Goal: Task Accomplishment & Management: Manage account settings

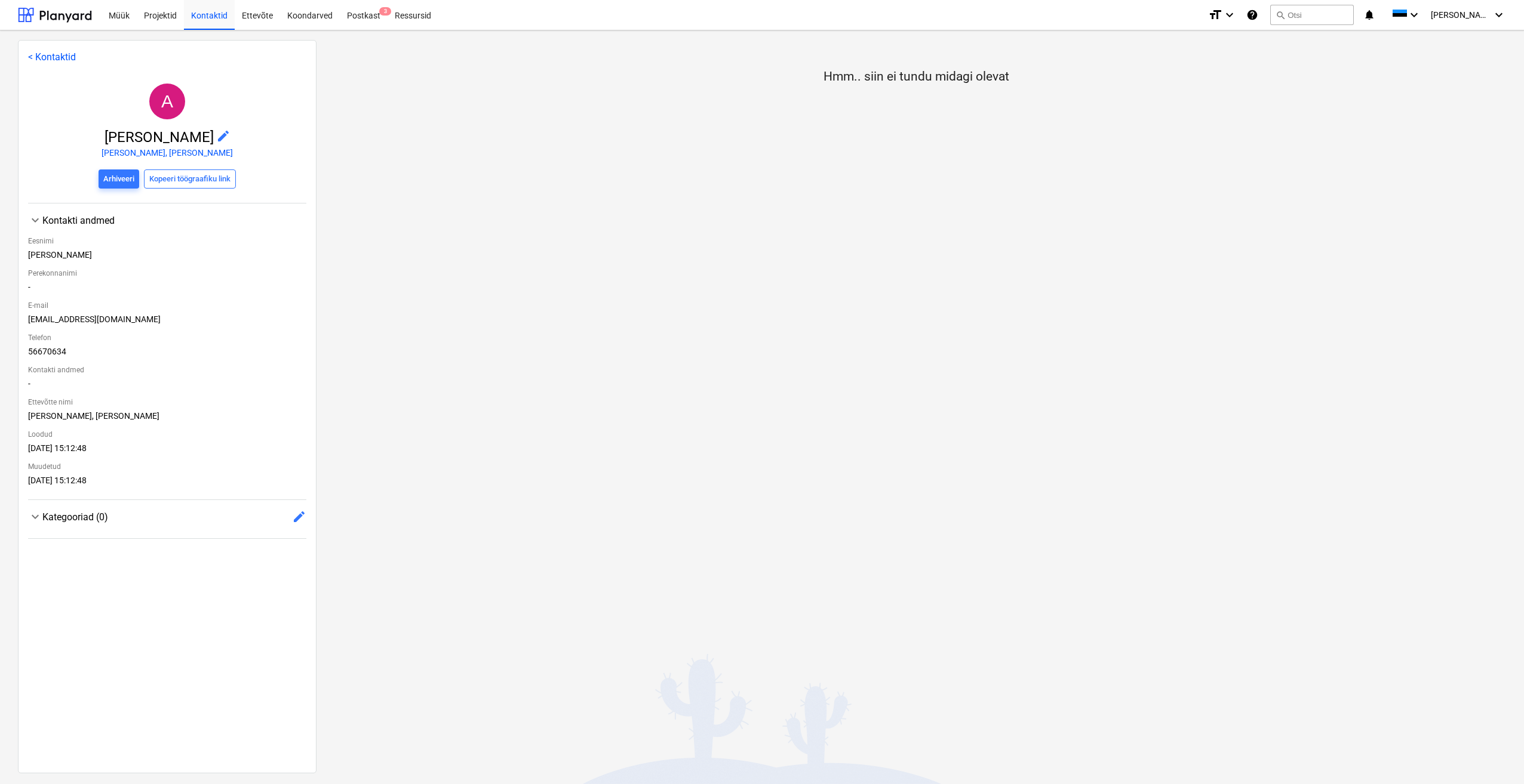
drag, startPoint x: 520, startPoint y: 260, endPoint x: 583, endPoint y: 88, distance: 183.2
click at [521, 260] on div "Hmm.. siin ei tundu midagi olevat" at bounding box center [916, 407] width 1199 height 733
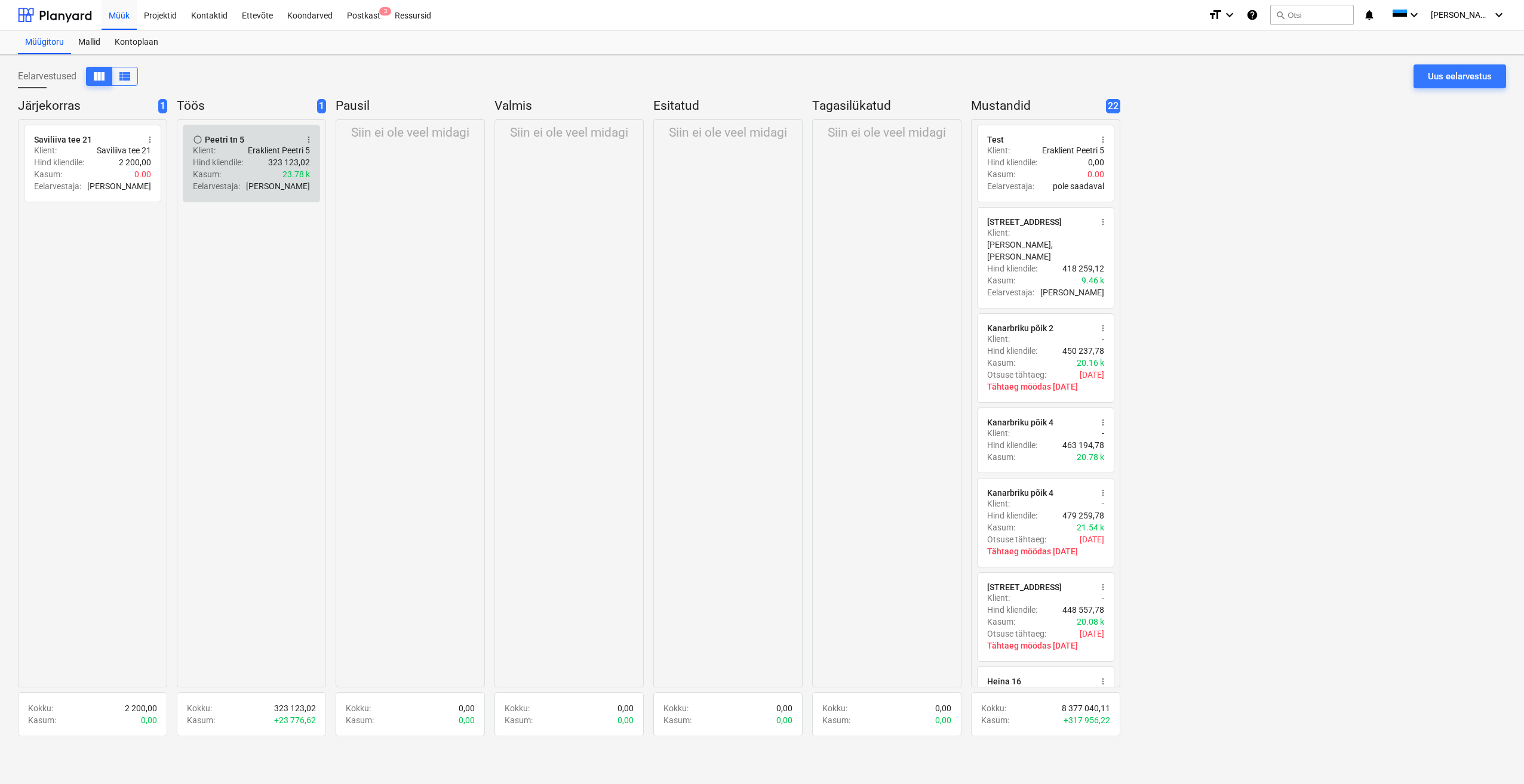
click at [232, 151] on div "Klient : Eraklient Peetri 5" at bounding box center [251, 151] width 117 height 12
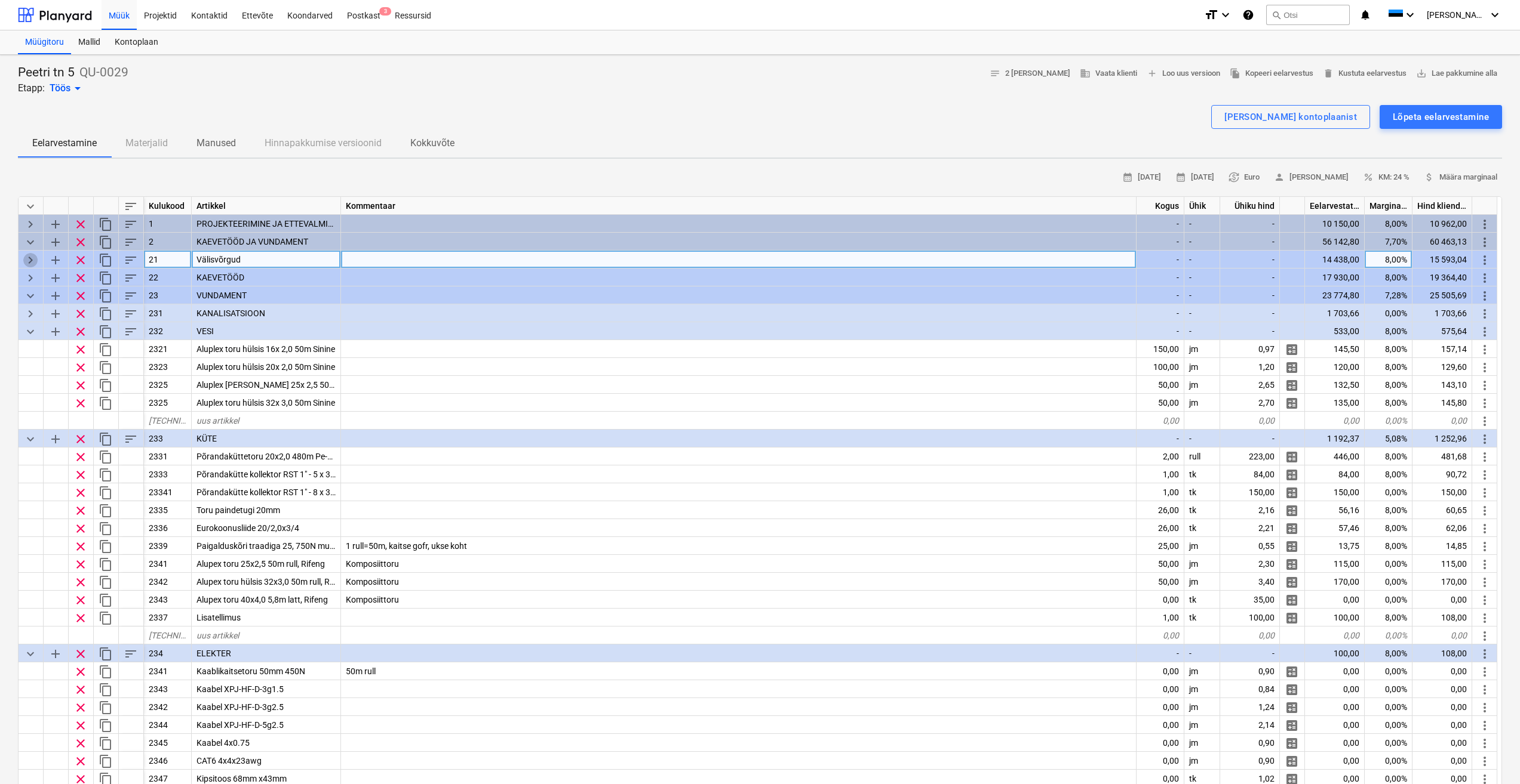
click at [28, 258] on span "keyboard_arrow_right" at bounding box center [30, 260] width 15 height 15
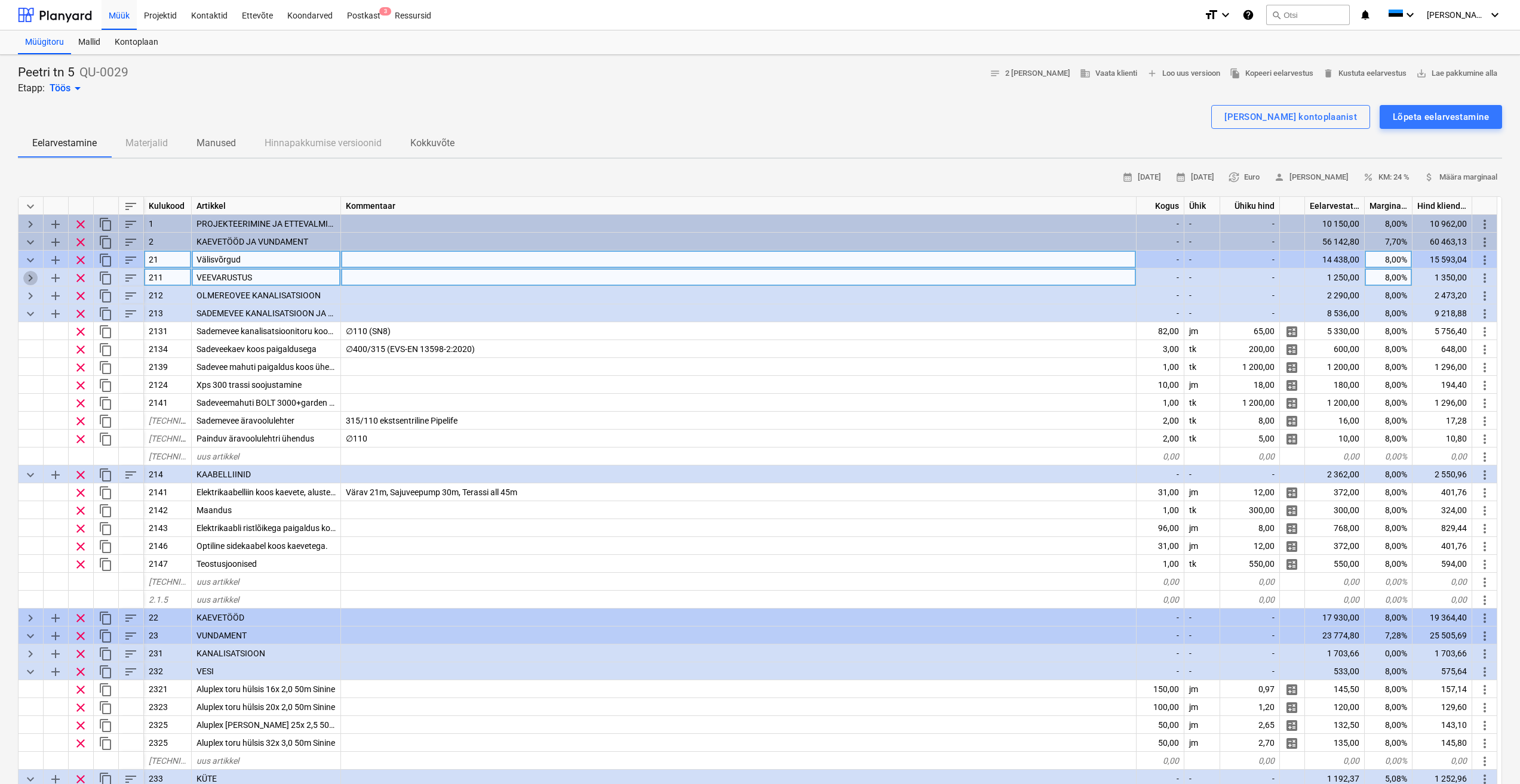
click at [33, 279] on span "keyboard_arrow_right" at bounding box center [30, 278] width 15 height 15
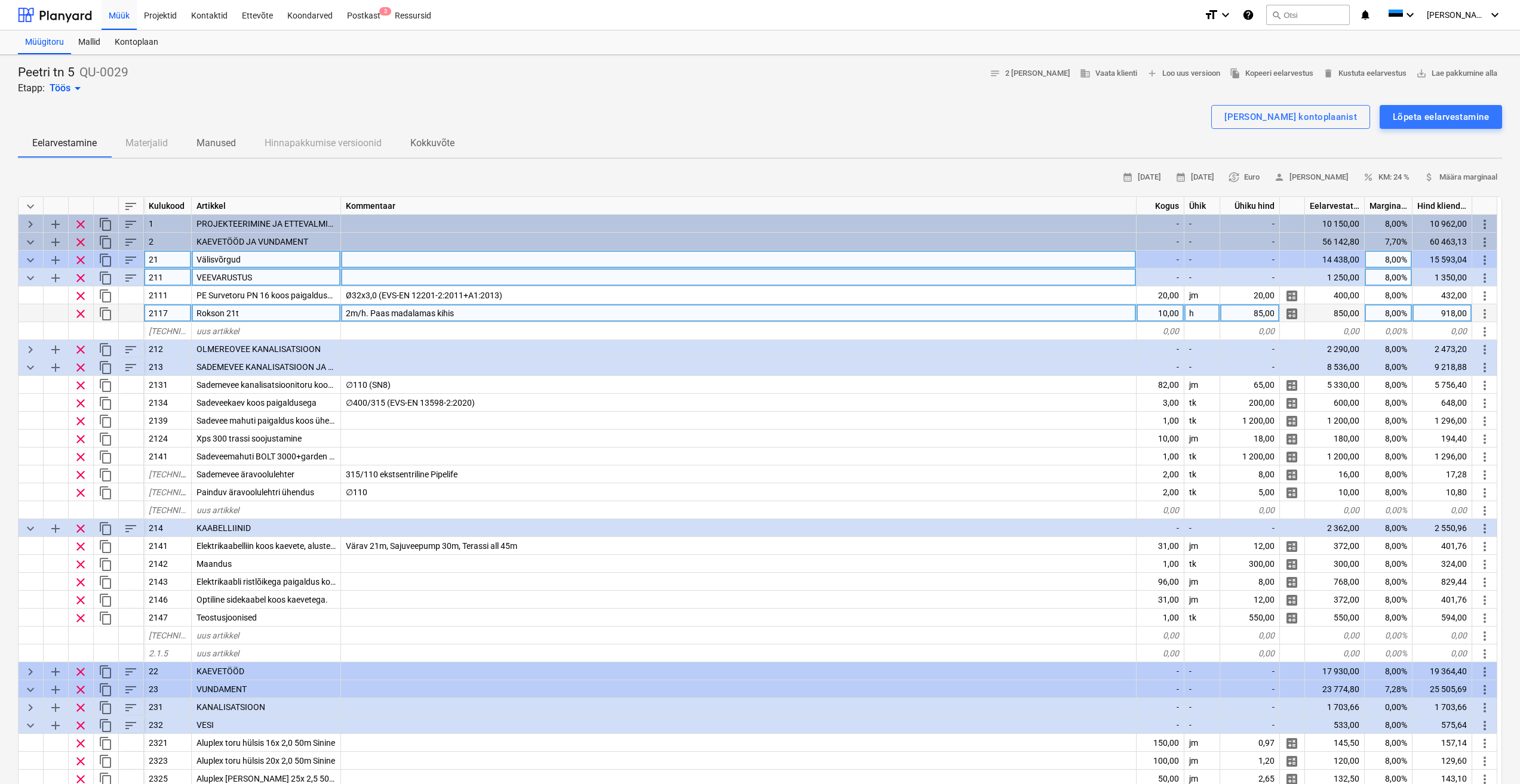
click at [526, 306] on div "2m/h. Paas madalamas kihis" at bounding box center [738, 313] width 796 height 18
click at [556, 9] on div "Müük Projektid Kontaktid Ettevõte Koondarved Postkast 3 Ressursid" at bounding box center [648, 15] width 1093 height 30
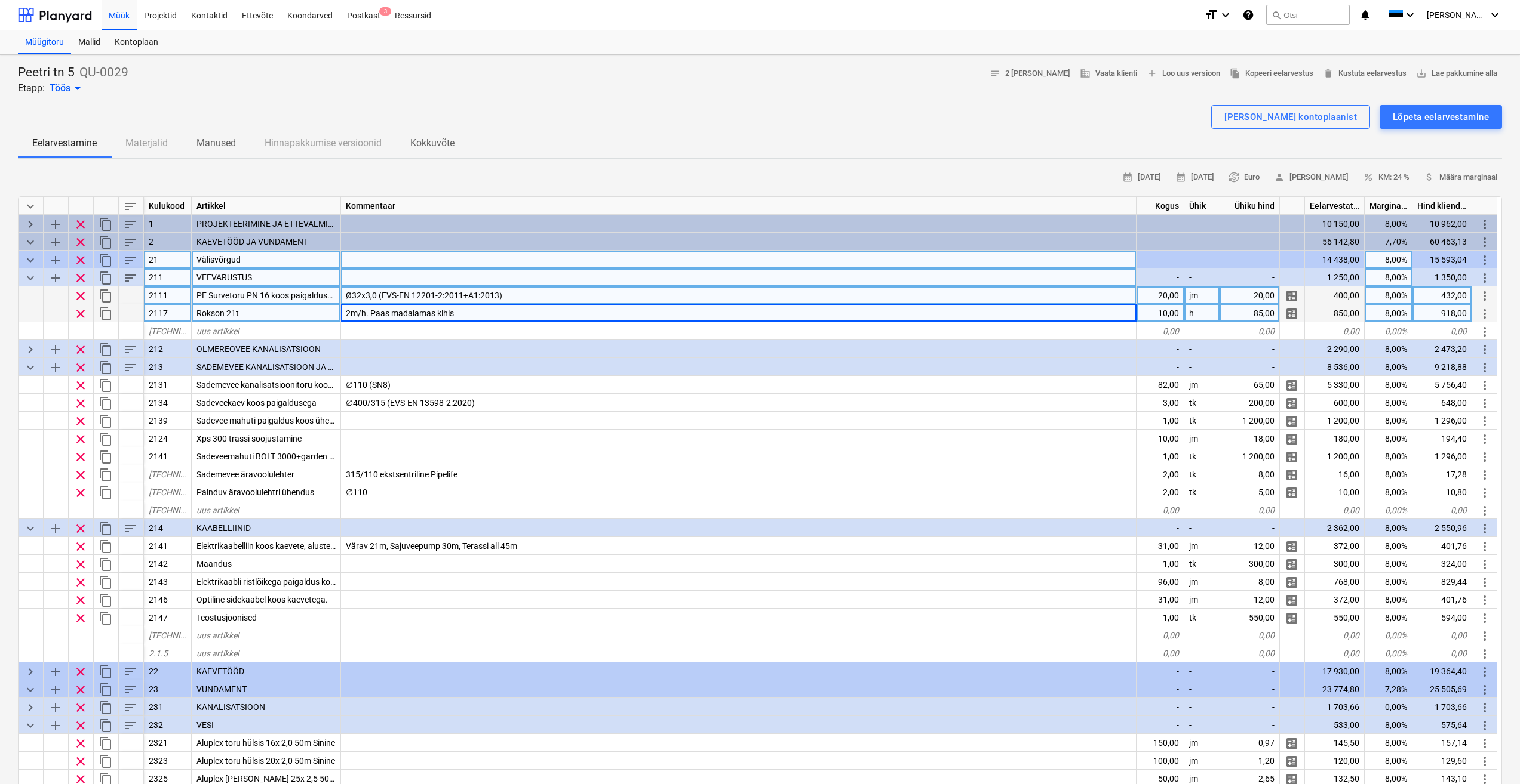
click at [231, 299] on span "PE Survetoru PN 16 koos paigalduse ja kaevetega" at bounding box center [288, 295] width 183 height 9
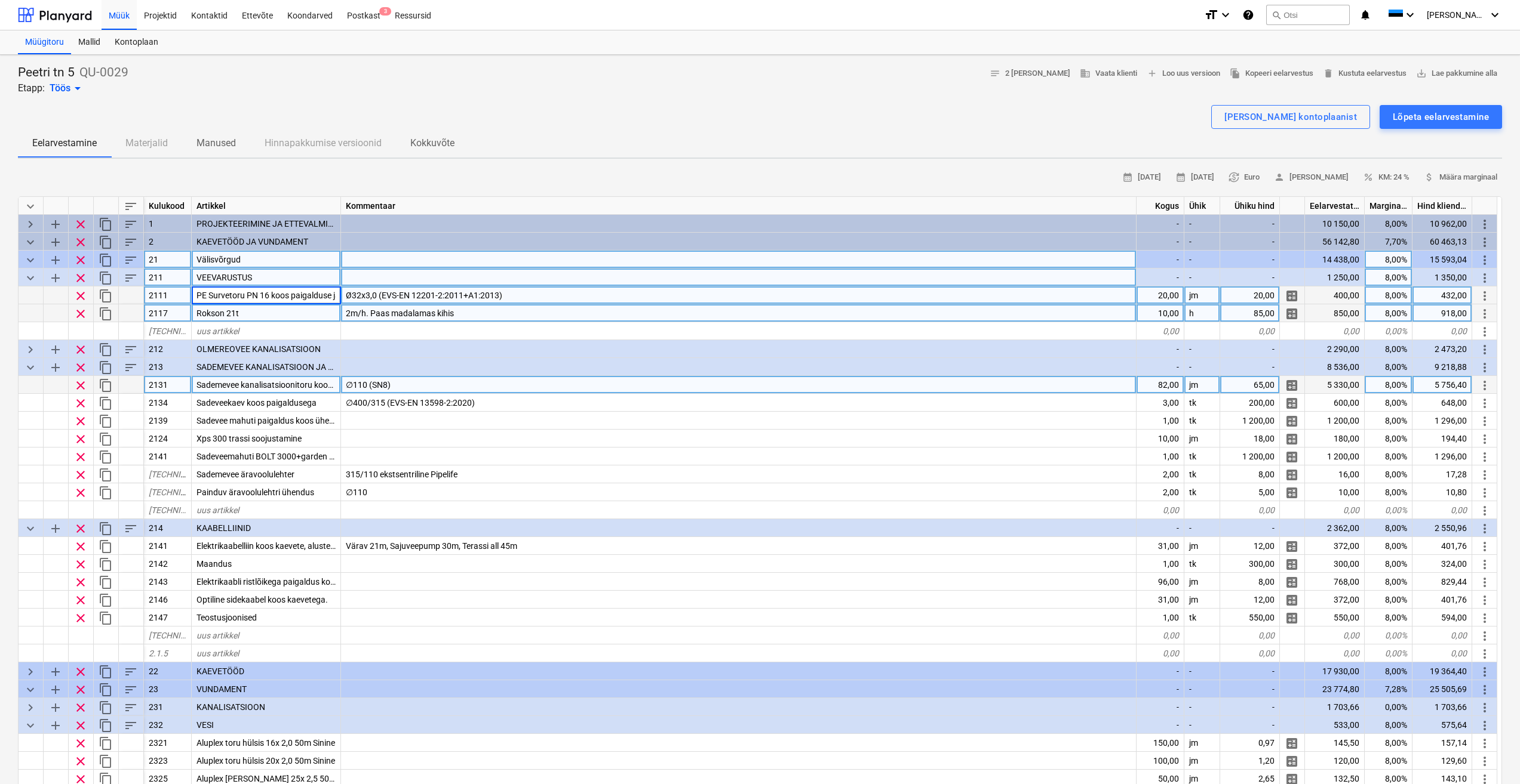
scroll to position [0, 45]
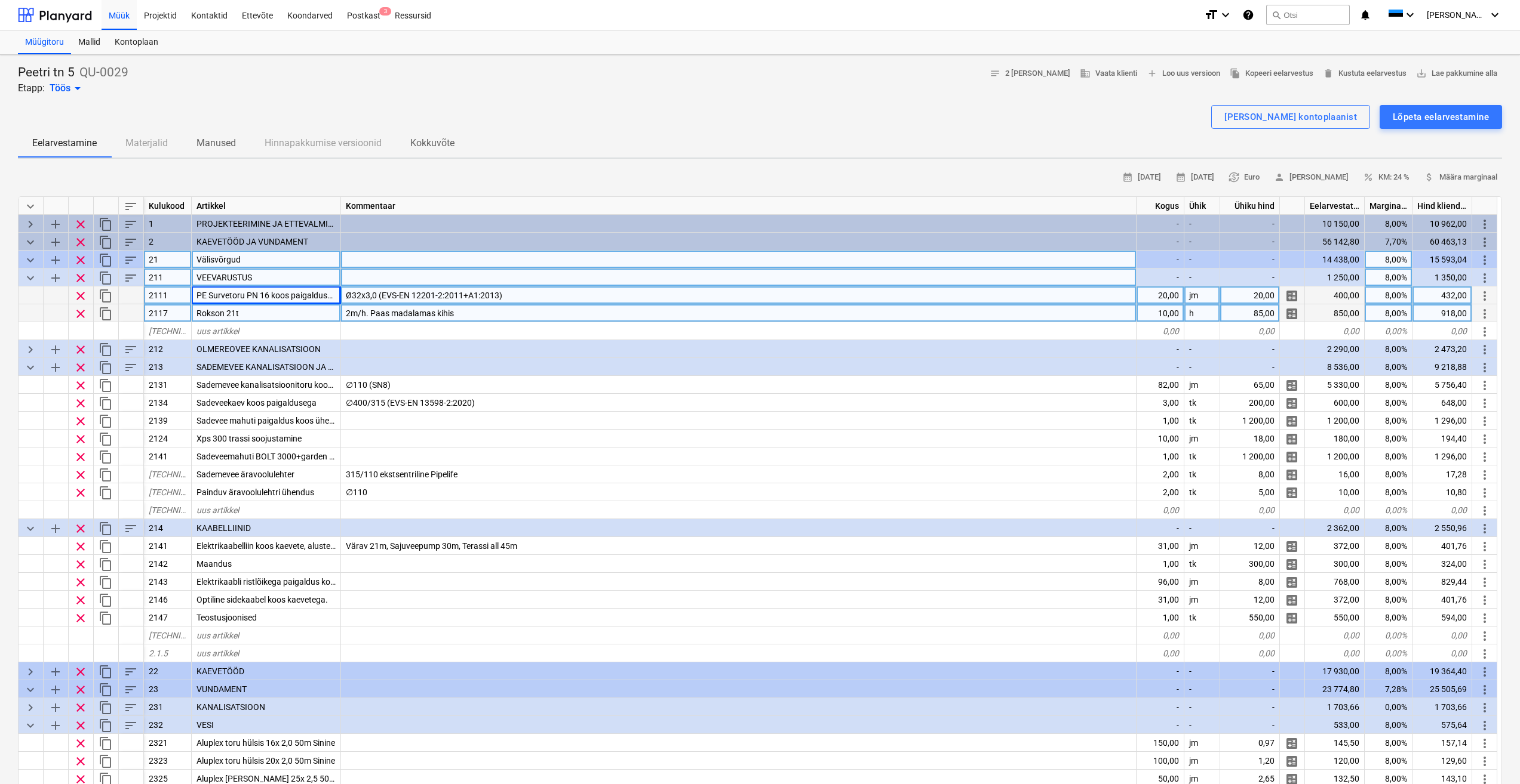
click at [581, 311] on div "2m/h. Paas madalamas kihis" at bounding box center [738, 313] width 796 height 18
click at [30, 279] on span "keyboard_arrow_down" at bounding box center [30, 278] width 15 height 15
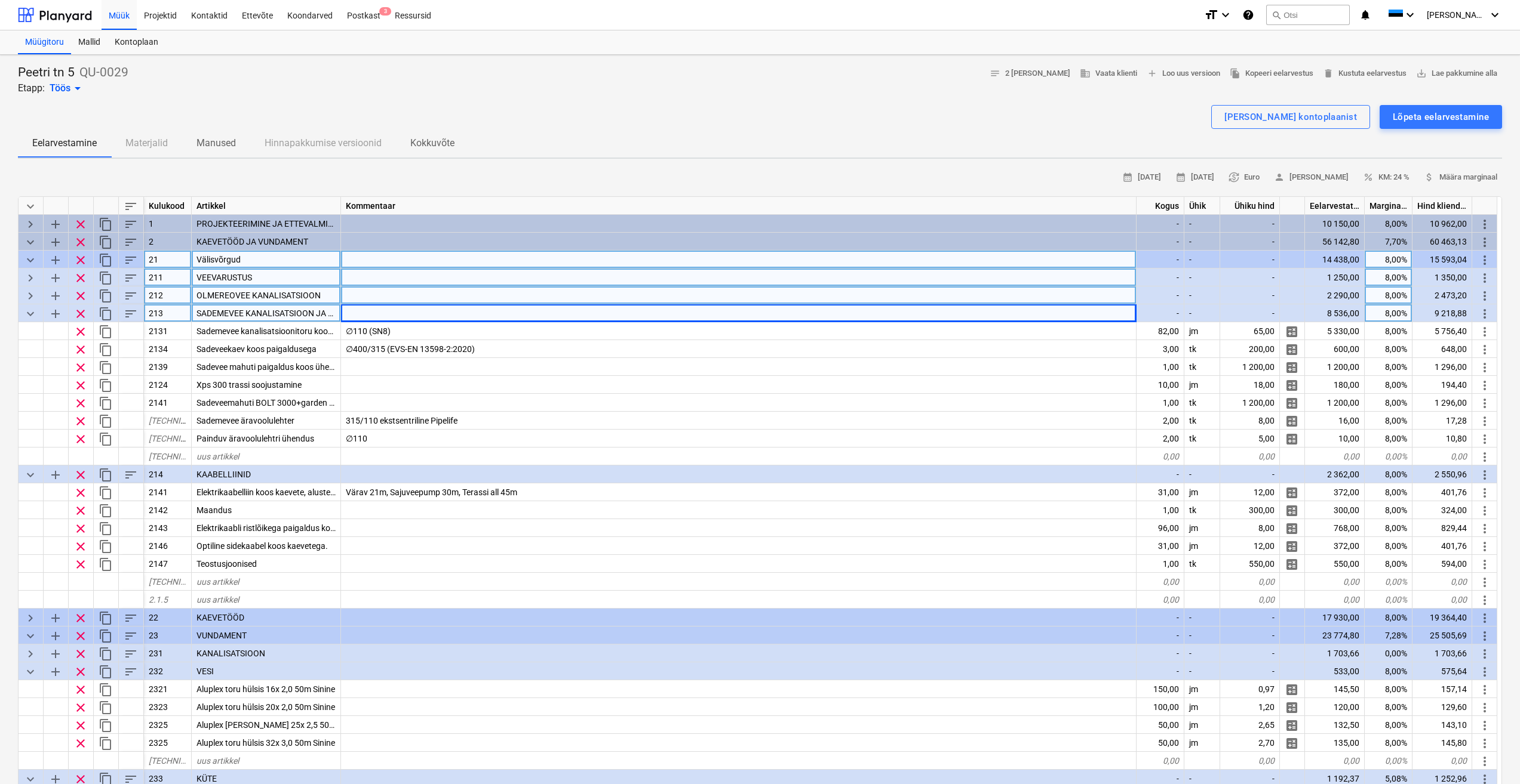
click at [31, 299] on span "keyboard_arrow_right" at bounding box center [30, 296] width 15 height 15
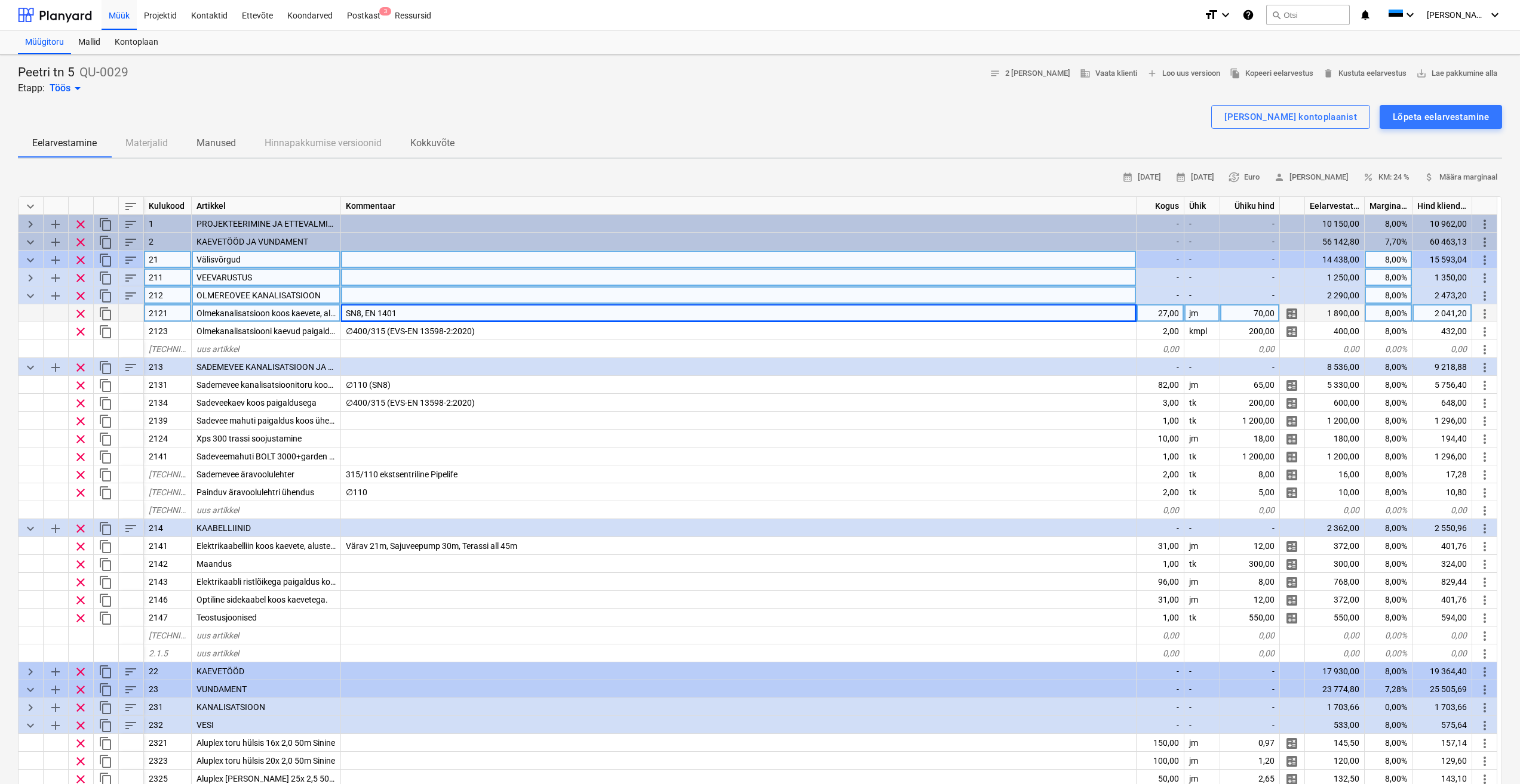
click at [882, 77] on div "Peetri tn 5 QU-0029 Etapp: Töös arrow_drop_down notes 2 märget business Vaata k…" at bounding box center [760, 80] width 1484 height 31
drag, startPoint x: 28, startPoint y: 276, endPoint x: 98, endPoint y: 310, distance: 77.8
click at [28, 276] on span "keyboard_arrow_right" at bounding box center [30, 278] width 15 height 15
type textarea "x"
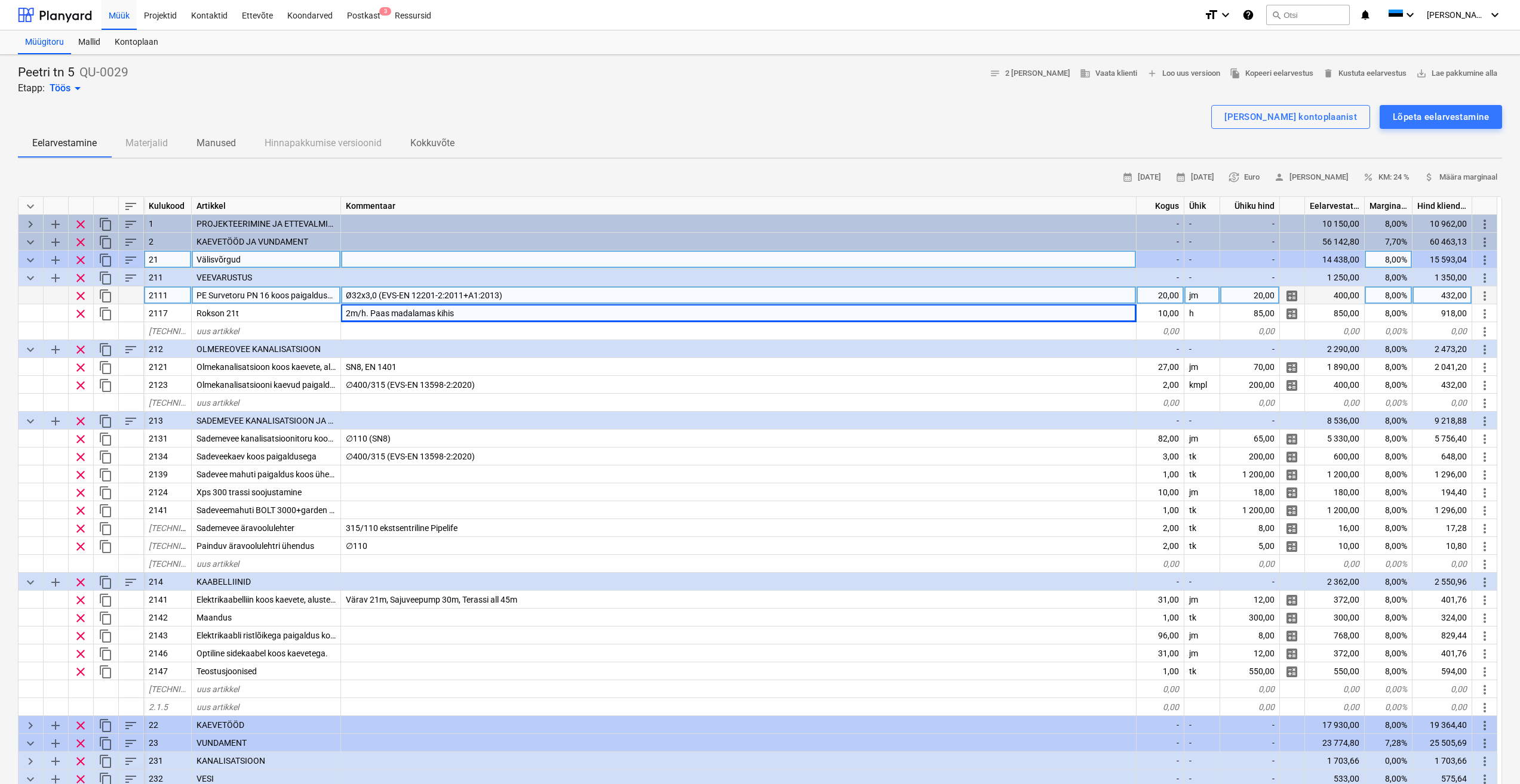
click at [1167, 293] on div "20,00" at bounding box center [1160, 295] width 48 height 18
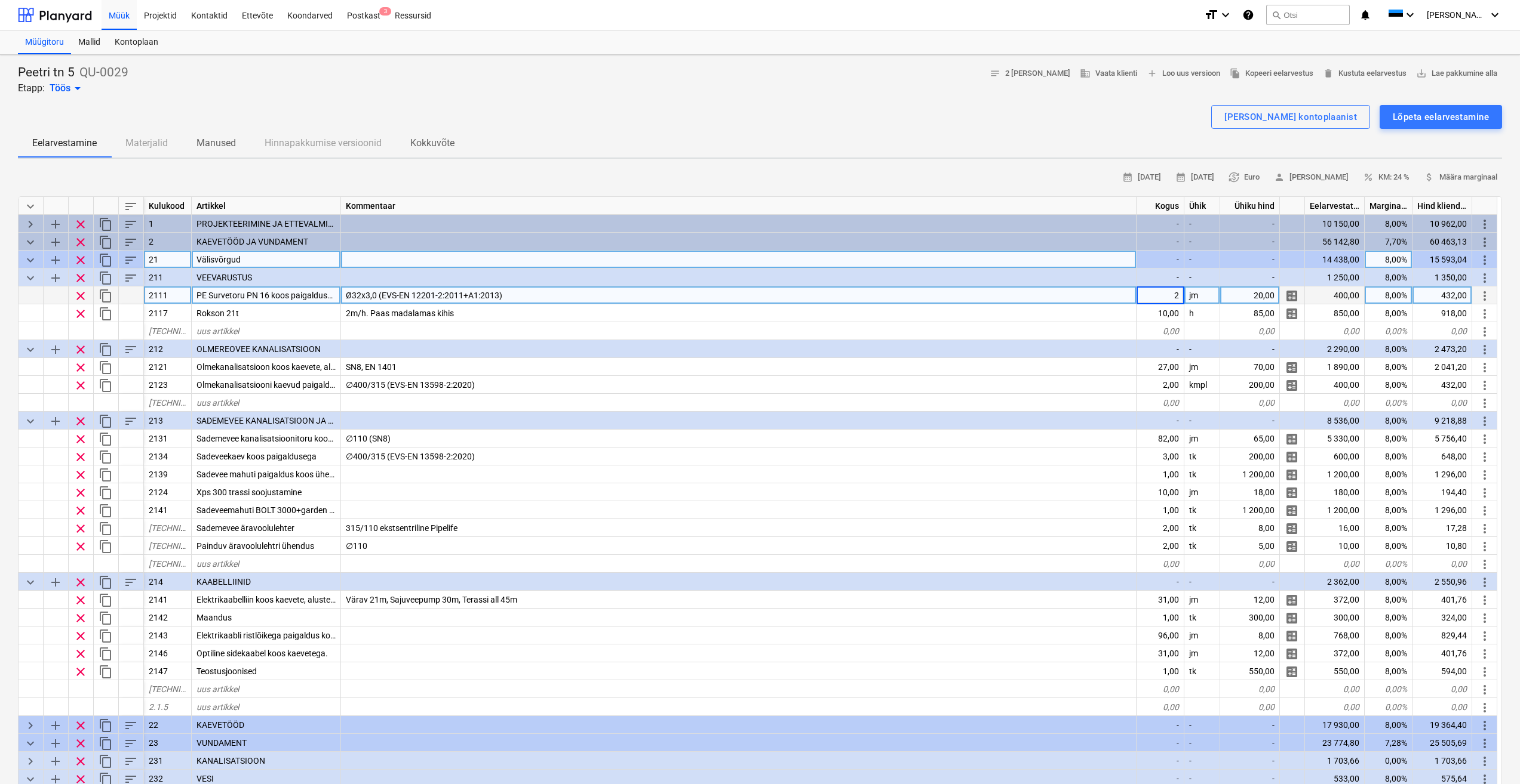
type input "26"
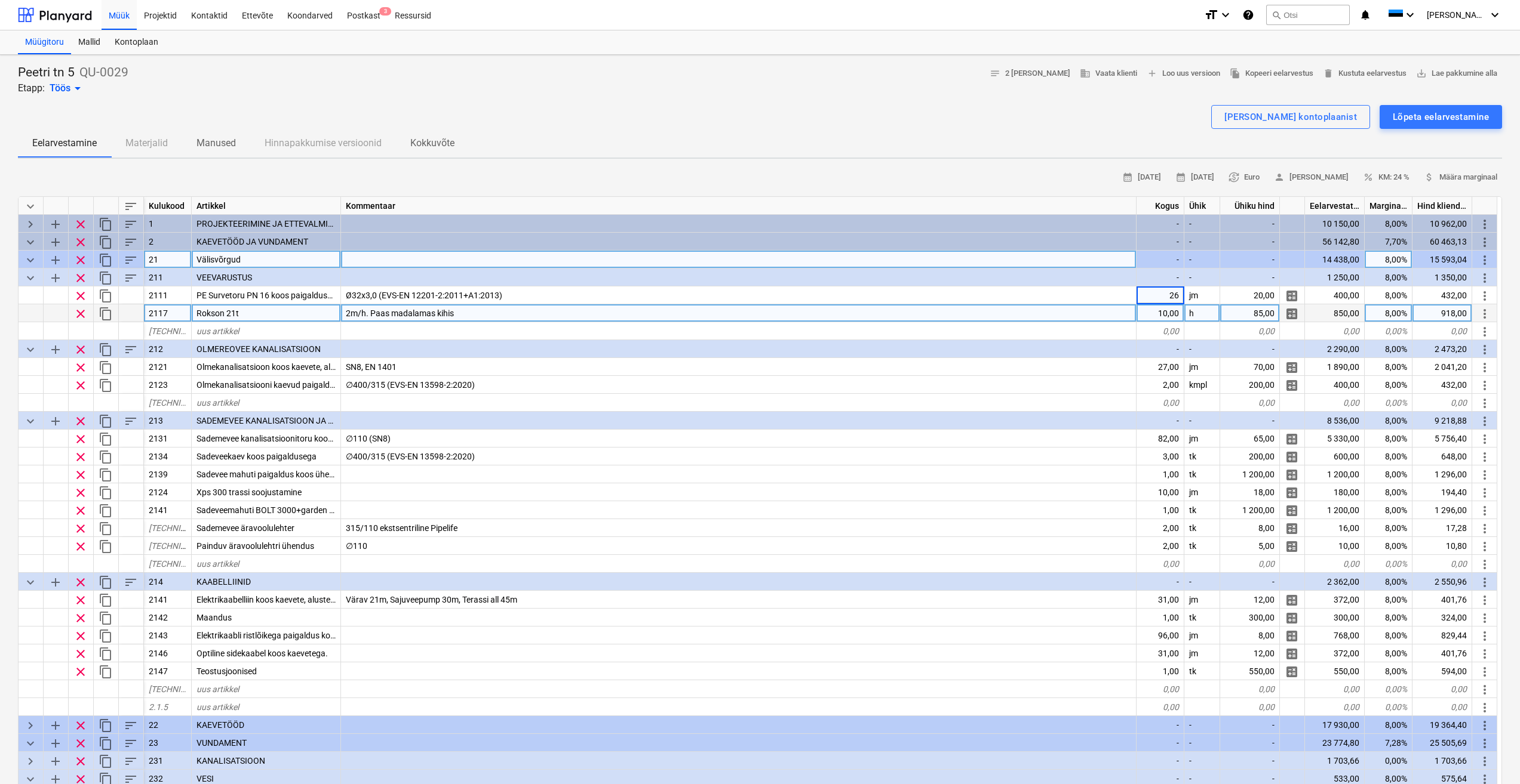
click at [1159, 314] on div "10,00" at bounding box center [1160, 313] width 48 height 18
click at [28, 279] on span "keyboard_arrow_down" at bounding box center [30, 278] width 15 height 15
type textarea "x"
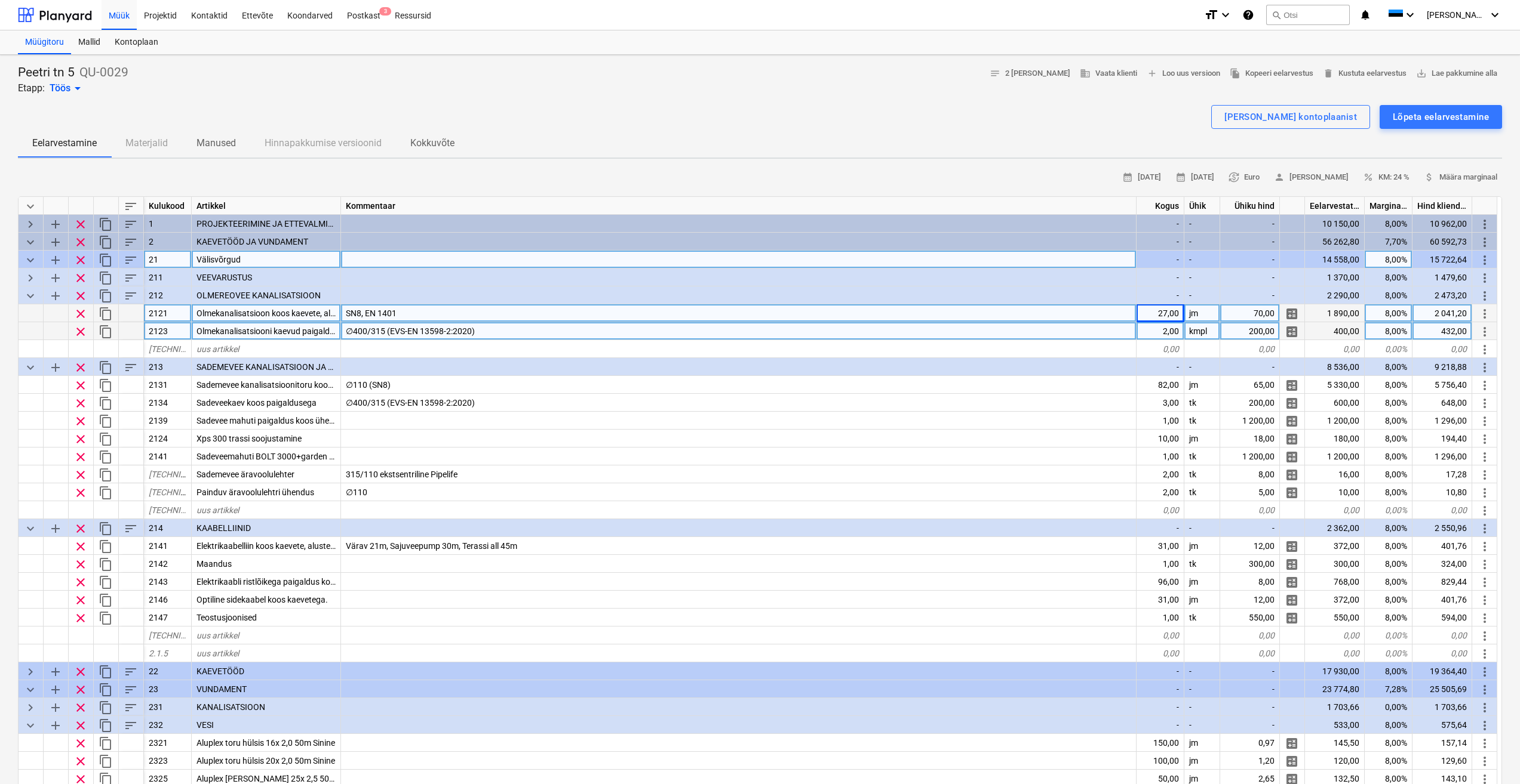
click at [1153, 333] on div "2,00" at bounding box center [1160, 331] width 48 height 18
click at [1073, 330] on div "∅400/315 (EVS-EN 13598-2:2020)" at bounding box center [738, 331] width 796 height 18
click at [1154, 328] on div "2,00" at bounding box center [1160, 331] width 48 height 18
click at [1065, 347] on div at bounding box center [738, 348] width 796 height 18
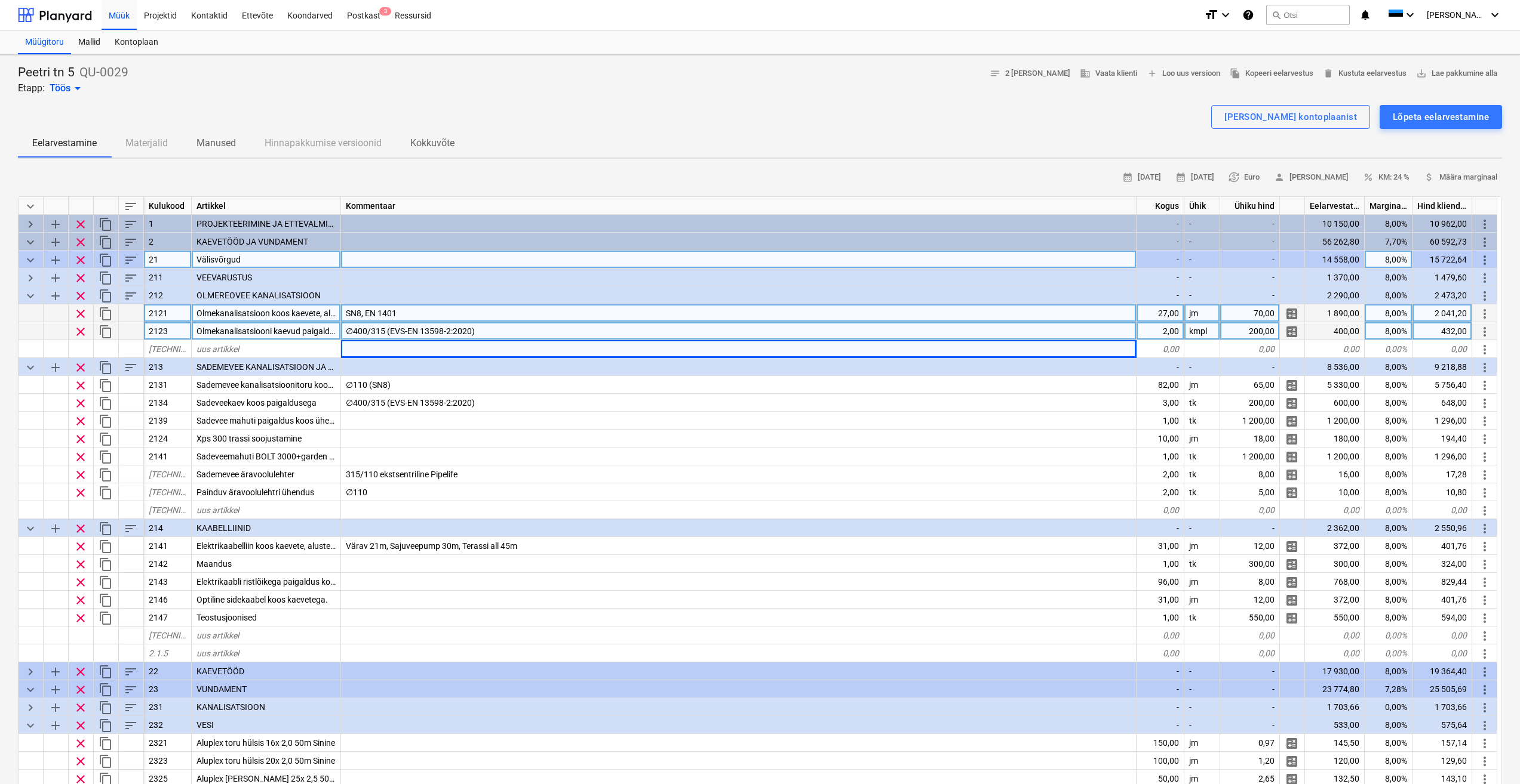
click at [1096, 330] on div "∅400/315 (EVS-EN 13598-2:2020)" at bounding box center [738, 331] width 796 height 18
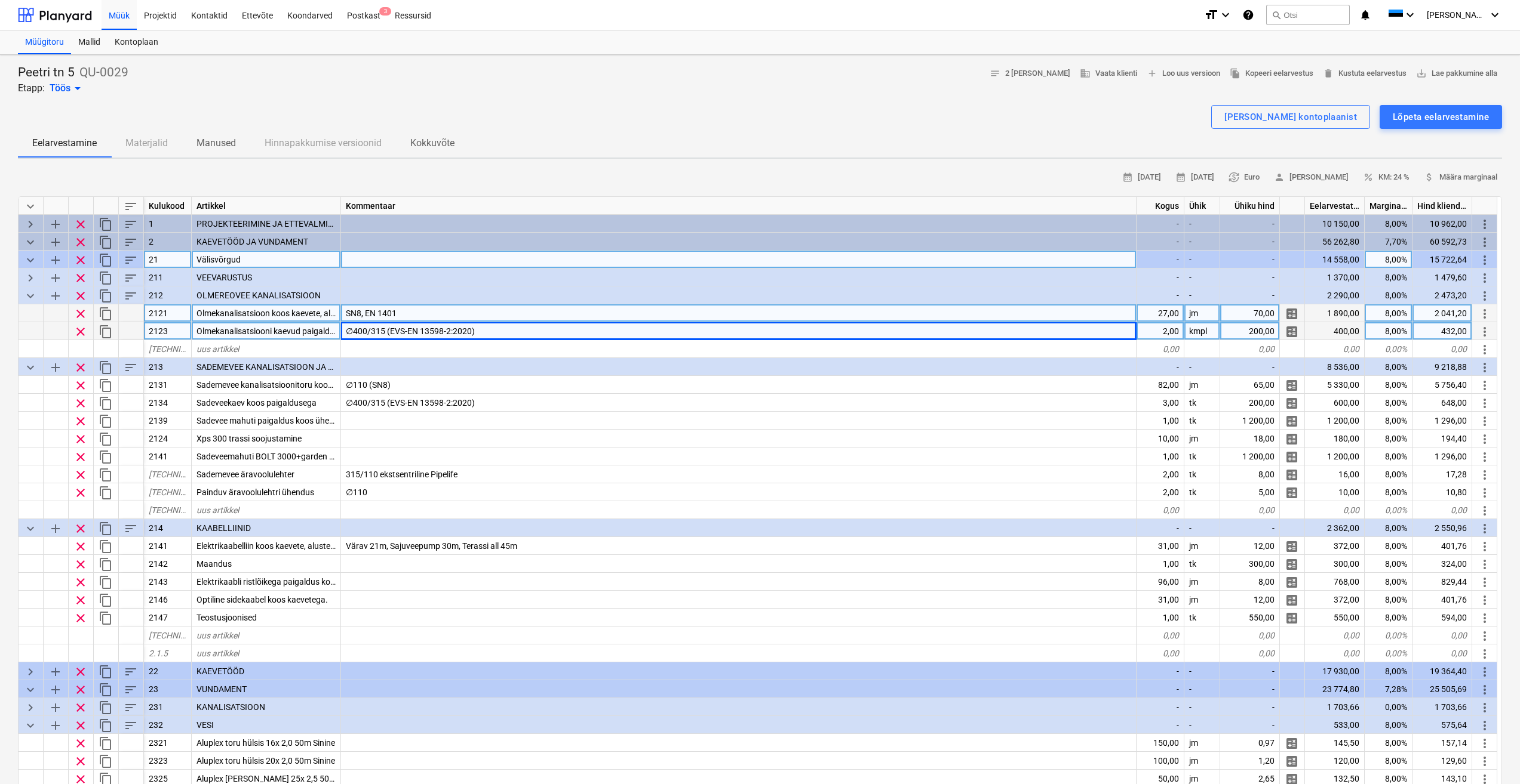
click at [1161, 313] on div "27,00" at bounding box center [1160, 313] width 48 height 18
type input "33"
click at [1158, 331] on div "2,00" at bounding box center [1160, 331] width 48 height 18
click at [1074, 311] on div "SN8, EN 1401" at bounding box center [738, 313] width 796 height 18
click at [826, 332] on div "∅400/315 (EVS-EN 13598-2:2020)" at bounding box center [738, 331] width 796 height 18
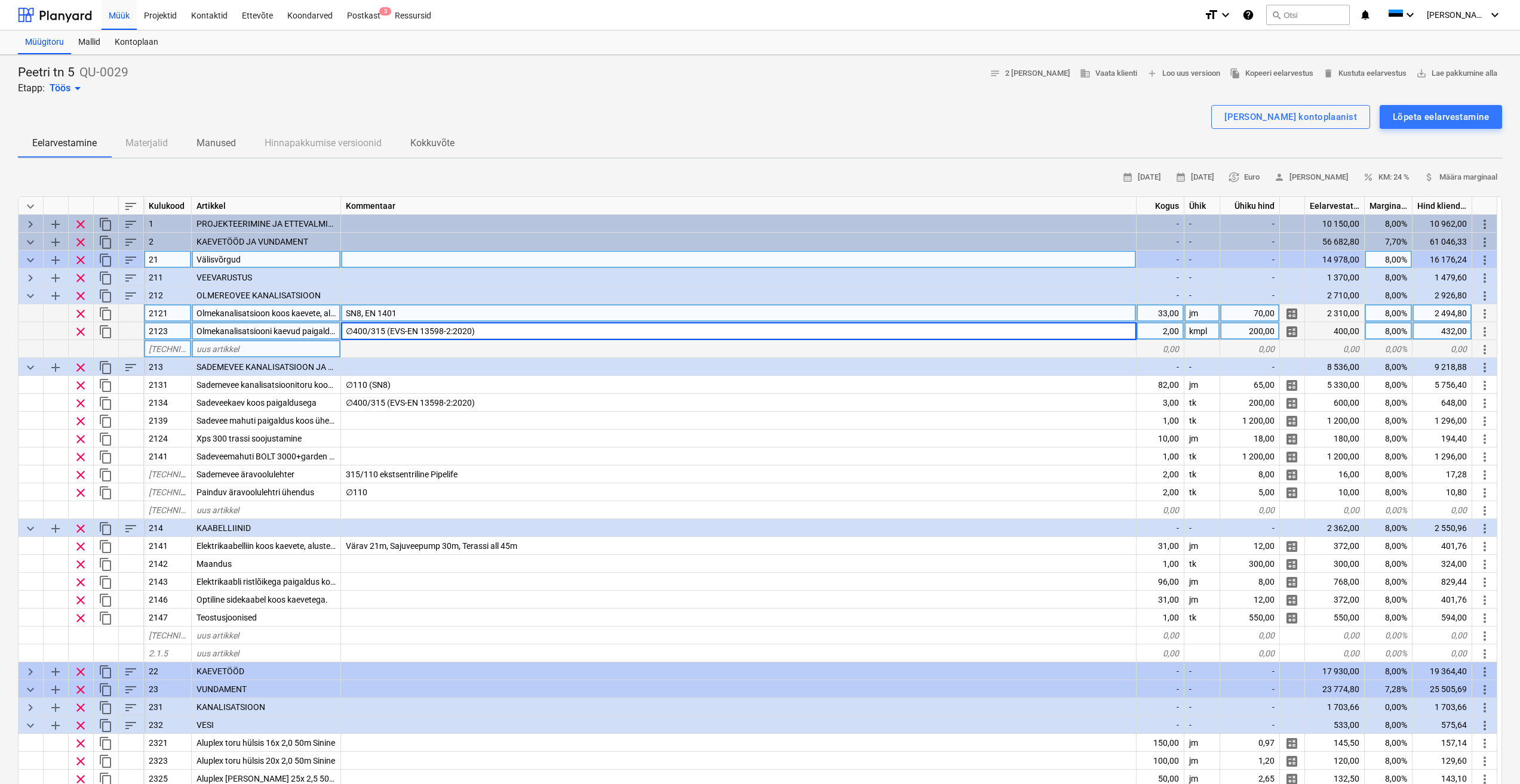
click at [564, 347] on div at bounding box center [738, 348] width 796 height 18
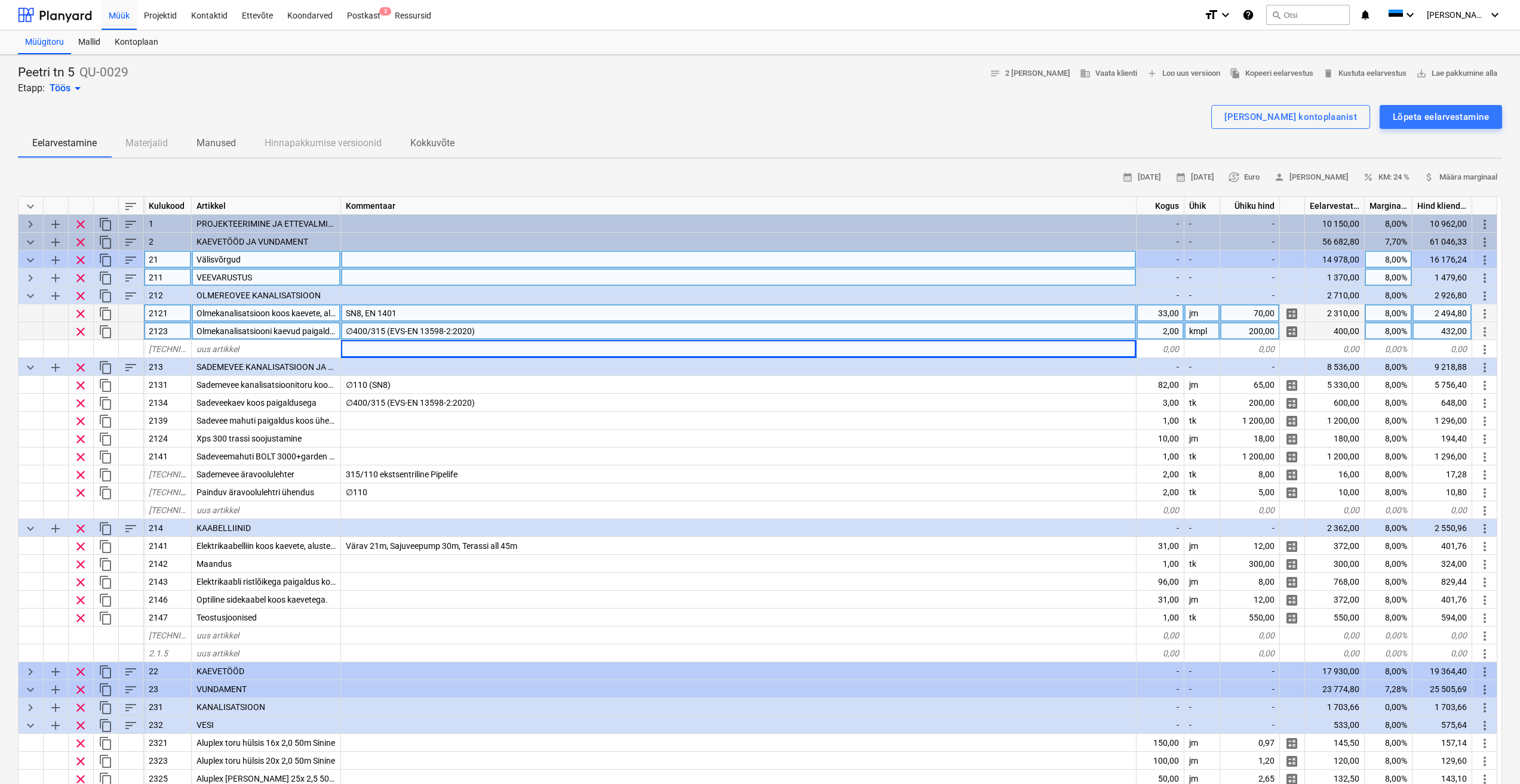
click at [28, 276] on span "keyboard_arrow_right" at bounding box center [30, 278] width 15 height 15
type textarea "x"
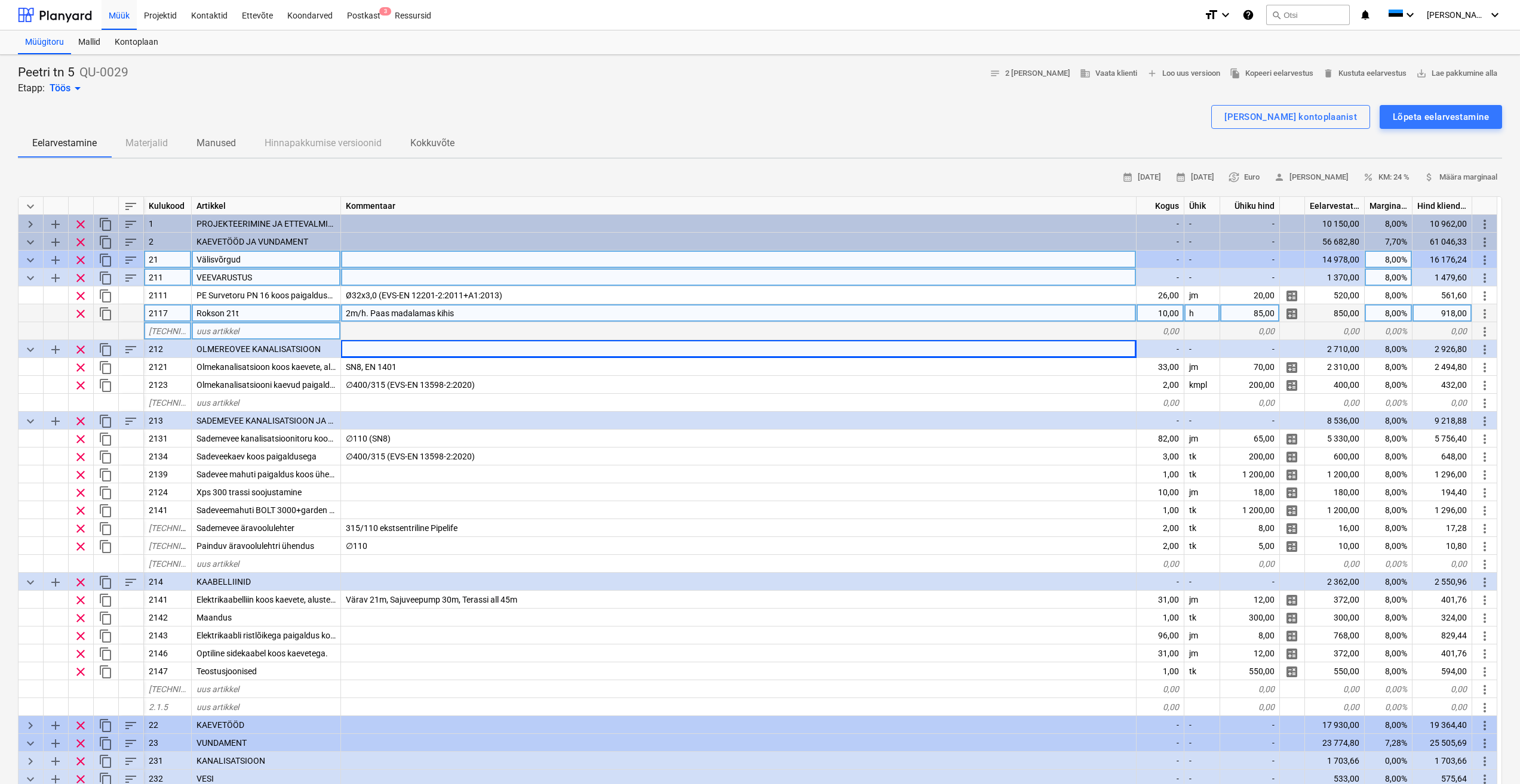
click at [1114, 310] on div "2m/h. Paas madalamas kihis" at bounding box center [738, 313] width 796 height 18
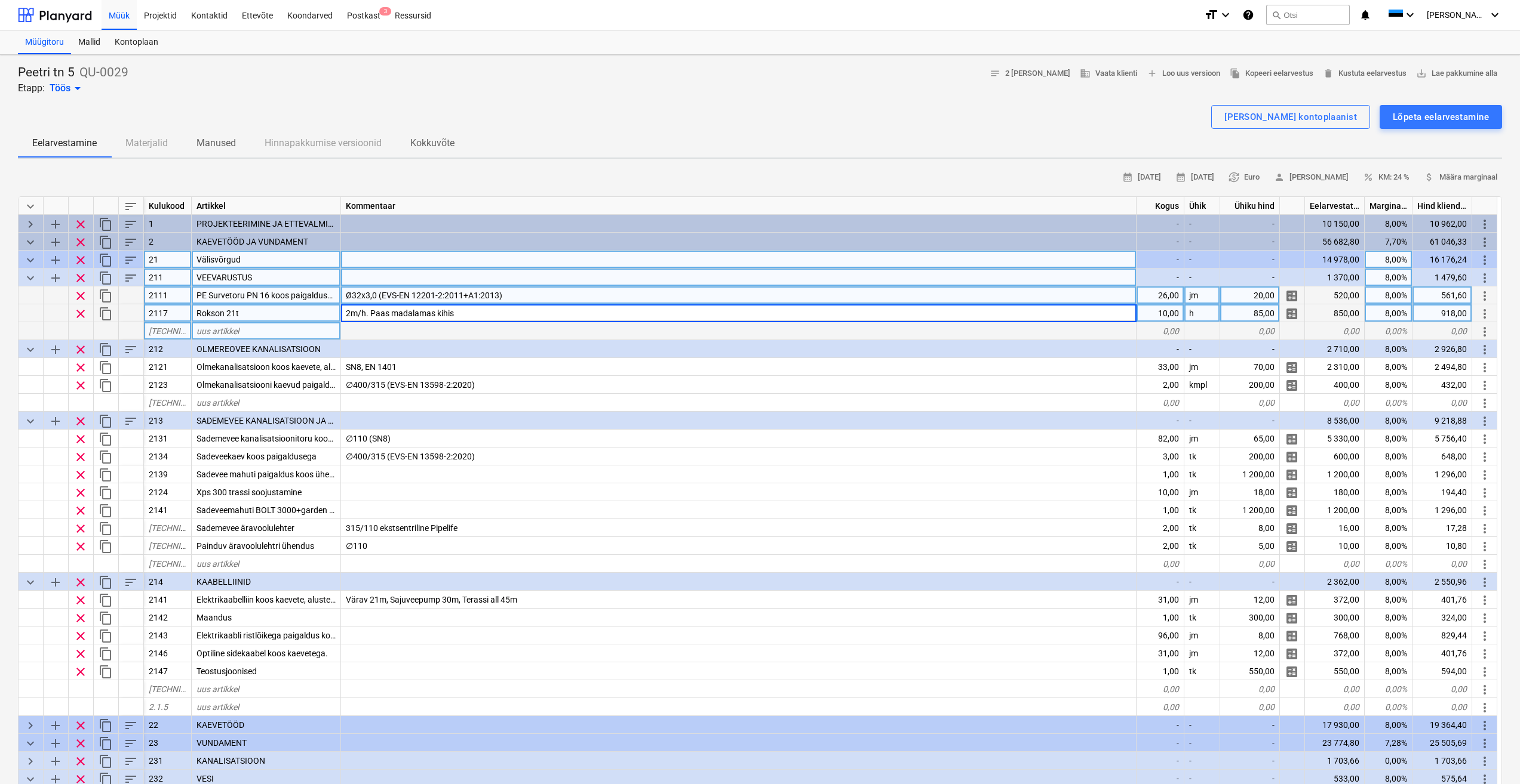
click at [1167, 297] on div "26,00" at bounding box center [1160, 295] width 48 height 18
click at [1159, 294] on input "26" at bounding box center [1159, 295] width 47 height 17
click at [1166, 293] on input "26" at bounding box center [1159, 295] width 47 height 17
drag, startPoint x: 1169, startPoint y: 295, endPoint x: 1211, endPoint y: 300, distance: 42.3
click at [0, 0] on div "clear content_copy 2111 PE Survetoru PN 16 koos paigalduse ja kaevetega Ø32x3,0…" at bounding box center [0, 0] width 0 height 0
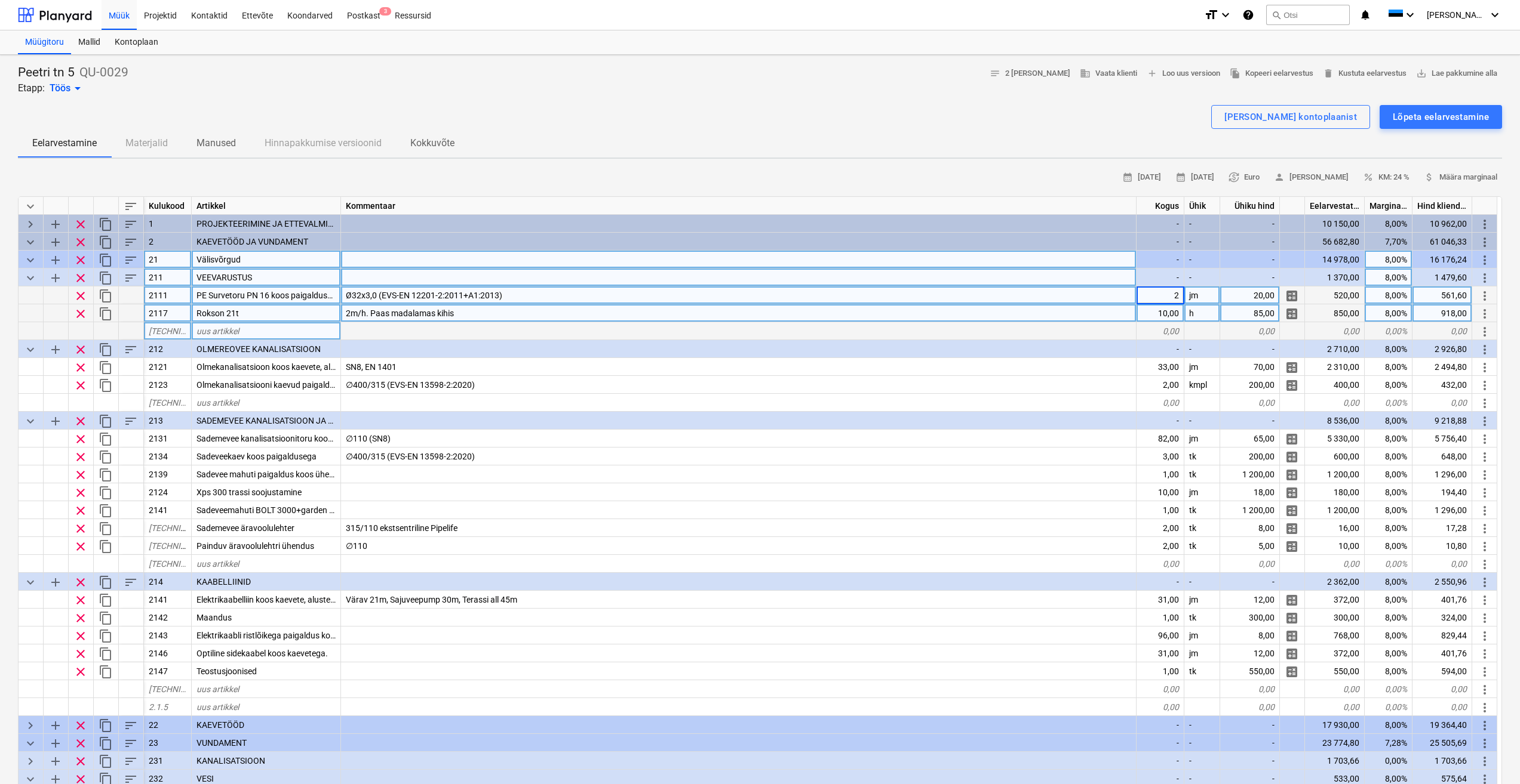
type input "23"
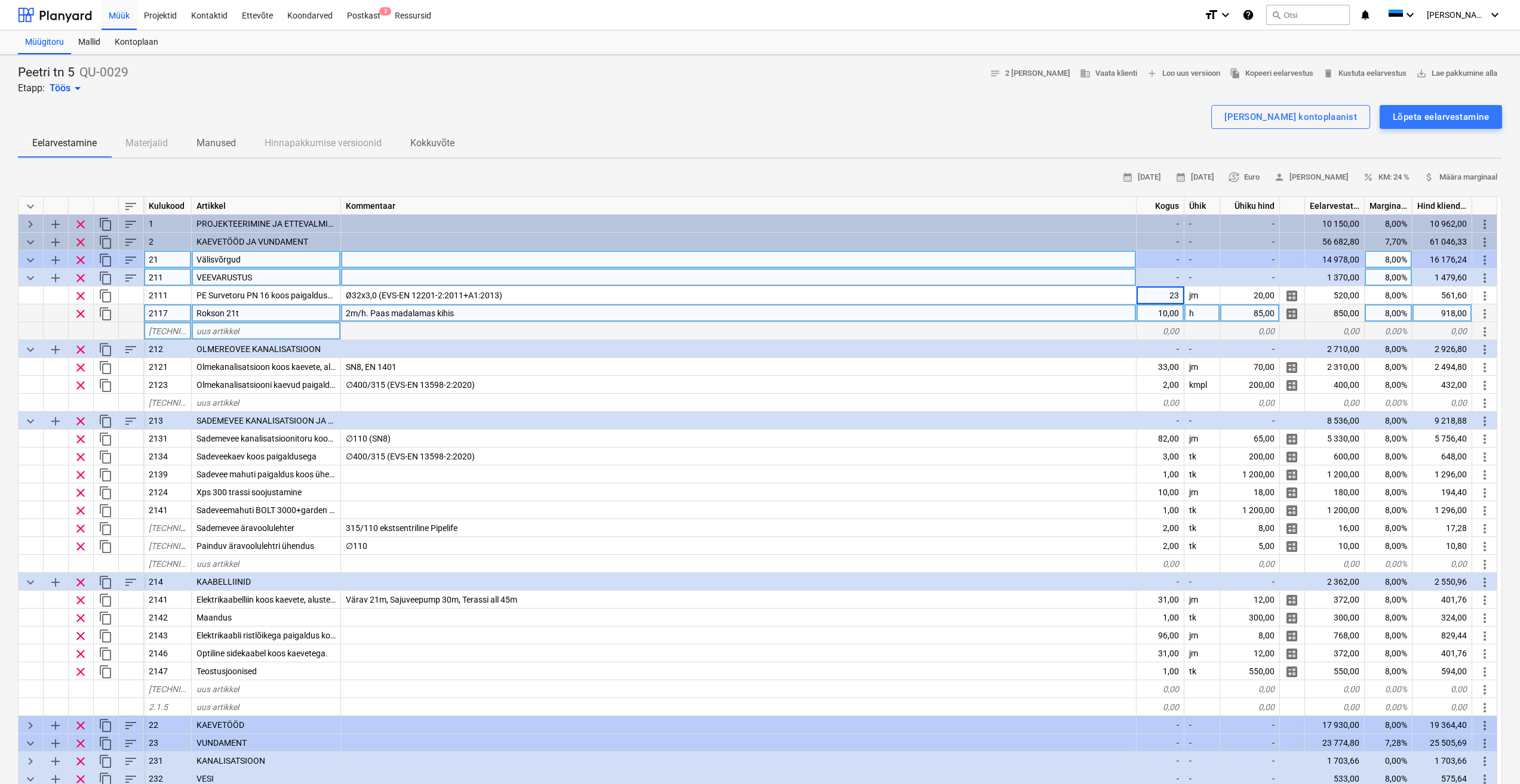
click at [1151, 311] on div "10,00" at bounding box center [1160, 313] width 48 height 18
click at [1052, 312] on div "2m/h. Paas madalamas kihis" at bounding box center [738, 313] width 796 height 18
click at [30, 277] on span "keyboard_arrow_down" at bounding box center [30, 278] width 15 height 15
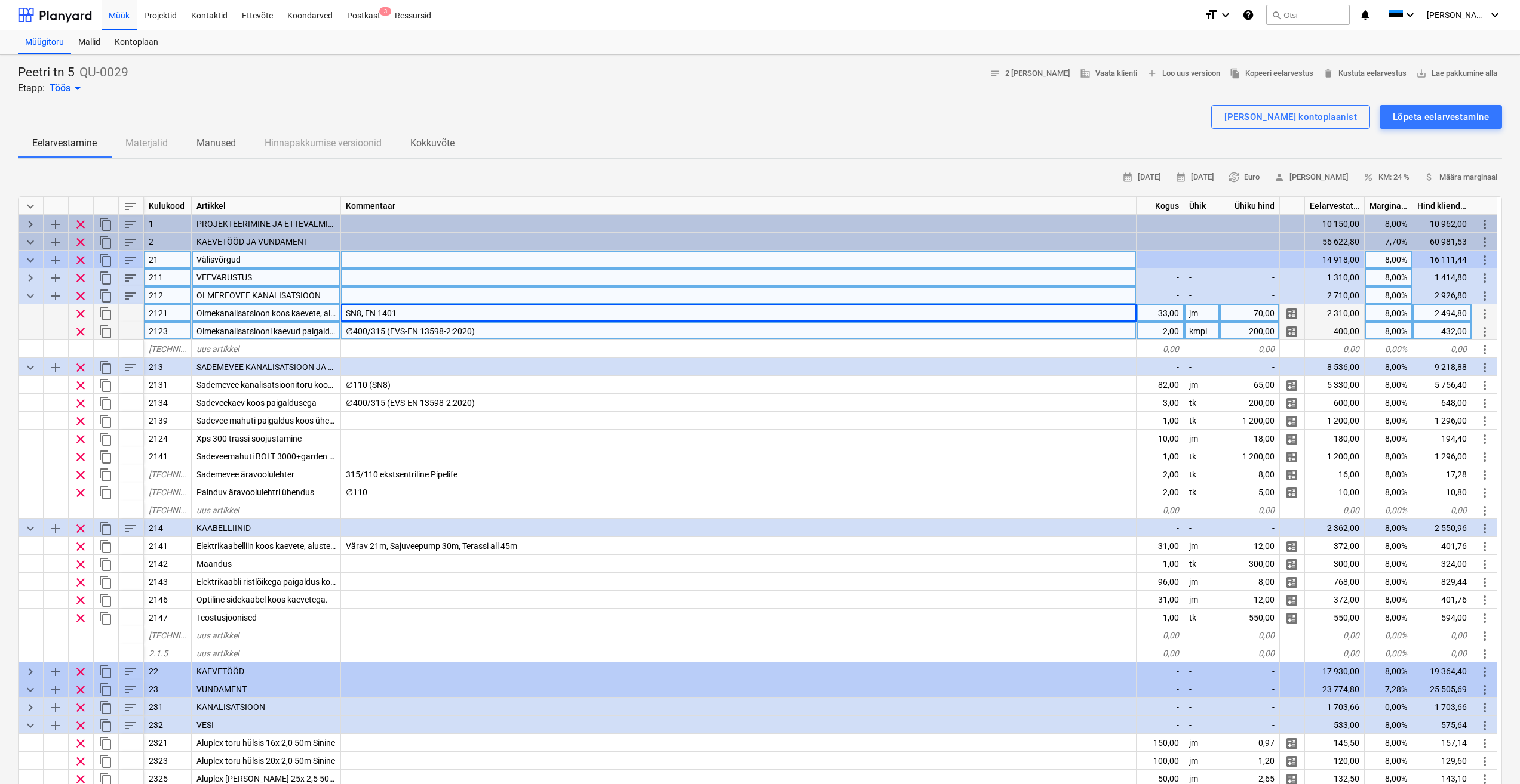
click at [28, 294] on span "keyboard_arrow_down" at bounding box center [30, 296] width 15 height 15
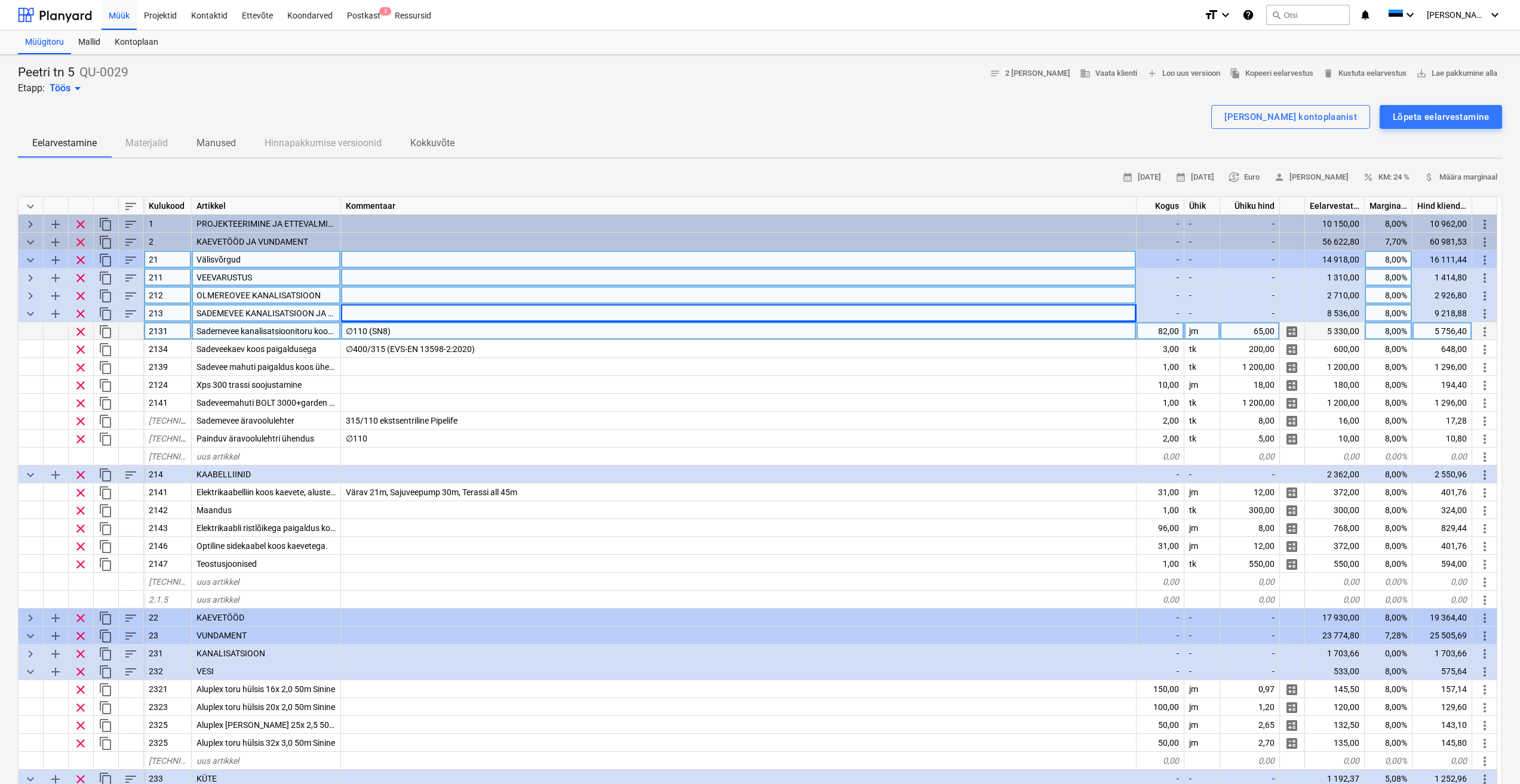
click at [29, 294] on span "keyboard_arrow_right" at bounding box center [30, 296] width 15 height 15
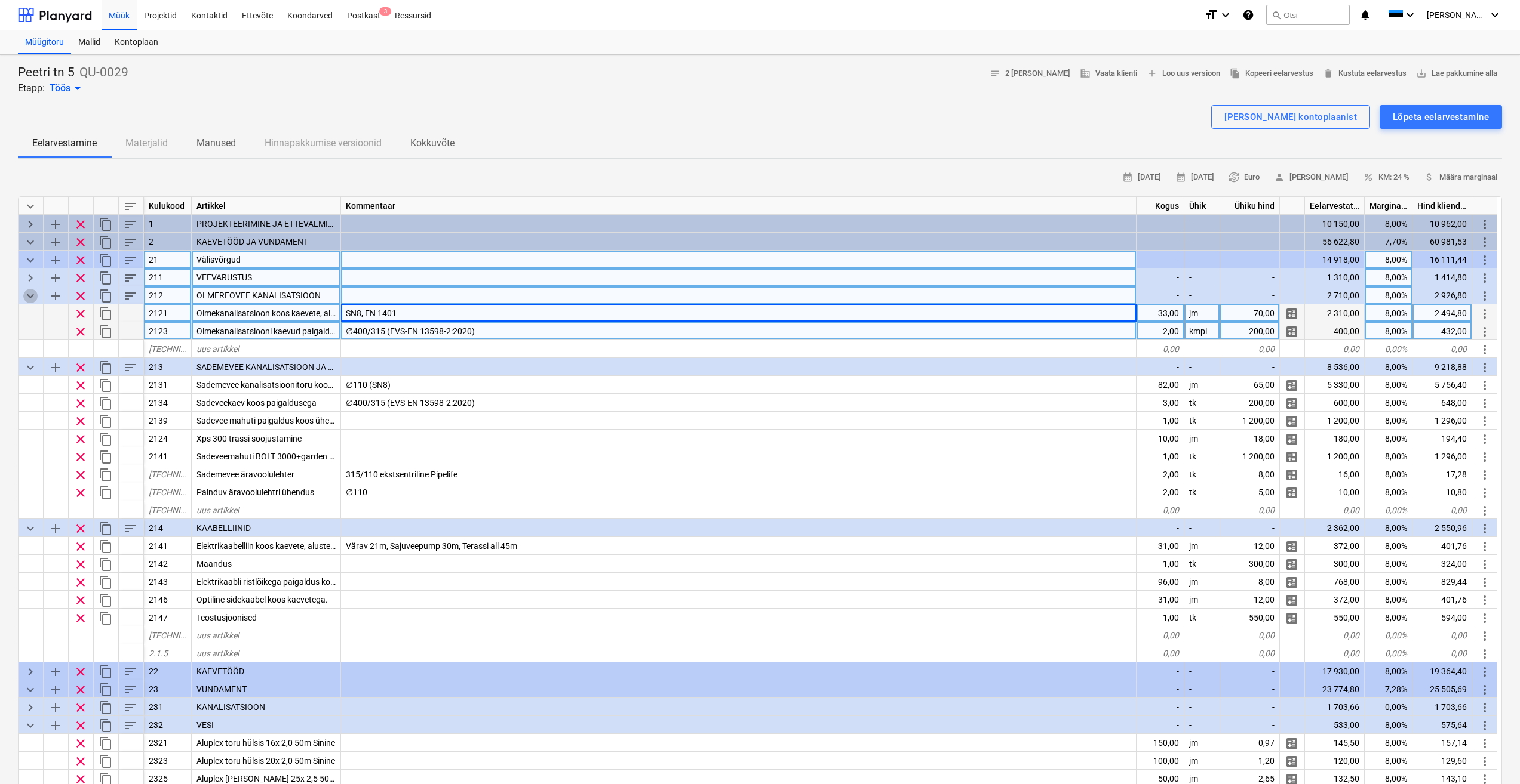
click at [31, 294] on span "keyboard_arrow_down" at bounding box center [30, 296] width 15 height 15
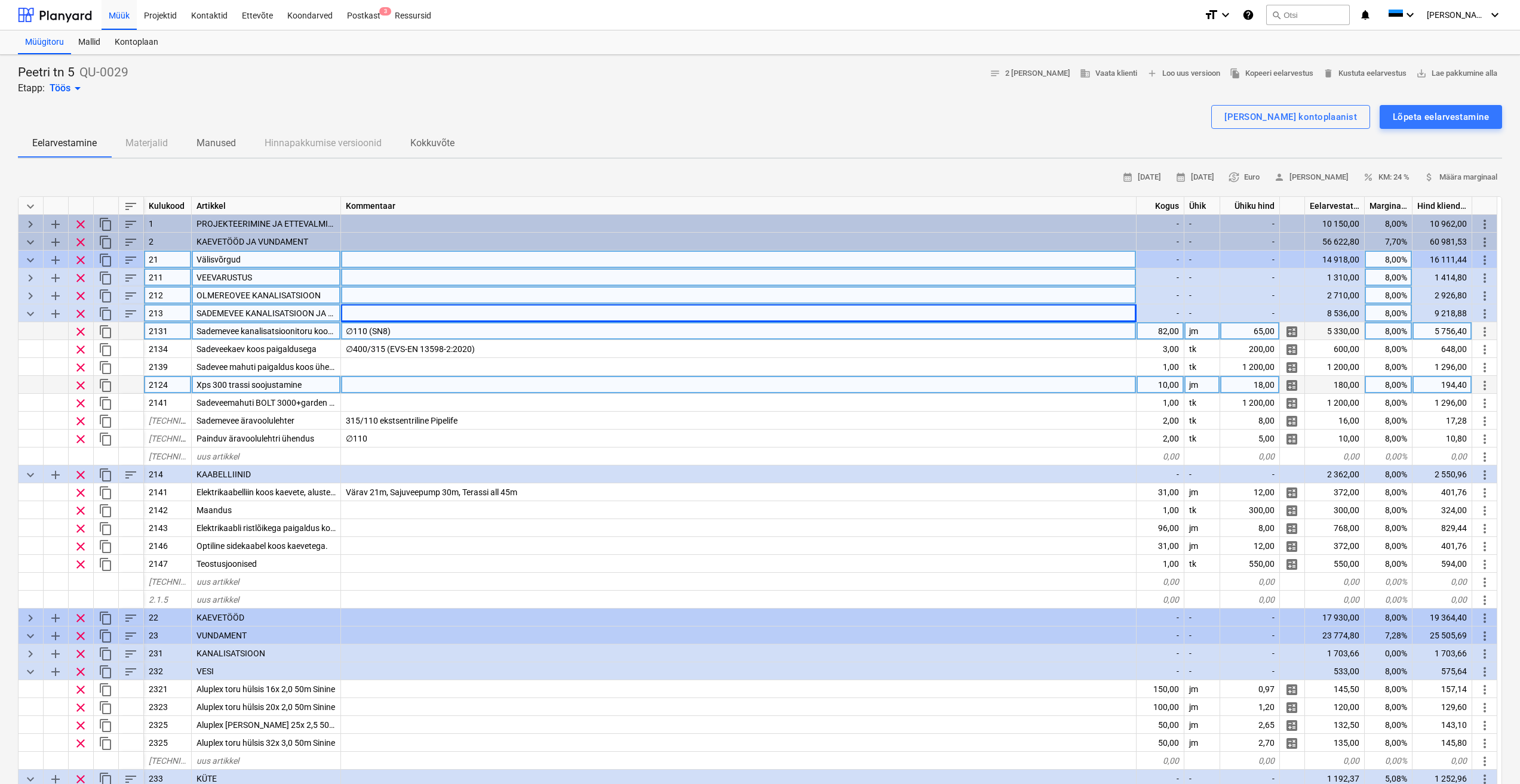
click at [658, 381] on div at bounding box center [738, 384] width 796 height 18
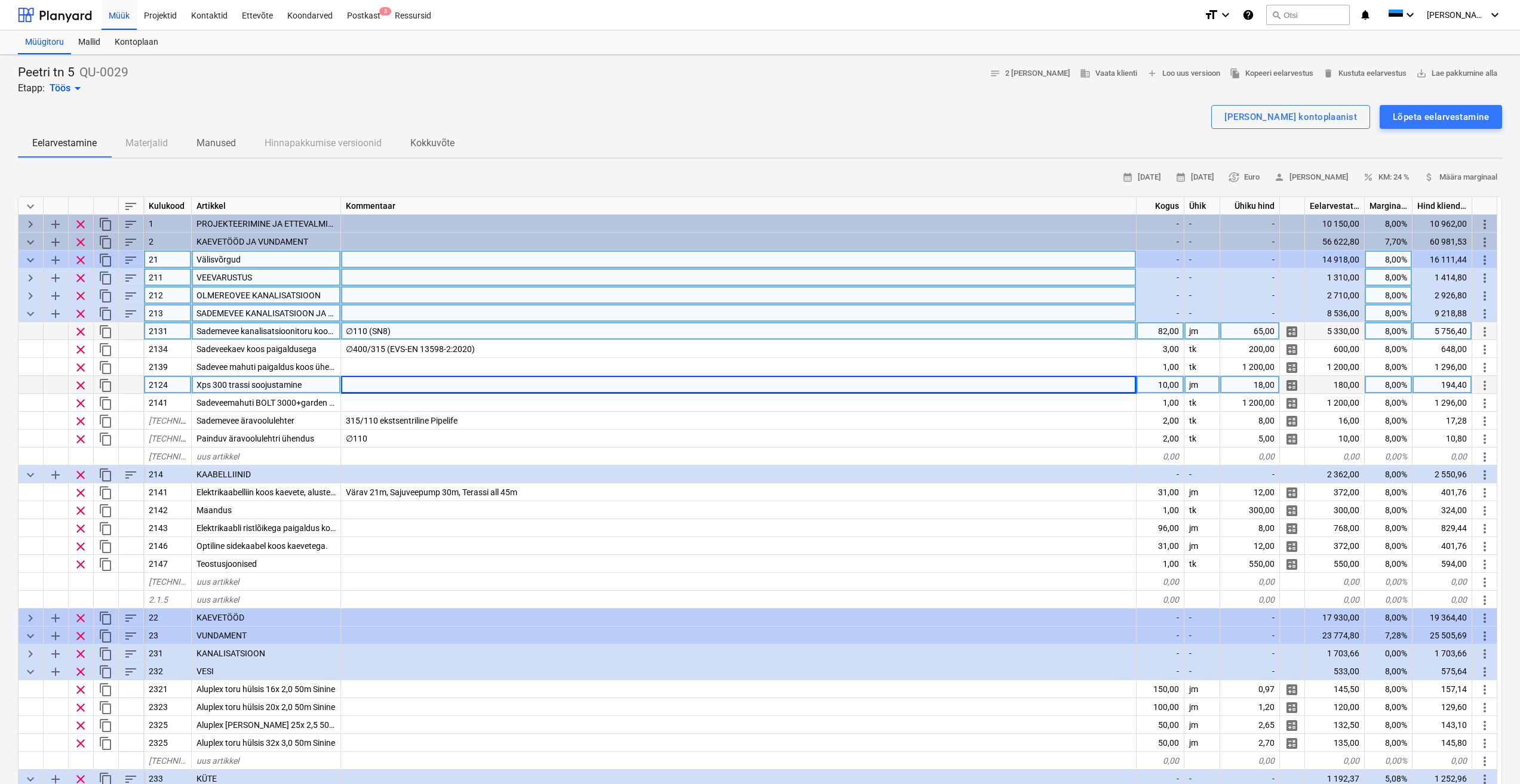
click at [533, 336] on div "∅110 (SN8)" at bounding box center [738, 331] width 796 height 18
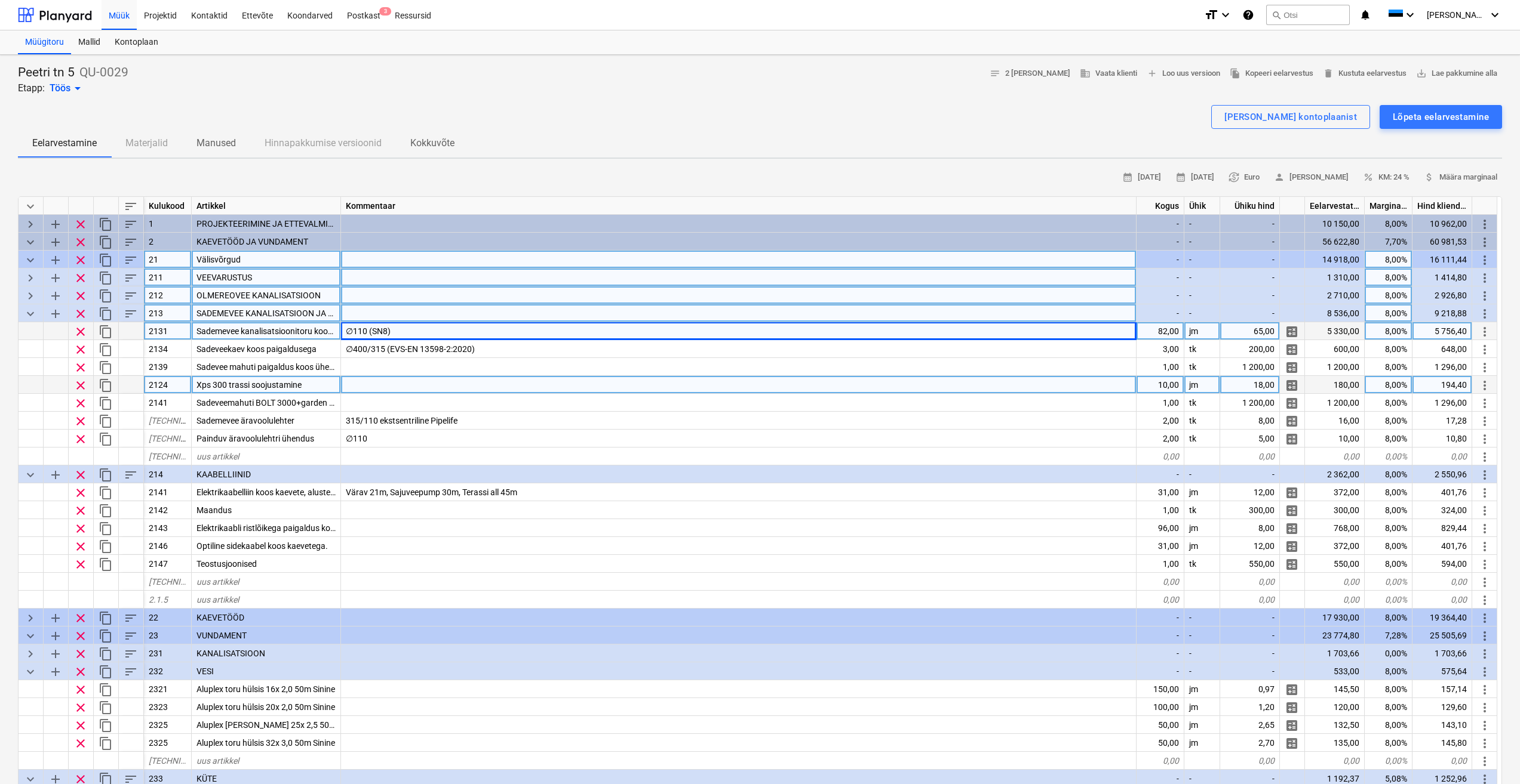
click at [30, 297] on span "keyboard_arrow_right" at bounding box center [30, 296] width 15 height 15
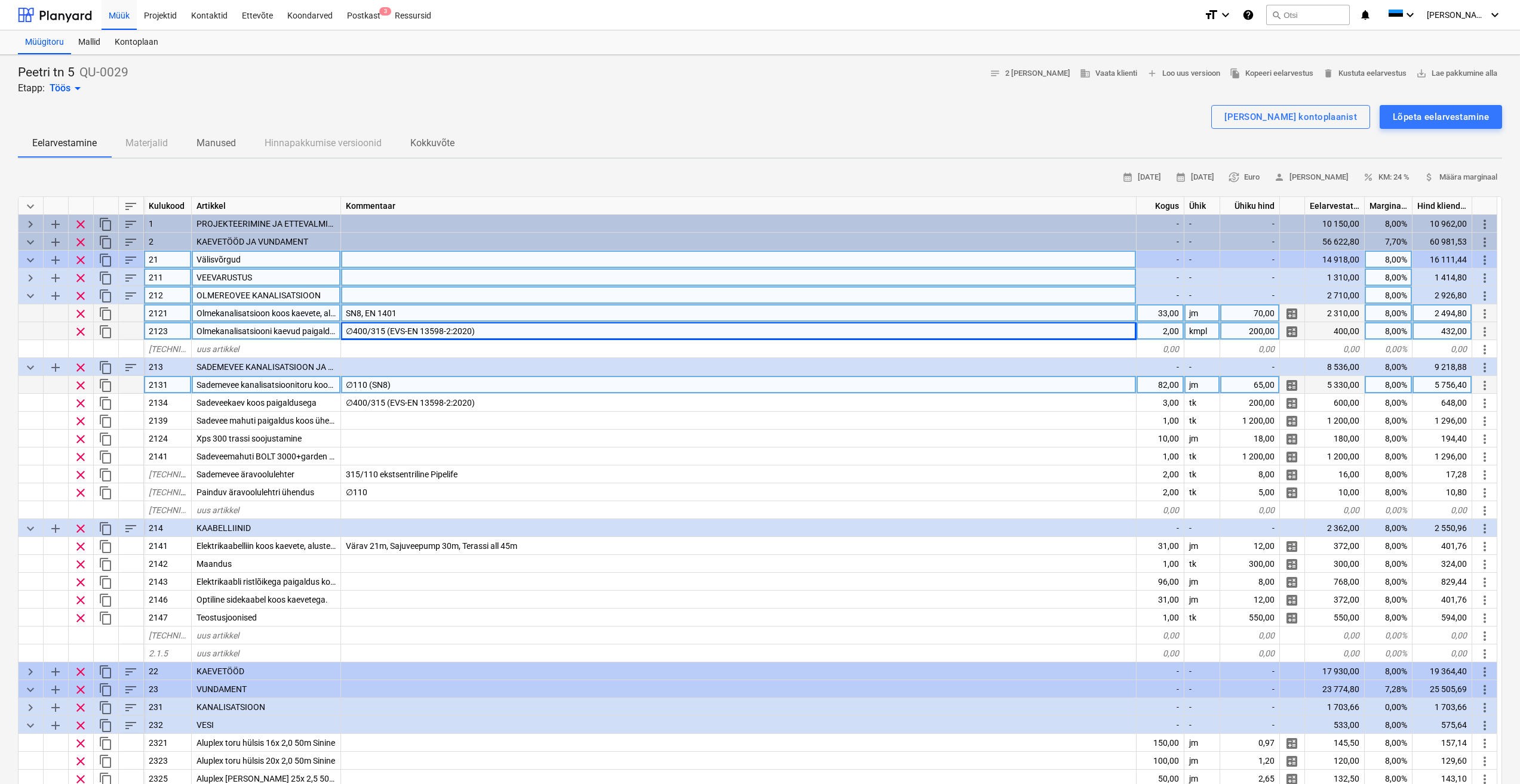
click at [27, 280] on span "keyboard_arrow_right" at bounding box center [30, 278] width 15 height 15
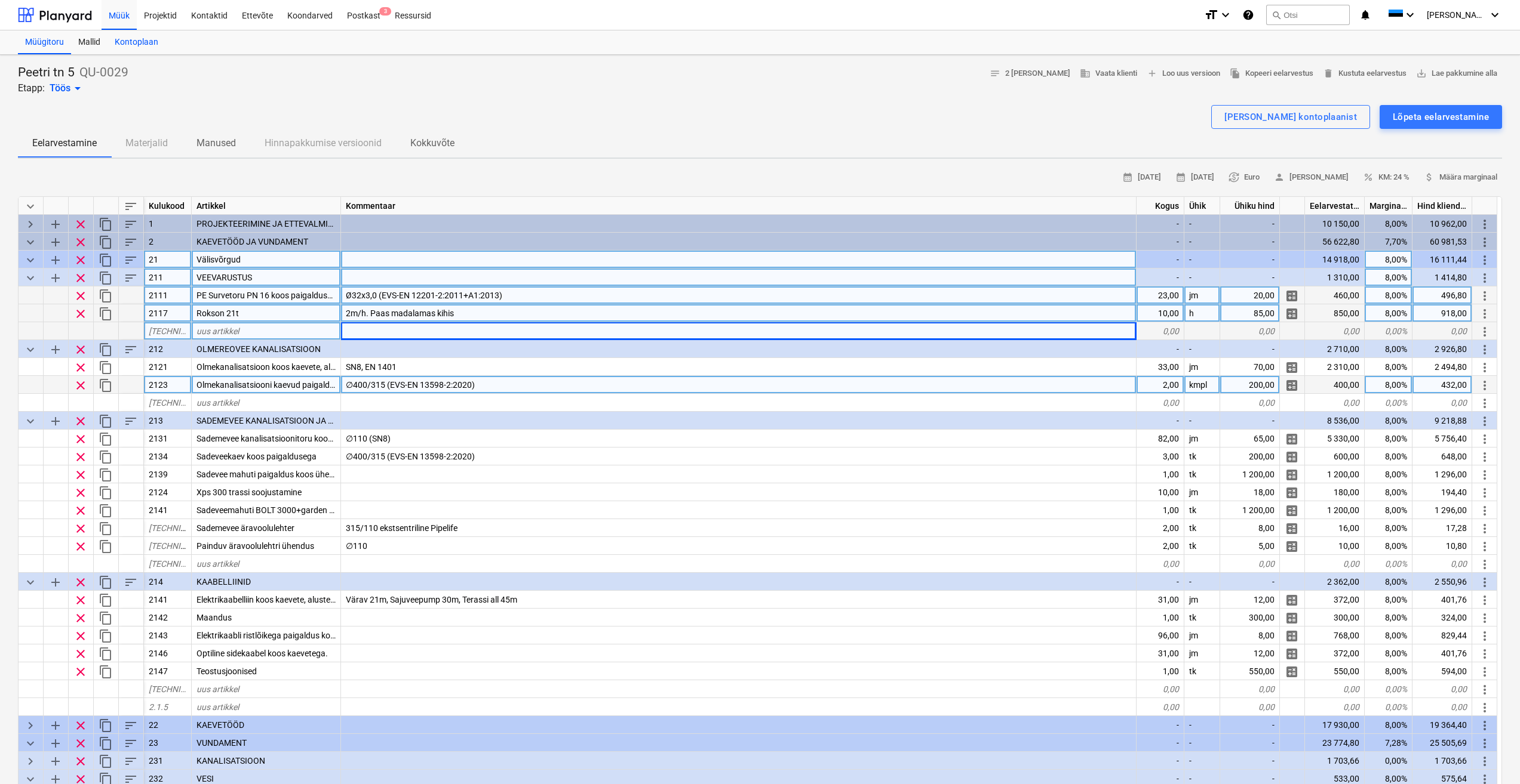
click at [142, 41] on div "Kontoplaan" at bounding box center [137, 43] width 58 height 24
click at [533, 379] on div "∅400/315 (EVS-EN 13598-2:2020)" at bounding box center [738, 384] width 796 height 18
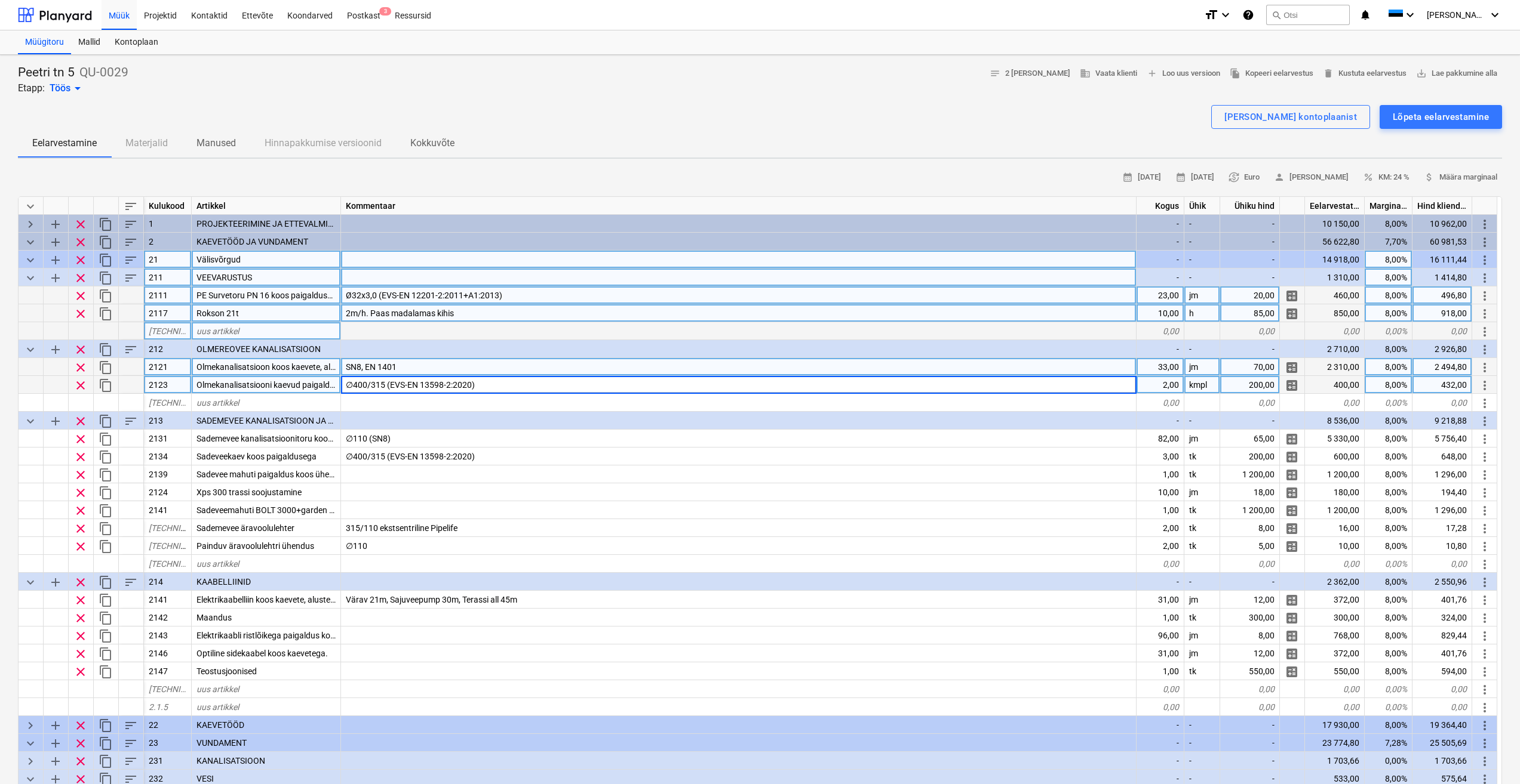
click at [523, 372] on div "SN8, EN 1401" at bounding box center [738, 366] width 796 height 18
click at [25, 279] on span "keyboard_arrow_down" at bounding box center [30, 278] width 15 height 15
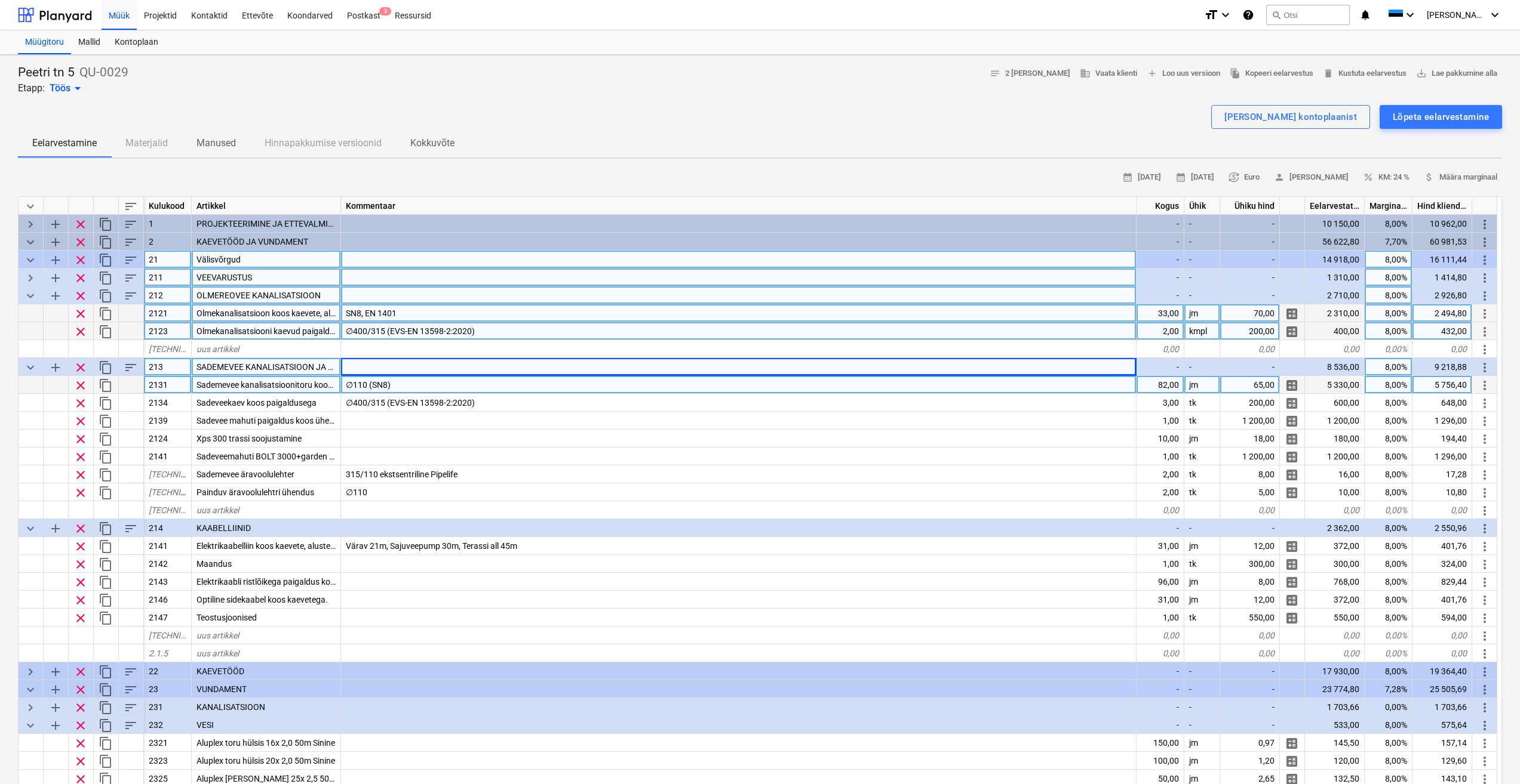
click at [33, 297] on span "keyboard_arrow_down" at bounding box center [30, 296] width 15 height 15
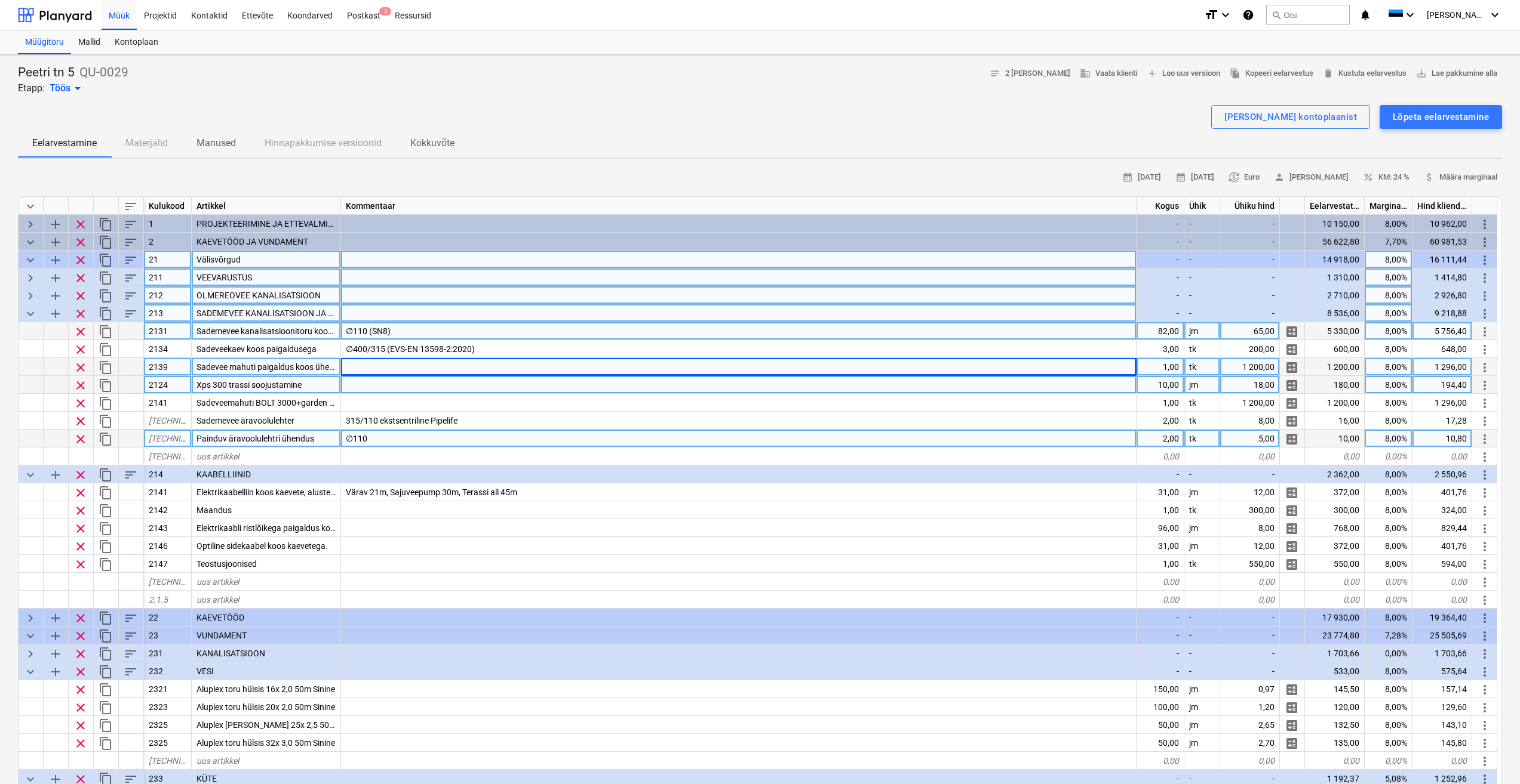
click at [396, 437] on div "∅110" at bounding box center [738, 438] width 796 height 18
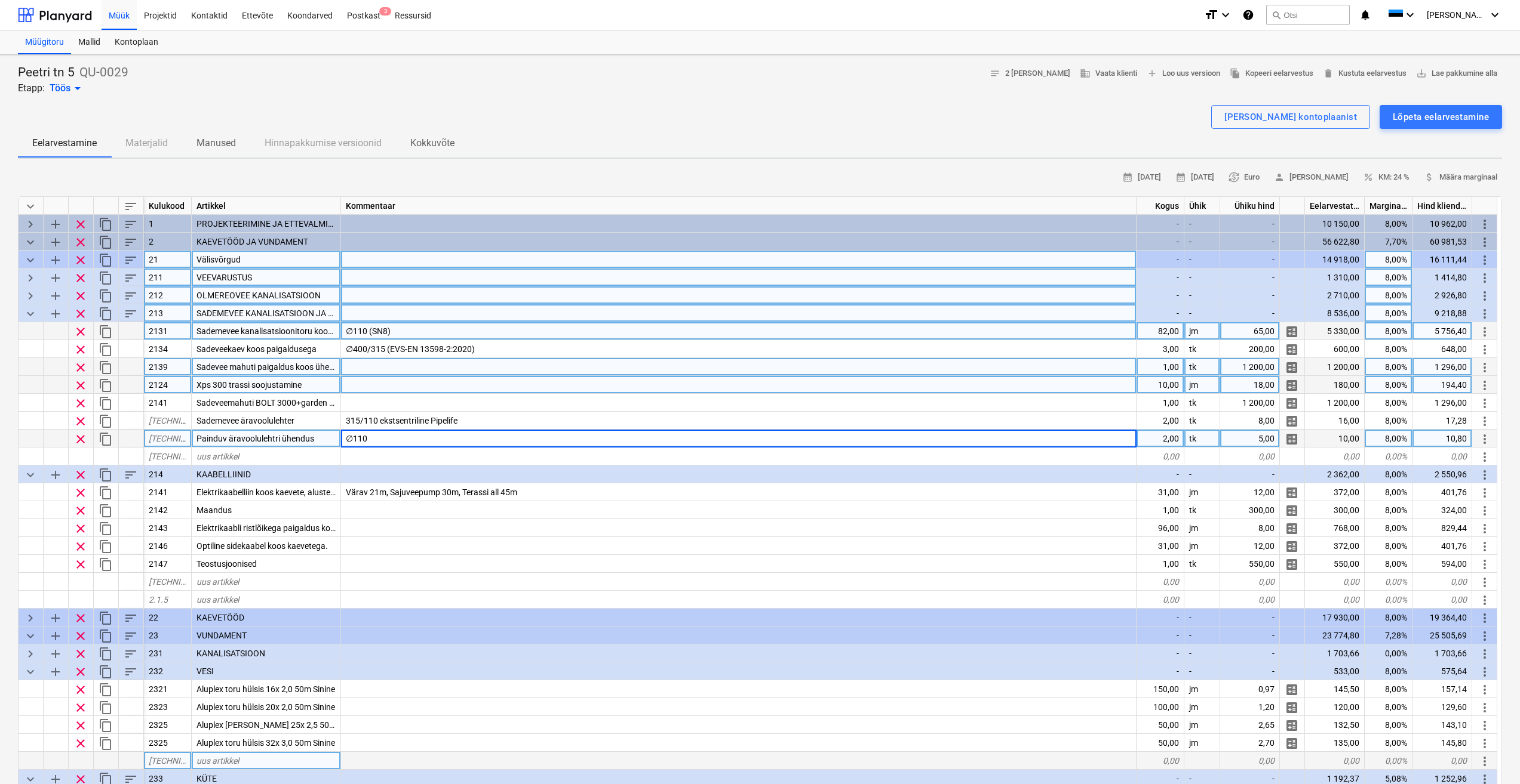
scroll to position [119, 0]
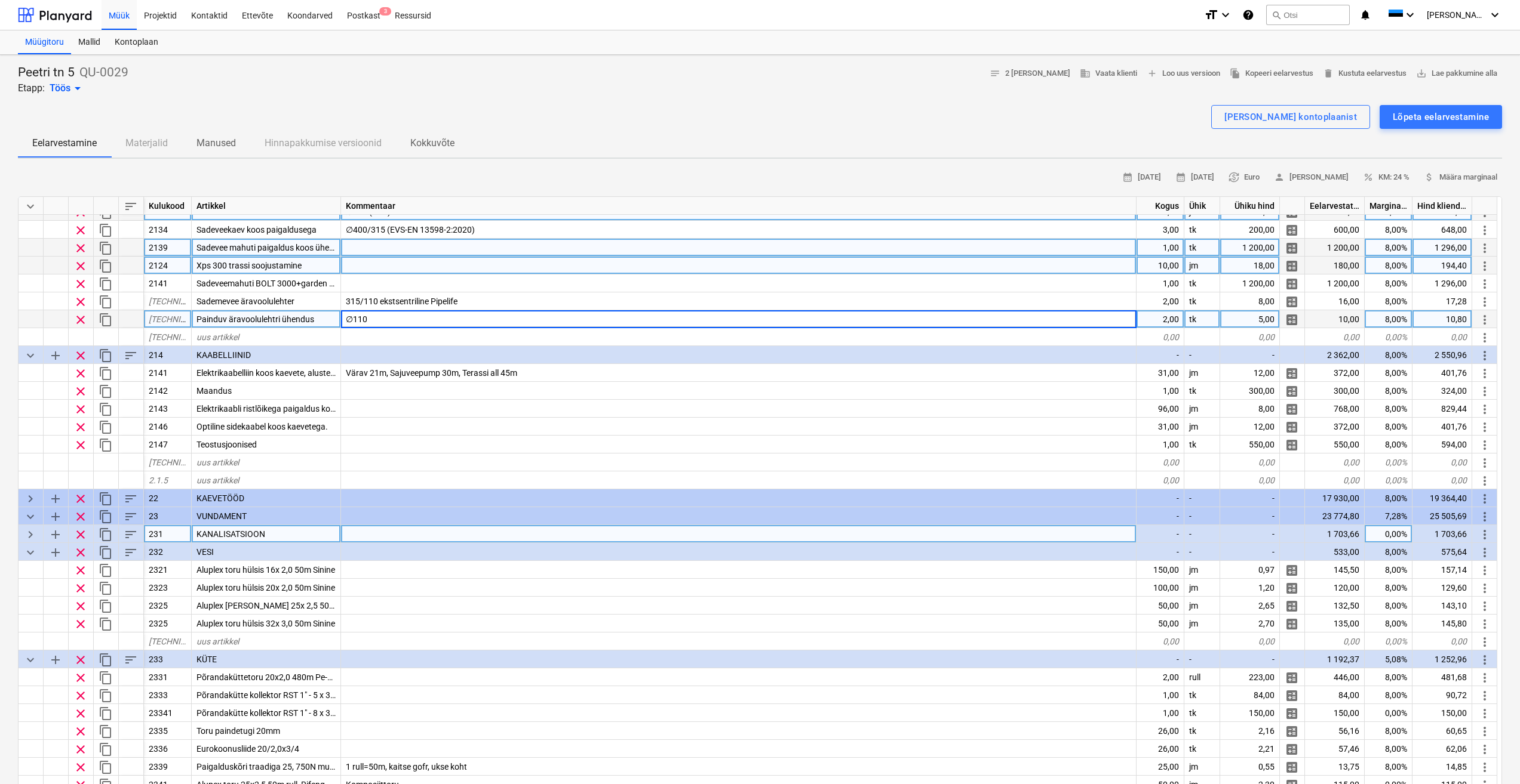
click at [29, 532] on span "keyboard_arrow_right" at bounding box center [30, 534] width 15 height 15
type textarea "x"
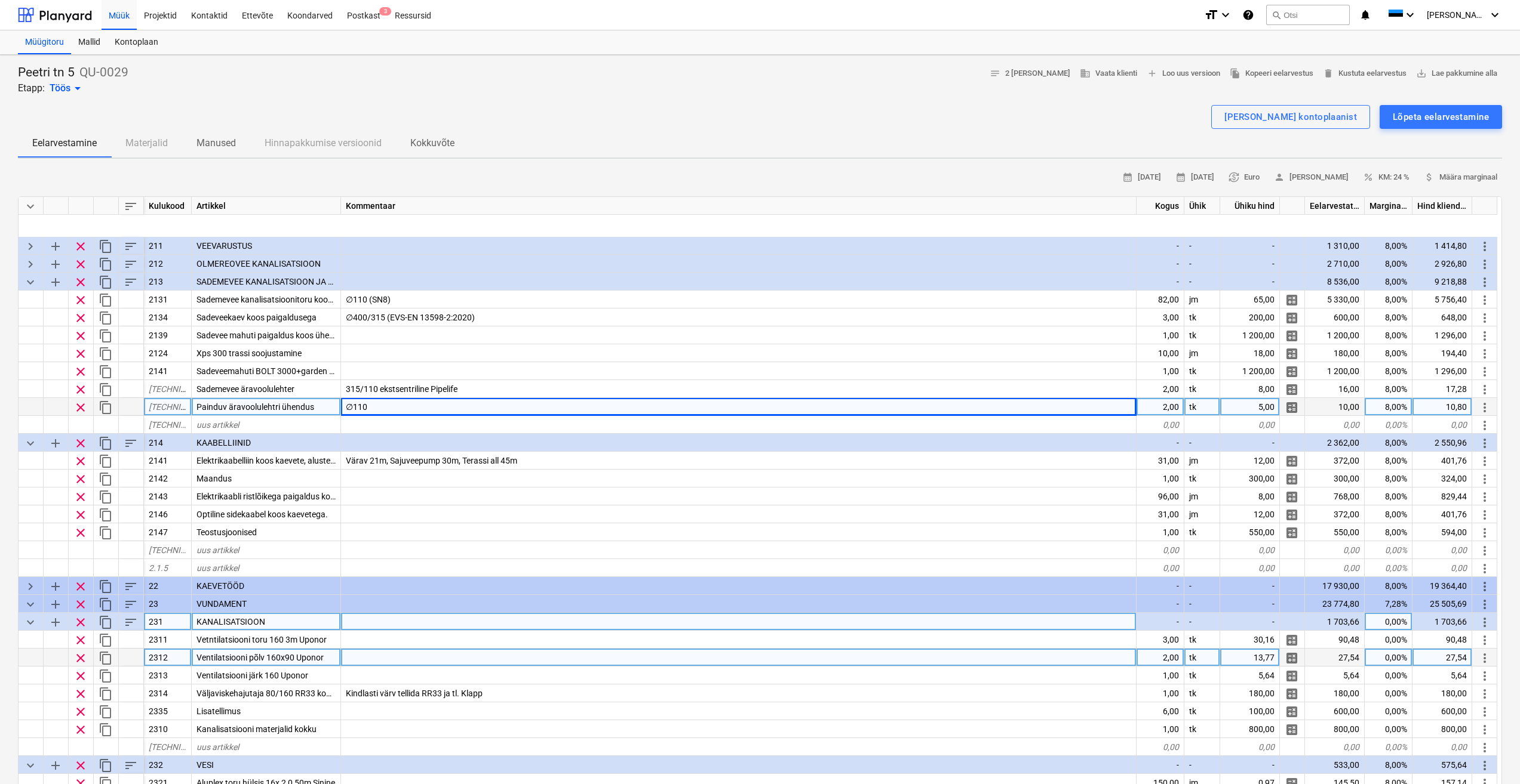
scroll to position [0, 0]
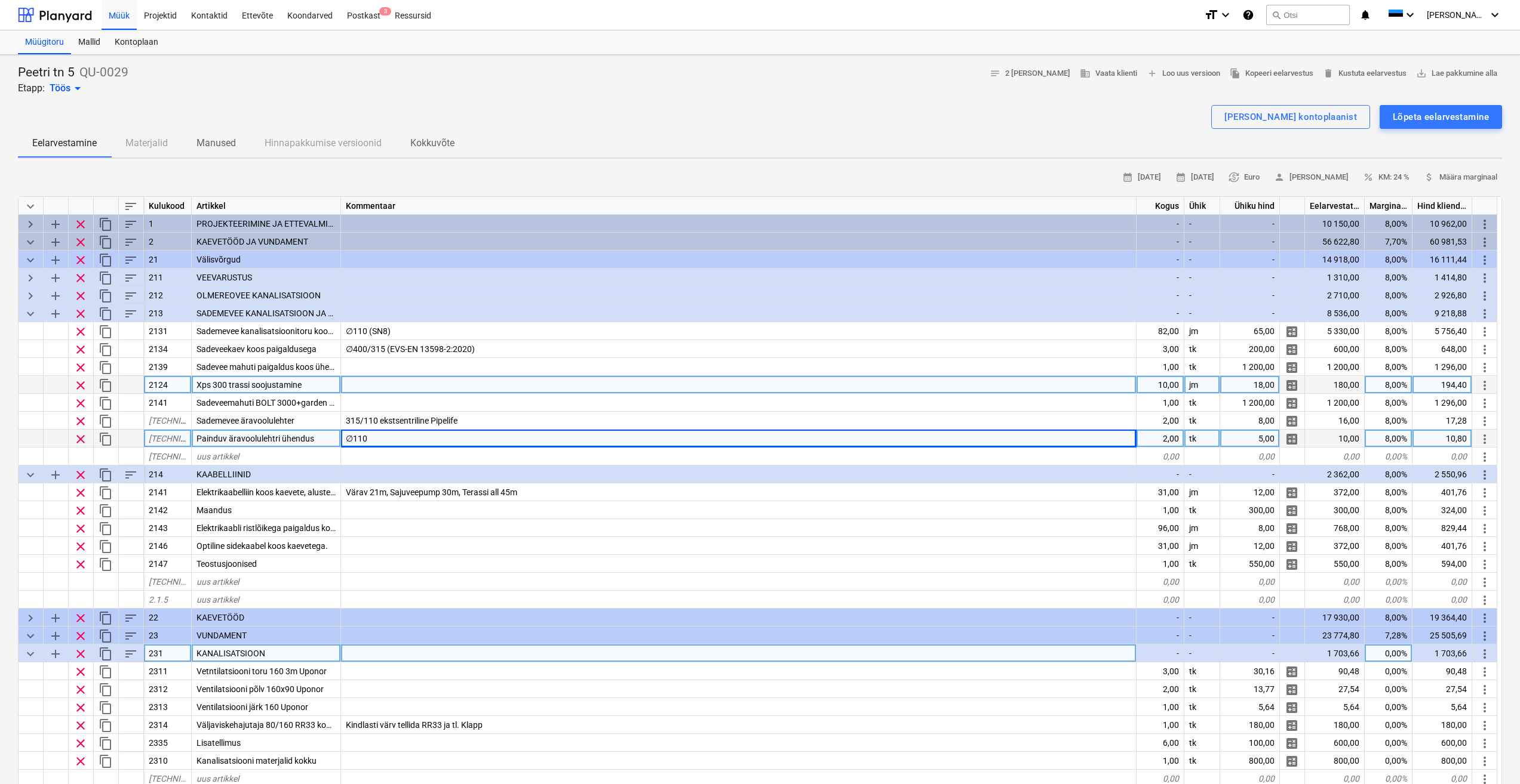
click at [391, 380] on div at bounding box center [738, 384] width 796 height 18
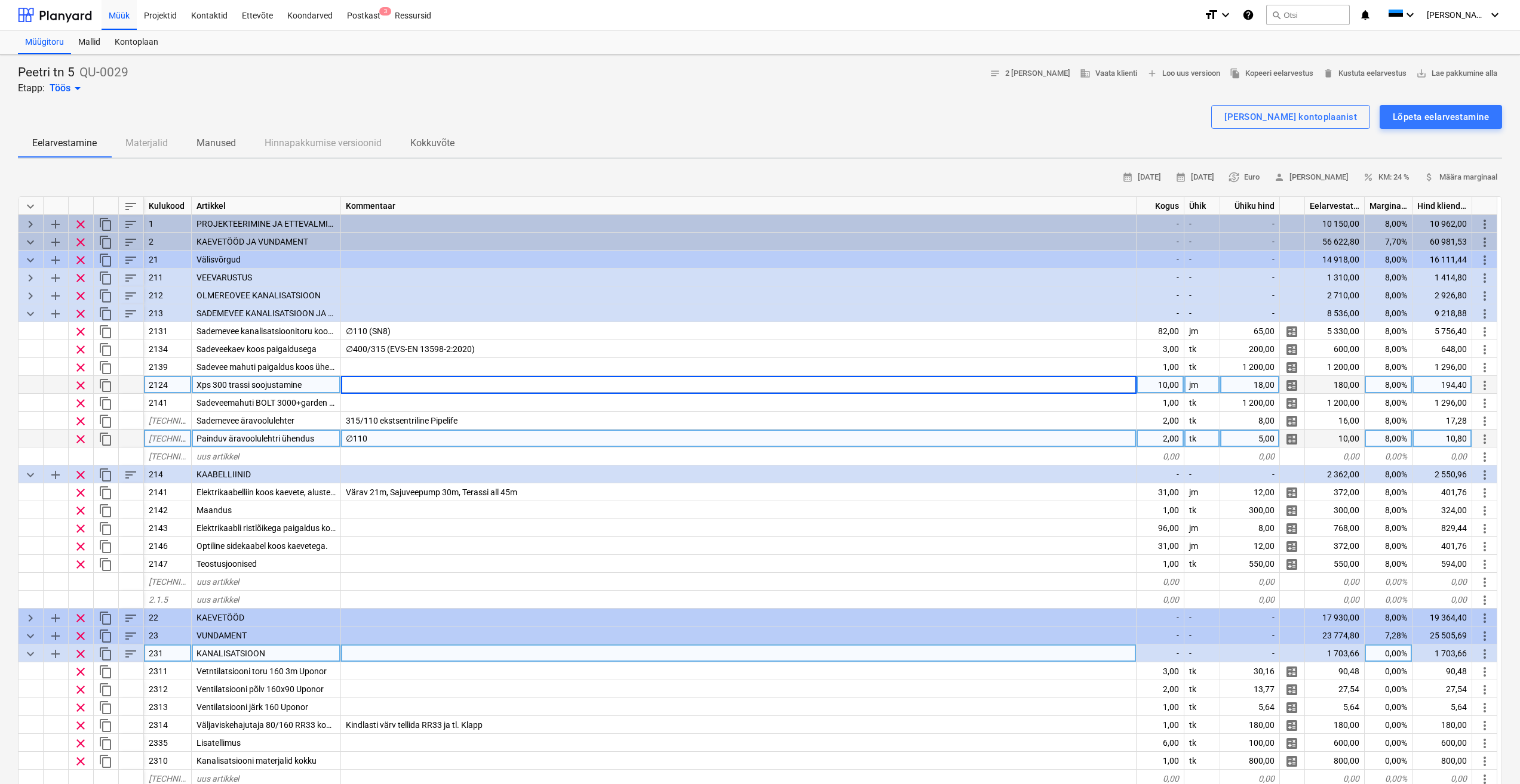
click at [413, 384] on input at bounding box center [738, 384] width 795 height 17
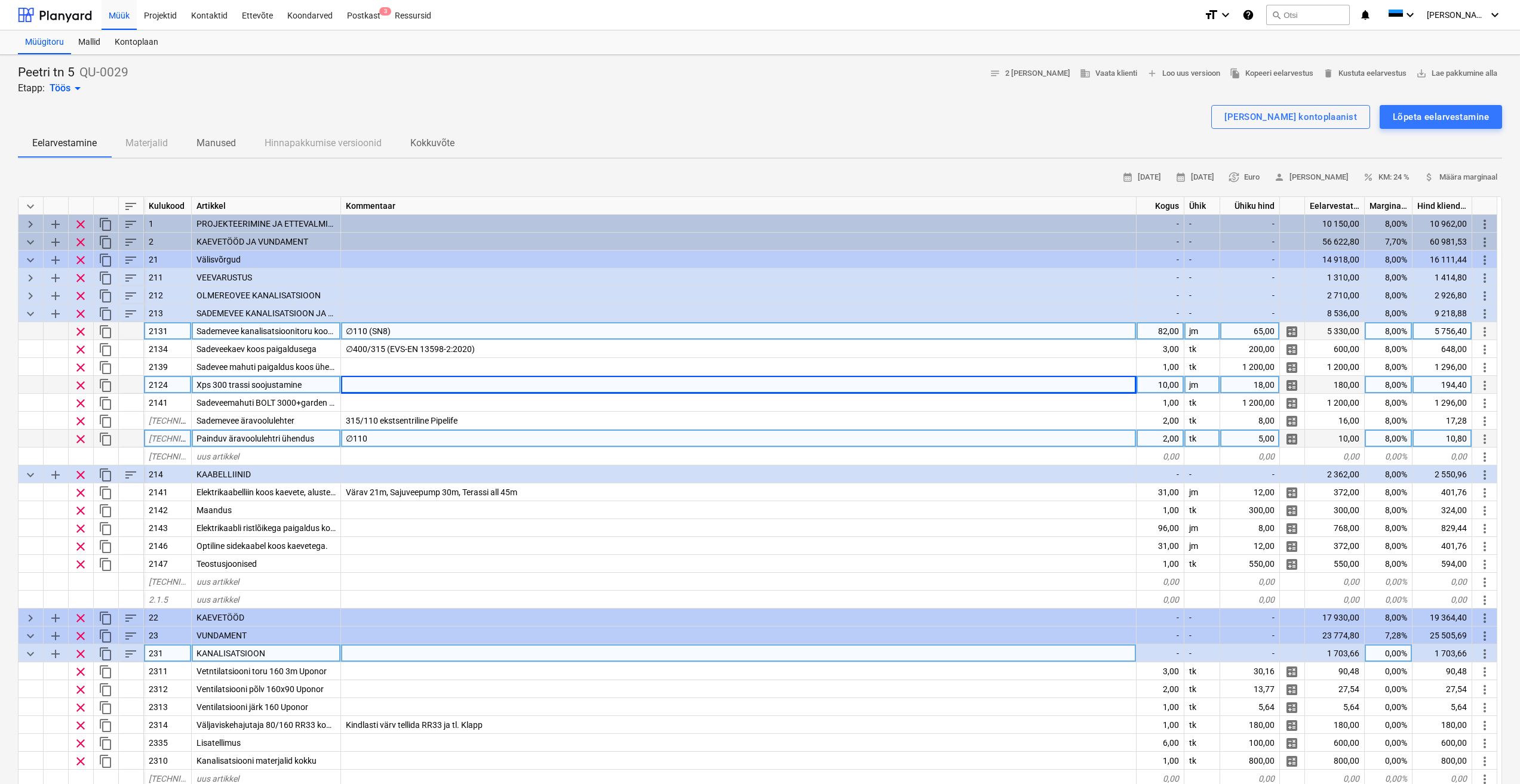
click at [780, 330] on div "∅110 (SN8)" at bounding box center [738, 331] width 796 height 18
click at [1165, 329] on div "82,00" at bounding box center [1160, 331] width 48 height 18
type input "88"
type textarea "x"
click at [1016, 335] on div "∅110 (SN8)" at bounding box center [738, 331] width 796 height 18
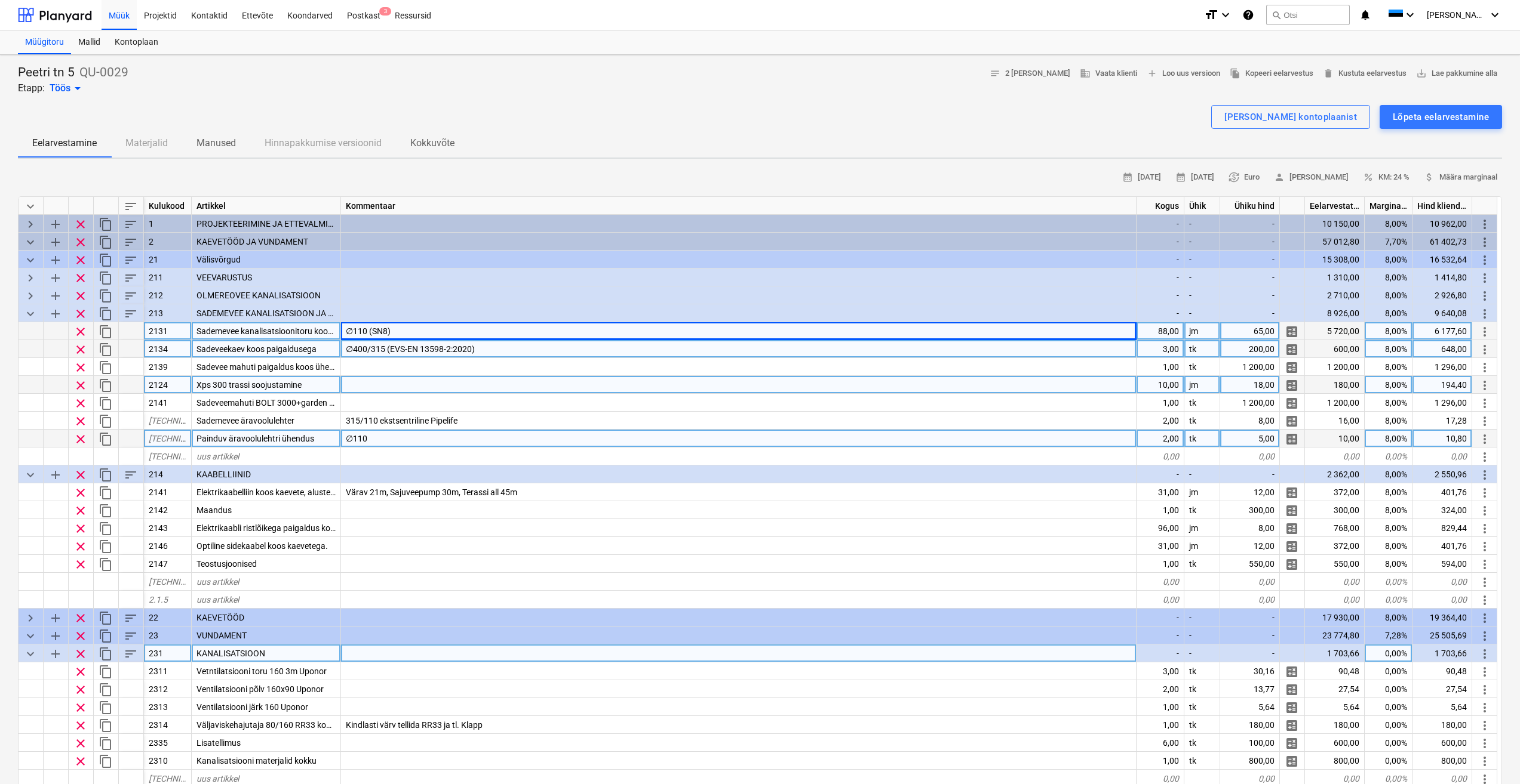
click at [998, 346] on div "∅400/315 (EVS-EN 13598-2:2020)" at bounding box center [738, 348] width 796 height 18
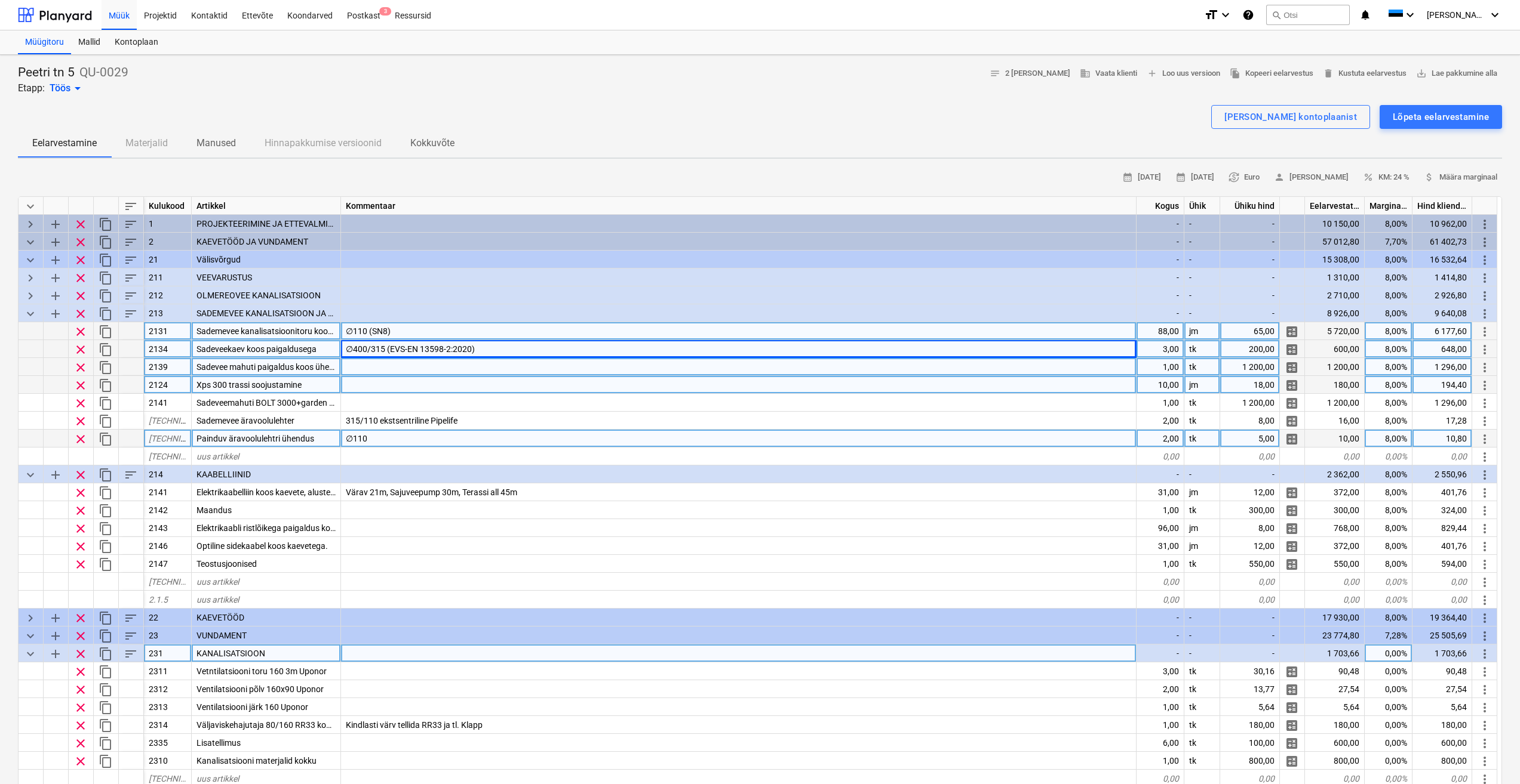
click at [550, 369] on div at bounding box center [738, 366] width 796 height 18
click at [450, 390] on div at bounding box center [738, 384] width 796 height 18
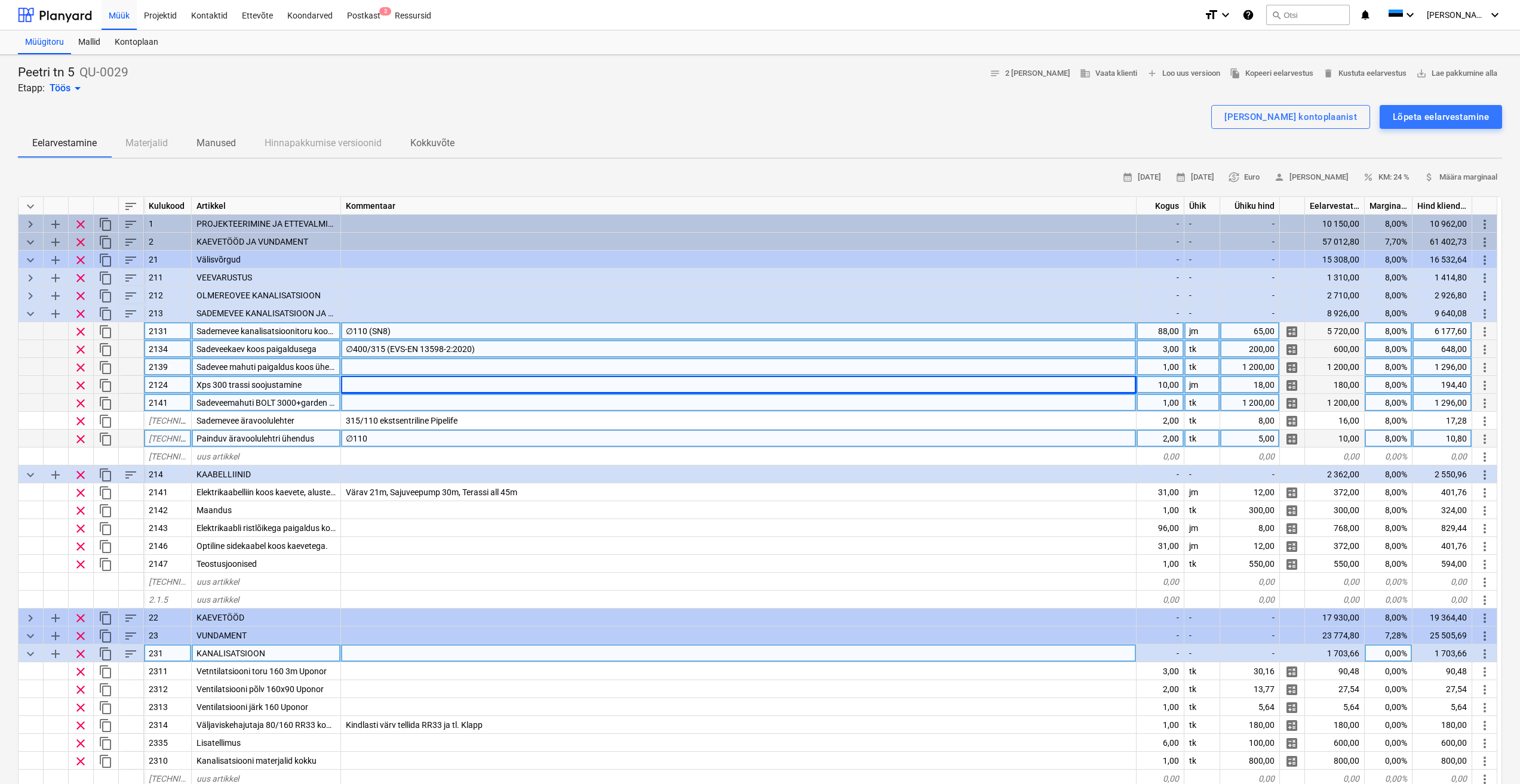
click at [385, 406] on div at bounding box center [738, 402] width 796 height 18
click at [468, 388] on div at bounding box center [738, 384] width 796 height 18
click at [1167, 383] on div "10,00" at bounding box center [1160, 384] width 48 height 18
type input "11"
click at [552, 400] on div at bounding box center [738, 402] width 796 height 18
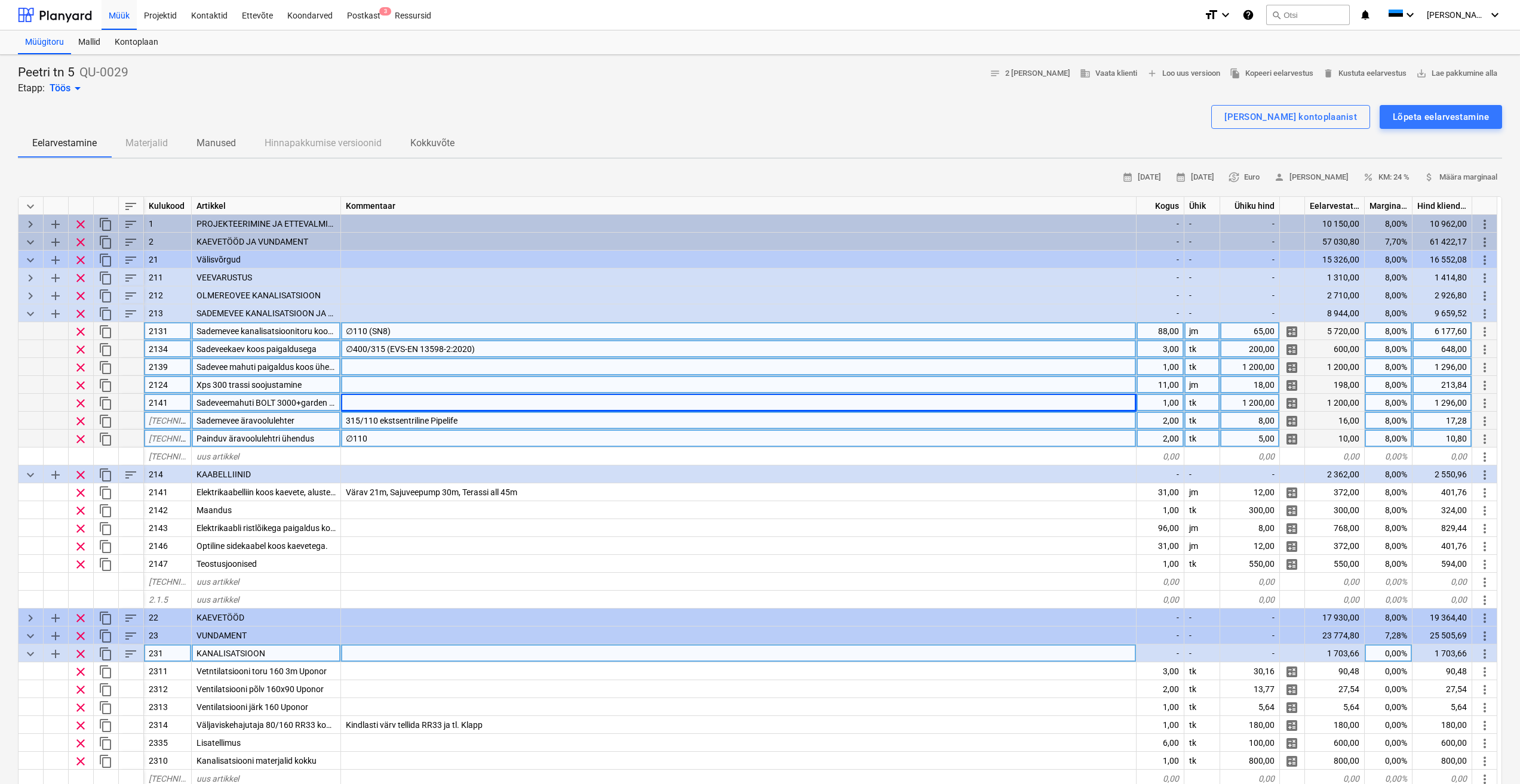
click at [492, 417] on div "315/110 ekstsentriline Pipelife" at bounding box center [738, 420] width 796 height 18
click at [275, 437] on span "Painduv äravoolulehtri ühendus" at bounding box center [254, 438] width 117 height 9
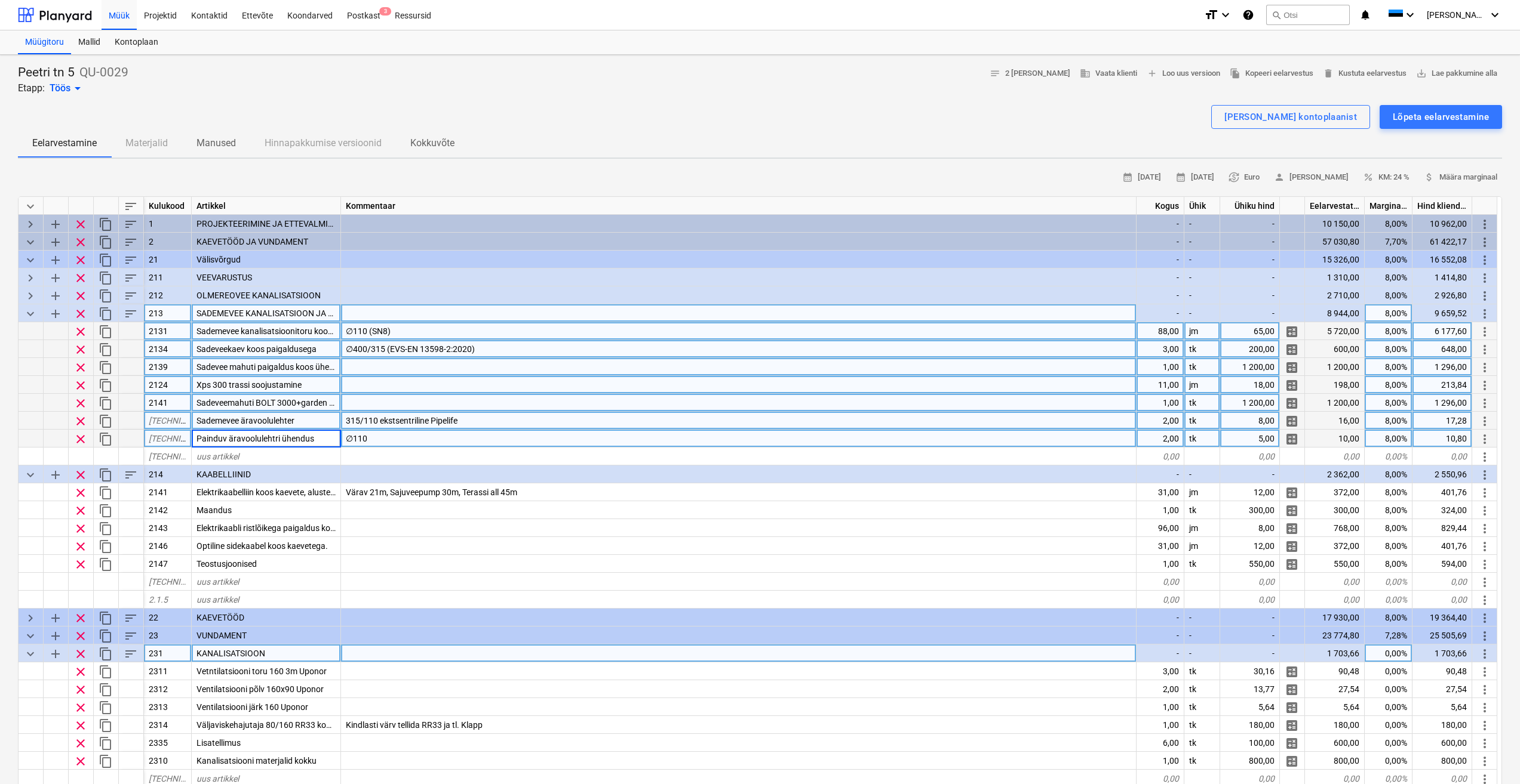
click at [30, 312] on span "keyboard_arrow_down" at bounding box center [30, 313] width 15 height 15
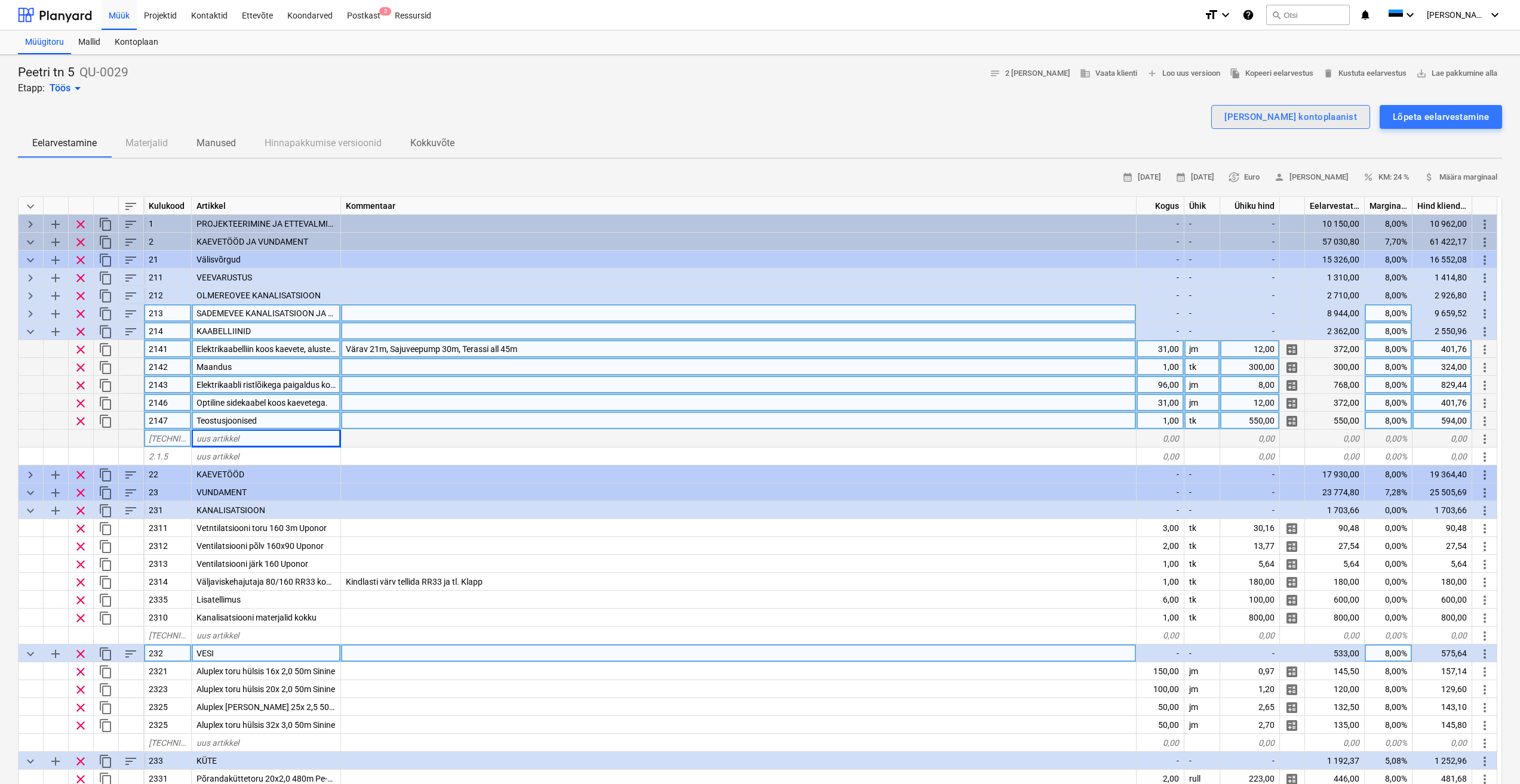
click at [1323, 114] on div "[PERSON_NAME] kontoplaanist" at bounding box center [1291, 117] width 133 height 15
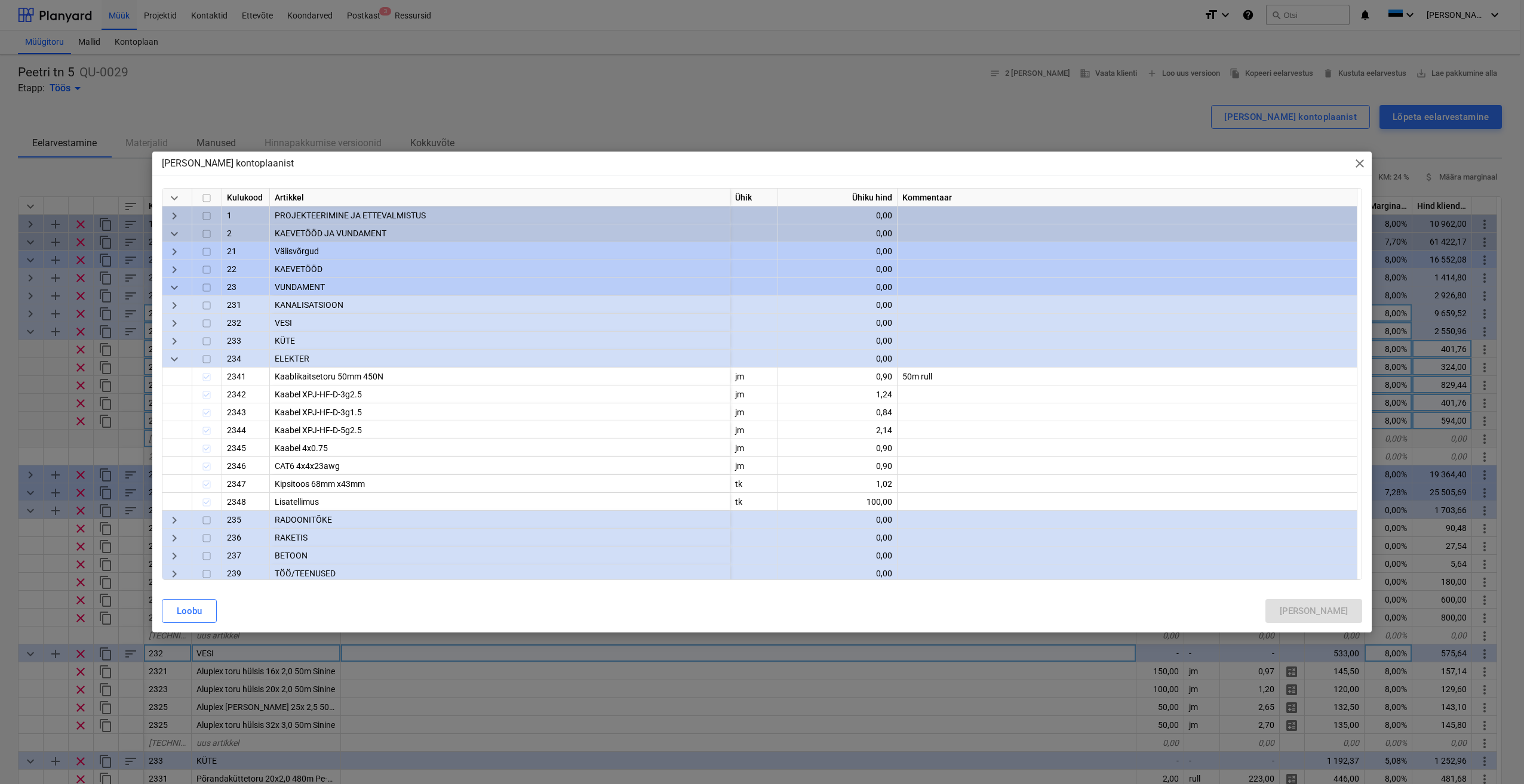
click at [175, 287] on span "keyboard_arrow_down" at bounding box center [174, 288] width 15 height 15
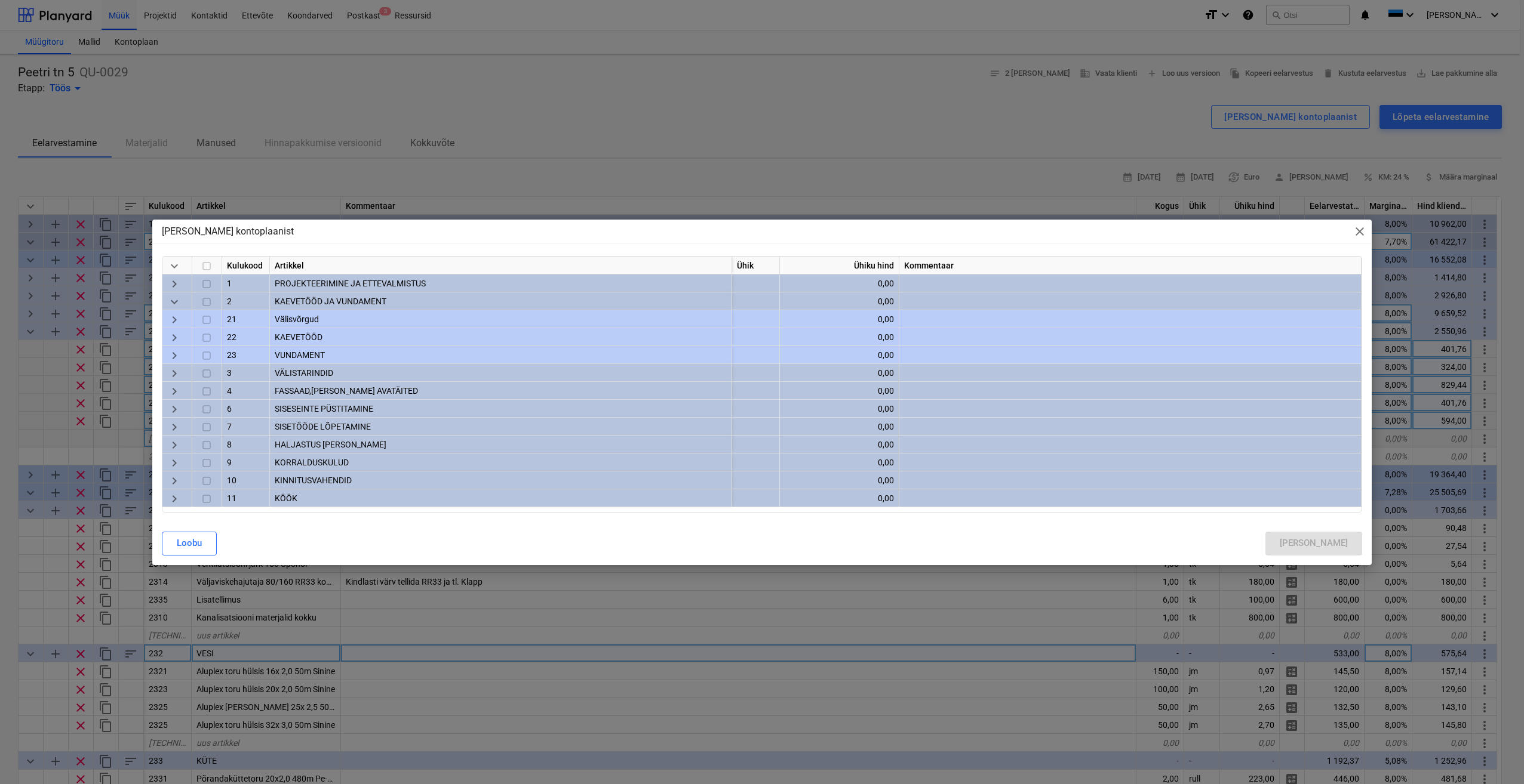
click at [1364, 231] on span "close" at bounding box center [1359, 231] width 15 height 15
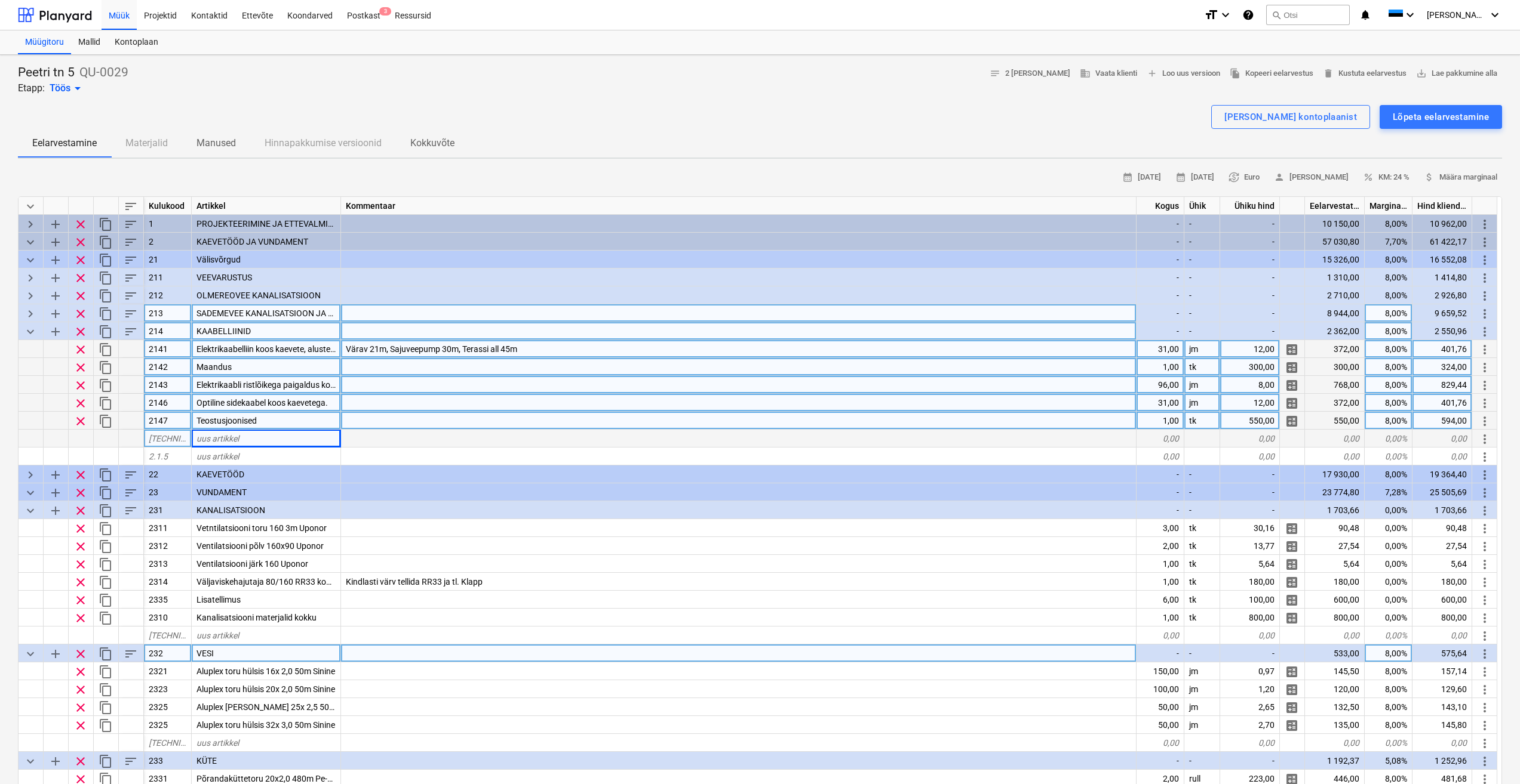
click at [80, 352] on span "clear" at bounding box center [80, 349] width 15 height 15
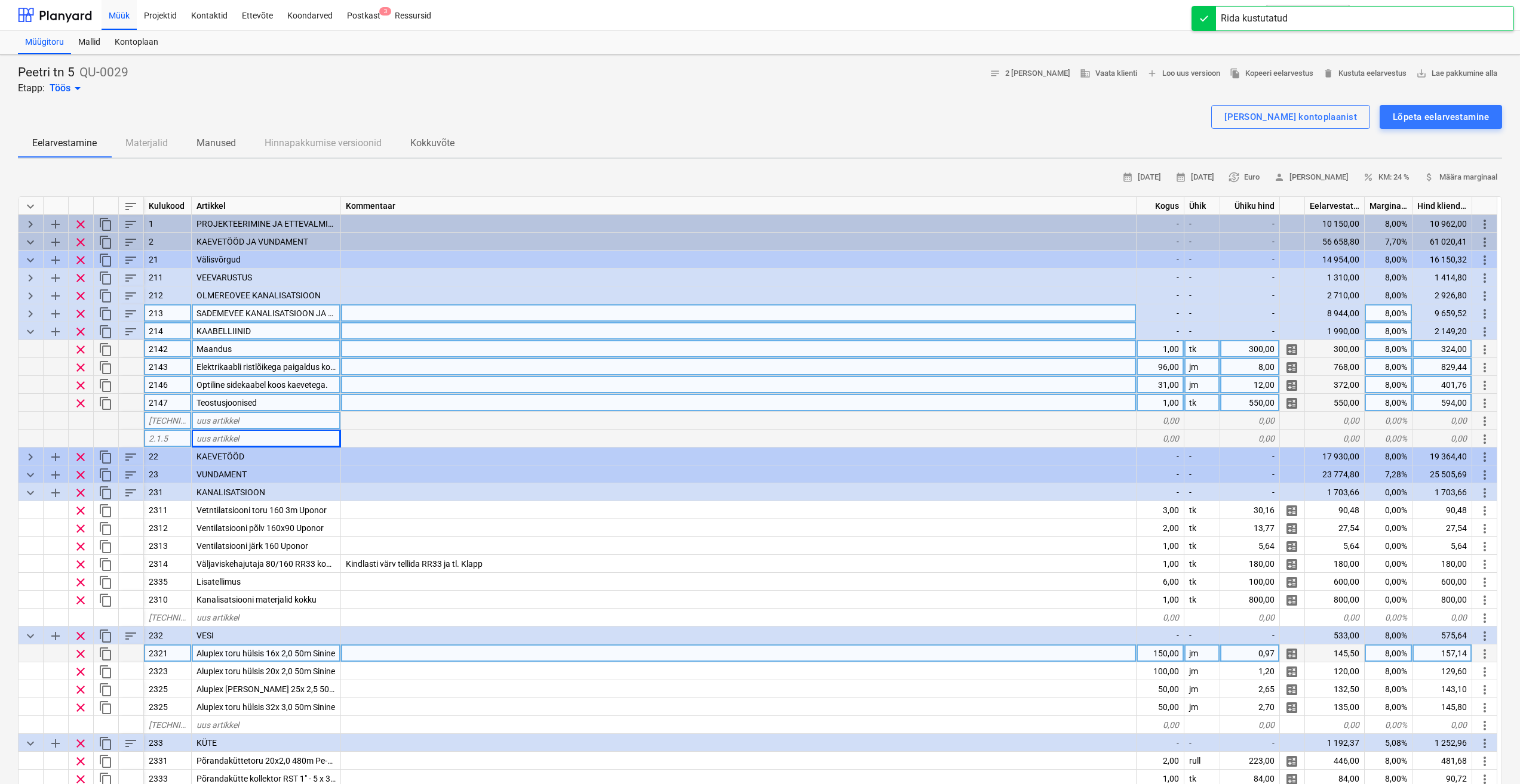
click at [82, 370] on span "clear" at bounding box center [80, 367] width 15 height 15
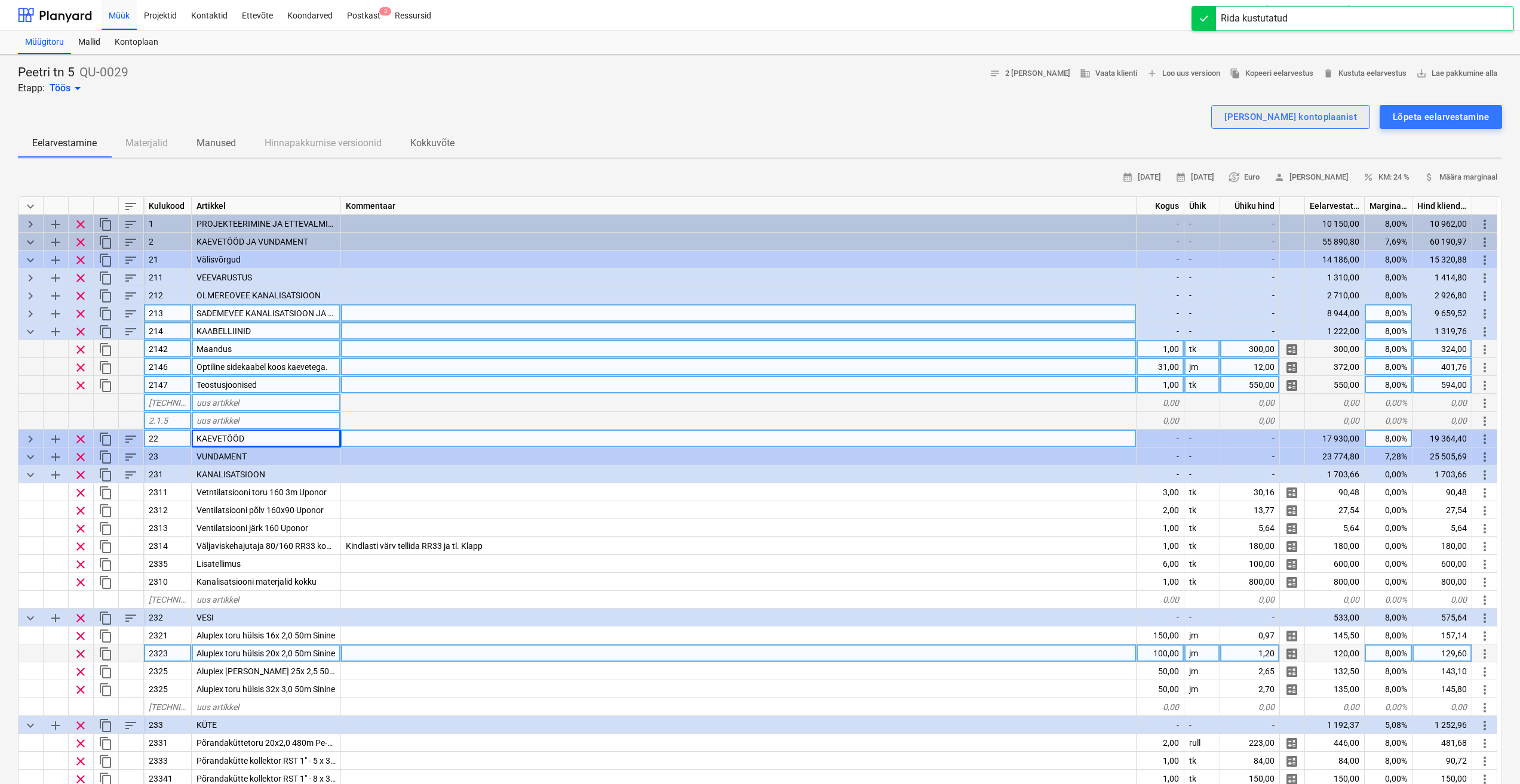
click at [1329, 119] on div "[PERSON_NAME] kontoplaanist" at bounding box center [1291, 117] width 133 height 15
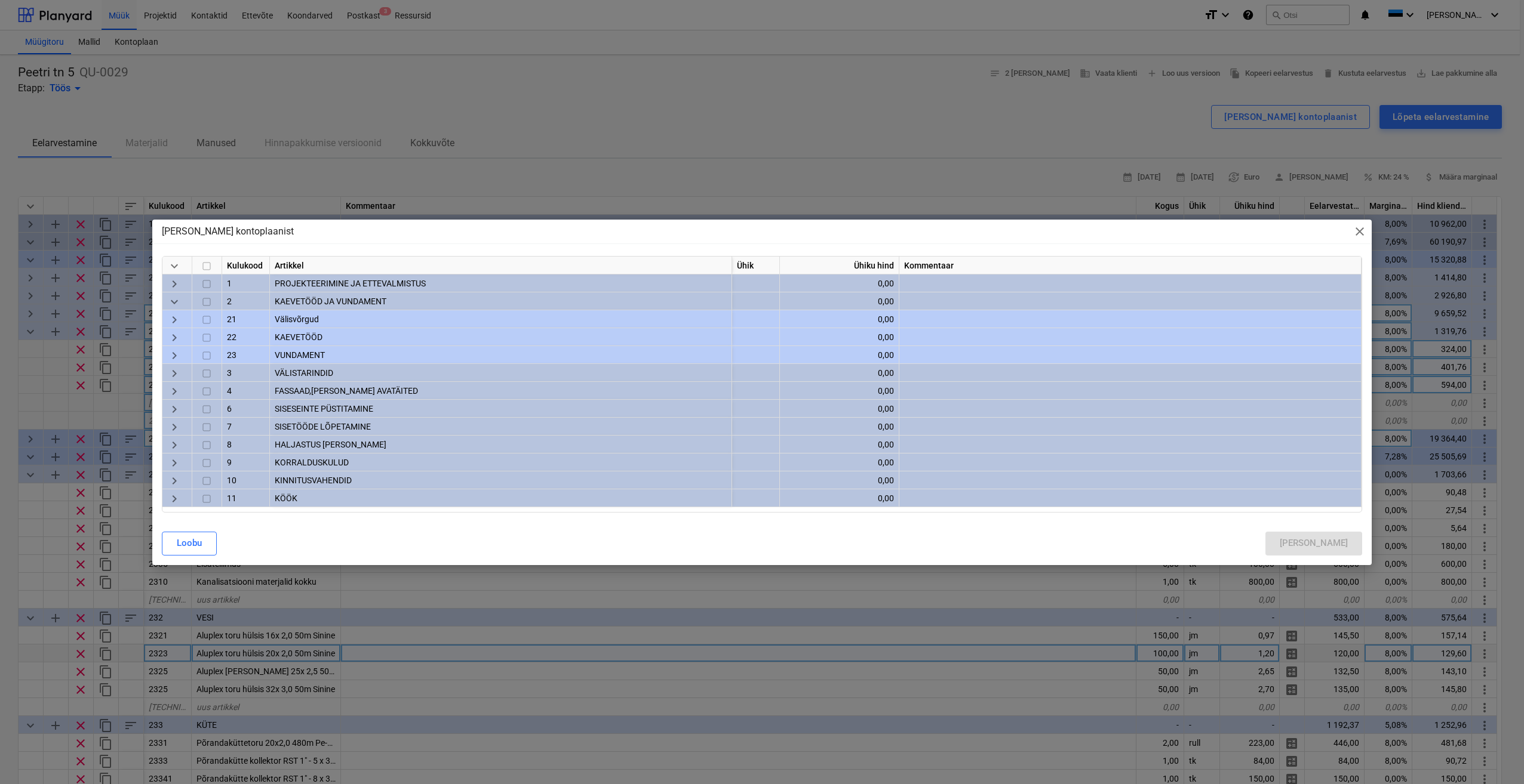
click at [178, 320] on span "keyboard_arrow_right" at bounding box center [174, 319] width 15 height 15
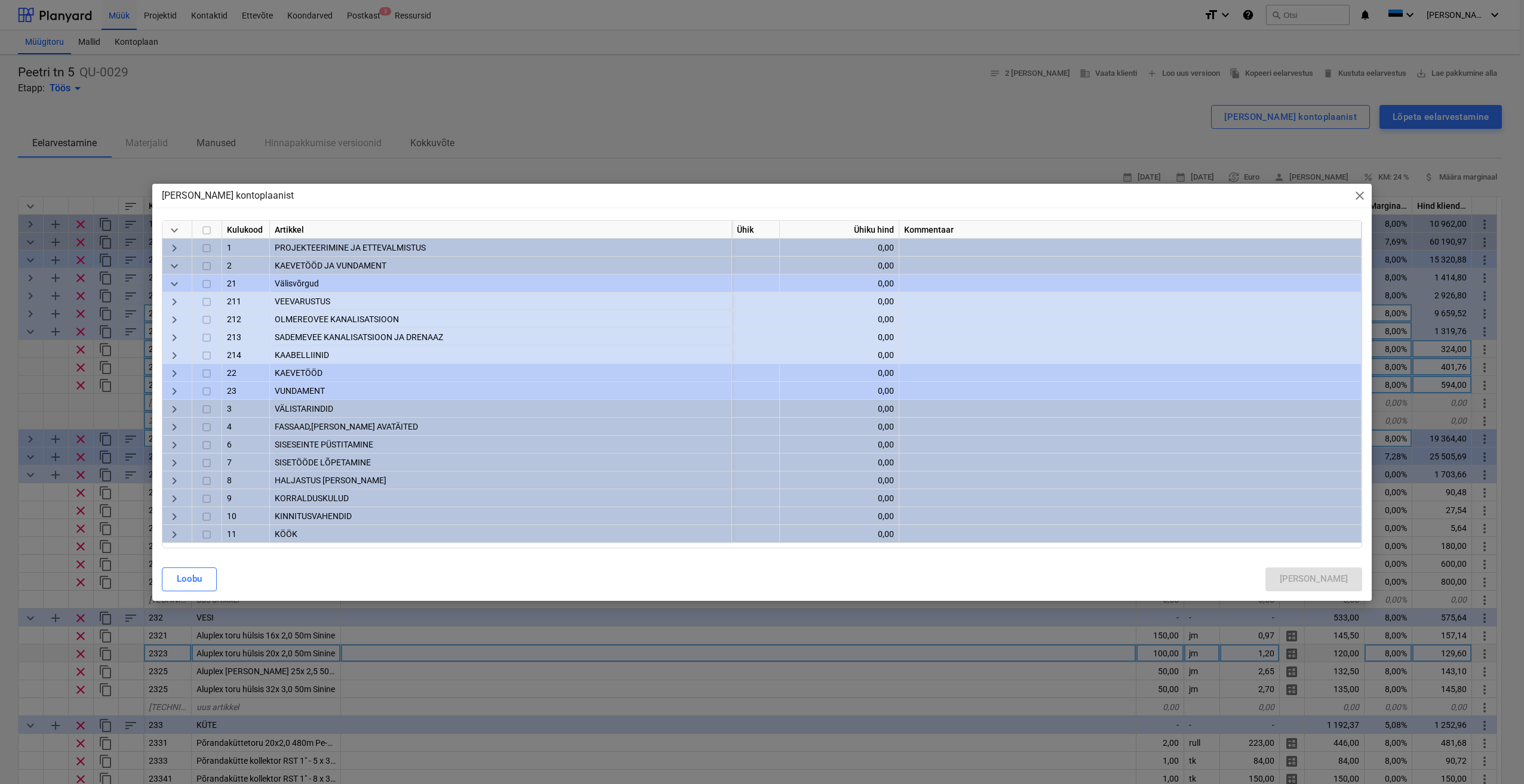
click at [176, 356] on span "keyboard_arrow_right" at bounding box center [174, 355] width 15 height 15
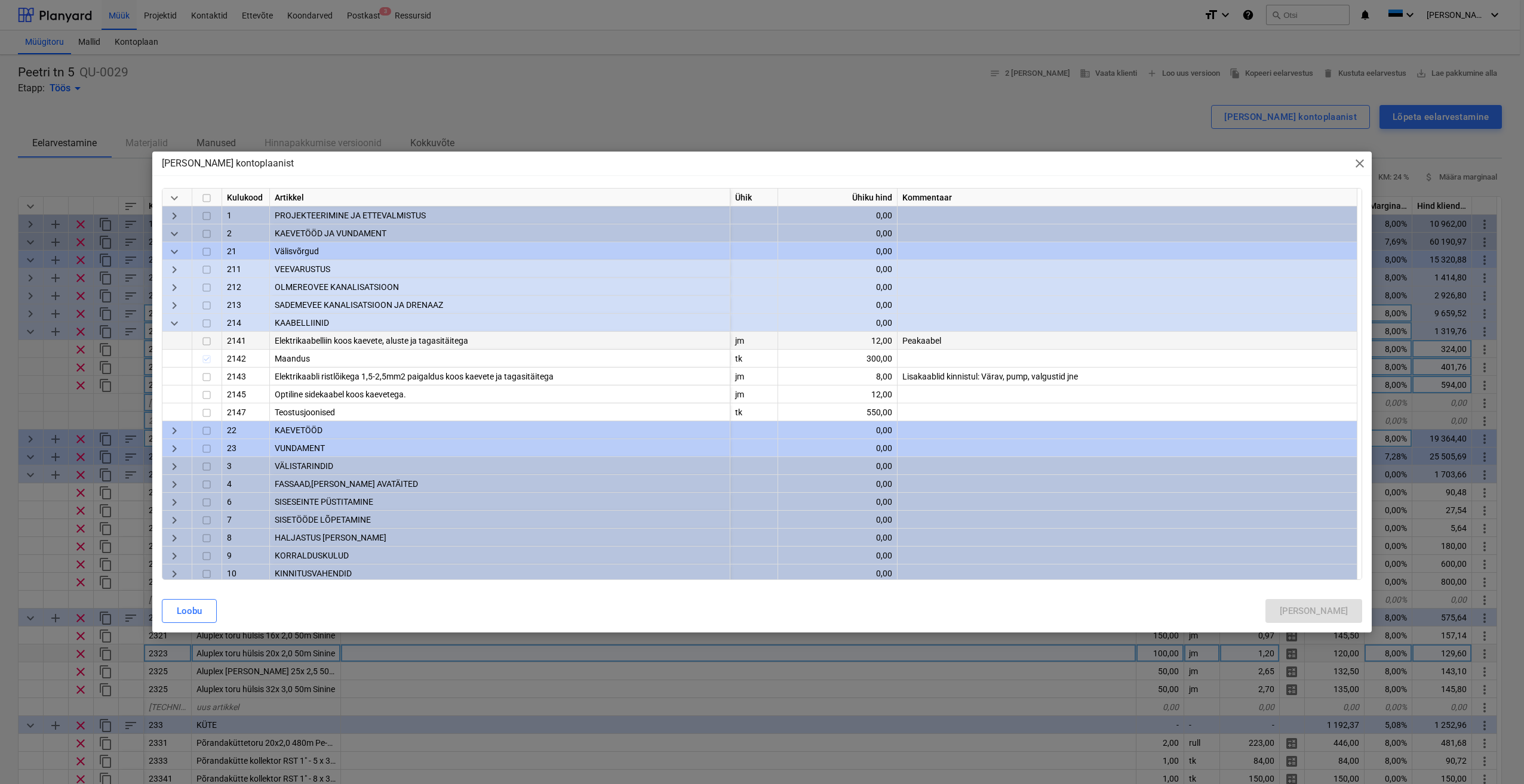
click at [205, 341] on input "checkbox" at bounding box center [206, 342] width 15 height 15
click at [205, 379] on input "checkbox" at bounding box center [206, 377] width 15 height 15
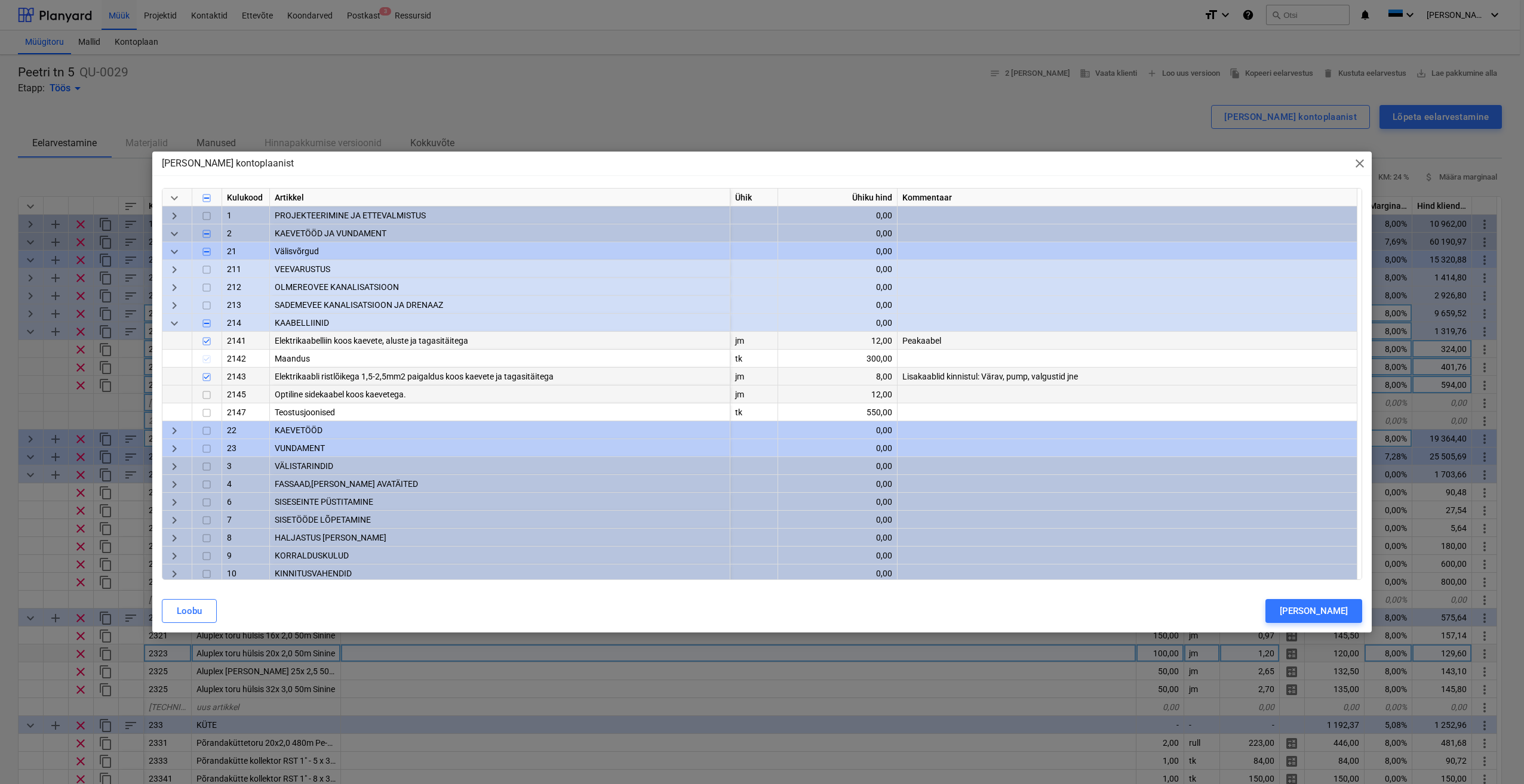
click at [205, 395] on input "checkbox" at bounding box center [206, 395] width 15 height 15
click at [205, 411] on input "checkbox" at bounding box center [206, 413] width 15 height 15
click at [1332, 615] on div "[PERSON_NAME]" at bounding box center [1313, 611] width 68 height 15
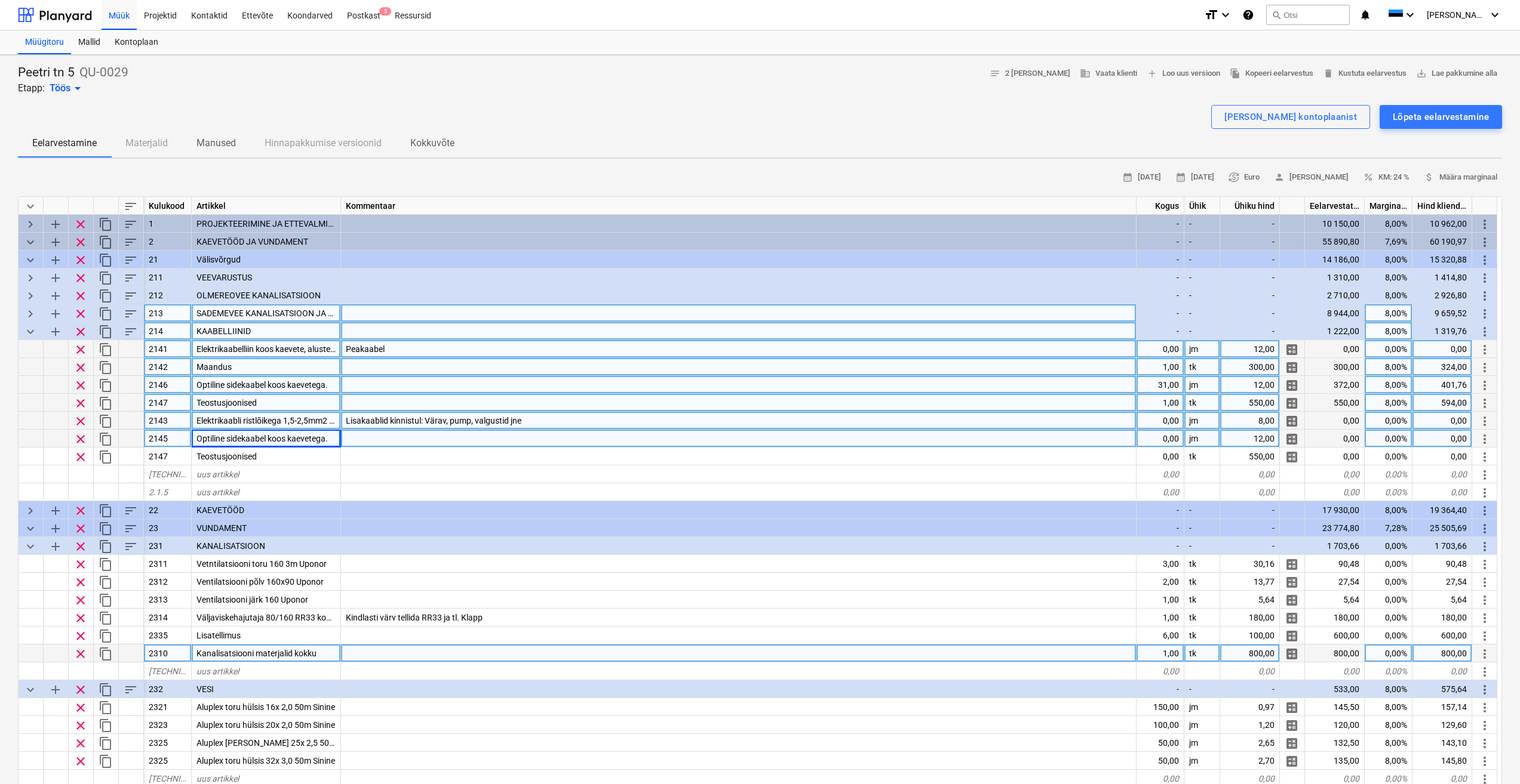
click at [434, 385] on div at bounding box center [738, 384] width 796 height 18
click at [300, 361] on div "Maandus" at bounding box center [266, 366] width 149 height 18
click at [325, 348] on span "Elektrikaabelliin koos kaevete, aluste ja tagasitäitega" at bounding box center [293, 348] width 194 height 9
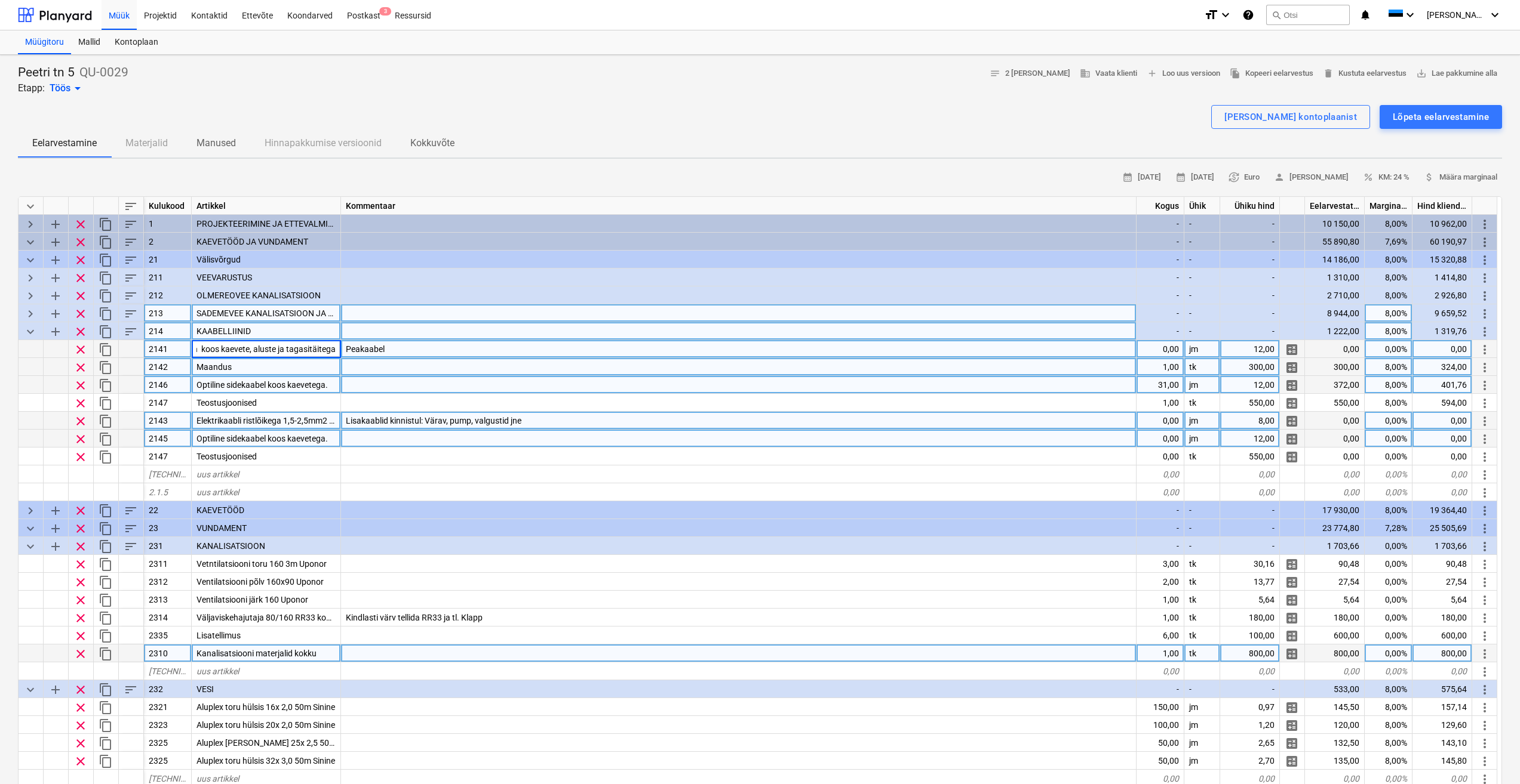
click at [441, 364] on div at bounding box center [738, 366] width 796 height 18
click at [295, 383] on span "Optiline sidekaabel koos kaevetega." at bounding box center [261, 384] width 131 height 9
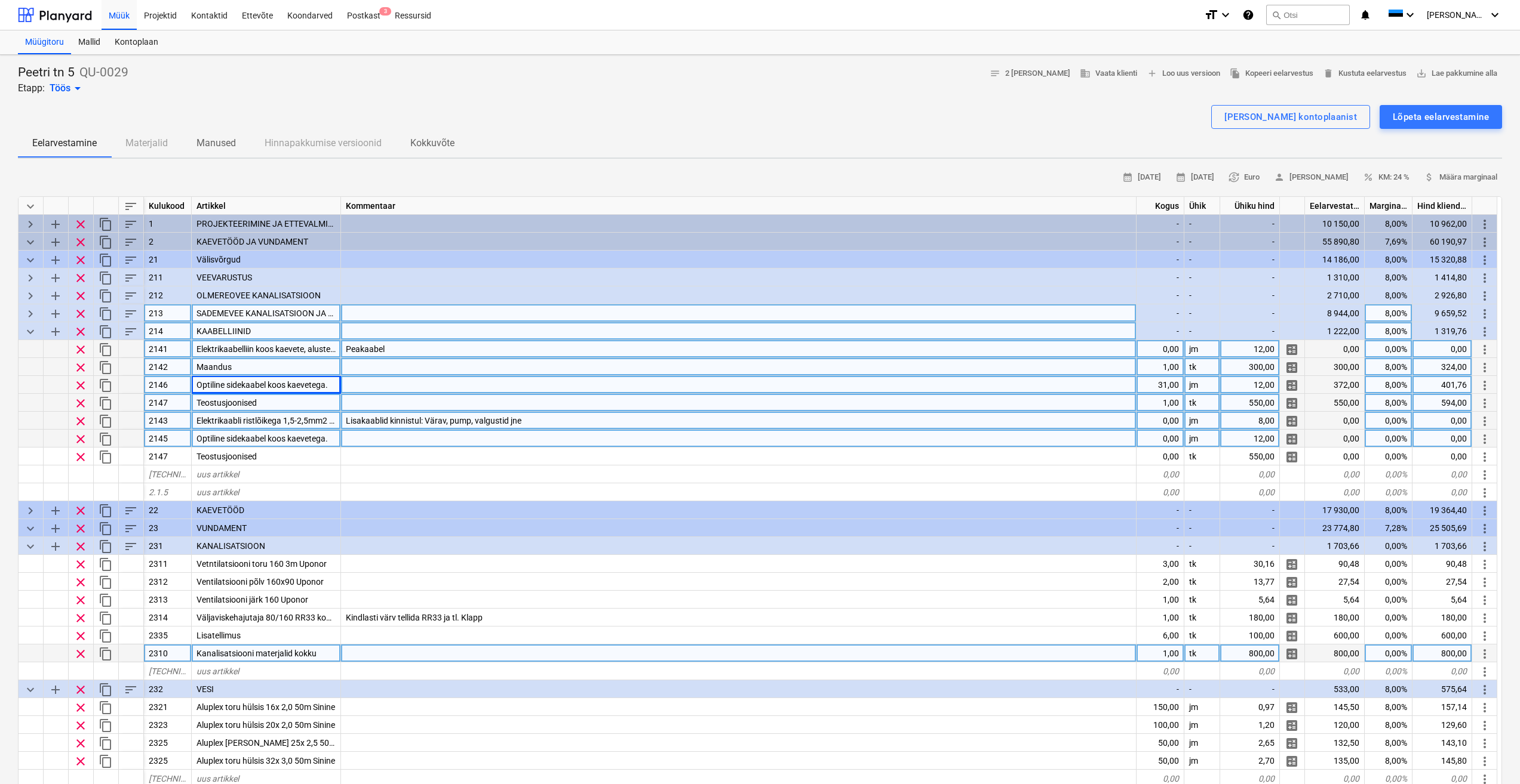
click at [309, 405] on div "Teostusjoonised" at bounding box center [266, 402] width 149 height 18
click at [307, 427] on div "Elektrikaabli ristlõikega 1,5-2,5mm2 paigaldus koos kaevete ja tagasitäitega" at bounding box center [266, 420] width 149 height 18
click at [301, 443] on div "Optiline sidekaabel koos kaevetega." at bounding box center [266, 438] width 149 height 18
click at [84, 383] on span "clear" at bounding box center [80, 385] width 15 height 15
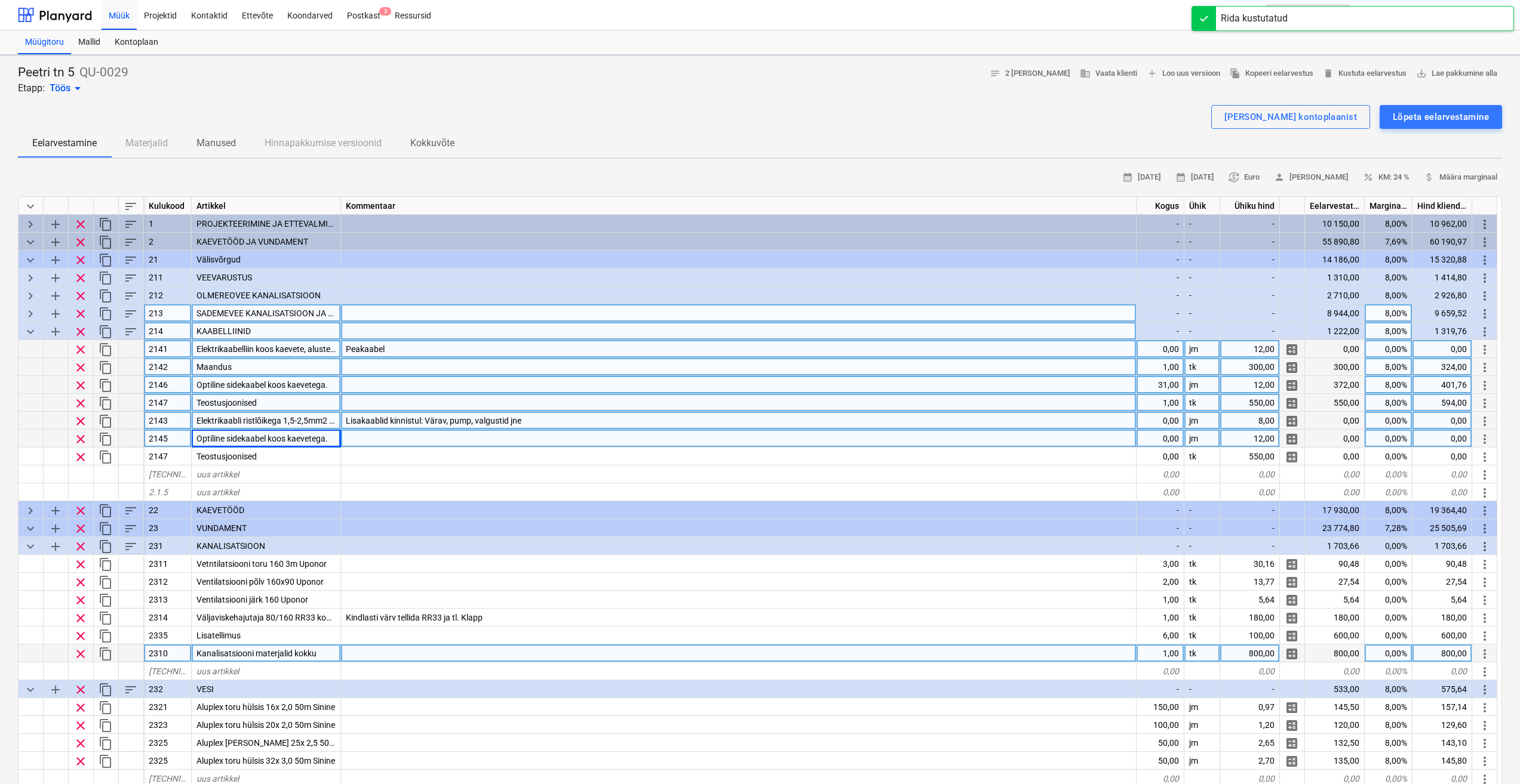
type textarea "x"
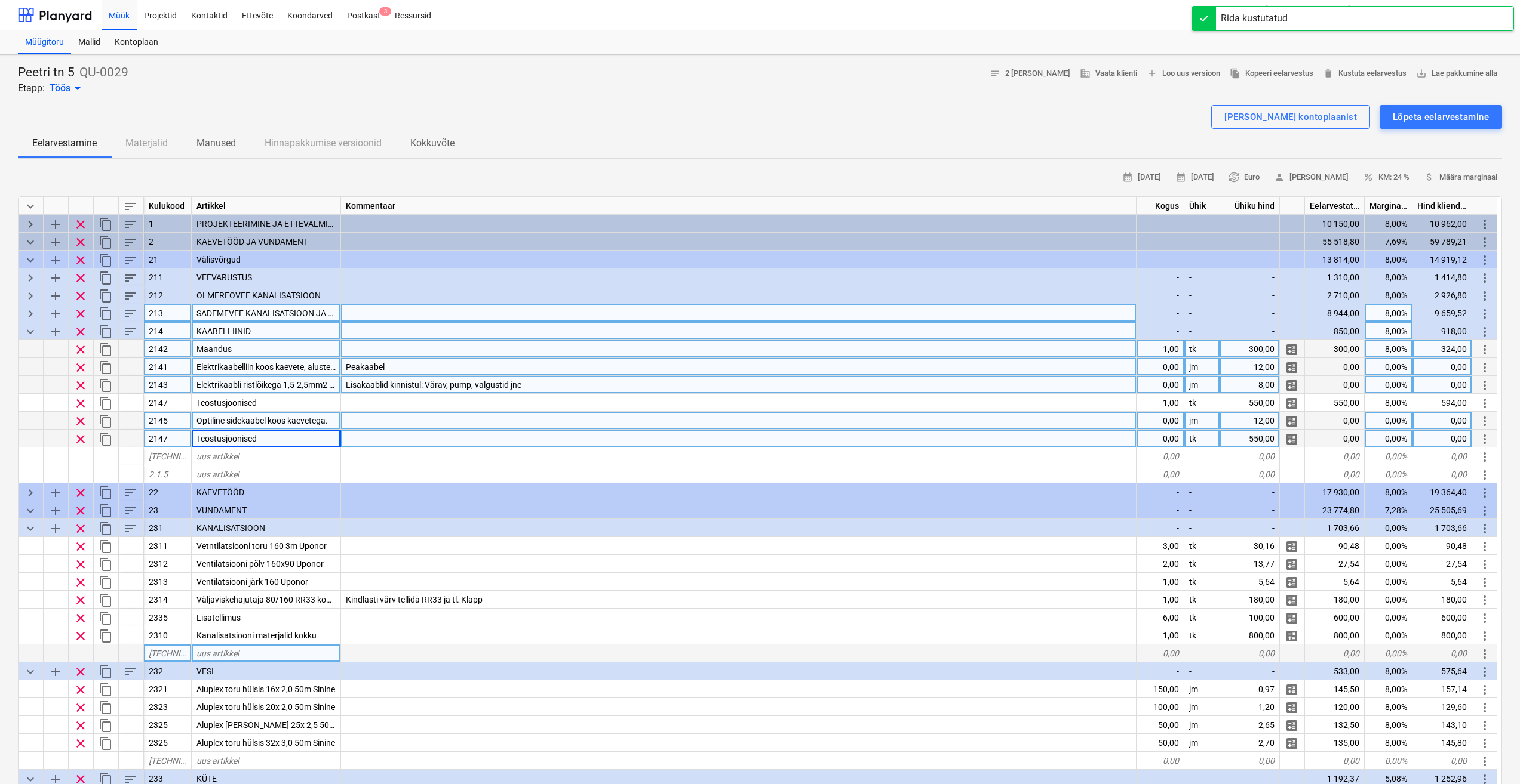
click at [365, 421] on div at bounding box center [738, 420] width 796 height 18
click at [1167, 415] on div "0,00" at bounding box center [1160, 420] width 48 height 18
type input "31"
click at [1094, 435] on div at bounding box center [738, 438] width 796 height 18
click at [299, 440] on div "Teostusjoonised" at bounding box center [266, 438] width 149 height 18
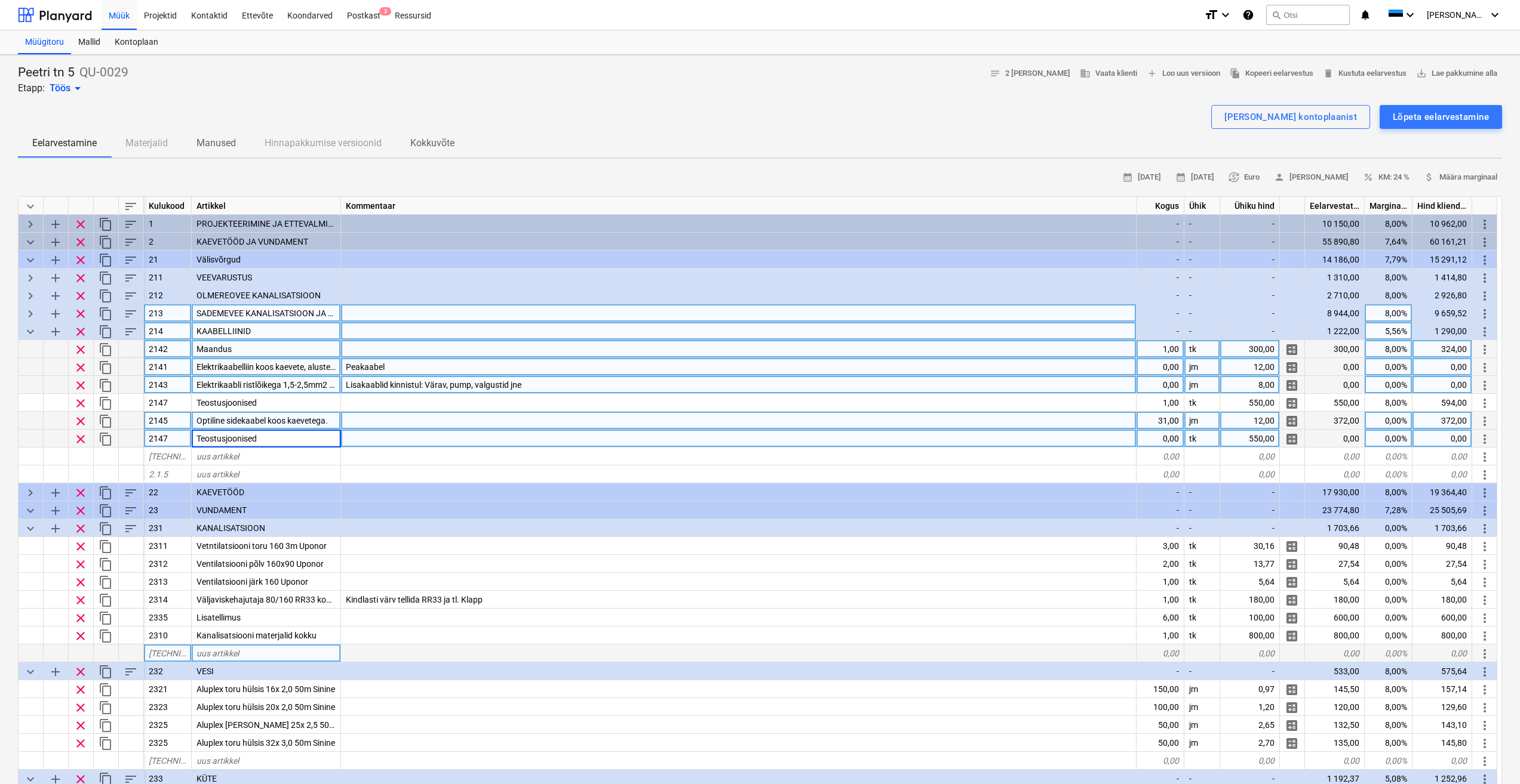
click at [84, 439] on span "clear" at bounding box center [80, 439] width 15 height 15
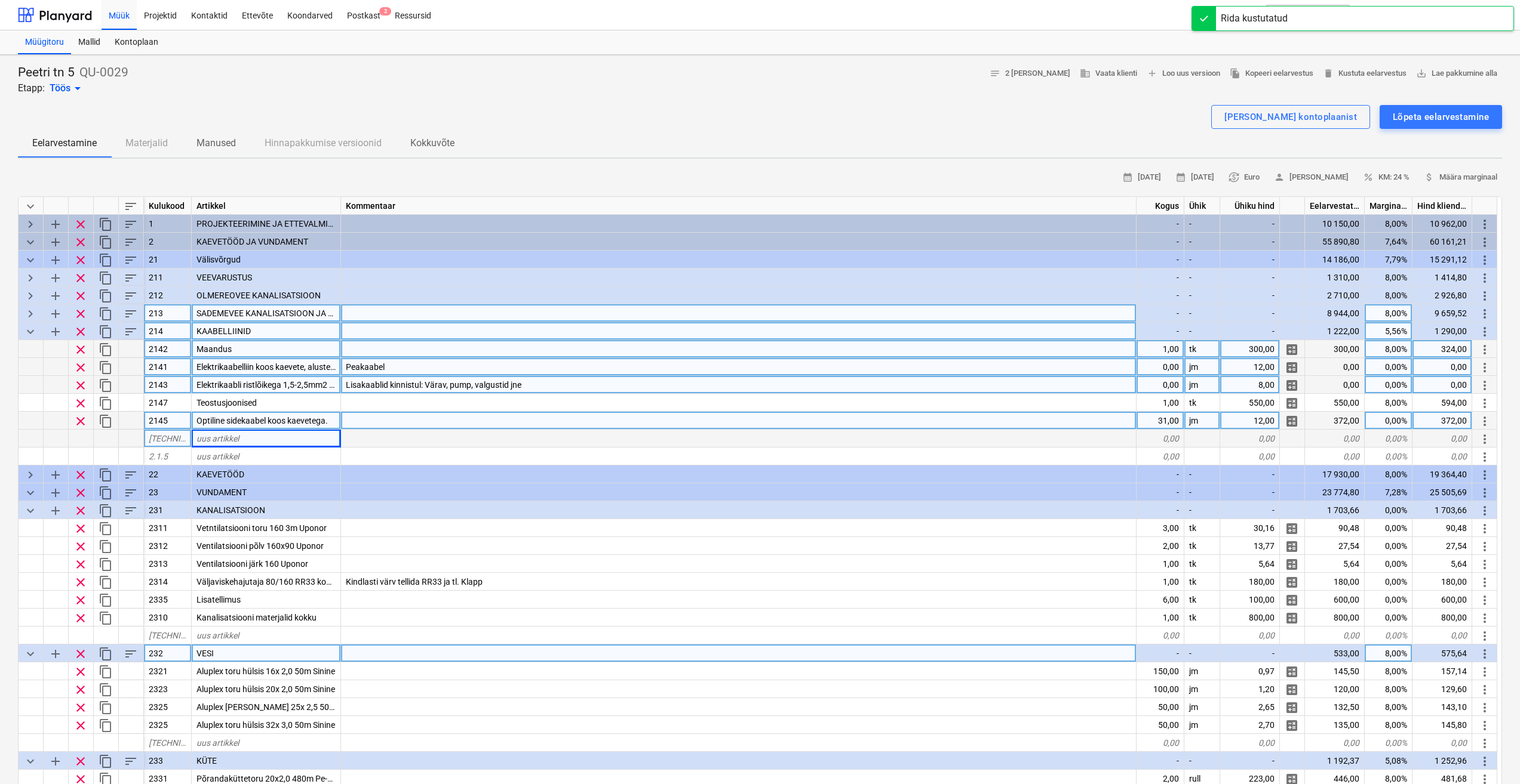
click at [390, 420] on div at bounding box center [738, 420] width 796 height 18
click at [129, 332] on span "sort" at bounding box center [130, 331] width 15 height 15
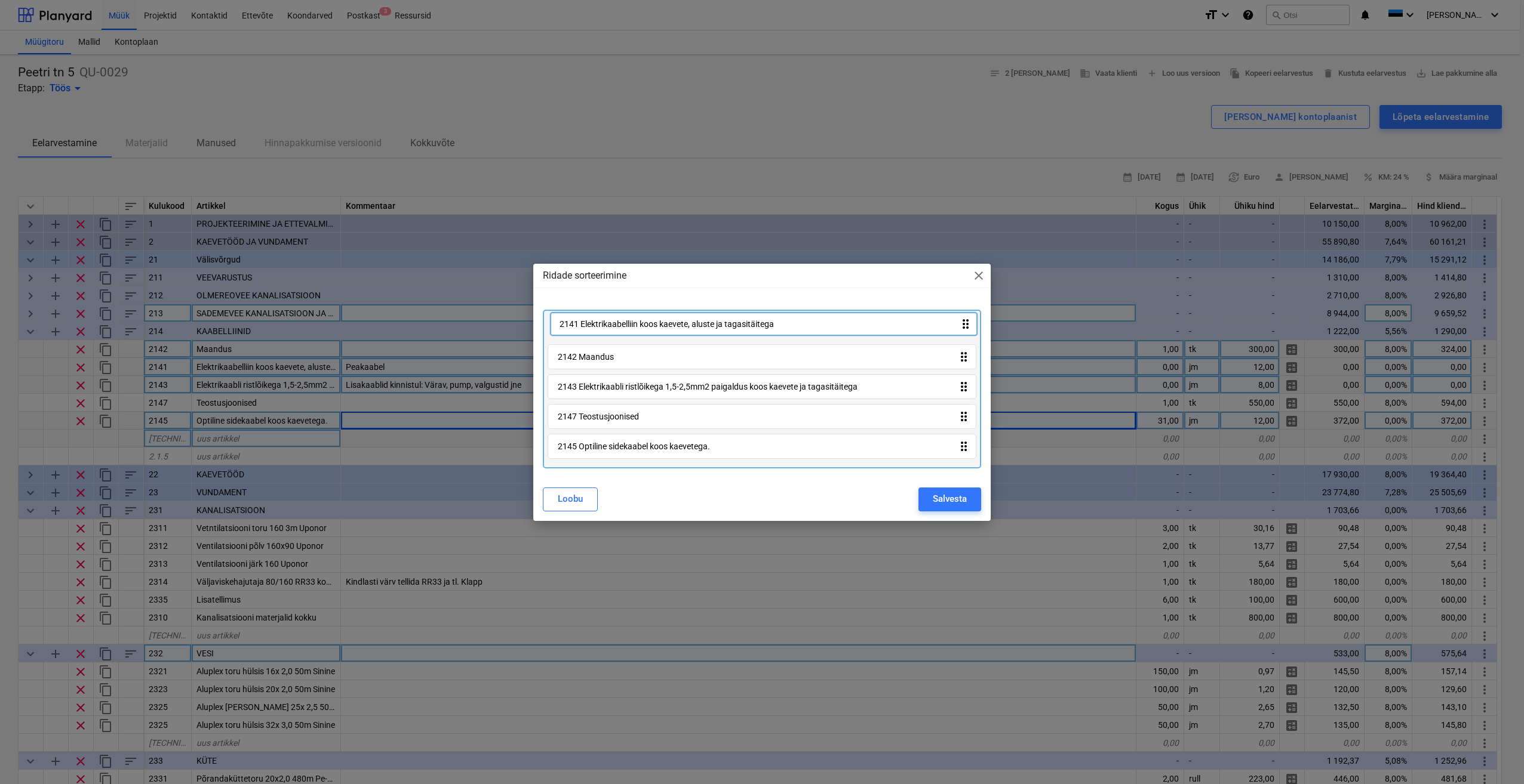
drag, startPoint x: 969, startPoint y: 365, endPoint x: 969, endPoint y: 330, distance: 35.0
click at [969, 330] on div "2142 Maandus drag_indicator 2141 Elektrikaabelliin koos kaevete, aluste ja taga…" at bounding box center [762, 389] width 438 height 158
drag, startPoint x: 967, startPoint y: 419, endPoint x: 964, endPoint y: 471, distance: 52.1
click at [970, 465] on div "2141 Elektrikaabelliin koos kaevete, aluste ja tagasitäitega drag_indicator 214…" at bounding box center [762, 389] width 438 height 158
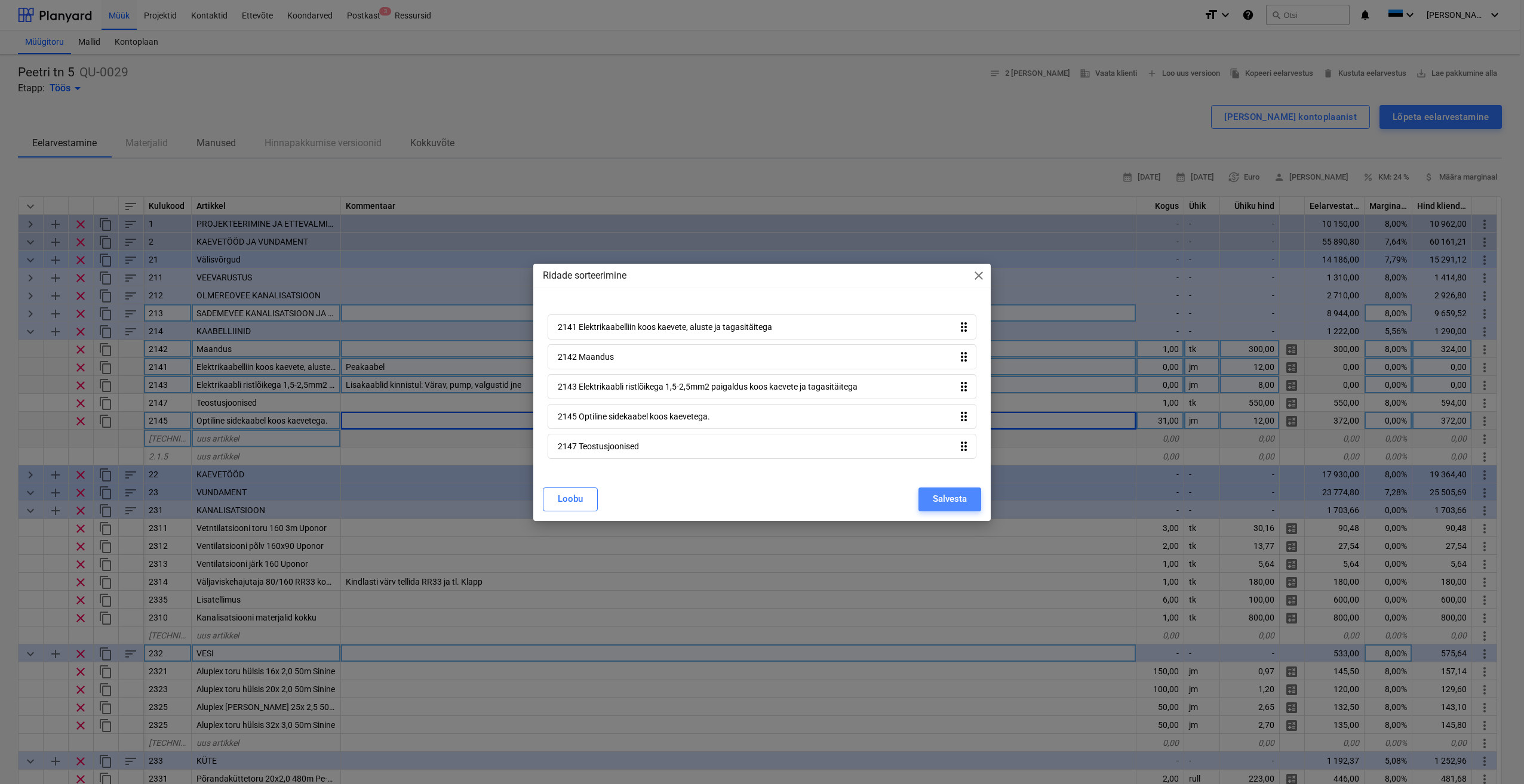
click at [958, 503] on div "Salvesta" at bounding box center [950, 499] width 34 height 15
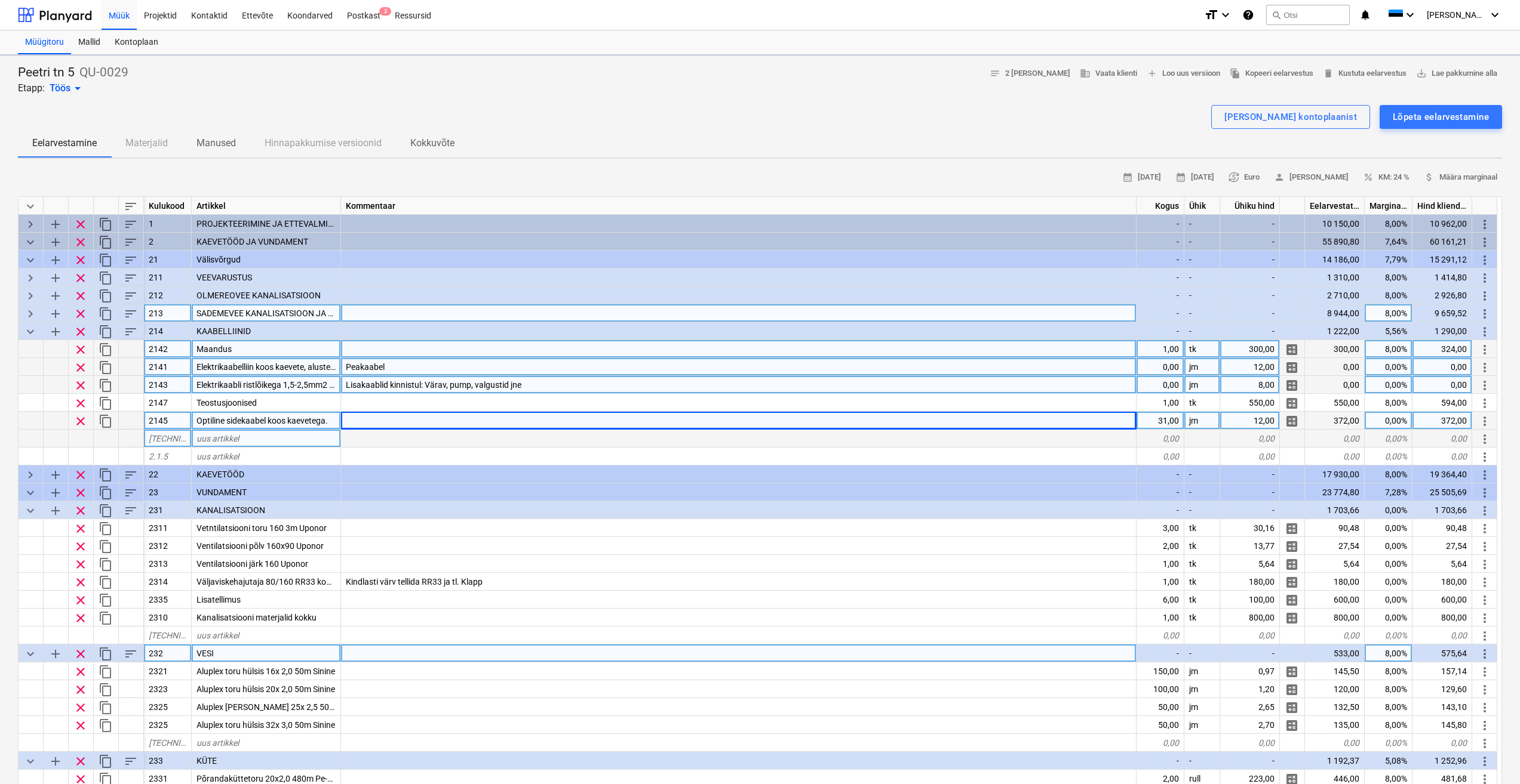
type textarea "x"
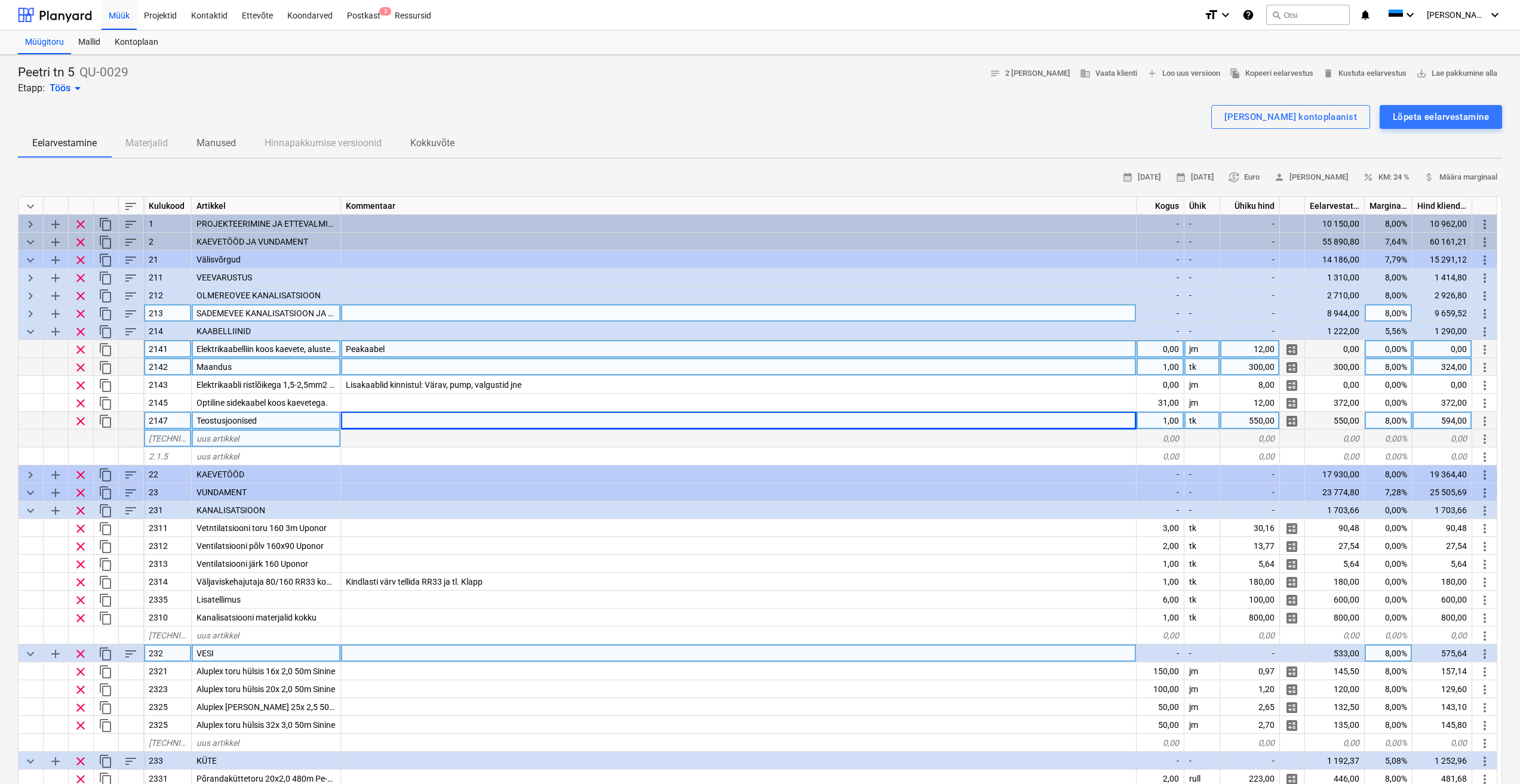
click at [497, 367] on div at bounding box center [738, 366] width 796 height 18
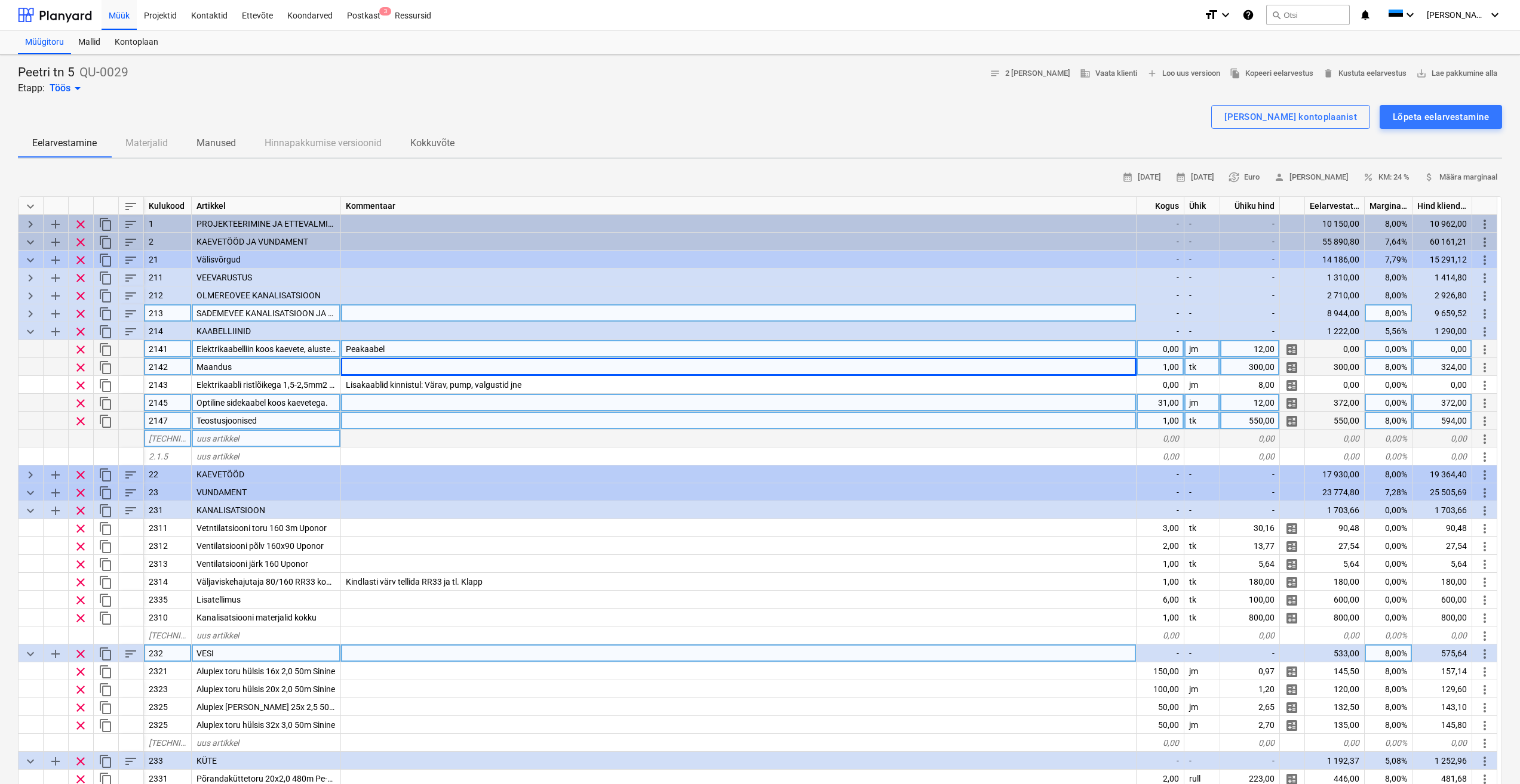
click at [172, 404] on div "2145" at bounding box center [168, 402] width 48 height 18
click at [174, 403] on input "2145" at bounding box center [167, 402] width 47 height 17
click at [173, 404] on div "2145" at bounding box center [168, 402] width 48 height 18
click at [174, 401] on input "2145" at bounding box center [167, 402] width 47 height 17
type input "2144"
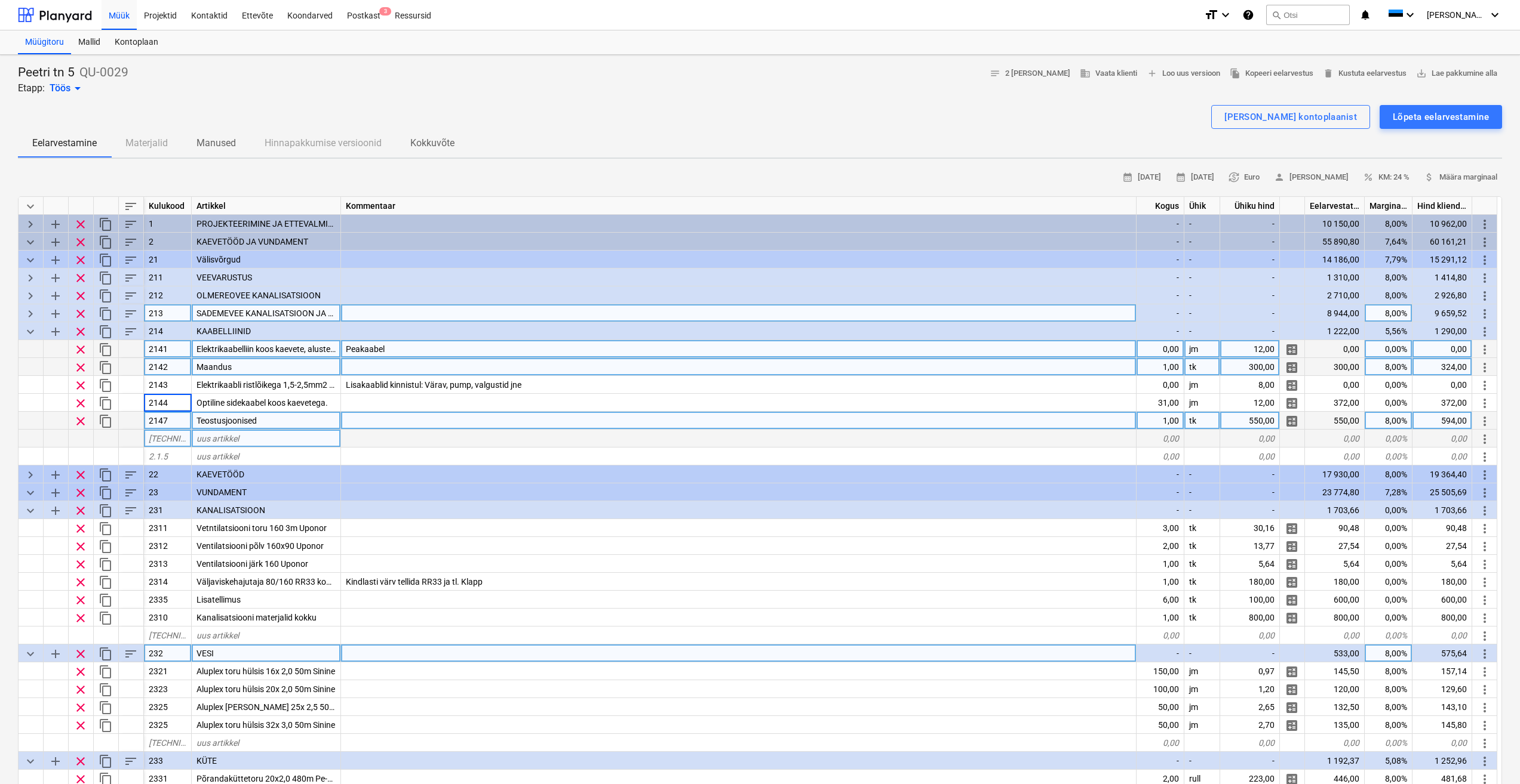
click at [176, 419] on div "2147" at bounding box center [168, 420] width 48 height 18
type textarea "x"
click at [176, 419] on input "2147" at bounding box center [167, 420] width 47 height 17
type input "2145"
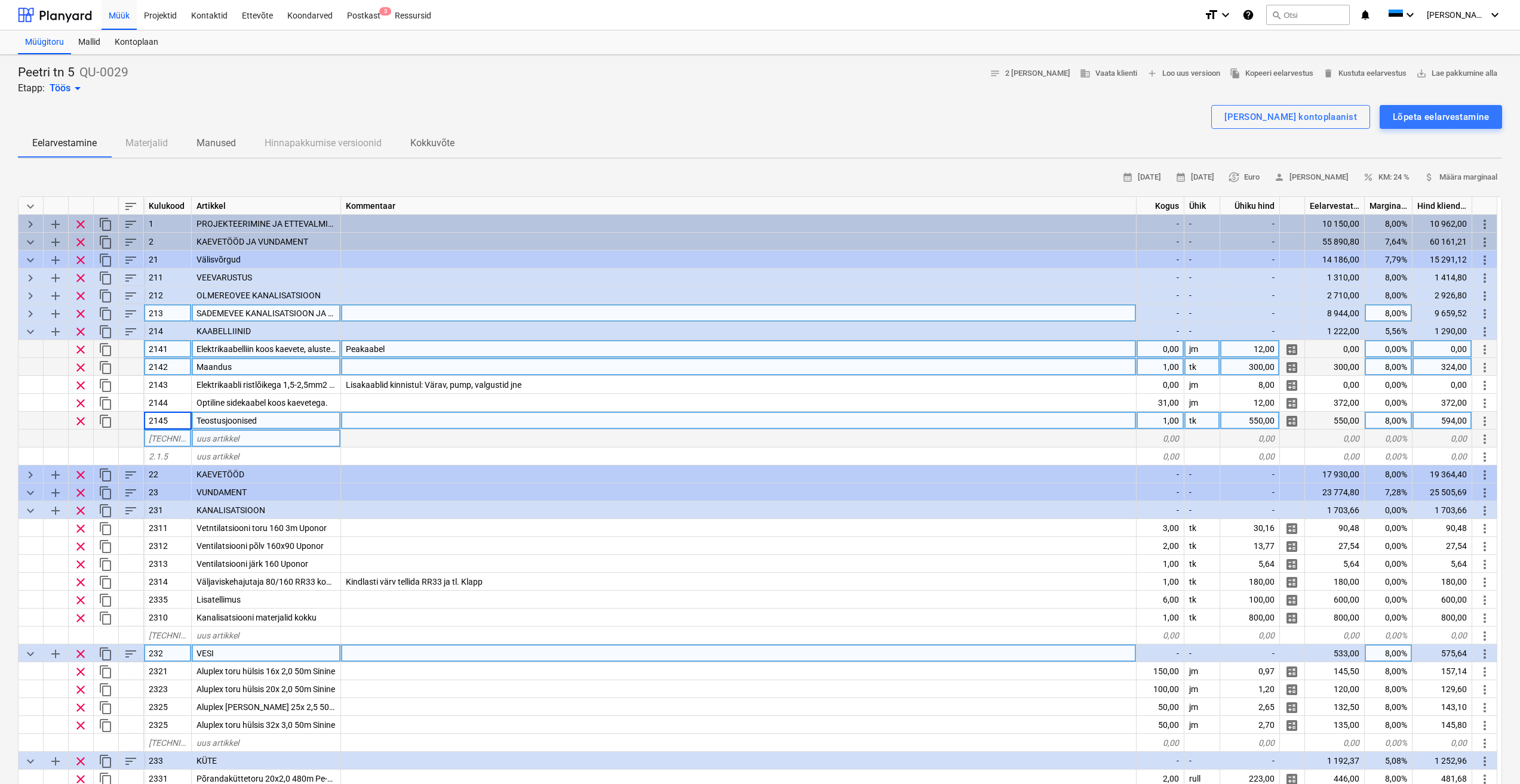
click at [307, 417] on div "Teostusjoonised" at bounding box center [266, 420] width 149 height 18
click at [384, 419] on div at bounding box center [738, 420] width 796 height 18
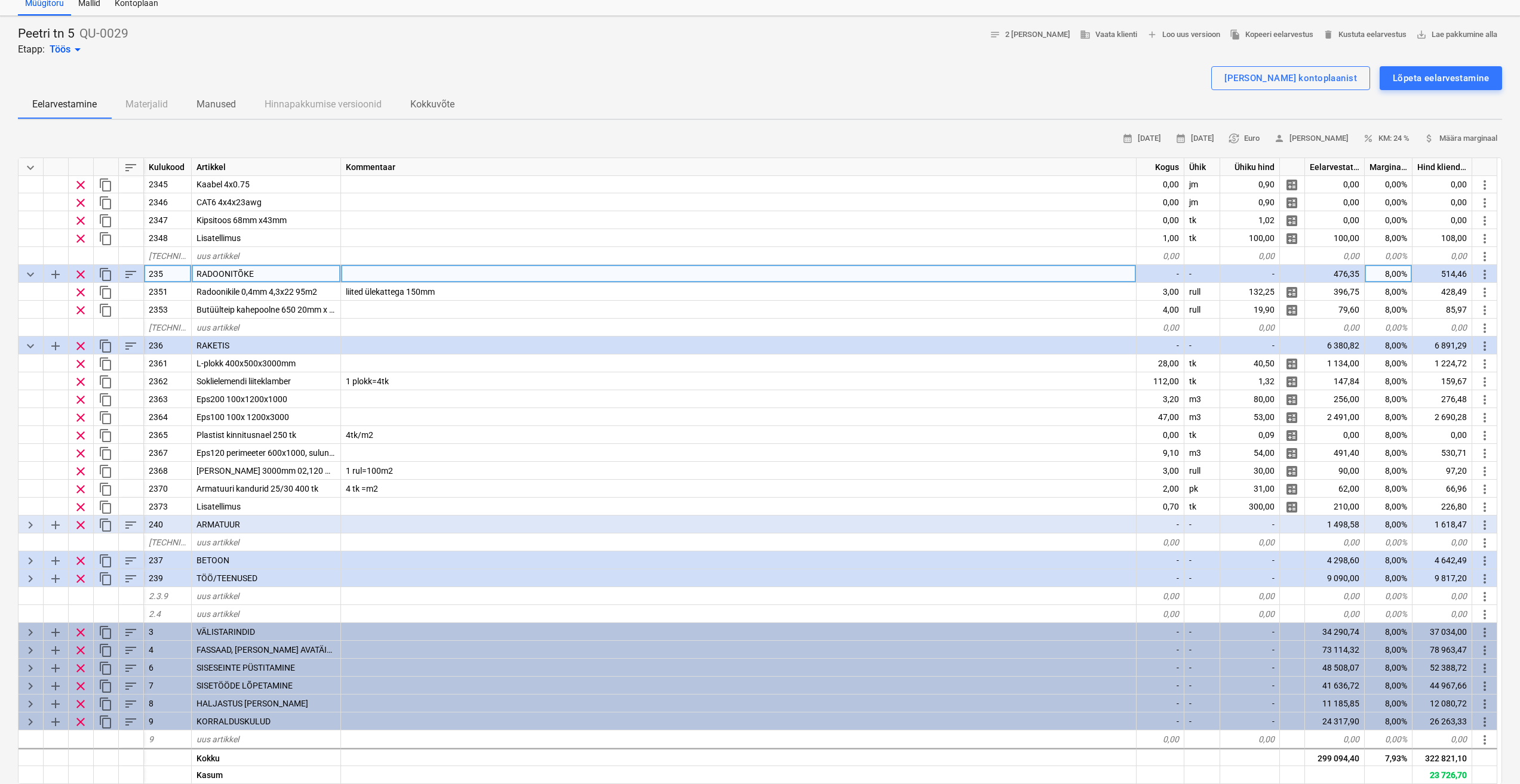
scroll to position [60, 0]
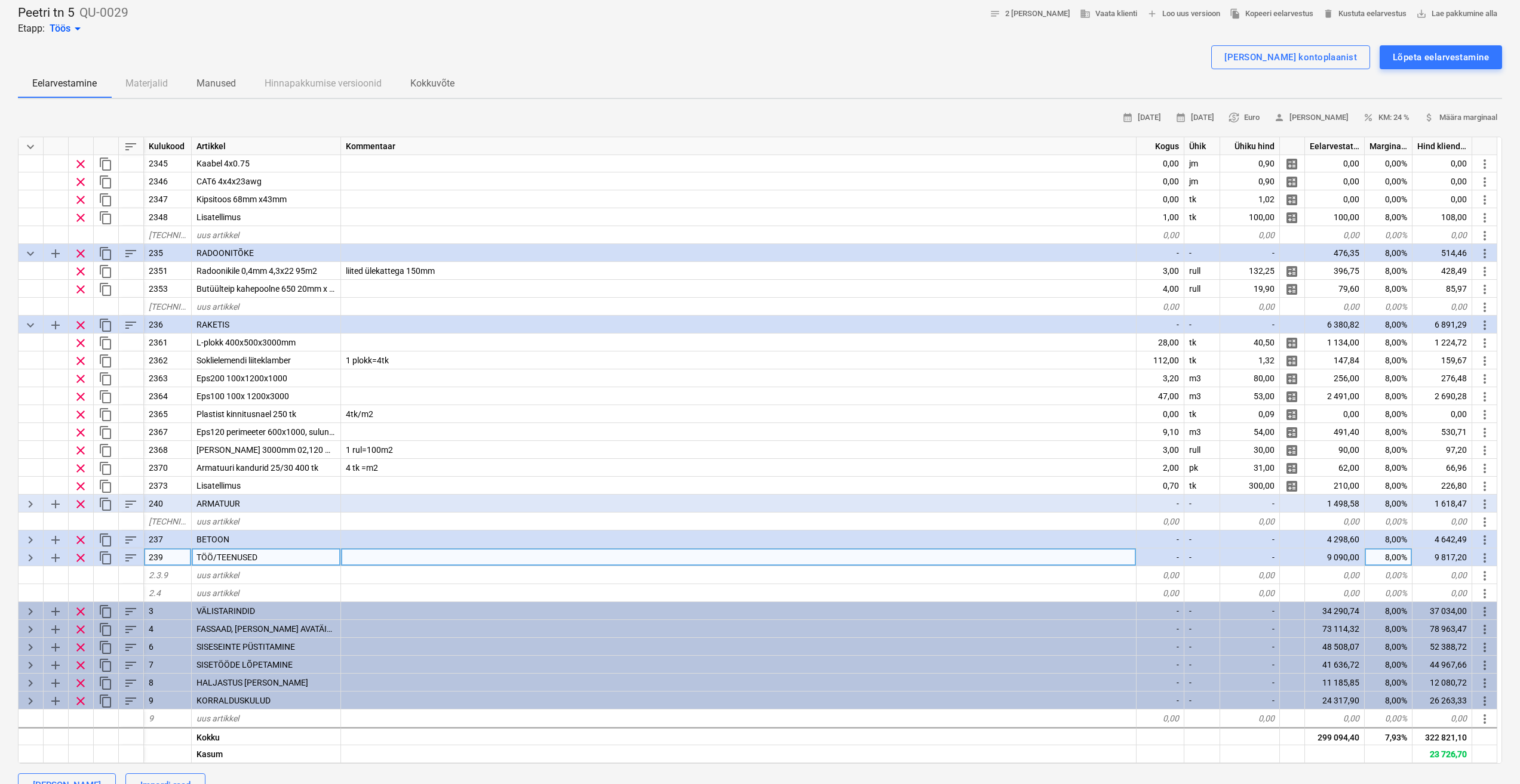
drag, startPoint x: 31, startPoint y: 561, endPoint x: 39, endPoint y: 563, distance: 8.2
click at [31, 561] on span "keyboard_arrow_right" at bounding box center [30, 558] width 15 height 15
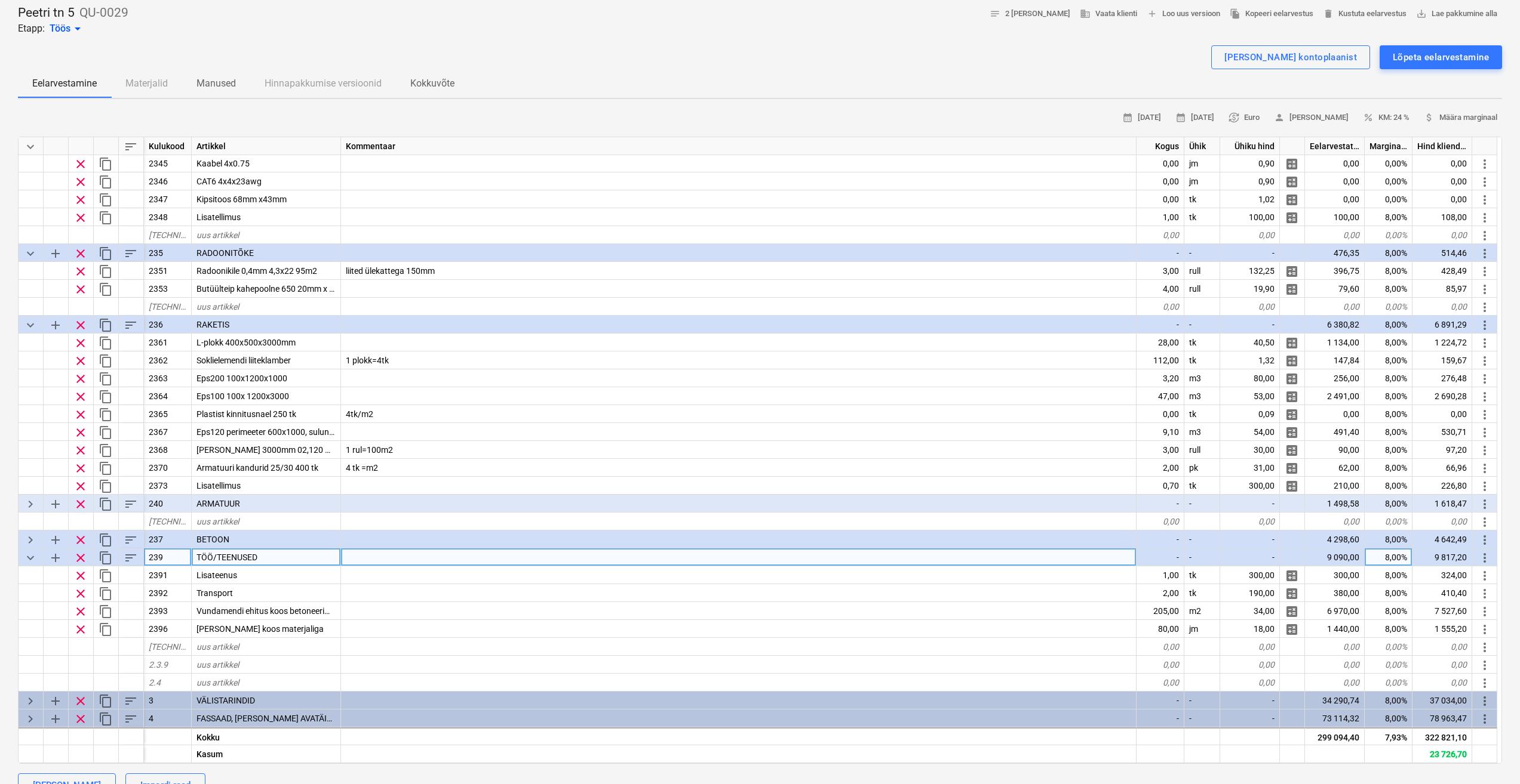
type textarea "x"
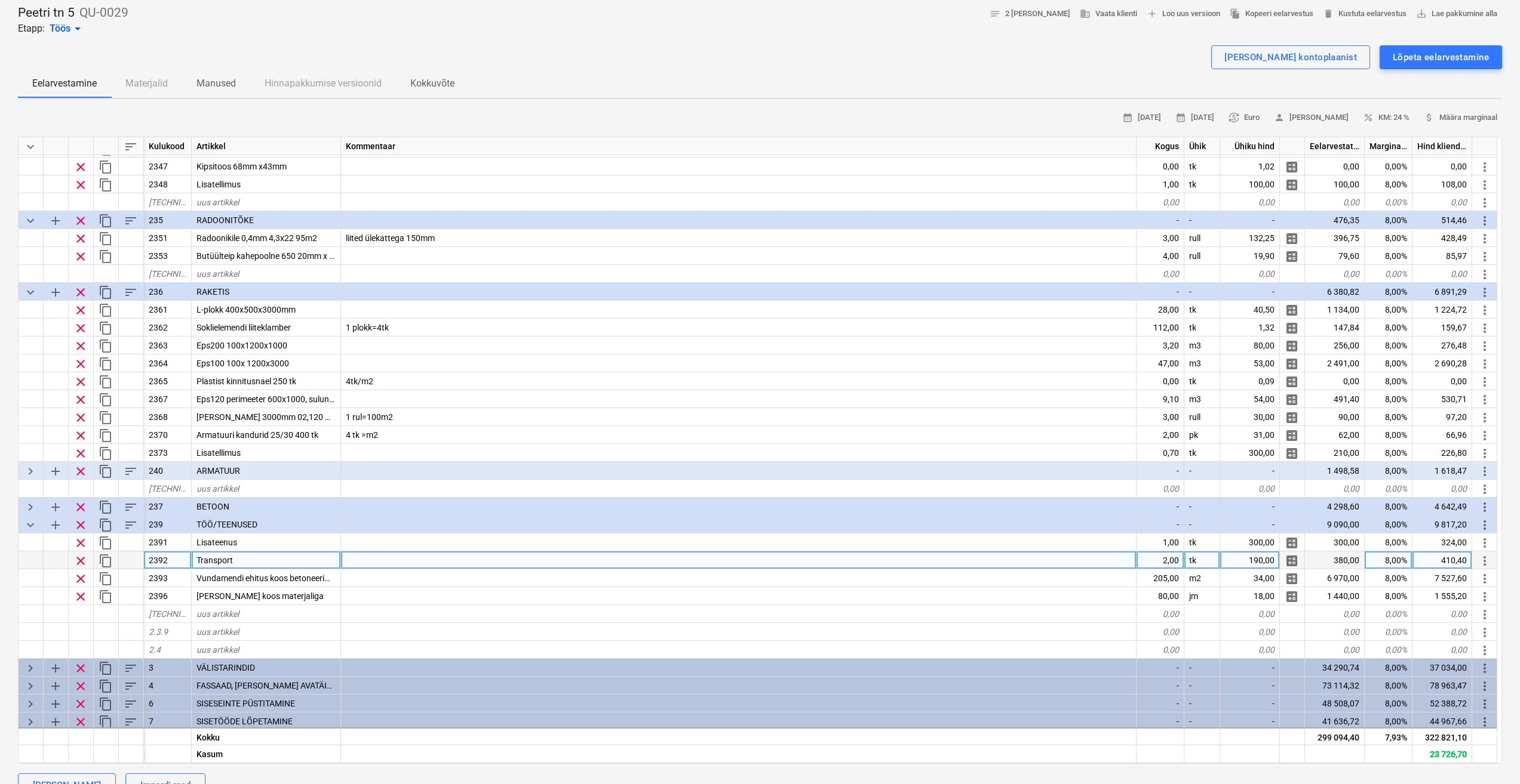
scroll to position [872, 0]
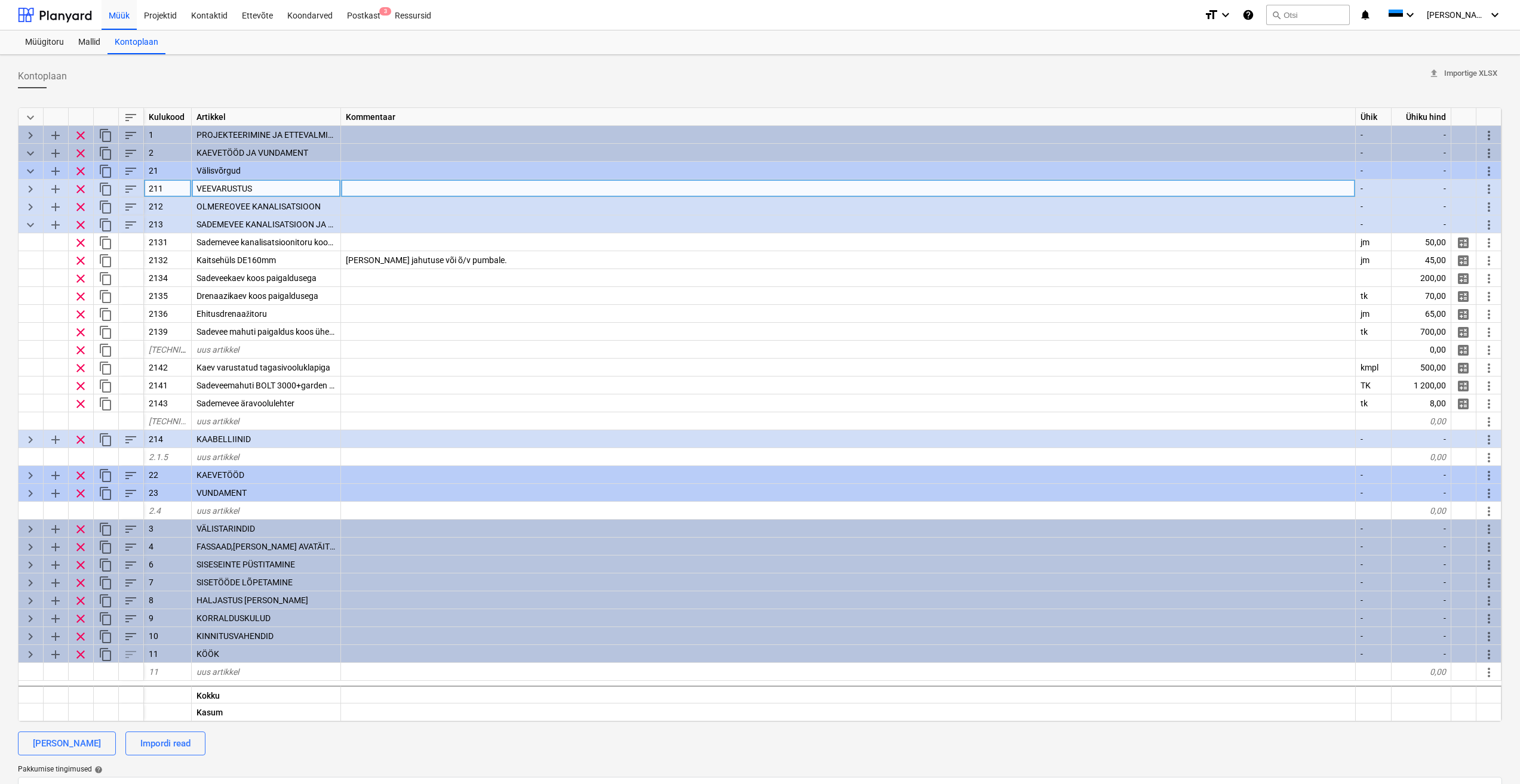
click at [29, 193] on span "keyboard_arrow_right" at bounding box center [30, 189] width 15 height 15
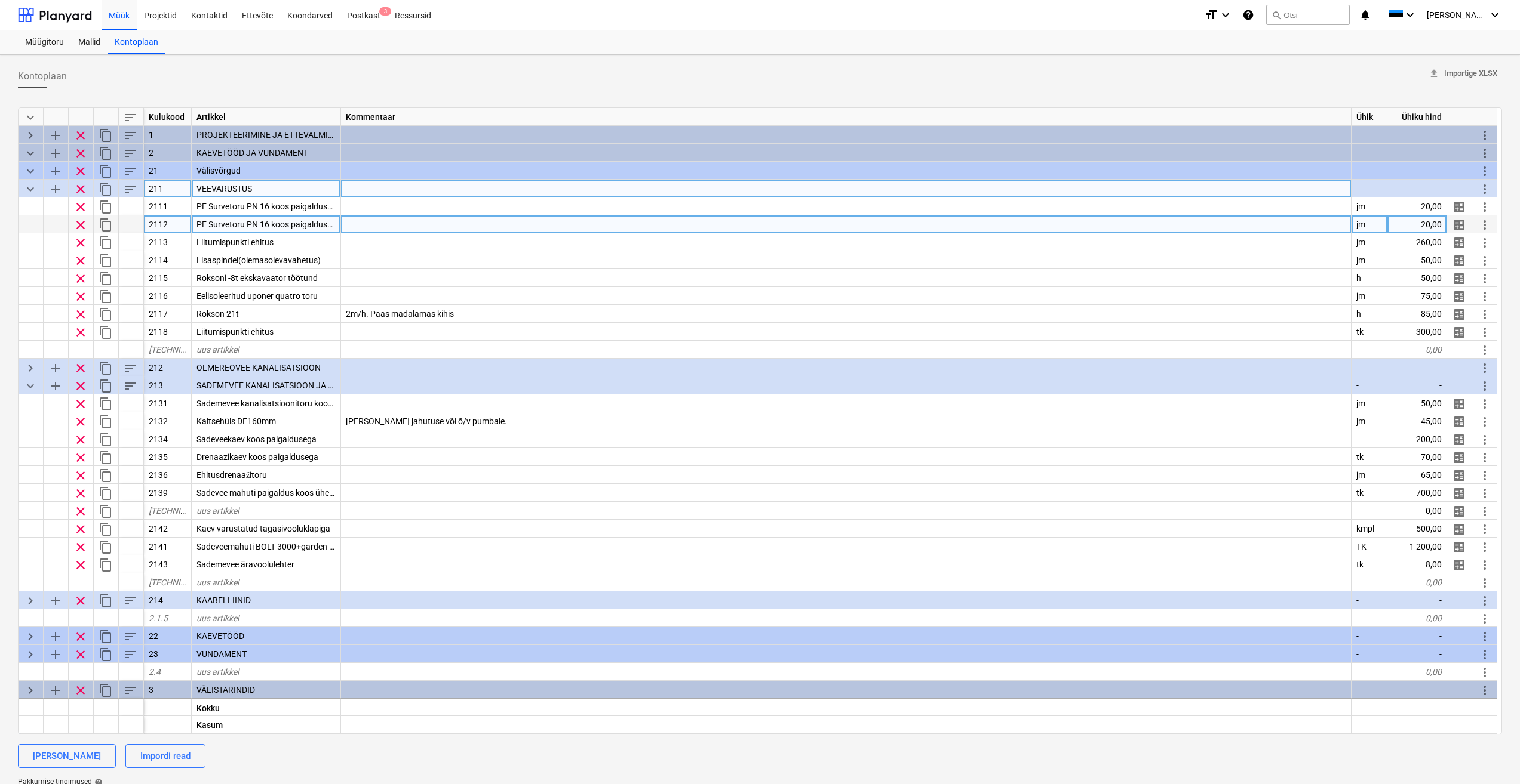
click at [297, 223] on span "PE Survetoru PN 16 koos paigalduse ja kaevetega" at bounding box center [288, 224] width 183 height 9
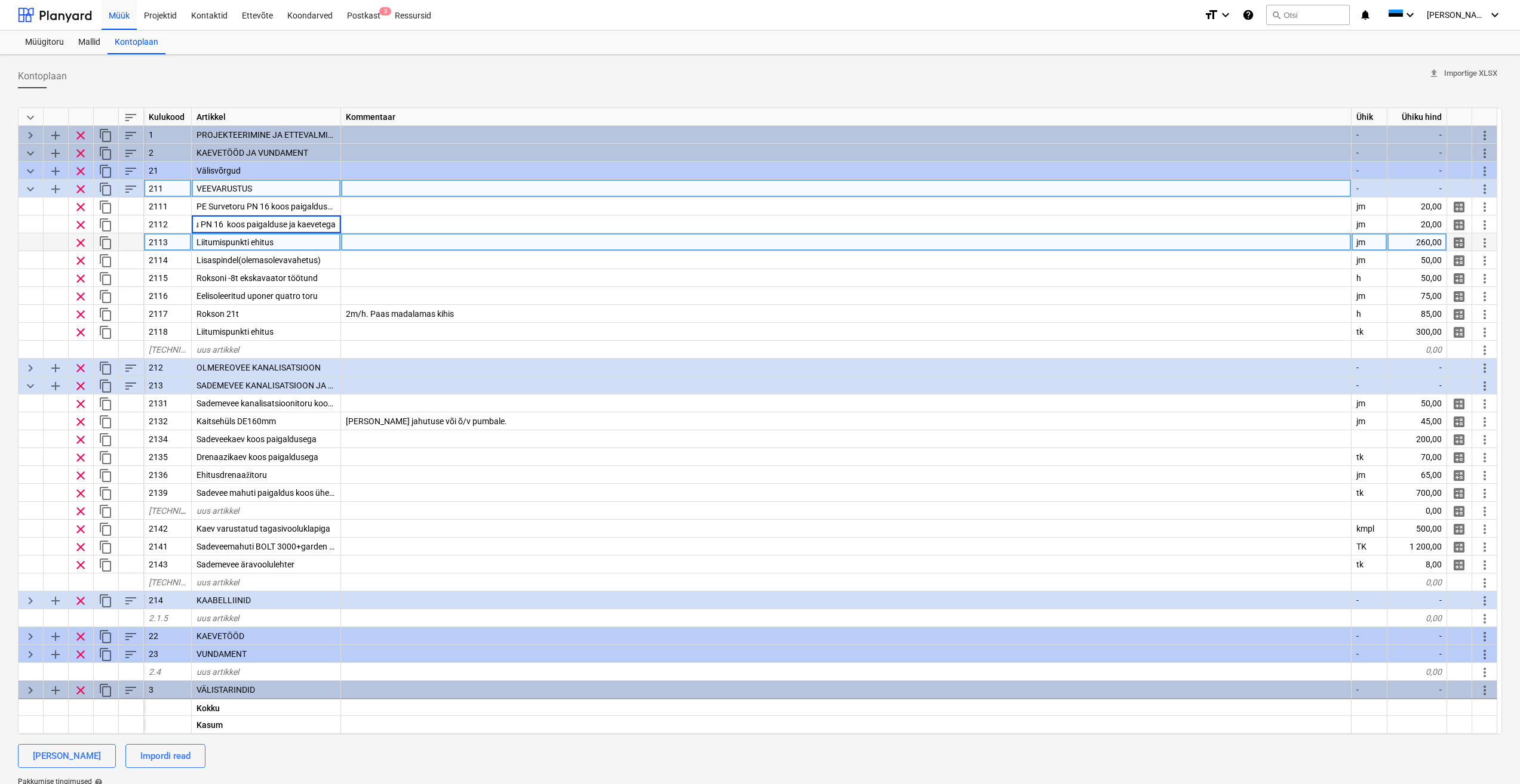
click at [322, 244] on div "Liitumispunkti ehitus" at bounding box center [266, 242] width 149 height 18
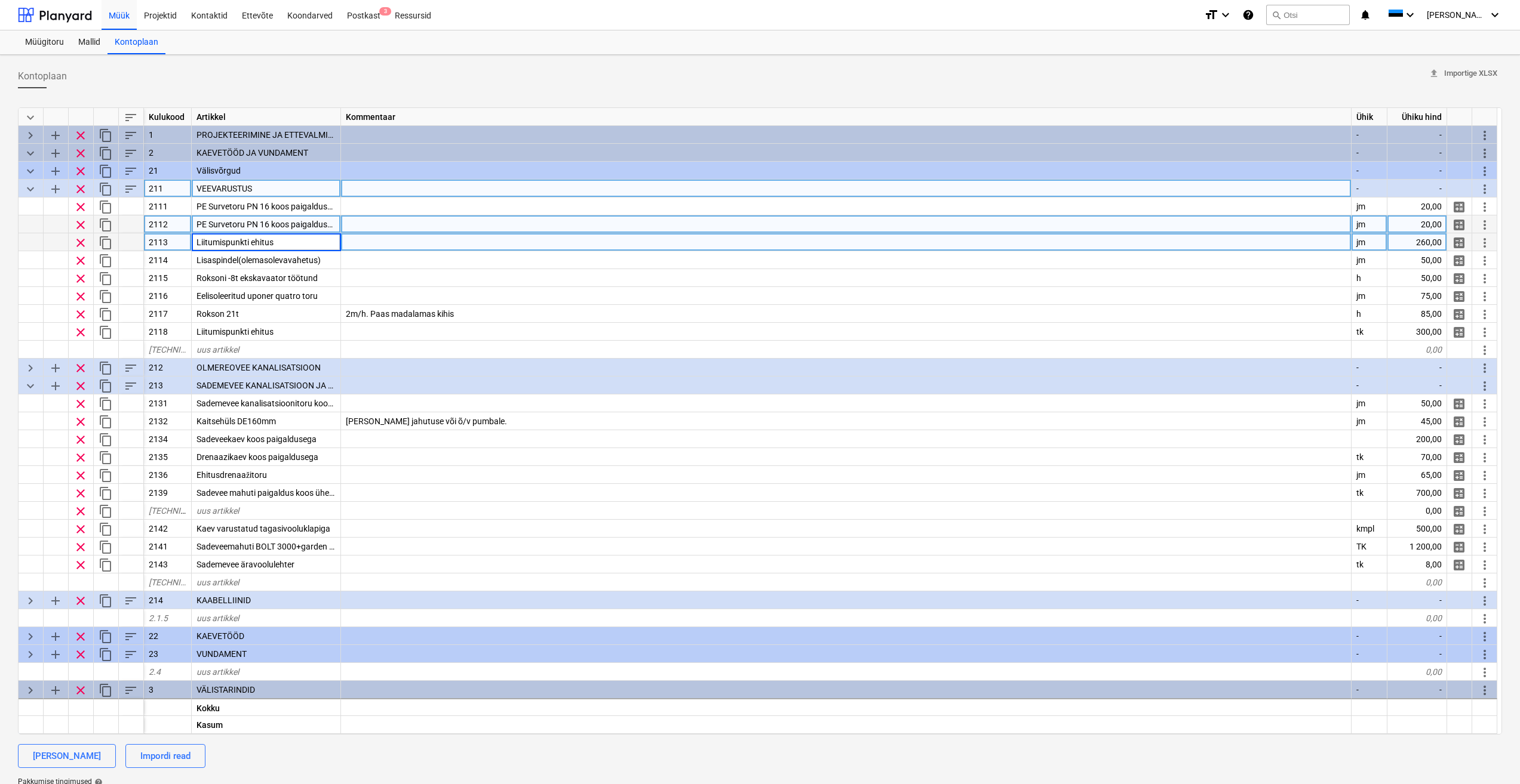
click at [82, 227] on span "clear" at bounding box center [80, 225] width 15 height 15
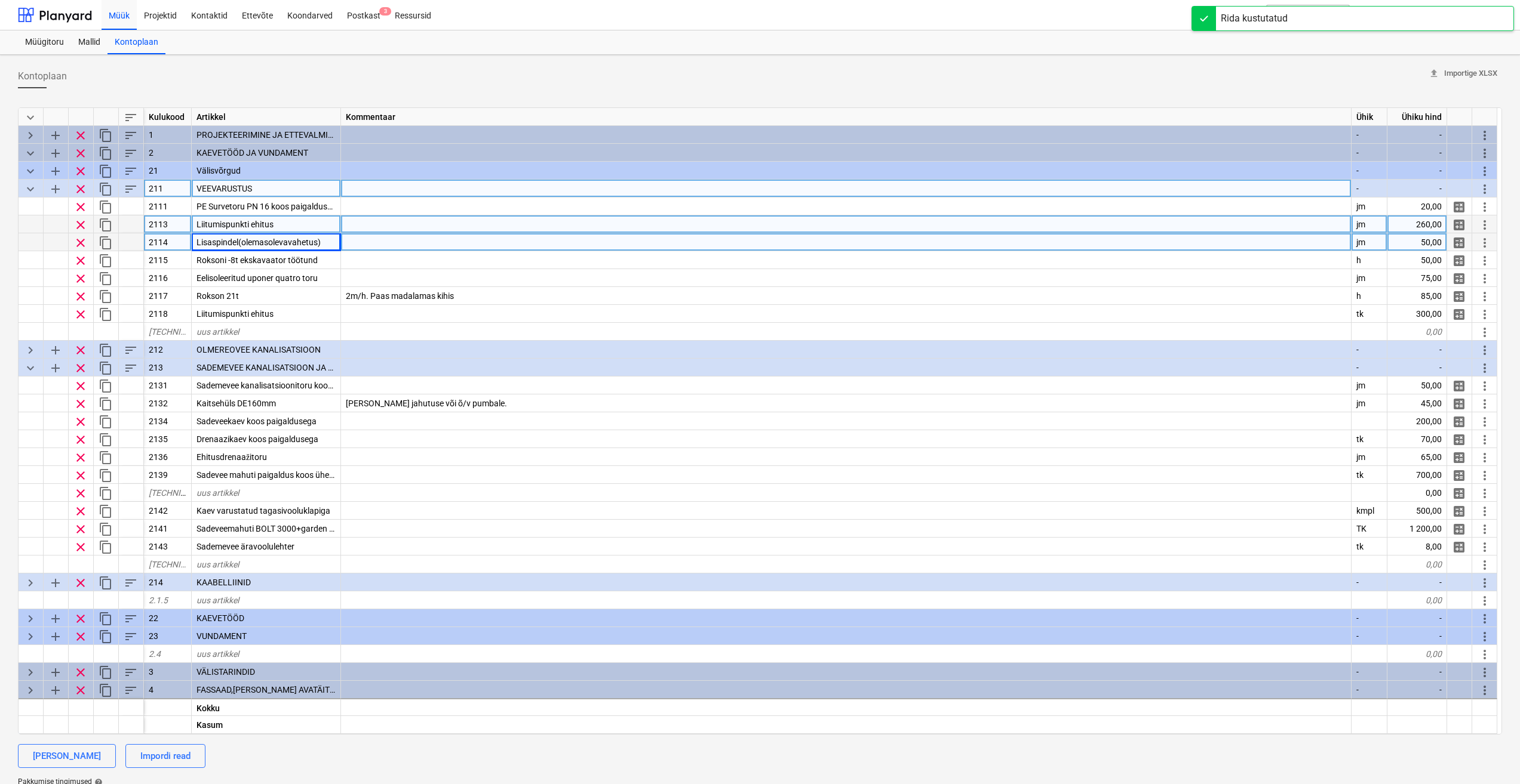
click at [545, 218] on div at bounding box center [846, 224] width 1010 height 18
click at [317, 225] on div "Liitumispunkti ehitus" at bounding box center [266, 224] width 149 height 18
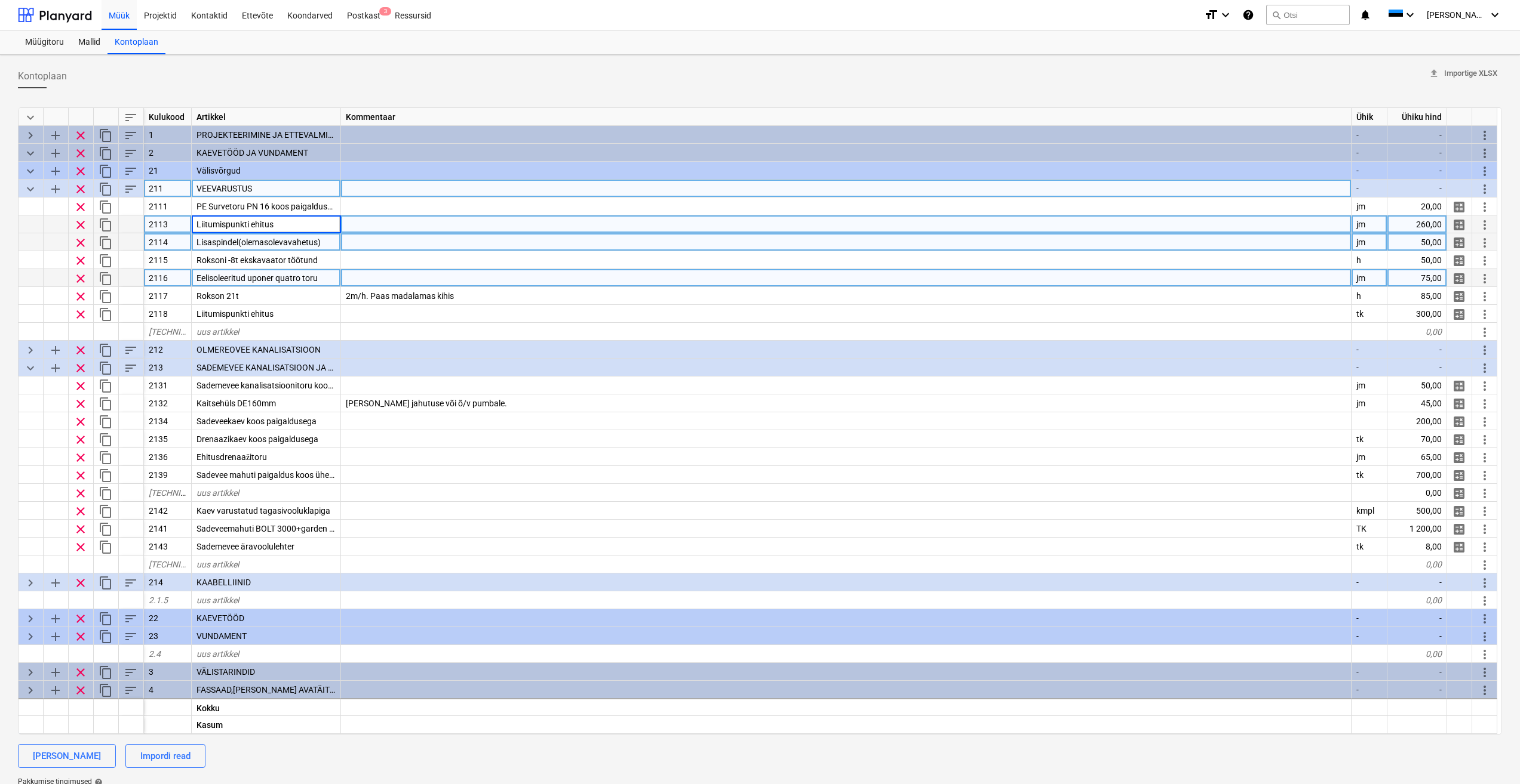
click at [327, 279] on div "Eelisoleeritud uponer quatro toru" at bounding box center [266, 277] width 149 height 18
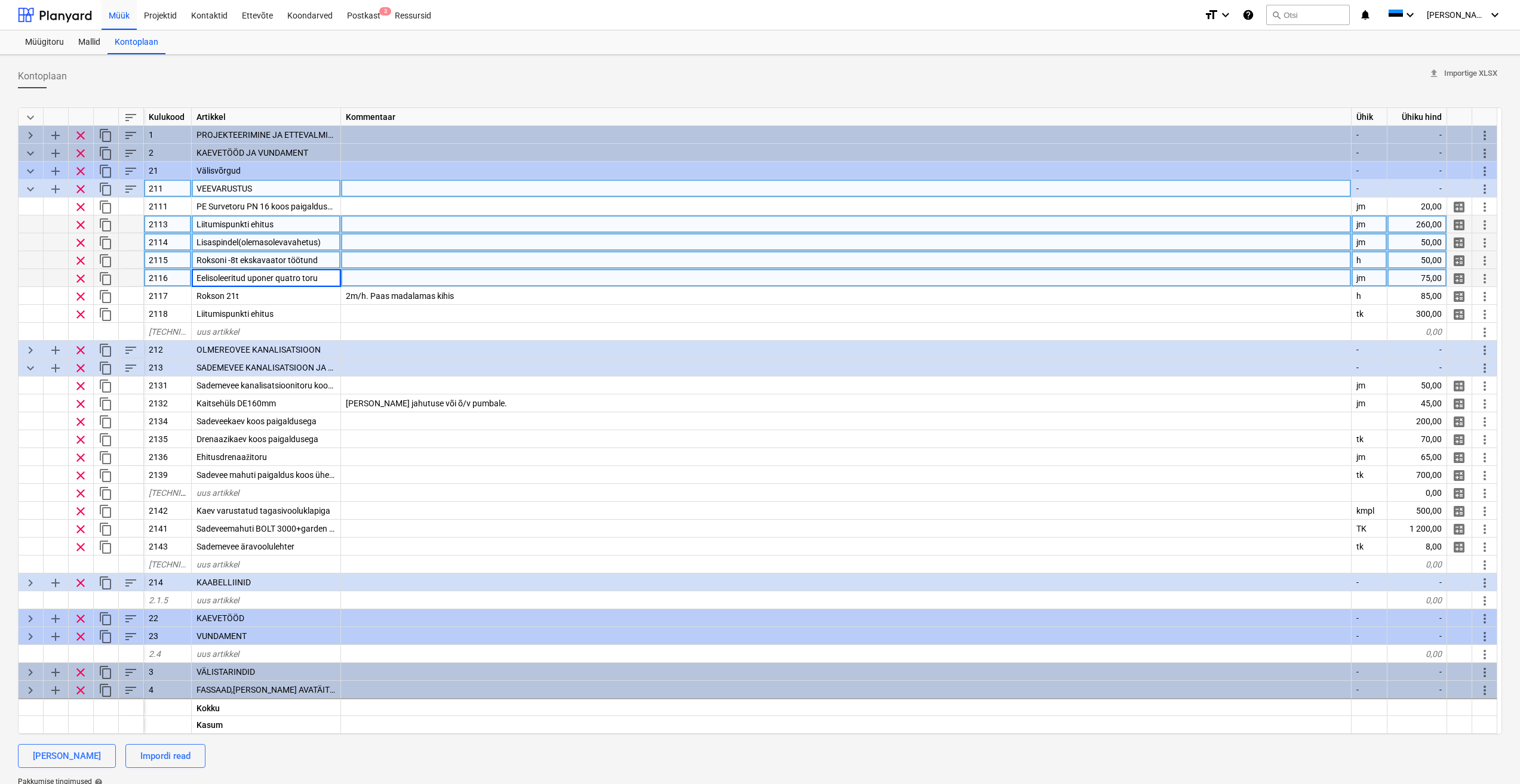
click at [319, 261] on div "Roksoni -8t ekskavaator töötund" at bounding box center [266, 260] width 149 height 18
click at [330, 282] on div "Eelisoleeritud uponer quatro toru" at bounding box center [266, 277] width 149 height 18
click at [415, 287] on div at bounding box center [846, 277] width 1010 height 18
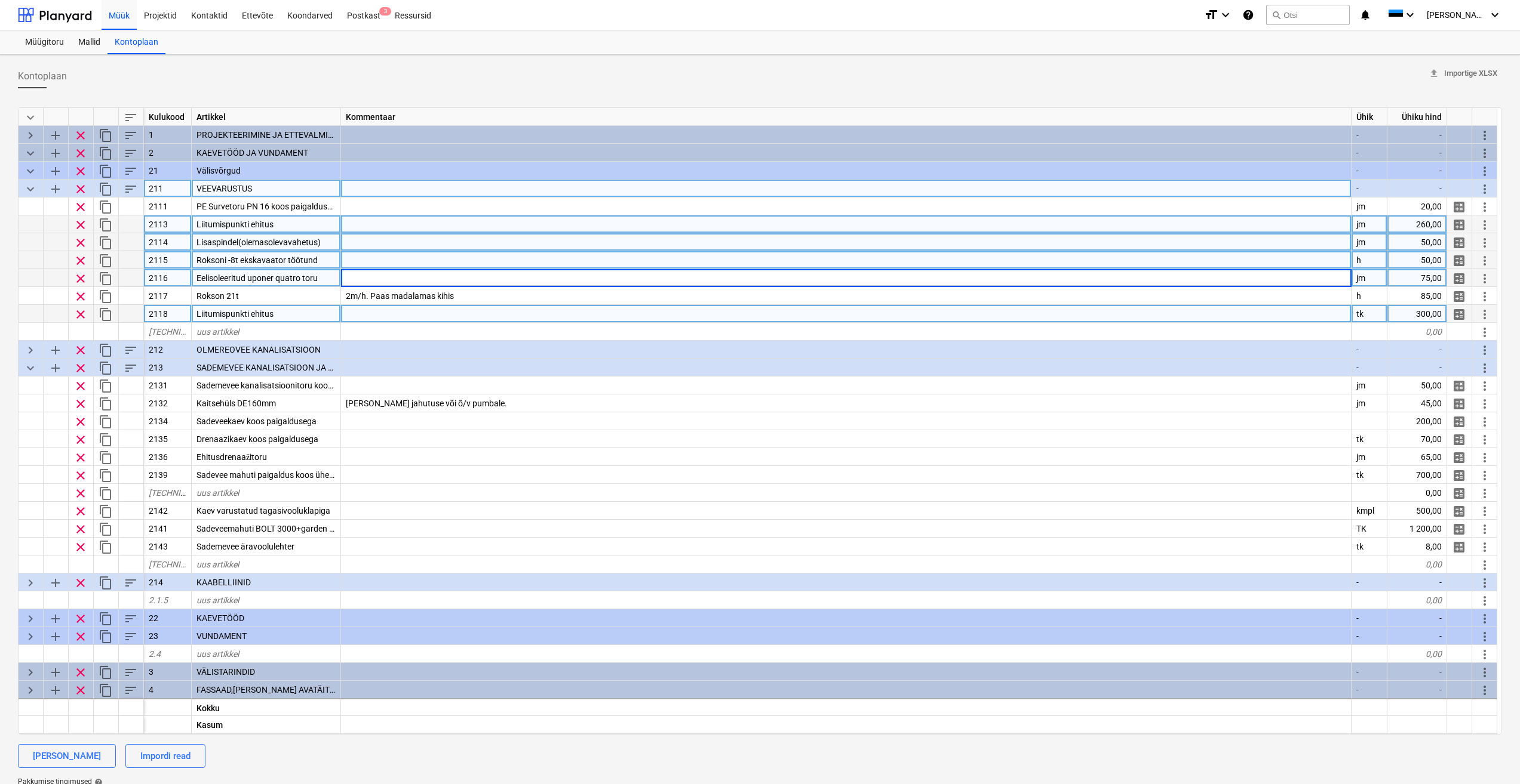
click at [307, 313] on div "Liitumispunkti ehitus" at bounding box center [266, 313] width 149 height 18
click at [373, 312] on div at bounding box center [846, 313] width 1010 height 18
click at [371, 223] on div at bounding box center [846, 224] width 1010 height 18
click at [301, 310] on div "Liitumispunkti ehitus" at bounding box center [266, 313] width 149 height 18
click at [757, 229] on div at bounding box center [846, 224] width 1010 height 18
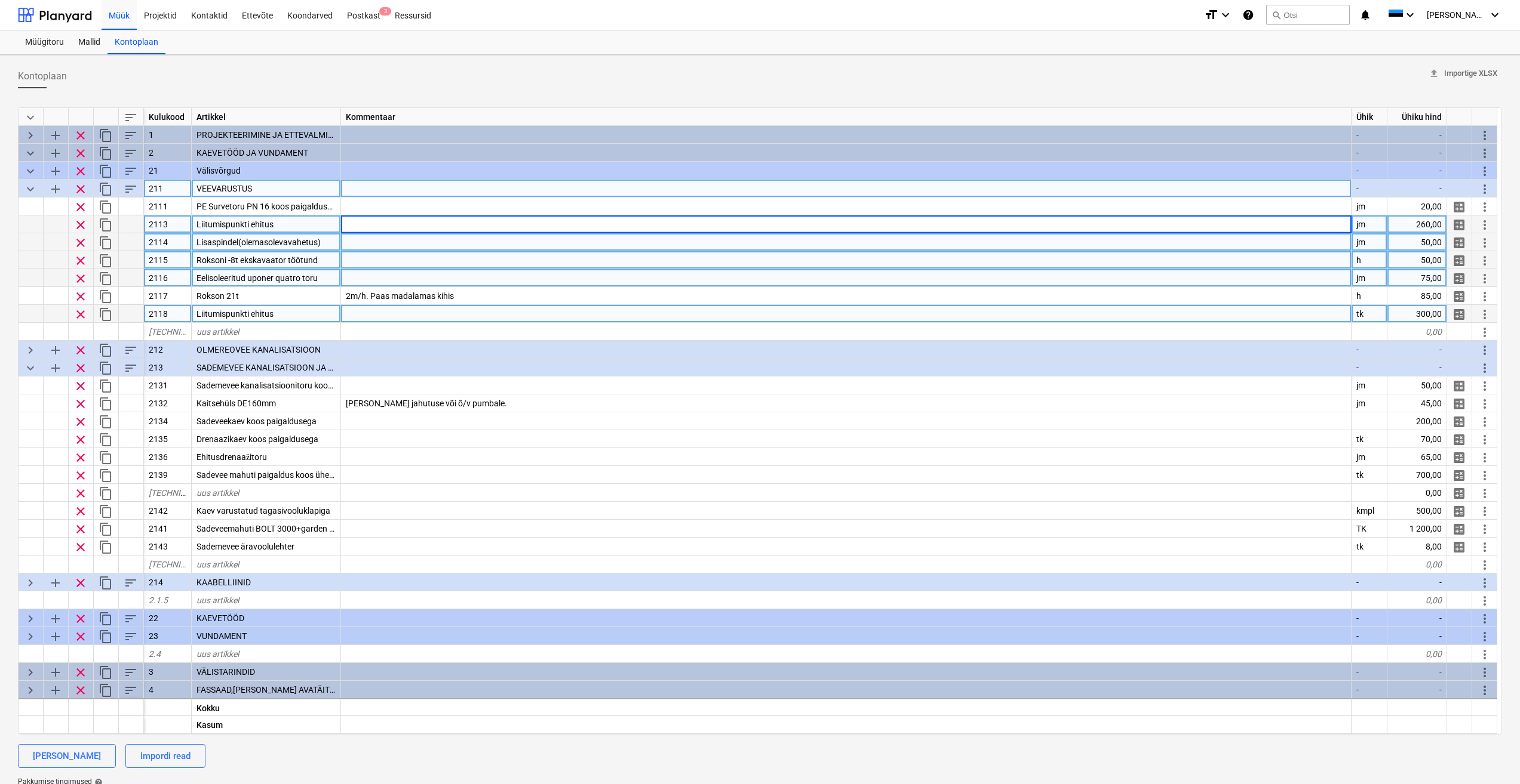
click at [293, 316] on div "Liitumispunkti ehitus" at bounding box center [266, 313] width 149 height 18
click at [287, 313] on input "Liitumispunkti ehitus" at bounding box center [266, 313] width 149 height 17
click at [407, 316] on div at bounding box center [846, 313] width 1010 height 18
click at [315, 223] on div "Liitumispunkti ehitus" at bounding box center [266, 224] width 149 height 18
click at [305, 318] on div "Liitumispunkti ehitus" at bounding box center [266, 313] width 149 height 18
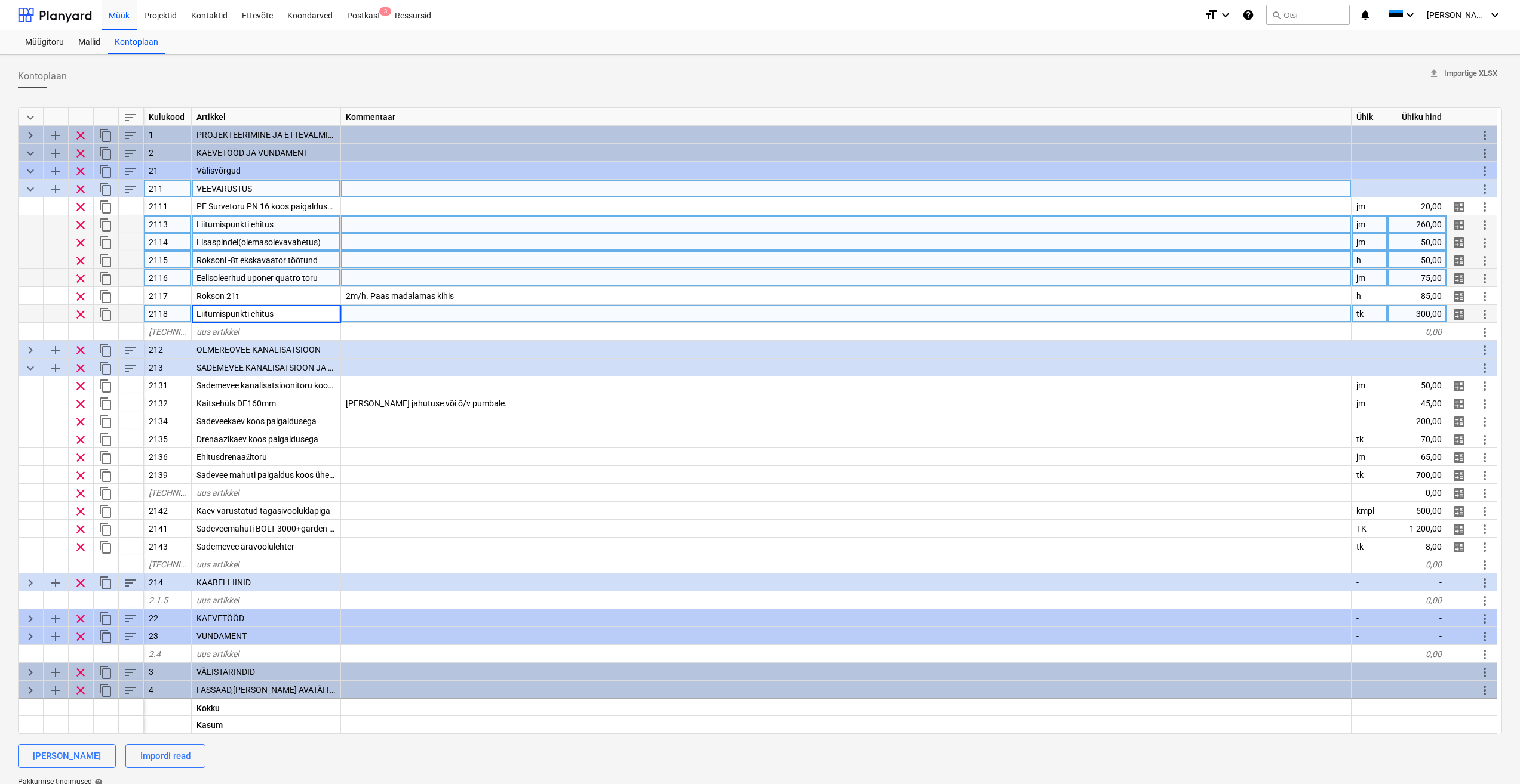
click at [467, 223] on div at bounding box center [846, 224] width 1010 height 18
click at [303, 314] on div "Liitumispunkti ehitus" at bounding box center [266, 313] width 149 height 18
click at [492, 267] on div at bounding box center [846, 260] width 1010 height 18
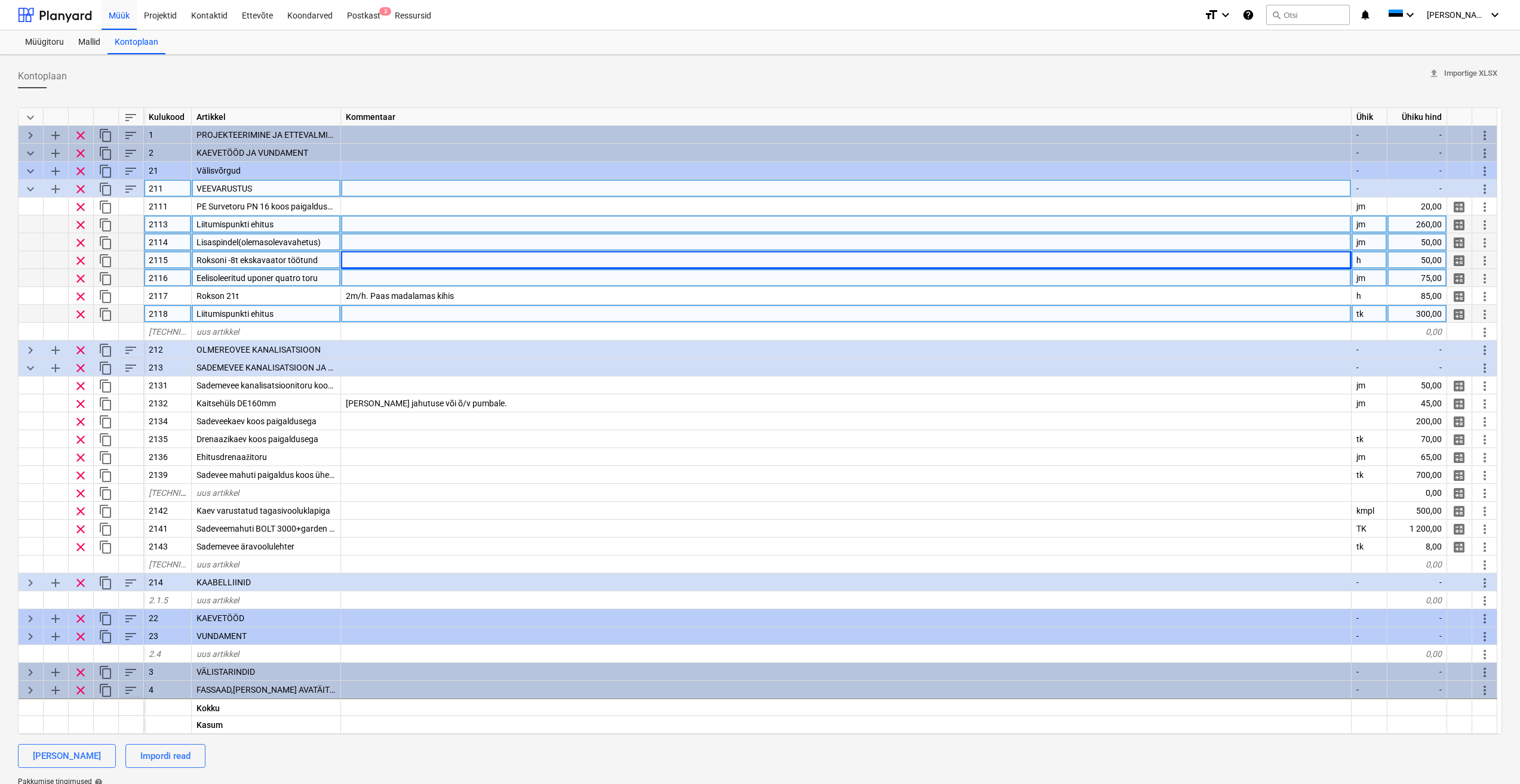
click at [288, 246] on span "Lisaspindel(olemasolevavahetus)" at bounding box center [258, 242] width 124 height 9
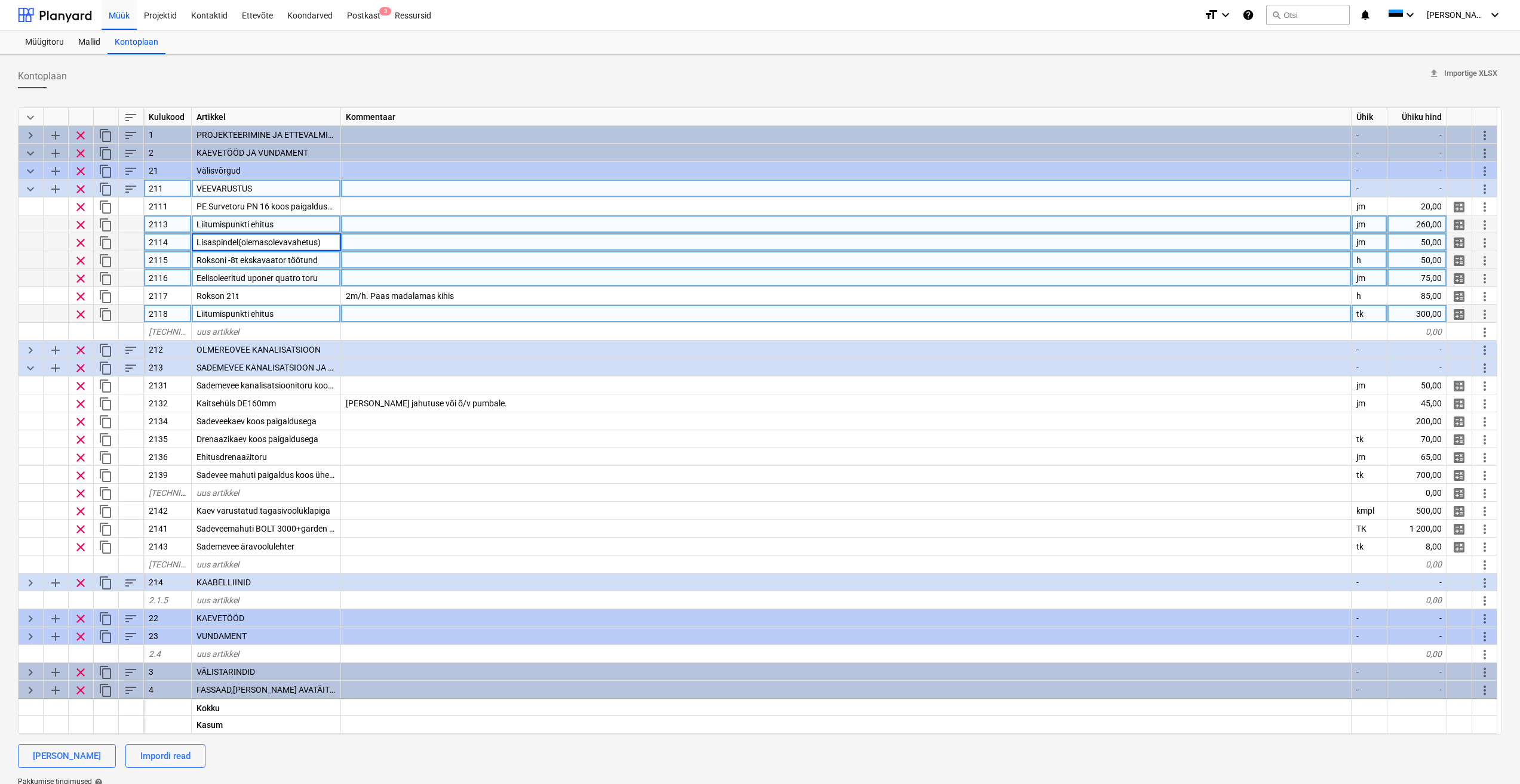
drag, startPoint x: 1371, startPoint y: 244, endPoint x: 1344, endPoint y: 240, distance: 27.3
click at [0, 0] on div "clear content_copy 2114 Lisaspindel(olemasolevavahetus) jm 50,00 calculate more…" at bounding box center [0, 0] width 0 height 0
click at [1362, 242] on div "jm" at bounding box center [1369, 242] width 36 height 18
click at [455, 263] on div at bounding box center [846, 260] width 1010 height 18
click at [27, 191] on span "keyboard_arrow_down" at bounding box center [30, 189] width 15 height 15
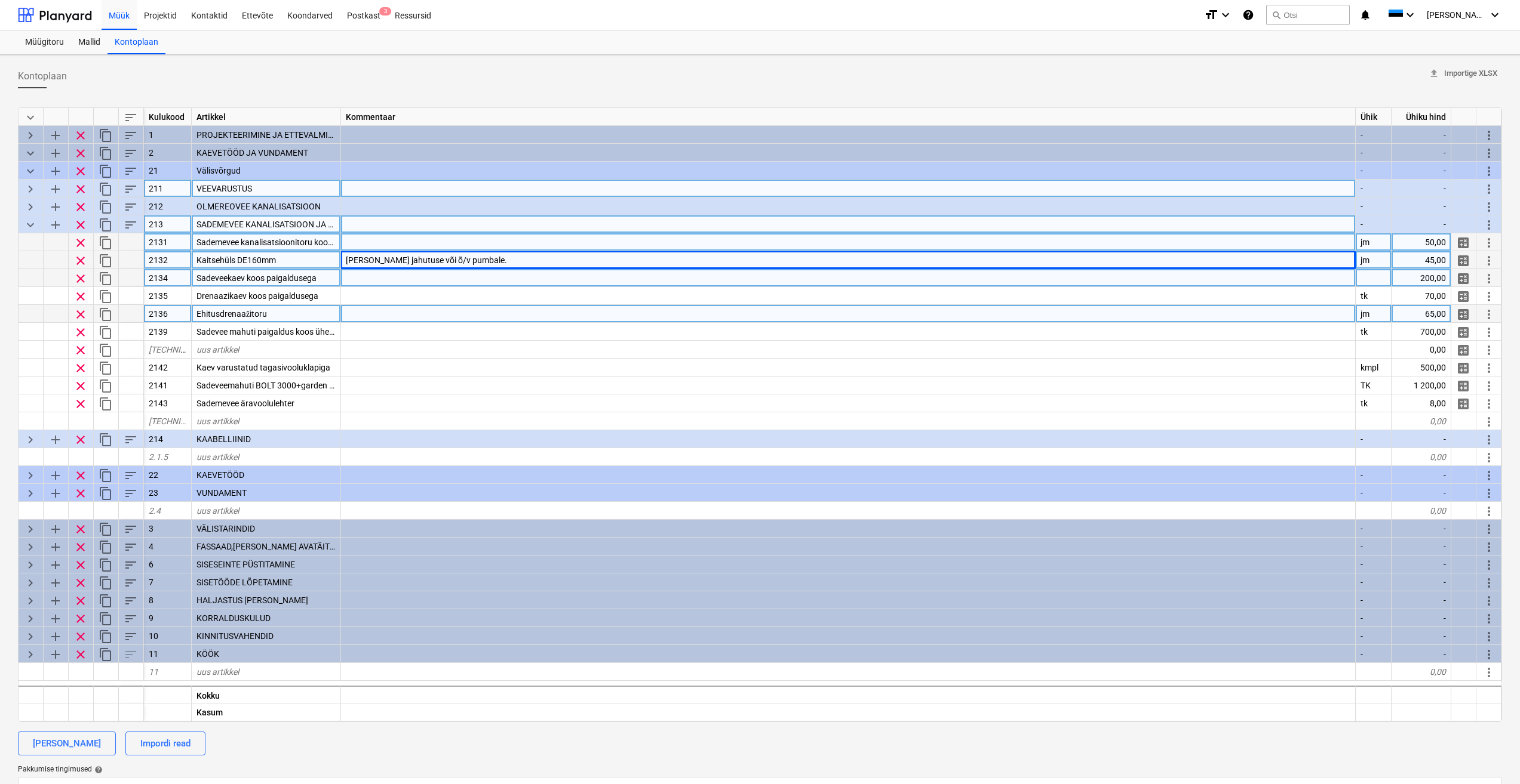
click at [30, 228] on span "keyboard_arrow_down" at bounding box center [30, 225] width 15 height 15
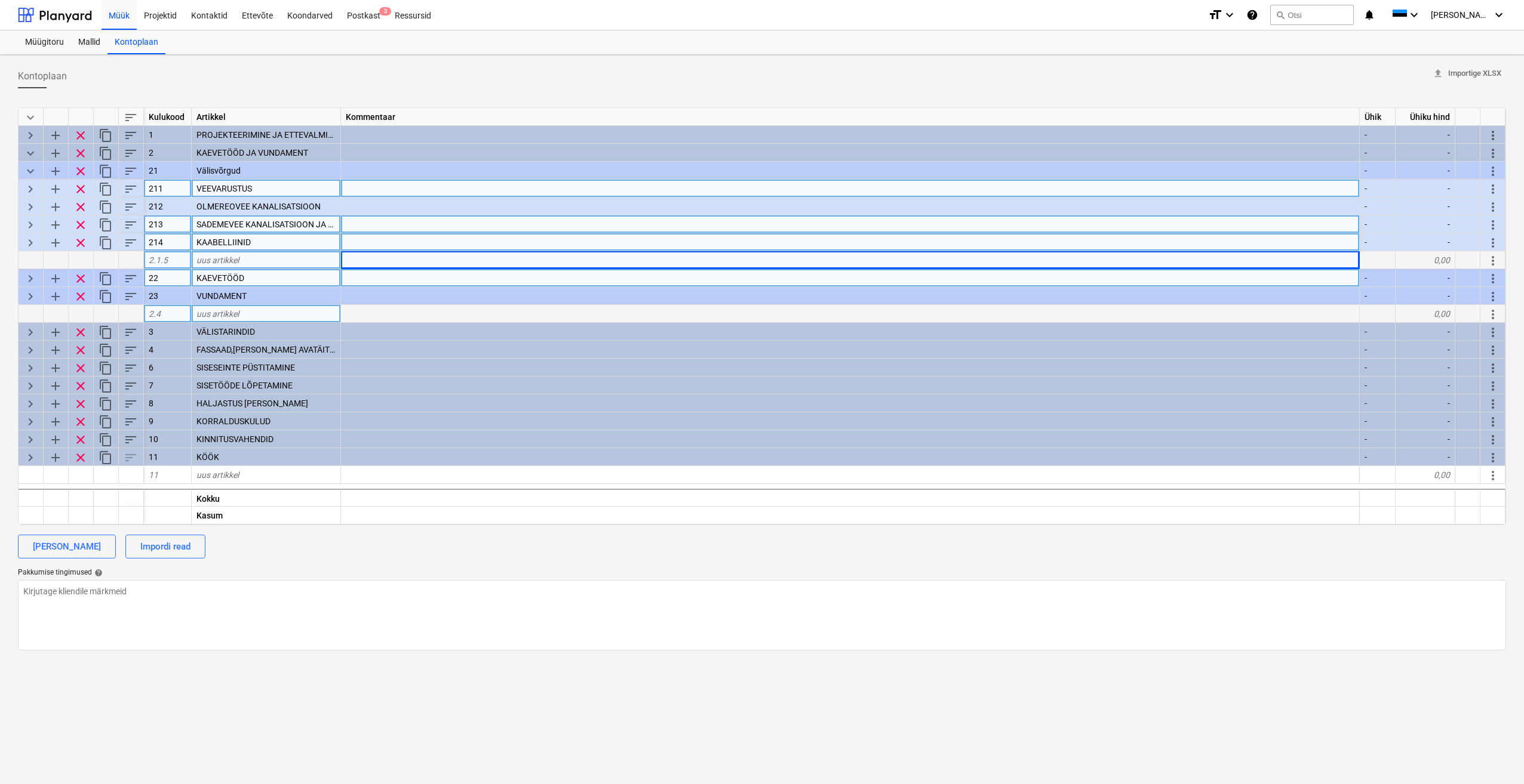
click at [27, 225] on span "keyboard_arrow_right" at bounding box center [30, 225] width 15 height 15
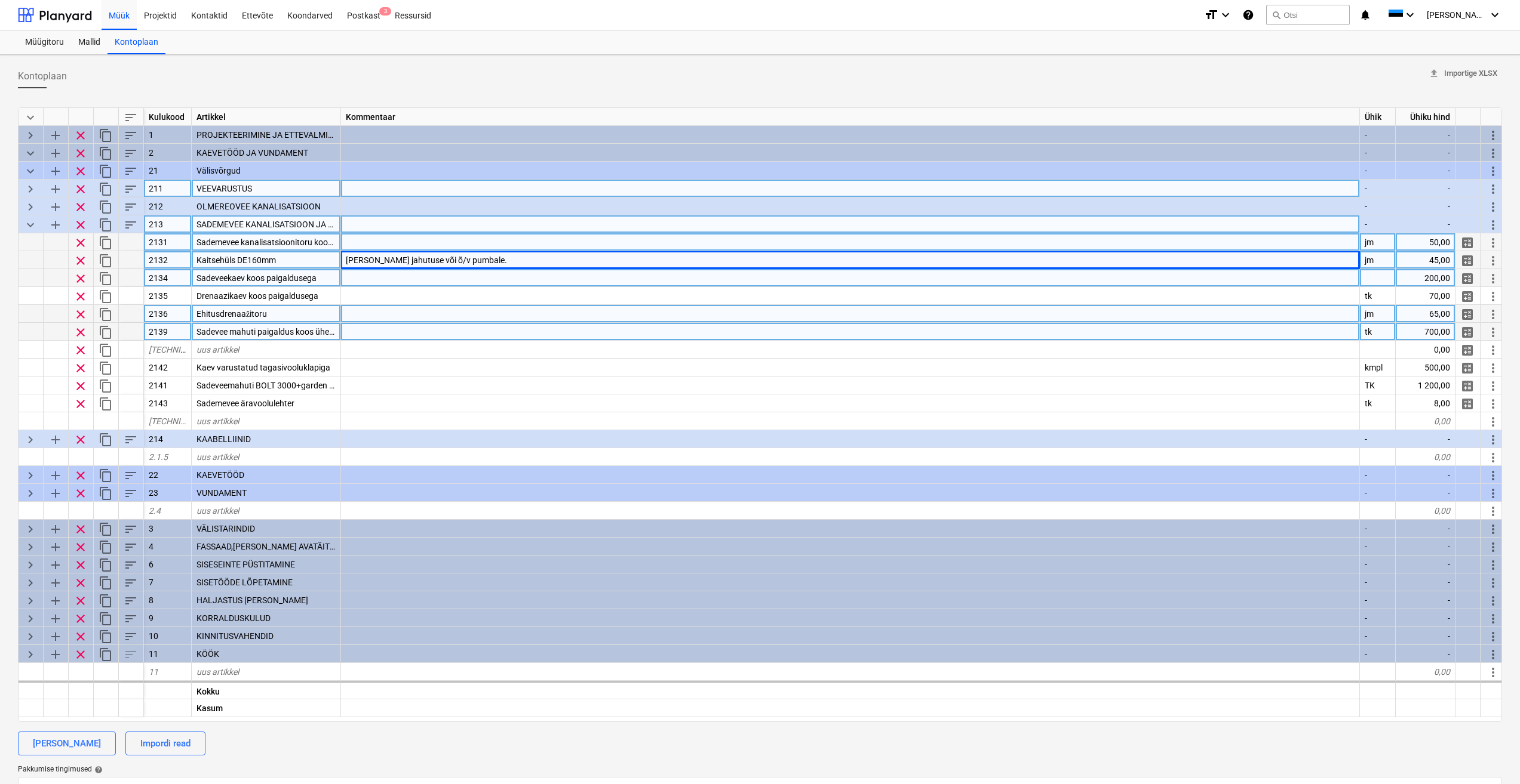
click at [538, 332] on div at bounding box center [850, 331] width 1019 height 18
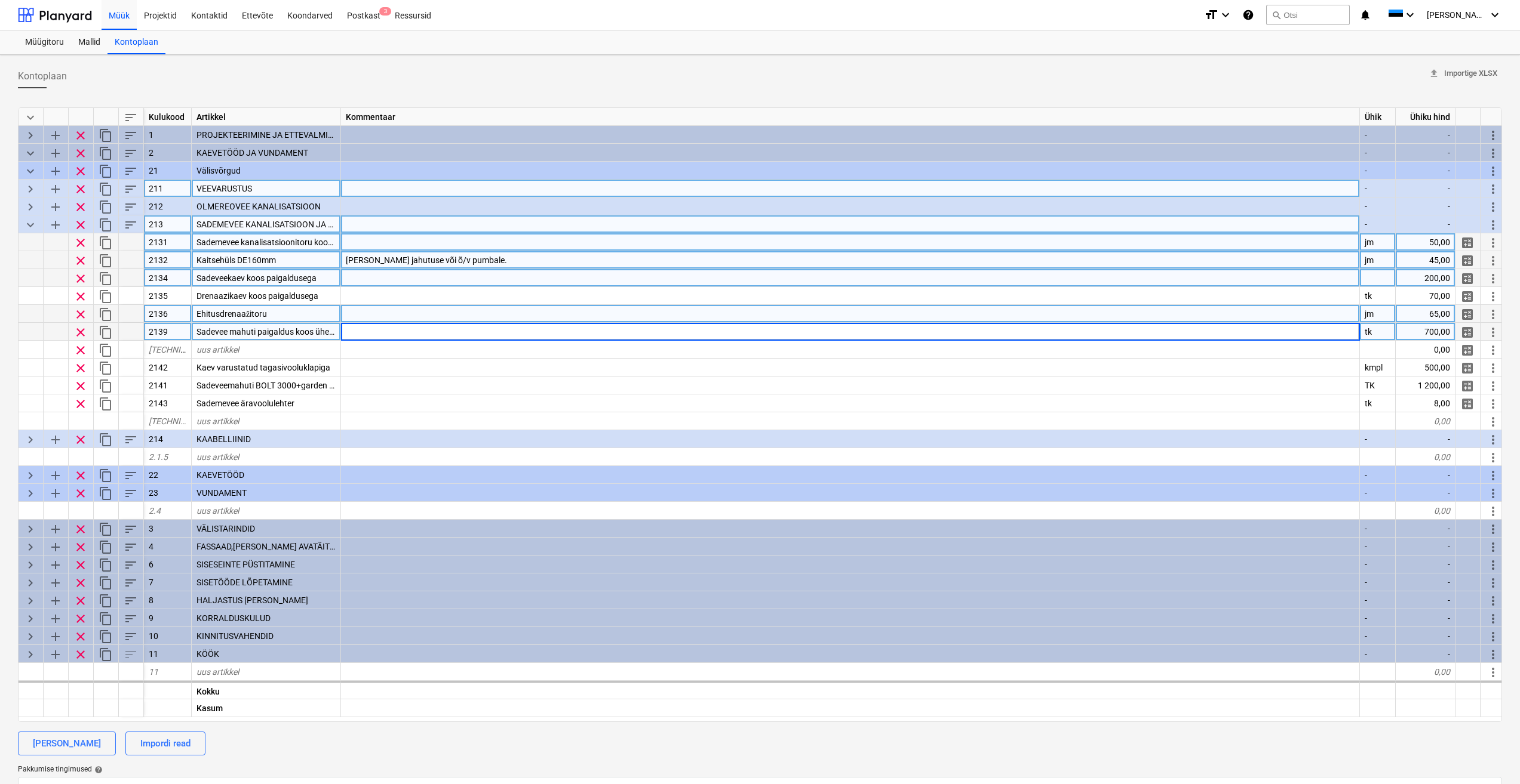
click at [417, 276] on div at bounding box center [850, 277] width 1019 height 18
click at [422, 278] on input at bounding box center [849, 277] width 1018 height 17
click at [455, 273] on input at bounding box center [849, 277] width 1018 height 17
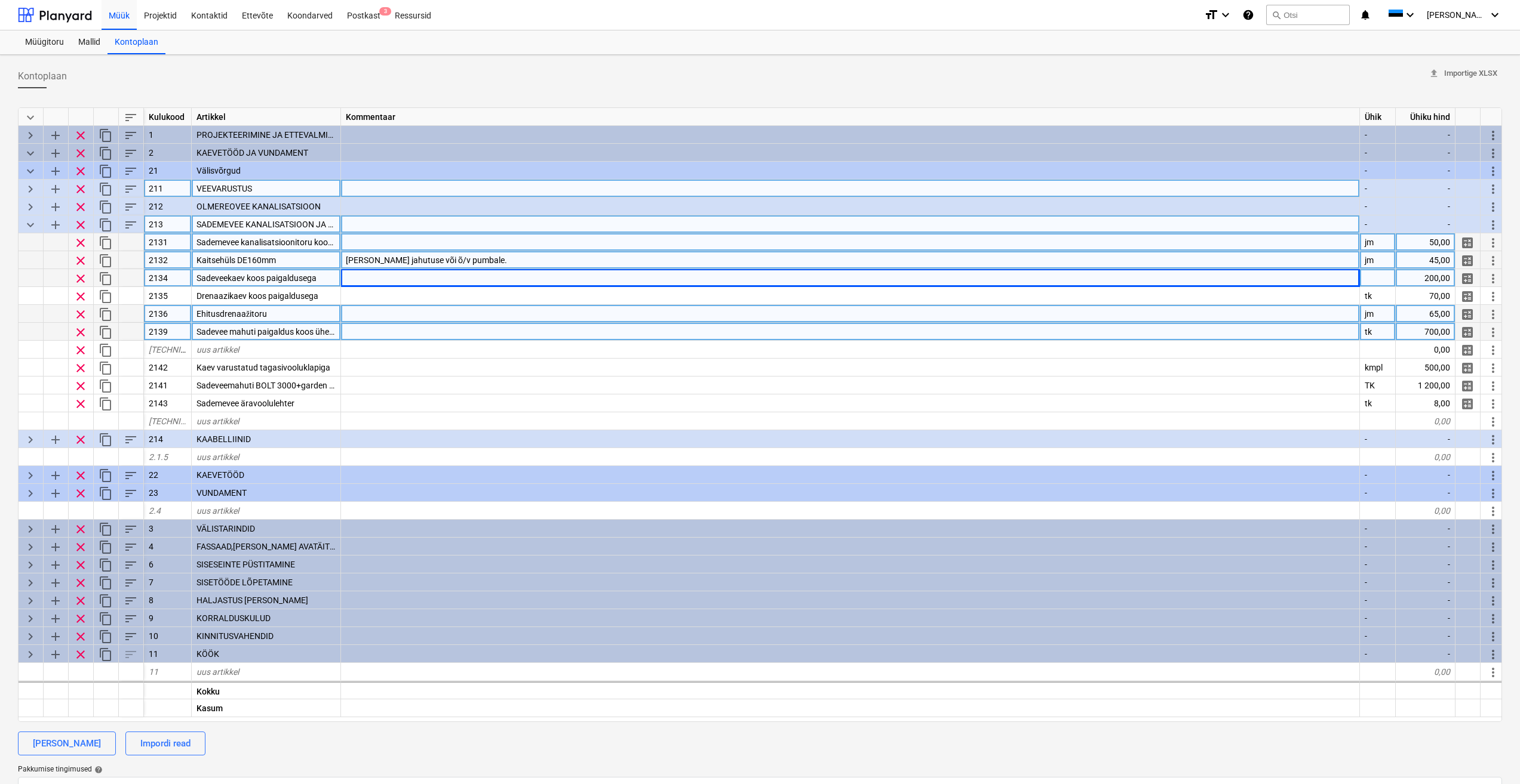
click at [460, 258] on span "Vajalik jahutuse või õ/v pumbale." at bounding box center [426, 259] width 161 height 9
click at [401, 283] on div at bounding box center [850, 277] width 1019 height 18
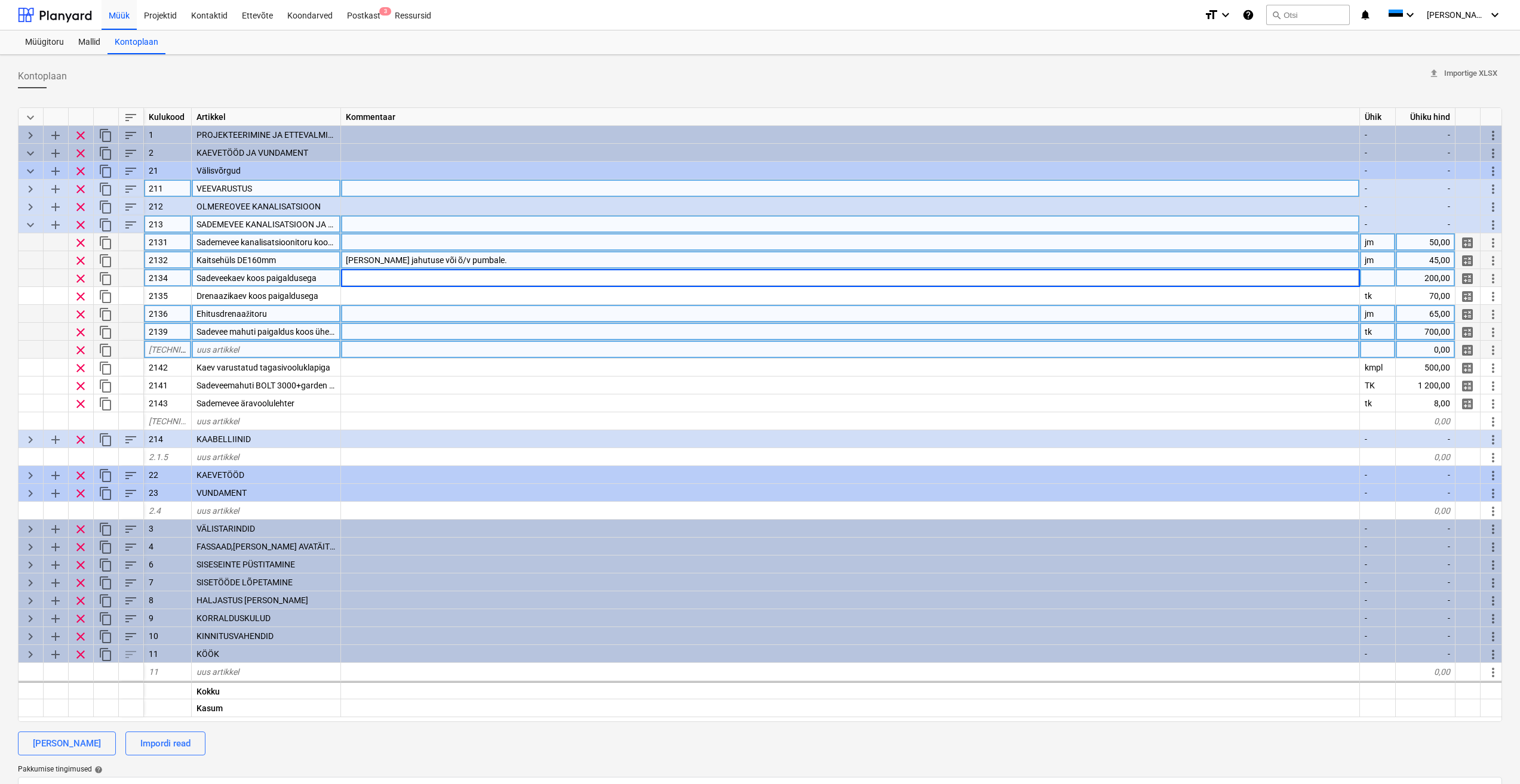
click at [82, 349] on span "clear" at bounding box center [80, 350] width 15 height 15
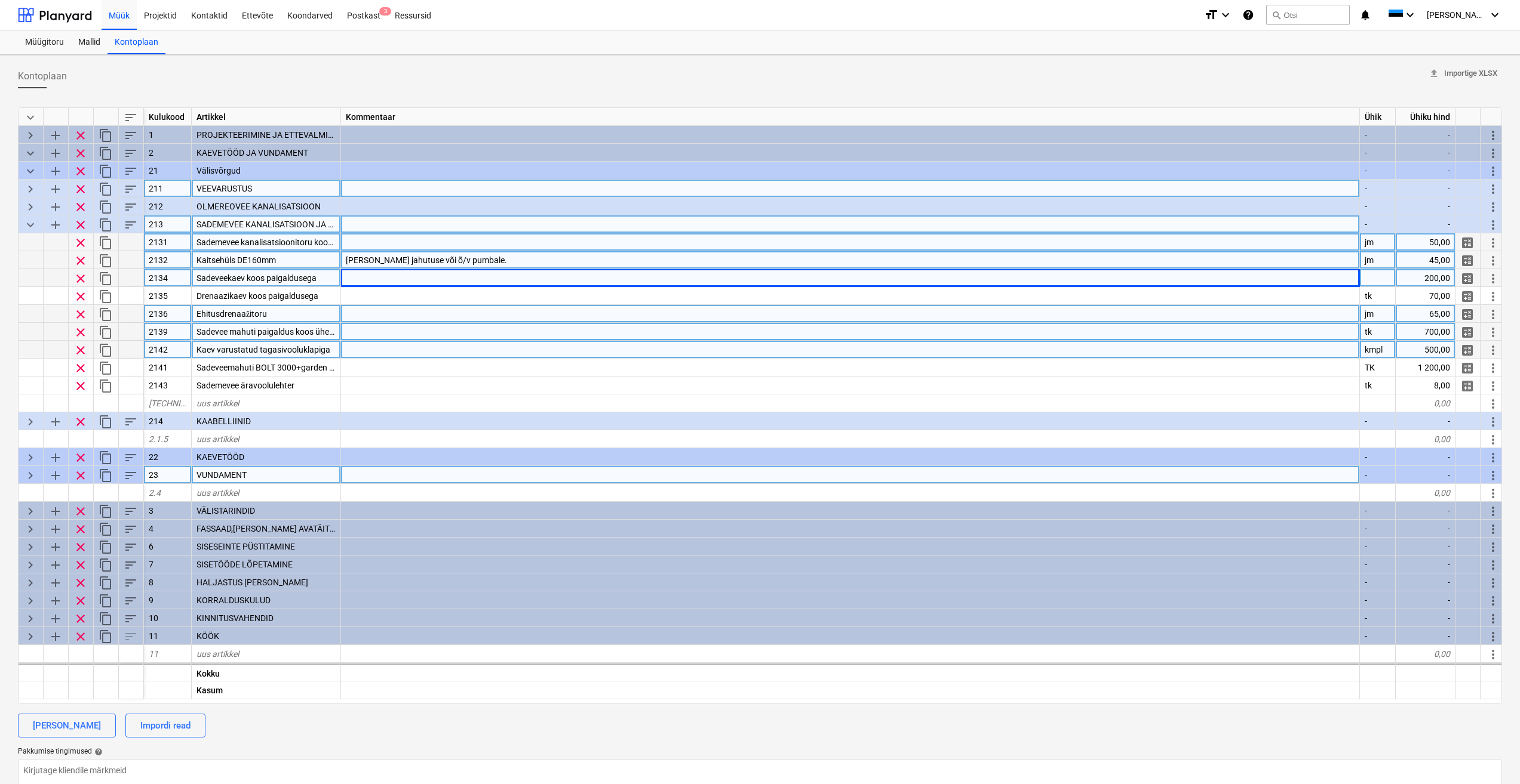
click at [28, 478] on span "keyboard_arrow_right" at bounding box center [30, 475] width 15 height 15
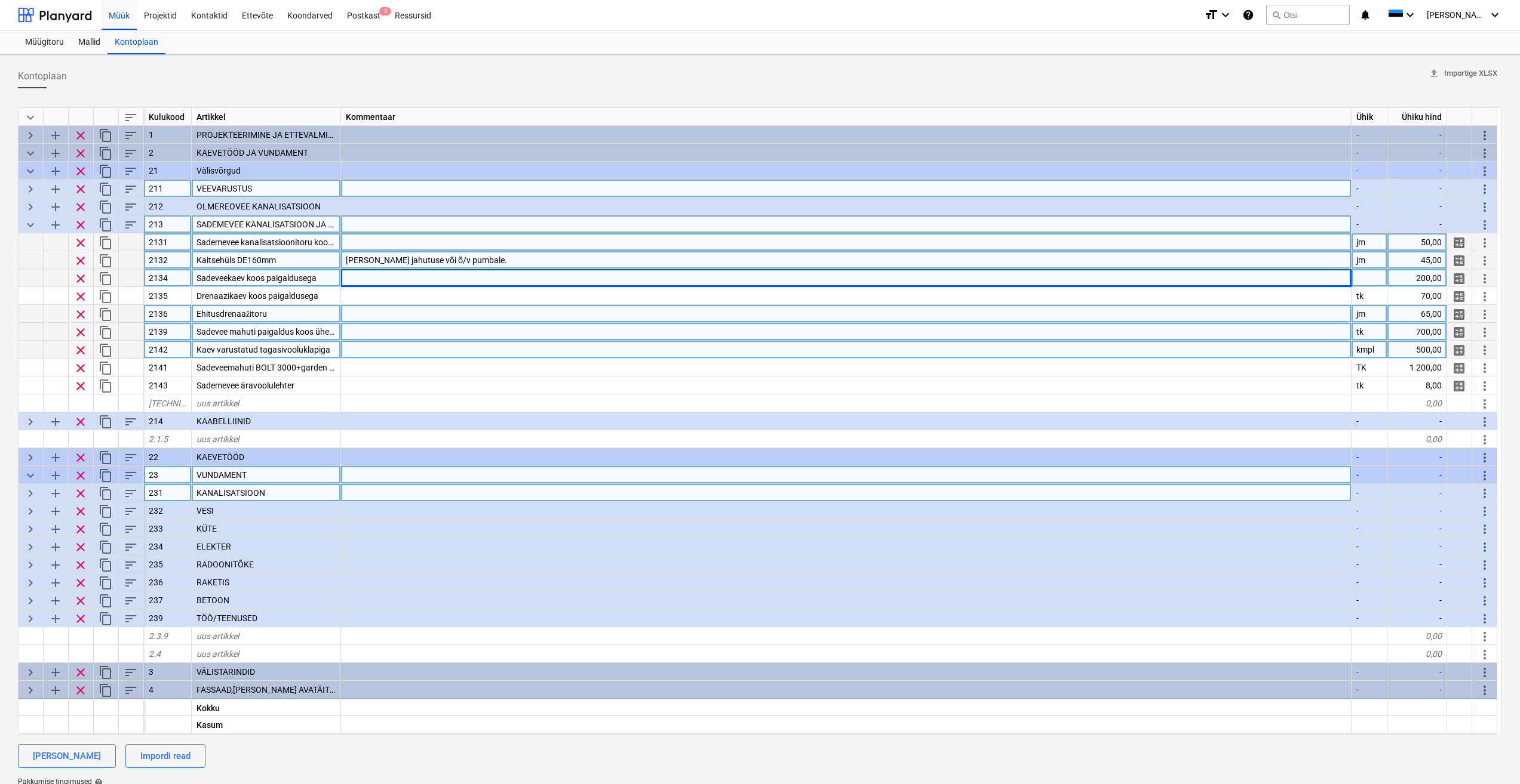
click at [28, 494] on span "keyboard_arrow_right" at bounding box center [30, 493] width 15 height 15
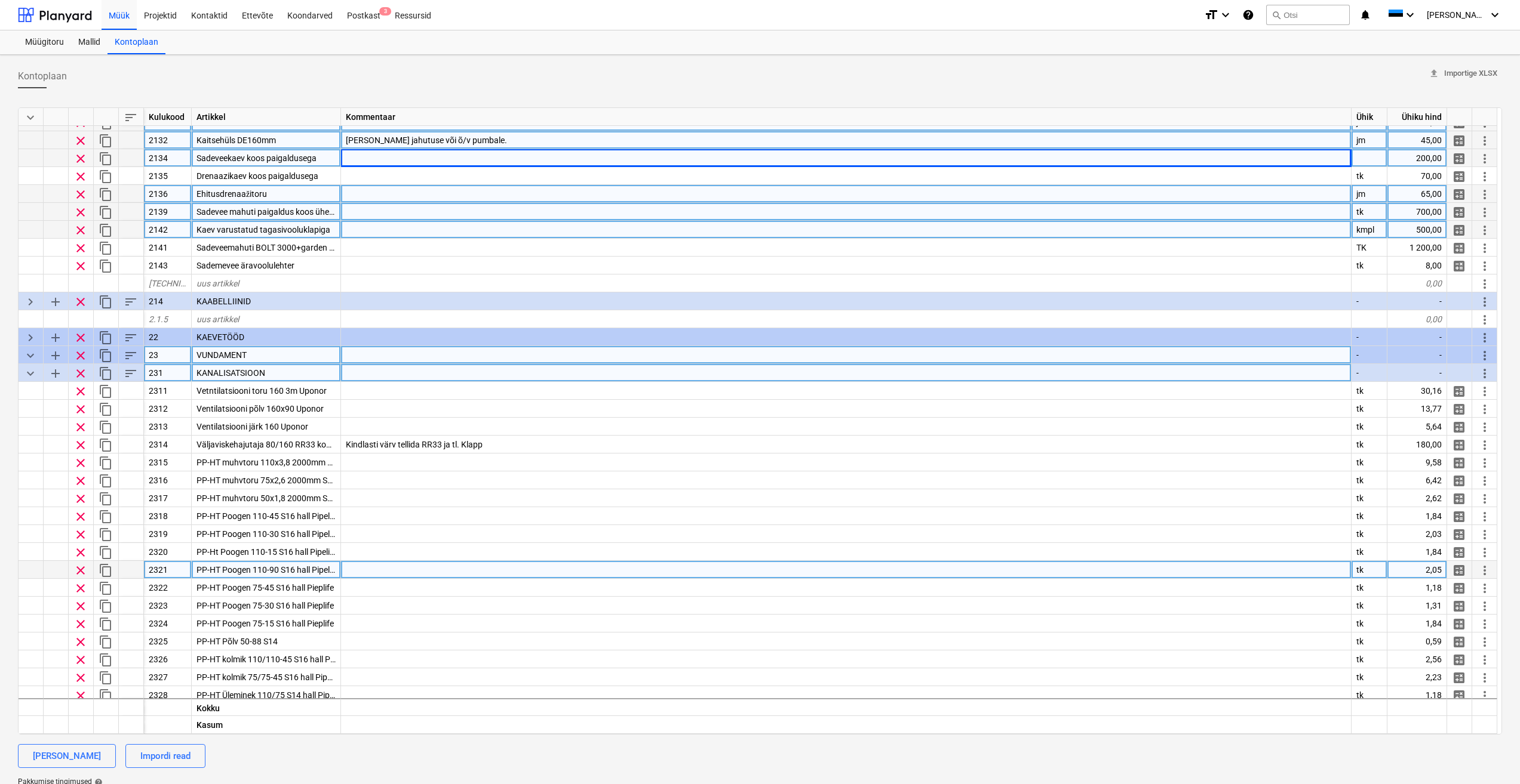
scroll to position [119, 0]
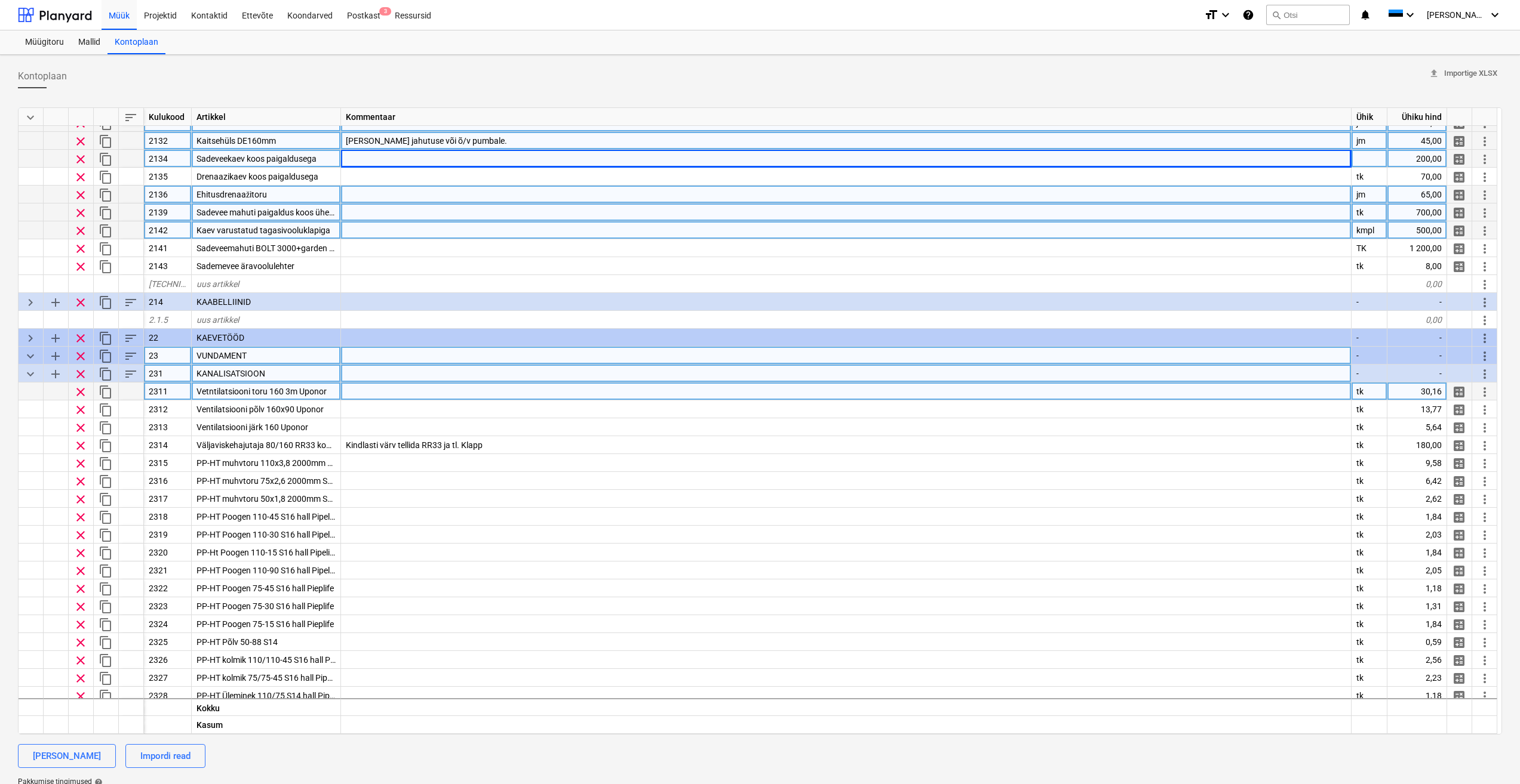
click at [129, 394] on div at bounding box center [131, 391] width 25 height 18
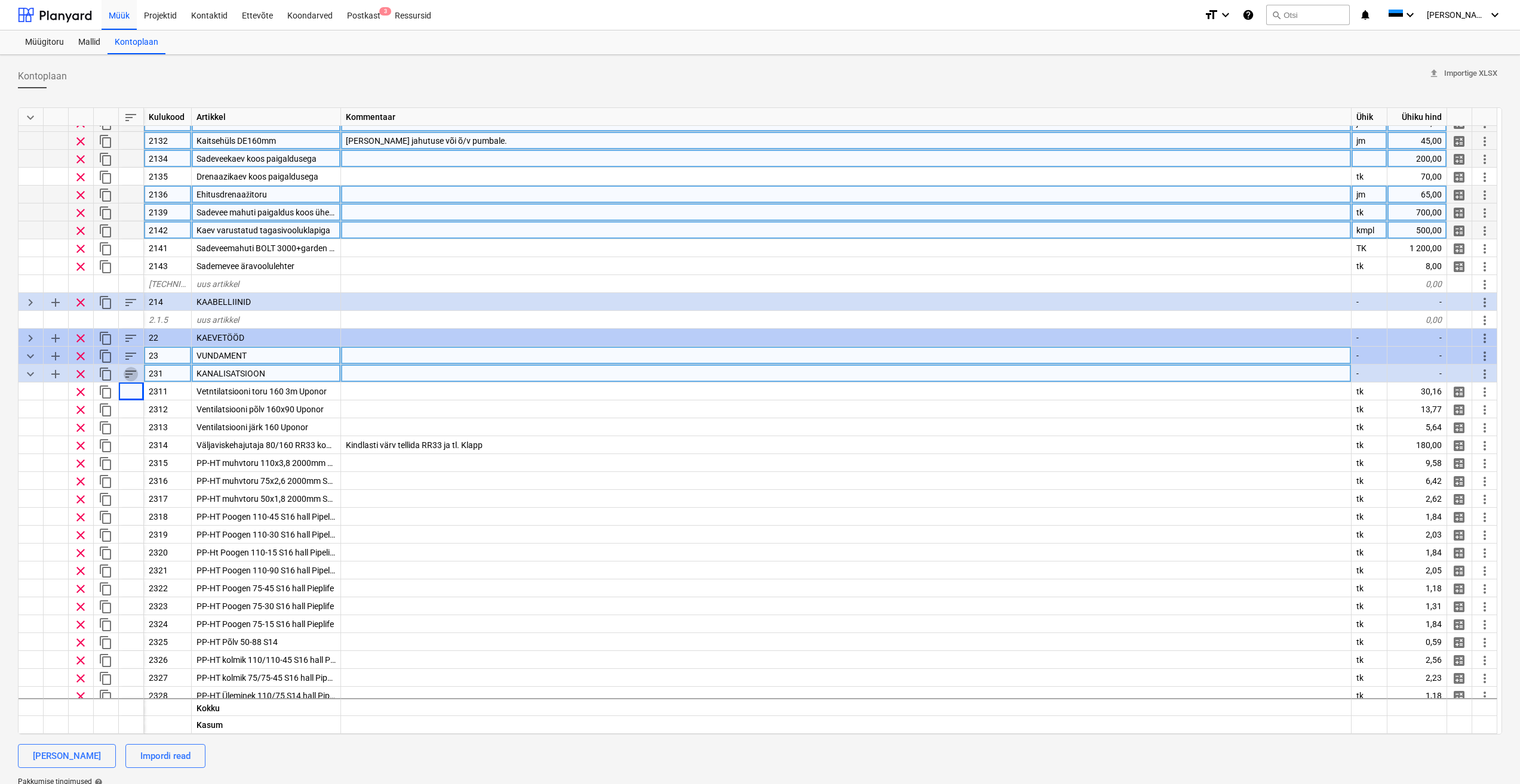
click at [130, 374] on span "sort" at bounding box center [130, 374] width 15 height 15
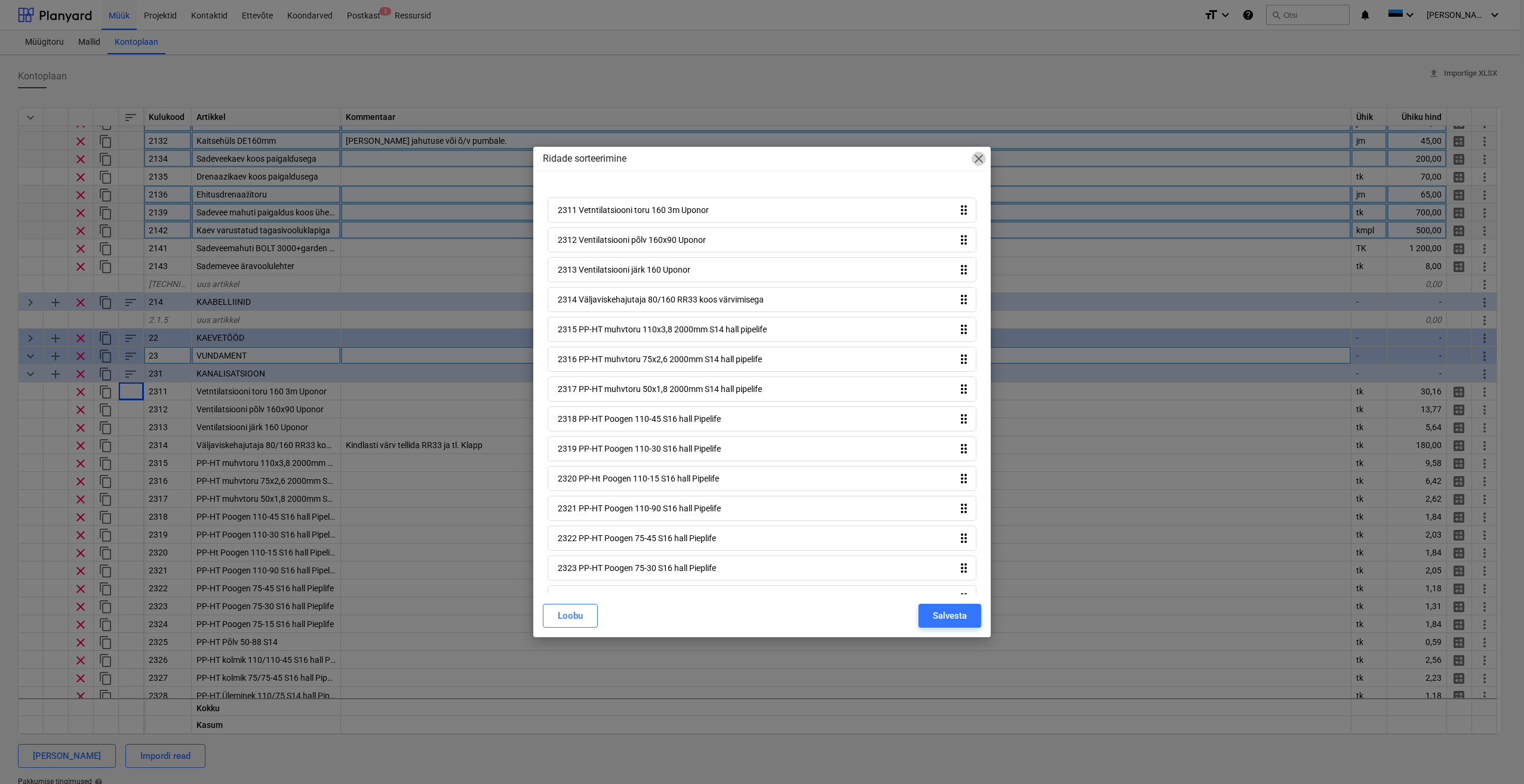
click at [979, 157] on span "close" at bounding box center [979, 158] width 15 height 15
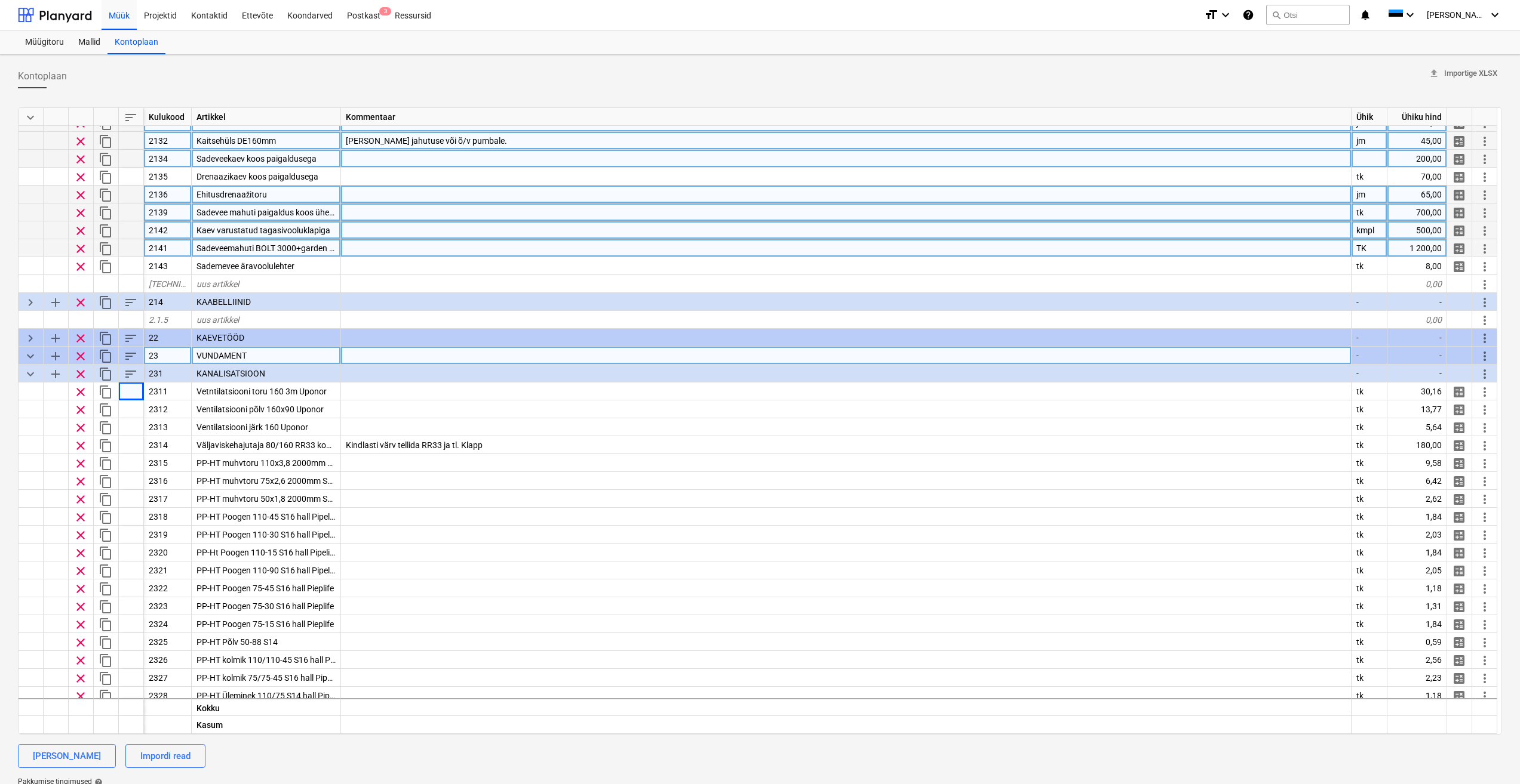
click at [644, 253] on div at bounding box center [846, 248] width 1010 height 18
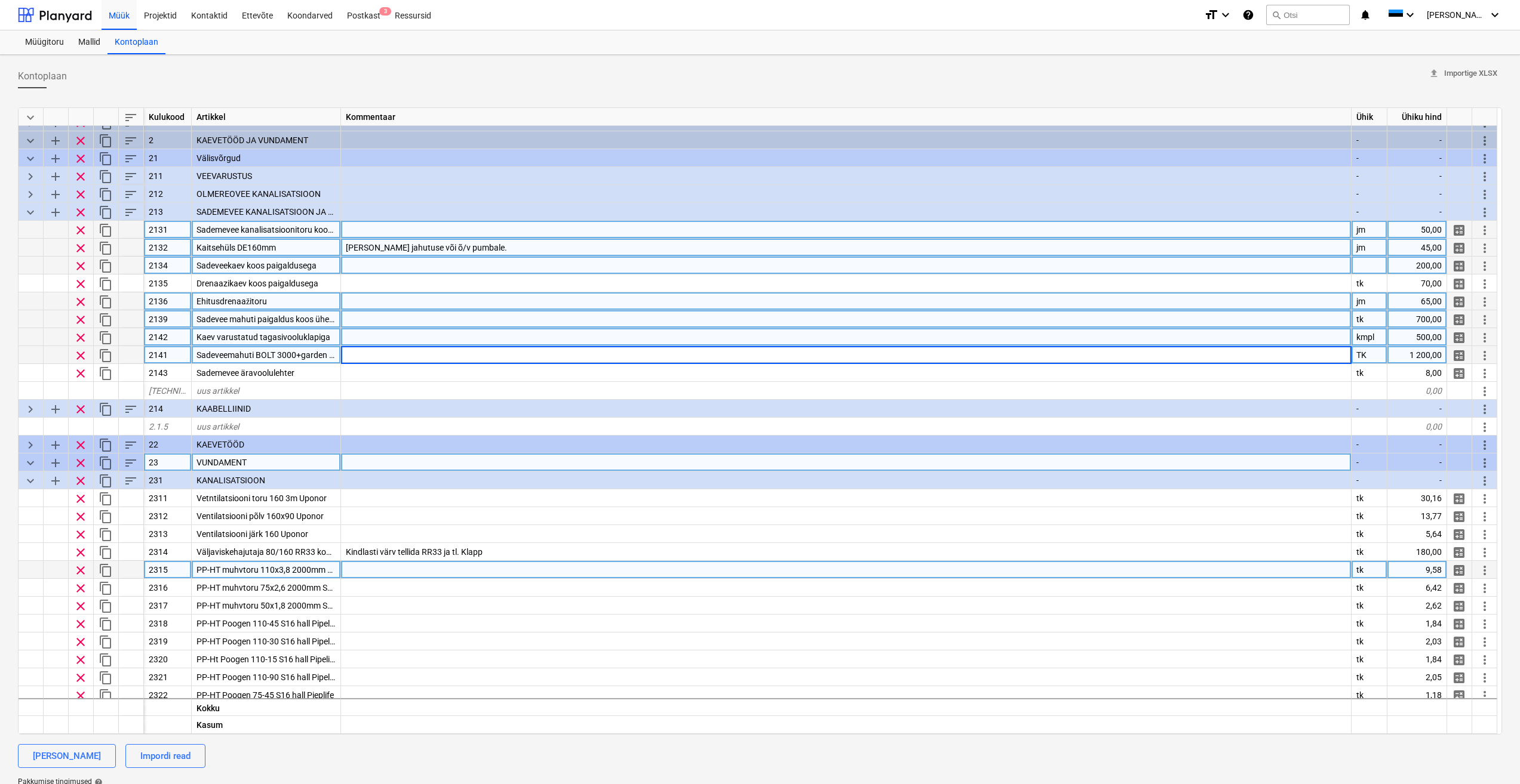
scroll to position [0, 0]
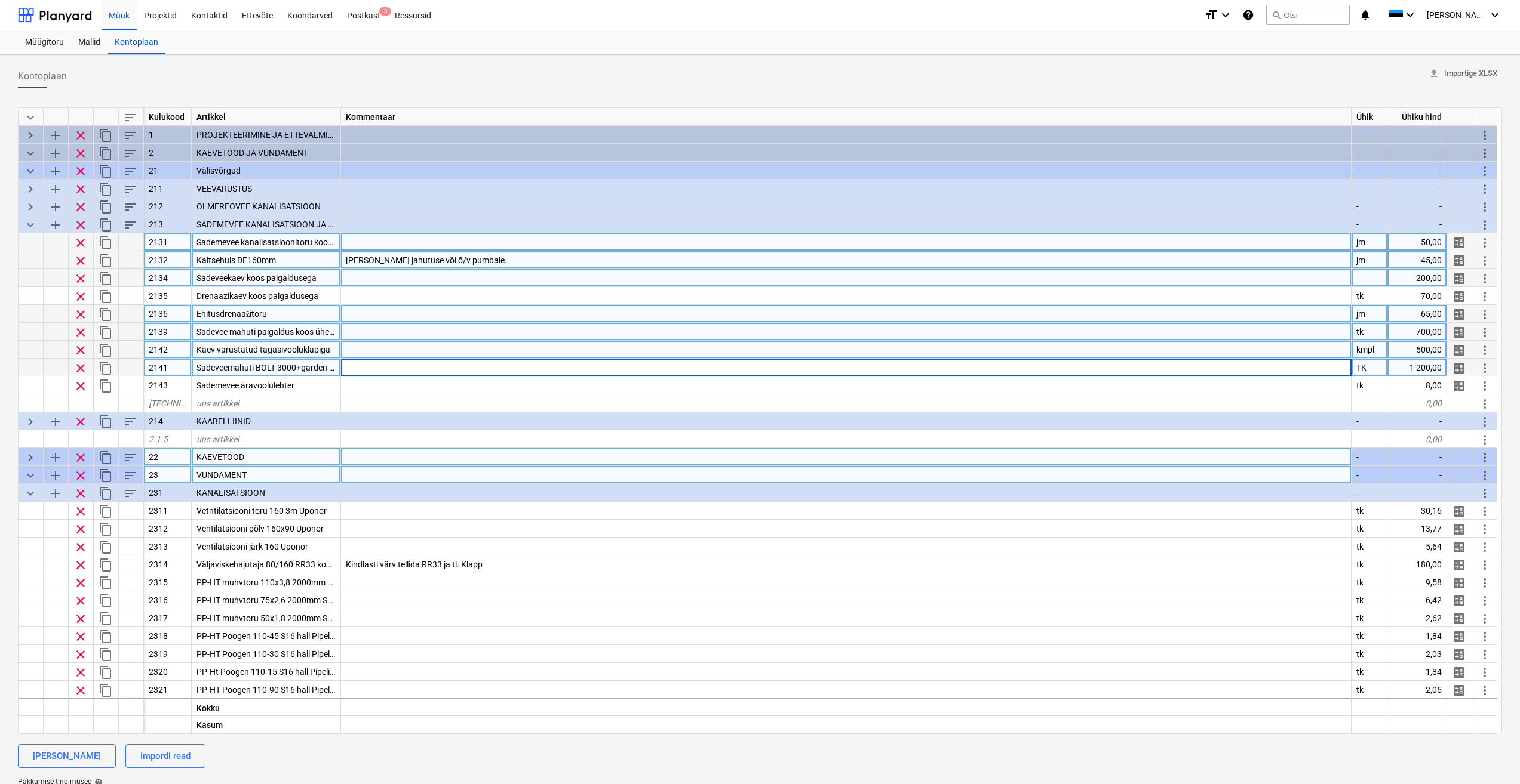
click at [29, 459] on span "keyboard_arrow_right" at bounding box center [30, 457] width 15 height 15
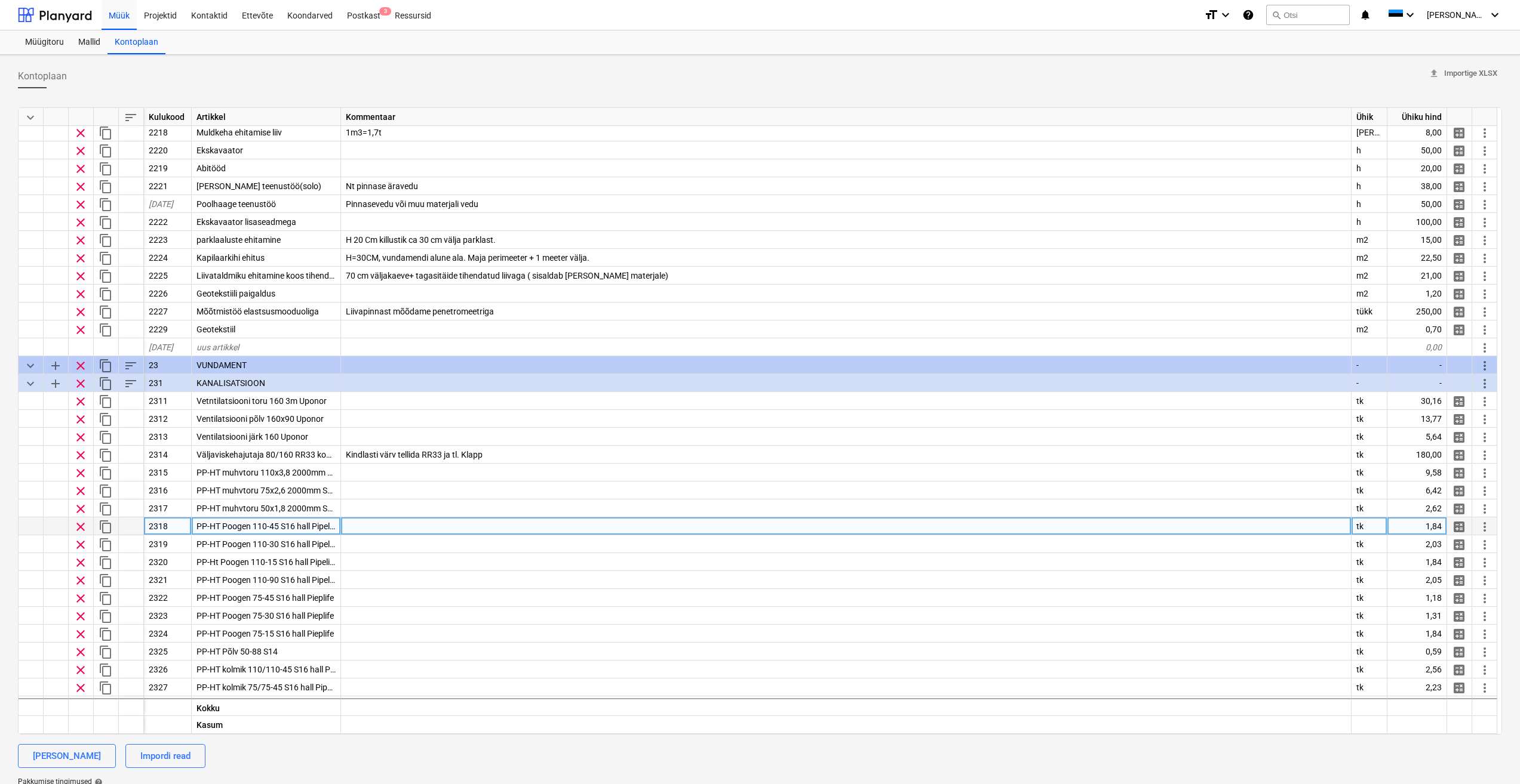
scroll to position [478, 0]
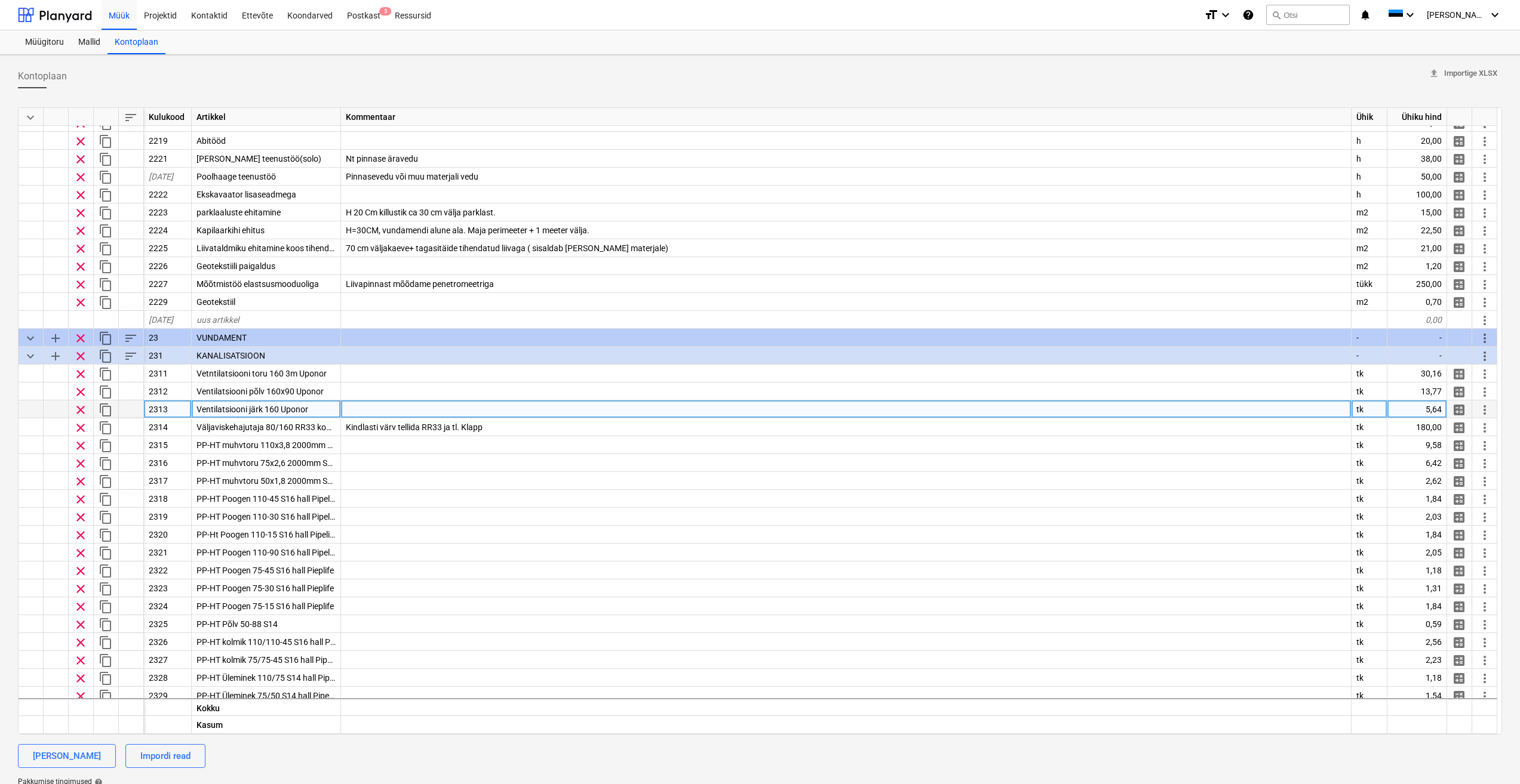
click at [467, 413] on div at bounding box center [846, 409] width 1010 height 18
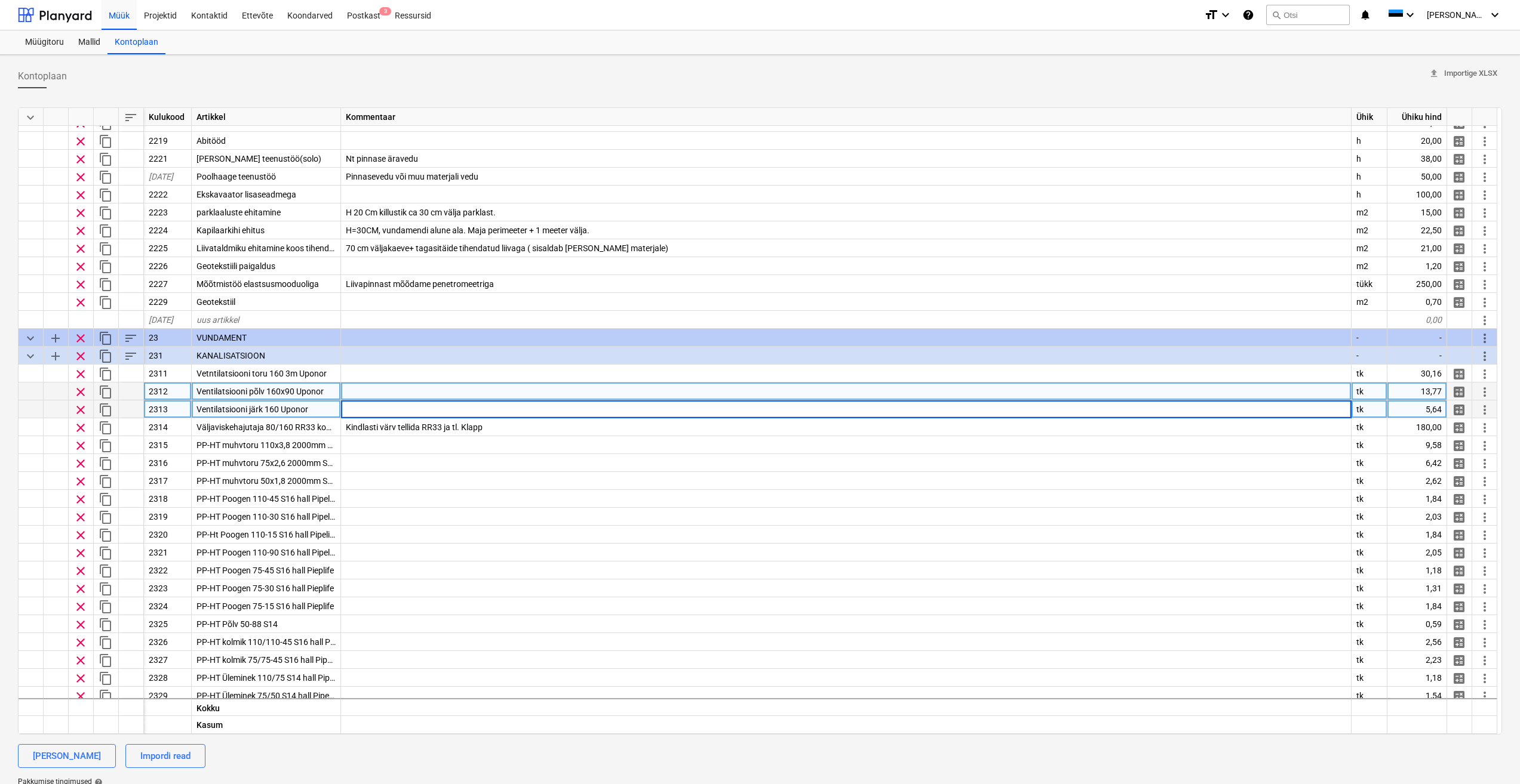
click at [382, 383] on div at bounding box center [846, 391] width 1010 height 18
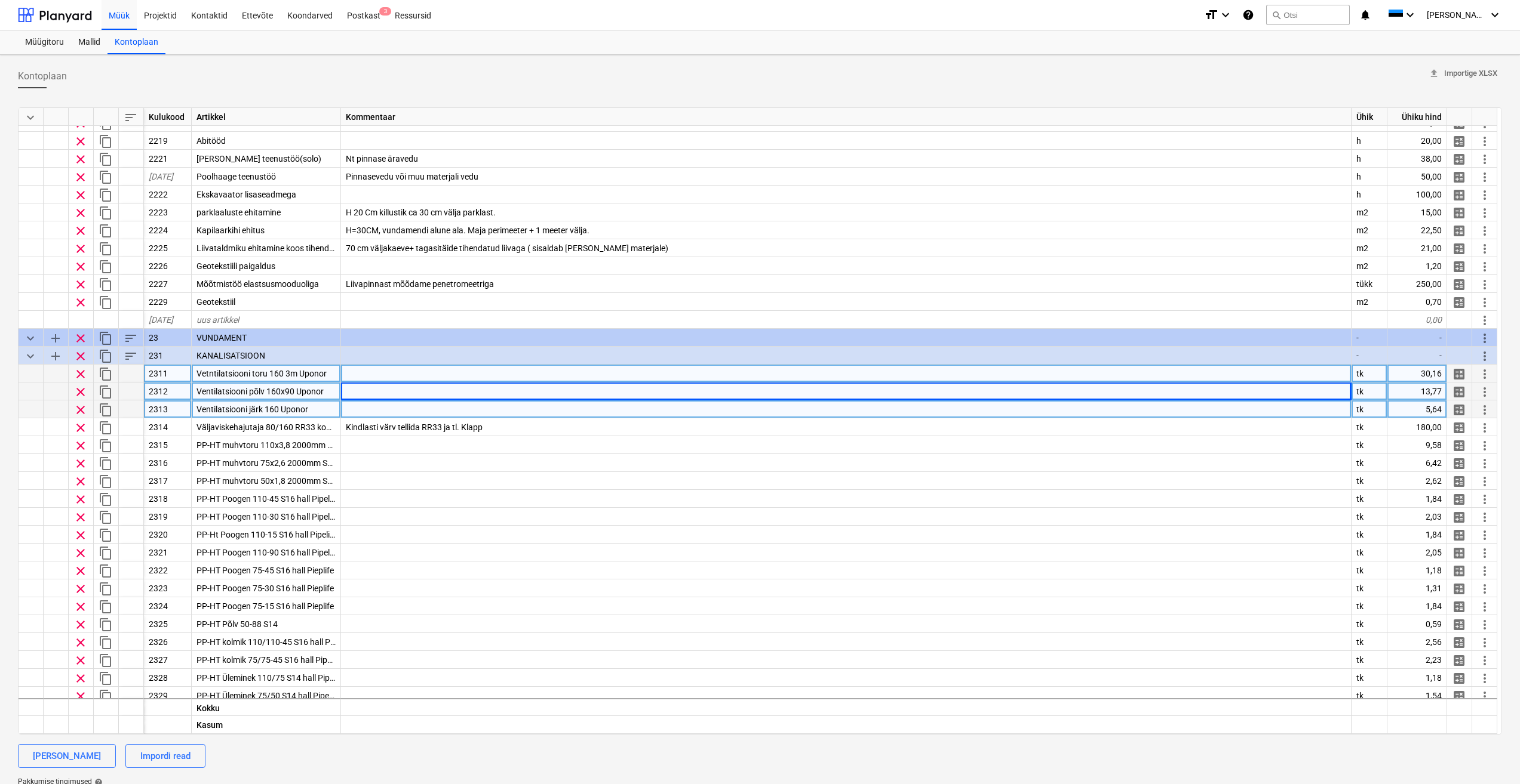
click at [394, 372] on div at bounding box center [846, 373] width 1010 height 18
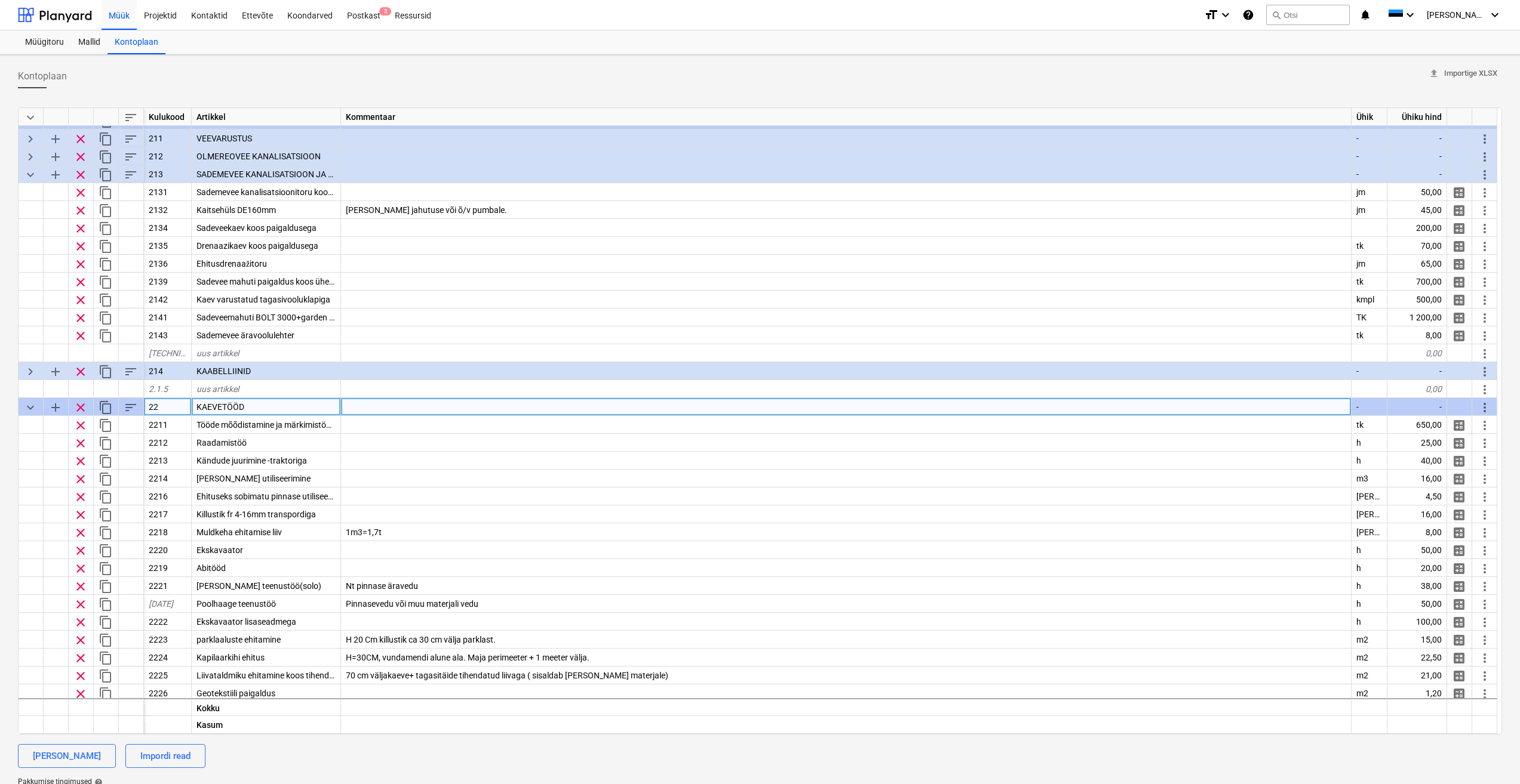
scroll to position [0, 0]
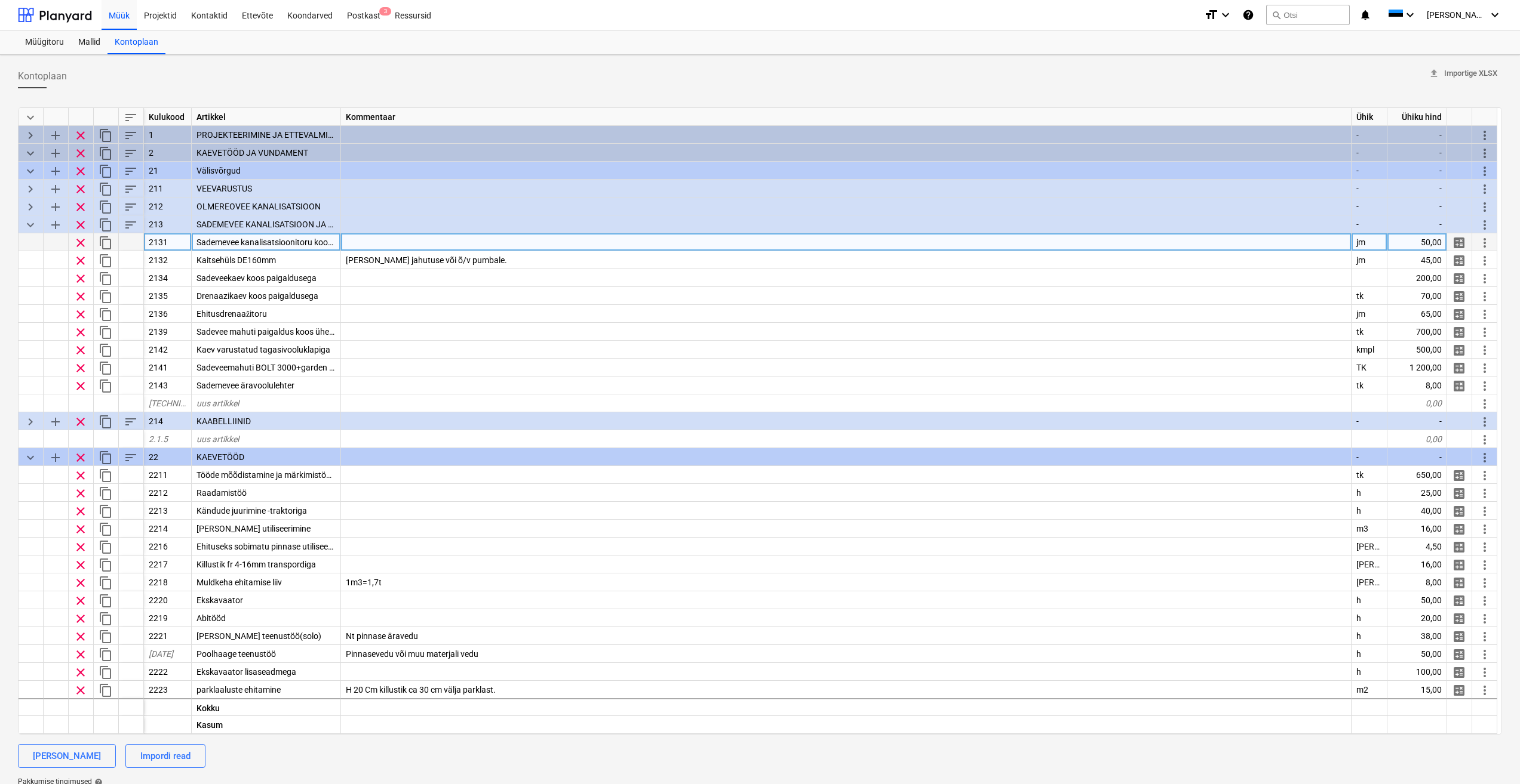
click at [449, 241] on div at bounding box center [846, 242] width 1010 height 18
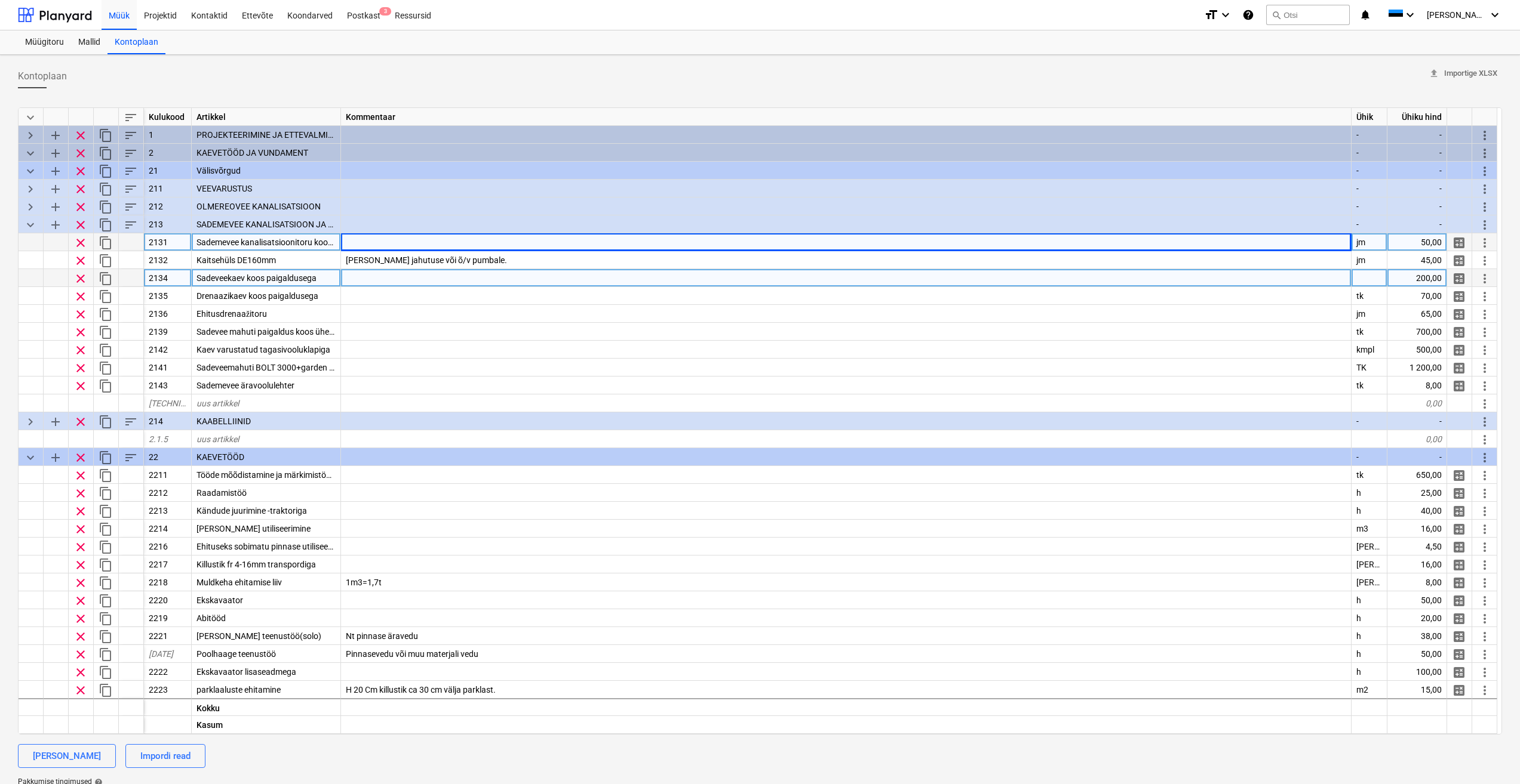
click at [401, 279] on div at bounding box center [846, 277] width 1010 height 18
click at [425, 241] on div at bounding box center [846, 242] width 1010 height 18
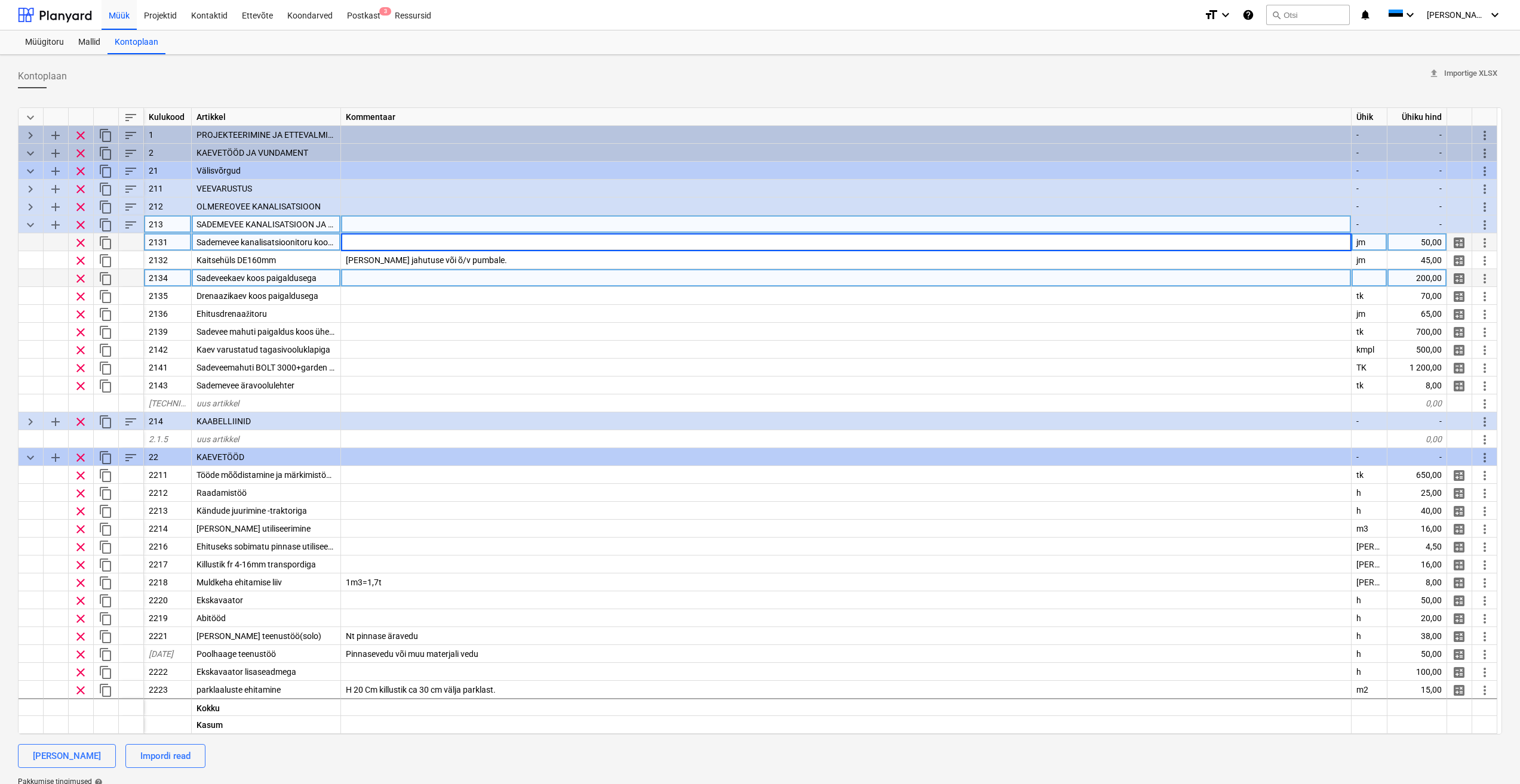
click at [27, 225] on span "keyboard_arrow_down" at bounding box center [30, 225] width 15 height 15
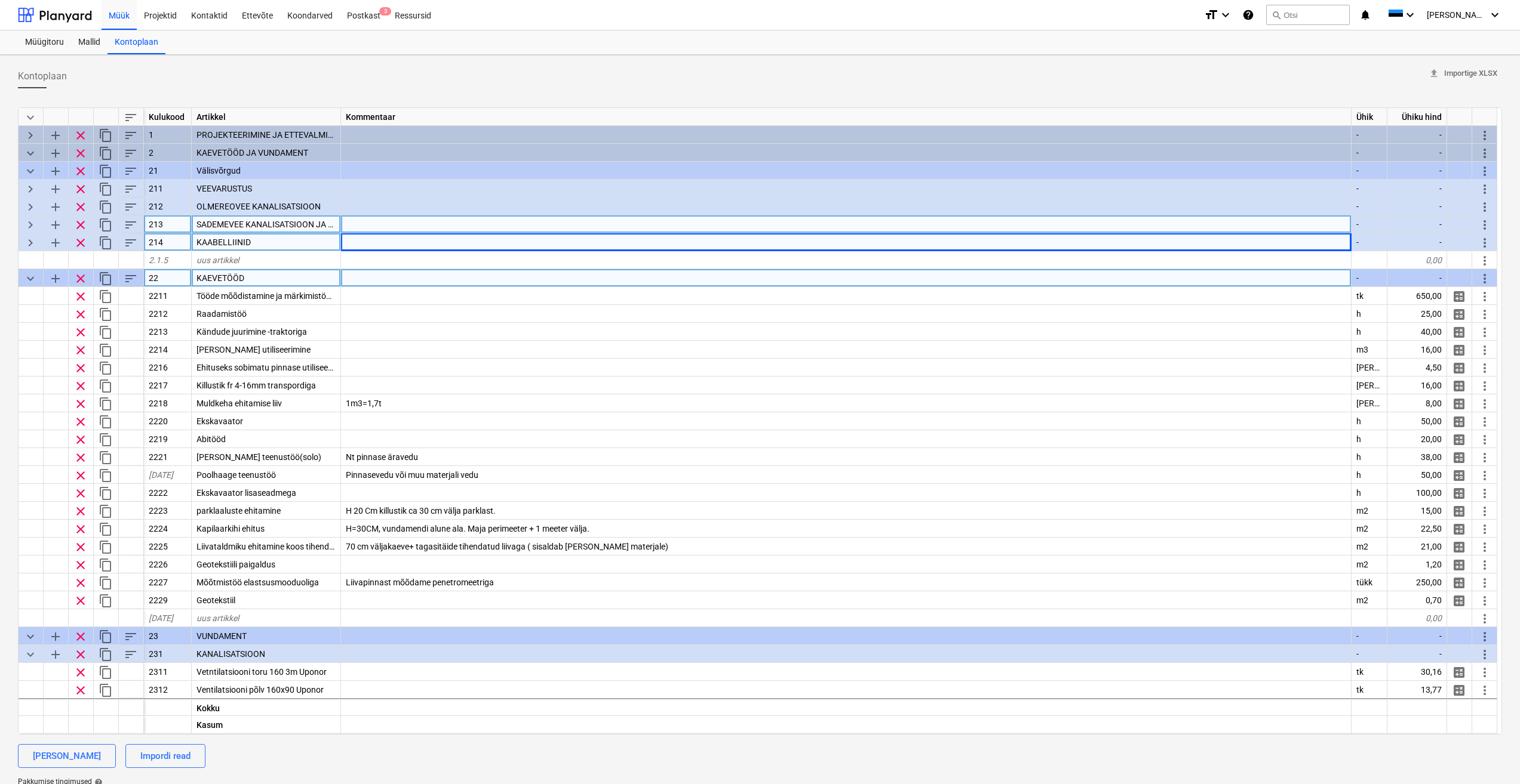
click at [27, 240] on span "keyboard_arrow_right" at bounding box center [30, 242] width 15 height 15
type textarea "x"
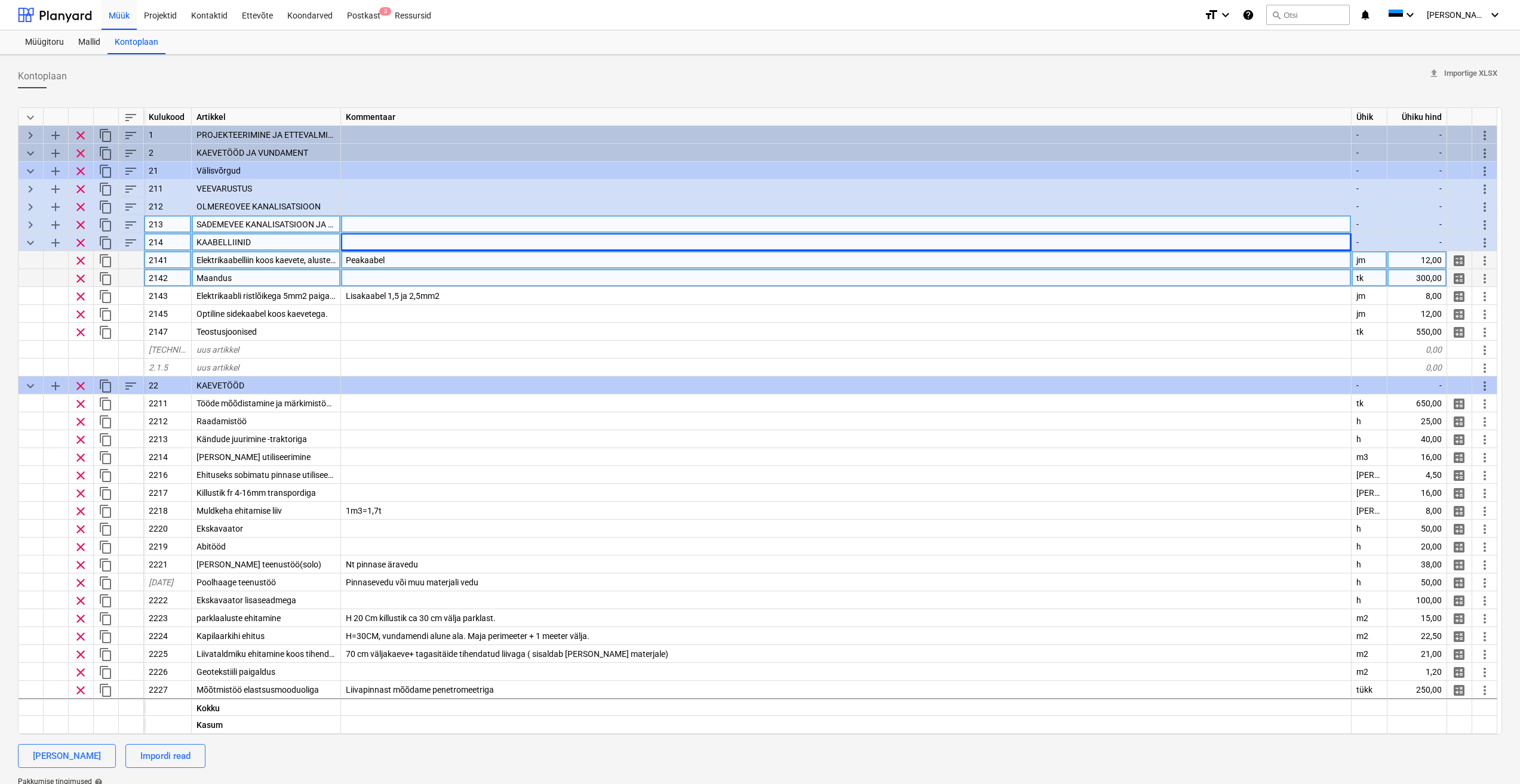
click at [305, 259] on span "Elektrikaabelliin koos kaevete, aluste ja tagasitäitega" at bounding box center [293, 259] width 194 height 9
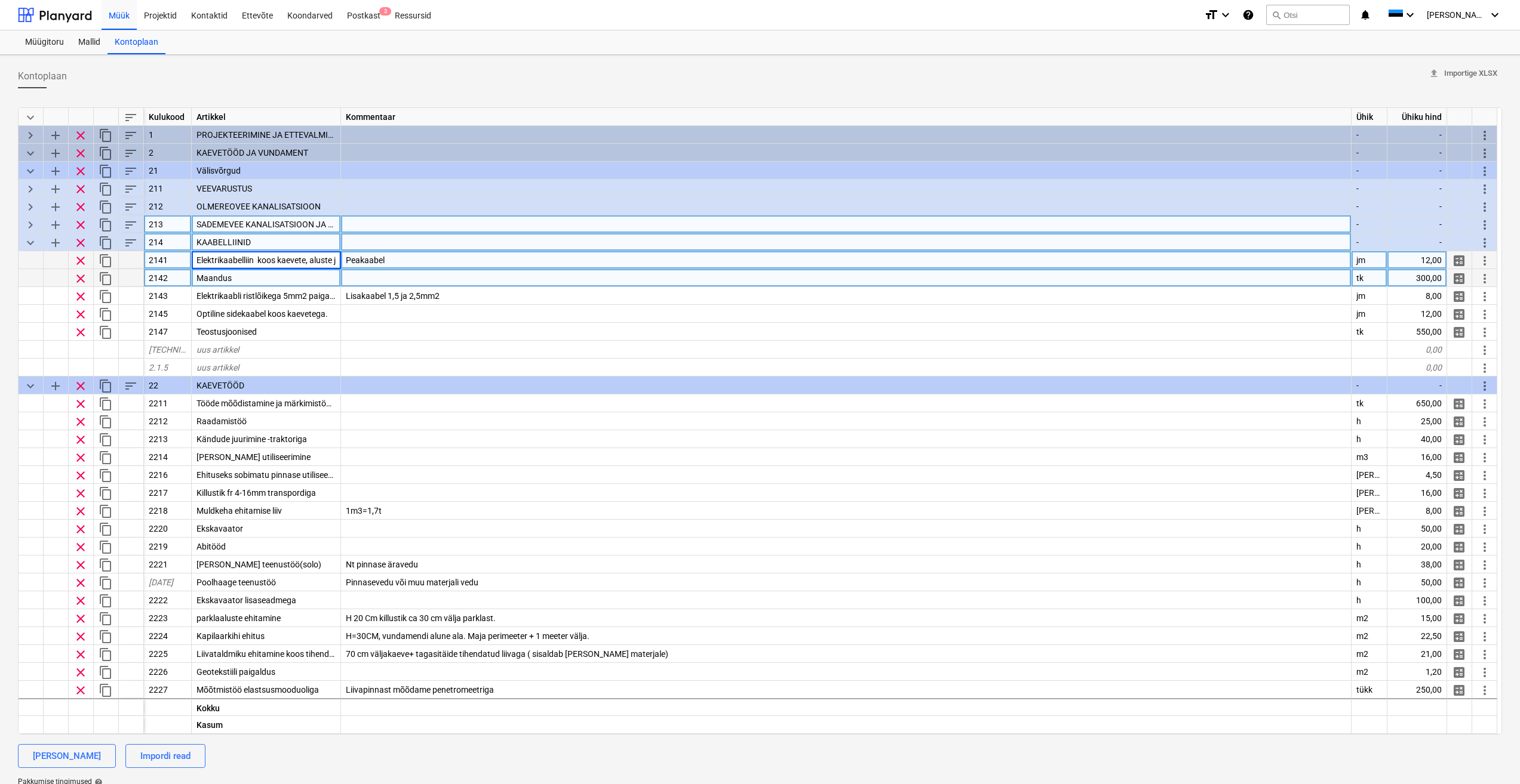
scroll to position [0, 60]
click at [486, 279] on div at bounding box center [846, 277] width 1010 height 18
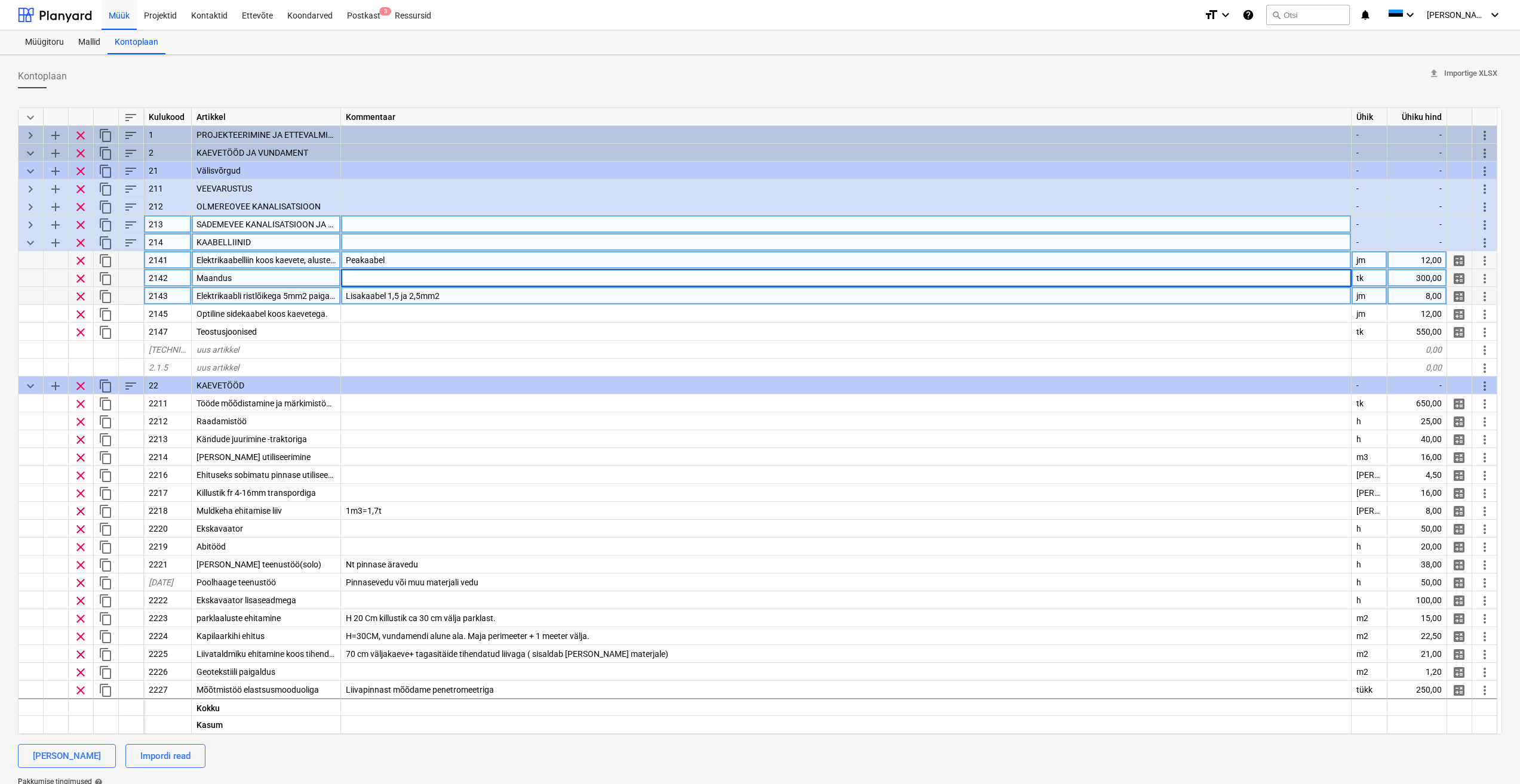
click at [456, 299] on div "Lisakaabel 1,5 ja 2,5mm2" at bounding box center [846, 295] width 1010 height 18
click at [305, 293] on span "Elektrikaabli ristlõikega 5mm2 paigaldus koos kaevete ja tagasitäitega" at bounding box center [325, 295] width 259 height 9
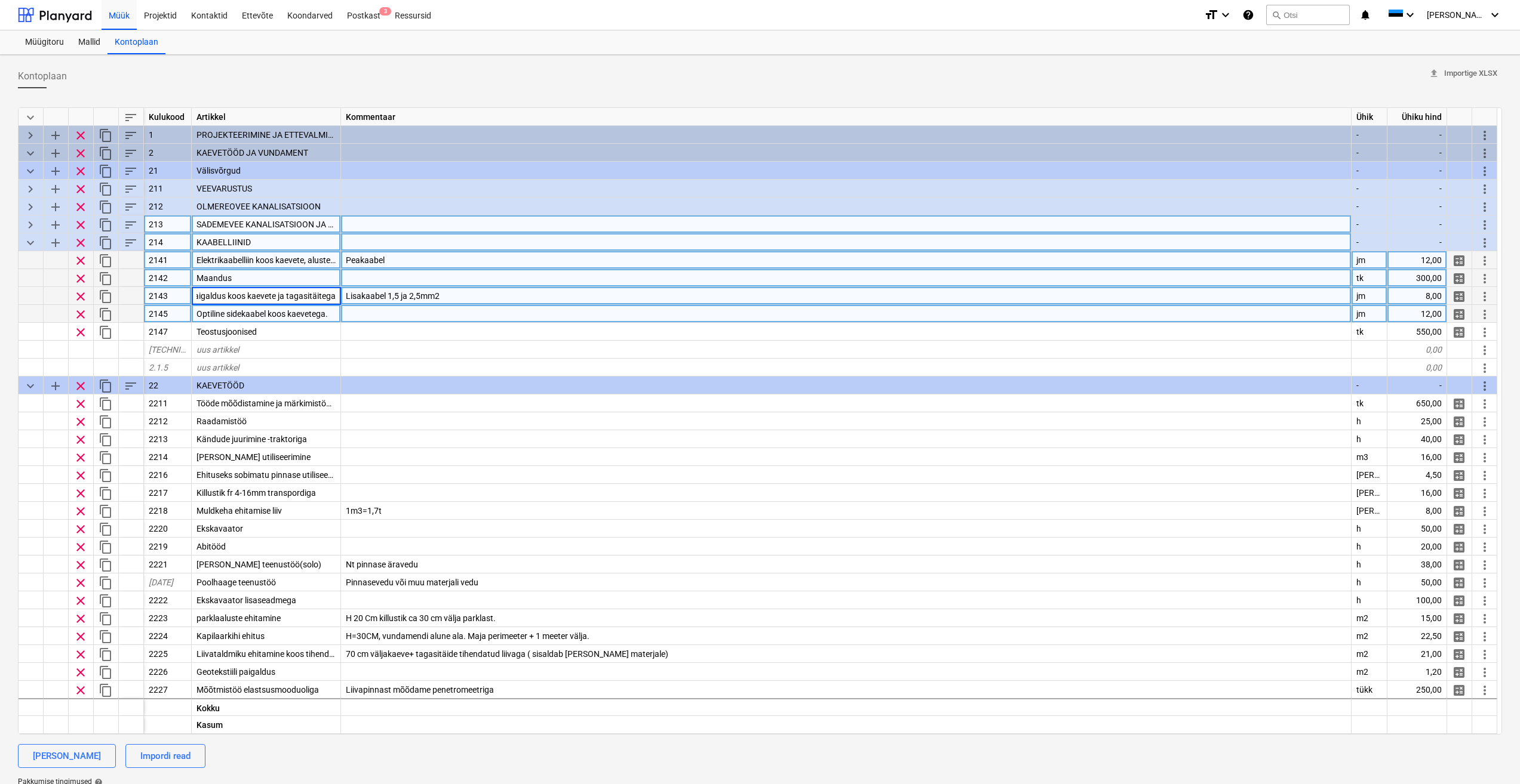
click at [458, 315] on div at bounding box center [846, 313] width 1010 height 18
click at [324, 297] on span "Elektrikaabli ristlõikega 5mm2 paigaldus koos kaevete ja tagasitäitega" at bounding box center [325, 295] width 259 height 9
click at [609, 297] on div "Lisakaabel 1,5 ja 2,5mm2" at bounding box center [846, 295] width 1010 height 18
click at [307, 295] on span "Elektrikaabli ristlõikega 5mm2 paigaldus koos kaevete ja tagasitäitega" at bounding box center [325, 295] width 259 height 9
click at [465, 311] on div at bounding box center [846, 313] width 1010 height 18
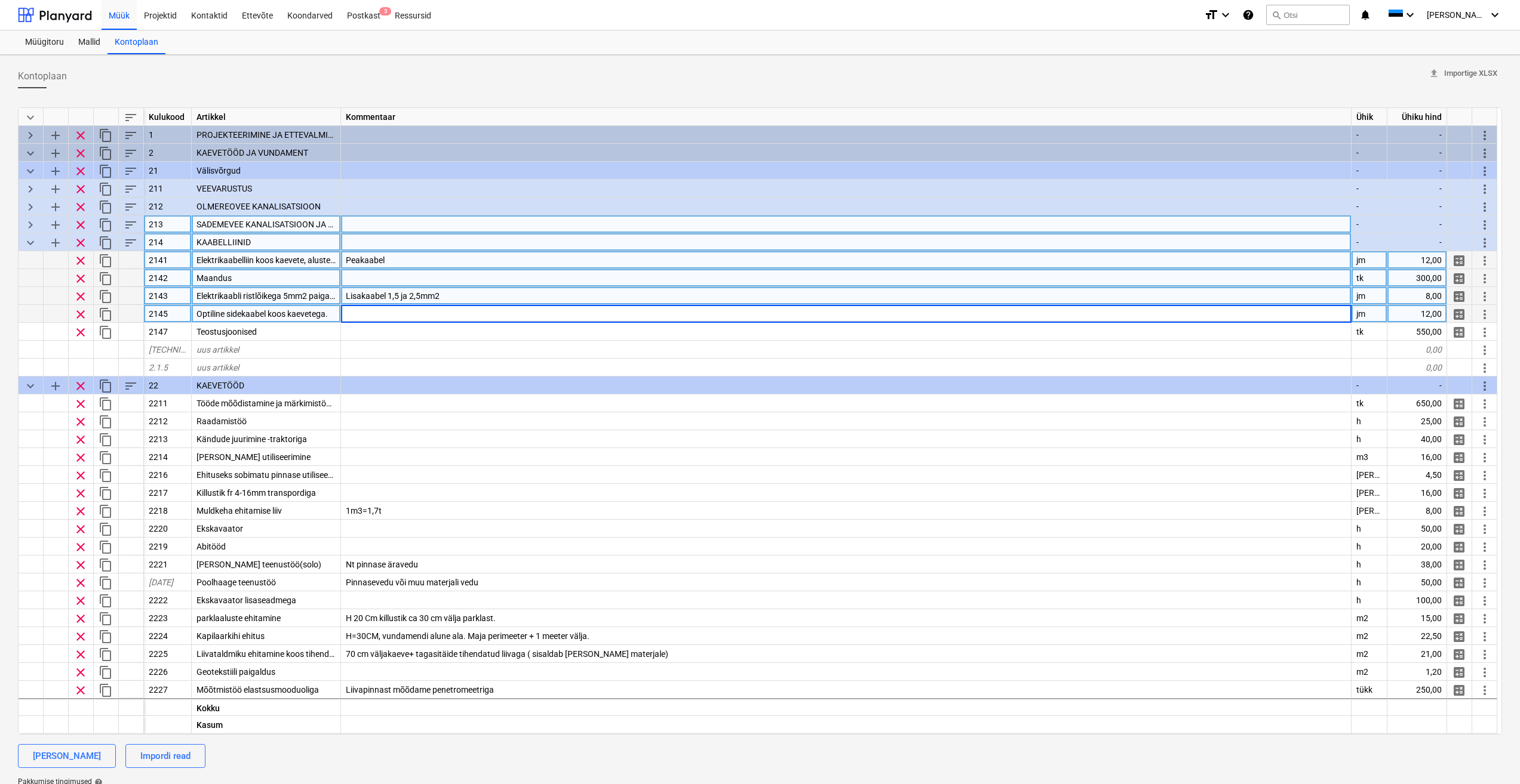
click at [281, 299] on span "Elektrikaabli ristlõikega 5mm2 paigaldus koos kaevete ja tagasitäitega" at bounding box center [325, 295] width 259 height 9
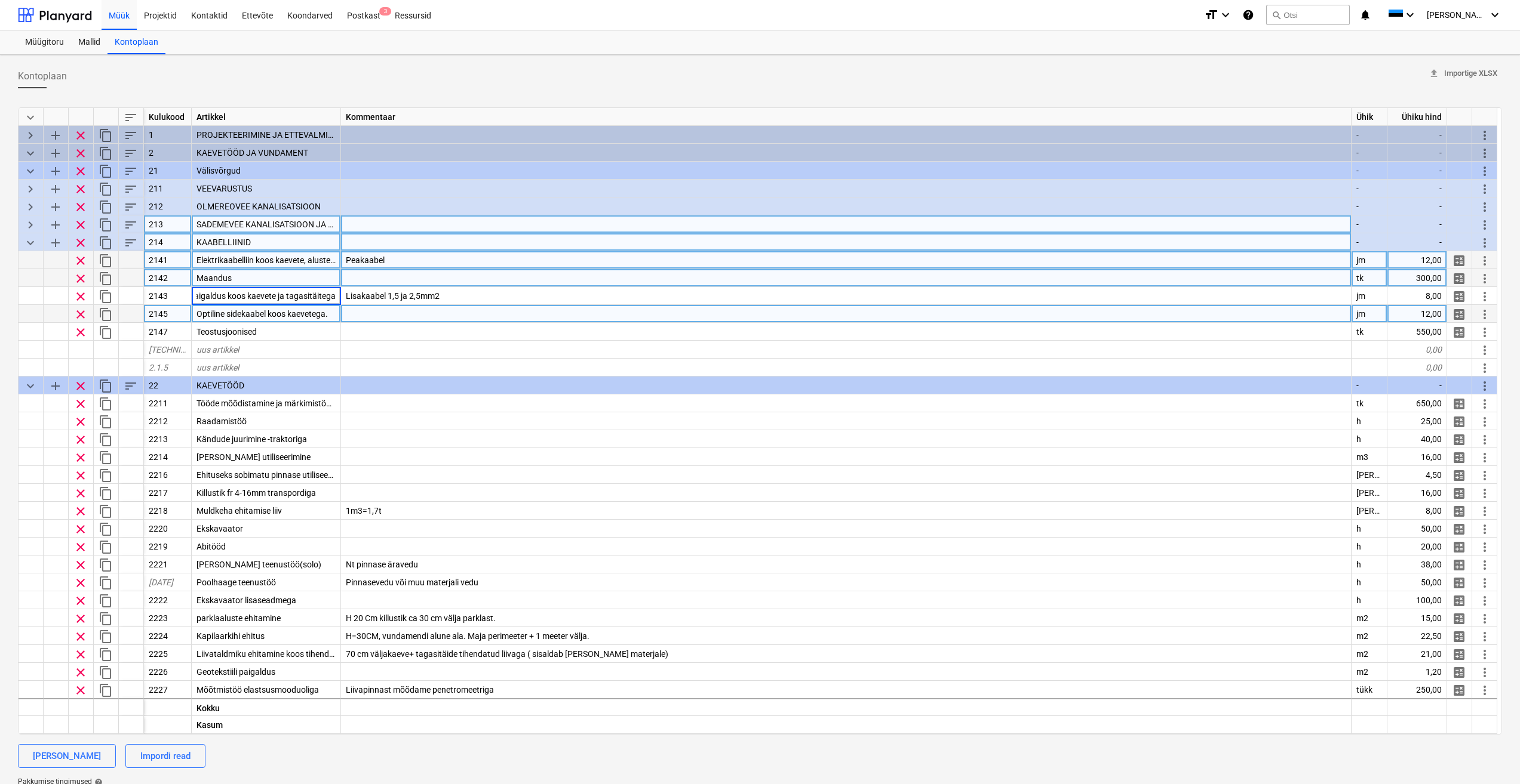
click at [440, 307] on div at bounding box center [846, 313] width 1010 height 18
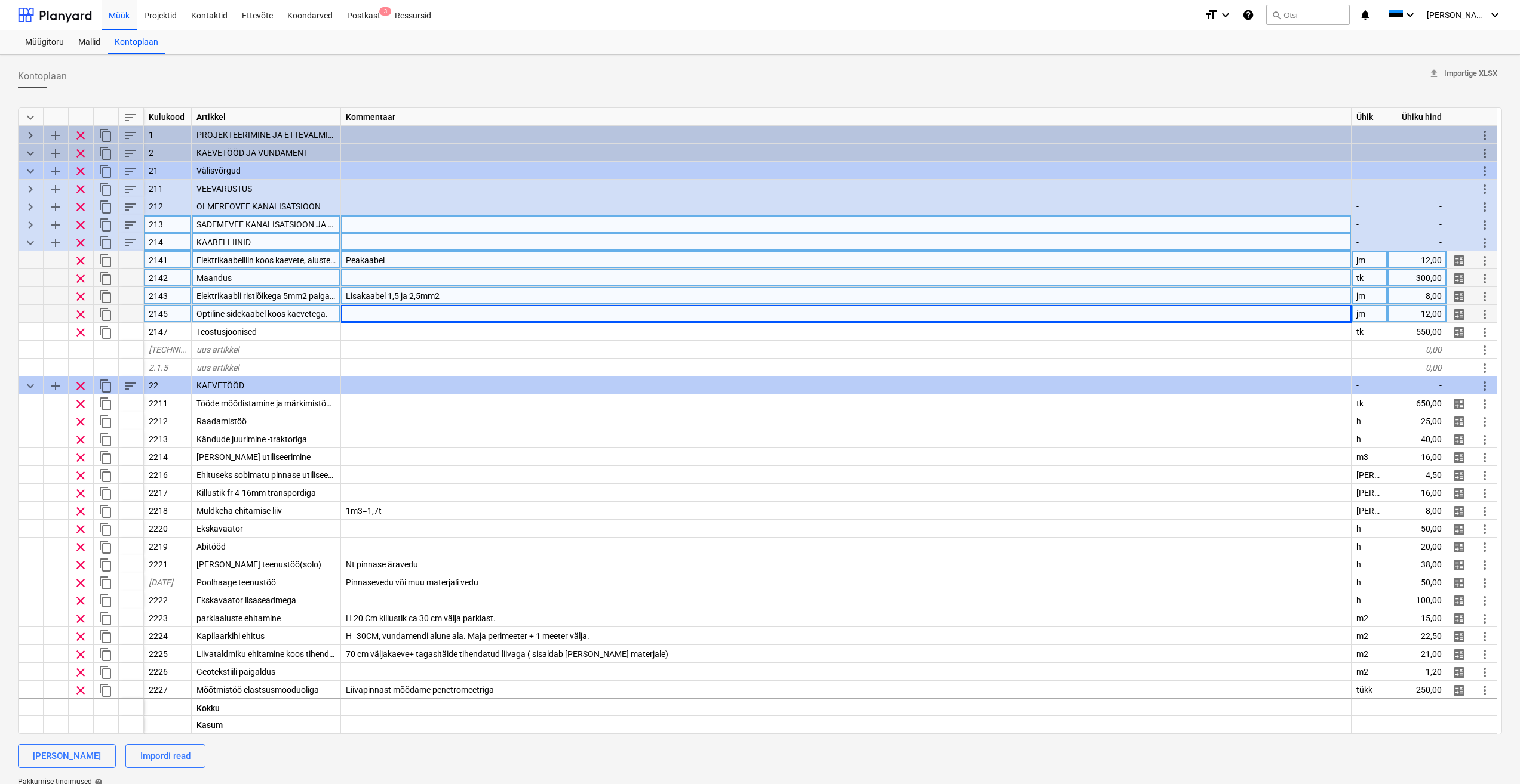
click at [309, 294] on span "Elektrikaabli ristlõikega 5mm2 paigaldus koos kaevete ja tagasitäitega" at bounding box center [325, 295] width 259 height 9
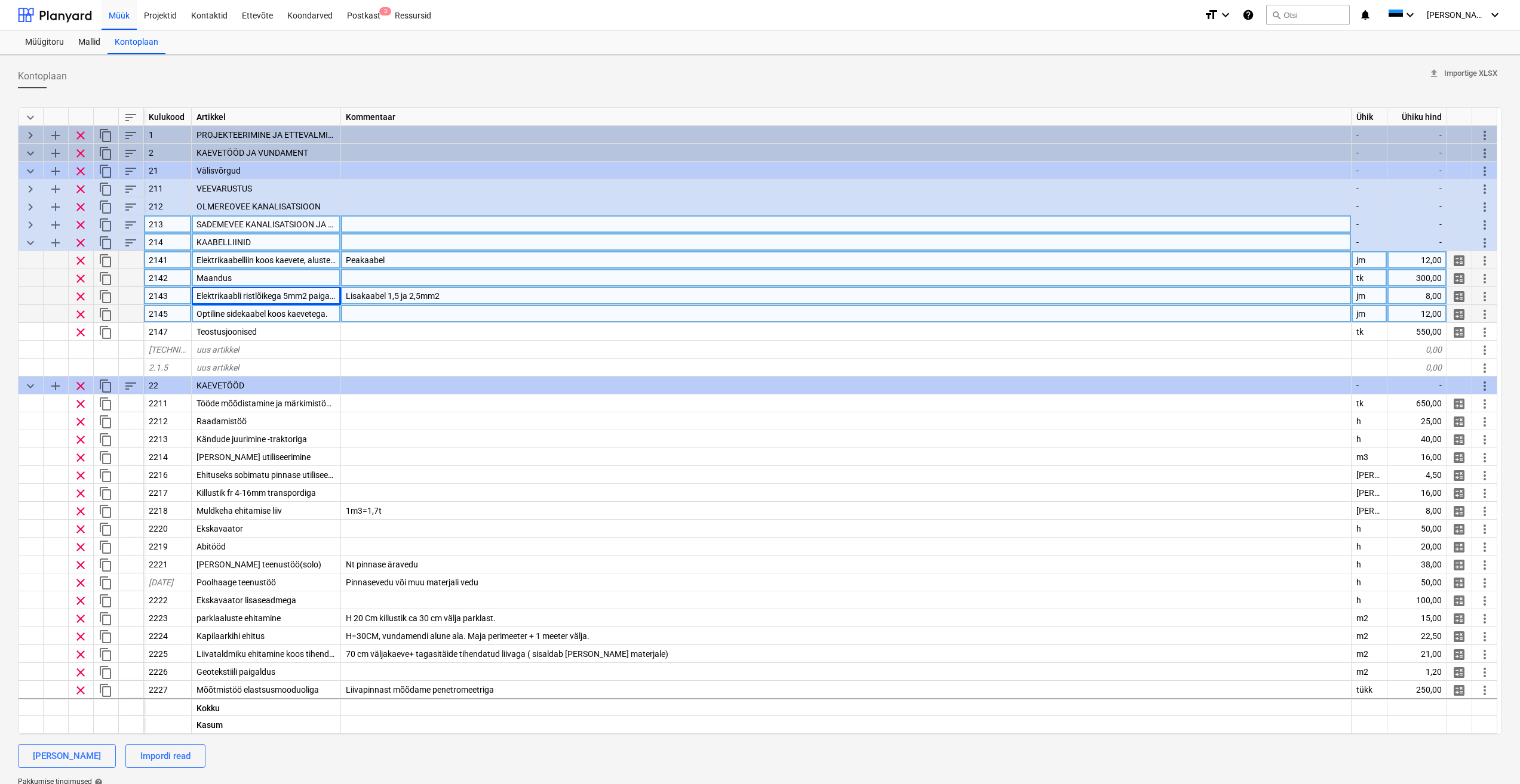
click at [440, 315] on div at bounding box center [846, 313] width 1010 height 18
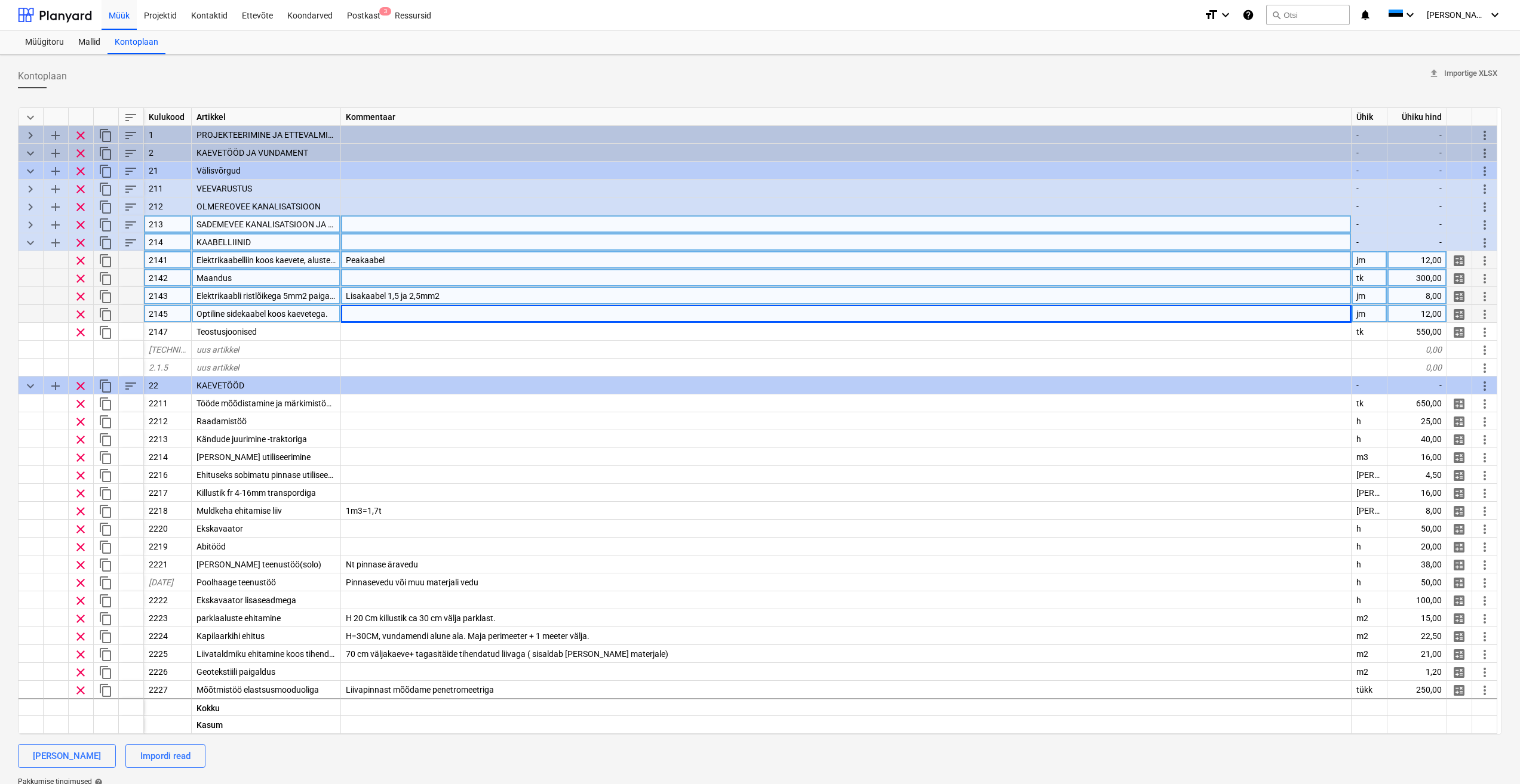
click at [286, 293] on span "Elektrikaabli ristlõikega 5mm2 paigaldus koos kaevete ja tagasitäitega" at bounding box center [325, 295] width 259 height 9
click at [271, 297] on input "Elektrikaabli ristlõikega 5mm2 paigaldus koos kaevete ja tagasitäitega" at bounding box center [266, 295] width 149 height 17
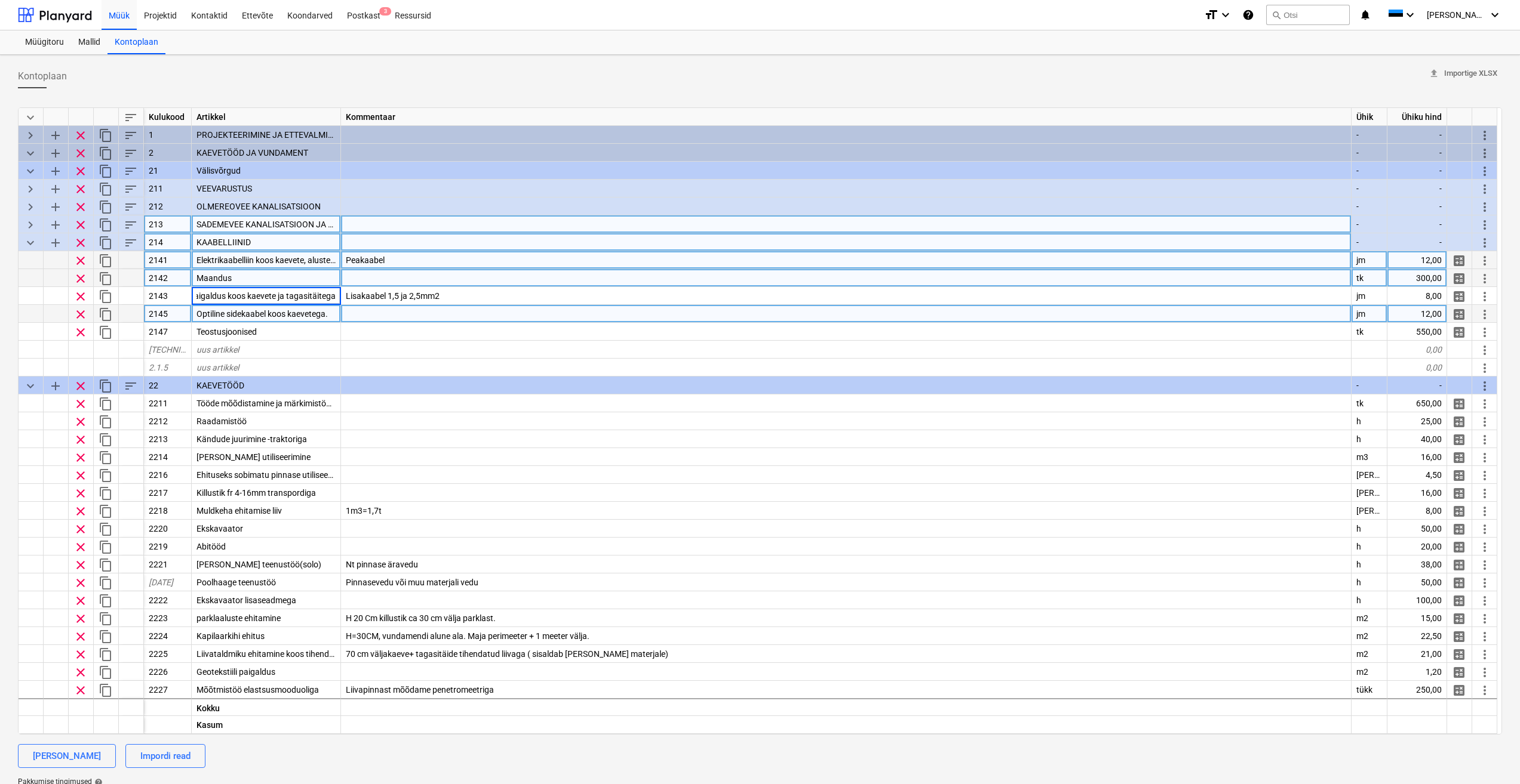
click at [383, 306] on div at bounding box center [846, 313] width 1010 height 18
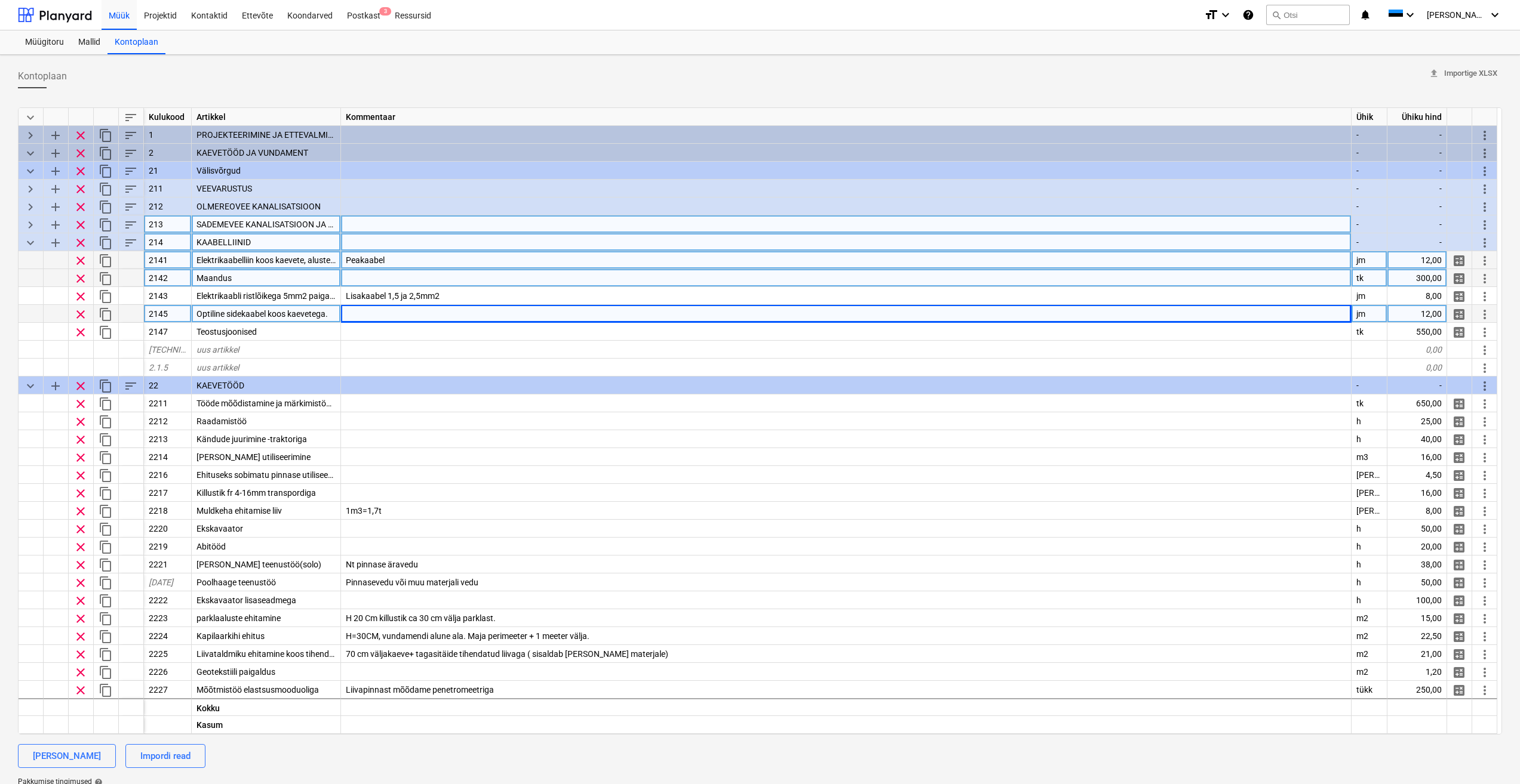
click at [312, 258] on span "Elektrikaabelliin koos kaevete, aluste ja tagasitäitega" at bounding box center [293, 259] width 194 height 9
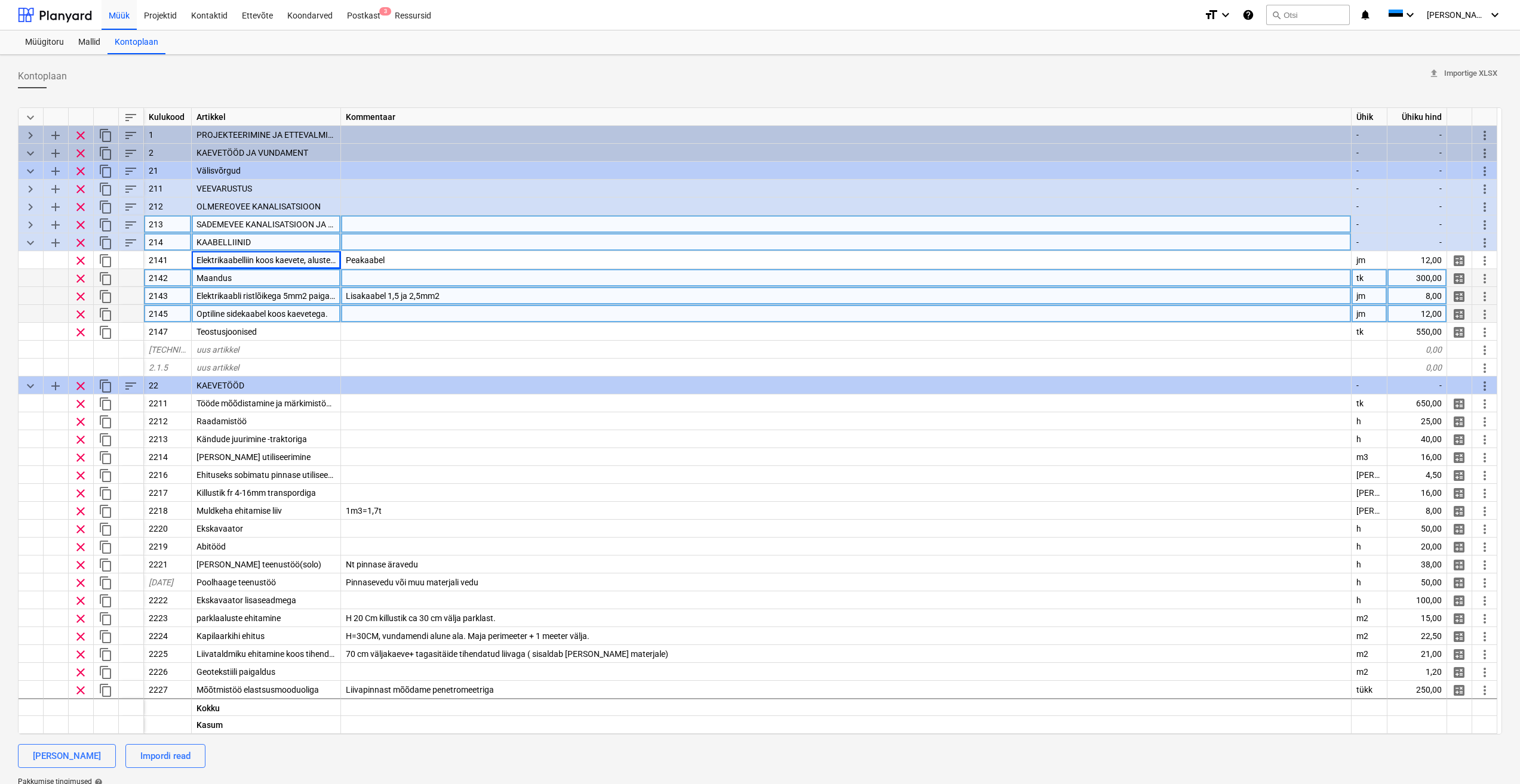
click at [307, 297] on span "Elektrikaabli ristlõikega 5mm2 paigaldus koos kaevete ja tagasitäitega" at bounding box center [325, 295] width 259 height 9
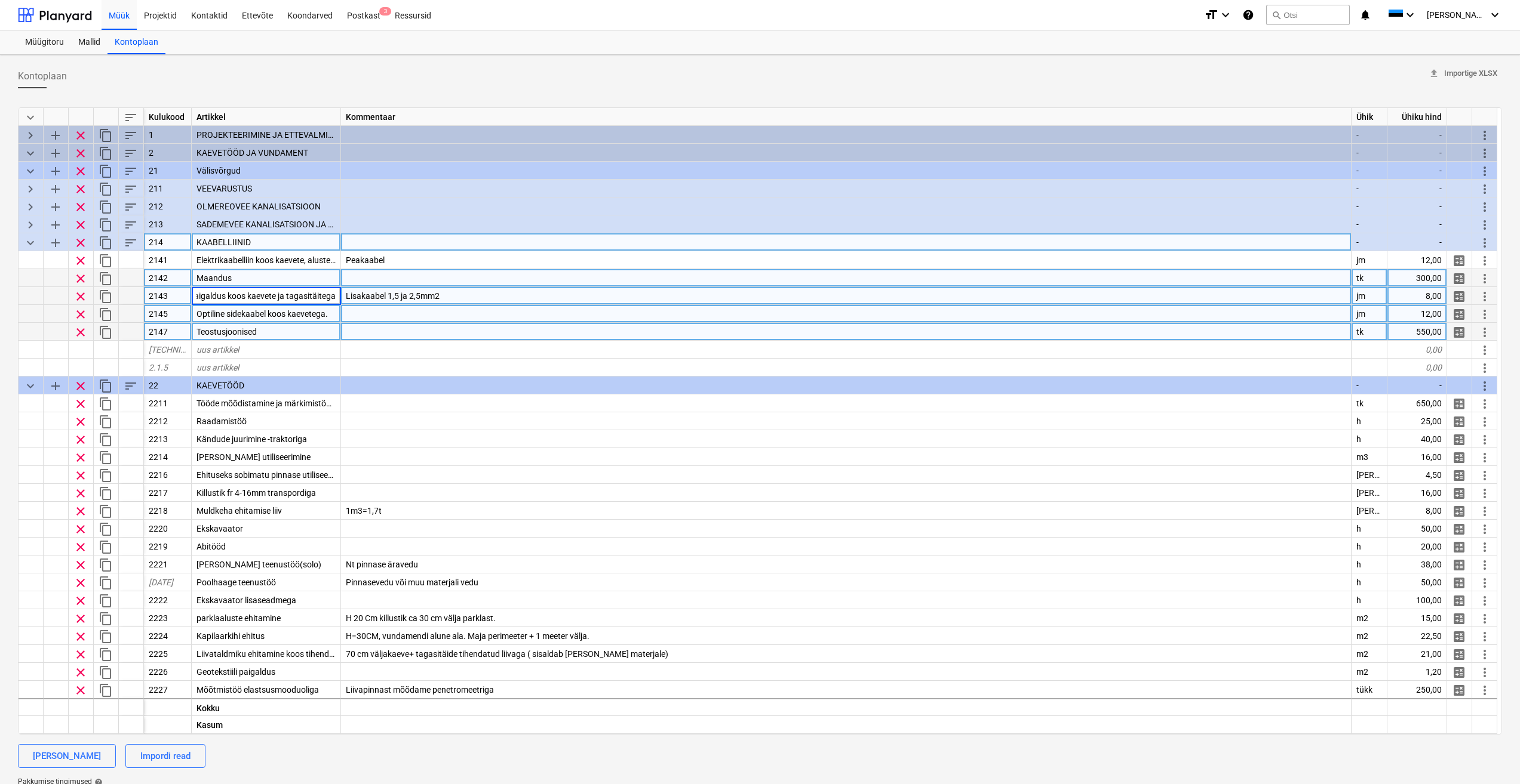
click at [418, 326] on div at bounding box center [846, 331] width 1010 height 18
click at [437, 312] on div at bounding box center [846, 313] width 1010 height 18
click at [514, 293] on div "Lisakaabel 1,5 ja 2,5mm2" at bounding box center [846, 295] width 1010 height 18
click at [303, 294] on span "Elektrikaabli ristlõikega 5mm2 paigaldus koos kaevete ja tagasitäitega" at bounding box center [325, 295] width 259 height 9
click at [486, 297] on div "Lisakaabel 1,5 ja 2,5mm2" at bounding box center [846, 295] width 1010 height 18
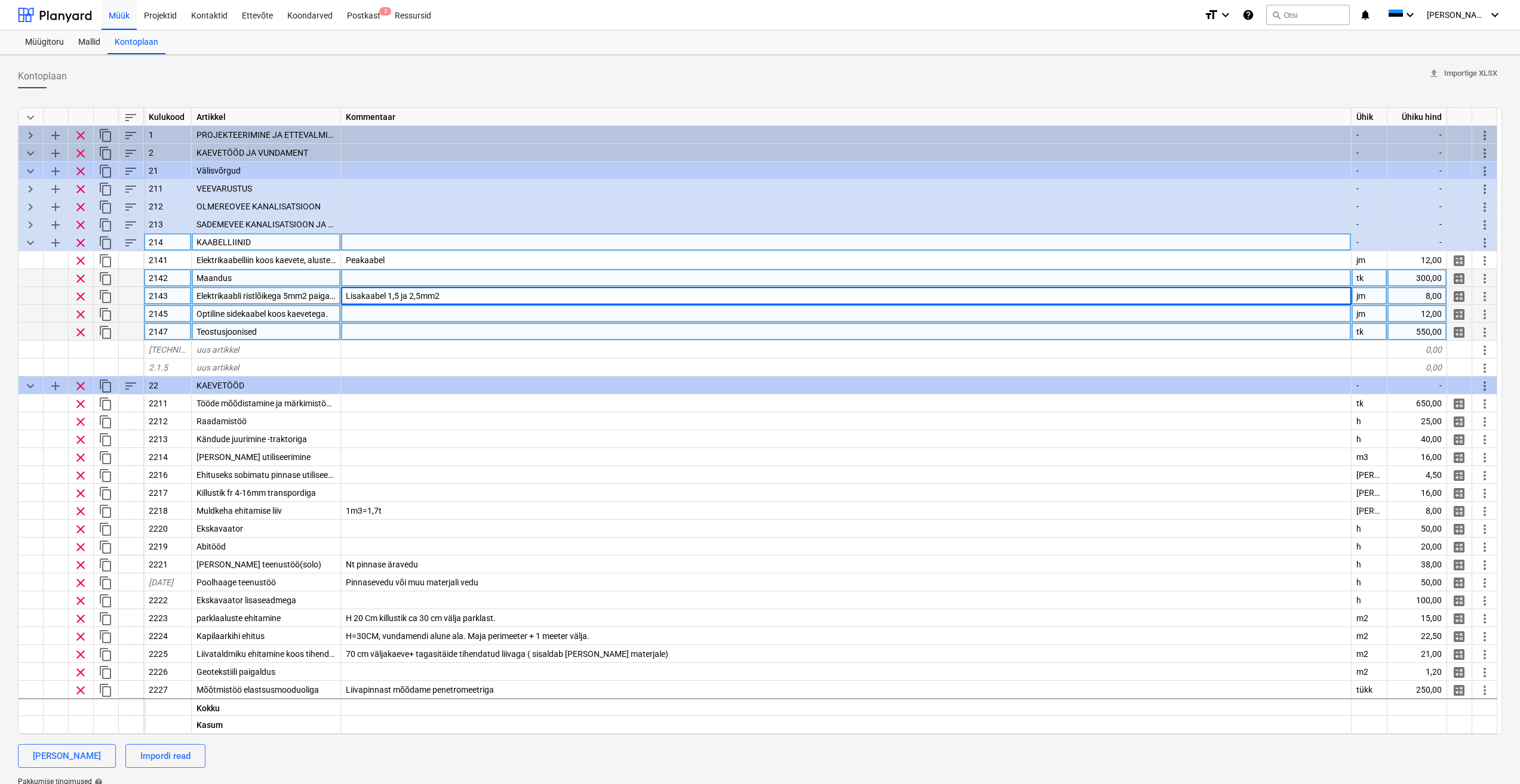
click at [295, 291] on span "Elektrikaabli ristlõikega 5mm2 paigaldus koos kaevete ja tagasitäitega" at bounding box center [325, 295] width 259 height 9
click at [430, 311] on div at bounding box center [846, 313] width 1010 height 18
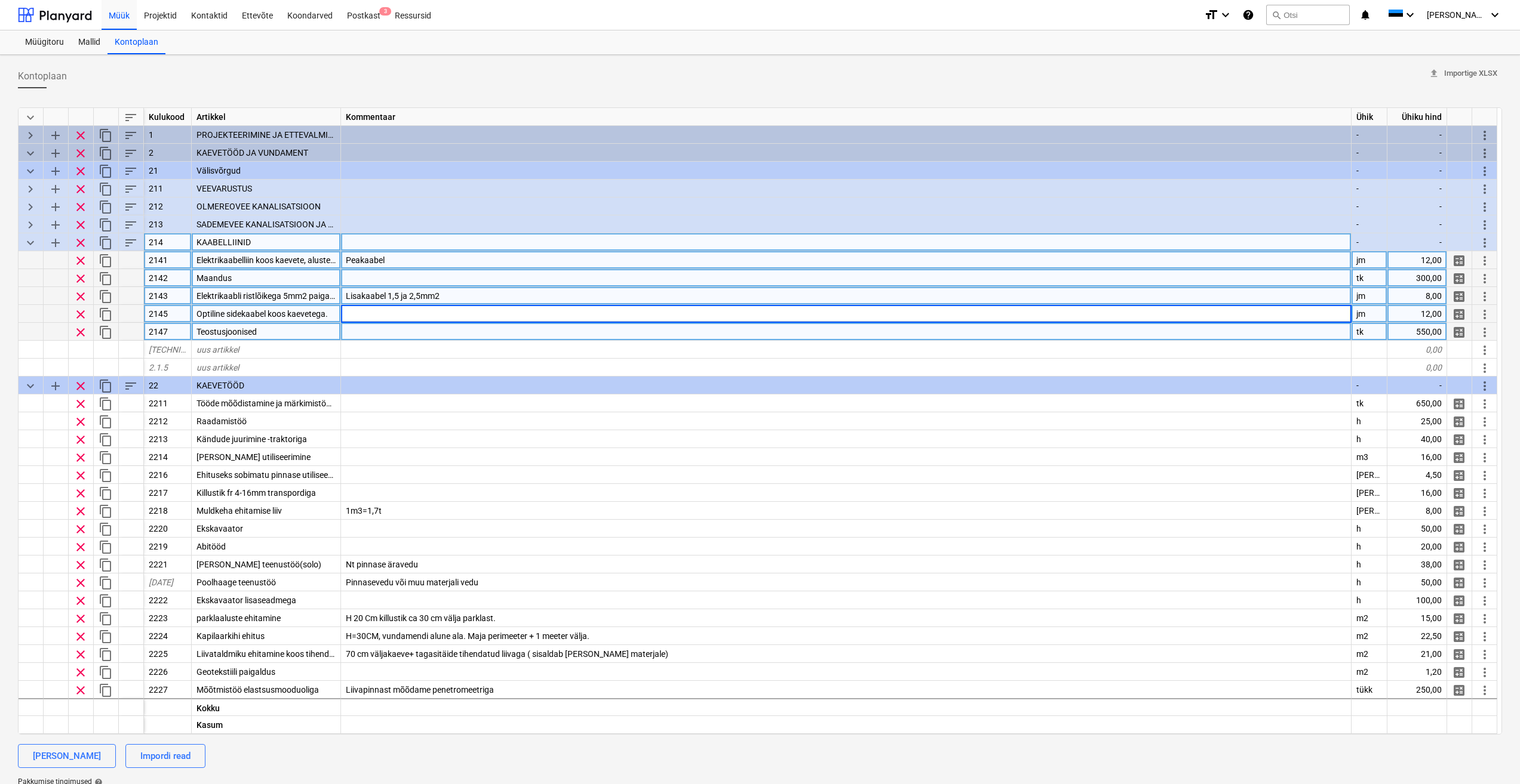
click at [461, 265] on div "Peakaabel" at bounding box center [846, 260] width 1010 height 18
click at [270, 264] on span "Elektrikaabelliin koos kaevete, aluste ja tagasitäitega" at bounding box center [293, 259] width 194 height 9
click at [490, 280] on div at bounding box center [846, 277] width 1010 height 18
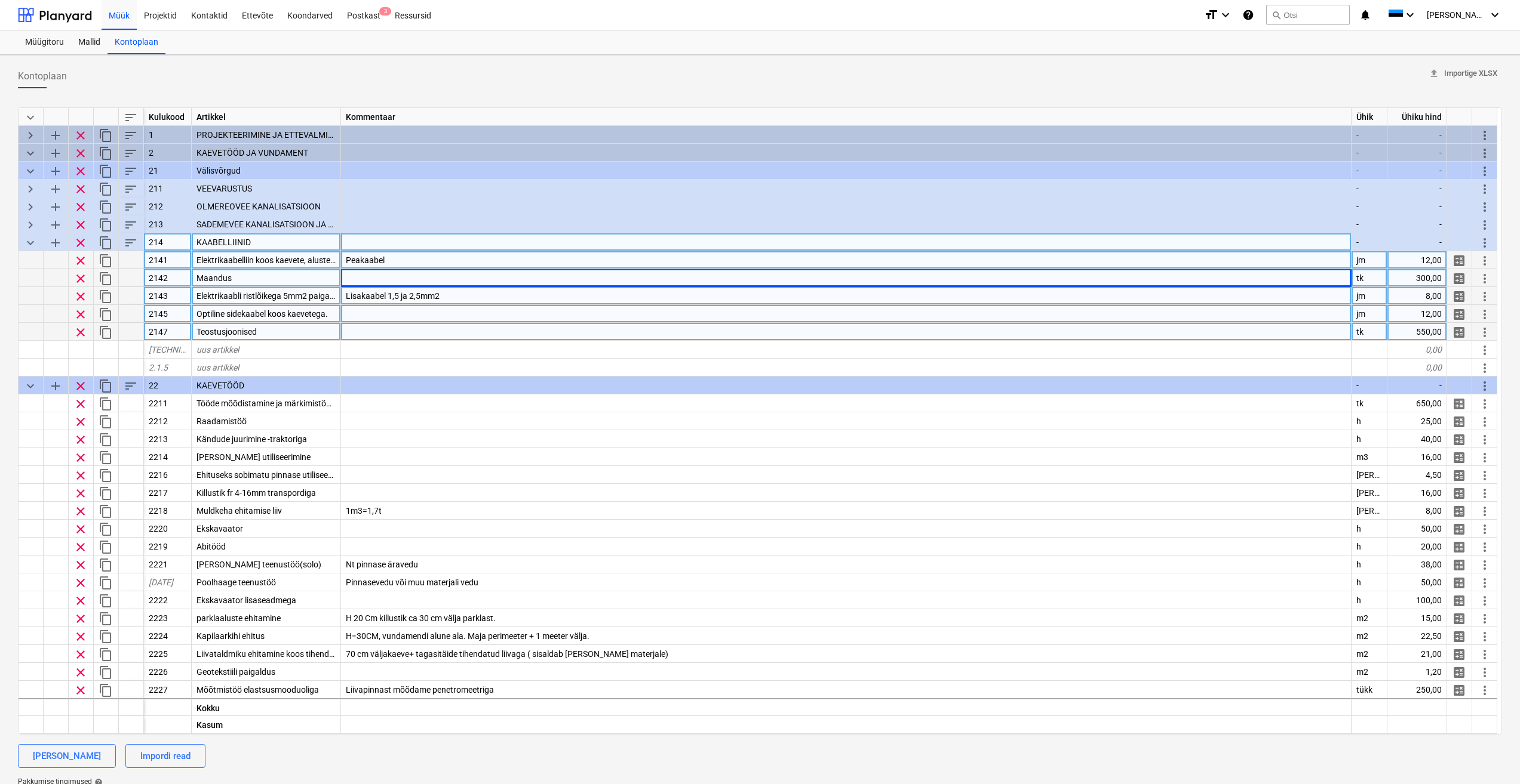
click at [524, 261] on div "Peakaabel" at bounding box center [846, 260] width 1010 height 18
click at [296, 293] on span "Elektrikaabli ristlõikega 5mm2 paigaldus koos kaevete ja tagasitäitega" at bounding box center [325, 295] width 259 height 9
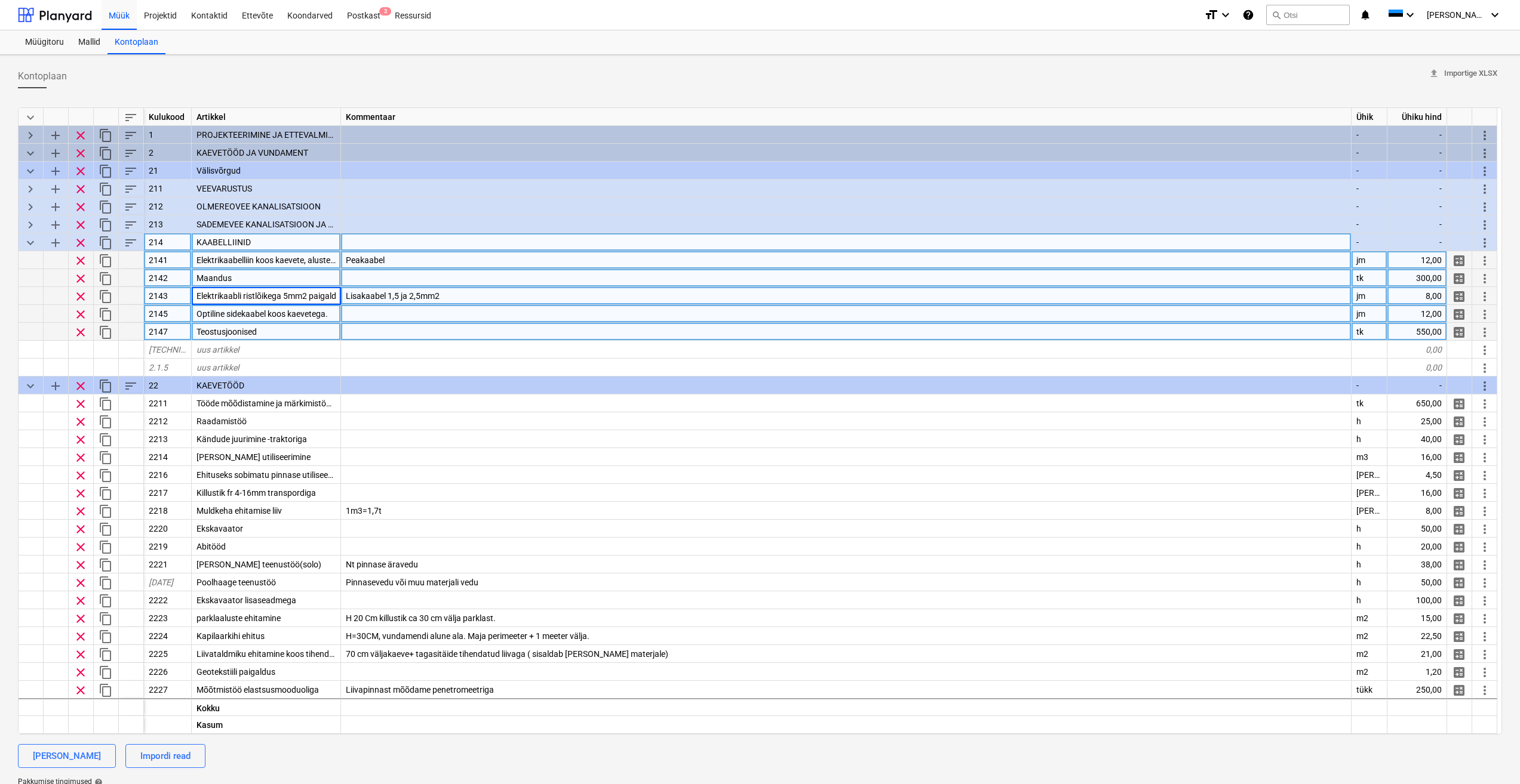
scroll to position [0, 122]
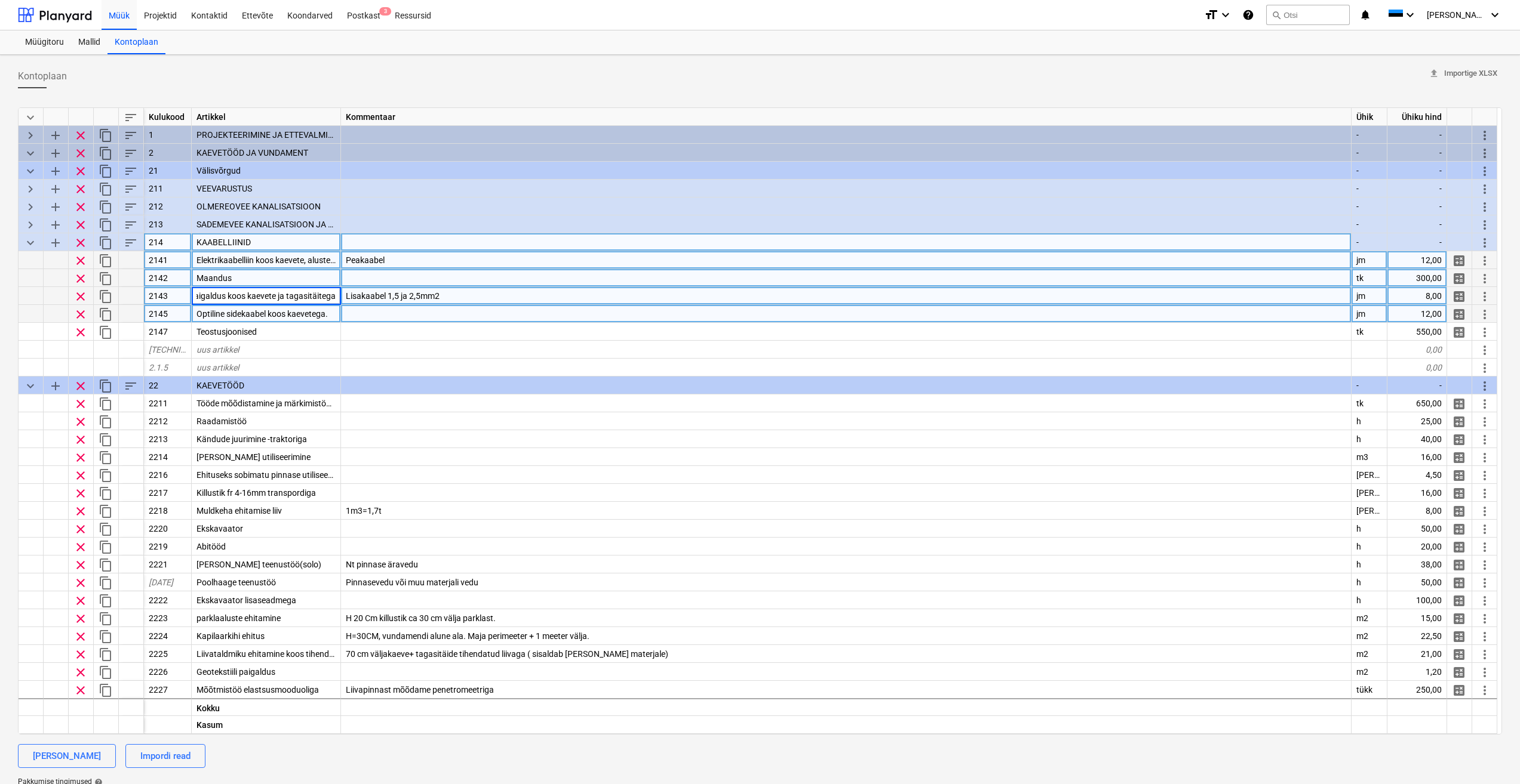
click at [489, 298] on div "Lisakaabel 1,5 ja 2,5mm2" at bounding box center [846, 295] width 1010 height 18
click at [299, 258] on span "Elektrikaabelliin koos kaevete, aluste ja tagasitäitega" at bounding box center [293, 259] width 194 height 9
click at [486, 293] on div "Lisakaabel 1,5 ja 2,5mm2" at bounding box center [846, 295] width 1010 height 18
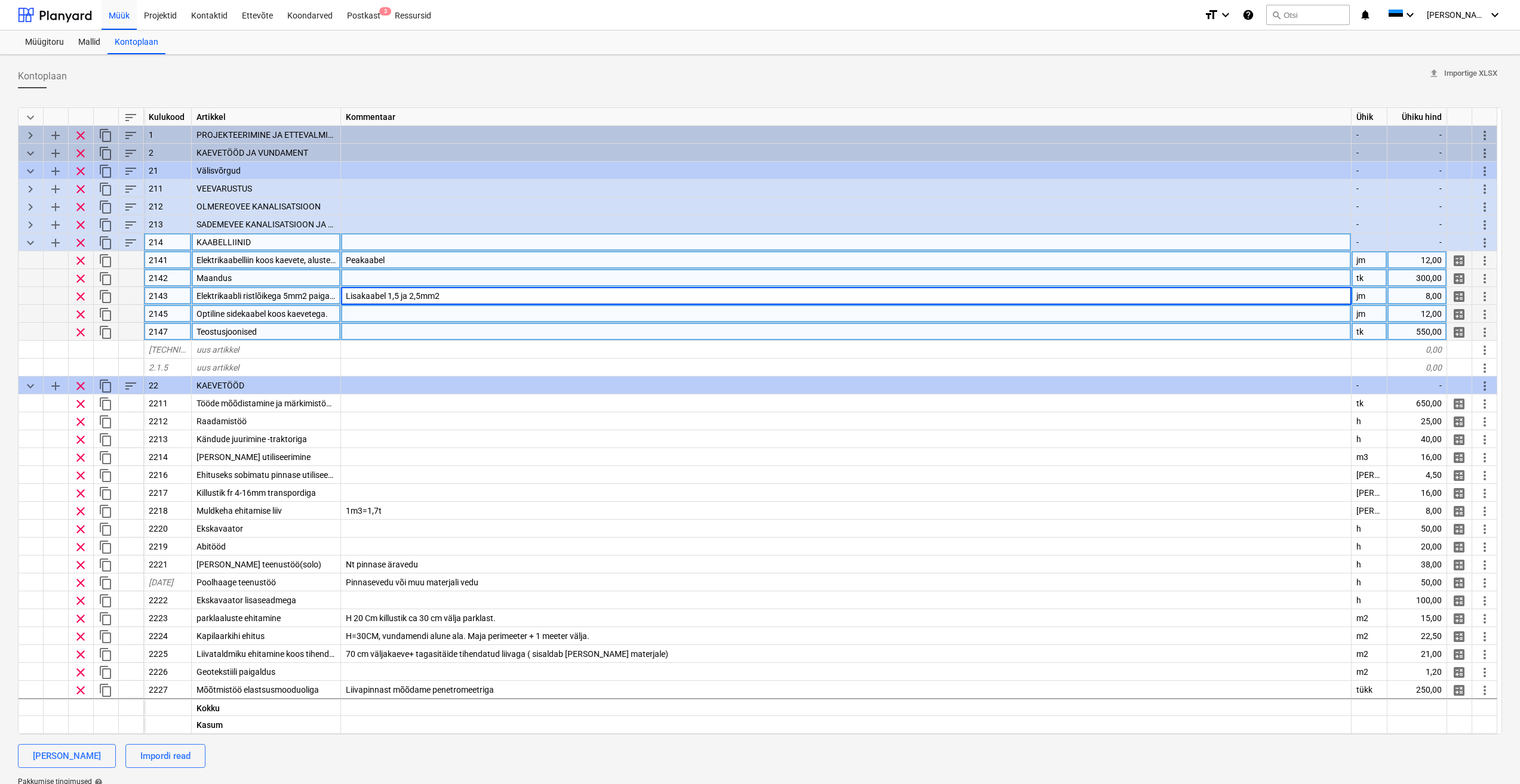
click at [387, 328] on div at bounding box center [846, 331] width 1010 height 18
click at [284, 264] on span "Elektrikaabelliin koos kaevete, aluste ja tagasitäitega" at bounding box center [293, 259] width 194 height 9
click at [446, 287] on div "Lisakaabel 1,5 ja 2,5mm2" at bounding box center [846, 295] width 1010 height 18
click at [462, 309] on div at bounding box center [846, 313] width 1010 height 18
click at [306, 293] on span "Elektrikaabli ristlõikega 5mm2 paigaldus koos kaevete ja tagasitäitega" at bounding box center [325, 295] width 259 height 9
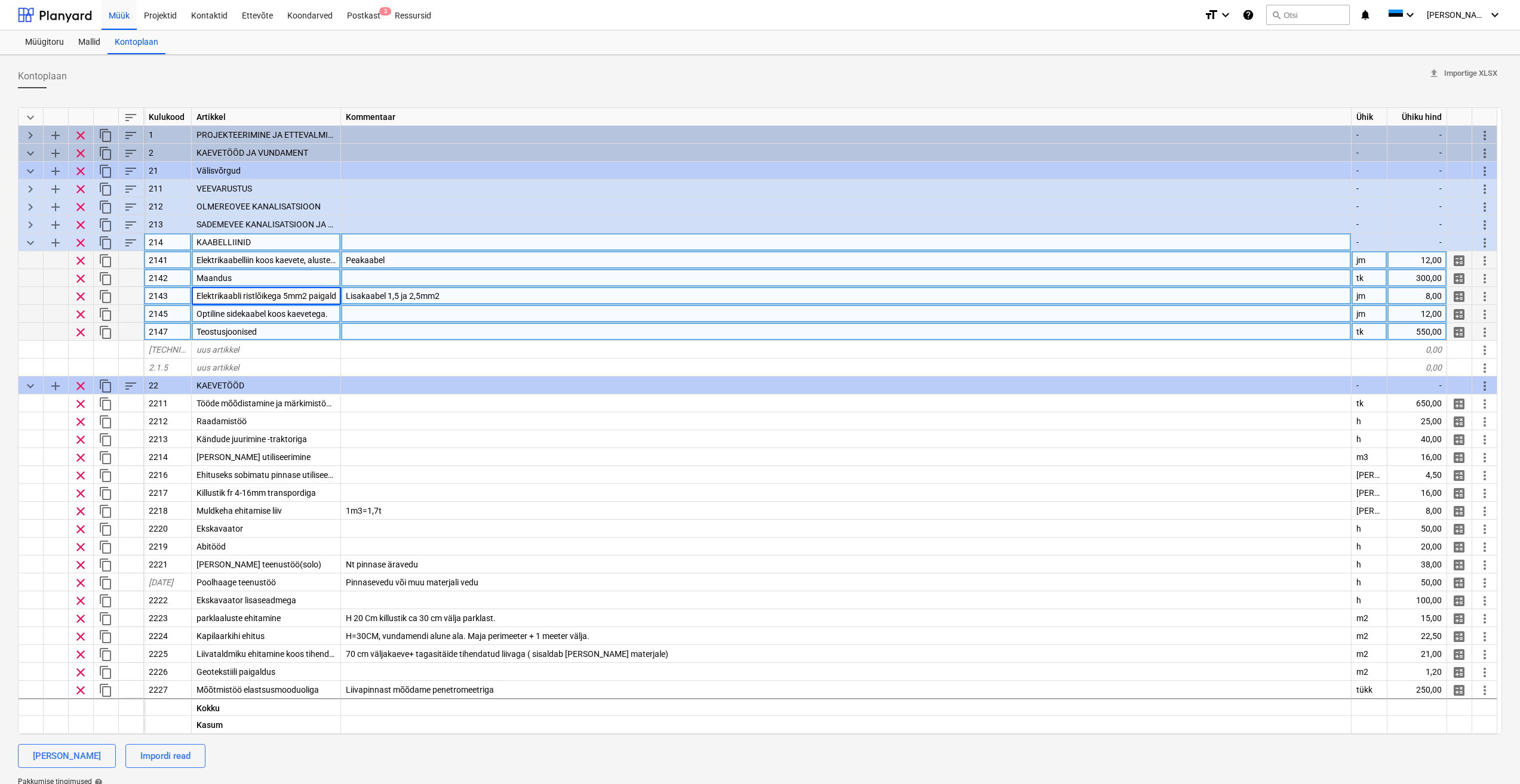
scroll to position [0, 122]
click at [307, 296] on input "Elektrikaabli ristlõikega 5mm2 paigaldus koos kaevete ja tagasitäitega" at bounding box center [266, 295] width 149 height 17
type input "Elektrikaabli ristlõikega 1,5-2,5mm2 paigaldus koos kaevete ja tagasitäitega"
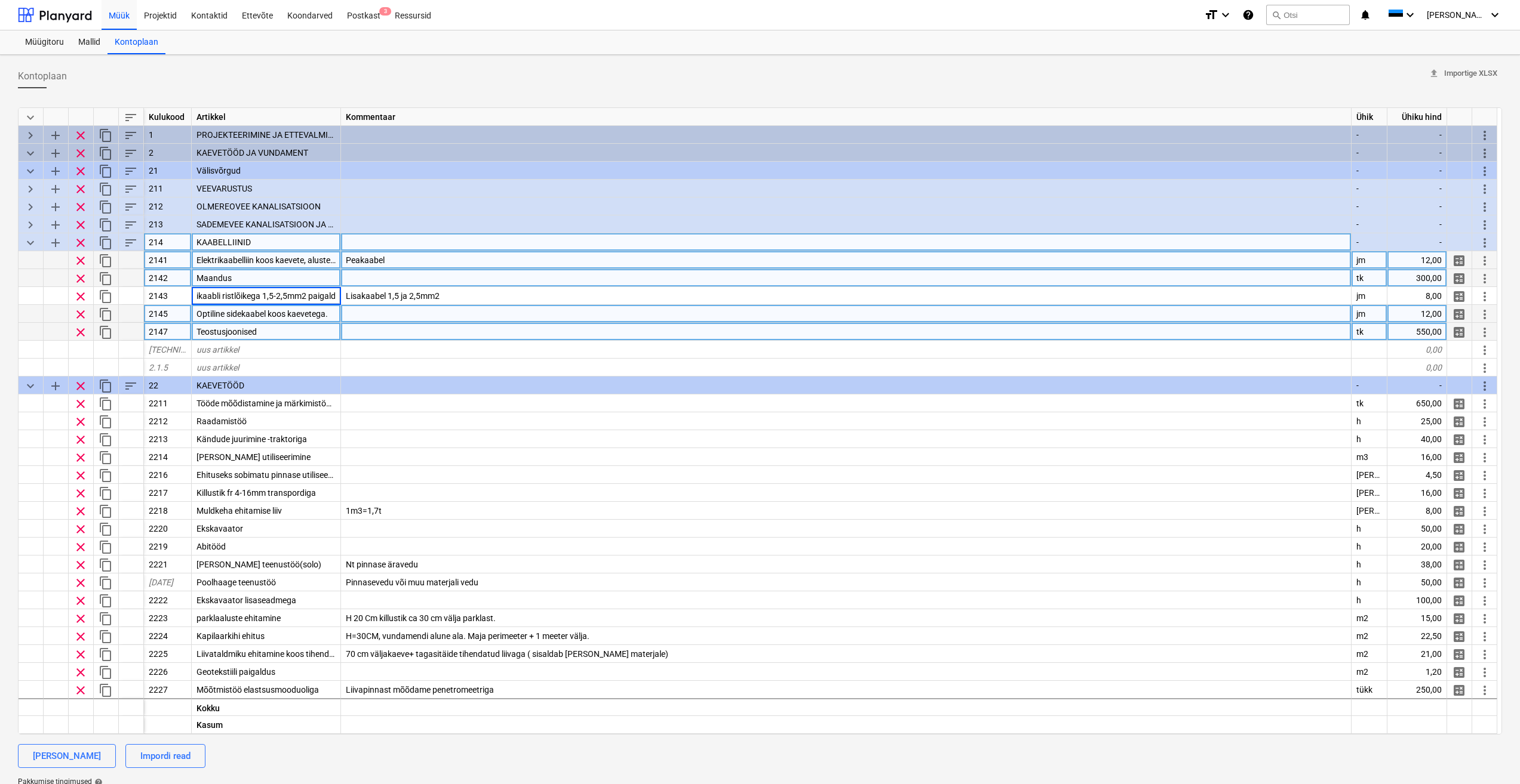
click at [409, 316] on div at bounding box center [846, 313] width 1010 height 18
type textarea "x"
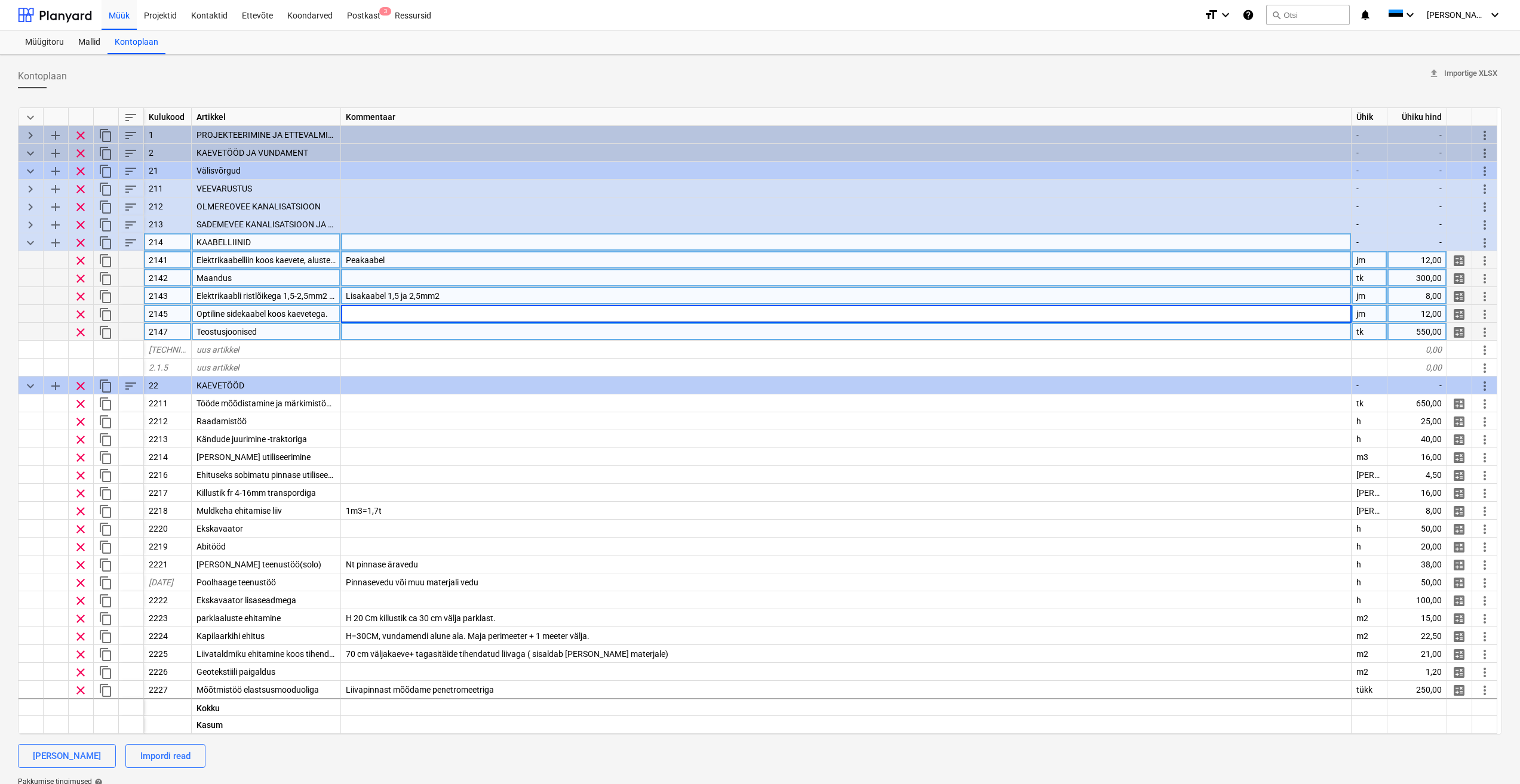
click at [522, 293] on div "Lisakaabel 1,5 ja 2,5mm2" at bounding box center [846, 295] width 1010 height 18
type input "Lisakaablid kinnistul: Värav, pump, valgustid jne"
click at [456, 314] on div at bounding box center [846, 313] width 1010 height 18
type textarea "x"
click at [448, 260] on div "Peakaabel" at bounding box center [846, 260] width 1010 height 18
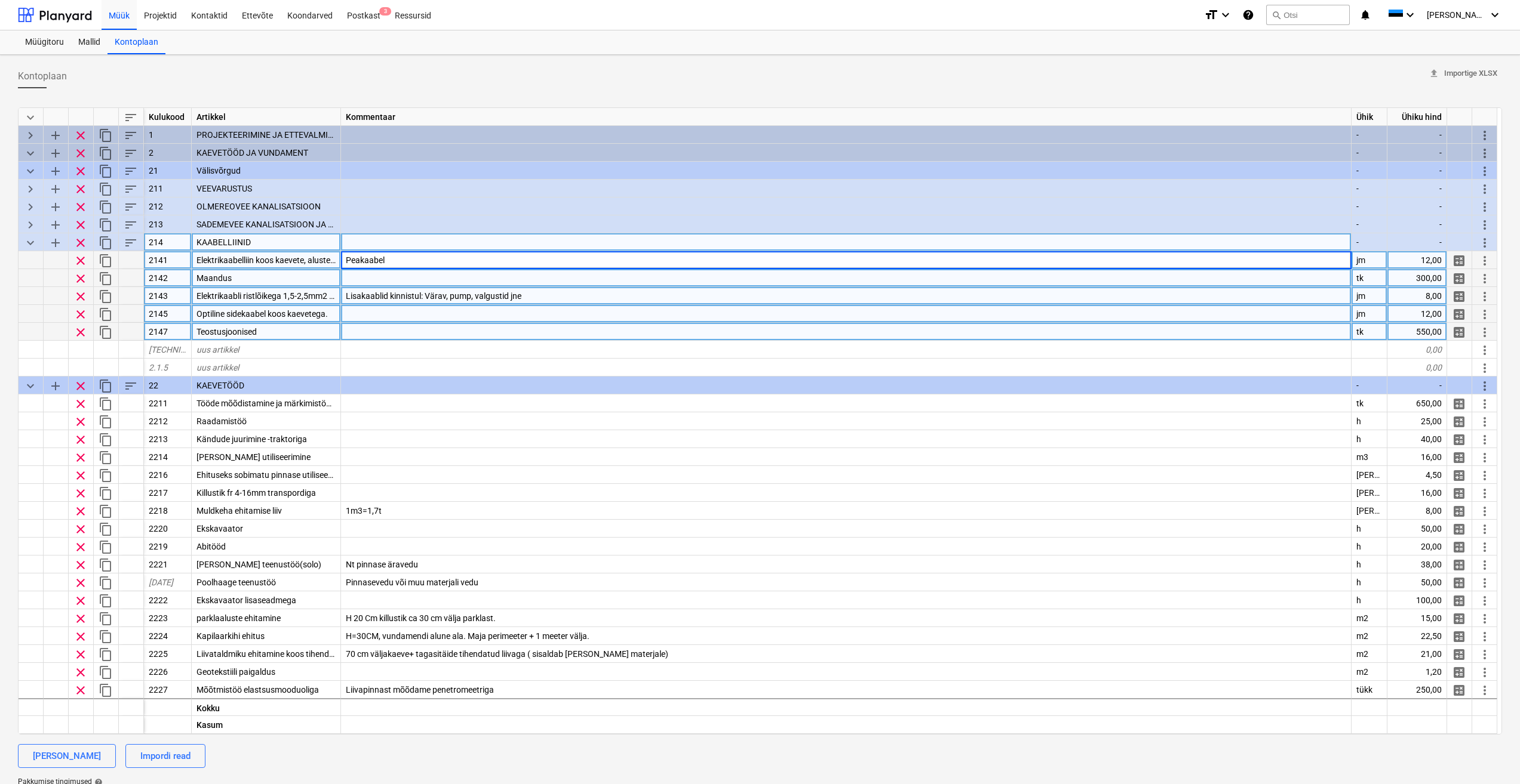
click at [448, 261] on input "Peakaabel" at bounding box center [845, 260] width 1010 height 17
click at [539, 289] on div "Lisakaablid kinnistul: Värav, pump, valgustid jne" at bounding box center [846, 295] width 1010 height 18
click at [464, 254] on div "Peakaabel" at bounding box center [846, 260] width 1010 height 18
click at [285, 278] on div "Maandus" at bounding box center [266, 277] width 149 height 18
click at [302, 294] on span "Elektrikaabli ristlõikega 1,5-2,5mm2 paigaldus koos kaevete ja tagasitäitega" at bounding box center [336, 295] width 279 height 9
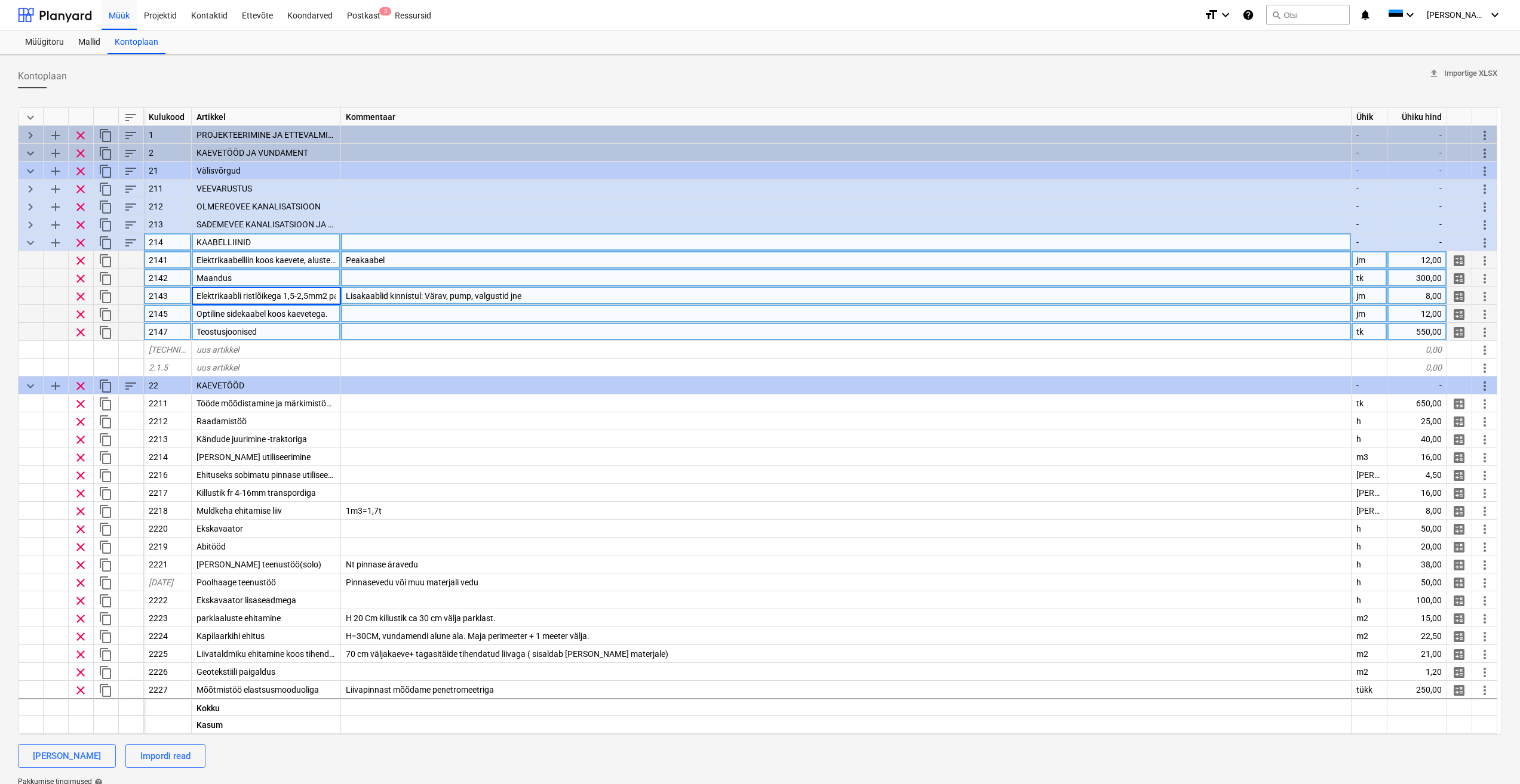
scroll to position [0, 141]
click at [505, 317] on div at bounding box center [846, 313] width 1010 height 18
click at [567, 279] on div at bounding box center [846, 277] width 1010 height 18
click at [446, 309] on div at bounding box center [846, 313] width 1010 height 18
click at [499, 258] on div "Peakaabel" at bounding box center [846, 260] width 1010 height 18
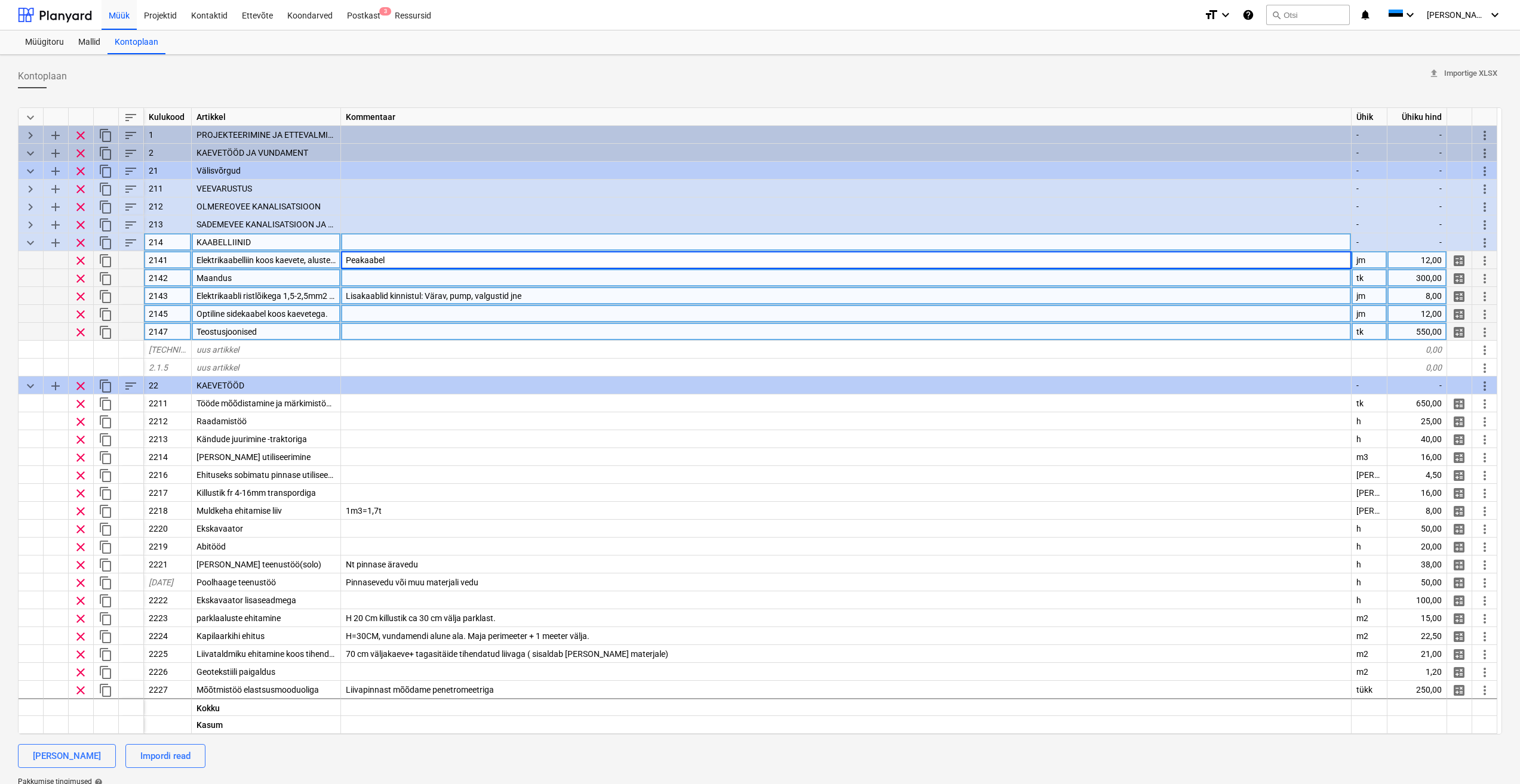
click at [563, 279] on div at bounding box center [846, 277] width 1010 height 18
click at [170, 314] on div "2145" at bounding box center [168, 313] width 48 height 18
click at [173, 313] on input "2145" at bounding box center [167, 313] width 47 height 17
type input "2144"
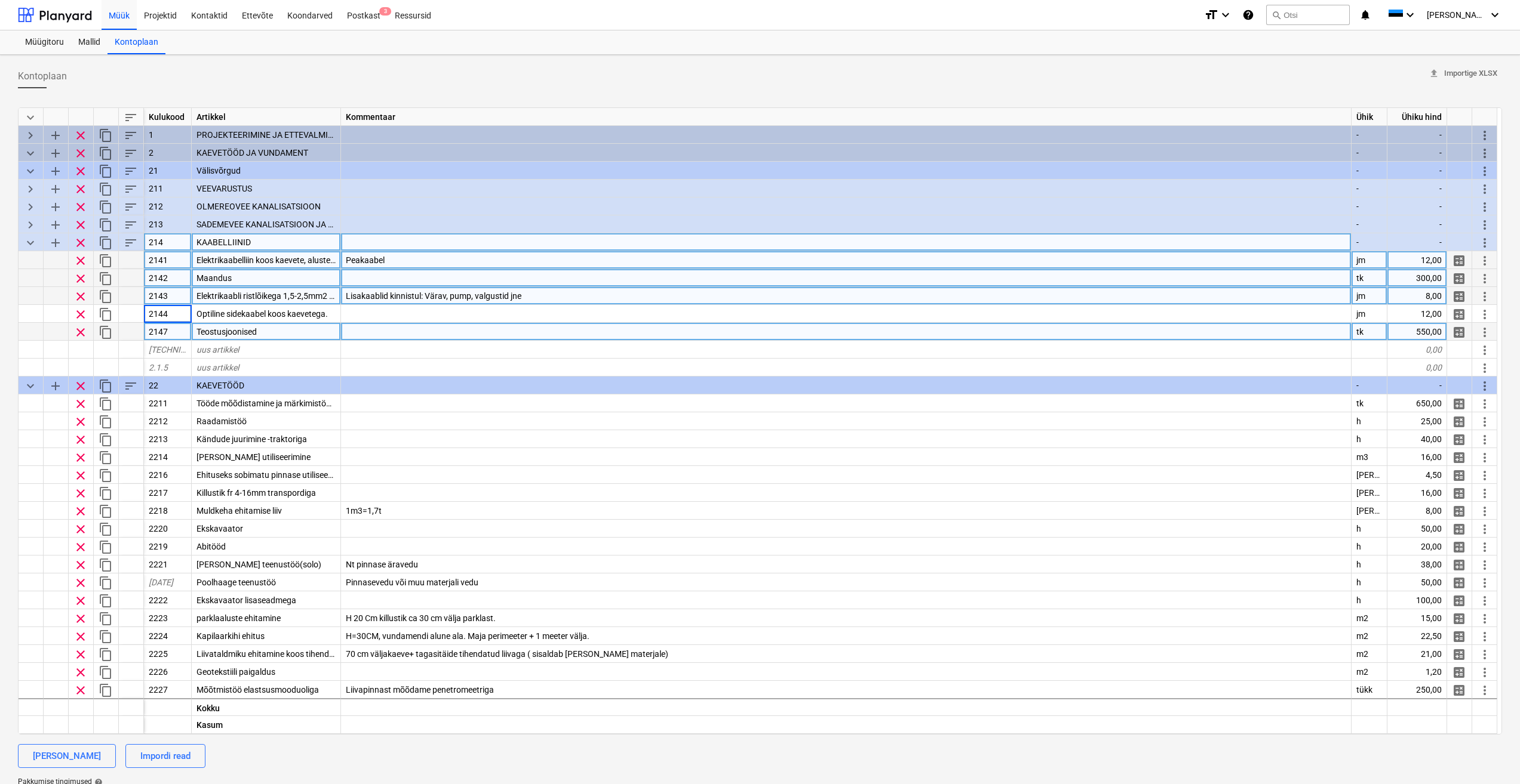
type textarea "x"
click at [176, 335] on div "2147" at bounding box center [168, 331] width 48 height 18
click at [179, 333] on input "2147" at bounding box center [167, 331] width 47 height 17
type input "2145"
click at [372, 331] on div at bounding box center [846, 331] width 1010 height 18
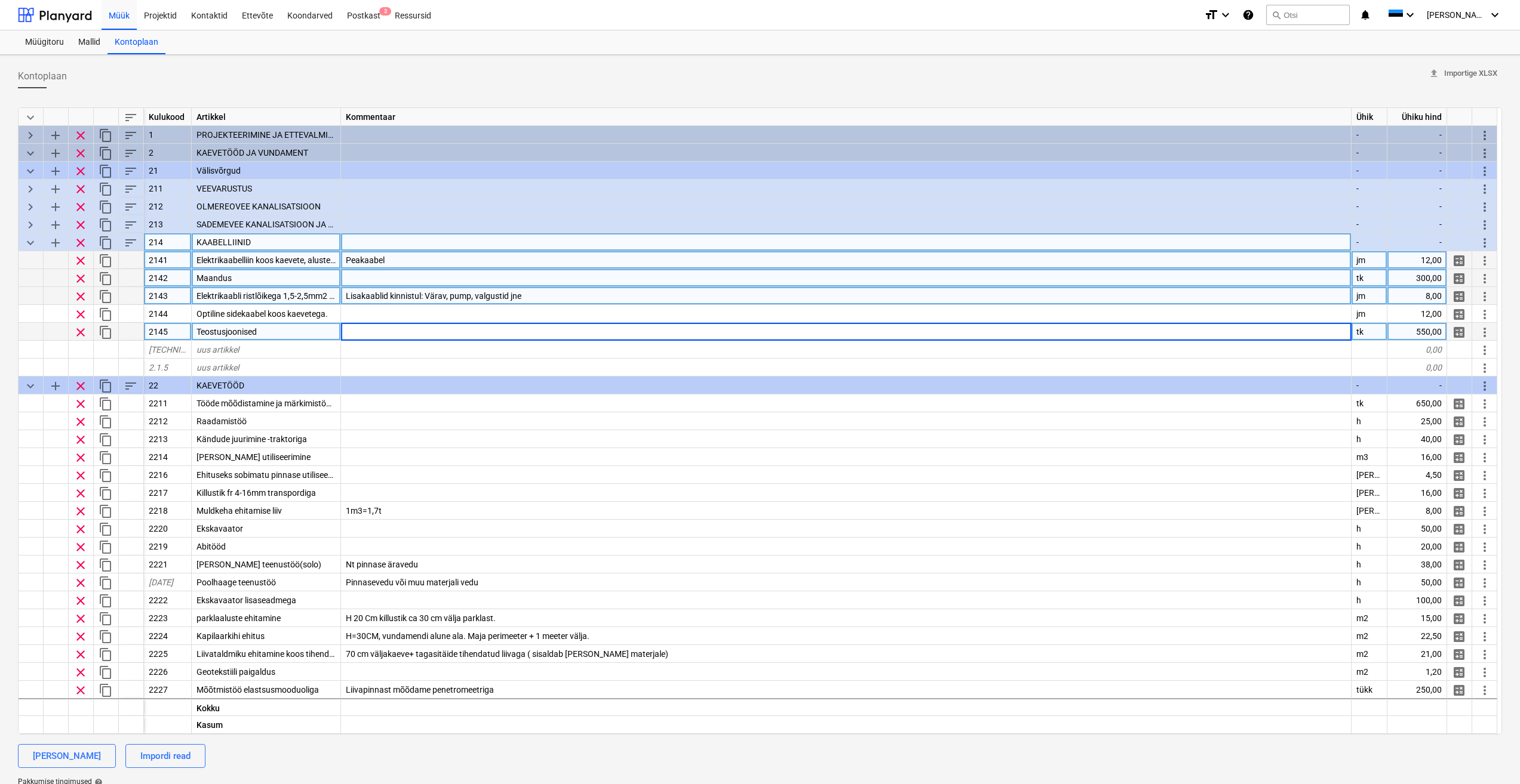
click at [453, 305] on div "Lisakaablid kinnistul: Värav, pump, valgustid jne" at bounding box center [846, 295] width 1010 height 18
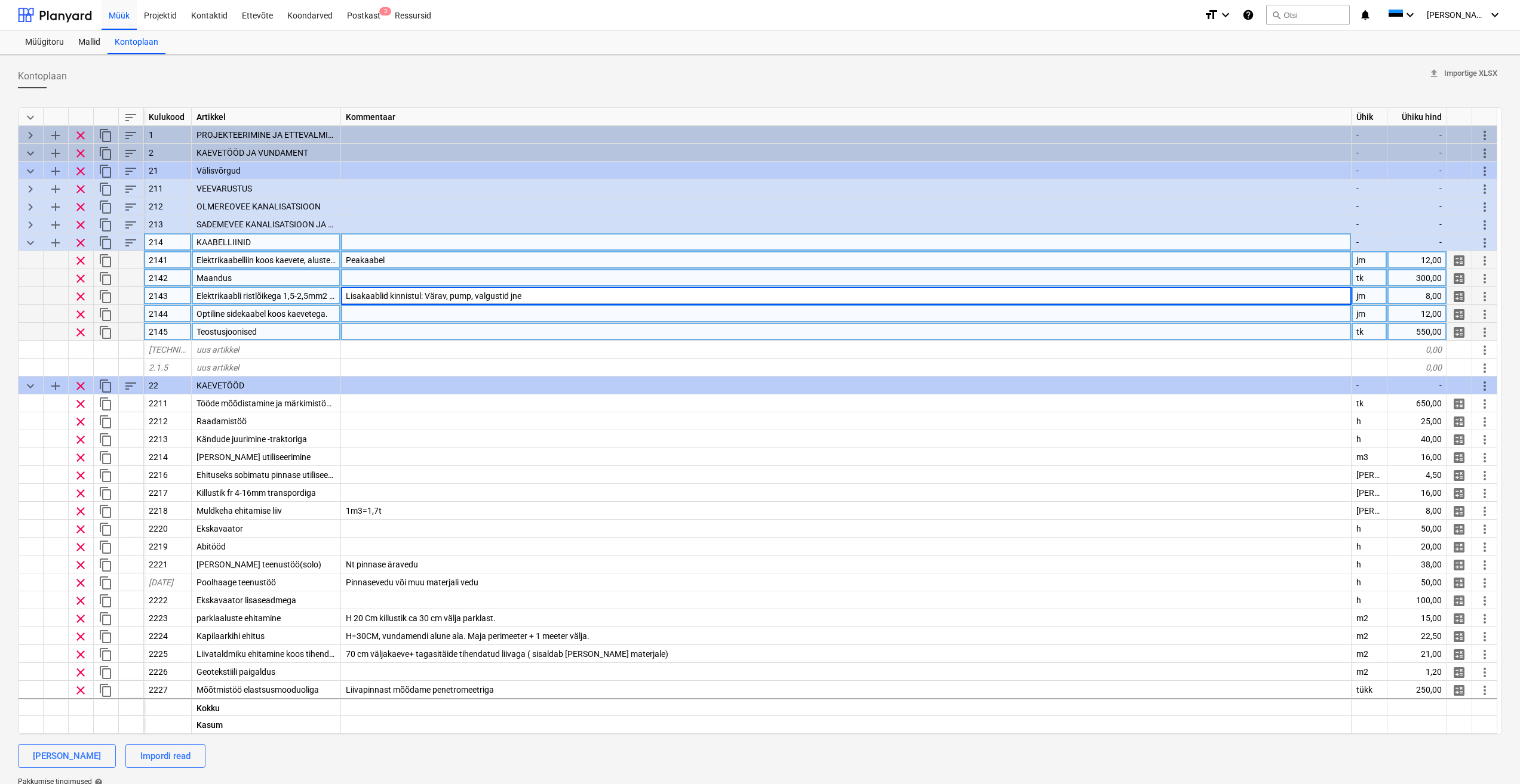
click at [432, 316] on div at bounding box center [846, 313] width 1010 height 18
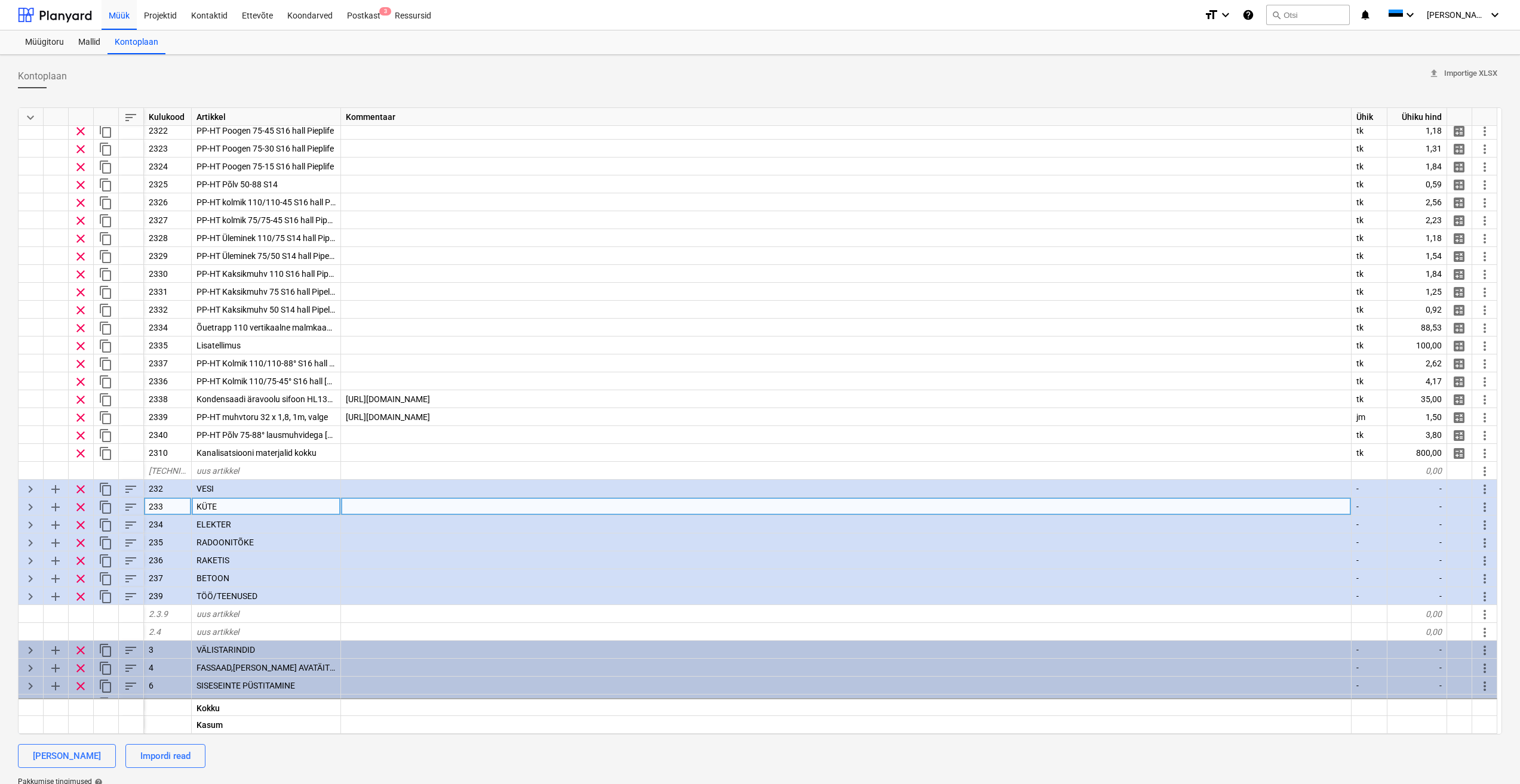
scroll to position [949, 0]
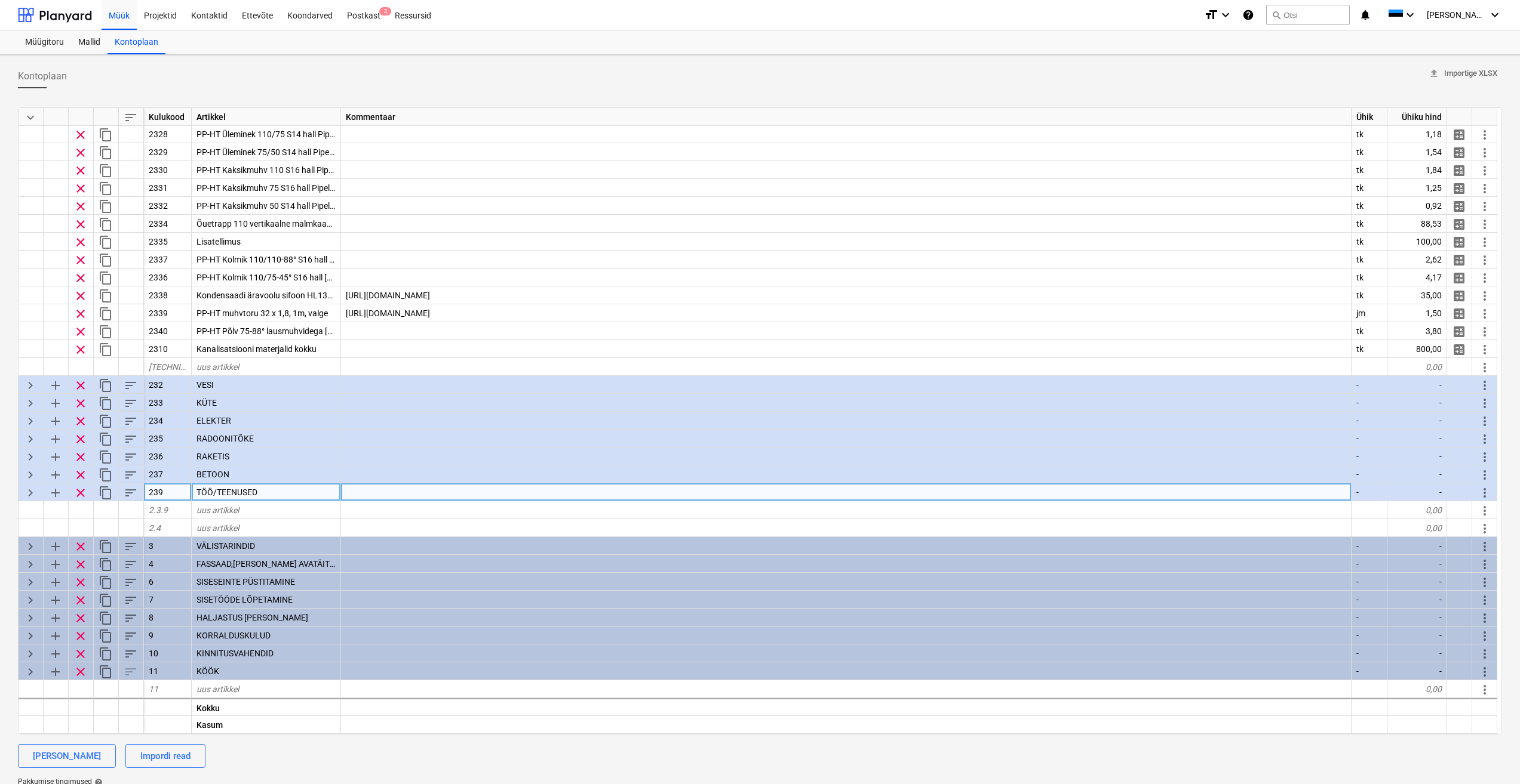
click at [27, 493] on span "keyboard_arrow_right" at bounding box center [30, 493] width 15 height 15
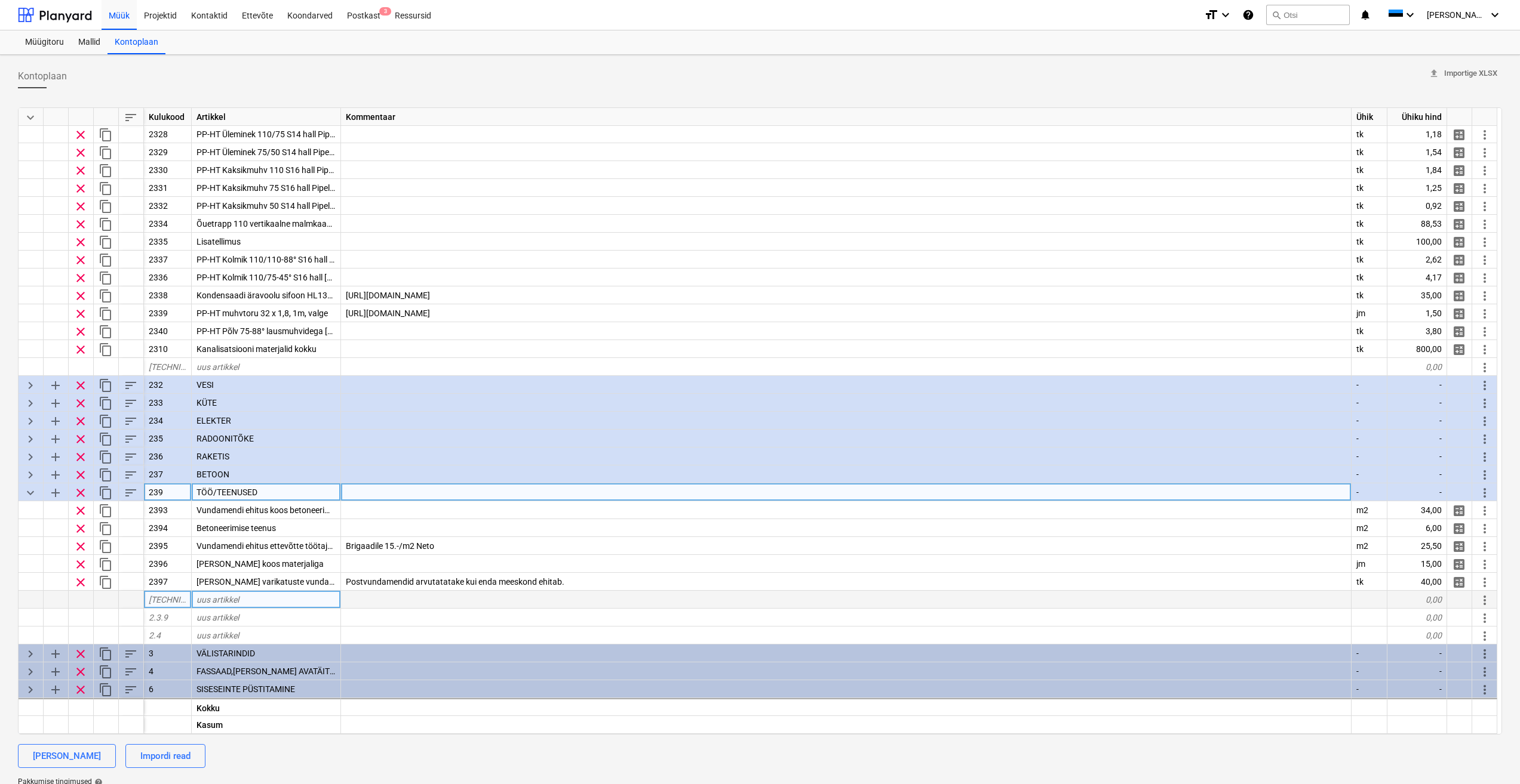
click at [456, 595] on div at bounding box center [846, 599] width 1010 height 18
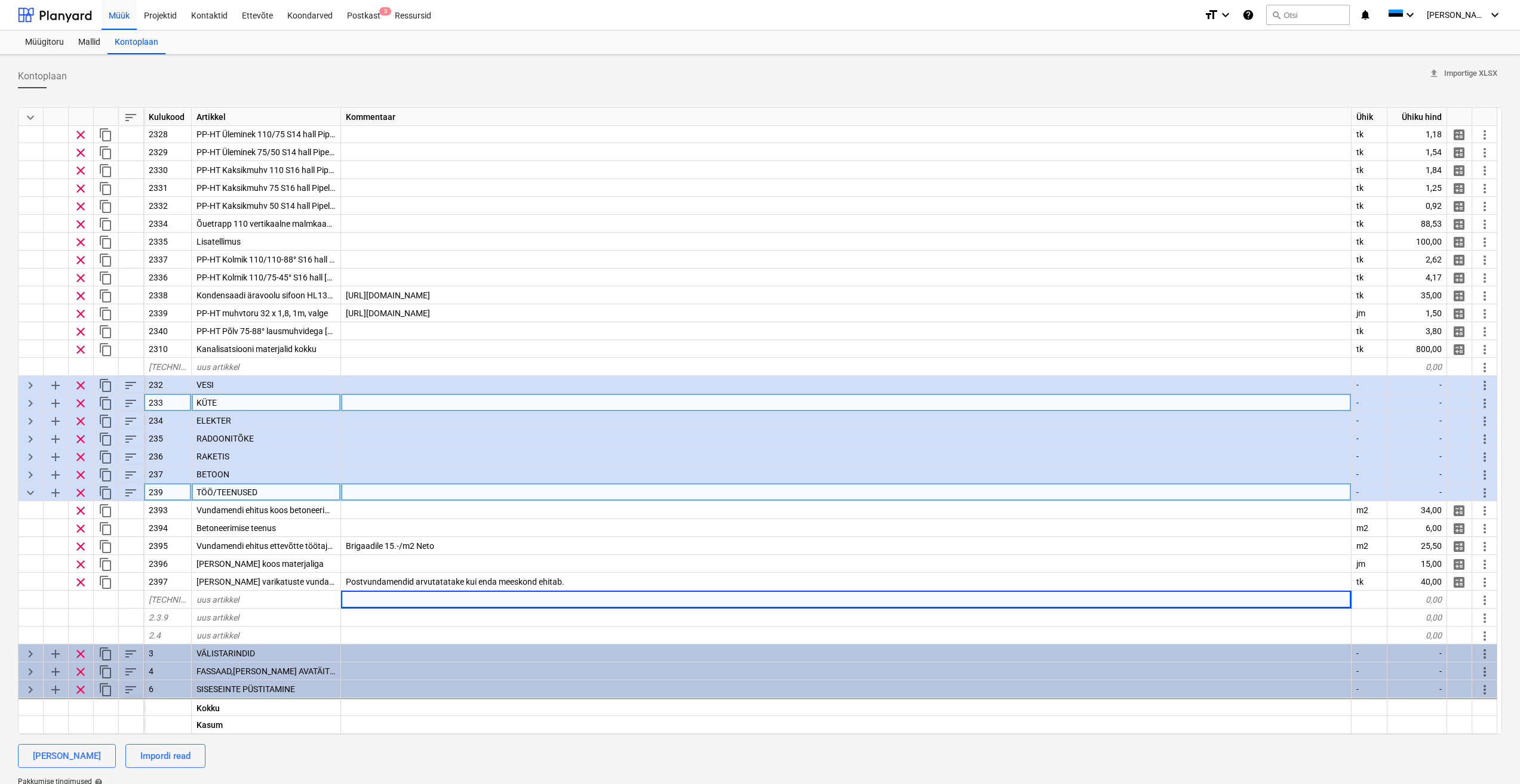
click at [27, 403] on span "keyboard_arrow_right" at bounding box center [30, 403] width 15 height 15
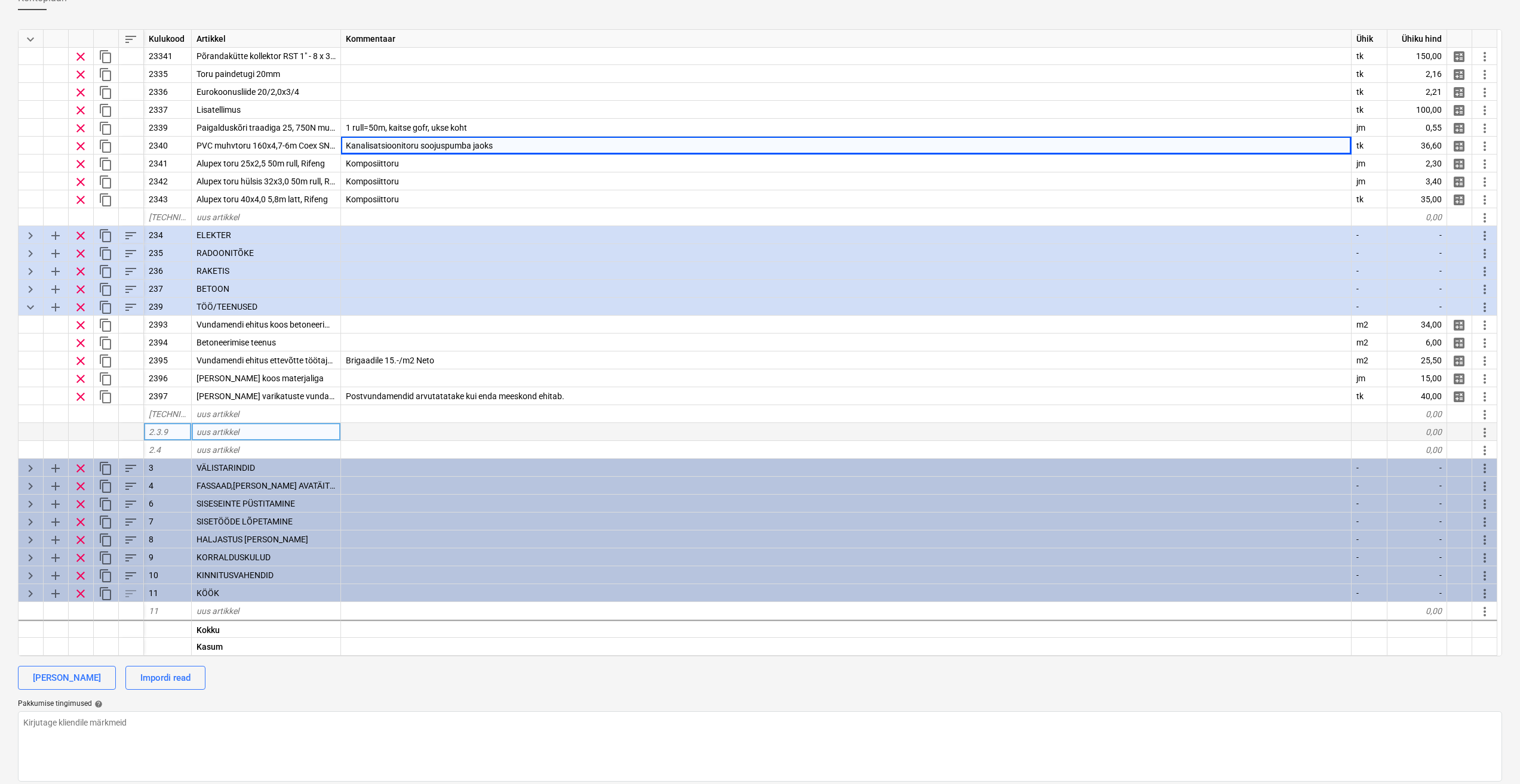
scroll to position [86, 0]
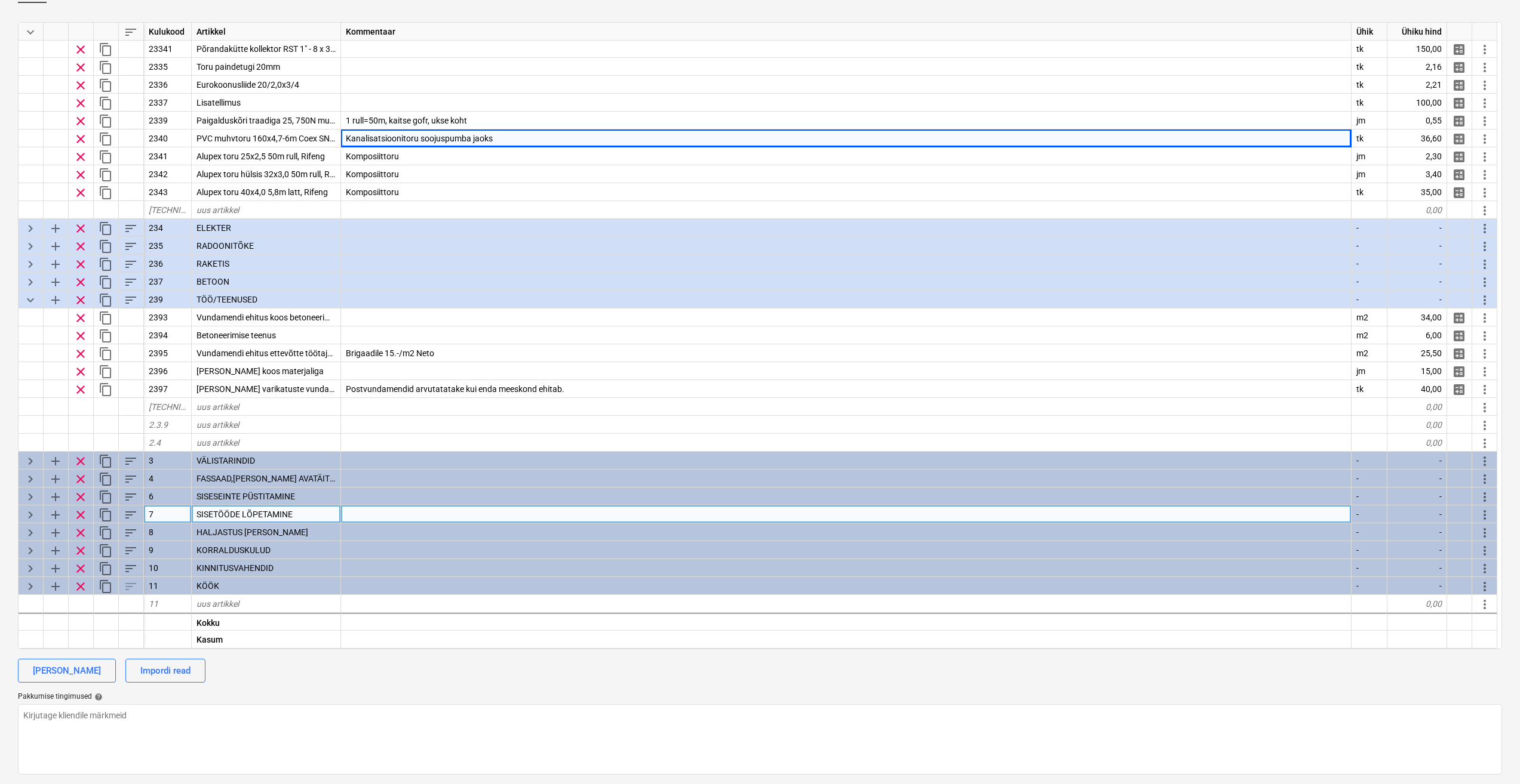
click at [33, 514] on span "keyboard_arrow_right" at bounding box center [30, 514] width 15 height 15
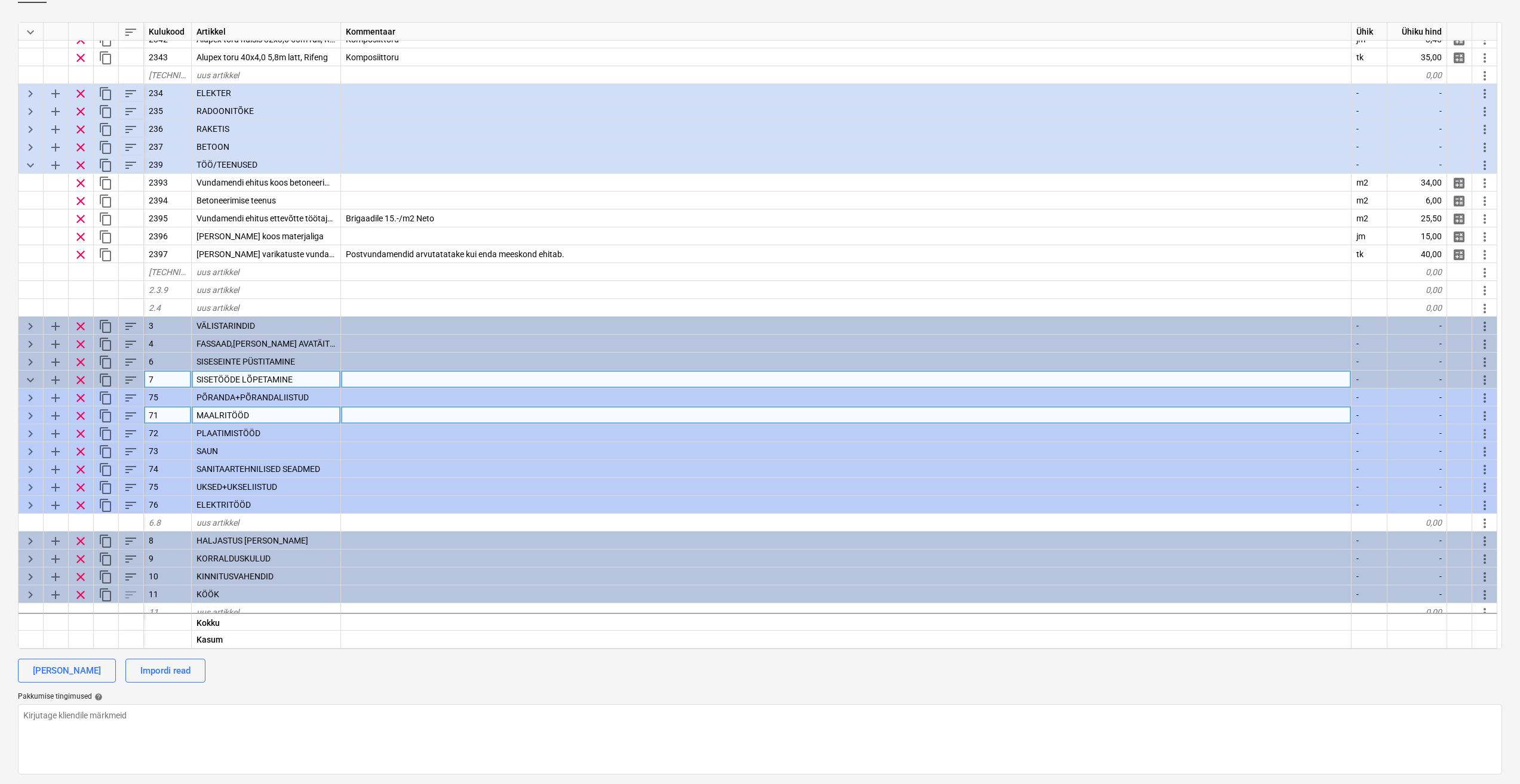
scroll to position [1469, 0]
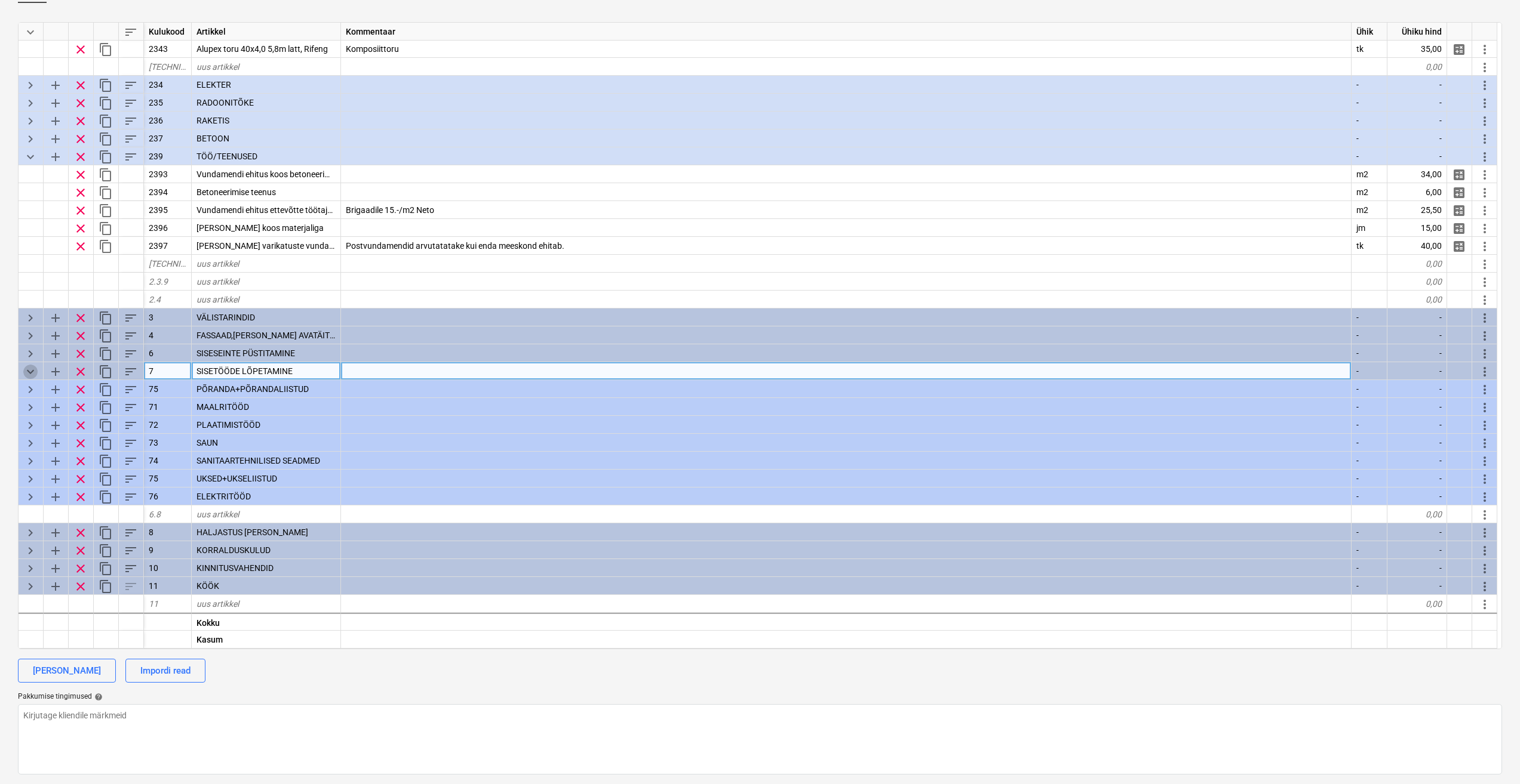
click at [26, 371] on span "keyboard_arrow_down" at bounding box center [30, 371] width 15 height 15
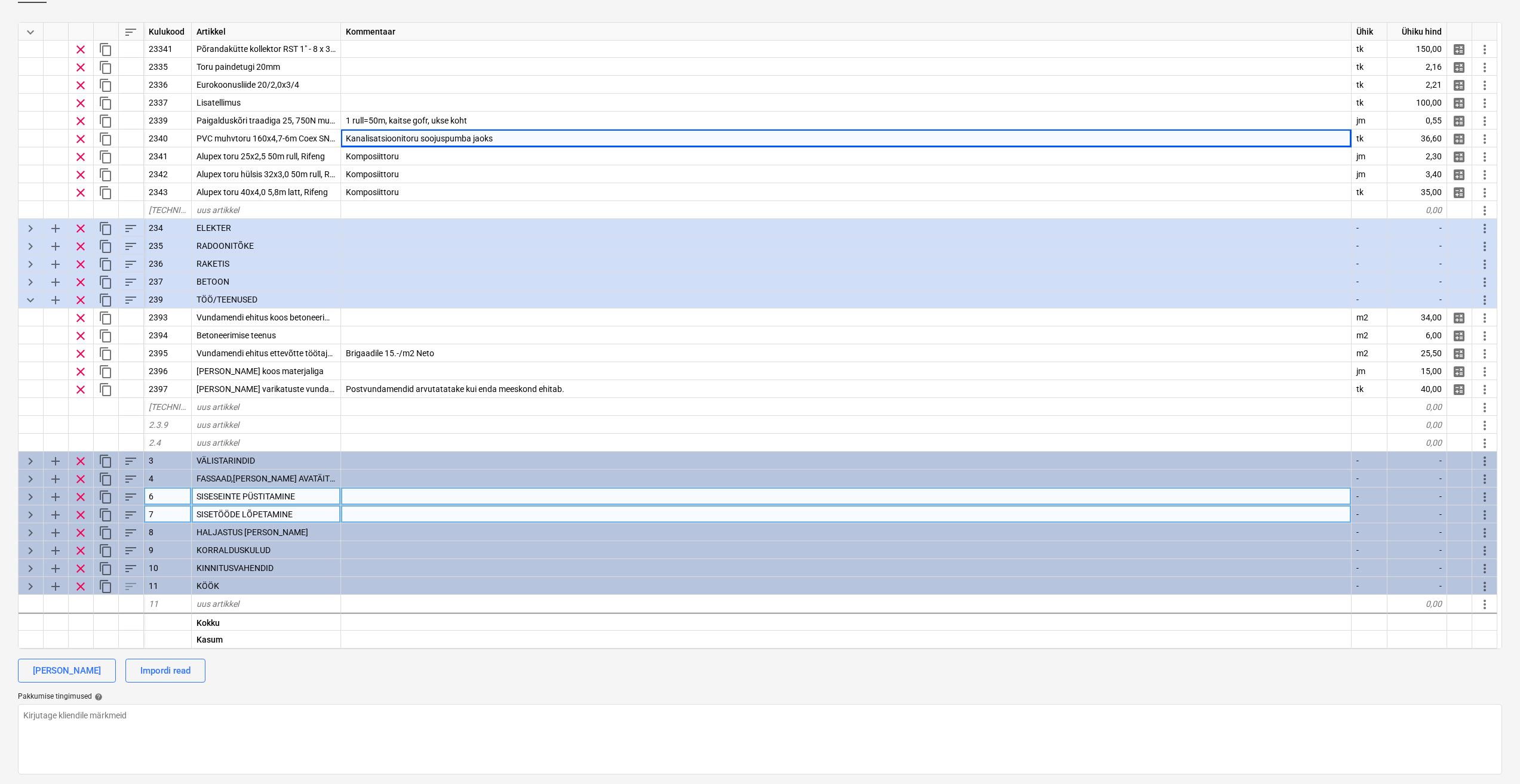
click at [33, 501] on span "keyboard_arrow_right" at bounding box center [30, 497] width 15 height 15
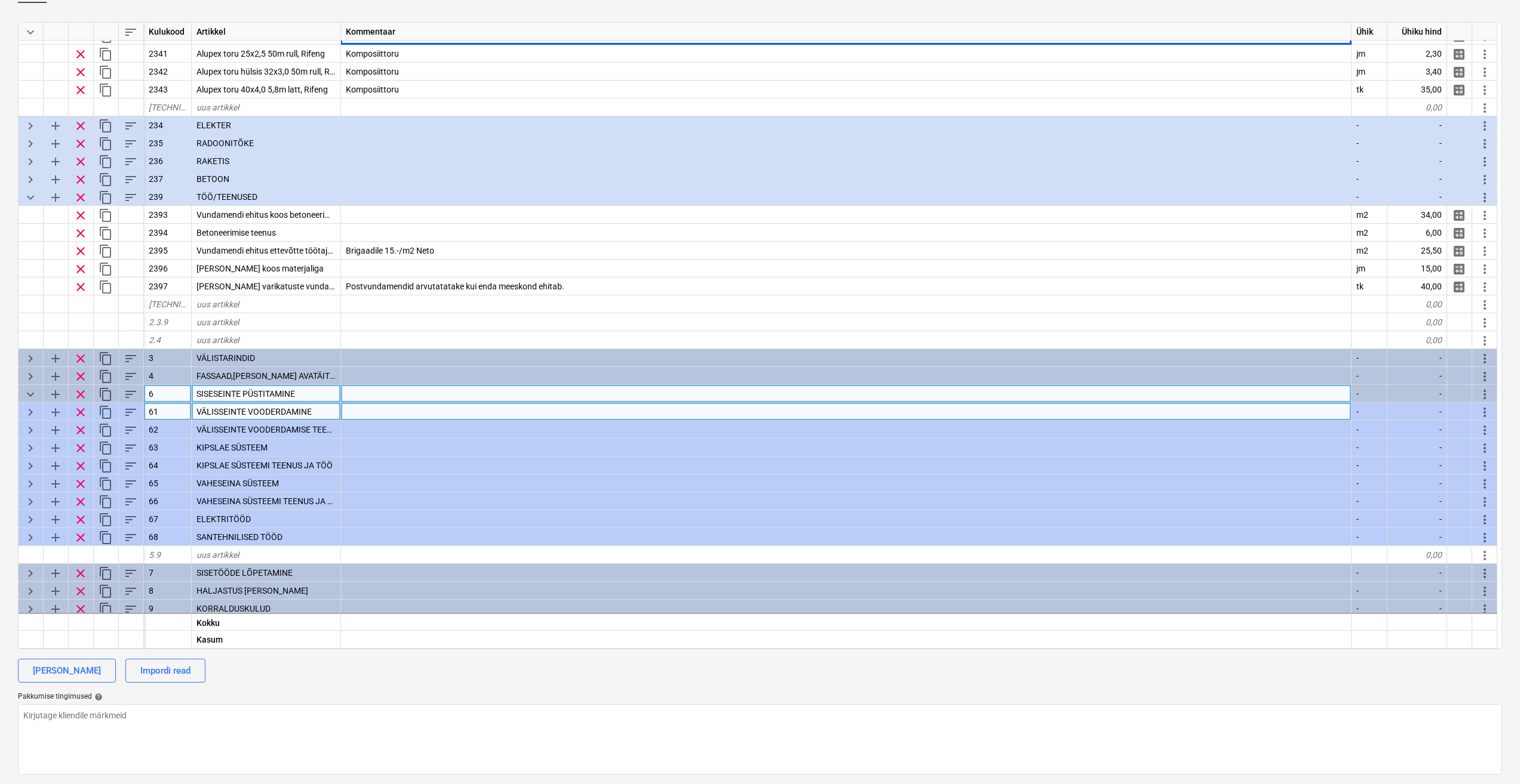
scroll to position [1445, 0]
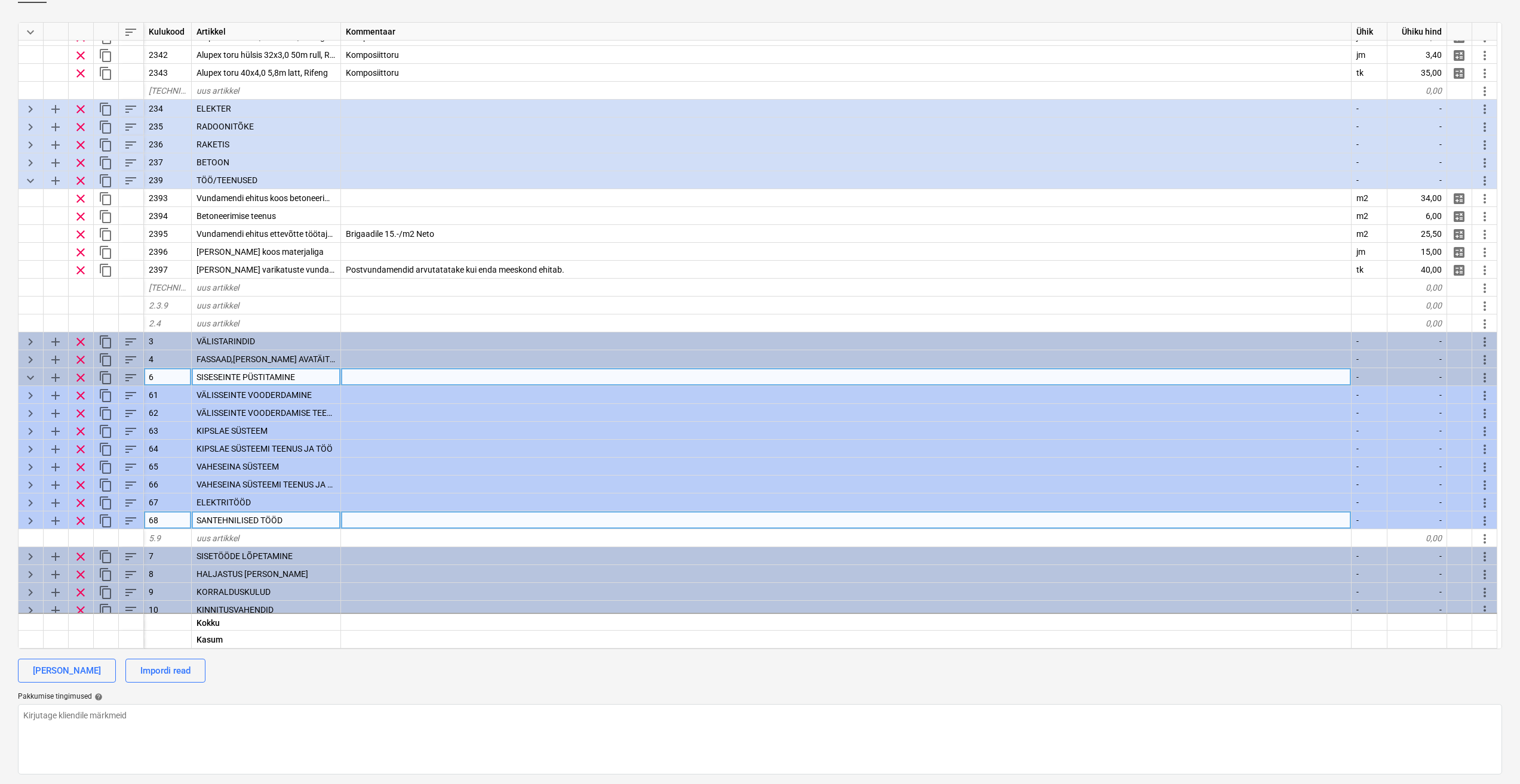
click at [33, 520] on span "keyboard_arrow_right" at bounding box center [30, 520] width 15 height 15
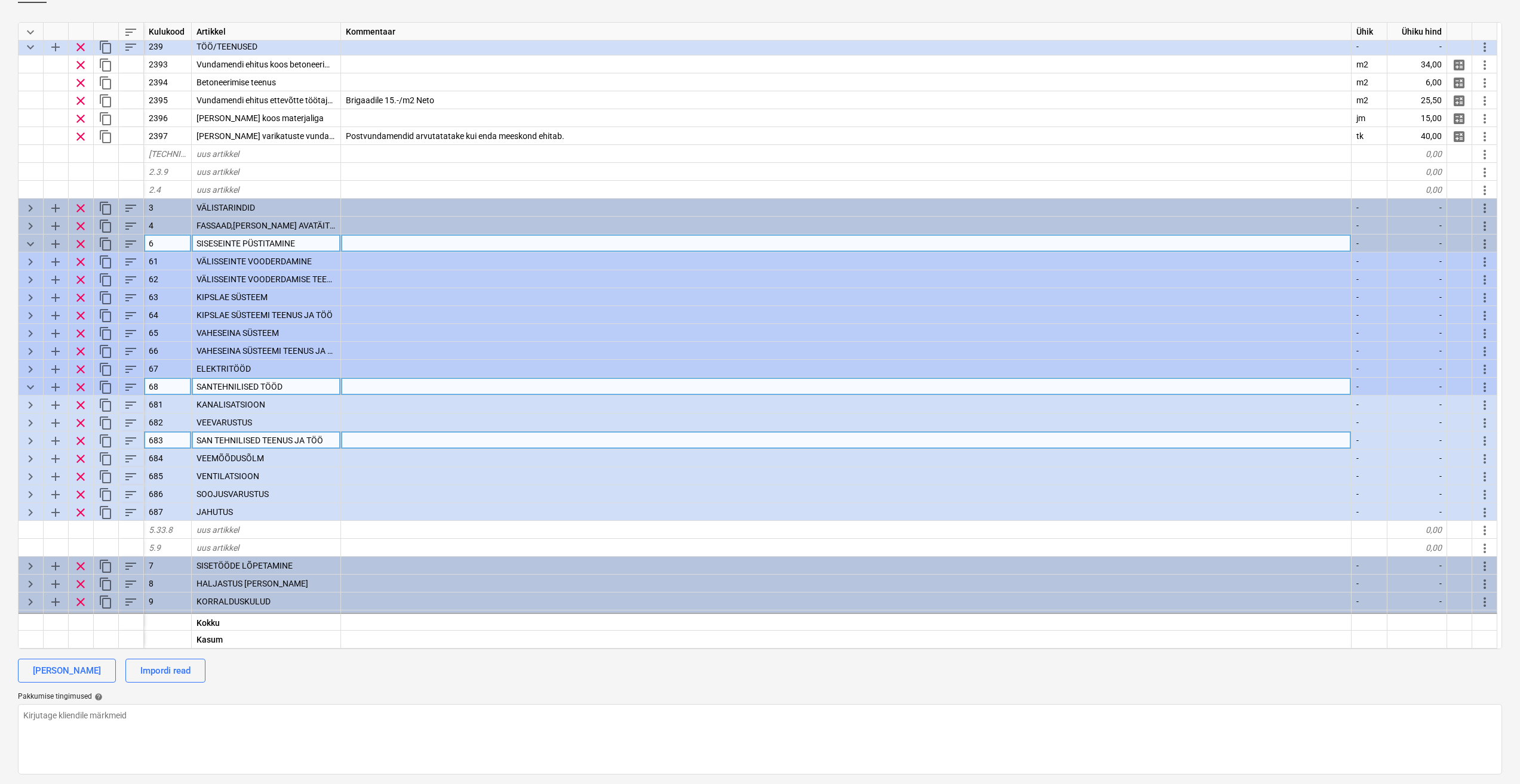
scroll to position [1624, 0]
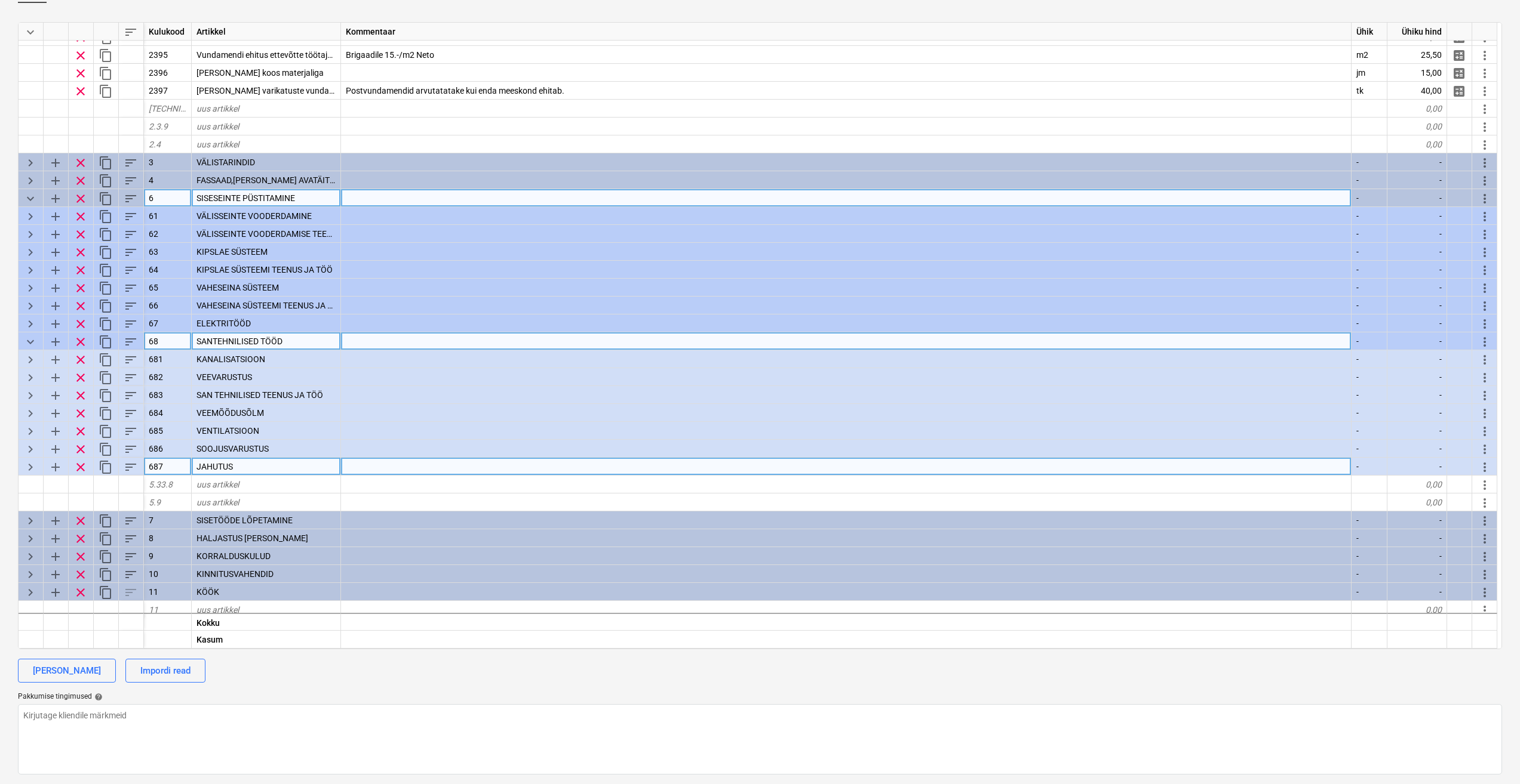
click at [27, 470] on span "keyboard_arrow_right" at bounding box center [30, 467] width 15 height 15
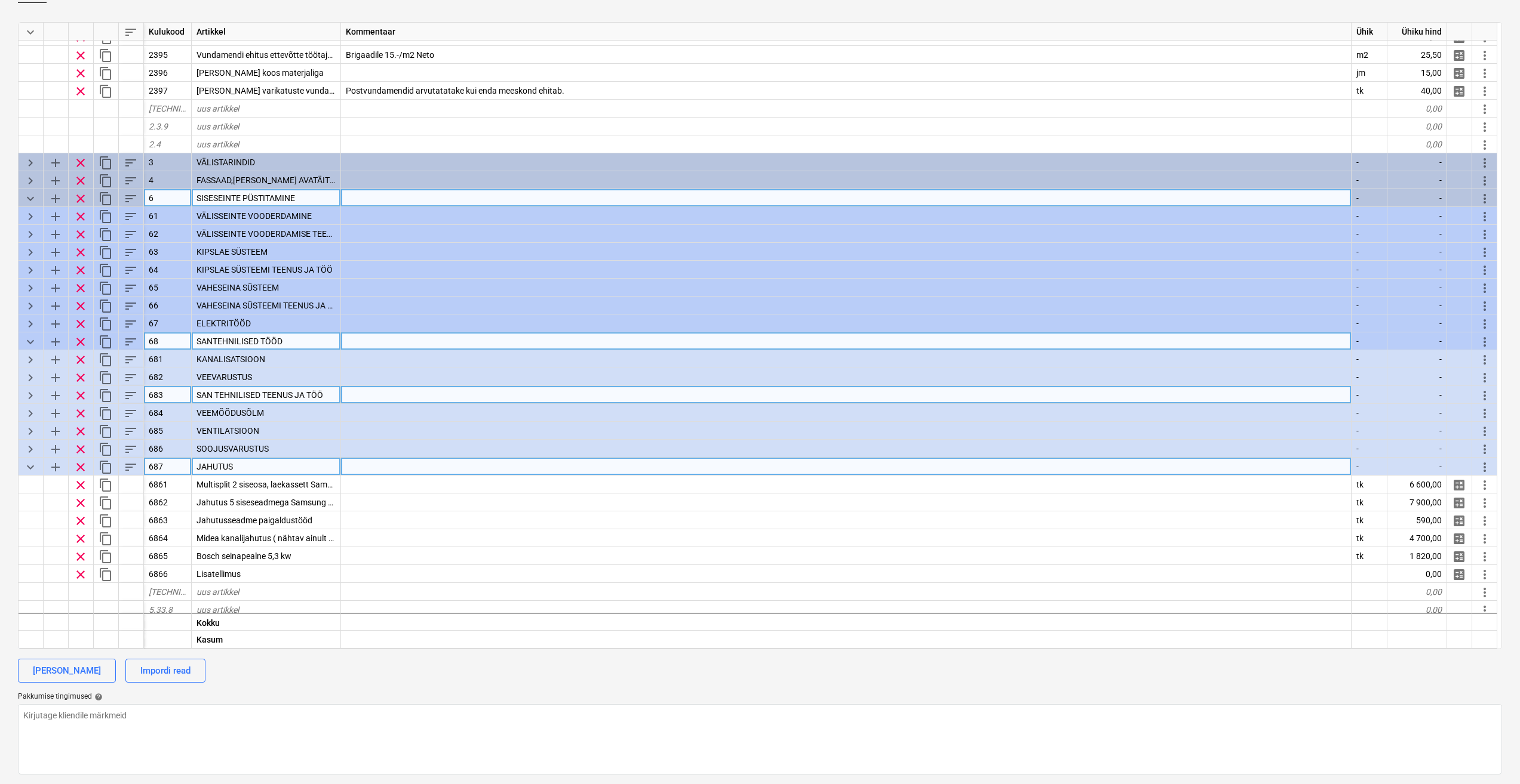
scroll to position [1743, 0]
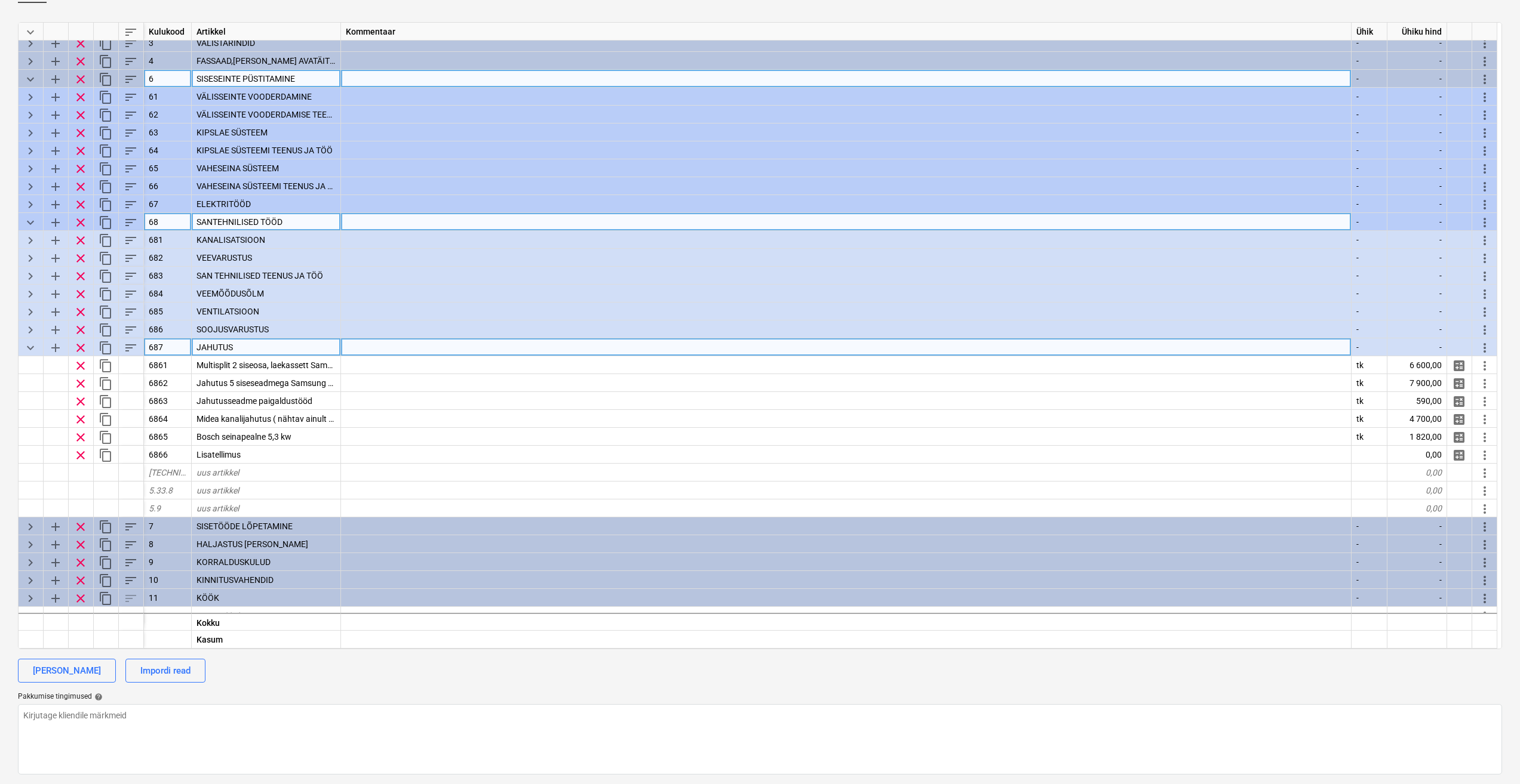
click at [27, 347] on span "keyboard_arrow_down" at bounding box center [30, 347] width 15 height 15
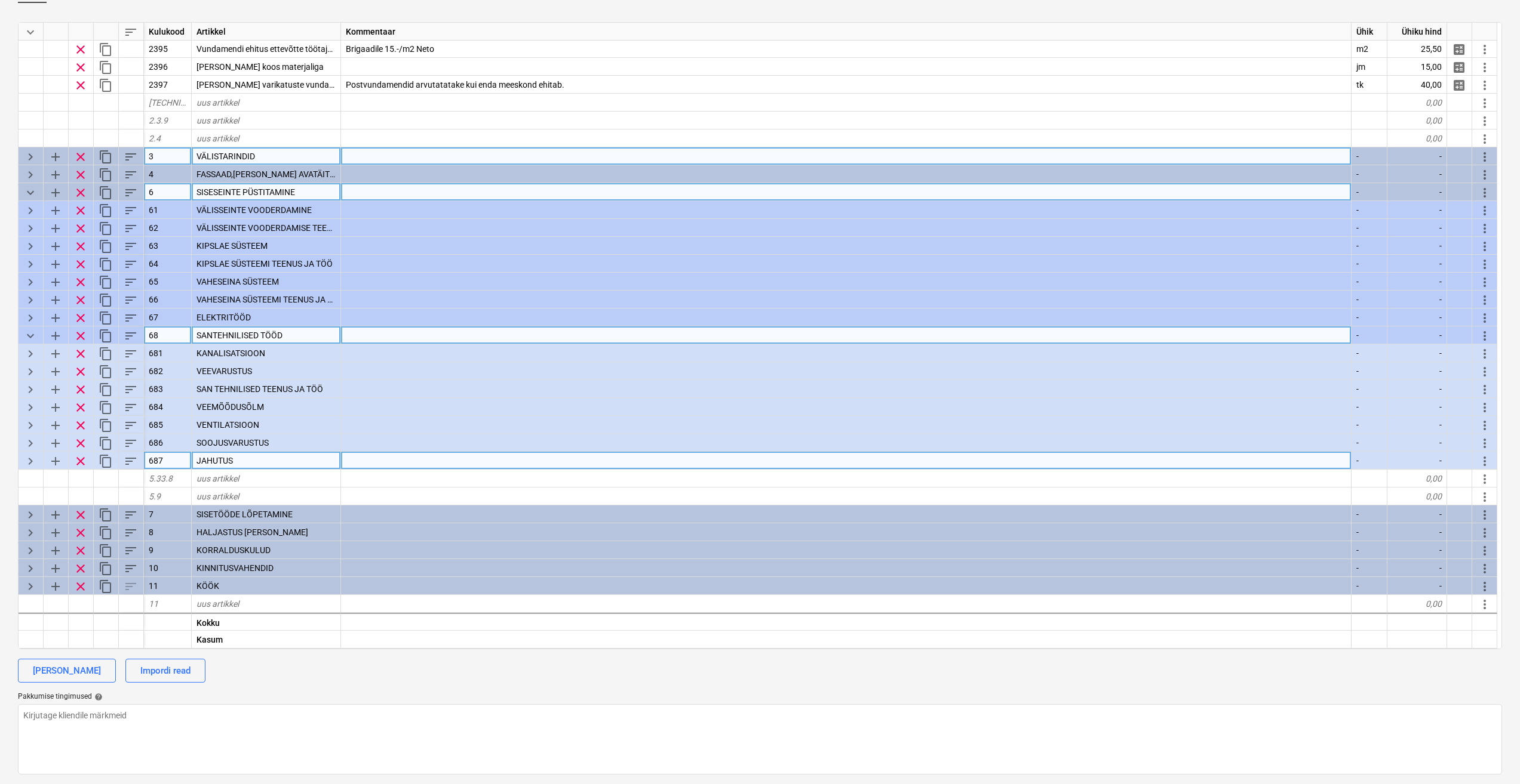
click at [31, 156] on span "keyboard_arrow_right" at bounding box center [30, 157] width 15 height 15
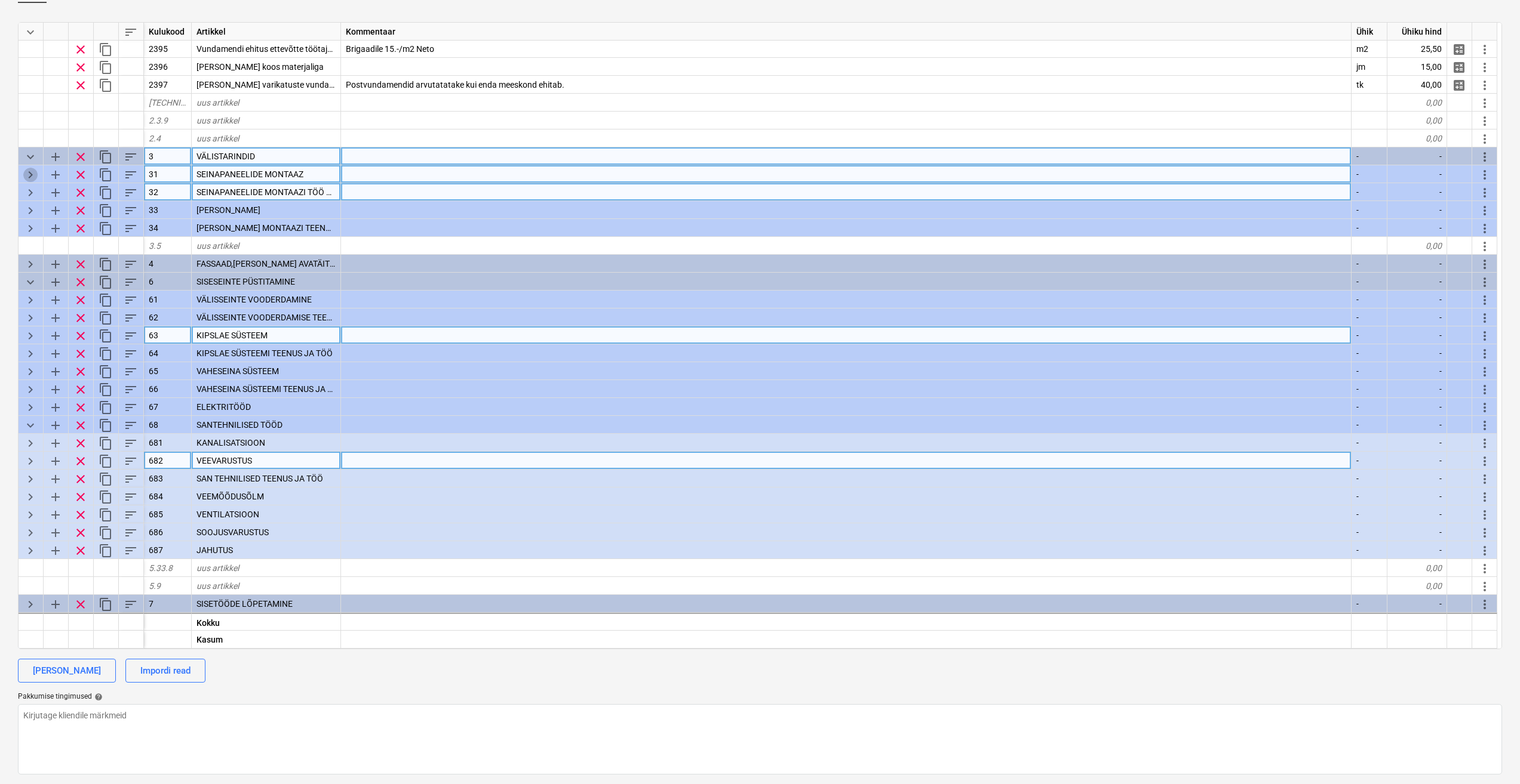
click at [32, 175] on span "keyboard_arrow_right" at bounding box center [30, 175] width 15 height 15
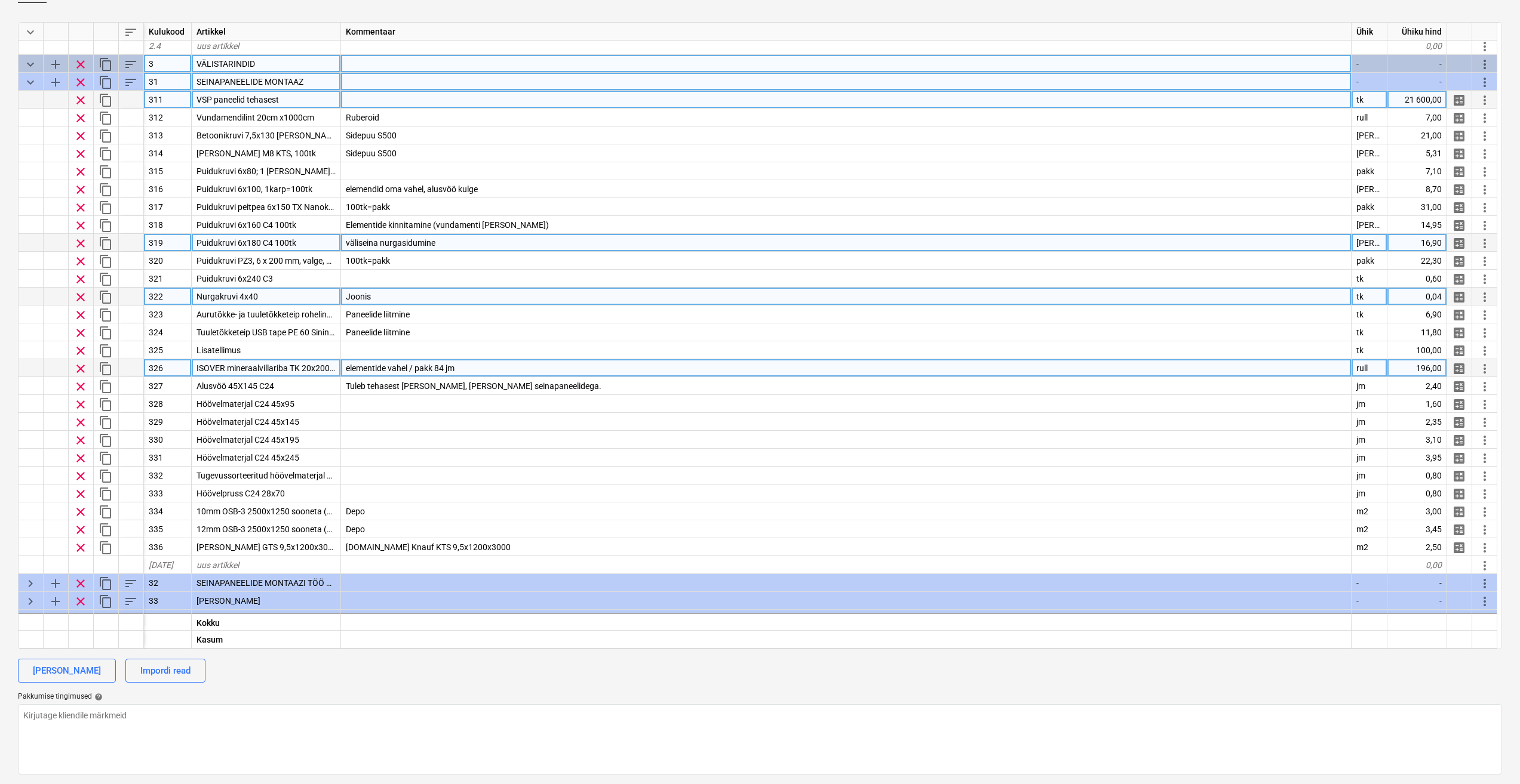
scroll to position [1749, 0]
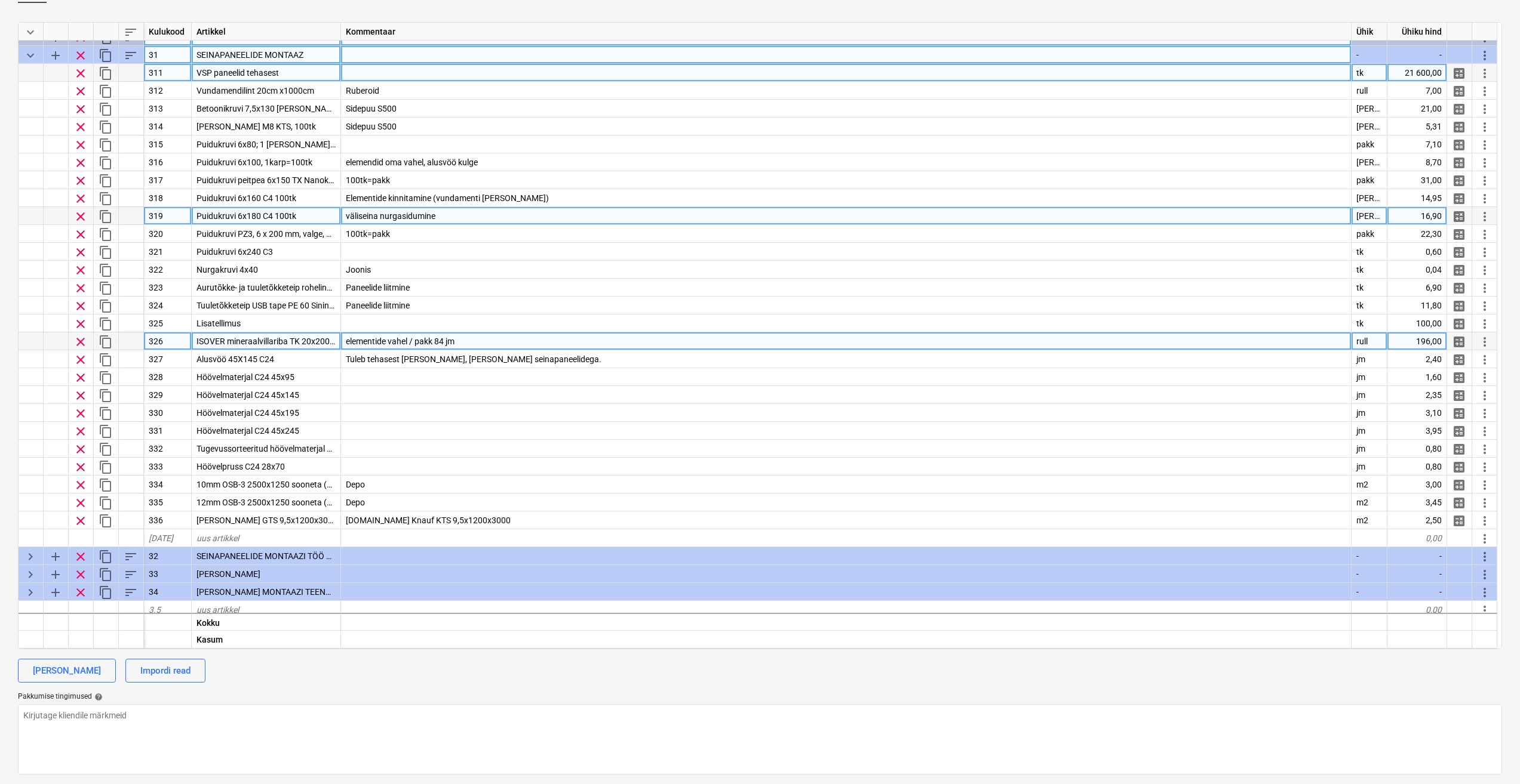
click at [28, 58] on span "keyboard_arrow_down" at bounding box center [30, 55] width 15 height 15
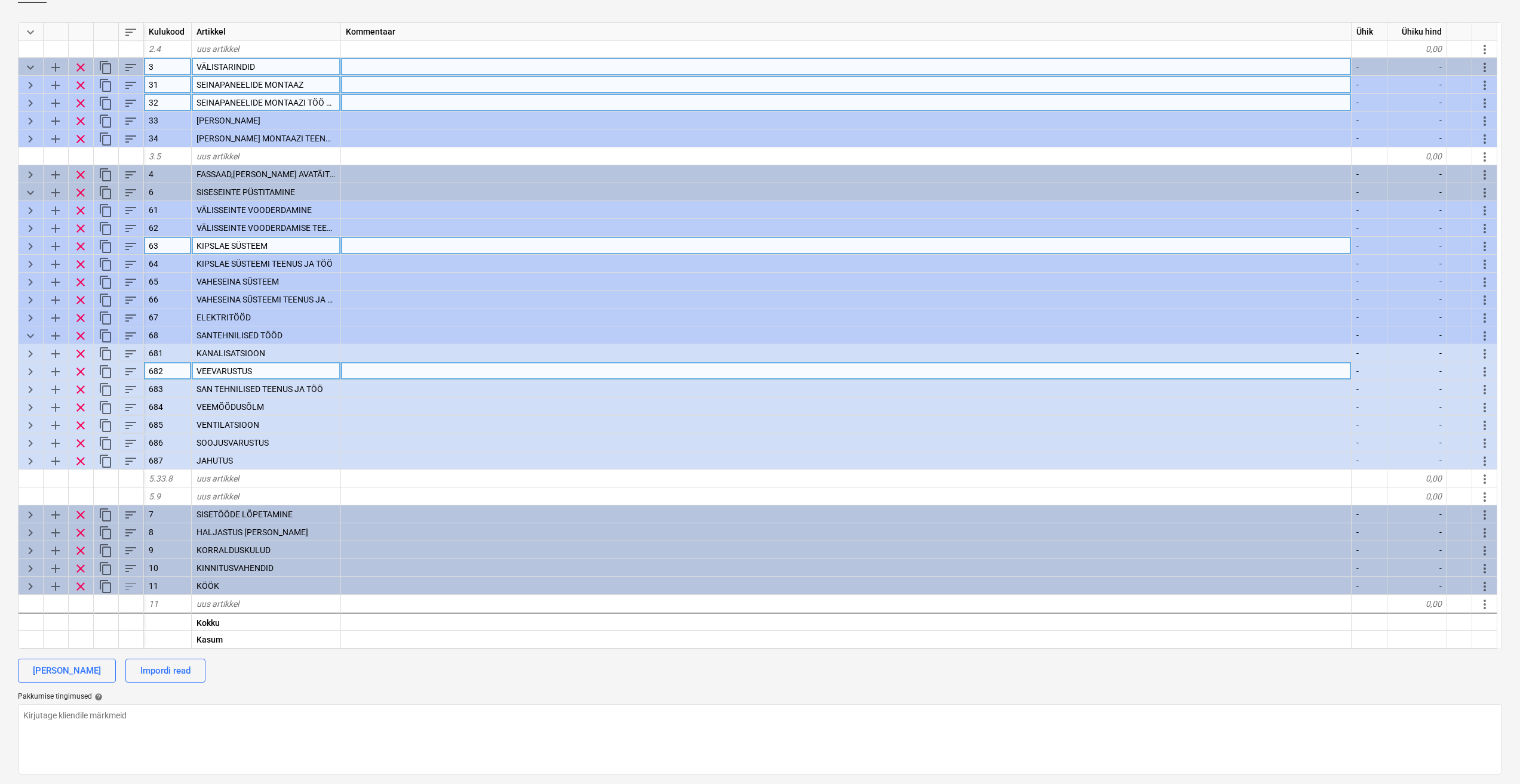
scroll to position [1719, 0]
click at [31, 101] on span "keyboard_arrow_right" at bounding box center [30, 103] width 15 height 15
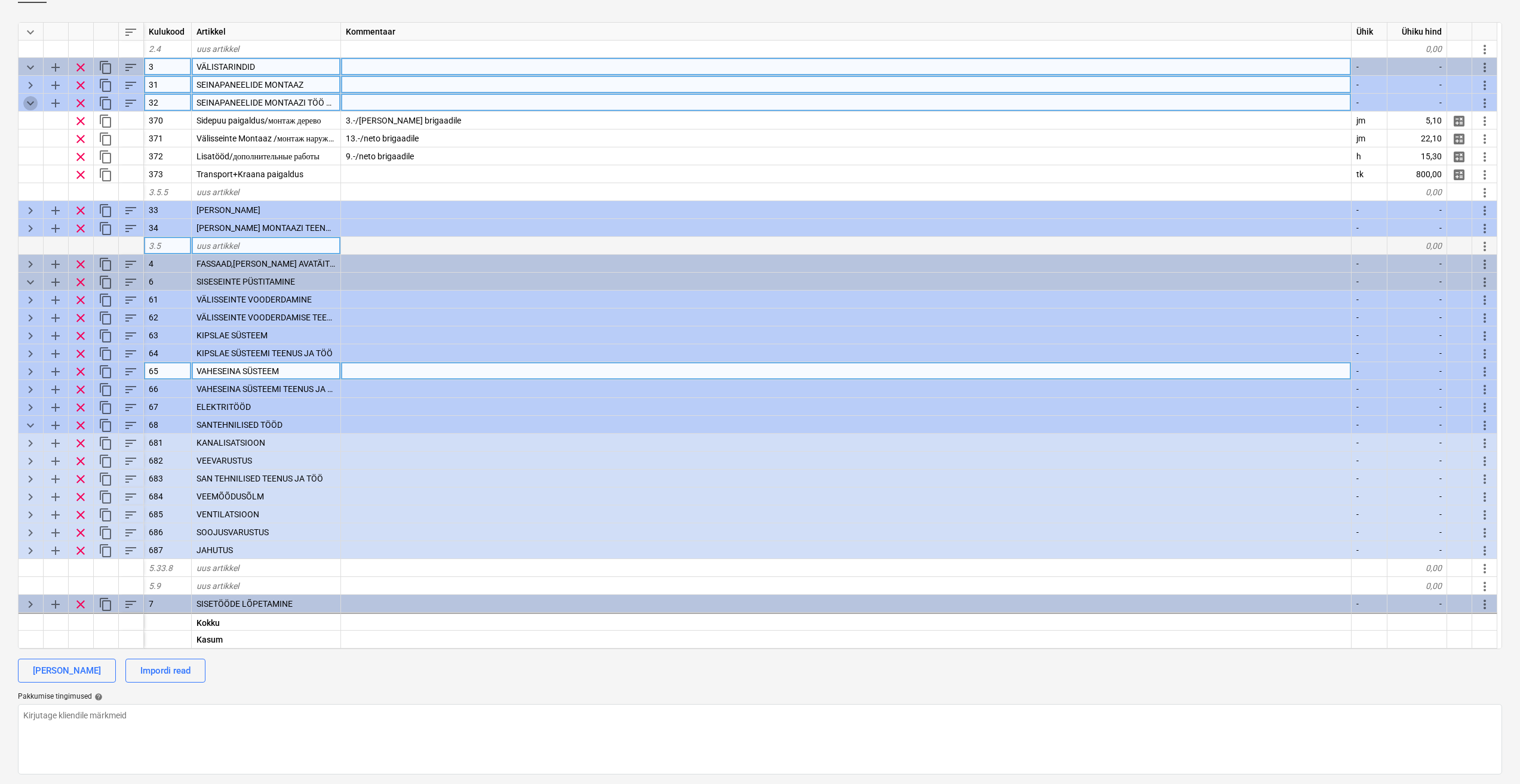
click at [30, 101] on span "keyboard_arrow_down" at bounding box center [30, 103] width 15 height 15
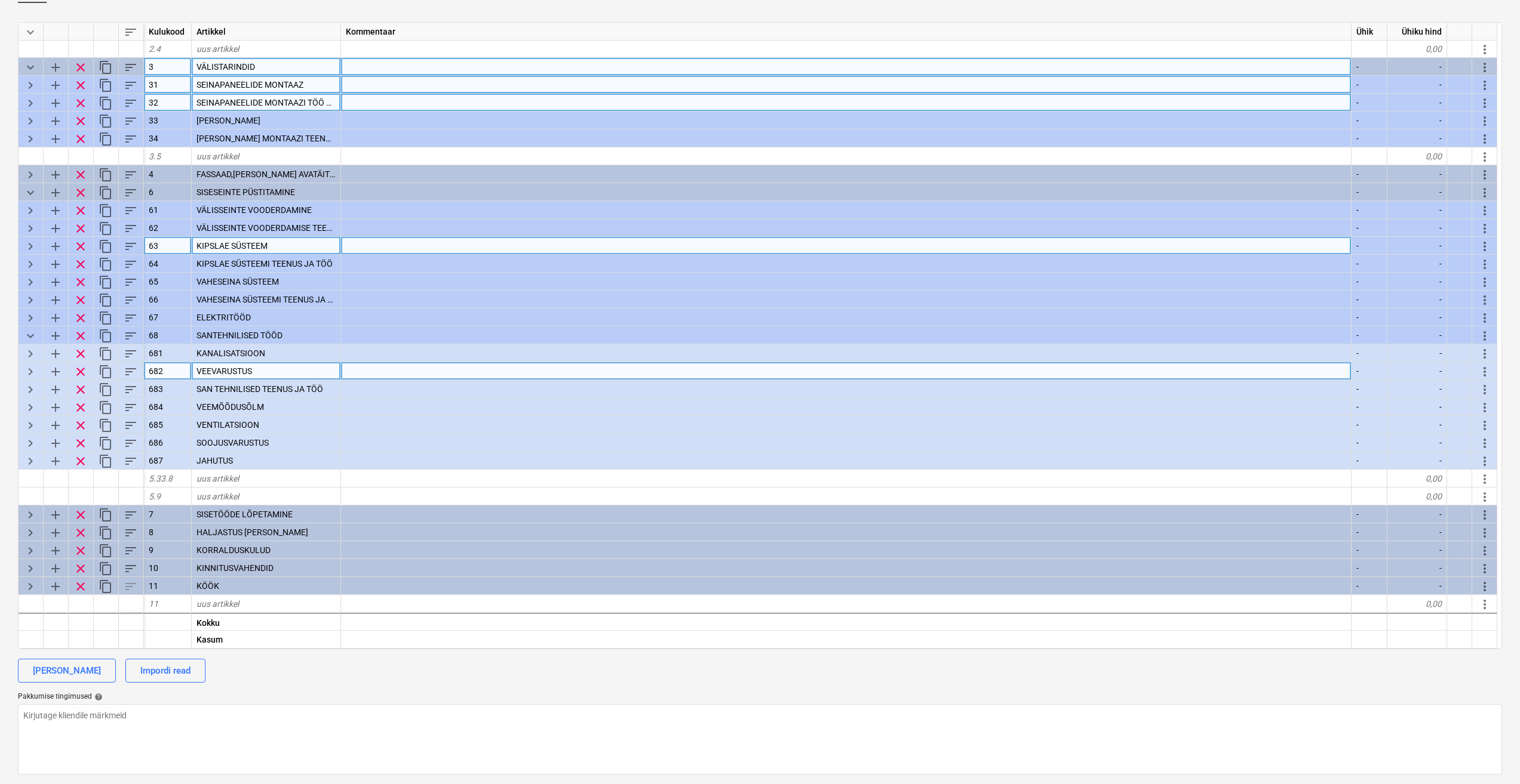
click at [30, 118] on span "keyboard_arrow_right" at bounding box center [30, 121] width 15 height 15
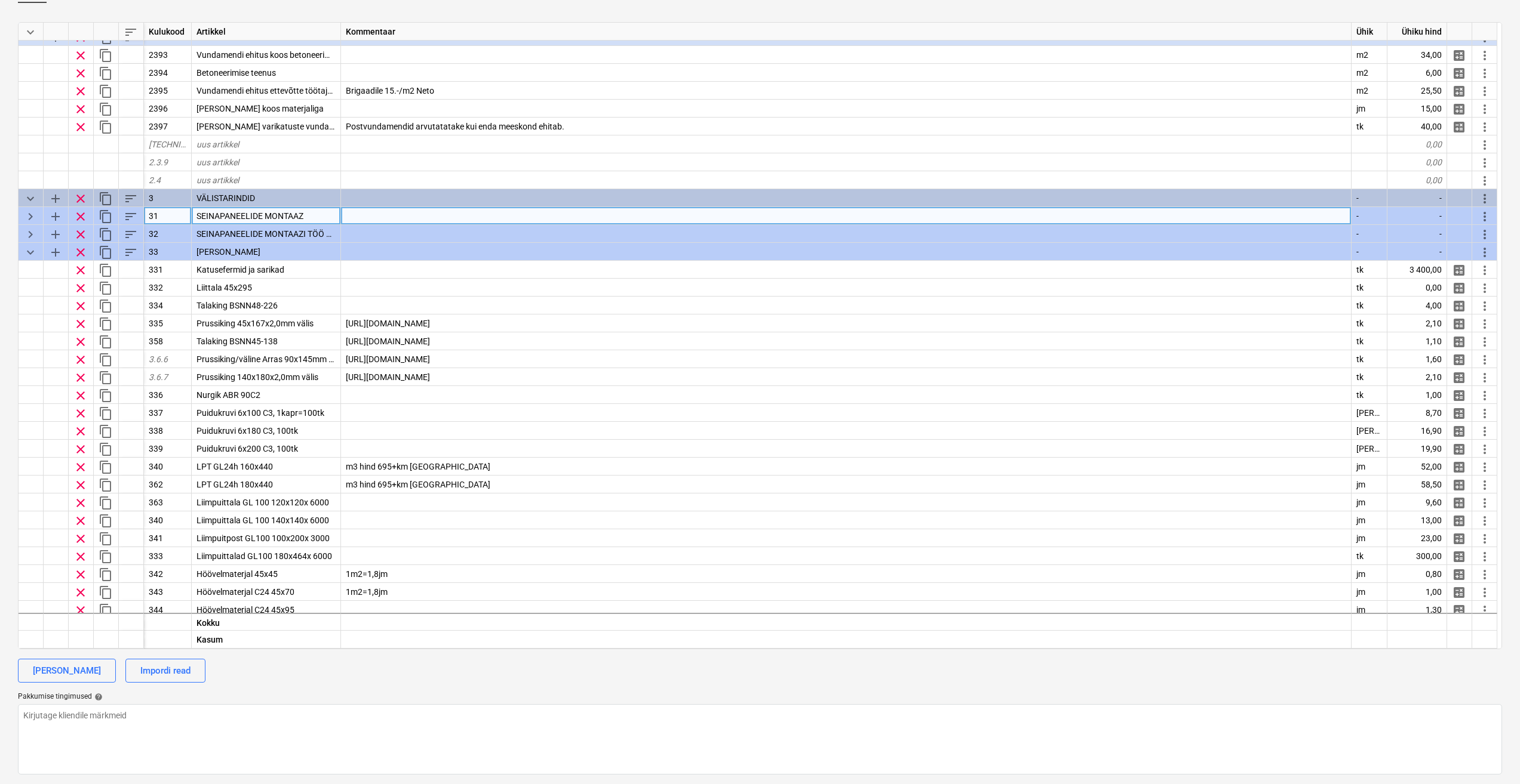
scroll to position [1541, 0]
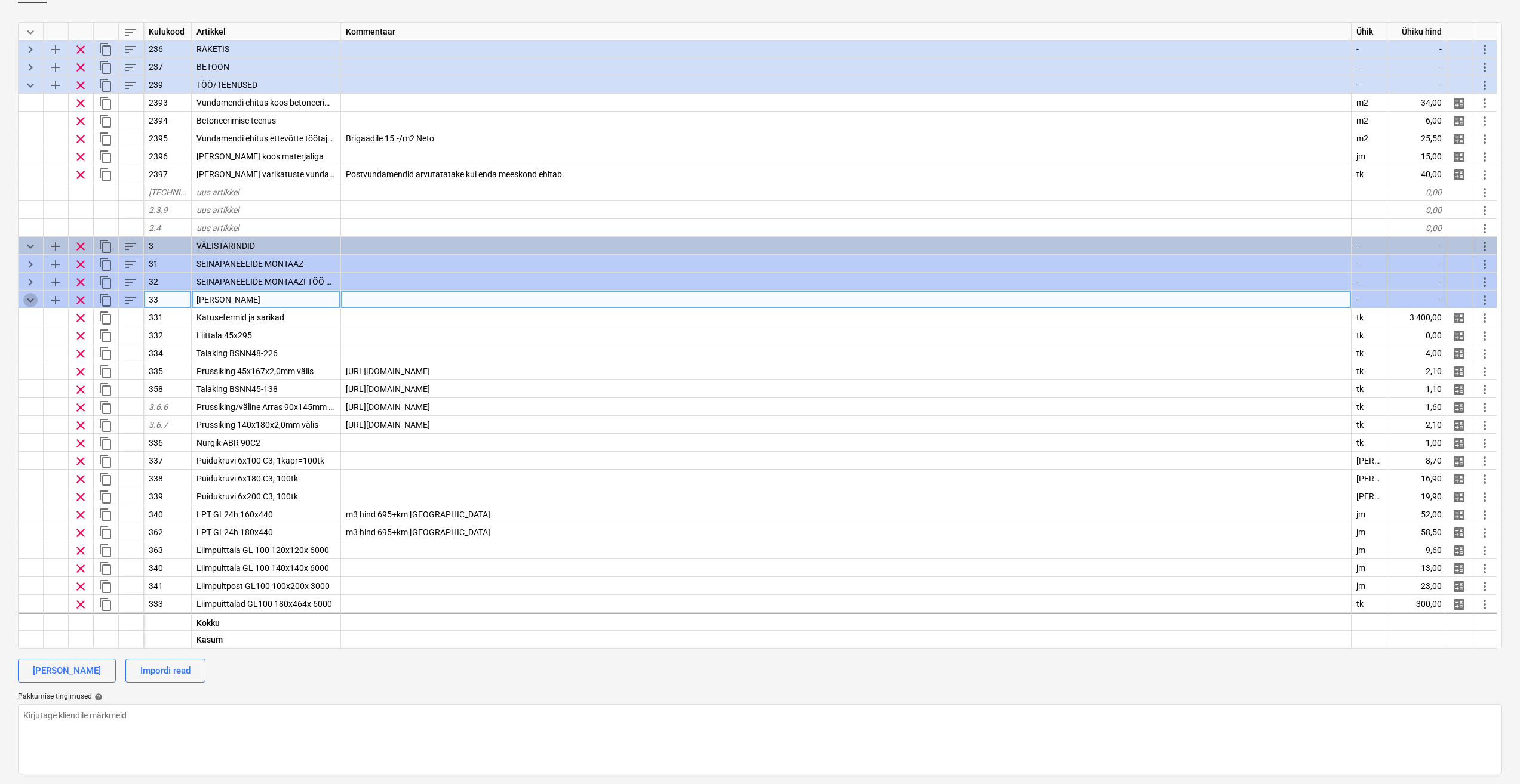
click at [30, 300] on span "keyboard_arrow_down" at bounding box center [30, 300] width 15 height 15
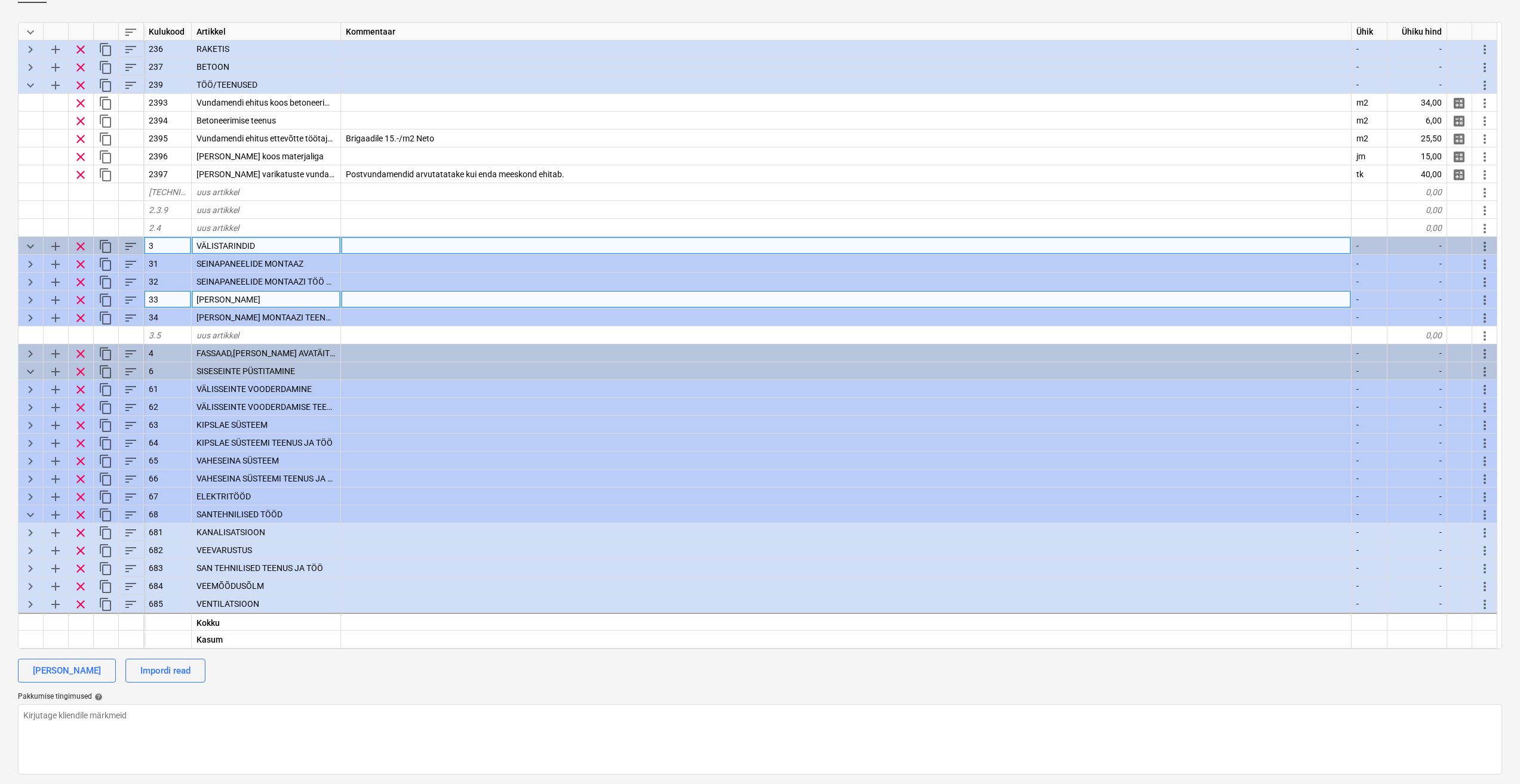
click at [34, 241] on span "keyboard_arrow_down" at bounding box center [30, 246] width 15 height 15
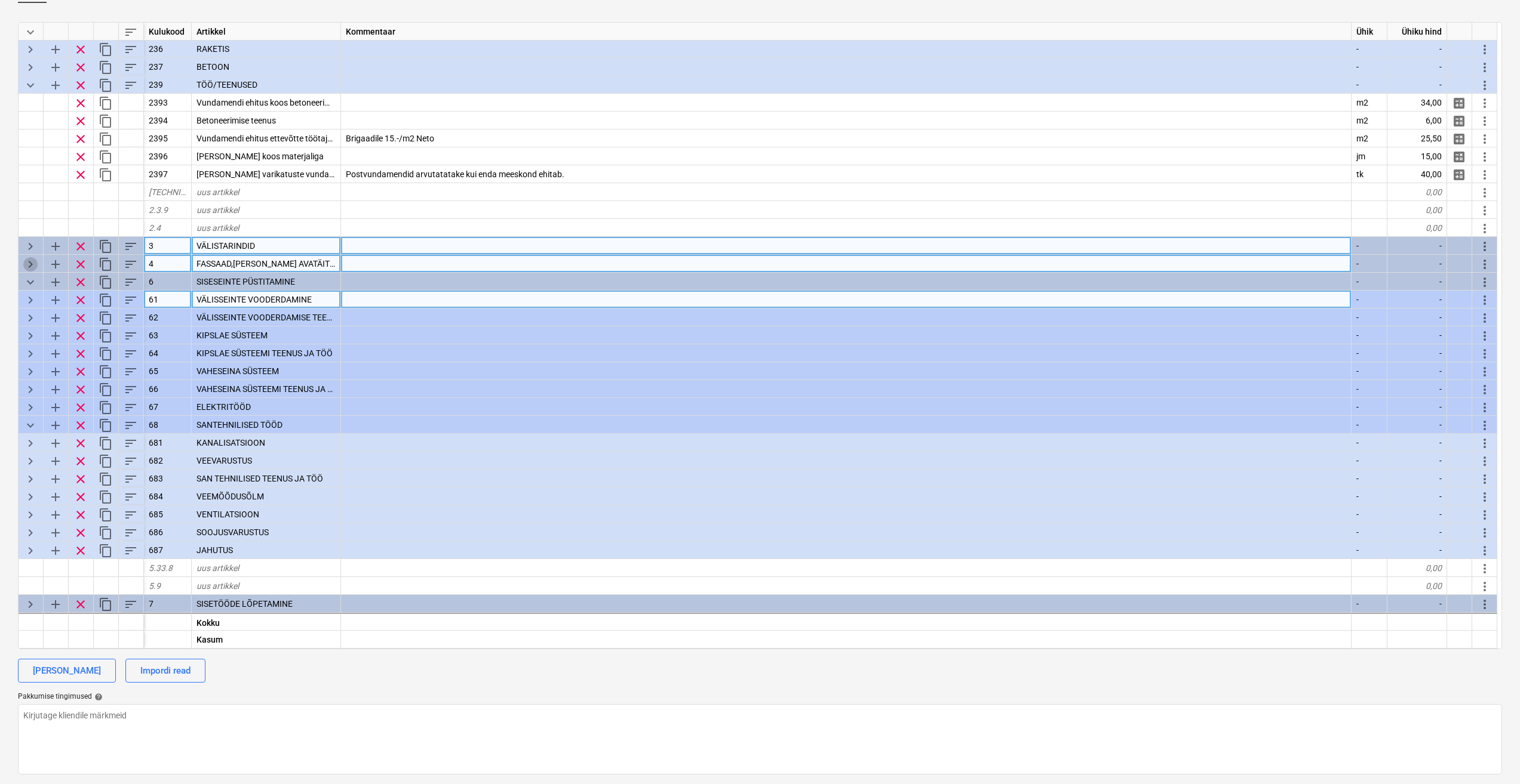
click at [28, 263] on span "keyboard_arrow_right" at bounding box center [30, 264] width 15 height 15
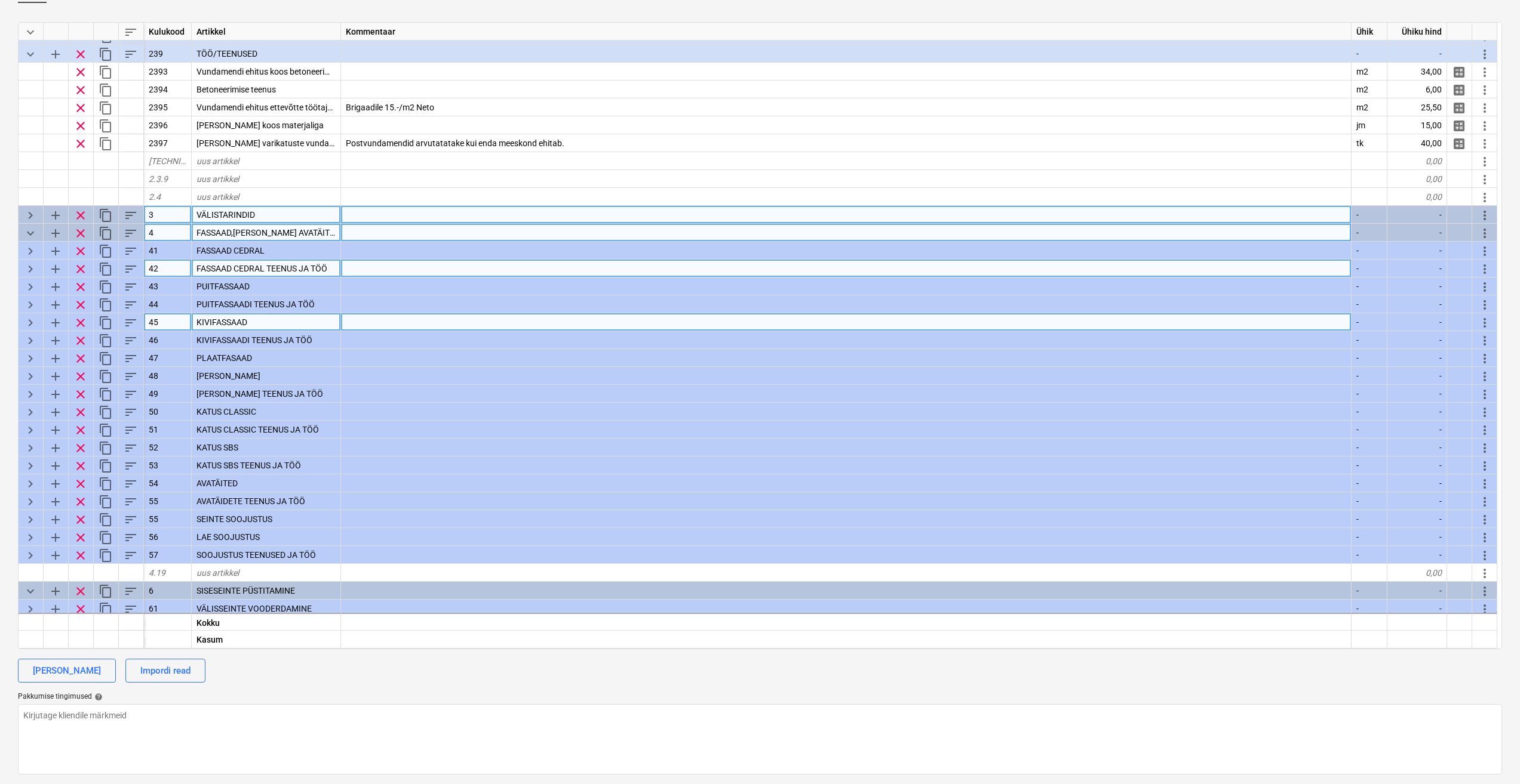
scroll to position [1601, 0]
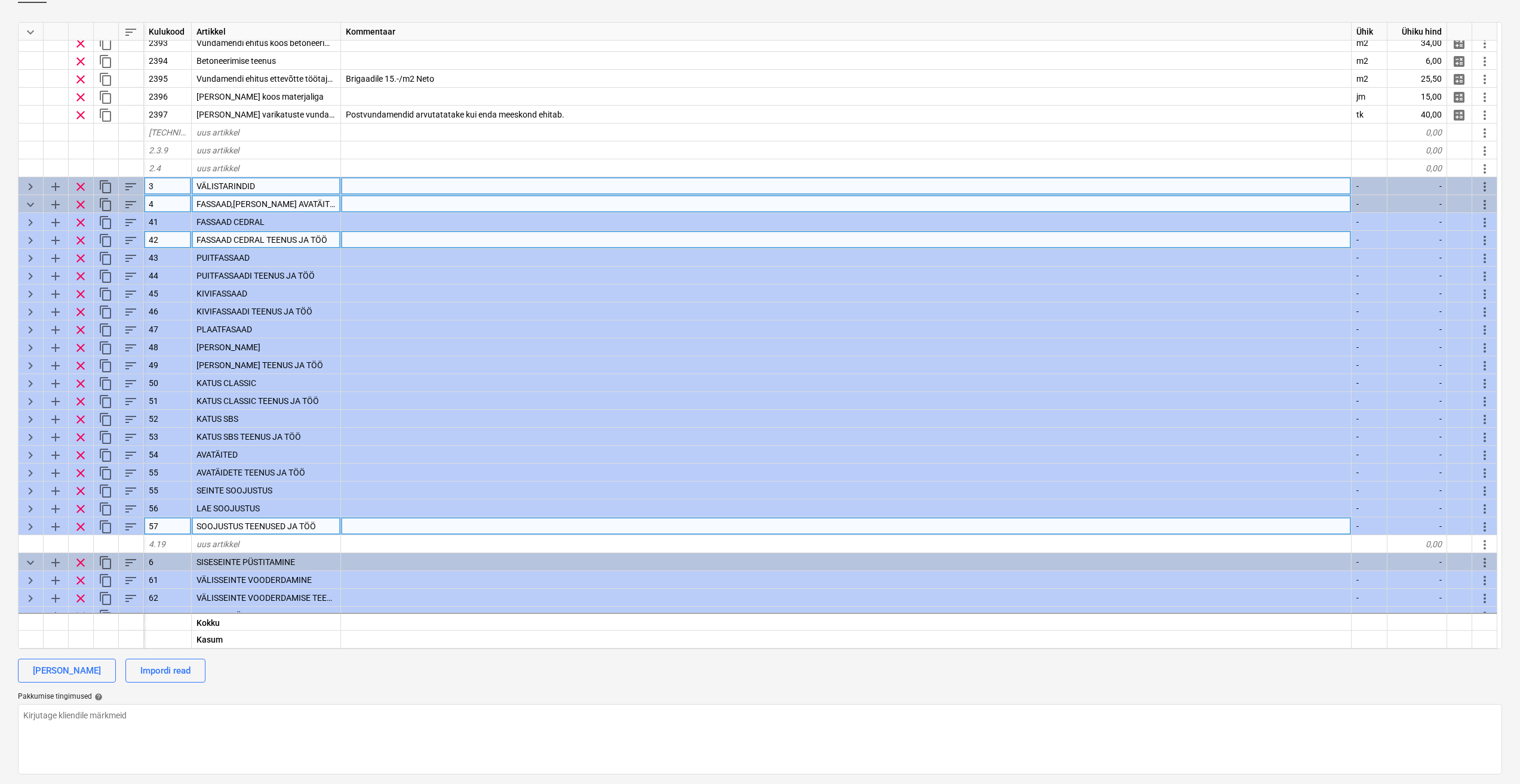
click at [30, 528] on span "keyboard_arrow_right" at bounding box center [30, 526] width 15 height 15
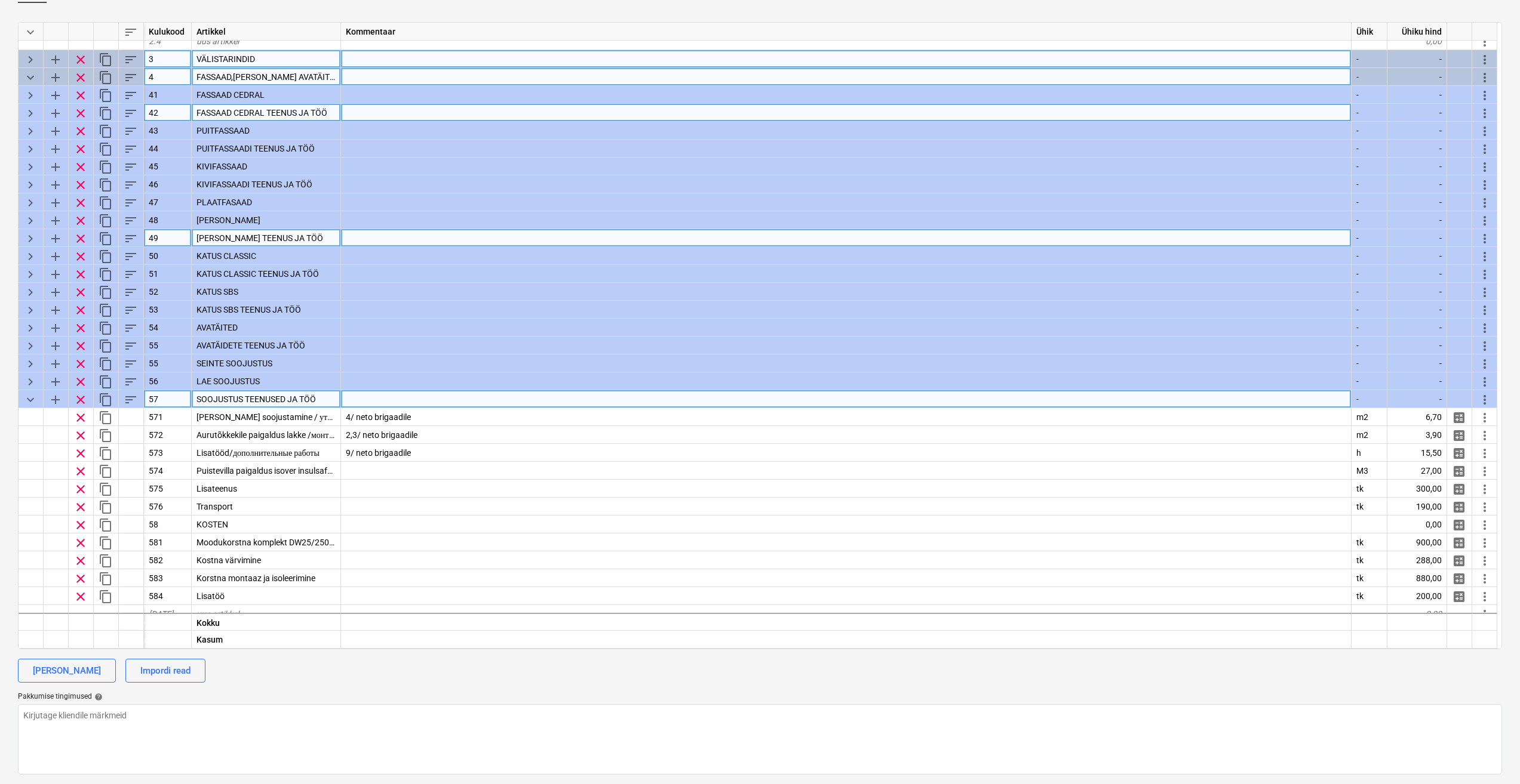
scroll to position [1779, 0]
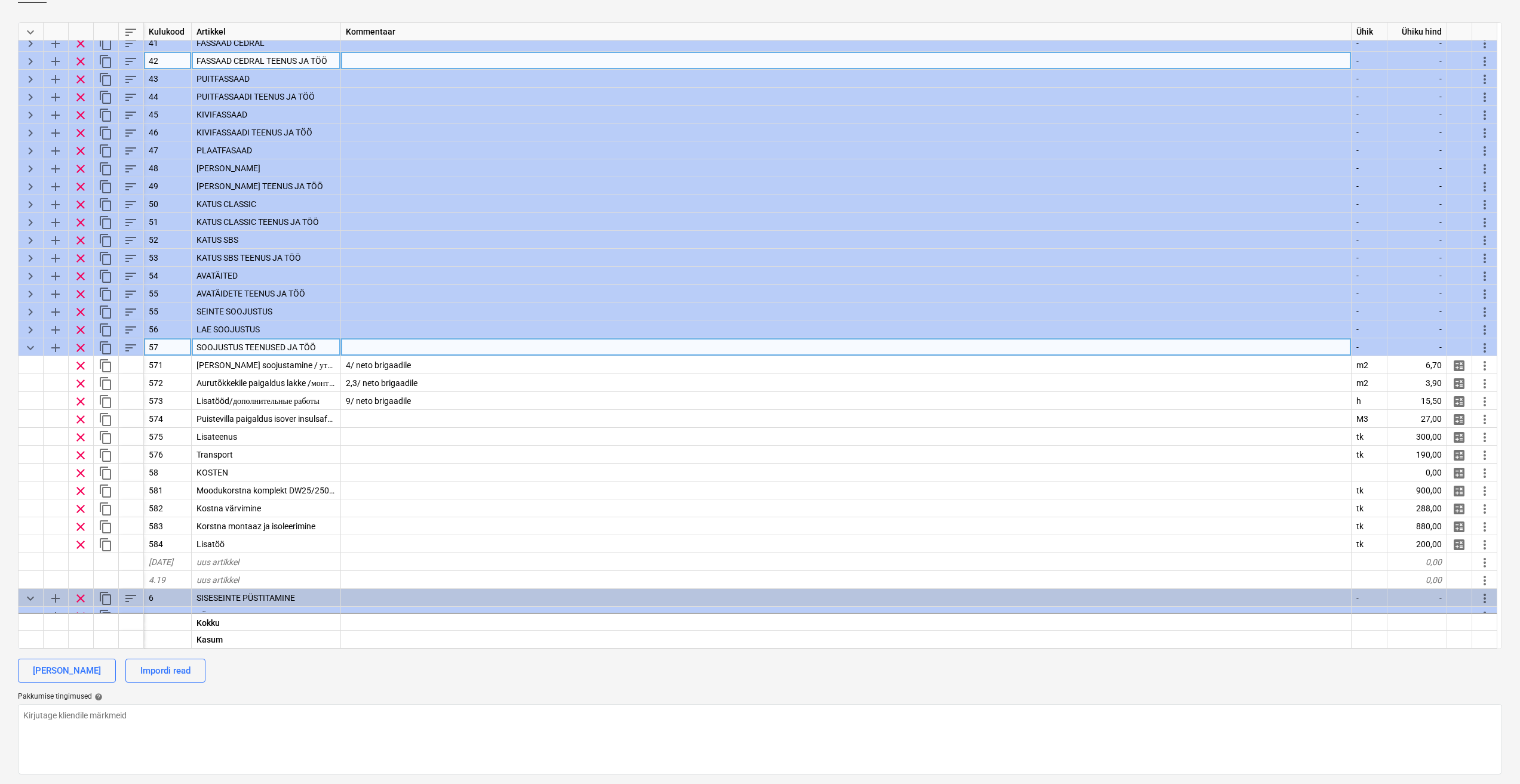
click at [31, 350] on span "keyboard_arrow_down" at bounding box center [30, 347] width 15 height 15
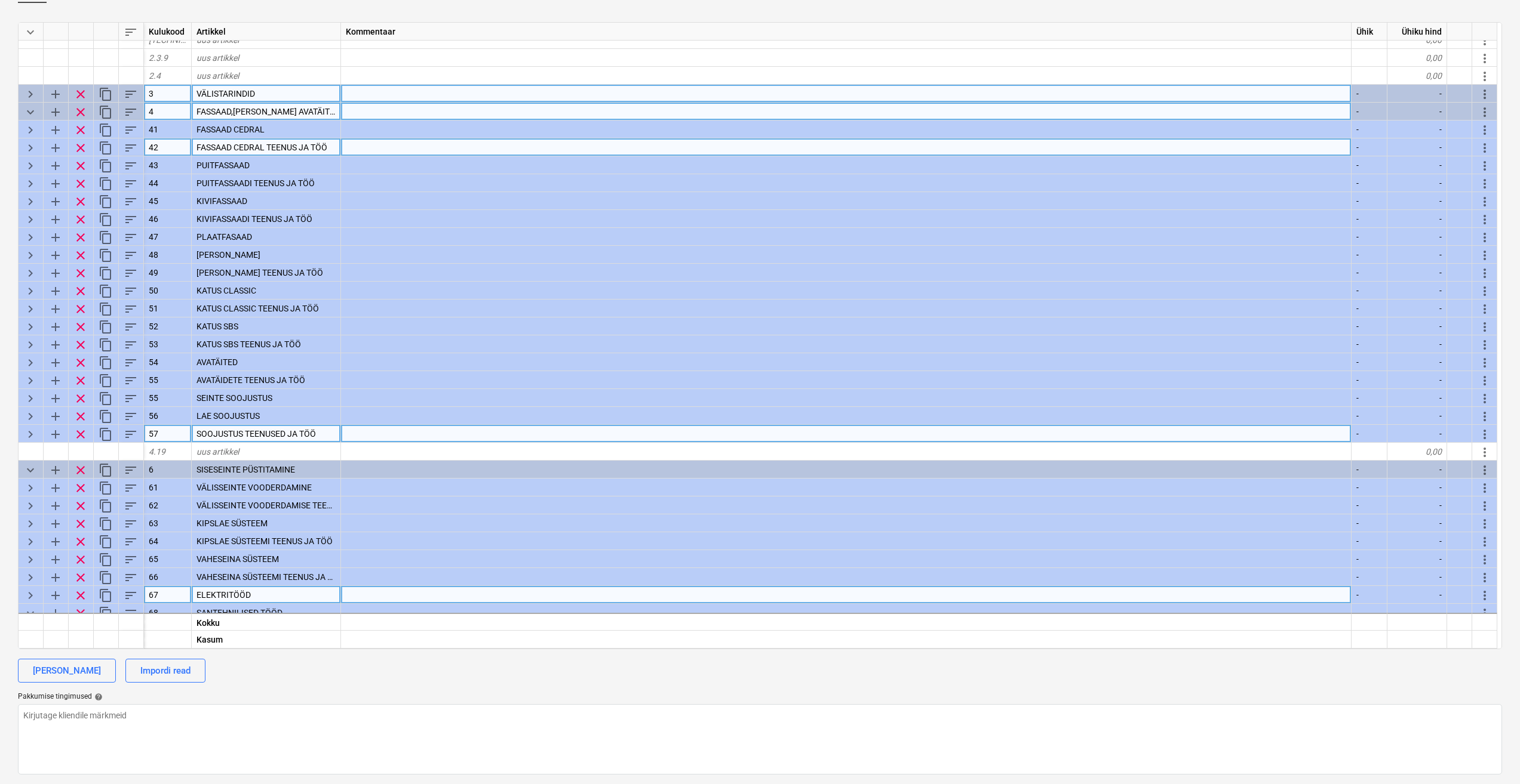
scroll to position [1838, 0]
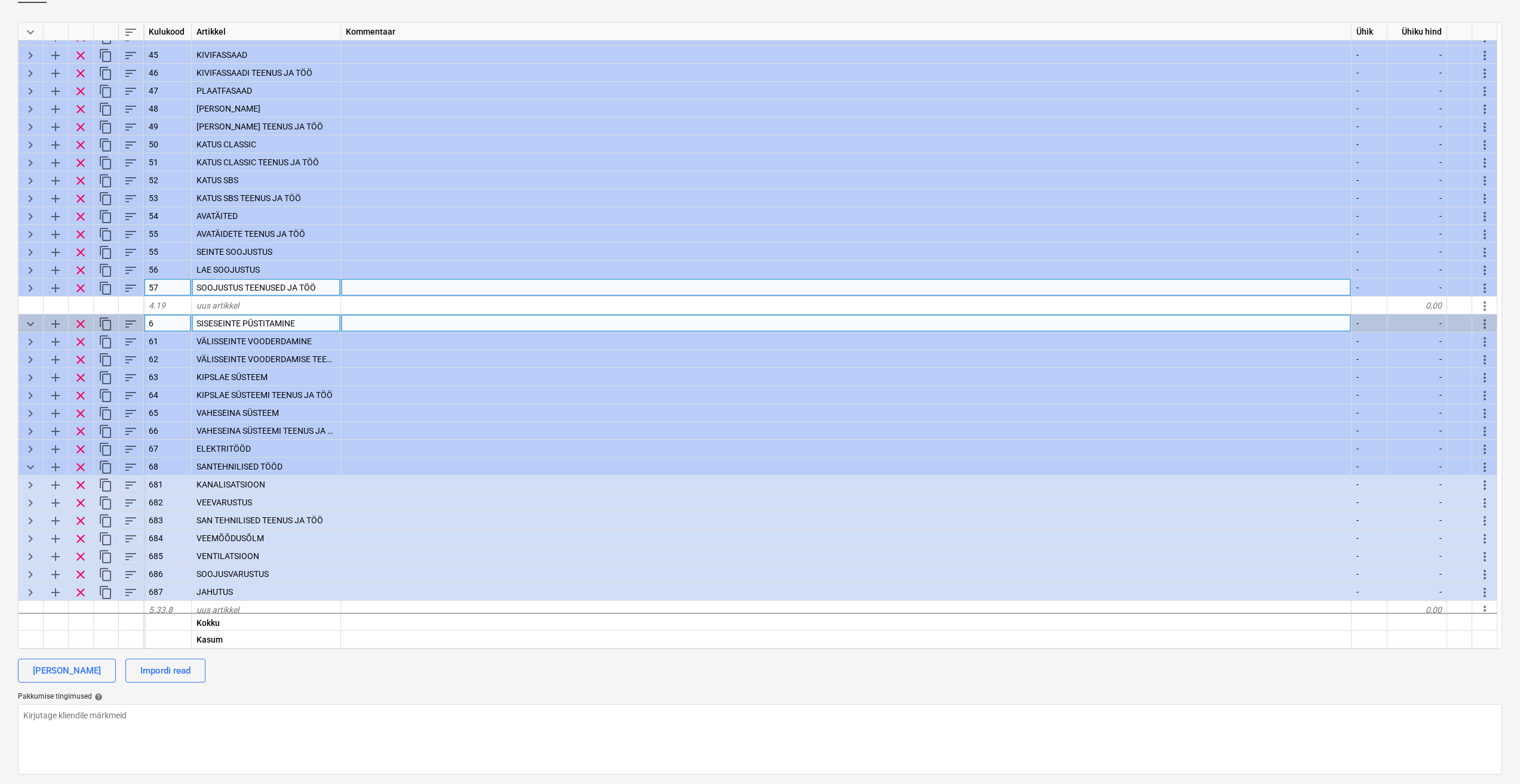
click at [27, 320] on span "keyboard_arrow_down" at bounding box center [30, 324] width 15 height 15
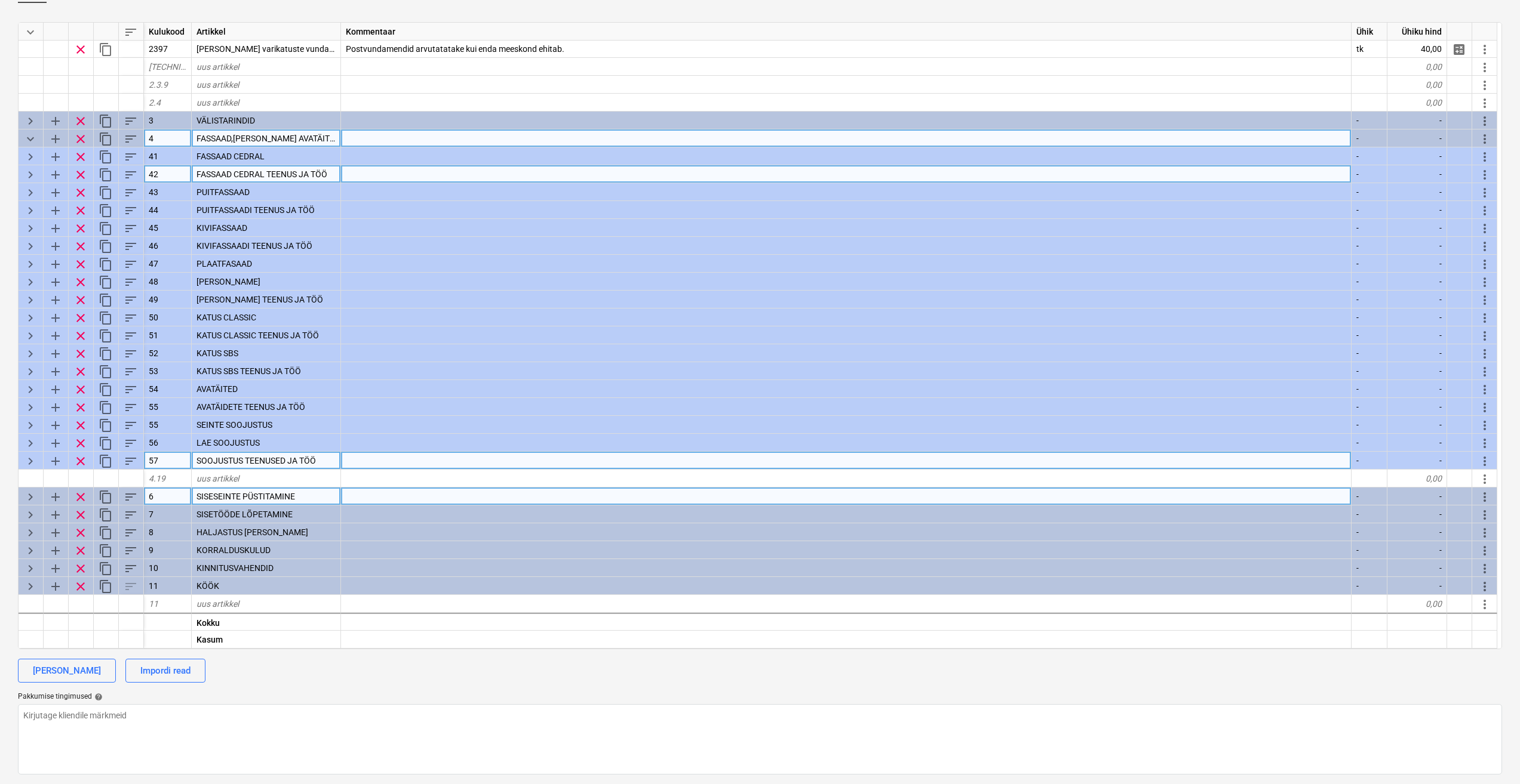
click at [33, 496] on span "keyboard_arrow_right" at bounding box center [30, 497] width 15 height 15
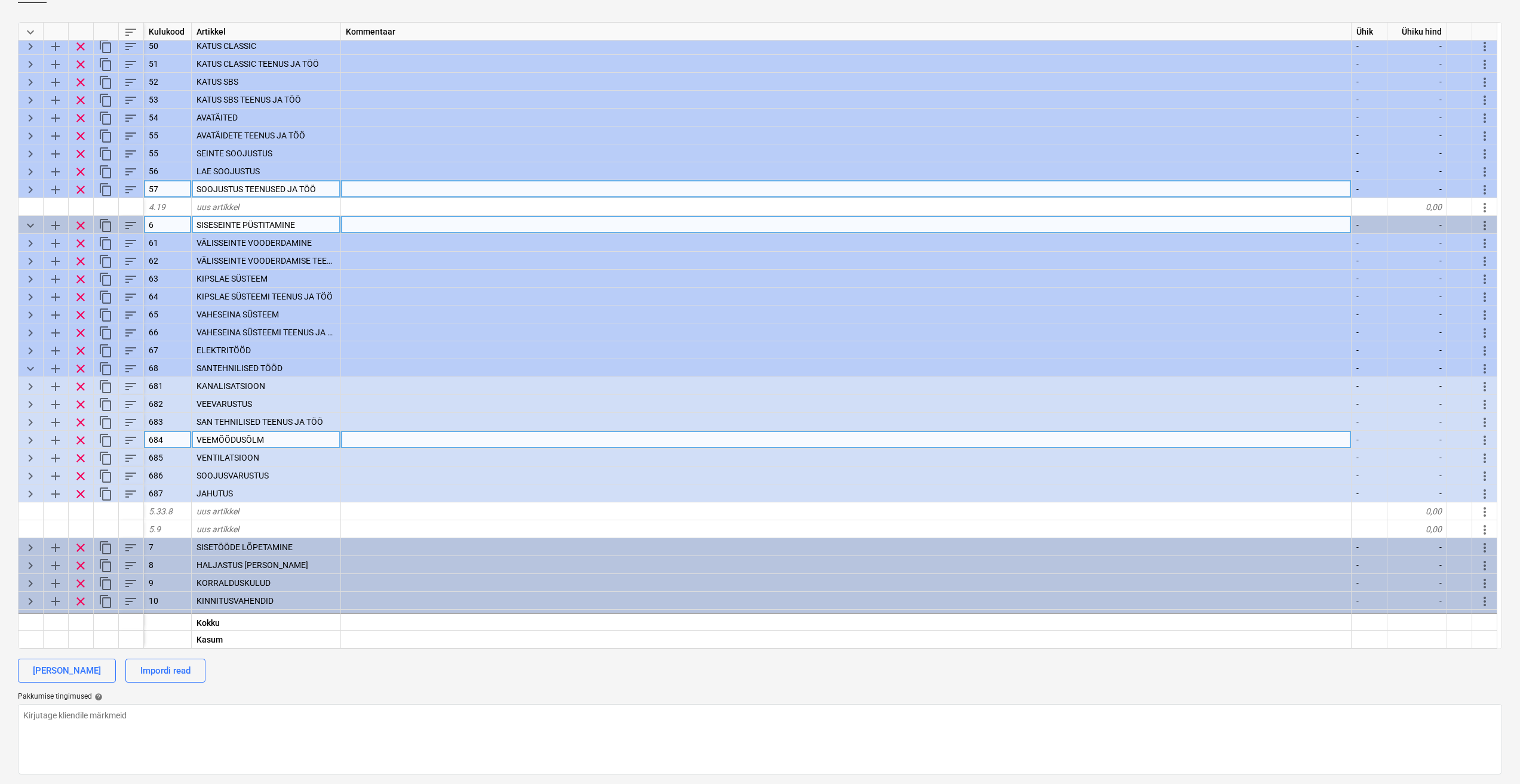
scroll to position [1964, 0]
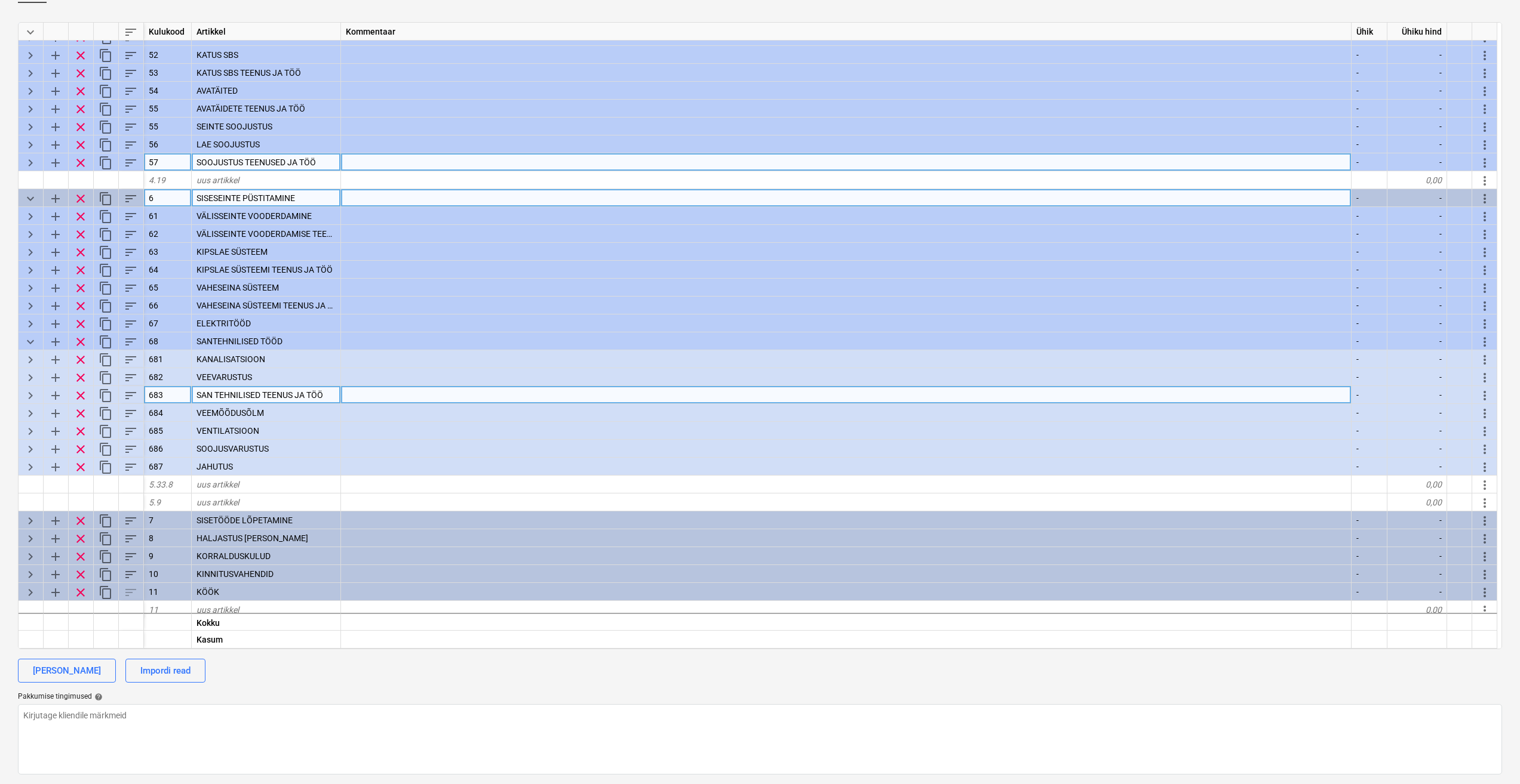
click at [33, 395] on span "keyboard_arrow_right" at bounding box center [30, 395] width 15 height 15
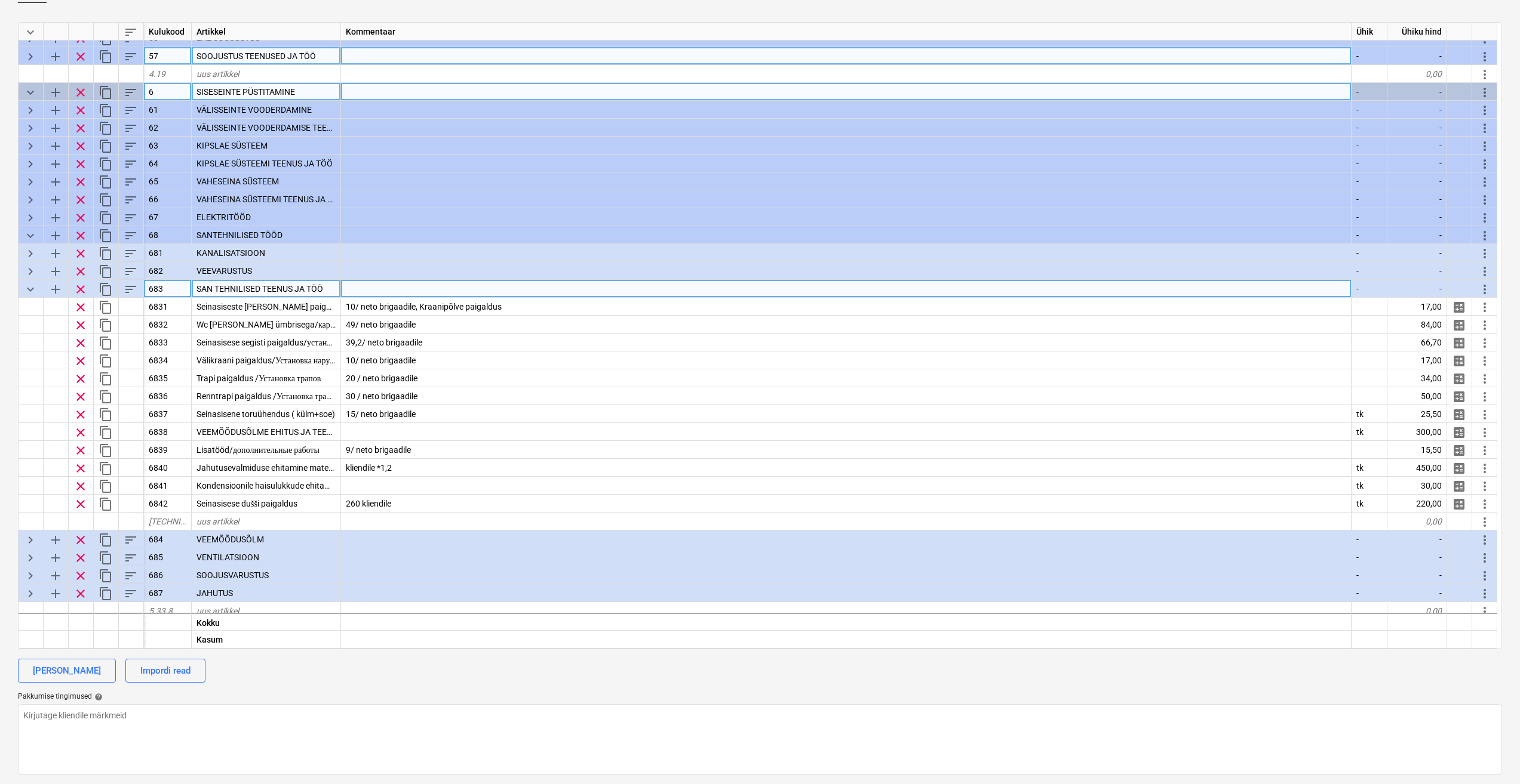
scroll to position [2083, 0]
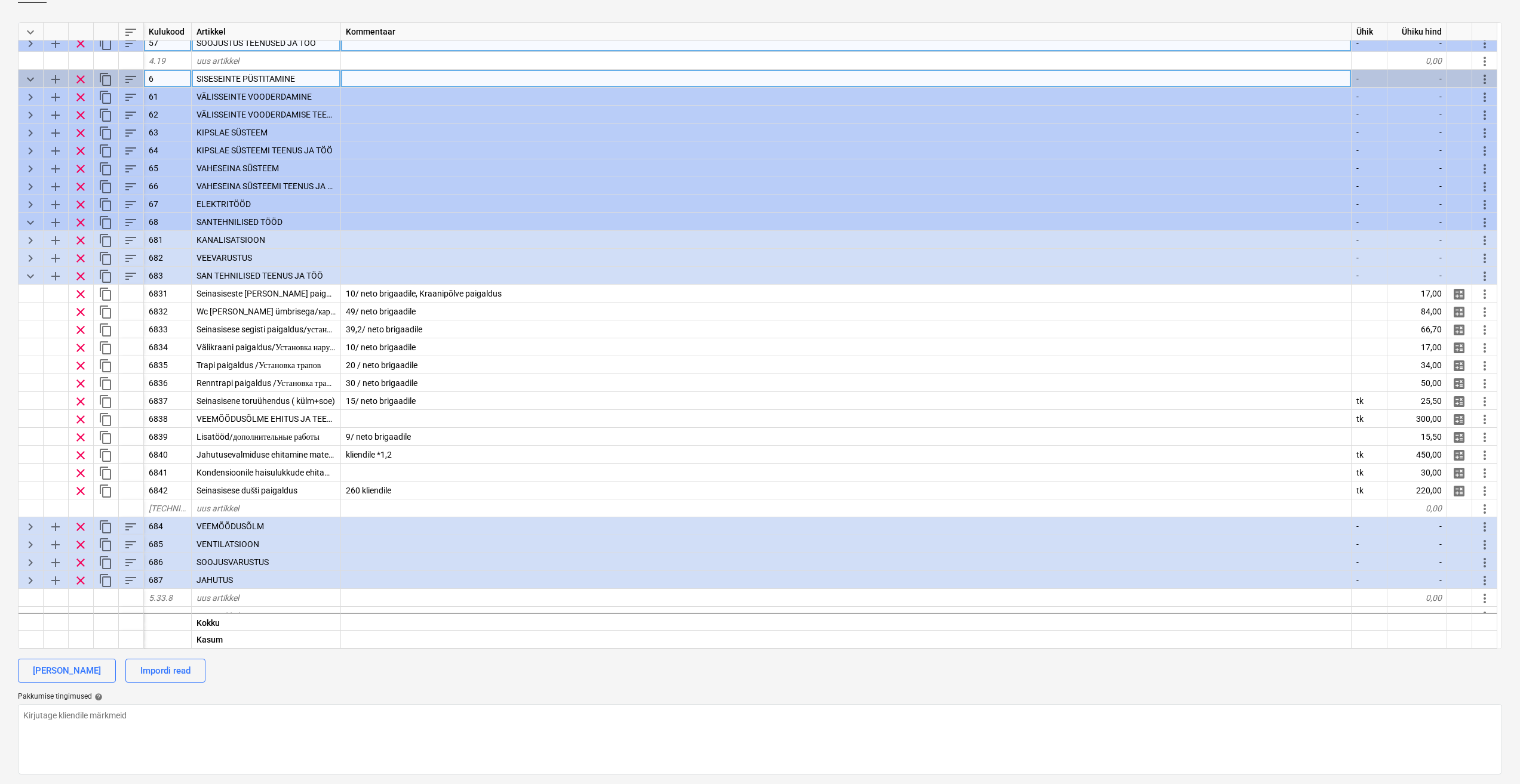
click at [34, 276] on span "keyboard_arrow_down" at bounding box center [30, 276] width 15 height 15
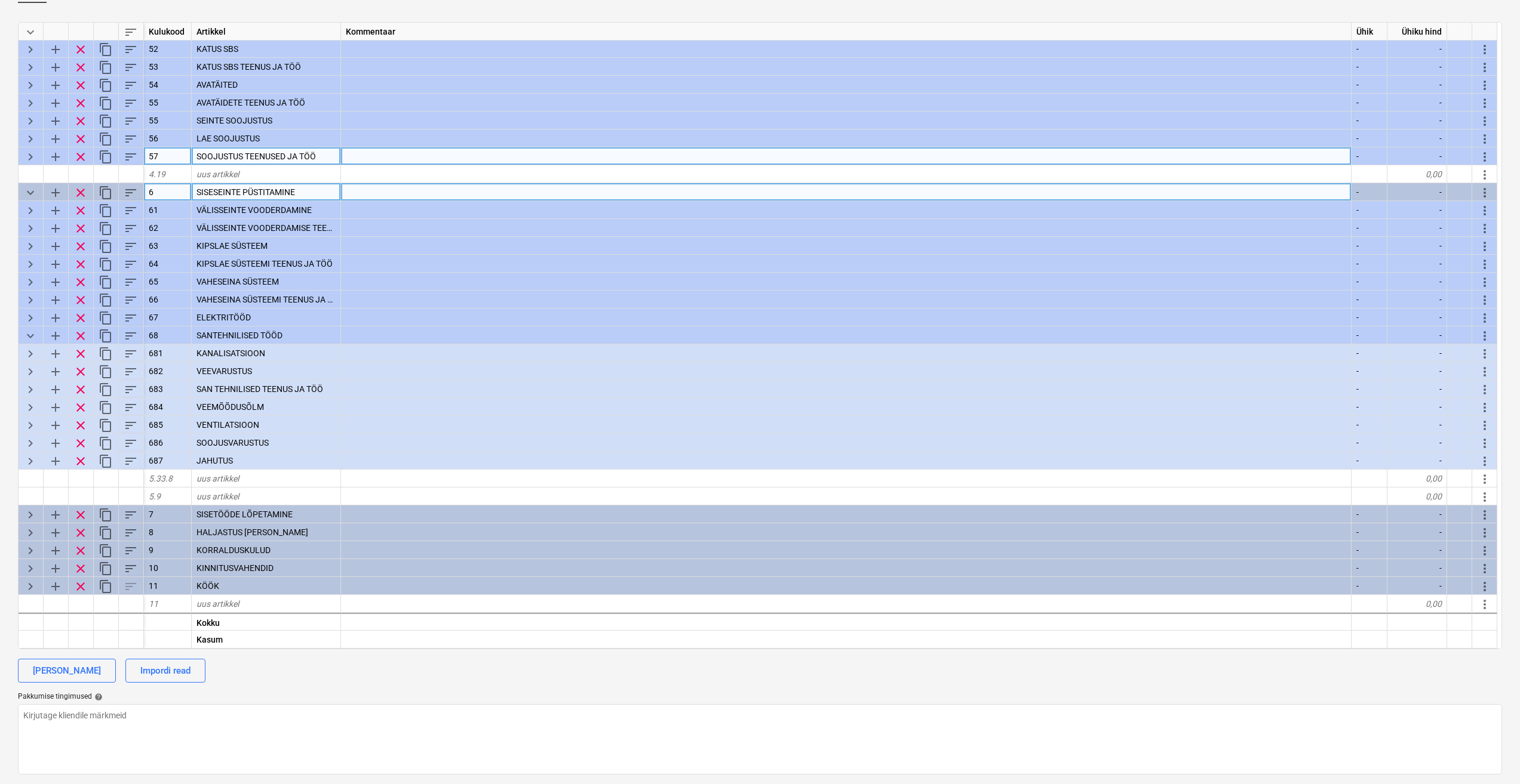
scroll to position [1970, 0]
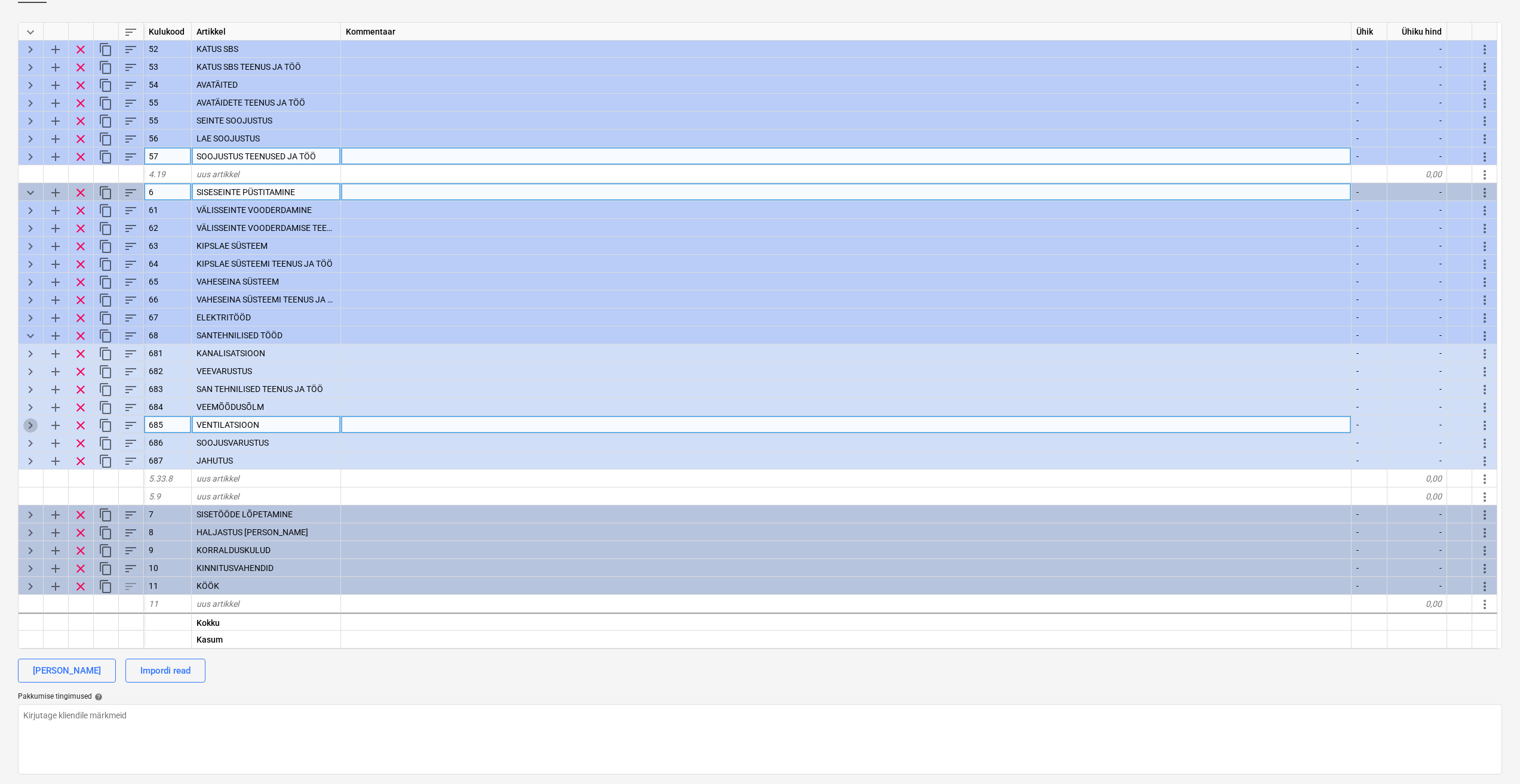
click at [29, 425] on span "keyboard_arrow_right" at bounding box center [30, 425] width 15 height 15
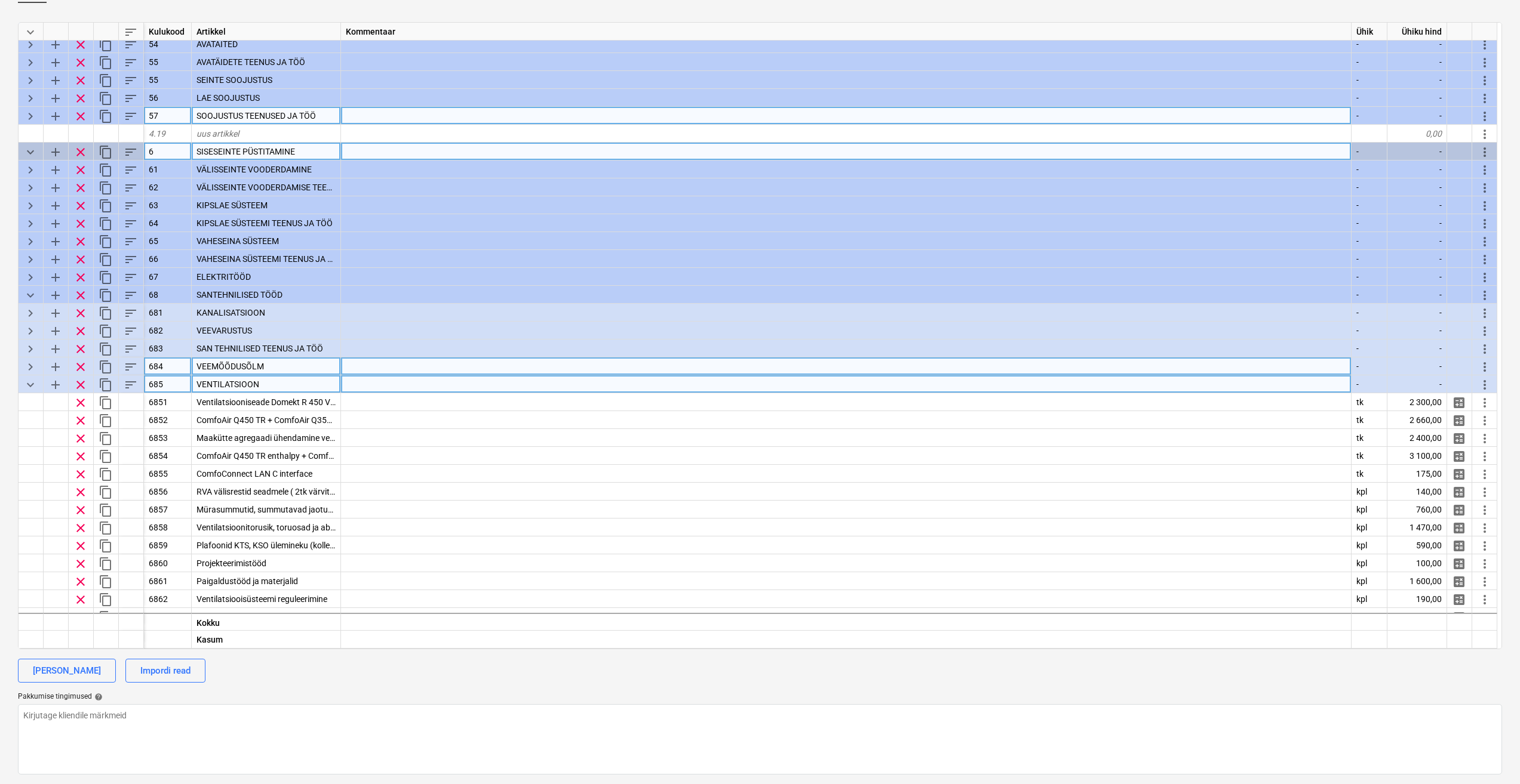
scroll to position [2089, 0]
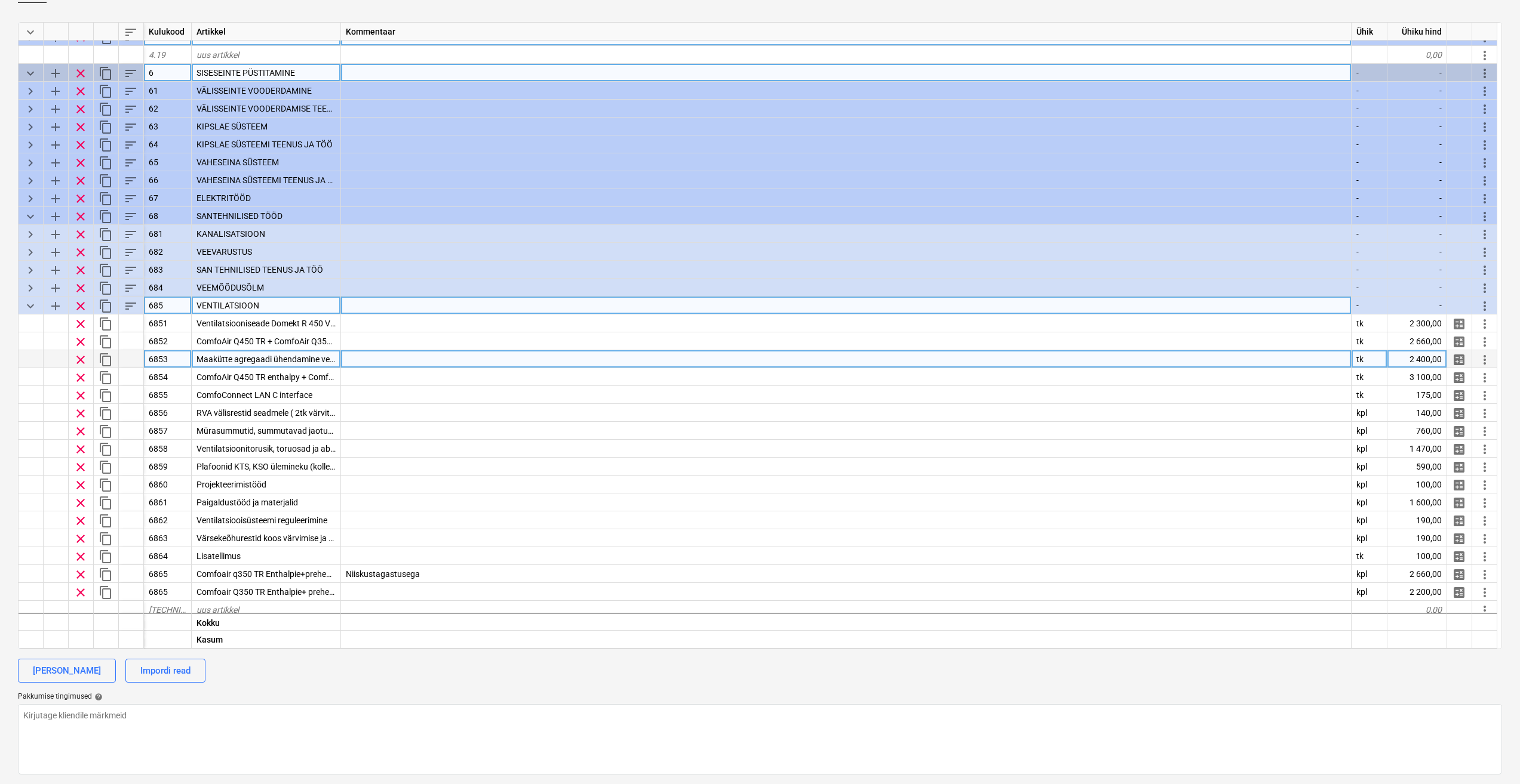
click at [303, 363] on span "Maakütte agregaadi ühendamine ventilatsiooniga" at bounding box center [288, 359] width 184 height 9
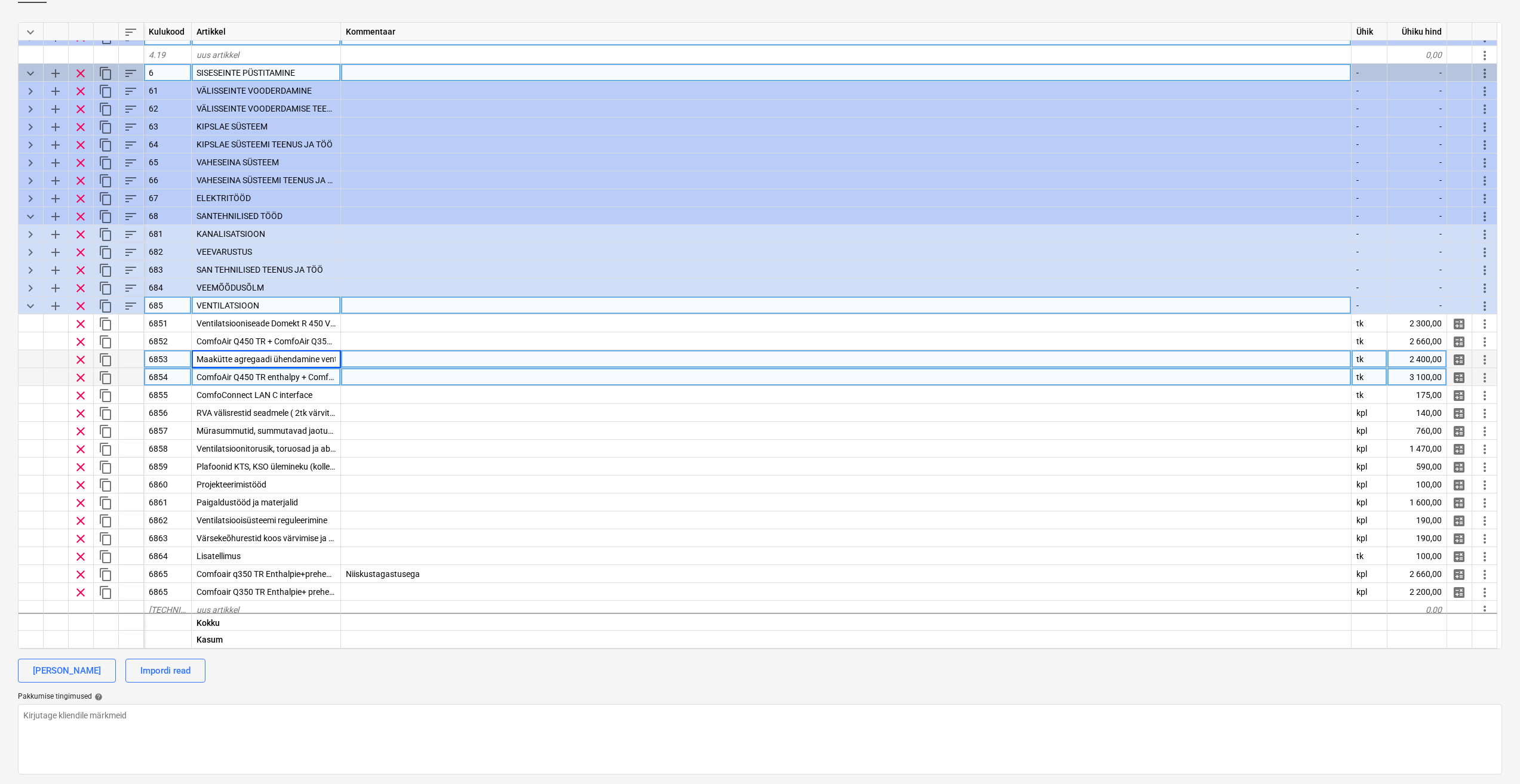
scroll to position [0, 45]
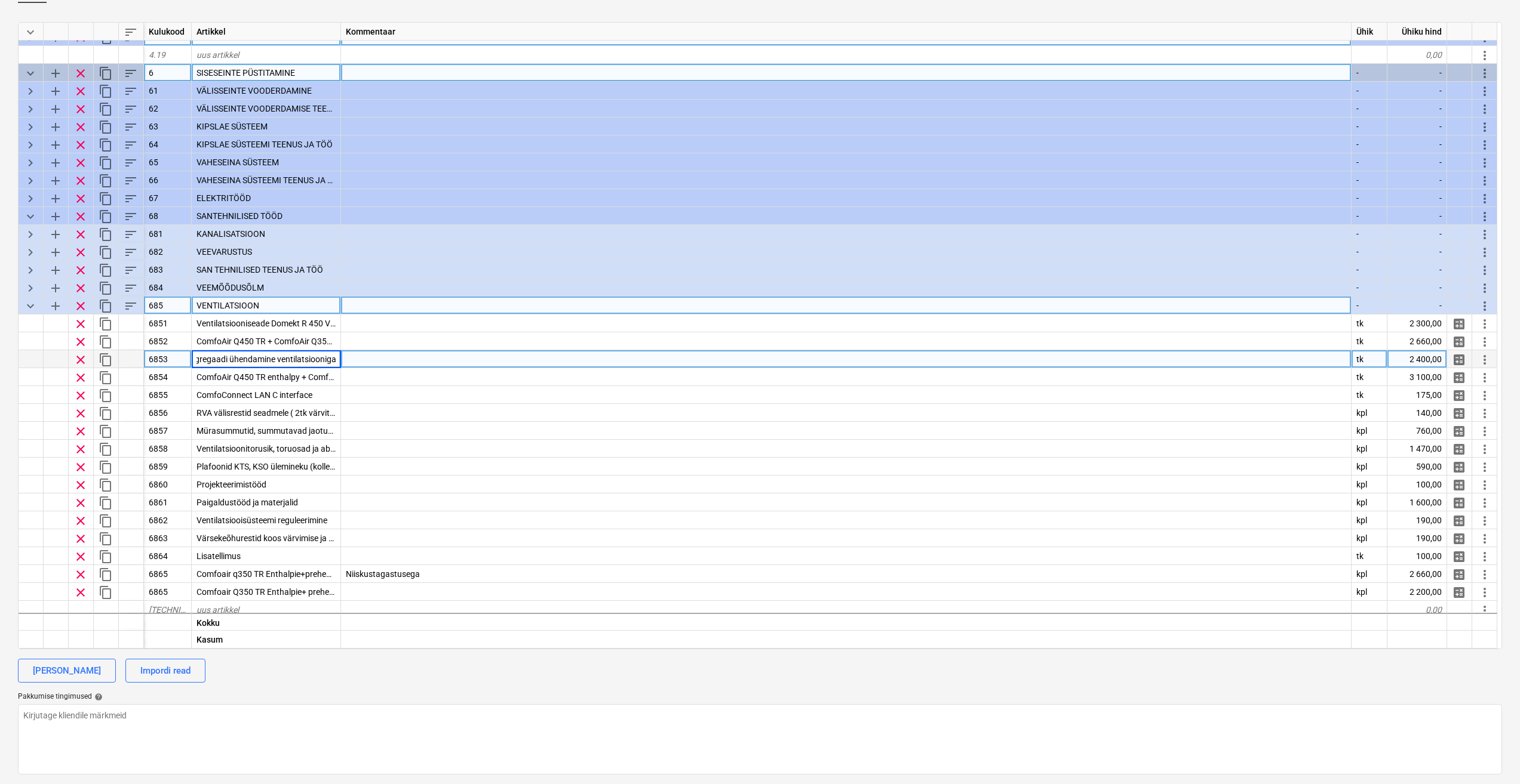
click at [29, 306] on span "keyboard_arrow_down" at bounding box center [30, 306] width 15 height 15
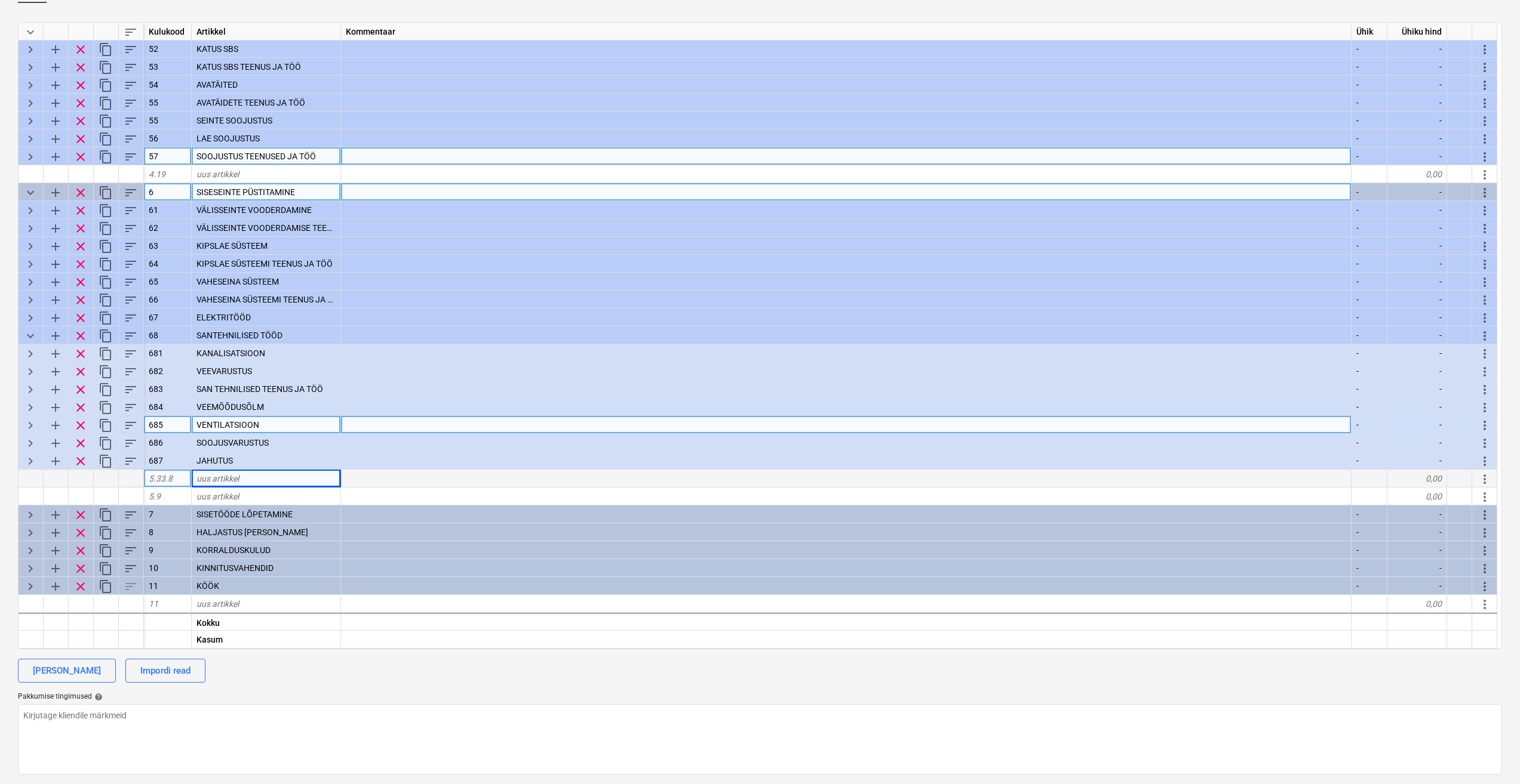
scroll to position [1970, 0]
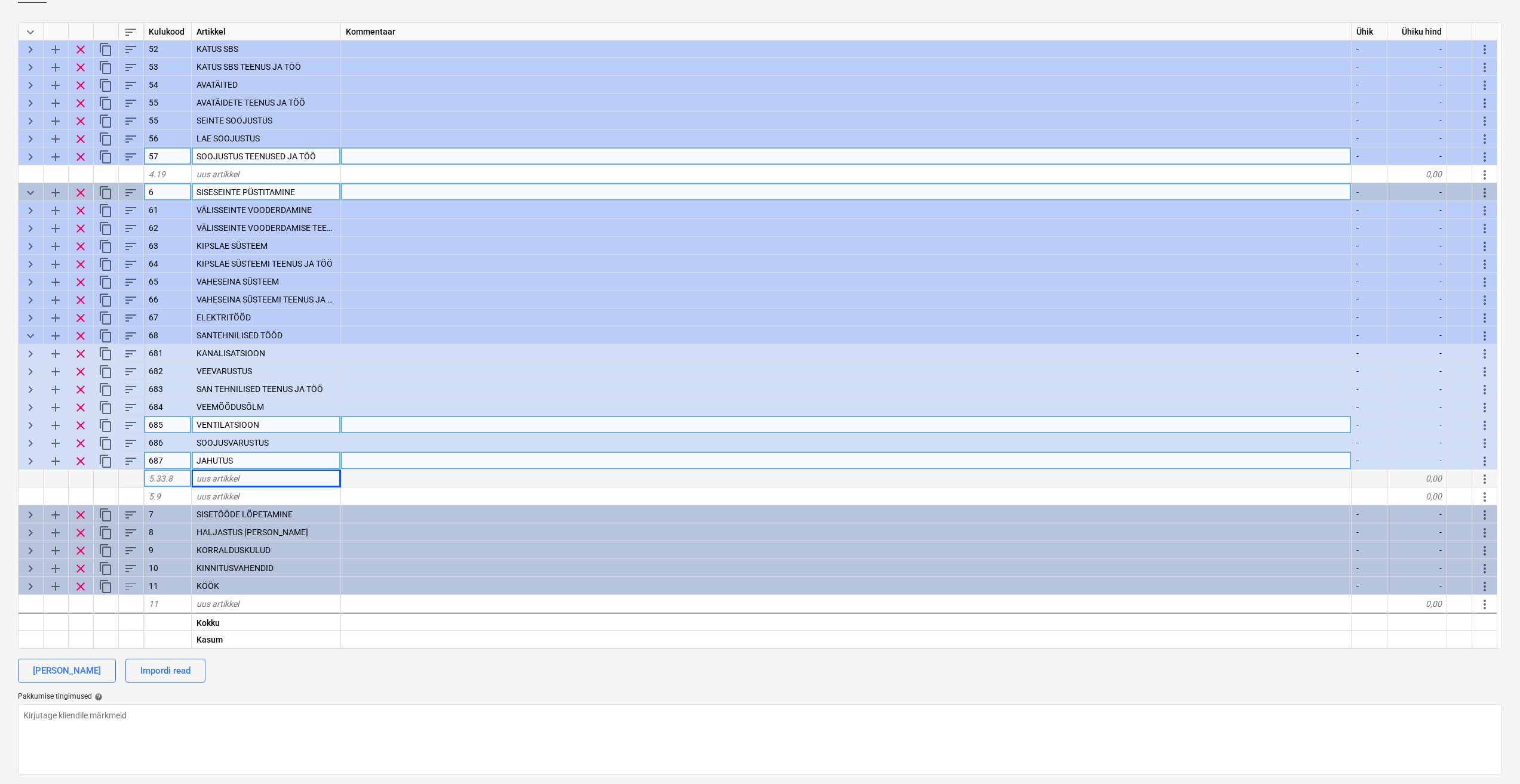
click at [32, 460] on span "keyboard_arrow_right" at bounding box center [30, 461] width 15 height 15
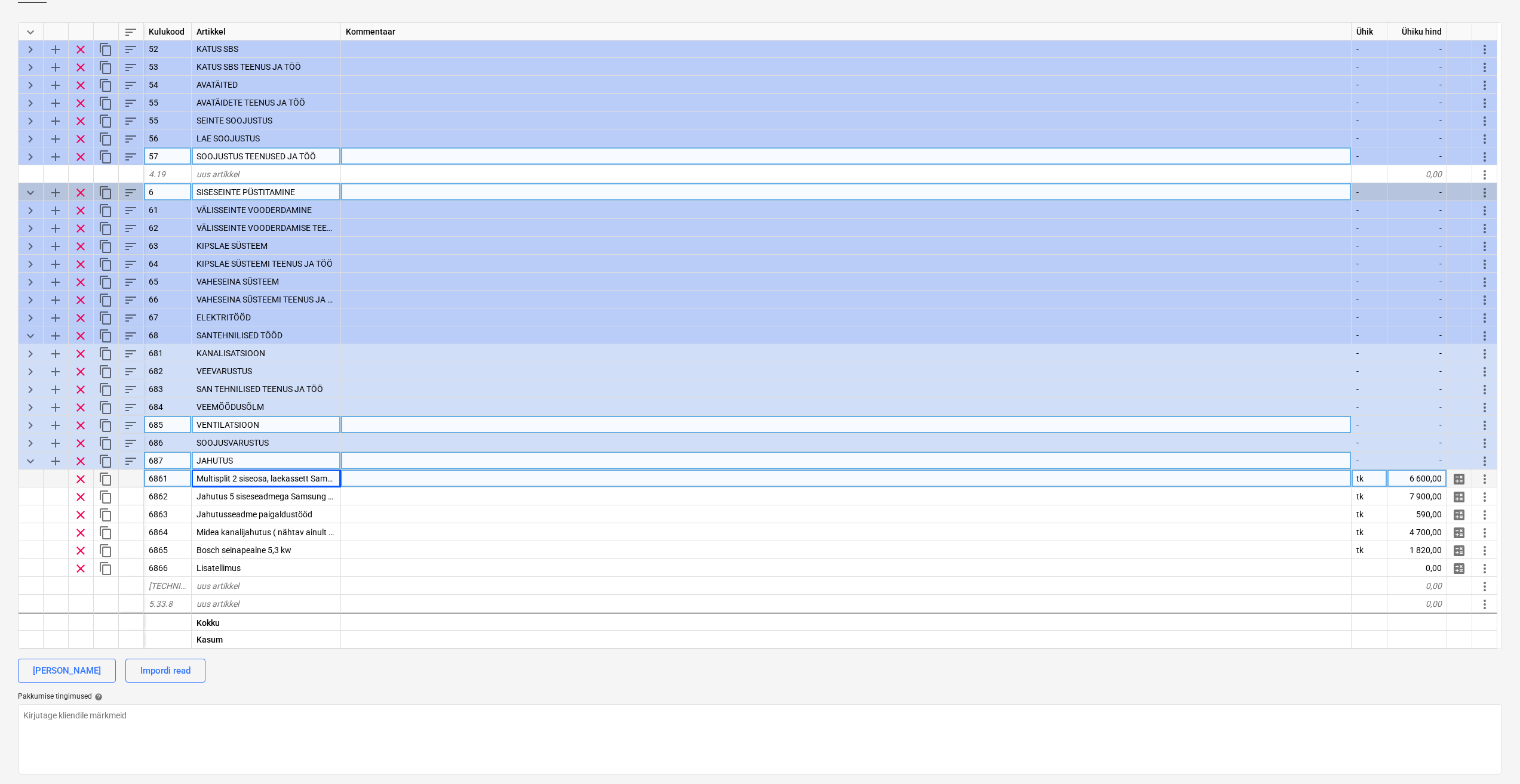
click at [29, 462] on span "keyboard_arrow_down" at bounding box center [30, 461] width 15 height 15
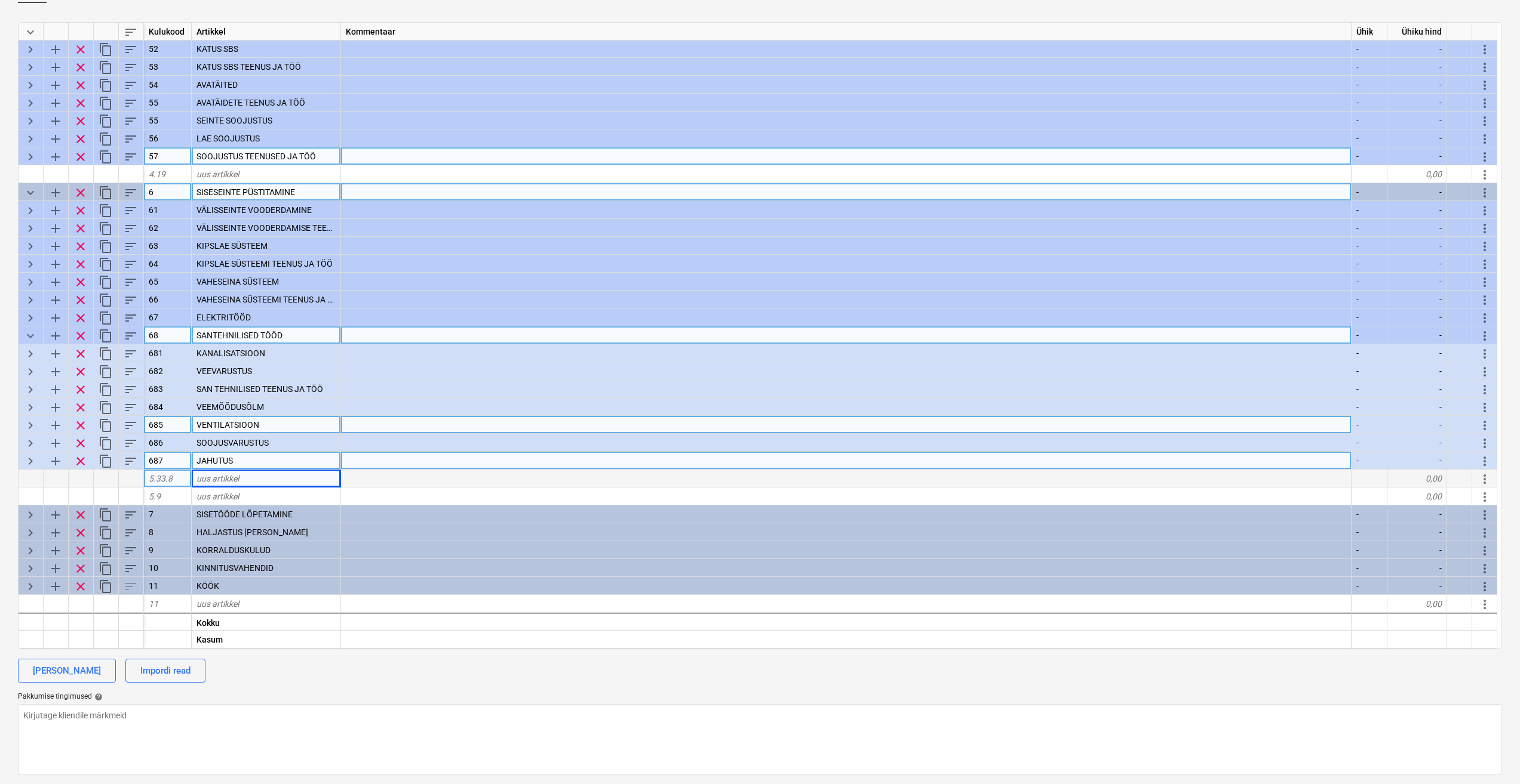
click at [23, 338] on span "keyboard_arrow_down" at bounding box center [30, 336] width 15 height 15
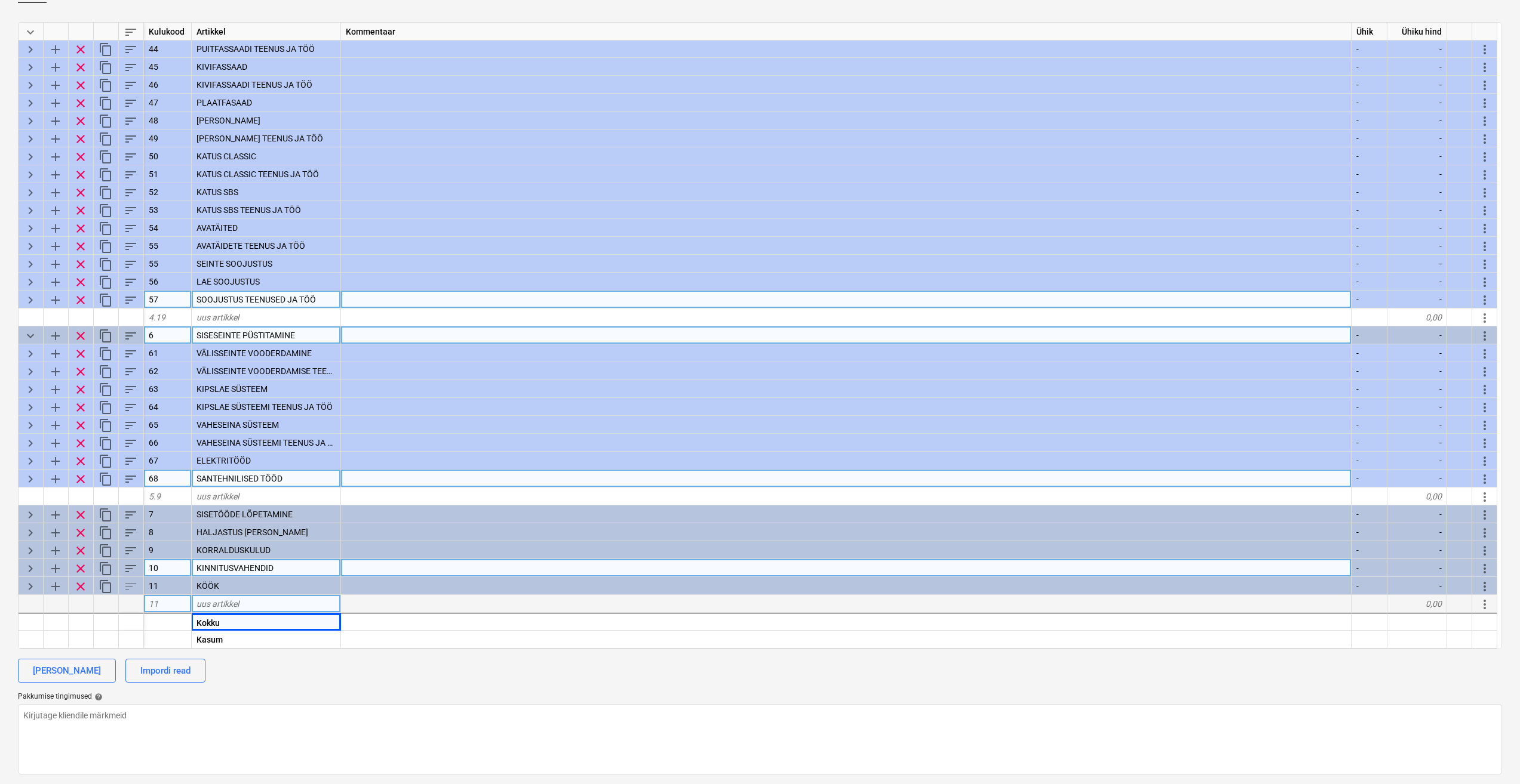
scroll to position [1827, 0]
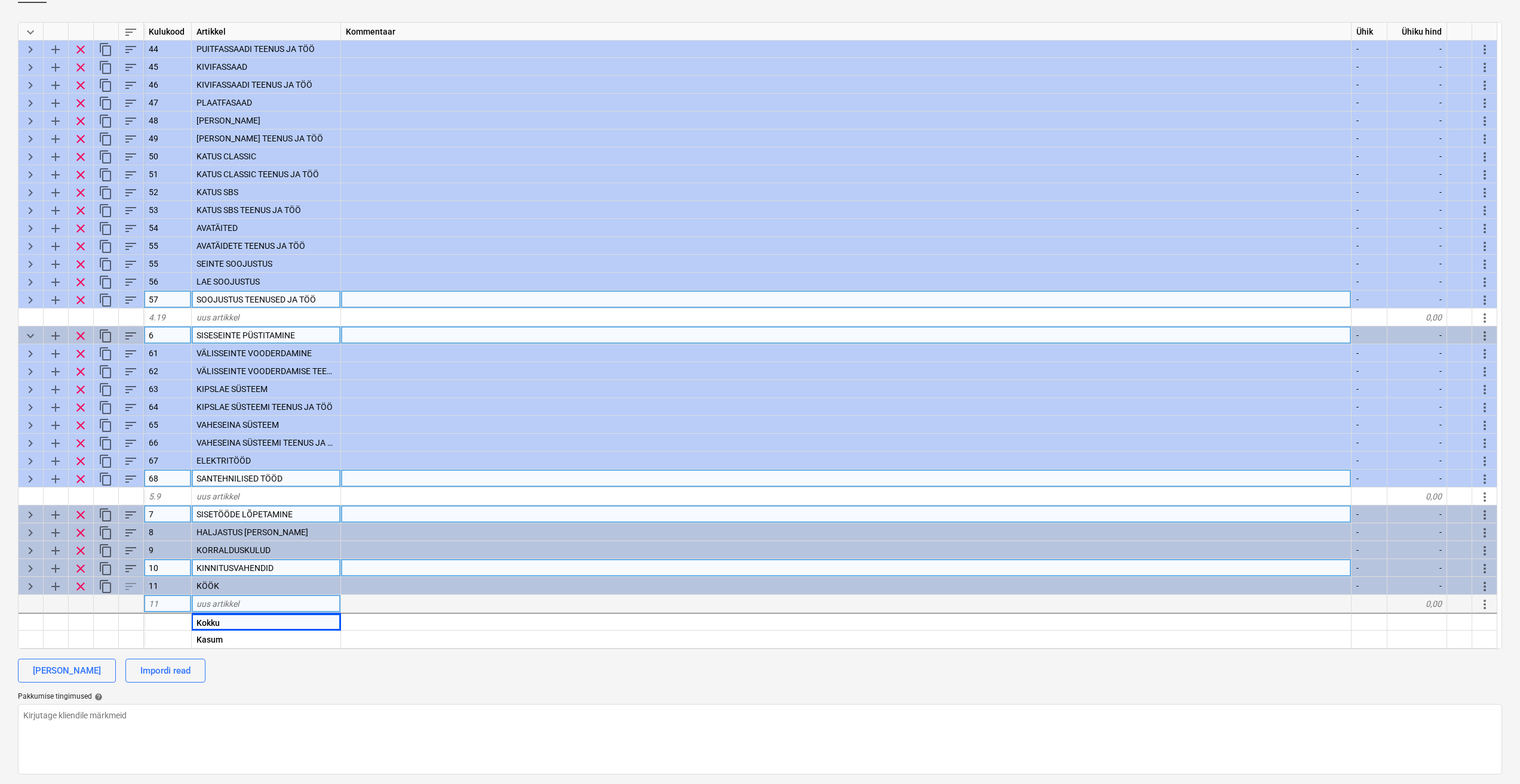
click at [28, 512] on span "keyboard_arrow_right" at bounding box center [30, 514] width 15 height 15
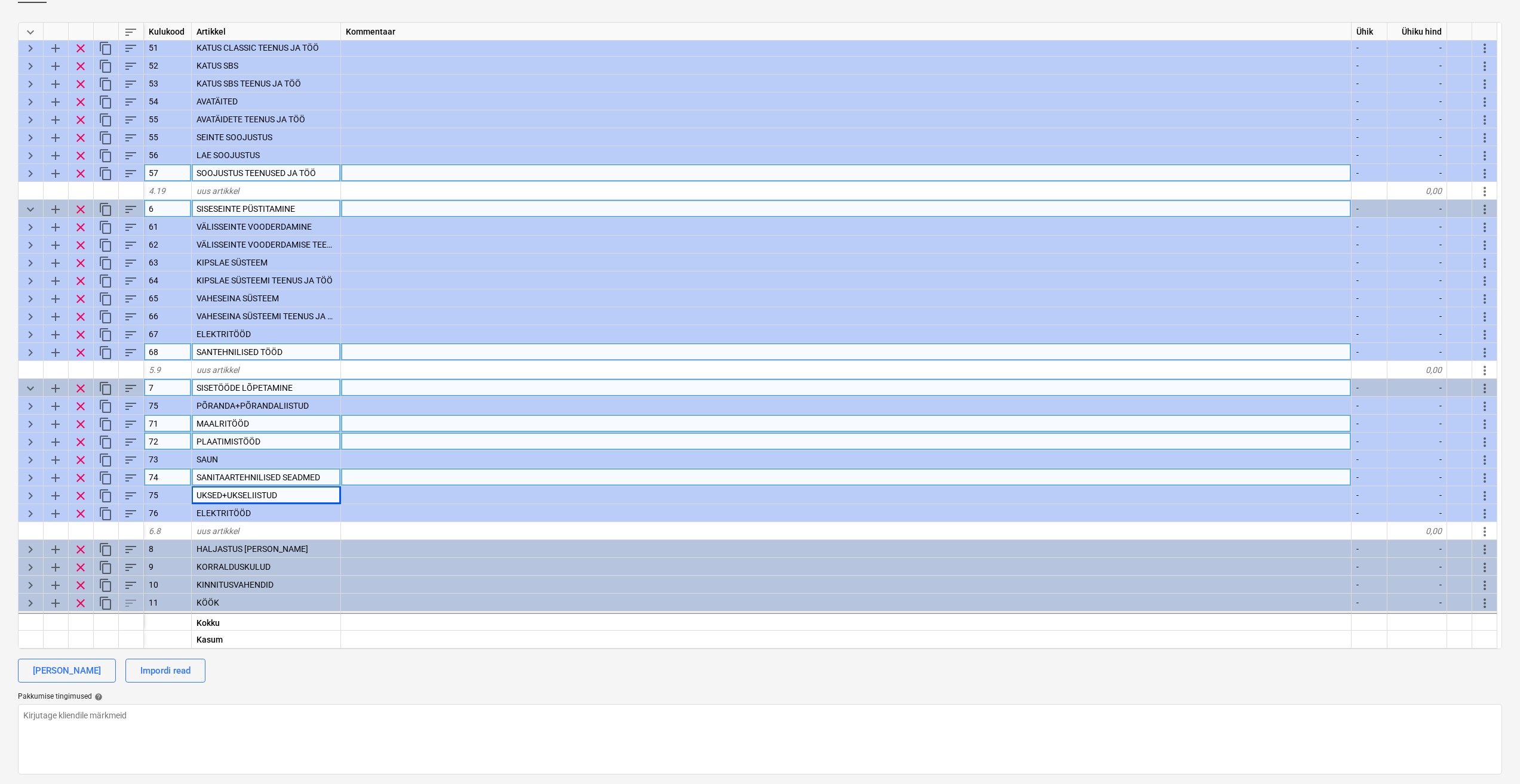
scroll to position [1970, 0]
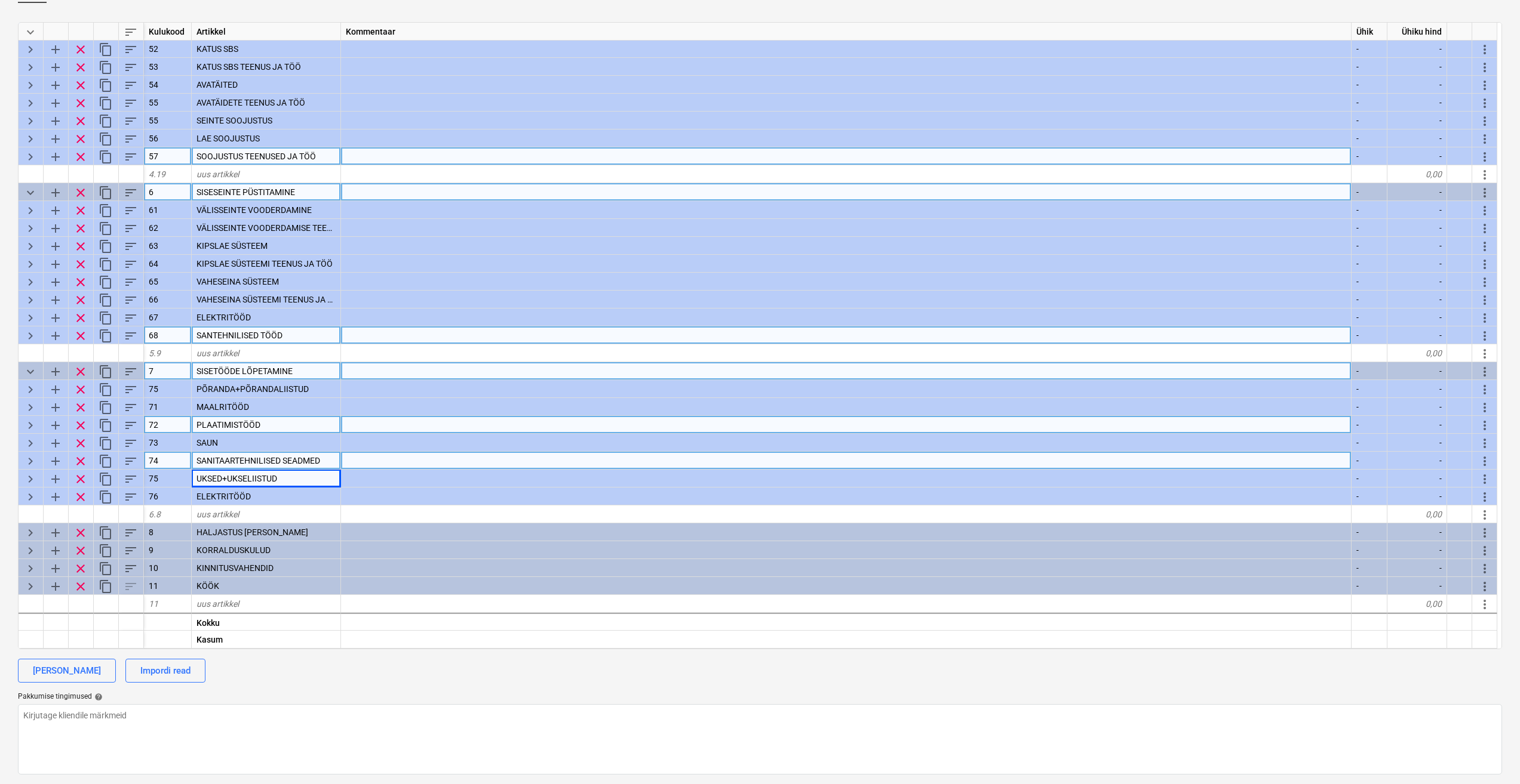
click at [431, 463] on div at bounding box center [846, 460] width 1010 height 18
click at [27, 460] on span "keyboard_arrow_right" at bounding box center [30, 461] width 15 height 15
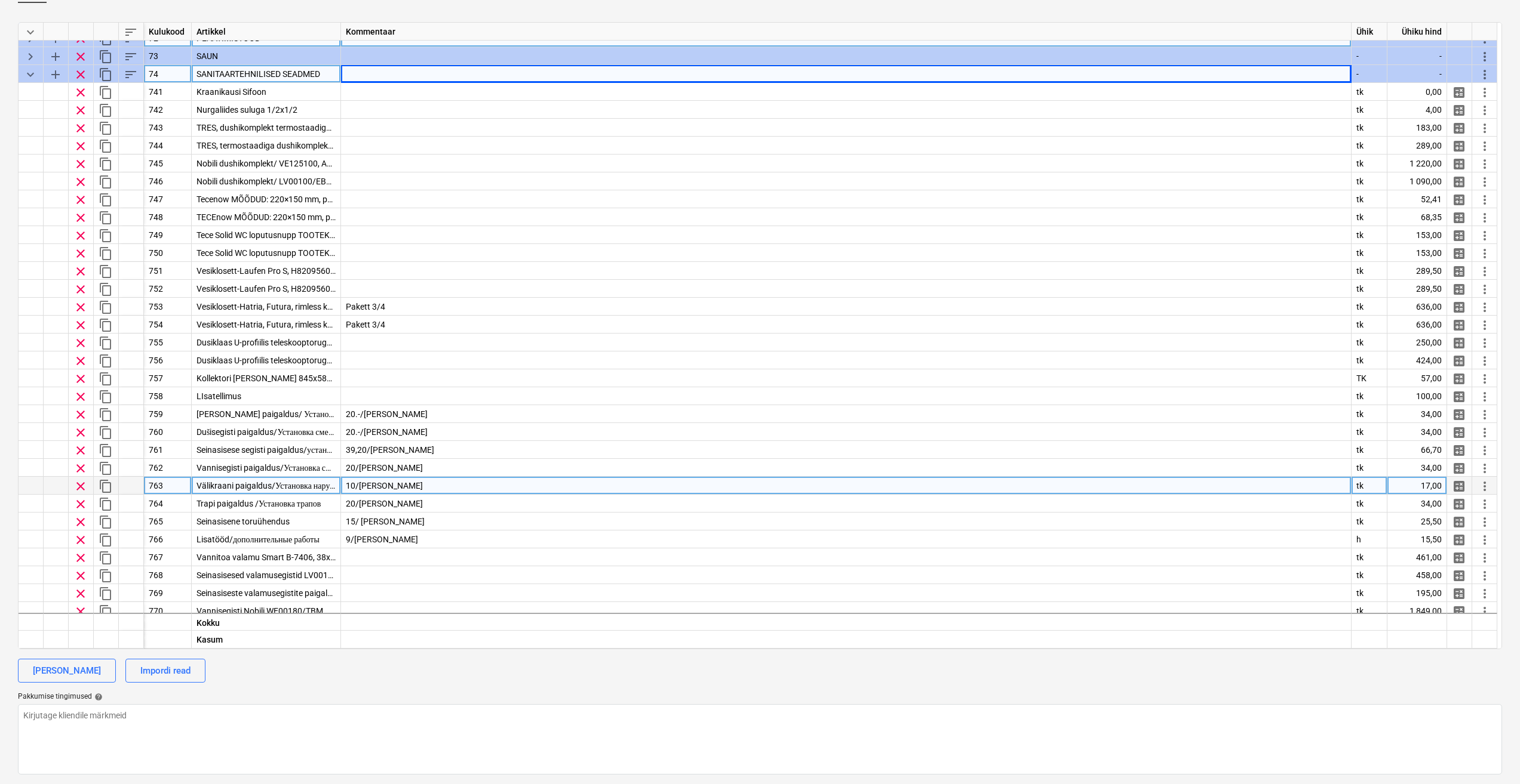
scroll to position [2448, 0]
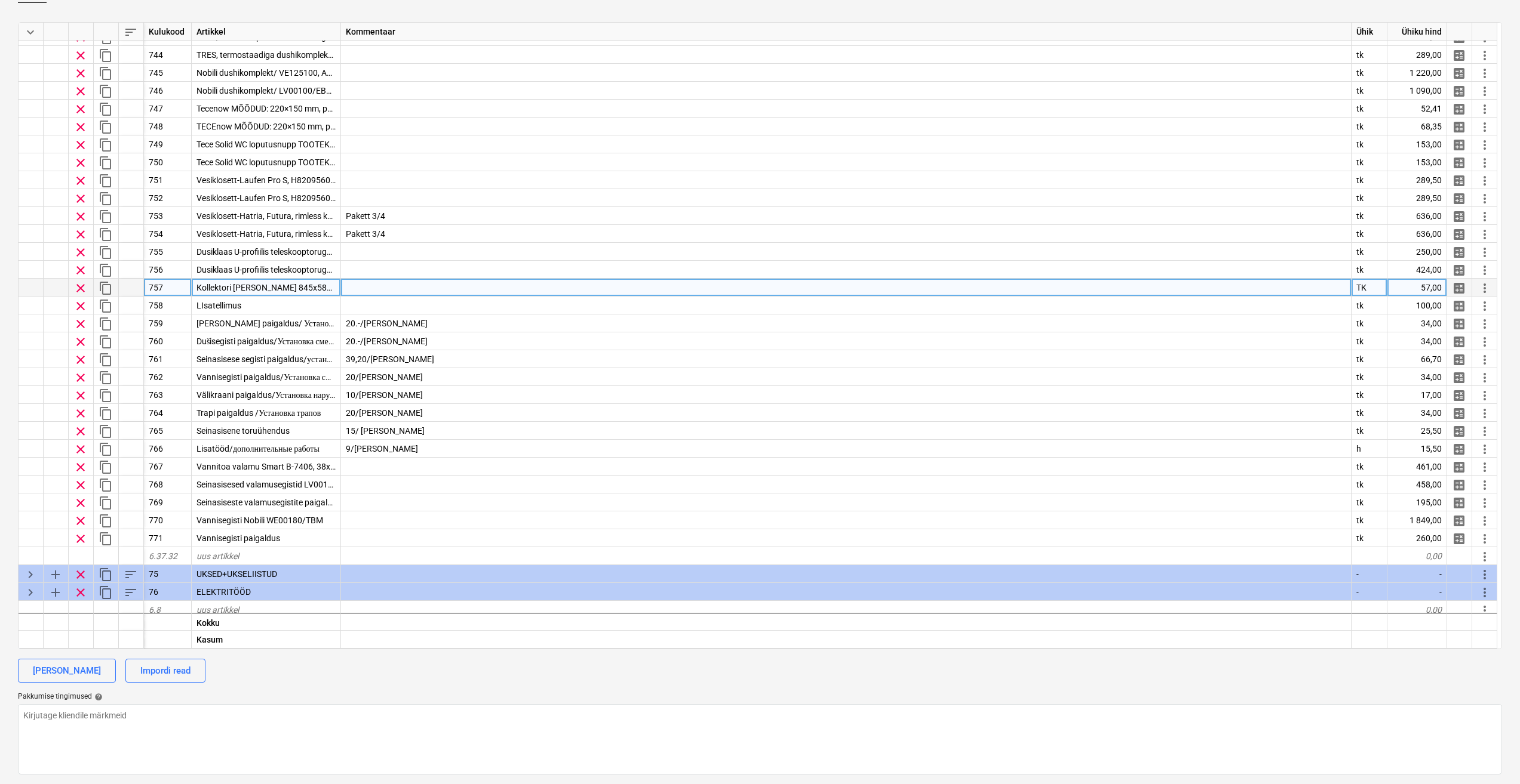
click at [310, 287] on div "Kollektori kapp 845x580x110" at bounding box center [266, 288] width 149 height 18
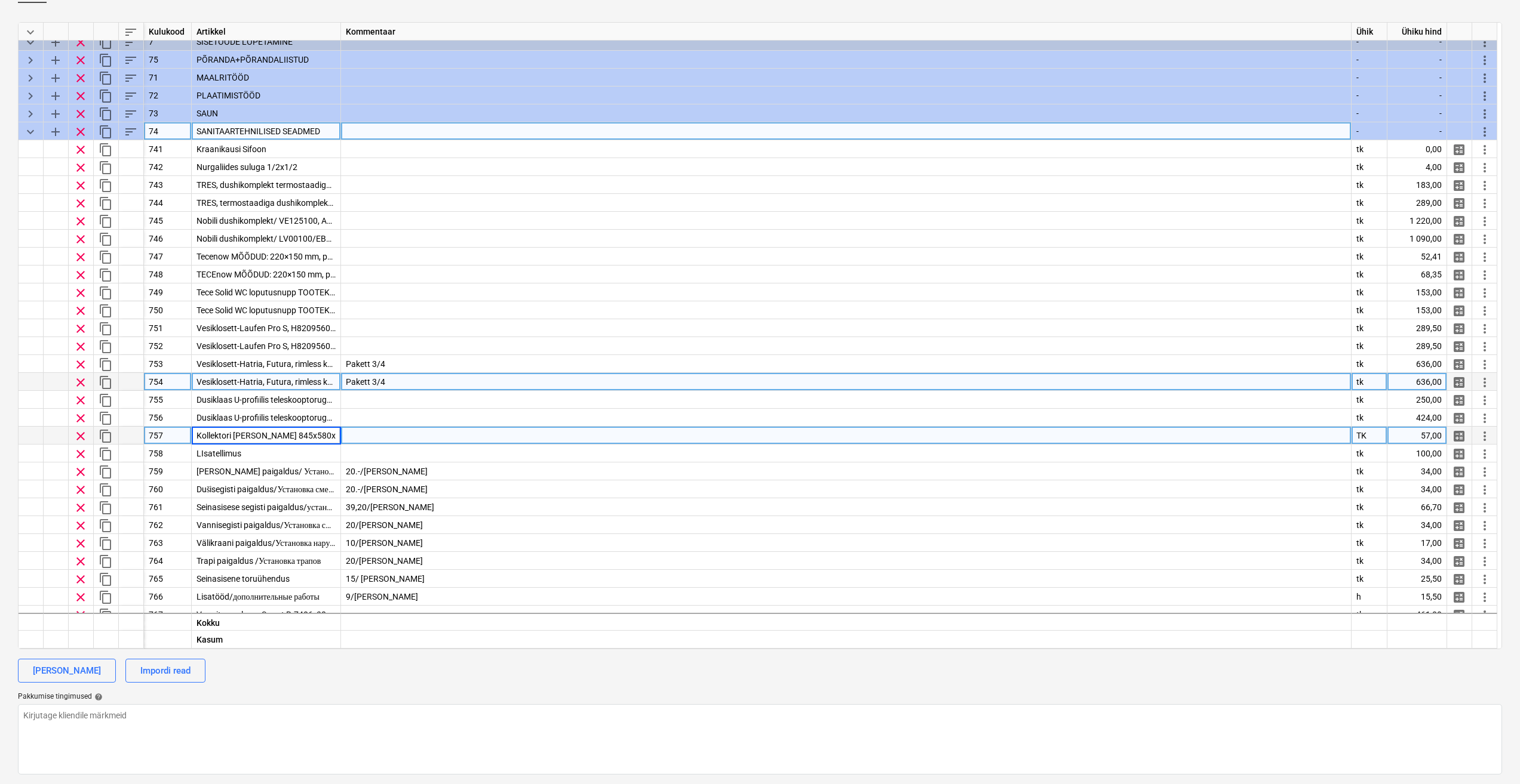
scroll to position [2269, 0]
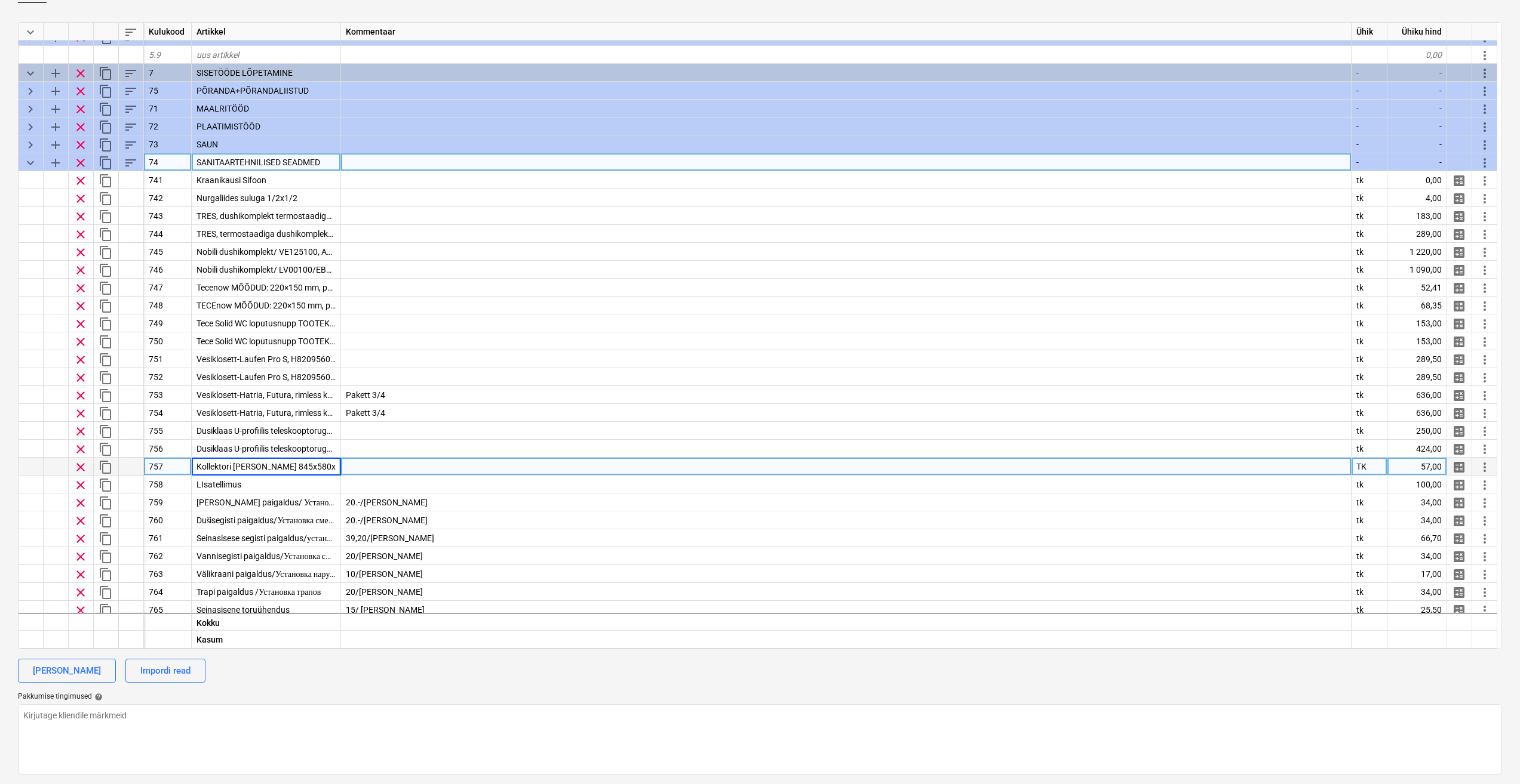
click at [27, 163] on span "keyboard_arrow_down" at bounding box center [30, 163] width 15 height 15
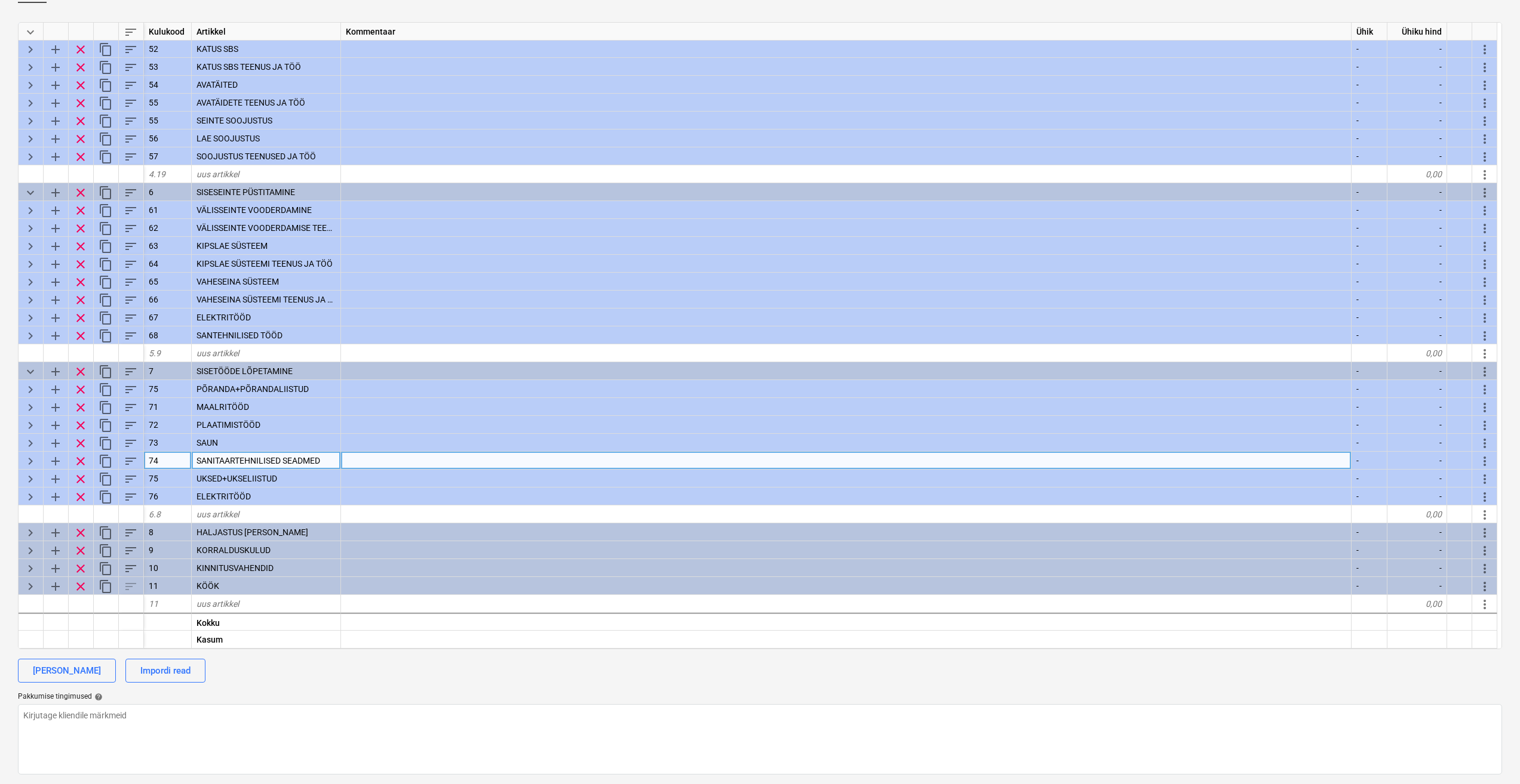
scroll to position [1970, 0]
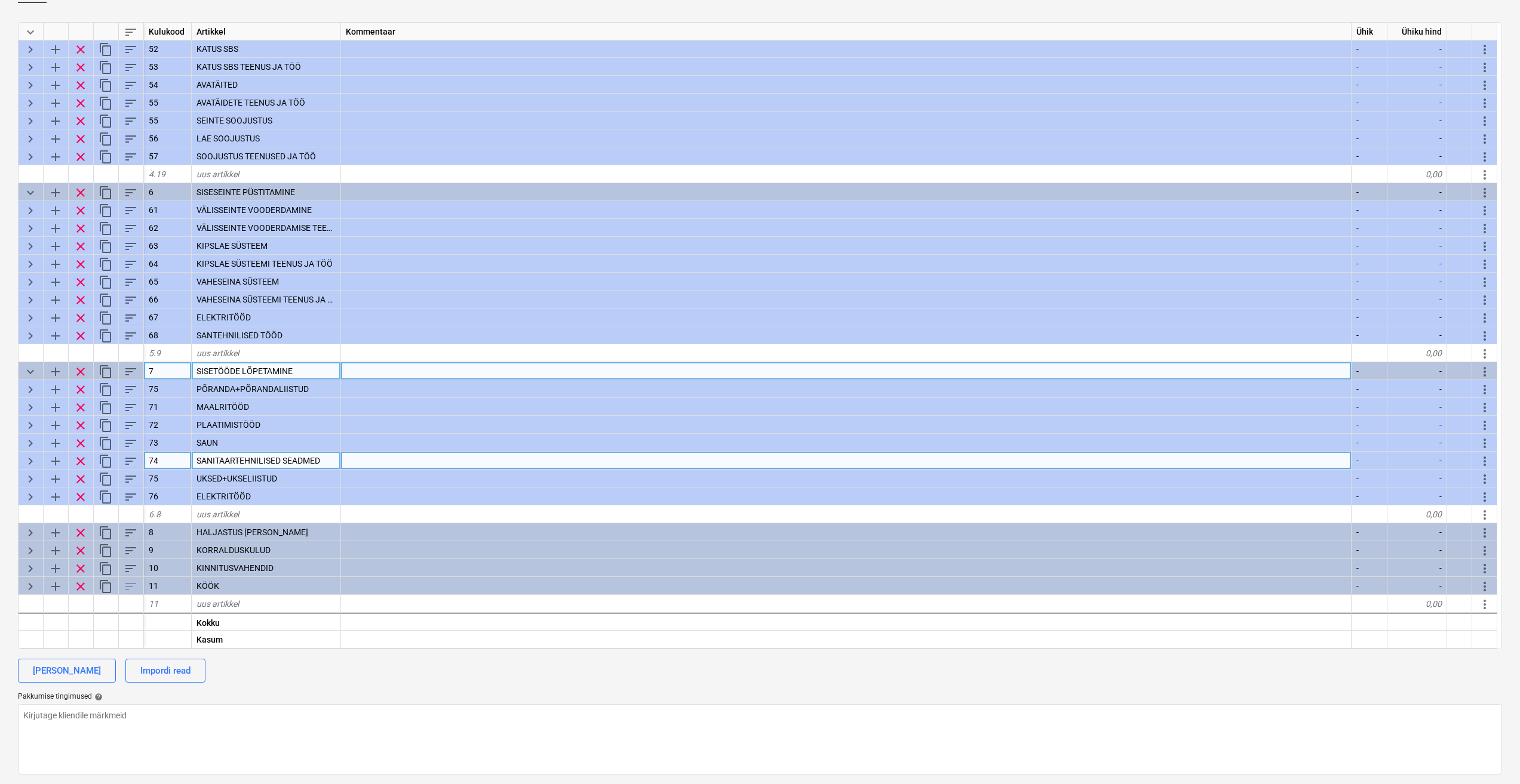
click at [28, 372] on span "keyboard_arrow_down" at bounding box center [30, 371] width 15 height 15
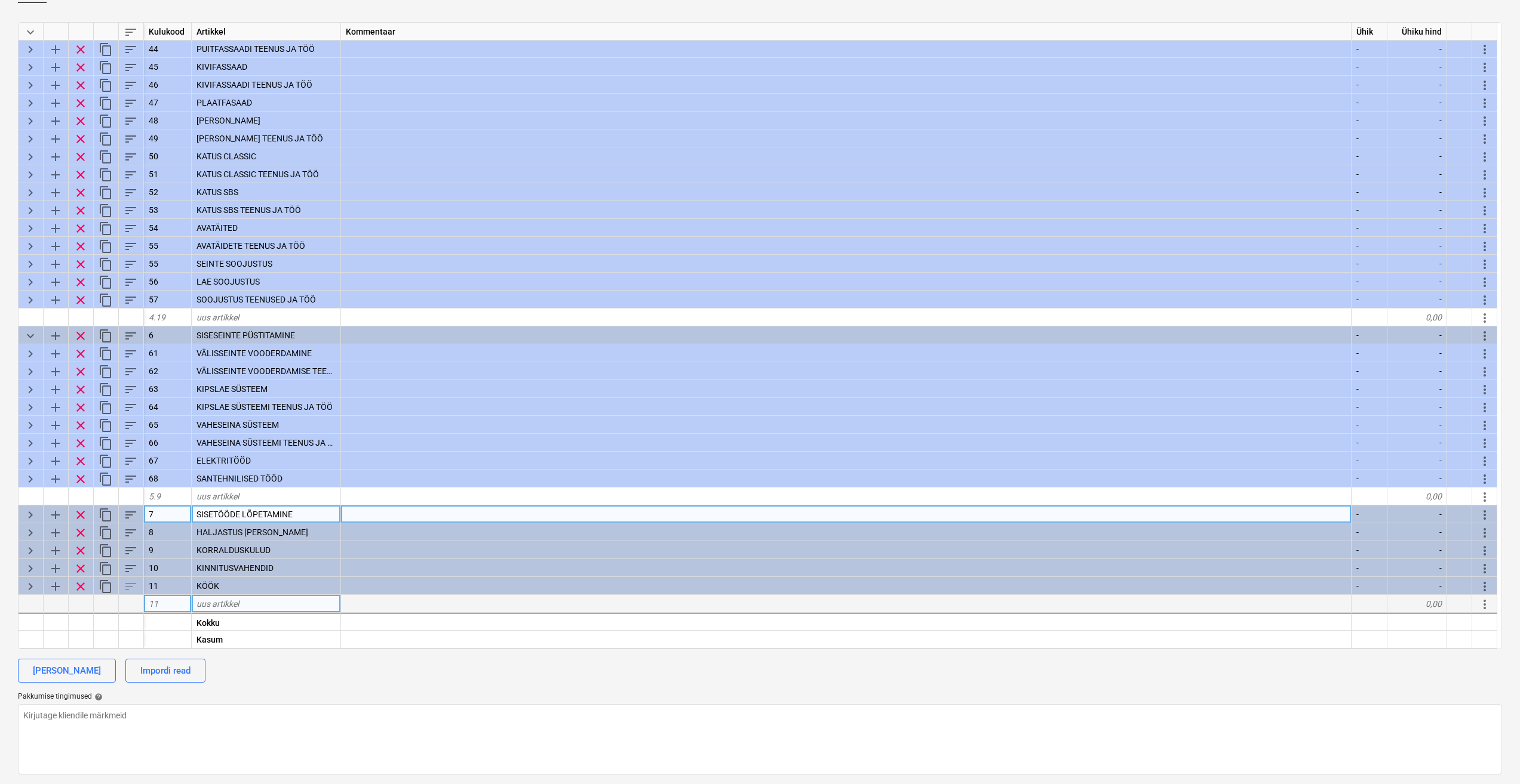
scroll to position [1827, 0]
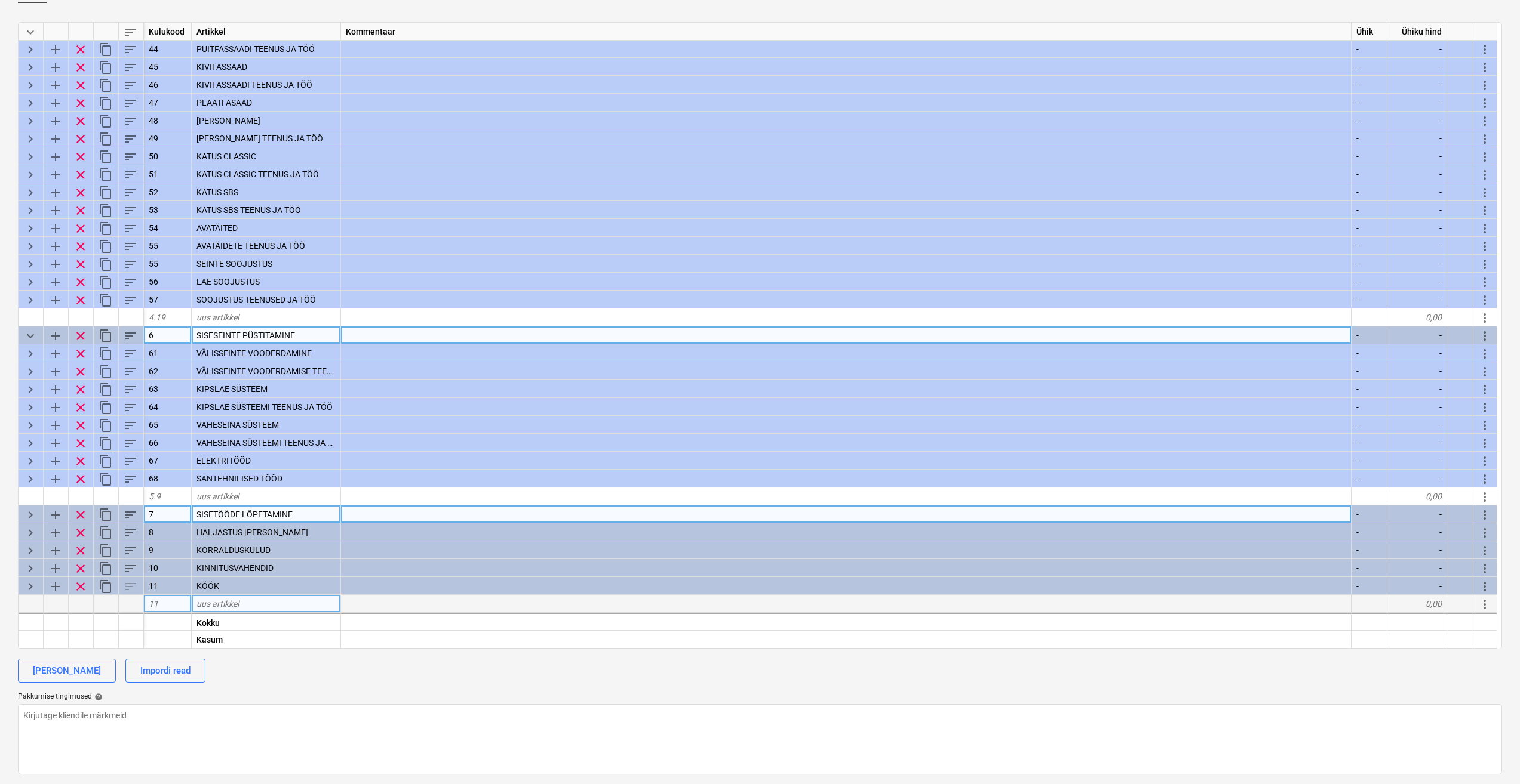
click at [33, 335] on span "keyboard_arrow_down" at bounding box center [30, 336] width 15 height 15
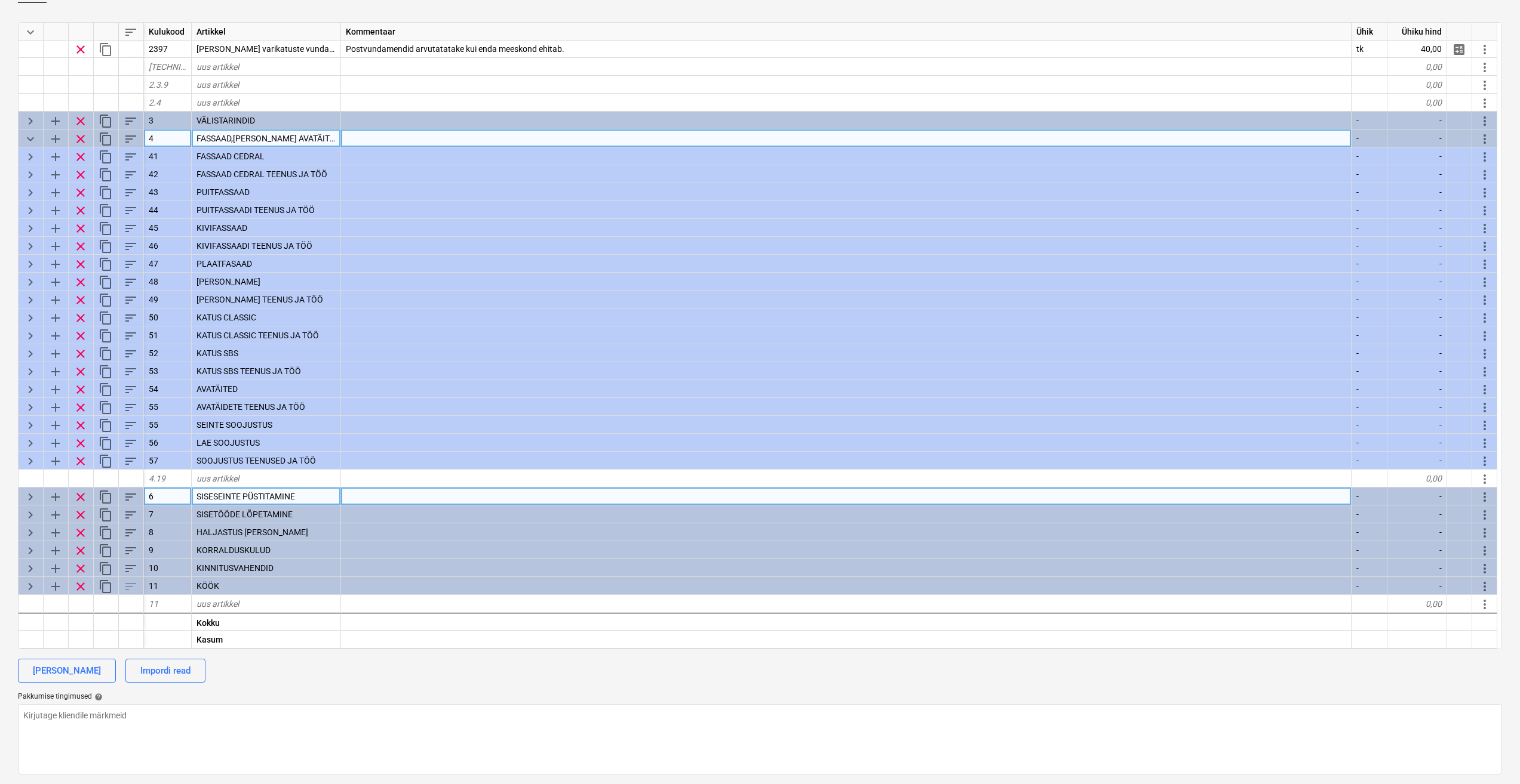
click at [33, 135] on span "keyboard_arrow_down" at bounding box center [30, 139] width 15 height 15
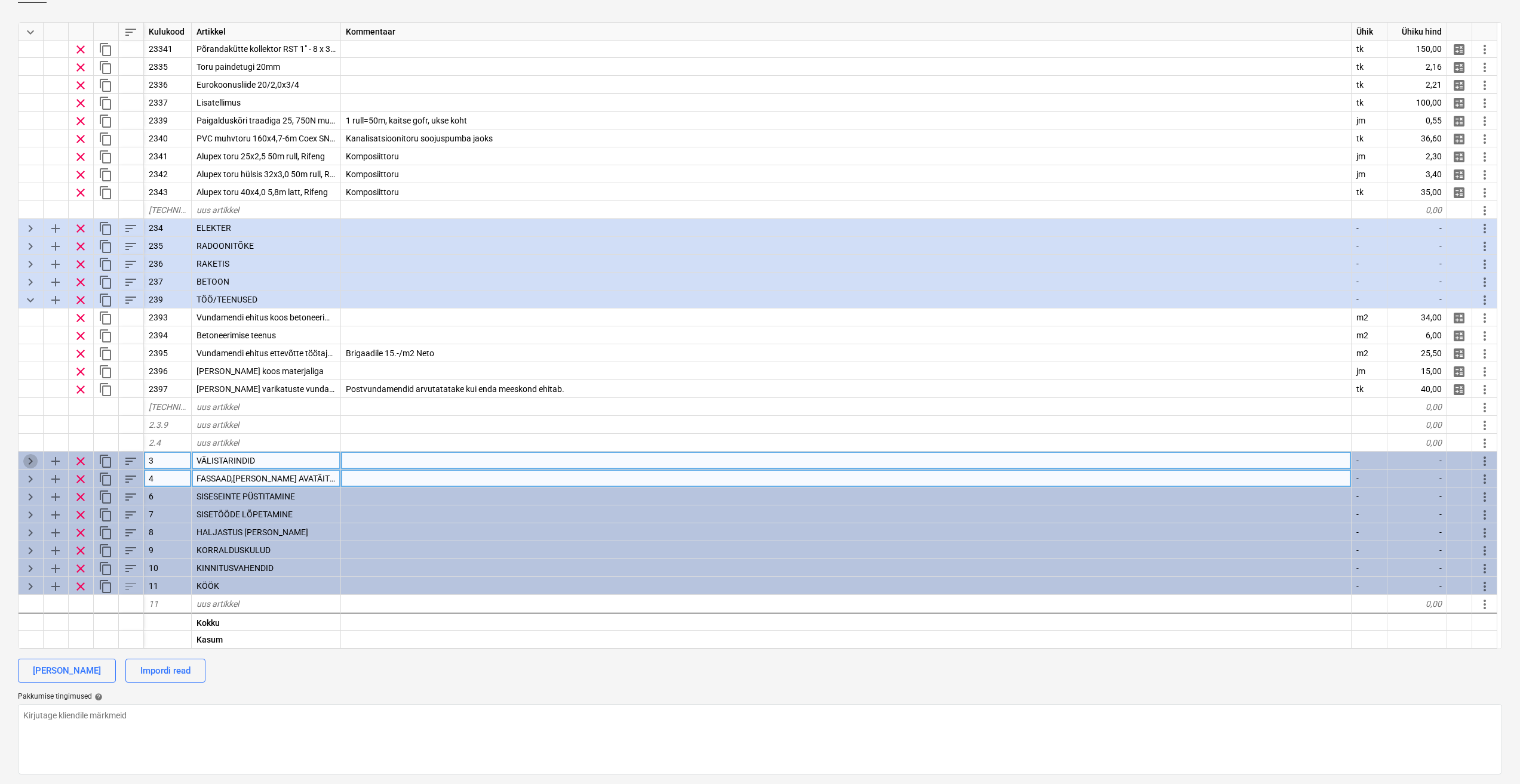
click at [34, 459] on span "keyboard_arrow_right" at bounding box center [30, 461] width 15 height 15
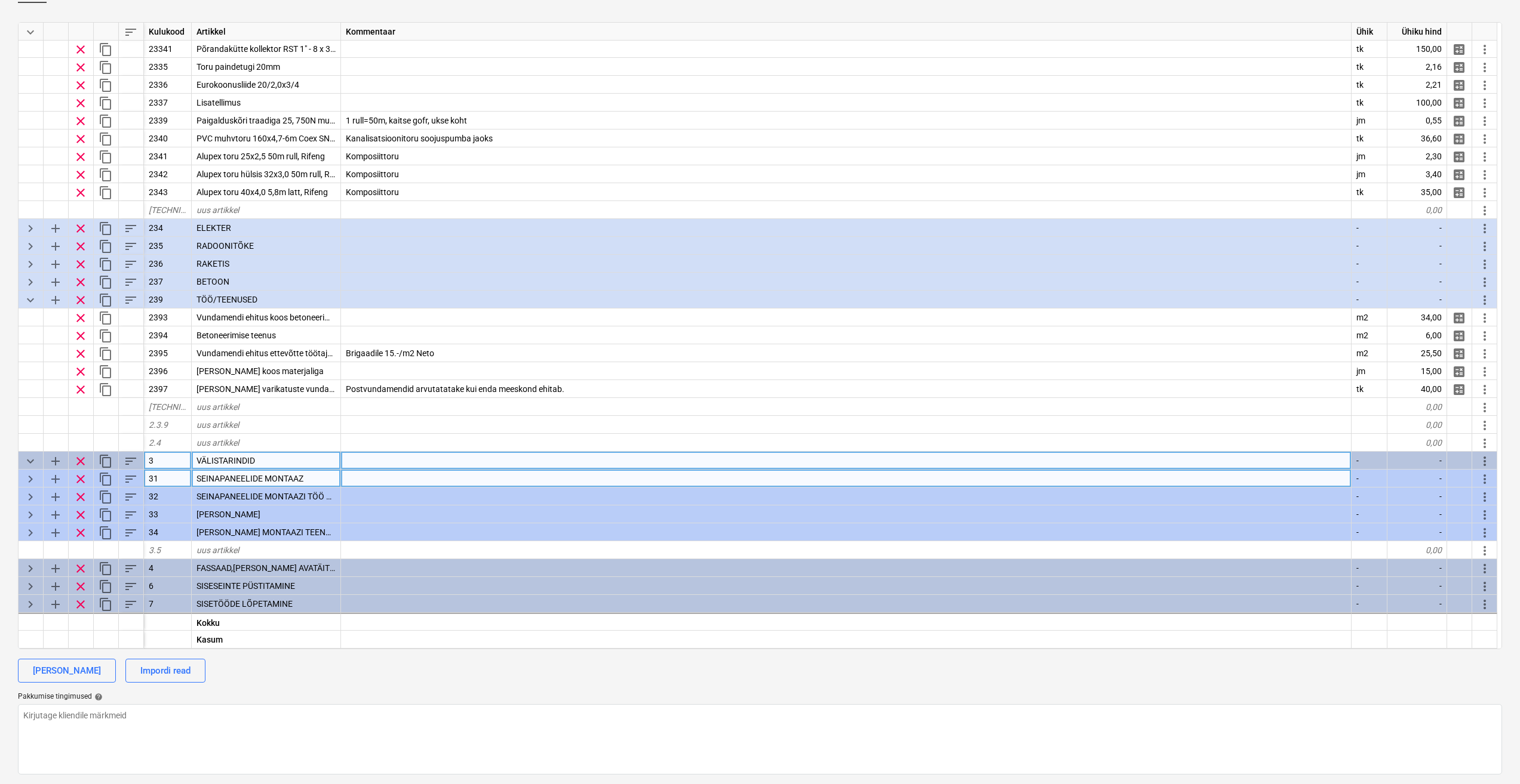
click at [28, 464] on span "keyboard_arrow_down" at bounding box center [30, 461] width 15 height 15
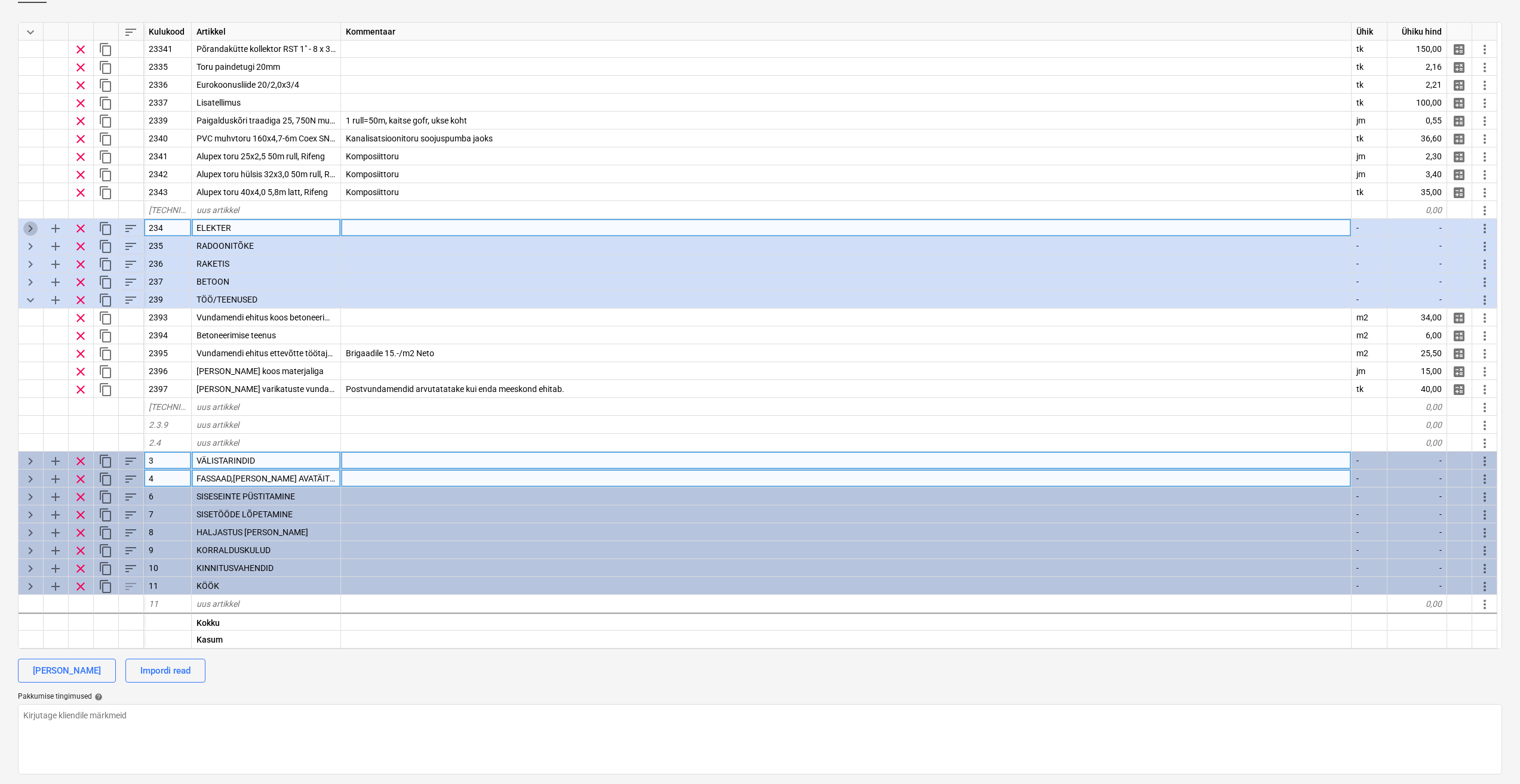
click at [27, 226] on span "keyboard_arrow_right" at bounding box center [30, 229] width 15 height 15
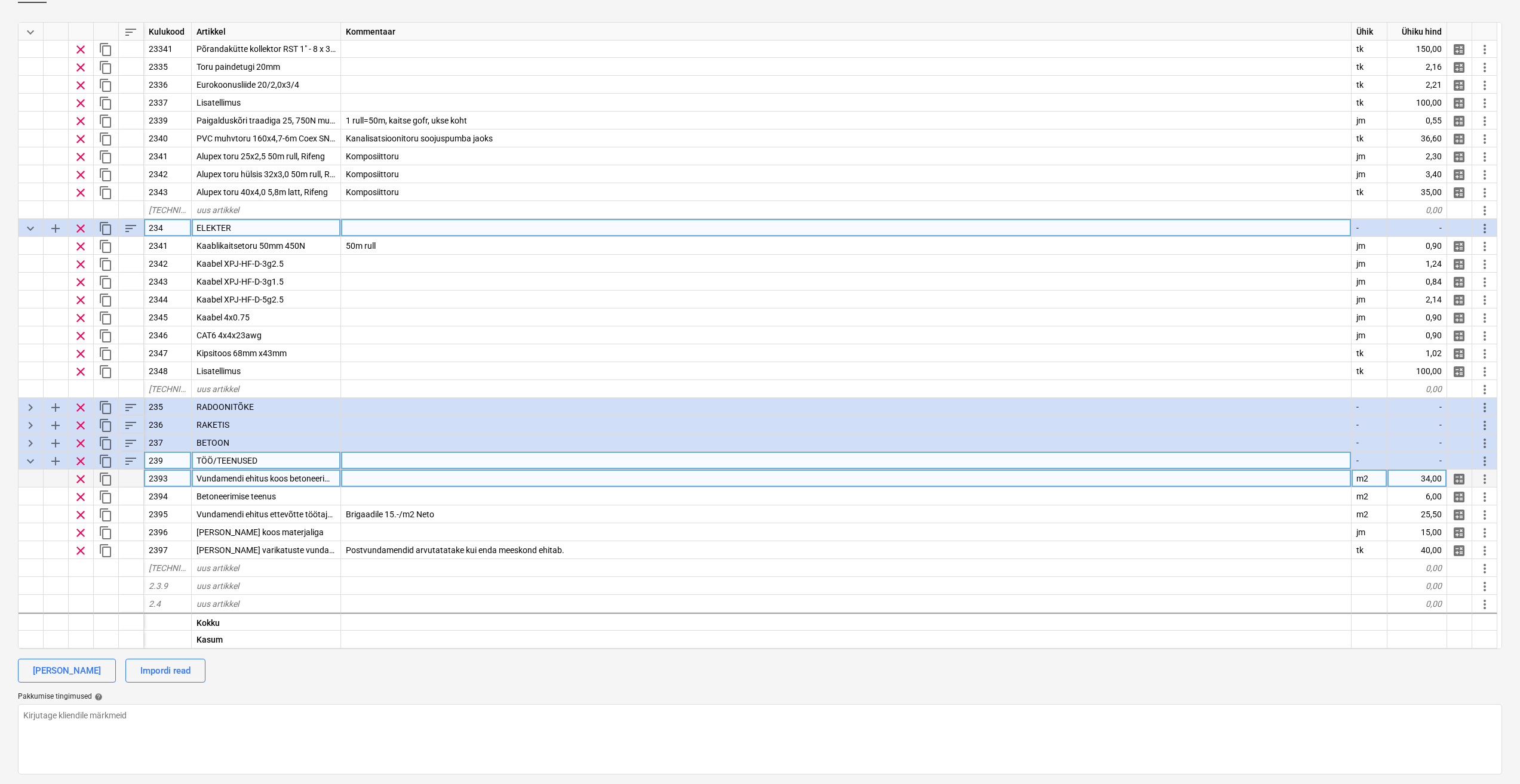
click at [27, 226] on span "keyboard_arrow_down" at bounding box center [30, 229] width 15 height 15
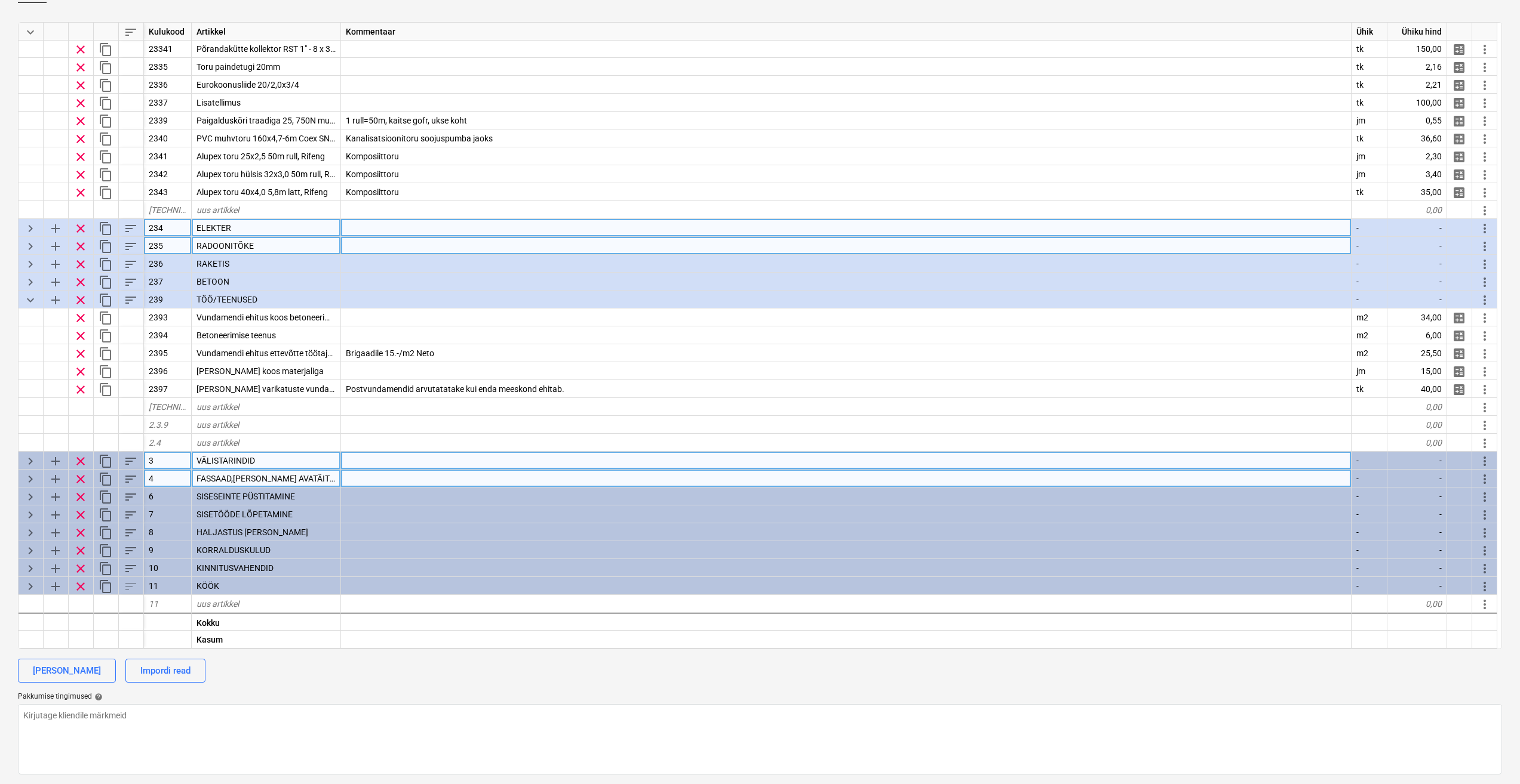
click at [29, 241] on span "keyboard_arrow_right" at bounding box center [30, 246] width 15 height 15
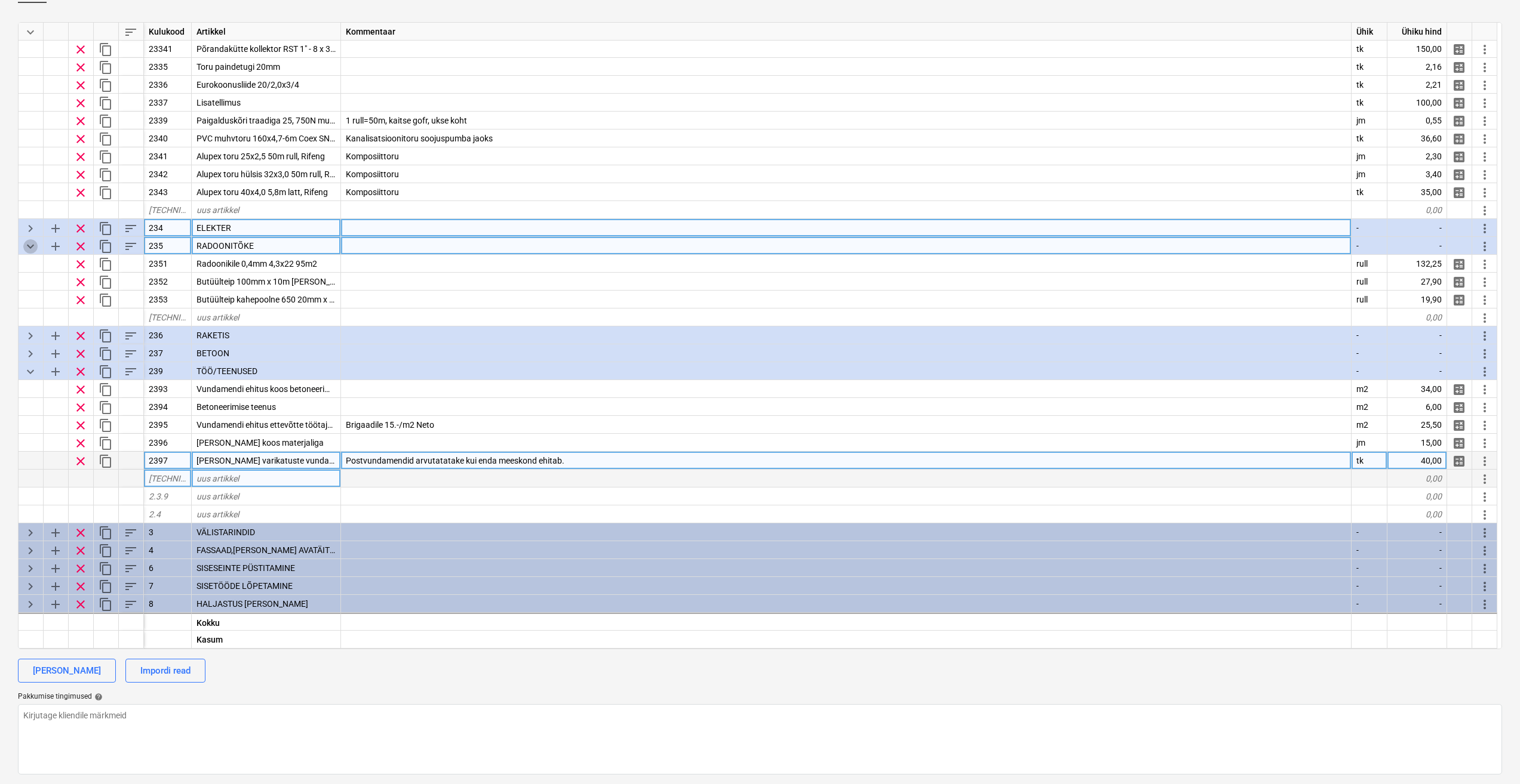
click at [29, 241] on span "keyboard_arrow_down" at bounding box center [30, 246] width 15 height 15
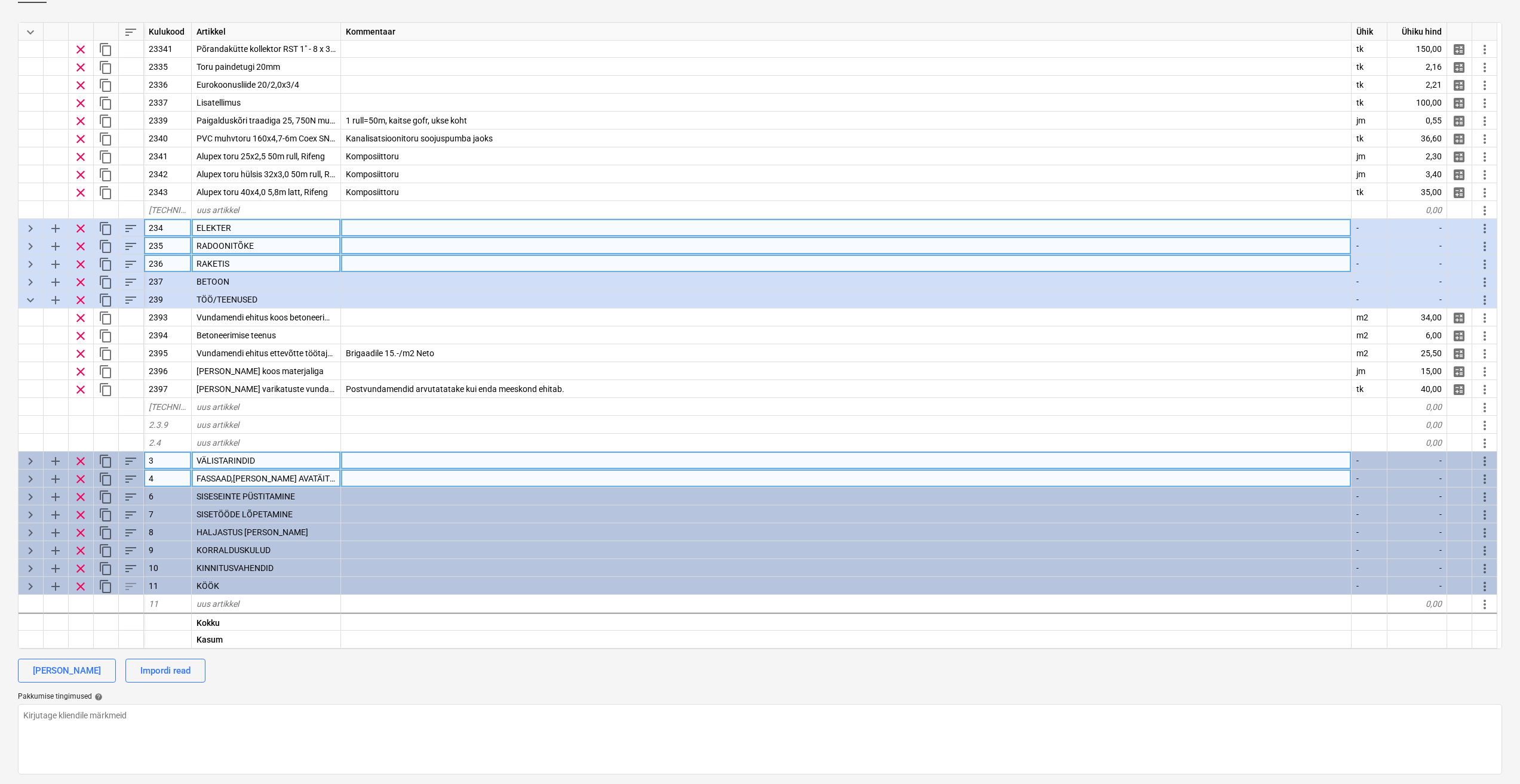
click at [28, 261] on span "keyboard_arrow_right" at bounding box center [30, 264] width 15 height 15
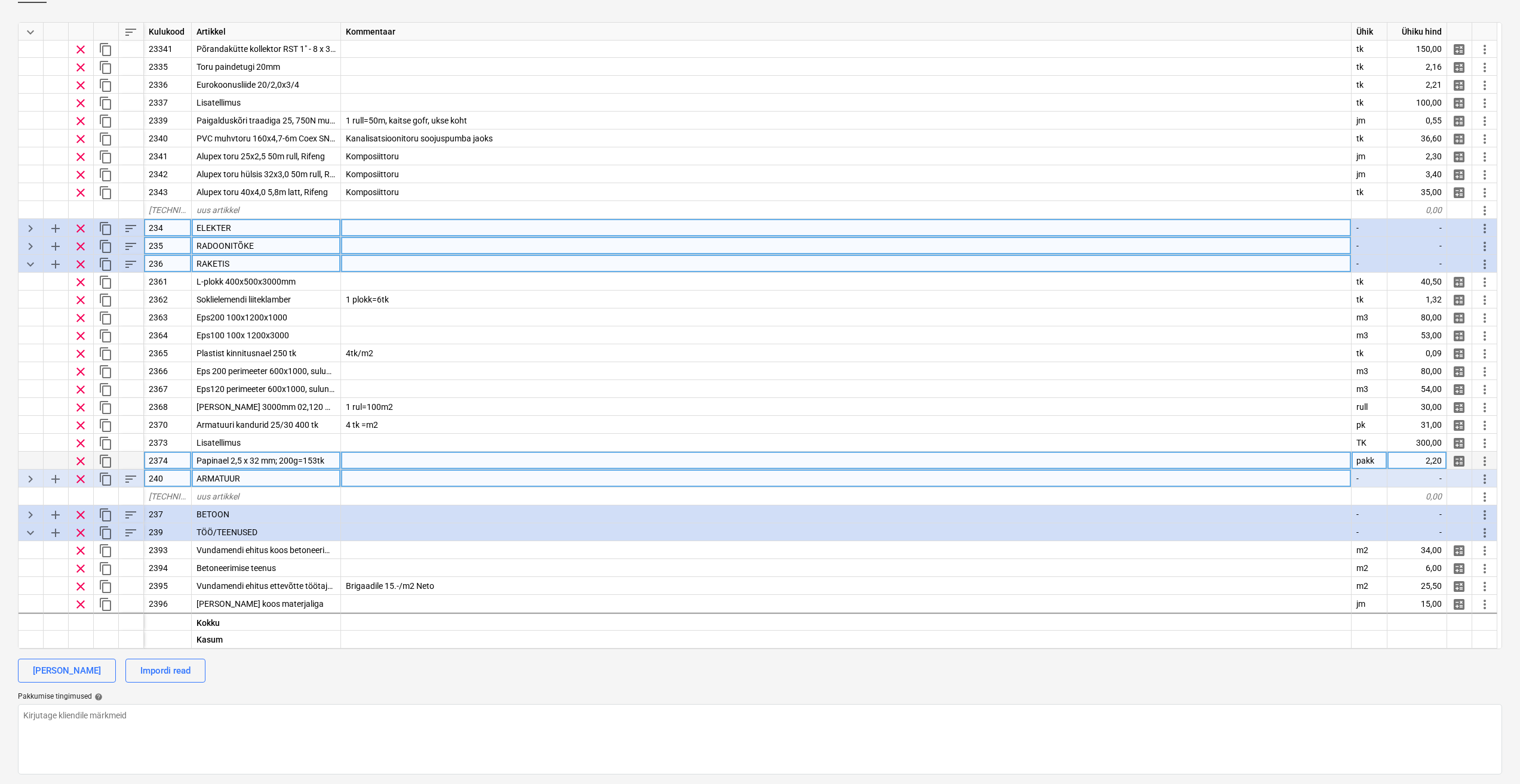
click at [28, 261] on span "keyboard_arrow_down" at bounding box center [30, 264] width 15 height 15
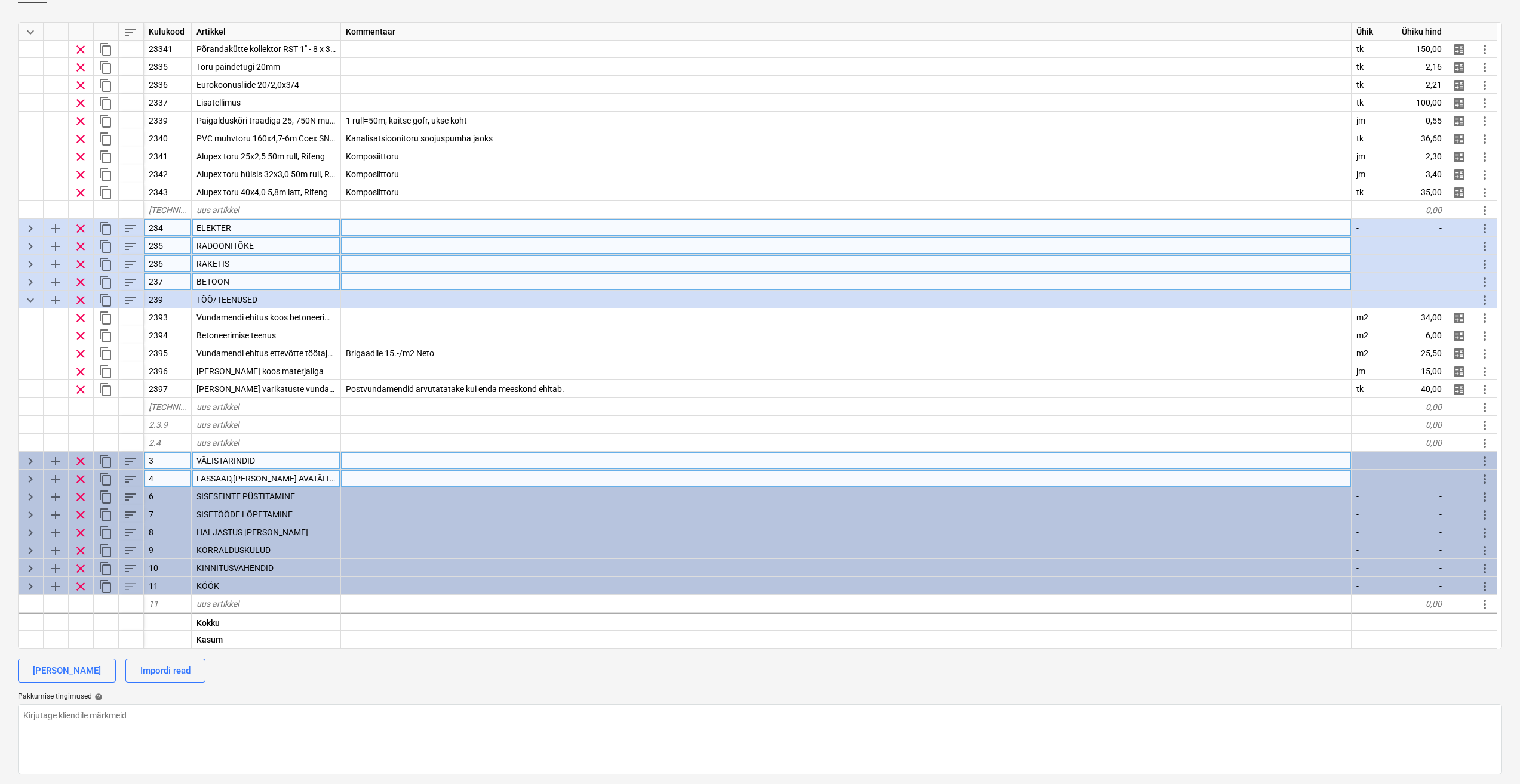
click at [28, 284] on span "keyboard_arrow_right" at bounding box center [30, 282] width 15 height 15
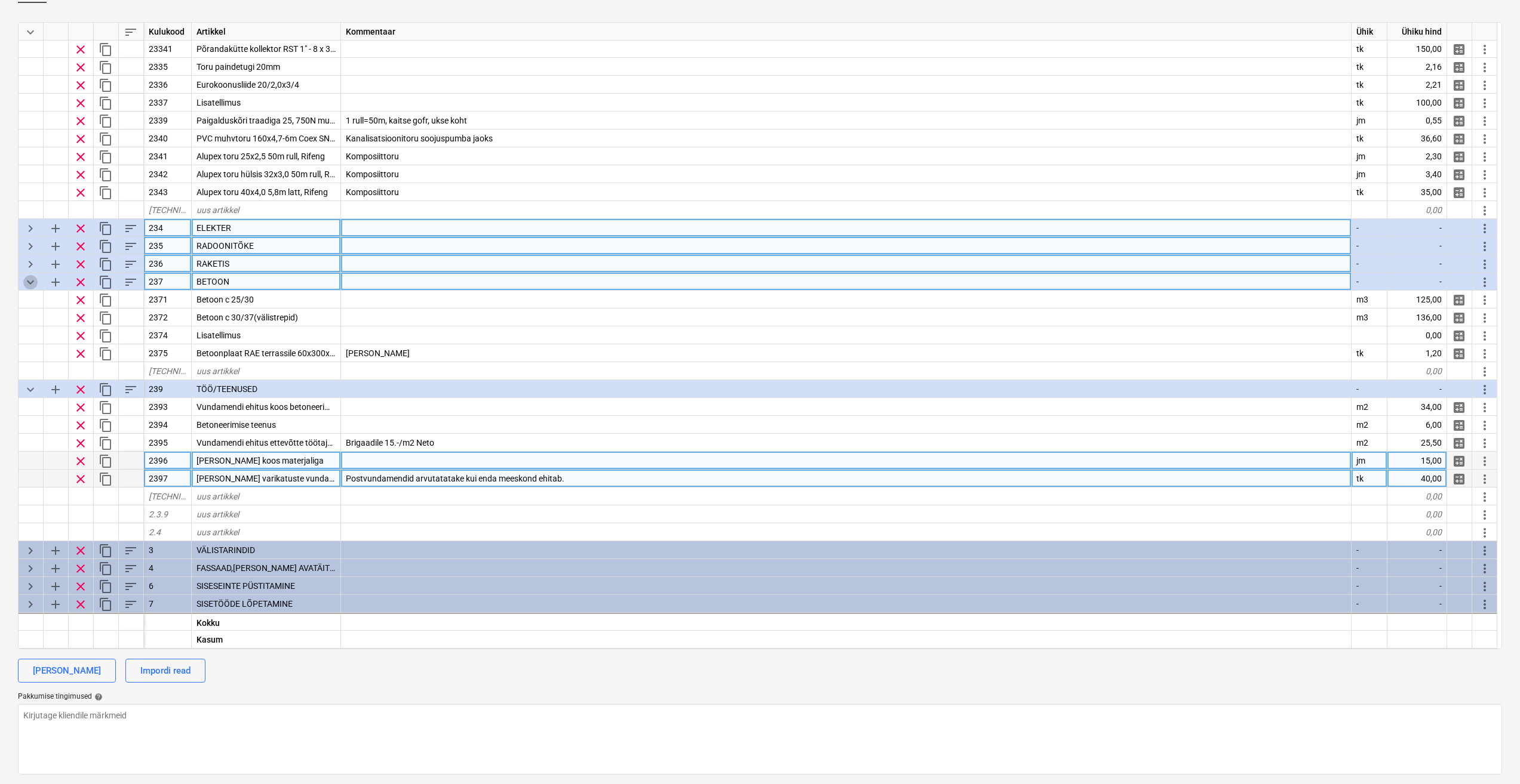
click at [28, 284] on span "keyboard_arrow_down" at bounding box center [30, 282] width 15 height 15
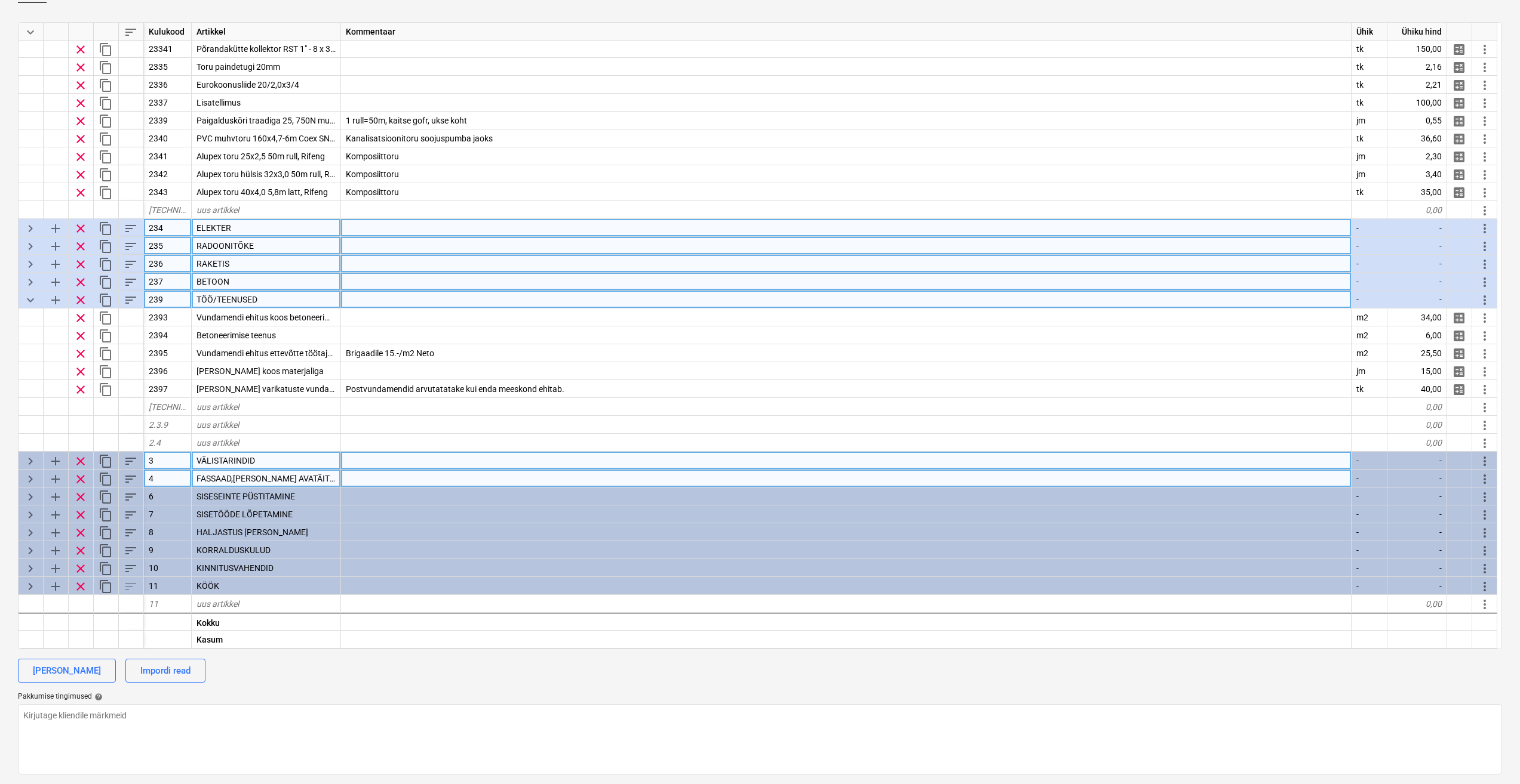
click at [35, 298] on span "keyboard_arrow_down" at bounding box center [30, 300] width 15 height 15
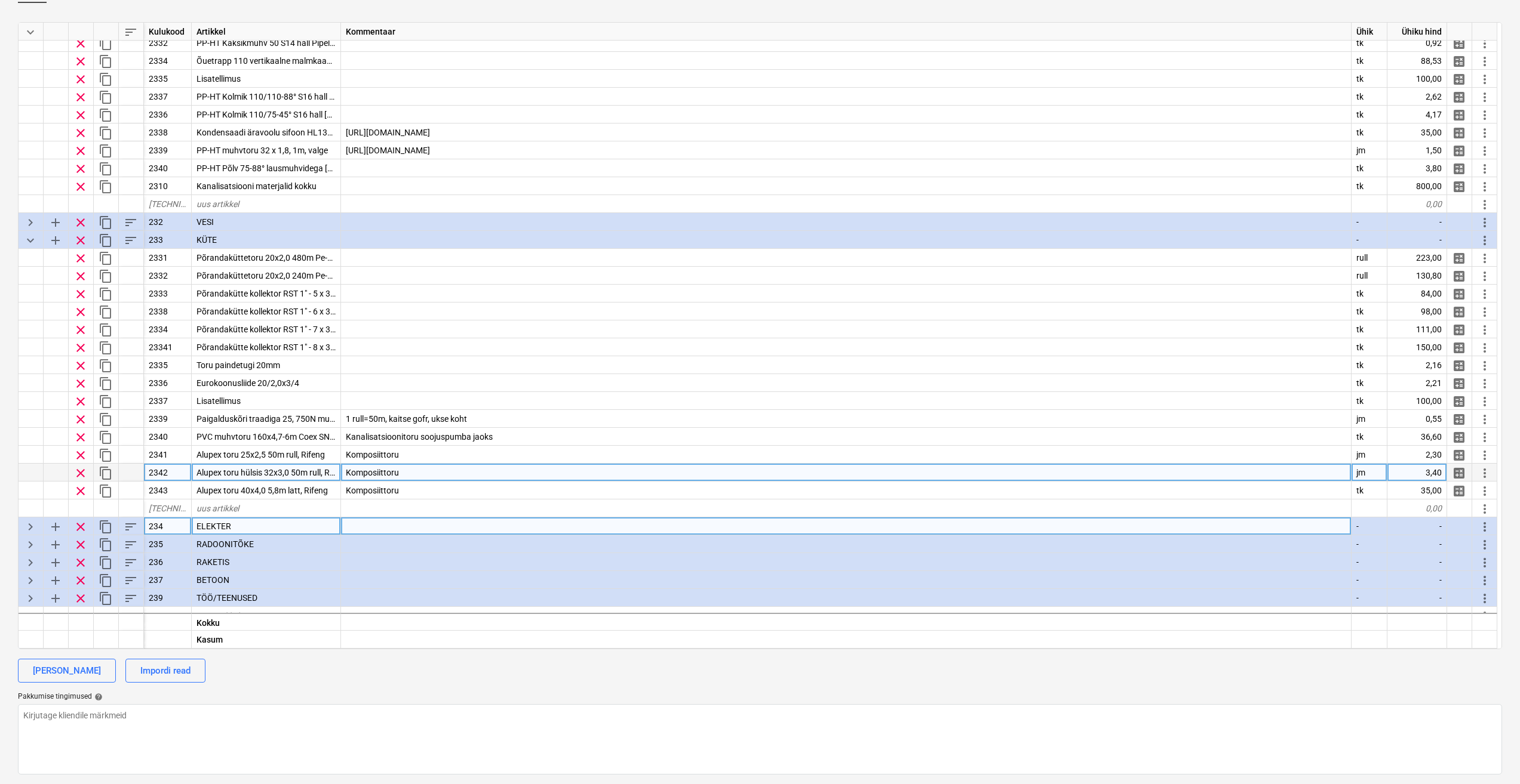
scroll to position [1039, 0]
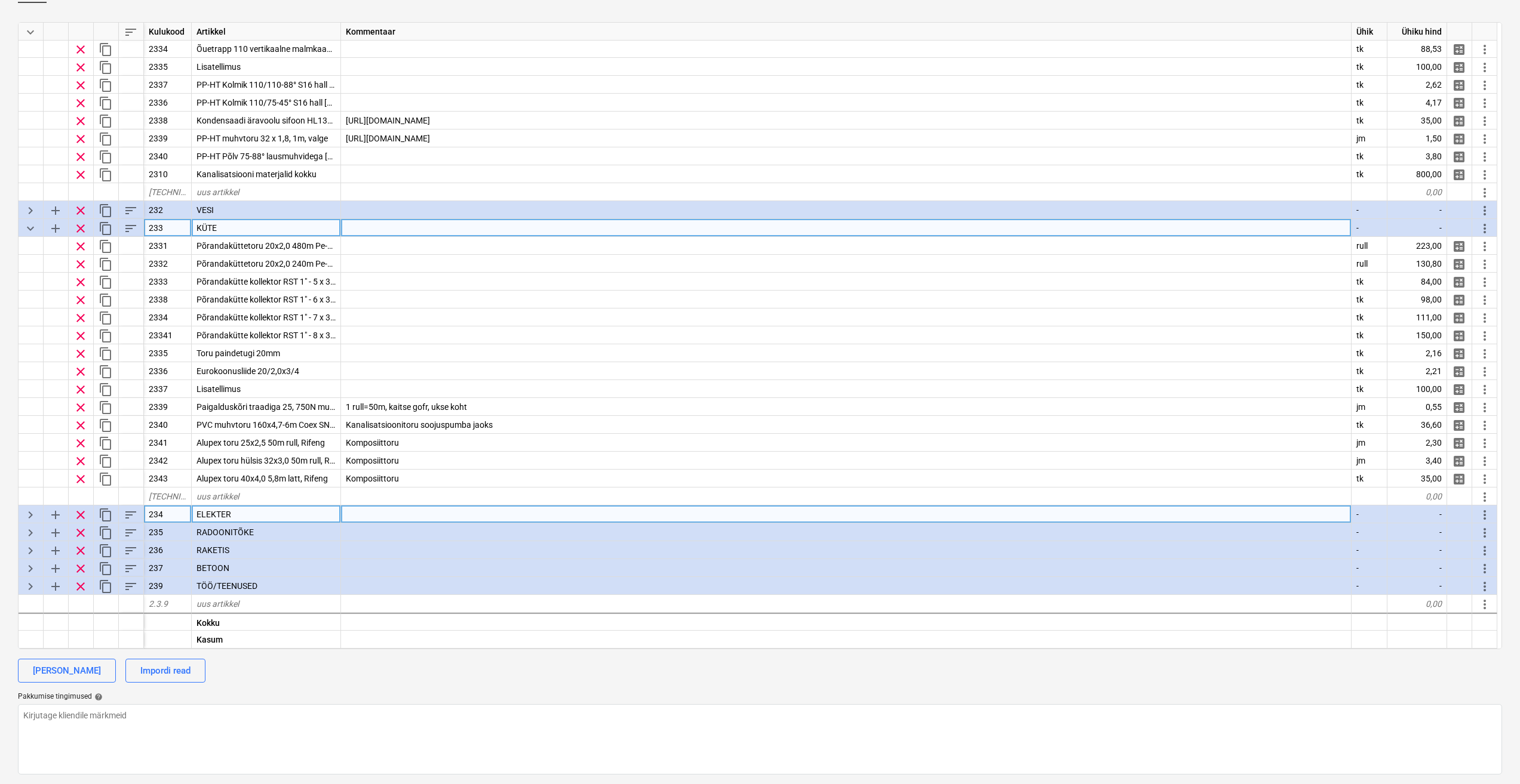
click at [30, 229] on span "keyboard_arrow_down" at bounding box center [30, 229] width 15 height 15
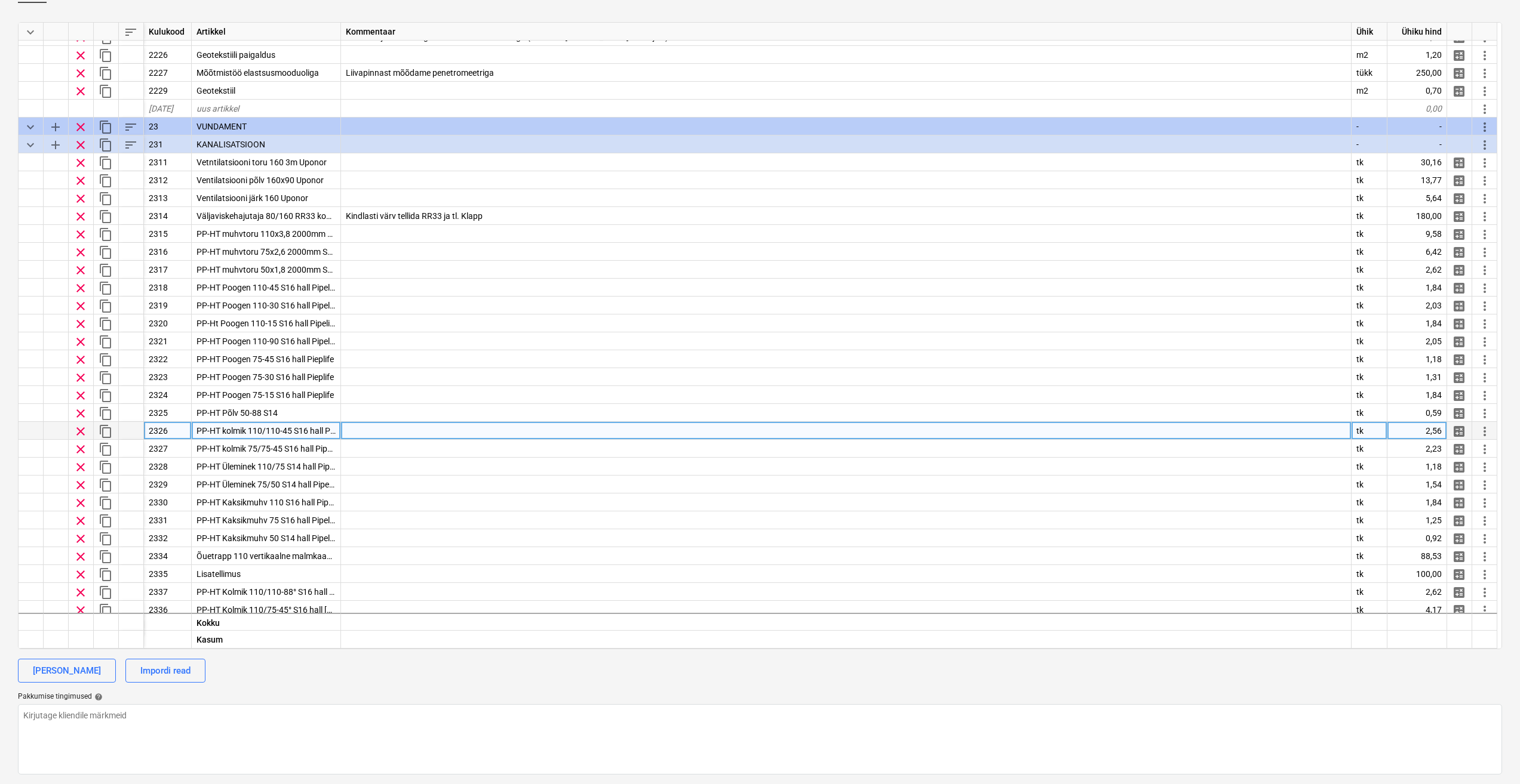
scroll to position [293, 0]
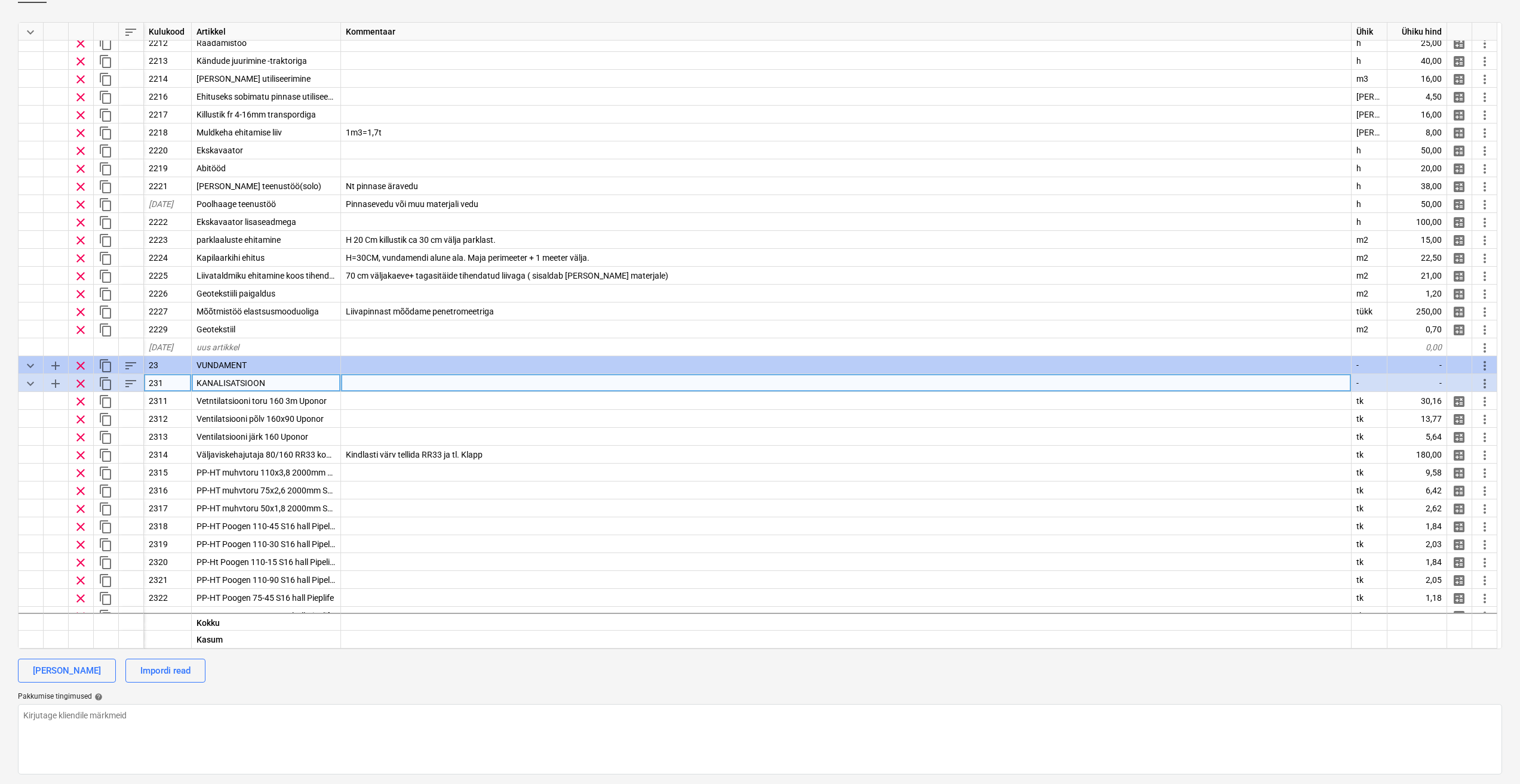
click at [29, 383] on span "keyboard_arrow_down" at bounding box center [30, 383] width 15 height 15
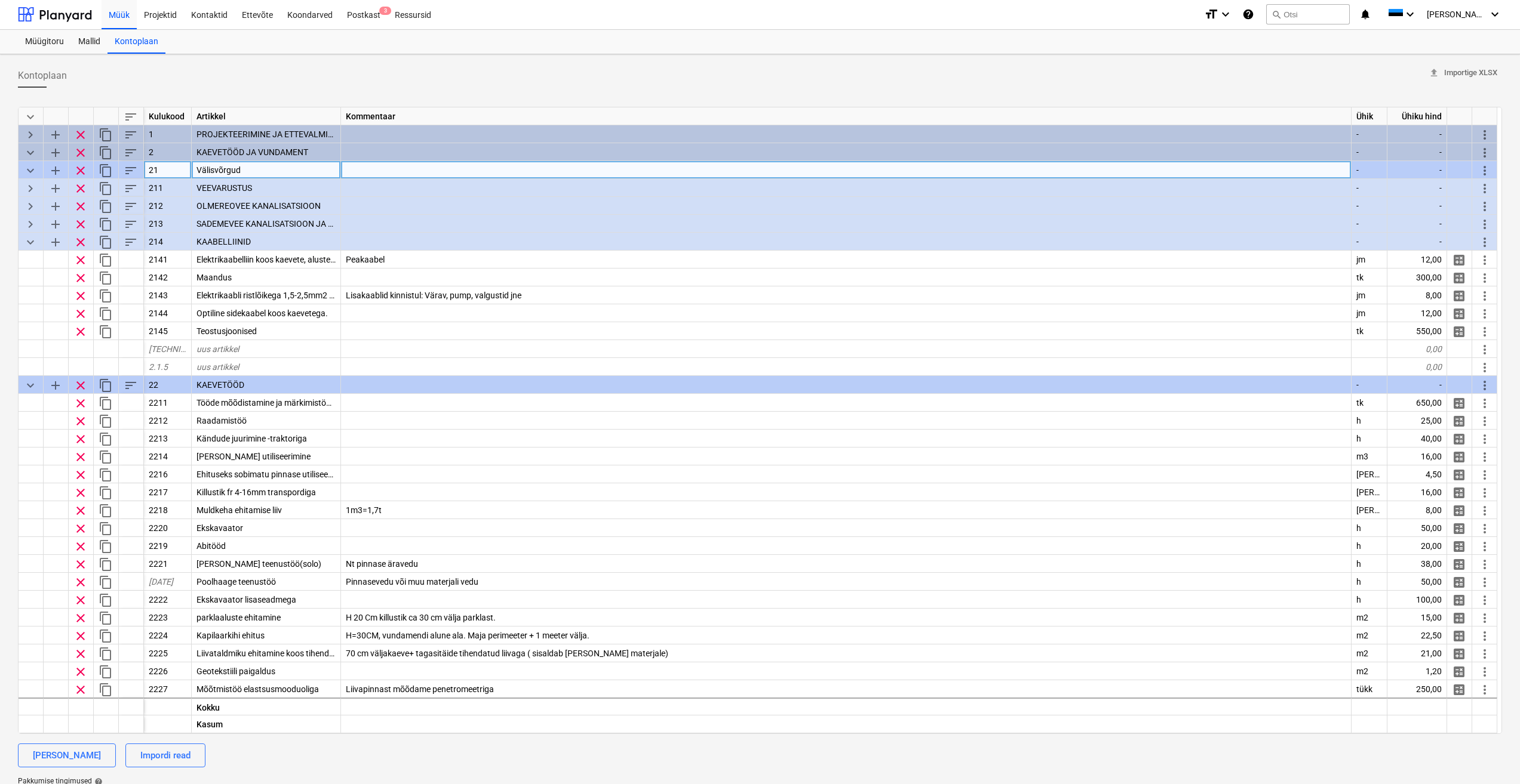
scroll to position [0, 0]
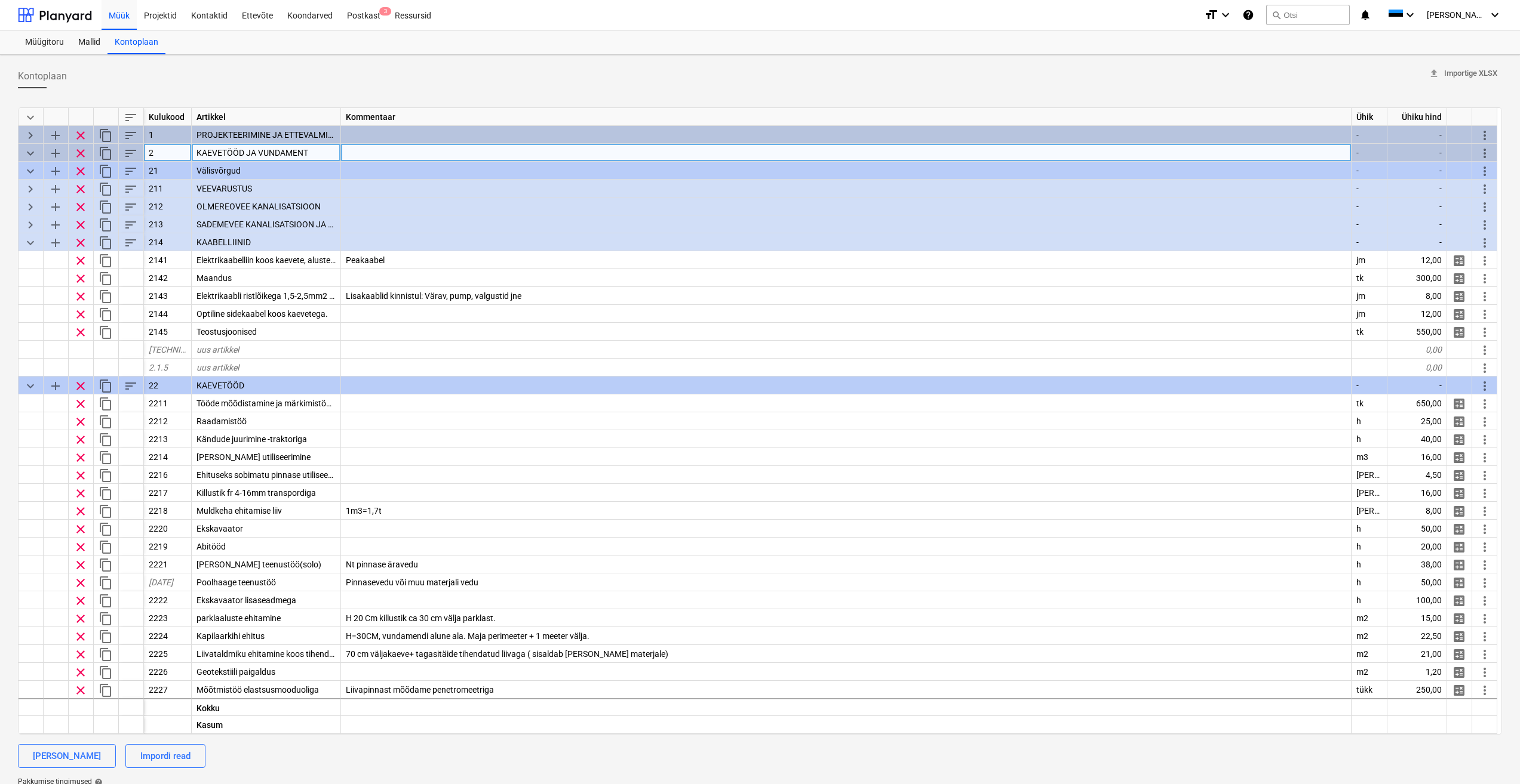
click at [27, 151] on span "keyboard_arrow_down" at bounding box center [30, 153] width 15 height 15
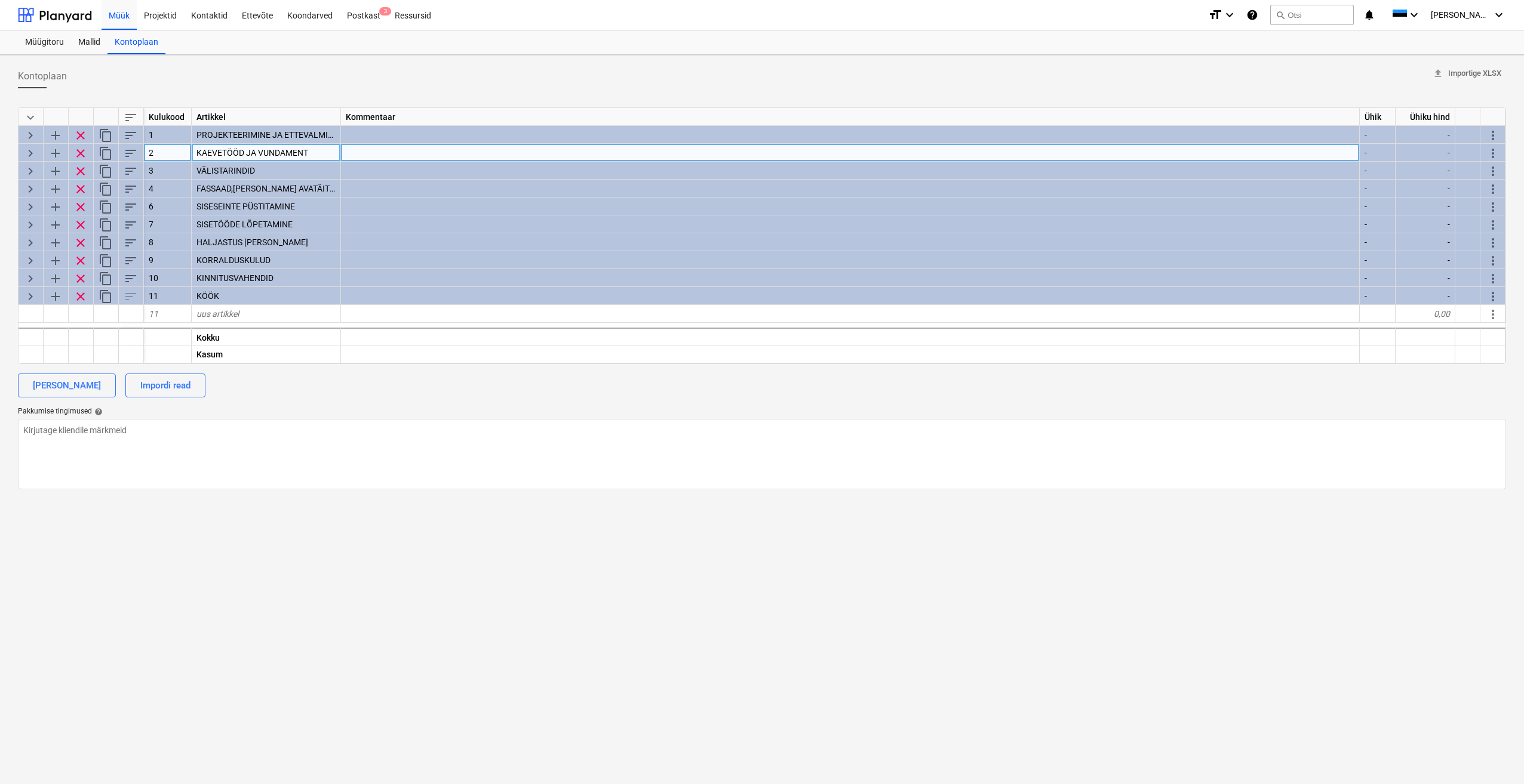
click at [28, 151] on span "keyboard_arrow_right" at bounding box center [30, 153] width 15 height 15
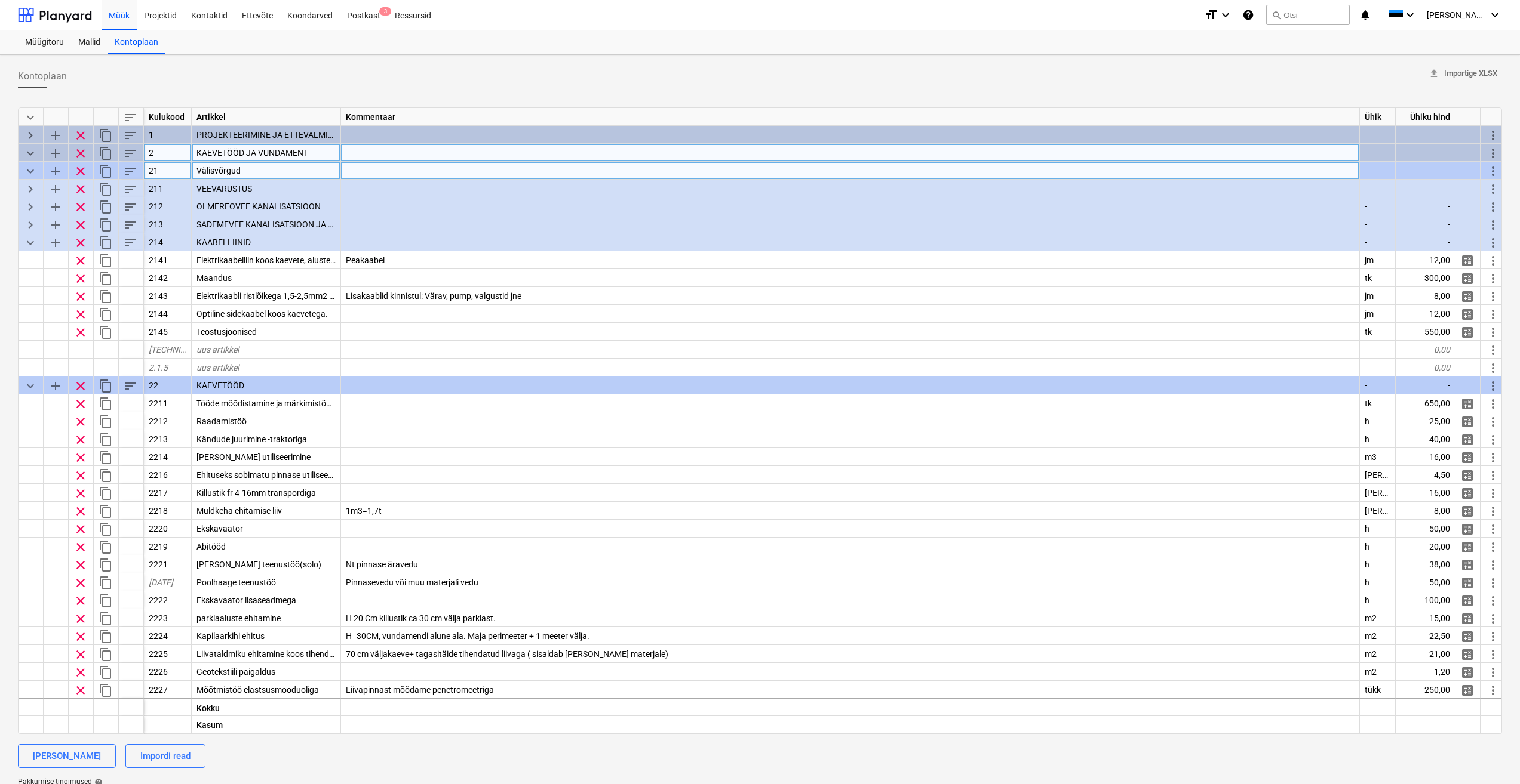
click at [31, 175] on span "keyboard_arrow_down" at bounding box center [30, 171] width 15 height 15
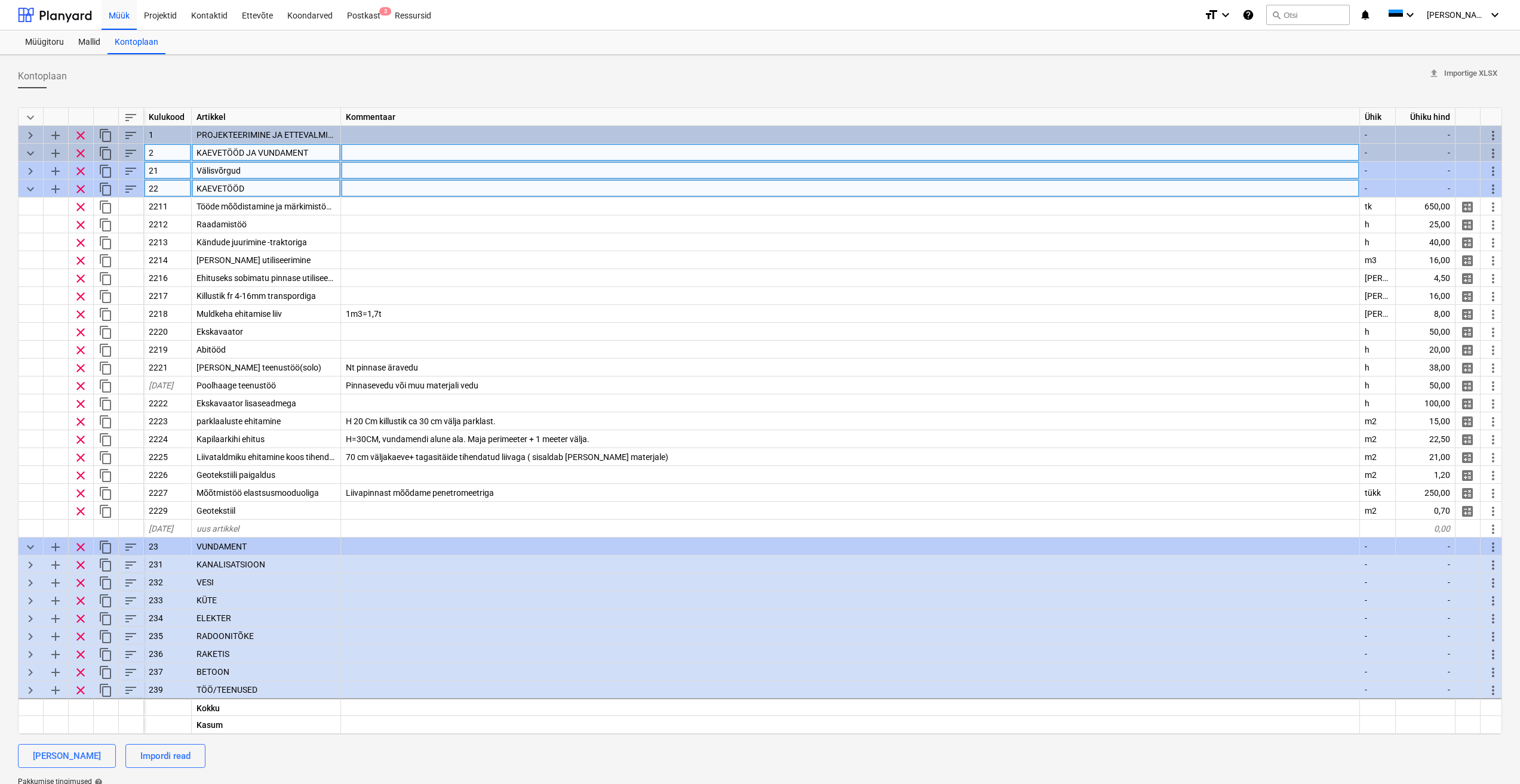
click at [32, 191] on span "keyboard_arrow_down" at bounding box center [30, 189] width 15 height 15
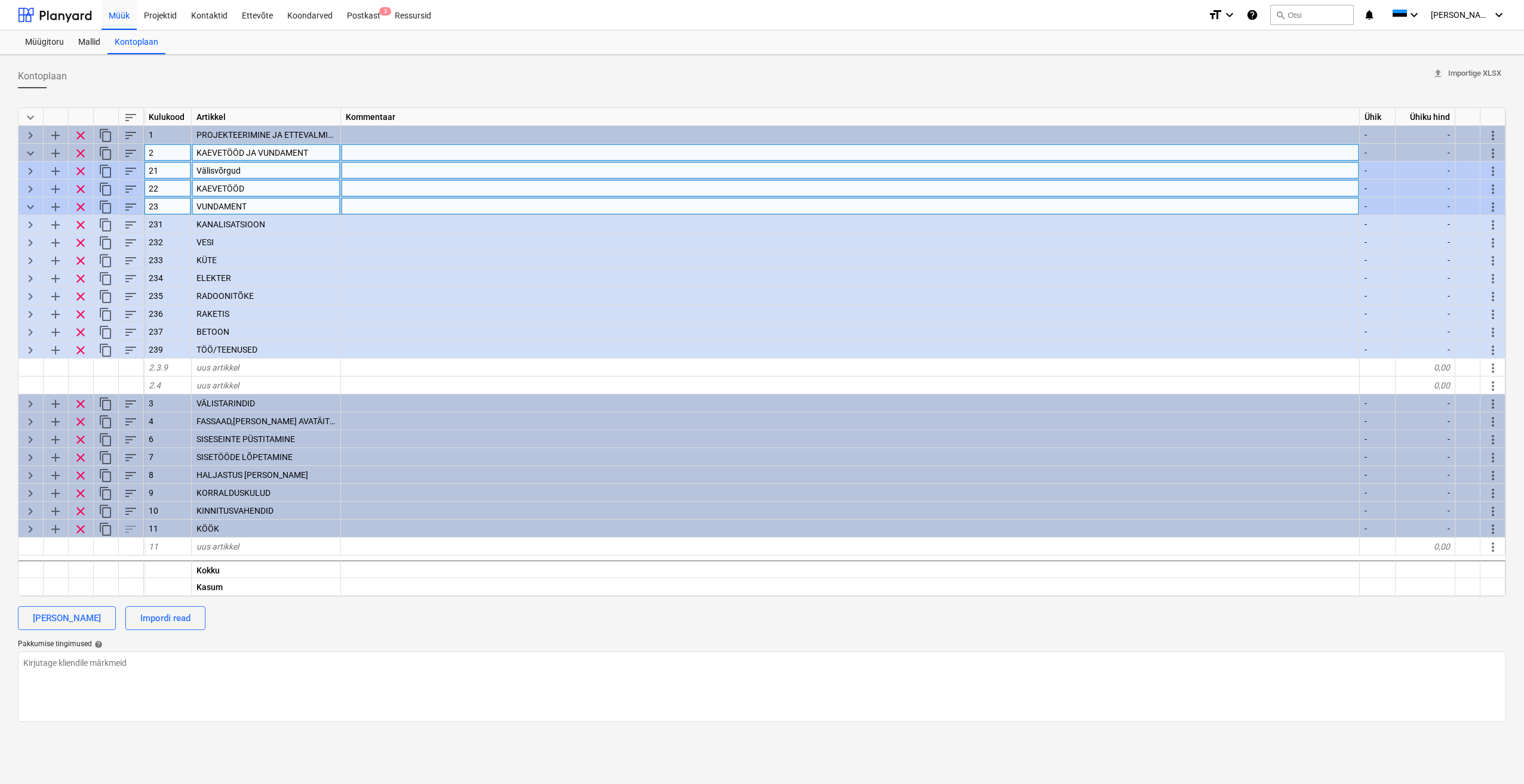
click at [30, 208] on span "keyboard_arrow_down" at bounding box center [30, 207] width 15 height 15
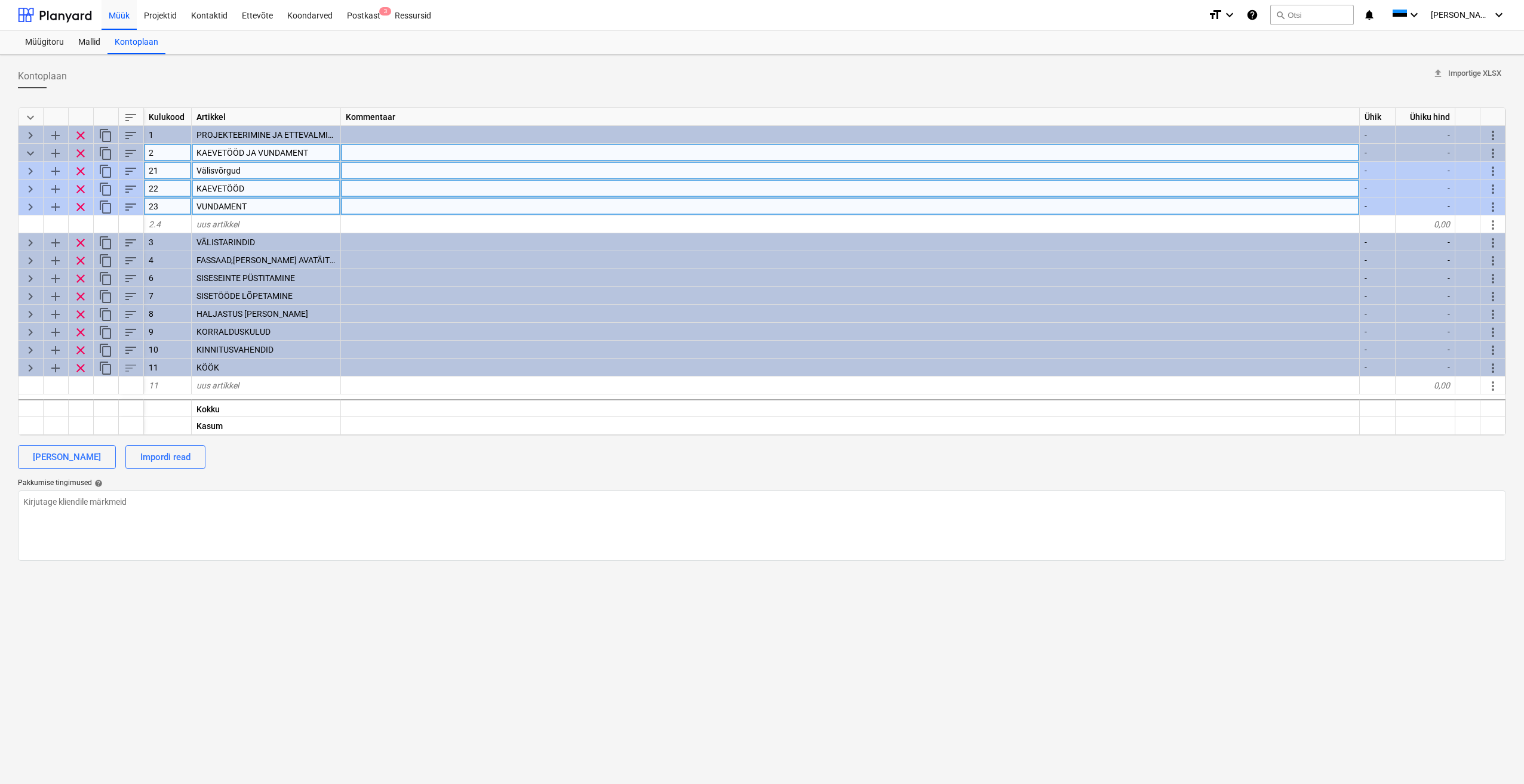
click at [30, 170] on span "keyboard_arrow_right" at bounding box center [30, 171] width 15 height 15
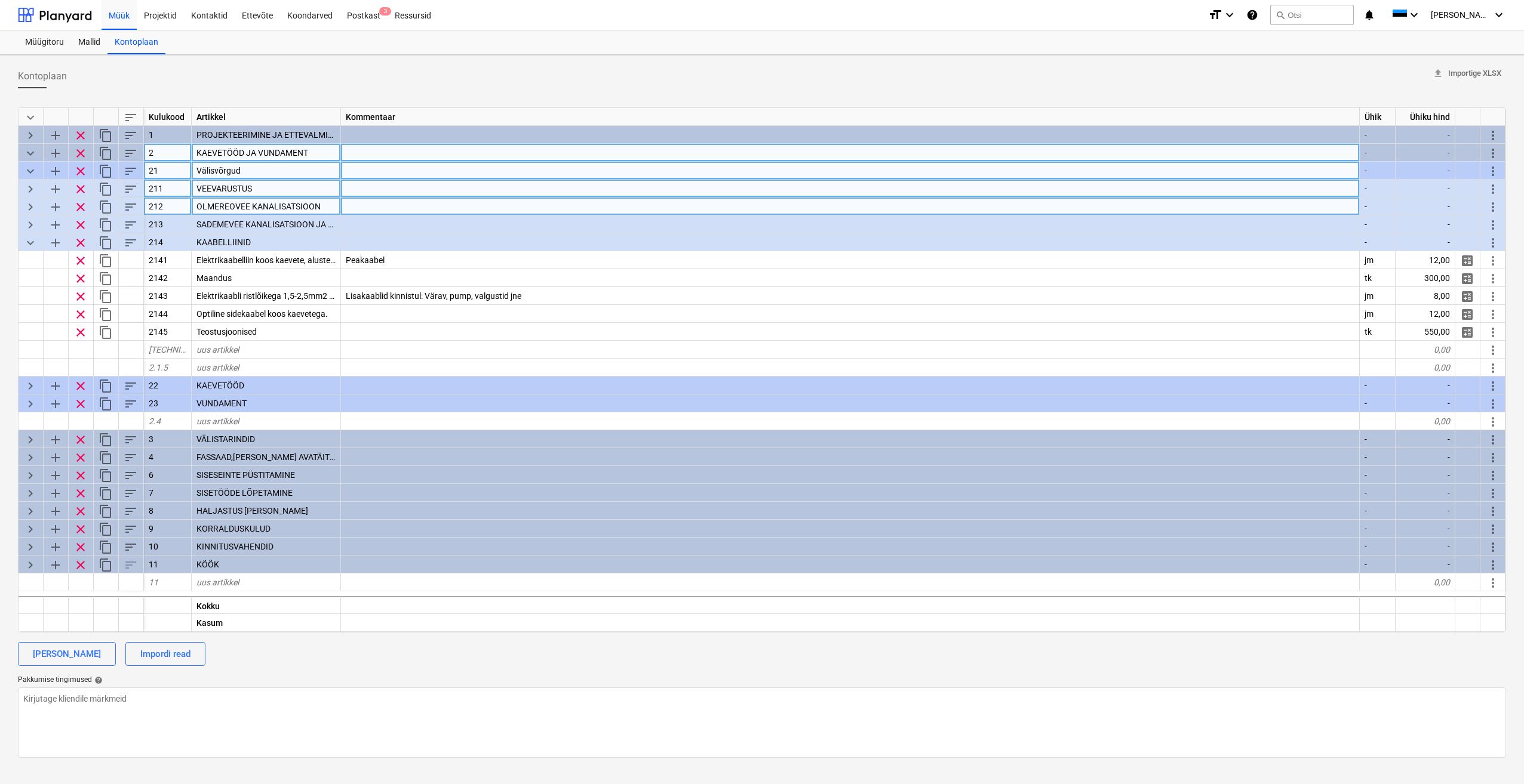
click at [30, 170] on span "keyboard_arrow_down" at bounding box center [30, 171] width 15 height 15
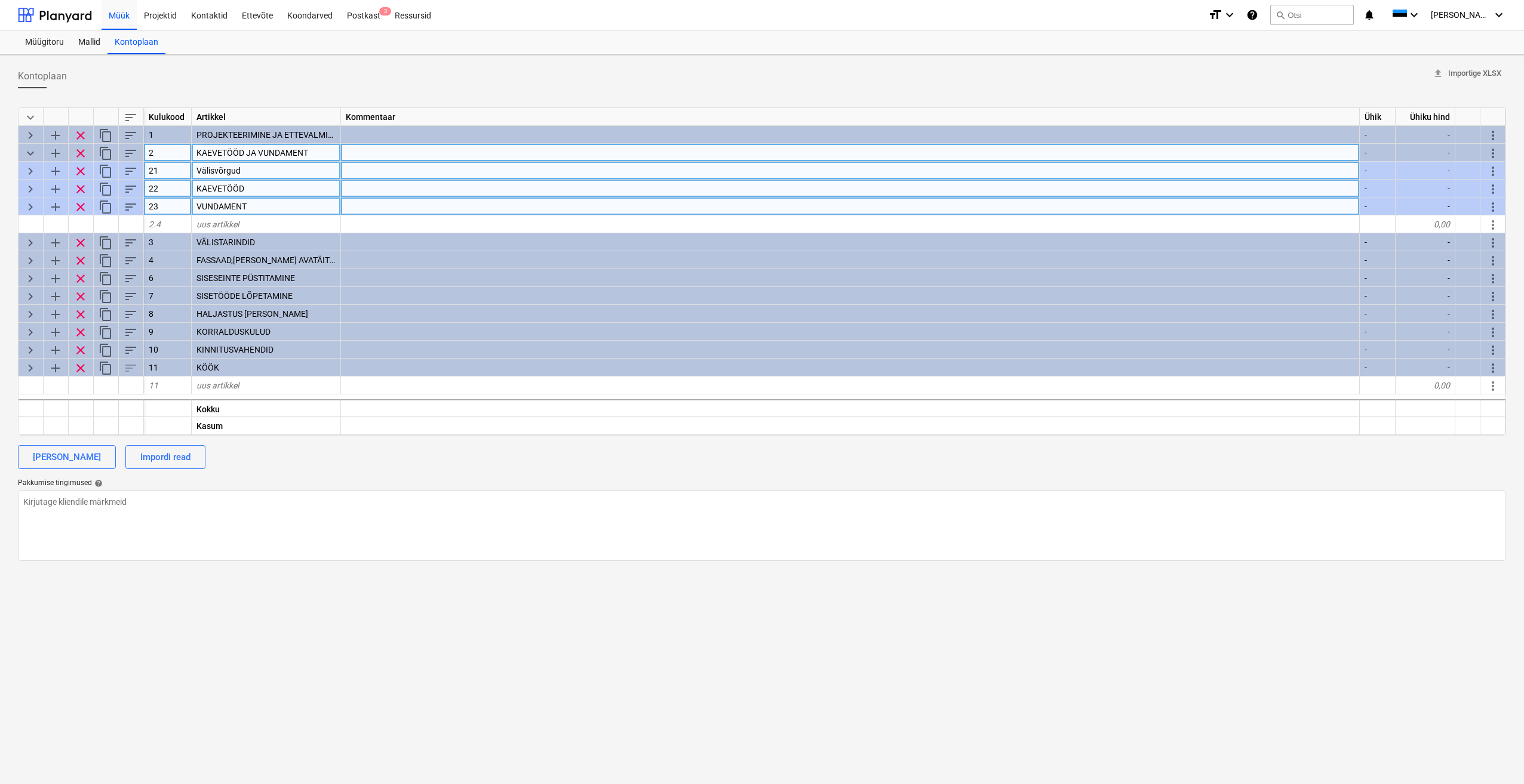
click at [33, 190] on span "keyboard_arrow_right" at bounding box center [30, 189] width 15 height 15
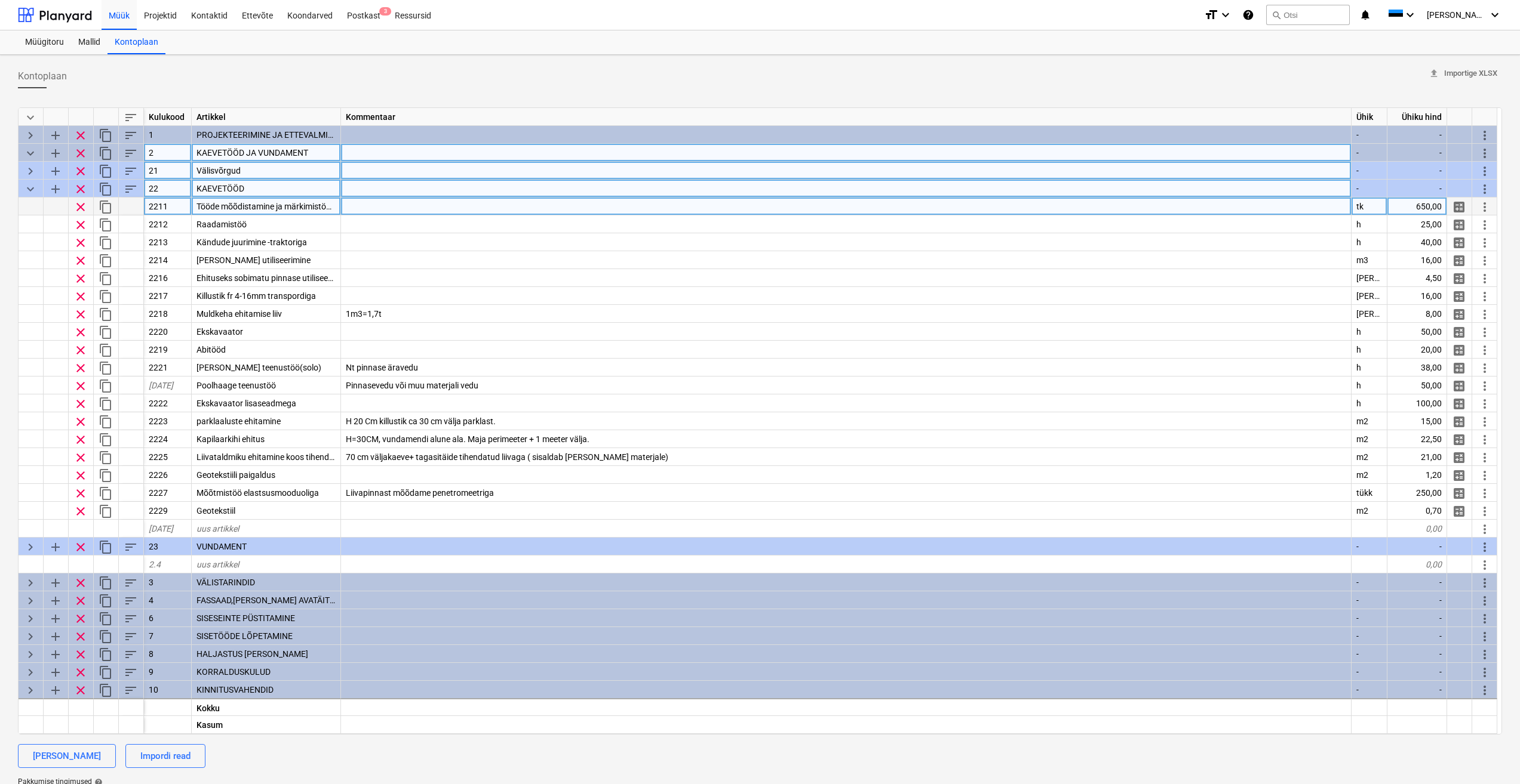
click at [27, 192] on span "keyboard_arrow_down" at bounding box center [30, 189] width 15 height 15
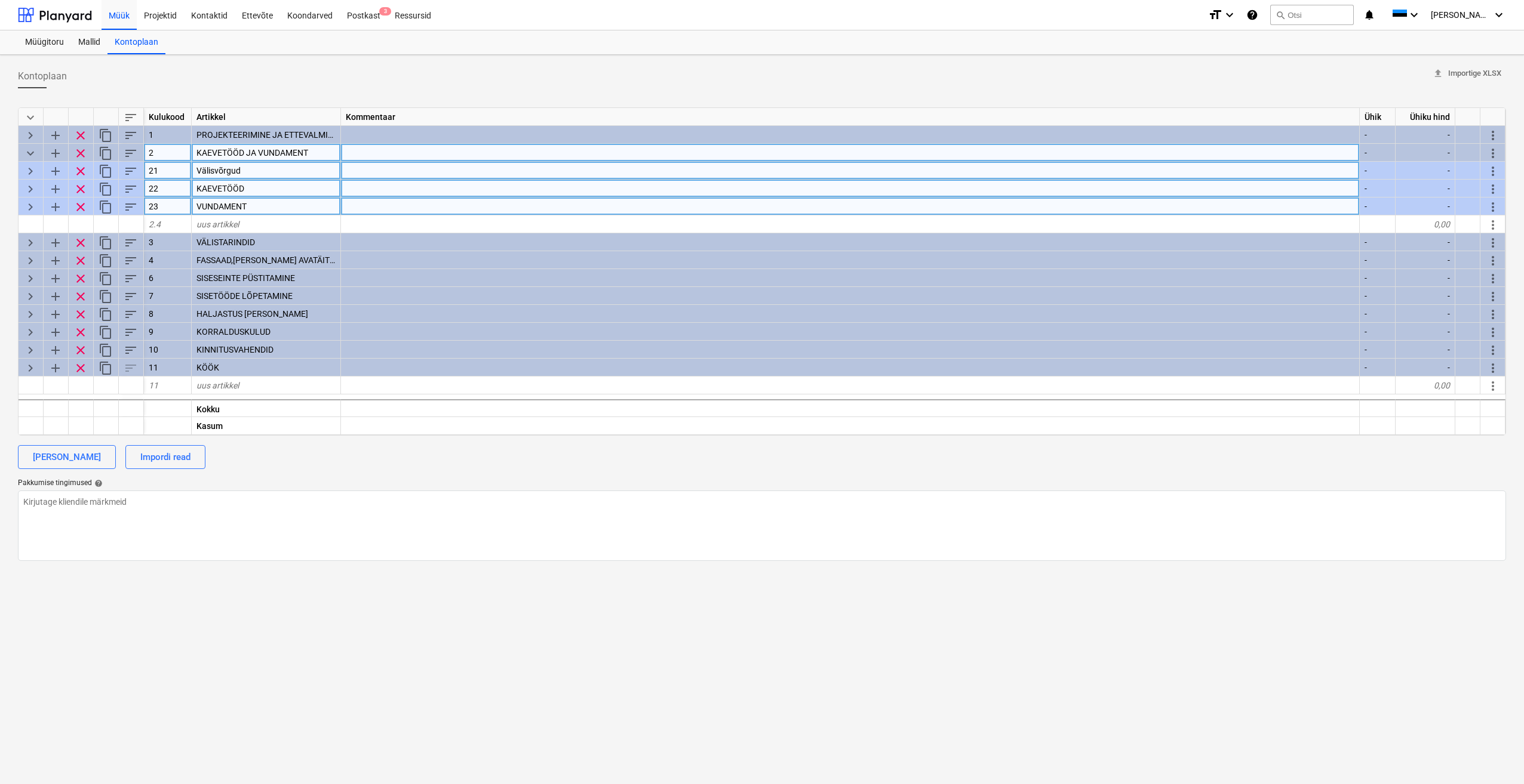
click at [33, 206] on span "keyboard_arrow_right" at bounding box center [30, 207] width 15 height 15
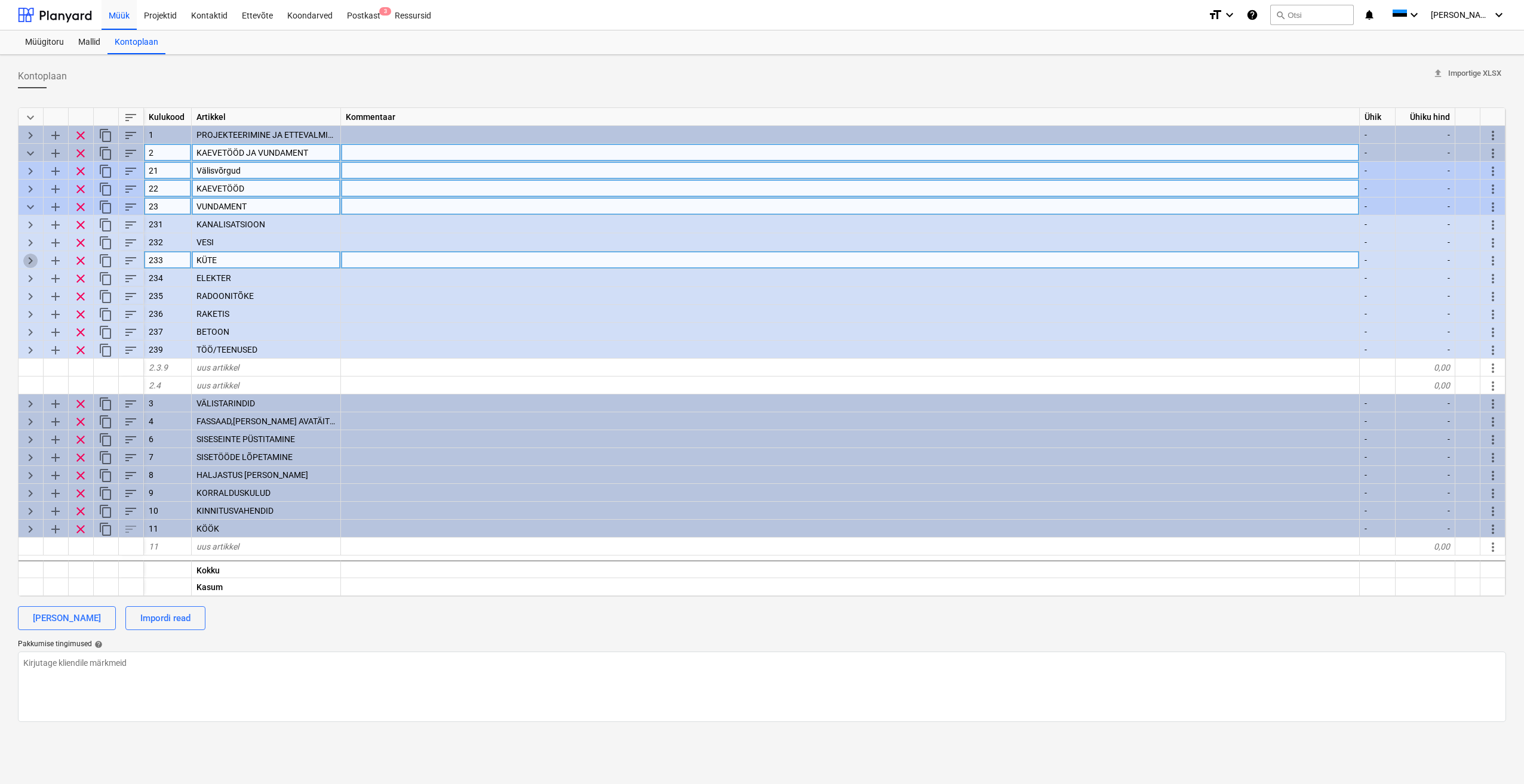
click at [30, 261] on span "keyboard_arrow_right" at bounding box center [30, 260] width 15 height 15
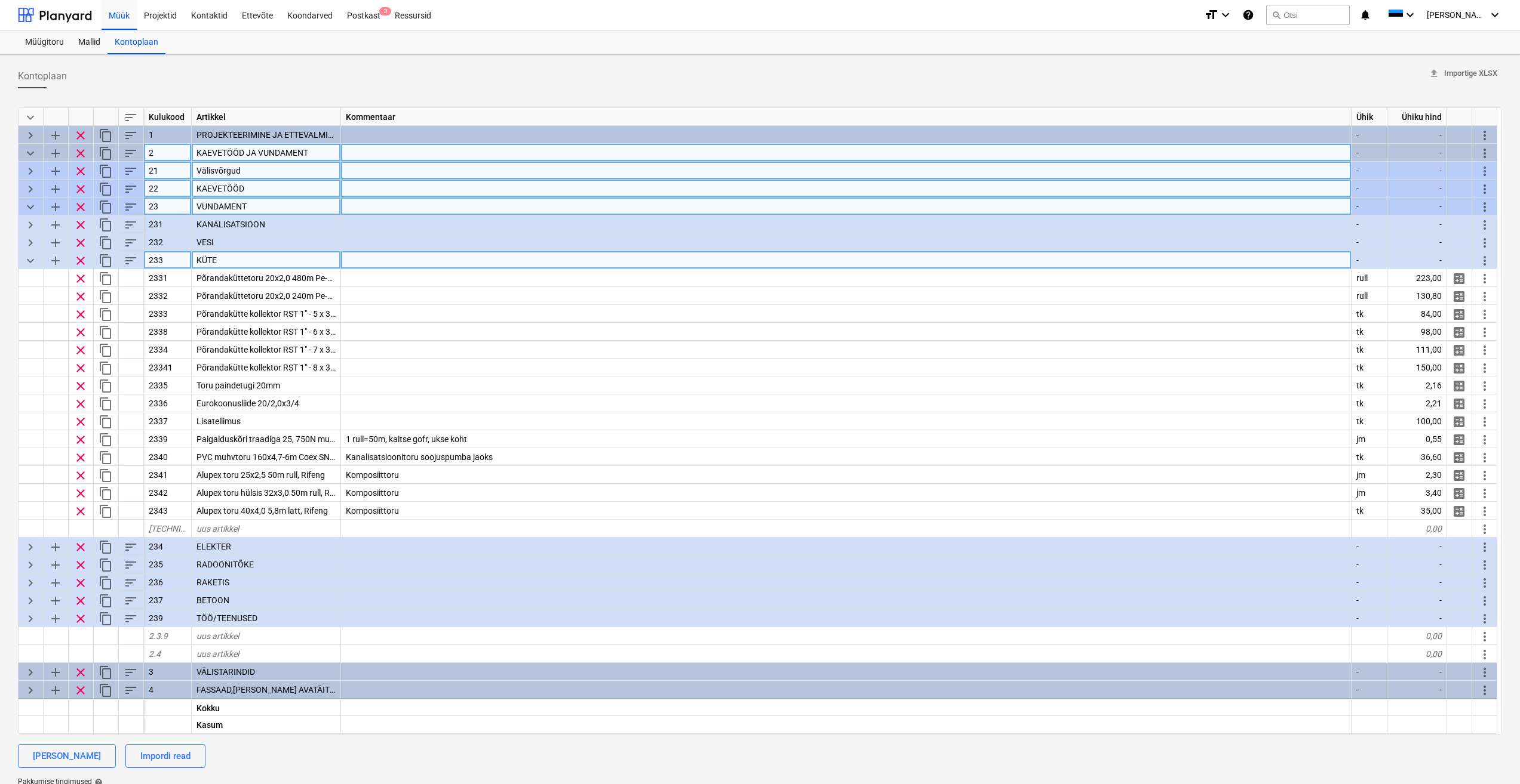
click at [30, 261] on span "keyboard_arrow_down" at bounding box center [30, 260] width 15 height 15
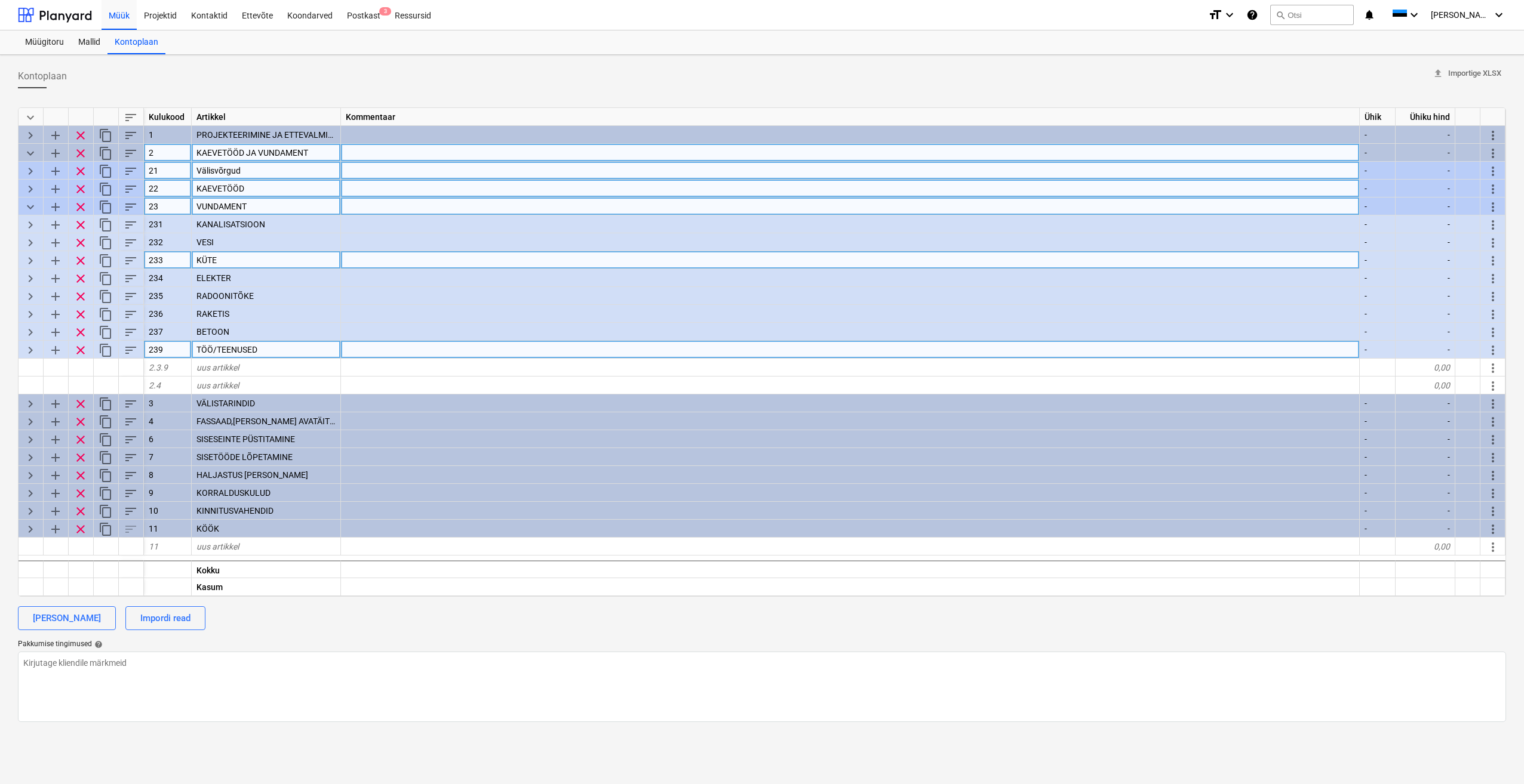
click at [34, 353] on span "keyboard_arrow_right" at bounding box center [30, 350] width 15 height 15
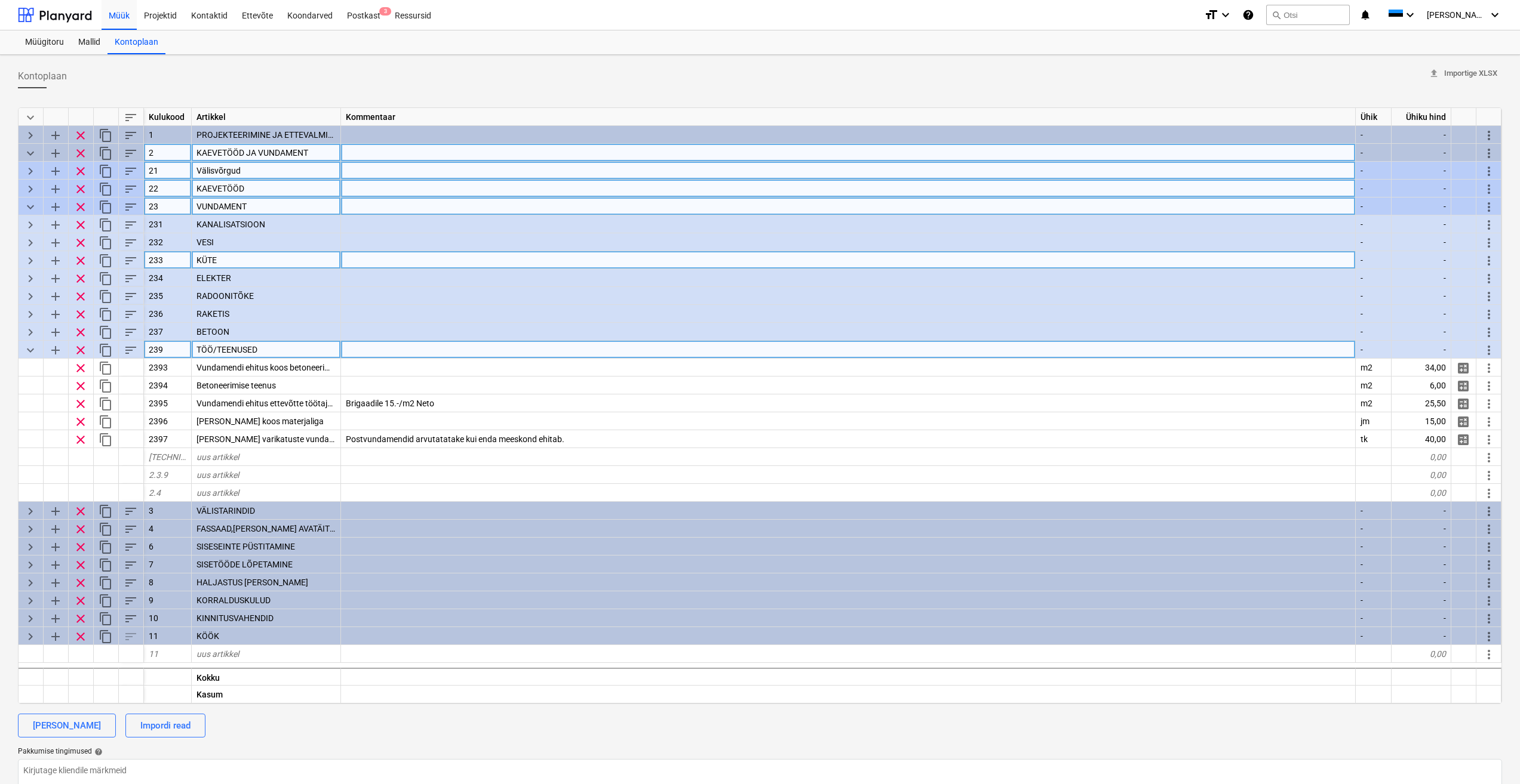
click at [31, 353] on span "keyboard_arrow_down" at bounding box center [30, 350] width 15 height 15
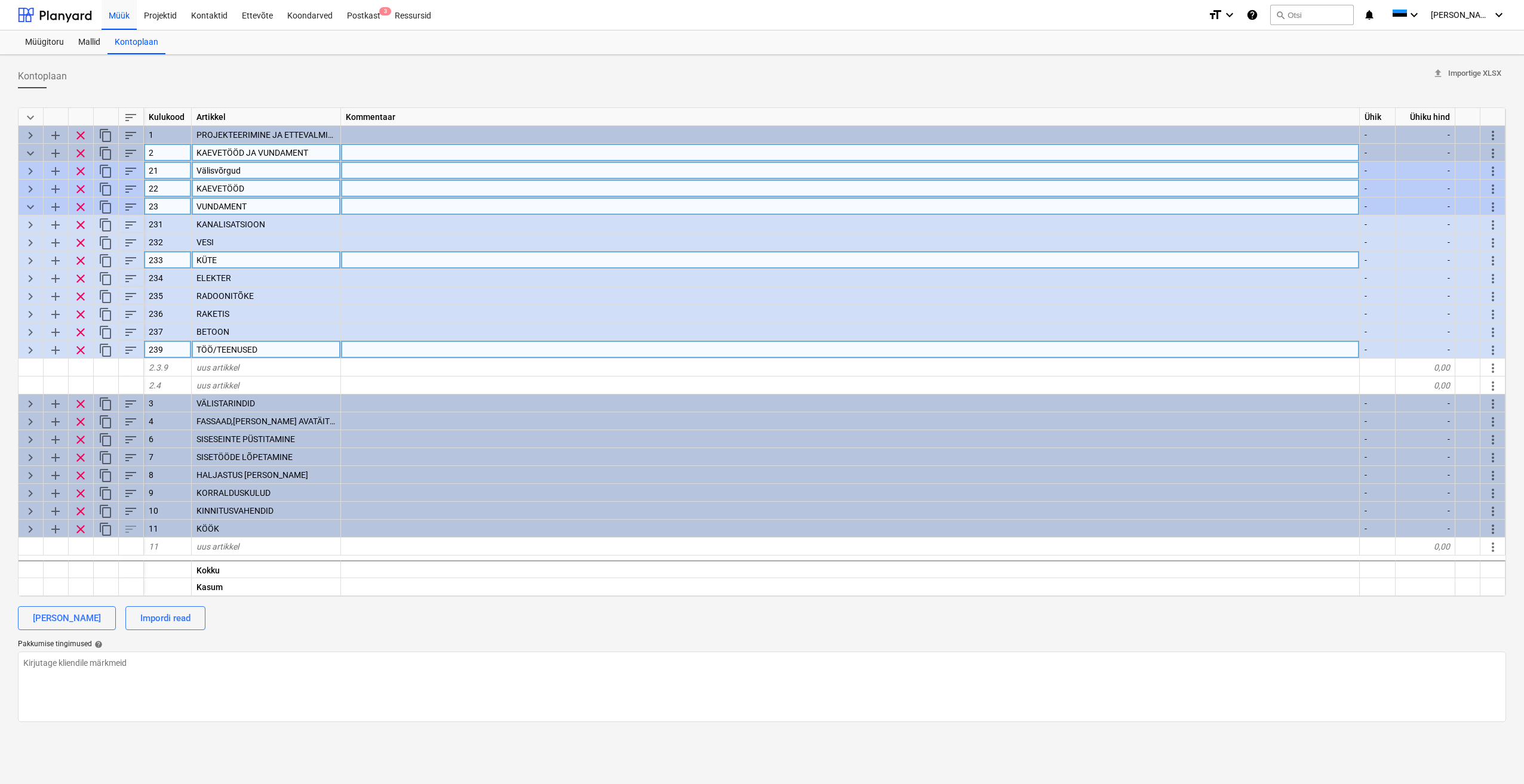
click at [33, 206] on span "keyboard_arrow_down" at bounding box center [30, 207] width 15 height 15
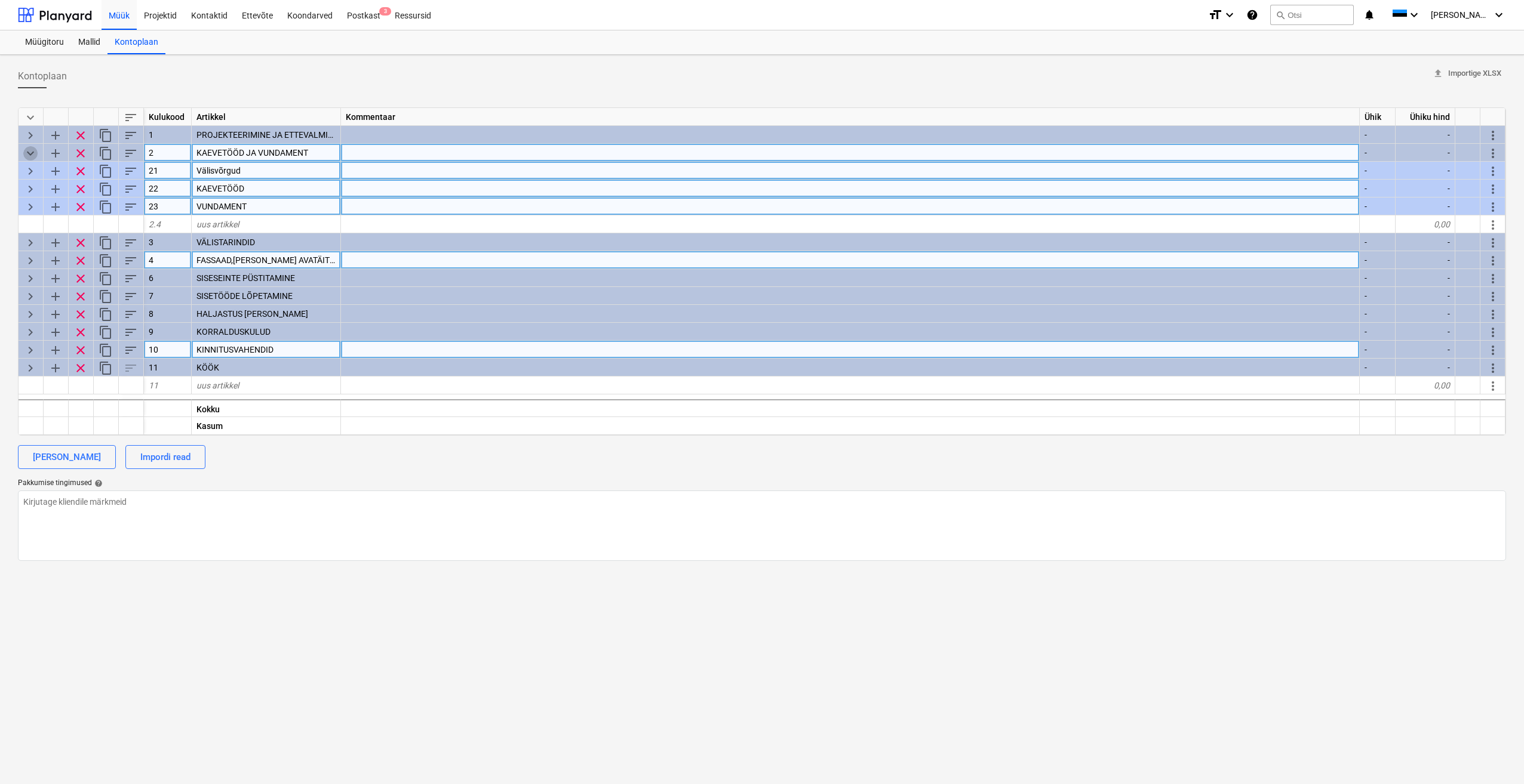
click at [29, 153] on span "keyboard_arrow_down" at bounding box center [30, 153] width 15 height 15
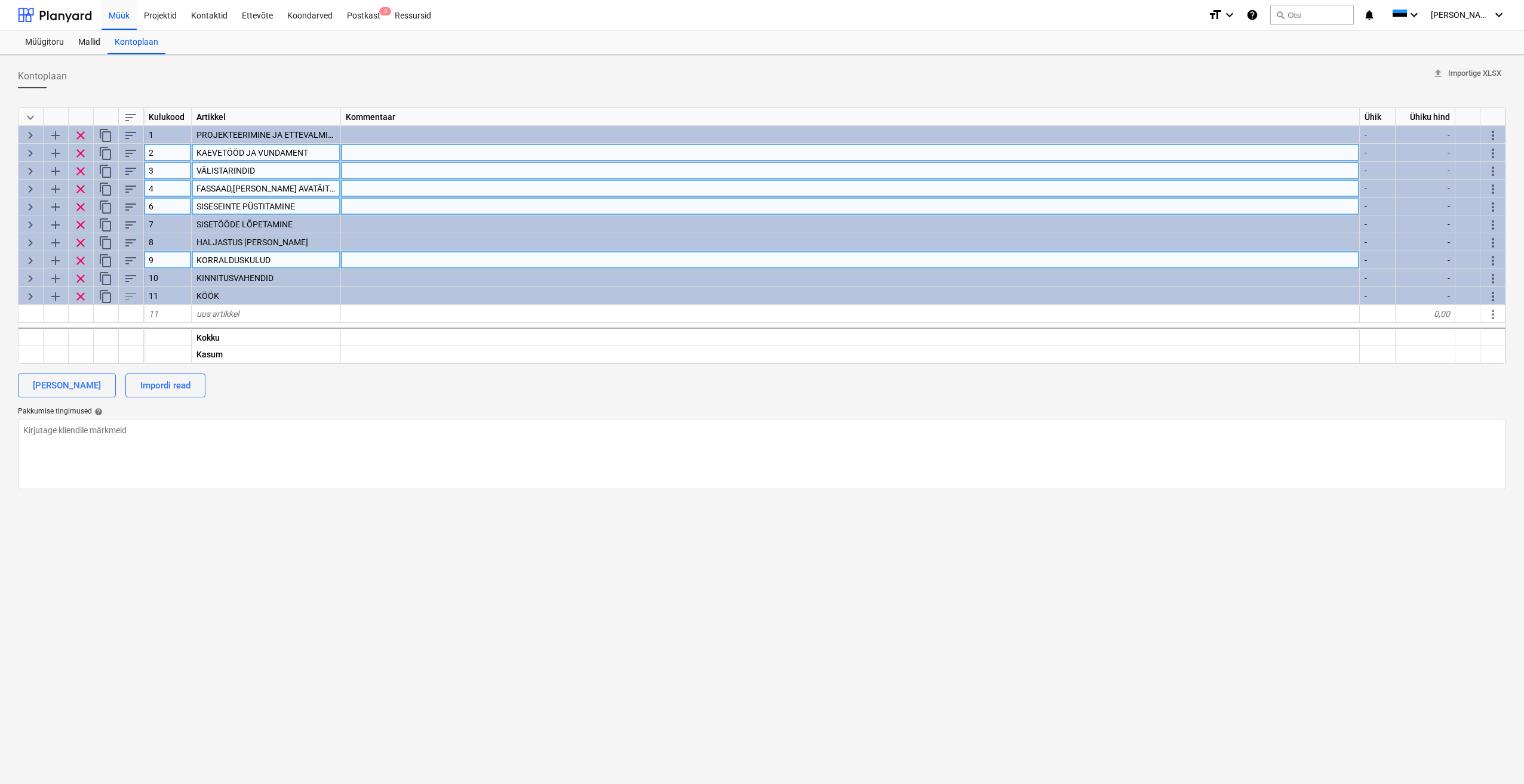
click at [34, 171] on span "keyboard_arrow_right" at bounding box center [30, 171] width 15 height 15
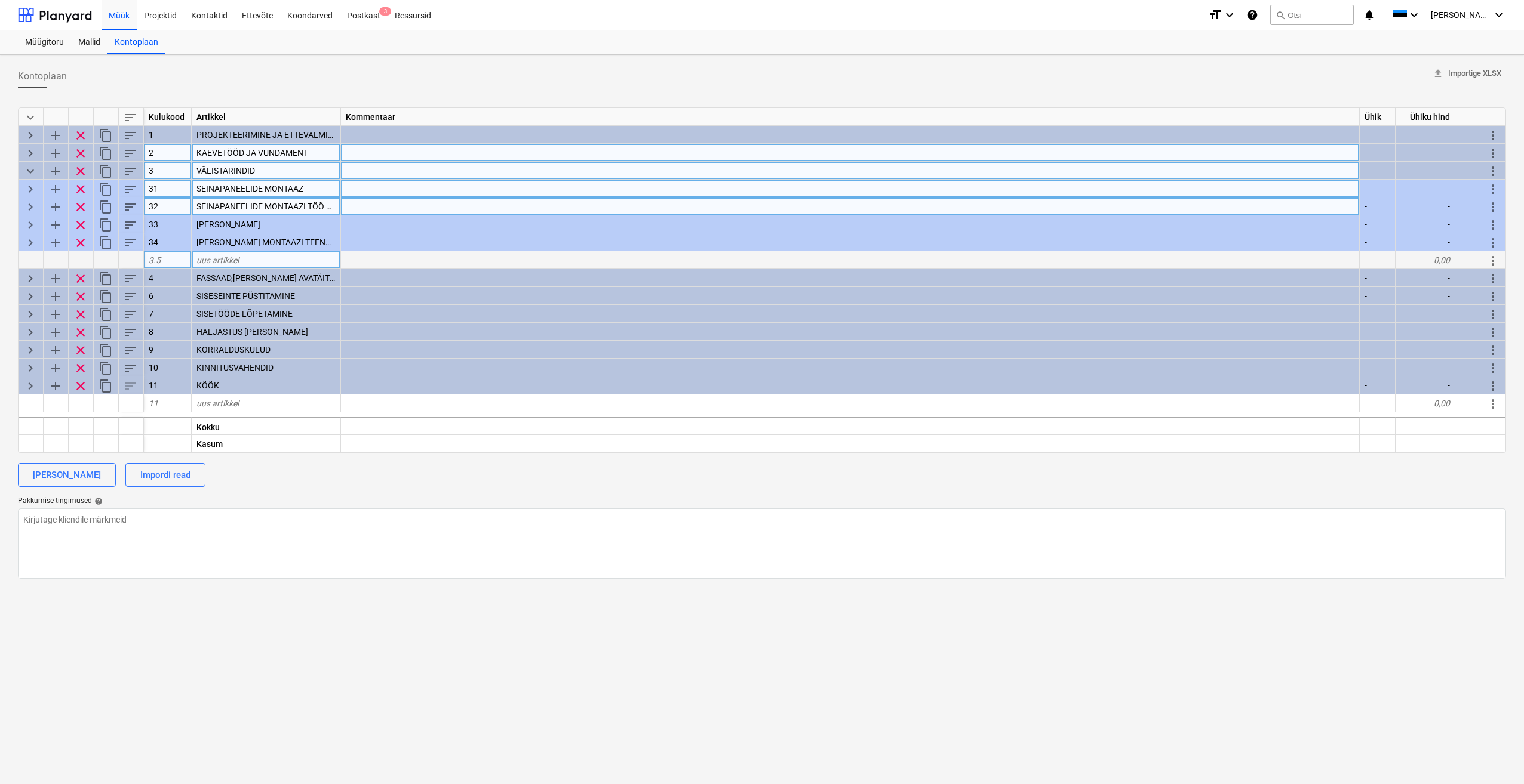
click at [29, 183] on span "keyboard_arrow_right" at bounding box center [30, 189] width 15 height 15
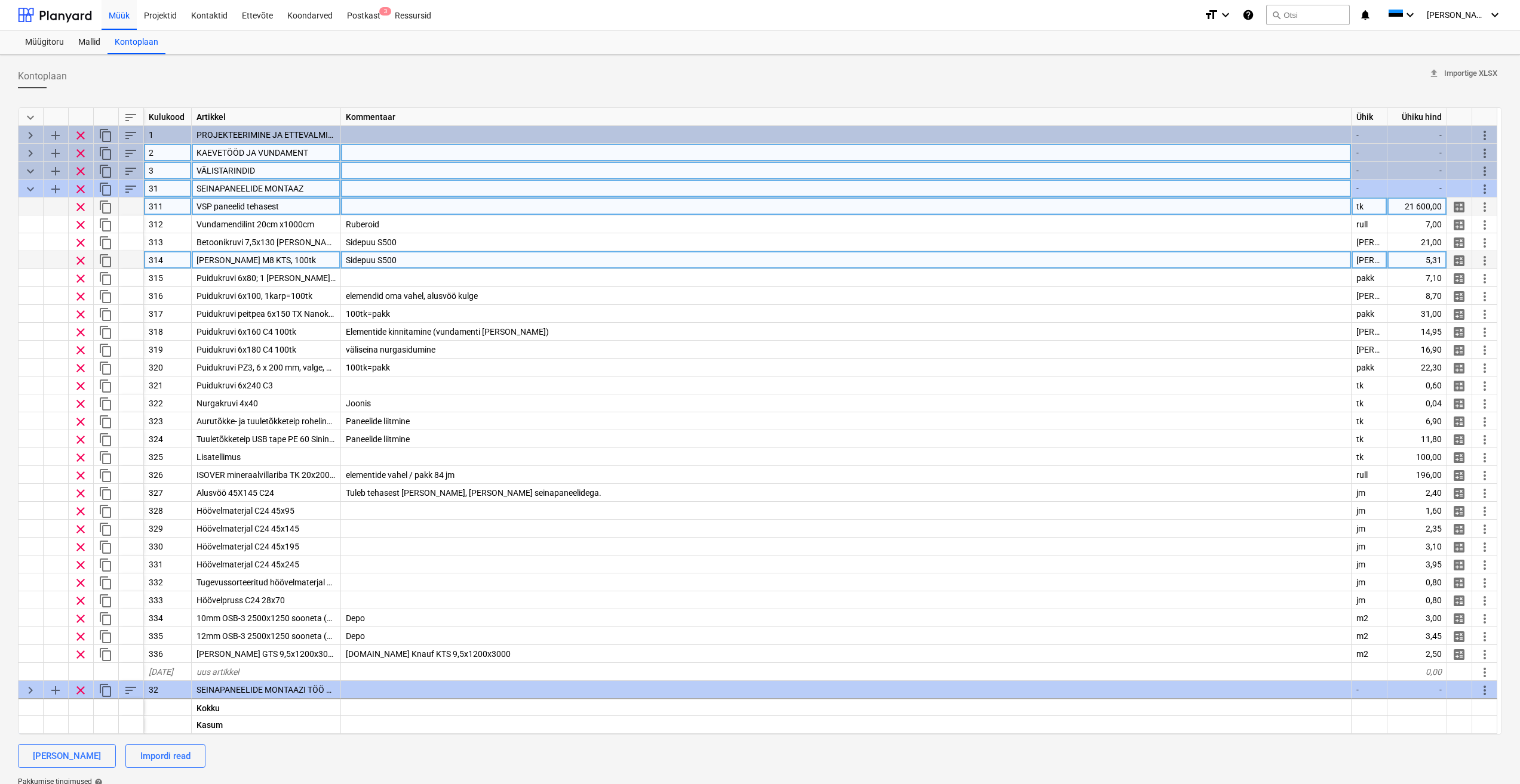
click at [29, 183] on span "keyboard_arrow_down" at bounding box center [30, 189] width 15 height 15
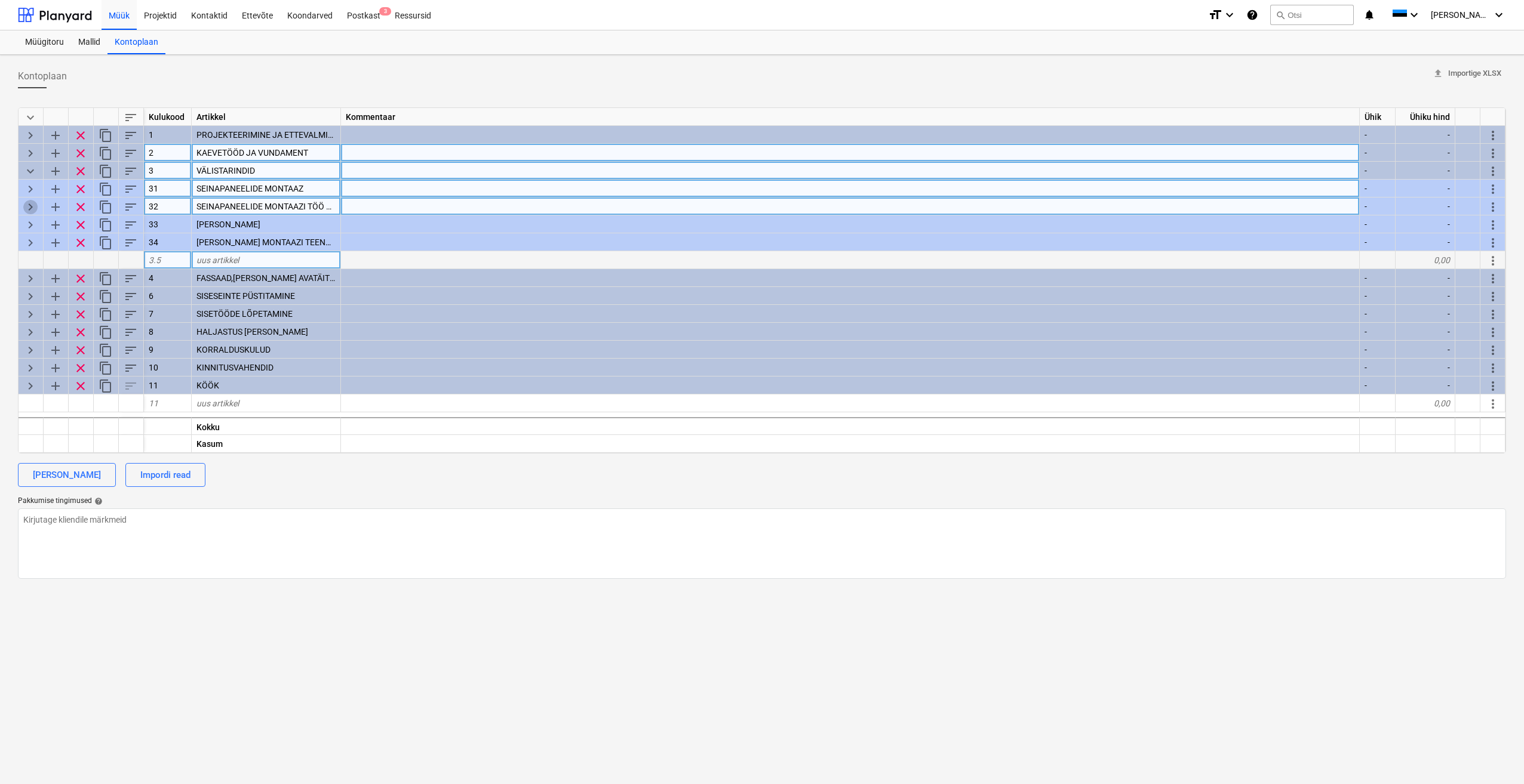
click at [28, 202] on span "keyboard_arrow_right" at bounding box center [30, 207] width 15 height 15
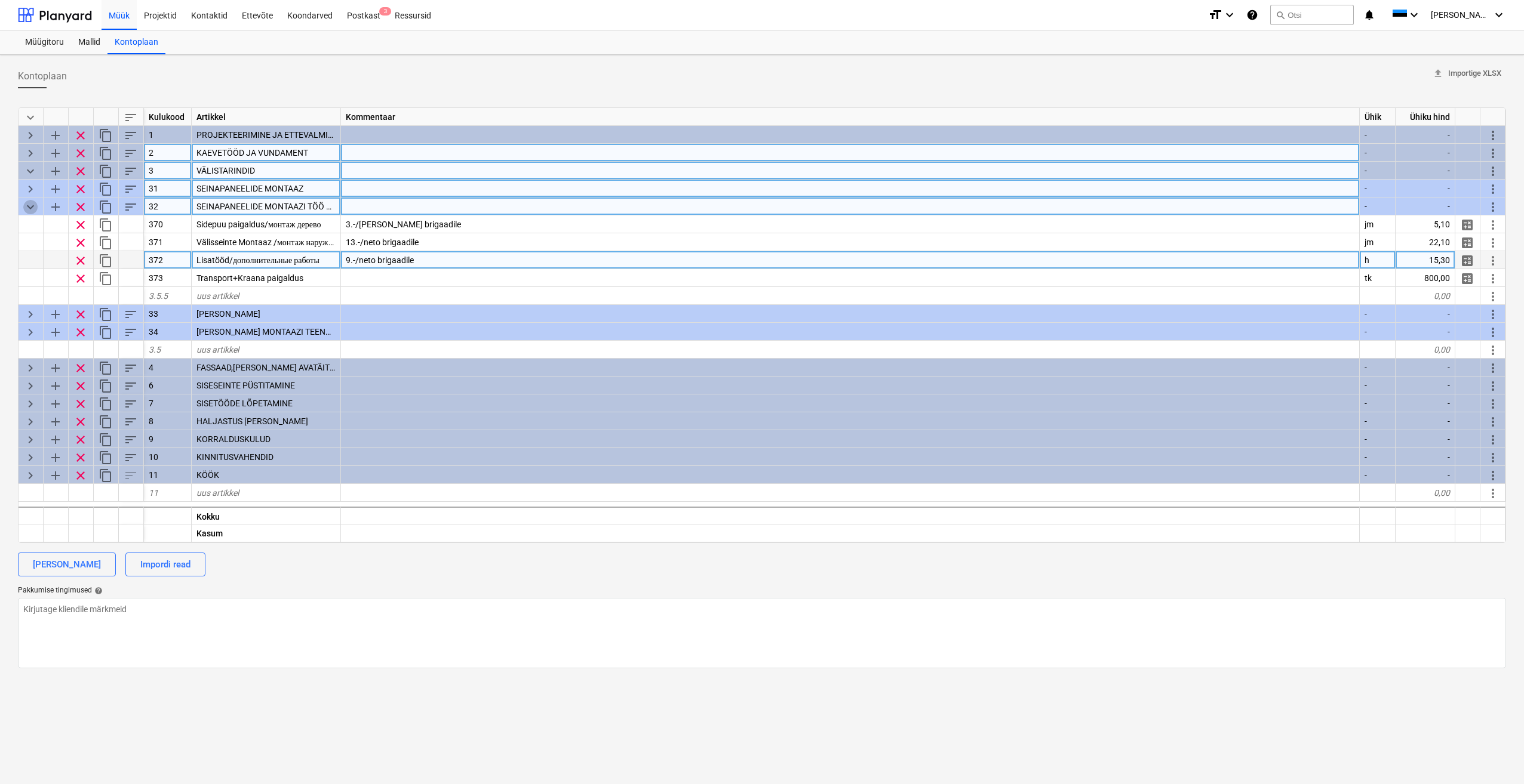
click at [28, 202] on span "keyboard_arrow_down" at bounding box center [30, 207] width 15 height 15
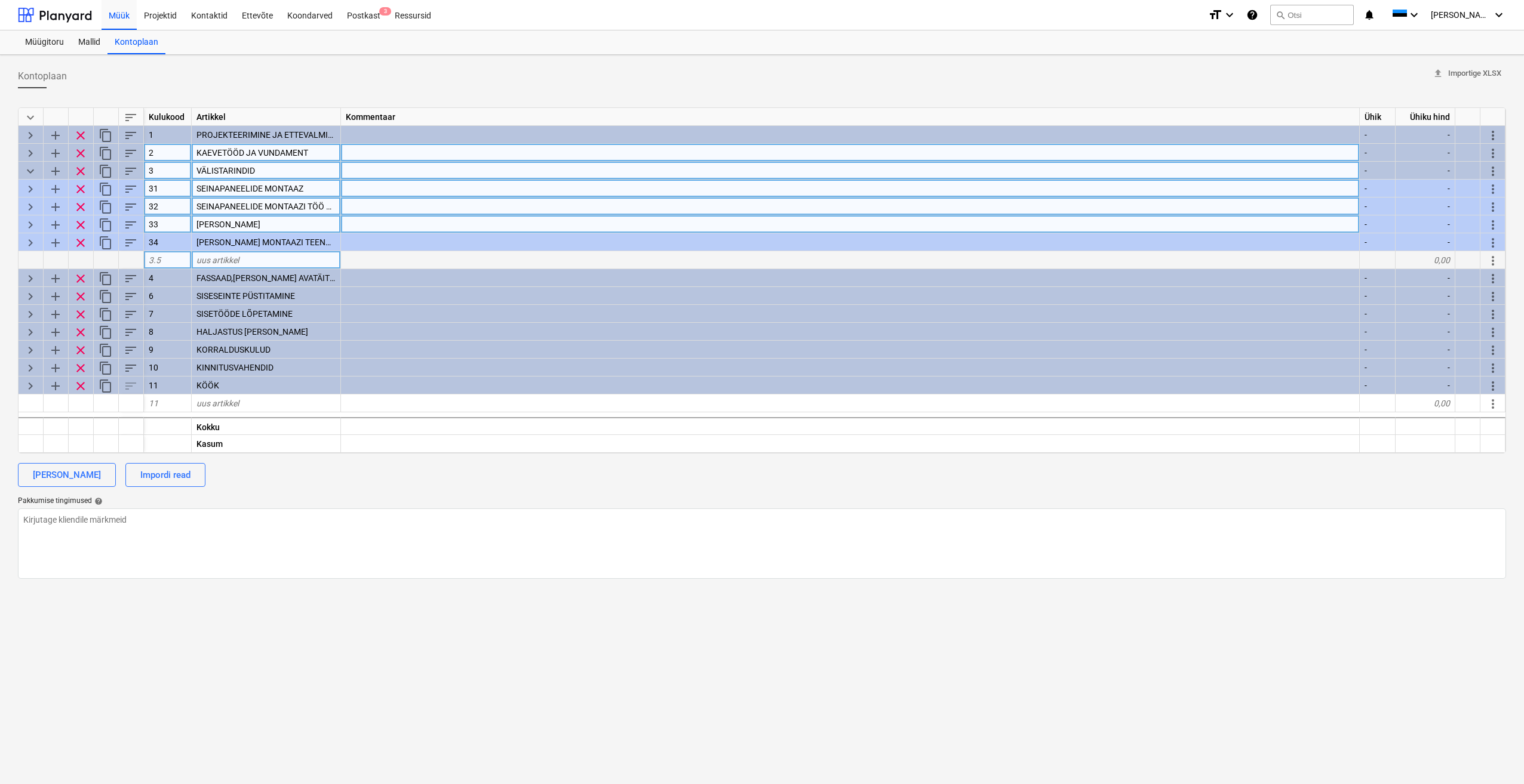
click at [33, 223] on span "keyboard_arrow_right" at bounding box center [30, 225] width 15 height 15
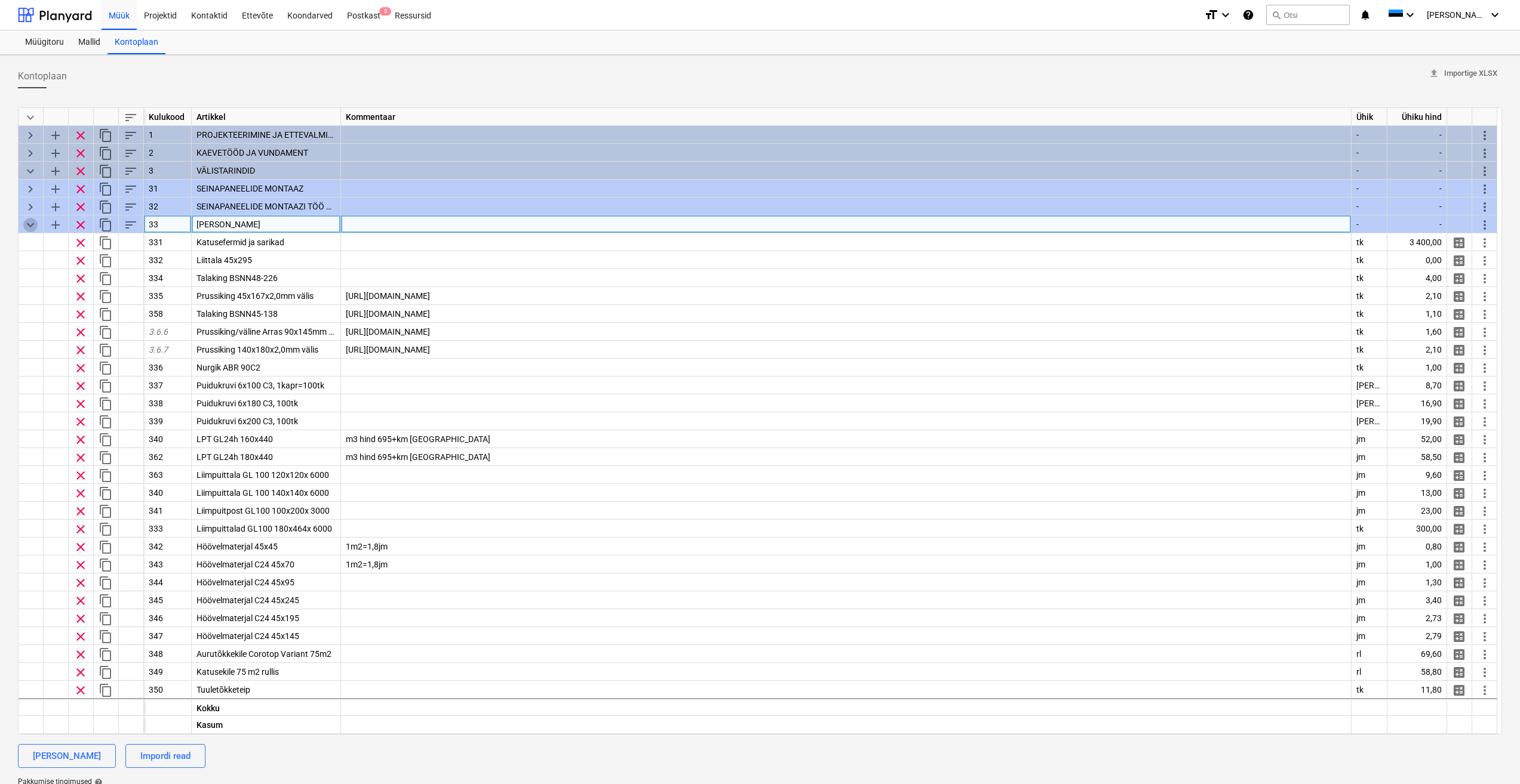
click at [26, 223] on span "keyboard_arrow_down" at bounding box center [30, 225] width 15 height 15
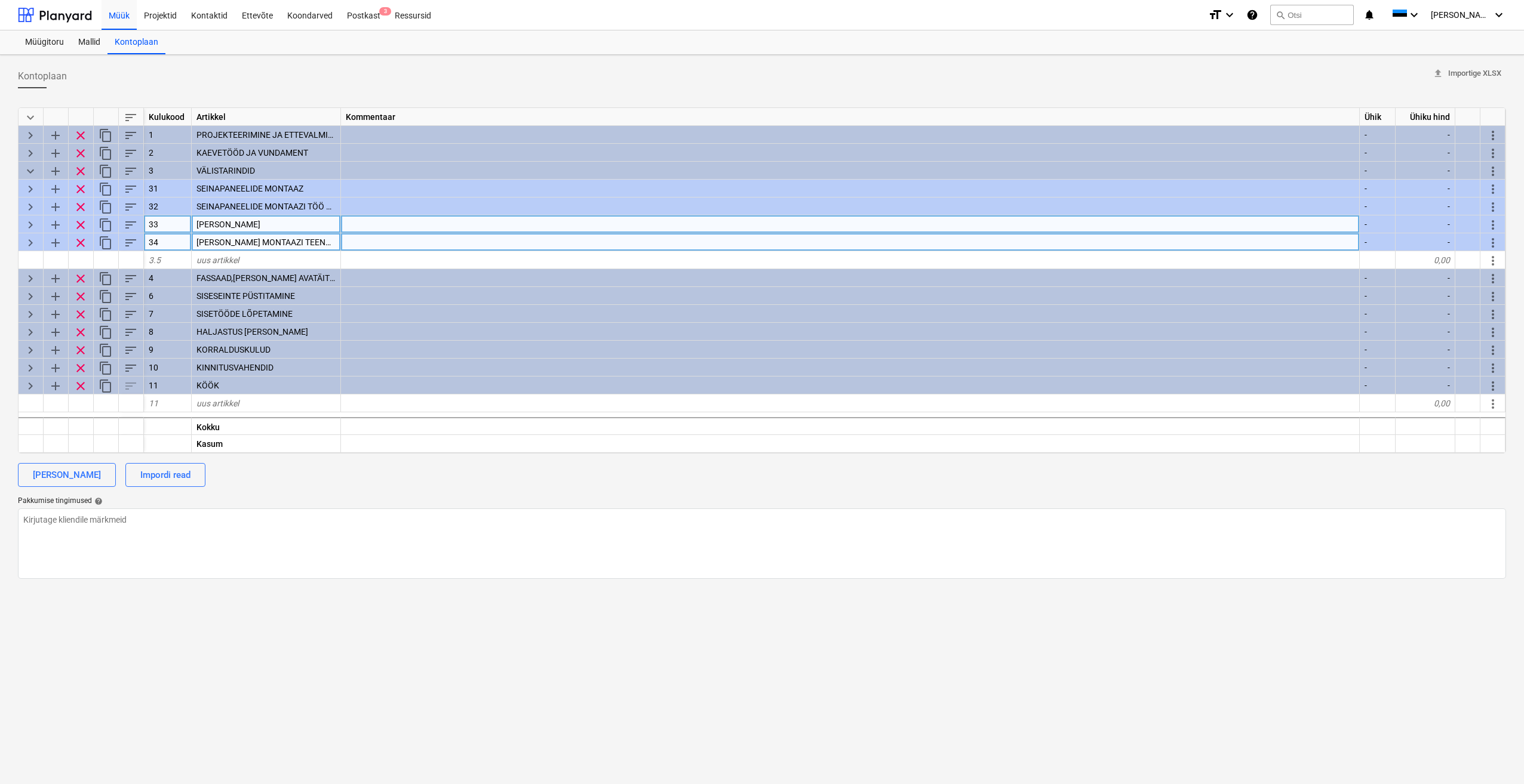
click at [32, 240] on span "keyboard_arrow_right" at bounding box center [30, 242] width 15 height 15
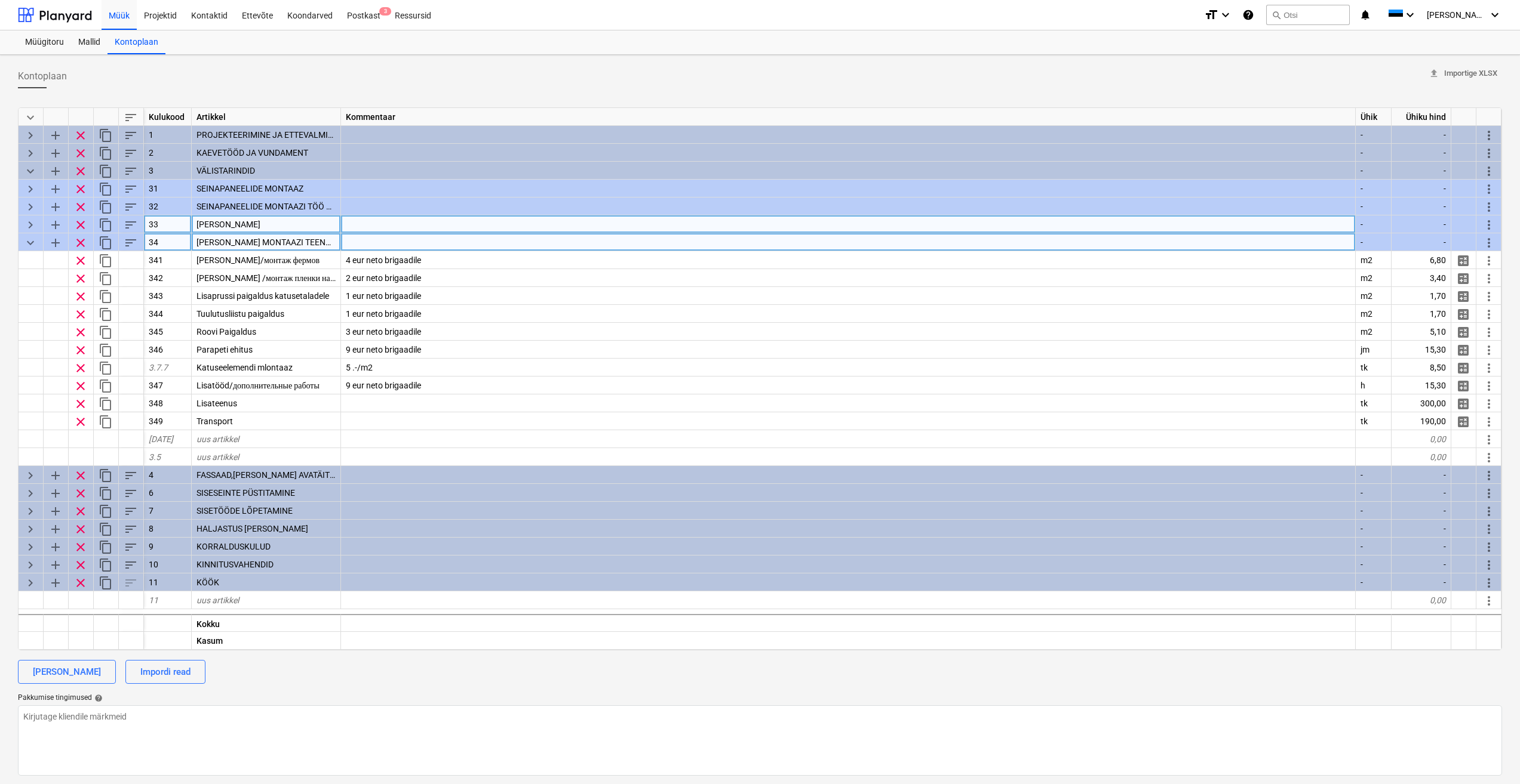
click at [32, 240] on span "keyboard_arrow_down" at bounding box center [30, 242] width 15 height 15
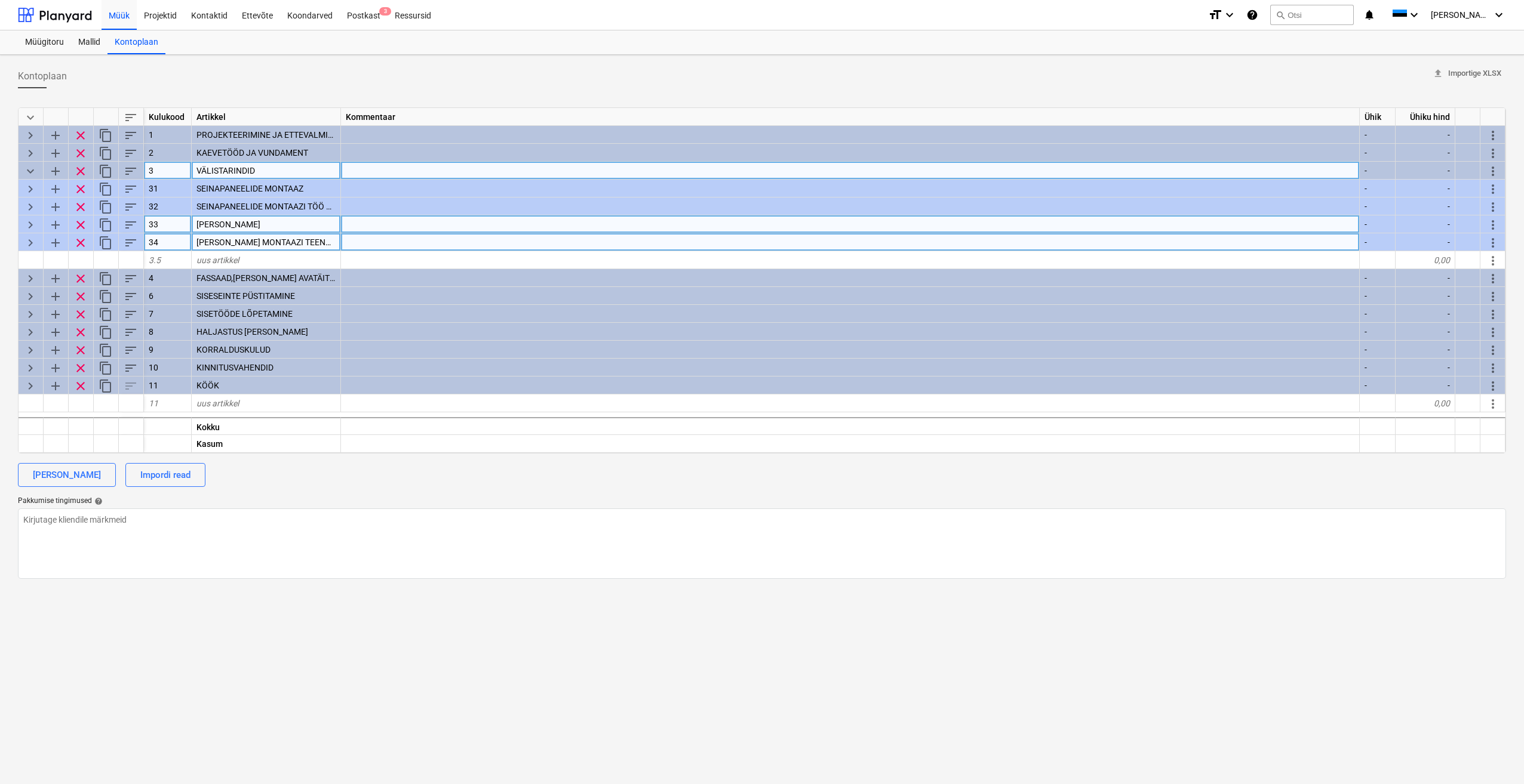
click at [29, 173] on span "keyboard_arrow_down" at bounding box center [30, 171] width 15 height 15
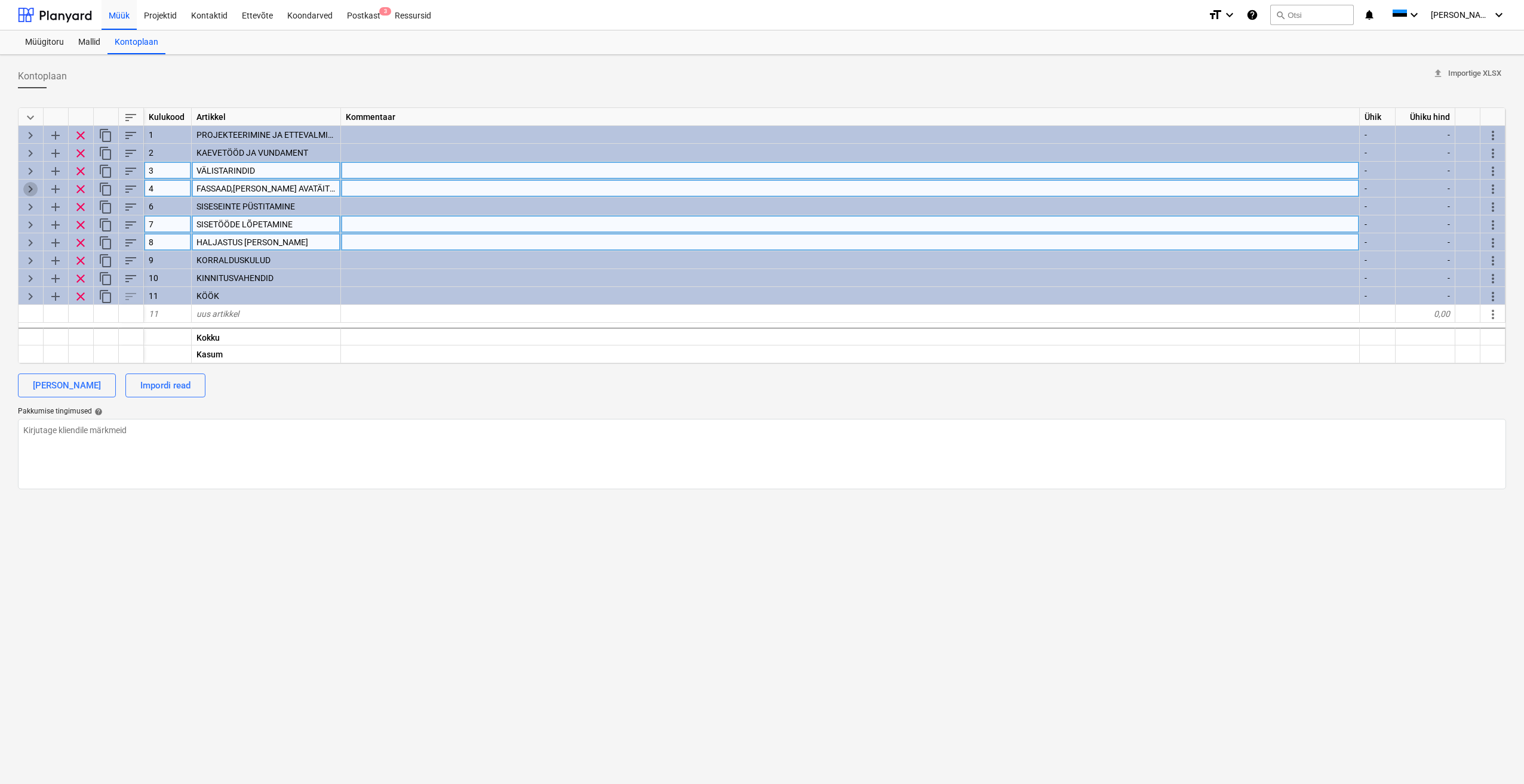
click at [33, 191] on span "keyboard_arrow_right" at bounding box center [30, 189] width 15 height 15
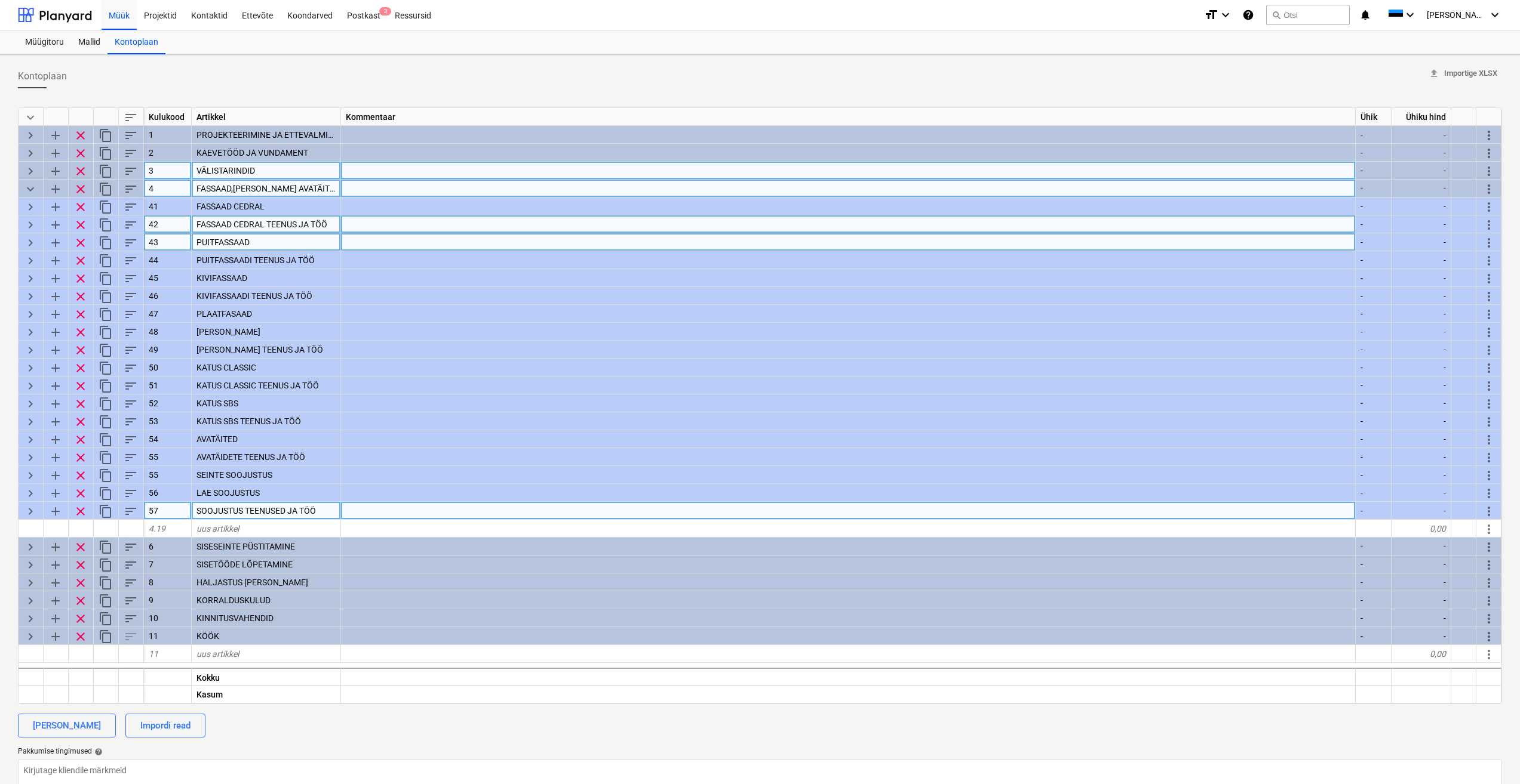
click at [29, 510] on span "keyboard_arrow_right" at bounding box center [30, 511] width 15 height 15
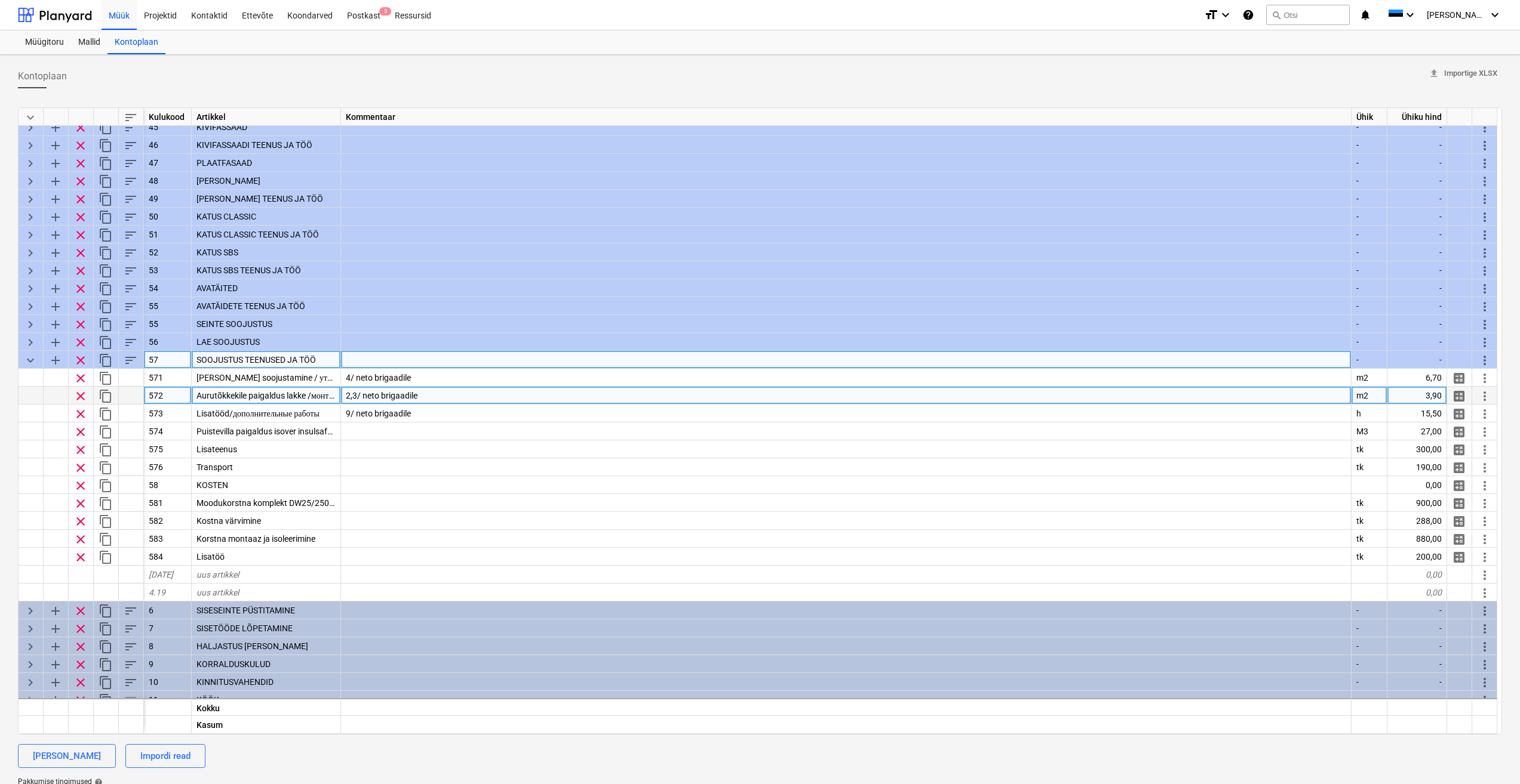
scroll to position [180, 0]
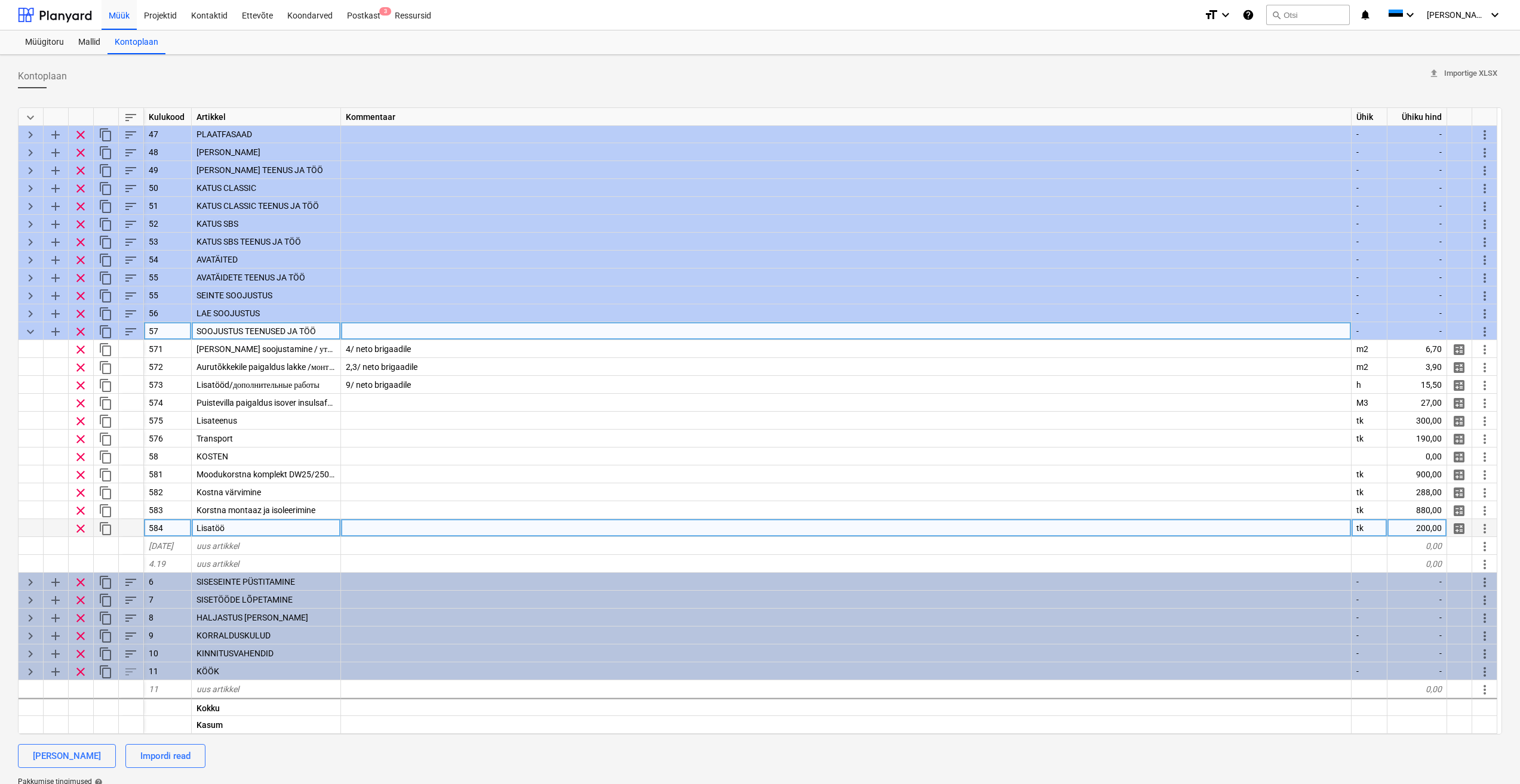
click at [258, 528] on div "Lisatöö" at bounding box center [266, 528] width 149 height 18
click at [240, 545] on div "uus artikkel" at bounding box center [266, 546] width 149 height 18
click at [31, 332] on span "keyboard_arrow_down" at bounding box center [30, 331] width 15 height 15
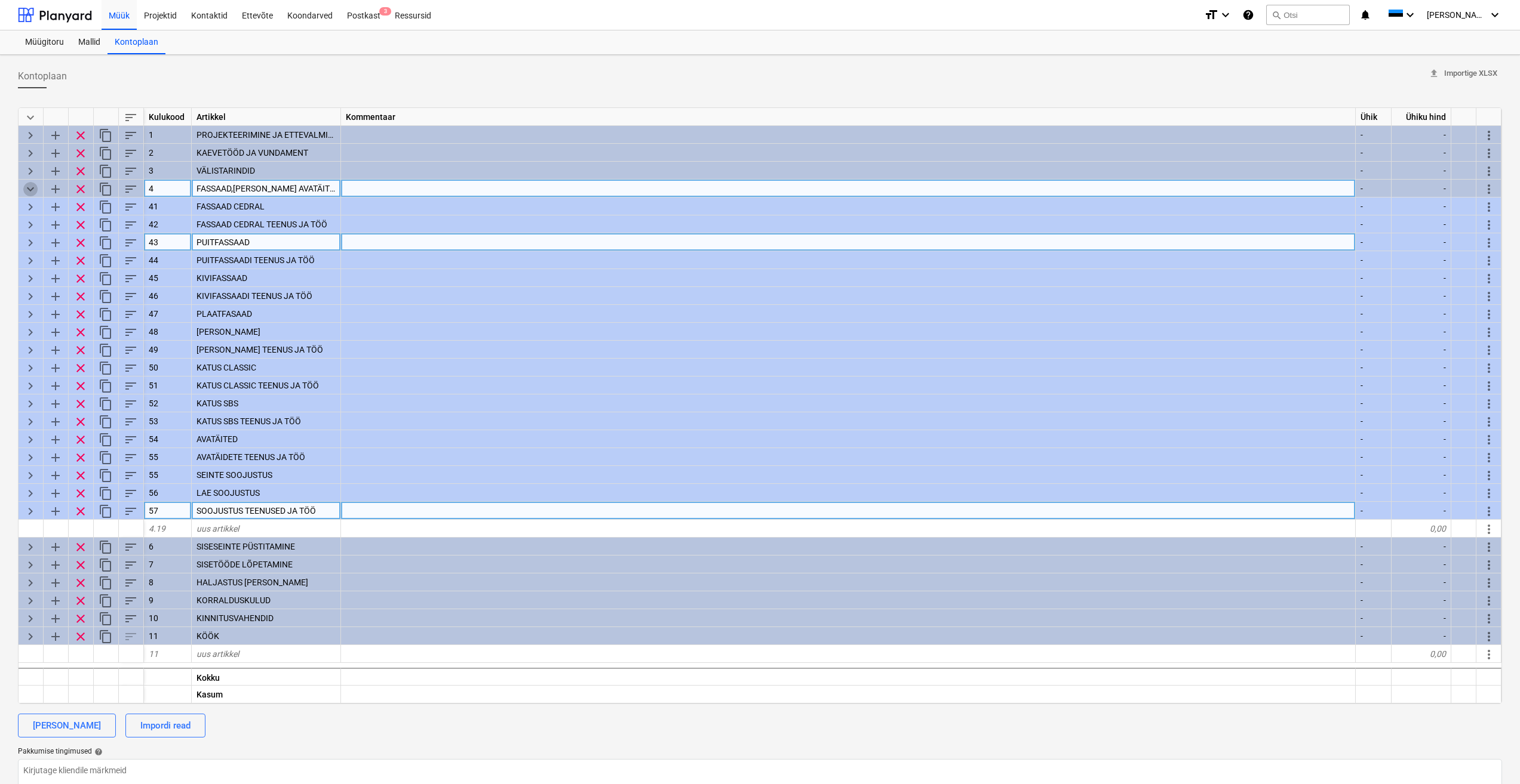
click at [28, 190] on span "keyboard_arrow_down" at bounding box center [30, 189] width 15 height 15
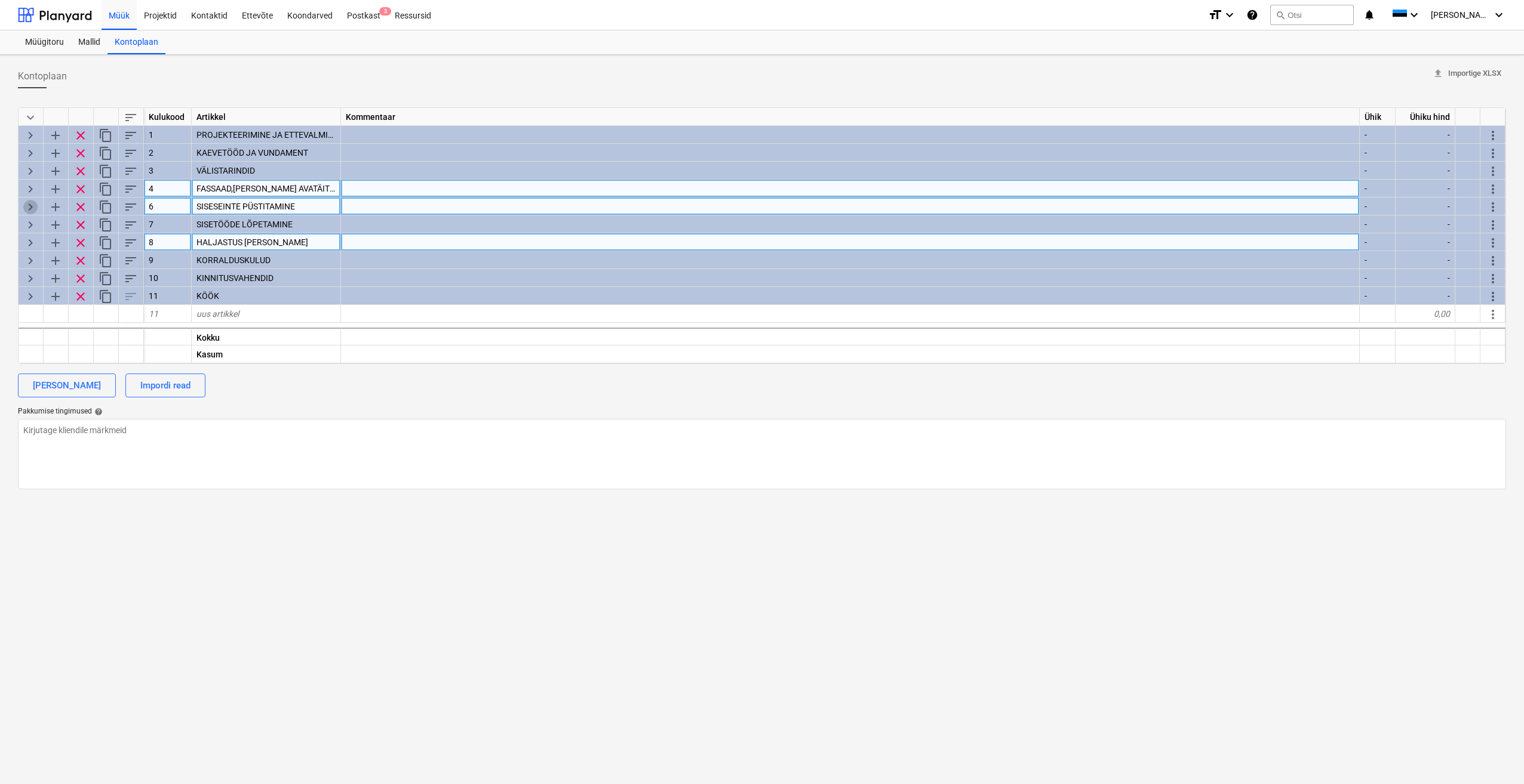
click at [29, 205] on span "keyboard_arrow_right" at bounding box center [30, 207] width 15 height 15
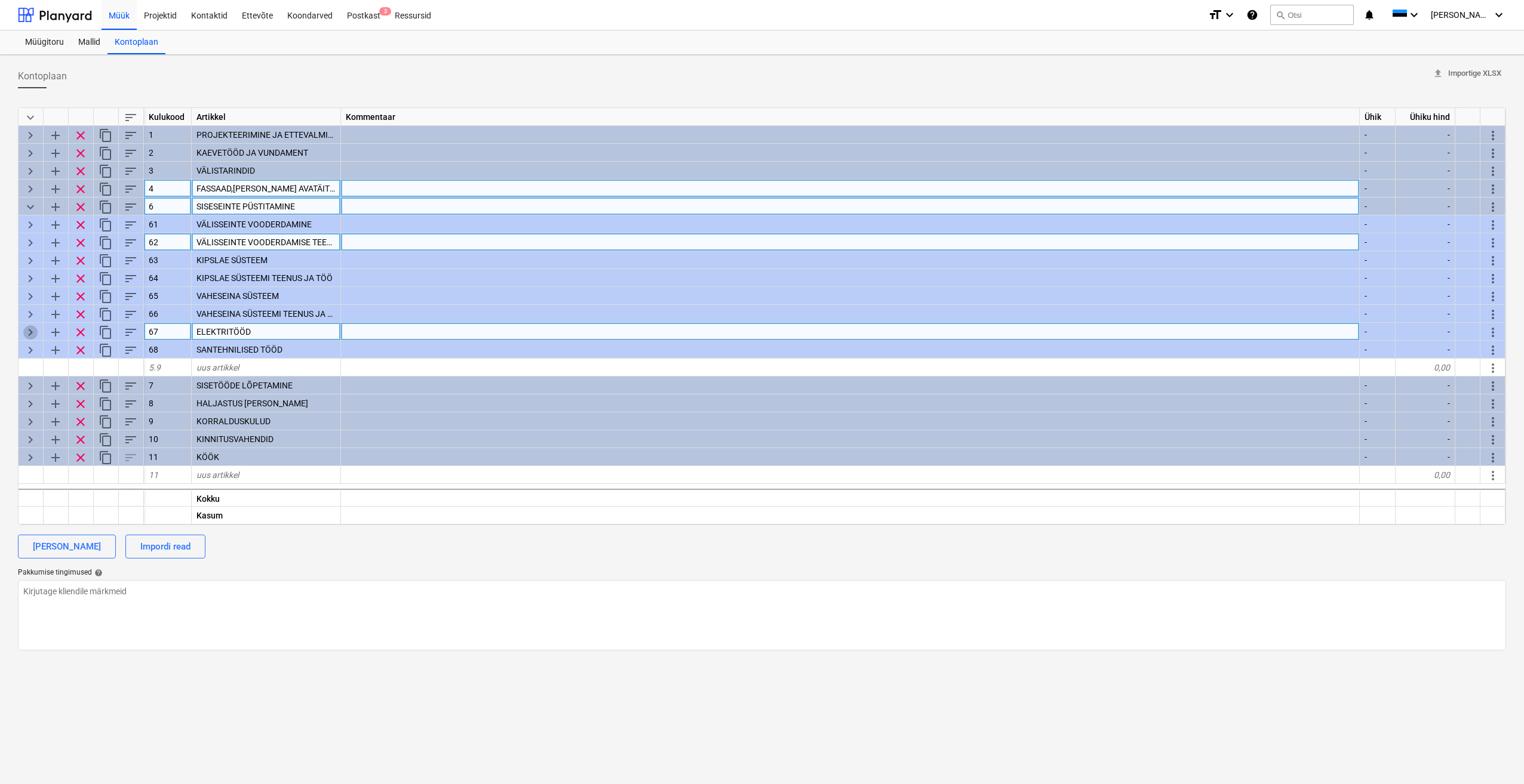
click at [25, 331] on span "keyboard_arrow_right" at bounding box center [30, 332] width 15 height 15
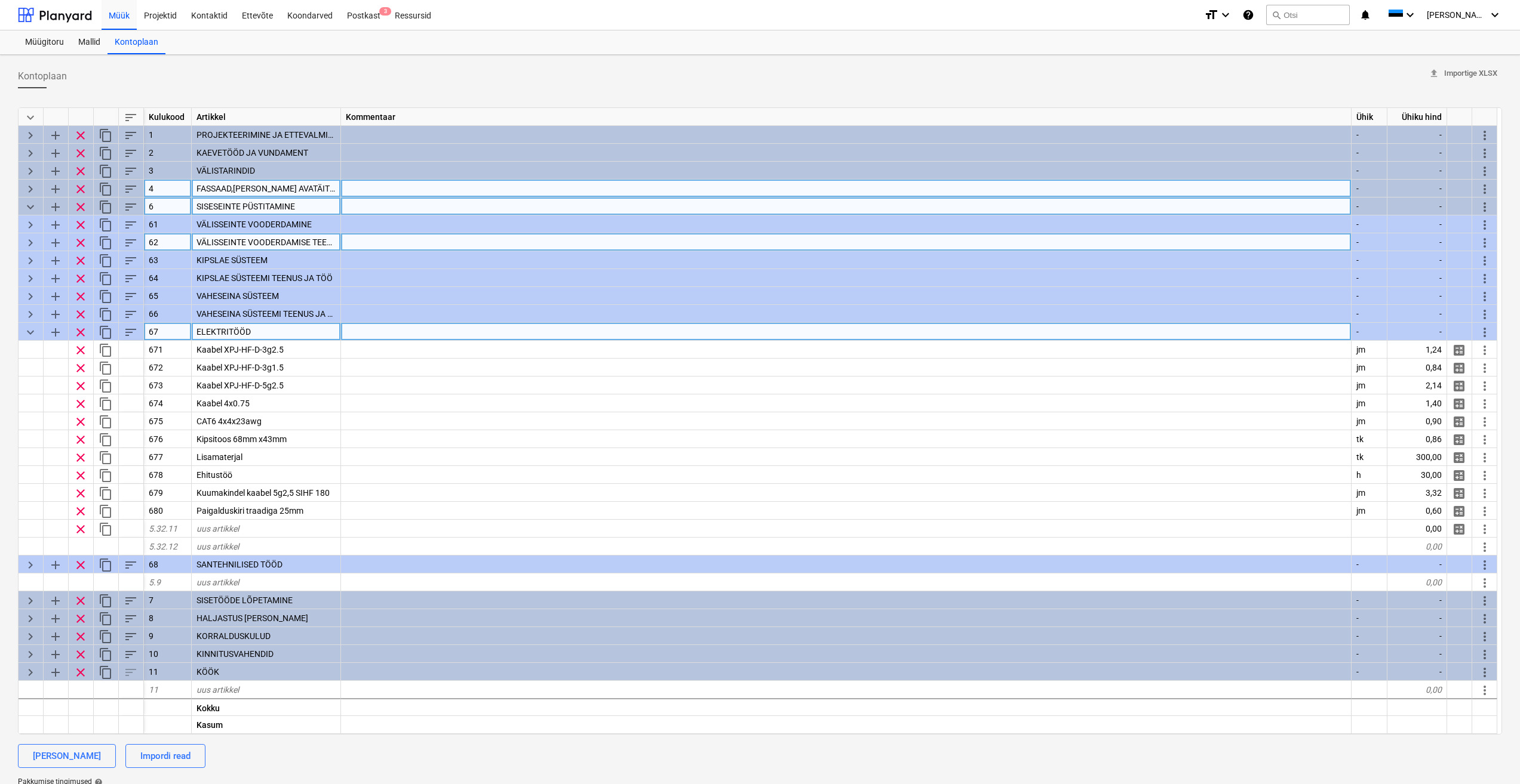
click at [25, 331] on span "keyboard_arrow_down" at bounding box center [30, 332] width 15 height 15
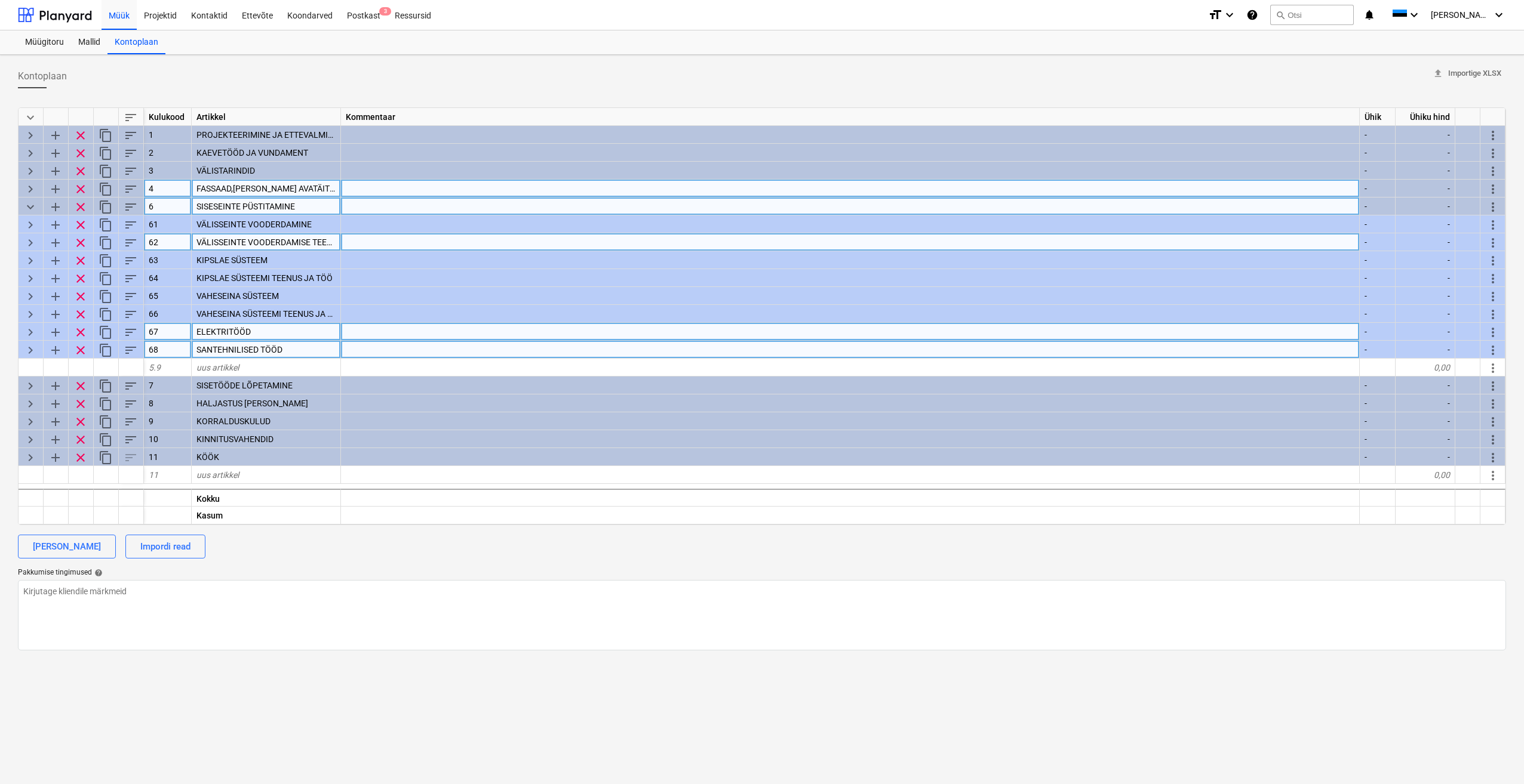
click at [31, 352] on span "keyboard_arrow_right" at bounding box center [30, 350] width 15 height 15
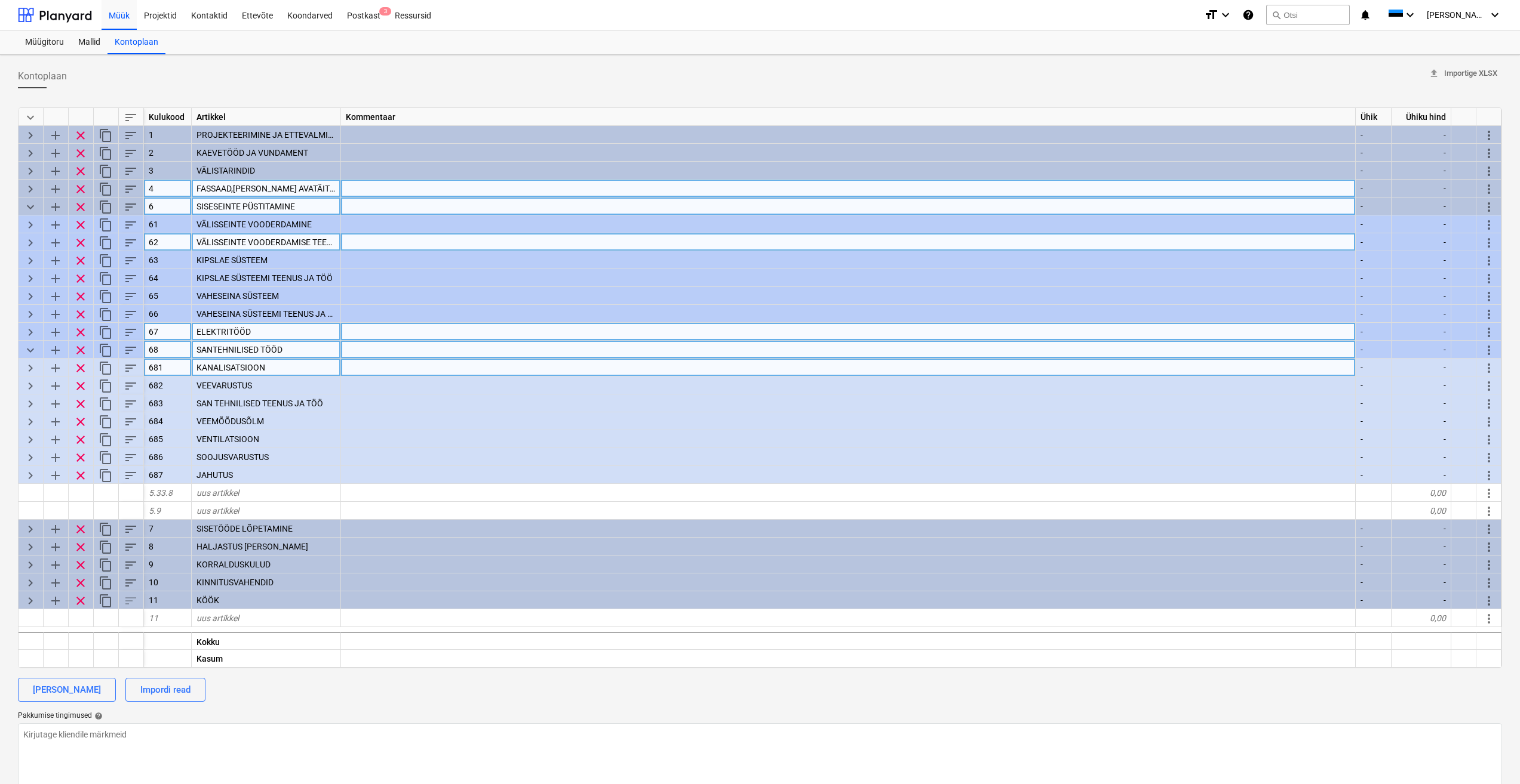
click at [30, 366] on span "keyboard_arrow_right" at bounding box center [30, 368] width 15 height 15
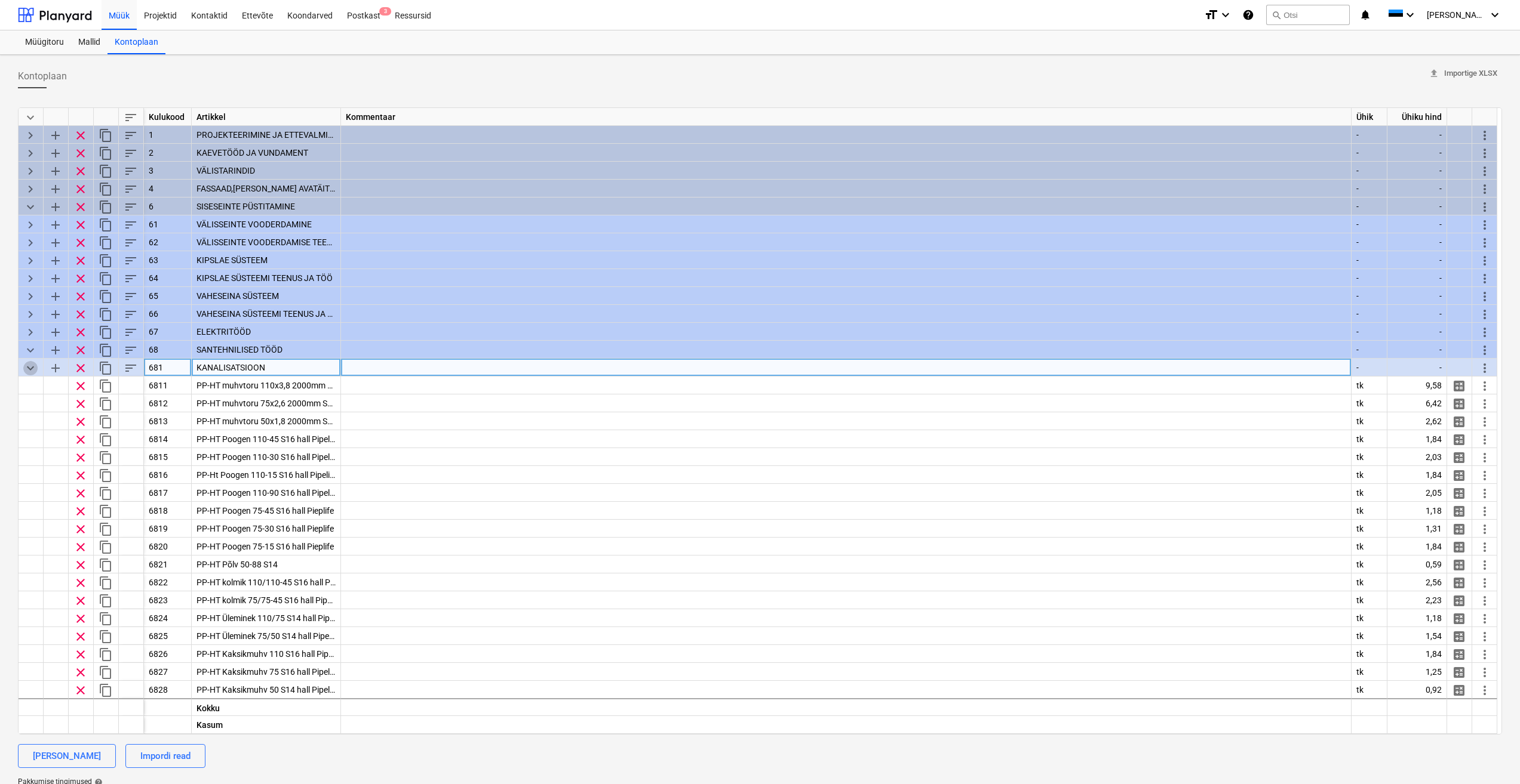
click at [27, 365] on span "keyboard_arrow_down" at bounding box center [30, 368] width 15 height 15
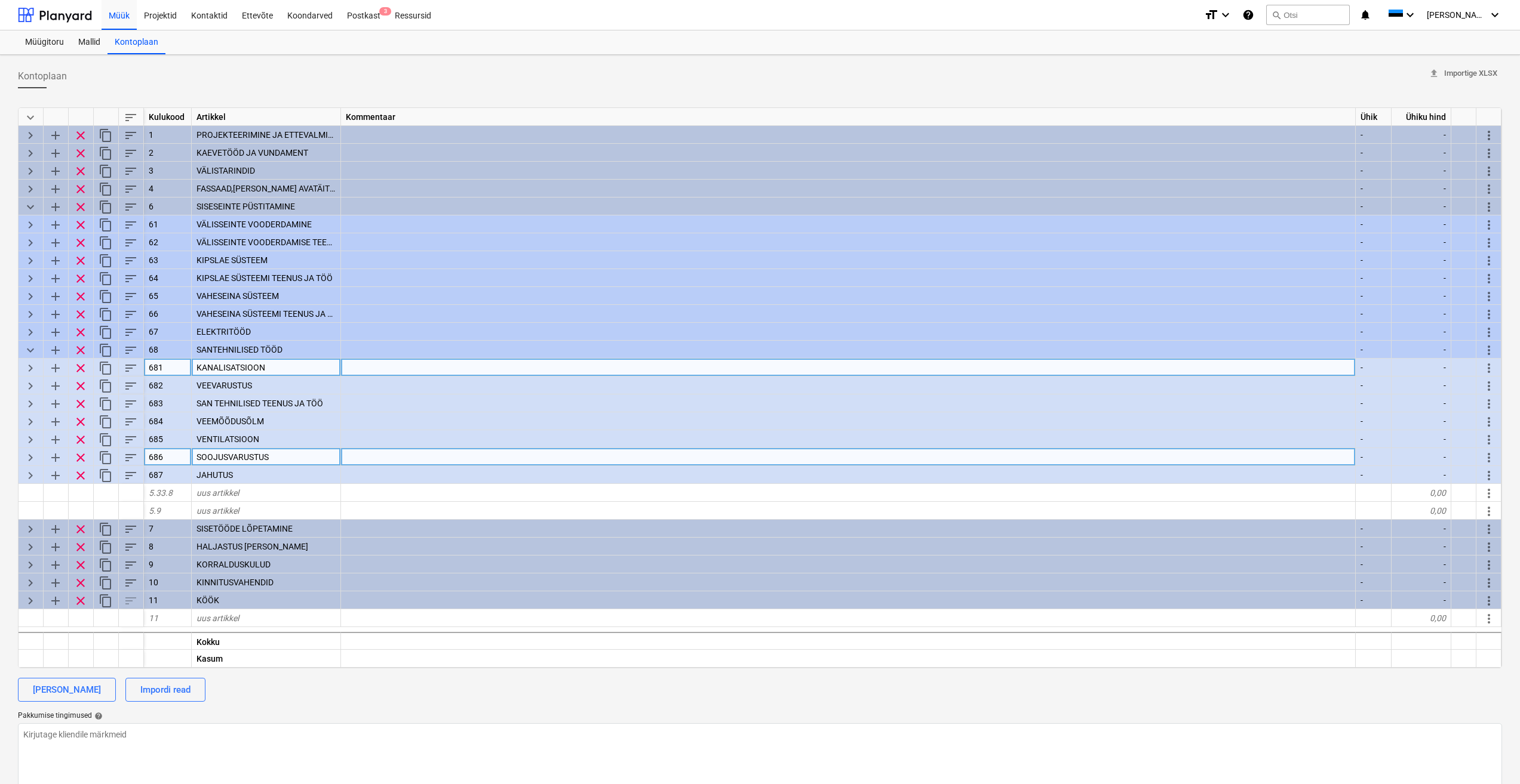
click at [34, 460] on span "keyboard_arrow_right" at bounding box center [30, 457] width 15 height 15
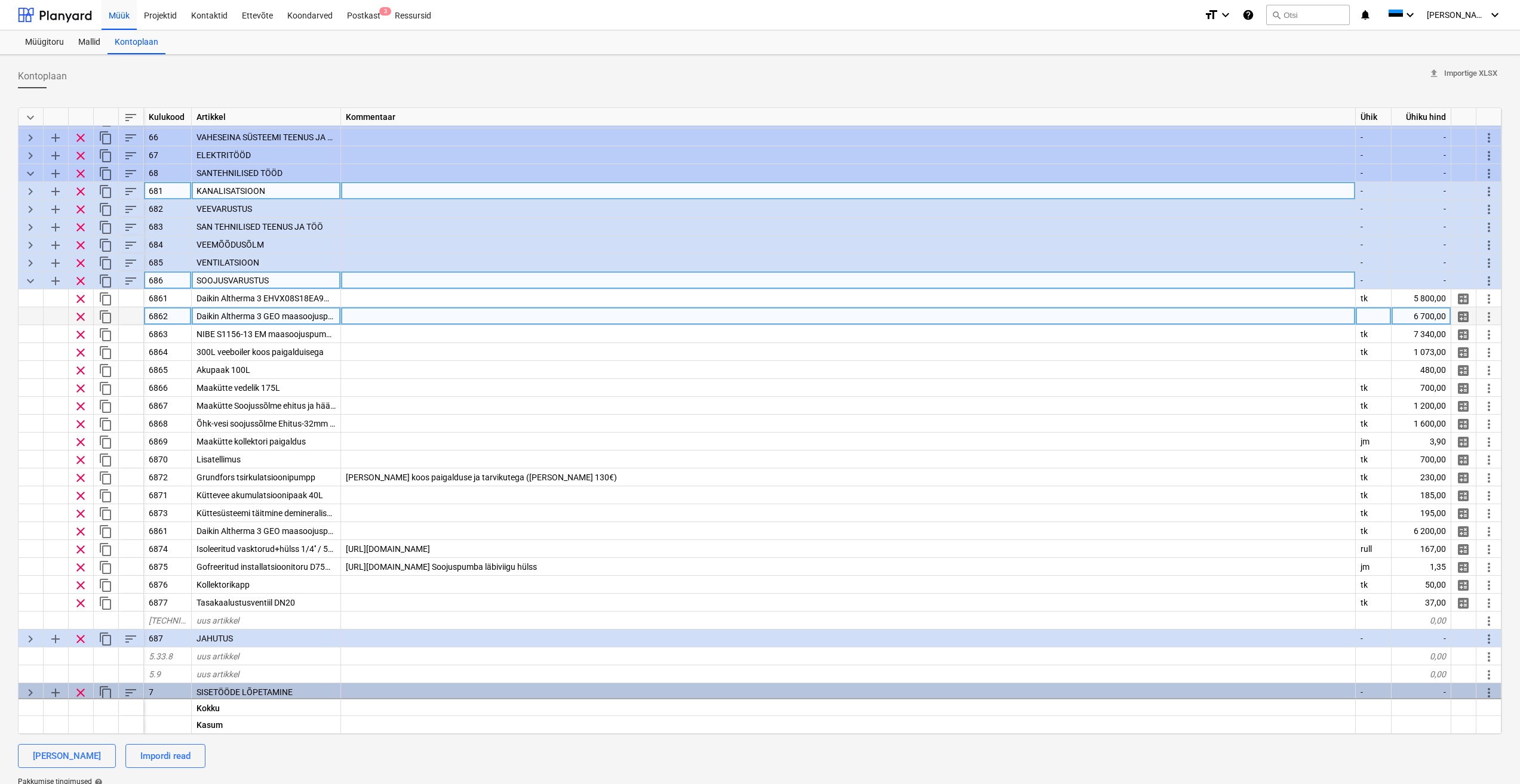
scroll to position [179, 0]
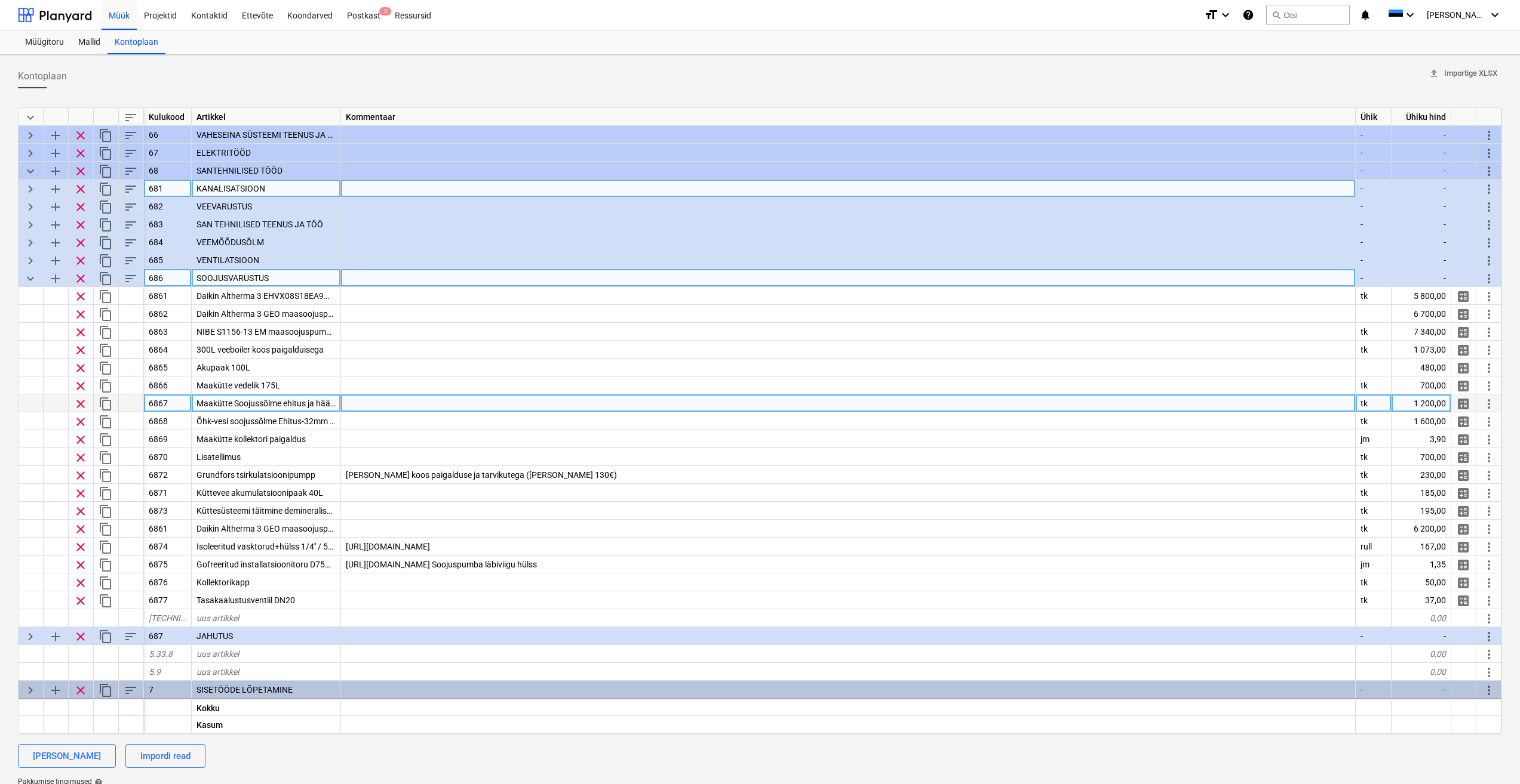
click at [366, 401] on div at bounding box center [848, 403] width 1015 height 18
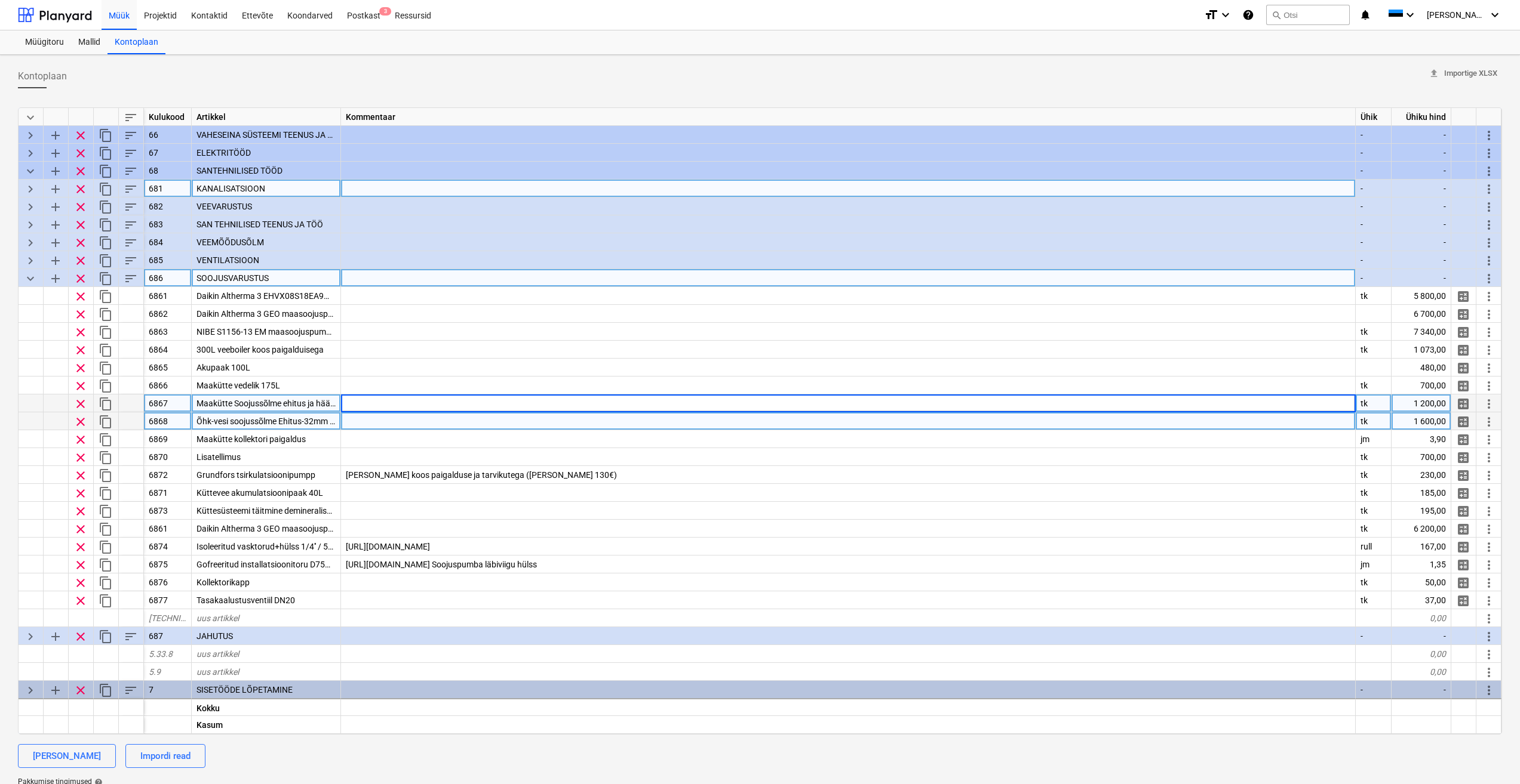
click at [297, 422] on span "Õhk-vesi soojussõlme Ehitus-32mm magistral" at bounding box center [280, 421] width 169 height 9
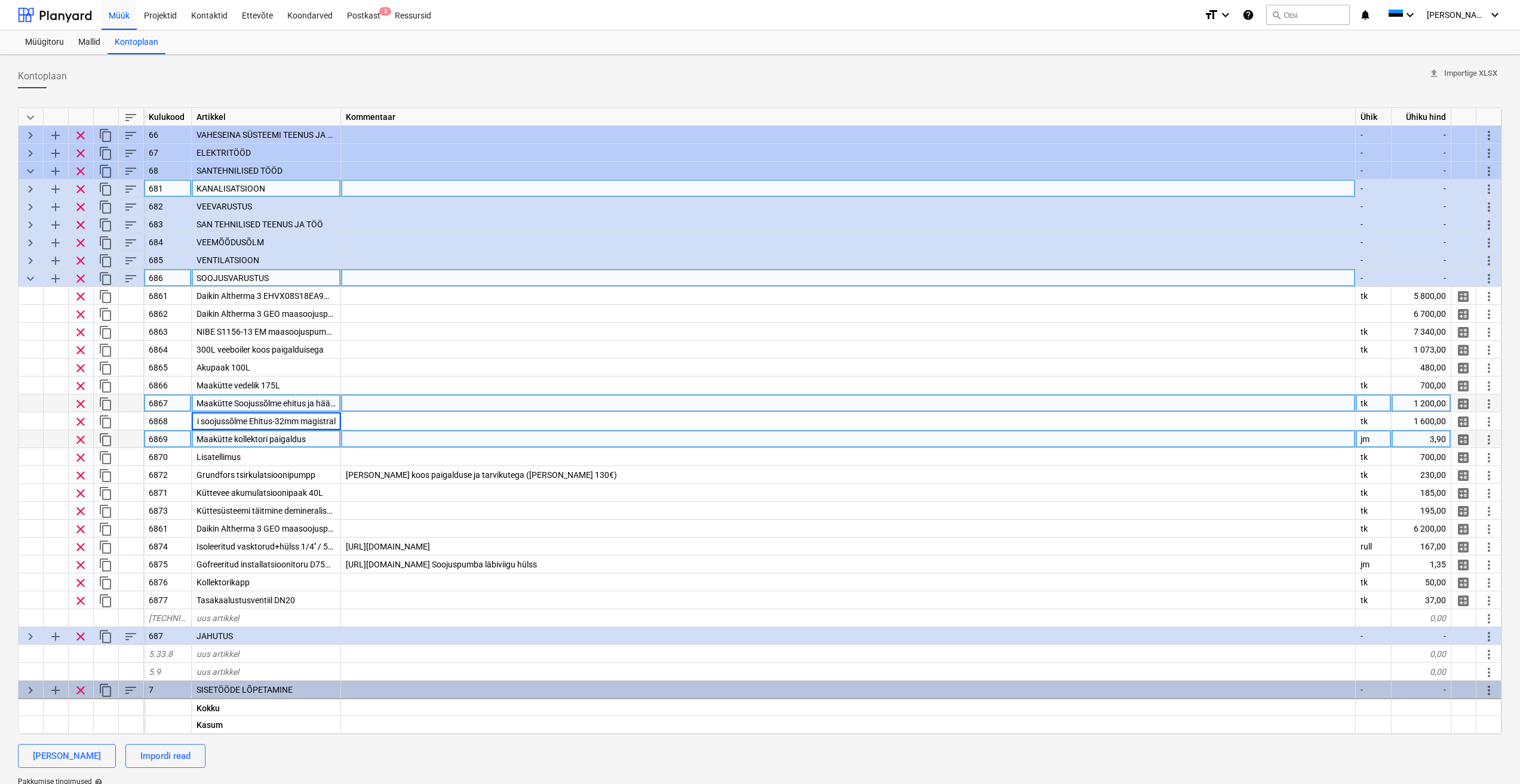
click at [309, 439] on div "Maakütte kollektori paigaldus" at bounding box center [266, 439] width 149 height 18
click at [397, 441] on div at bounding box center [848, 439] width 1015 height 18
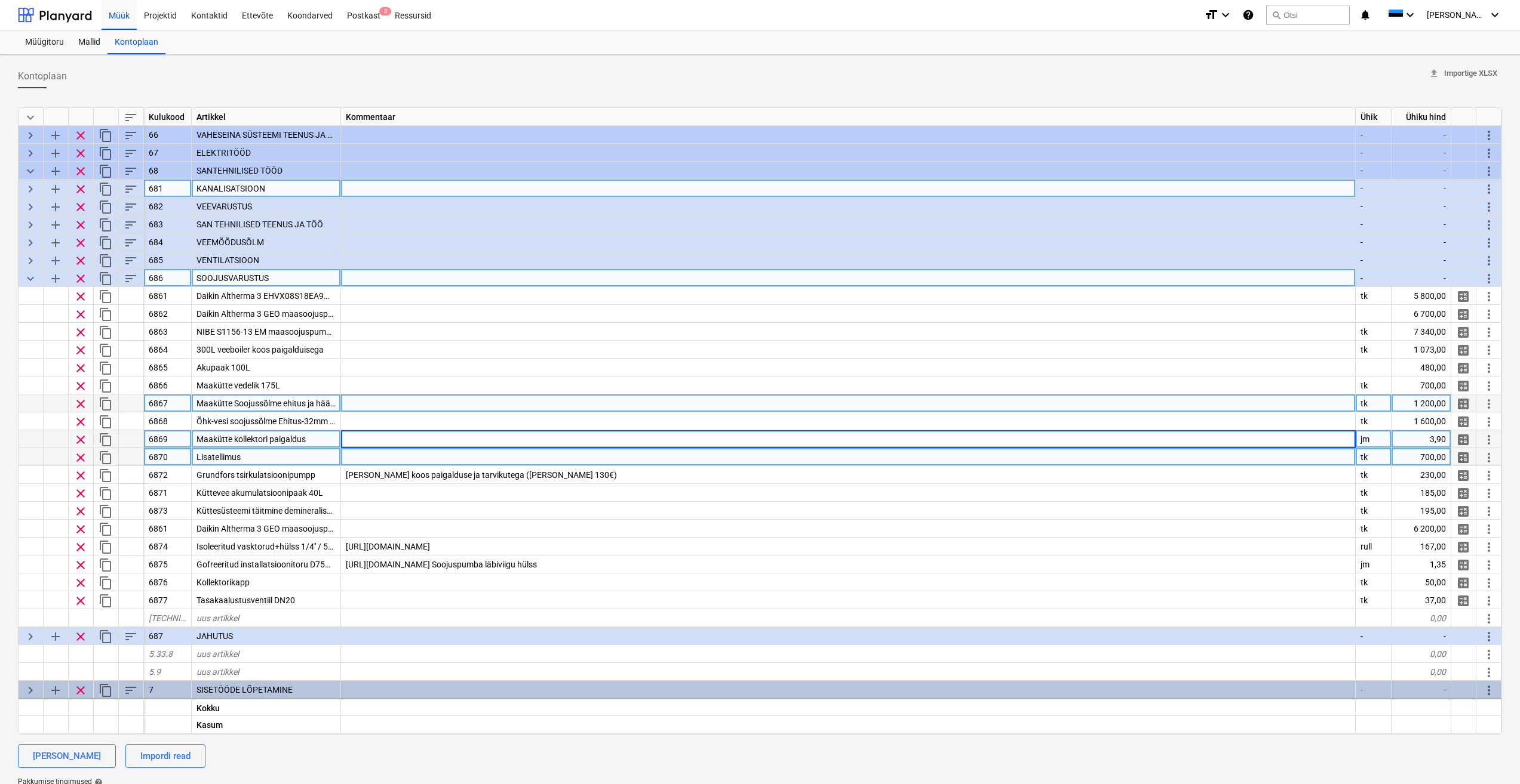
click at [364, 459] on div at bounding box center [848, 457] width 1015 height 18
click at [380, 434] on div at bounding box center [848, 439] width 1015 height 18
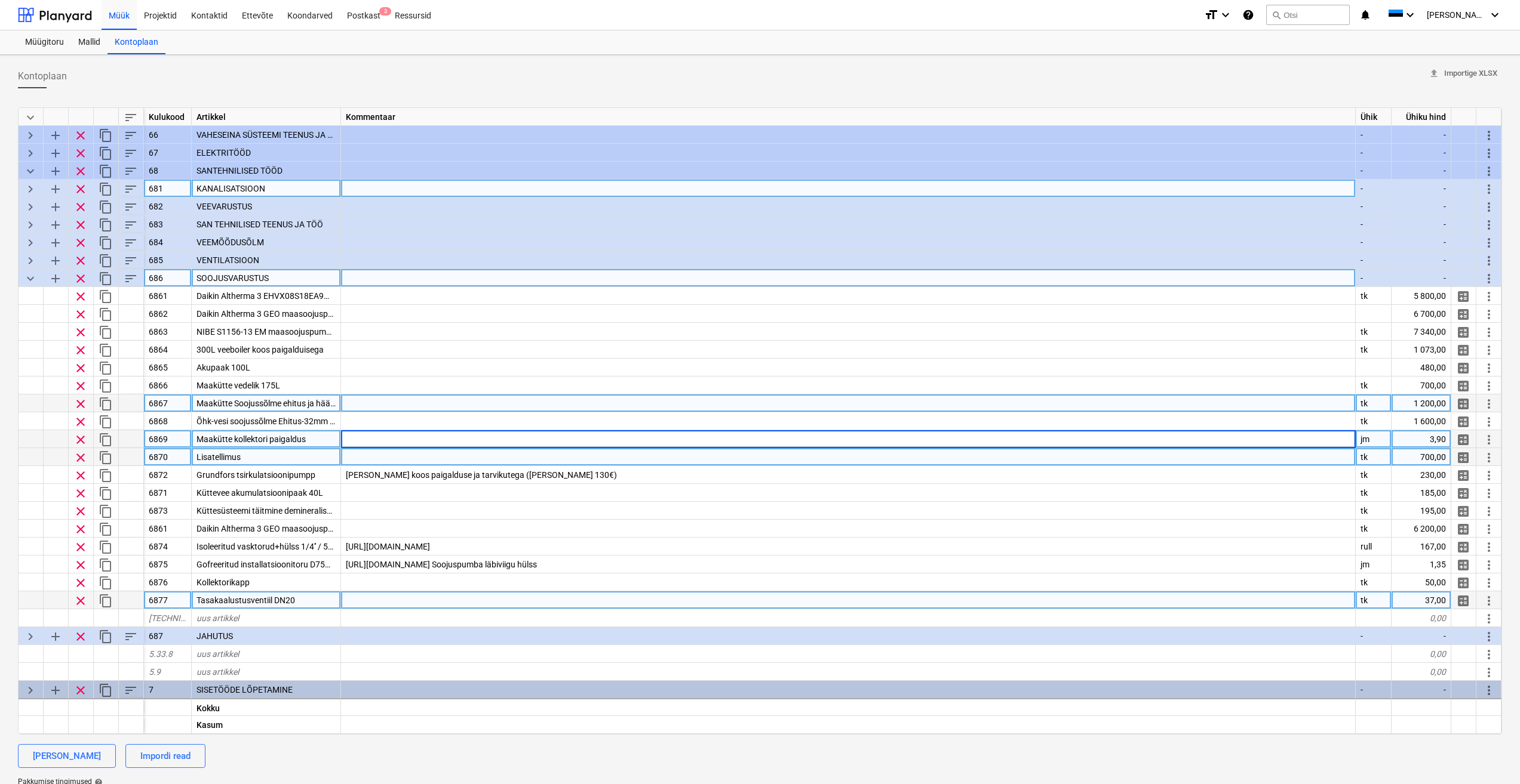
click at [374, 601] on div at bounding box center [848, 600] width 1015 height 18
click at [307, 442] on div "Maakütte kollektori paigaldus" at bounding box center [266, 439] width 149 height 18
click at [380, 440] on div at bounding box center [848, 439] width 1015 height 18
click at [162, 434] on div "6869" at bounding box center [168, 439] width 48 height 18
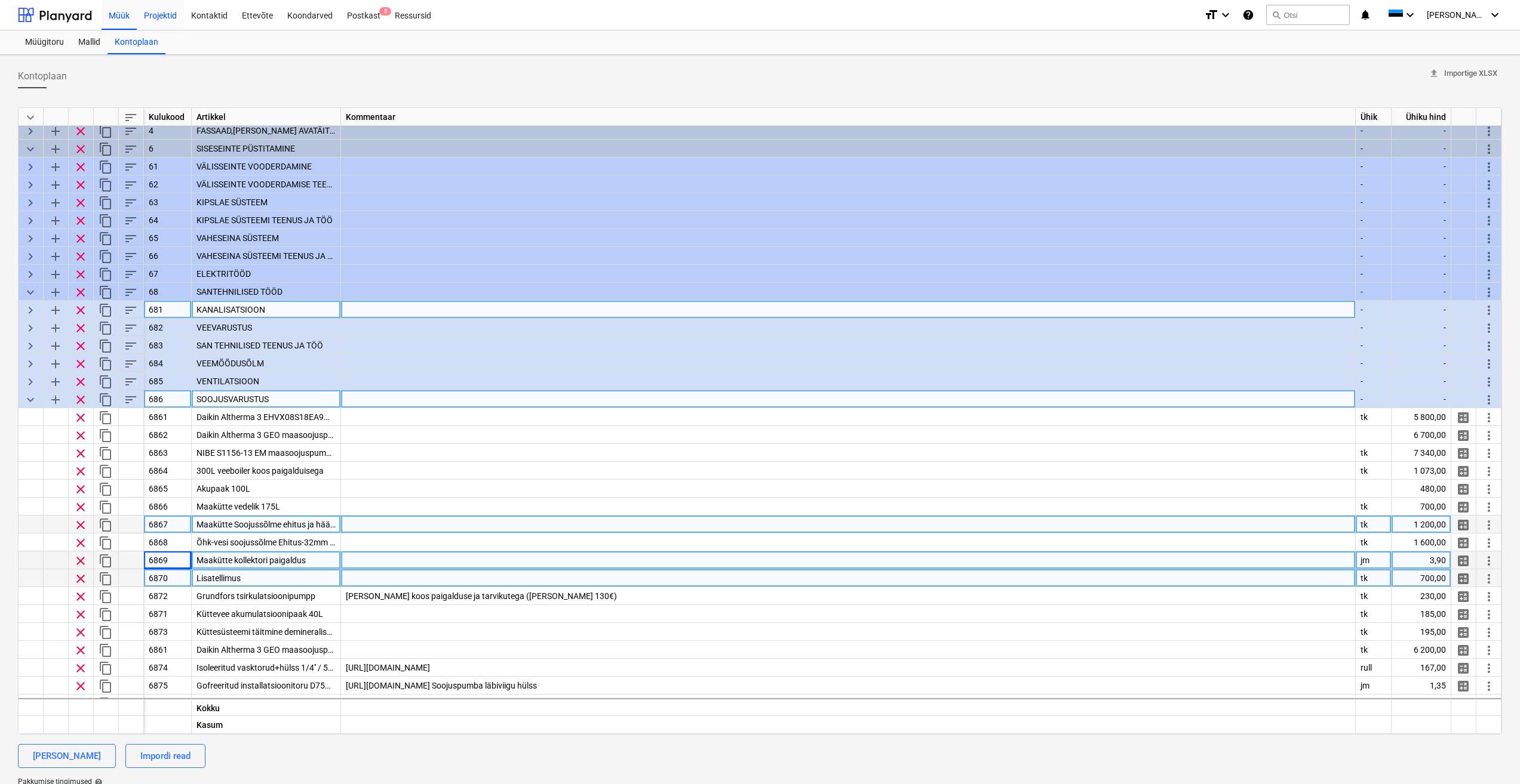
scroll to position [0, 0]
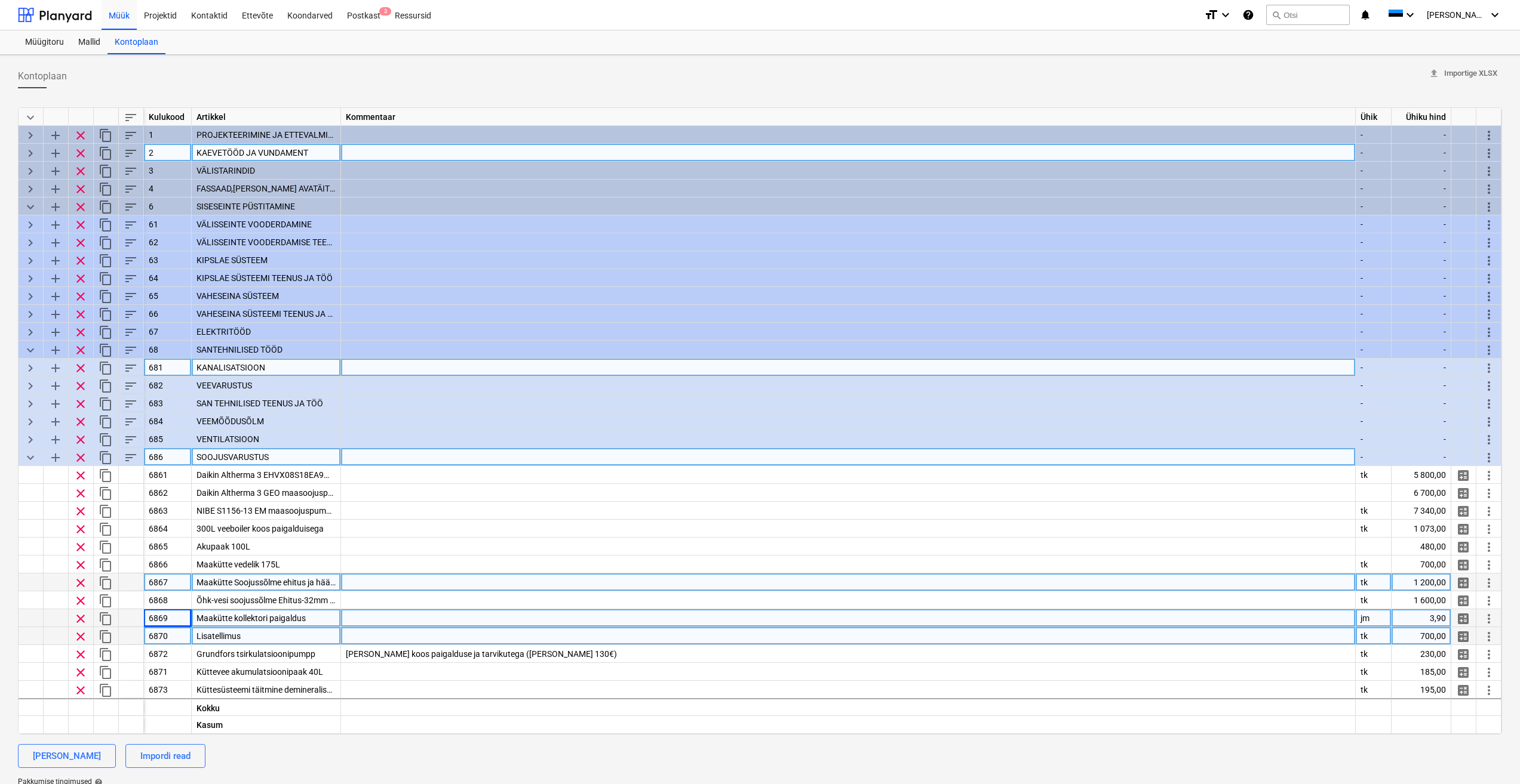
click at [28, 157] on span "keyboard_arrow_right" at bounding box center [30, 153] width 15 height 15
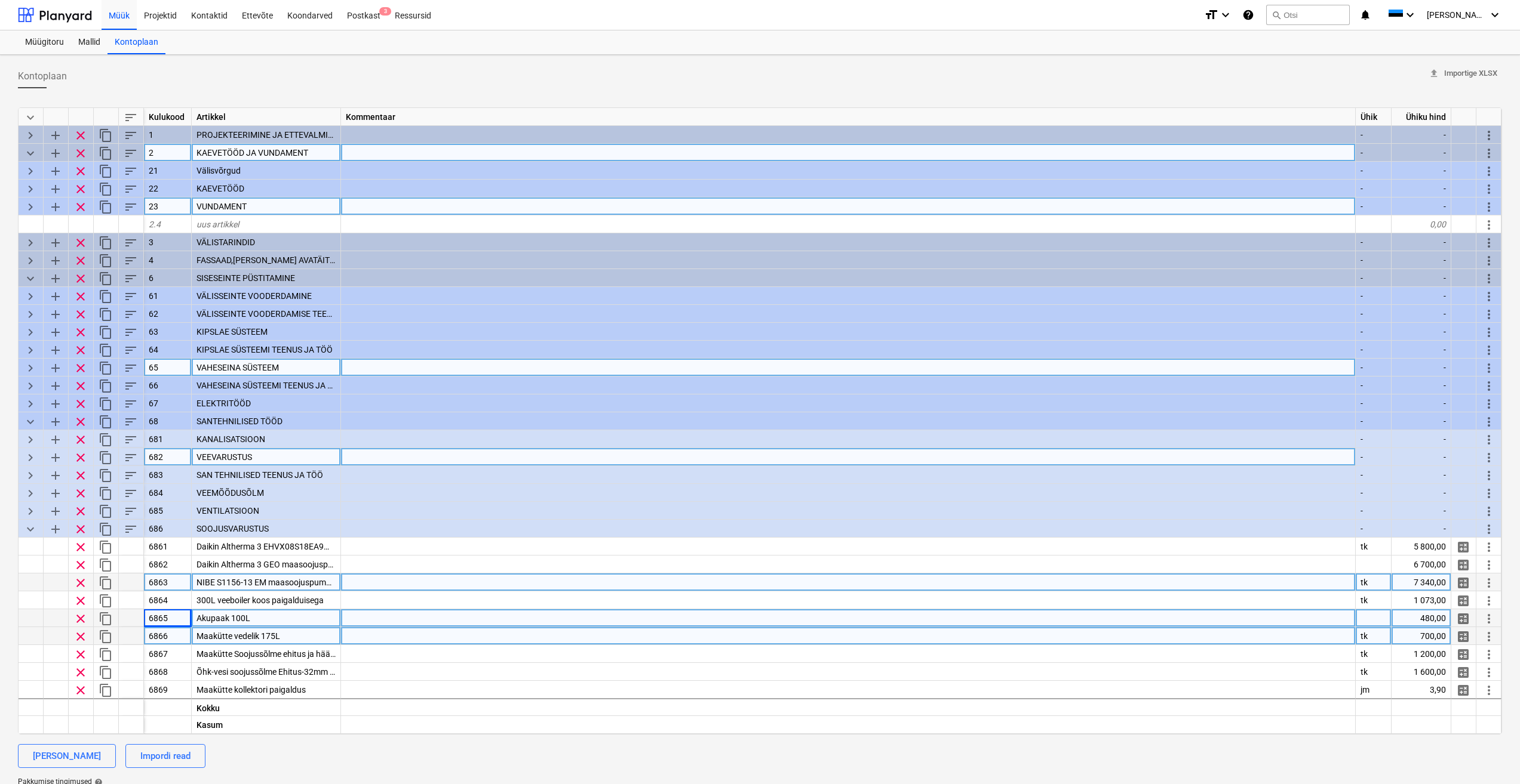
click at [33, 204] on span "keyboard_arrow_right" at bounding box center [30, 207] width 15 height 15
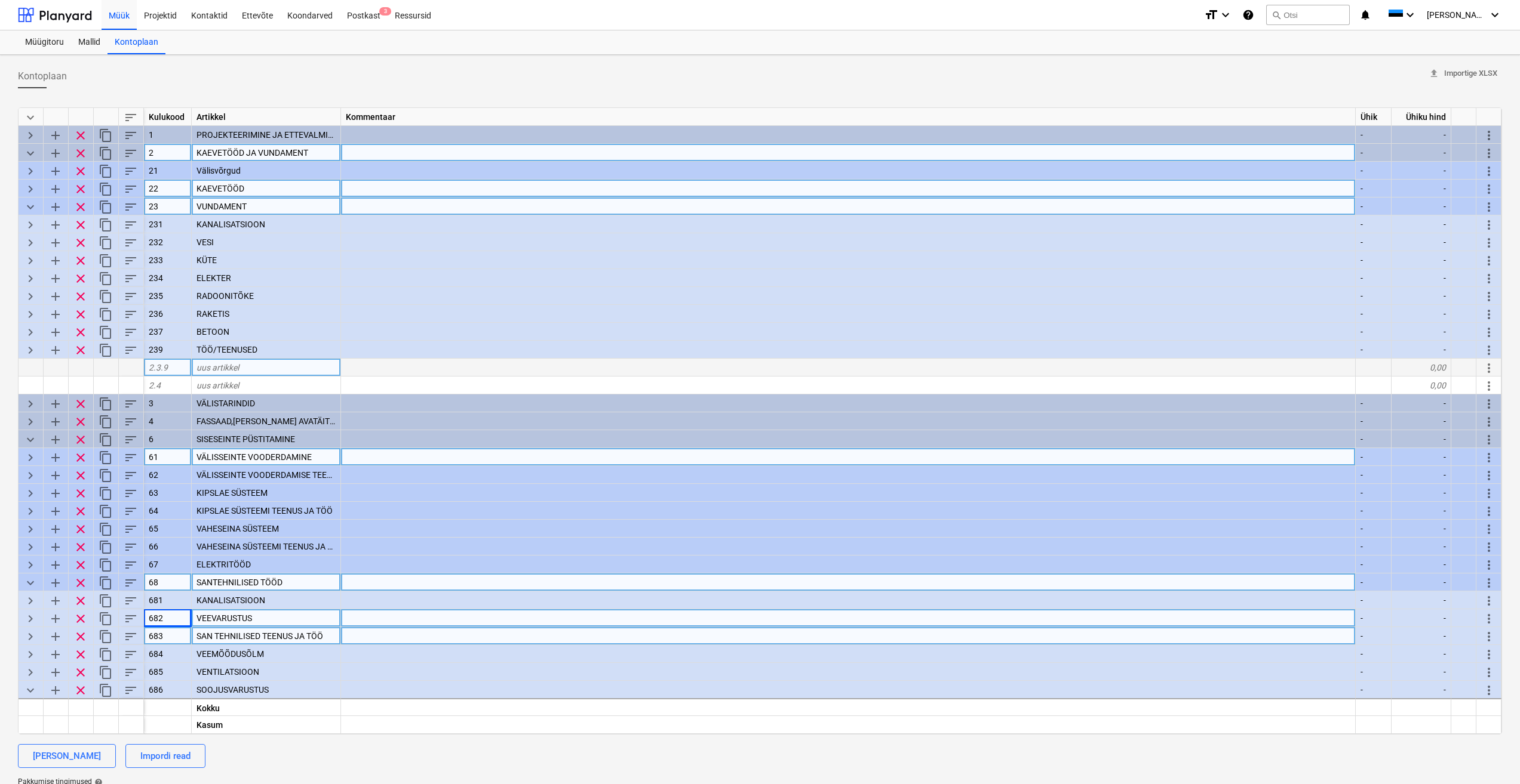
click at [35, 186] on span "keyboard_arrow_right" at bounding box center [30, 189] width 15 height 15
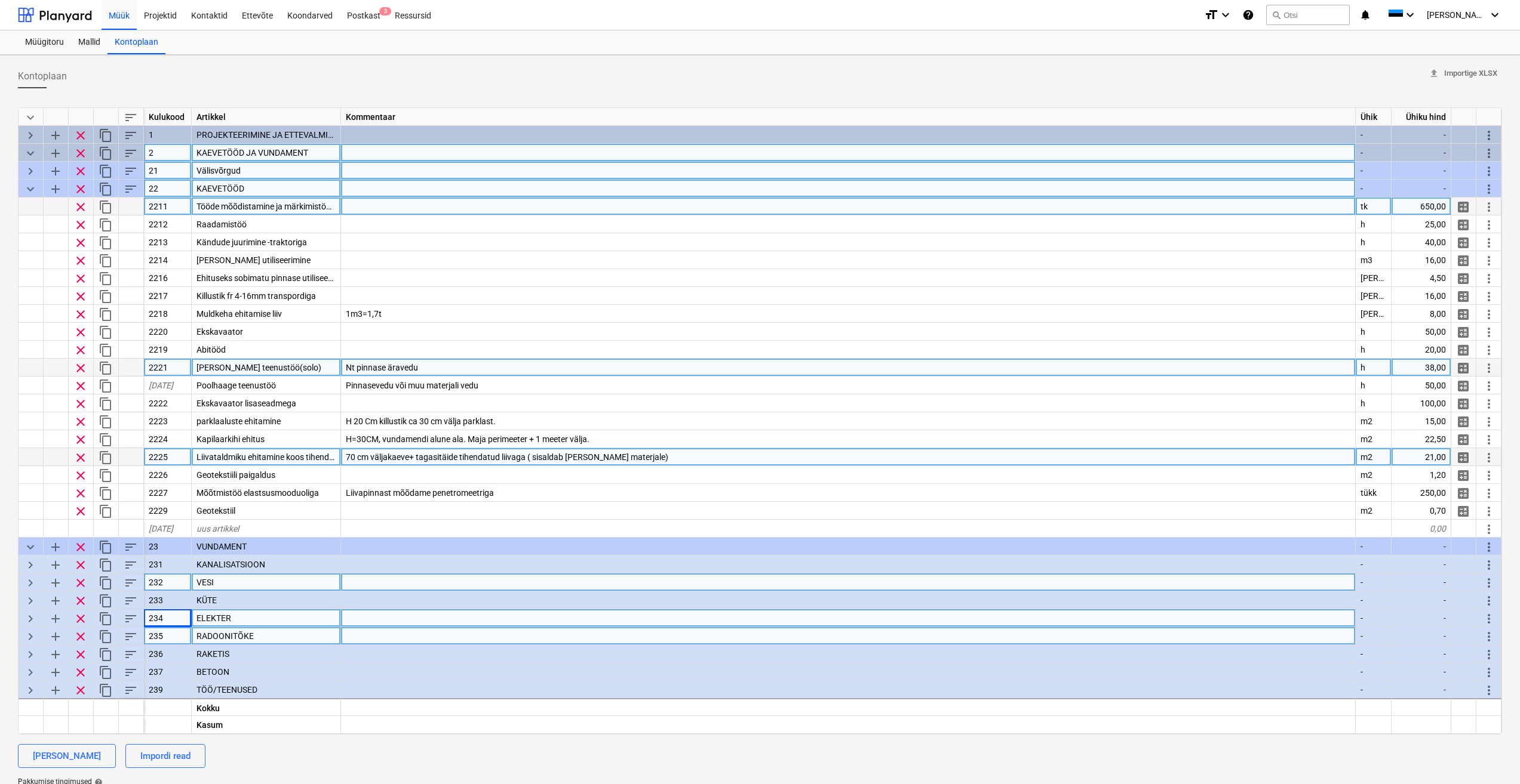
click at [34, 170] on span "keyboard_arrow_right" at bounding box center [30, 171] width 15 height 15
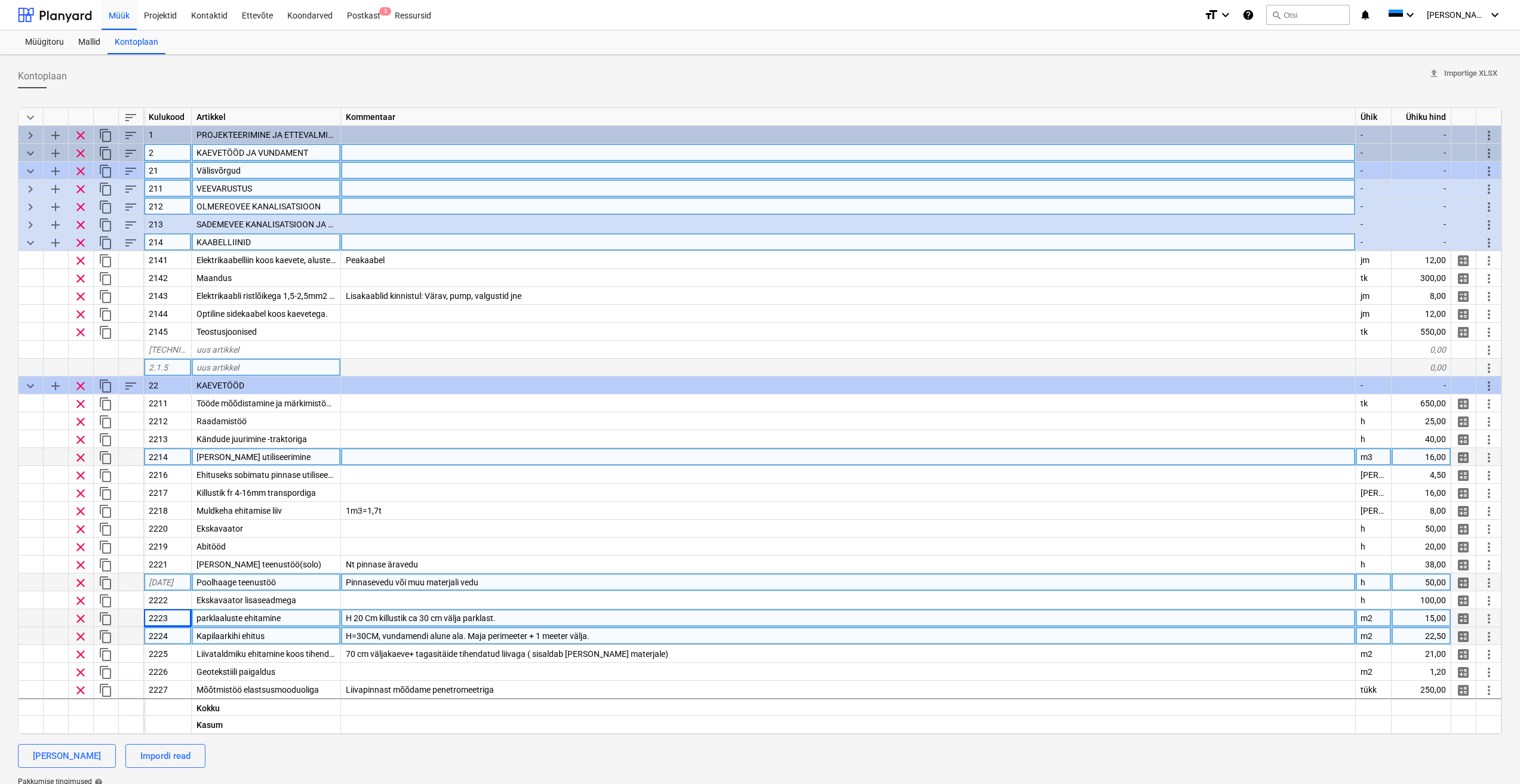
click at [33, 240] on span "keyboard_arrow_down" at bounding box center [30, 242] width 15 height 15
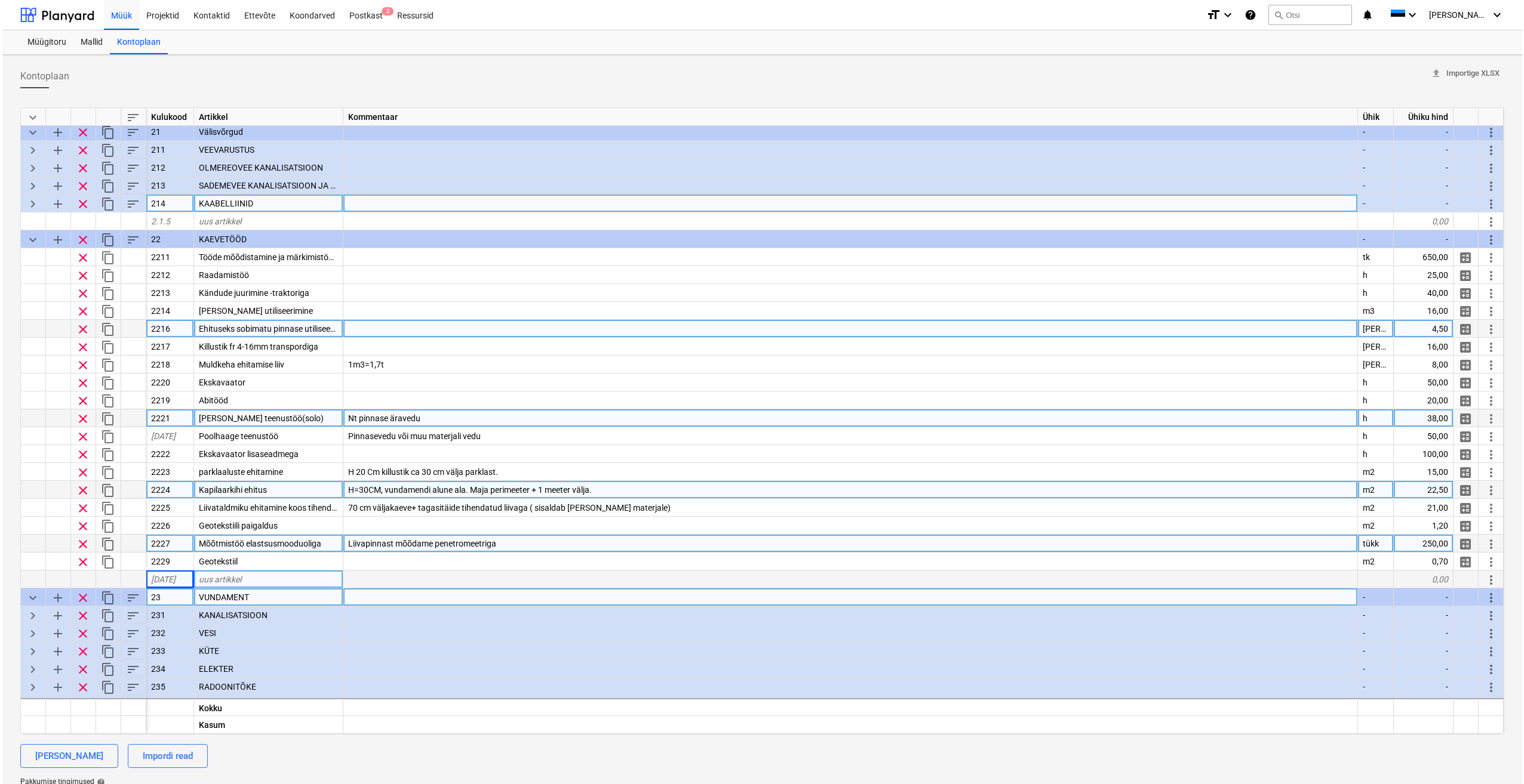
scroll to position [60, 0]
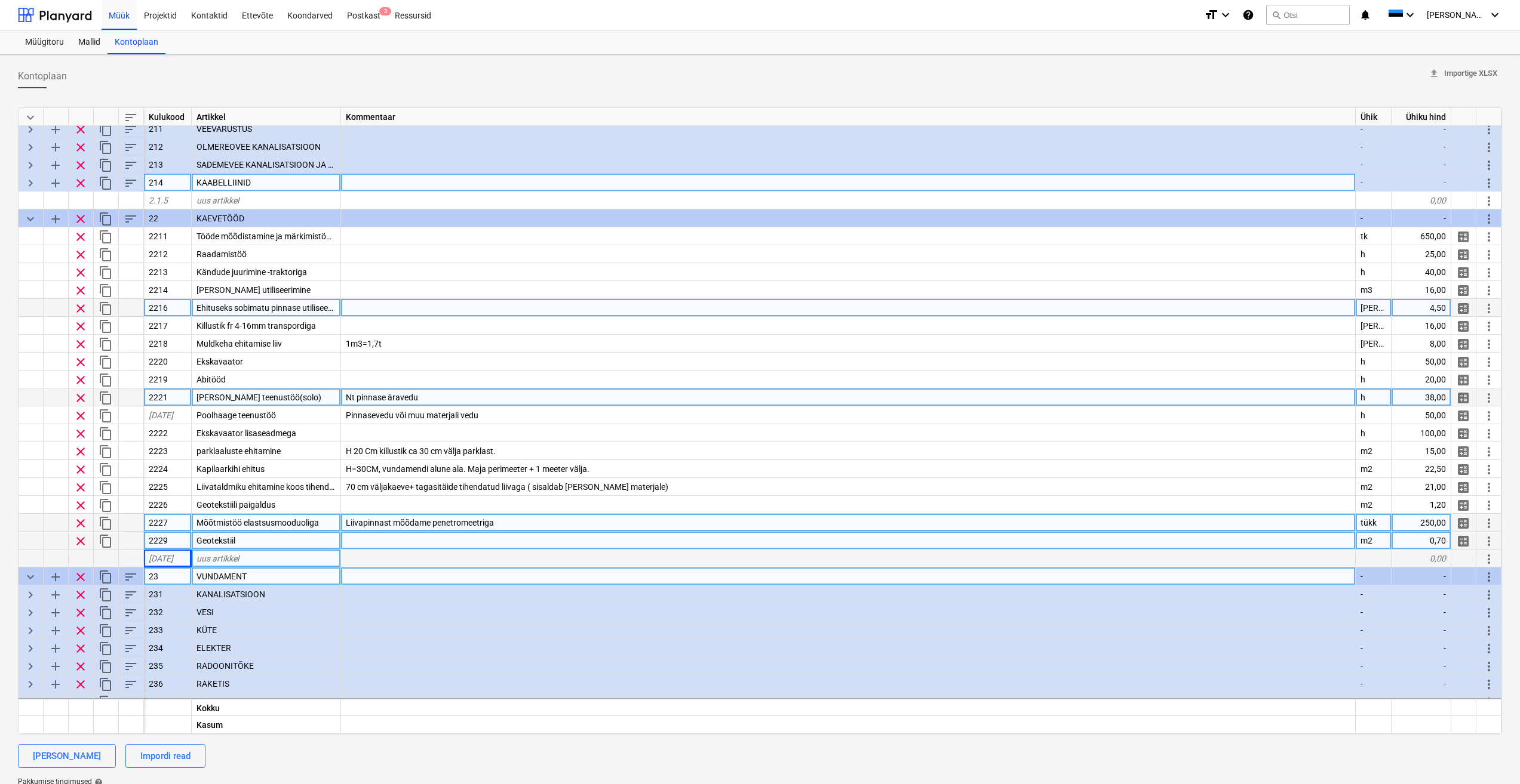
click at [313, 539] on div "Geotekstiil" at bounding box center [266, 540] width 149 height 18
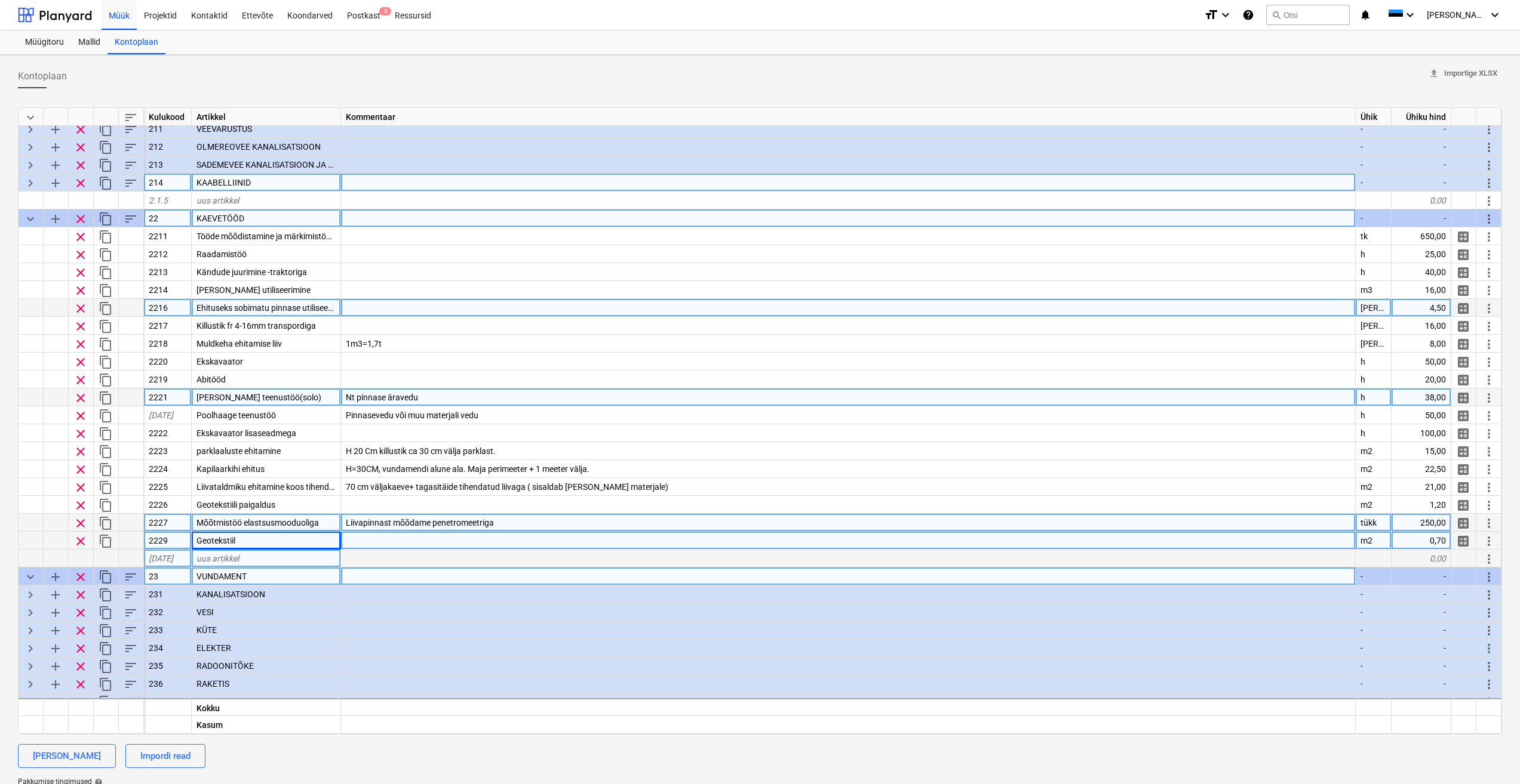
click at [131, 215] on span "sort" at bounding box center [130, 219] width 15 height 15
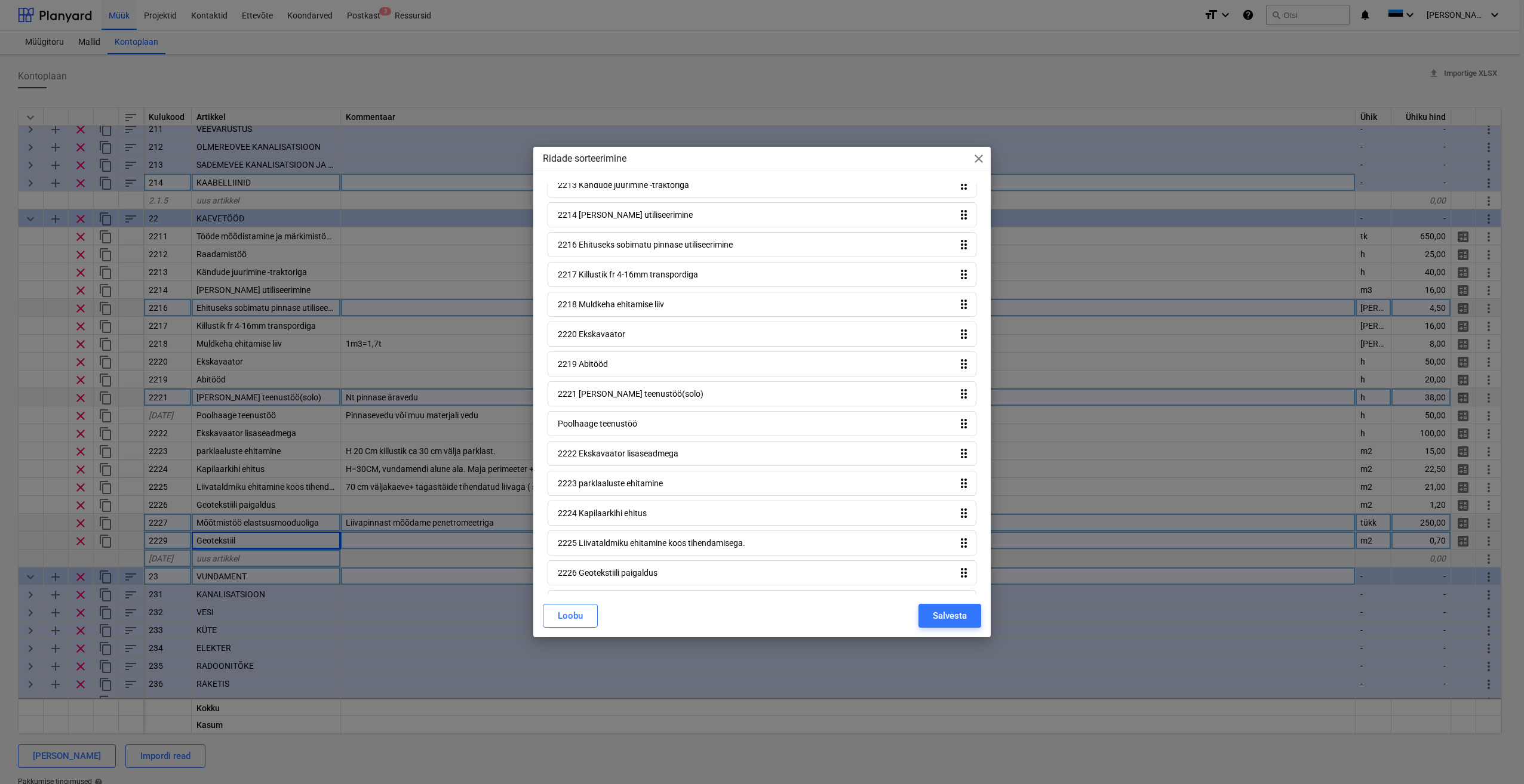
scroll to position [145, 0]
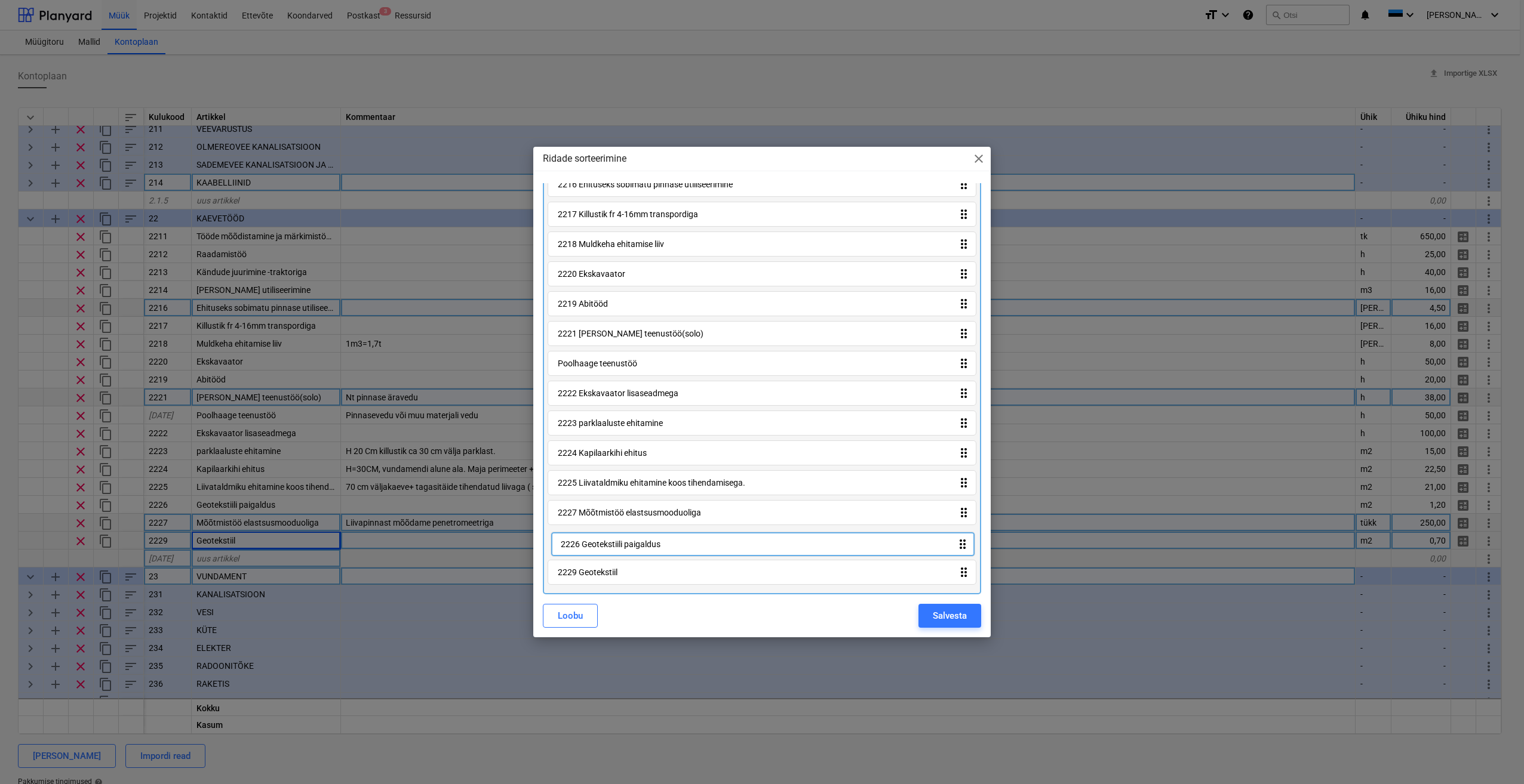
drag, startPoint x: 961, startPoint y: 515, endPoint x: 963, endPoint y: 551, distance: 36.1
click at [963, 551] on div "2211 Tööde mõõdistamine ja märkimistööd + teostusjoonis. drag_indicator 2212 Ra…" at bounding box center [762, 321] width 438 height 547
drag, startPoint x: 961, startPoint y: 578, endPoint x: 961, endPoint y: 543, distance: 35.0
click at [961, 543] on div "2211 Tööde mõõdistamine ja märkimistööd + teostusjoonis. drag_indicator 2212 Ra…" at bounding box center [762, 321] width 438 height 547
drag, startPoint x: 962, startPoint y: 512, endPoint x: 966, endPoint y: 581, distance: 69.1
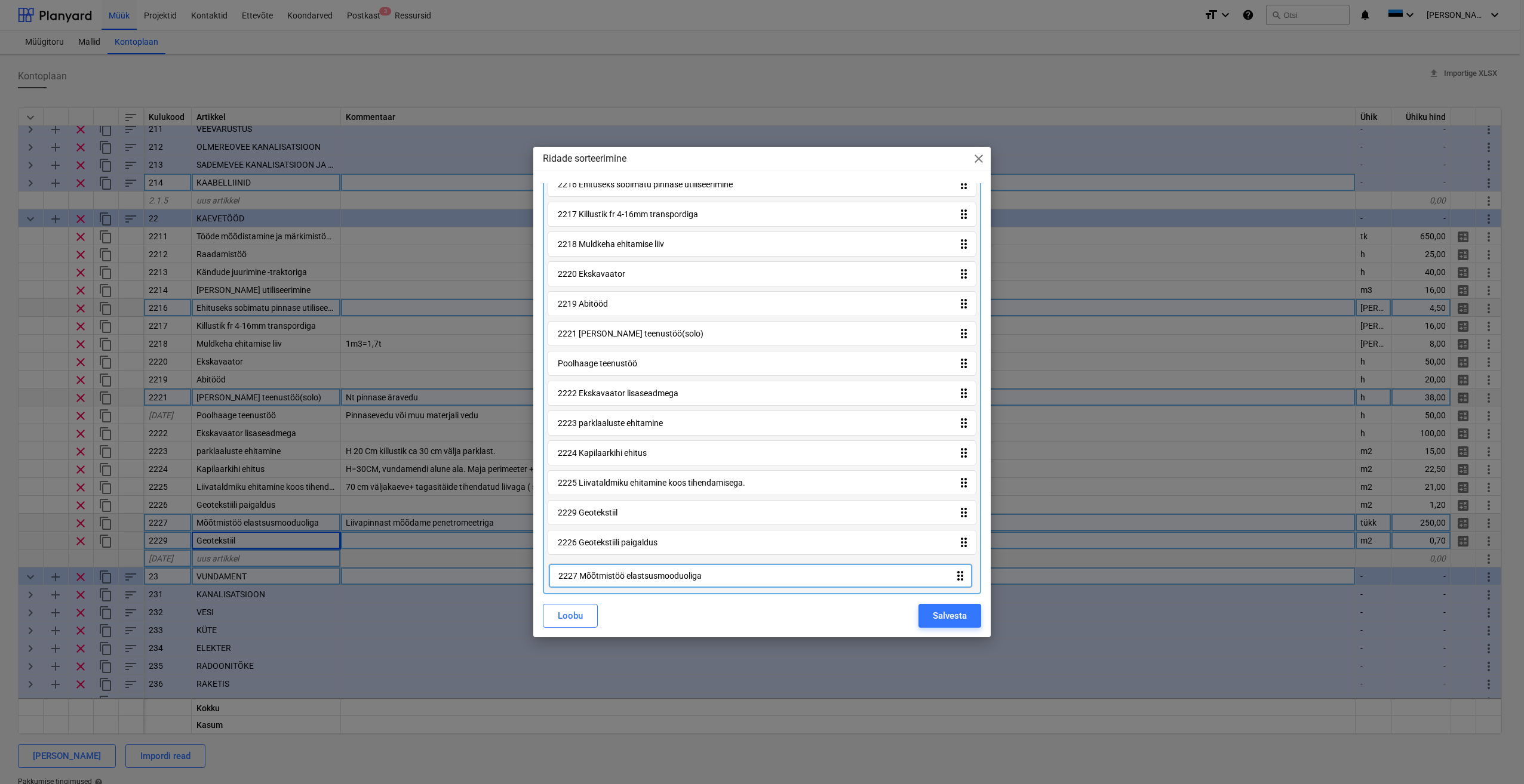
click at [966, 581] on div "2211 Tööde mõõdistamine ja märkimistööd + teostusjoonis. drag_indicator 2212 Ra…" at bounding box center [762, 321] width 438 height 547
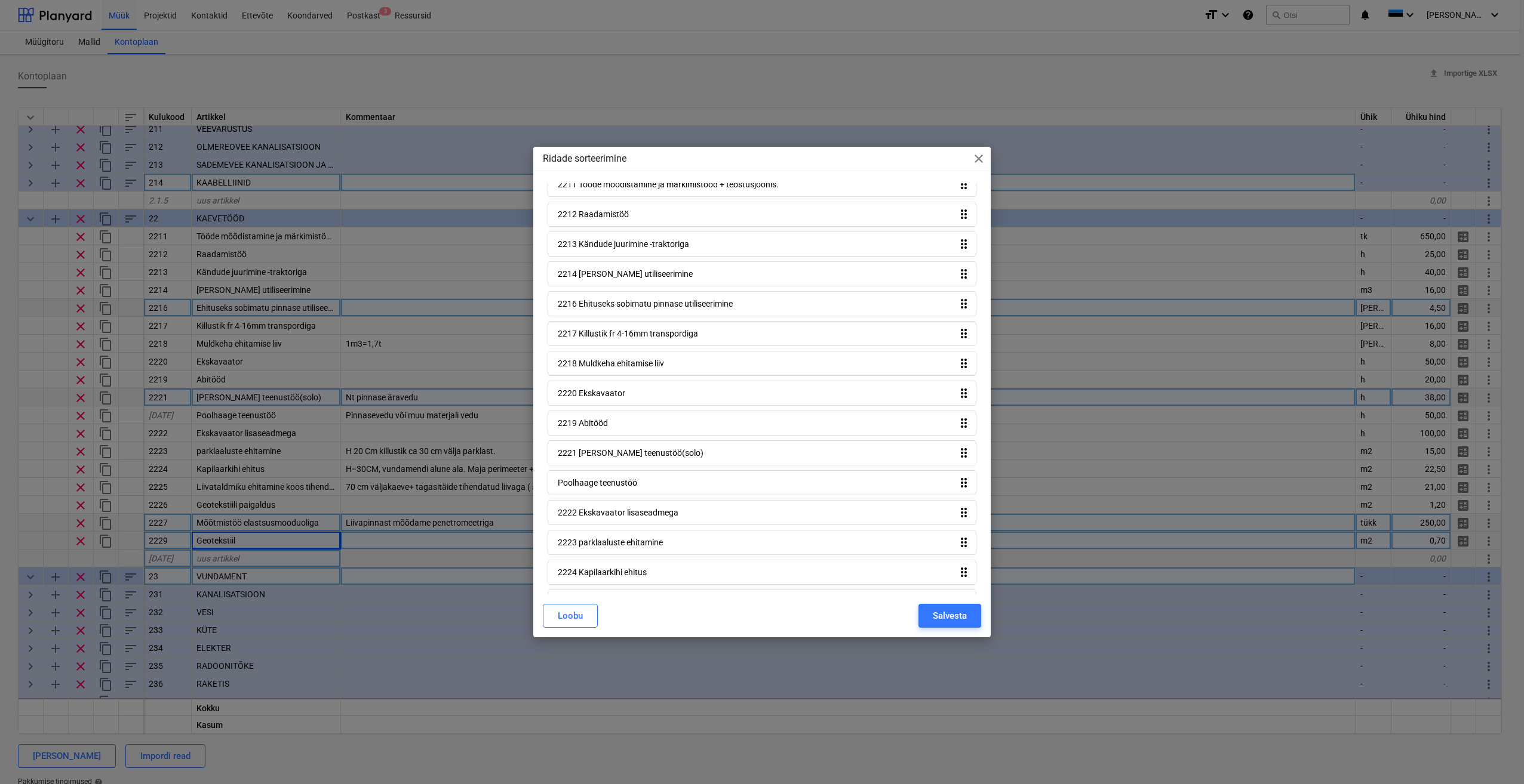
scroll to position [0, 0]
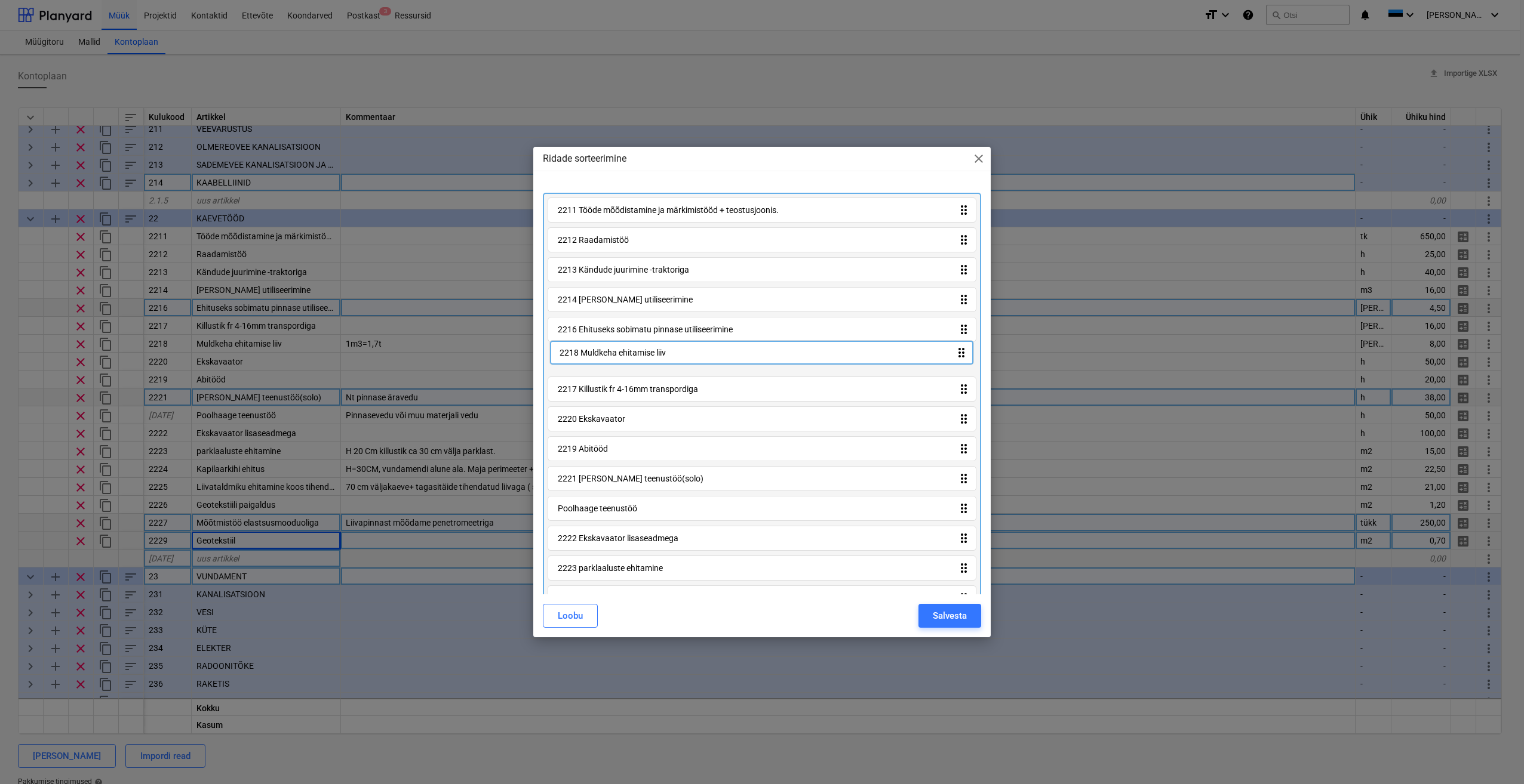
drag, startPoint x: 961, startPoint y: 393, endPoint x: 961, endPoint y: 353, distance: 40.0
click at [961, 353] on div "2211 Tööde mõõdistamine ja märkimistööd + teostusjoonis. drag_indicator 2212 Ra…" at bounding box center [762, 466] width 438 height 547
drag, startPoint x: 959, startPoint y: 425, endPoint x: 962, endPoint y: 357, distance: 68.1
click at [964, 357] on div "2211 Tööde mõõdistamine ja märkimistööd + teostusjoonis. drag_indicator 2212 Ra…" at bounding box center [762, 466] width 438 height 547
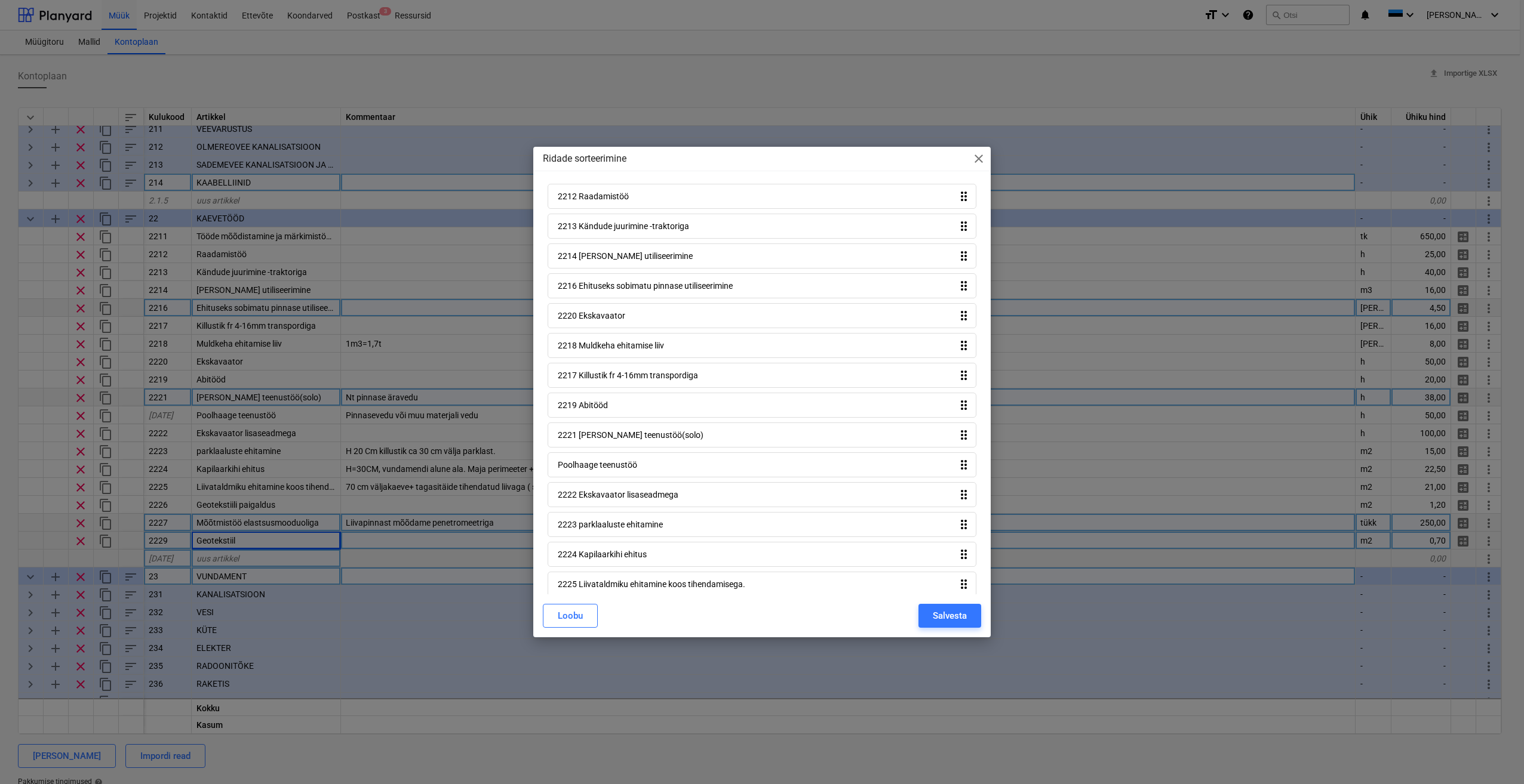
scroll to position [119, 0]
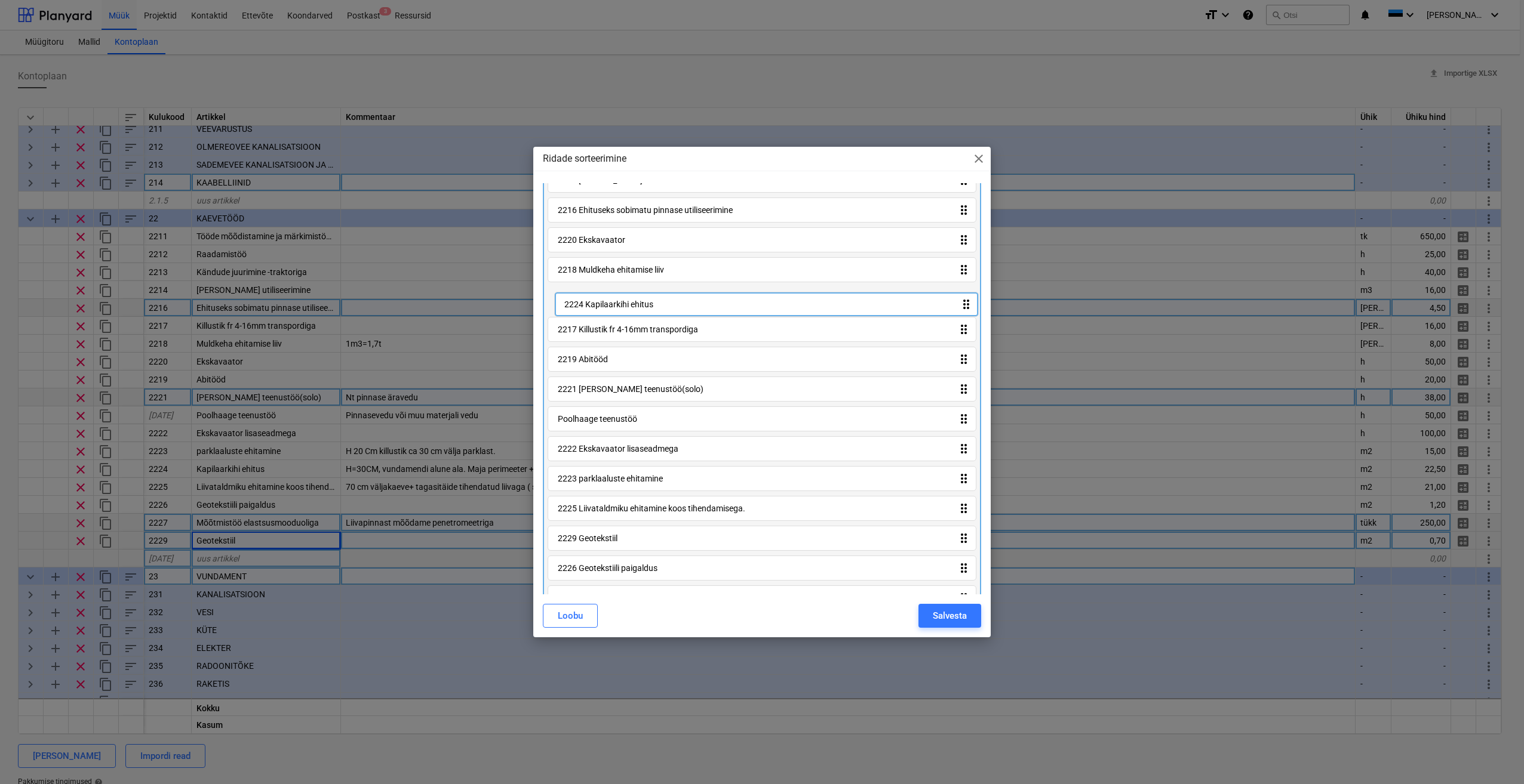
drag, startPoint x: 960, startPoint y: 483, endPoint x: 964, endPoint y: 303, distance: 180.0
click at [964, 303] on div "2211 Tööde mõõdistamine ja märkimistööd + teostusjoonis. drag_indicator 2212 Ra…" at bounding box center [762, 347] width 438 height 547
drag, startPoint x: 961, startPoint y: 512, endPoint x: 961, endPoint y: 297, distance: 215.0
click at [961, 297] on div "2211 Tööde mõõdistamine ja märkimistööd + teostusjoonis. drag_indicator 2212 Ra…" at bounding box center [762, 349] width 438 height 547
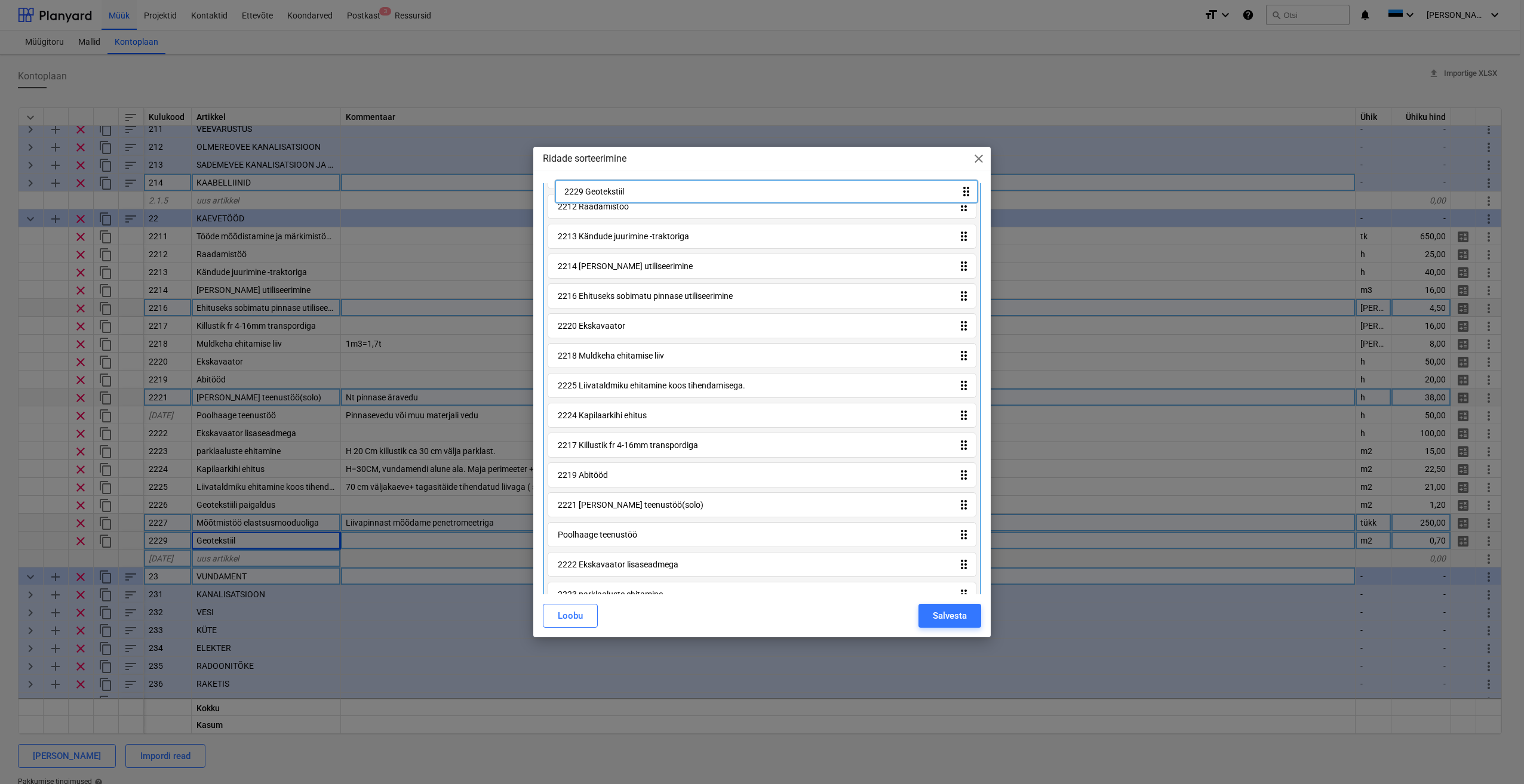
scroll to position [0, 0]
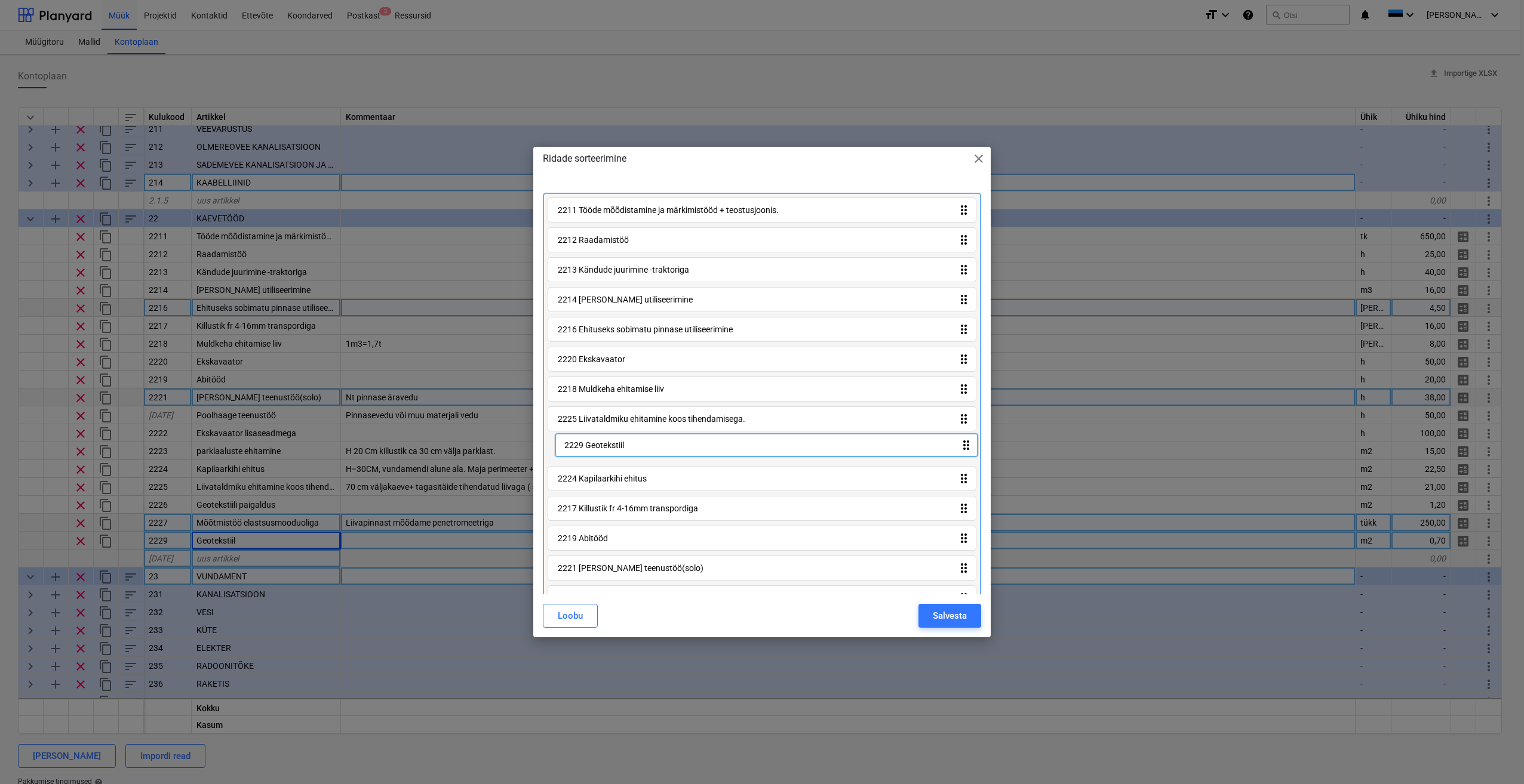
drag, startPoint x: 961, startPoint y: 518, endPoint x: 966, endPoint y: 448, distance: 70.2
click at [966, 448] on div "2211 Tööde mõõdistamine ja märkimistööd + teostusjoonis. drag_indicator 2212 Ra…" at bounding box center [762, 466] width 438 height 547
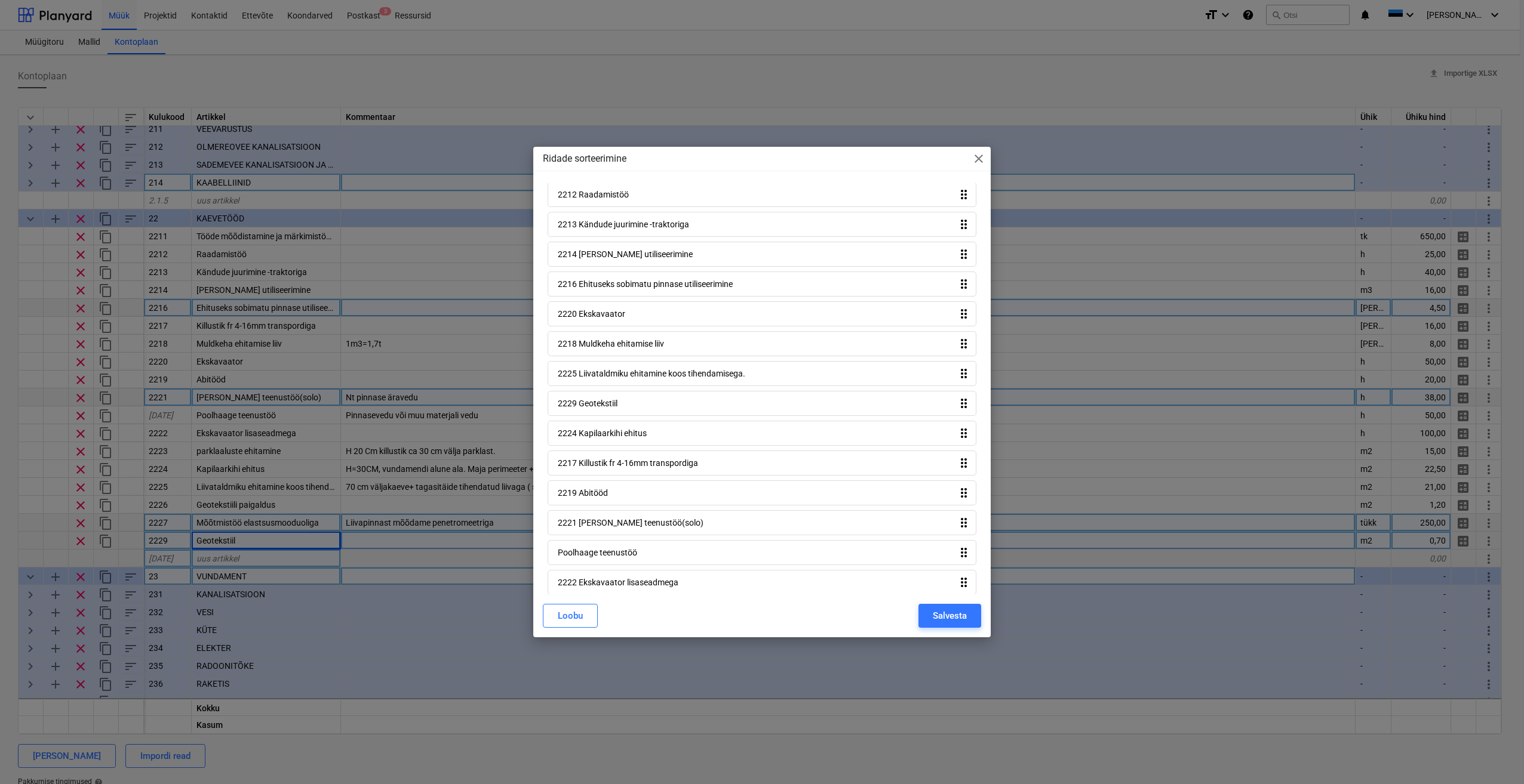
scroll to position [145, 0]
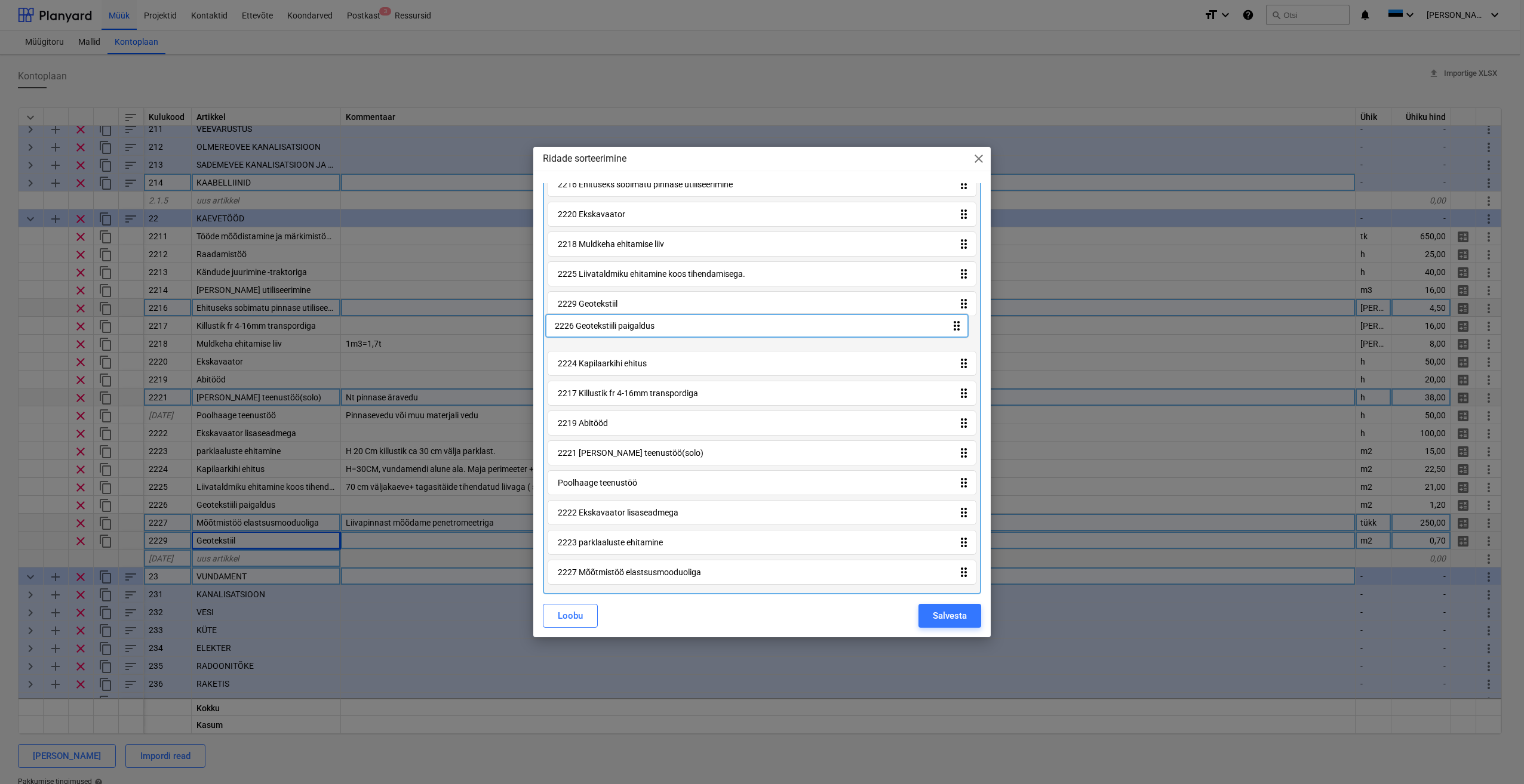
drag, startPoint x: 963, startPoint y: 547, endPoint x: 955, endPoint y: 319, distance: 228.1
click at [955, 319] on div "2211 Tööde mõõdistamine ja märkimistööd + teostusjoonis. drag_indicator 2212 Ra…" at bounding box center [762, 321] width 438 height 547
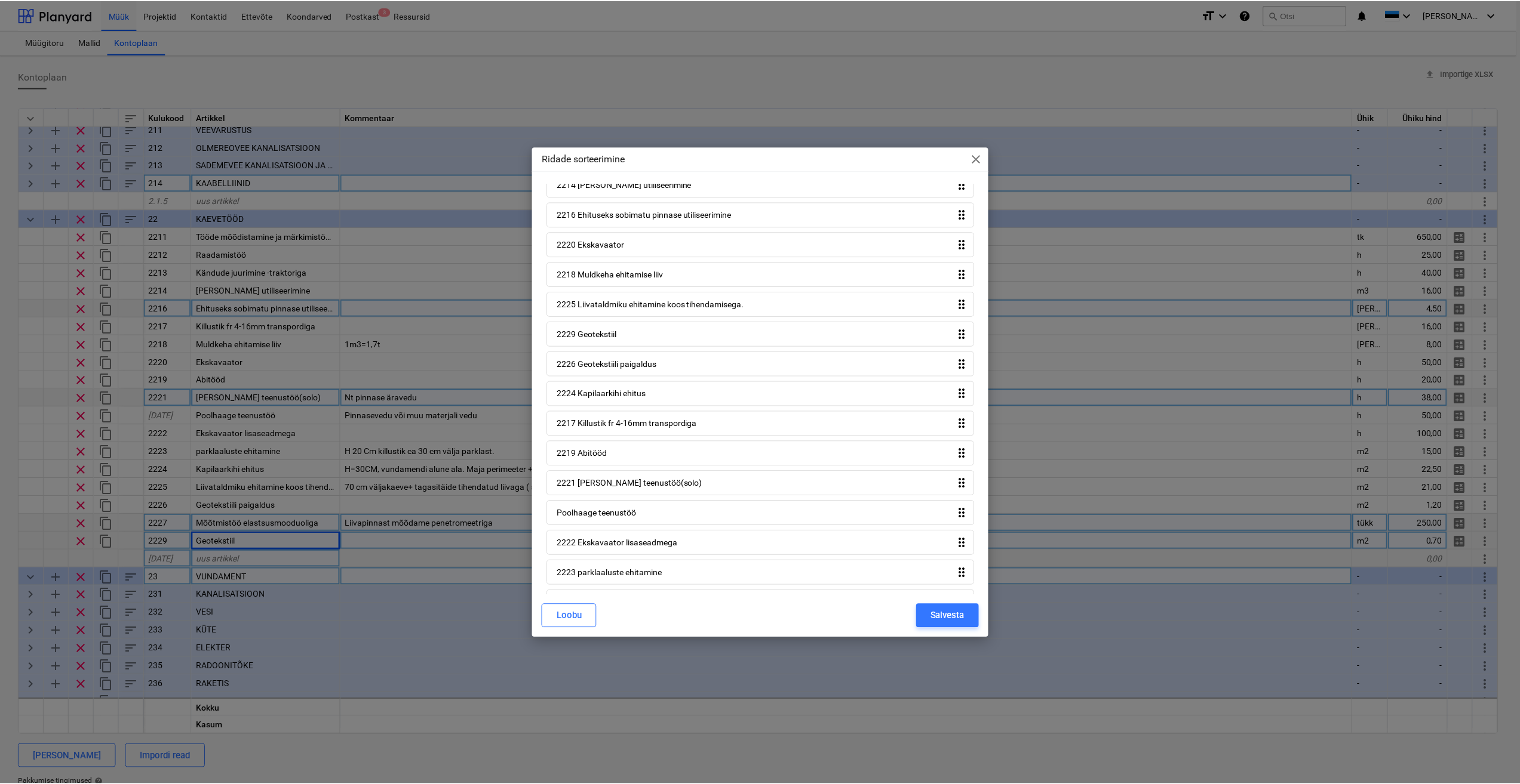
scroll to position [86, 0]
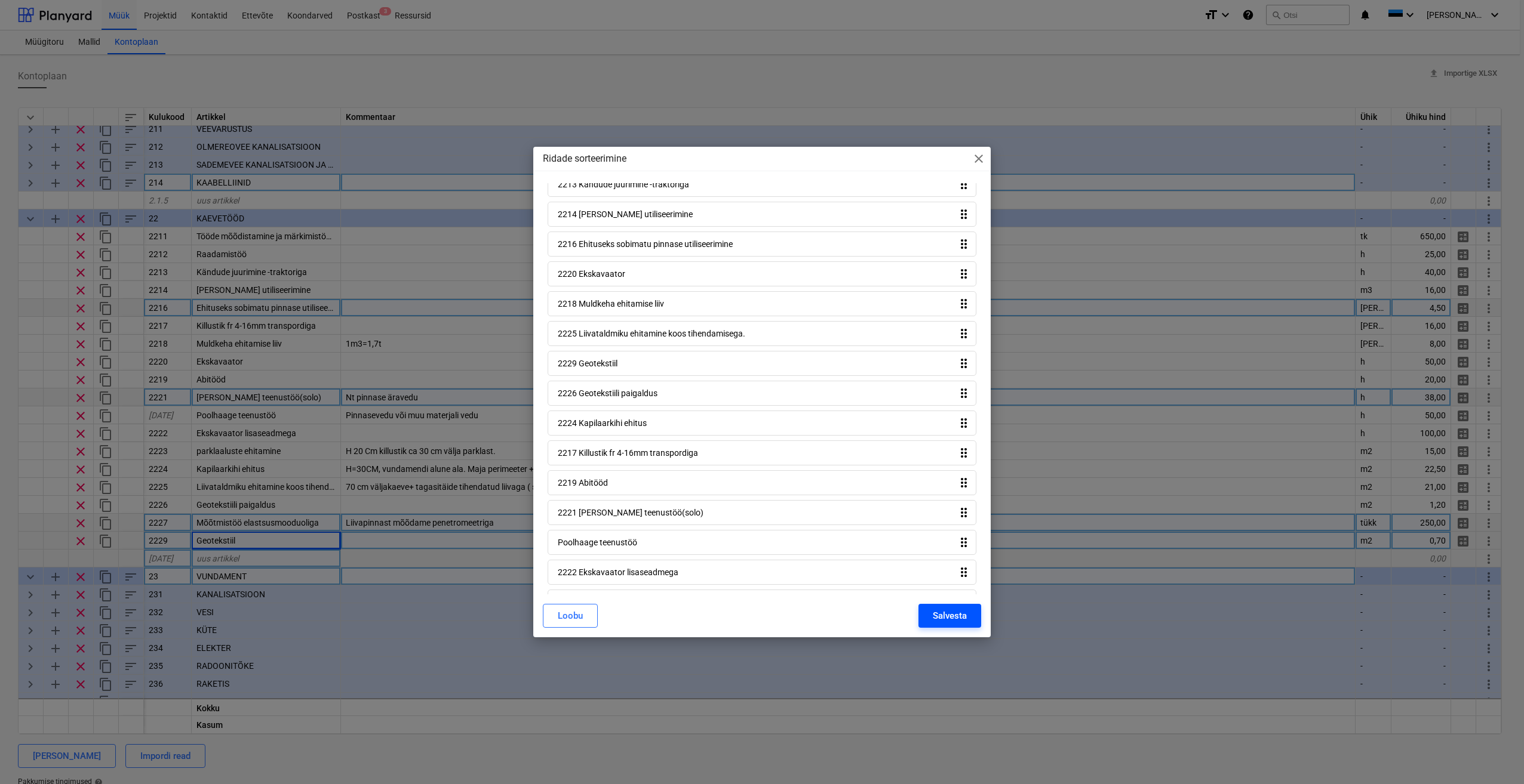
click at [954, 612] on div "Salvesta" at bounding box center [950, 616] width 34 height 15
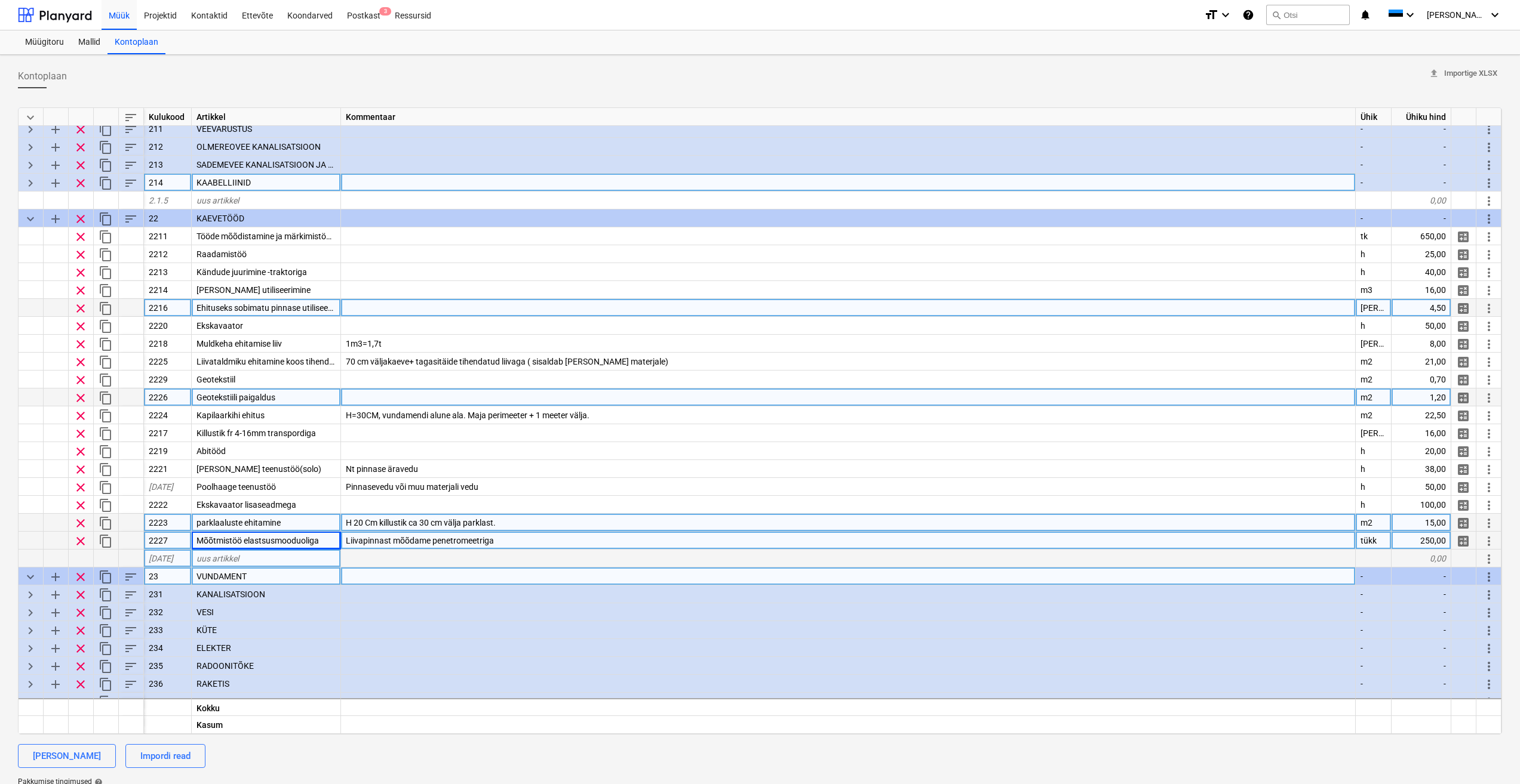
click at [654, 312] on div at bounding box center [848, 307] width 1015 height 18
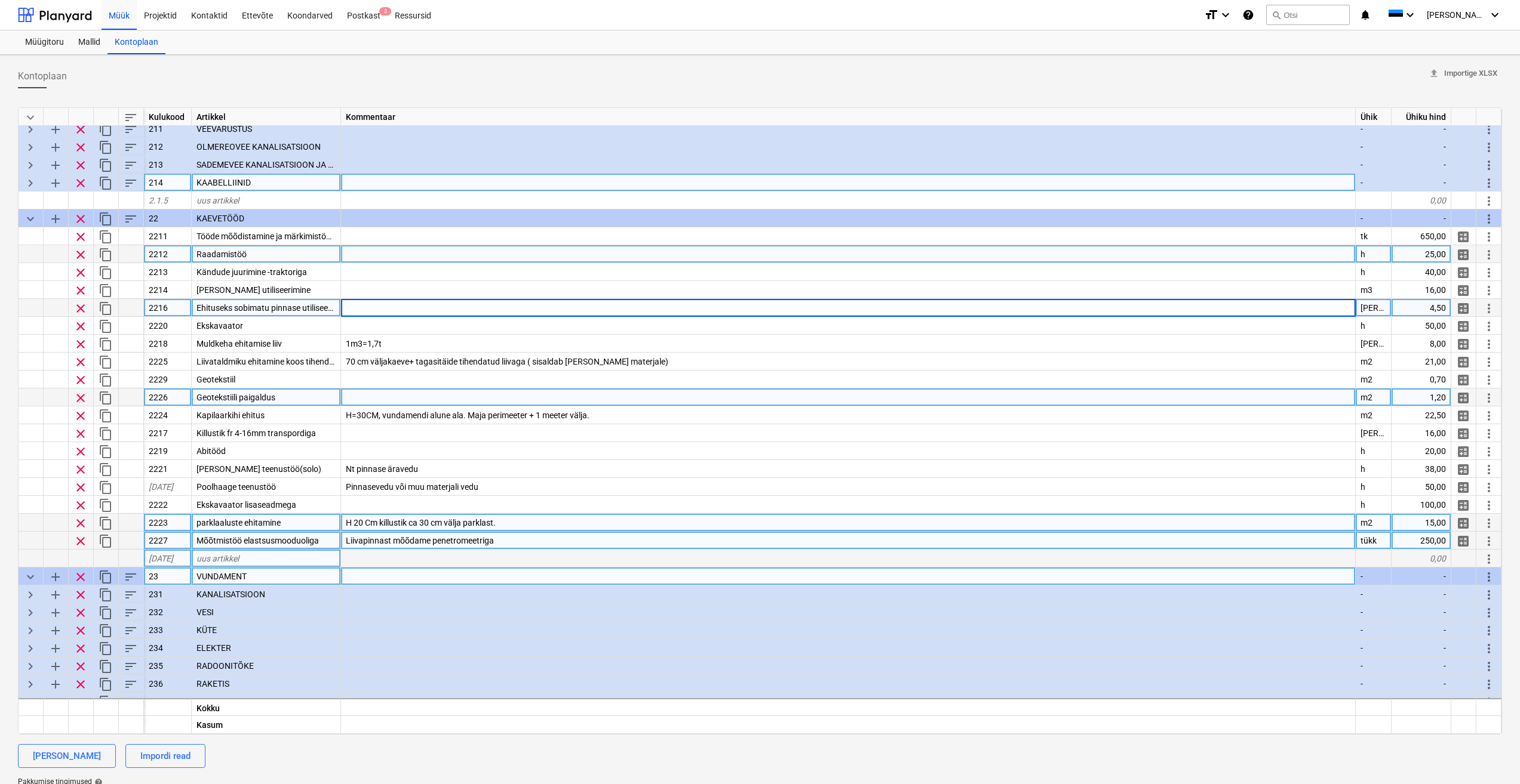
click at [437, 248] on div at bounding box center [848, 254] width 1015 height 18
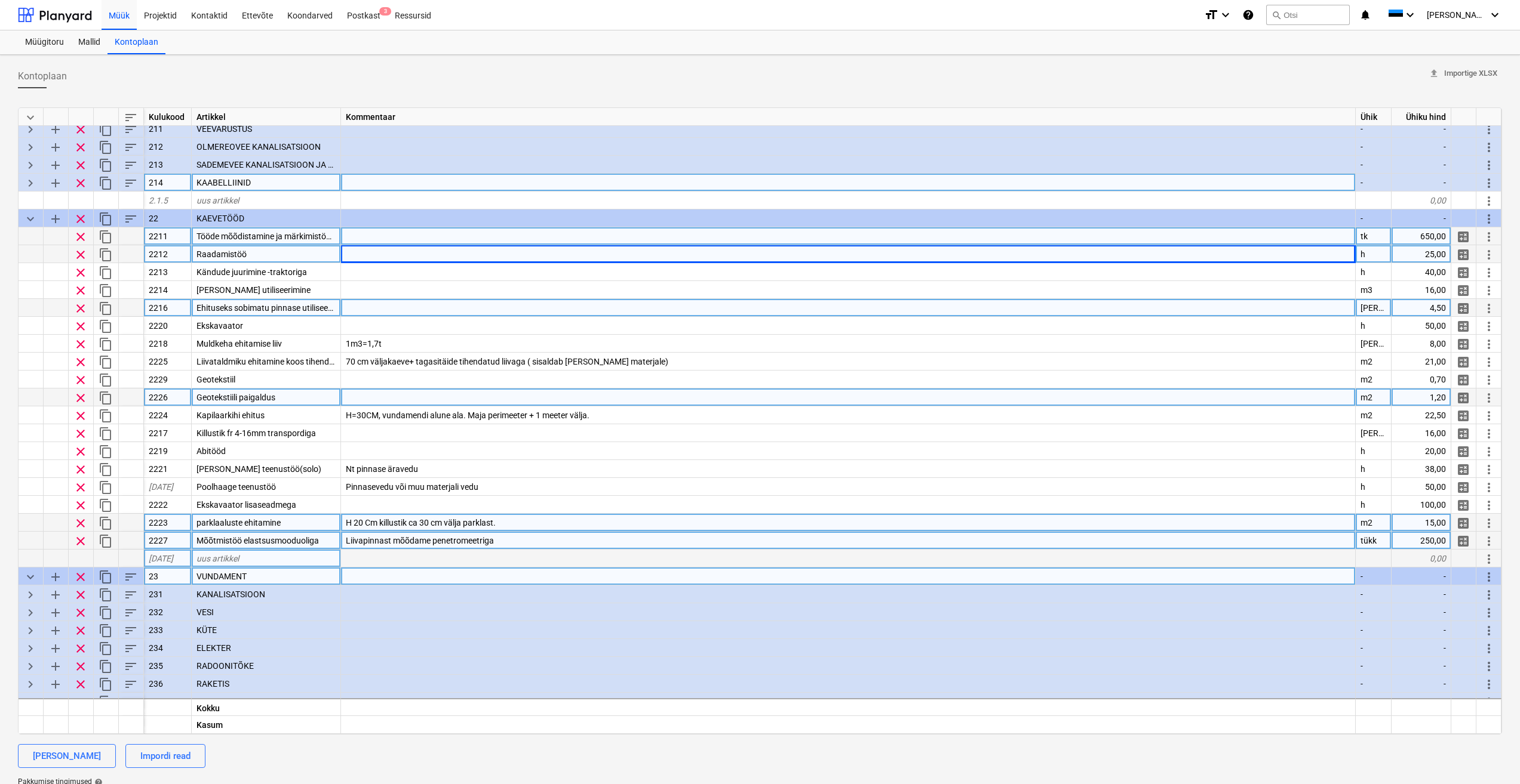
click at [311, 229] on div "Tööde mõõdistamine ja märkimistööd + teostusjoonis." at bounding box center [266, 236] width 149 height 18
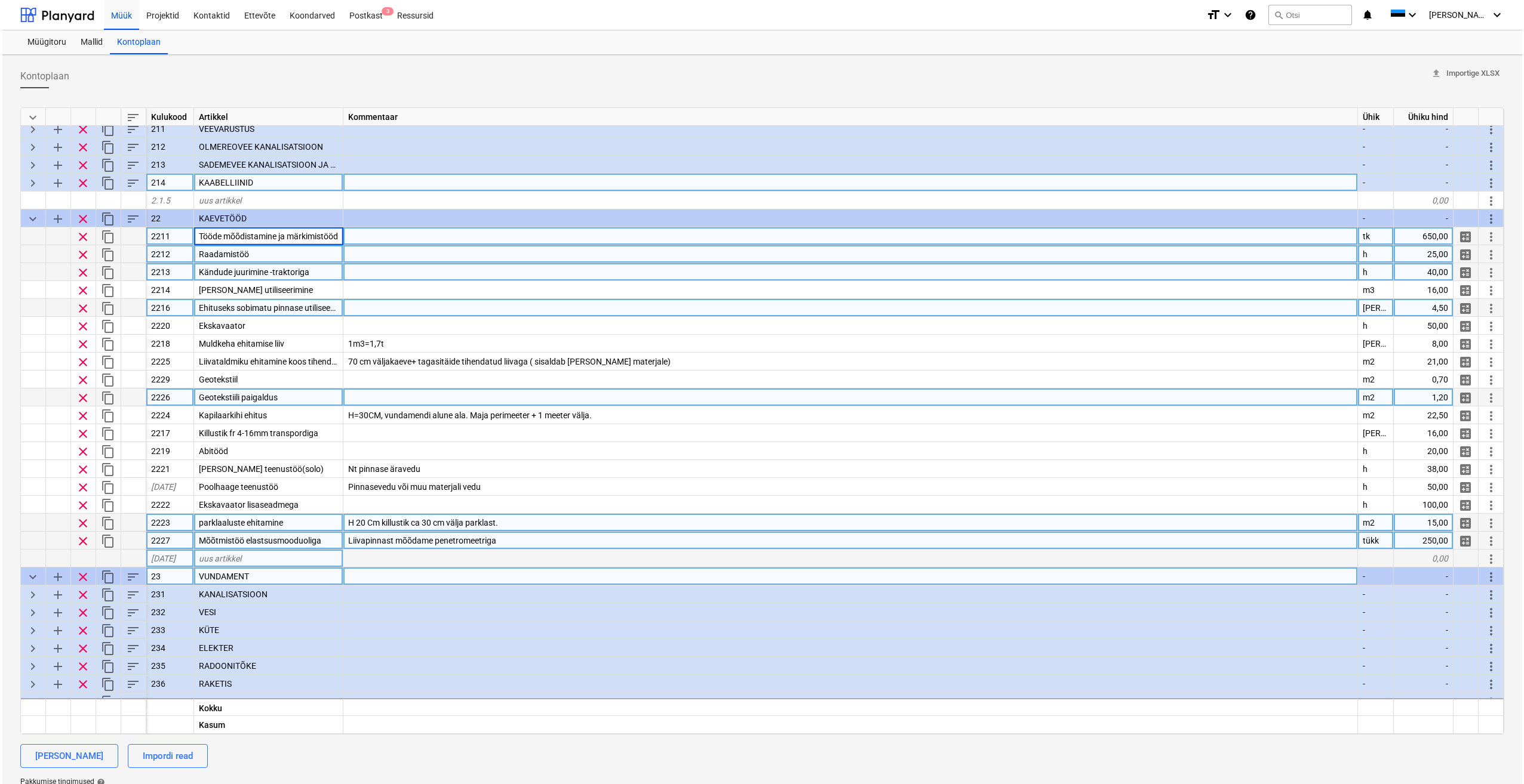
scroll to position [0, 64]
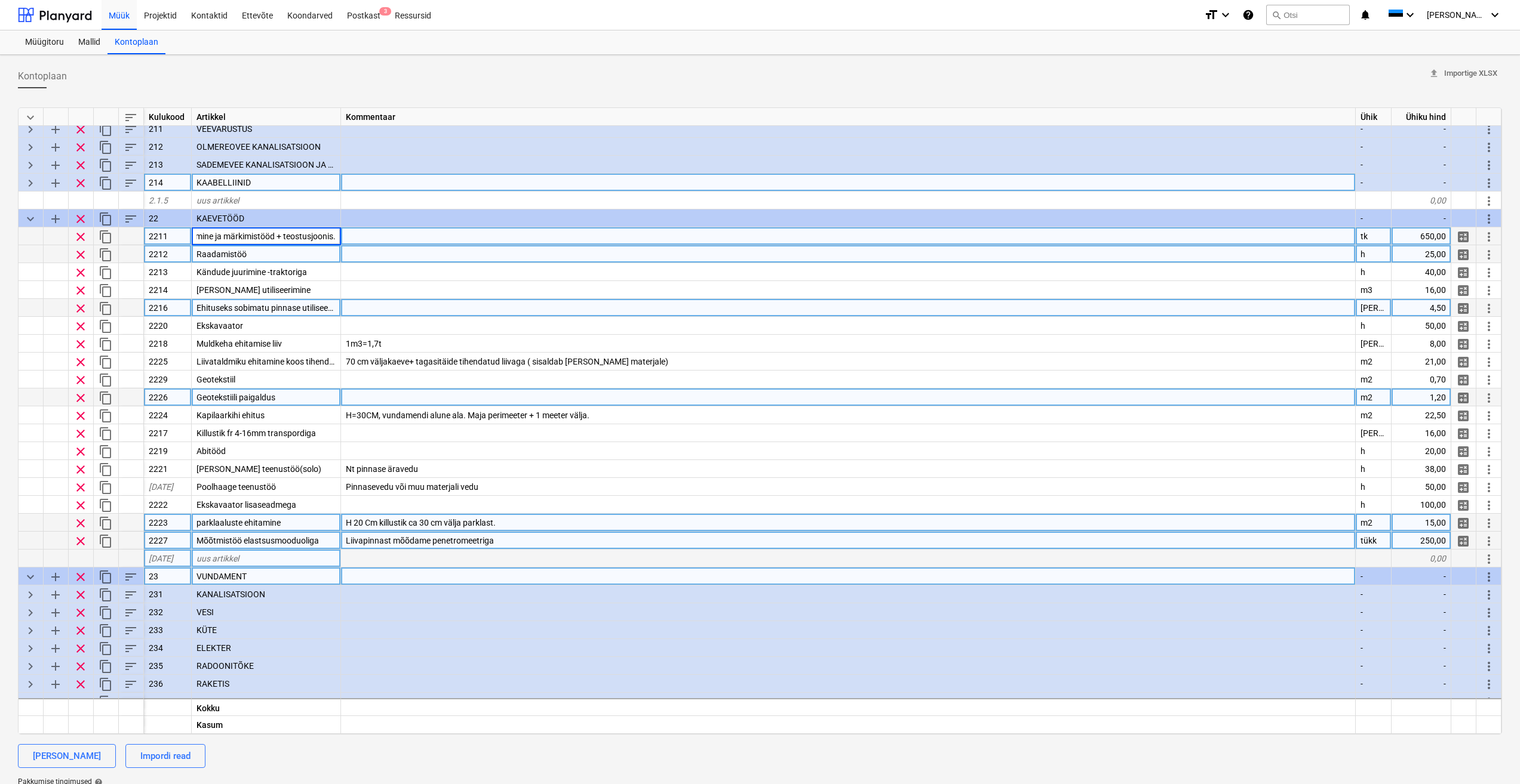
click at [311, 246] on div "Raadamistöö" at bounding box center [266, 254] width 149 height 18
click at [433, 300] on div at bounding box center [848, 307] width 1015 height 18
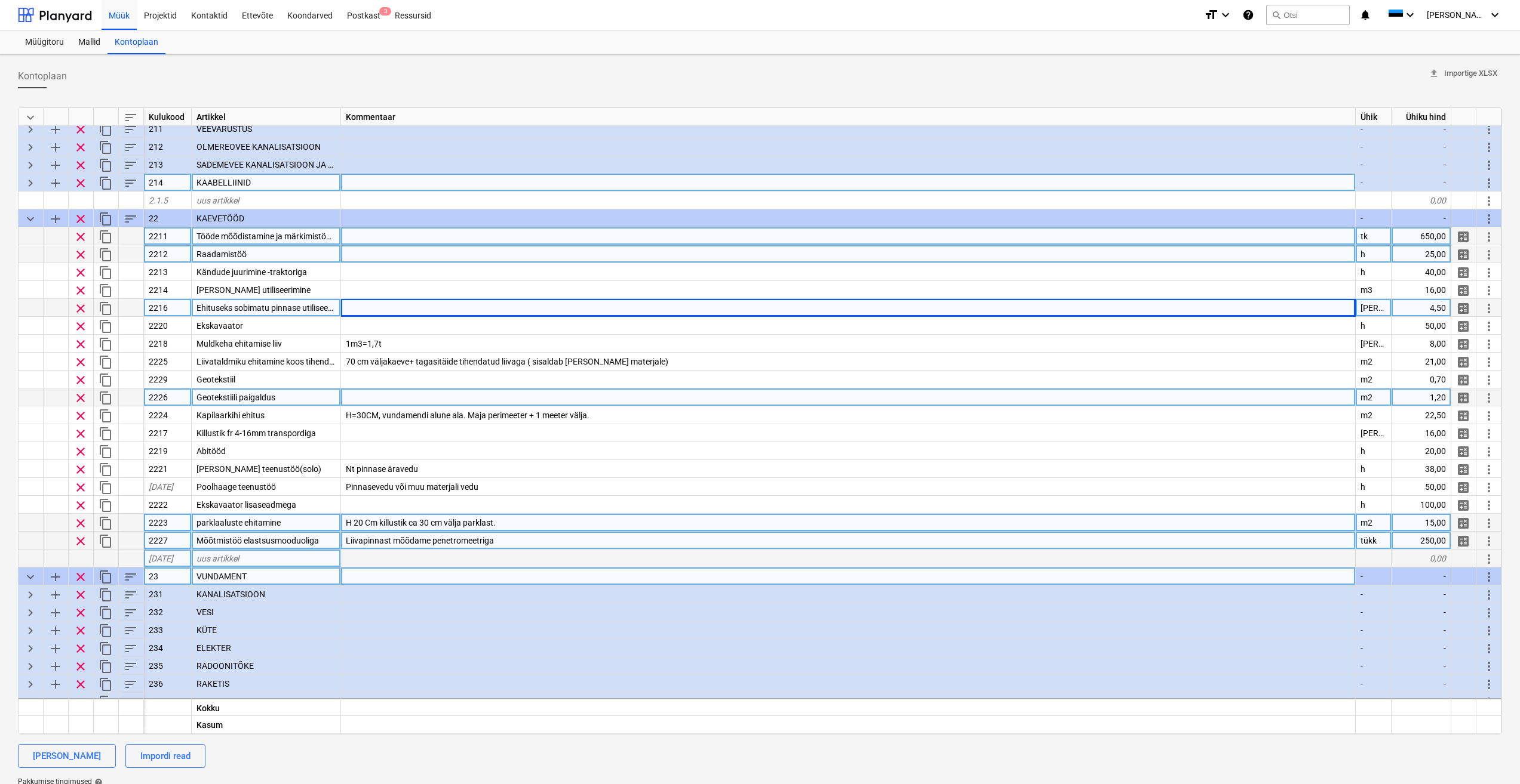
click at [281, 391] on div "Geotekstiili paigaldus" at bounding box center [266, 397] width 149 height 18
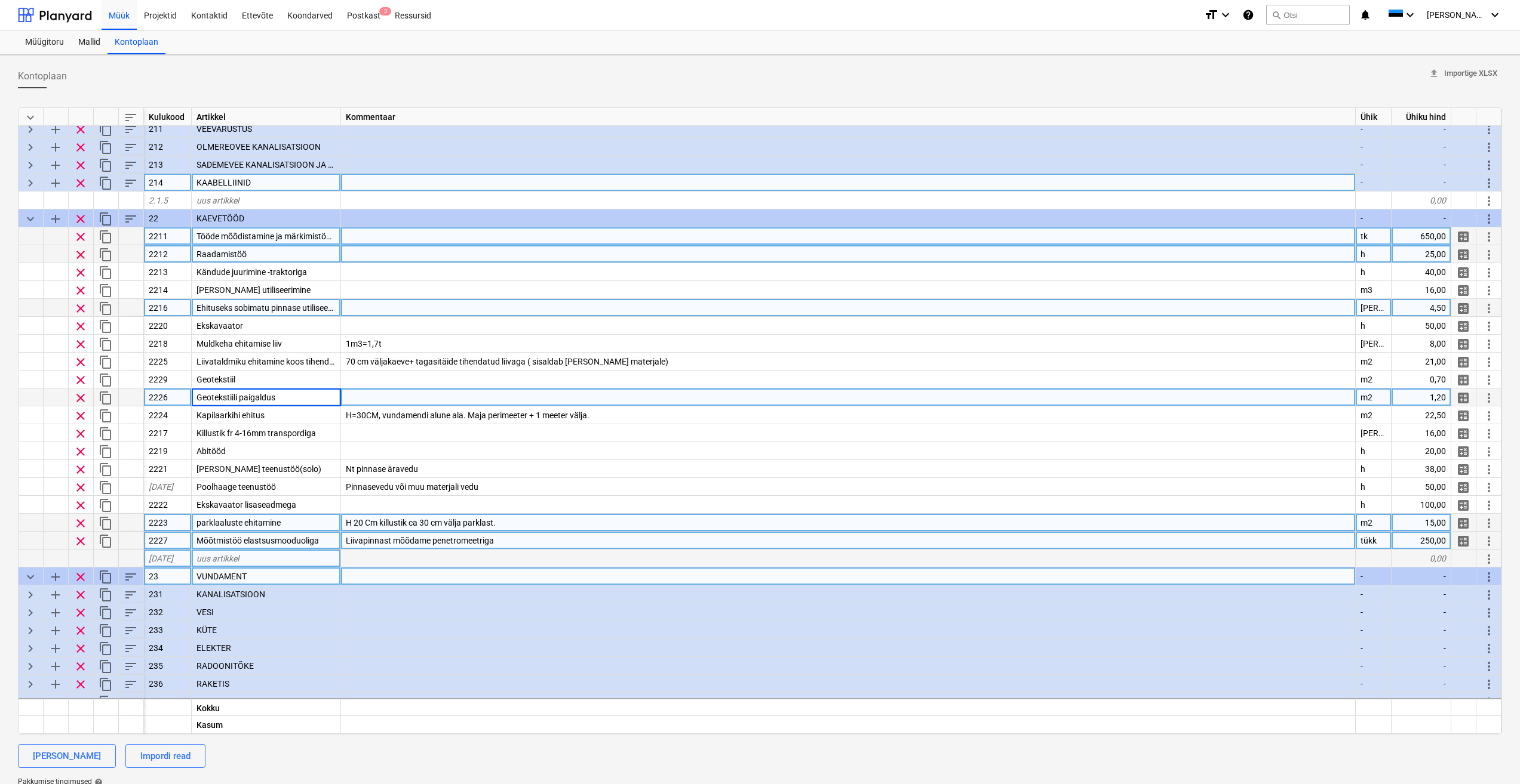
click at [456, 385] on div at bounding box center [848, 379] width 1015 height 18
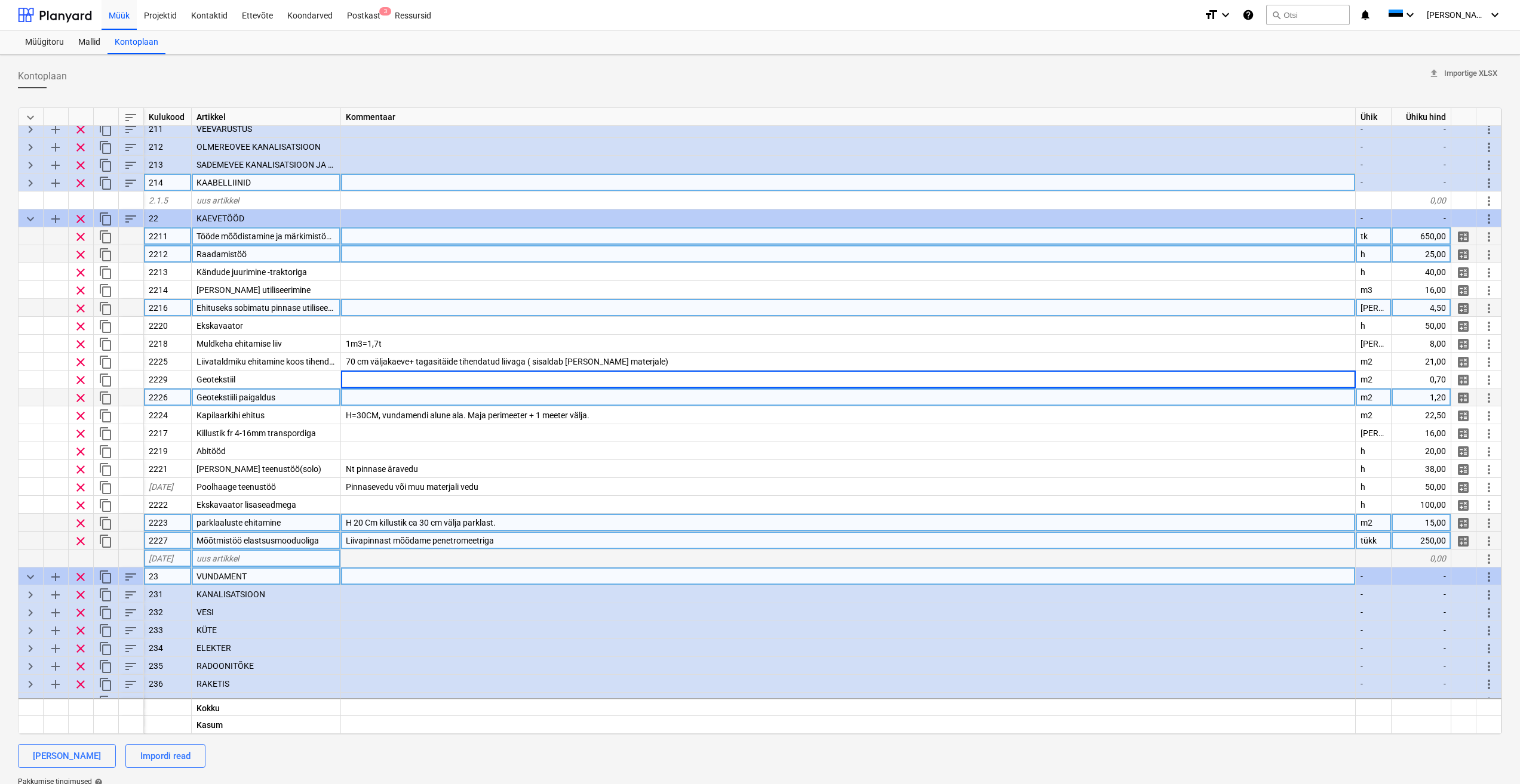
click at [405, 398] on div at bounding box center [848, 397] width 1015 height 18
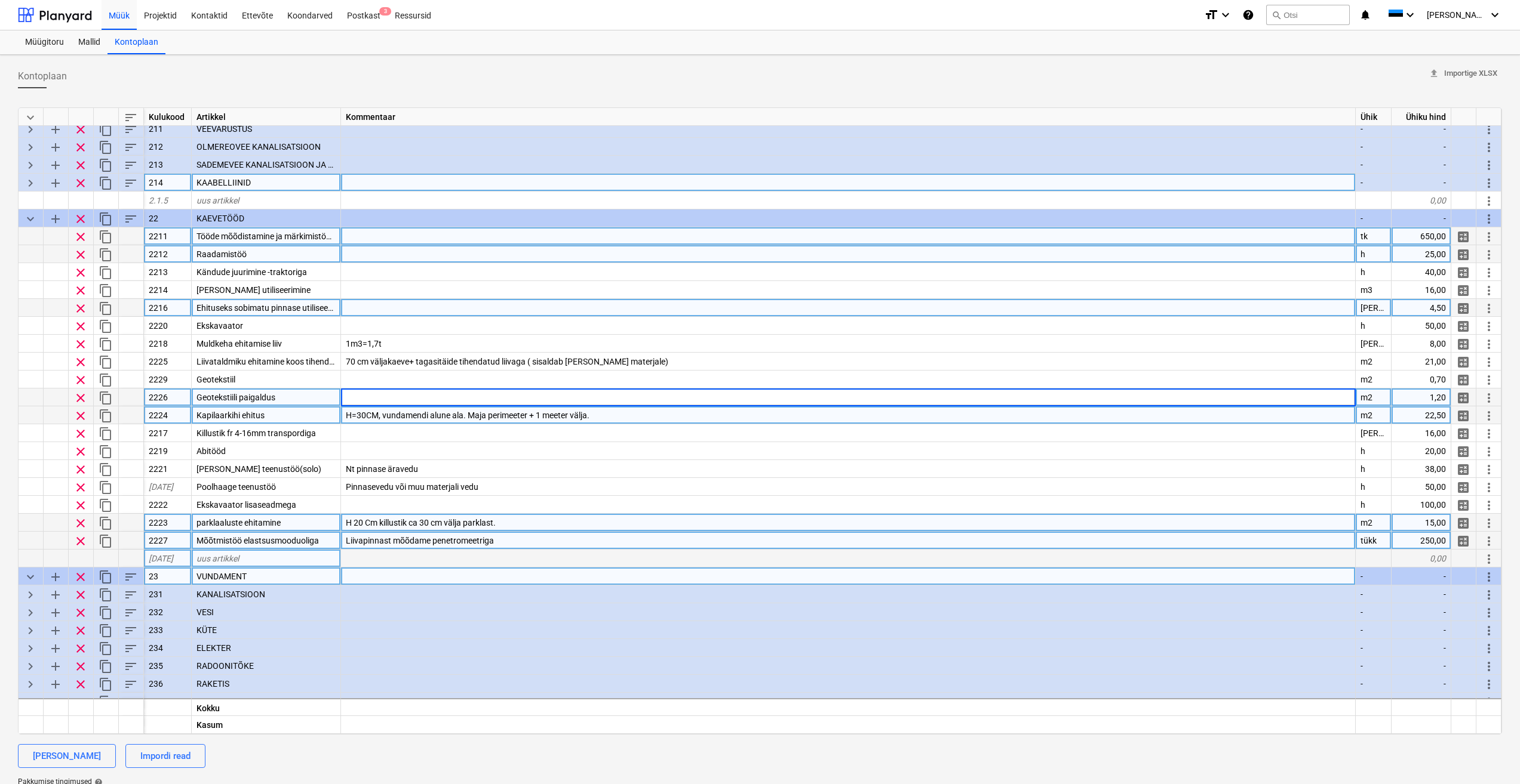
click at [290, 415] on div "Kapilaarkihi ehitus" at bounding box center [266, 415] width 149 height 18
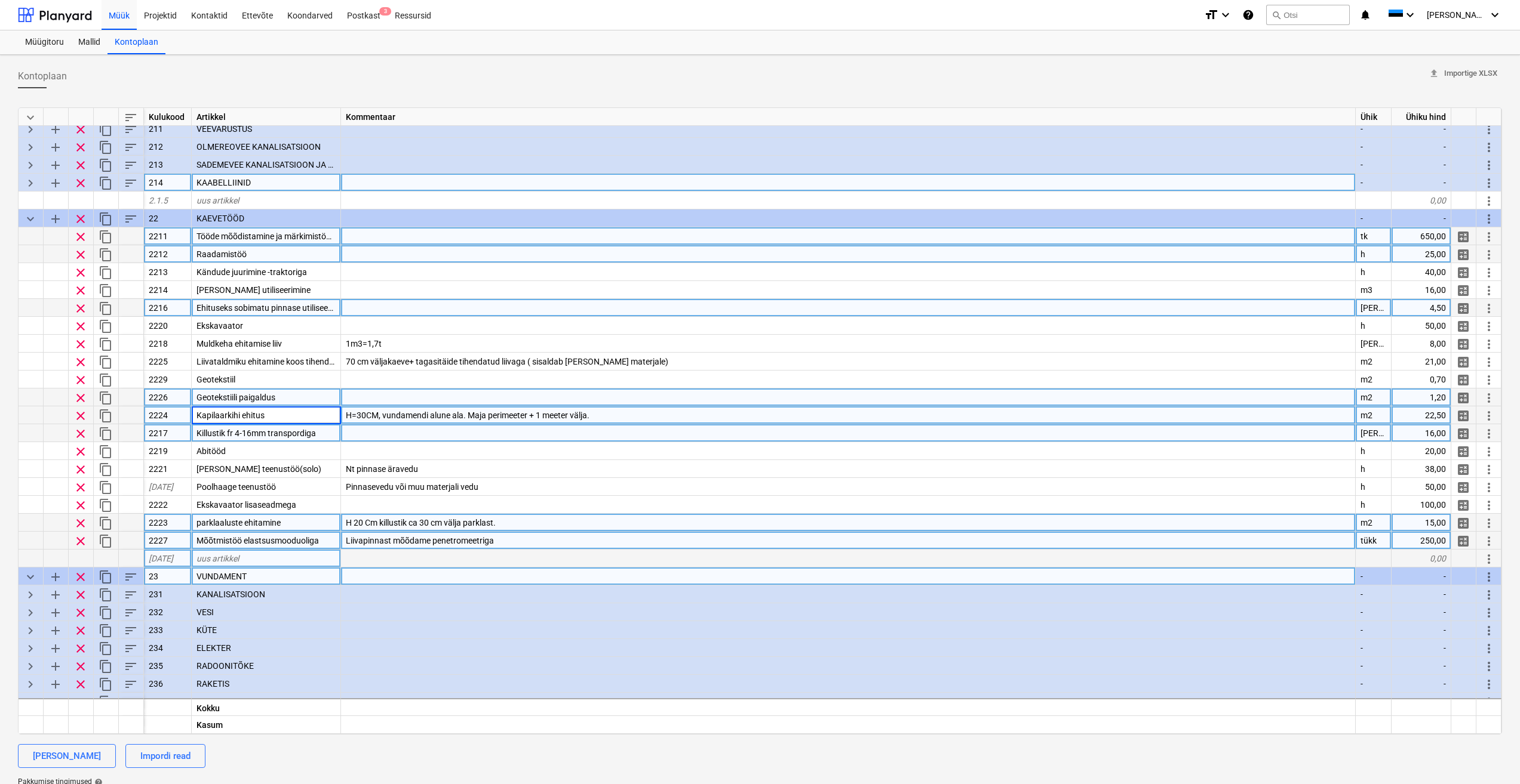
click at [305, 436] on span "Killustik fr 4-16mm transpordiga" at bounding box center [255, 433] width 119 height 9
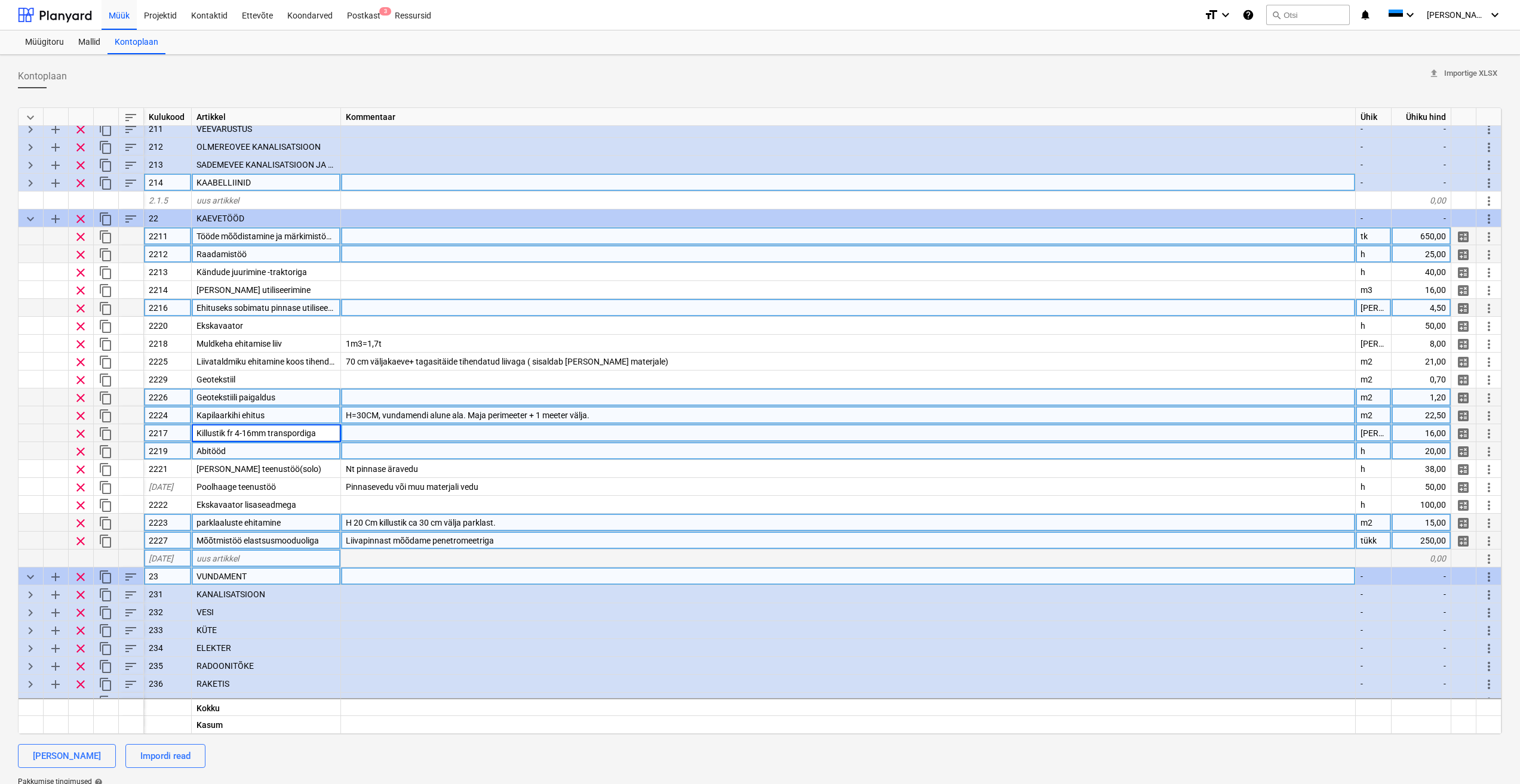
click at [287, 453] on div "Abitööd" at bounding box center [266, 451] width 149 height 18
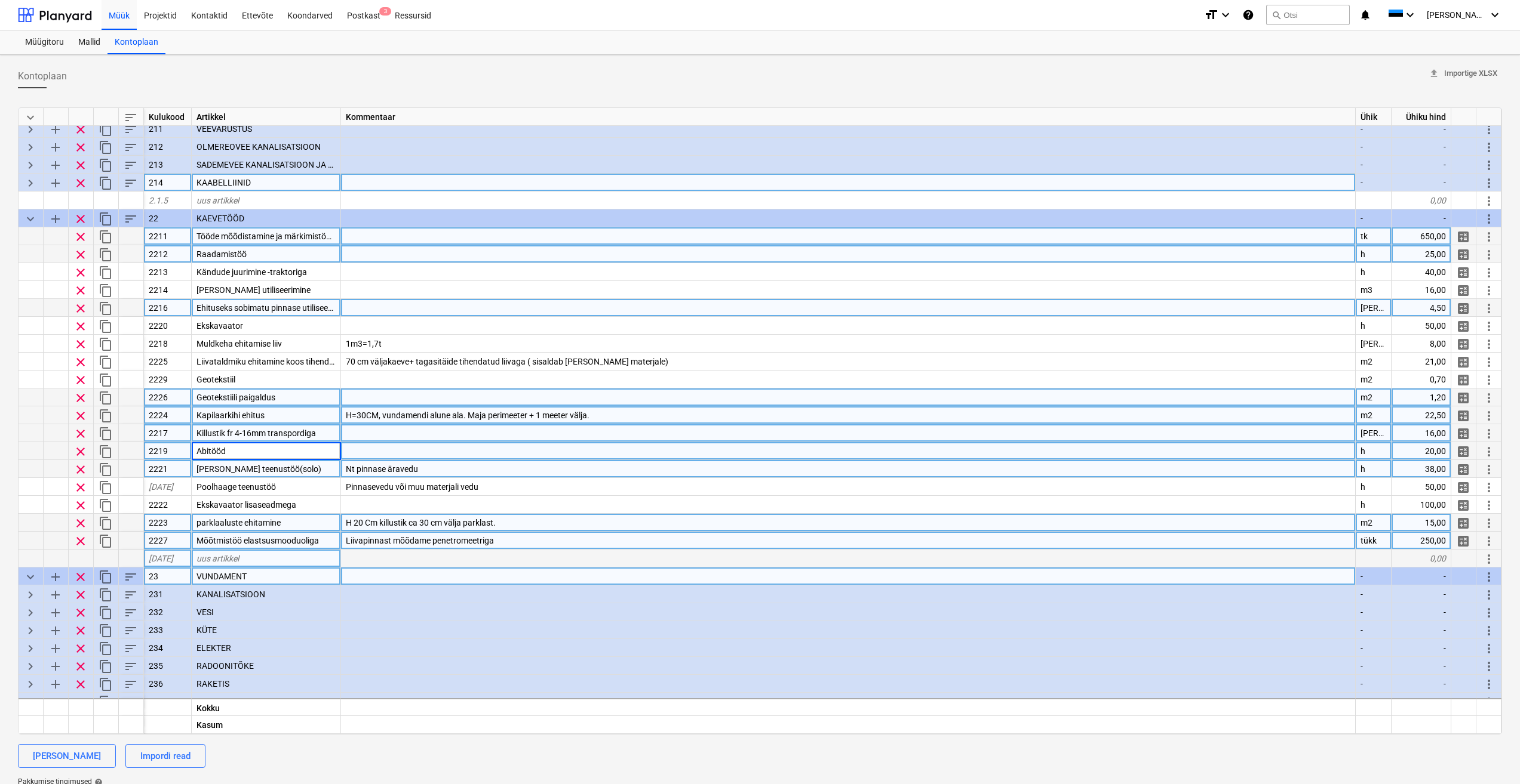
click at [301, 473] on div "Kalluri teenustöö(solo)" at bounding box center [266, 469] width 149 height 18
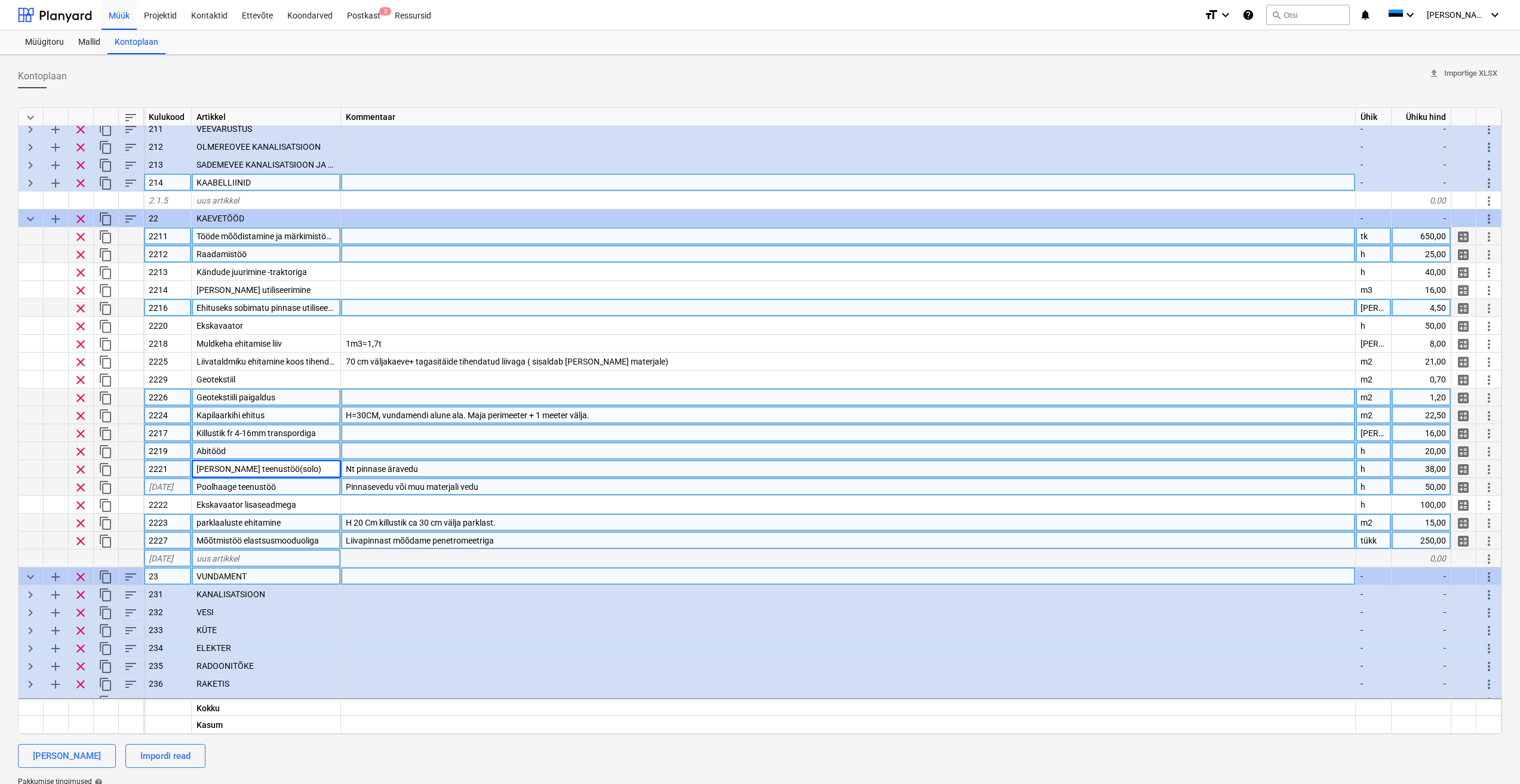
click at [297, 487] on div "Poolhaage teenustöö" at bounding box center [266, 487] width 149 height 18
click at [303, 454] on div "Abitööd" at bounding box center [266, 451] width 149 height 18
click at [301, 492] on div "Poolhaage teenustöö" at bounding box center [266, 487] width 149 height 18
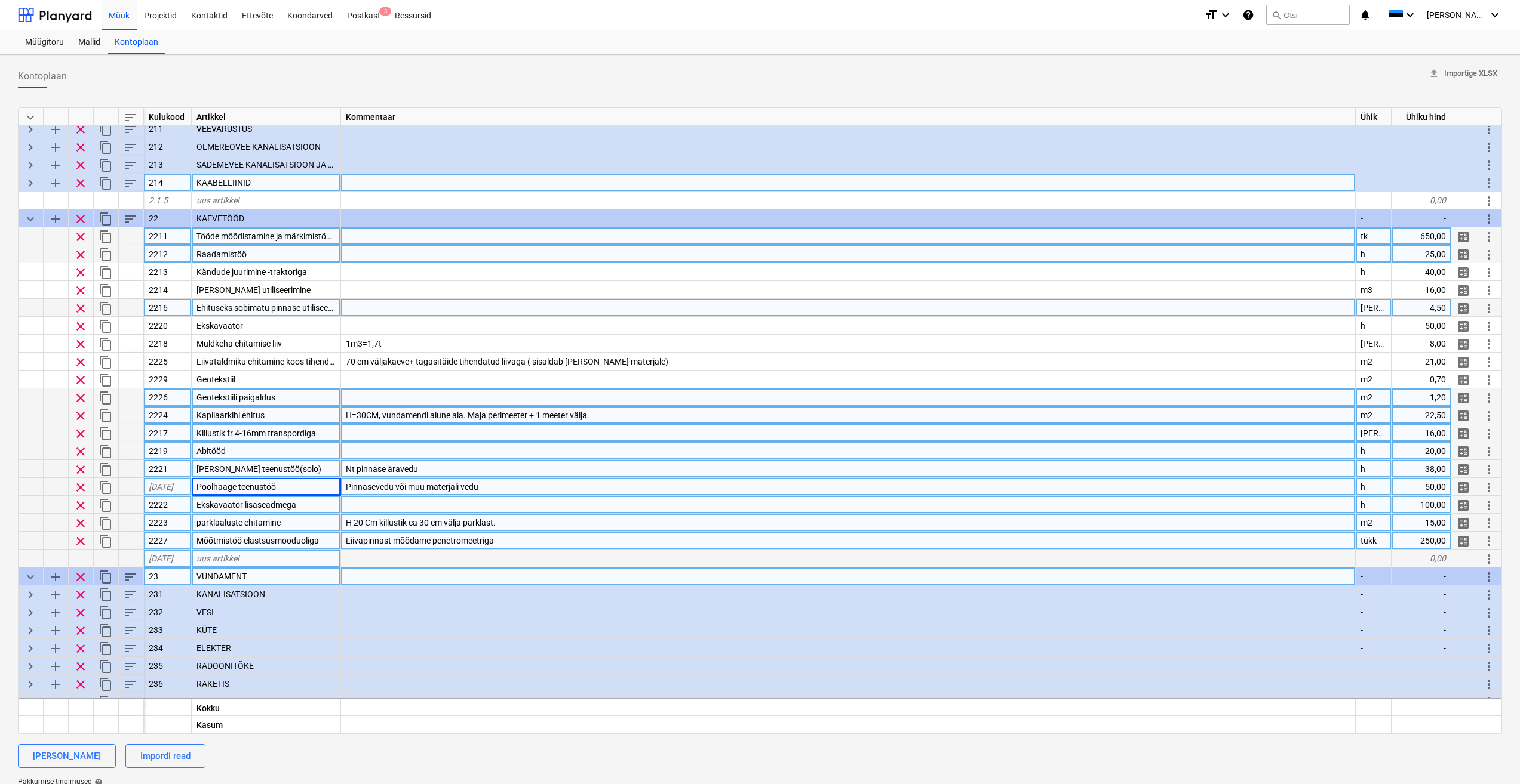
click at [302, 508] on div "Ekskavaator lisaseadmega" at bounding box center [266, 504] width 149 height 18
click at [315, 520] on div "parklaaluste ehitamine" at bounding box center [266, 522] width 149 height 18
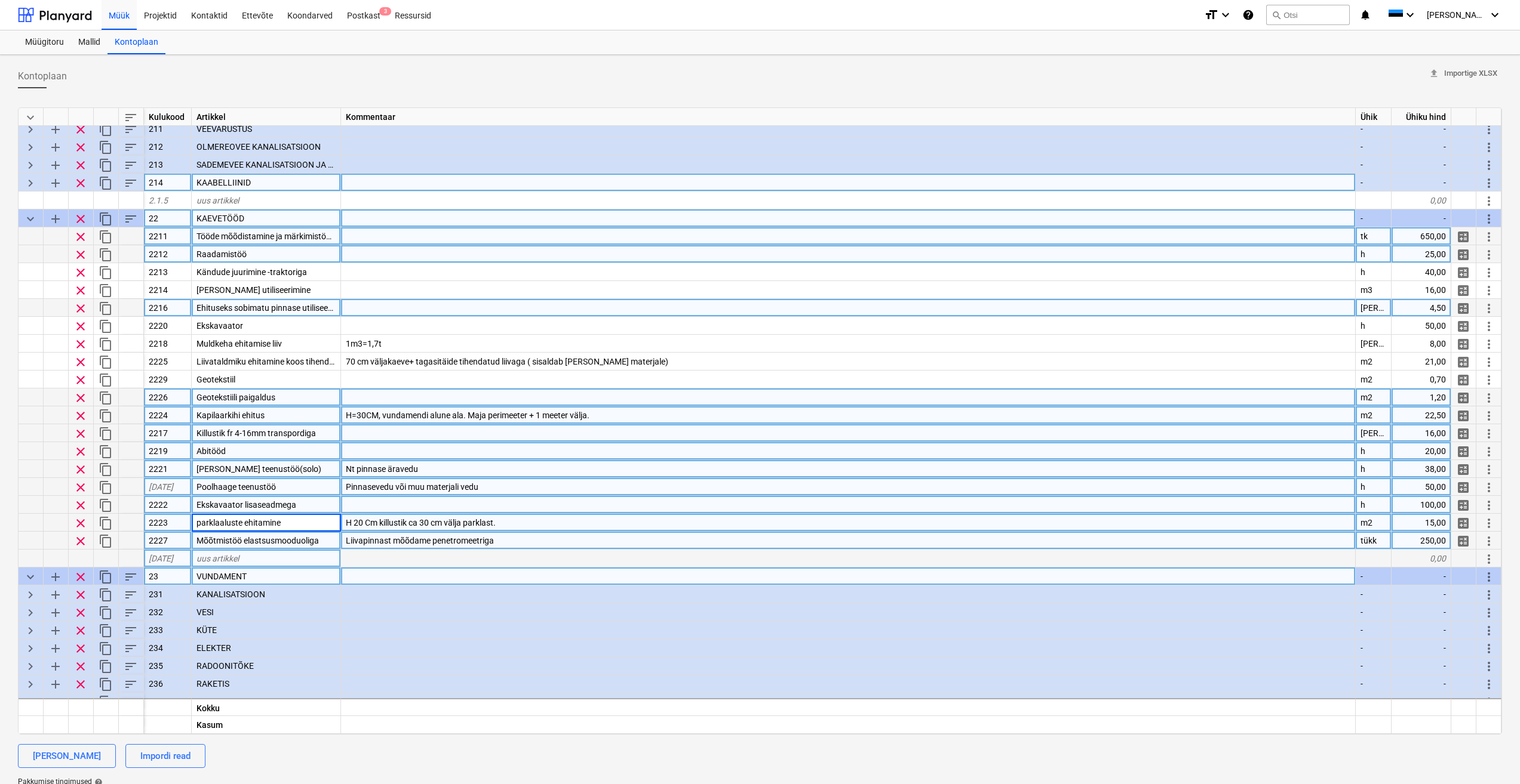
click at [128, 218] on span "sort" at bounding box center [130, 219] width 15 height 15
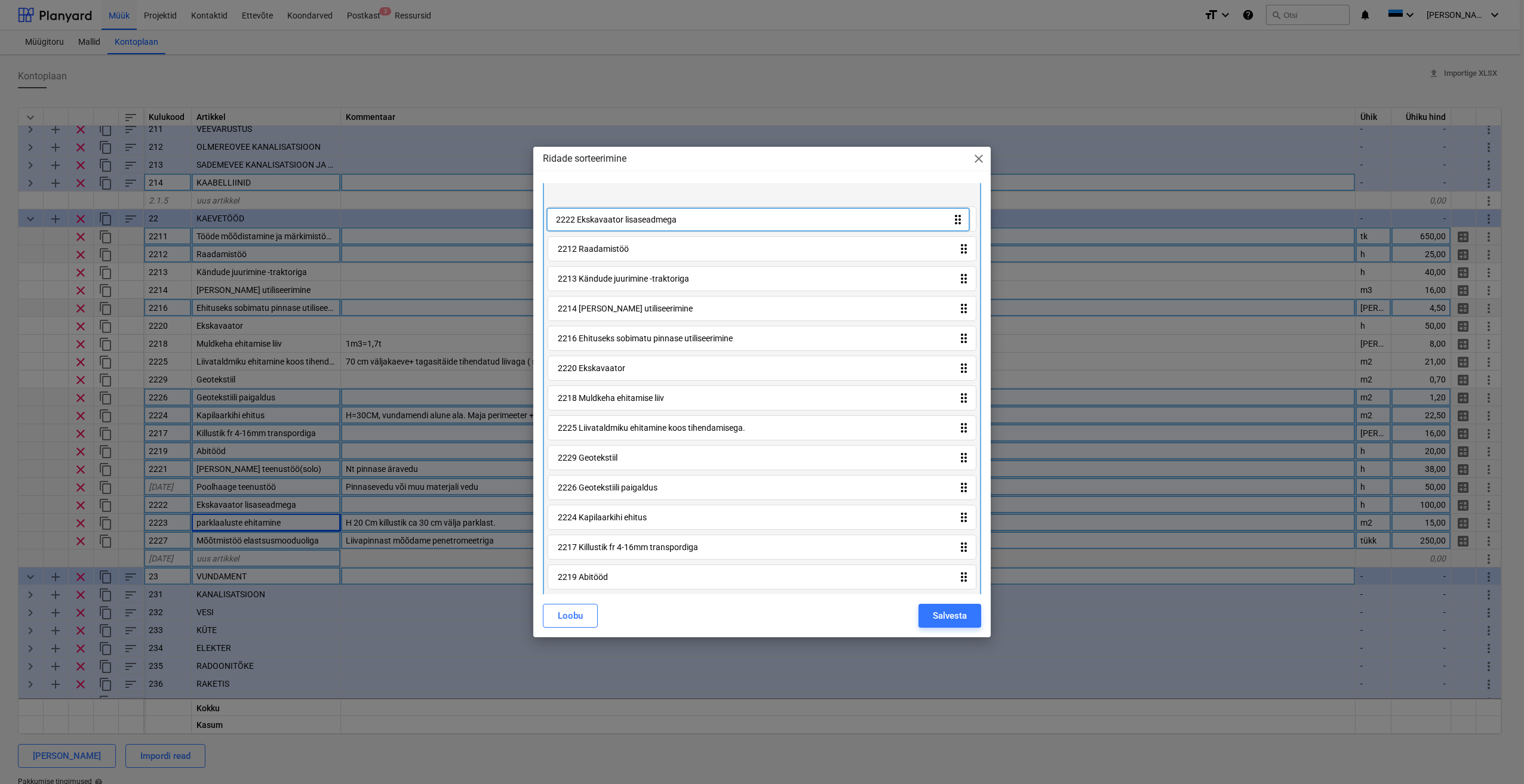
scroll to position [0, 0]
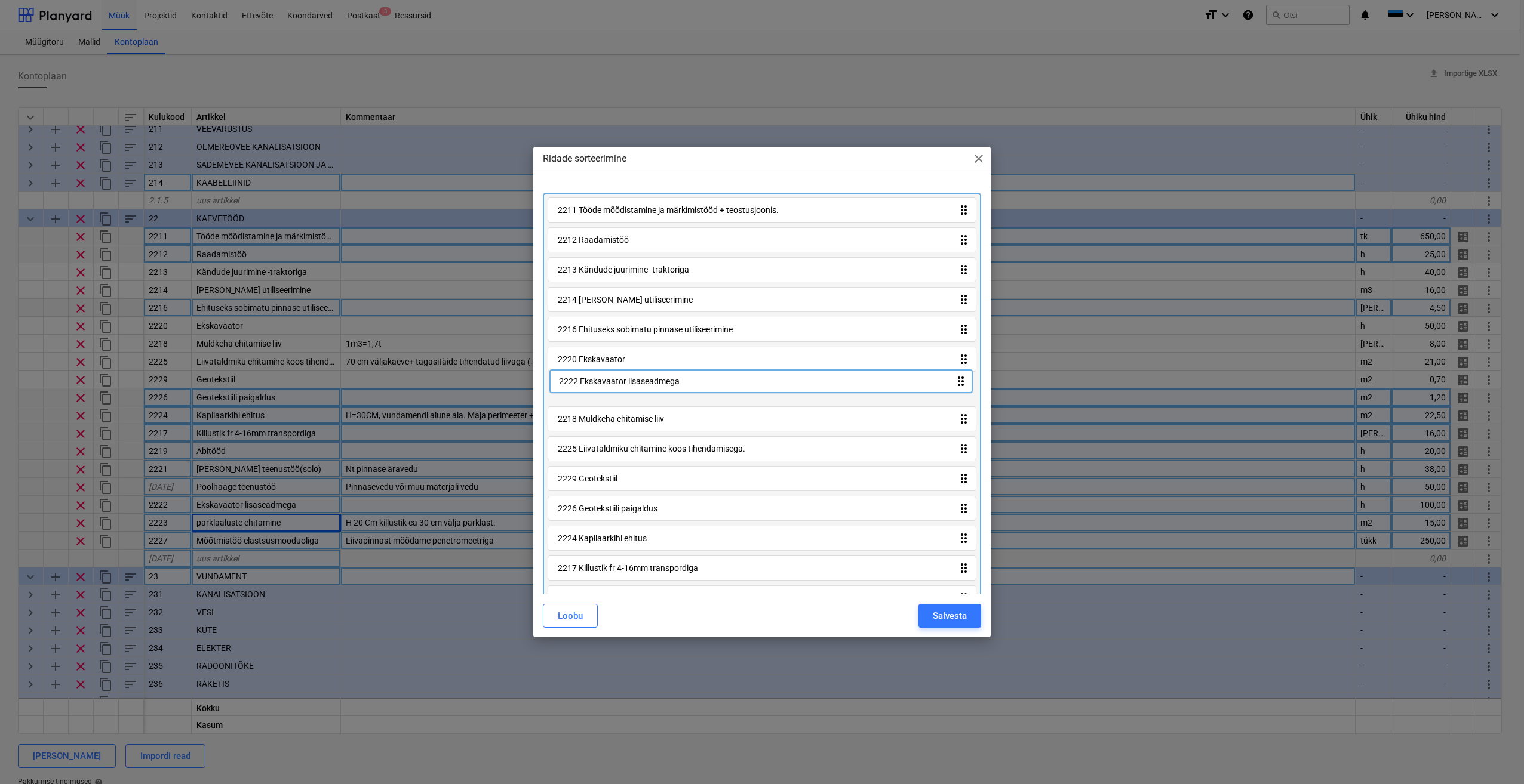
drag, startPoint x: 961, startPoint y: 516, endPoint x: 961, endPoint y: 380, distance: 136.0
click at [961, 380] on div "2211 Tööde mõõdistamine ja märkimistööd + teostusjoonis. drag_indicator 2212 Ra…" at bounding box center [762, 466] width 438 height 547
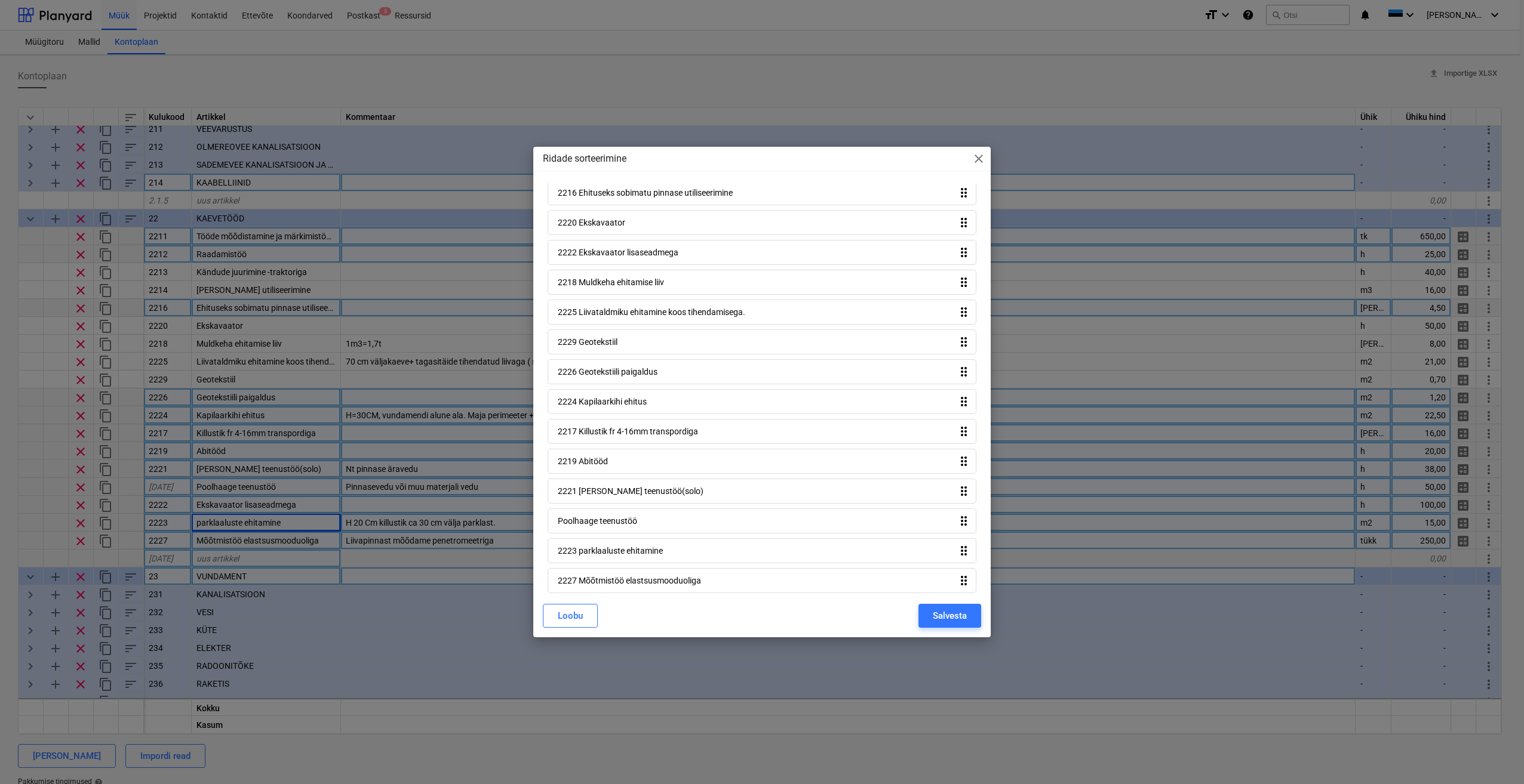
scroll to position [145, 0]
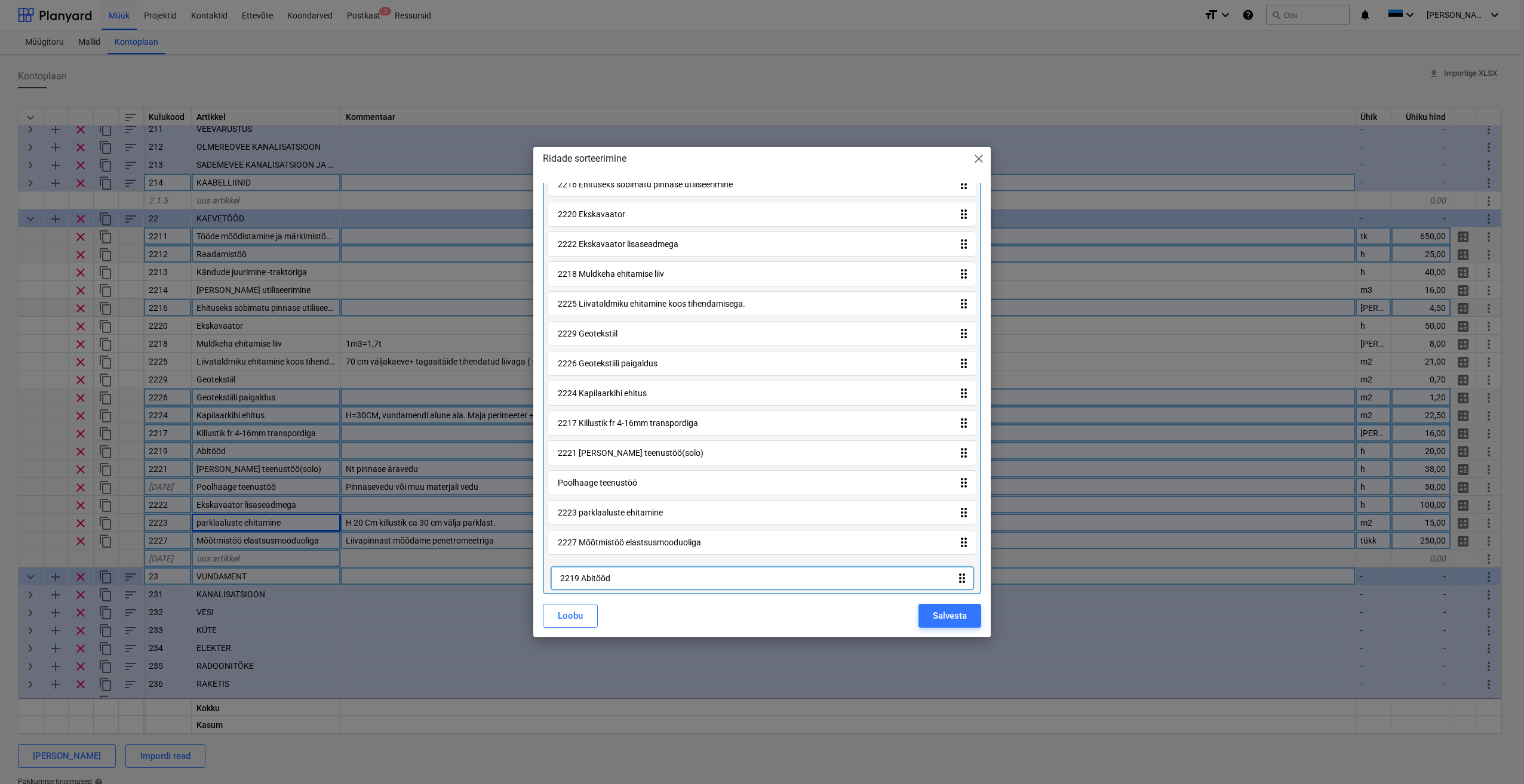
drag, startPoint x: 961, startPoint y: 455, endPoint x: 963, endPoint y: 579, distance: 124.0
click at [963, 579] on div "2211 Tööde mõõdistamine ja märkimistööd + teostusjoonis. drag_indicator 2212 Ra…" at bounding box center [762, 321] width 438 height 547
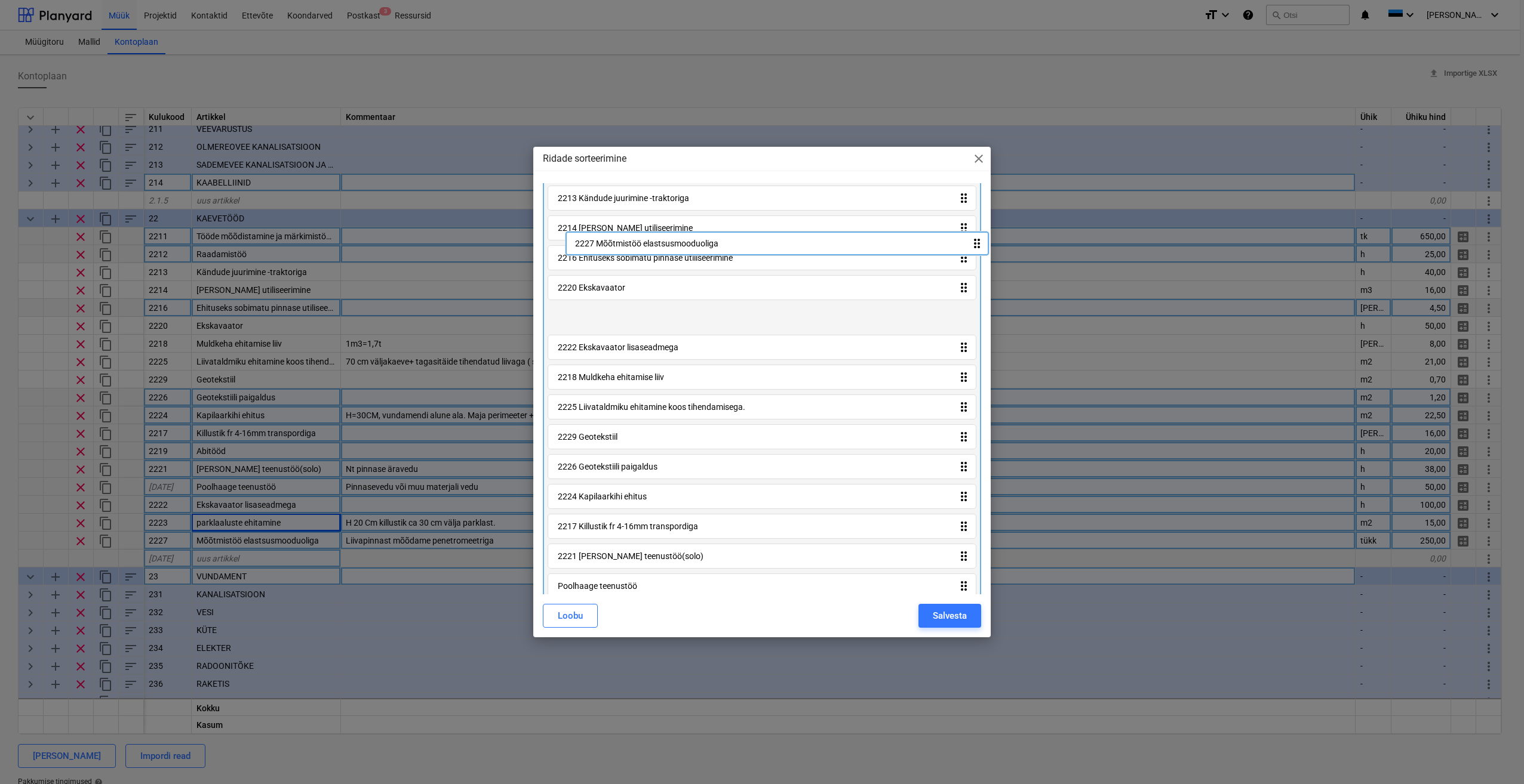
scroll to position [0, 0]
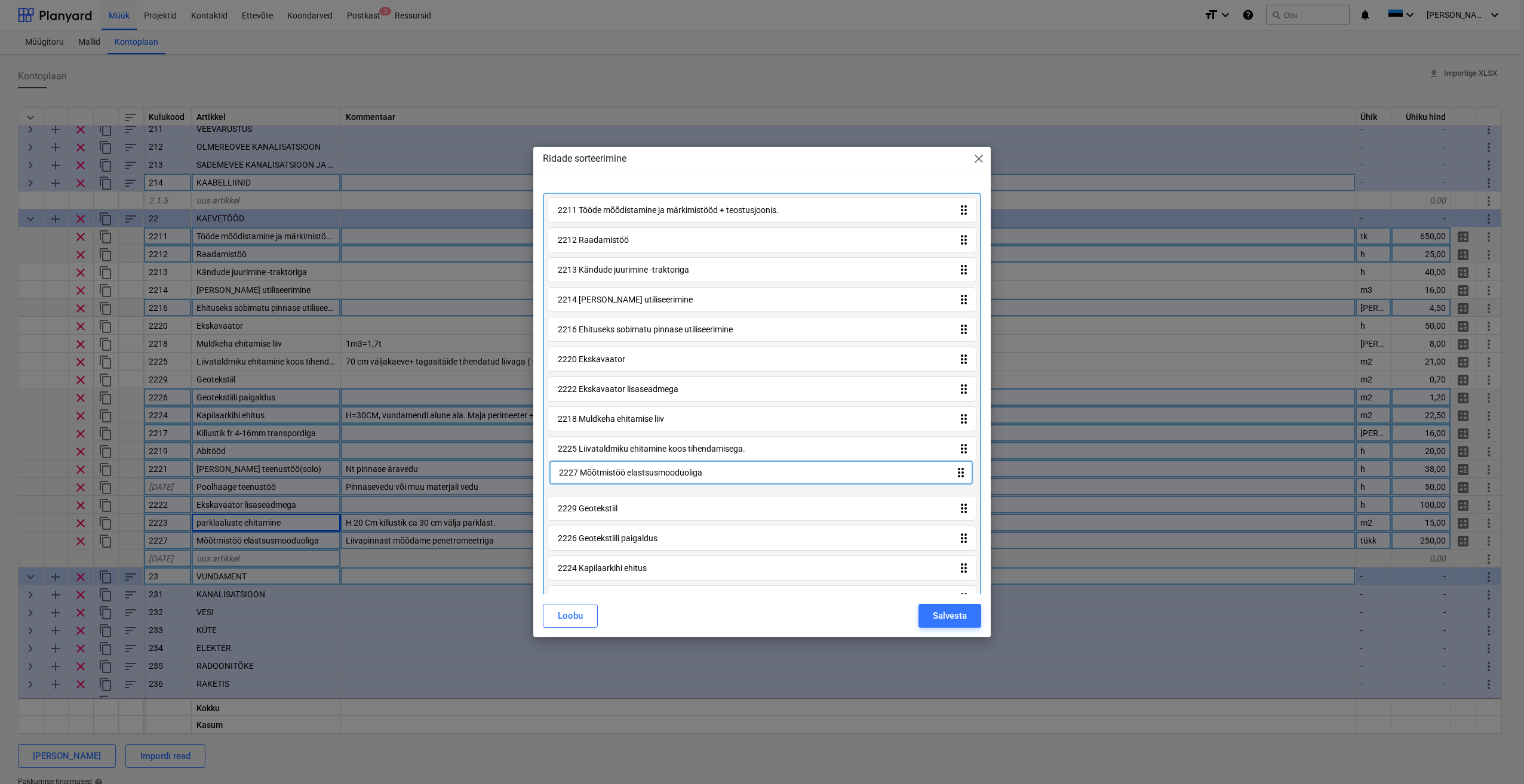
drag, startPoint x: 962, startPoint y: 546, endPoint x: 964, endPoint y: 473, distance: 73.0
click at [964, 473] on div "2211 Tööde mõõdistamine ja märkimistööd + teostusjoonis. drag_indicator 2212 Ra…" at bounding box center [762, 466] width 438 height 547
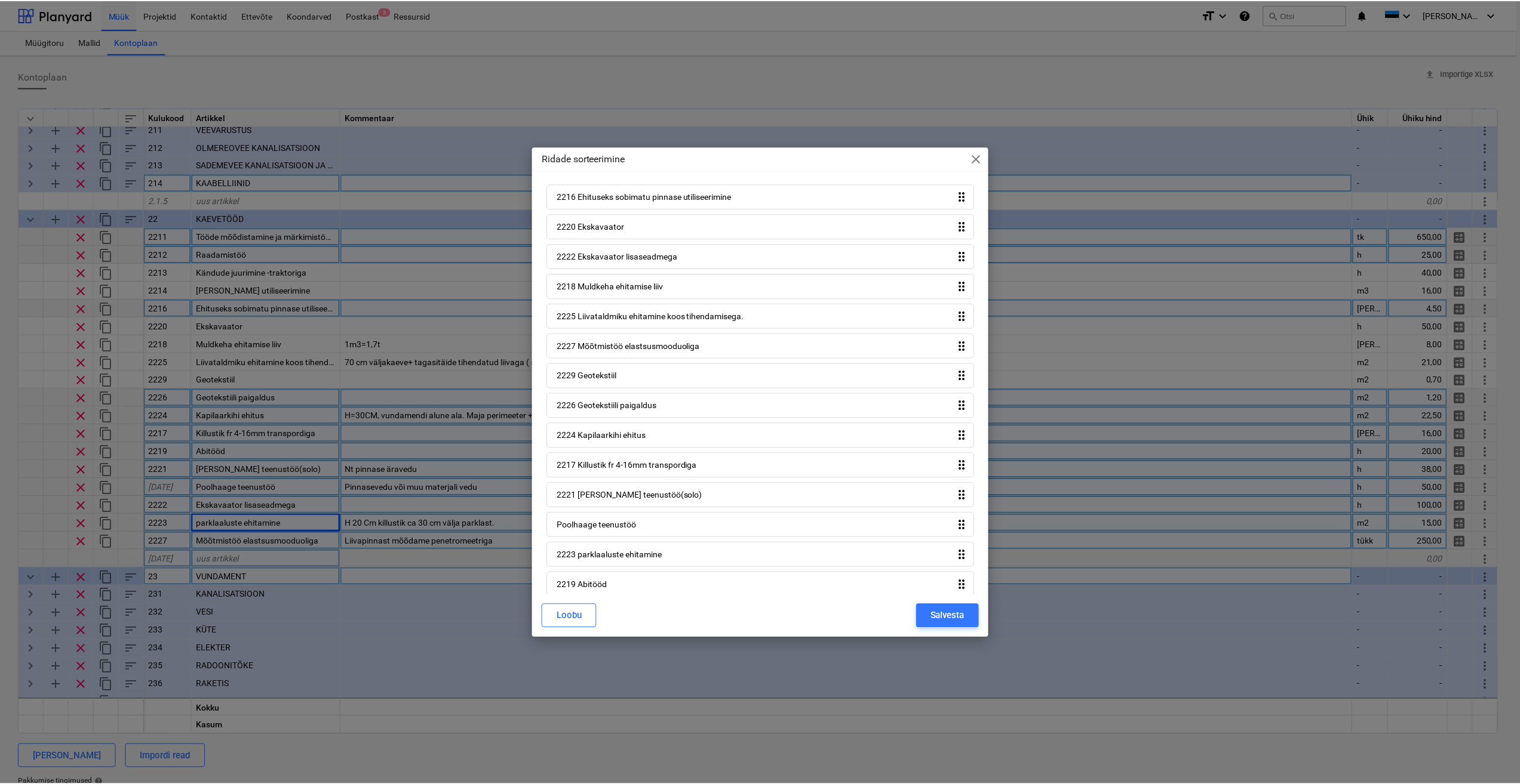
scroll to position [145, 0]
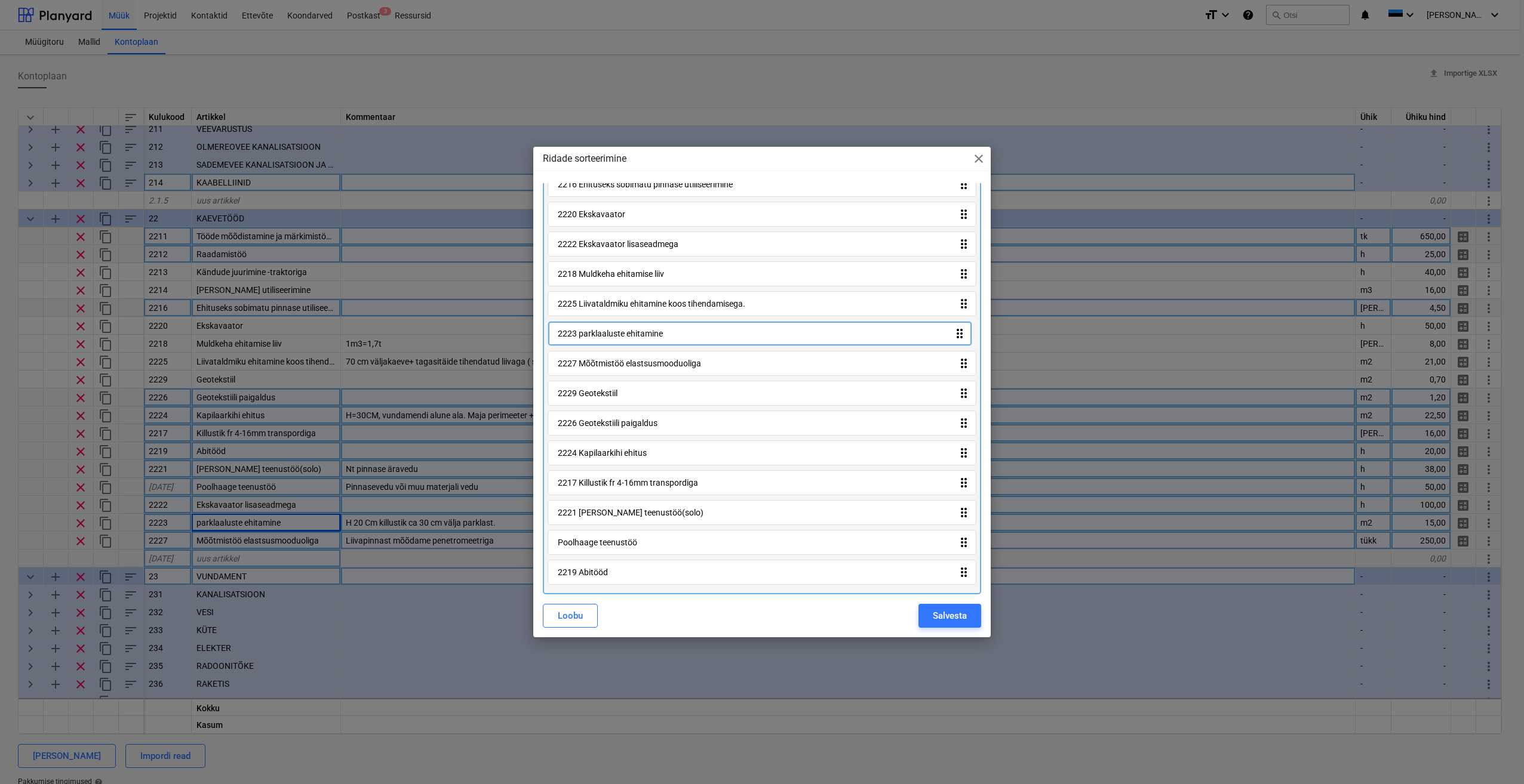
drag, startPoint x: 958, startPoint y: 545, endPoint x: 955, endPoint y: 330, distance: 215.0
click at [955, 330] on div "2211 Tööde mõõdistamine ja märkimistööd + teostusjoonis. drag_indicator 2212 Ra…" at bounding box center [762, 321] width 438 height 547
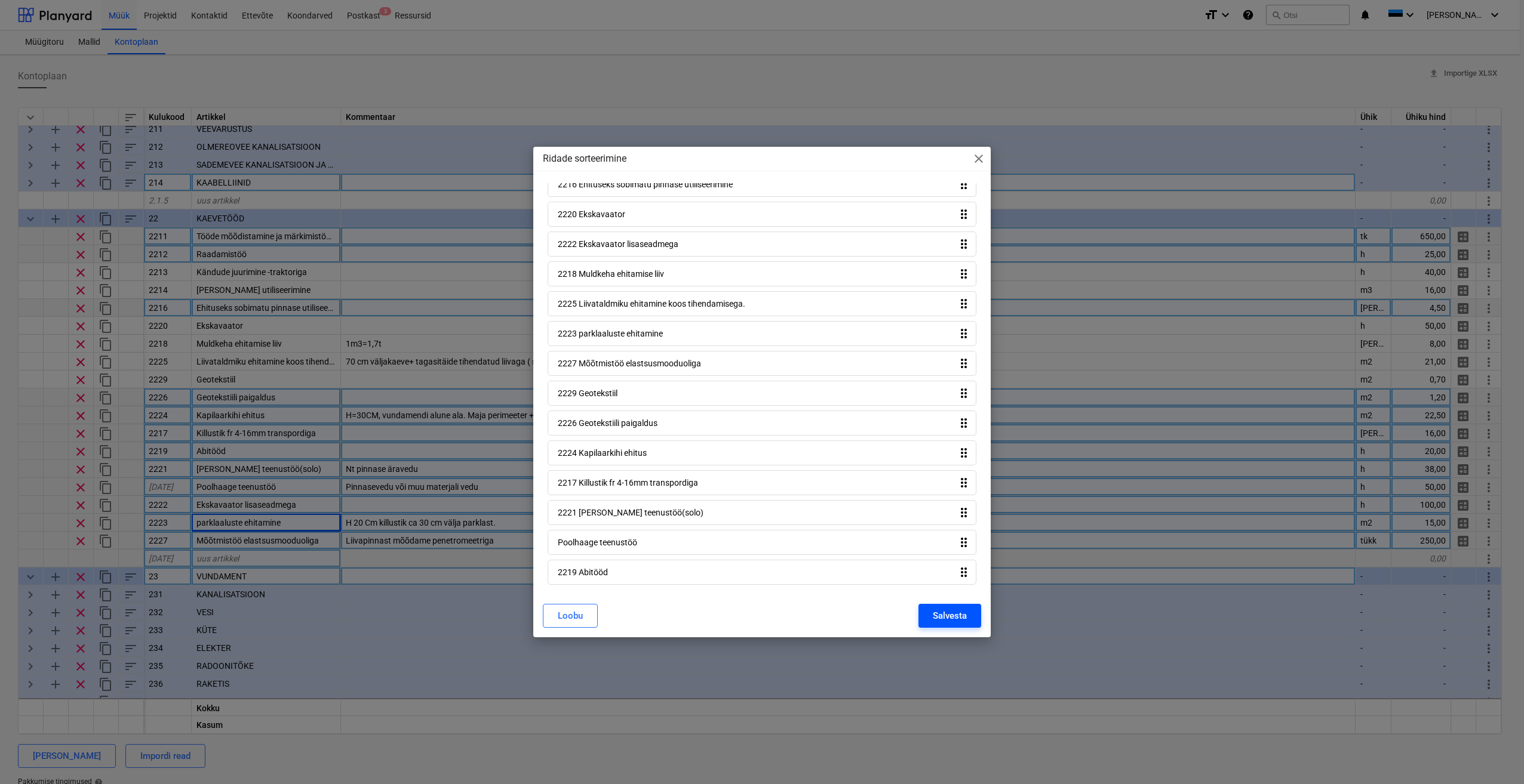
click at [955, 616] on div "Salvesta" at bounding box center [950, 616] width 34 height 15
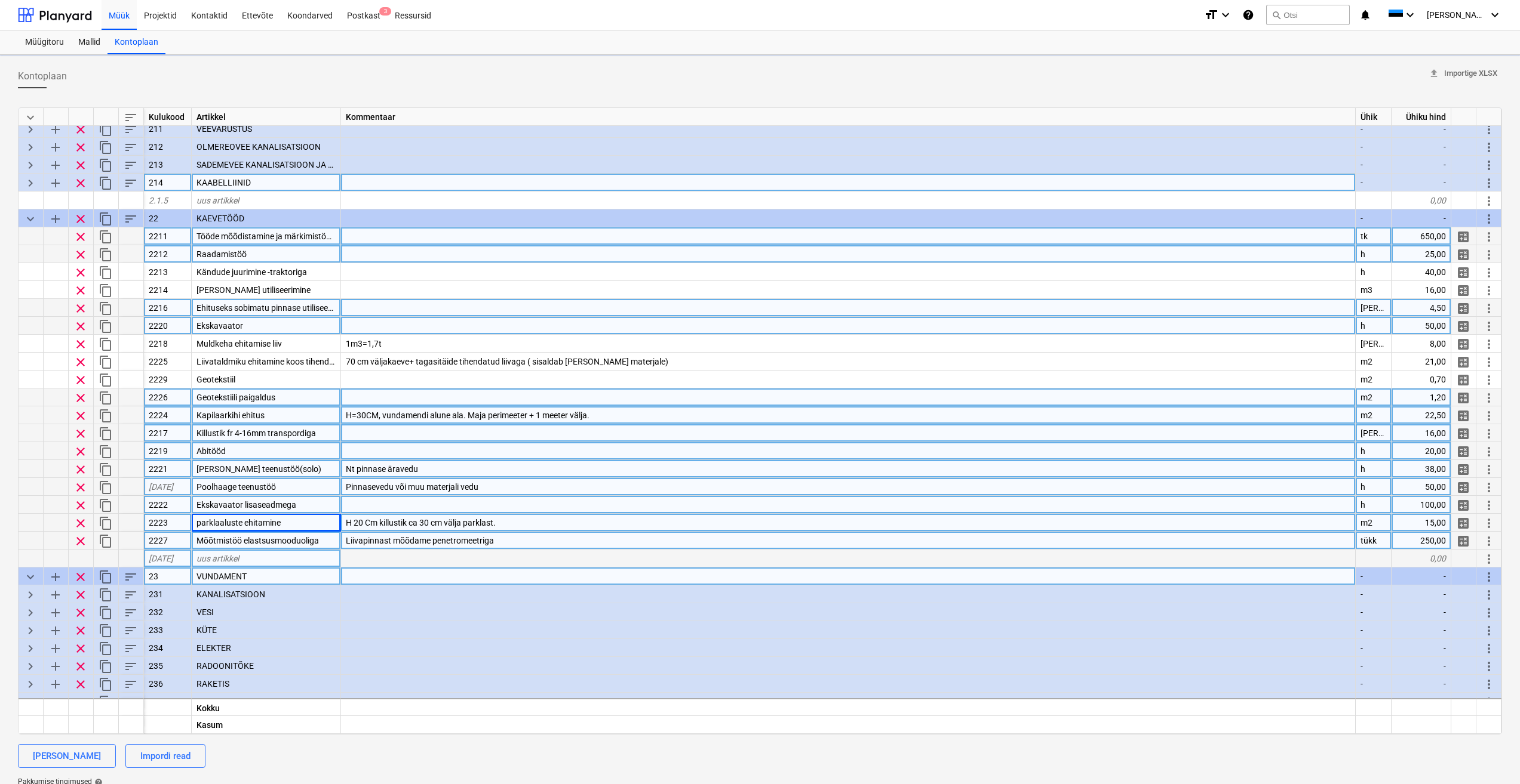
type textarea "x"
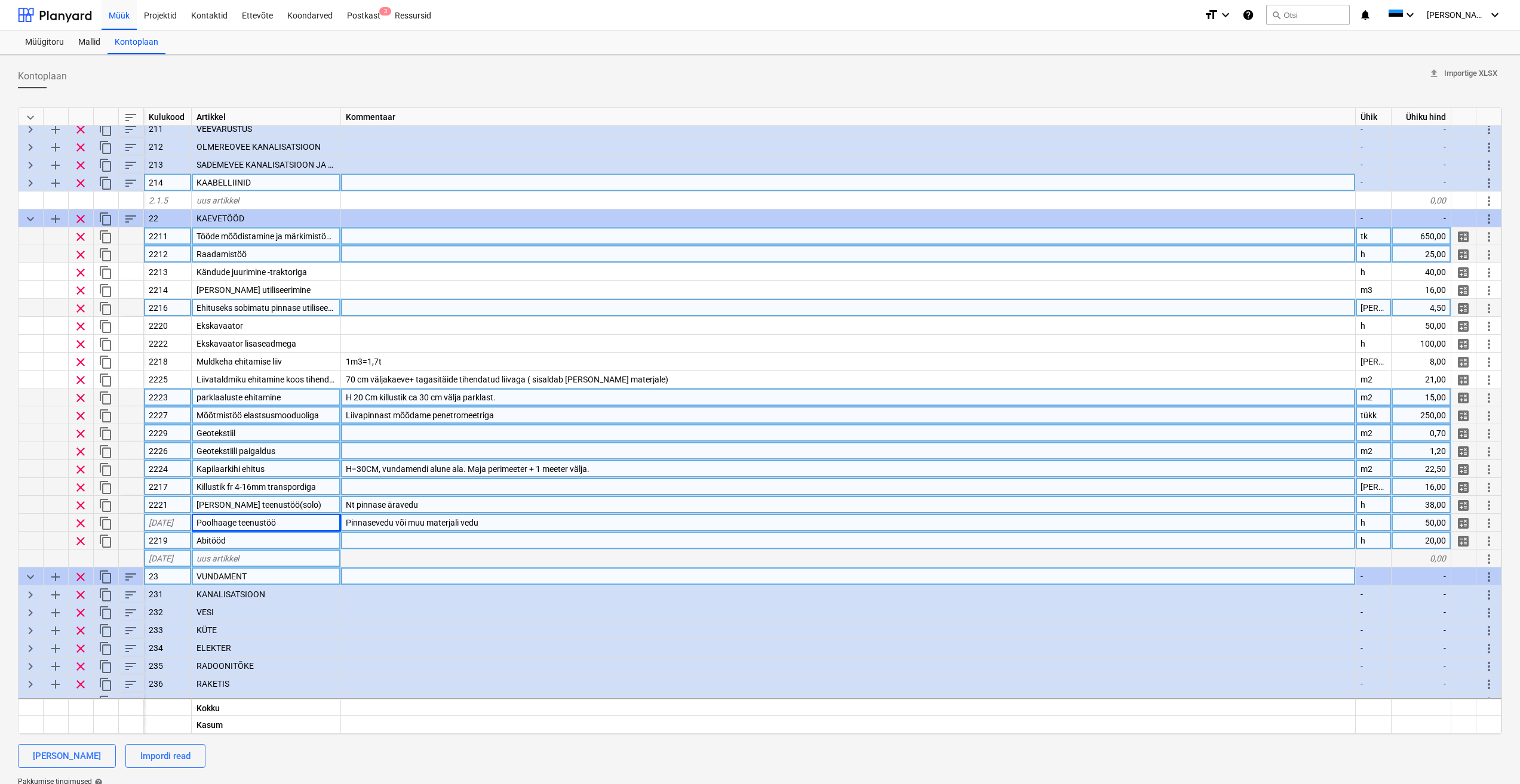
click at [802, 435] on div at bounding box center [848, 433] width 1015 height 18
click at [295, 253] on div "Raadamistöö" at bounding box center [266, 254] width 149 height 18
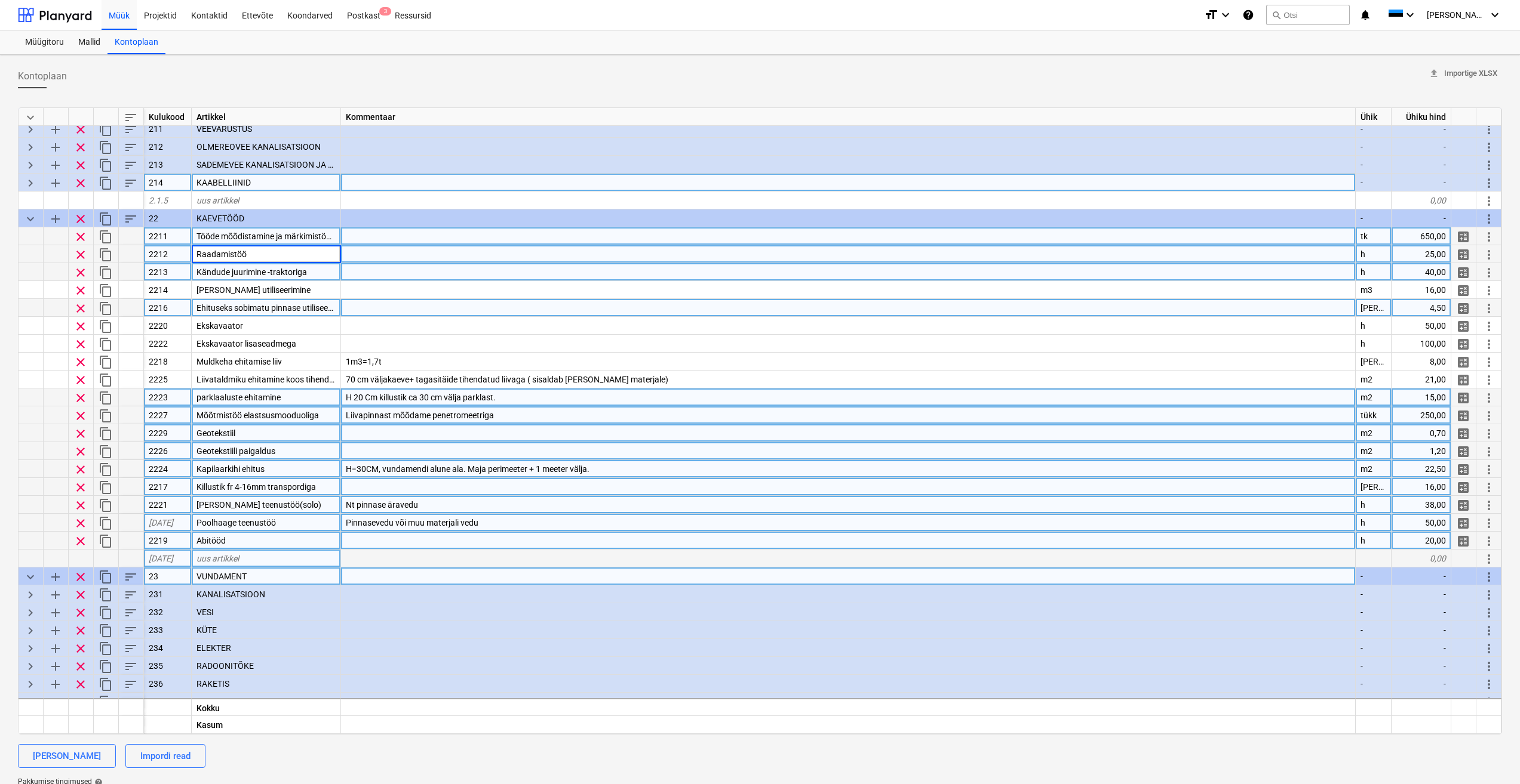
click at [319, 273] on div "Kändude juurimine -traktoriga" at bounding box center [266, 272] width 149 height 18
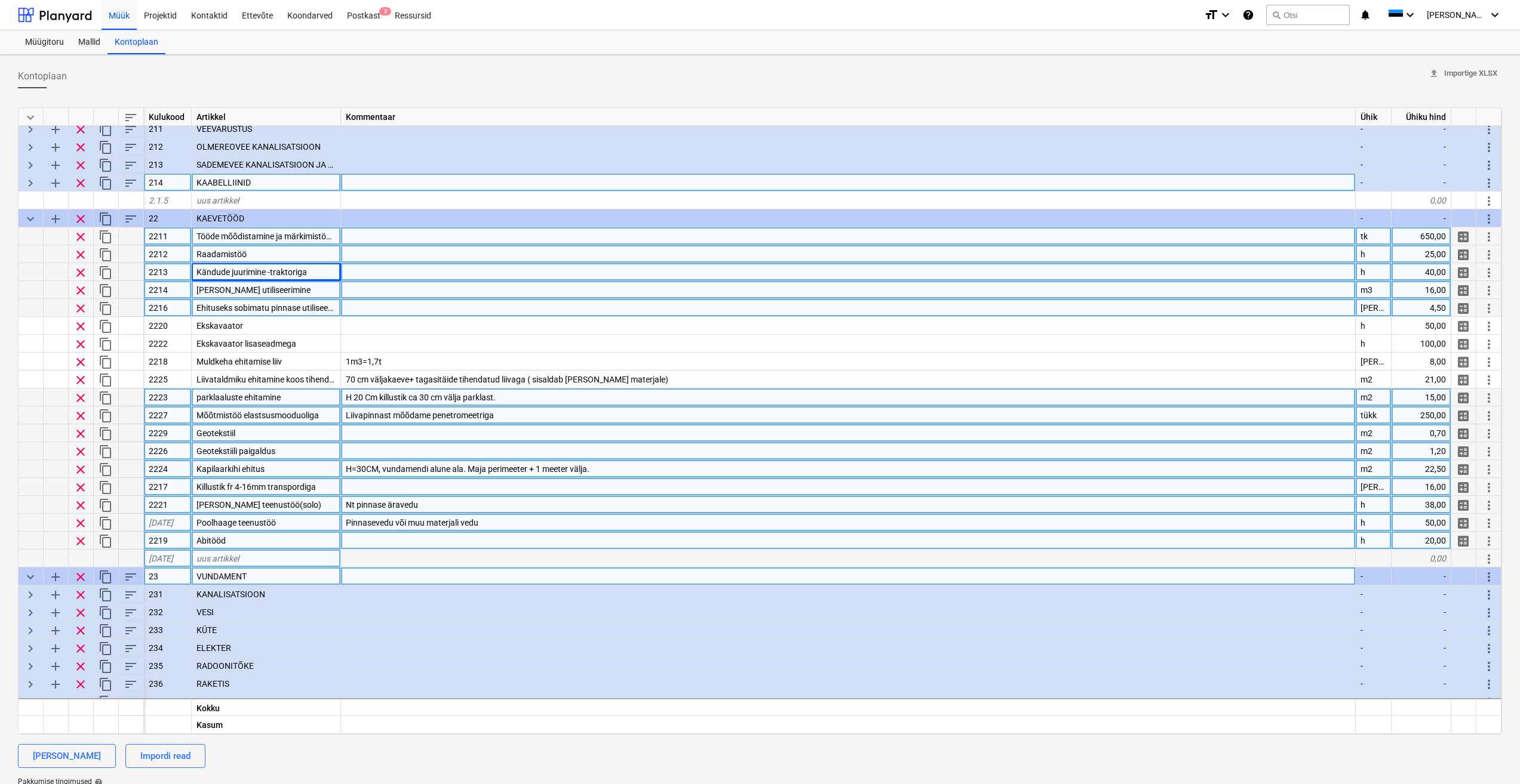
click at [311, 294] on div "[PERSON_NAME] utiliseerimine" at bounding box center [266, 289] width 149 height 18
click at [173, 292] on div "2214" at bounding box center [168, 289] width 48 height 18
click at [176, 311] on div "2216" at bounding box center [168, 307] width 48 height 18
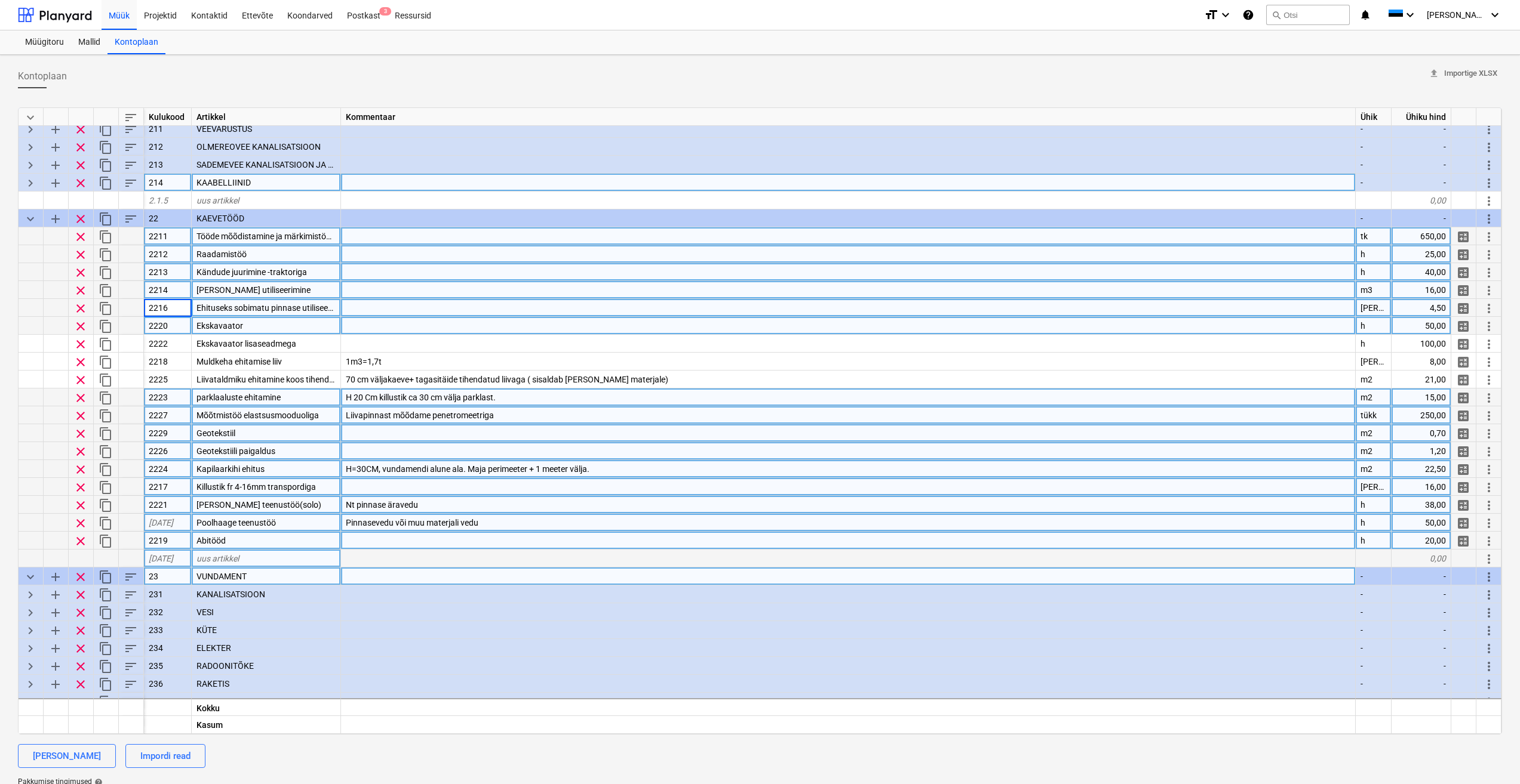
click at [287, 323] on div "Ekskavaator" at bounding box center [266, 325] width 149 height 18
click at [302, 303] on span "Ehituseks sobimatu pinnase utiliseerimine" at bounding box center [273, 307] width 154 height 9
click at [295, 324] on div "Ekskavaator" at bounding box center [266, 325] width 149 height 18
click at [265, 307] on span "Ehituseks sobimatu pinnase utiliseerimine" at bounding box center [273, 307] width 154 height 9
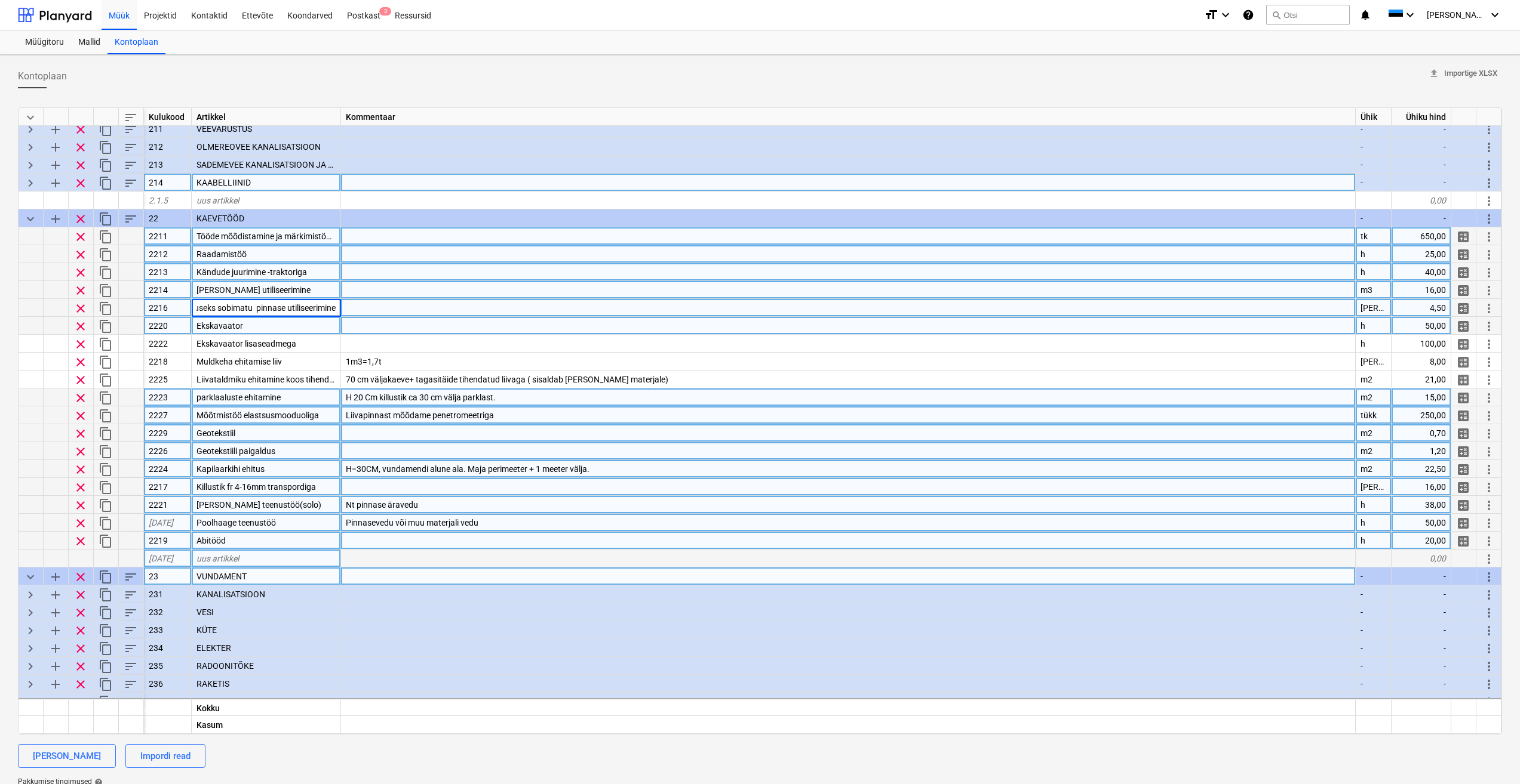
click at [173, 305] on div "2216" at bounding box center [168, 307] width 48 height 18
click at [308, 313] on div "Ehituseks sobimatu pinnase utiliseerimine" at bounding box center [266, 307] width 149 height 18
click at [1377, 308] on div "[PERSON_NAME]" at bounding box center [1374, 307] width 36 height 18
type input "y"
type input "t"
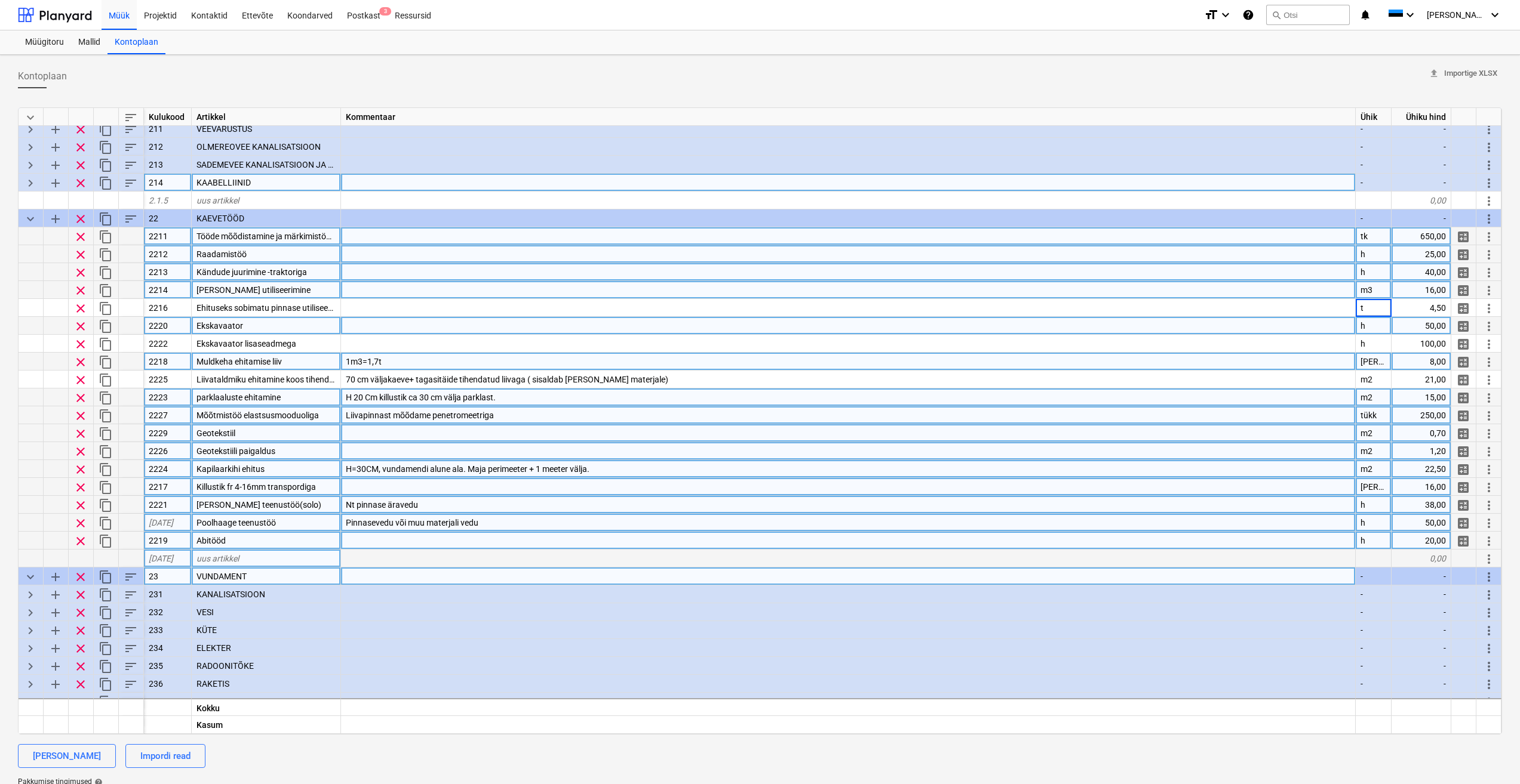
click at [1177, 358] on div "1m3=1,7t" at bounding box center [848, 361] width 1015 height 18
type textarea "x"
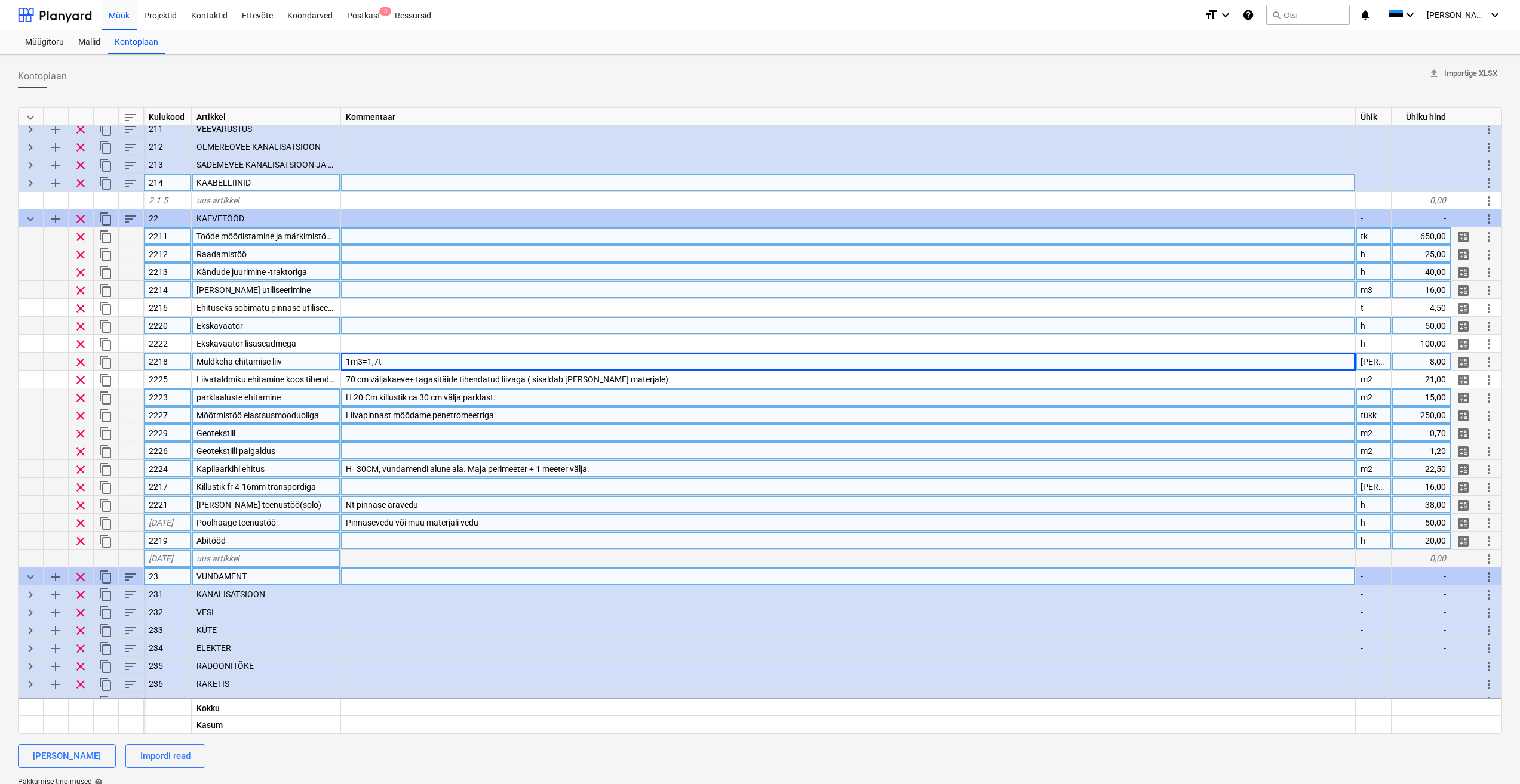
click at [857, 318] on div at bounding box center [848, 325] width 1015 height 18
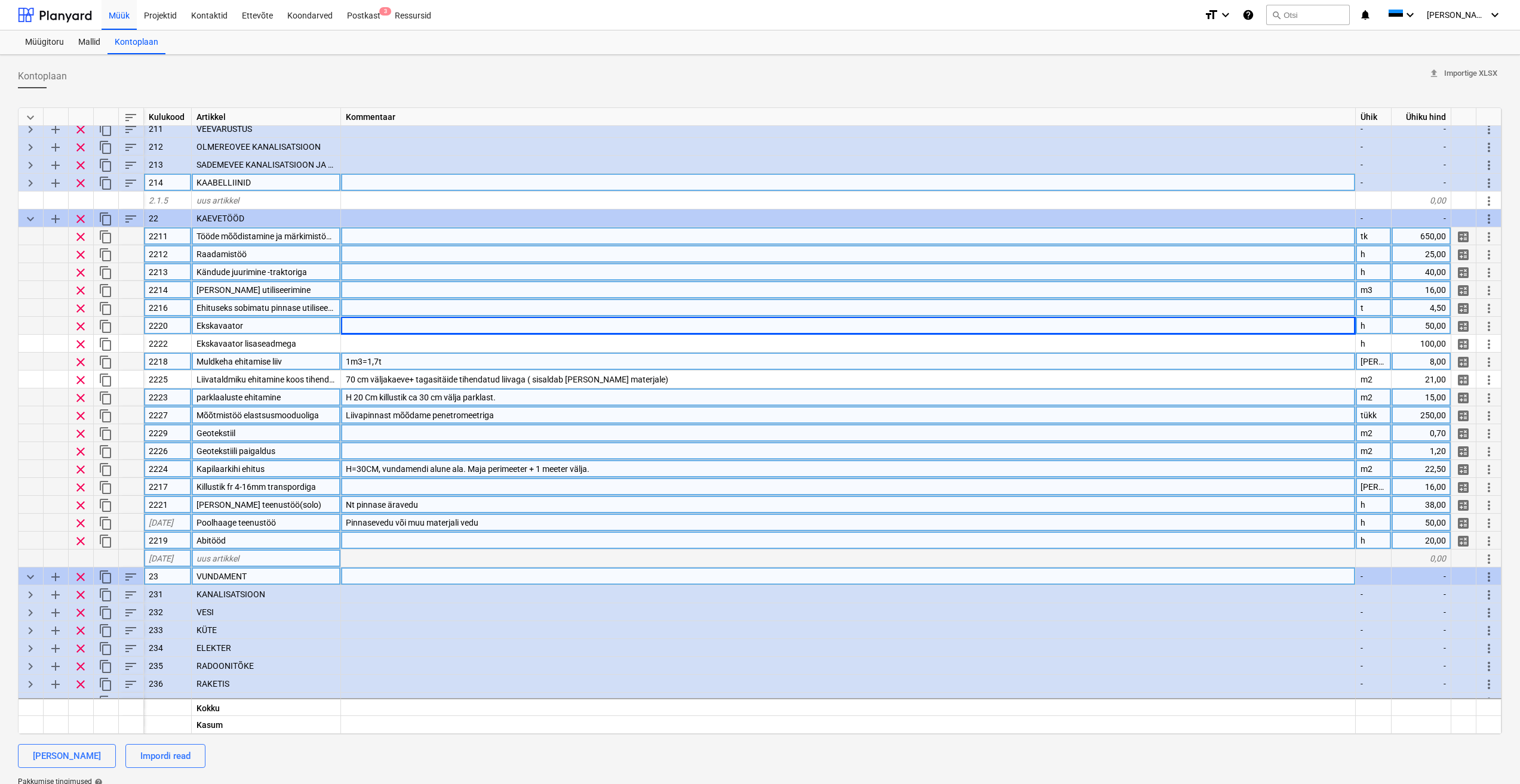
click at [825, 306] on div at bounding box center [848, 307] width 1015 height 18
click at [1106, 323] on div at bounding box center [848, 325] width 1015 height 18
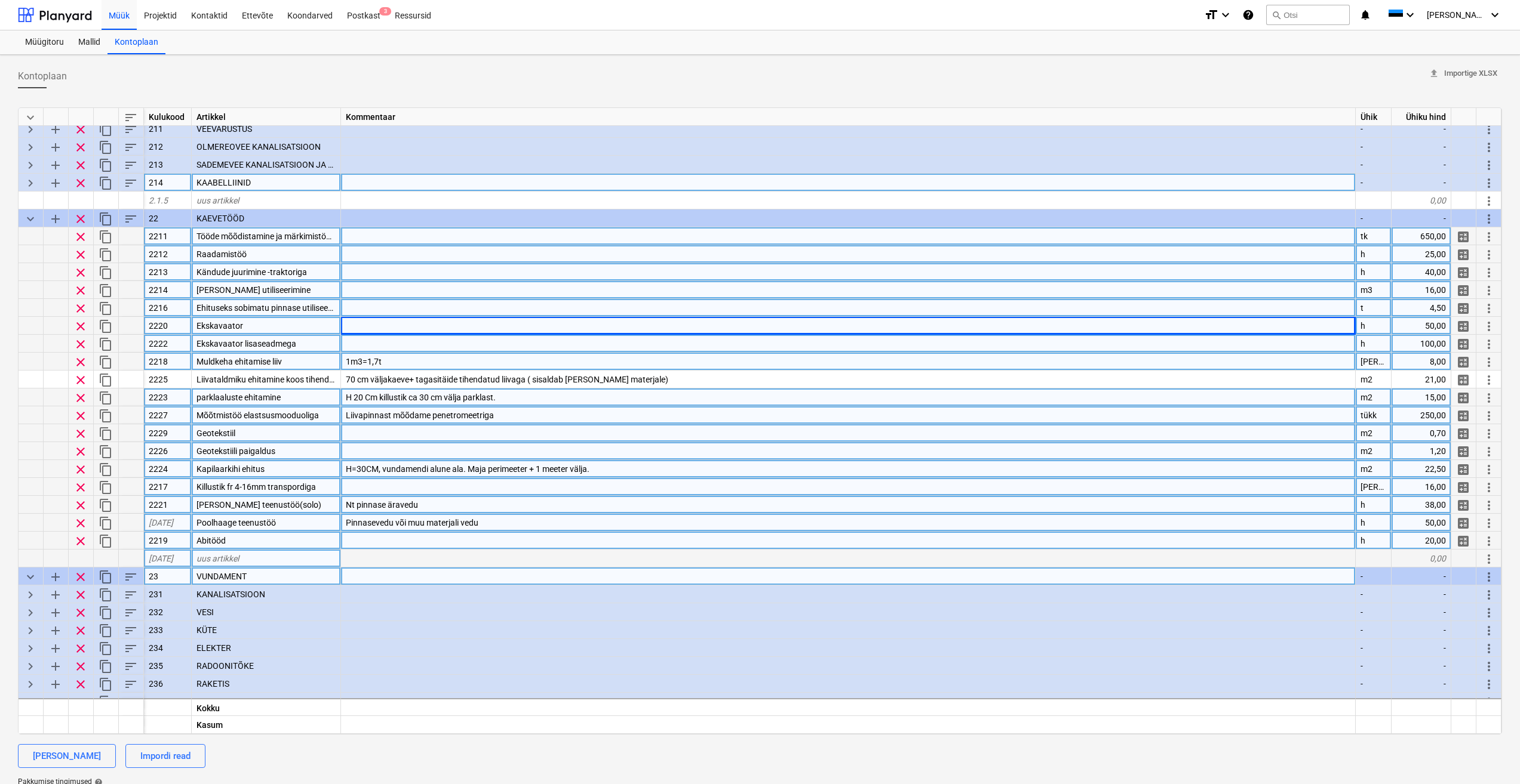
click at [957, 336] on div at bounding box center [848, 343] width 1015 height 18
click at [299, 325] on div "Ekskavaator" at bounding box center [266, 325] width 149 height 18
click at [306, 348] on div "Ekskavaator lisaseadmega" at bounding box center [266, 343] width 149 height 18
click at [309, 366] on div "Muldkeha ehitamise liiv" at bounding box center [266, 361] width 149 height 18
click at [510, 407] on div "Liivapinnast mõõdame penetromeetriga" at bounding box center [848, 415] width 1015 height 18
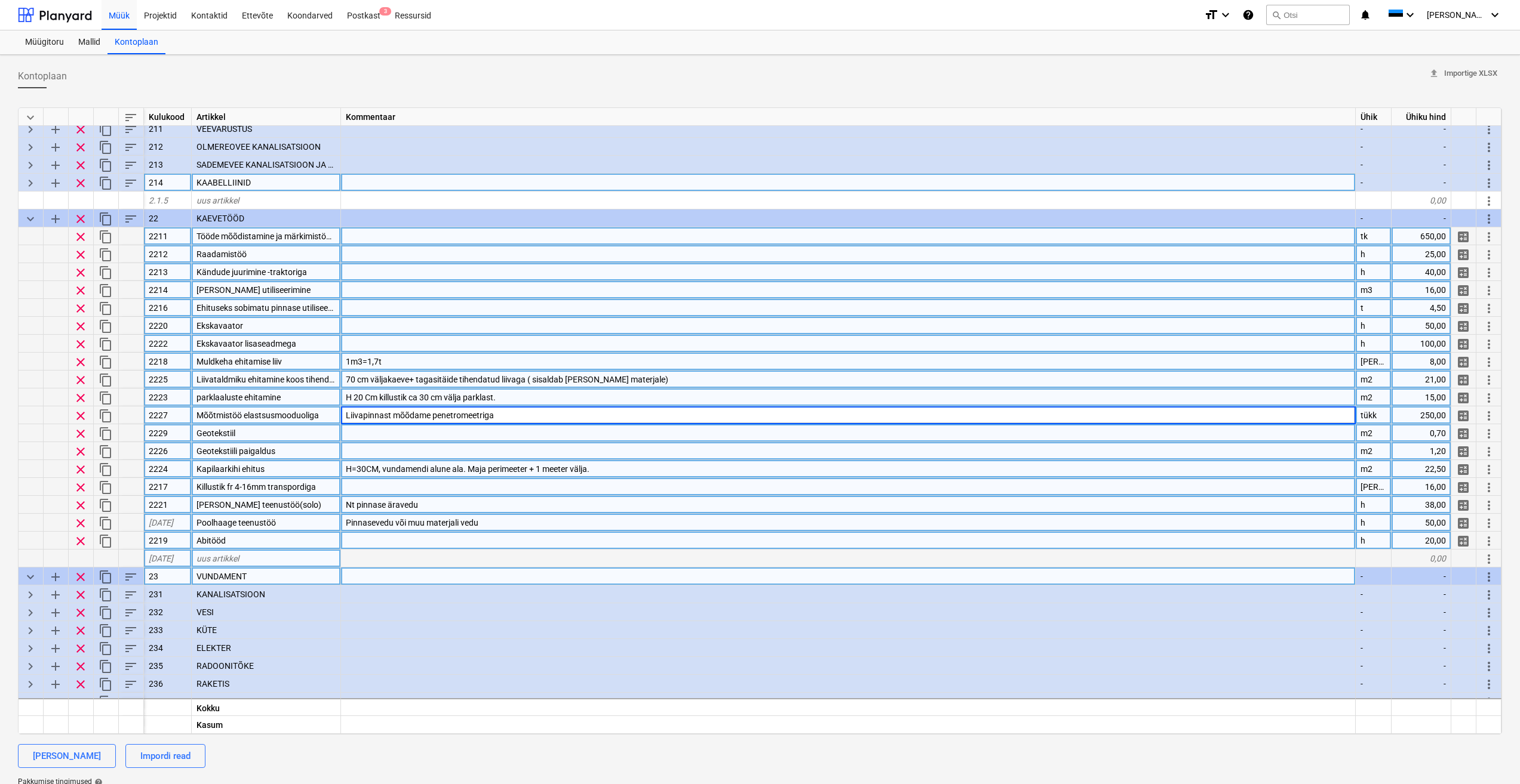
click at [401, 380] on span "70 cm väljakaeve+ tagasitäide tihendatud liivaga ( sisaldab [PERSON_NAME] mater…" at bounding box center [507, 379] width 323 height 9
click at [303, 364] on div "Muldkeha ehitamise liiv" at bounding box center [266, 361] width 149 height 18
click at [319, 379] on span "Liivataldmiku ehitamine koos tihendamisega." at bounding box center [279, 379] width 167 height 9
click at [597, 399] on div "H 20 Cm killustik ca 30 cm välja parklast." at bounding box center [848, 397] width 1015 height 18
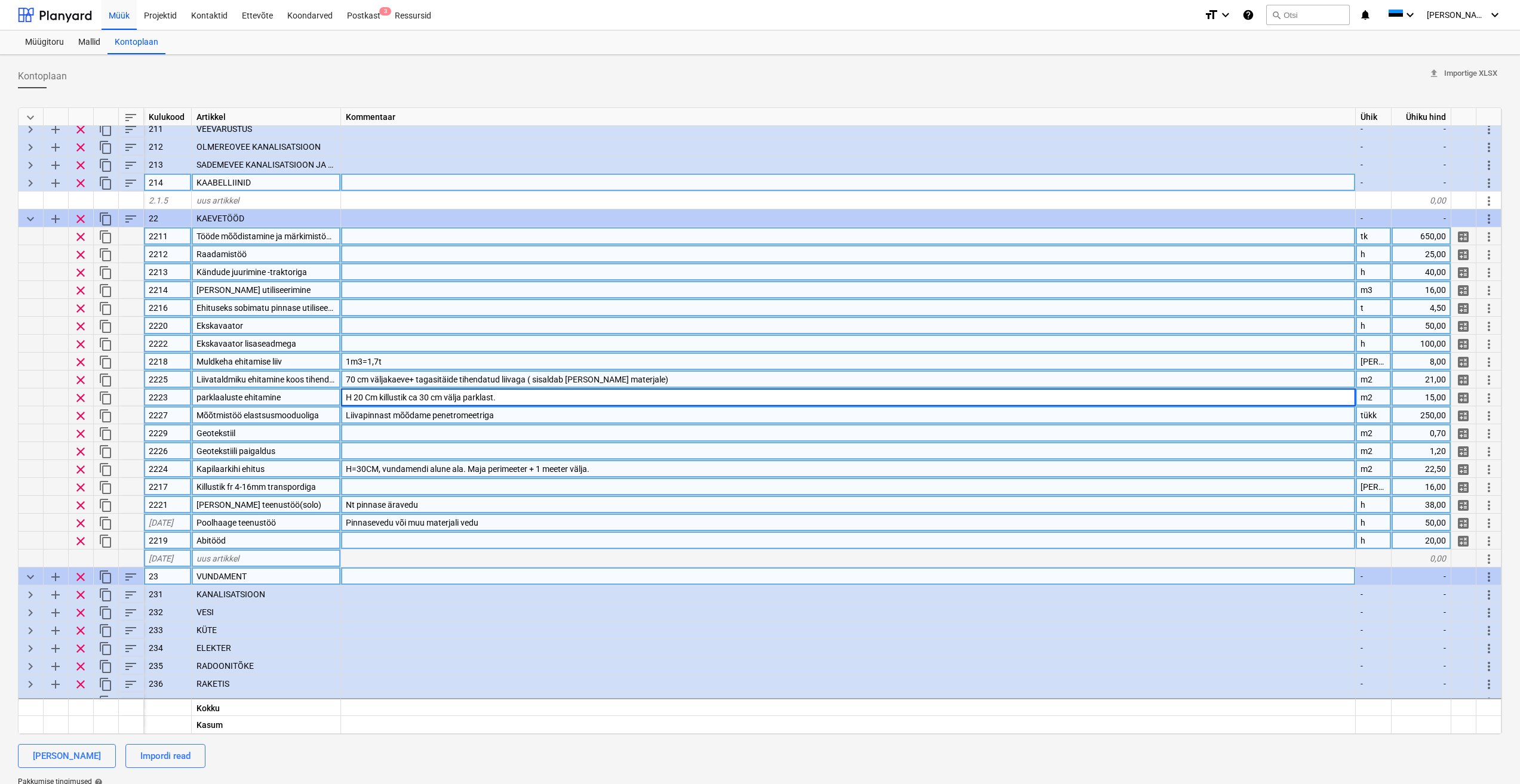
click at [326, 363] on div "Muldkeha ehitamise liiv" at bounding box center [266, 361] width 149 height 18
click at [328, 382] on span "Liivataldmiku ehitamine koos tihendamisega." at bounding box center [279, 379] width 167 height 9
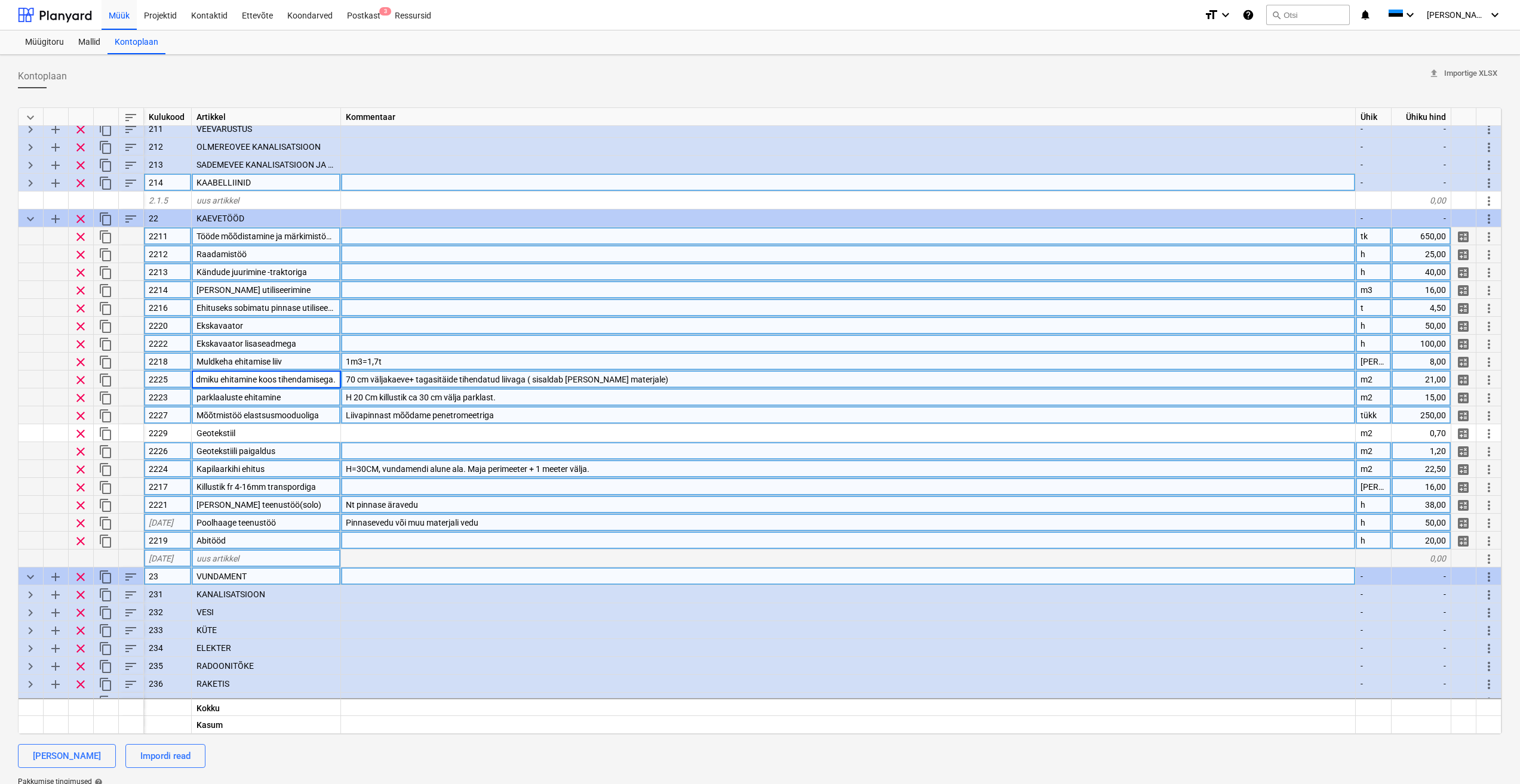
click at [533, 395] on div "H 20 Cm killustik ca 30 cm välja parklast." at bounding box center [848, 397] width 1015 height 18
click at [1372, 309] on div "t" at bounding box center [1374, 307] width 36 height 18
click at [1372, 309] on input "t" at bounding box center [1373, 307] width 35 height 17
type input "[PERSON_NAME]"
click at [1246, 366] on div "1m3=1,7t" at bounding box center [848, 361] width 1015 height 18
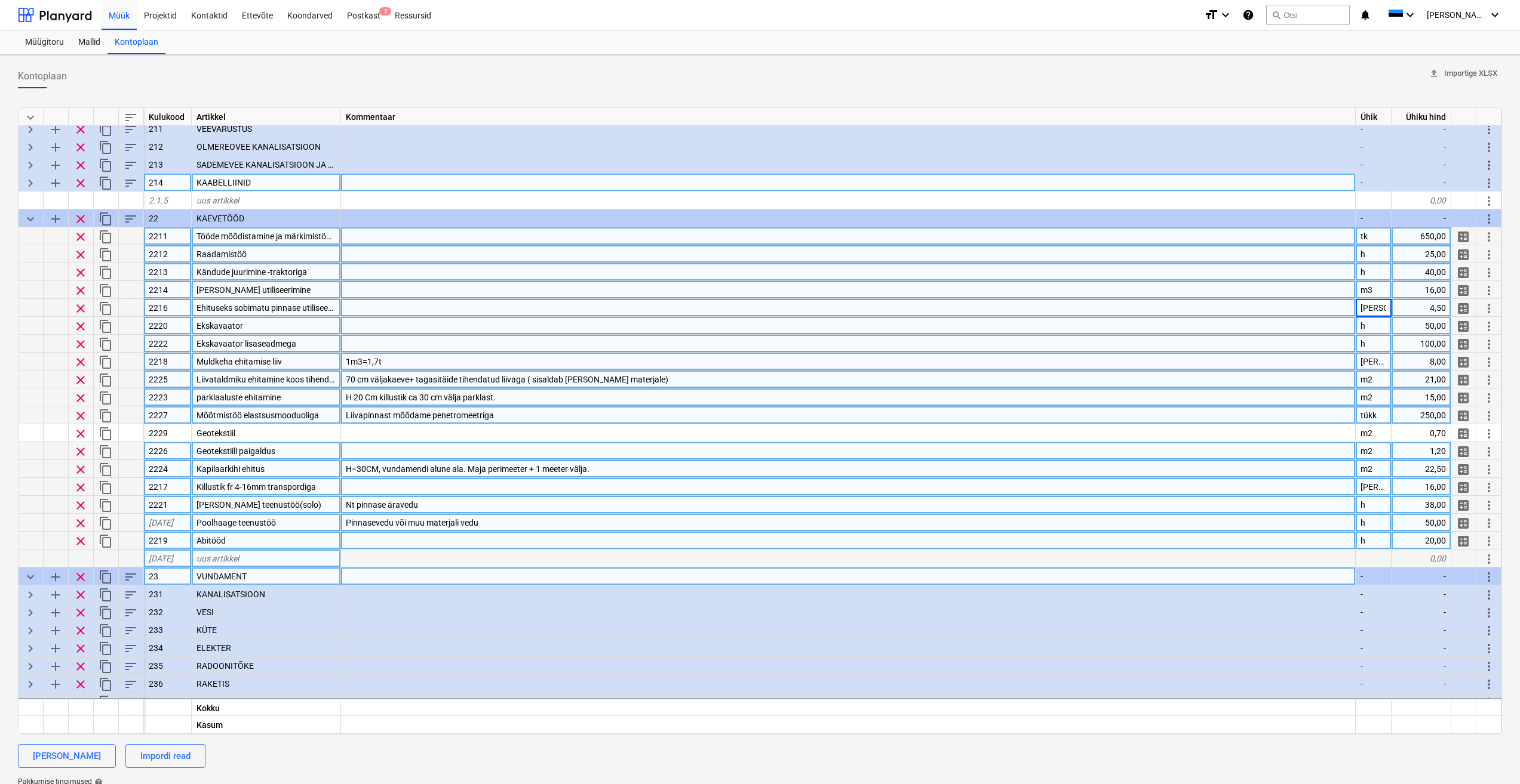
type textarea "x"
click at [274, 380] on span "Liivataldmiku ehitamine koos tihendamisega." at bounding box center [279, 379] width 167 height 9
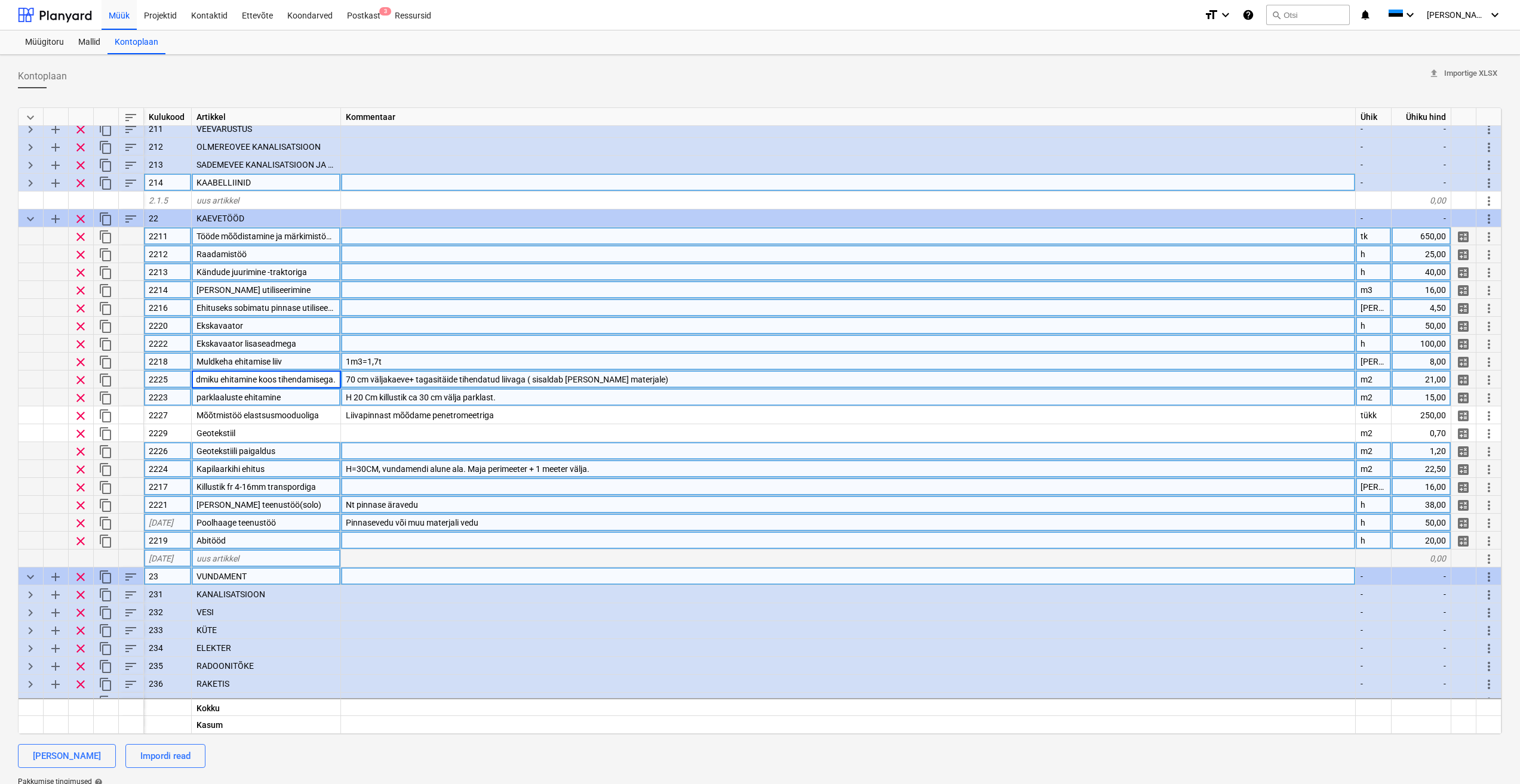
click at [298, 400] on div "parklaaluste ehitamine" at bounding box center [266, 397] width 149 height 18
click at [202, 400] on input "parklaaluste ehitamine" at bounding box center [266, 397] width 149 height 17
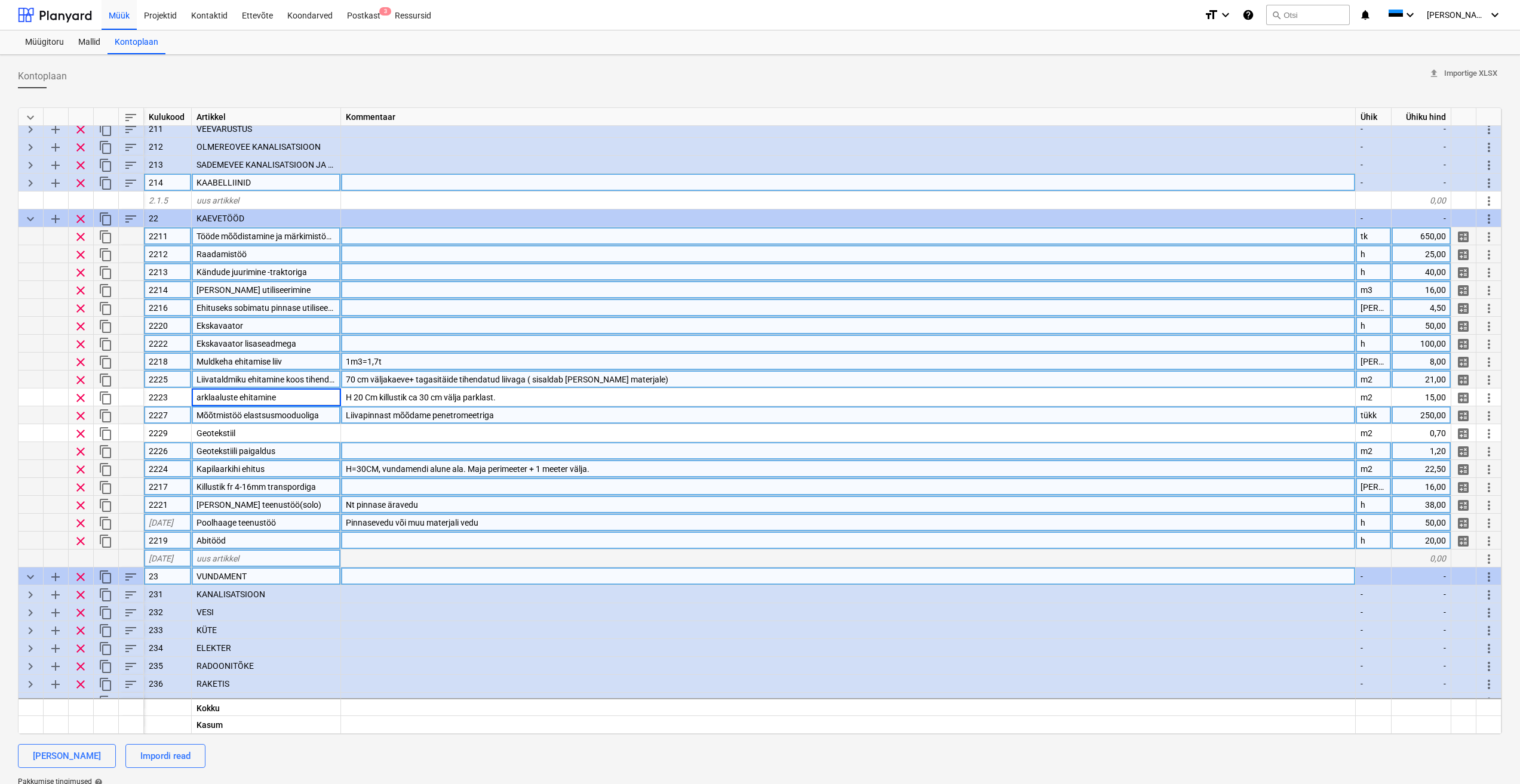
type input "Parklaaluste ehitamine"
click at [495, 417] on div "Liivapinnast mõõdame penetromeetriga" at bounding box center [848, 415] width 1015 height 18
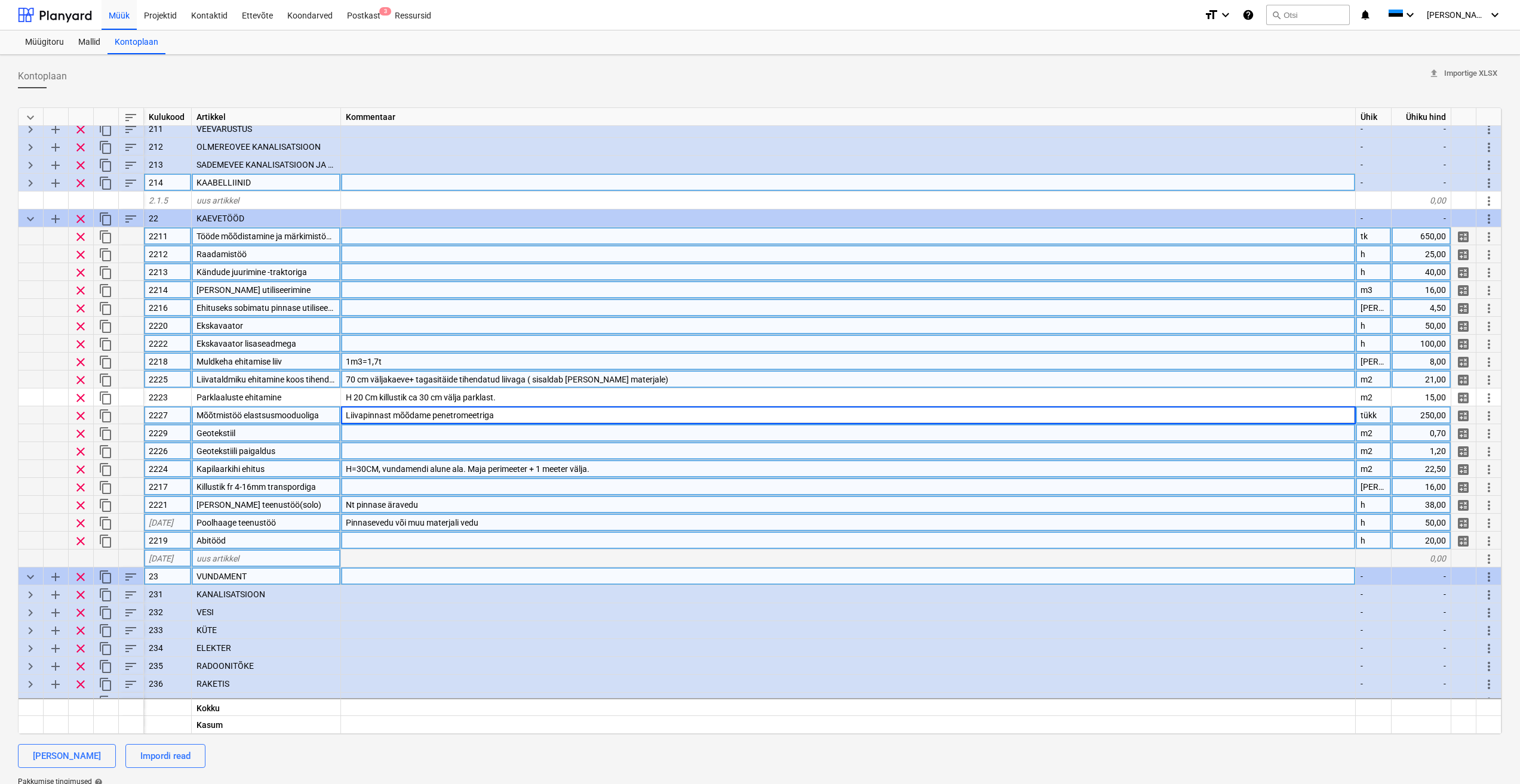
click at [390, 435] on div at bounding box center [848, 433] width 1015 height 18
click at [623, 334] on div at bounding box center [848, 325] width 1015 height 18
click at [453, 303] on div at bounding box center [848, 307] width 1015 height 18
click at [427, 339] on div at bounding box center [848, 343] width 1015 height 18
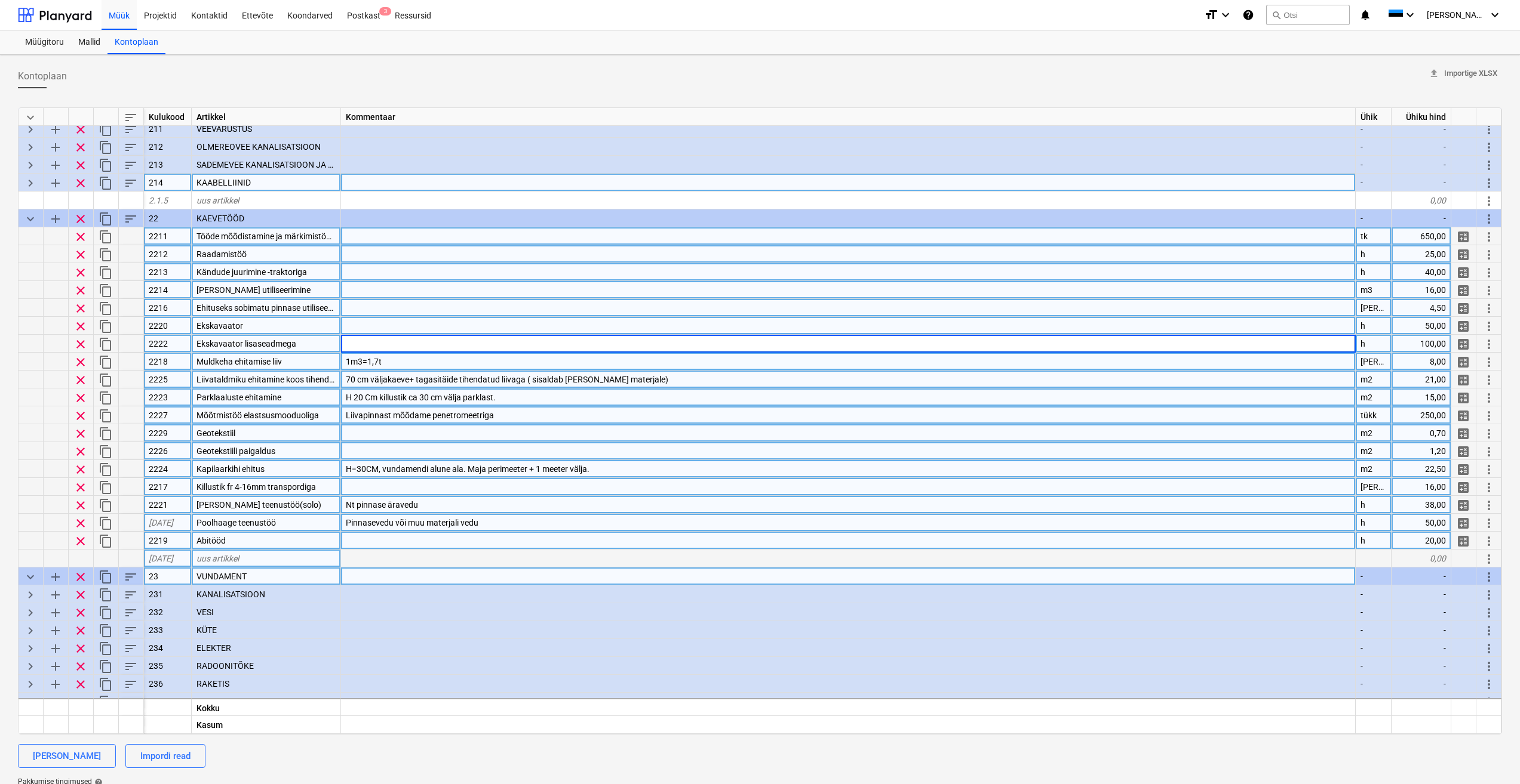
click at [307, 396] on div "Parklaaluste ehitamine" at bounding box center [266, 397] width 149 height 18
click at [313, 376] on span "Liivataldmiku ehitamine koos tihendamisega." at bounding box center [279, 379] width 167 height 9
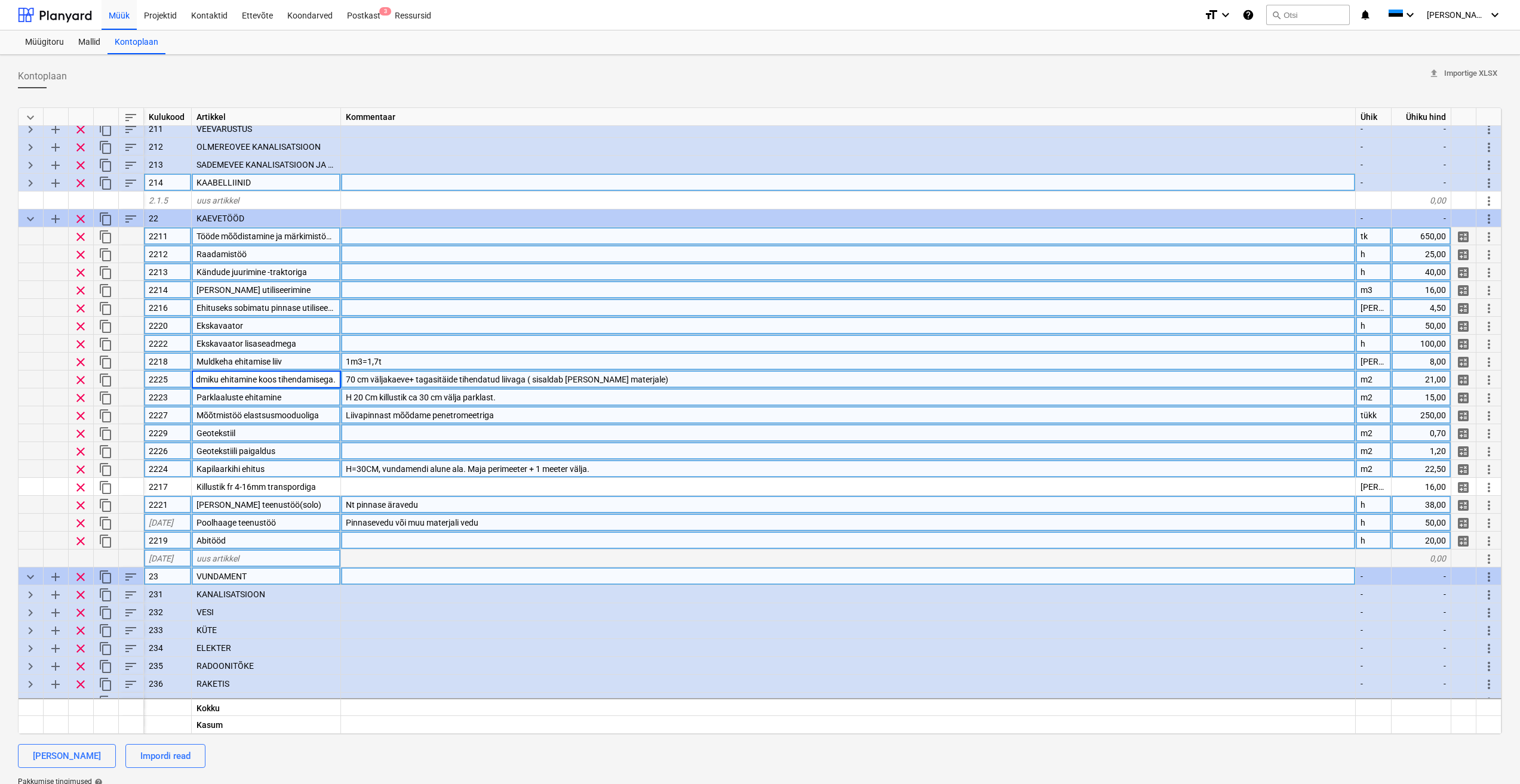
click at [325, 395] on div "Parklaaluste ehitamine" at bounding box center [266, 397] width 149 height 18
click at [533, 397] on div "H 20 Cm killustik ca 30 cm välja parklast." at bounding box center [848, 397] width 1015 height 18
click at [291, 394] on div "Parklaaluste ehitamine" at bounding box center [266, 397] width 149 height 18
click at [453, 361] on div "1m3=1,7t" at bounding box center [848, 361] width 1015 height 18
click at [237, 361] on span "Muldkeha ehitamise liiv" at bounding box center [239, 361] width 86 height 9
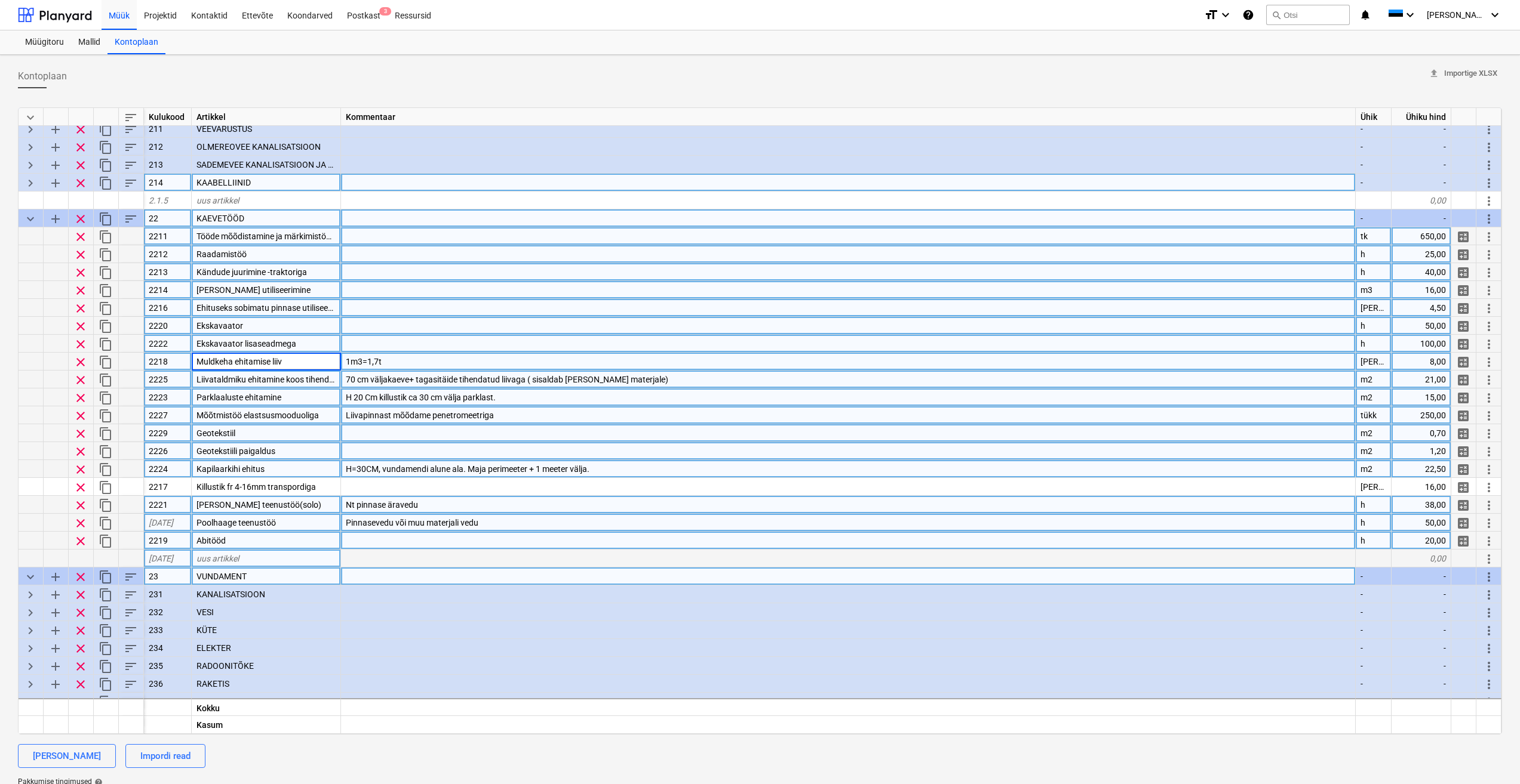
click at [134, 222] on span "sort" at bounding box center [130, 219] width 15 height 15
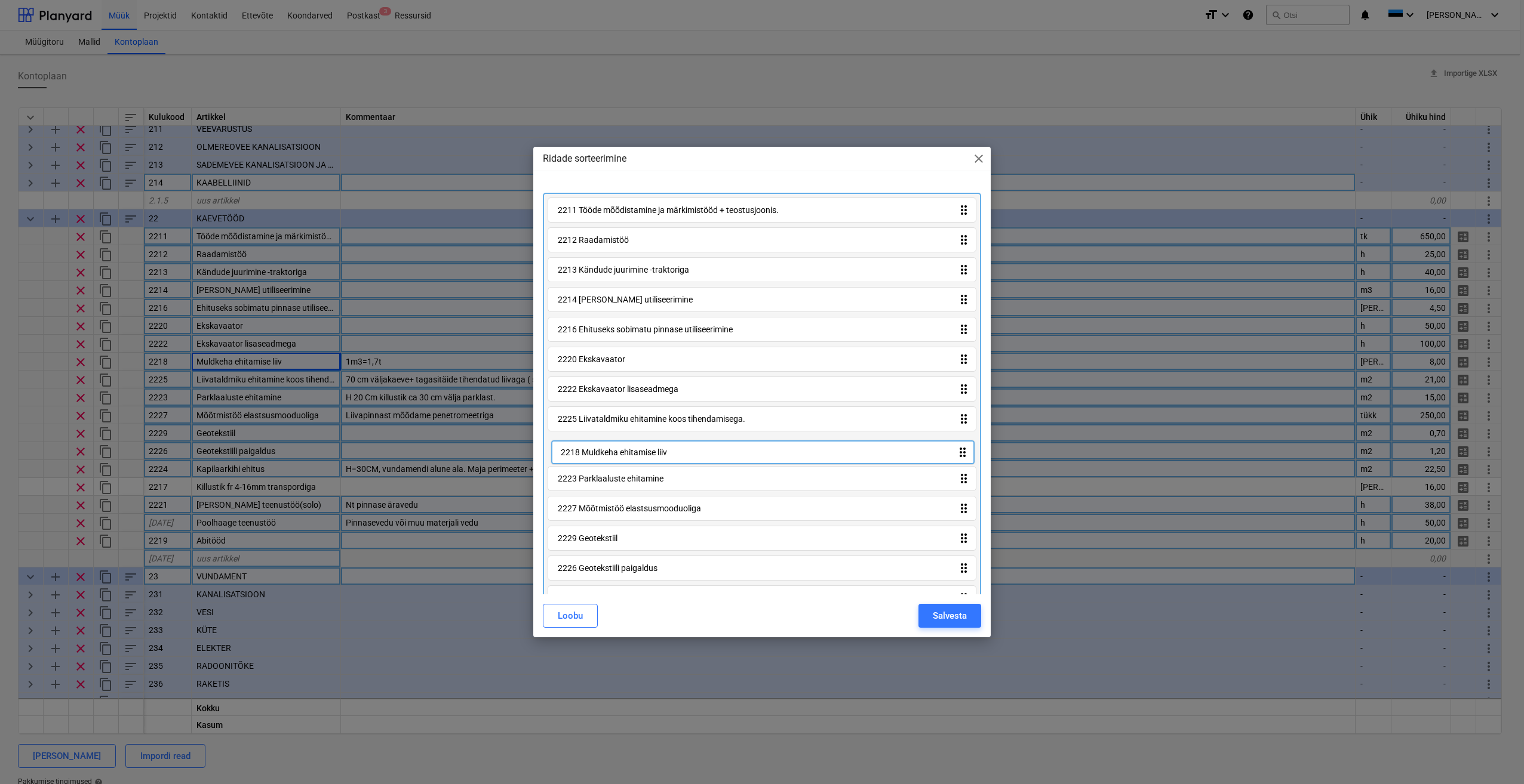
drag, startPoint x: 961, startPoint y: 422, endPoint x: 965, endPoint y: 459, distance: 37.2
click at [965, 459] on div "2211 Tööde mõõdistamine ja märkimistööd + teostusjoonis. drag_indicator 2212 Ra…" at bounding box center [762, 466] width 438 height 547
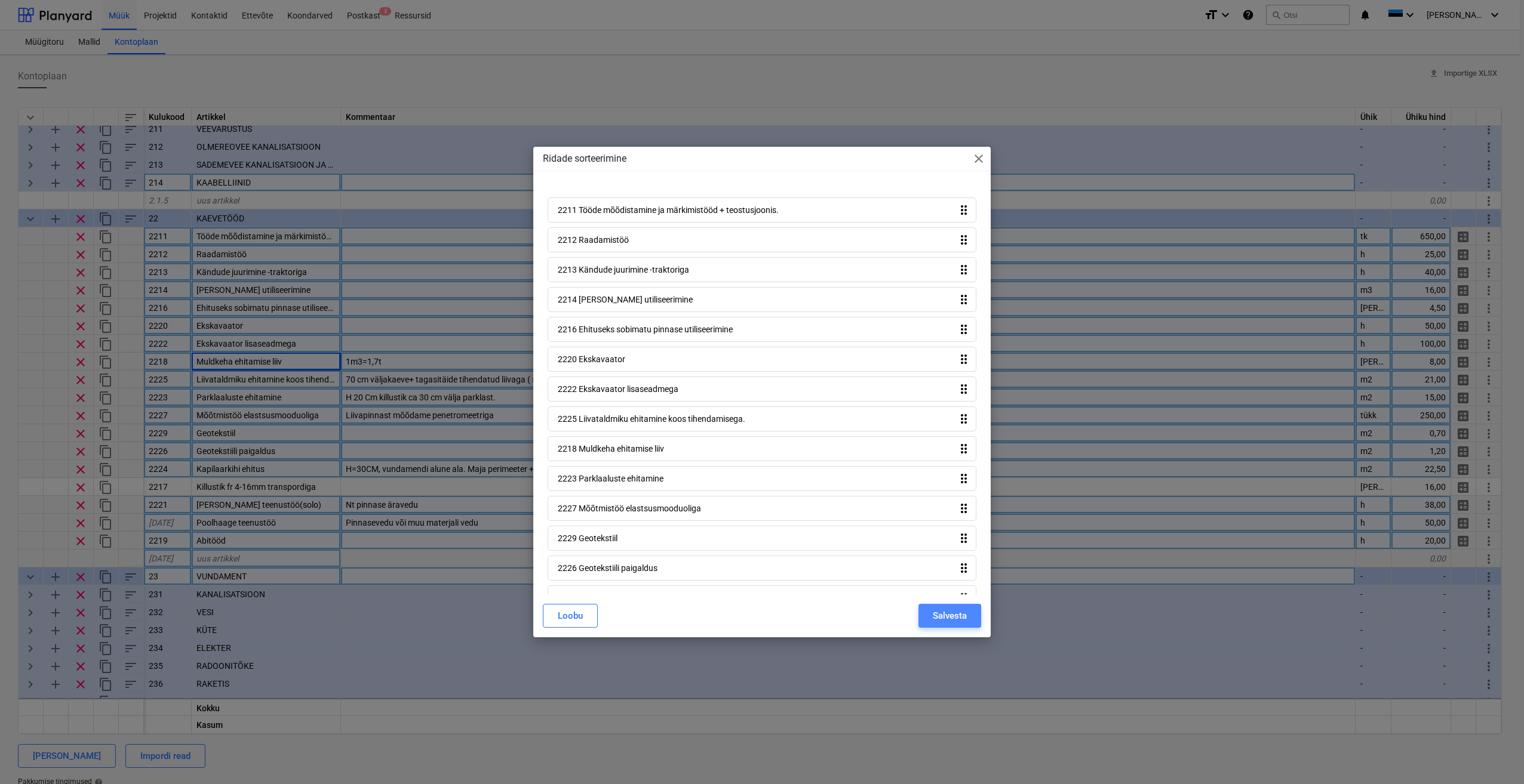
click at [966, 616] on div "Salvesta" at bounding box center [950, 616] width 34 height 15
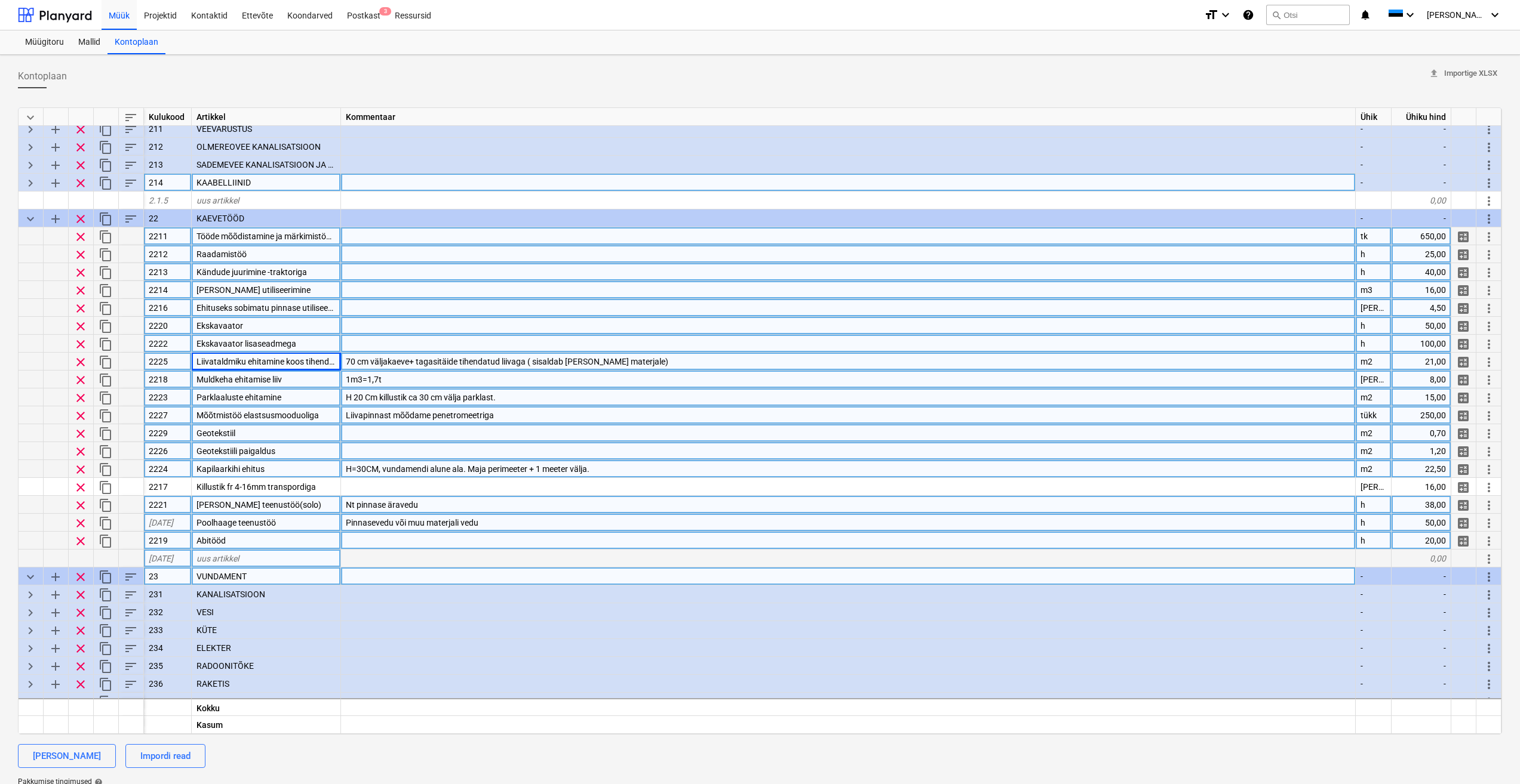
click at [550, 391] on div "H 20 Cm killustik ca 30 cm välja parklast." at bounding box center [848, 397] width 1015 height 18
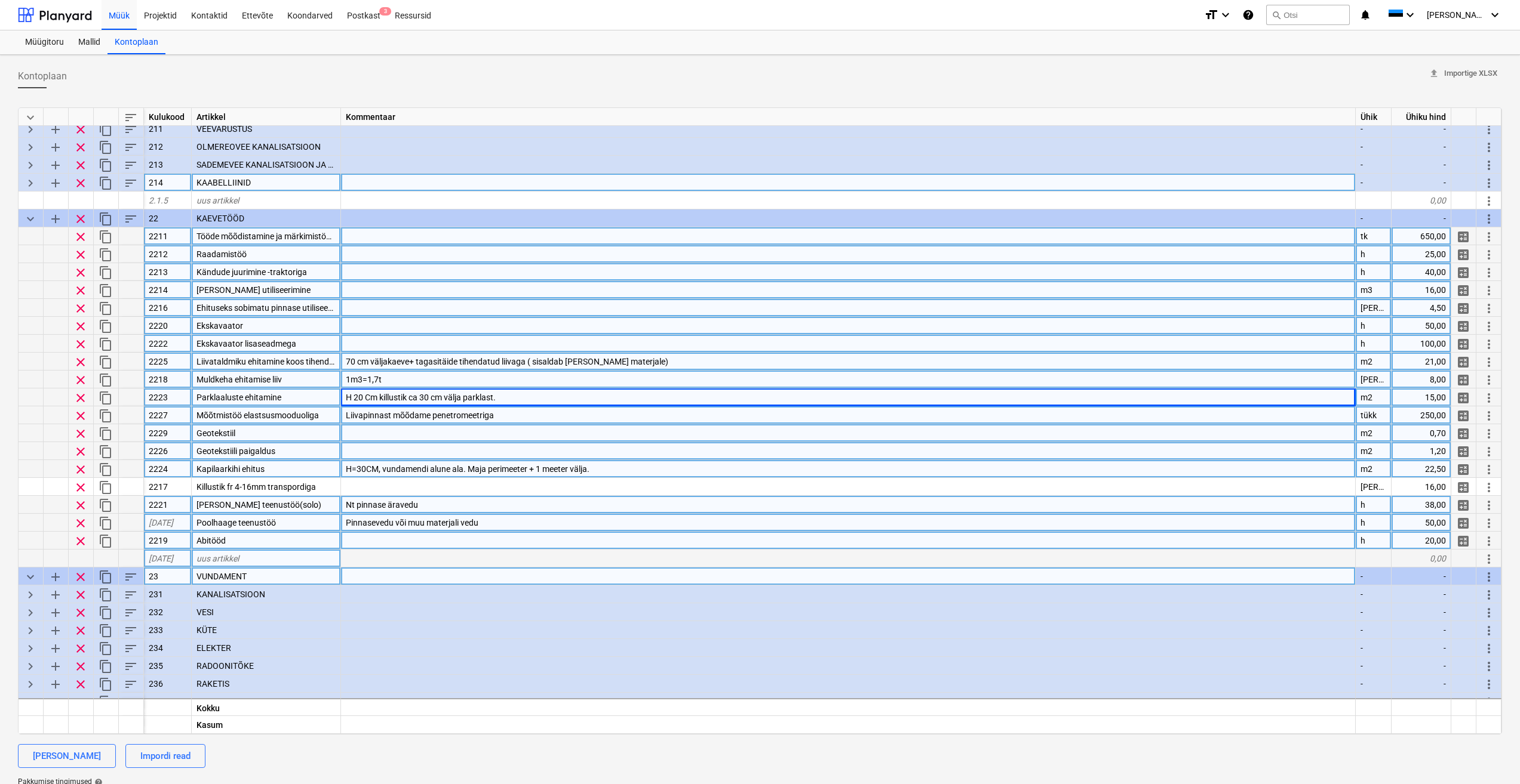
click at [291, 365] on span "Liivataldmiku ehitamine koos tihendamisega." at bounding box center [279, 361] width 167 height 9
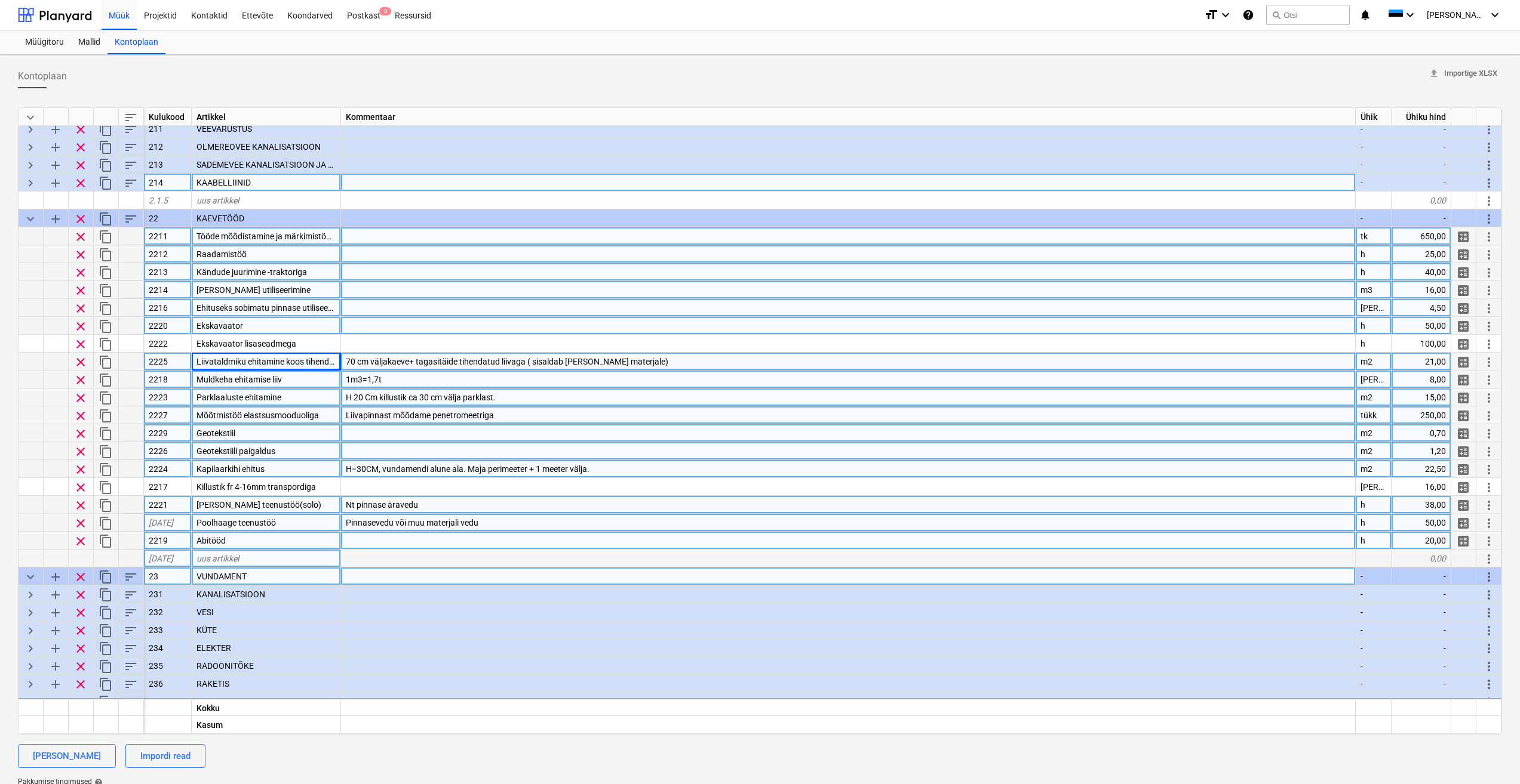
click at [307, 383] on div "Muldkeha ehitamise liiv" at bounding box center [266, 379] width 149 height 18
click at [302, 407] on div "Mõõtmistöö elastsusmooduoliga" at bounding box center [266, 415] width 149 height 18
click at [307, 383] on div "Muldkeha ehitamise liiv" at bounding box center [266, 379] width 149 height 18
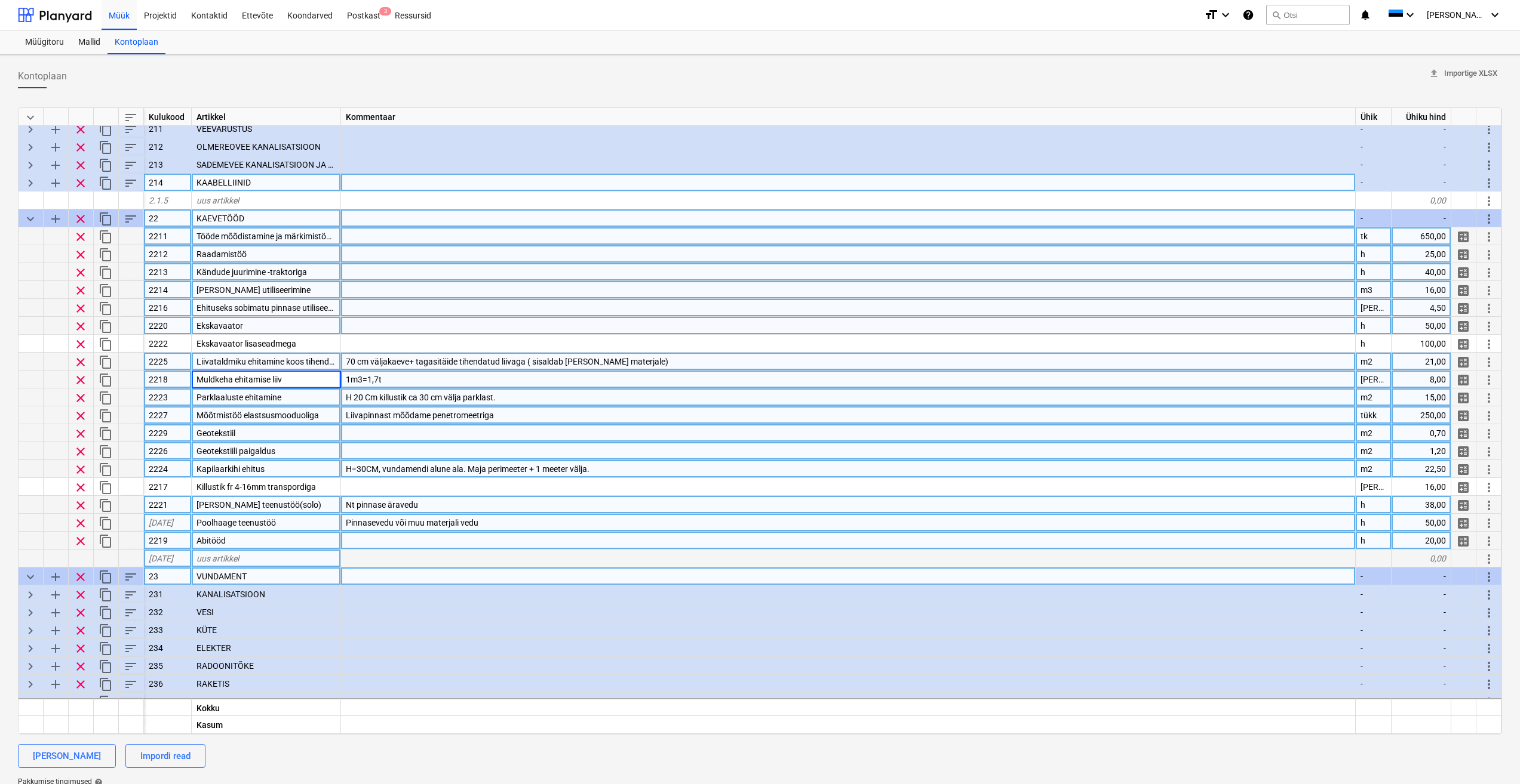
click at [127, 222] on span "sort" at bounding box center [130, 219] width 15 height 15
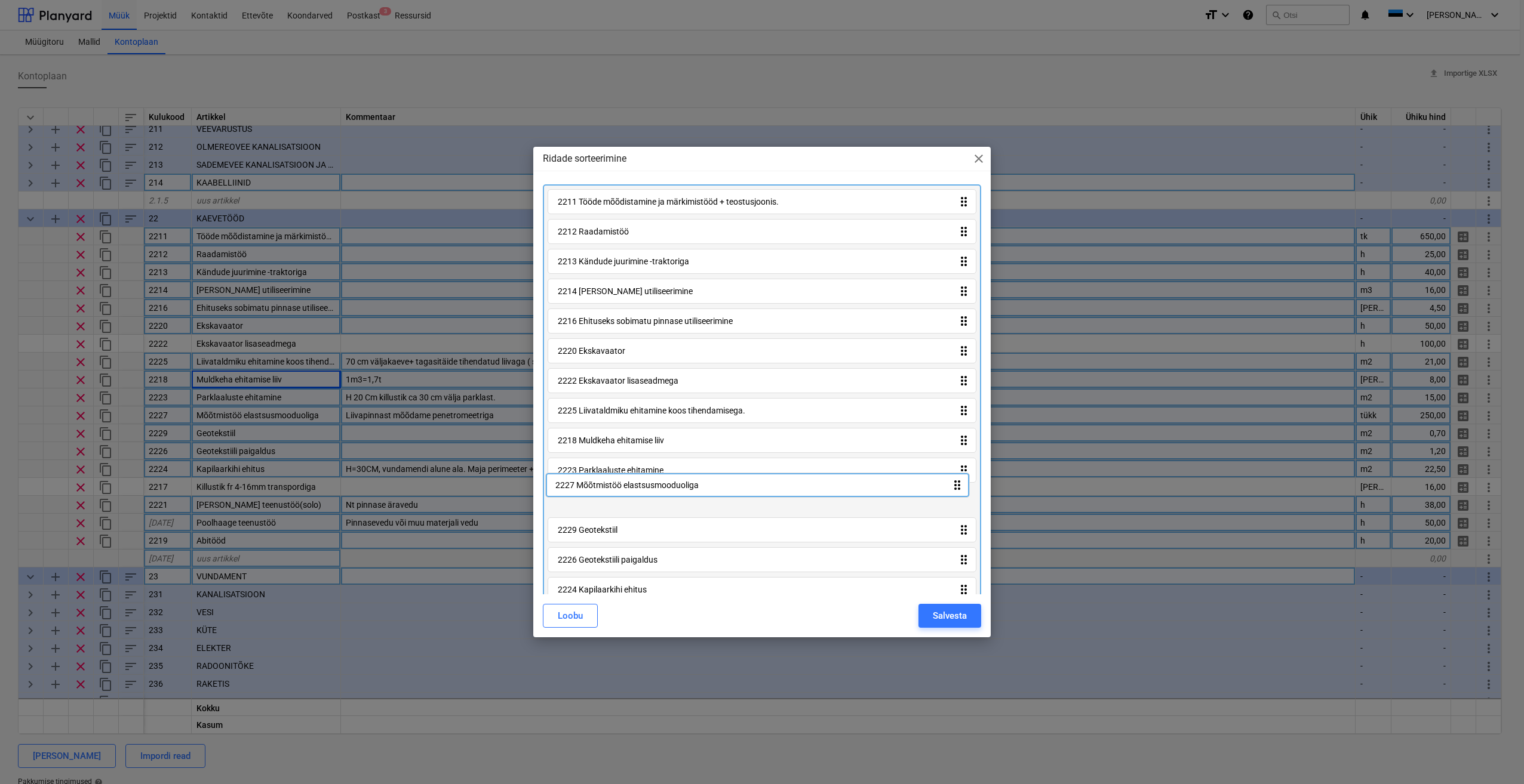
scroll to position [9, 0]
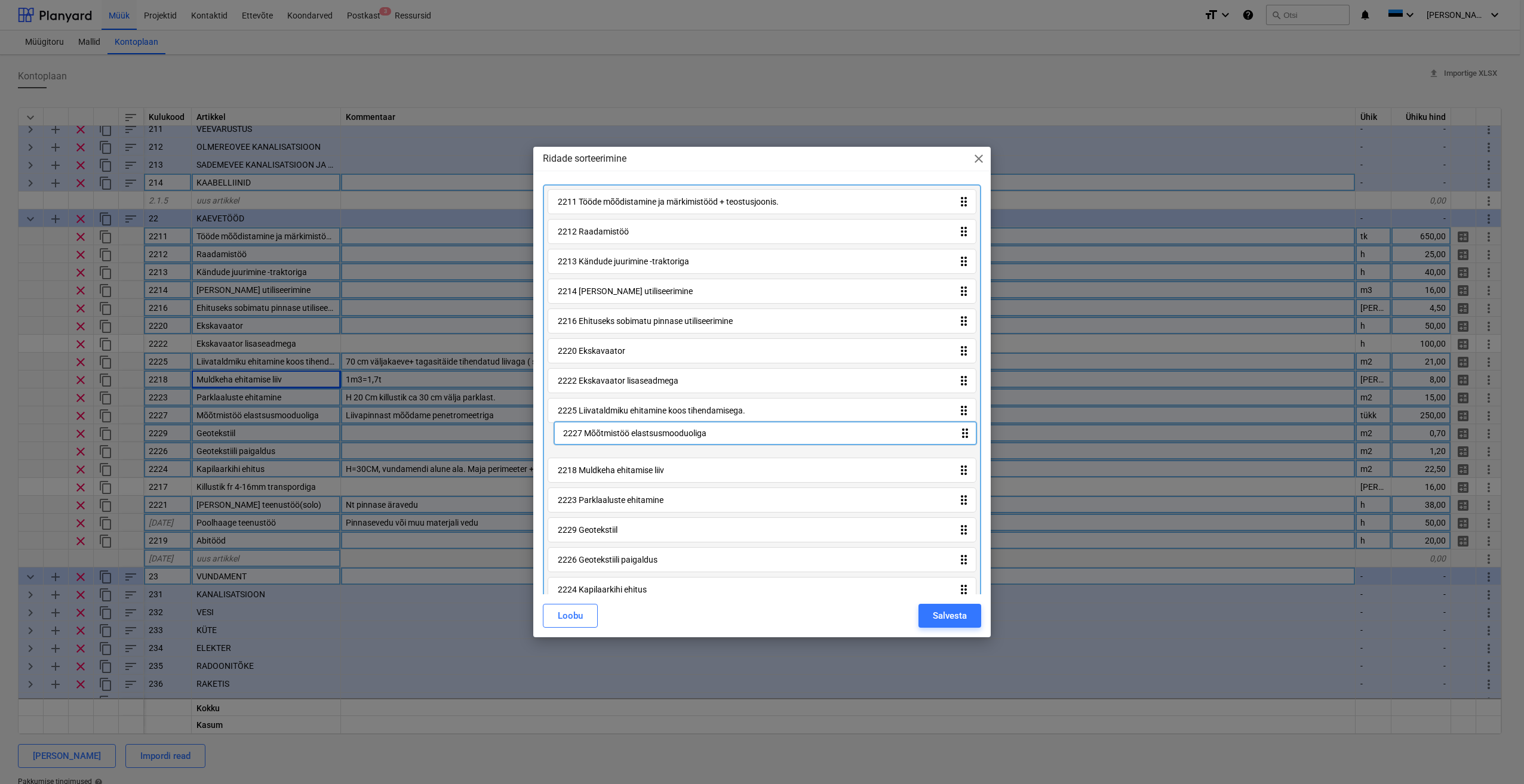
drag, startPoint x: 963, startPoint y: 514, endPoint x: 967, endPoint y: 437, distance: 77.1
click at [967, 437] on div "2211 Tööde mõõdistamine ja märkimistööd + teostusjoonis. drag_indicator 2212 Ra…" at bounding box center [762, 457] width 438 height 547
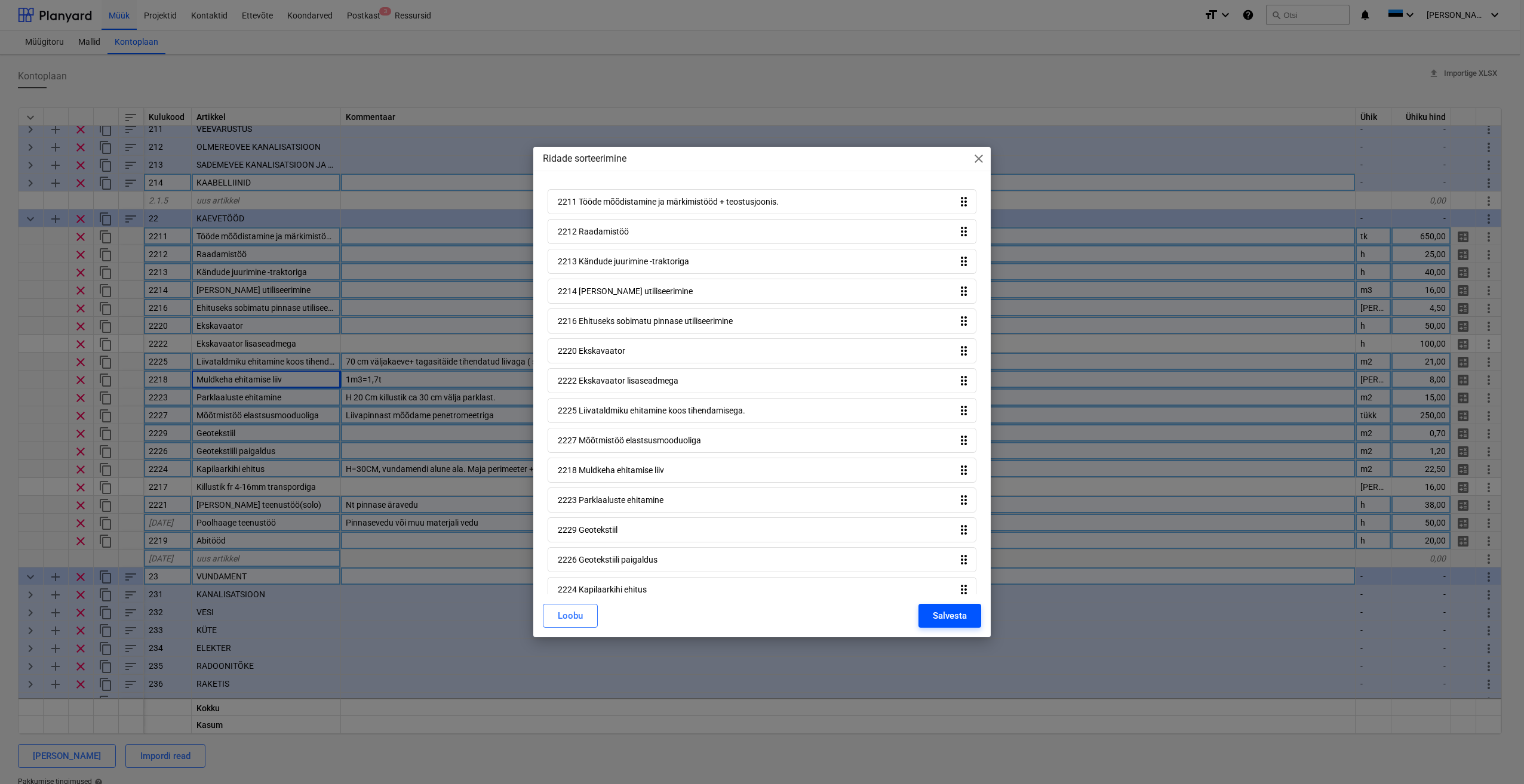
click at [950, 617] on div "Salvesta" at bounding box center [950, 616] width 34 height 15
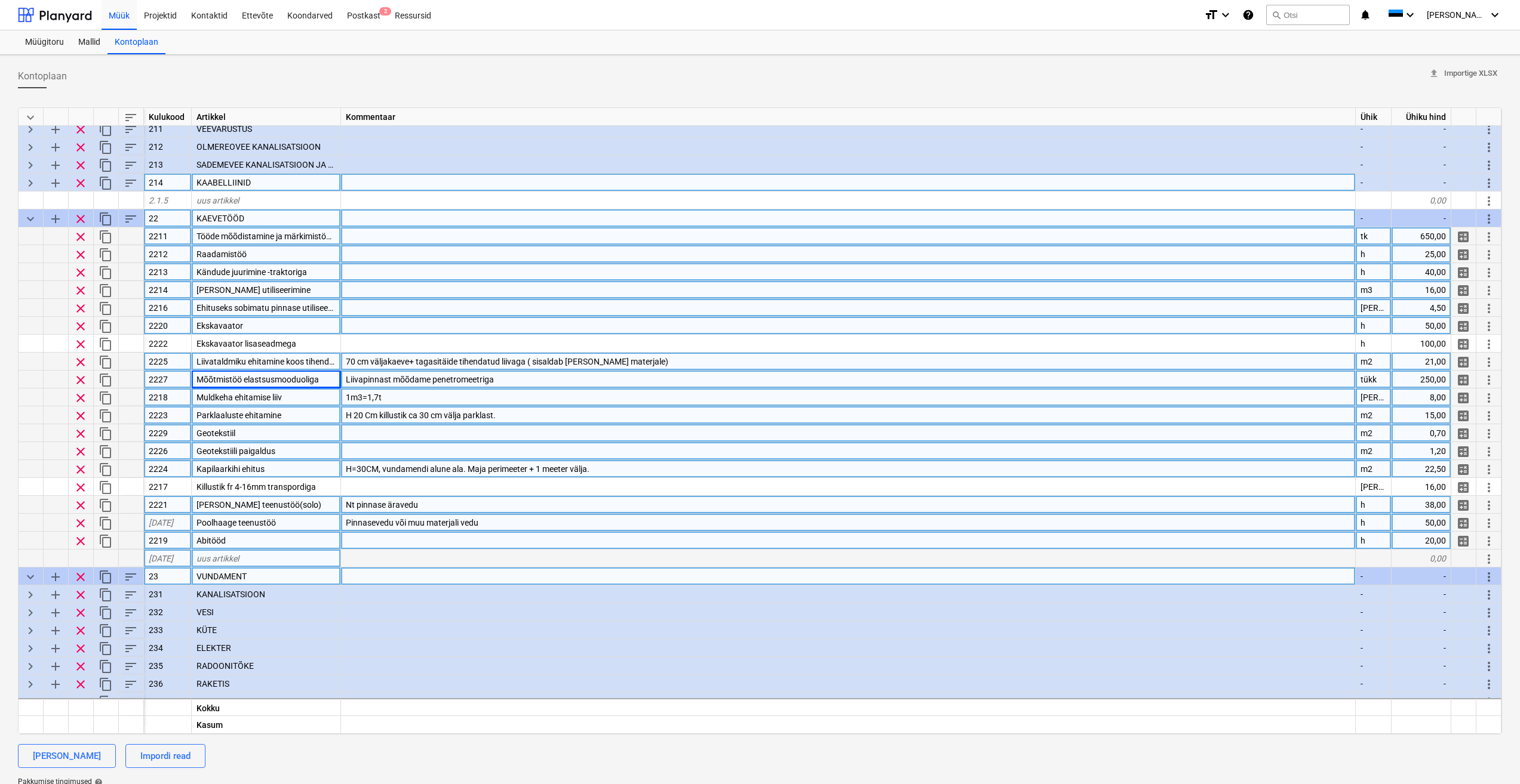
click at [125, 216] on span "sort" at bounding box center [130, 219] width 15 height 15
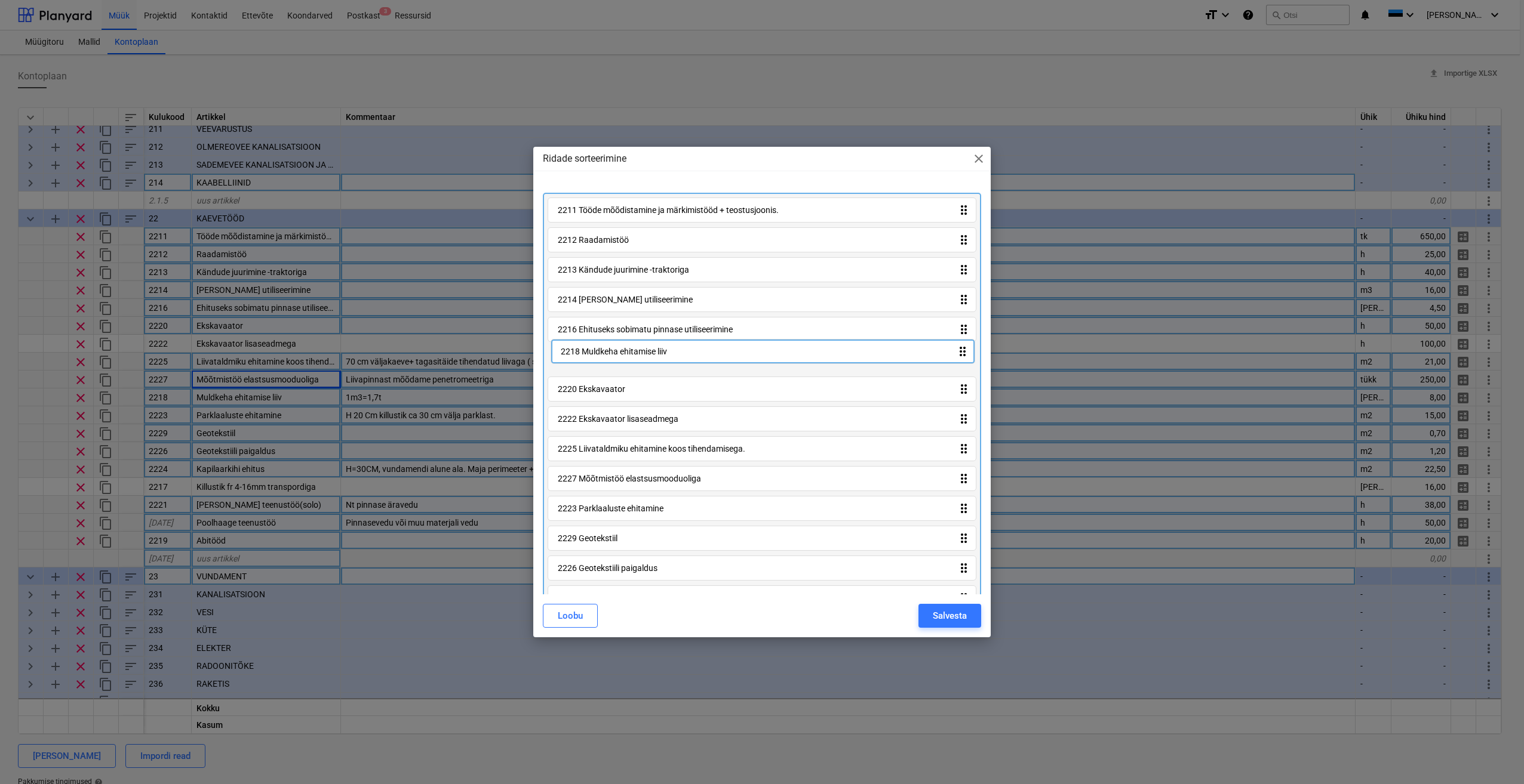
drag, startPoint x: 960, startPoint y: 484, endPoint x: 962, endPoint y: 349, distance: 135.0
click at [962, 349] on div "2211 Tööde mõõdistamine ja märkimistööd + teostusjoonis. drag_indicator 2212 Ra…" at bounding box center [762, 466] width 438 height 547
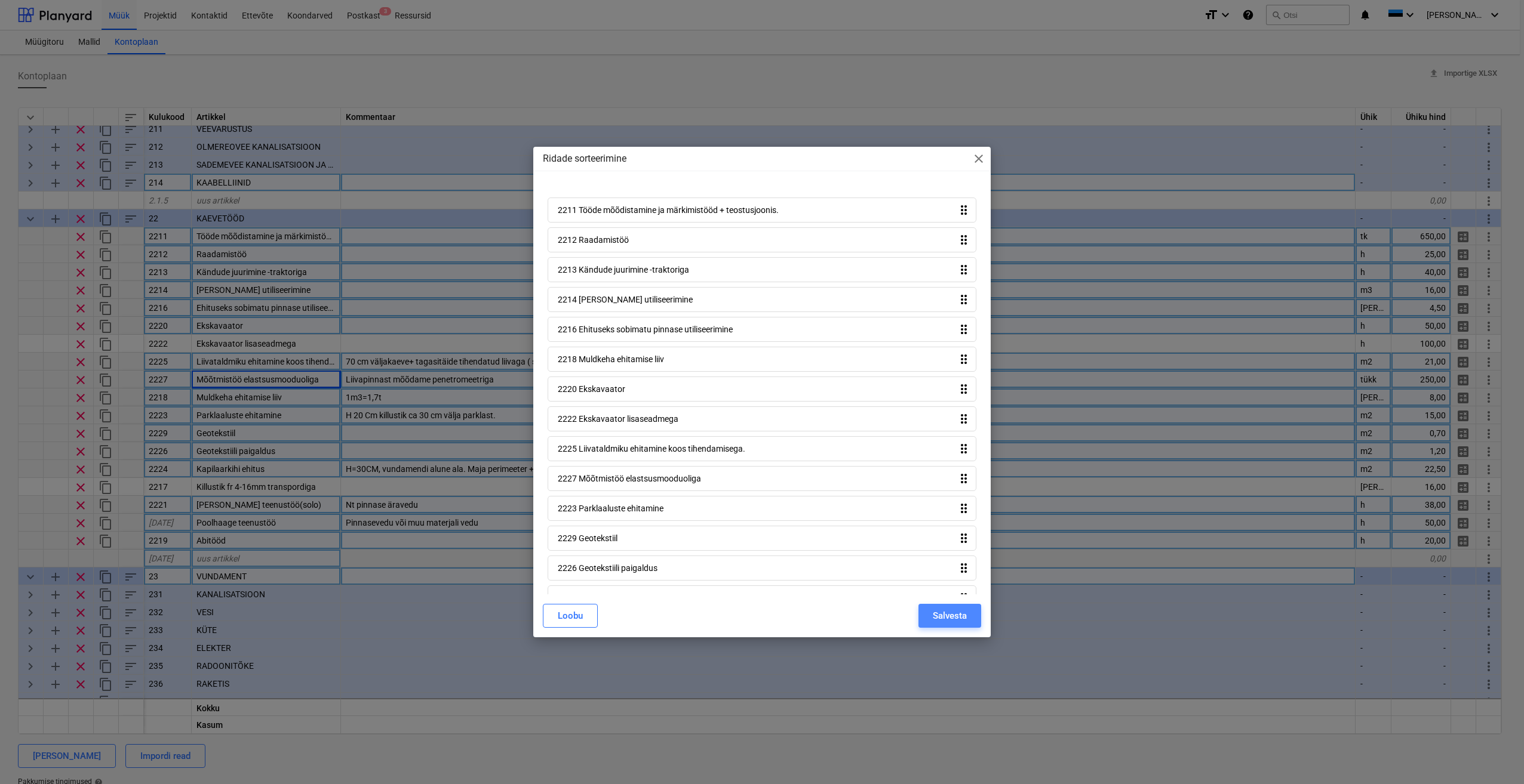
click at [950, 615] on div "Salvesta" at bounding box center [950, 616] width 34 height 15
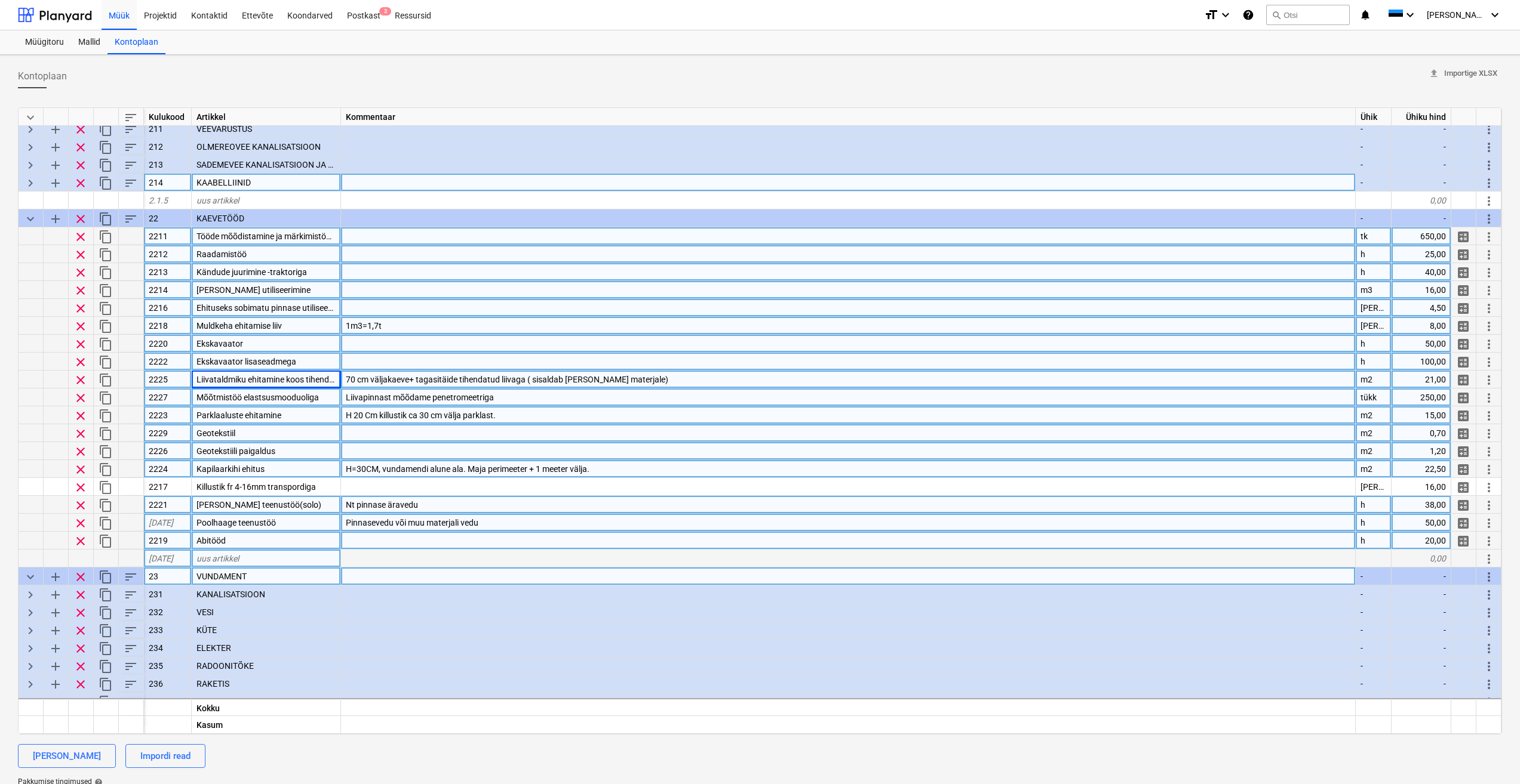
click at [303, 342] on div "Ekskavaator" at bounding box center [266, 343] width 149 height 18
click at [321, 359] on div "Ekskavaator lisaseadmega" at bounding box center [266, 361] width 149 height 18
click at [295, 540] on div "Abitööd" at bounding box center [266, 540] width 149 height 18
click at [563, 521] on div "Pinnasevedu või muu materjali vedu" at bounding box center [848, 522] width 1015 height 18
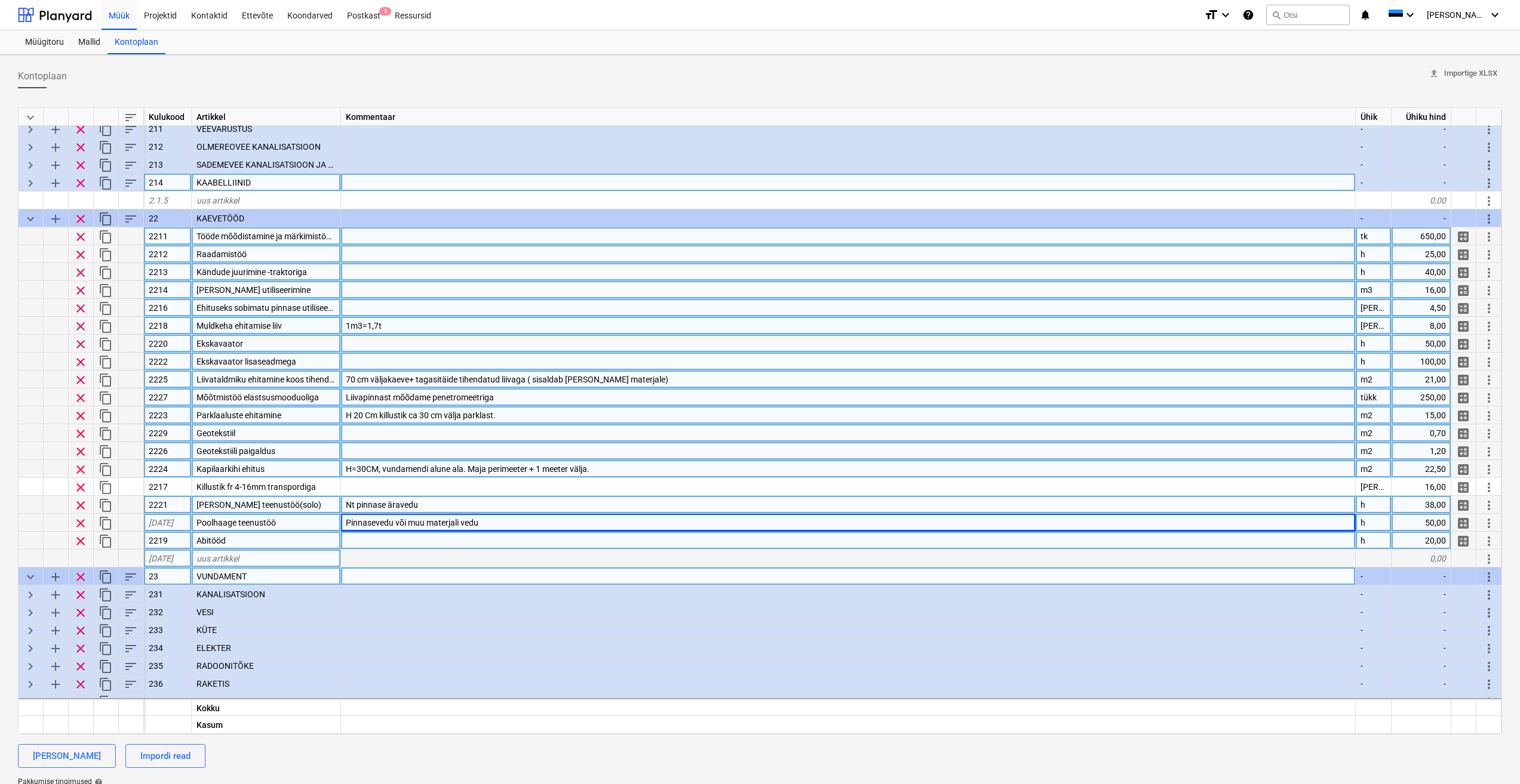
click at [281, 540] on div "Abitööd" at bounding box center [266, 540] width 149 height 18
click at [538, 526] on div "Pinnasevedu või muu materjali vedu" at bounding box center [848, 522] width 1015 height 18
click at [492, 498] on div "Nt pinnase äravedu" at bounding box center [848, 504] width 1015 height 18
click at [320, 364] on div "Ekskavaator lisaseadmega" at bounding box center [266, 361] width 149 height 18
click at [314, 435] on div "Geotekstiil" at bounding box center [266, 433] width 149 height 18
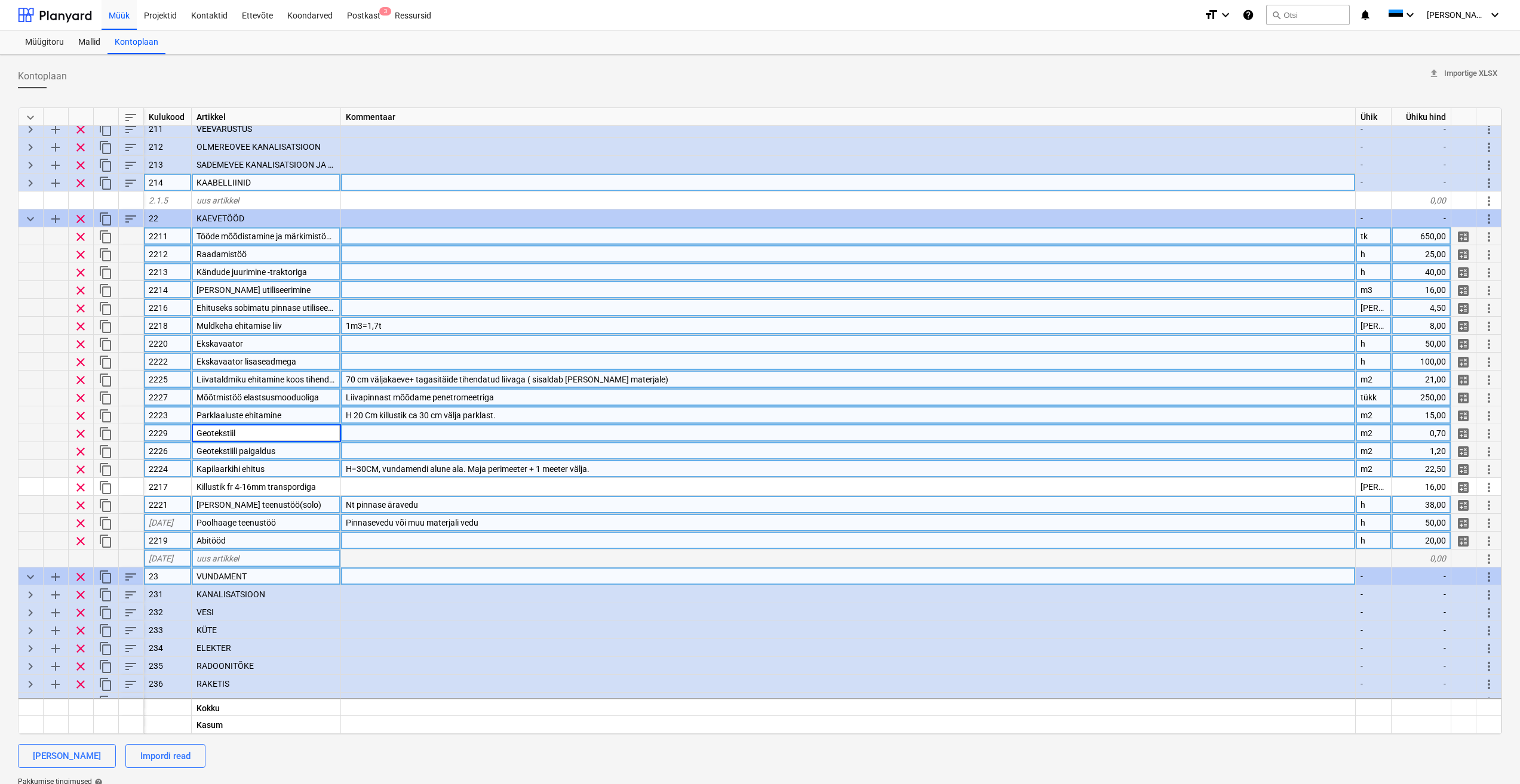
click at [323, 415] on div "Parklaaluste ehitamine" at bounding box center [266, 415] width 149 height 18
click at [462, 438] on div at bounding box center [848, 433] width 1015 height 18
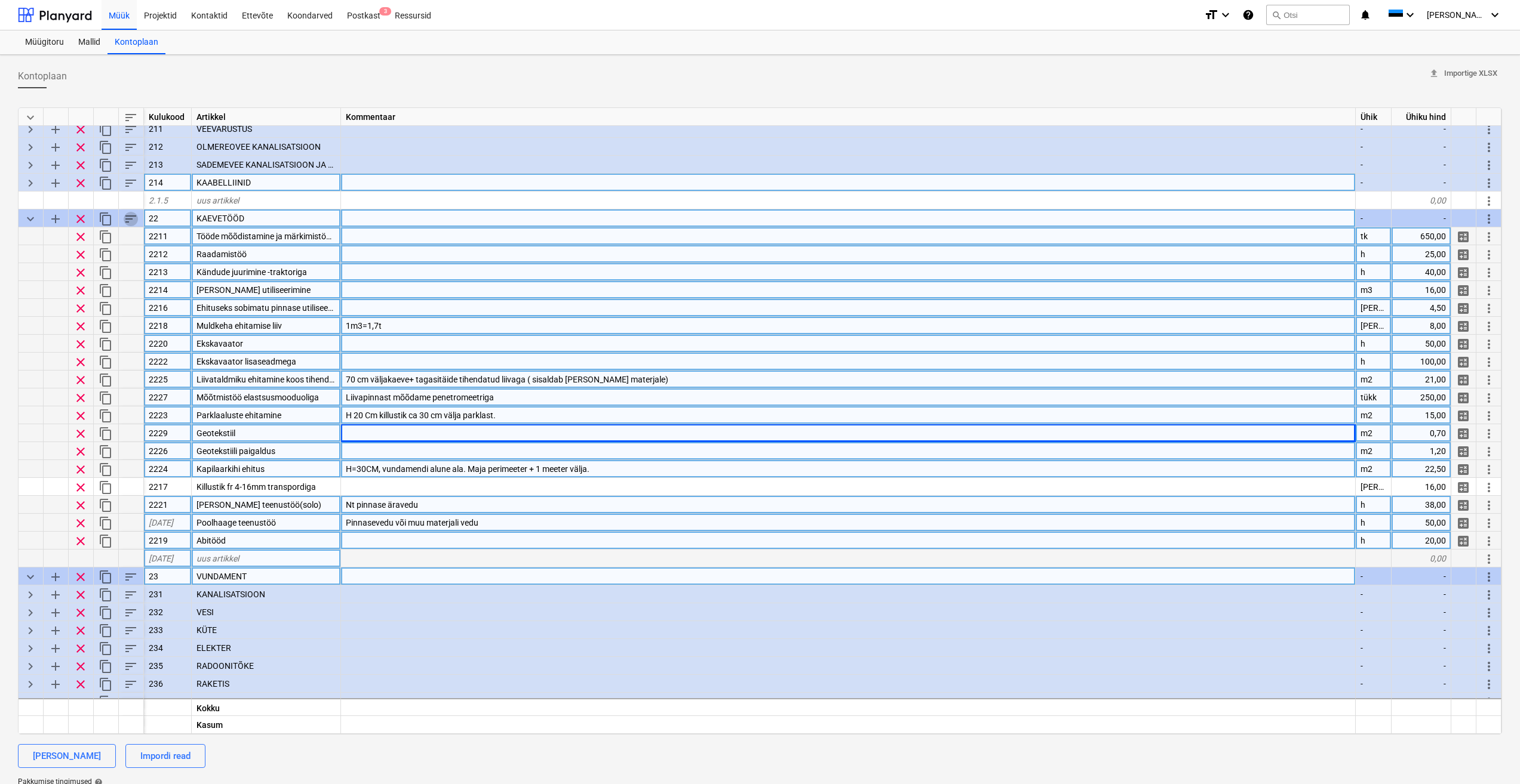
click at [133, 218] on span "sort" at bounding box center [130, 219] width 15 height 15
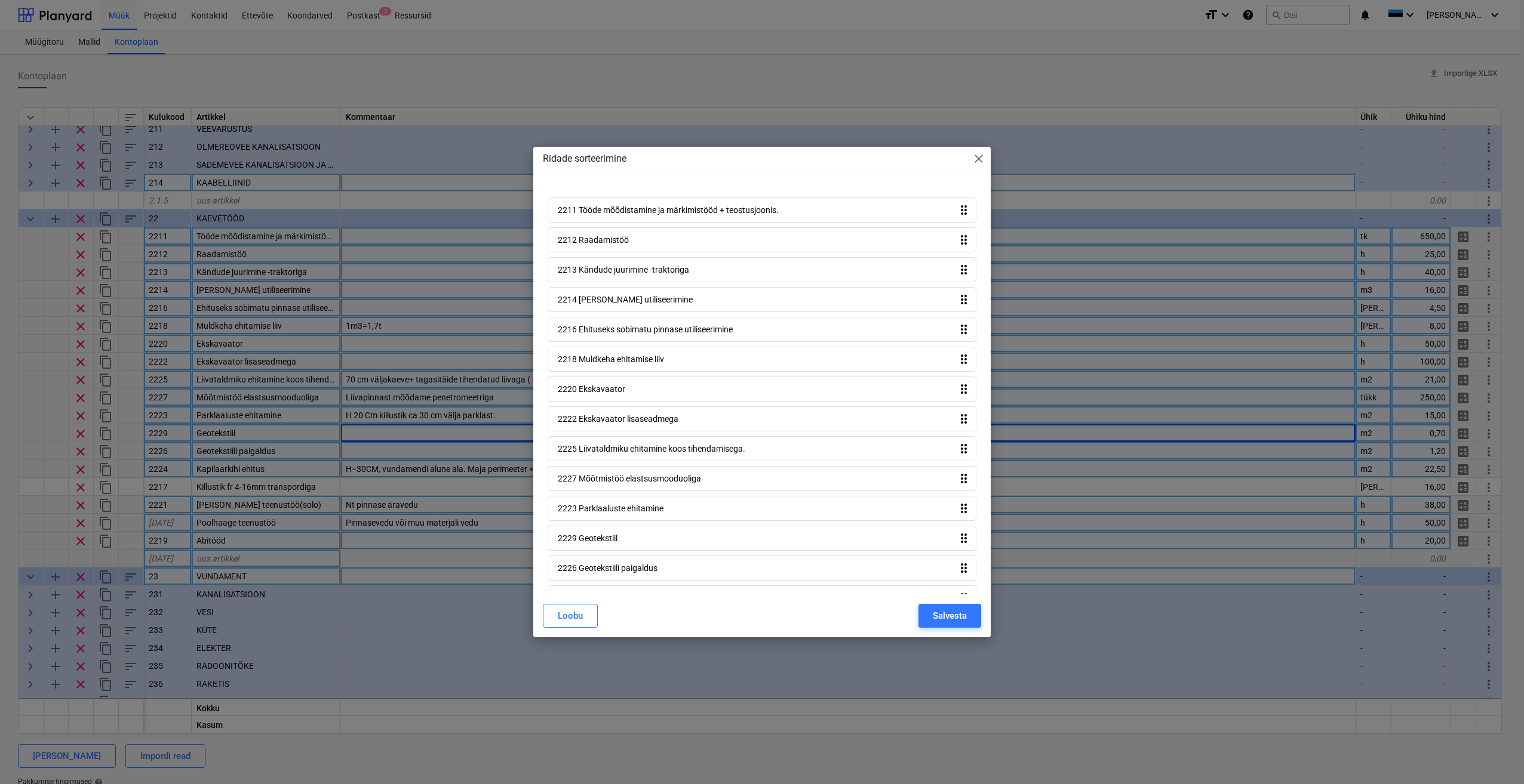
scroll to position [3, 0]
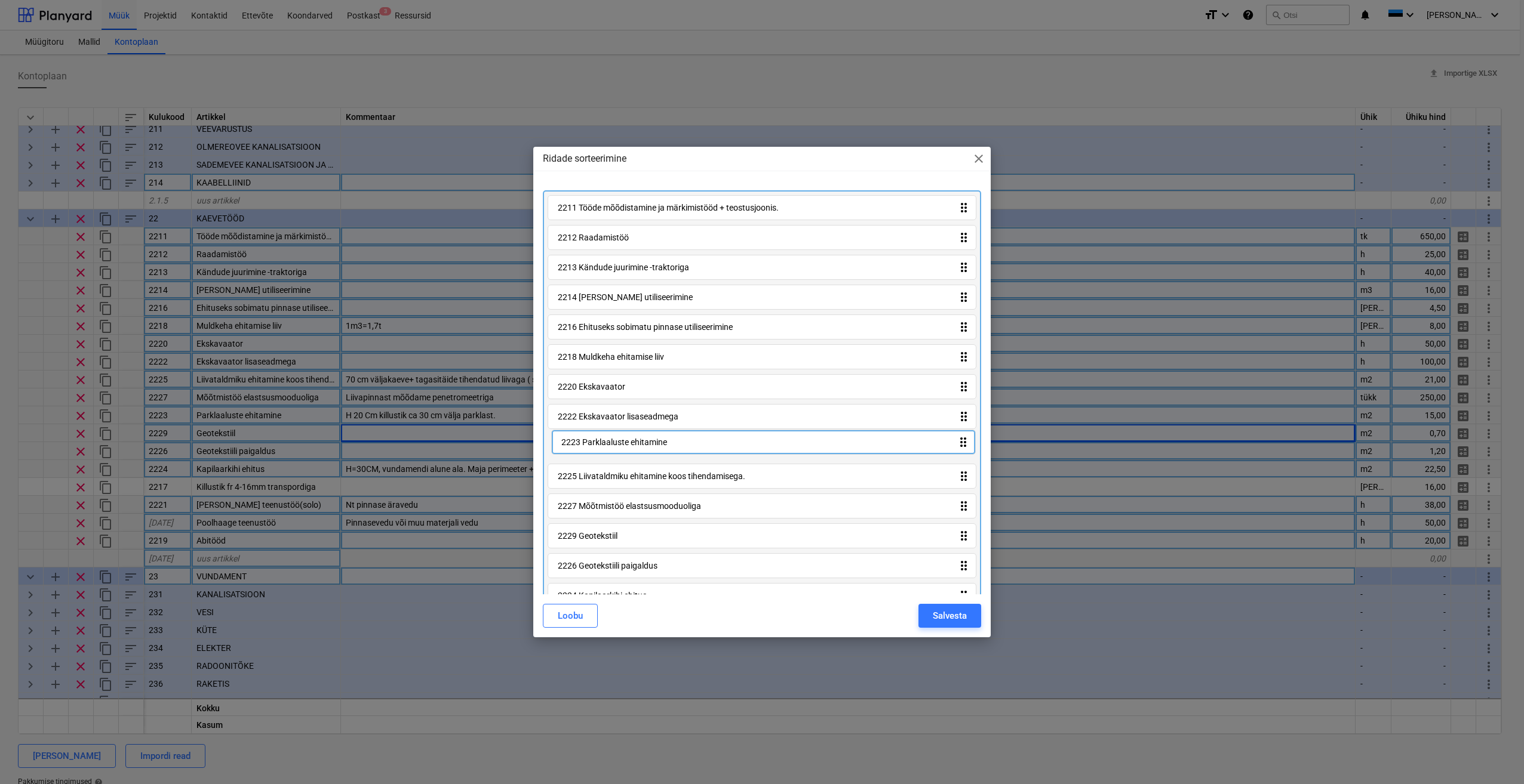
drag, startPoint x: 958, startPoint y: 516, endPoint x: 960, endPoint y: 447, distance: 69.0
click at [960, 447] on div "2211 Tööde mõõdistamine ja märkimistööd + teostusjoonis. drag_indicator 2212 Ra…" at bounding box center [762, 463] width 438 height 547
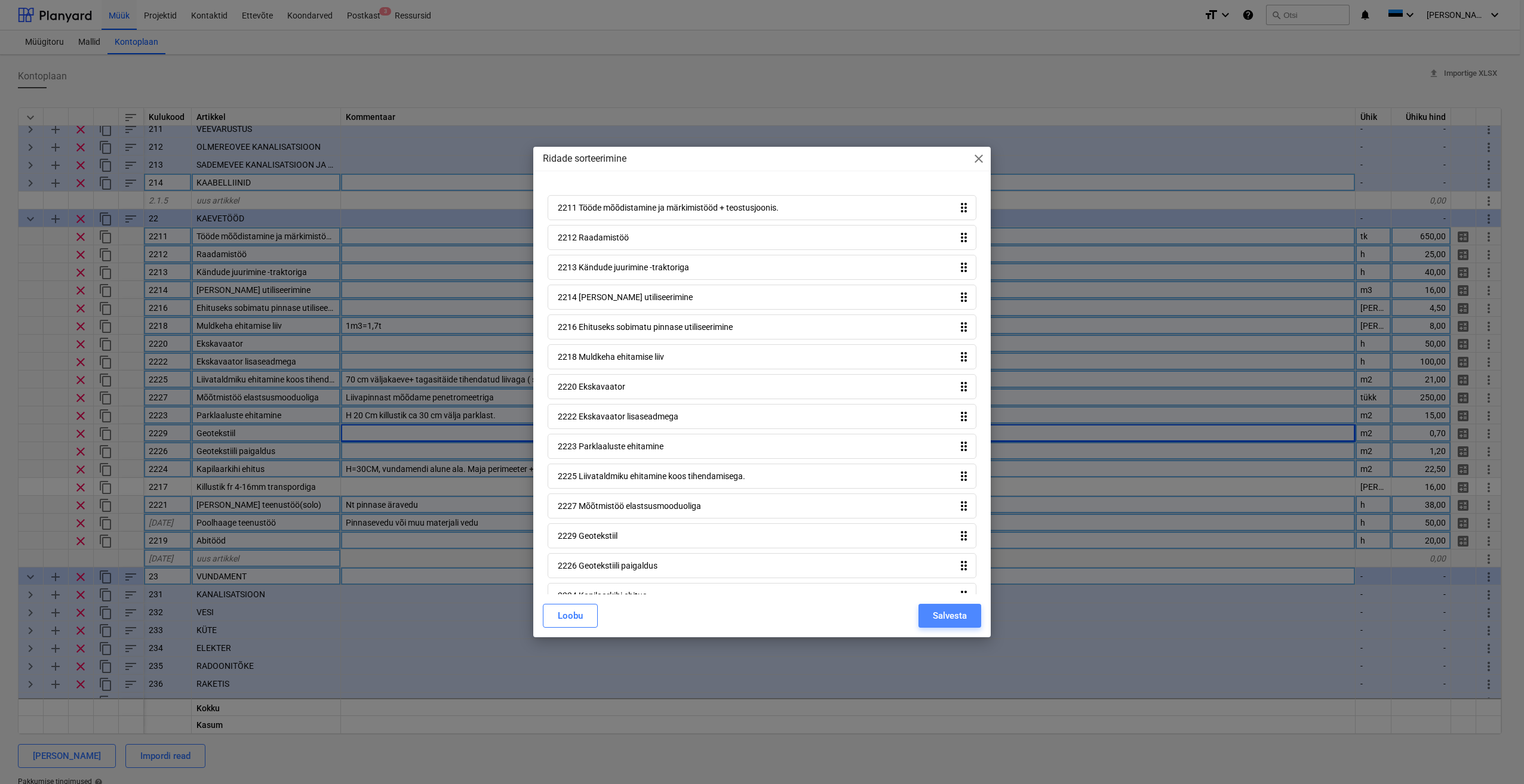
click at [945, 610] on div "Salvesta" at bounding box center [950, 616] width 34 height 15
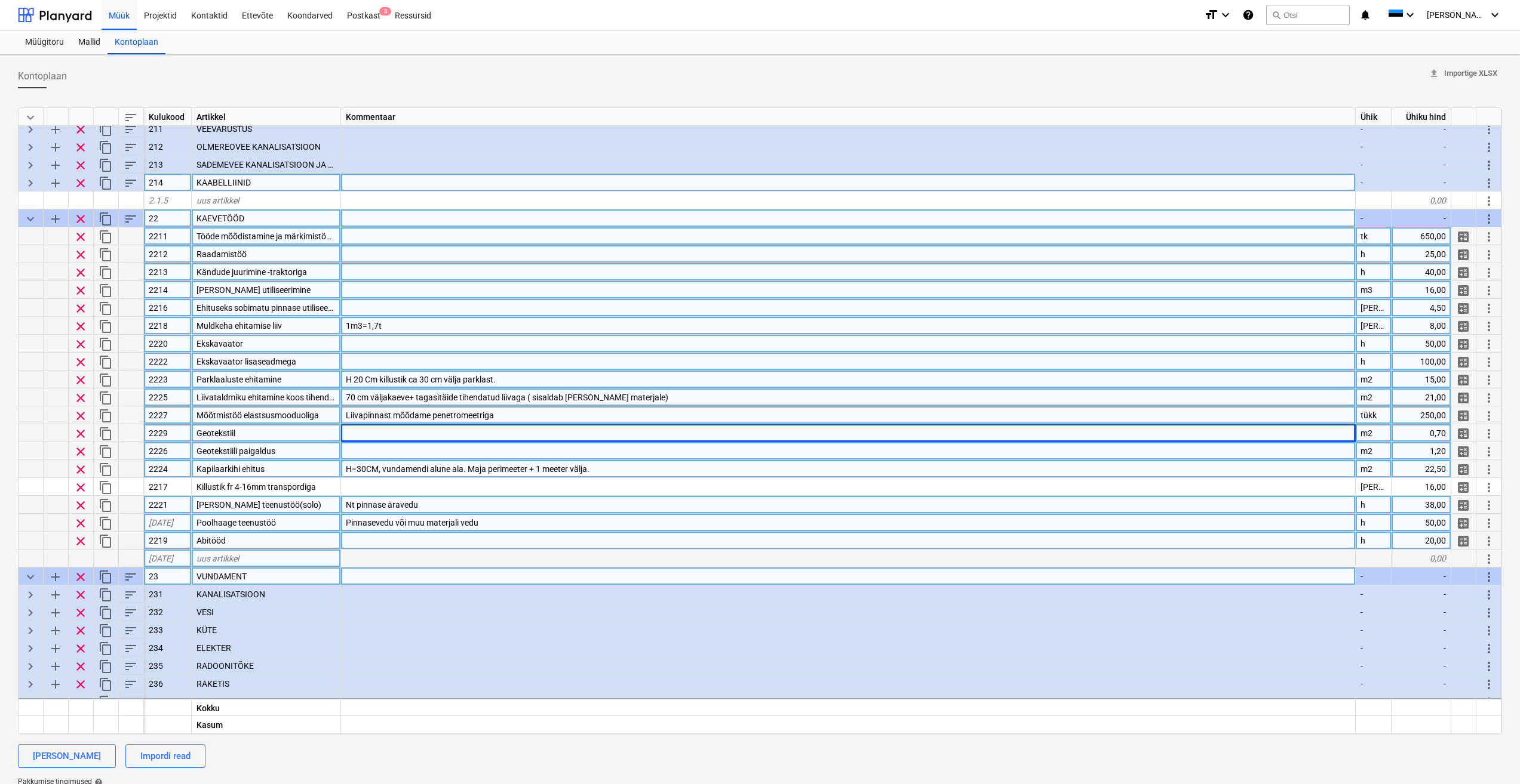
click at [134, 214] on span "sort" at bounding box center [130, 219] width 15 height 15
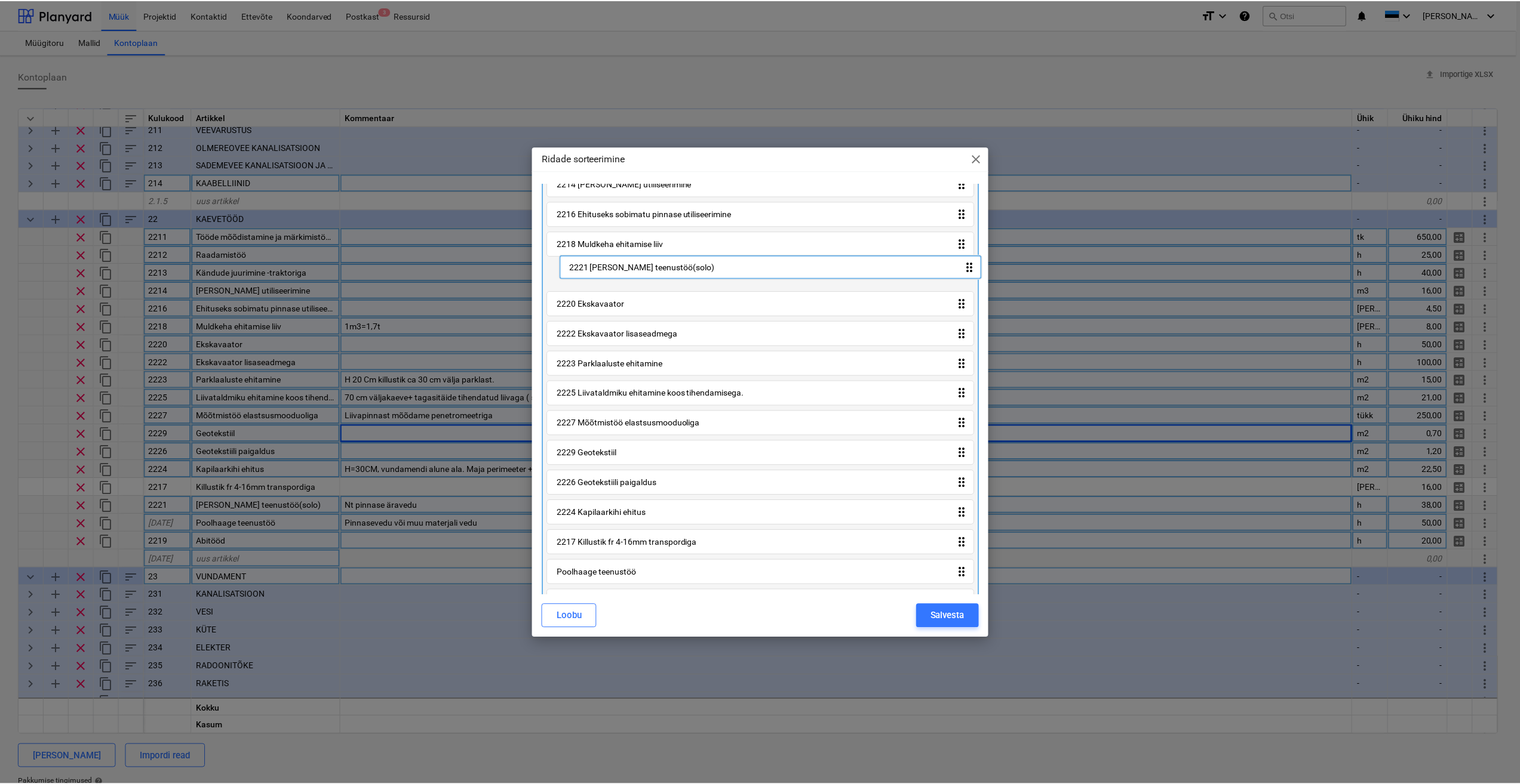
scroll to position [114, 0]
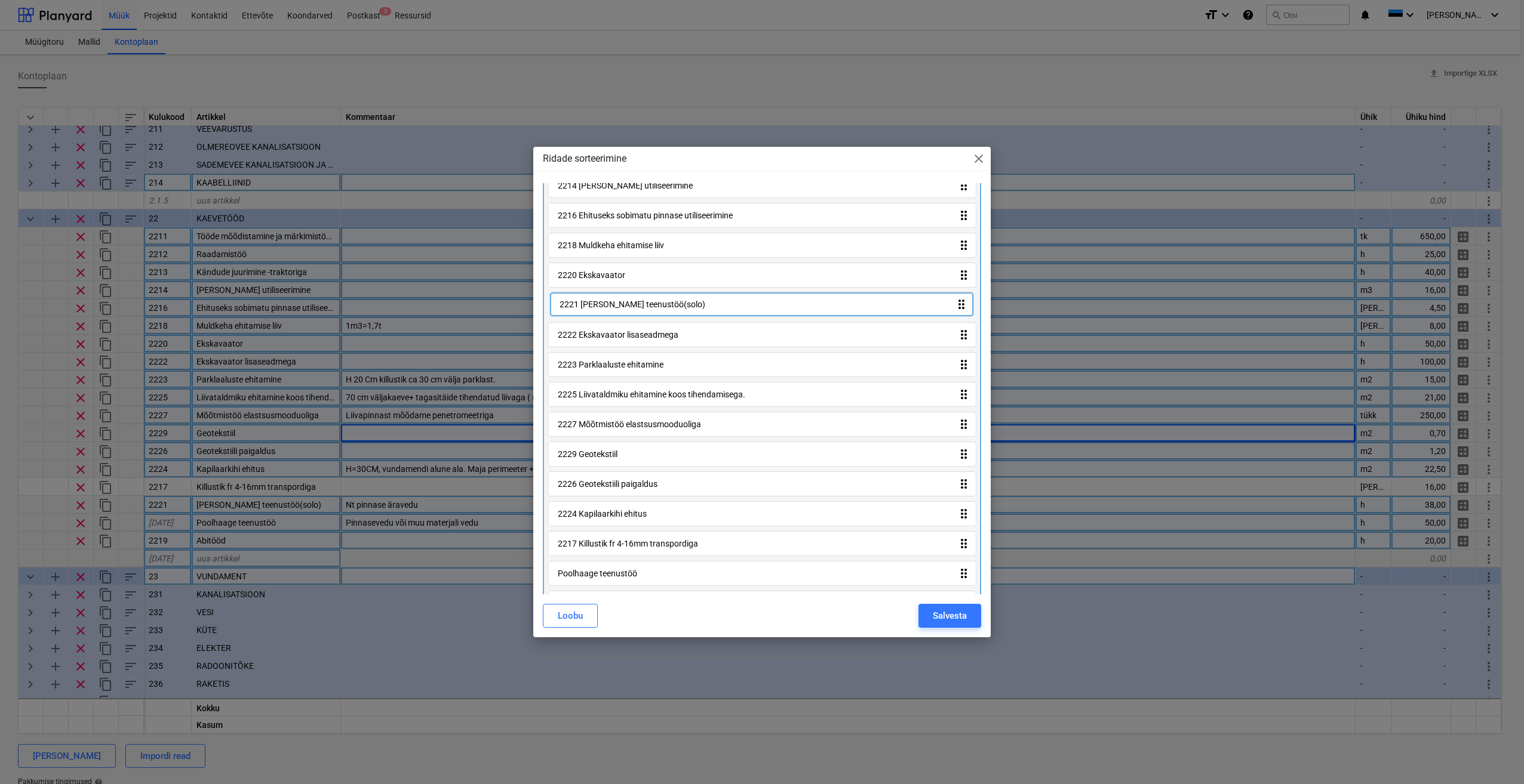
drag, startPoint x: 960, startPoint y: 520, endPoint x: 961, endPoint y: 309, distance: 211.0
click at [961, 309] on div "2211 Tööde mõõdistamine ja märkimistööd + teostusjoonis. drag_indicator 2212 Ra…" at bounding box center [762, 352] width 438 height 547
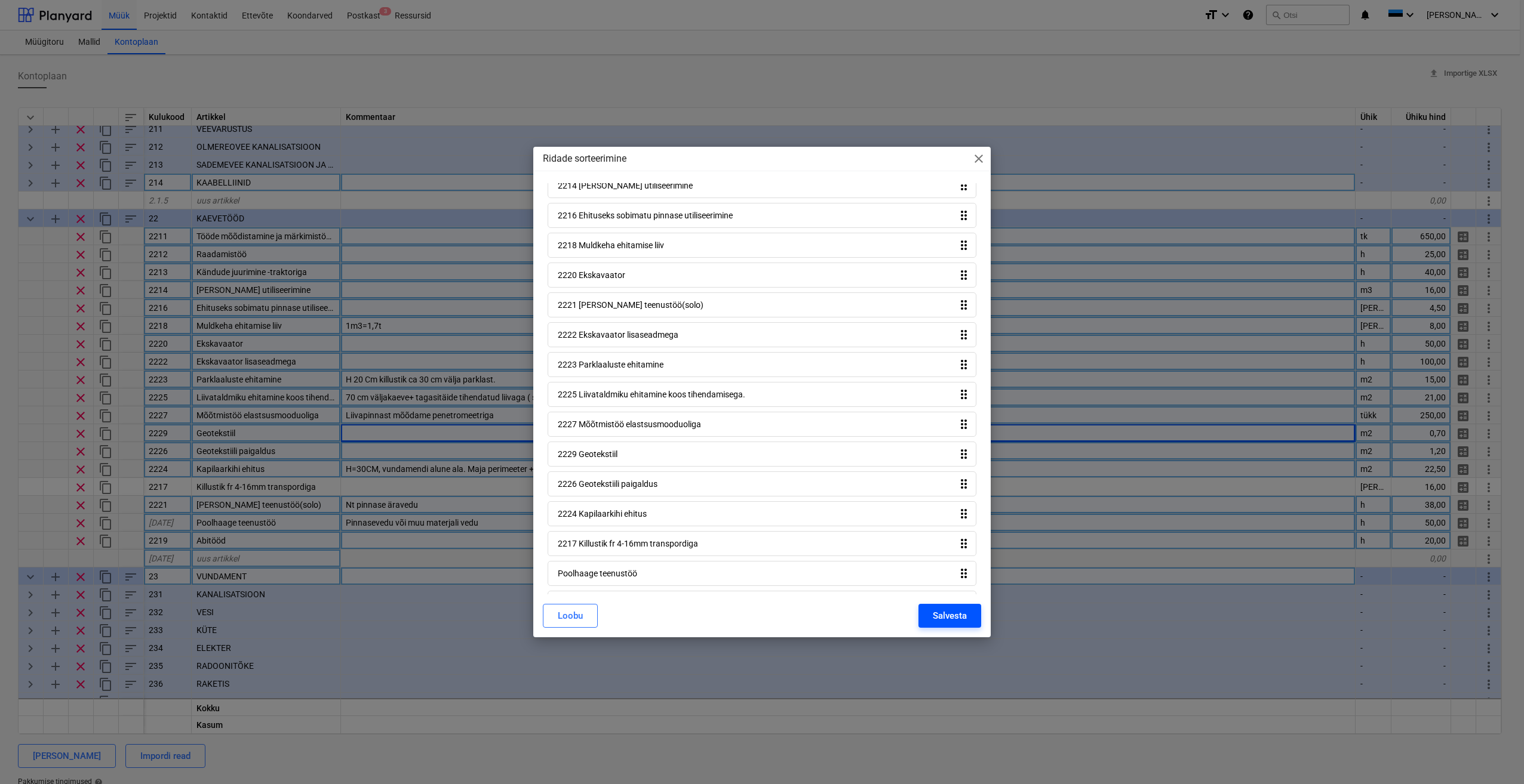
click at [963, 621] on div "Salvesta" at bounding box center [950, 616] width 34 height 15
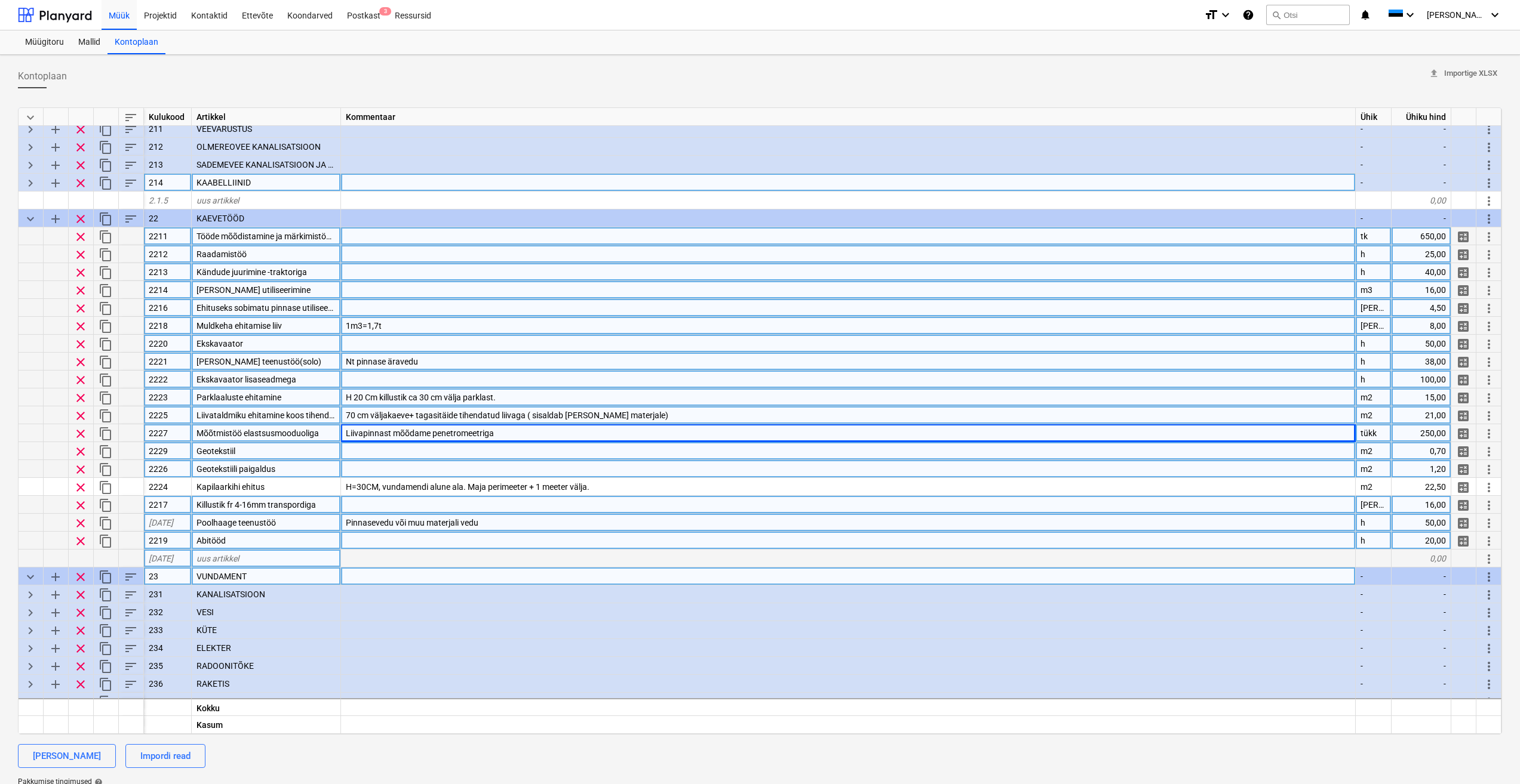
click at [474, 340] on div at bounding box center [848, 343] width 1015 height 18
click at [390, 371] on div at bounding box center [848, 379] width 1015 height 18
click at [82, 524] on span "clear" at bounding box center [80, 523] width 15 height 15
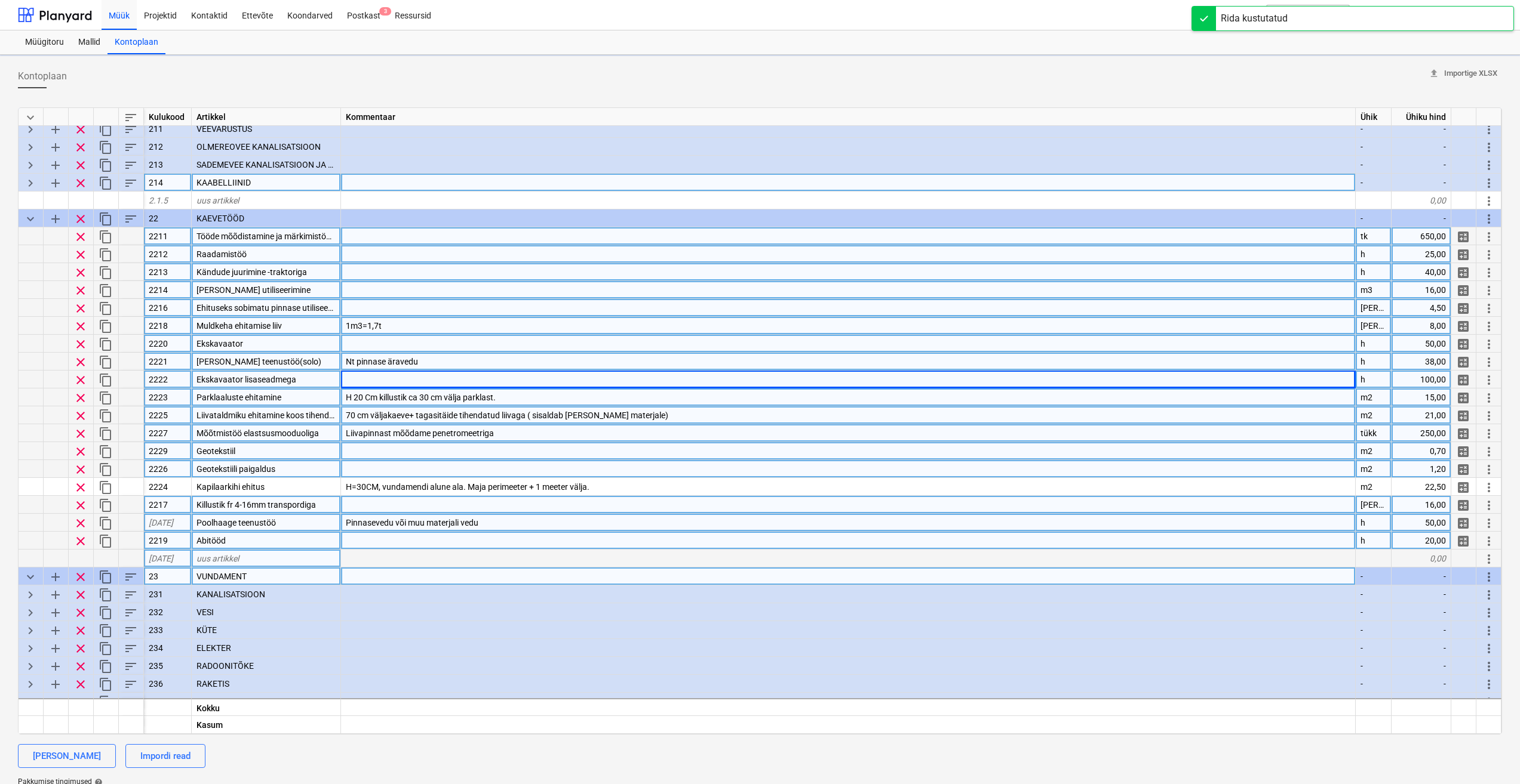
type textarea "x"
click at [263, 517] on div "Abitööd" at bounding box center [266, 522] width 149 height 18
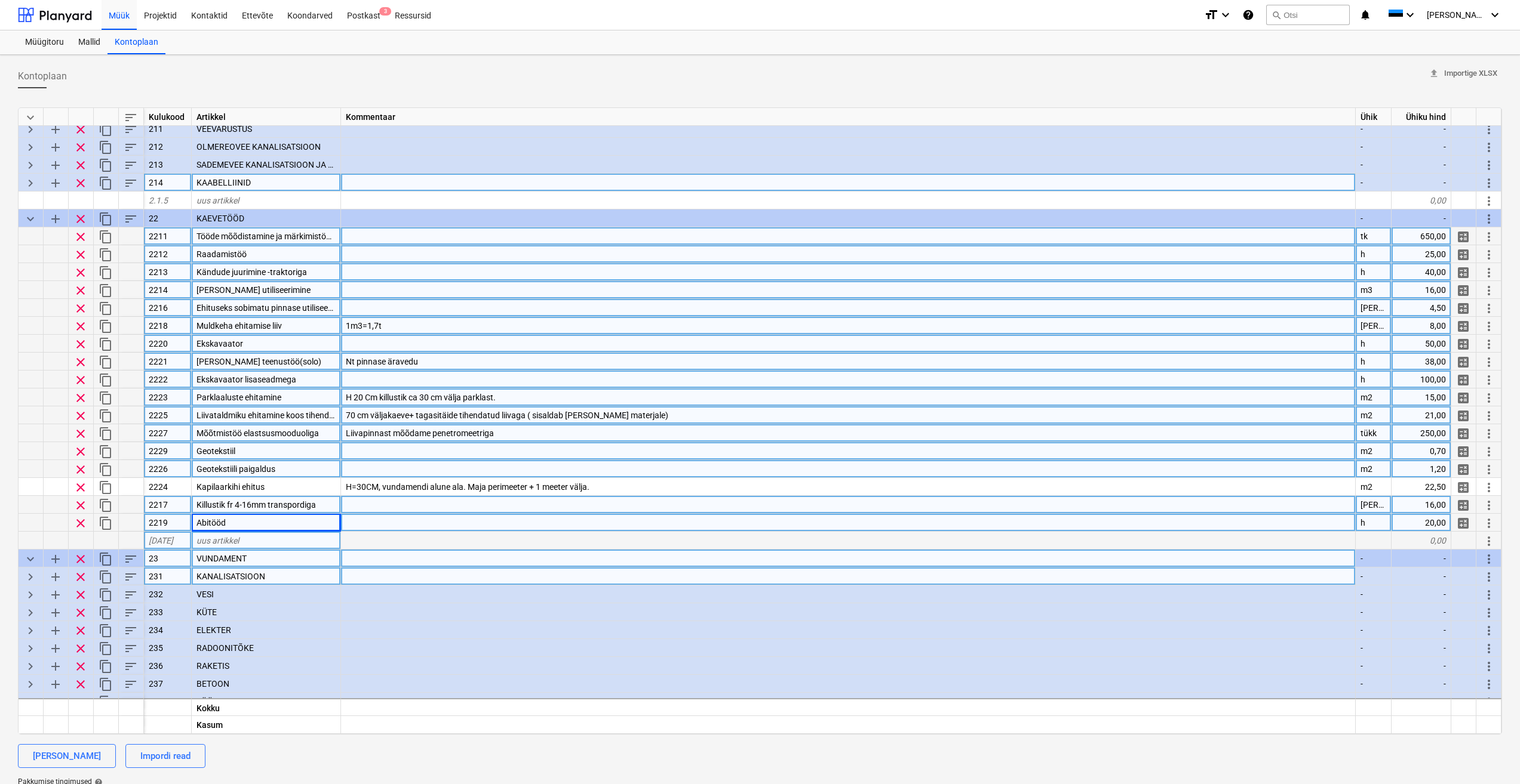
click at [325, 502] on div "Killustik fr 4-16mm transpordiga" at bounding box center [266, 504] width 149 height 18
click at [279, 522] on div "Abitööd" at bounding box center [266, 522] width 149 height 18
click at [174, 309] on div "2216" at bounding box center [168, 307] width 48 height 18
click at [174, 309] on input "2216" at bounding box center [167, 307] width 47 height 17
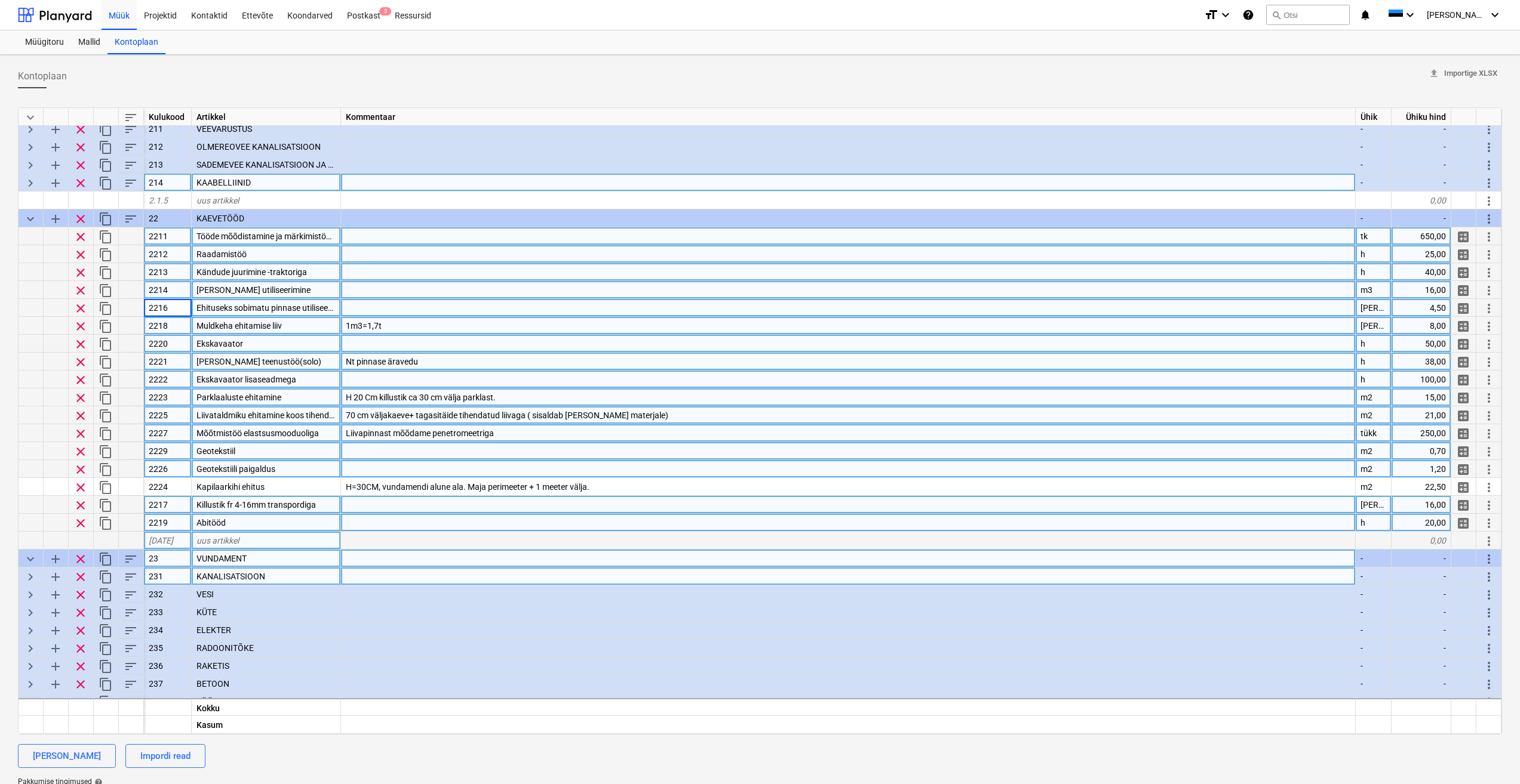
click at [171, 309] on input "2216" at bounding box center [167, 307] width 47 height 17
type input "2215"
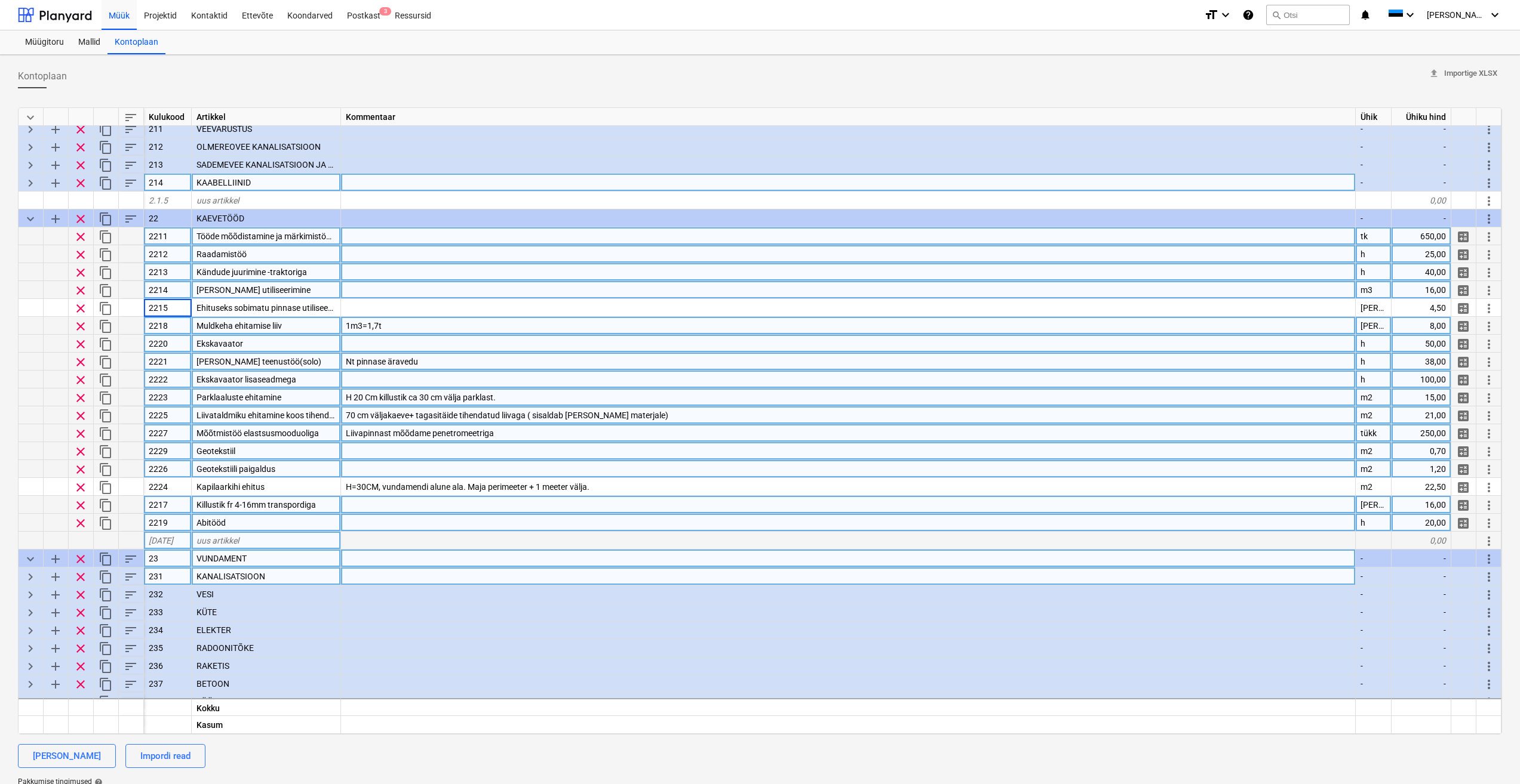
click at [214, 389] on div "Parklaaluste ehitamine" at bounding box center [266, 397] width 149 height 18
type textarea "x"
click at [176, 324] on div "2218" at bounding box center [168, 325] width 48 height 18
click at [176, 324] on input "2218" at bounding box center [167, 325] width 47 height 17
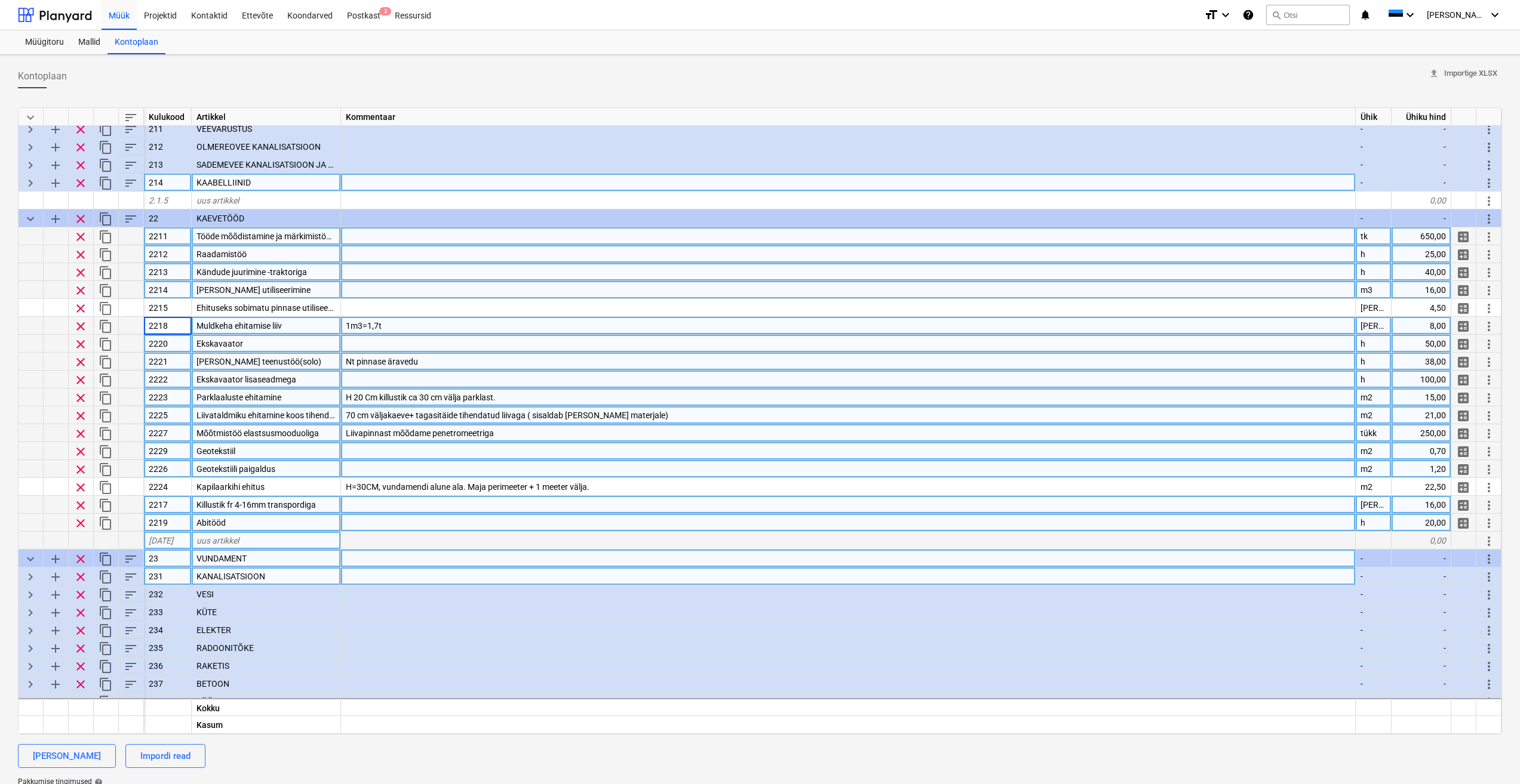
click at [171, 327] on input "2218" at bounding box center [167, 325] width 47 height 17
type input "2216"
type textarea "x"
click at [176, 343] on div "2220" at bounding box center [168, 343] width 48 height 18
click at [176, 344] on input "2220" at bounding box center [167, 343] width 47 height 17
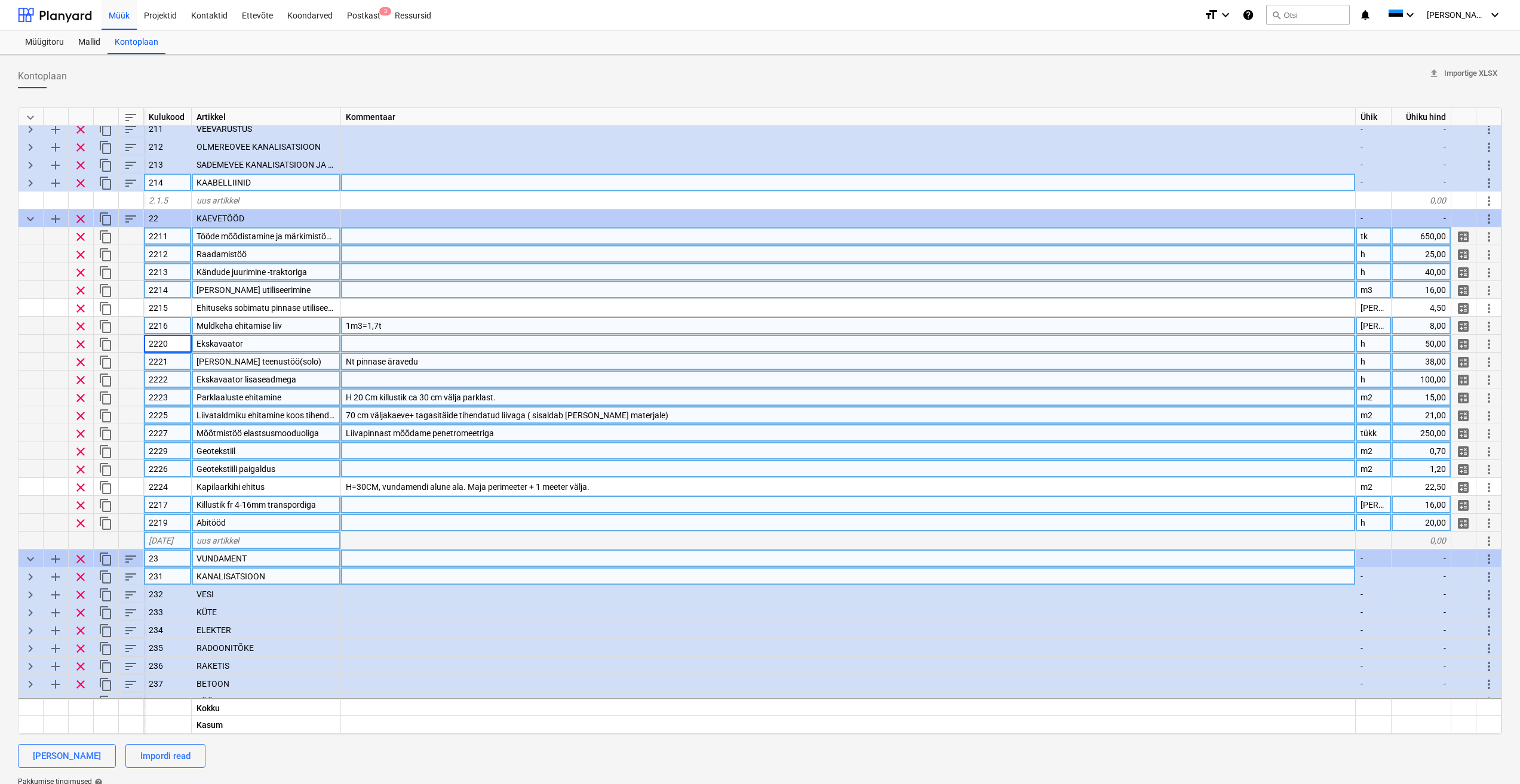
click at [175, 344] on input "2220" at bounding box center [167, 343] width 47 height 17
drag, startPoint x: 181, startPoint y: 344, endPoint x: 114, endPoint y: 338, distance: 67.3
click at [0, 0] on div "clear content_copy 2220 Ekskavaator h 50,00 calculate more_vert" at bounding box center [0, 0] width 0 height 0
type input "2217"
type textarea "x"
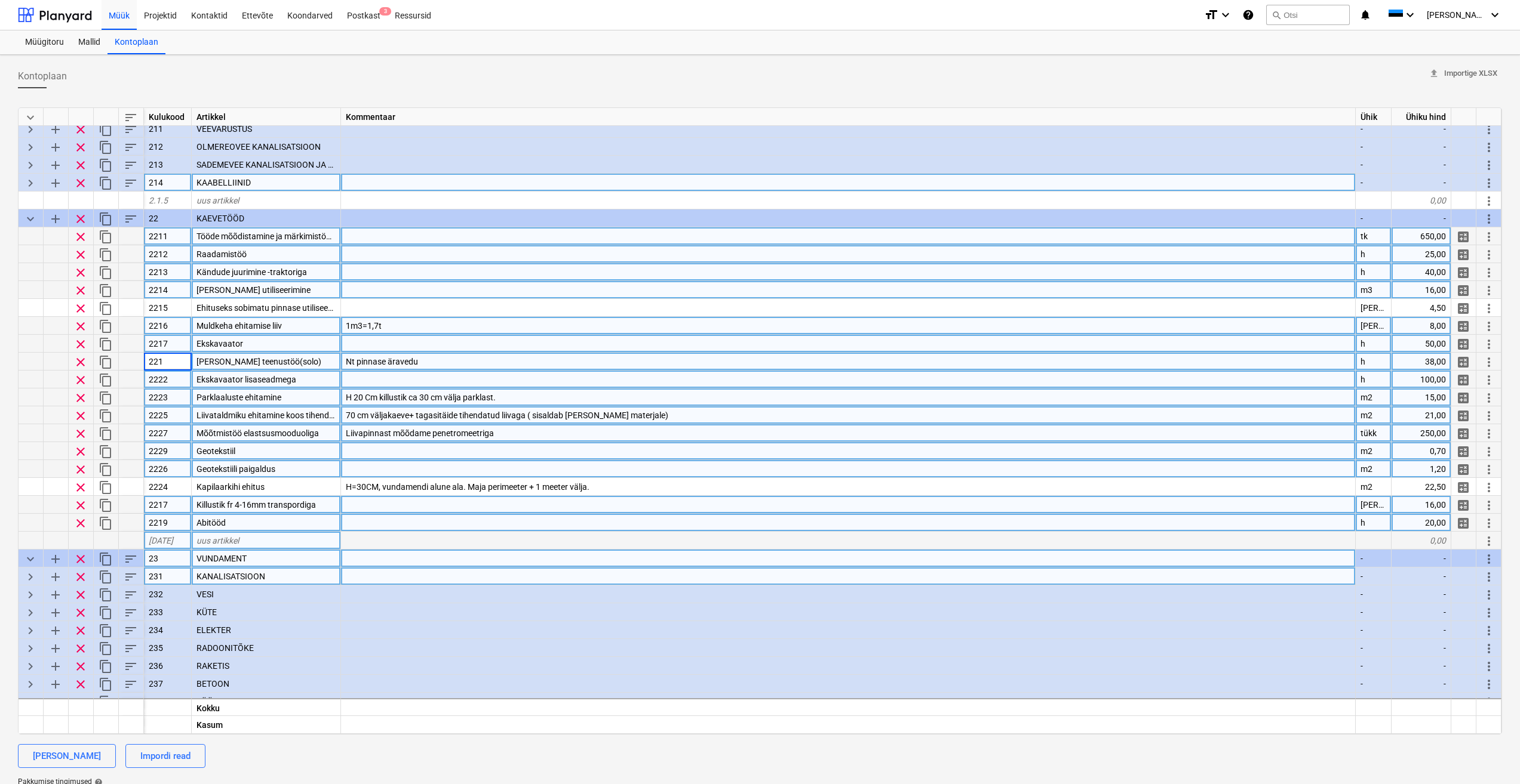
type input "2218"
type textarea "x"
type input "2219"
type textarea "x"
type input "2220"
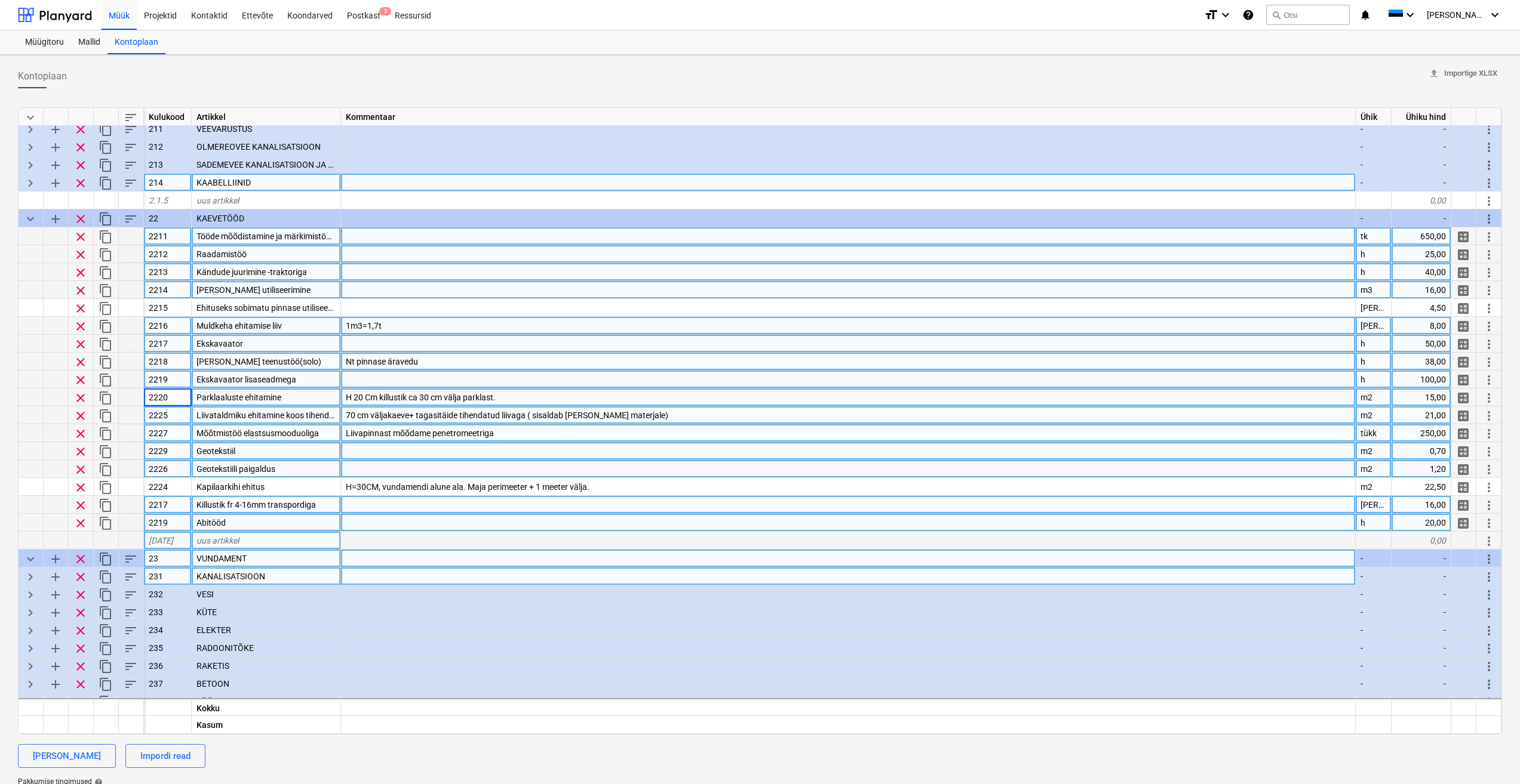
type textarea "x"
type input "2221"
type textarea "x"
type input "2222"
type textarea "x"
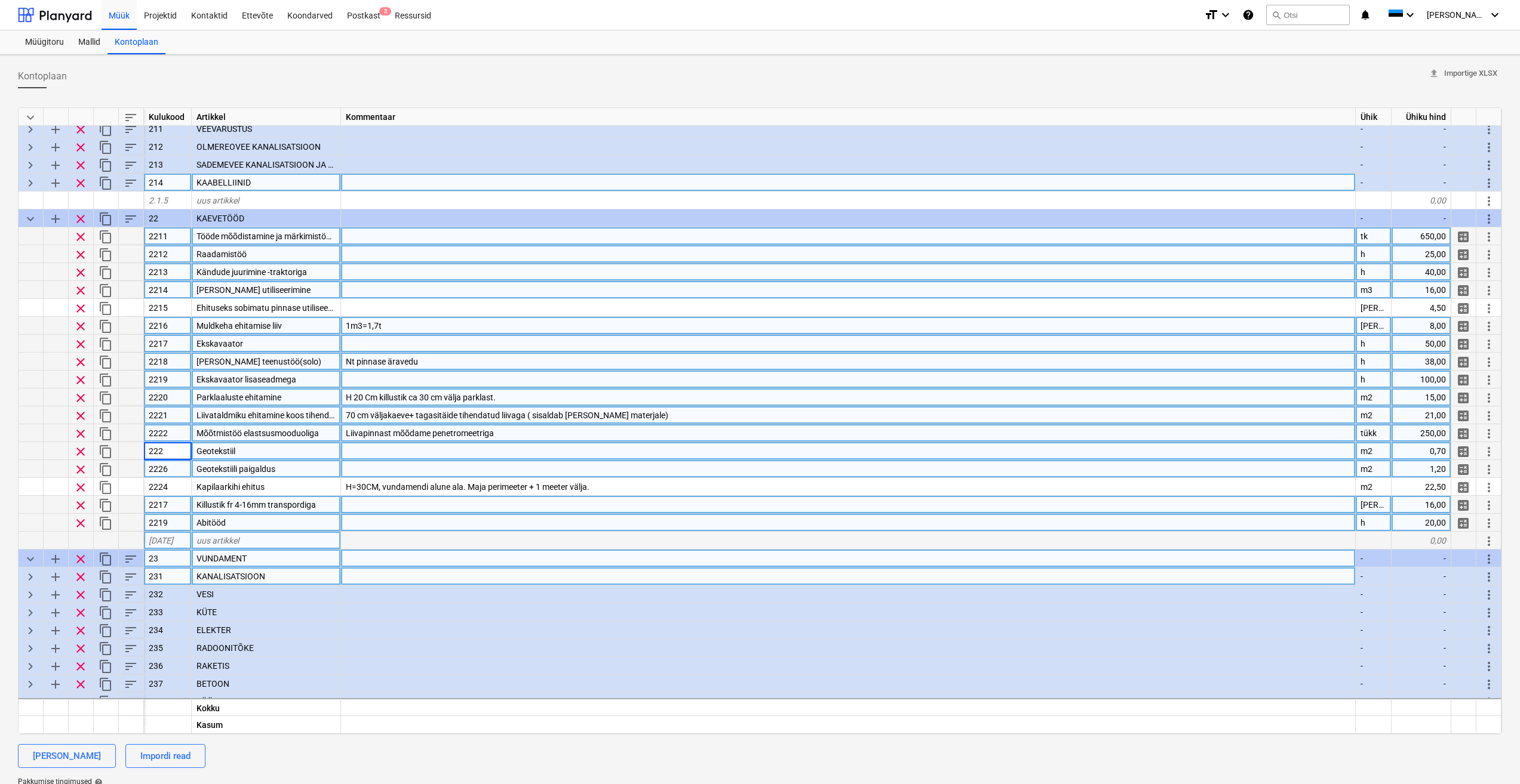
type input "2223"
type textarea "x"
type input "2224"
type textarea "x"
type input "2225"
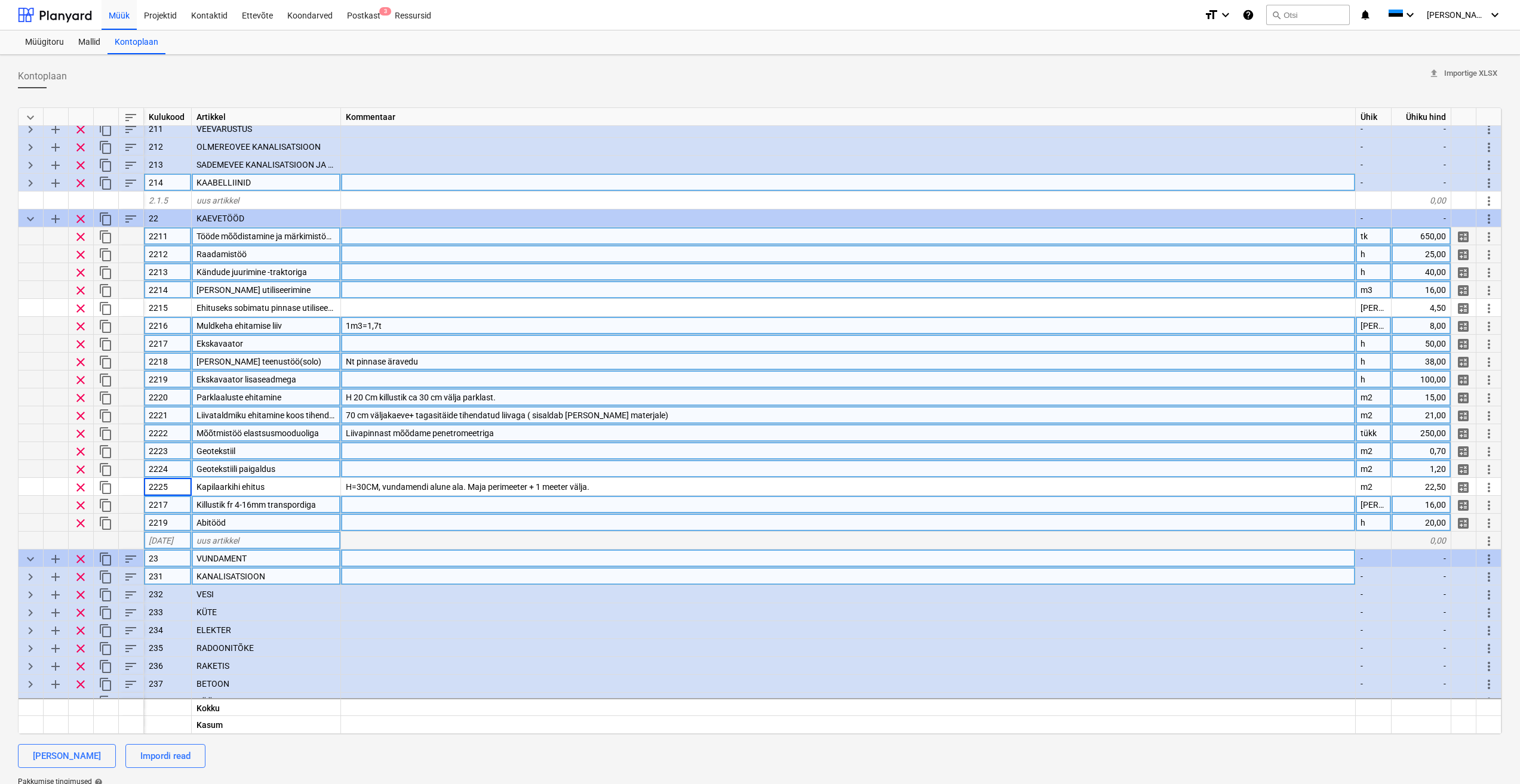
type textarea "x"
type input "2226"
type textarea "x"
type input "2227"
type textarea "x"
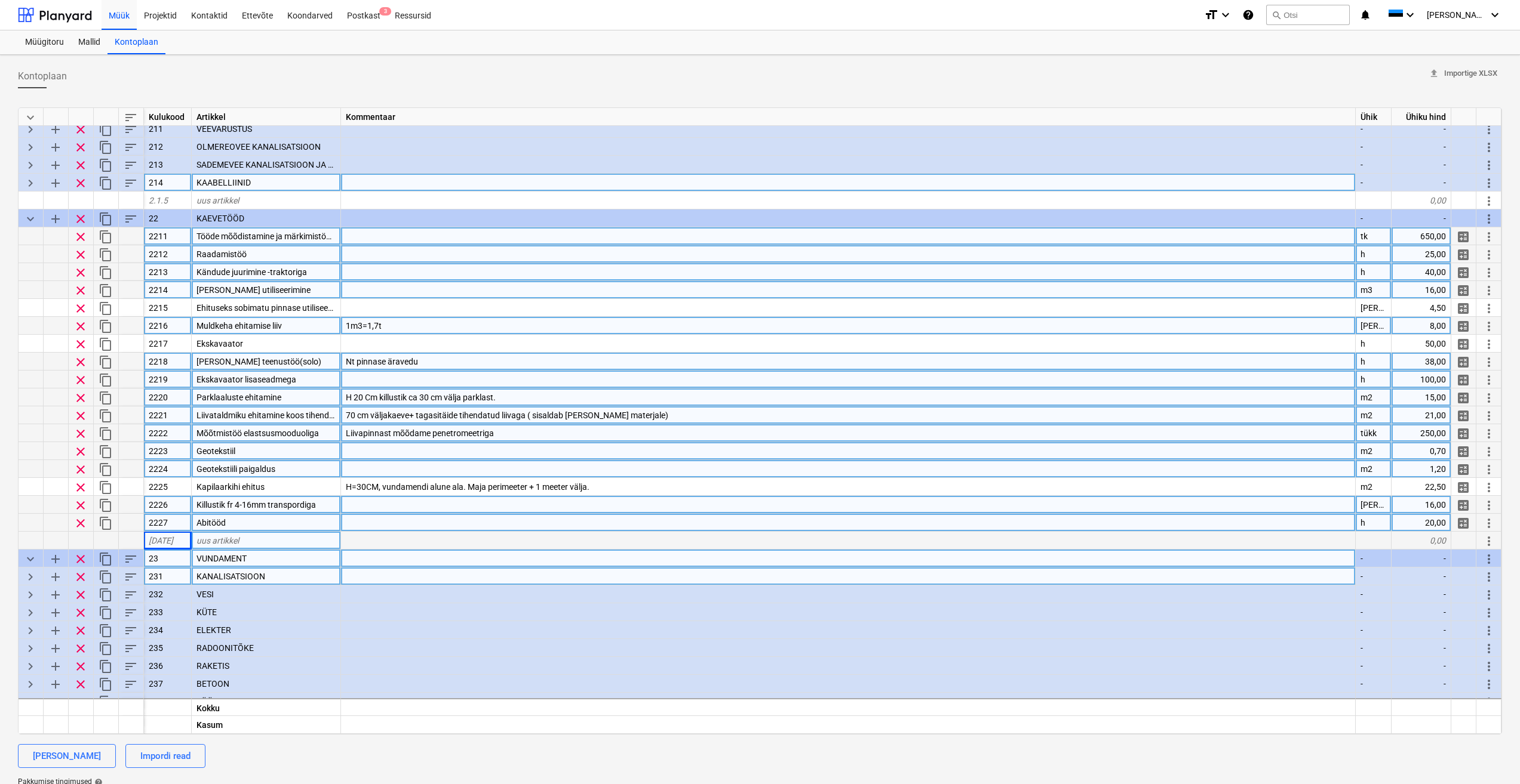
click at [313, 539] on div "uus artikkel" at bounding box center [266, 540] width 149 height 18
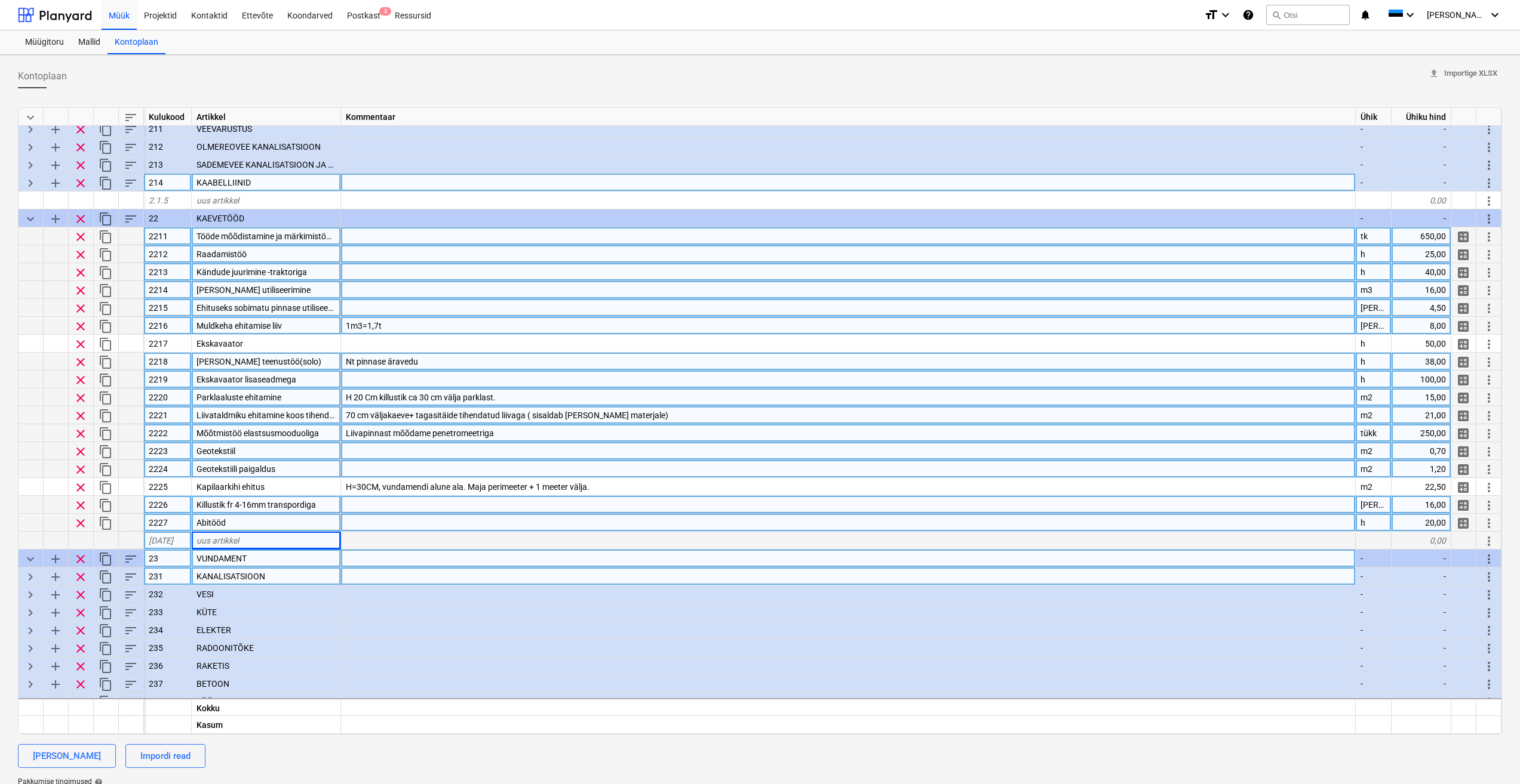
click at [759, 311] on div at bounding box center [848, 307] width 1015 height 18
click at [420, 235] on div at bounding box center [848, 236] width 1015 height 18
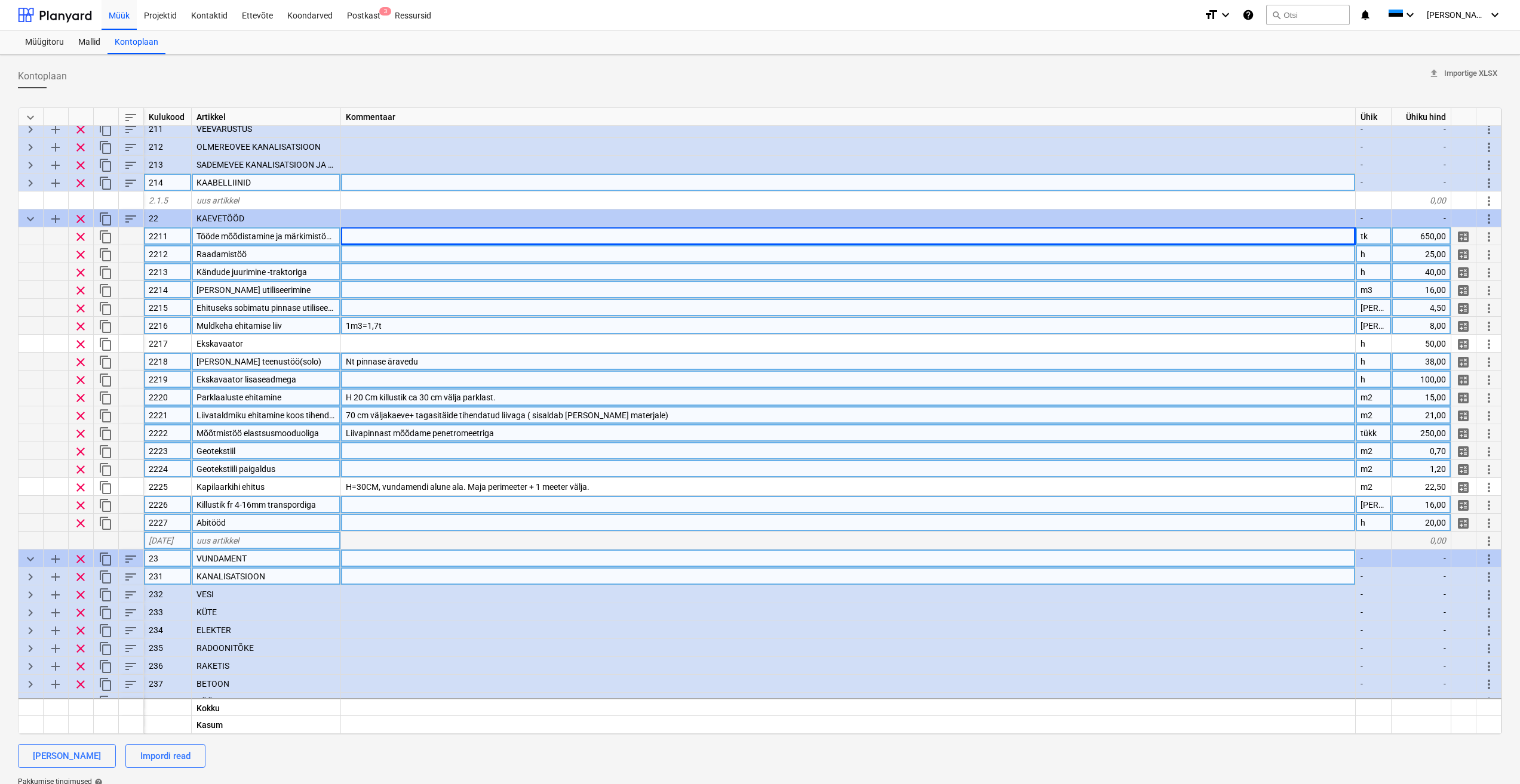
click at [438, 297] on div at bounding box center [848, 289] width 1015 height 18
click at [308, 360] on div "Kalluri teenustöö(solo)" at bounding box center [266, 361] width 149 height 18
click at [308, 360] on input "Kalluri teenustöö(solo)" at bounding box center [266, 361] width 149 height 17
click at [309, 359] on input "Kalluri teenustöö(solo)" at bounding box center [266, 361] width 149 height 17
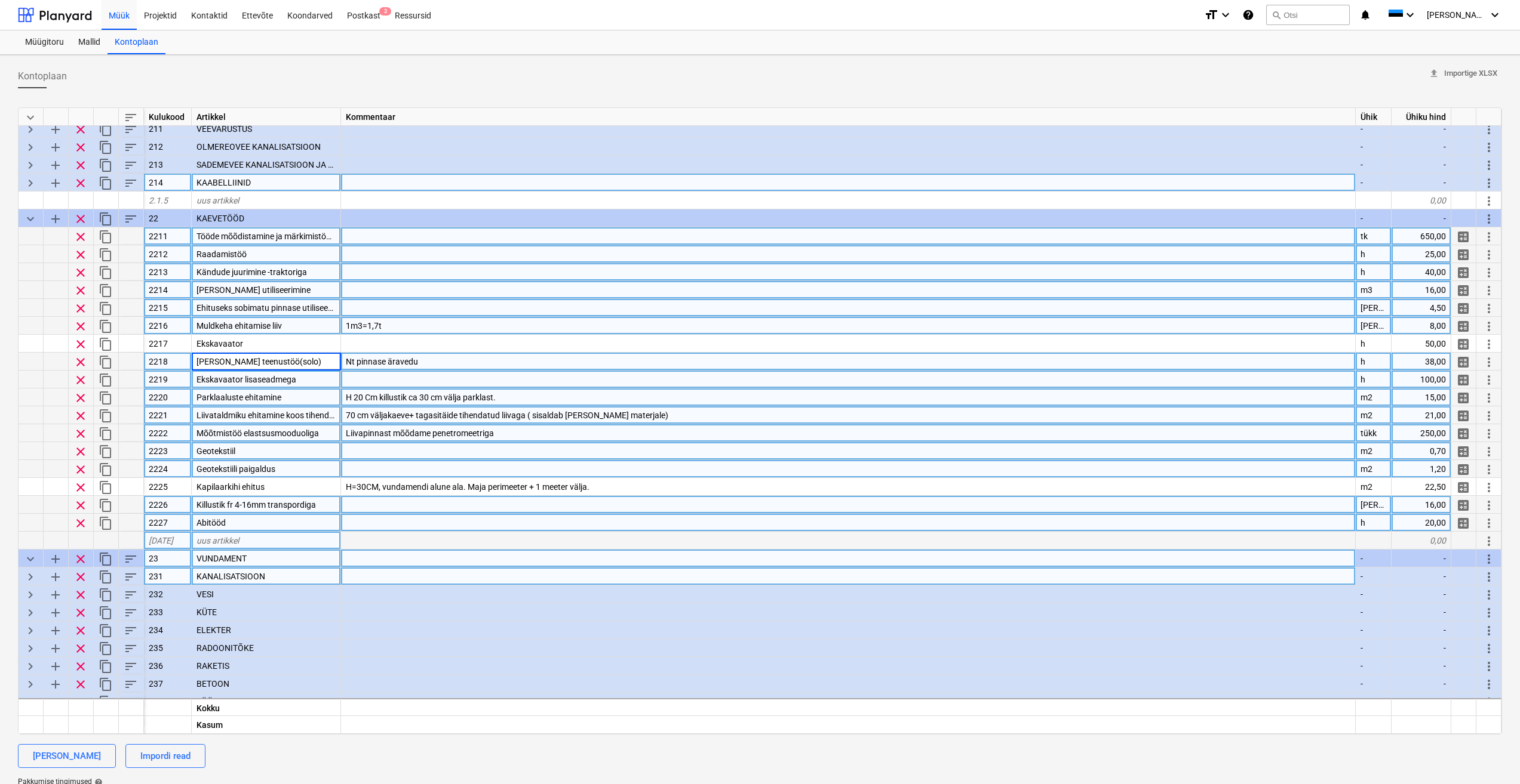
click at [300, 362] on input "Kalluri teenustöö(solo)" at bounding box center [266, 361] width 149 height 17
type input "[PERSON_NAME] teenustöö"
type textarea "x"
click at [465, 396] on span "H 20 Cm killustik ca 30 cm välja parklast." at bounding box center [420, 397] width 150 height 9
click at [1435, 360] on div "38,00" at bounding box center [1422, 361] width 60 height 18
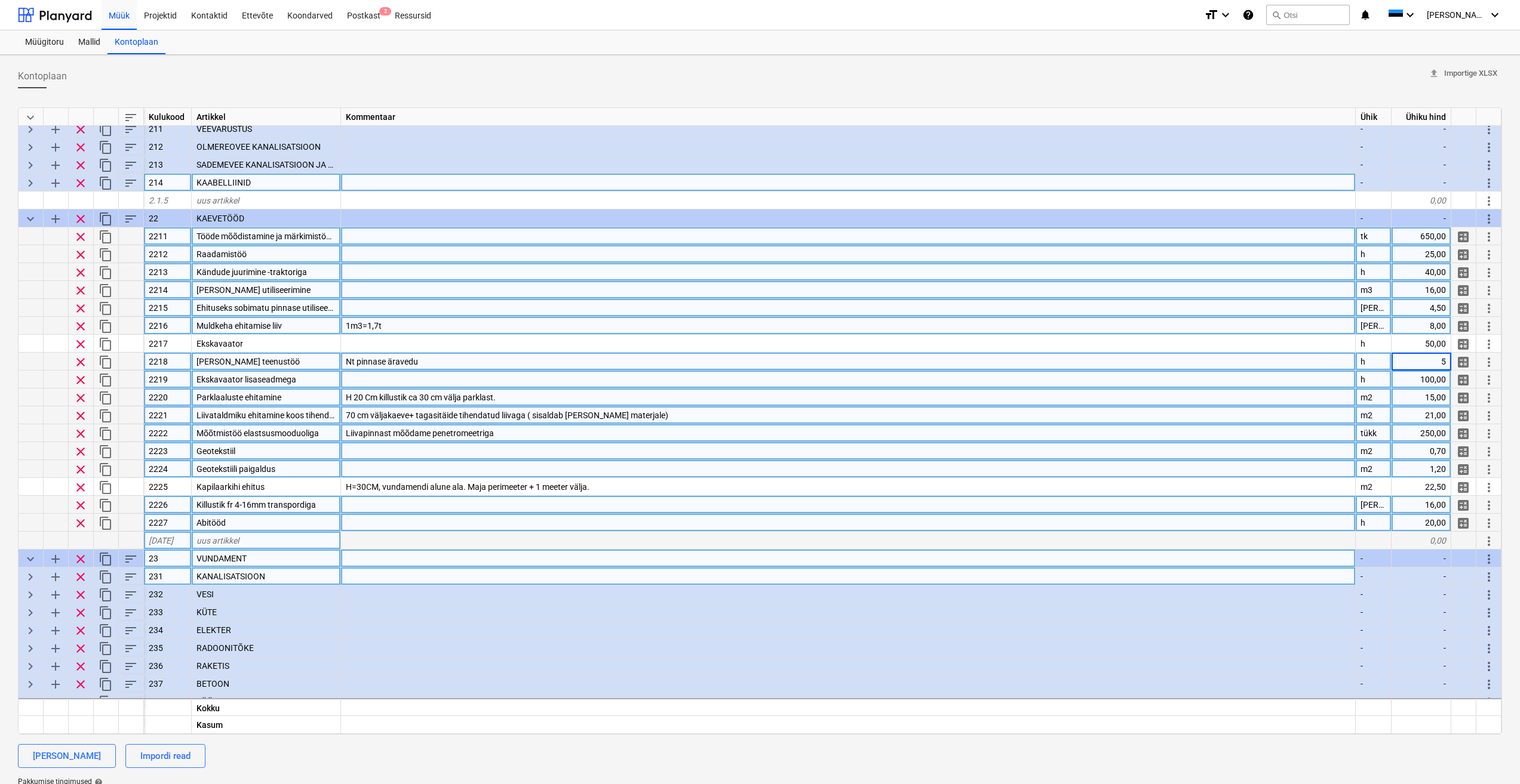
type input "50"
type textarea "x"
click at [1052, 362] on div "Nt pinnase äravedu" at bounding box center [848, 361] width 1015 height 18
click at [700, 377] on div at bounding box center [848, 379] width 1015 height 18
click at [175, 539] on div "2.2.18" at bounding box center [168, 540] width 48 height 18
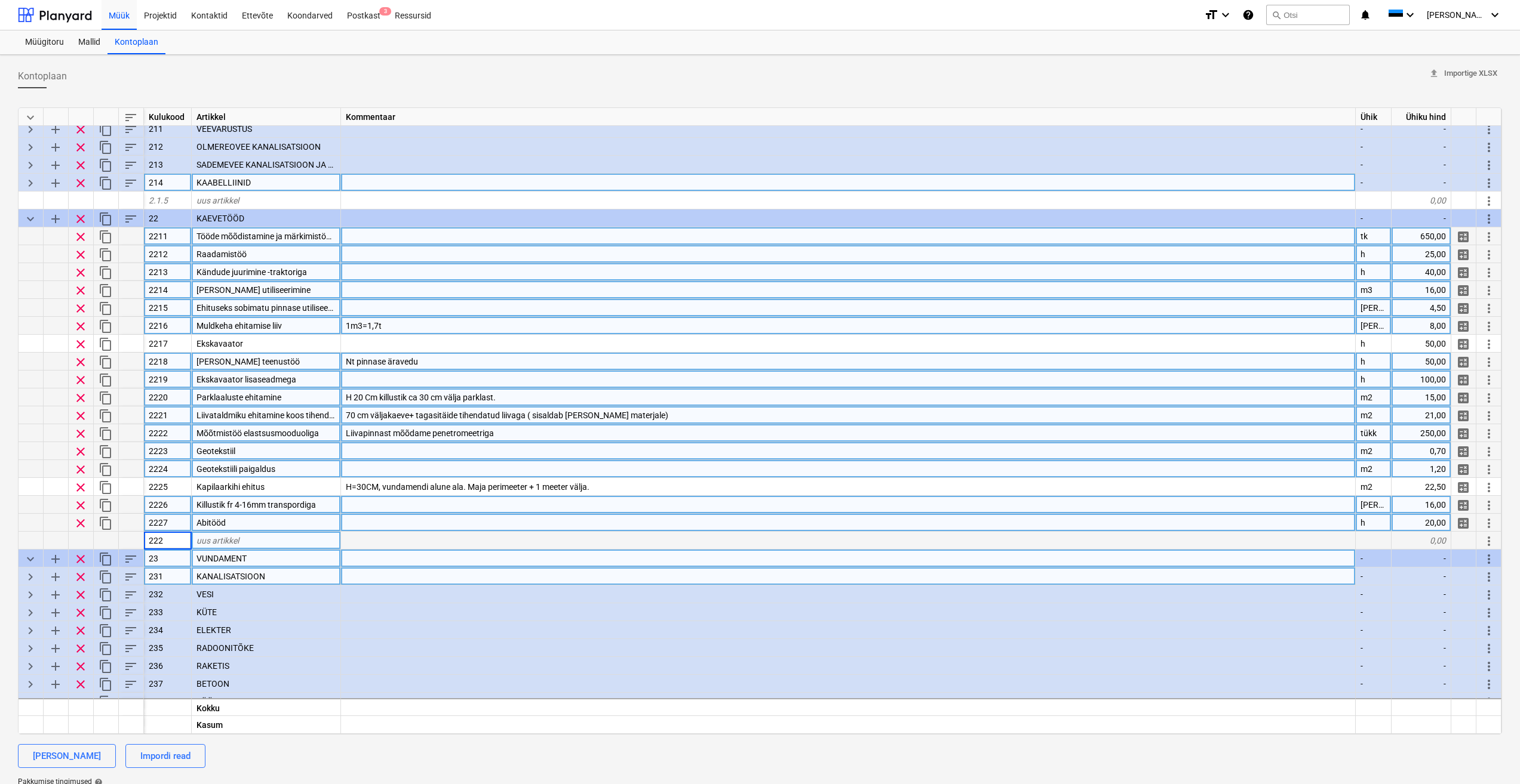
type input "2228"
type textarea "x"
click at [270, 362] on div "[PERSON_NAME] teenustöö" at bounding box center [266, 361] width 149 height 18
click at [234, 543] on span "uus artikkel" at bounding box center [218, 540] width 43 height 9
type input "[PERSON_NAME] teenustöö (solo)"
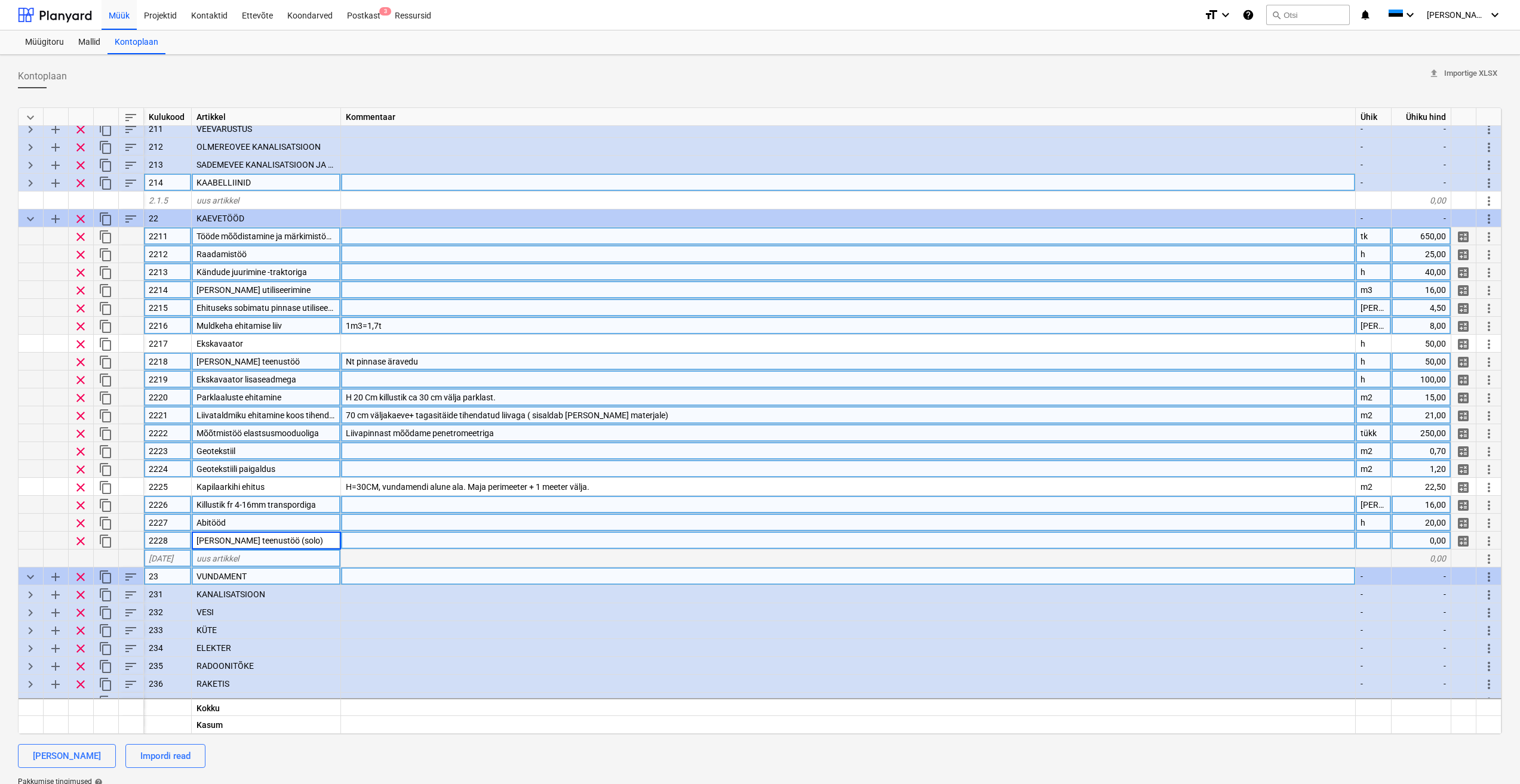
click at [496, 543] on div at bounding box center [848, 540] width 1015 height 18
type textarea "x"
click at [427, 359] on div "Nt pinnase äravedu" at bounding box center [848, 361] width 1015 height 18
click at [415, 549] on div at bounding box center [848, 540] width 1015 height 18
type input "Nt pinnase äravedu"
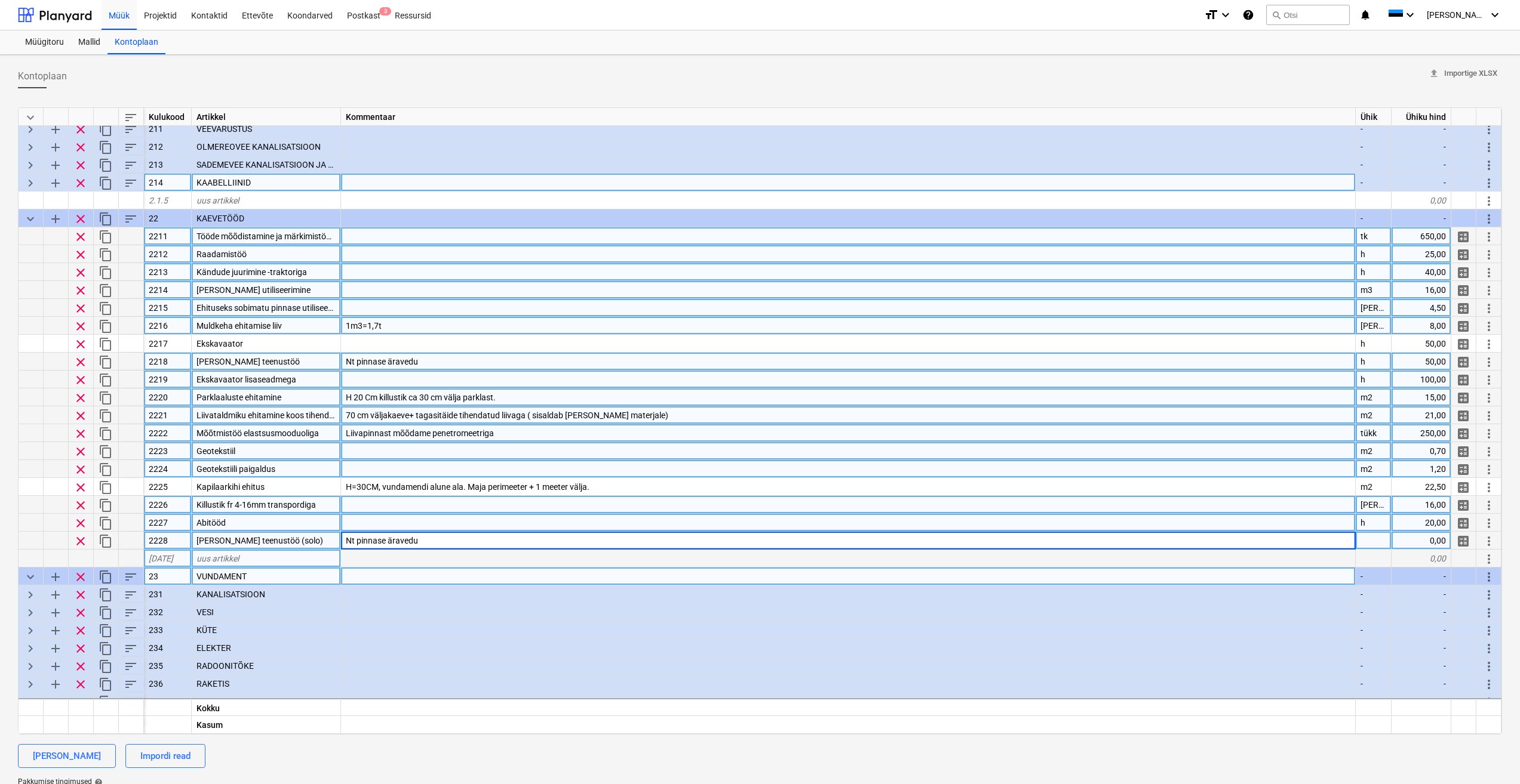
click at [1370, 539] on div at bounding box center [1374, 540] width 36 height 18
type textarea "x"
type input "h"
type textarea "x"
click at [1435, 539] on div "0,00" at bounding box center [1422, 540] width 60 height 18
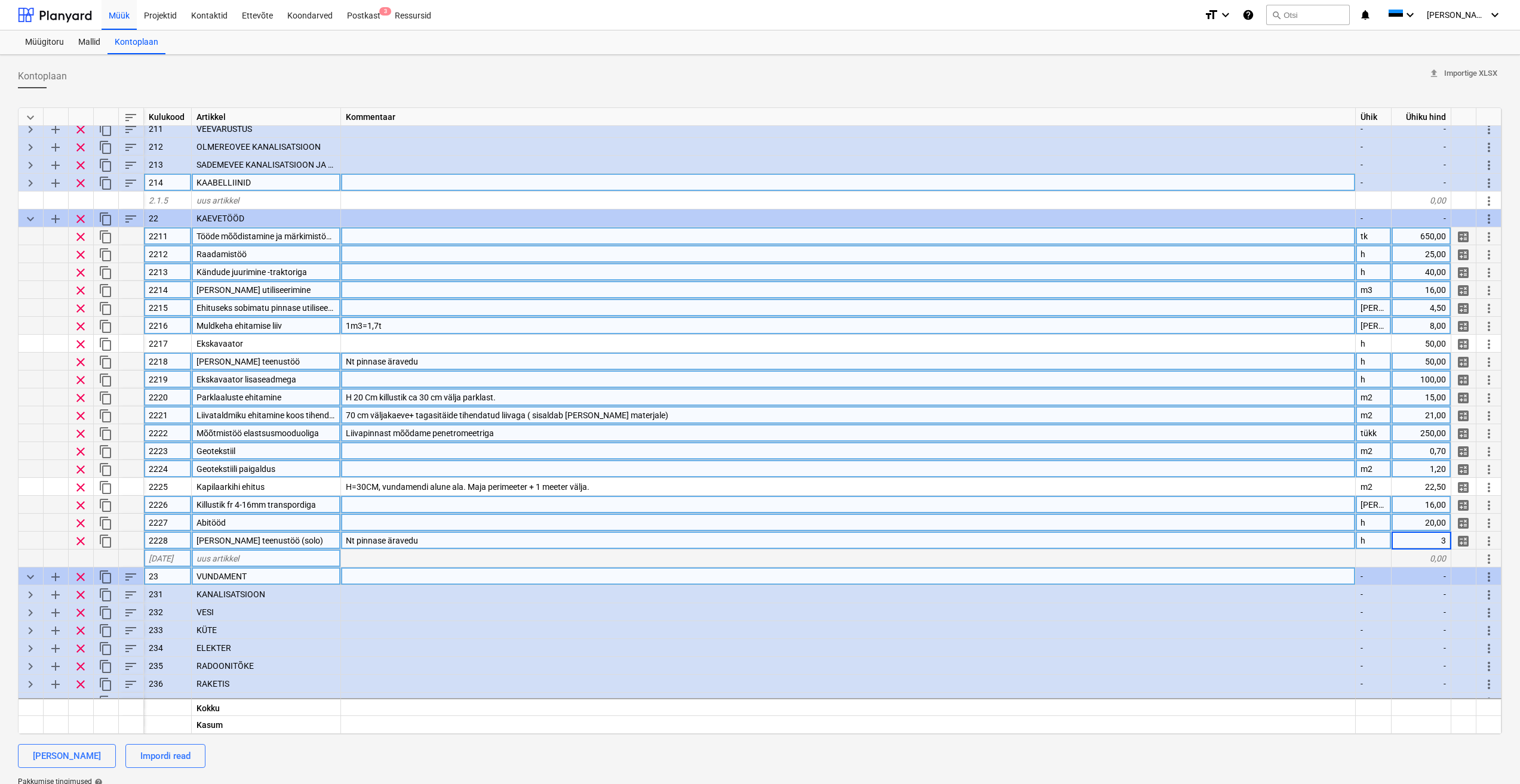
type input "38"
type textarea "x"
click at [1057, 450] on div at bounding box center [848, 451] width 1015 height 18
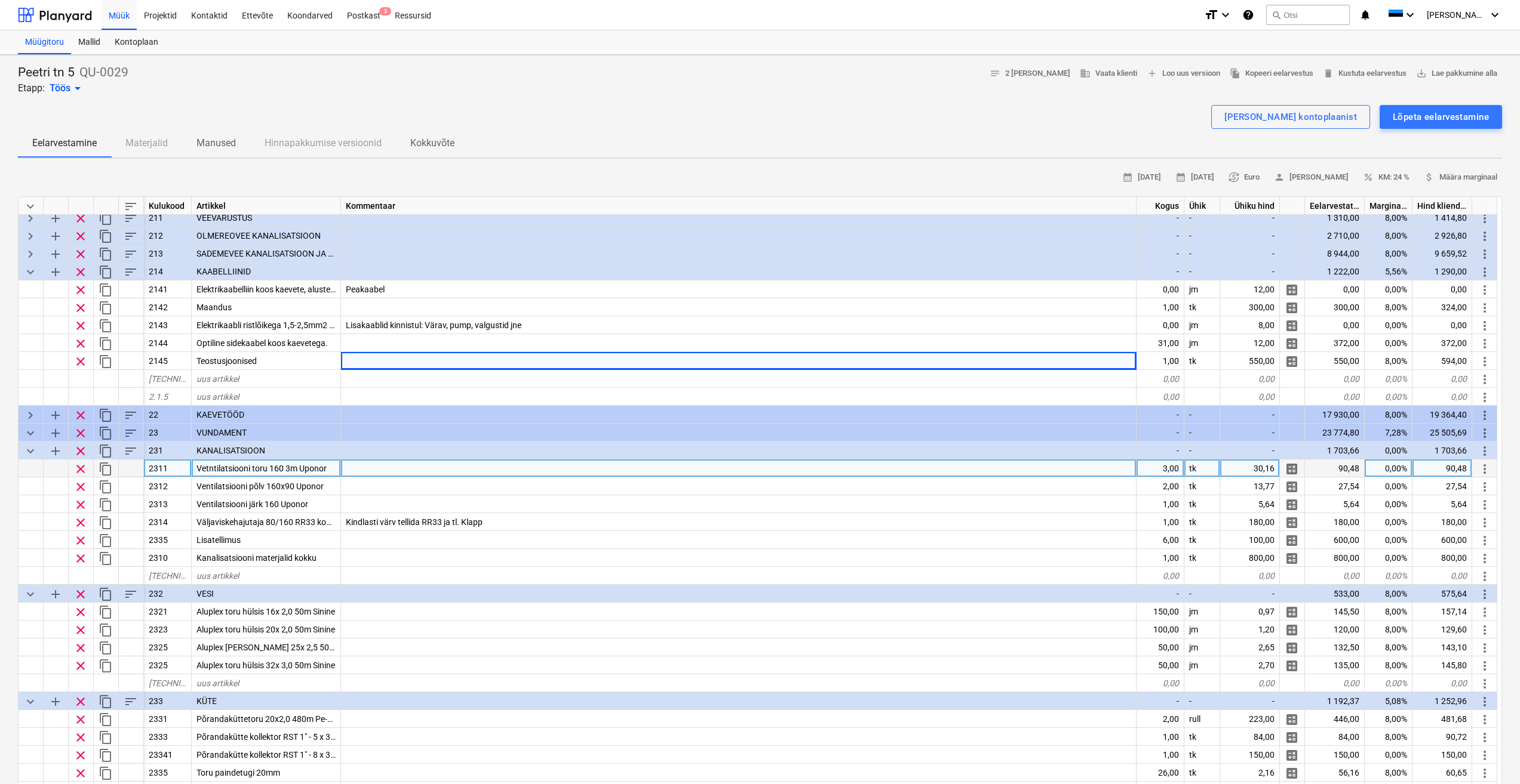
scroll to position [119, 0]
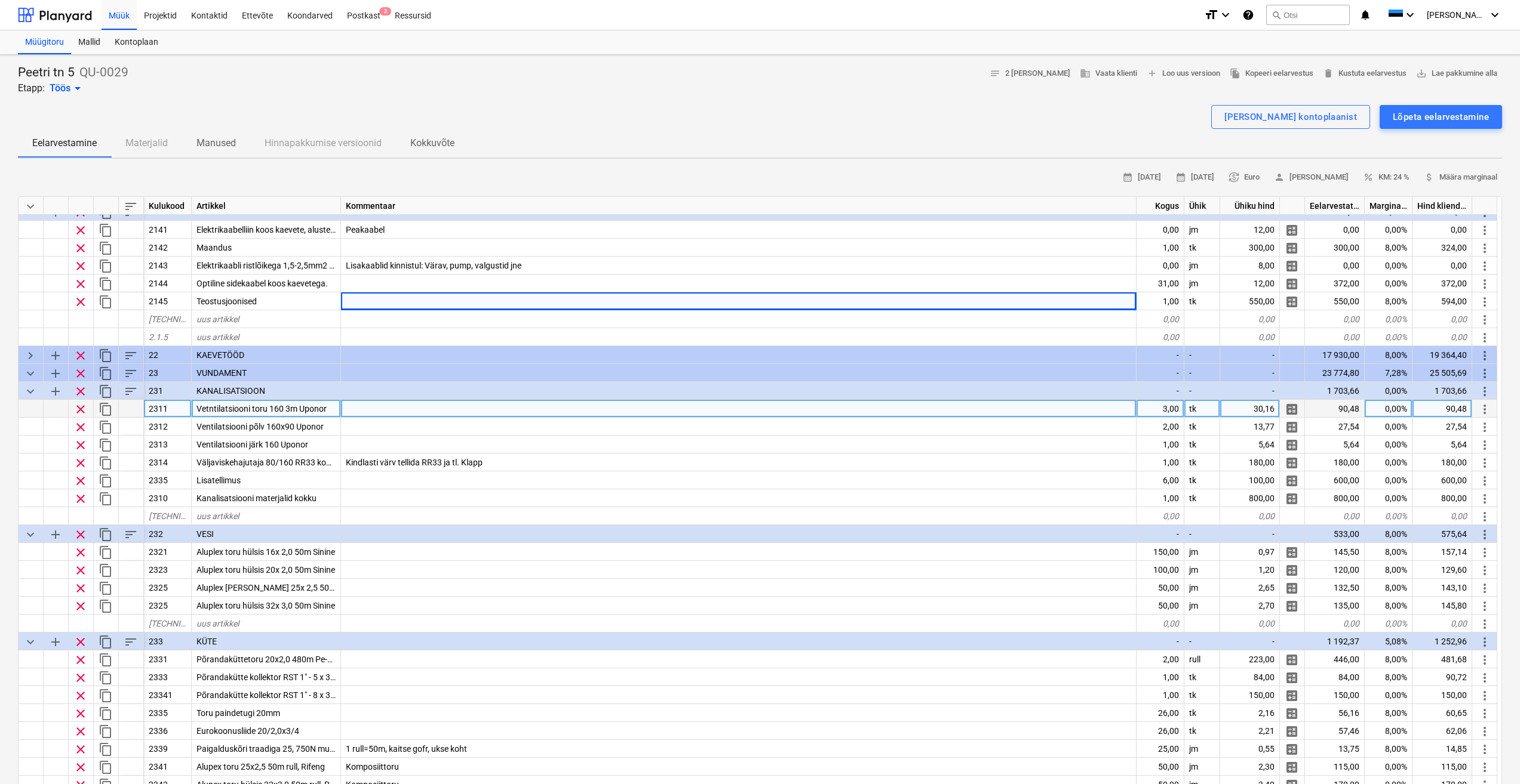
click at [384, 410] on div at bounding box center [738, 408] width 796 height 18
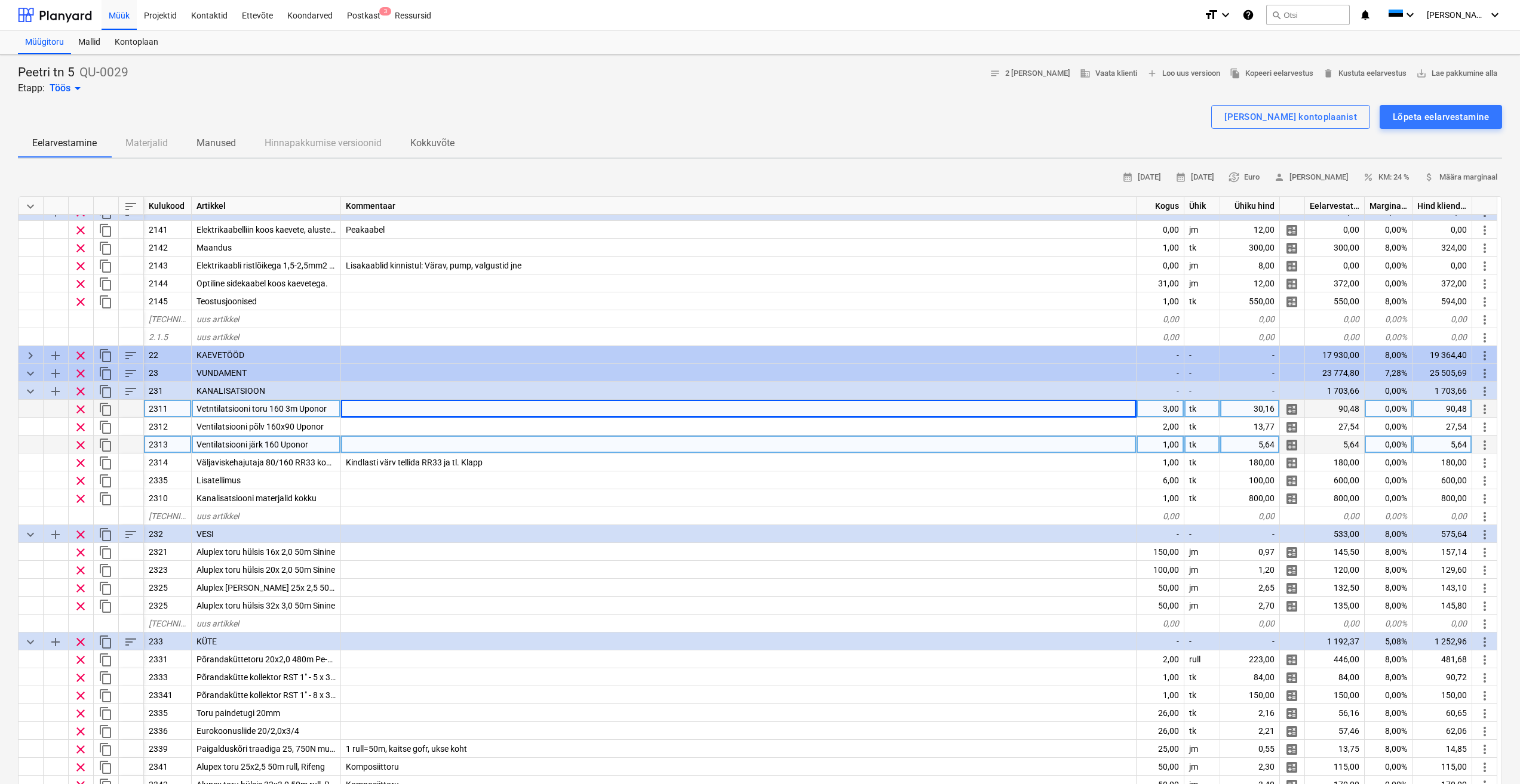
click at [531, 448] on div at bounding box center [738, 444] width 796 height 18
click at [323, 403] on div "Vetntilatsiooni toru 160 3m Uponor" at bounding box center [266, 408] width 149 height 18
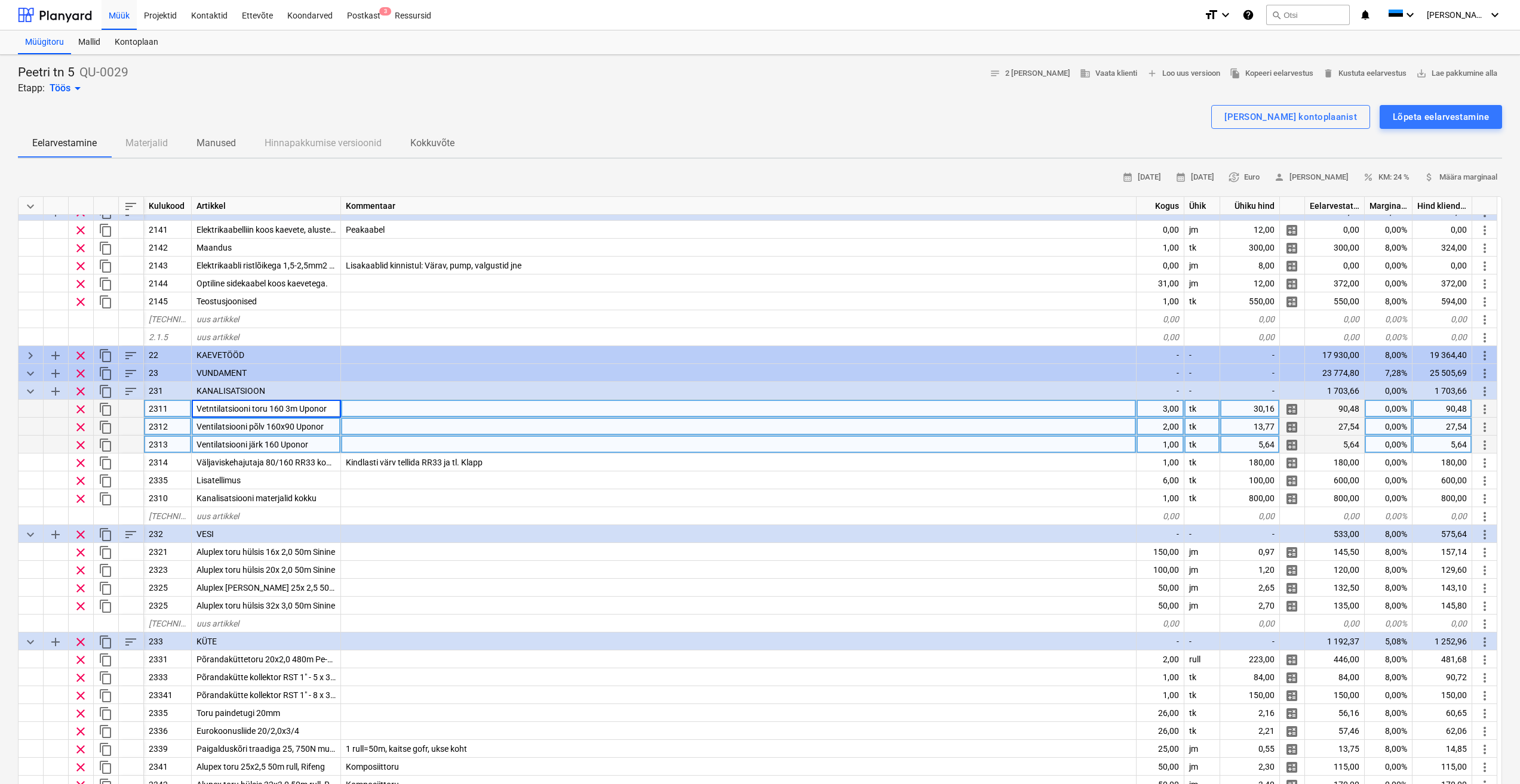
click at [388, 435] on div at bounding box center [738, 426] width 796 height 18
click at [367, 445] on div at bounding box center [738, 444] width 796 height 18
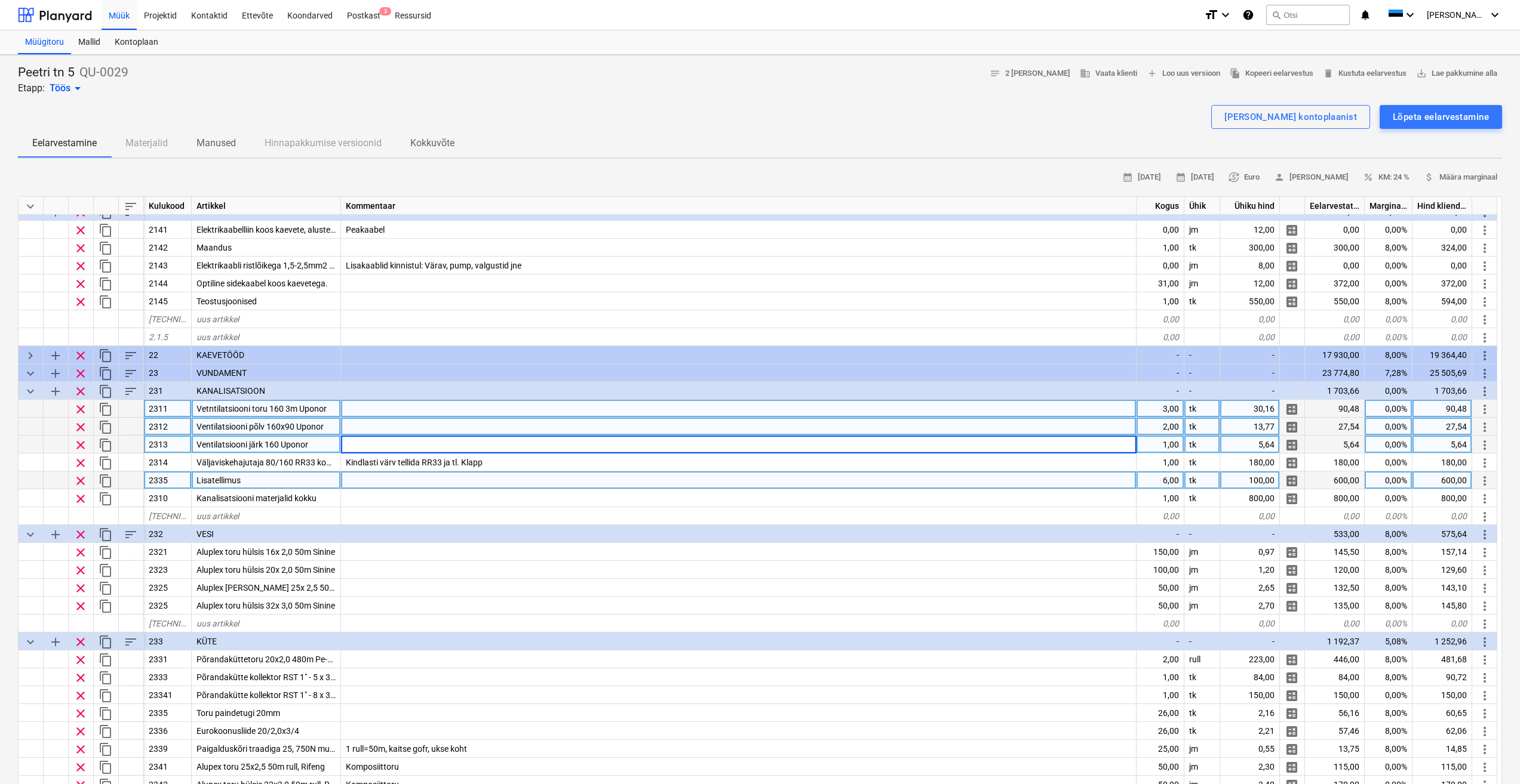
click at [426, 480] on div at bounding box center [738, 480] width 796 height 18
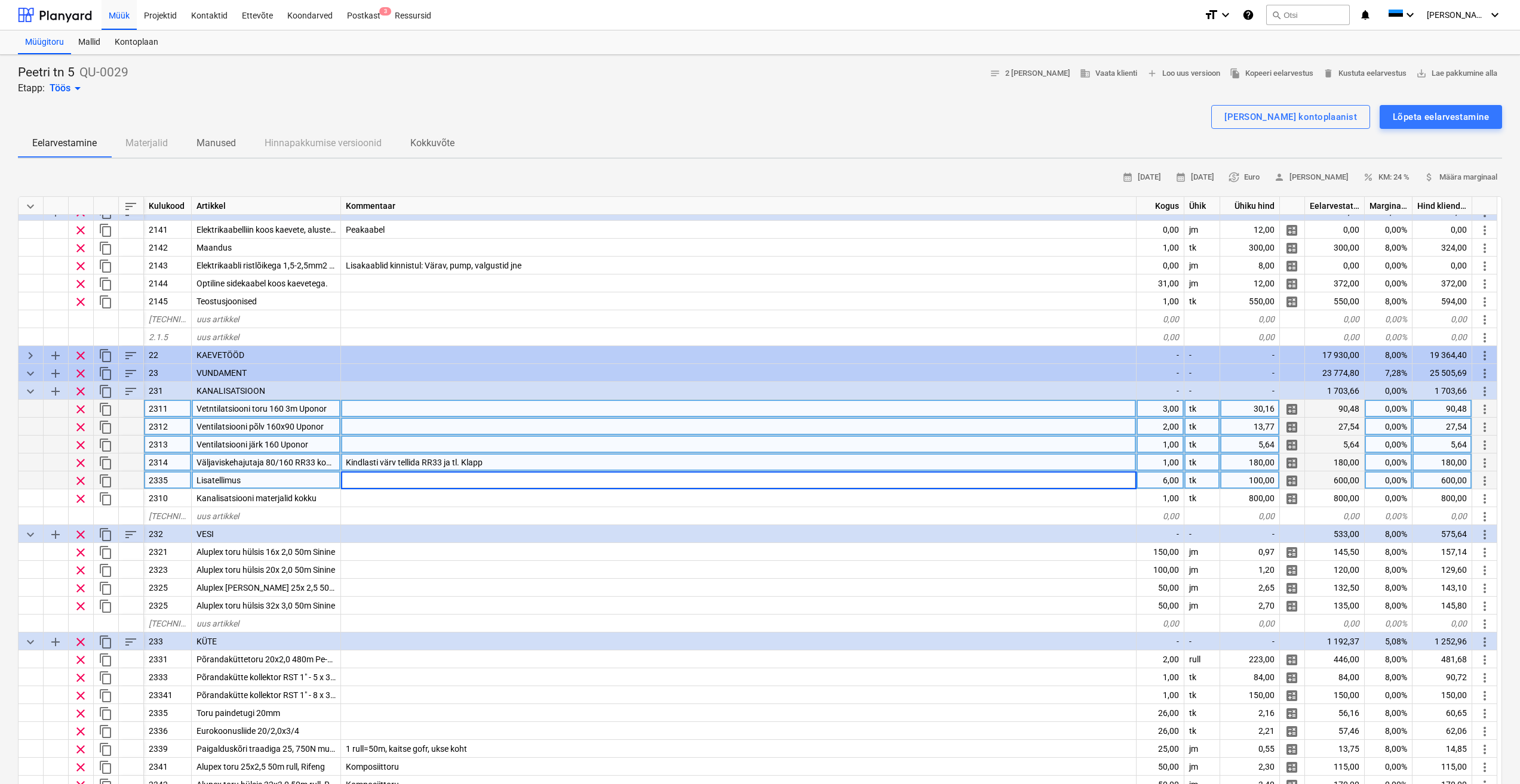
click at [319, 459] on span "Väljaviskehajutaja 80/160 RR33 koos värvimisega" at bounding box center [289, 462] width 185 height 9
click at [459, 478] on div at bounding box center [738, 480] width 796 height 18
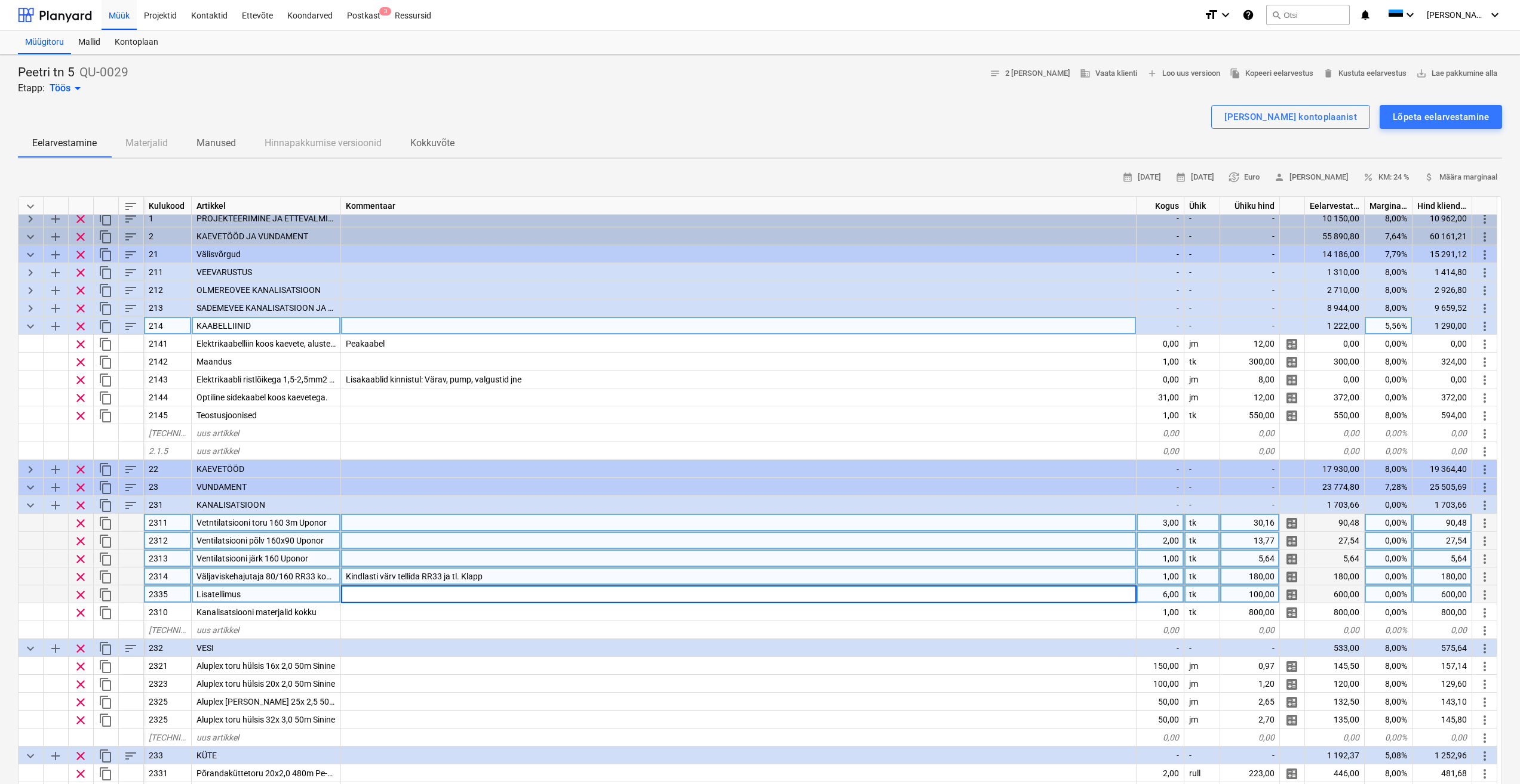
scroll to position [0, 0]
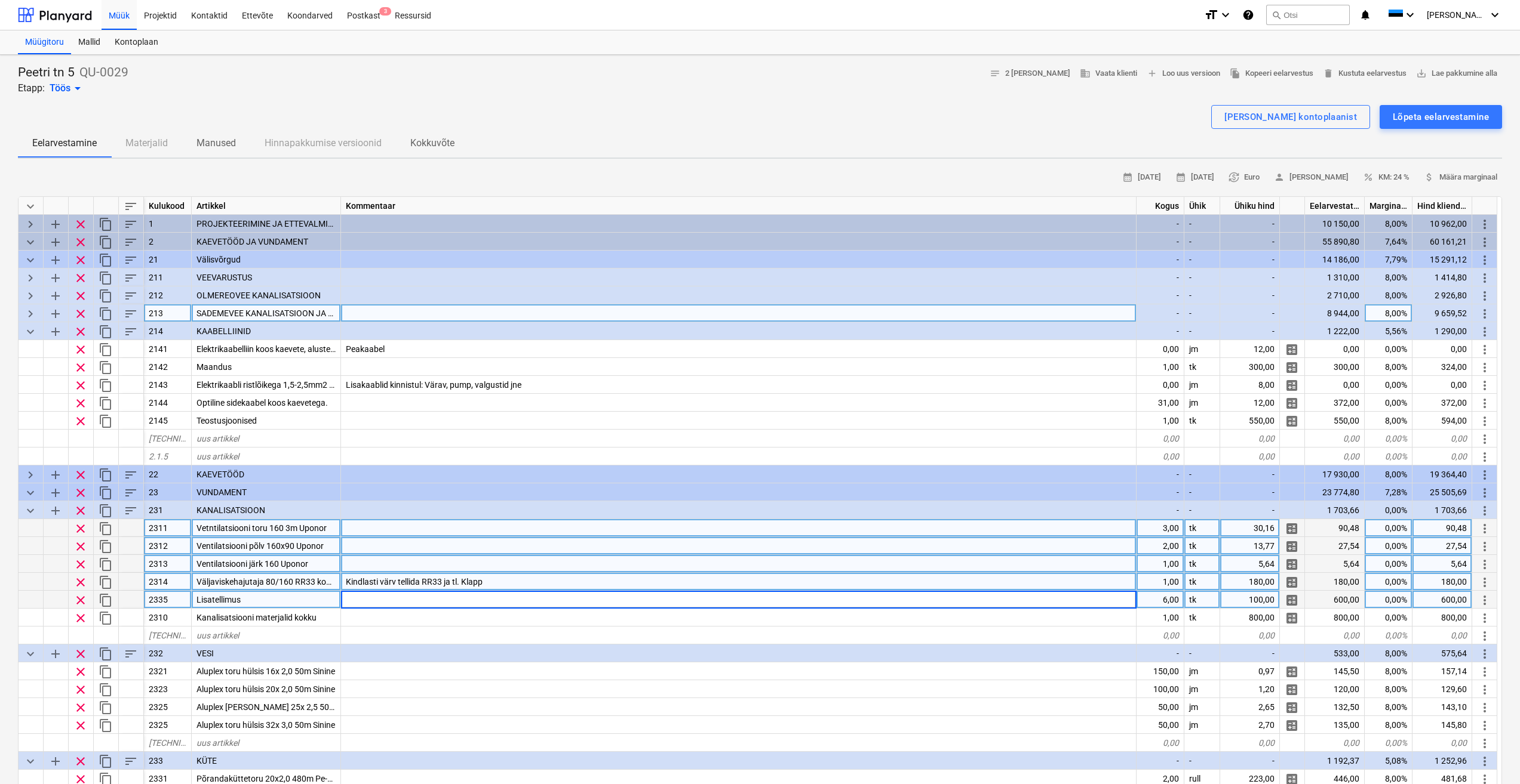
click at [34, 332] on span "keyboard_arrow_down" at bounding box center [30, 331] width 15 height 15
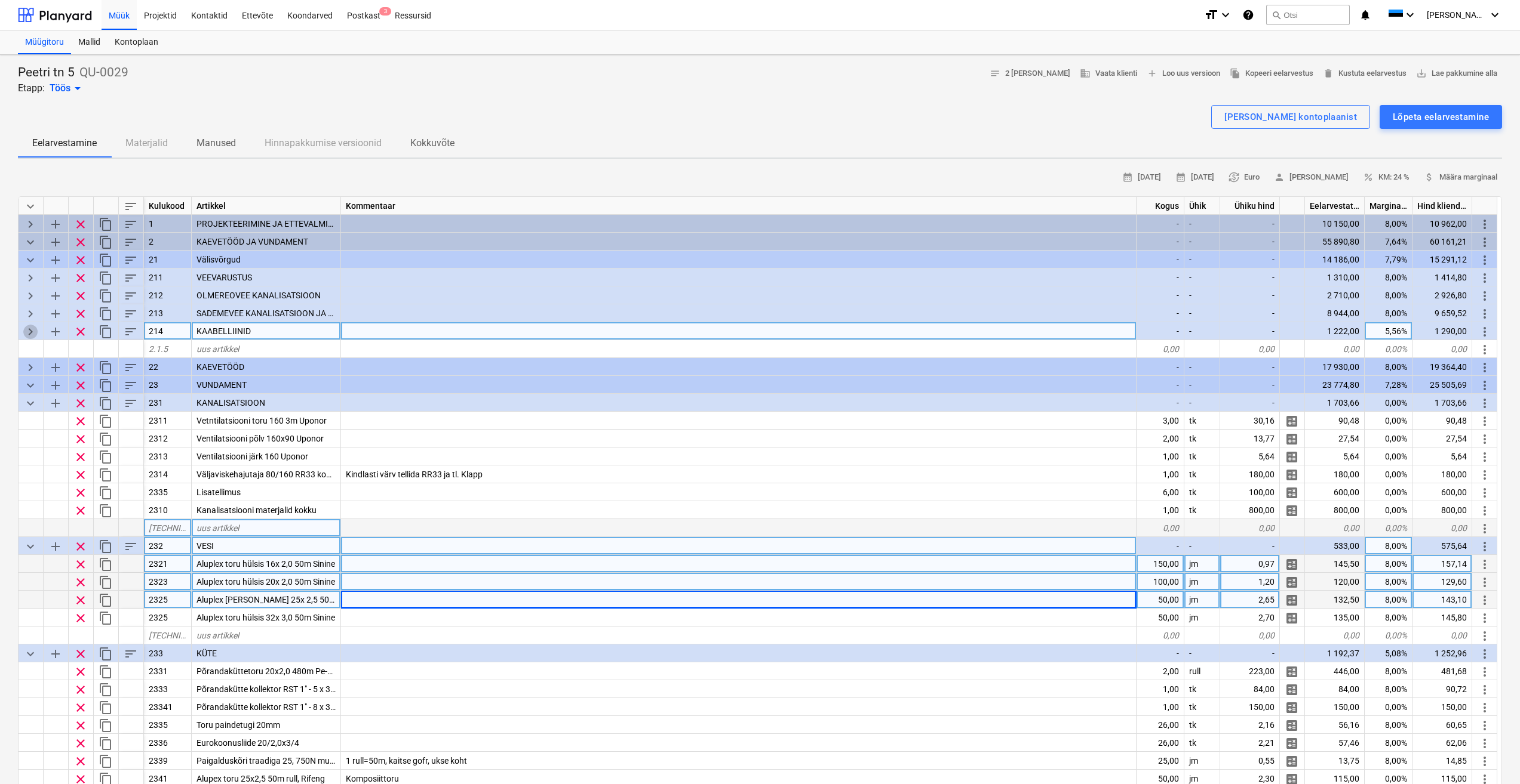
click at [31, 330] on span "keyboard_arrow_right" at bounding box center [30, 331] width 15 height 15
type textarea "x"
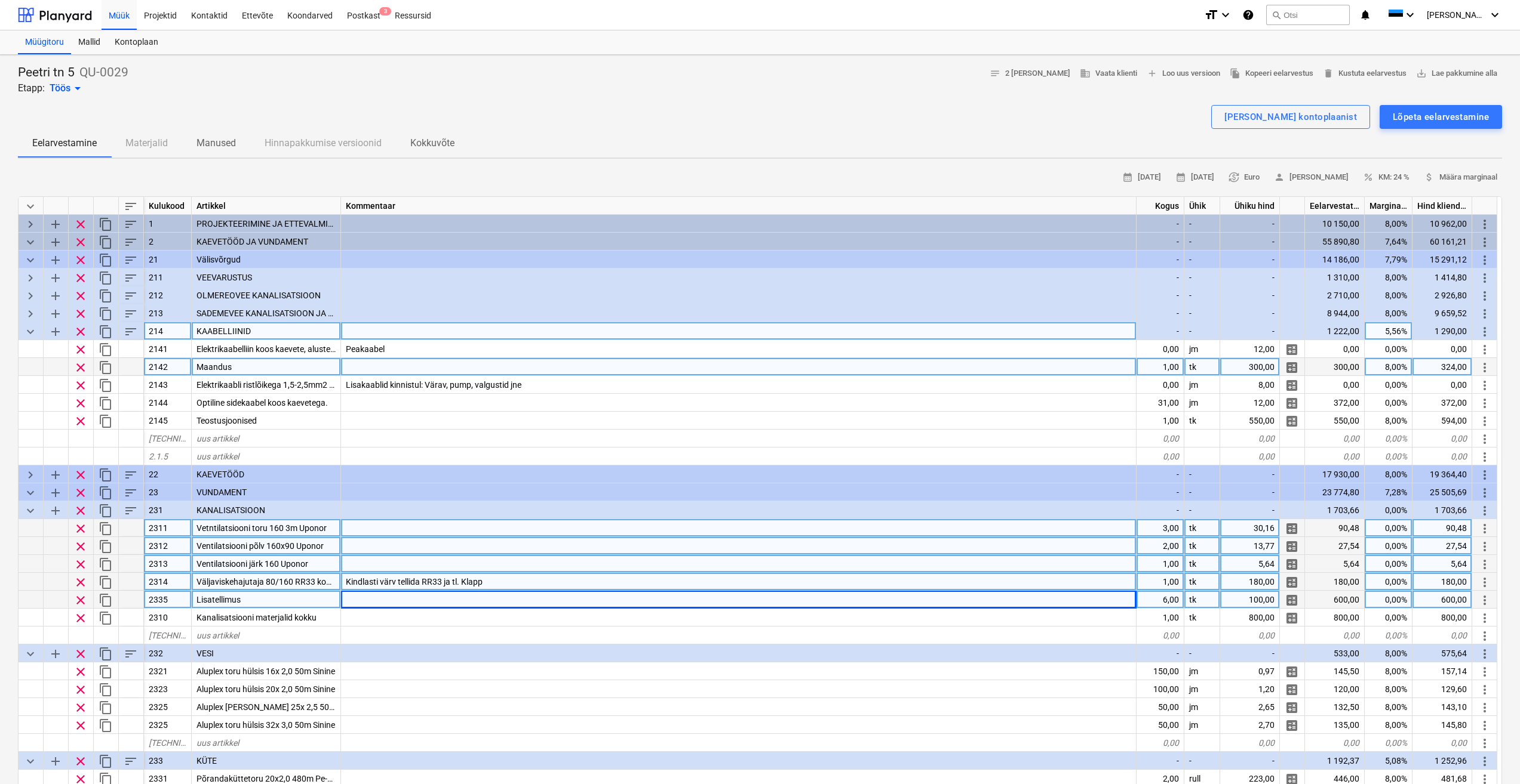
click at [450, 370] on div at bounding box center [738, 366] width 796 height 18
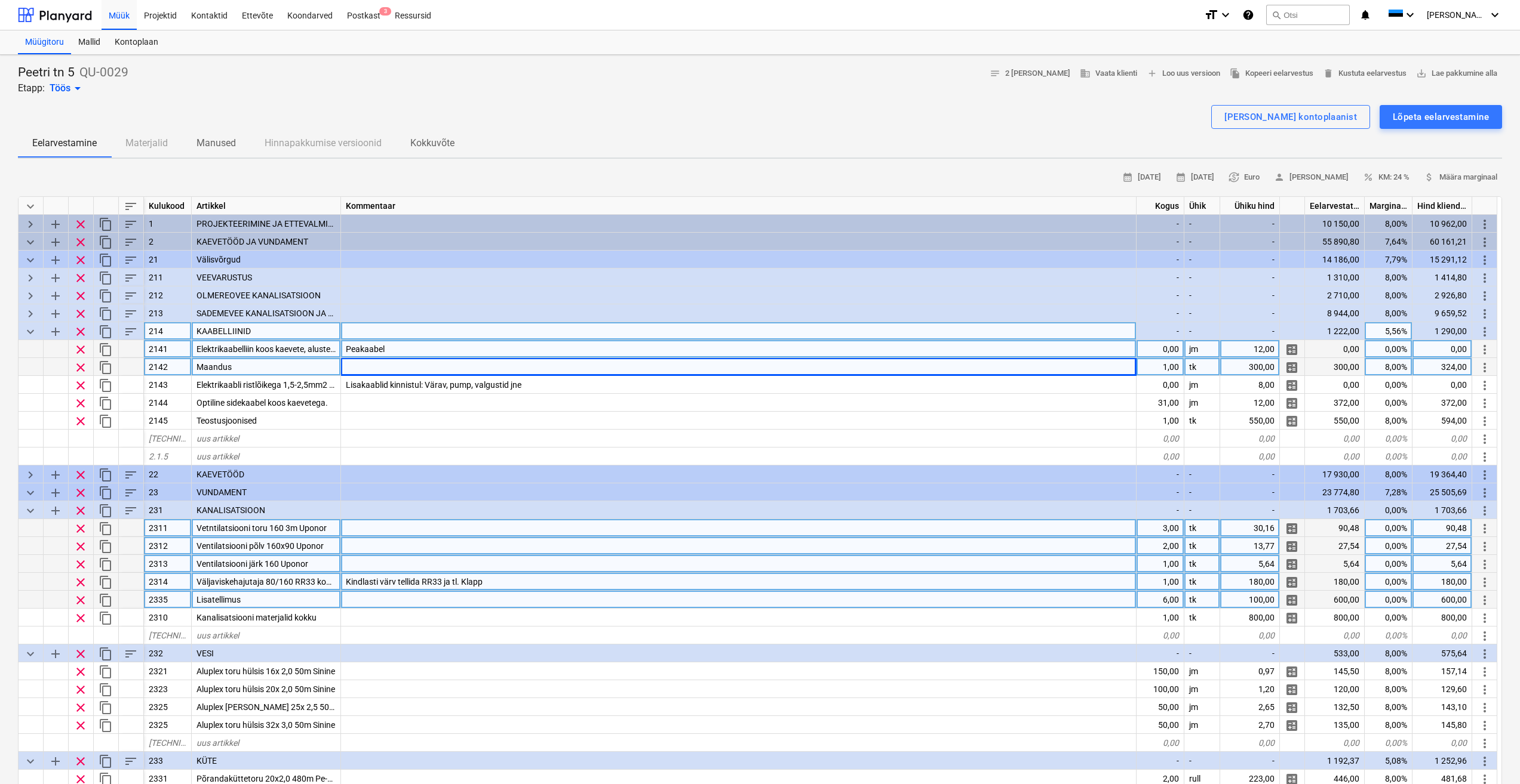
click at [1169, 352] on div "0,00" at bounding box center [1160, 348] width 48 height 18
type input "30"
type textarea "x"
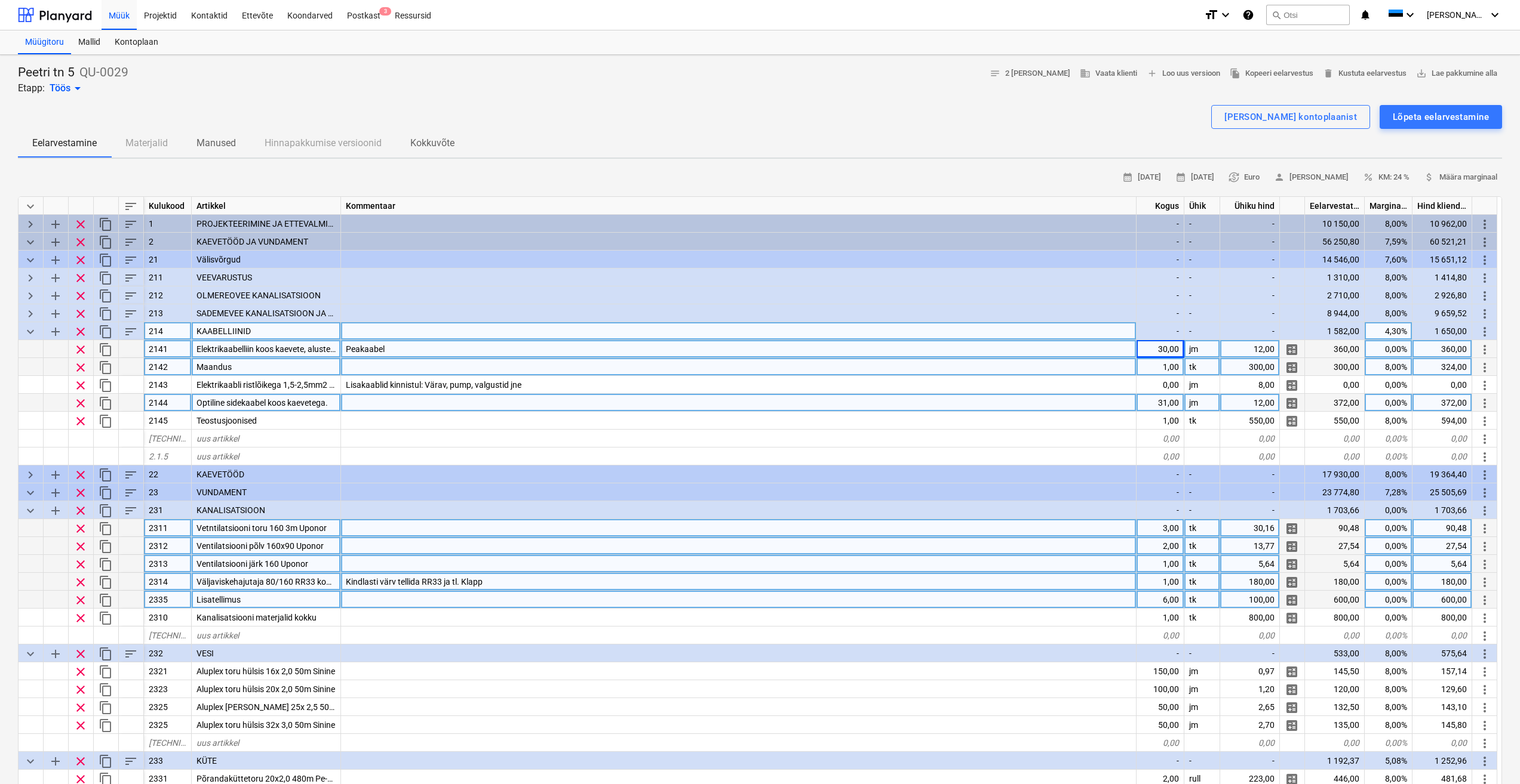
click at [1166, 403] on div "31,00" at bounding box center [1160, 402] width 48 height 18
type input "30"
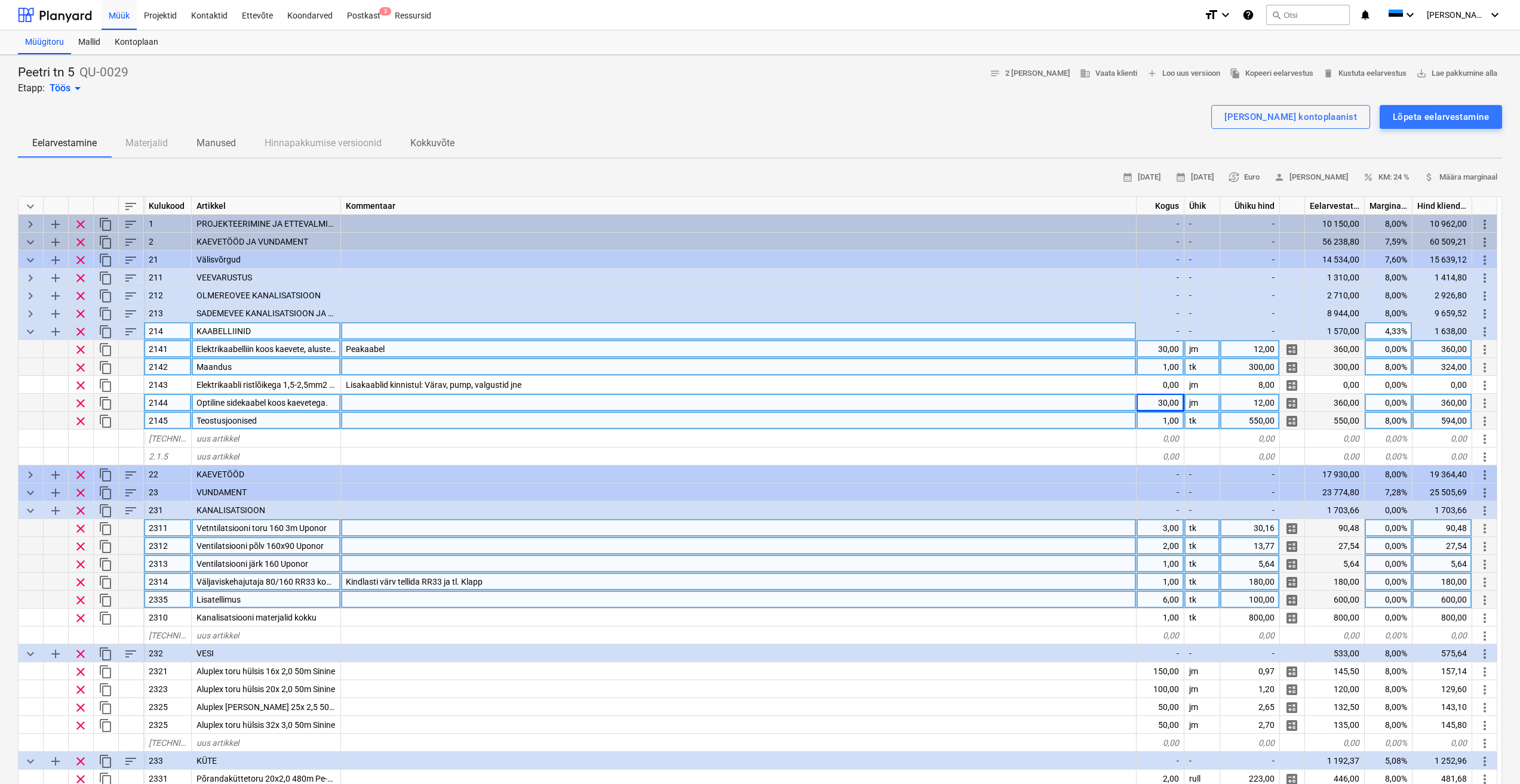
click at [1112, 420] on div at bounding box center [738, 420] width 796 height 18
click at [370, 419] on input at bounding box center [738, 420] width 795 height 17
click at [397, 402] on div at bounding box center [738, 402] width 796 height 18
click at [393, 420] on div at bounding box center [738, 420] width 796 height 18
click at [453, 401] on div at bounding box center [738, 402] width 796 height 18
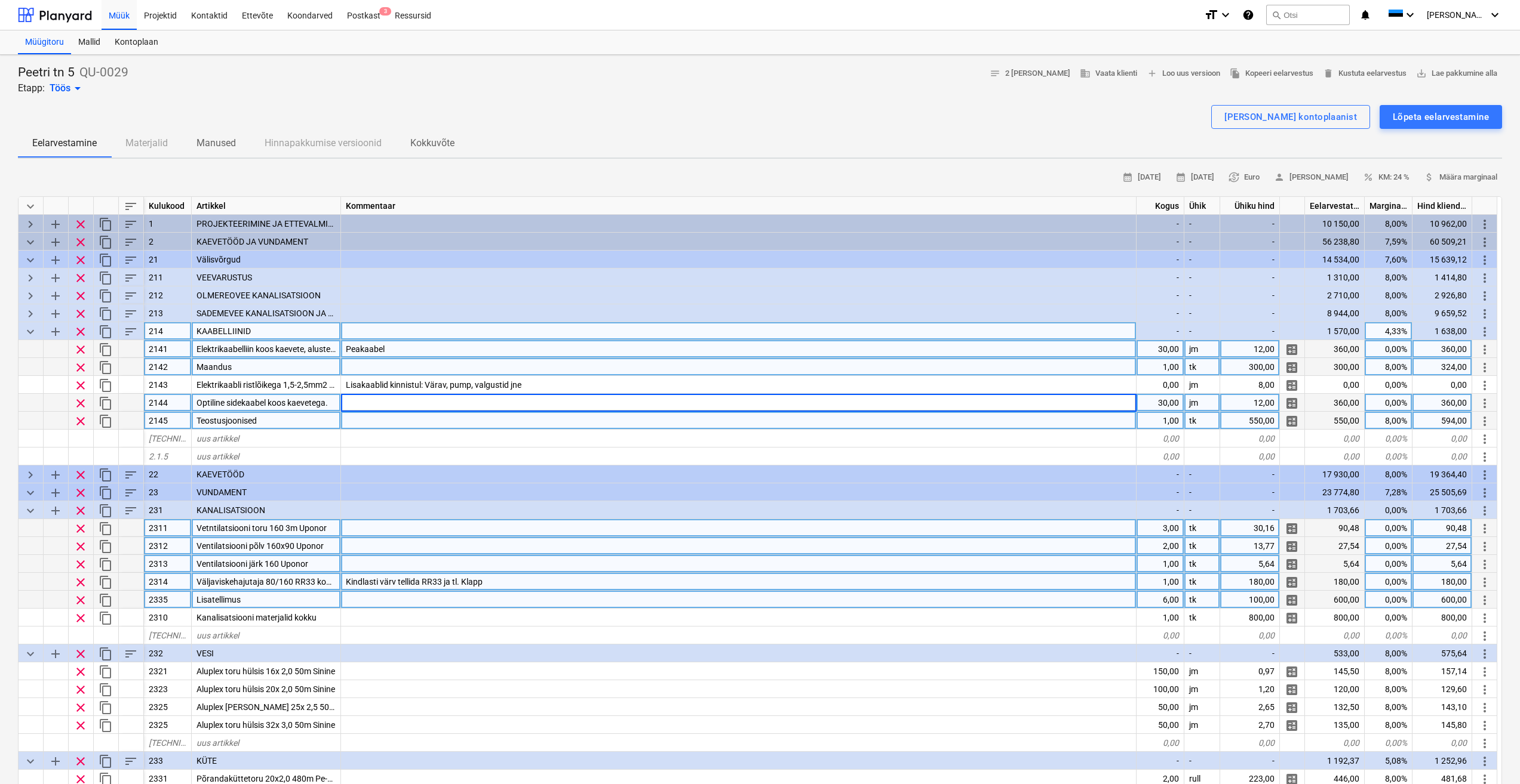
click at [1045, 425] on div at bounding box center [738, 420] width 796 height 18
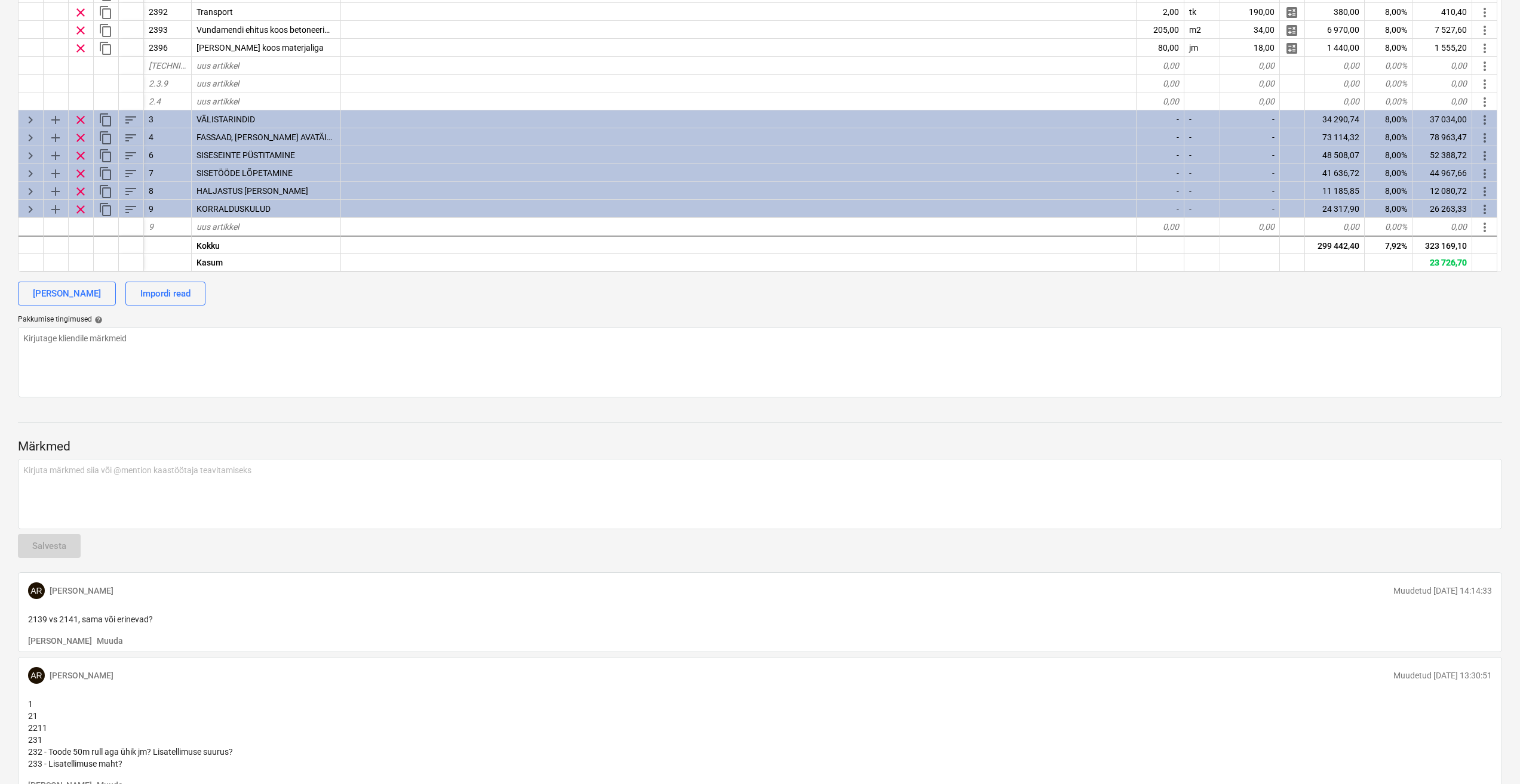
scroll to position [613, 0]
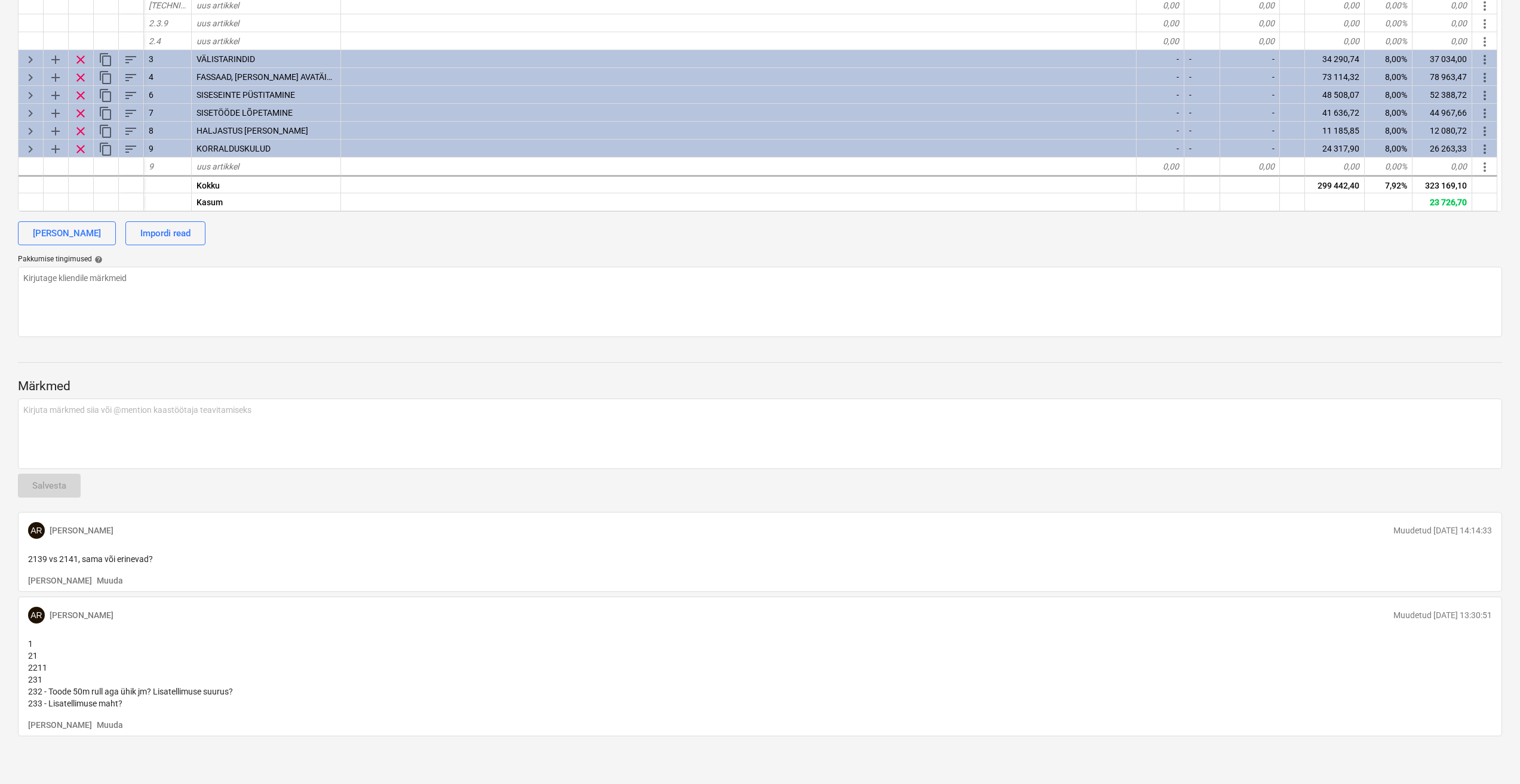
click at [178, 674] on p "1 21 2211 231 232 - Toode 50m rull aga ühik jm? Lisatellimuse suurus? 233 - Lis…" at bounding box center [760, 674] width 1463 height 72
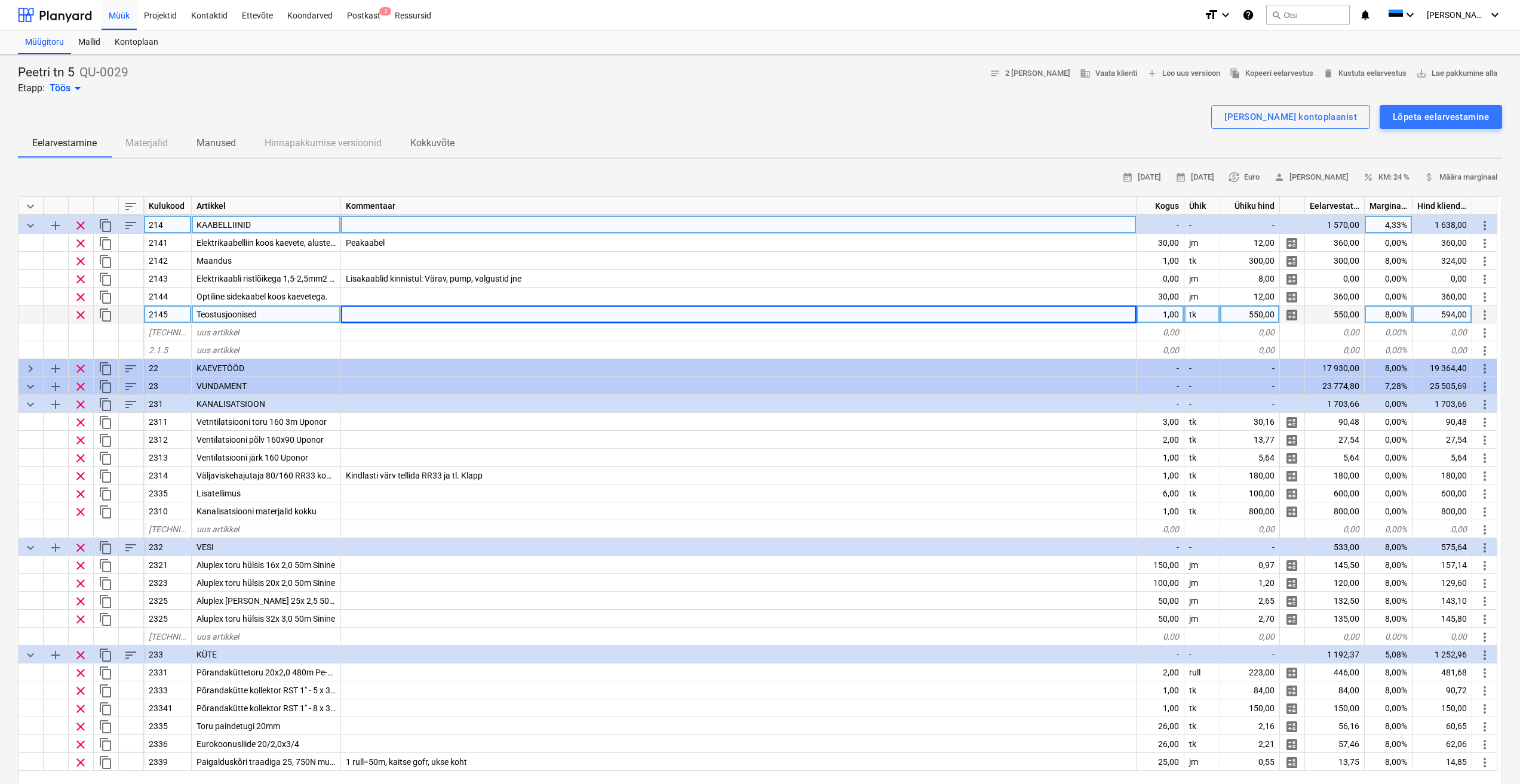
scroll to position [0, 0]
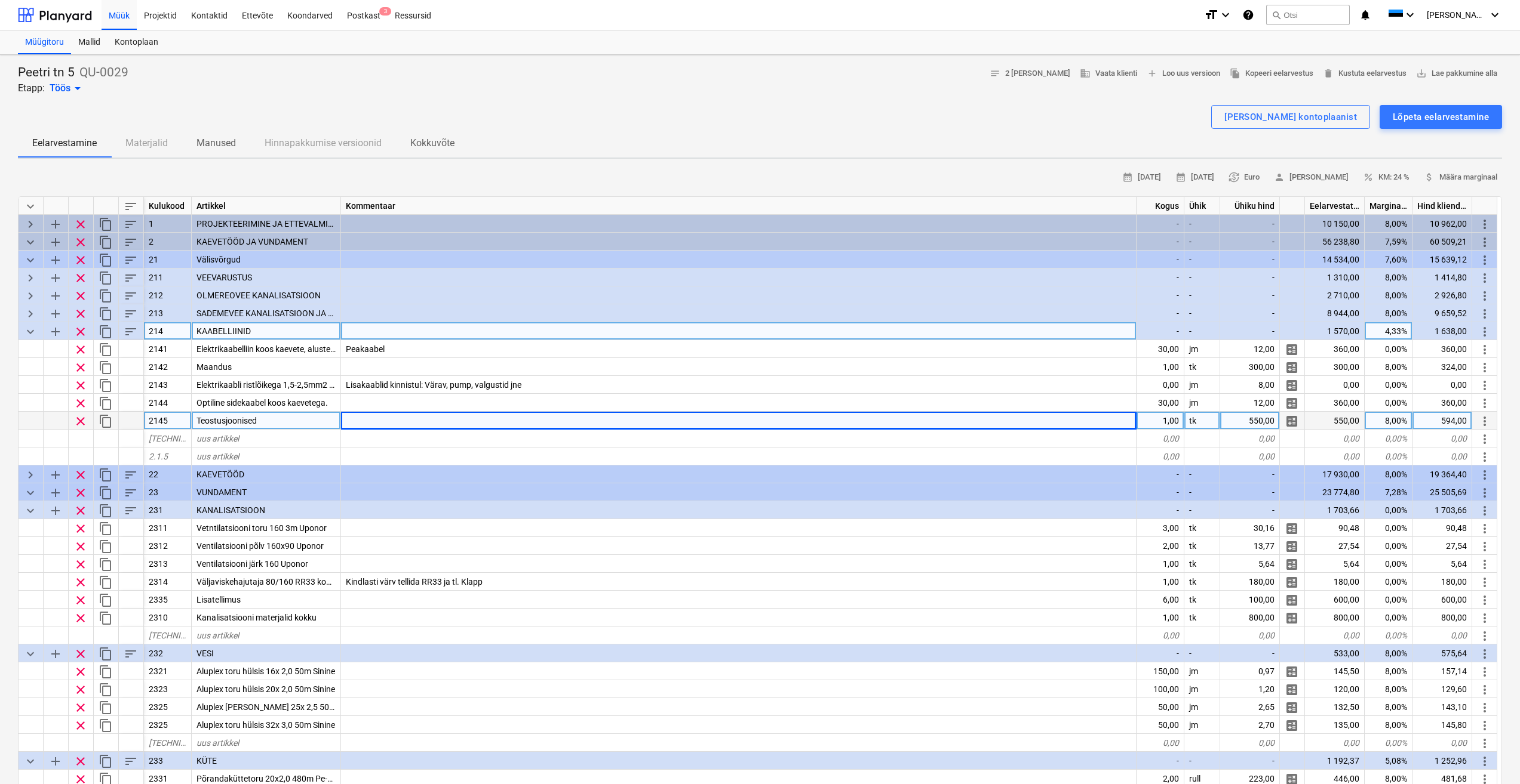
click at [30, 330] on span "keyboard_arrow_down" at bounding box center [30, 331] width 15 height 15
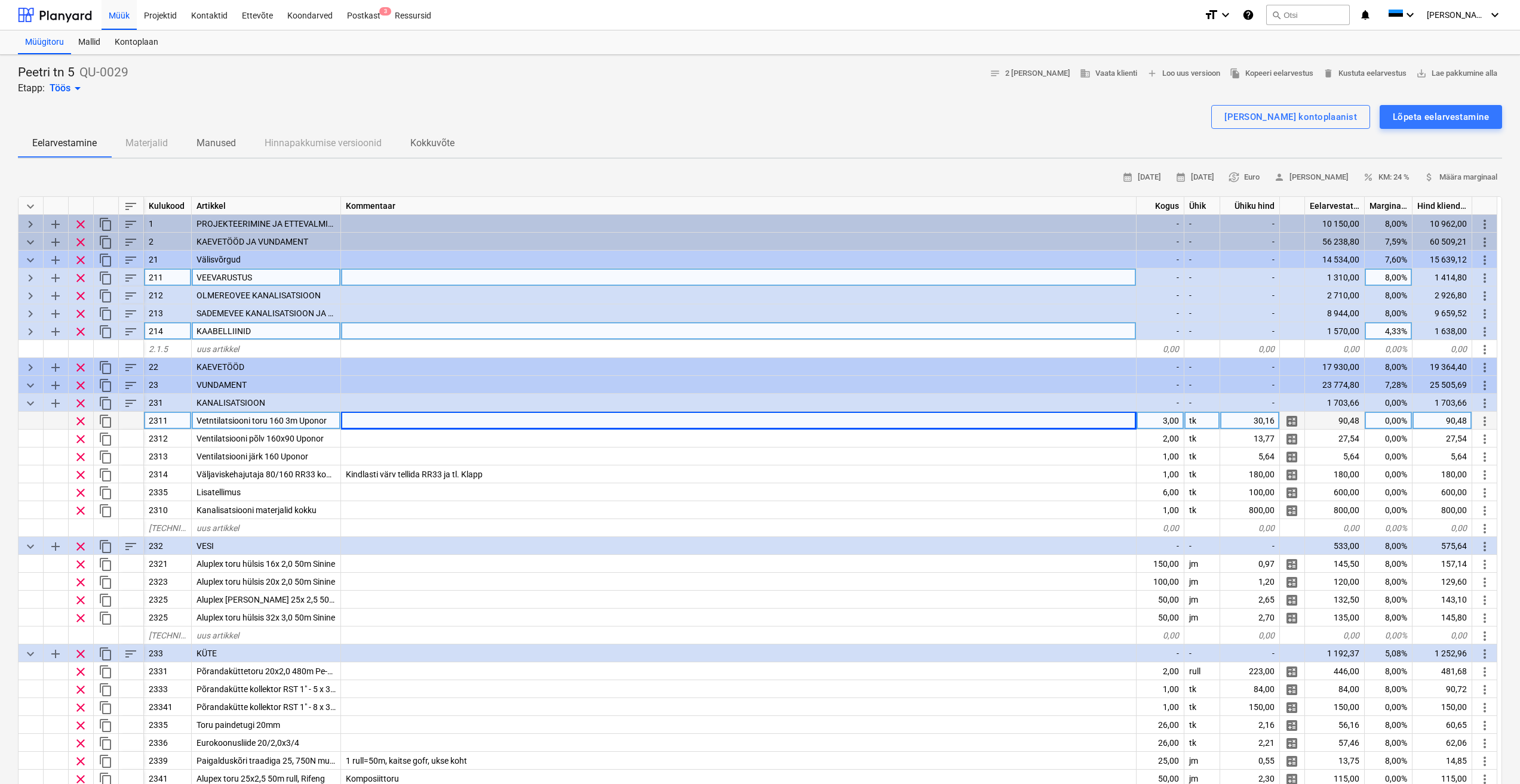
click at [31, 279] on span "keyboard_arrow_right" at bounding box center [30, 278] width 15 height 15
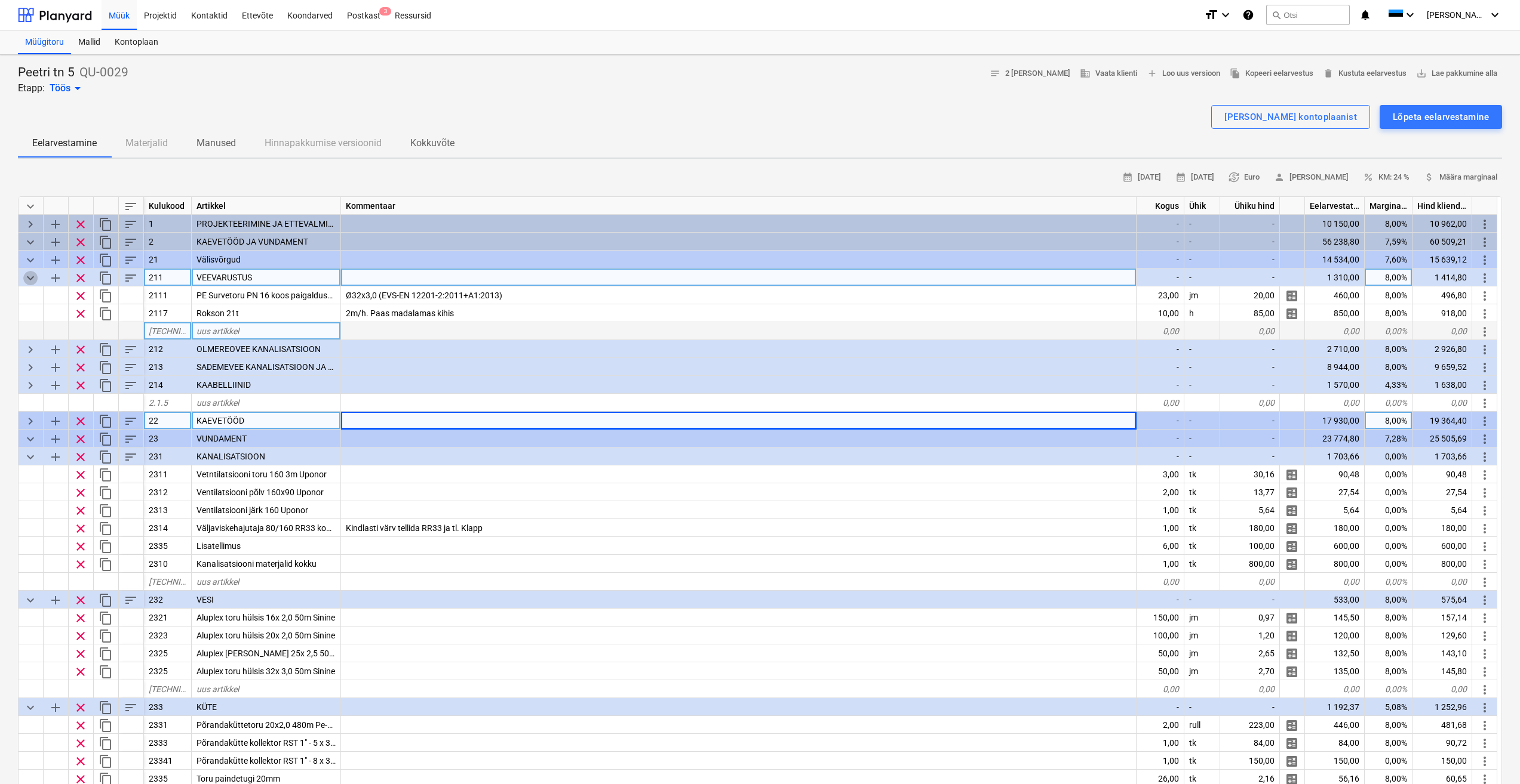
click at [27, 282] on span "keyboard_arrow_down" at bounding box center [30, 278] width 15 height 15
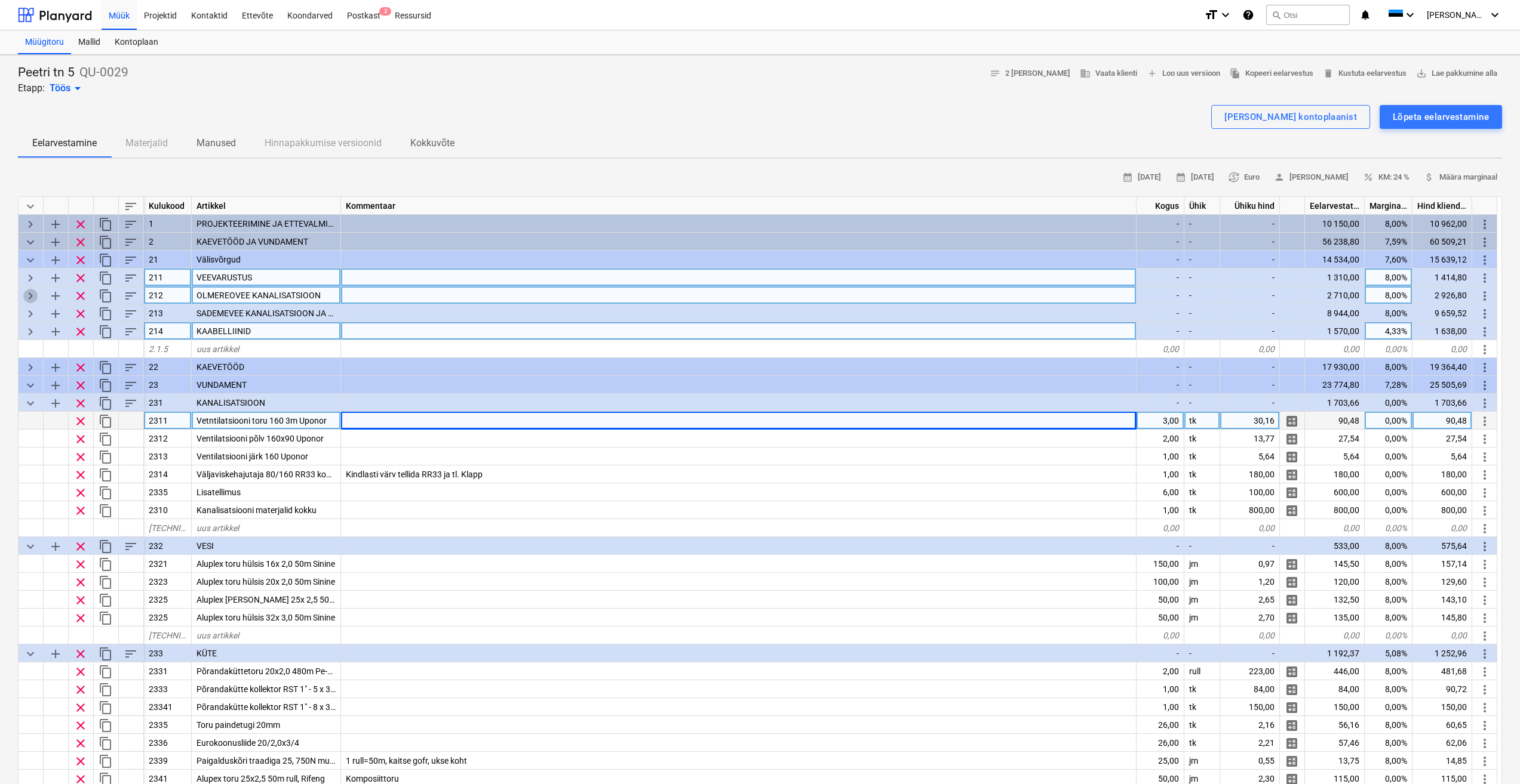
click at [31, 299] on span "keyboard_arrow_right" at bounding box center [30, 296] width 15 height 15
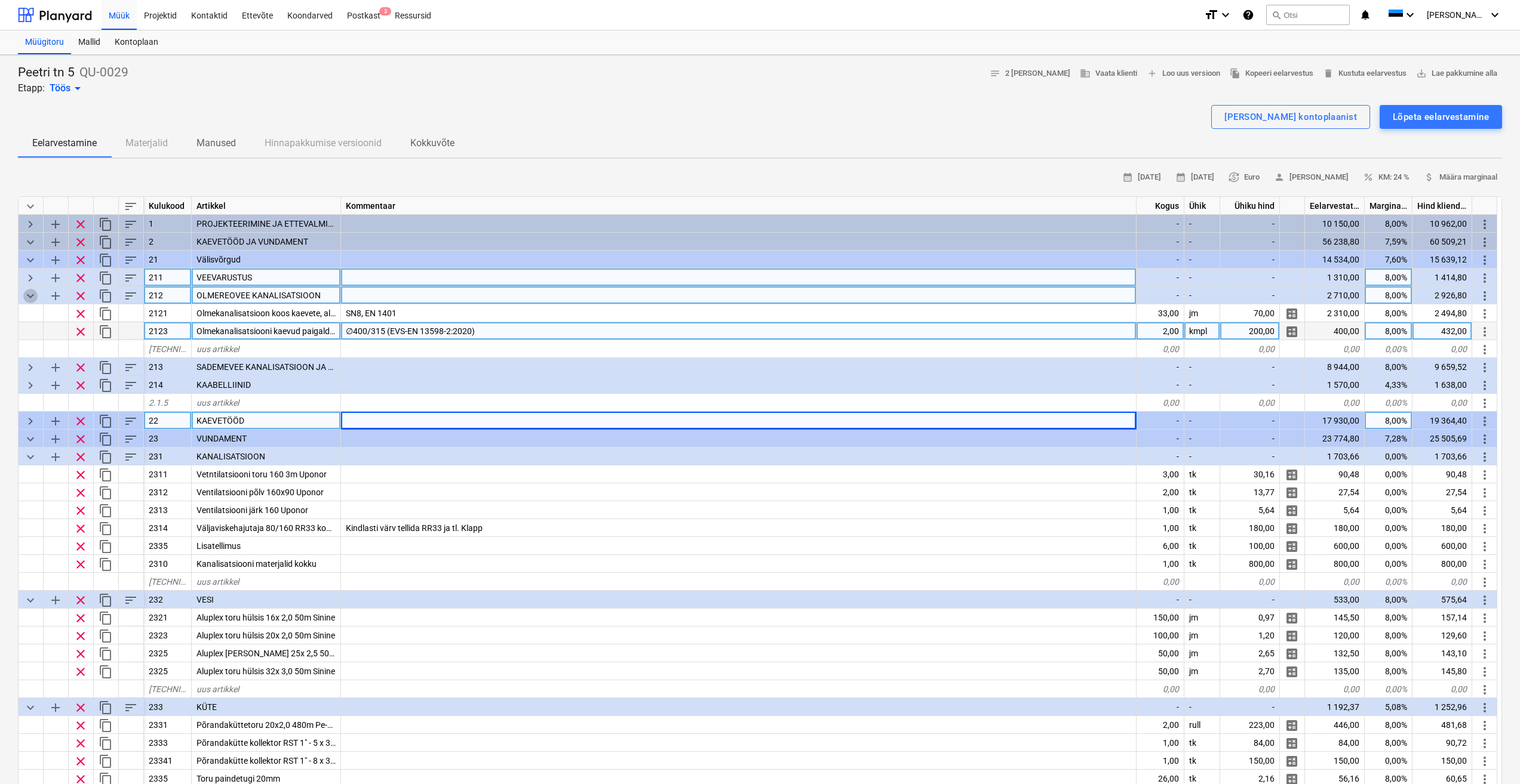
click at [31, 299] on span "keyboard_arrow_down" at bounding box center [30, 296] width 15 height 15
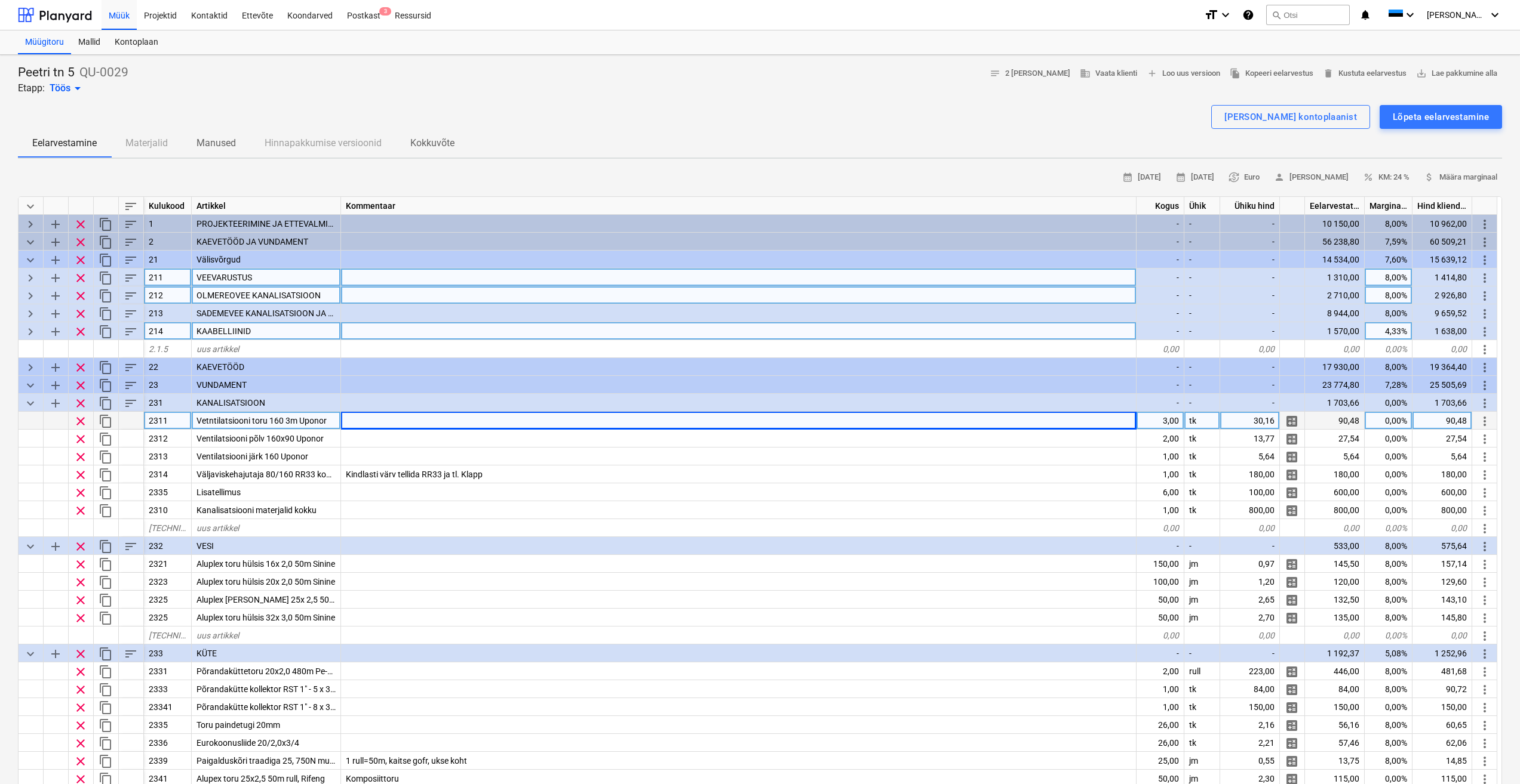
click at [31, 299] on span "keyboard_arrow_right" at bounding box center [30, 296] width 15 height 15
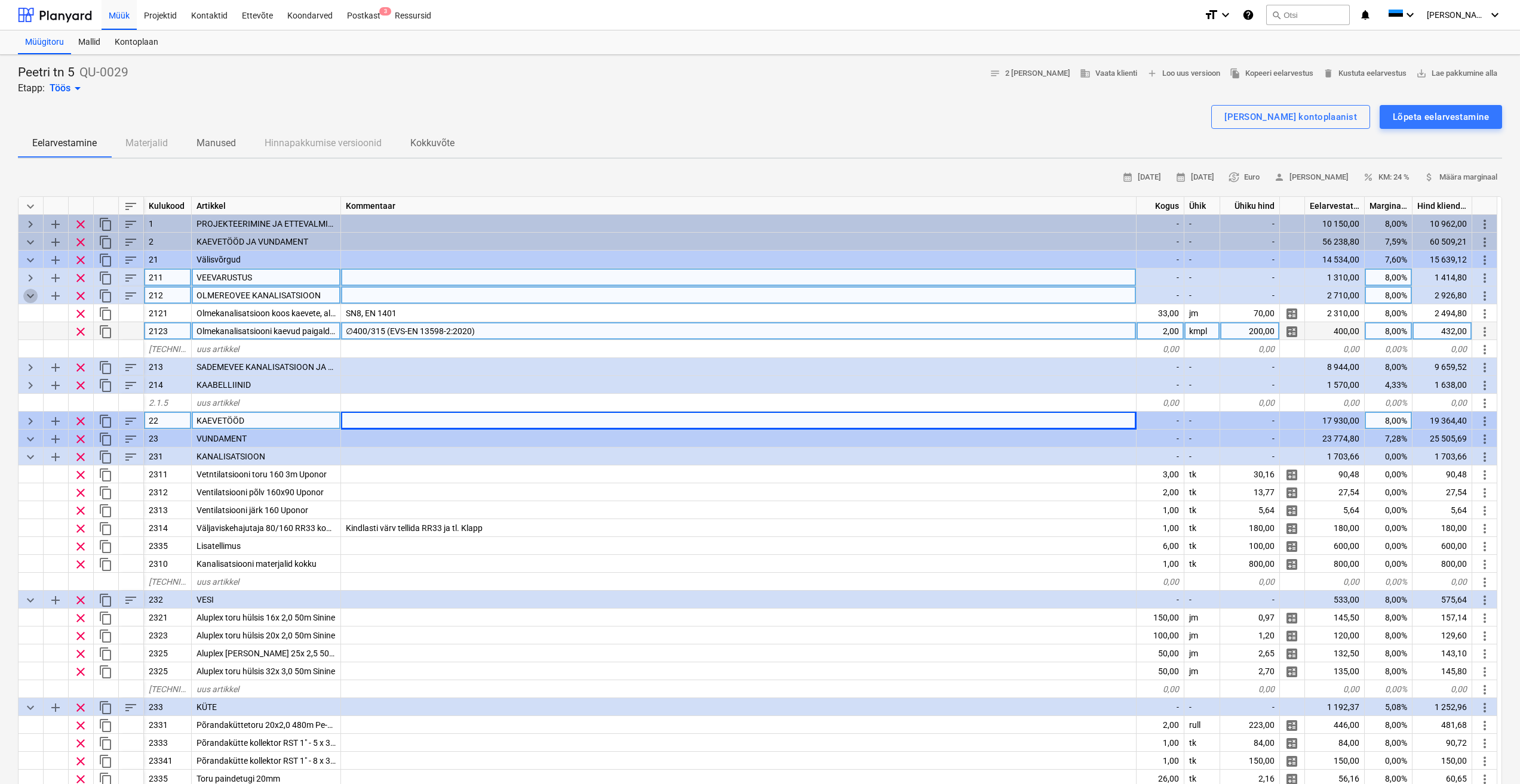
click at [31, 299] on span "keyboard_arrow_down" at bounding box center [30, 296] width 15 height 15
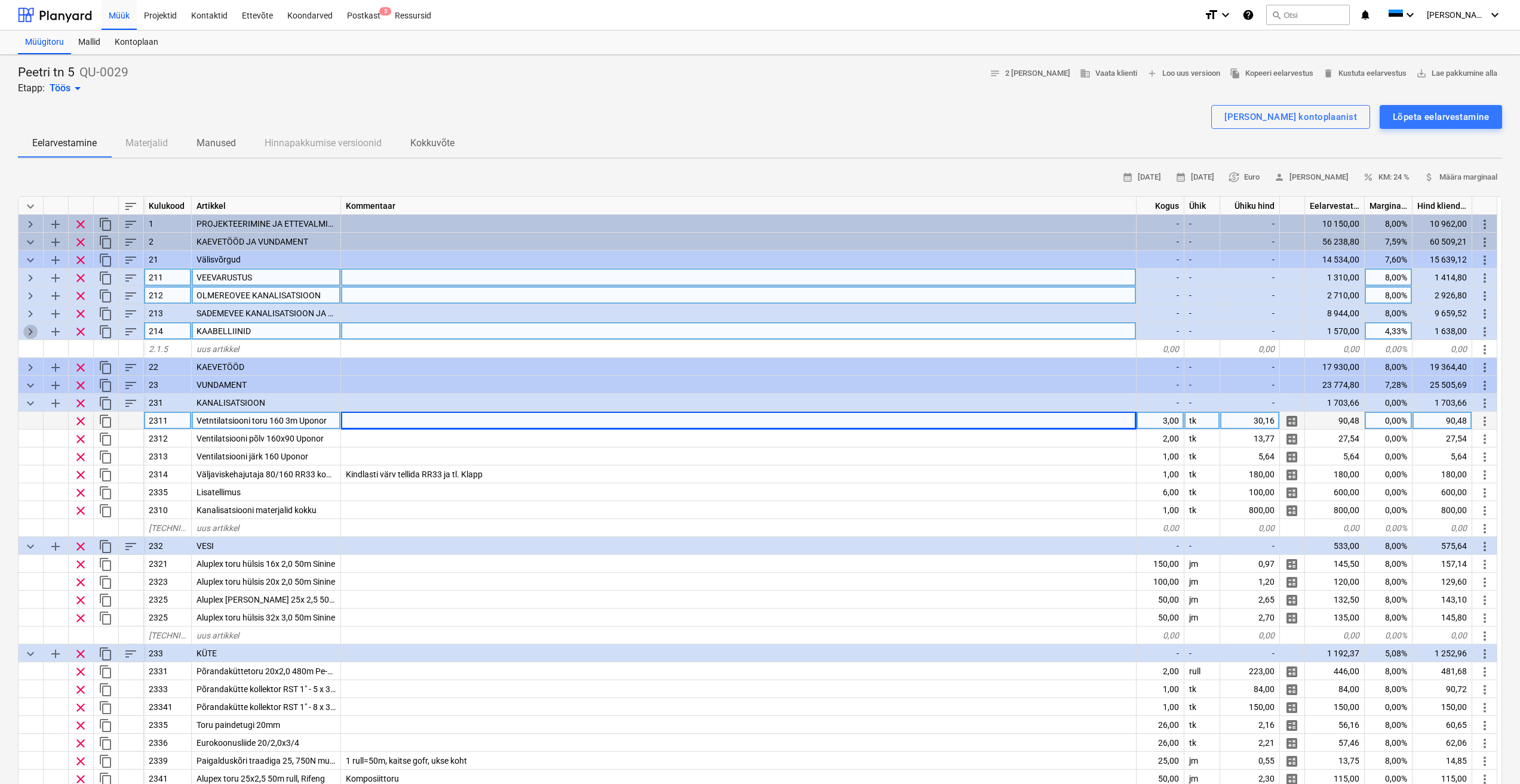
click at [28, 336] on span "keyboard_arrow_right" at bounding box center [30, 331] width 15 height 15
type textarea "x"
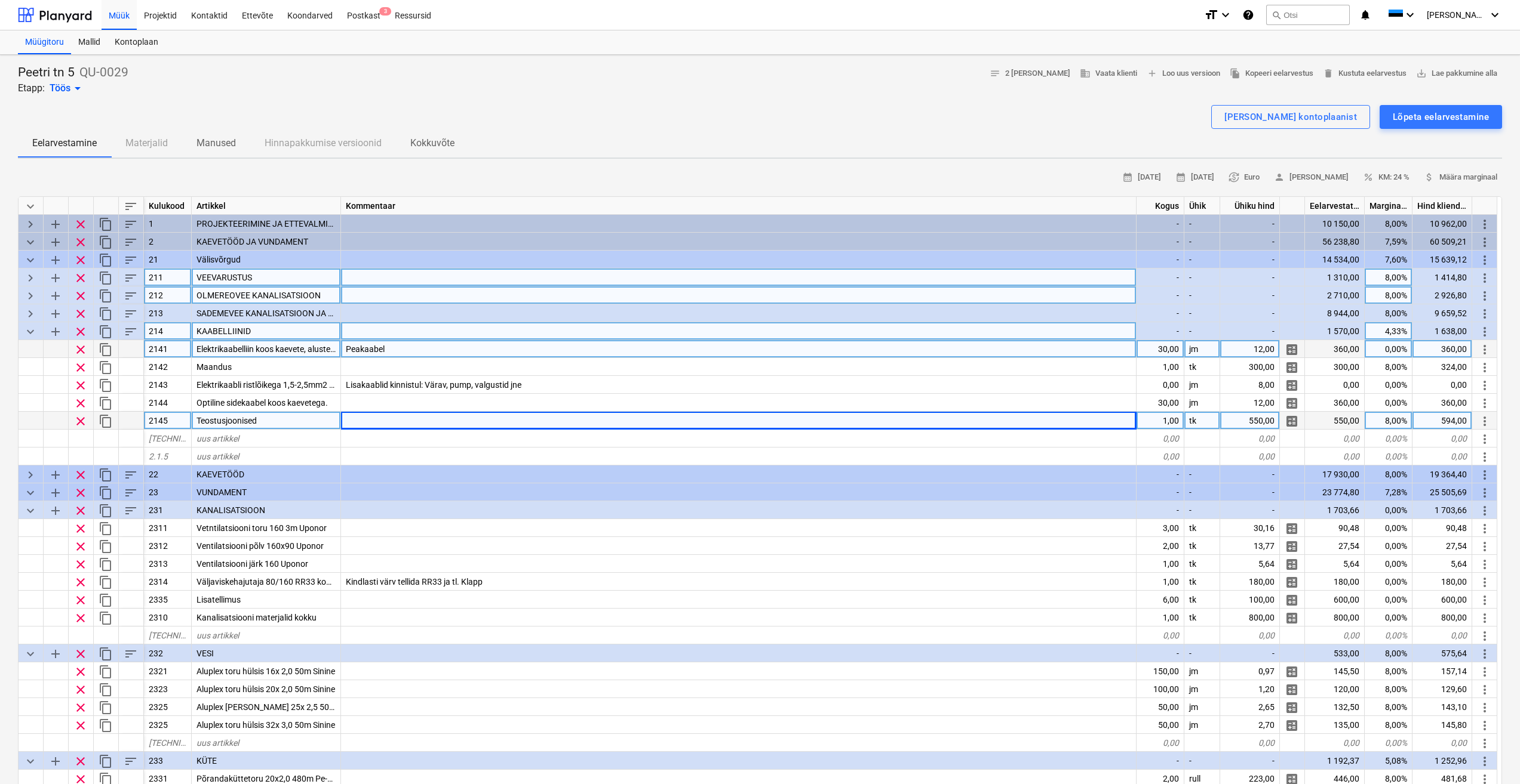
click at [1392, 352] on div "0,00%" at bounding box center [1388, 348] width 48 height 18
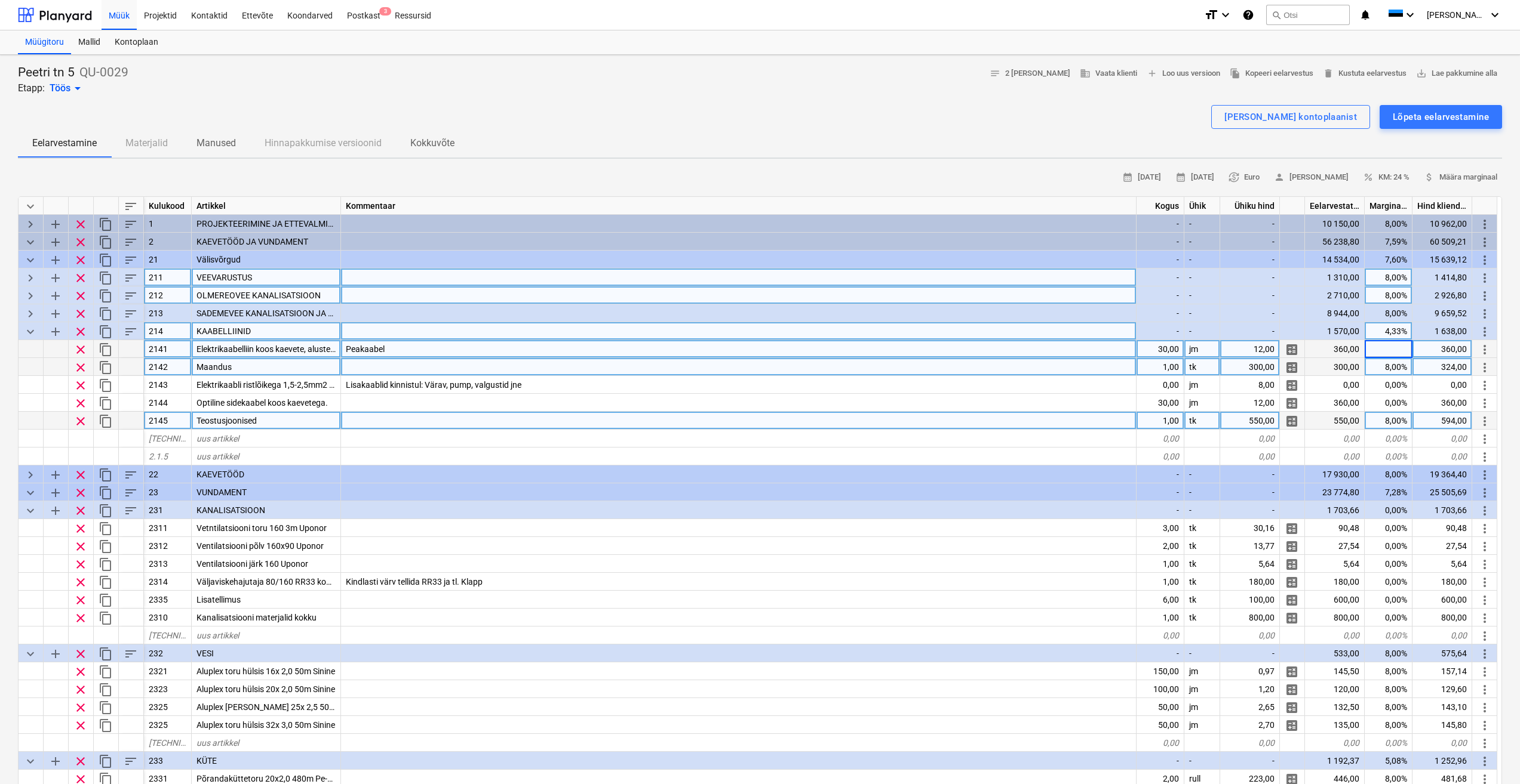
type input "8"
type textarea "x"
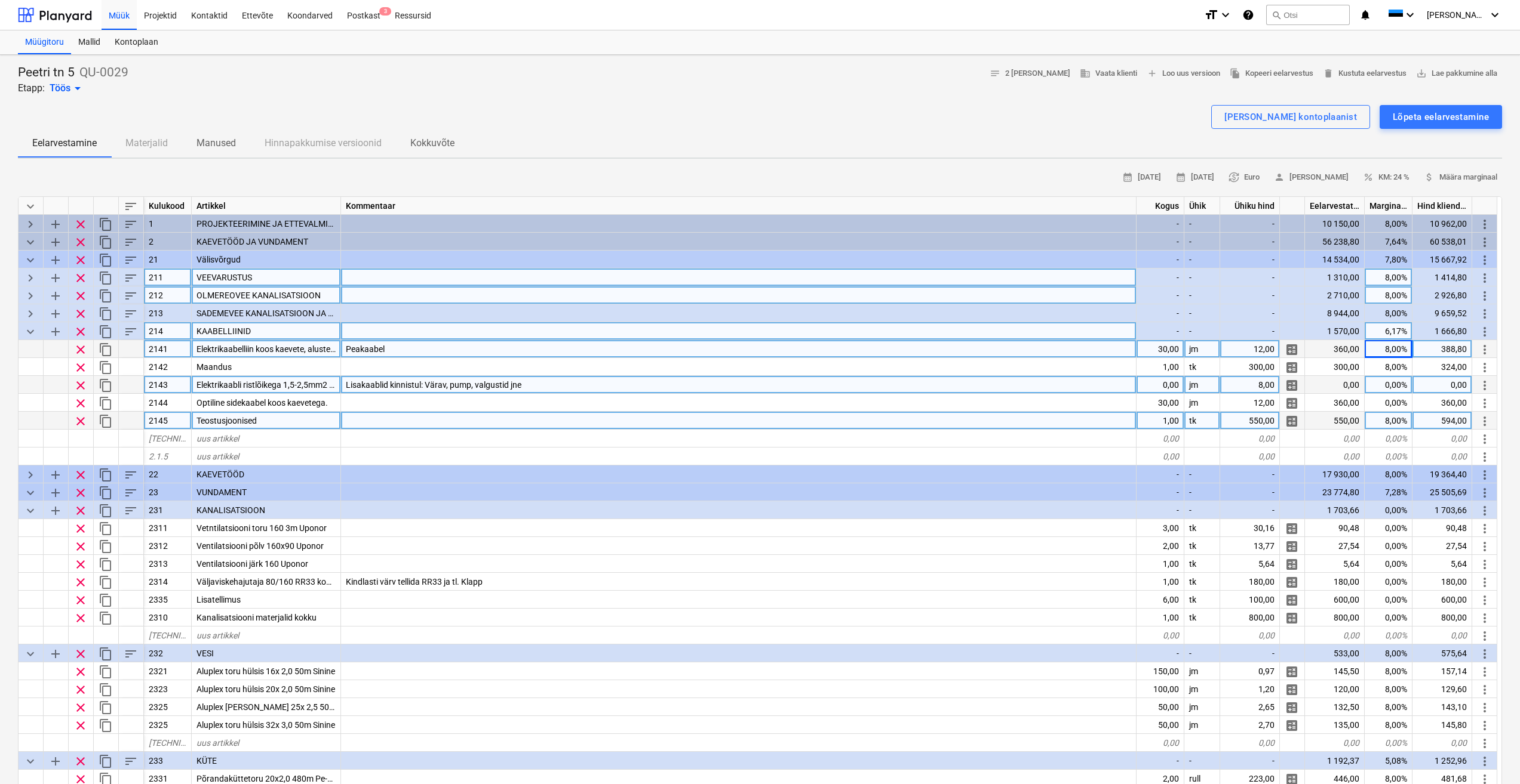
click at [1398, 387] on div "0,00%" at bounding box center [1388, 384] width 48 height 18
type input "8"
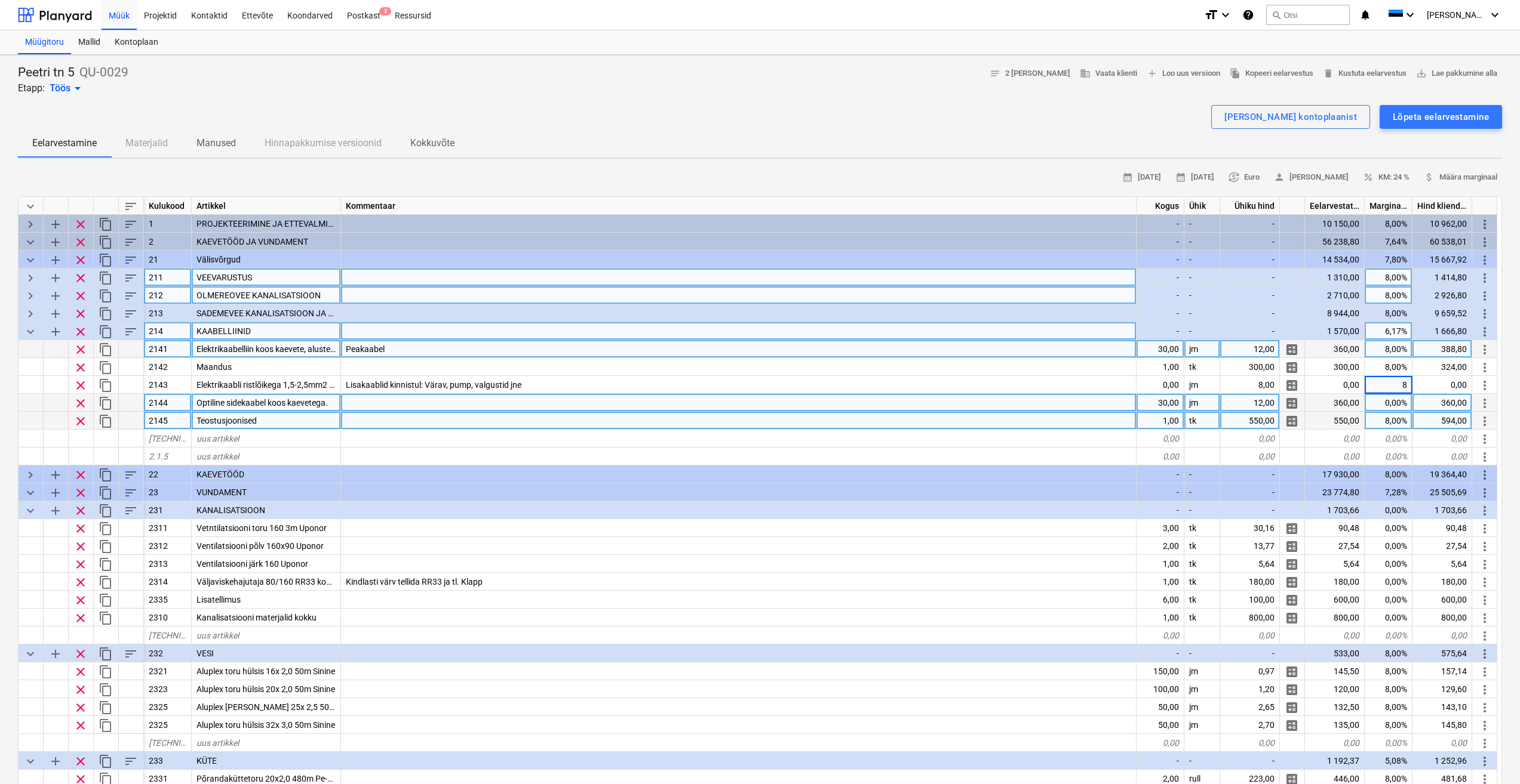
click at [1392, 400] on div "0,00%" at bounding box center [1388, 402] width 48 height 18
type textarea "x"
type input "8"
click at [1398, 421] on div "8,00%" at bounding box center [1388, 420] width 48 height 18
type textarea "x"
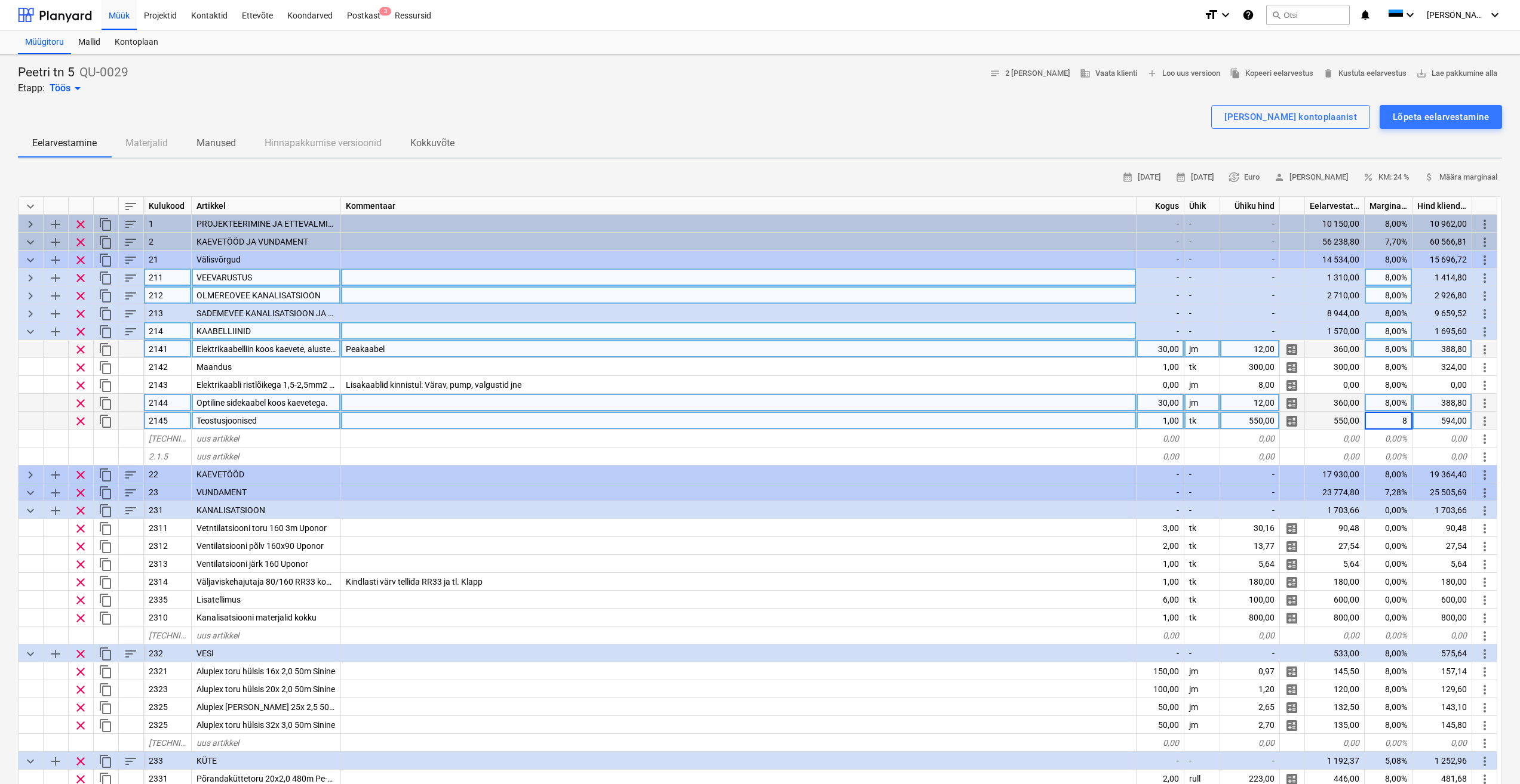
click at [1394, 401] on div "8,00%" at bounding box center [1388, 402] width 48 height 18
click at [1477, 176] on span "attach_money Määra marginaal" at bounding box center [1460, 177] width 74 height 14
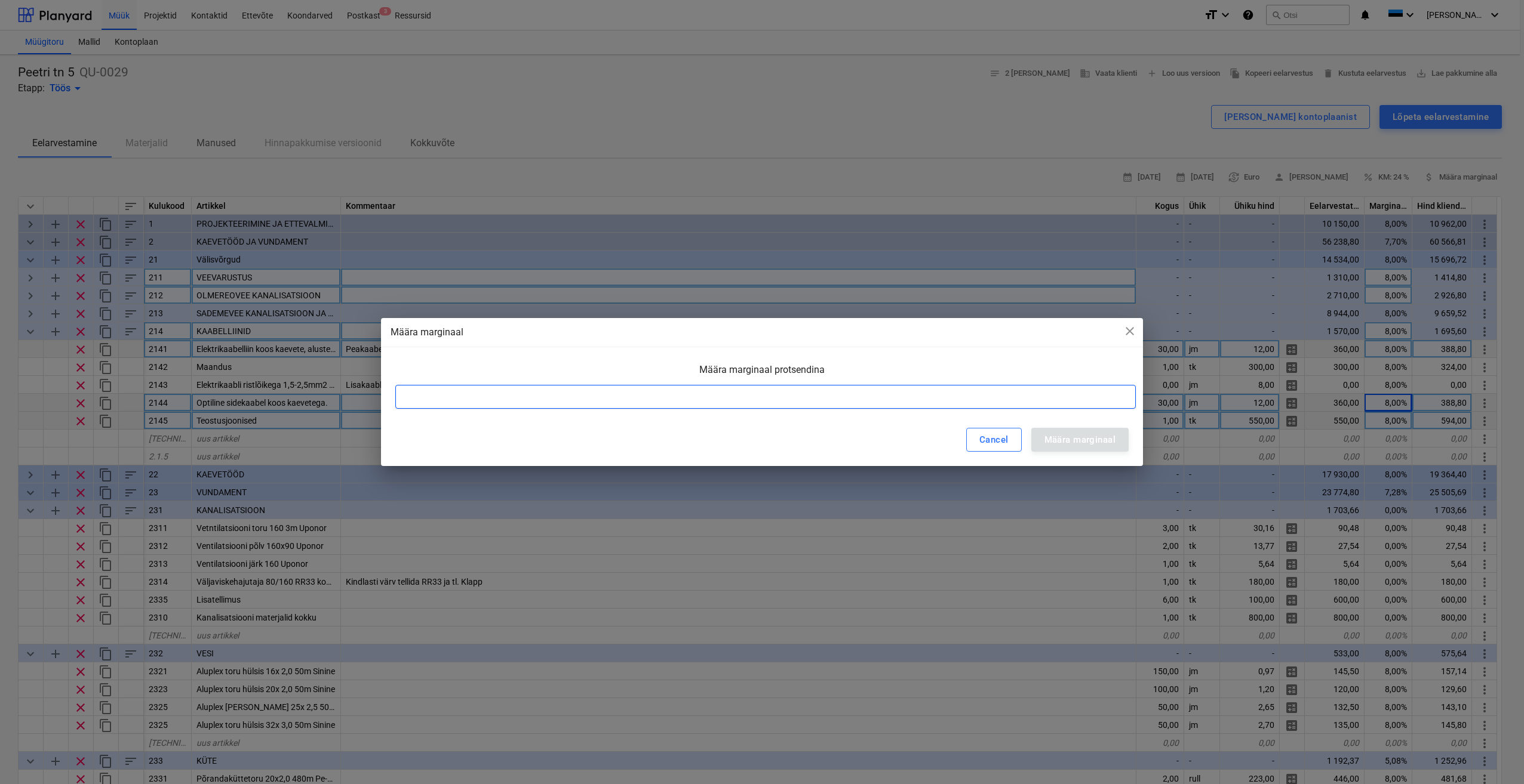
click at [871, 395] on input at bounding box center [765, 397] width 741 height 24
type input "8"
click at [1084, 441] on div "Määra marginaal" at bounding box center [1080, 440] width 71 height 15
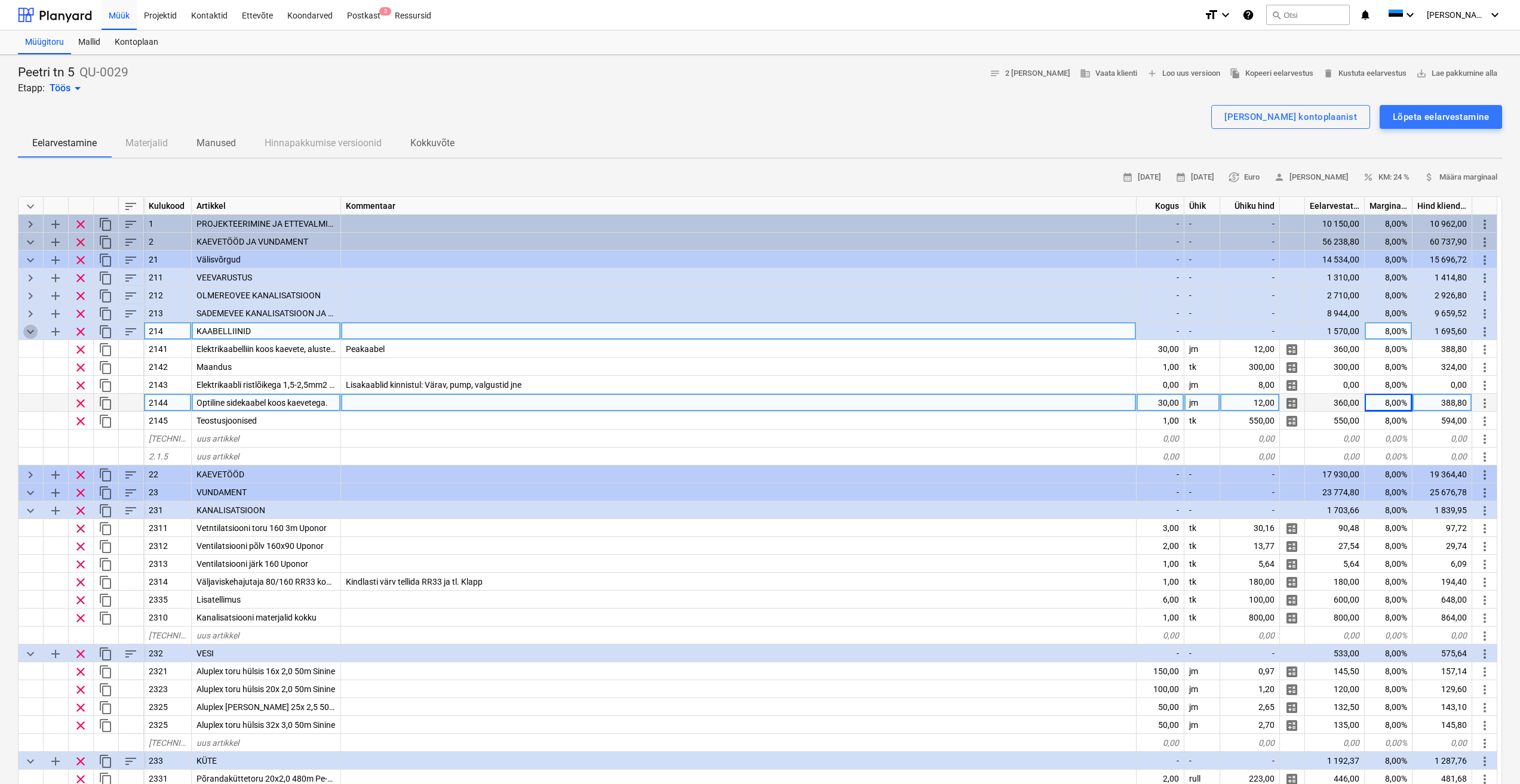
click at [25, 329] on span "keyboard_arrow_down" at bounding box center [30, 331] width 15 height 15
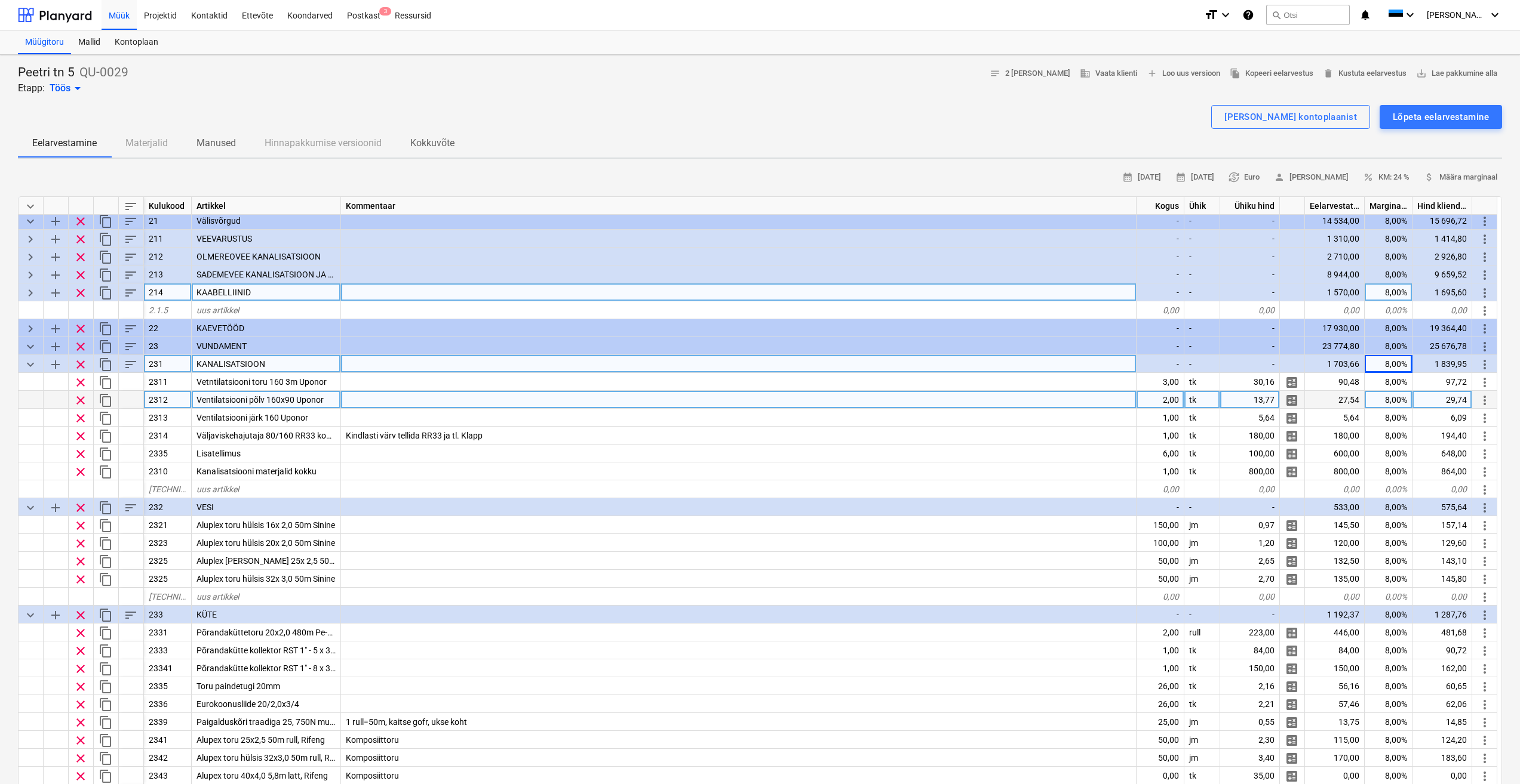
scroll to position [60, 0]
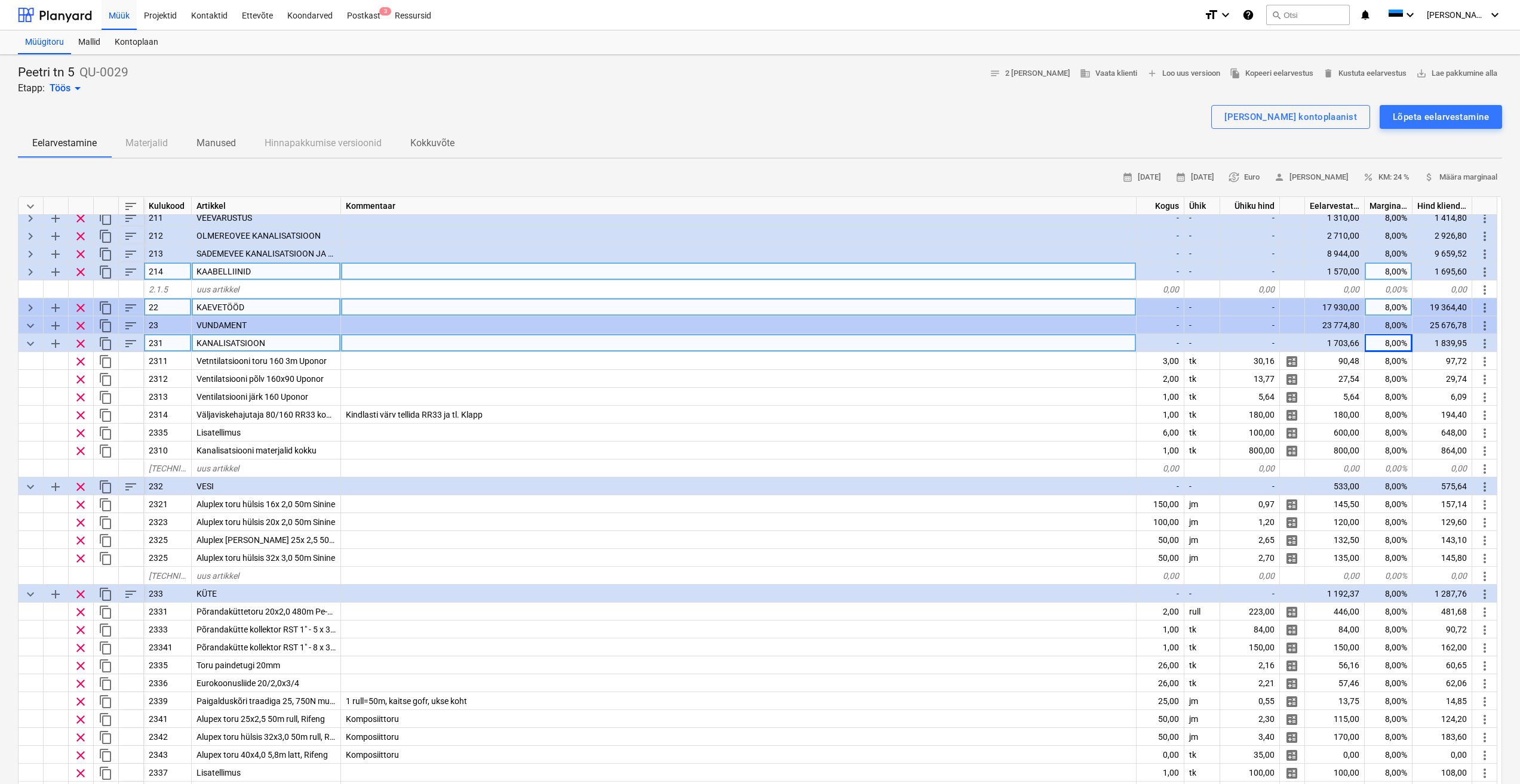
click at [32, 311] on span "keyboard_arrow_right" at bounding box center [30, 307] width 15 height 15
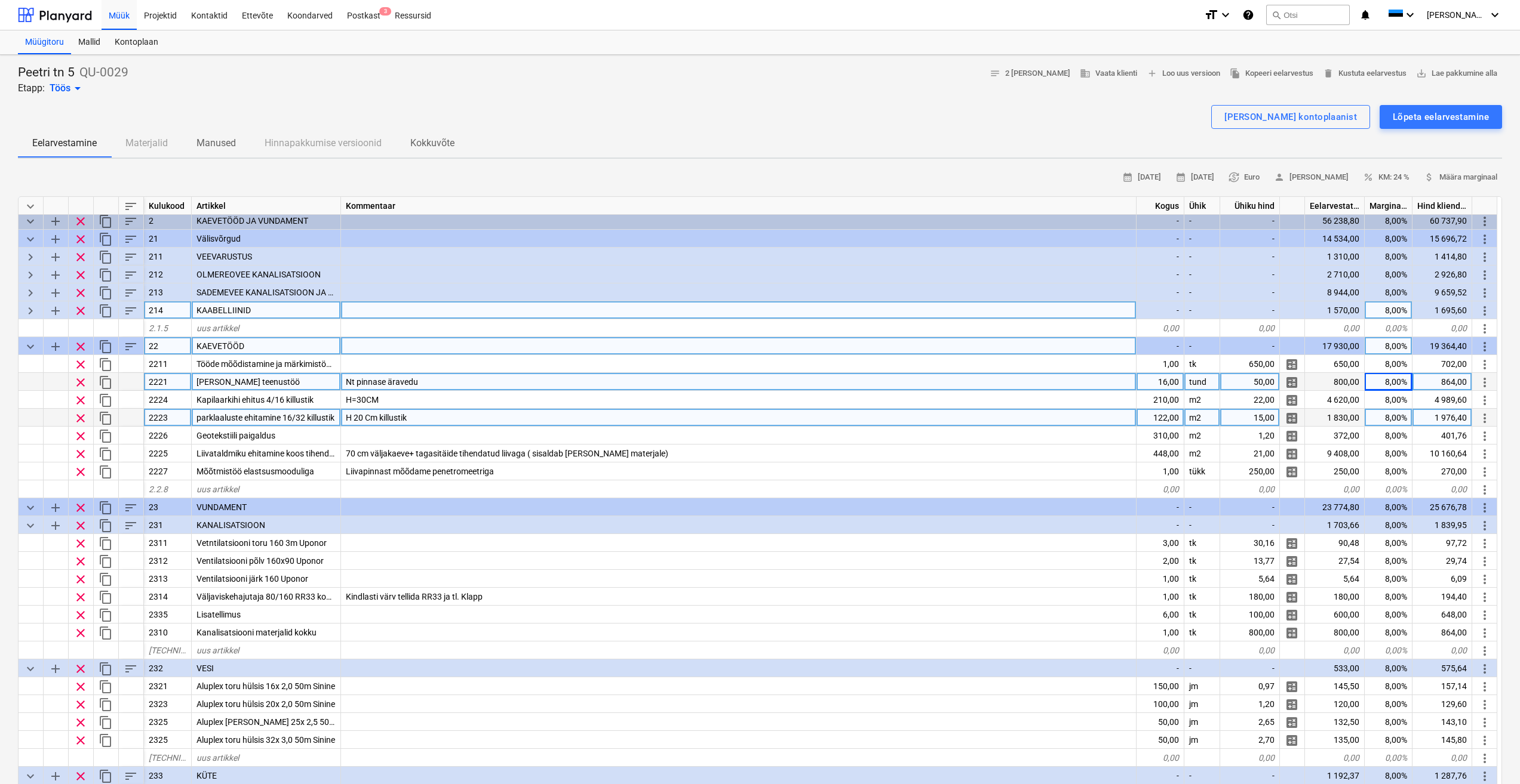
scroll to position [0, 0]
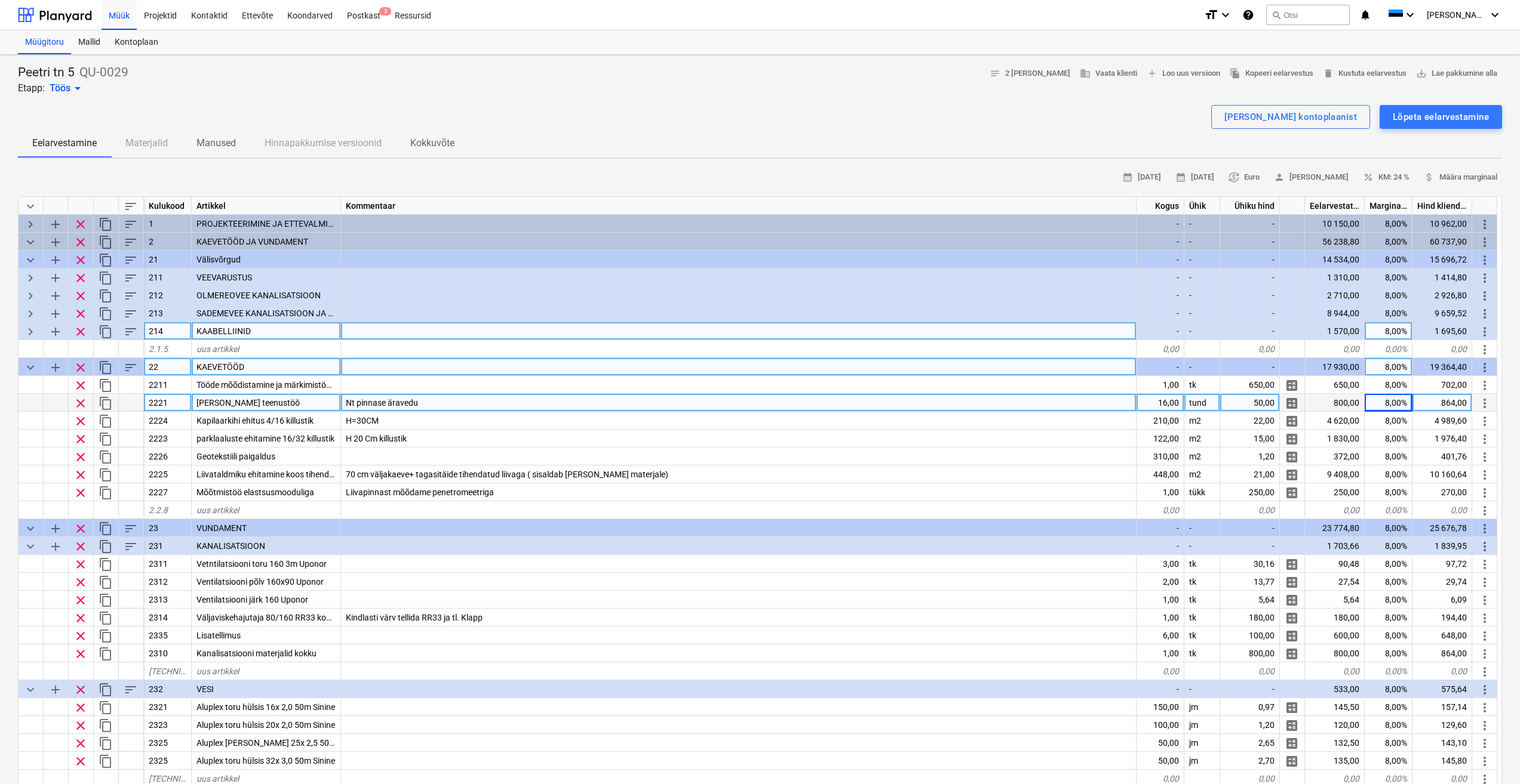
click at [520, 404] on div "Nt pinnase äravedu" at bounding box center [738, 402] width 796 height 18
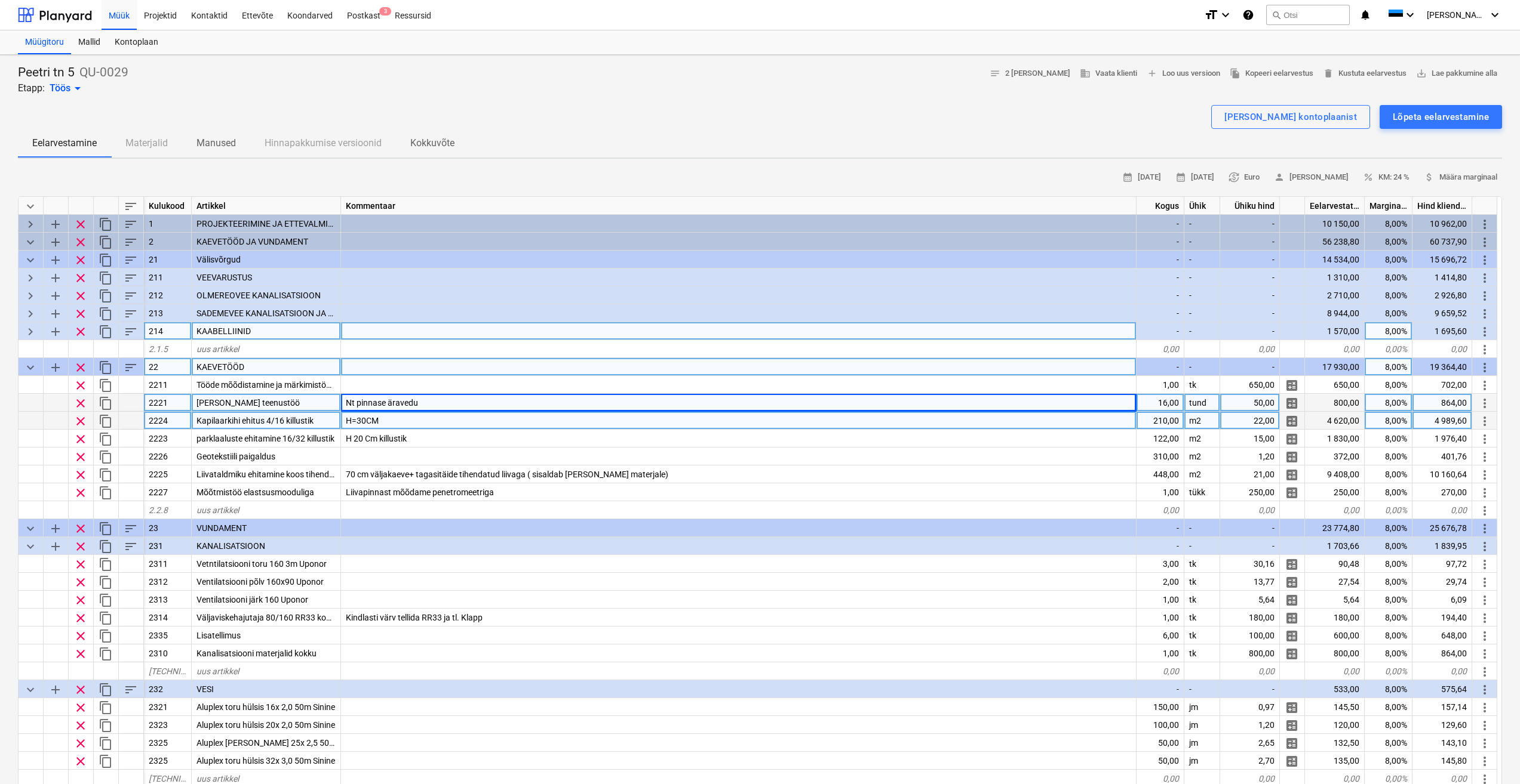
click at [433, 422] on div "H=30CM" at bounding box center [738, 420] width 796 height 18
click at [465, 401] on div "Nt pinnase äravedu" at bounding box center [738, 402] width 796 height 18
click at [459, 415] on div "H=30CM" at bounding box center [738, 420] width 796 height 18
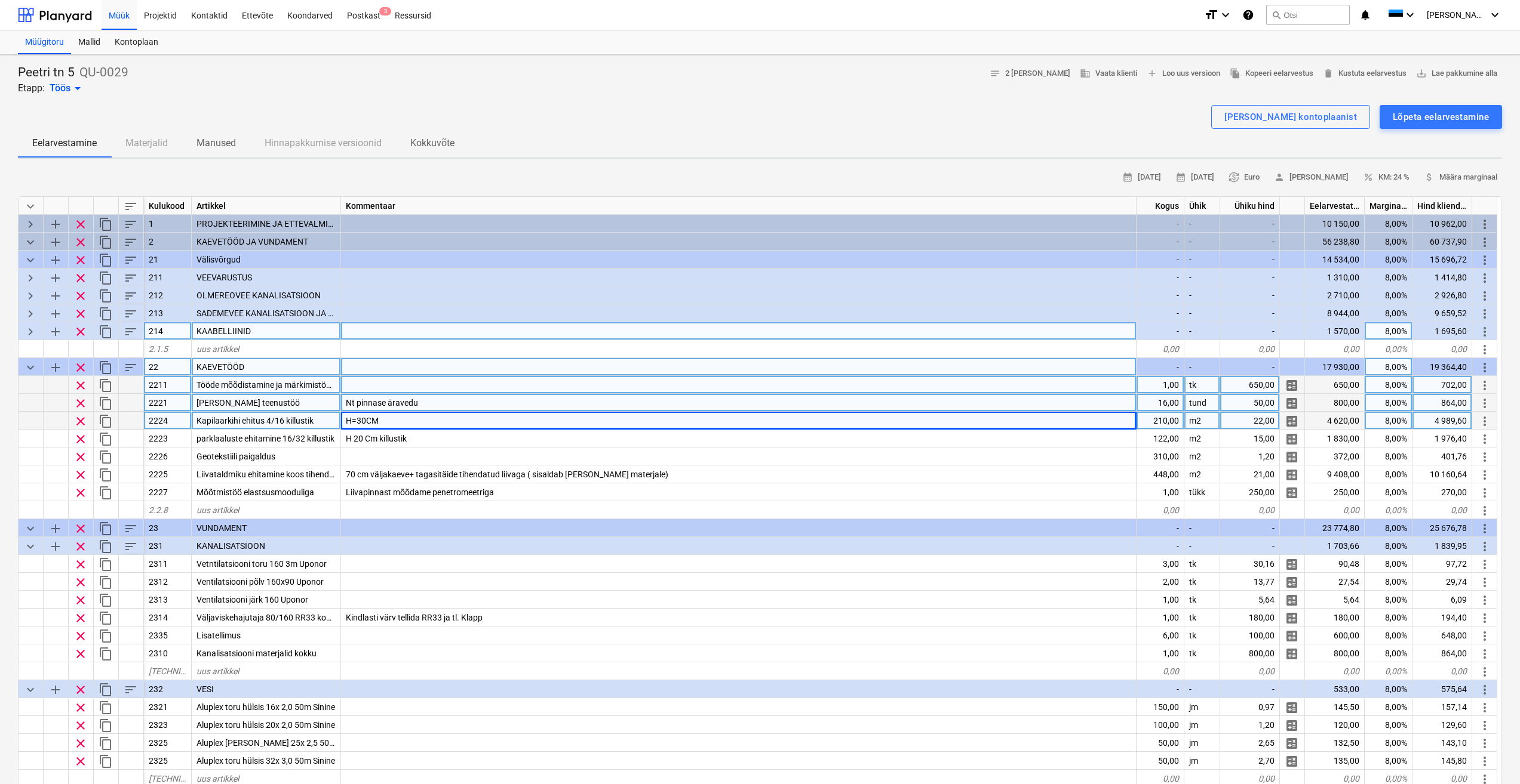
click at [311, 386] on span "Tööde mõõdistamine ja märkimistööd + teostusjoonis." at bounding box center [296, 384] width 200 height 9
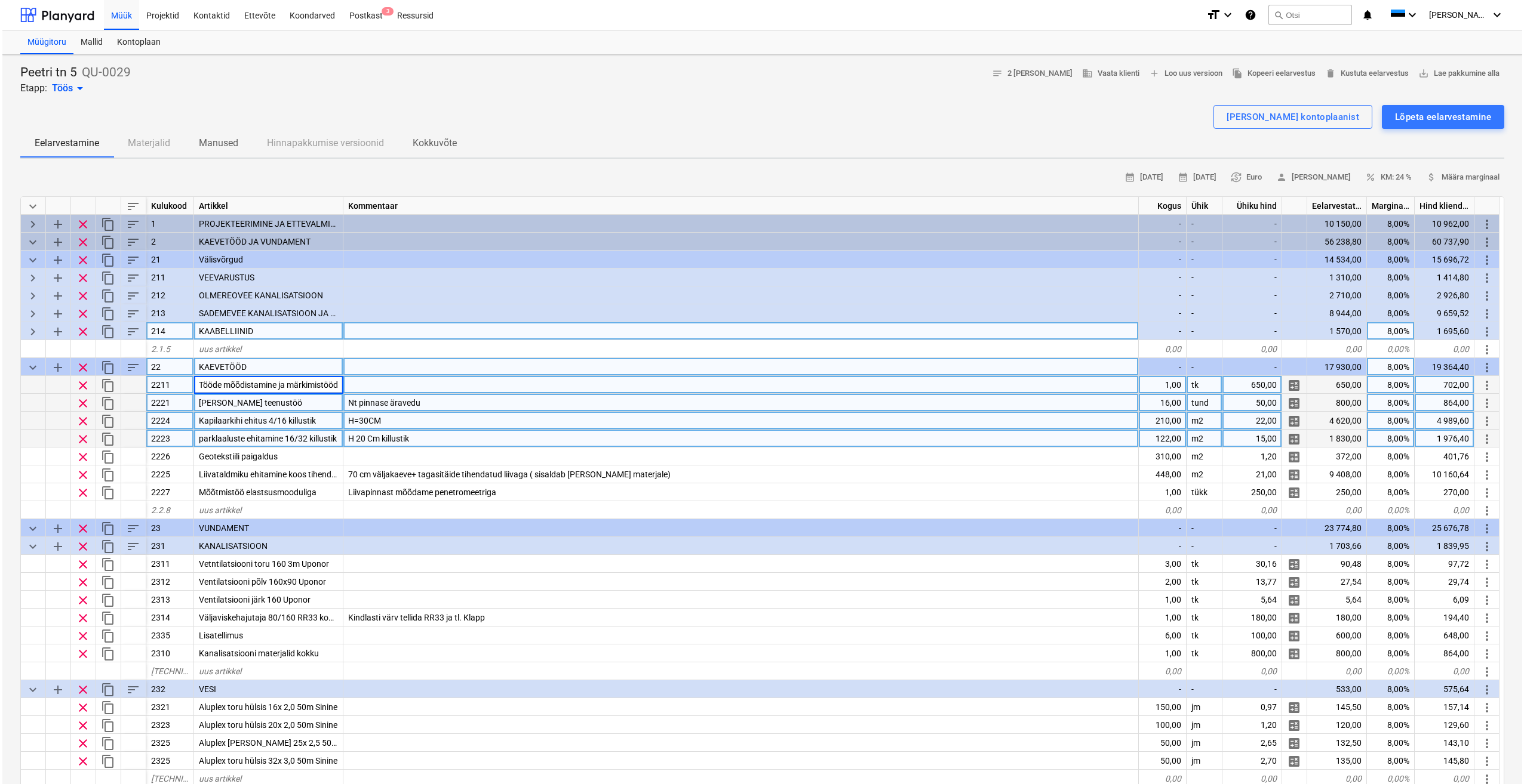
scroll to position [0, 64]
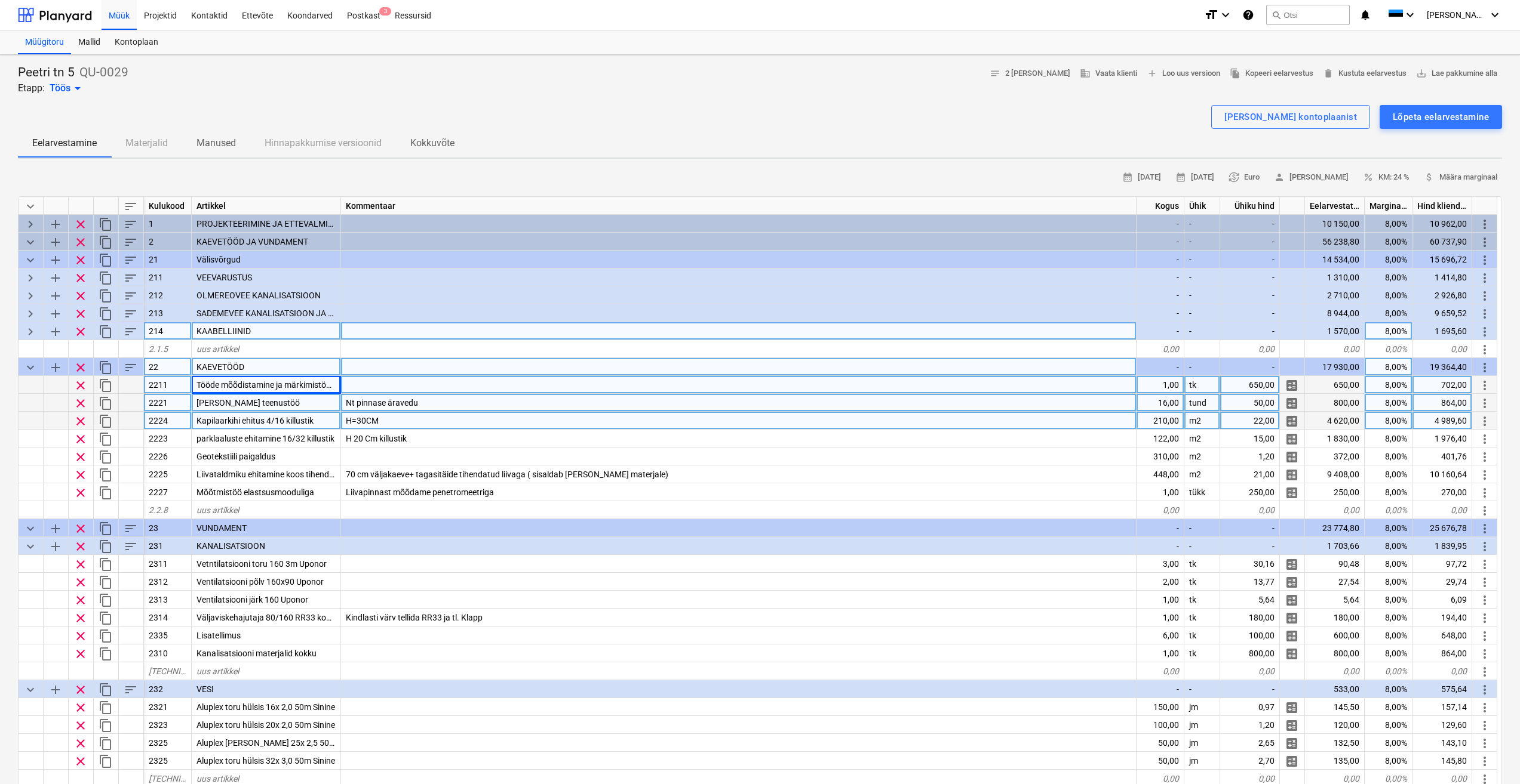
click at [444, 401] on div "Nt pinnase äravedu" at bounding box center [738, 402] width 796 height 18
click at [301, 421] on span "Kapilaarkihi ehitus 4/16 killustik" at bounding box center [254, 420] width 117 height 9
click at [428, 416] on div "H=30CM" at bounding box center [738, 420] width 796 height 18
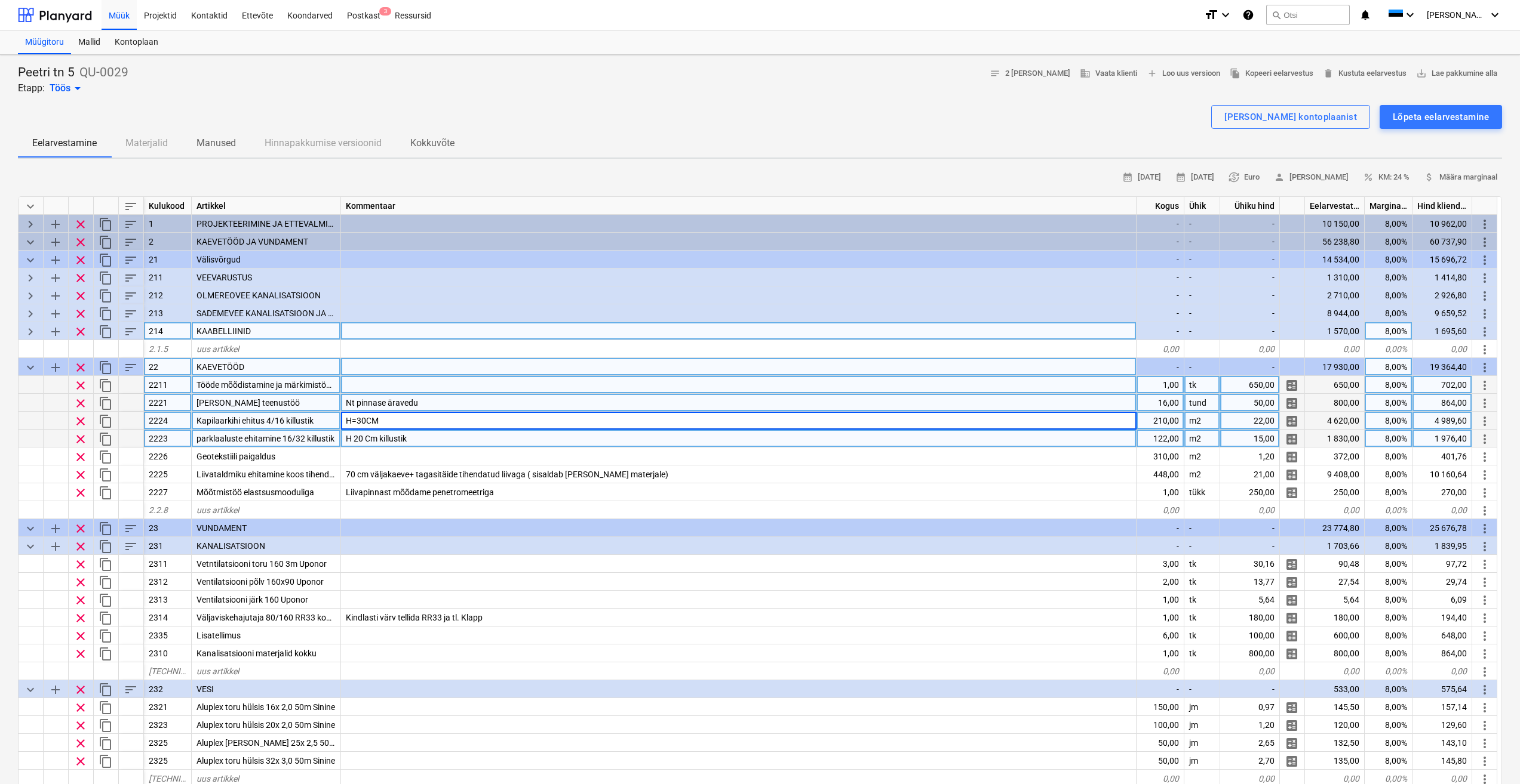
click at [422, 437] on div "H 20 Cm killustik" at bounding box center [738, 438] width 796 height 18
click at [420, 421] on div "H=30CM" at bounding box center [738, 420] width 796 height 18
click at [1327, 113] on div "[PERSON_NAME] kontoplaanist" at bounding box center [1291, 117] width 133 height 15
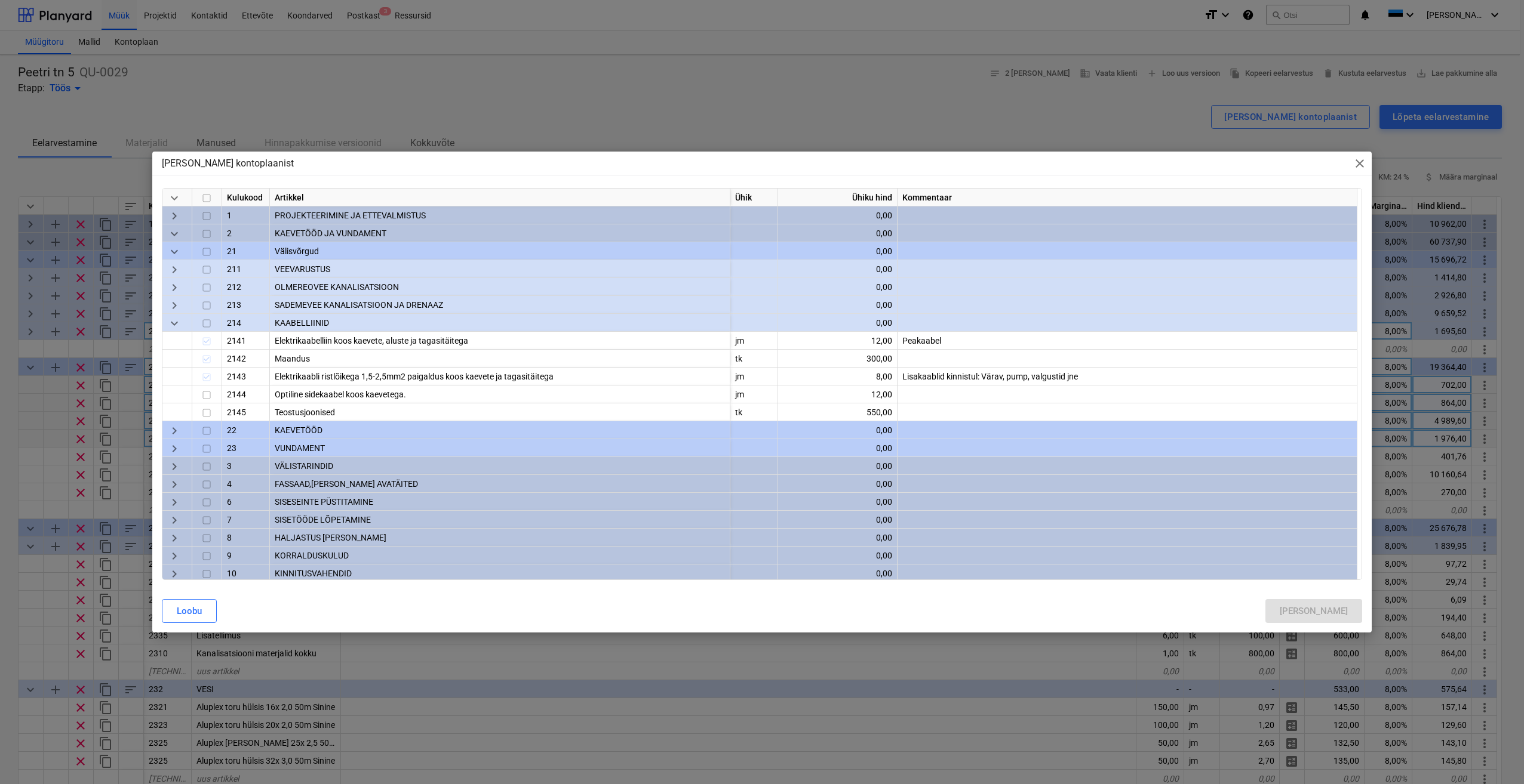
click at [171, 323] on span "keyboard_arrow_down" at bounding box center [174, 324] width 15 height 15
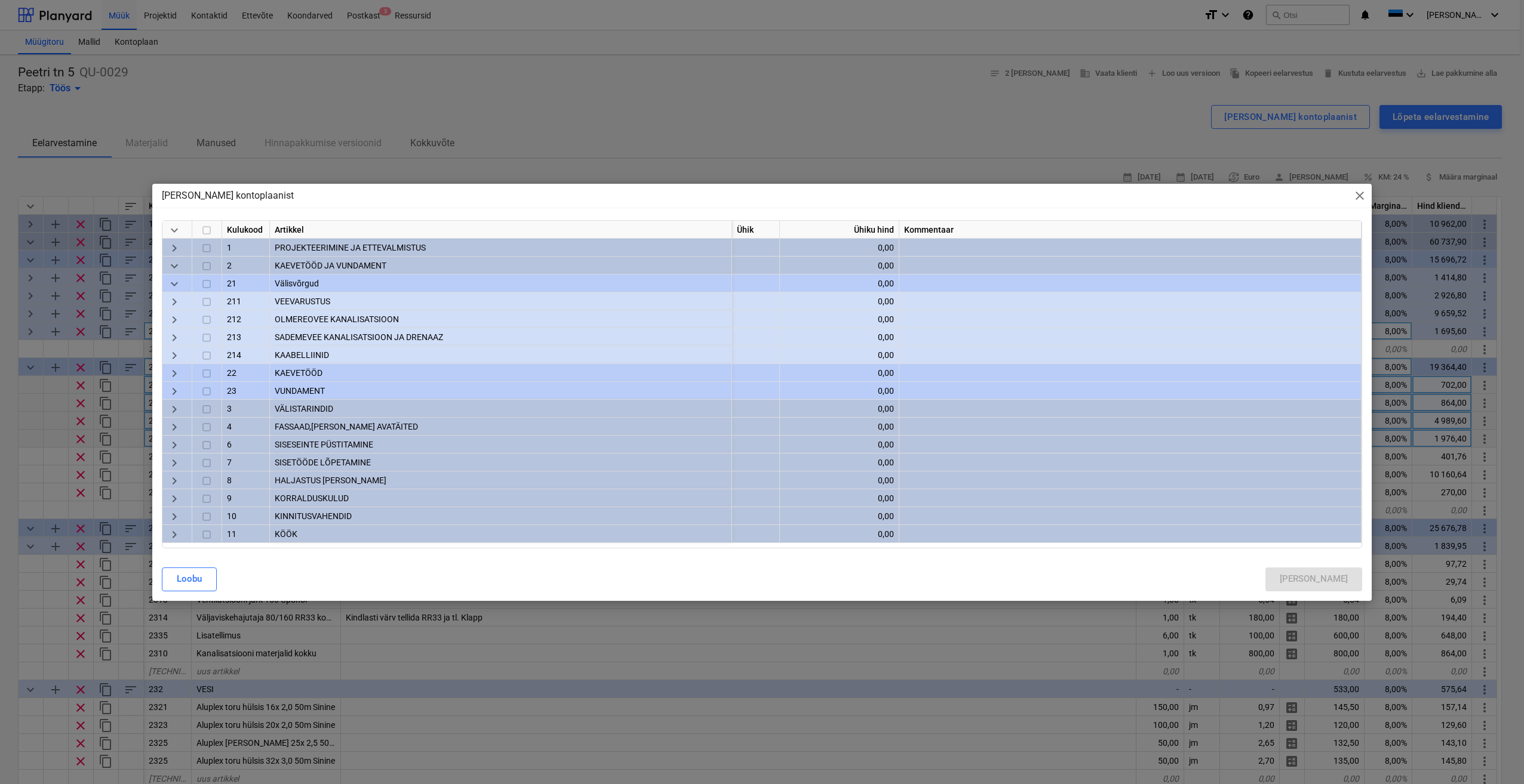
click at [173, 371] on span "keyboard_arrow_right" at bounding box center [174, 373] width 15 height 15
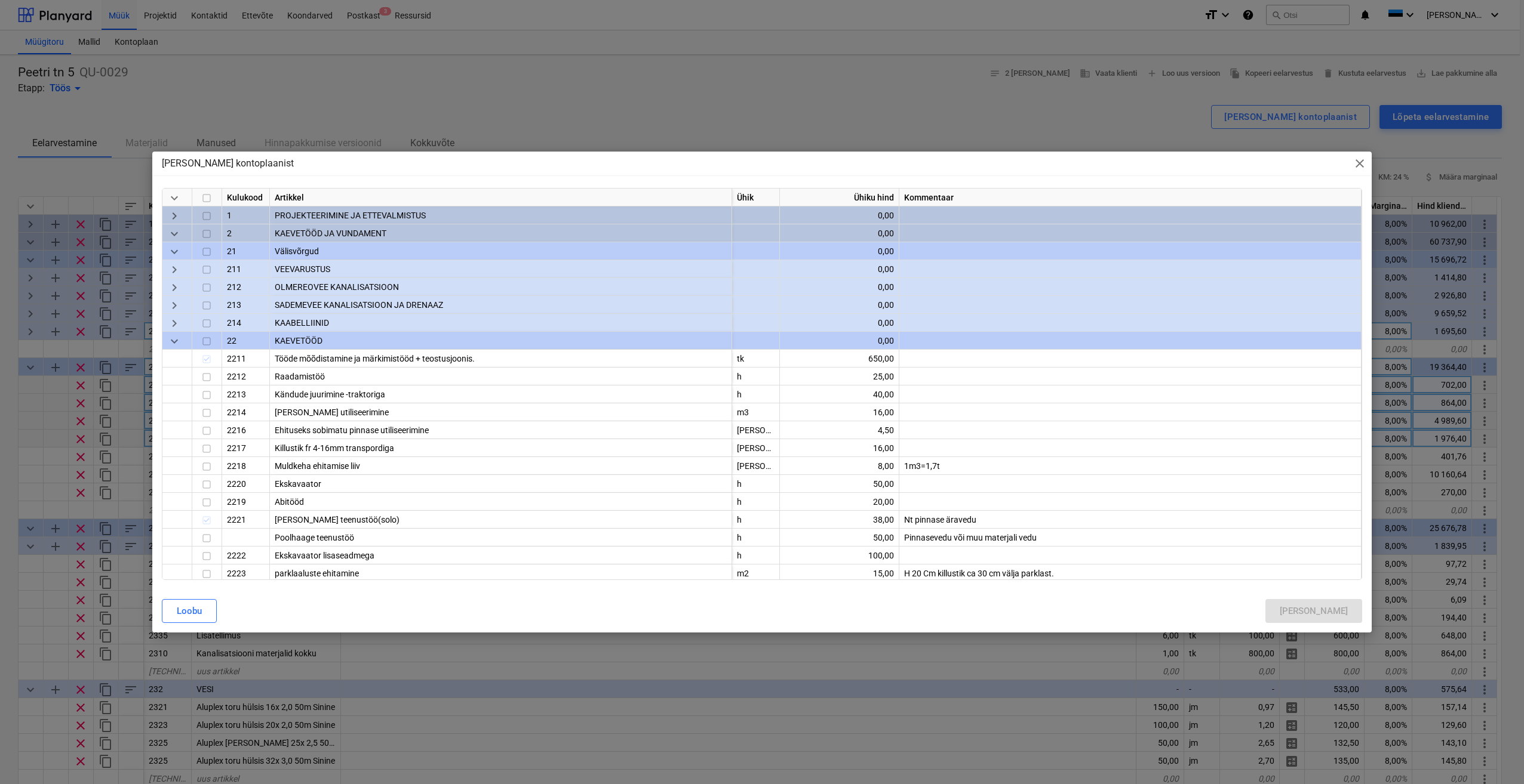
click at [205, 344] on input "checkbox" at bounding box center [206, 342] width 15 height 15
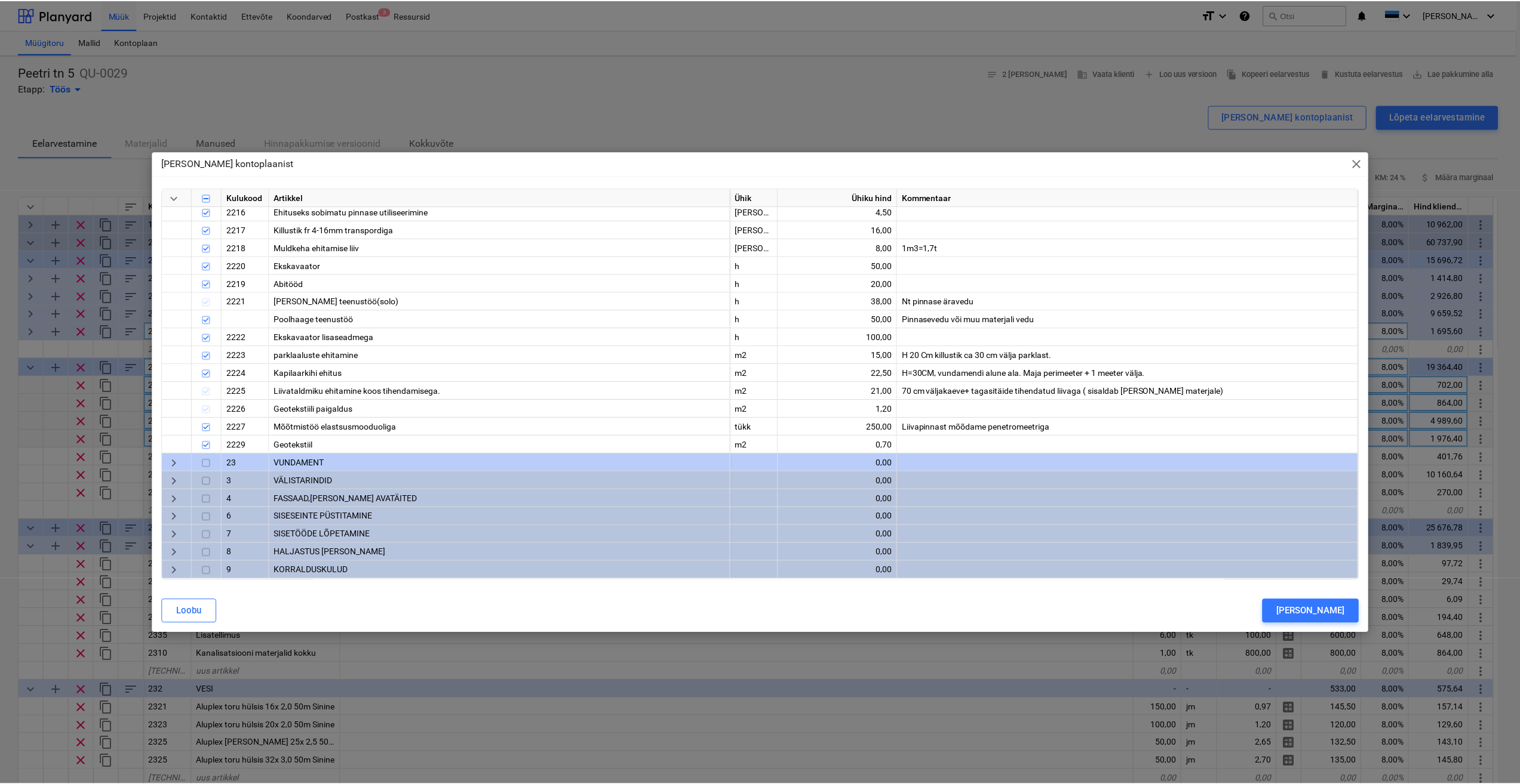
scroll to position [139, 0]
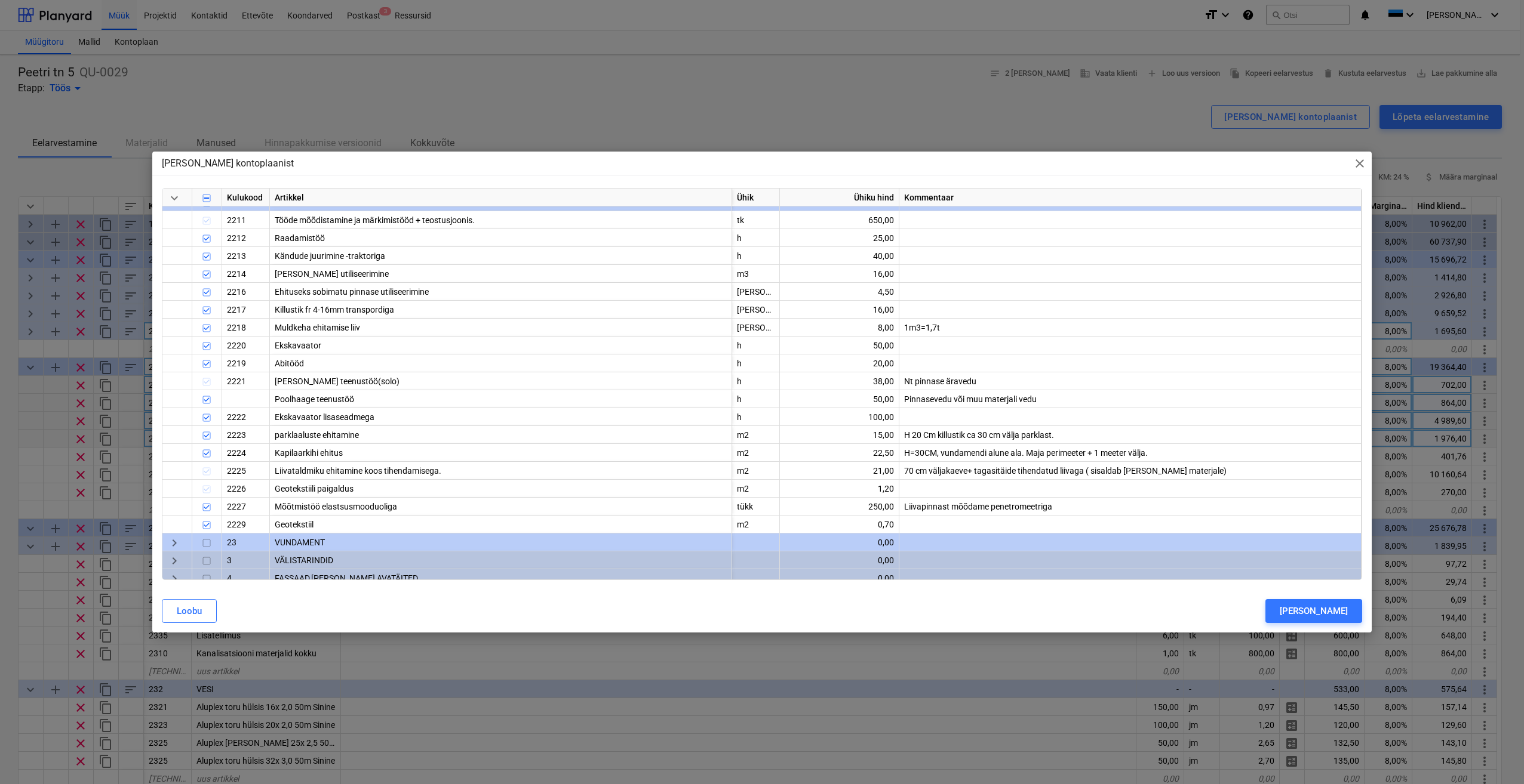
click at [1346, 613] on div "[PERSON_NAME]" at bounding box center [1313, 611] width 68 height 15
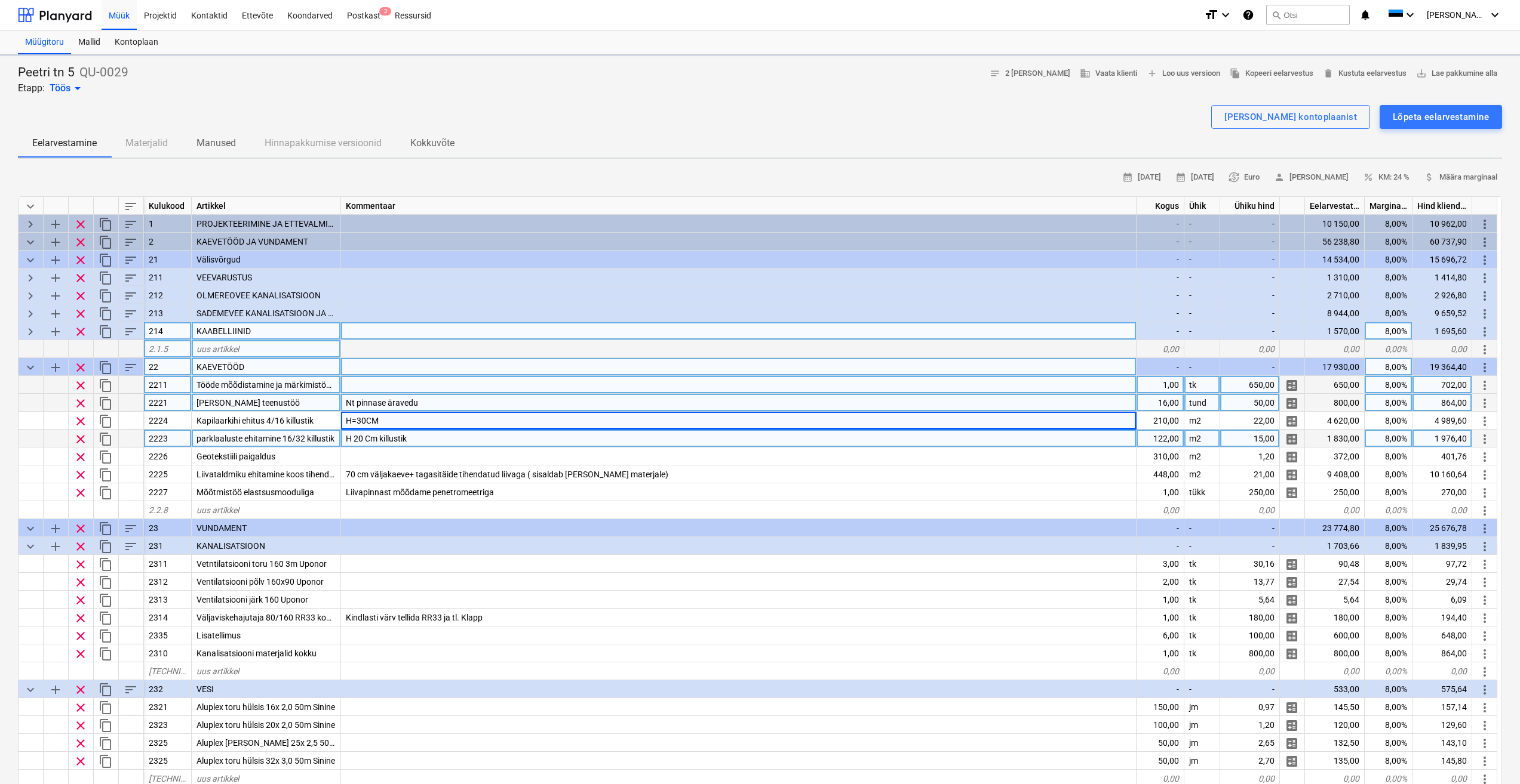
type textarea "x"
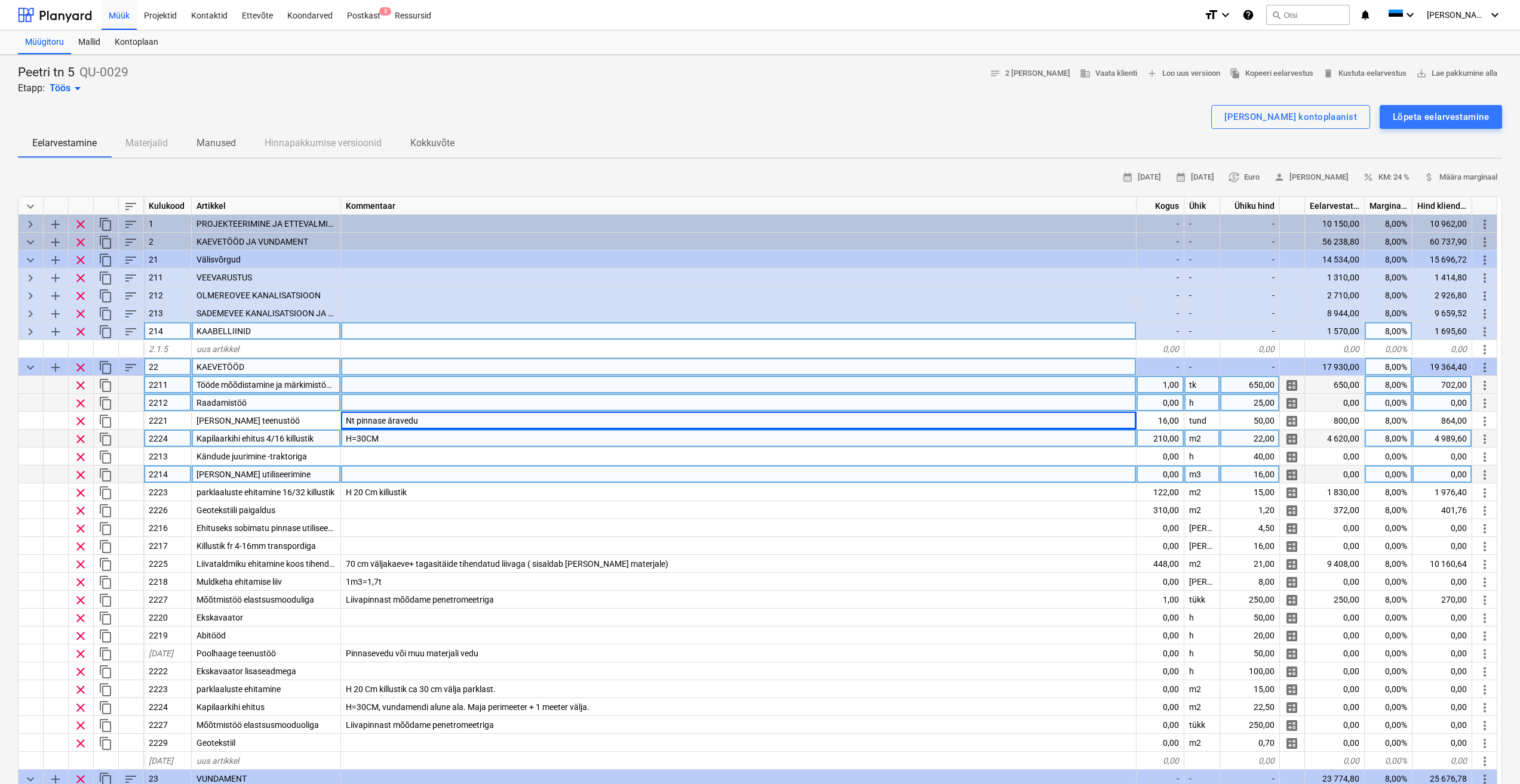
scroll to position [60, 0]
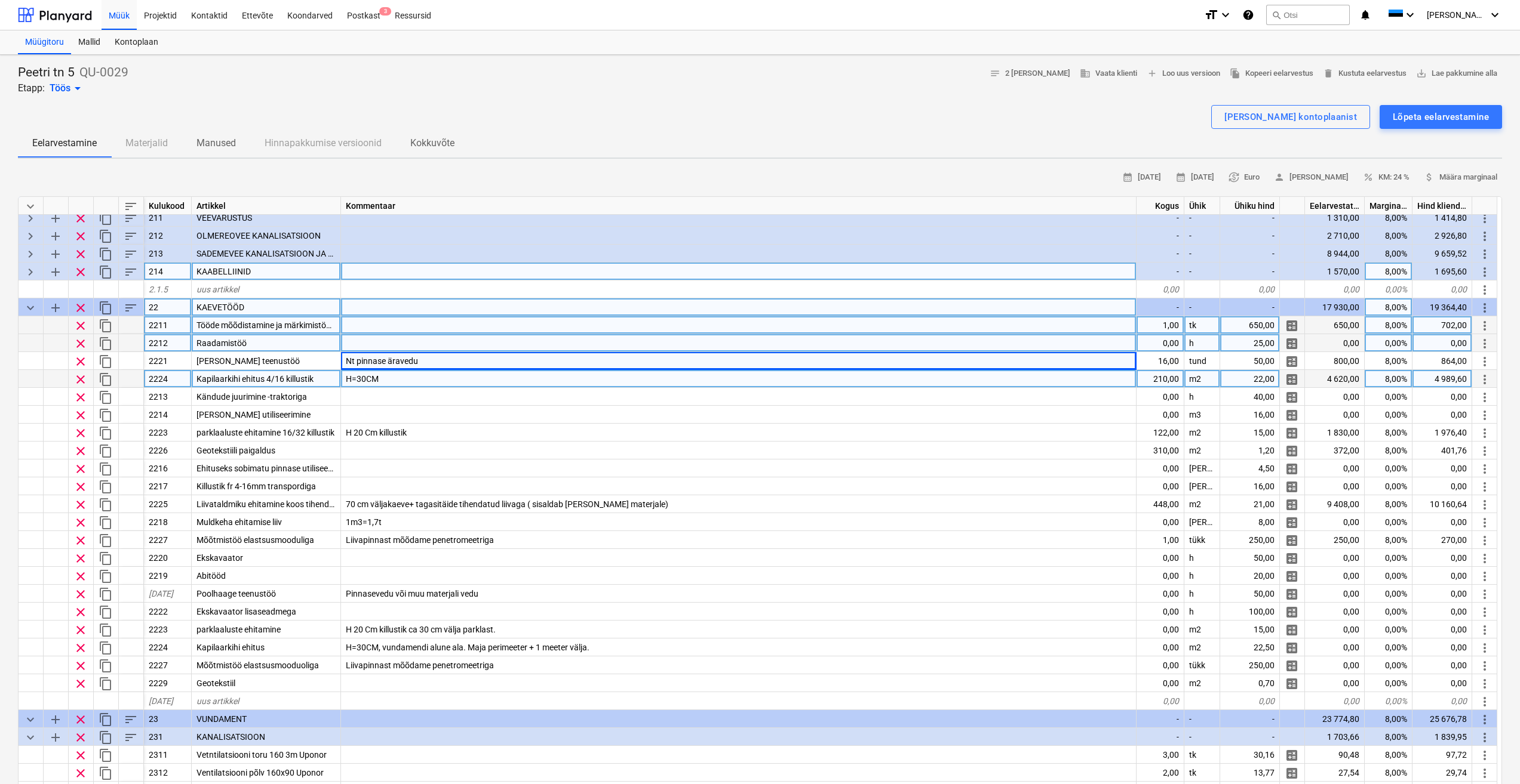
click at [334, 324] on span "Tööde mõõdistamine ja märkimistööd + teostusjoonis." at bounding box center [296, 324] width 200 height 9
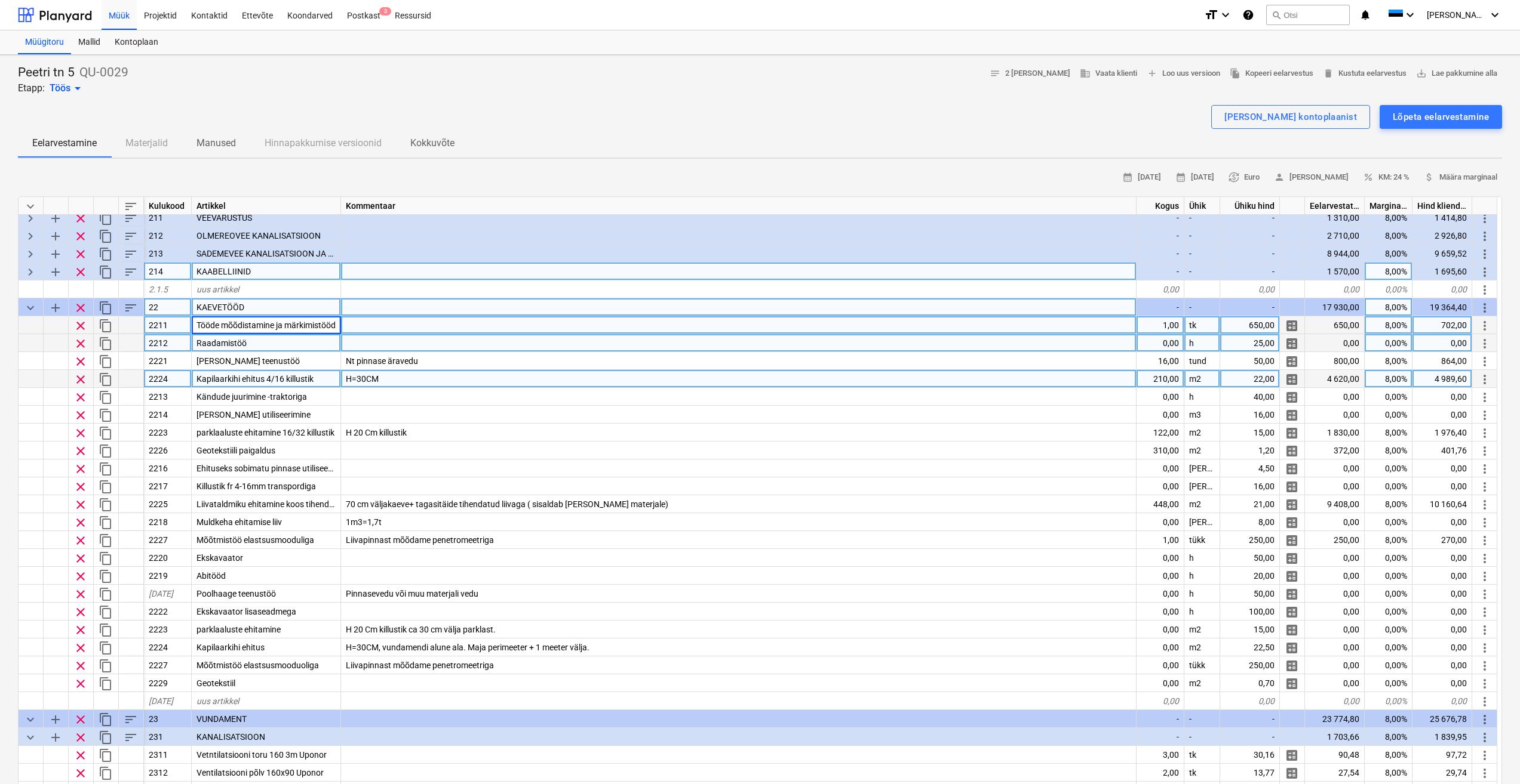
scroll to position [0, 64]
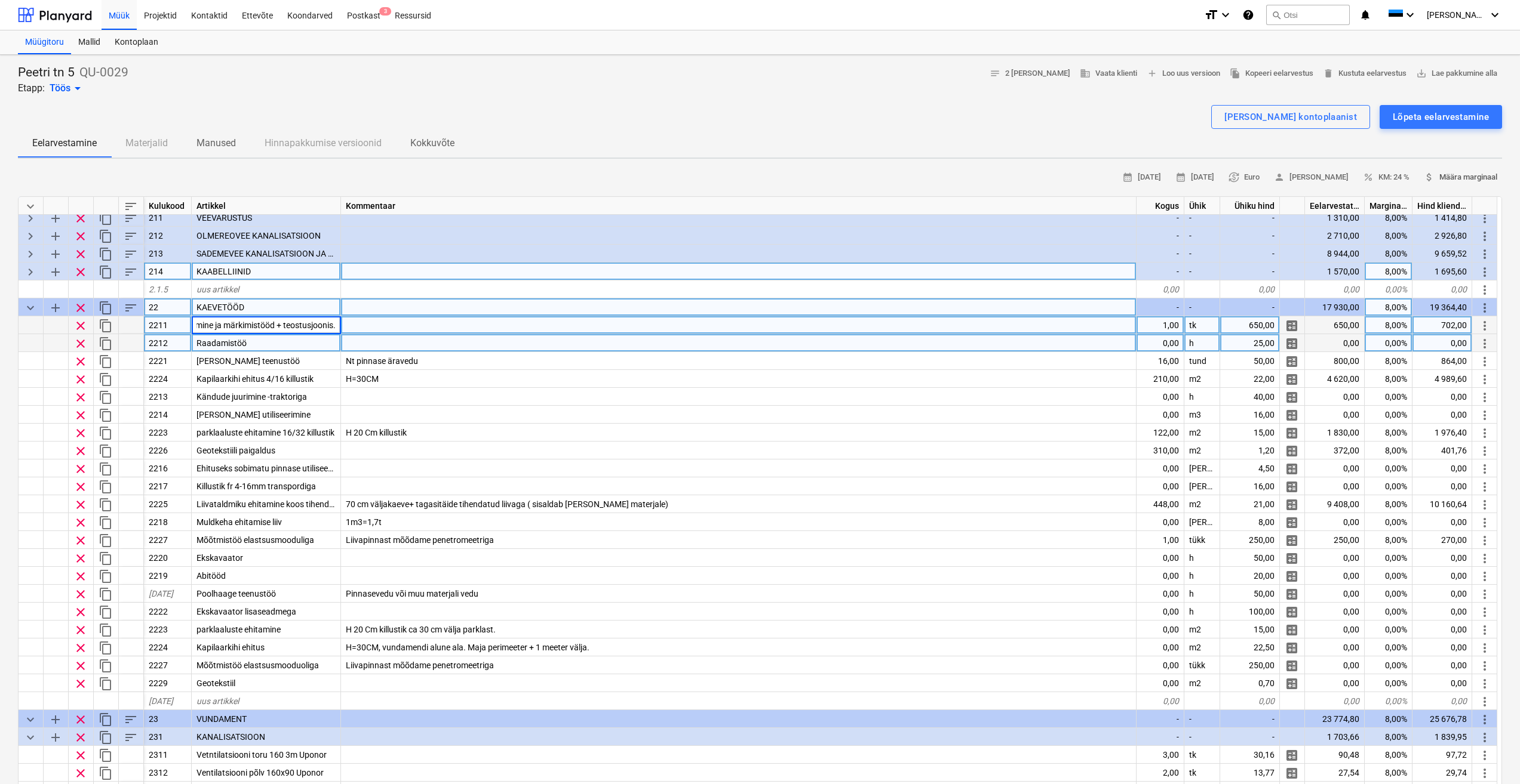
click at [1471, 176] on span "attach_money Määra marginaal" at bounding box center [1460, 177] width 74 height 14
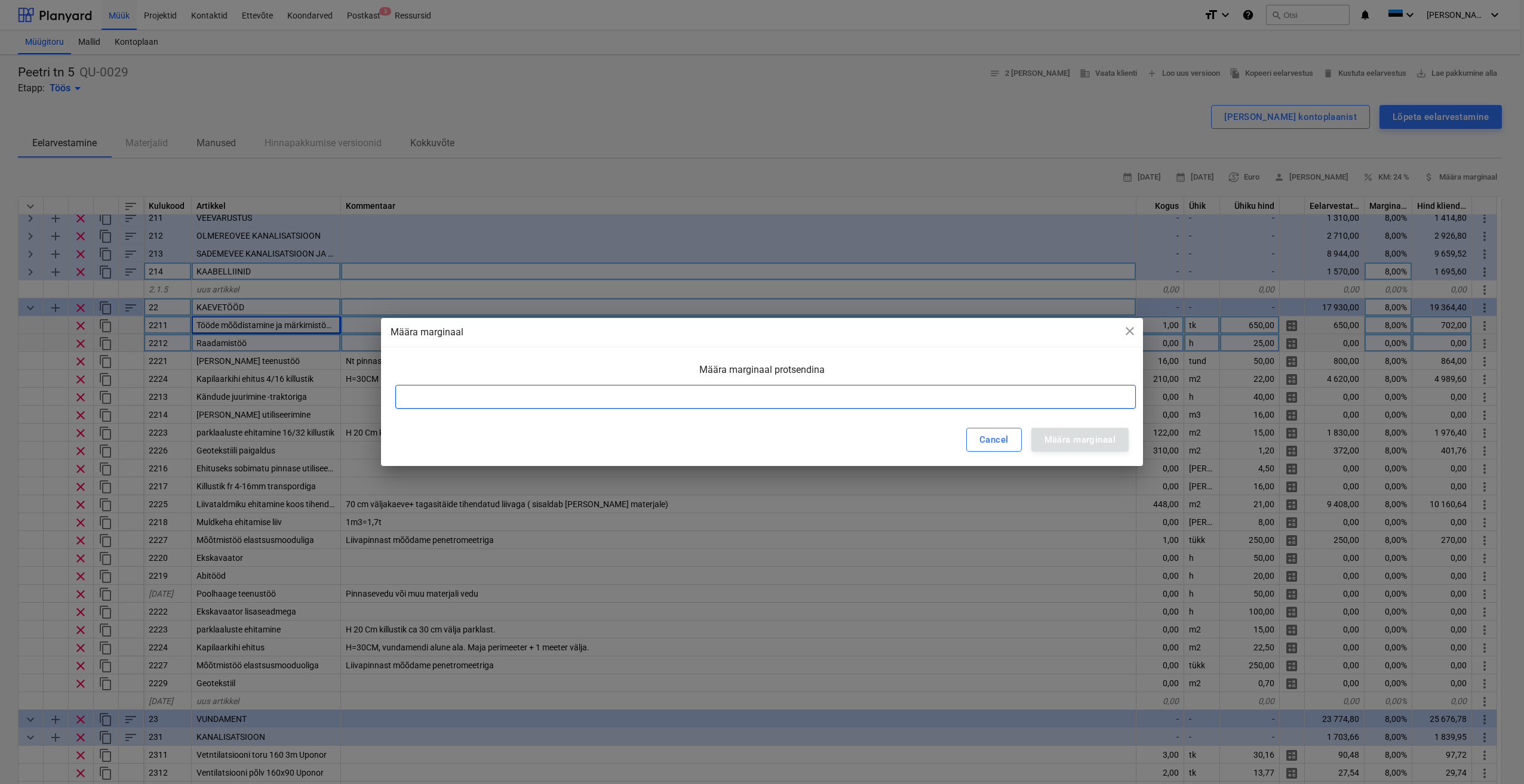
click at [878, 403] on input at bounding box center [765, 397] width 741 height 24
type input "8"
click at [1102, 434] on div "Määra marginaal" at bounding box center [1080, 440] width 71 height 15
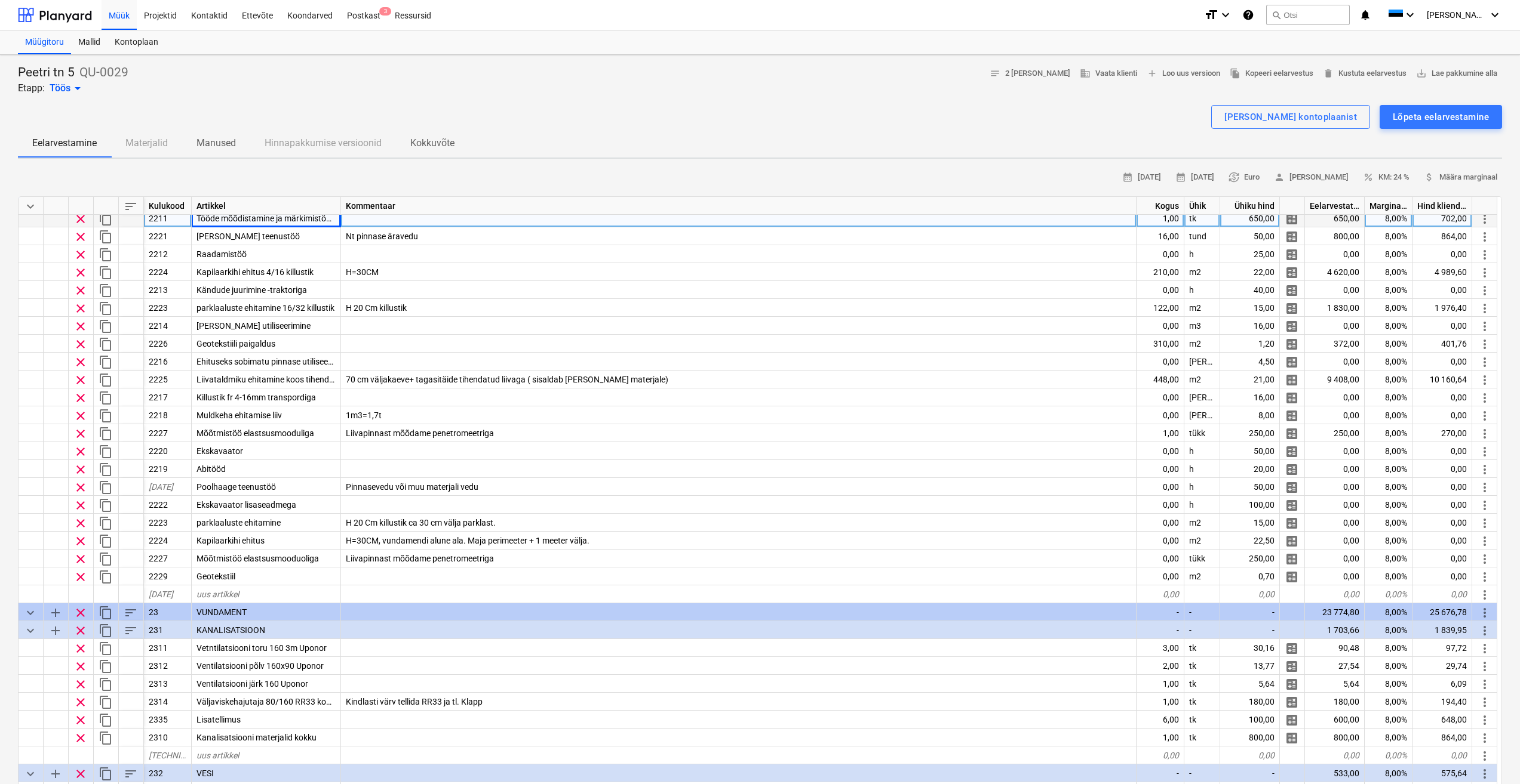
scroll to position [179, 0]
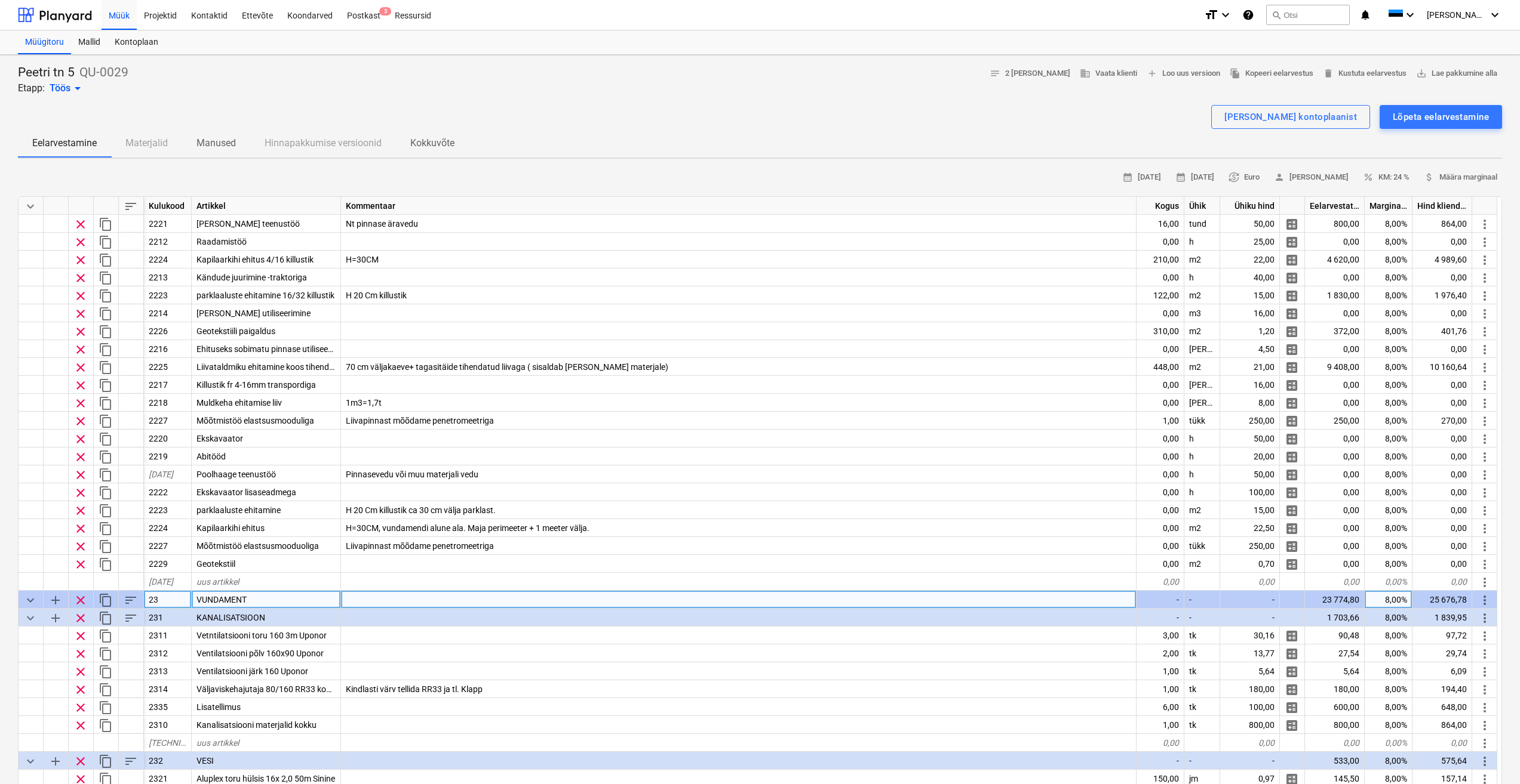
click at [31, 599] on span "keyboard_arrow_down" at bounding box center [30, 600] width 15 height 15
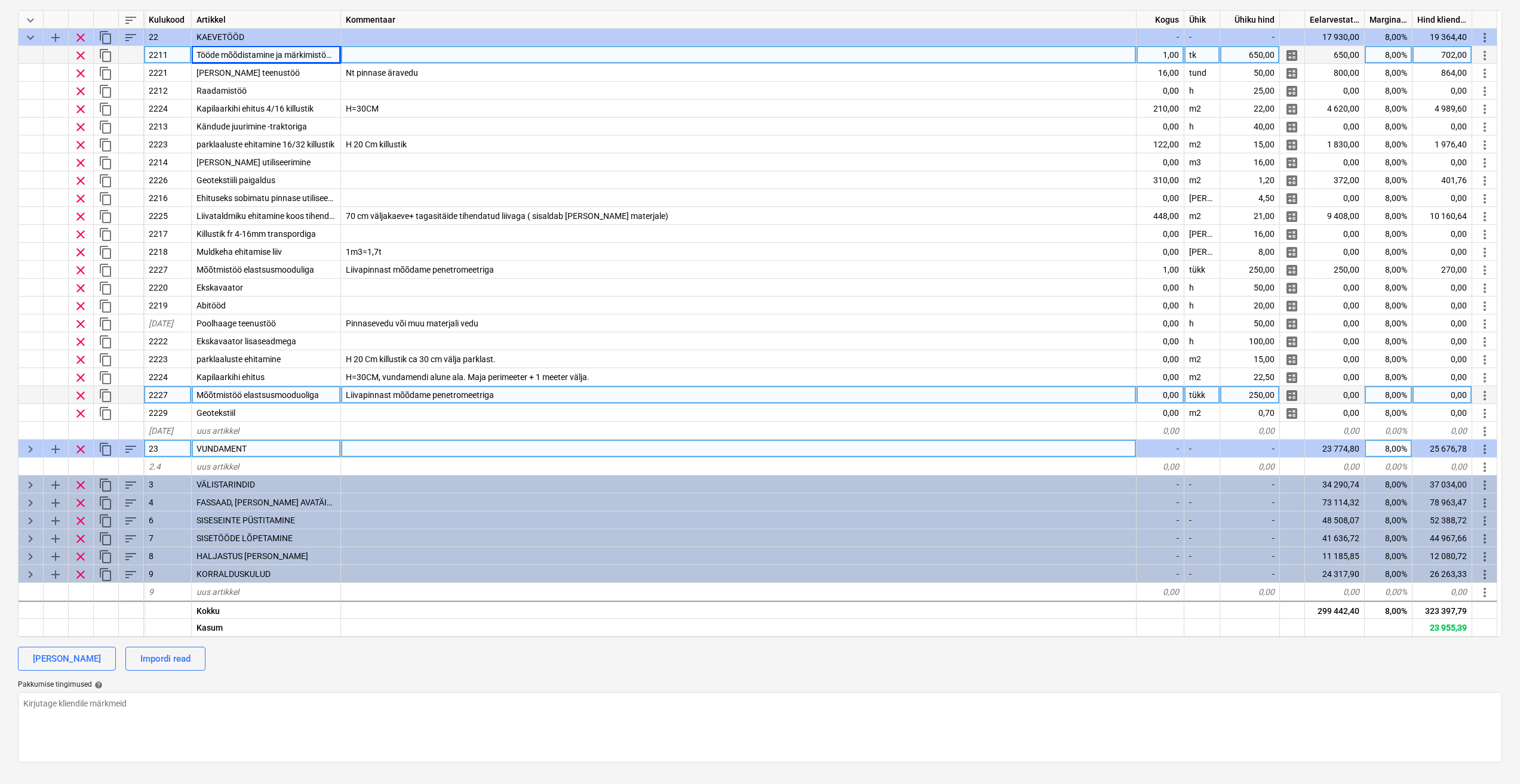
scroll to position [0, 0]
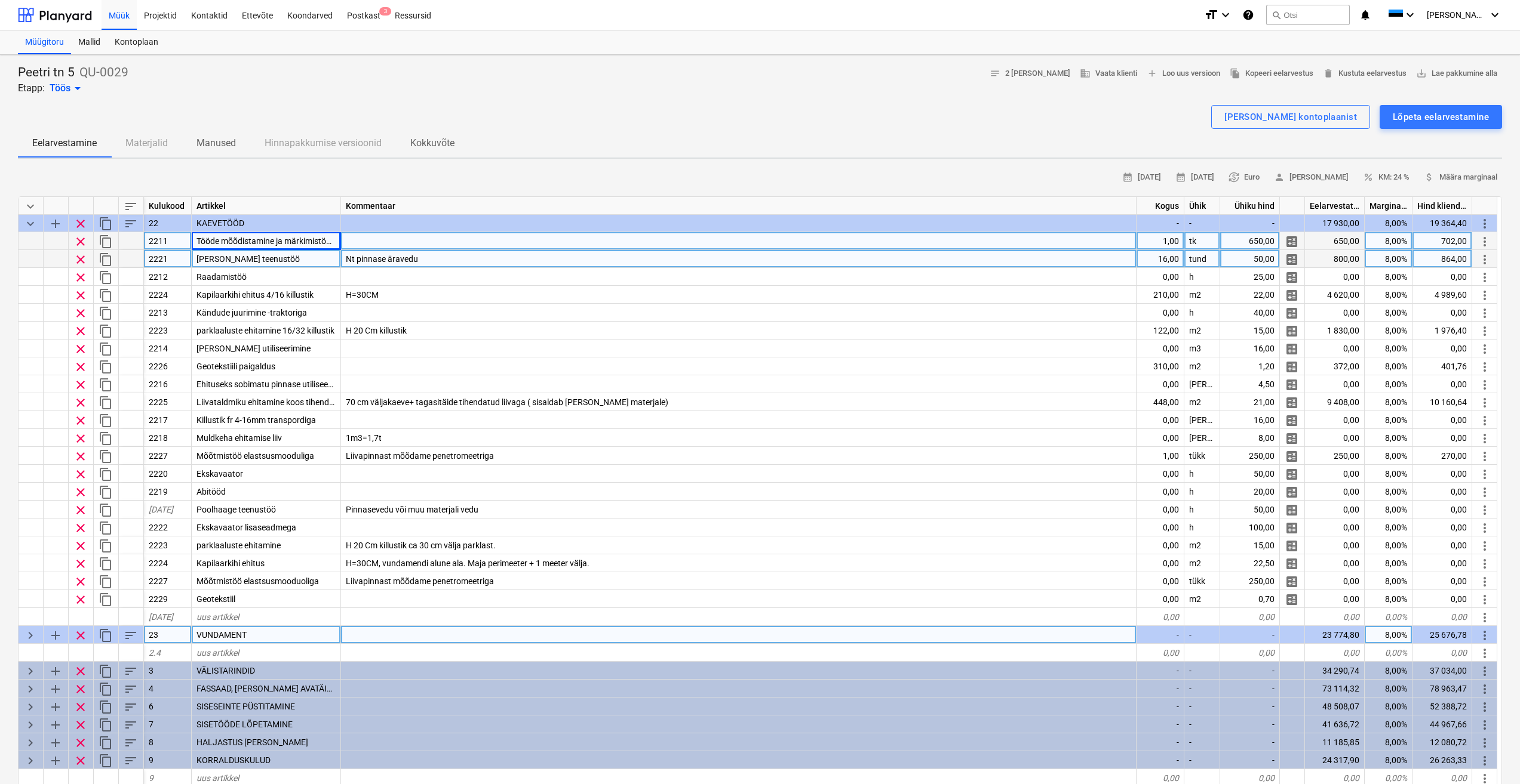
click at [275, 256] on div "[PERSON_NAME] teenustöö" at bounding box center [266, 258] width 149 height 18
click at [479, 258] on div "Nt pinnase äravedu" at bounding box center [738, 258] width 796 height 18
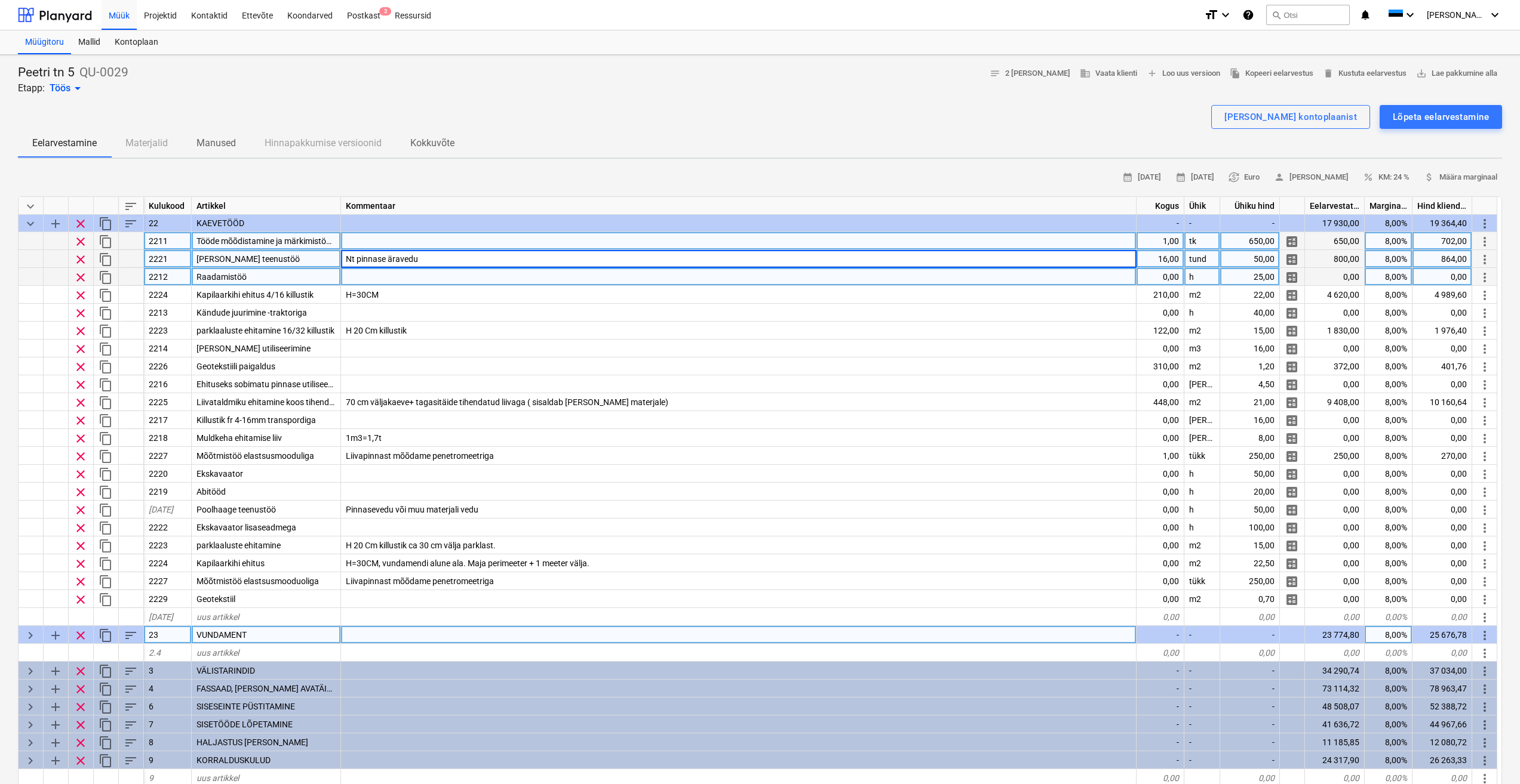
click at [315, 271] on div "Raadamistöö" at bounding box center [266, 276] width 149 height 18
click at [77, 276] on span "clear" at bounding box center [80, 277] width 15 height 15
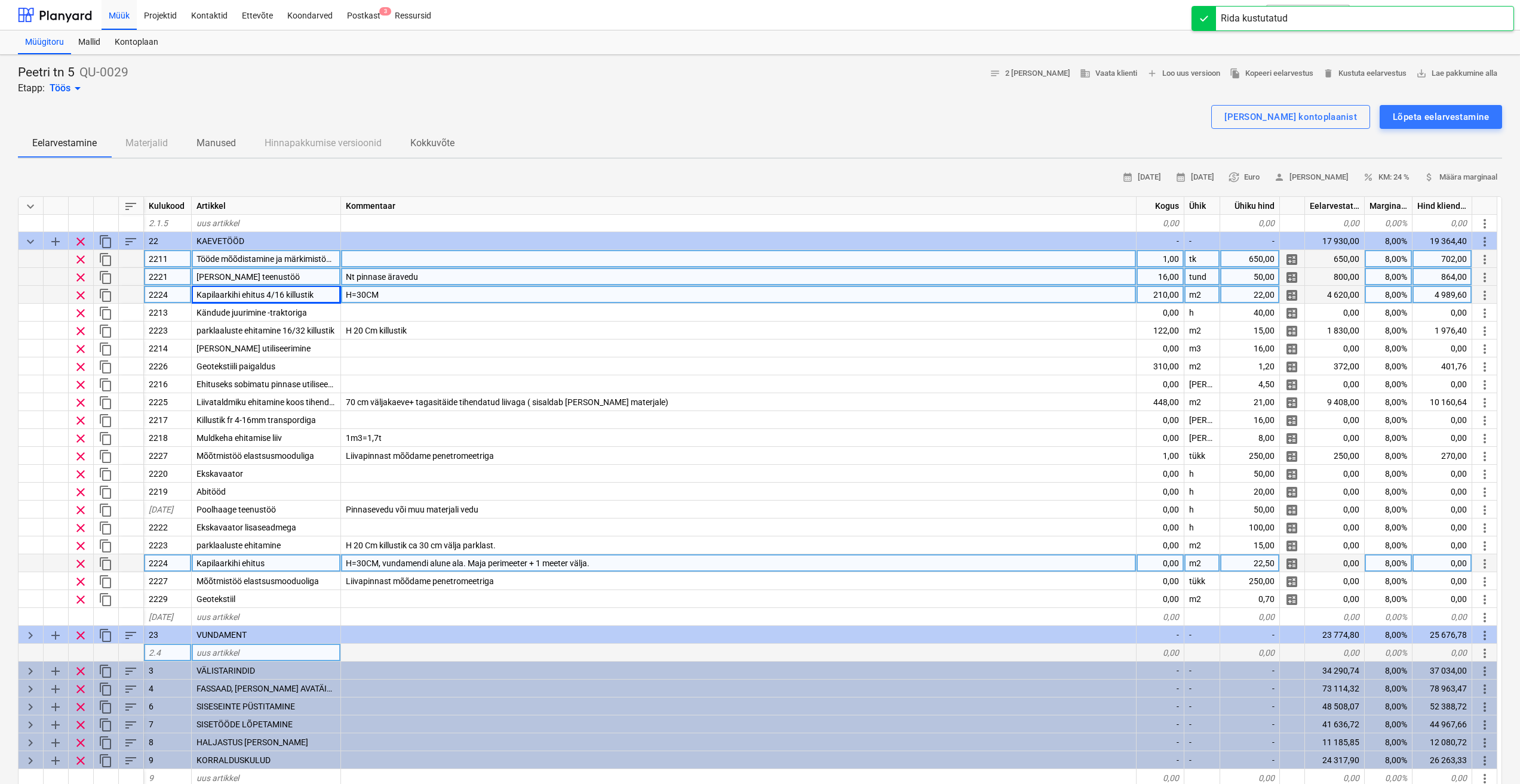
scroll to position [126, 0]
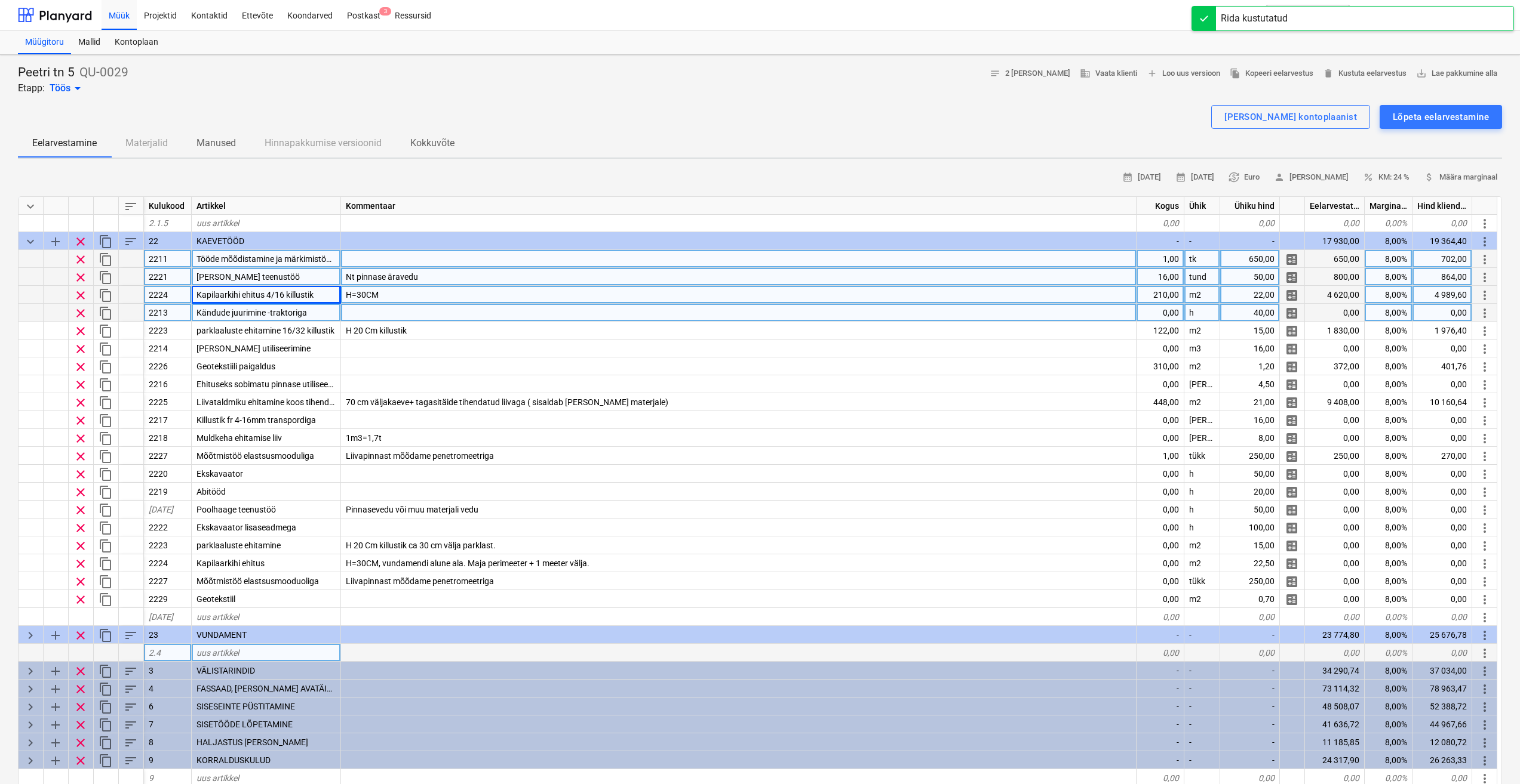
click at [335, 308] on div "Kändude juurimine -traktoriga" at bounding box center [266, 312] width 149 height 18
click at [333, 294] on div "Kapilaarkihi ehitus 4/16 killustik" at bounding box center [266, 294] width 149 height 18
click at [927, 294] on div "H=30CM" at bounding box center [738, 294] width 796 height 18
click at [380, 318] on div at bounding box center [738, 312] width 796 height 18
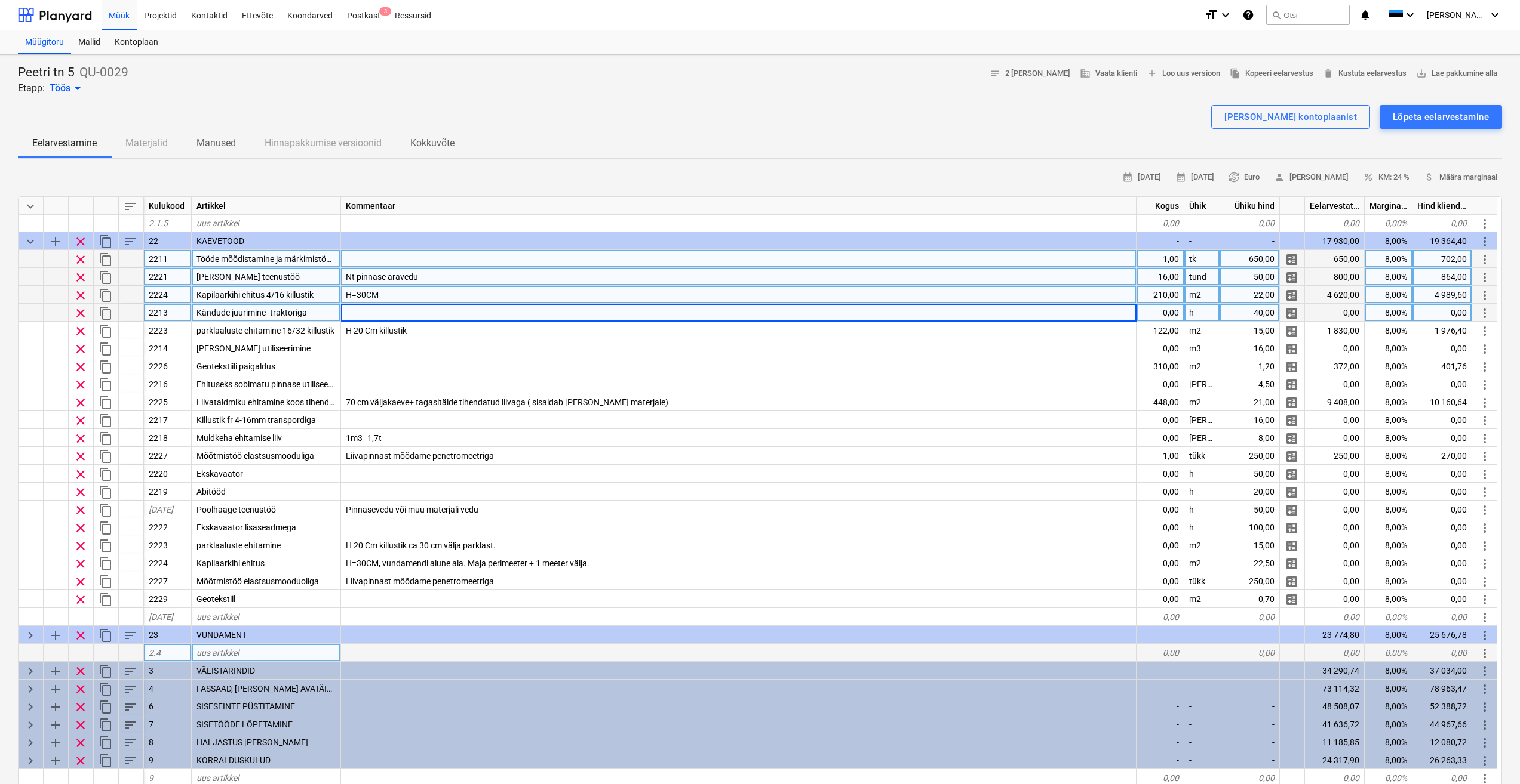
click at [310, 312] on div "Kändude juurimine -traktoriga" at bounding box center [266, 312] width 149 height 18
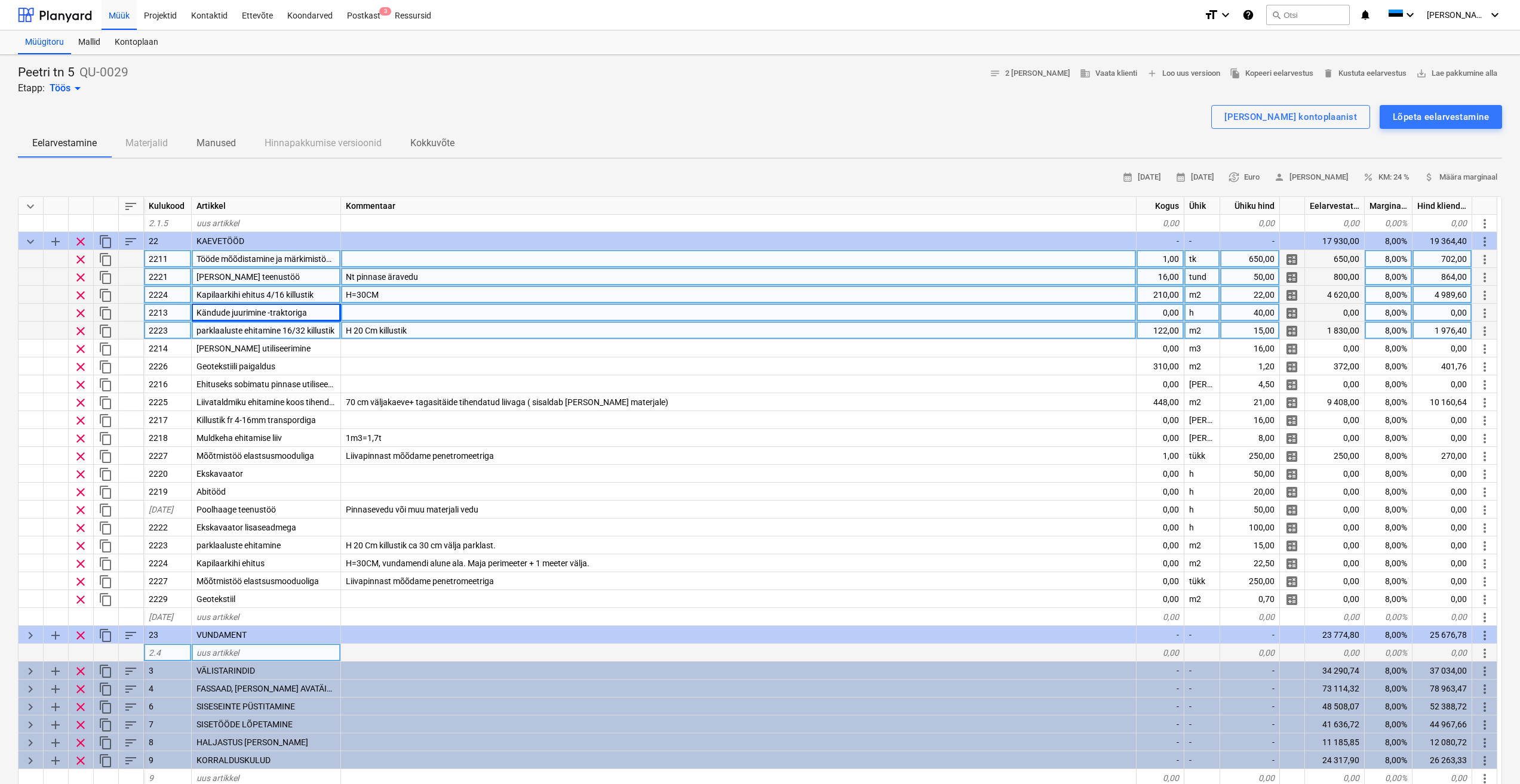
click at [396, 336] on div "H 20 Cm killustik" at bounding box center [738, 330] width 796 height 18
click at [262, 312] on span "Kändude juurimine -traktoriga" at bounding box center [251, 312] width 110 height 9
click at [79, 312] on span "clear" at bounding box center [80, 313] width 15 height 15
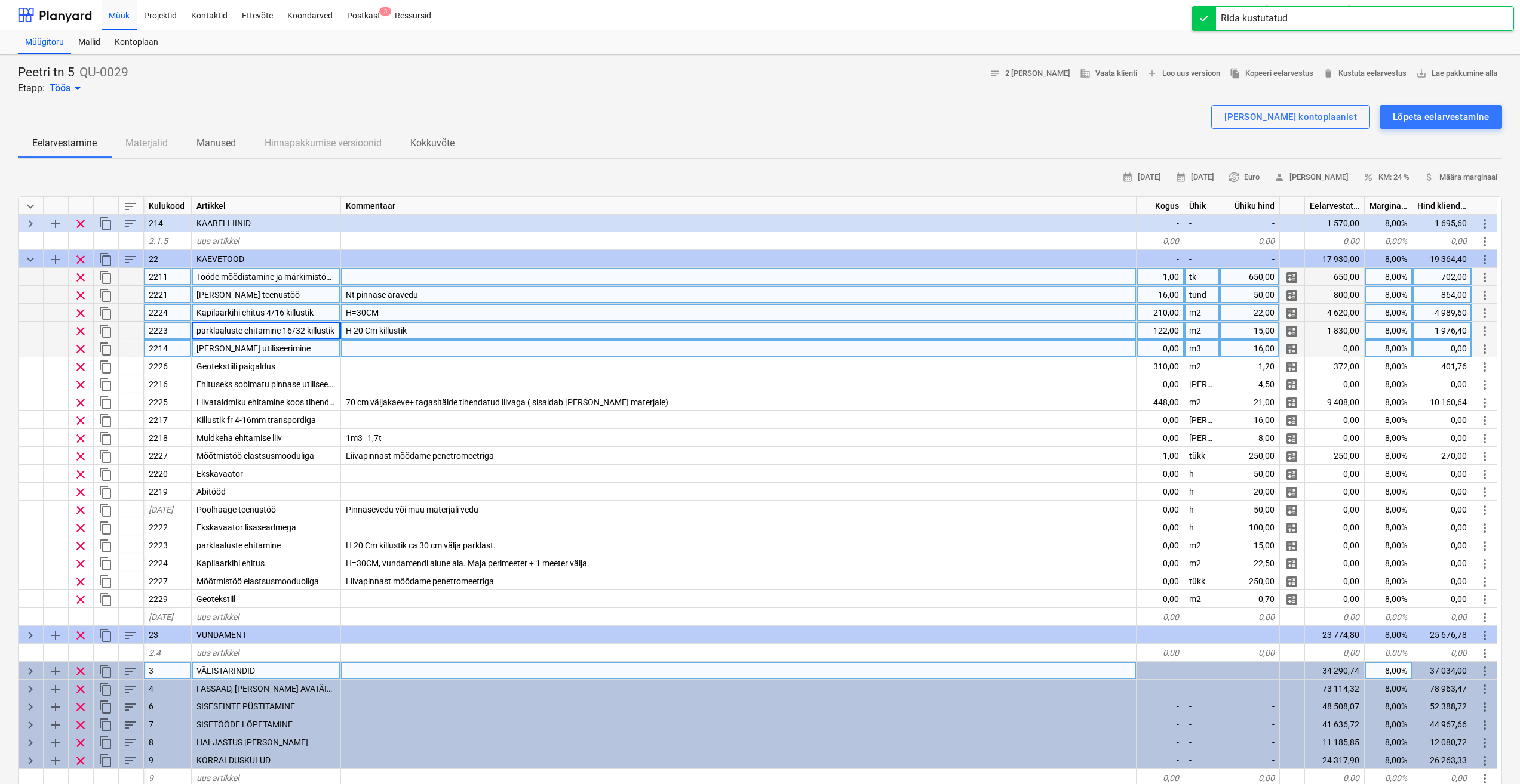
scroll to position [108, 0]
click at [309, 351] on div "[PERSON_NAME] utiliseerimine" at bounding box center [266, 348] width 149 height 18
click at [82, 347] on span "clear" at bounding box center [80, 349] width 15 height 15
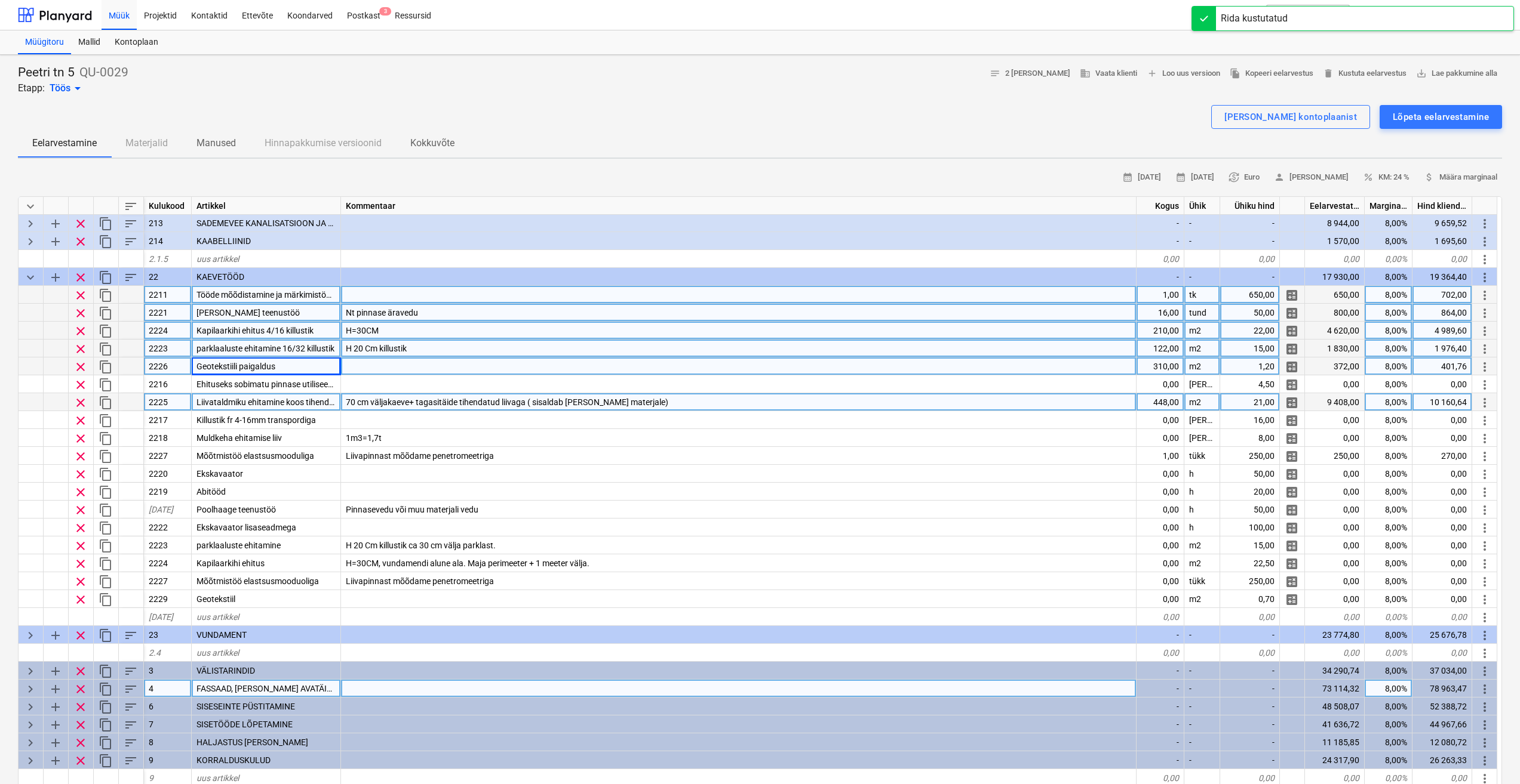
scroll to position [90, 0]
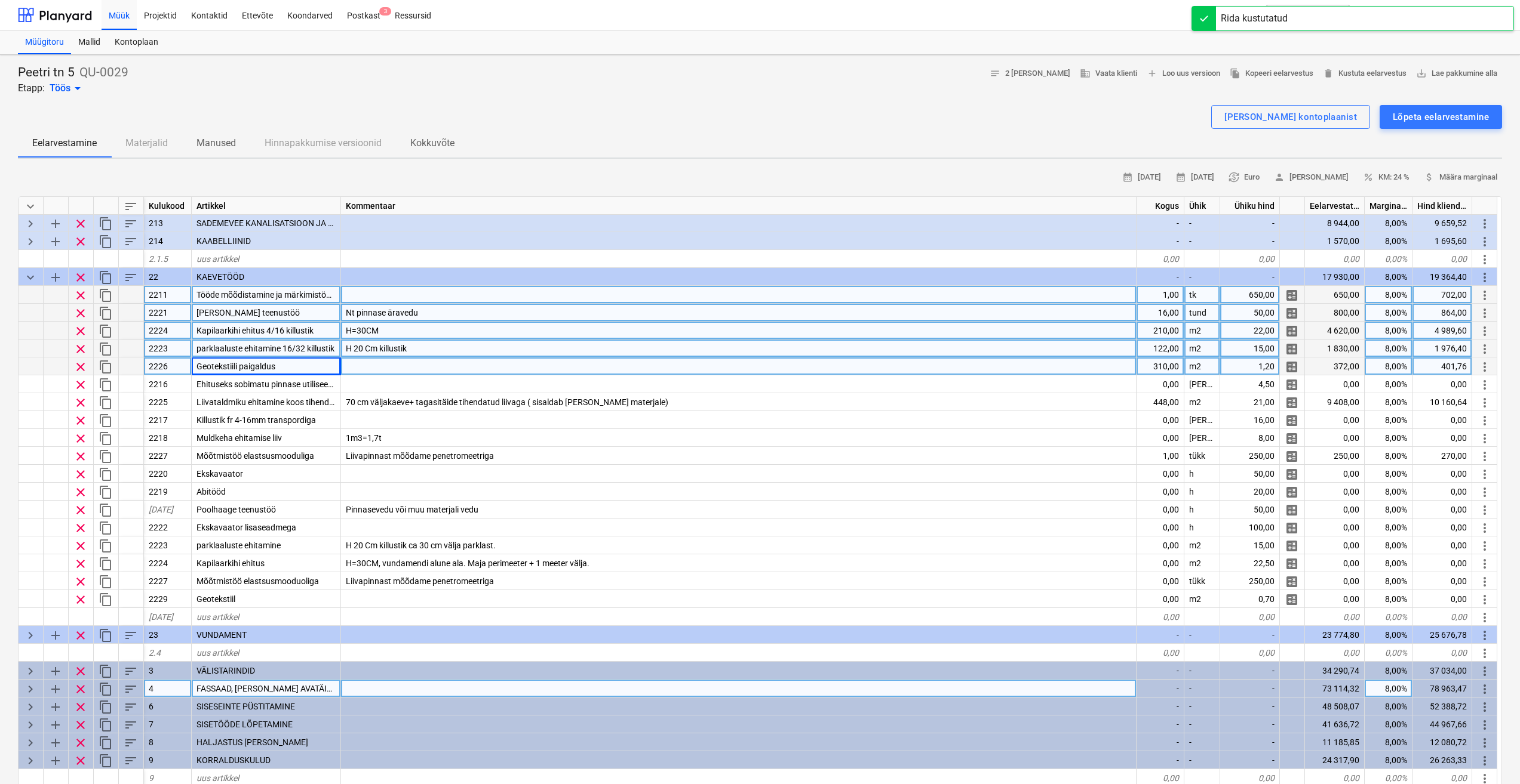
click at [370, 370] on div at bounding box center [738, 366] width 796 height 18
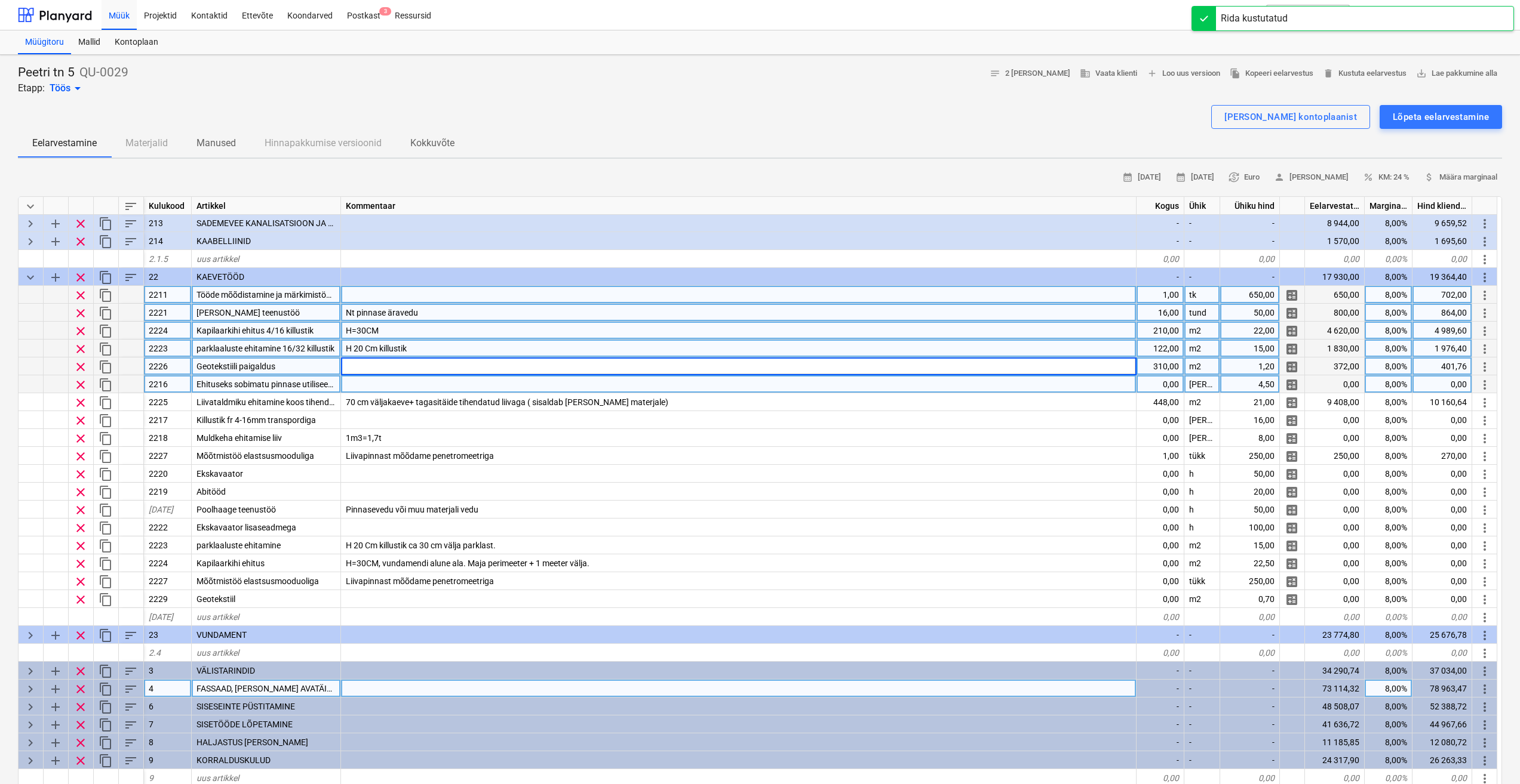
click at [289, 385] on span "Ehituseks sobimatu pinnase utiliseerimine" at bounding box center [273, 384] width 154 height 9
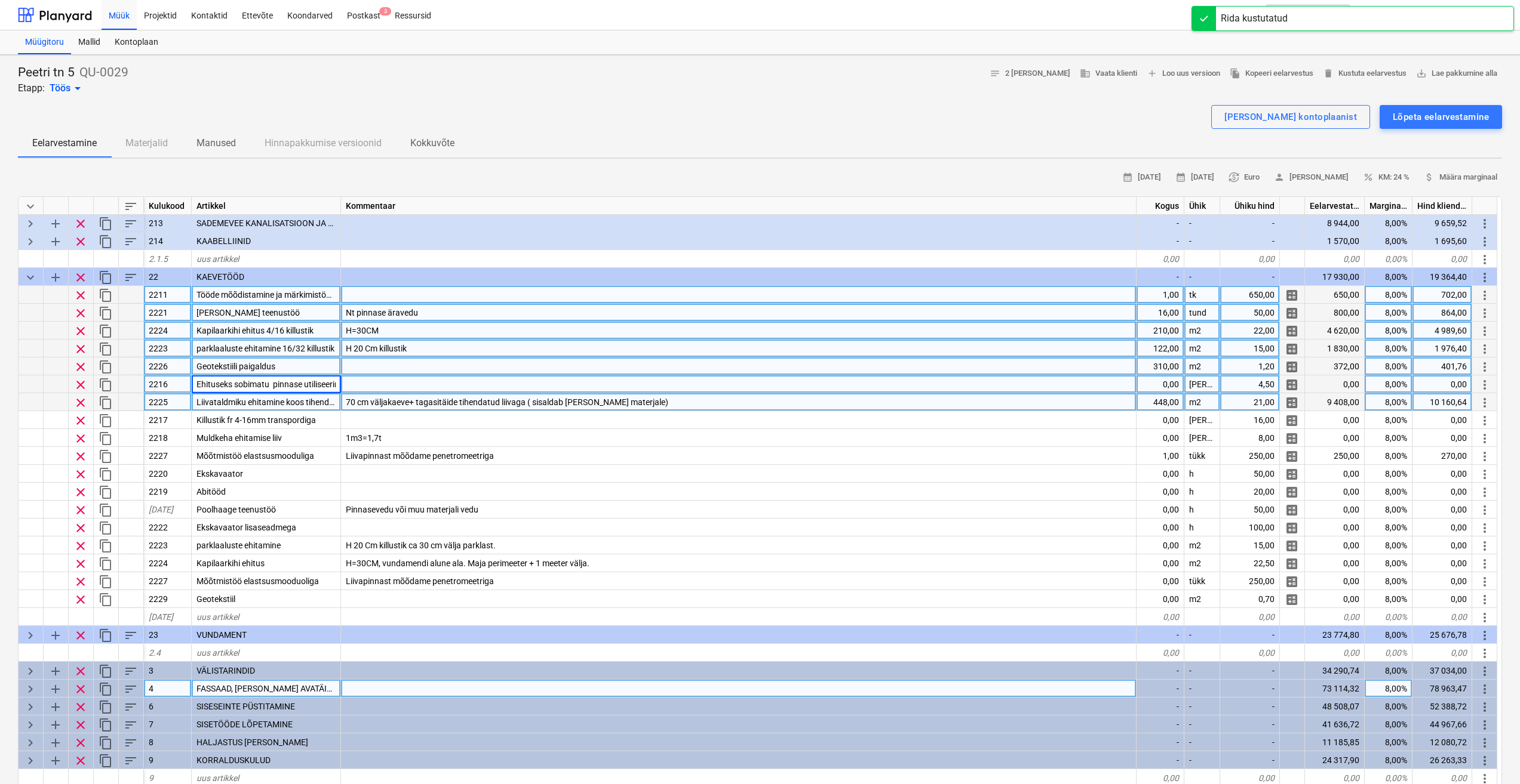
scroll to position [0, 19]
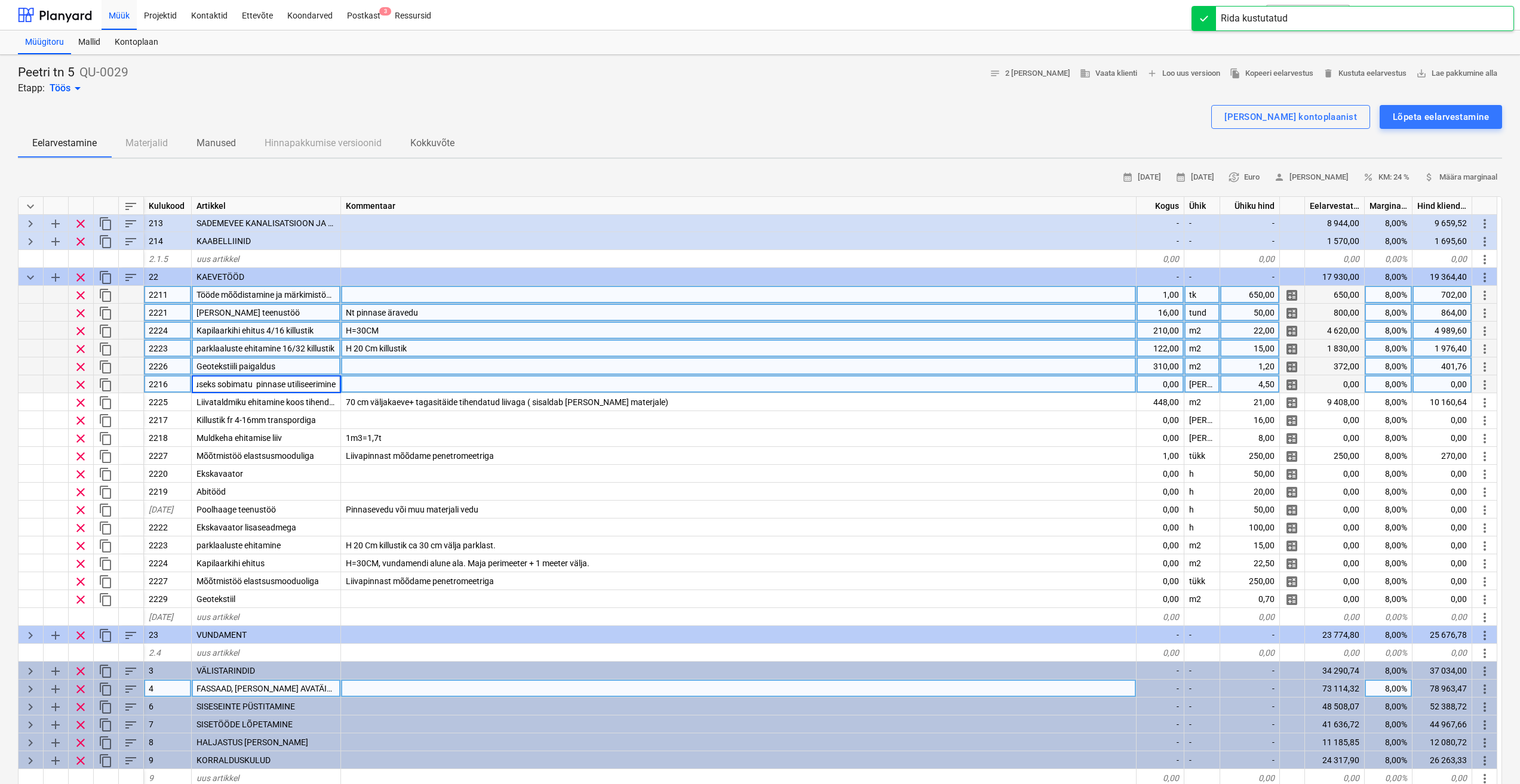
click at [372, 381] on div at bounding box center [738, 384] width 796 height 18
click at [281, 380] on span "Ehituseks sobimatu pinnase utiliseerimine" at bounding box center [273, 384] width 154 height 9
click at [387, 383] on div at bounding box center [738, 384] width 796 height 18
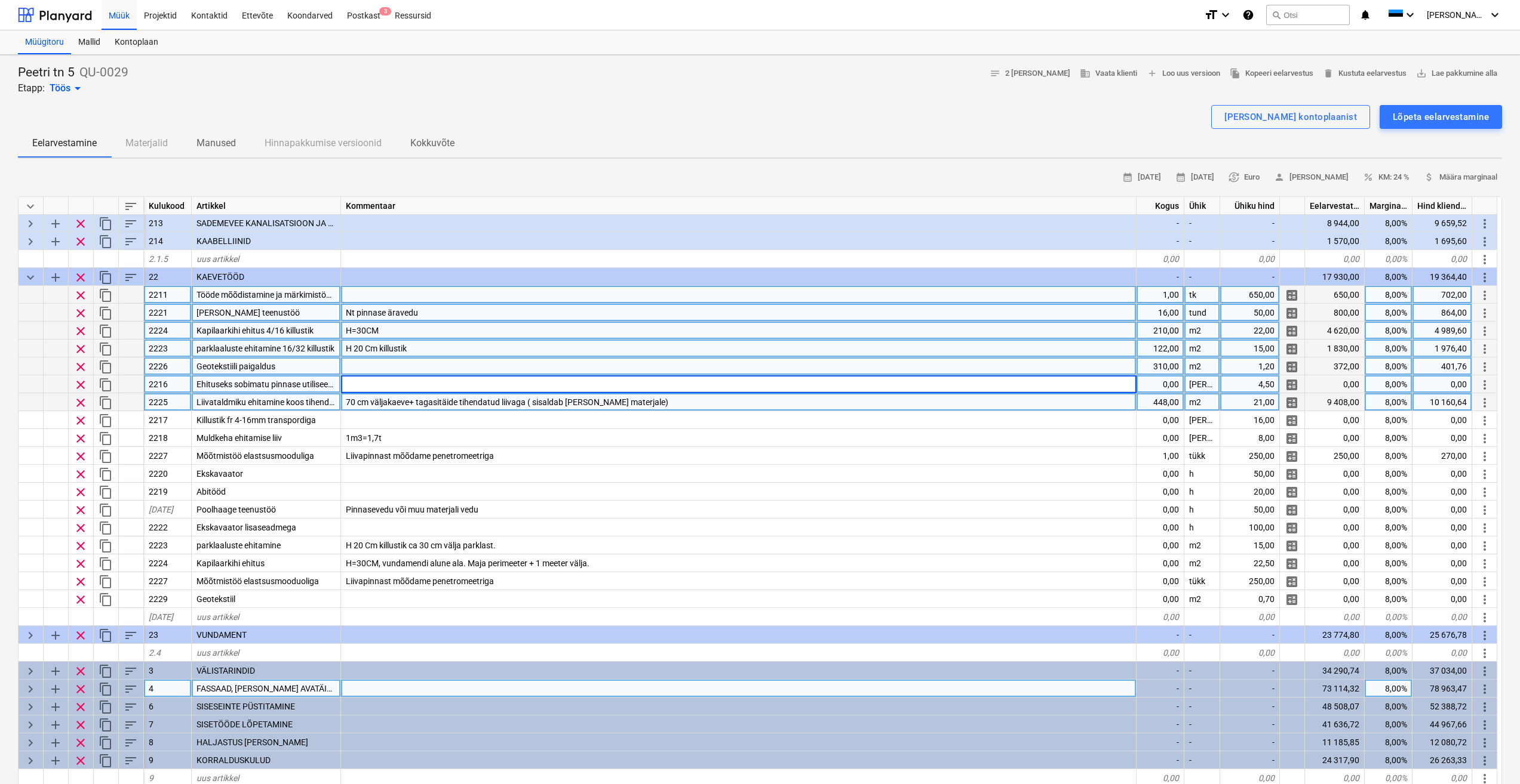
click at [294, 400] on span "Liivataldmiku ehitamine koos tihendamisega." at bounding box center [279, 401] width 167 height 9
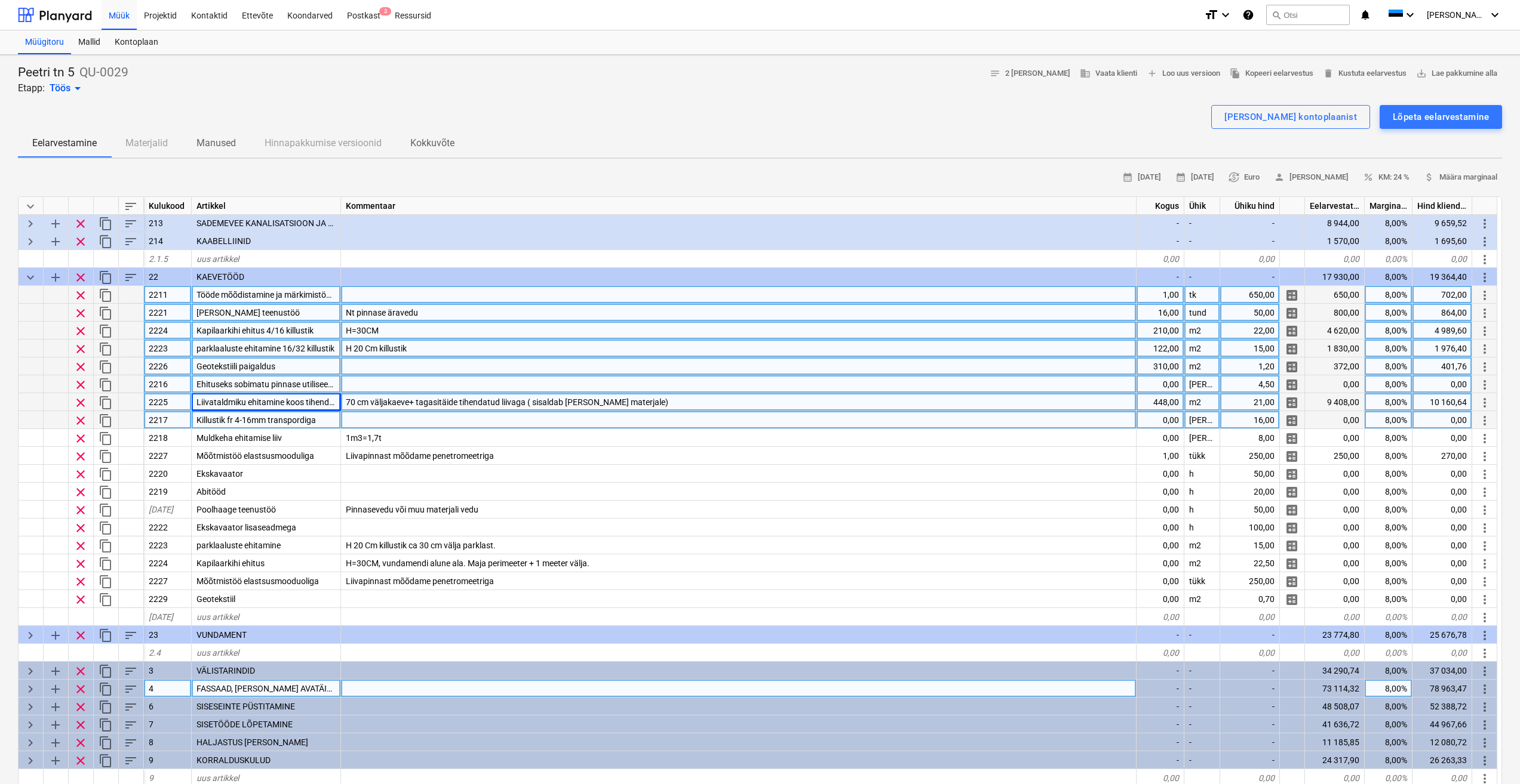
click at [316, 422] on div "Killustik fr 4-16mm transpordiga" at bounding box center [266, 419] width 149 height 18
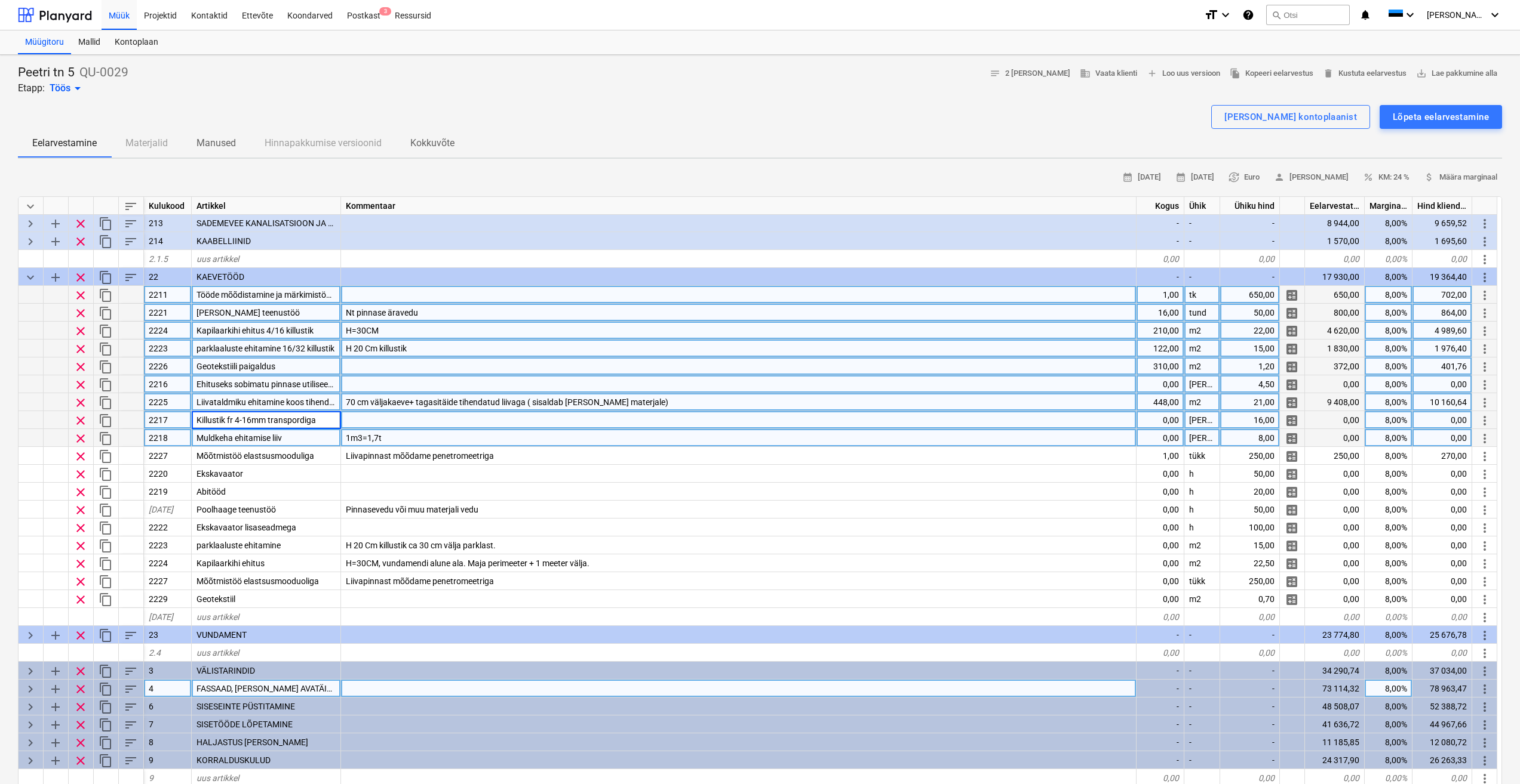
click at [311, 437] on div "Muldkeha ehitamise liiv" at bounding box center [266, 437] width 149 height 18
click at [315, 404] on span "Liivataldmiku ehitamine koos tihendamisega." at bounding box center [279, 401] width 167 height 9
click at [304, 442] on div "Muldkeha ehitamise liiv" at bounding box center [266, 437] width 149 height 18
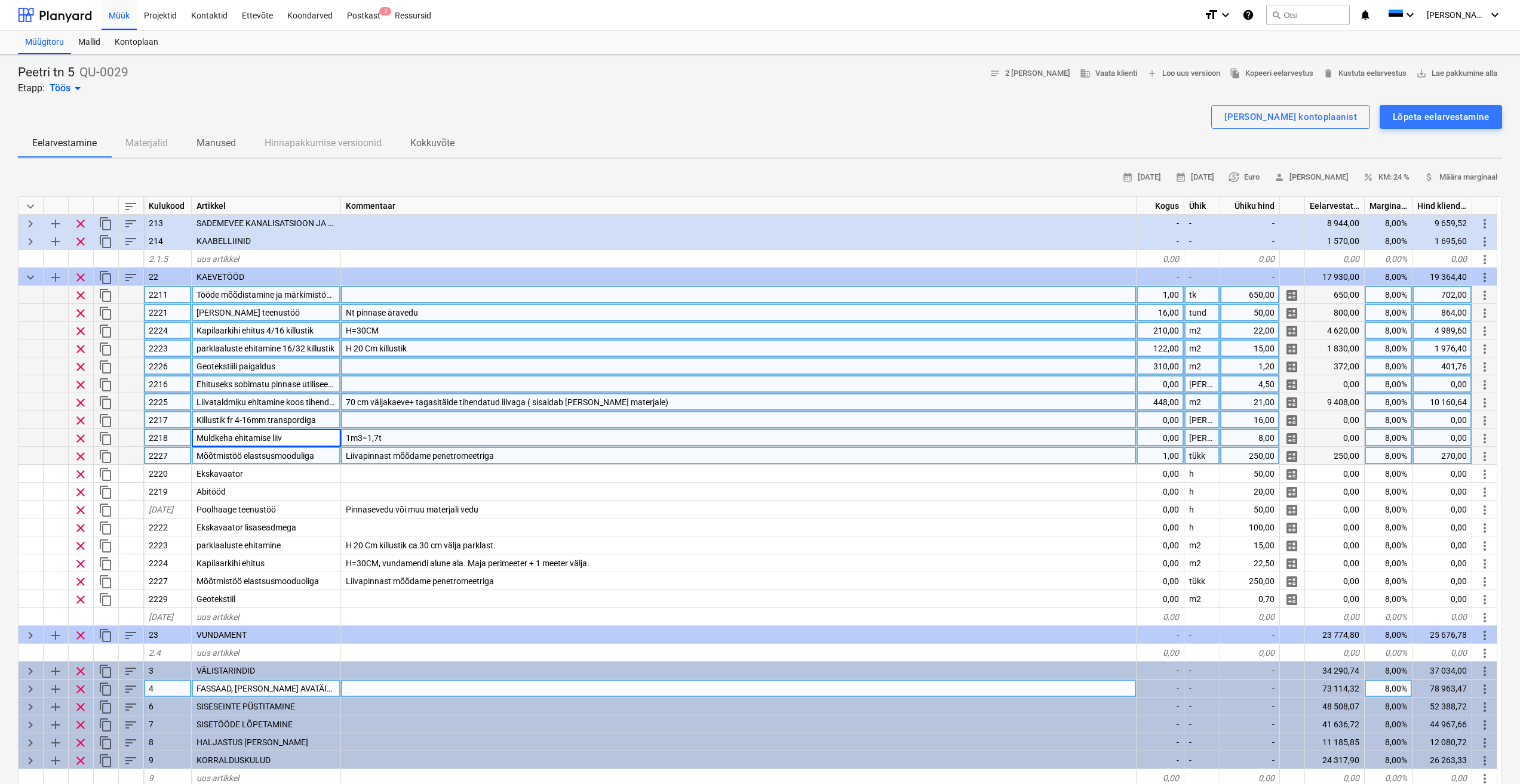
click at [311, 459] on span "Mõõtmistöö elastsusmooduliga" at bounding box center [254, 455] width 117 height 9
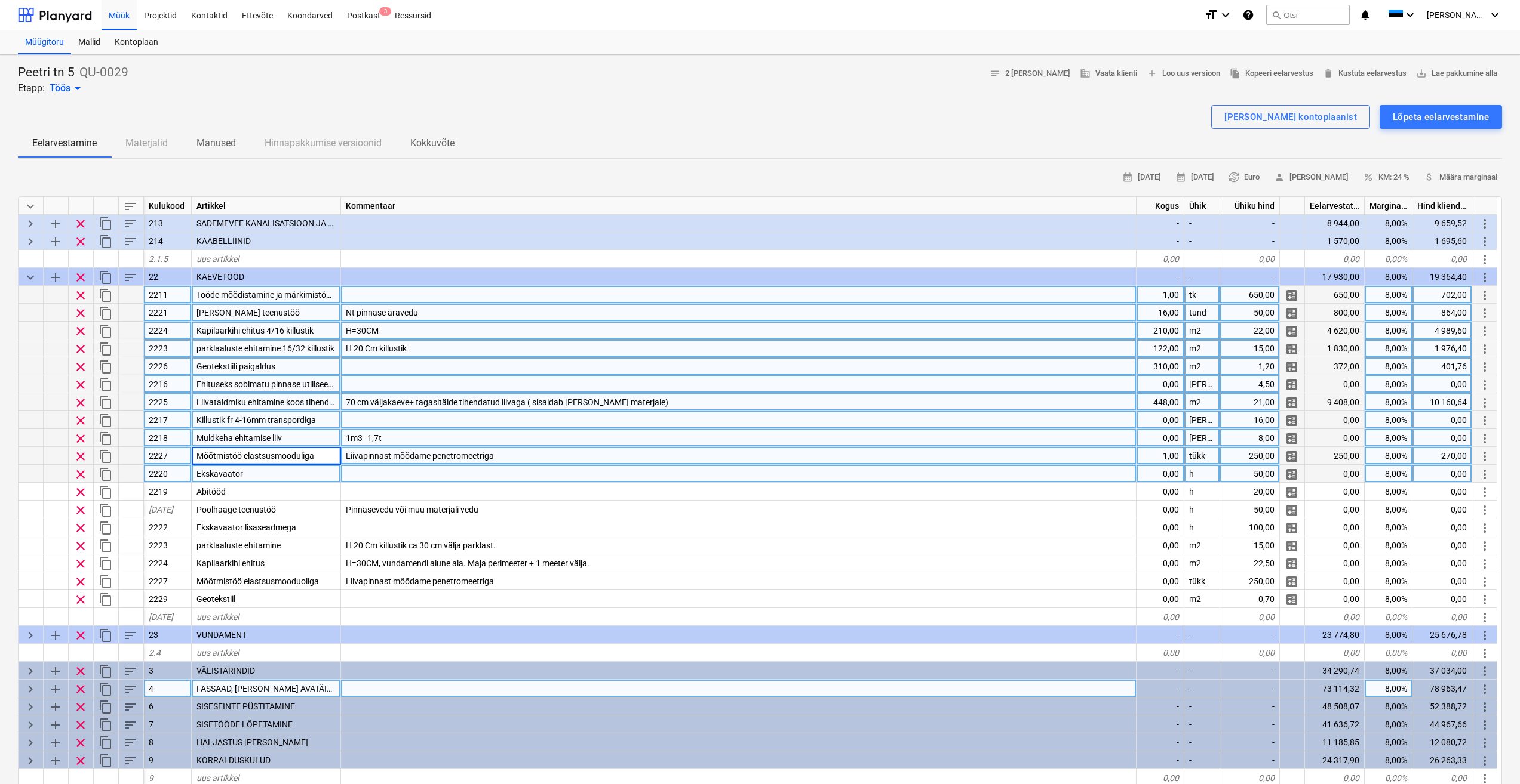
click at [318, 480] on div "Ekskavaator" at bounding box center [266, 473] width 149 height 18
click at [330, 460] on div "Mõõtmistöö elastsusmooduliga" at bounding box center [266, 455] width 149 height 18
click at [311, 479] on div "Ekskavaator" at bounding box center [266, 473] width 149 height 18
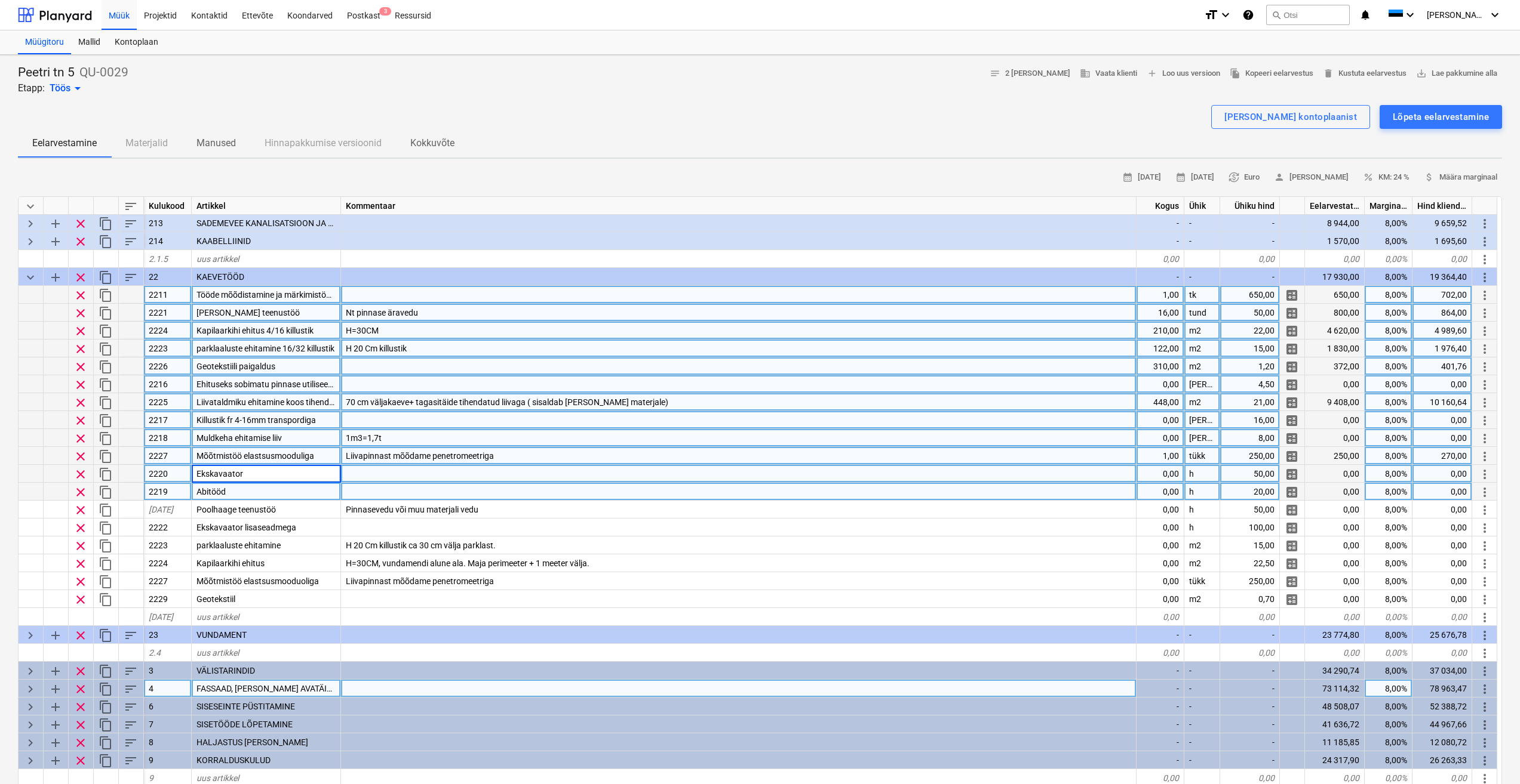
click at [303, 490] on div "Abitööd" at bounding box center [266, 491] width 149 height 18
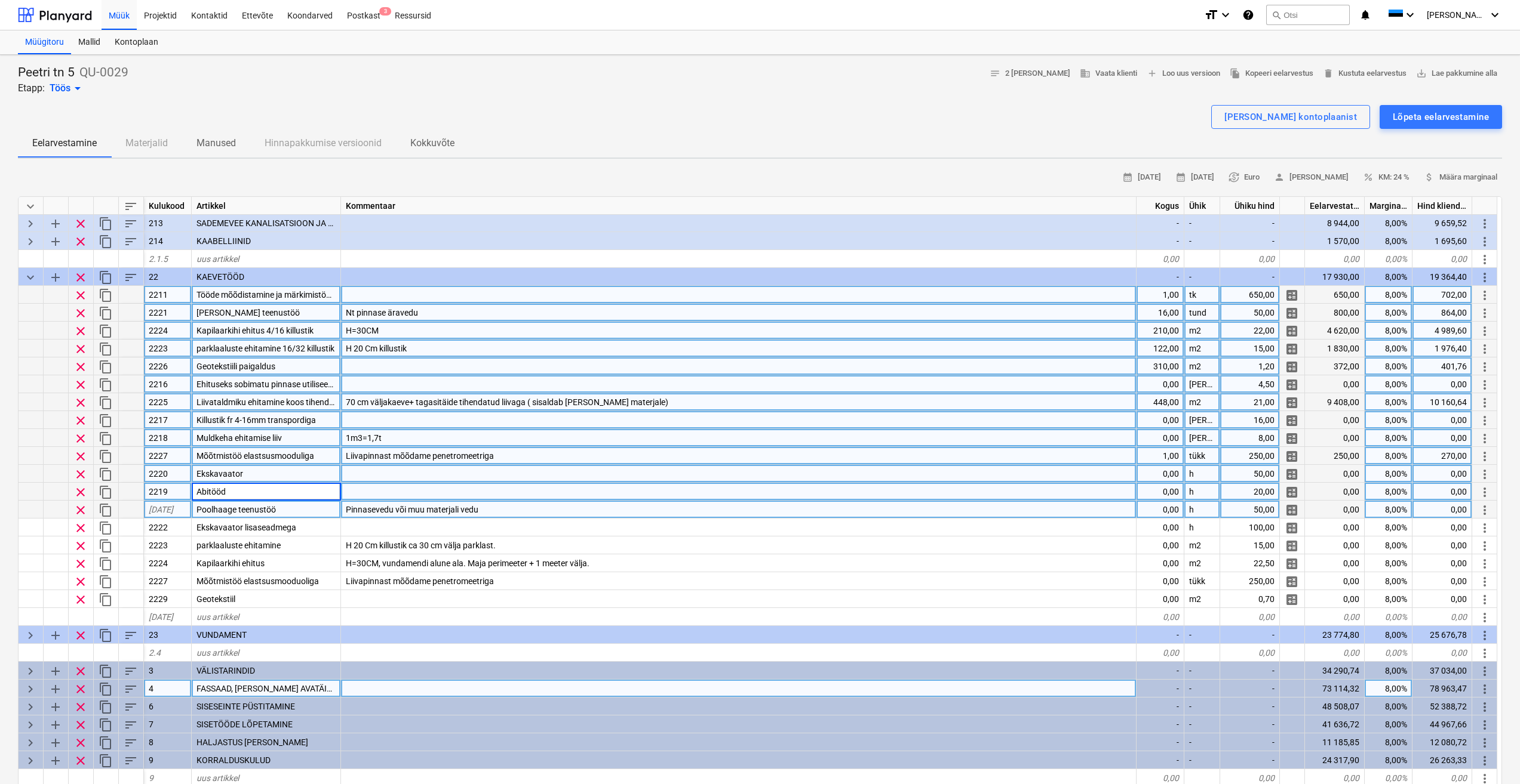
click at [307, 514] on div "Poolhaage teenustöö" at bounding box center [266, 509] width 149 height 18
click at [84, 511] on span "clear" at bounding box center [80, 510] width 15 height 15
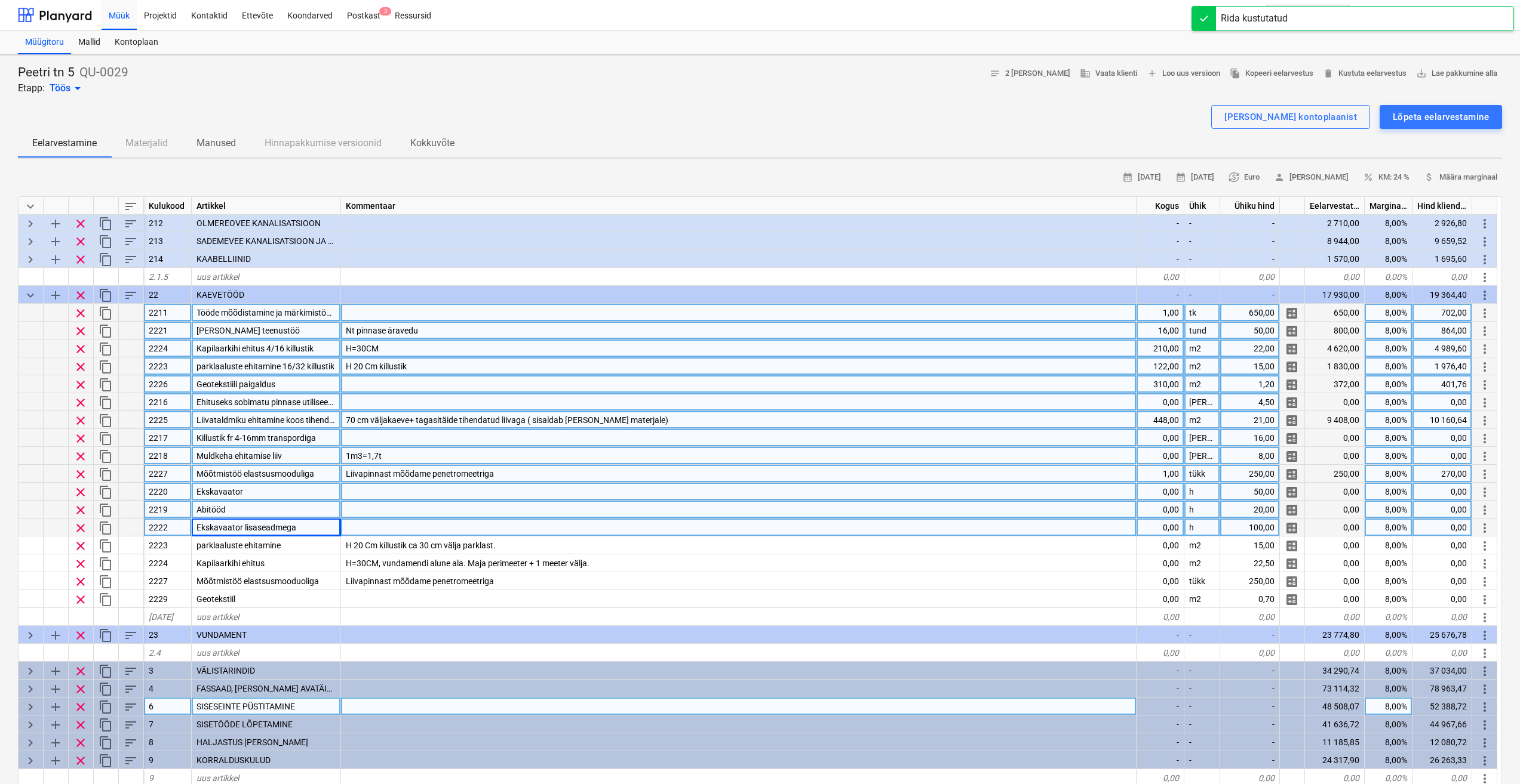
scroll to position [72, 0]
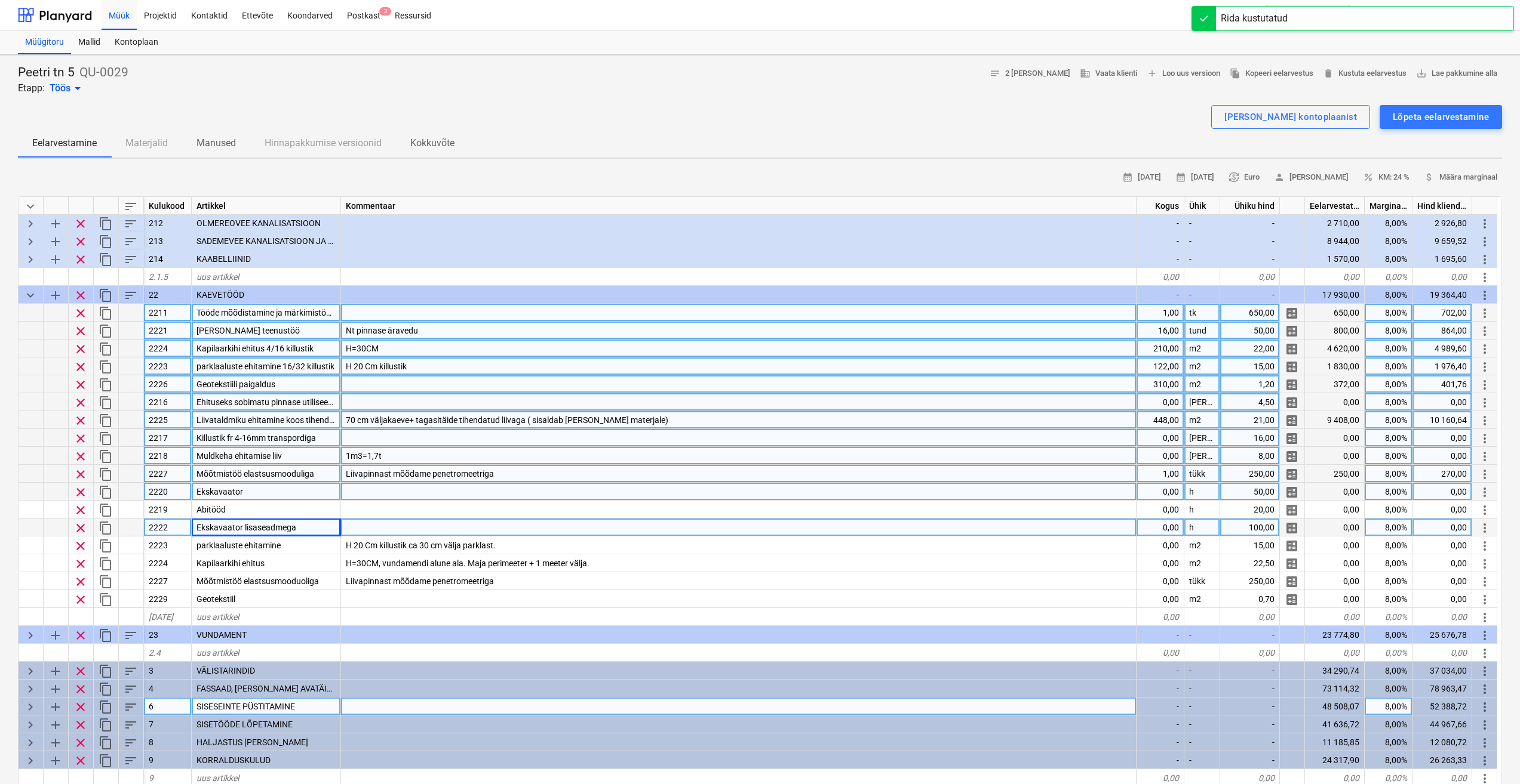
click at [390, 530] on div at bounding box center [738, 527] width 796 height 18
click at [311, 527] on div "Ekskavaator lisaseadmega" at bounding box center [266, 527] width 149 height 18
click at [414, 498] on div at bounding box center [738, 491] width 796 height 18
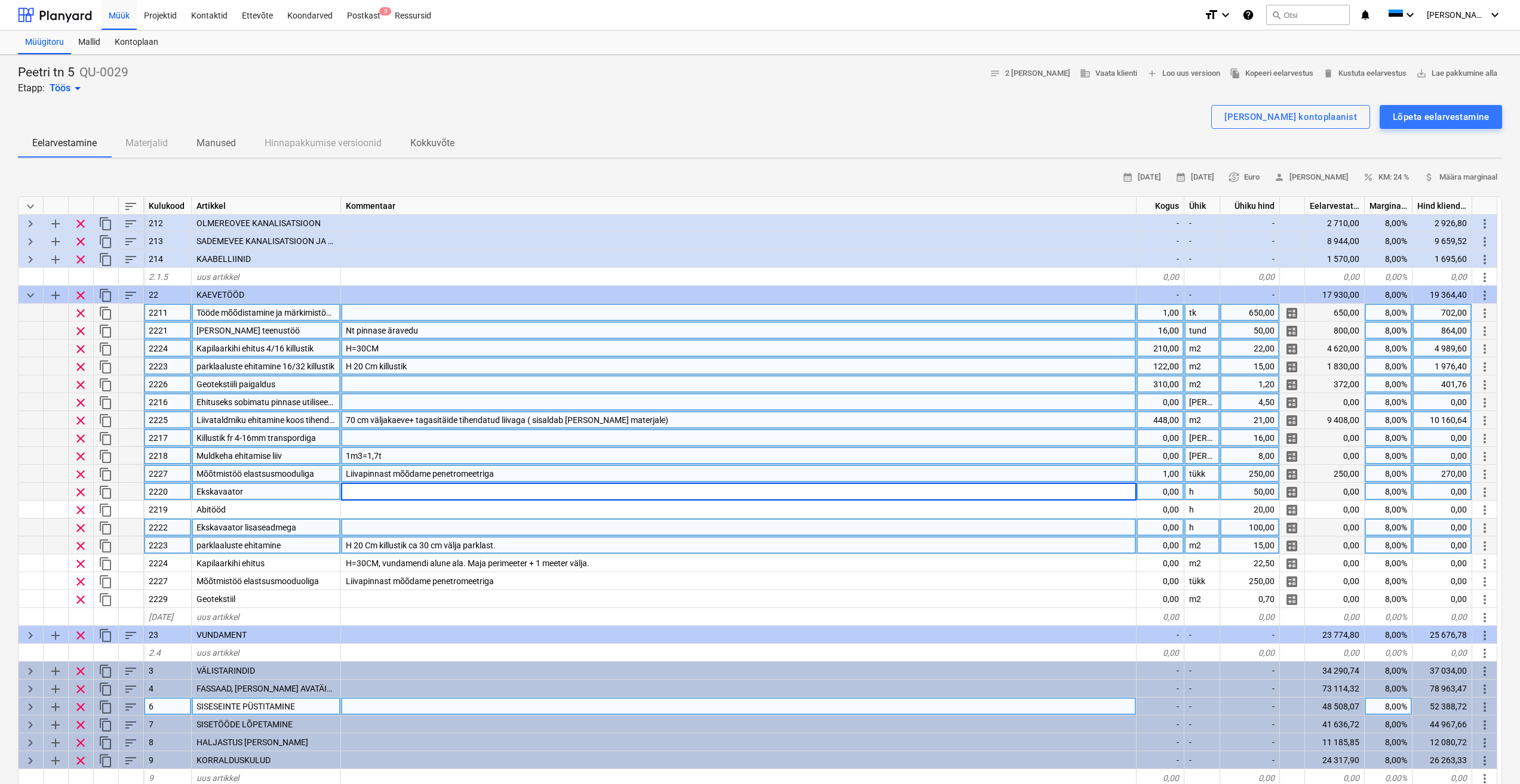
click at [303, 543] on div "parklaaluste ehitamine" at bounding box center [266, 545] width 149 height 18
click at [317, 530] on div "Ekskavaator lisaseadmega" at bounding box center [266, 527] width 149 height 18
click at [283, 490] on div "Ekskavaator" at bounding box center [266, 491] width 149 height 18
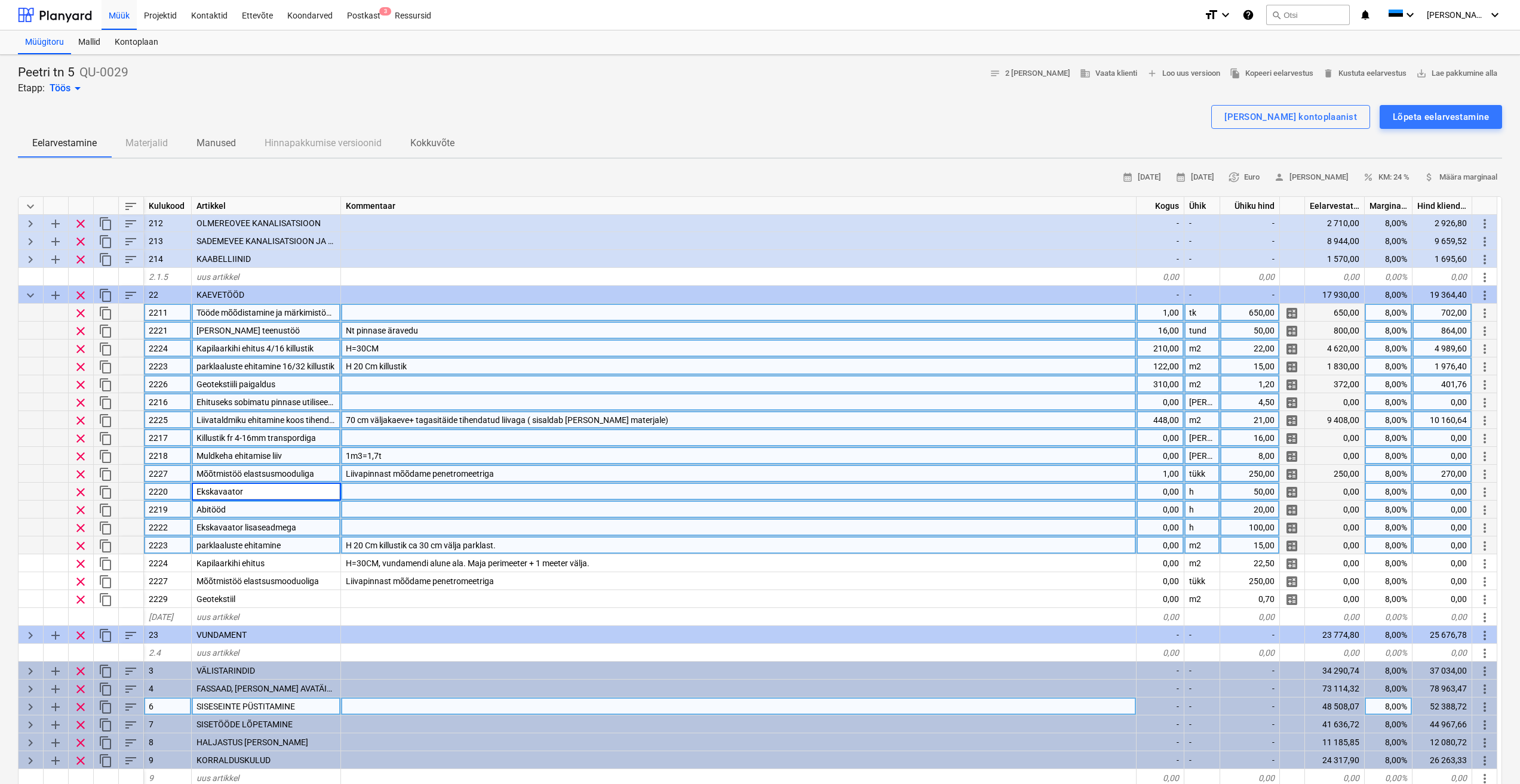
click at [313, 502] on div "Abitööd" at bounding box center [266, 509] width 149 height 18
click at [303, 530] on div "Ekskavaator lisaseadmega" at bounding box center [266, 527] width 149 height 18
click at [300, 549] on div "parklaaluste ehitamine" at bounding box center [266, 545] width 149 height 18
click at [402, 543] on span "H 20 Cm killustik ca 30 cm välja parklast." at bounding box center [420, 545] width 150 height 9
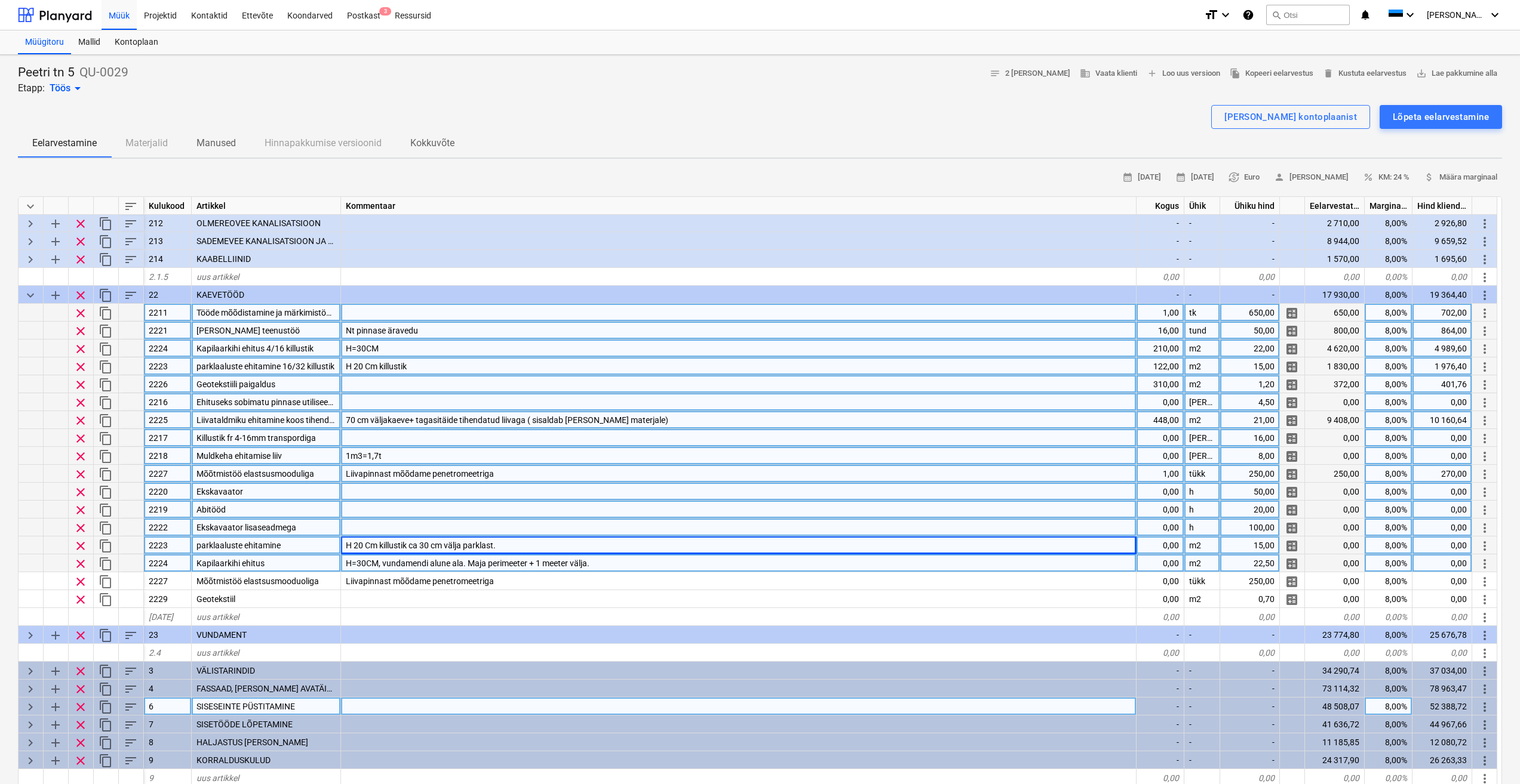
click at [299, 567] on div "Kapilaarkihi ehitus" at bounding box center [266, 563] width 149 height 18
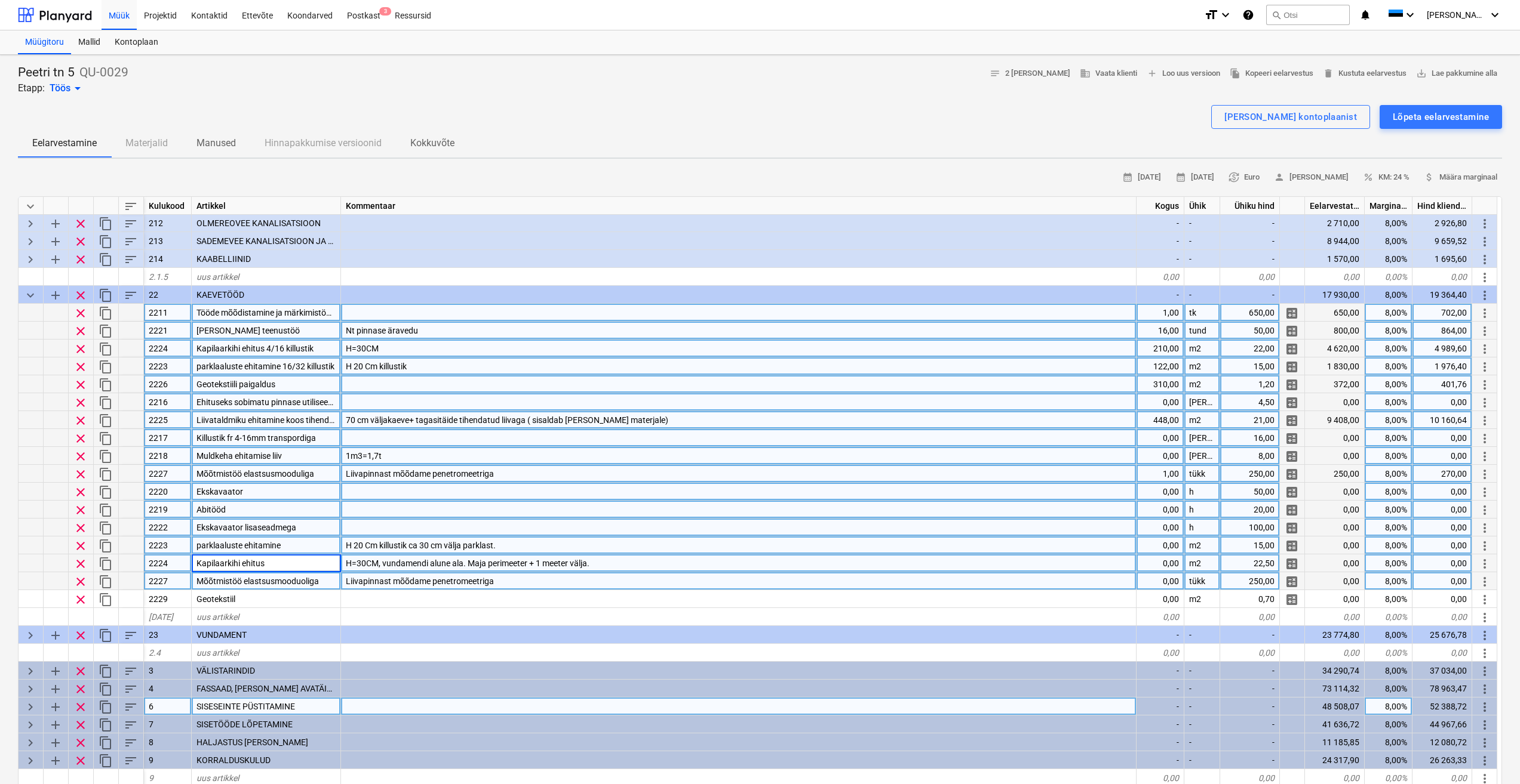
click at [319, 579] on span "Mõõtmistöö elastsusmooduoliga" at bounding box center [257, 581] width 122 height 9
click at [79, 477] on span "clear" at bounding box center [80, 474] width 15 height 15
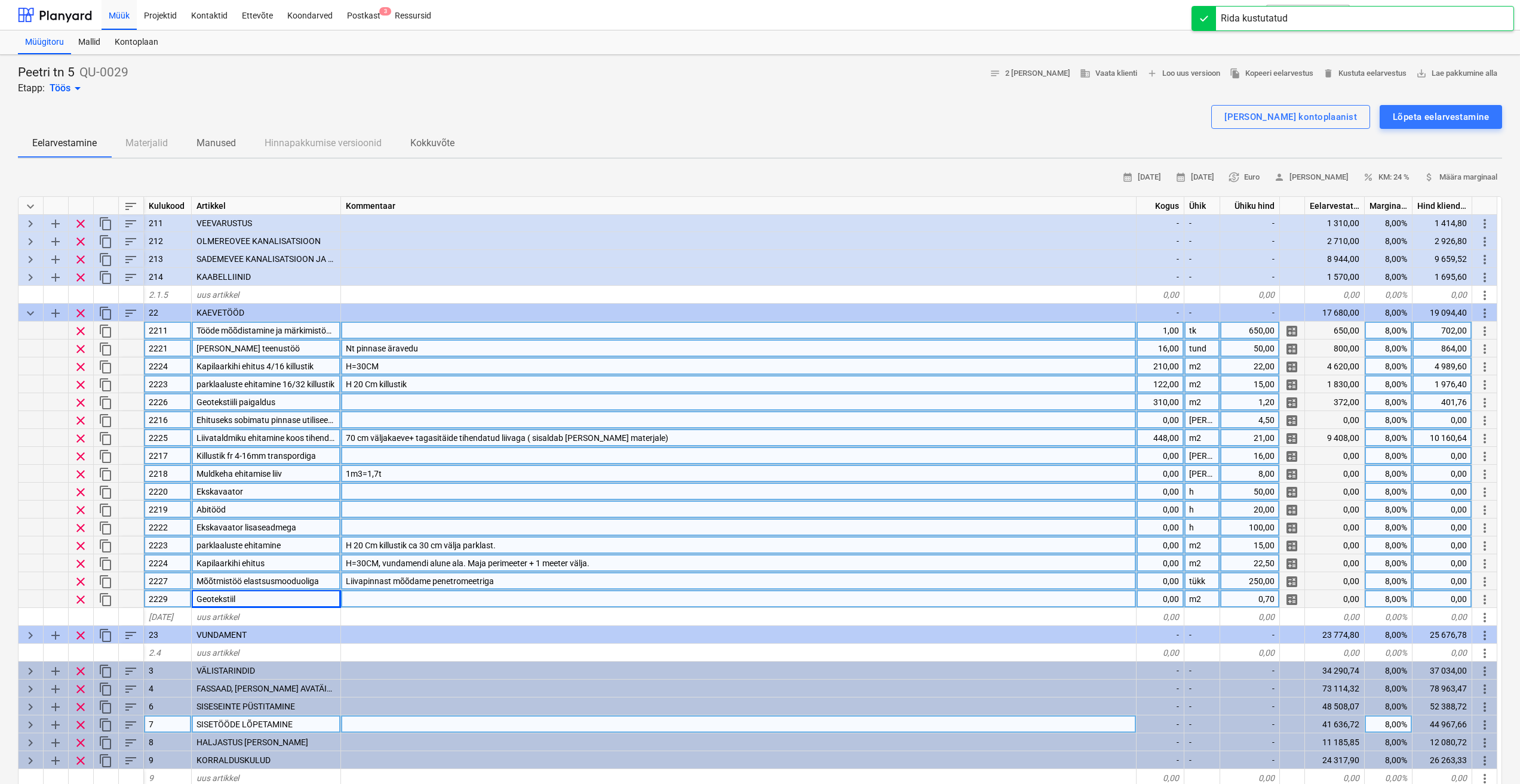
scroll to position [54, 0]
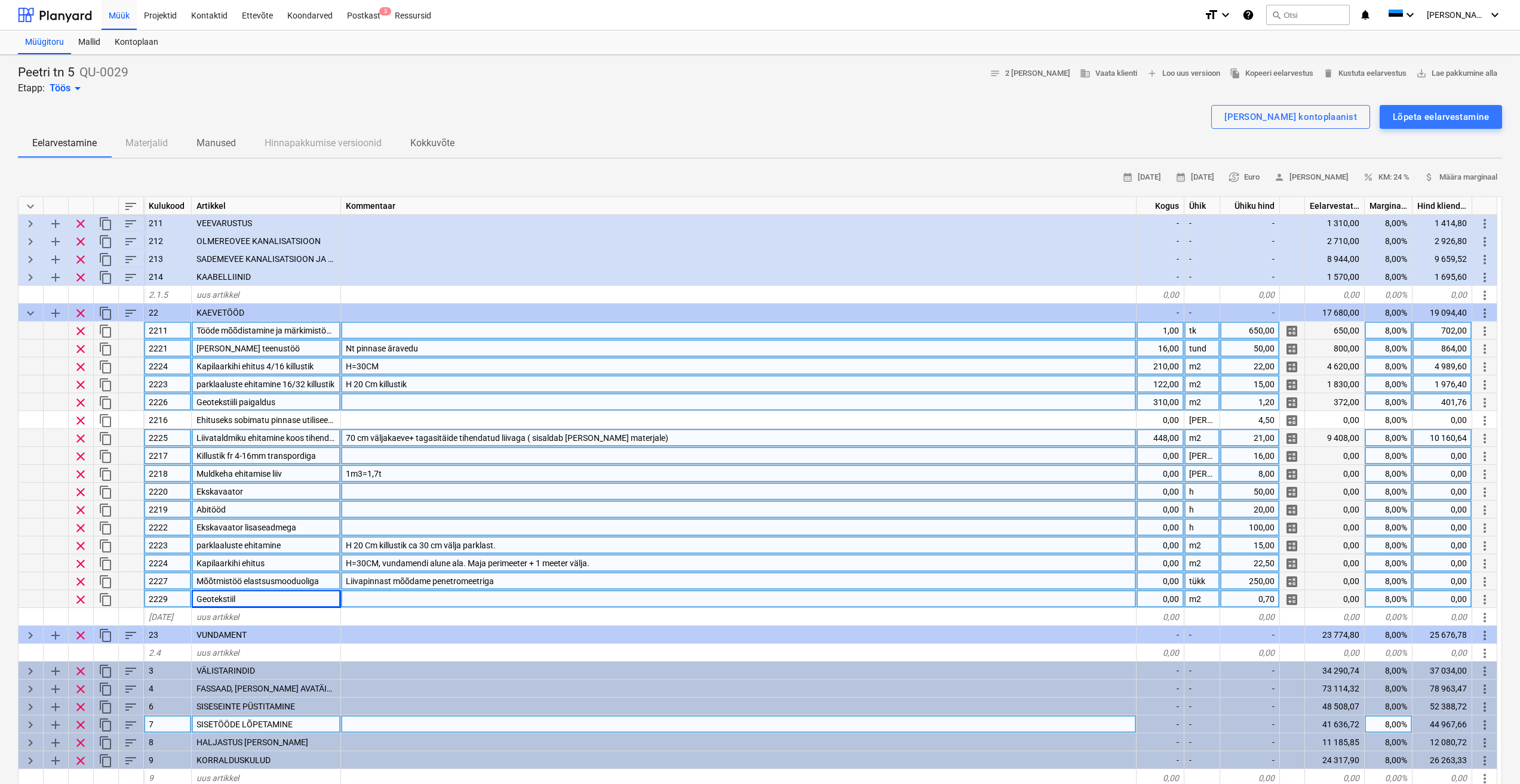
click at [391, 603] on div at bounding box center [738, 599] width 796 height 18
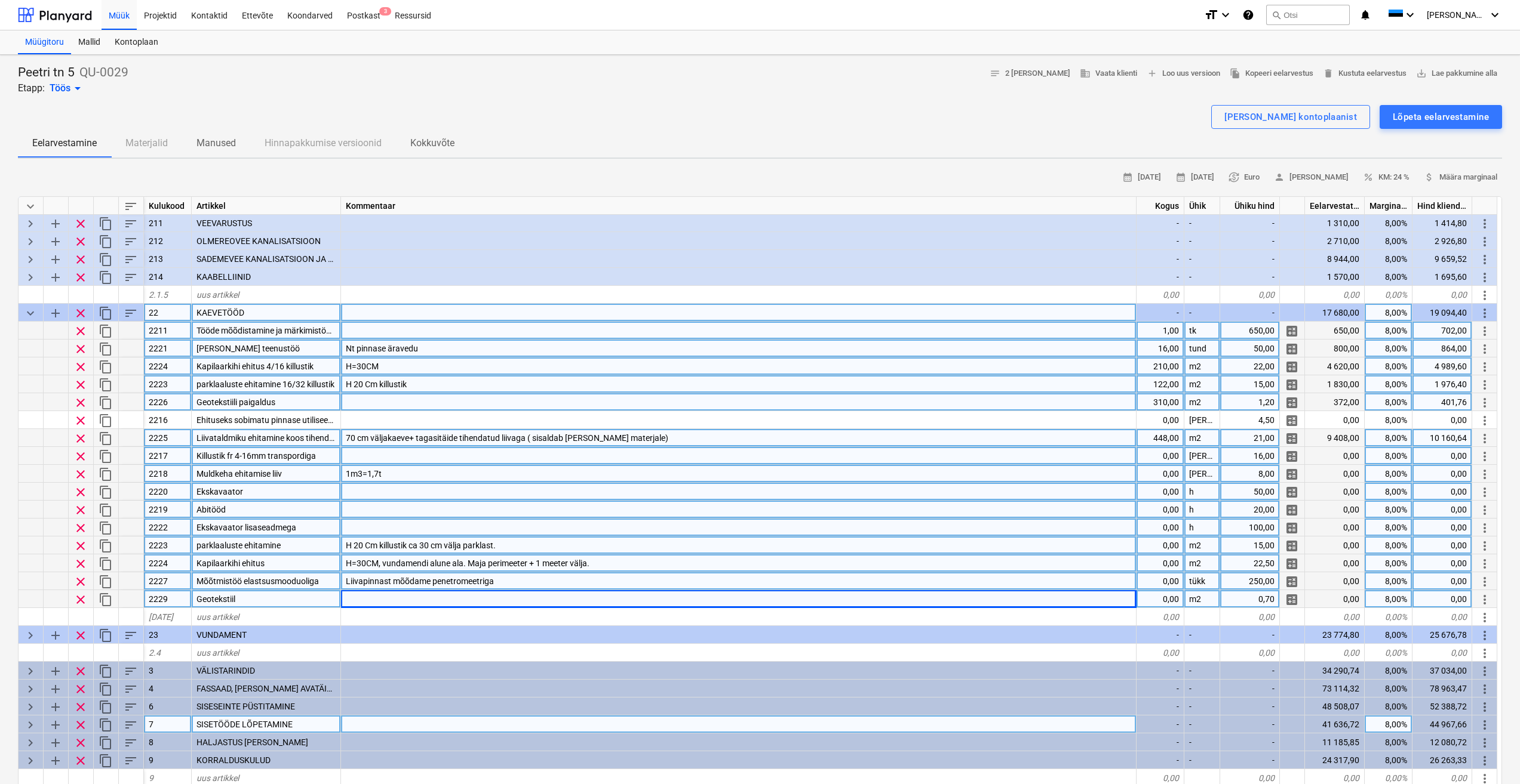
click at [84, 314] on span "clear" at bounding box center [80, 313] width 15 height 15
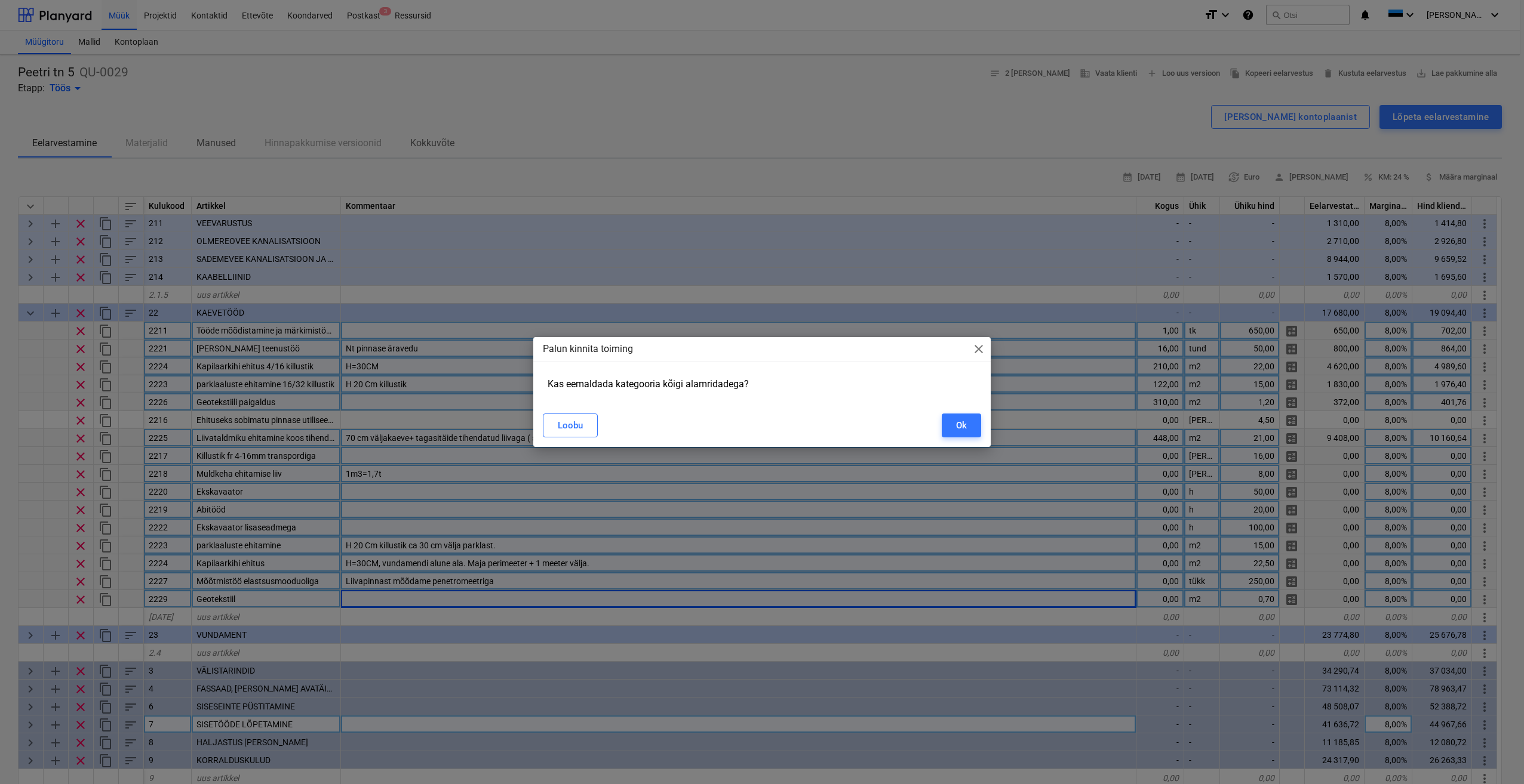
click at [959, 425] on div "Ok" at bounding box center [961, 425] width 11 height 15
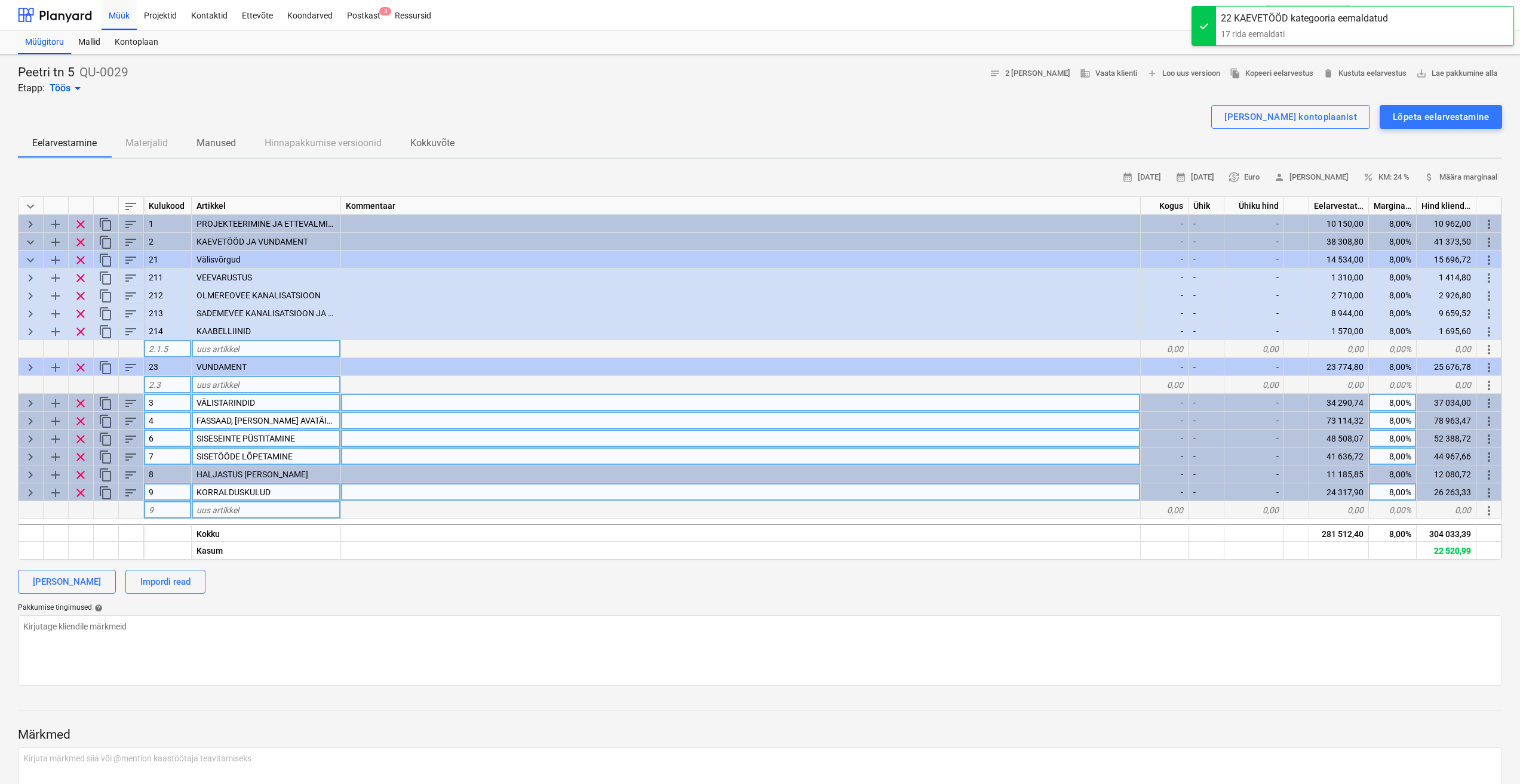
scroll to position [0, 0]
click at [1285, 110] on div "[PERSON_NAME] kontoplaanist" at bounding box center [1291, 117] width 133 height 15
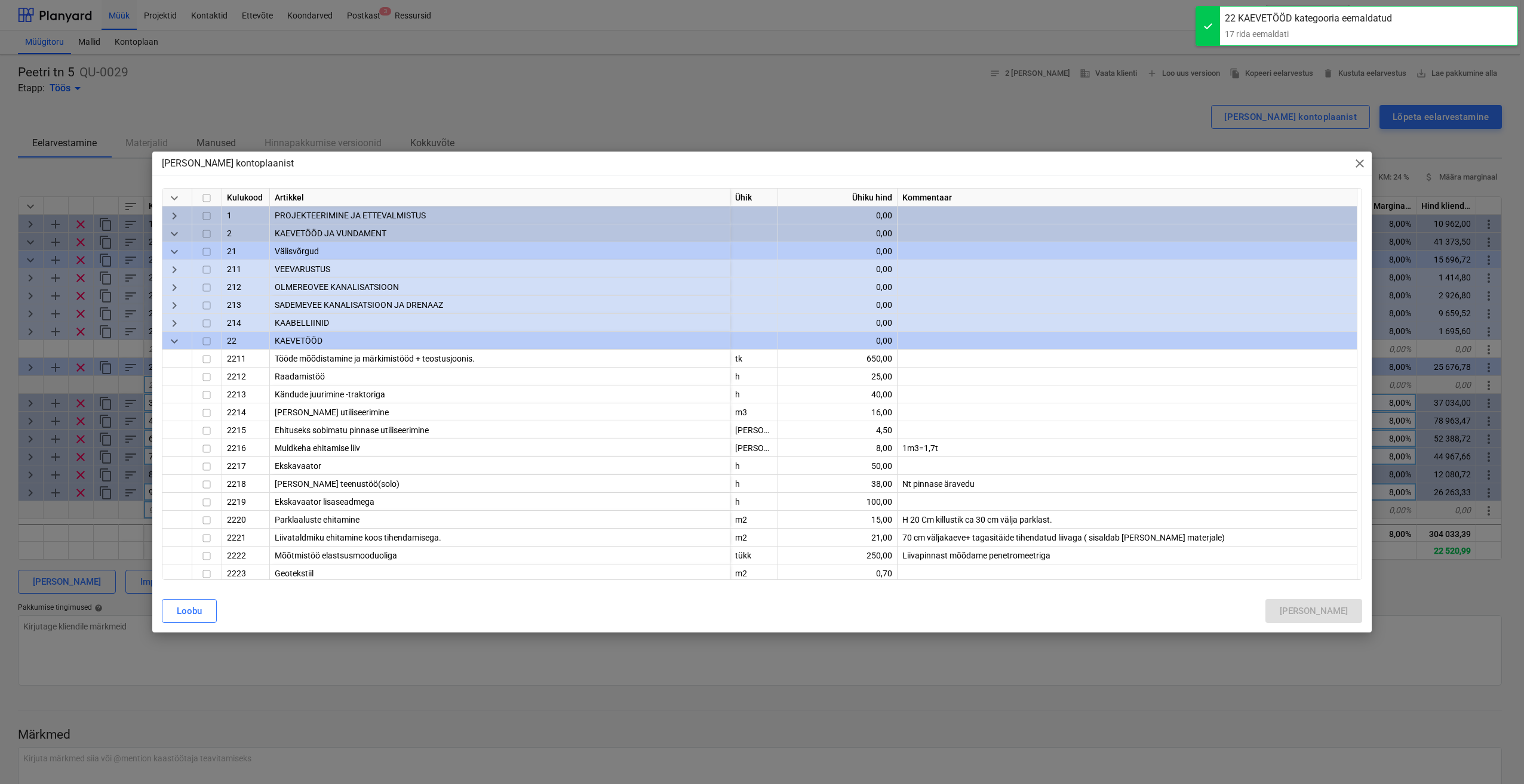
click at [206, 341] on input "checkbox" at bounding box center [206, 342] width 15 height 15
click at [1337, 611] on div "[PERSON_NAME]" at bounding box center [1313, 611] width 68 height 15
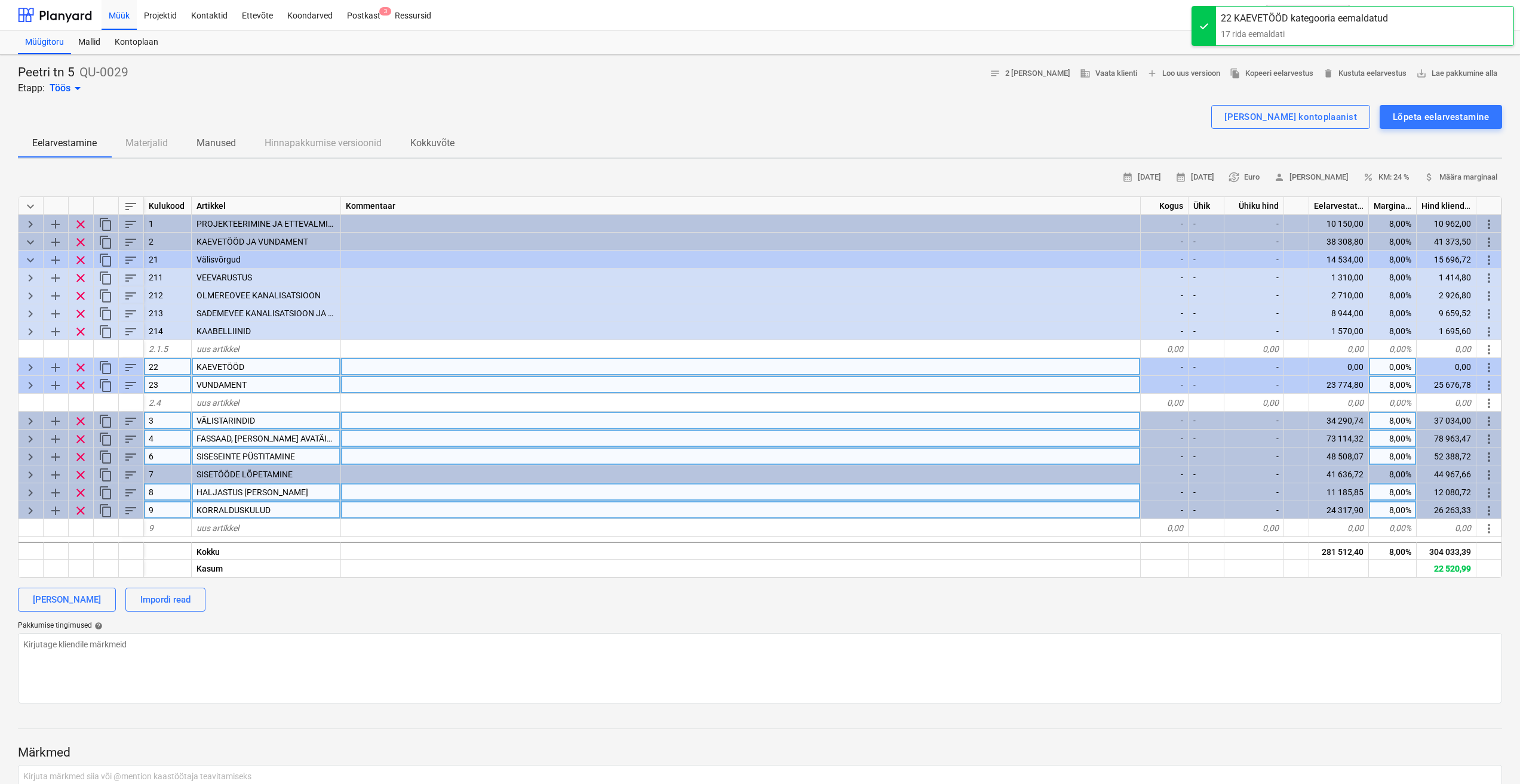
drag, startPoint x: 27, startPoint y: 369, endPoint x: 45, endPoint y: 370, distance: 18.0
click at [27, 369] on span "keyboard_arrow_right" at bounding box center [30, 367] width 15 height 15
type textarea "x"
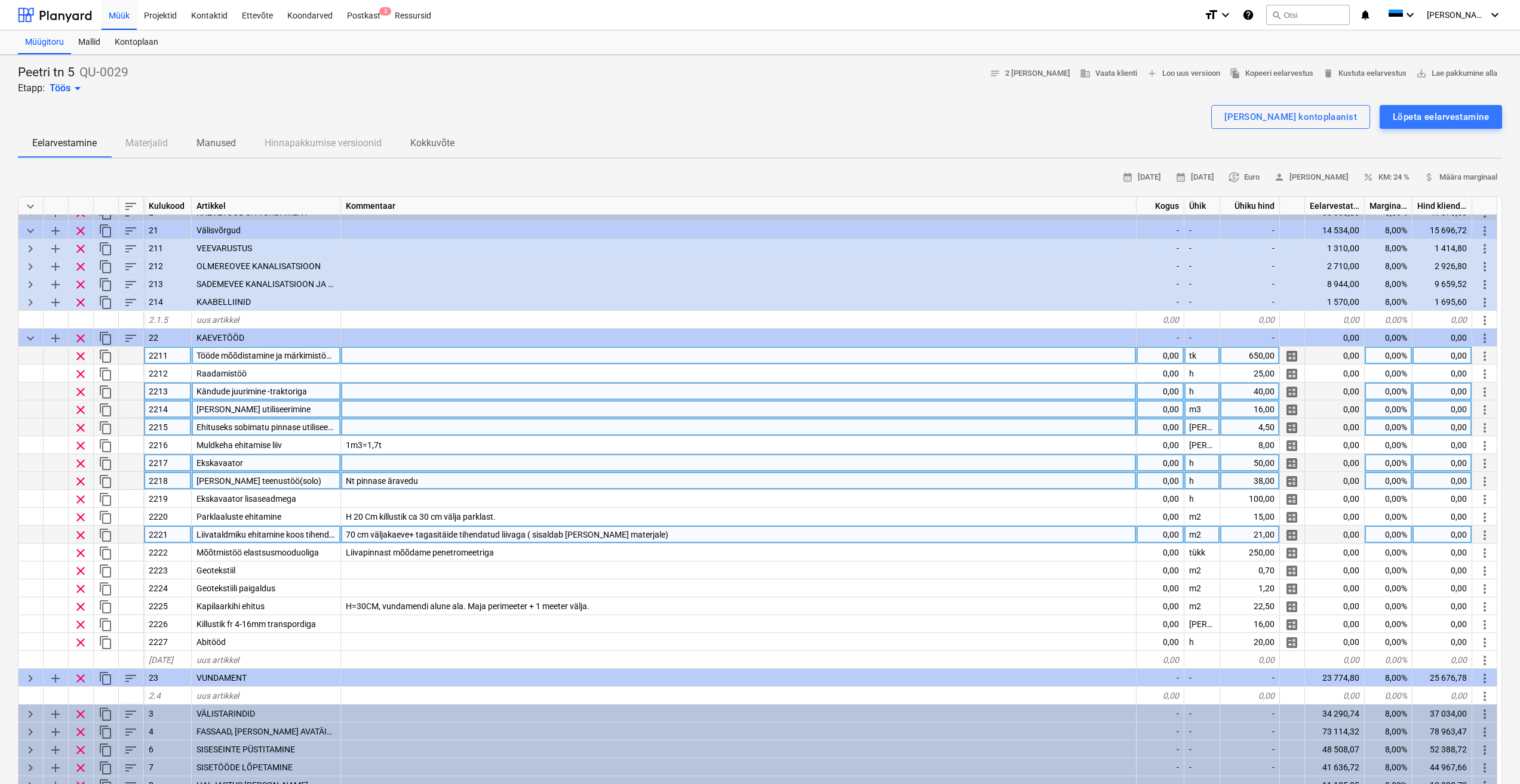
scroll to position [72, 0]
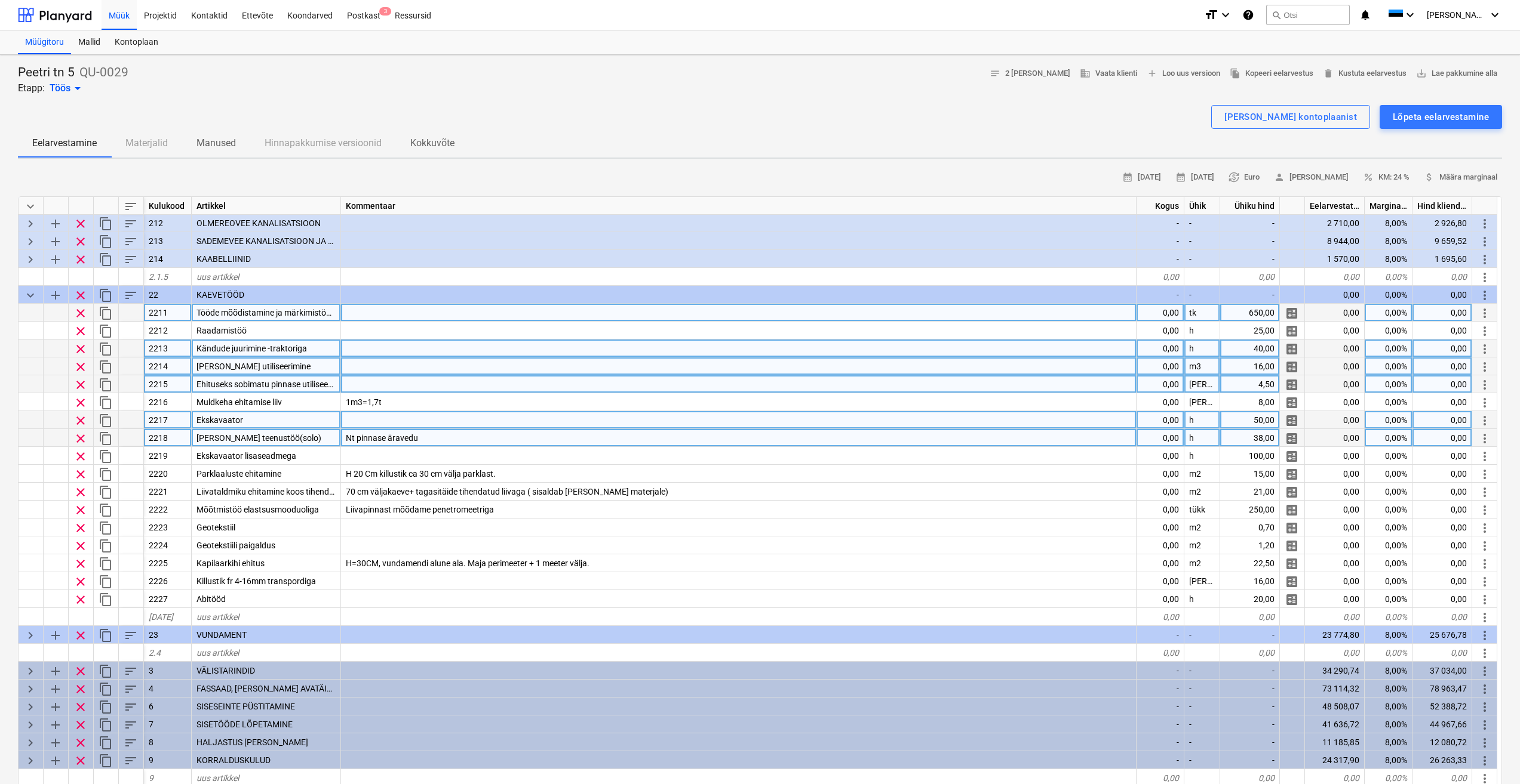
click at [311, 311] on span "Tööde mõõdistamine ja märkimistööd + teostusjoonis." at bounding box center [296, 312] width 200 height 9
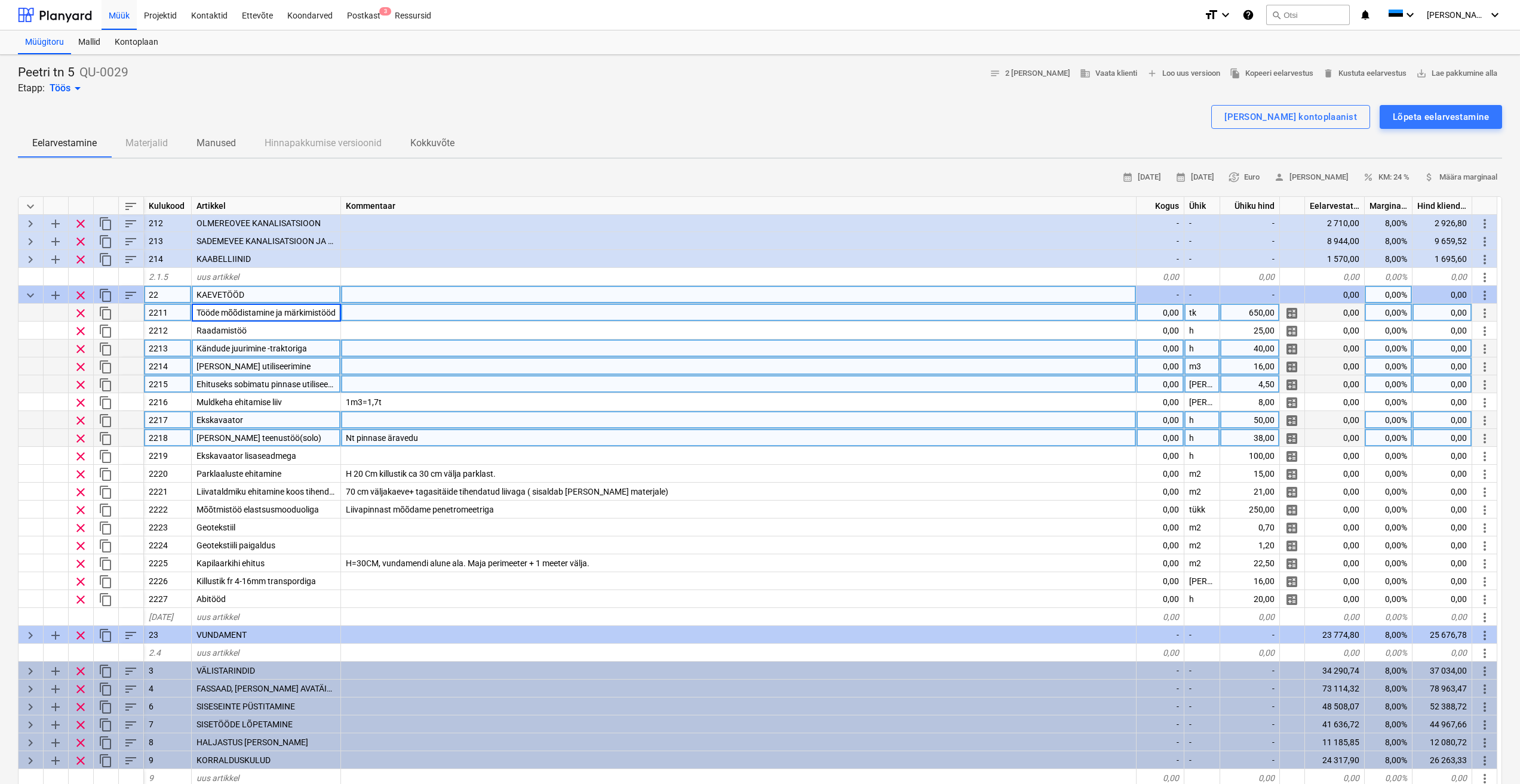
scroll to position [0, 64]
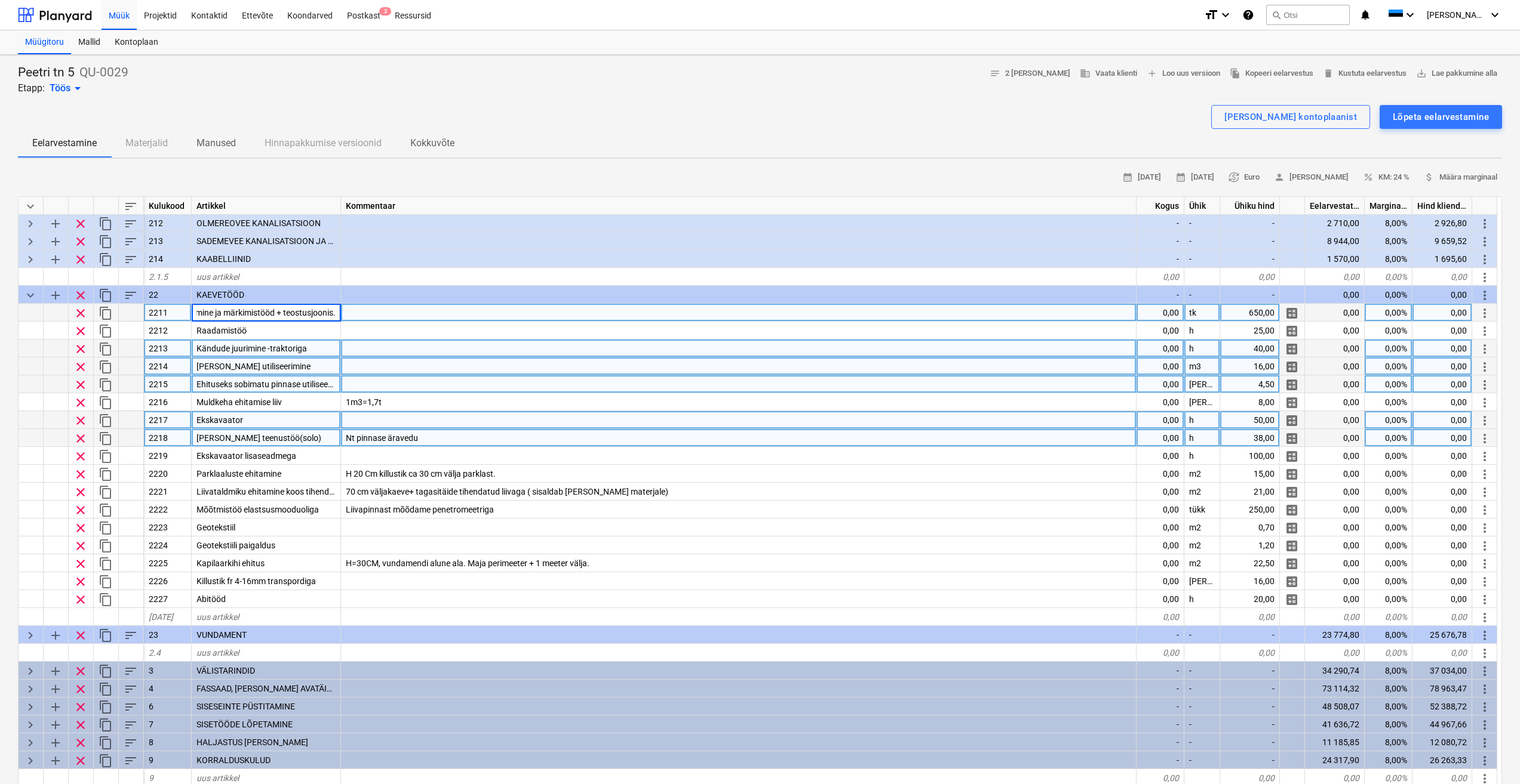
click at [1169, 313] on div "0,00" at bounding box center [1160, 312] width 48 height 18
type input "1"
type textarea "x"
click at [1468, 175] on span "attach_money Määra marginaal" at bounding box center [1460, 177] width 74 height 14
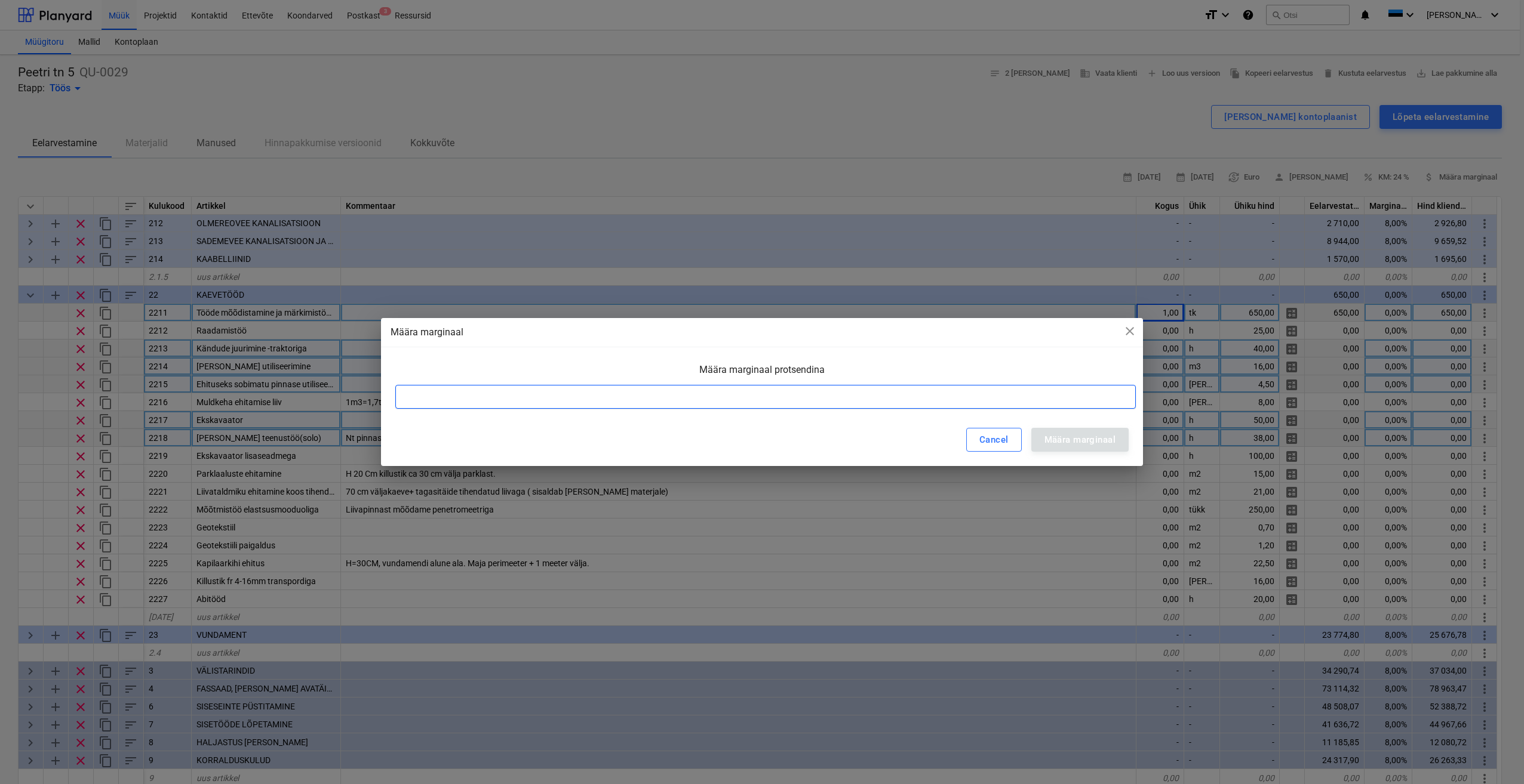
click at [961, 394] on input at bounding box center [765, 397] width 741 height 24
type input "8"
click at [1081, 441] on div "Määra marginaal" at bounding box center [1080, 440] width 71 height 15
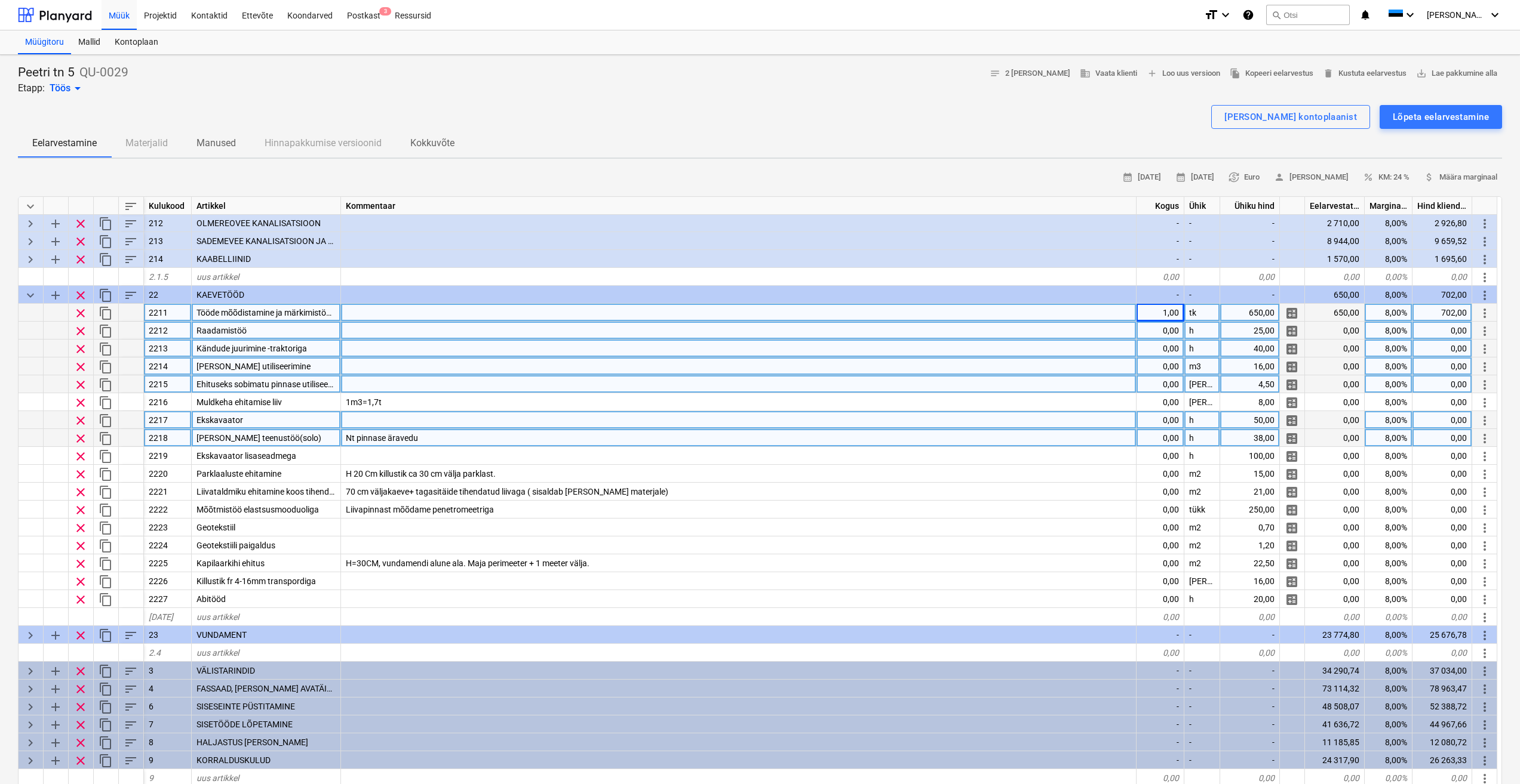
click at [80, 333] on span "clear" at bounding box center [80, 331] width 15 height 15
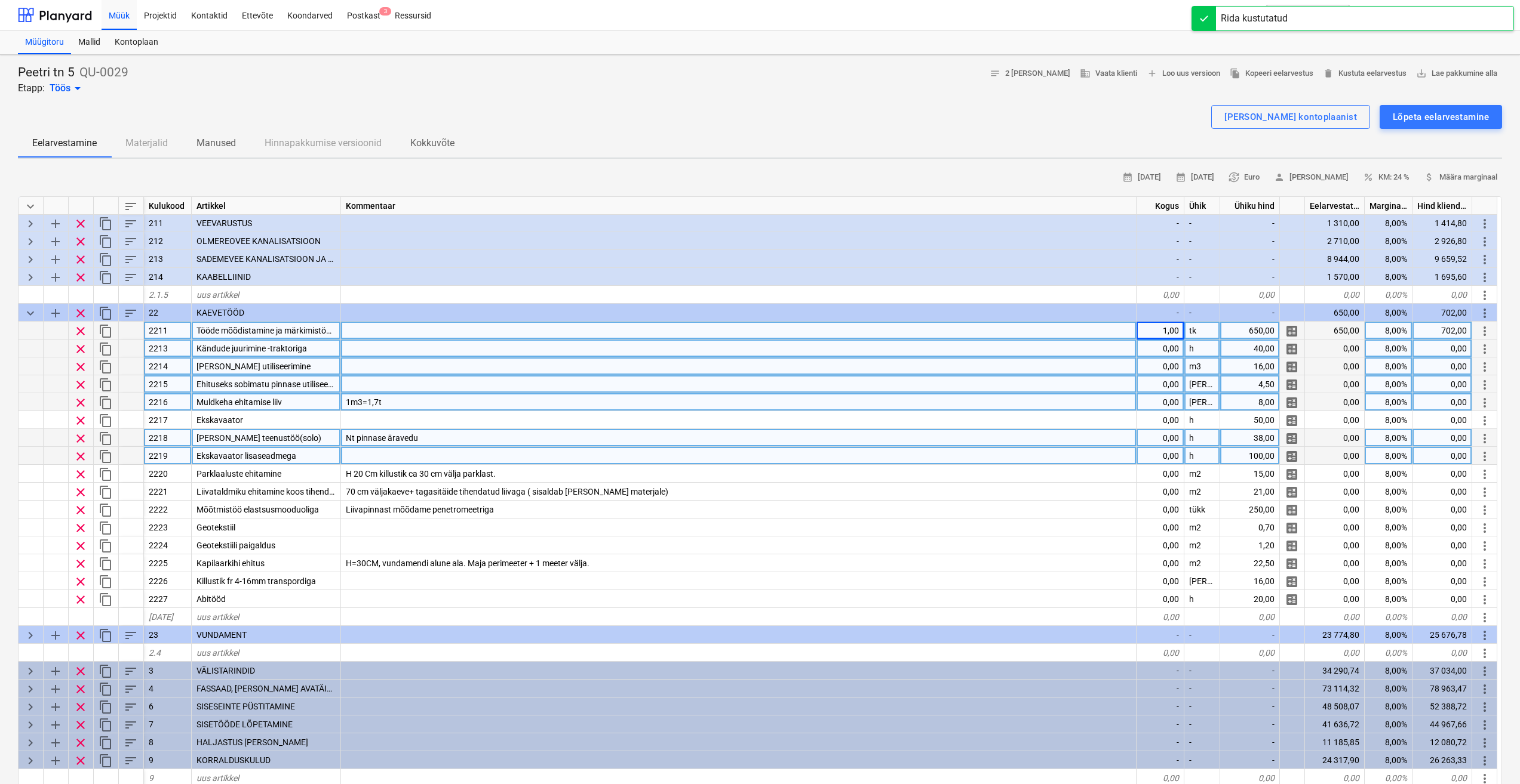
scroll to position [54, 0]
click at [79, 349] on span "clear" at bounding box center [80, 349] width 15 height 15
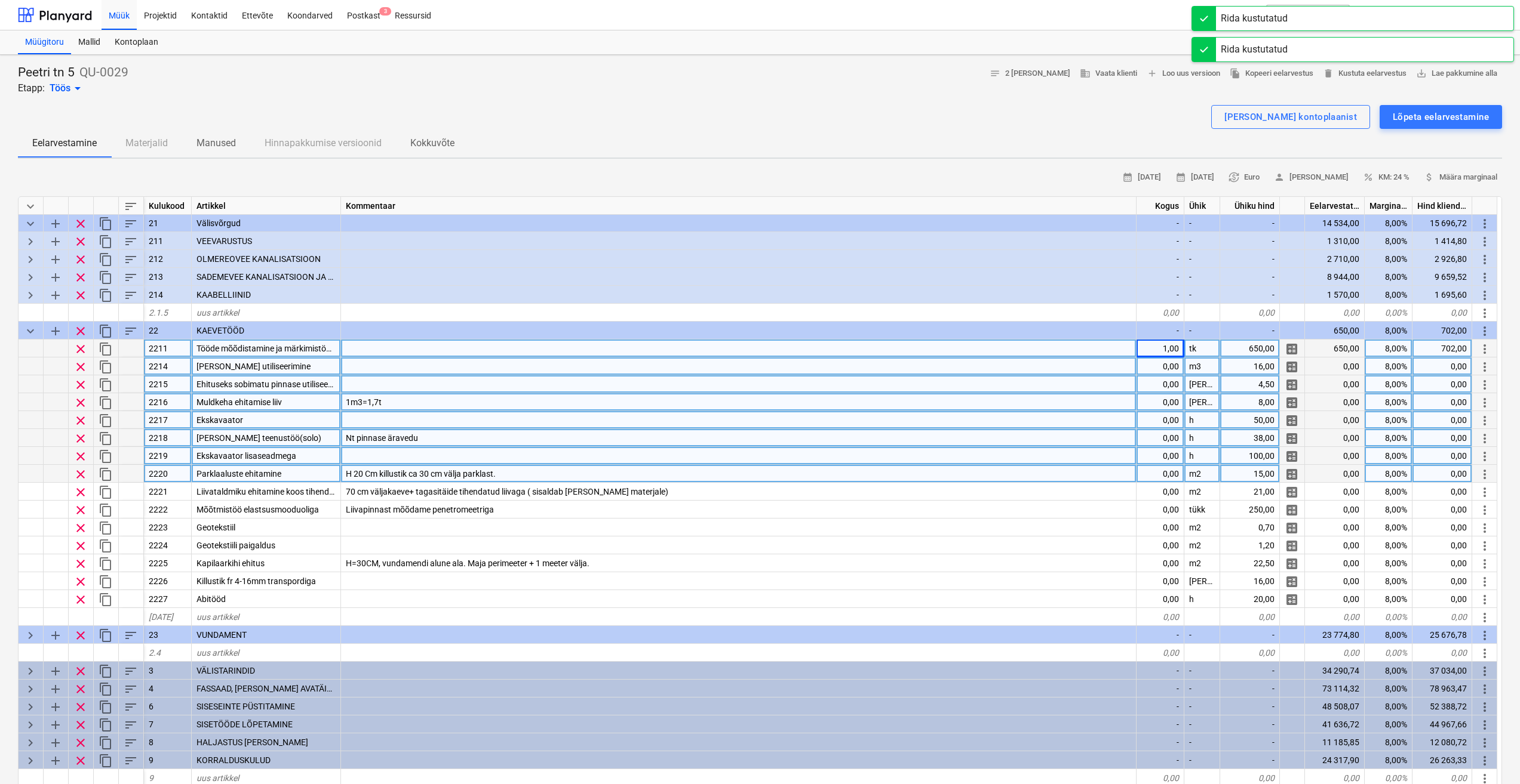
scroll to position [37, 0]
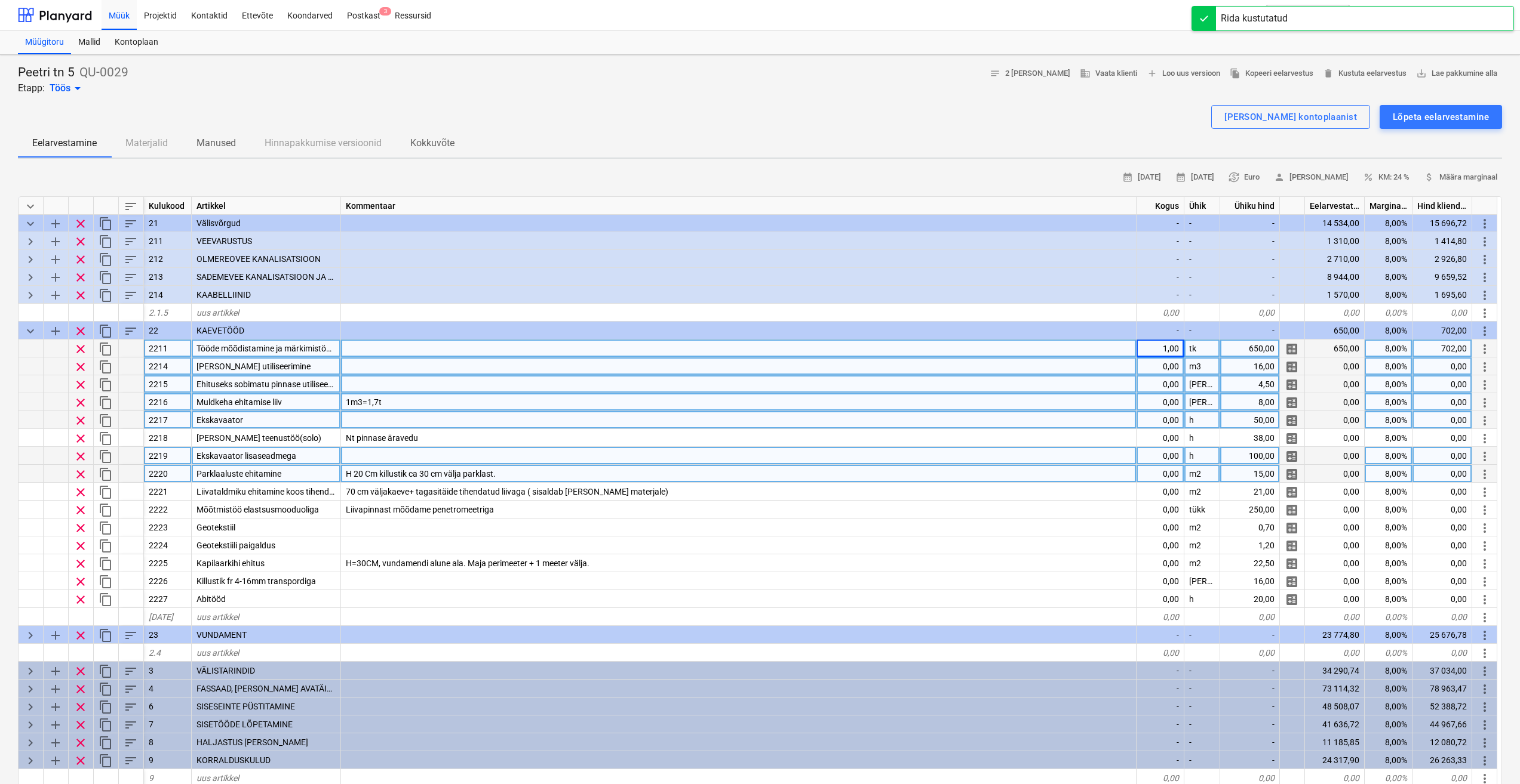
click at [82, 366] on span "clear" at bounding box center [80, 366] width 15 height 15
type textarea "x"
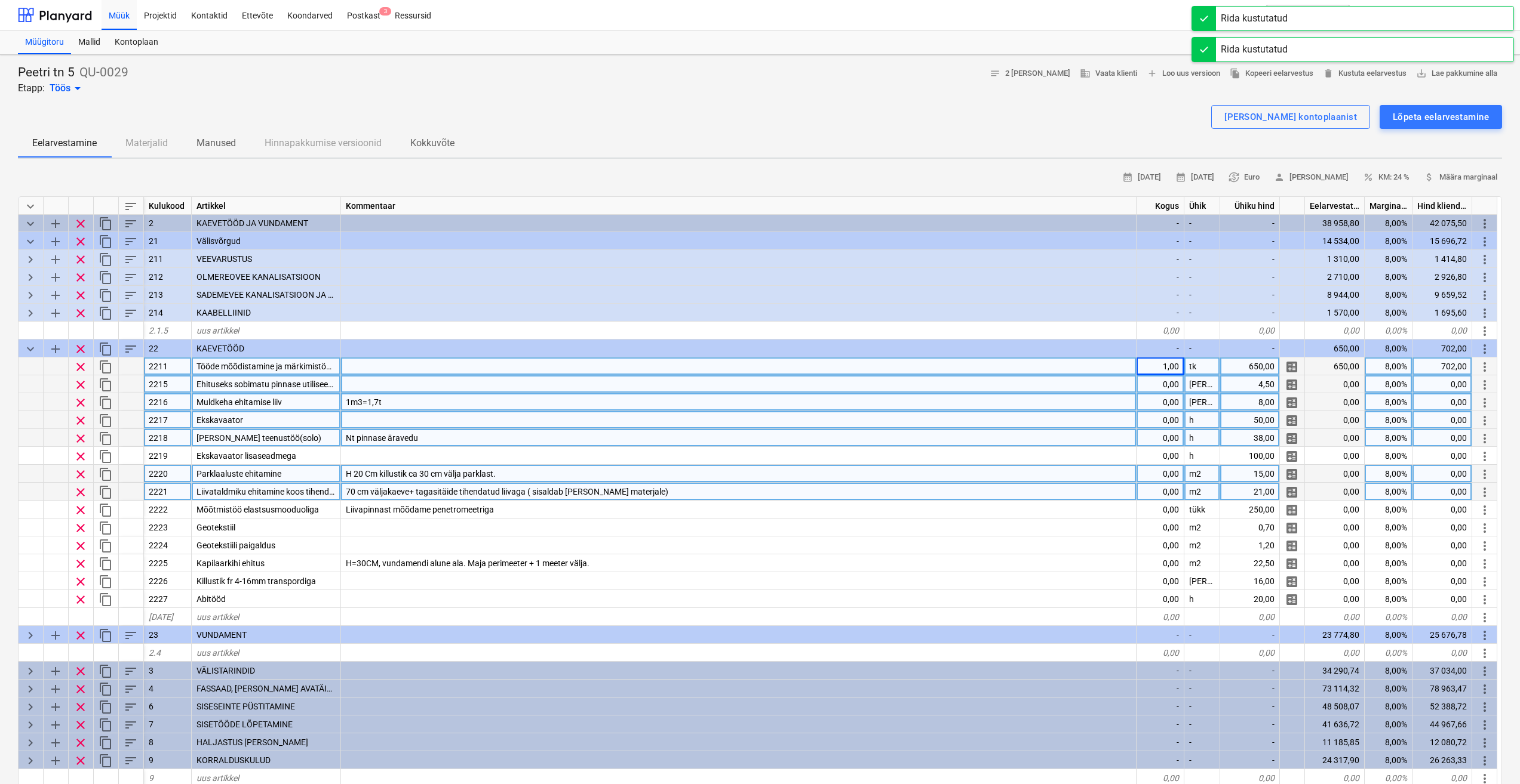
scroll to position [19, 0]
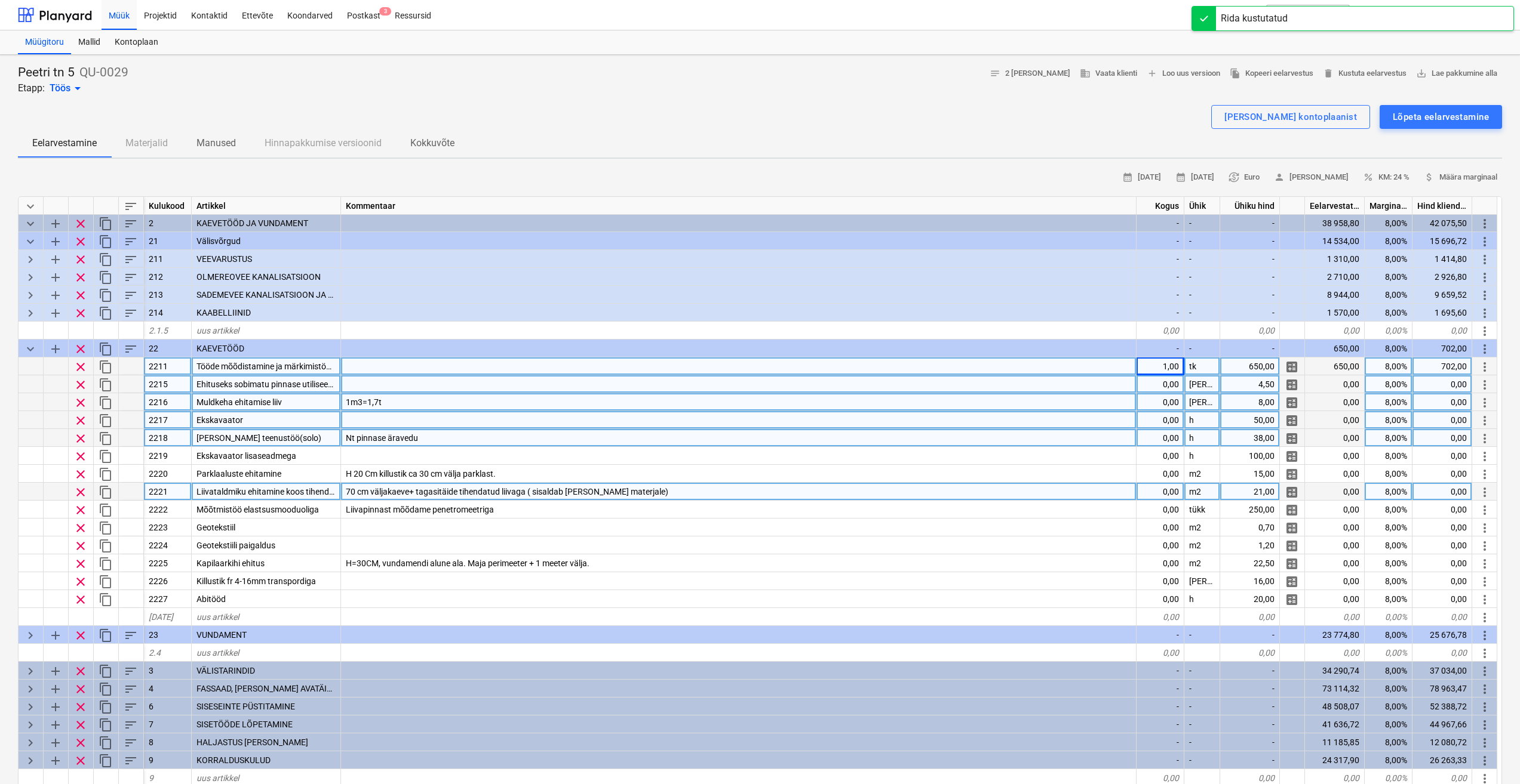
click at [283, 384] on span "Ehituseks sobimatu pinnase utiliseerimine" at bounding box center [273, 384] width 154 height 9
click at [297, 409] on div "Muldkeha ehitamise liiv" at bounding box center [266, 402] width 149 height 18
click at [317, 387] on span "Ehituseks sobimatu pinnase utiliseerimine" at bounding box center [273, 384] width 154 height 9
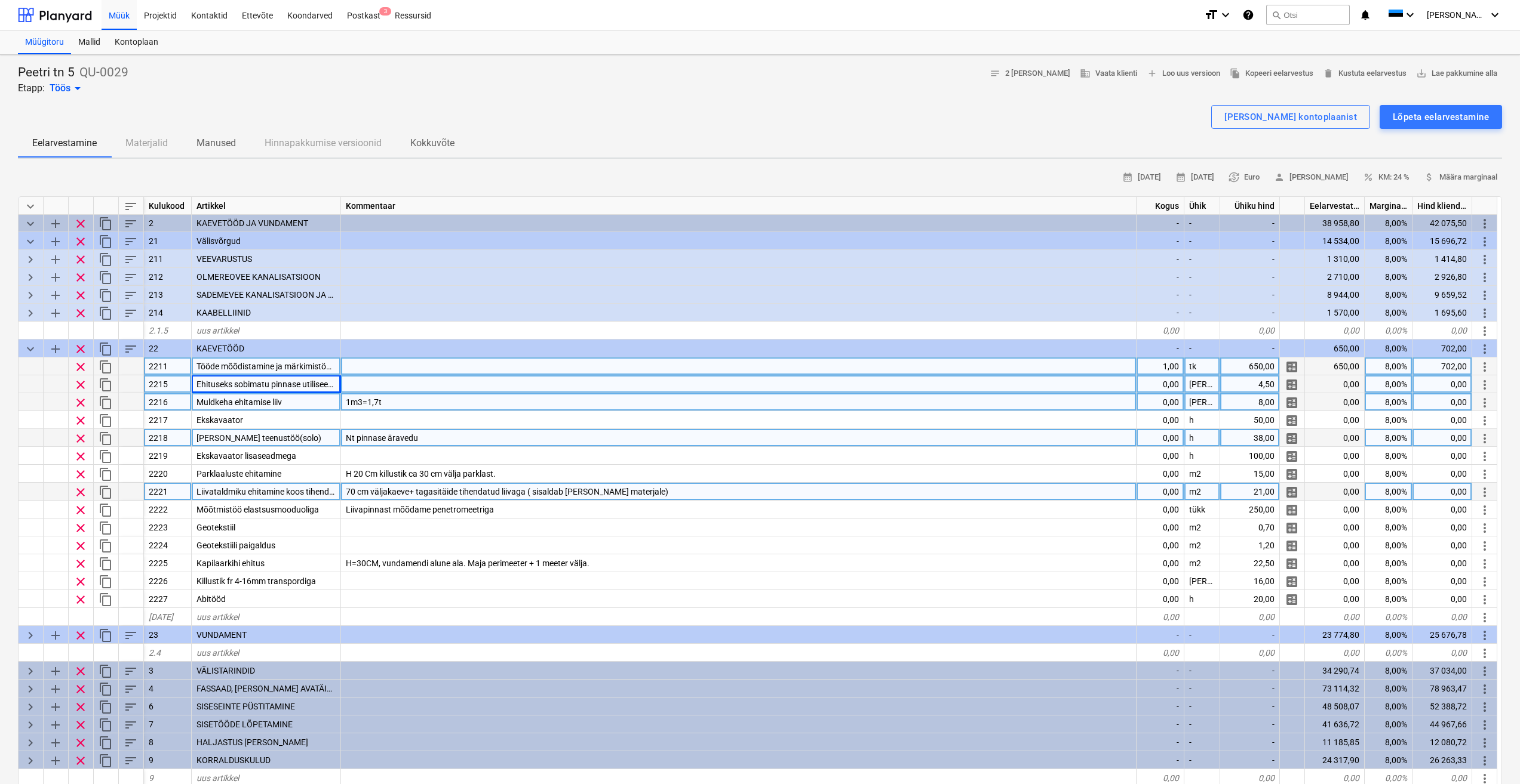
click at [305, 404] on div "Muldkeha ehitamise liiv" at bounding box center [266, 402] width 149 height 18
click at [316, 384] on span "Ehituseks sobimatu pinnase utiliseerimine" at bounding box center [273, 384] width 154 height 9
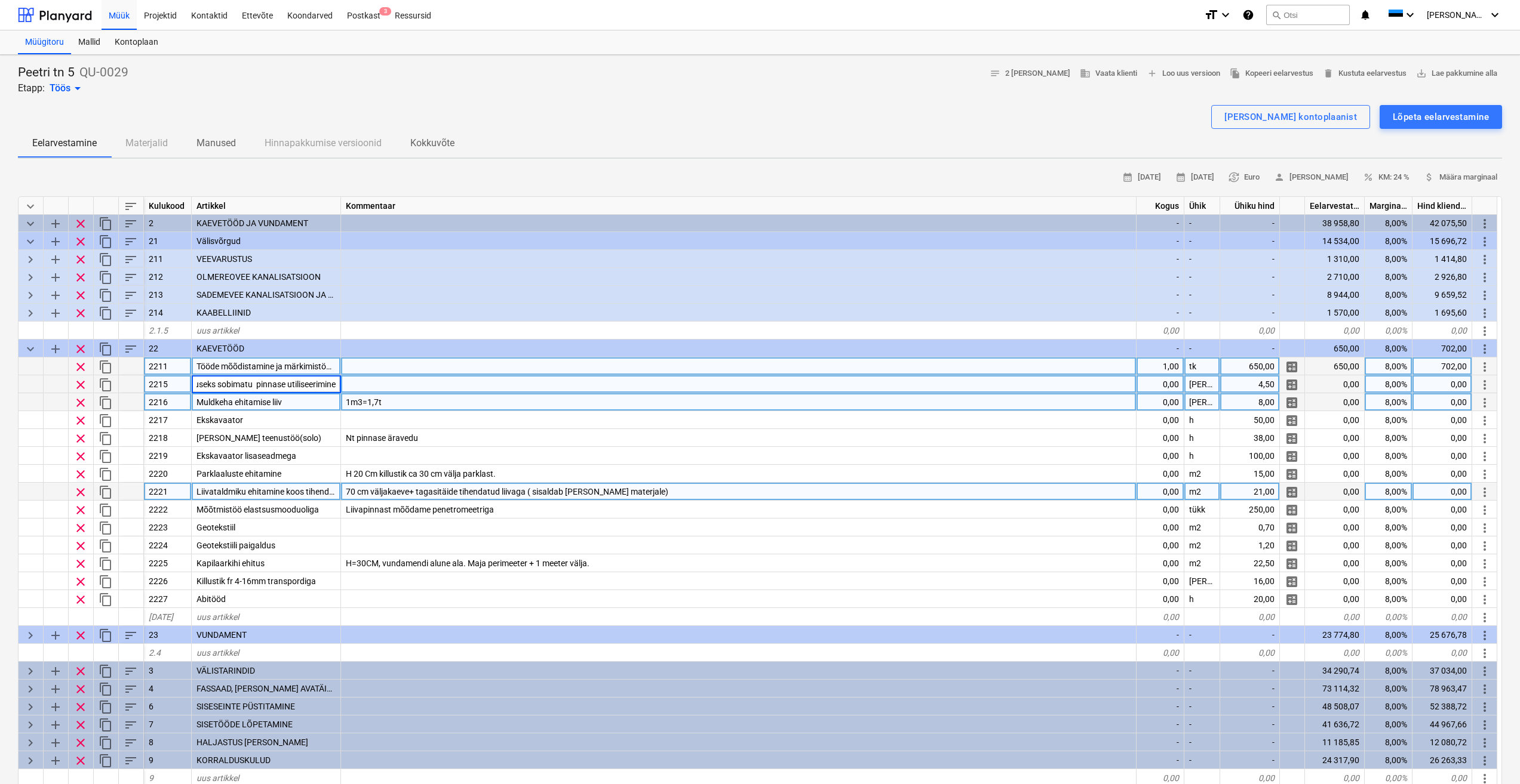
click at [390, 388] on div at bounding box center [738, 384] width 796 height 18
click at [461, 402] on div "1m3=1,7t" at bounding box center [738, 402] width 796 height 18
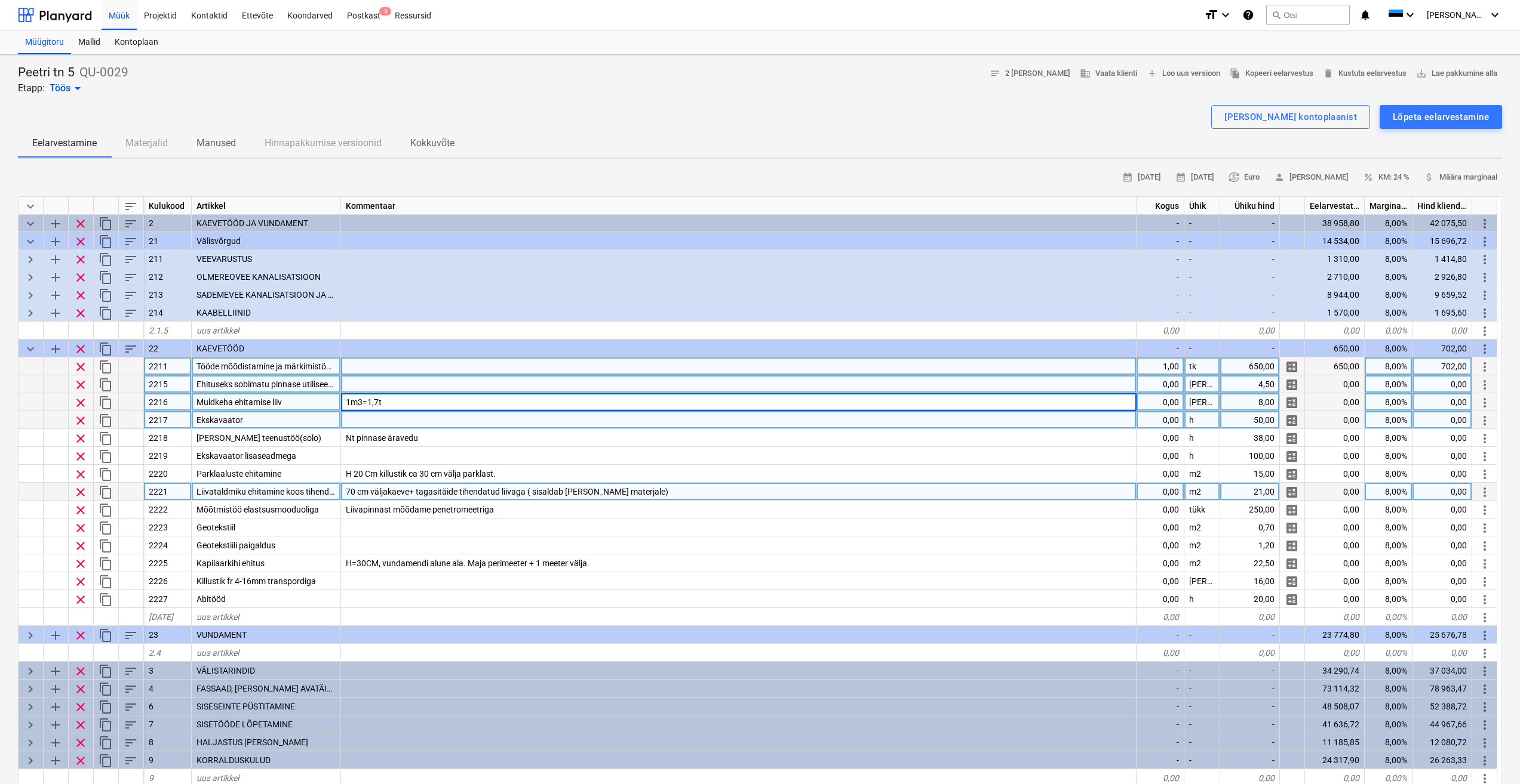
click at [380, 421] on div at bounding box center [738, 419] width 796 height 18
click at [420, 403] on div "1m3=1,7t" at bounding box center [738, 402] width 796 height 18
click at [446, 383] on div at bounding box center [738, 384] width 796 height 18
type input "1m3=1,7t"
click at [530, 399] on div "1m3=1,7t" at bounding box center [738, 402] width 796 height 18
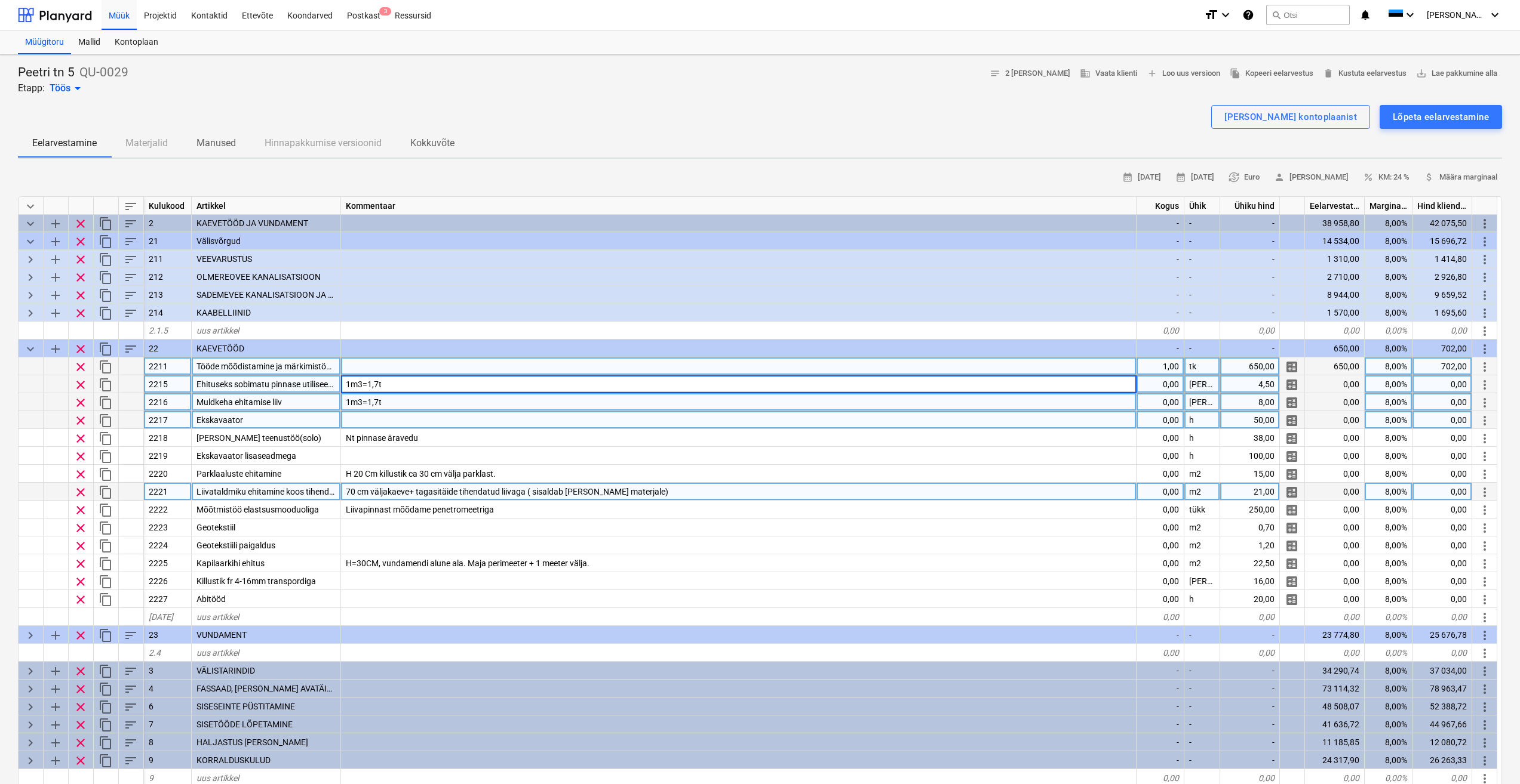
type textarea "x"
click at [413, 387] on div "1m3=1,7t" at bounding box center [738, 384] width 796 height 18
click at [378, 382] on input "1m3=1,7t" at bounding box center [738, 384] width 795 height 17
click at [459, 418] on div at bounding box center [738, 419] width 796 height 18
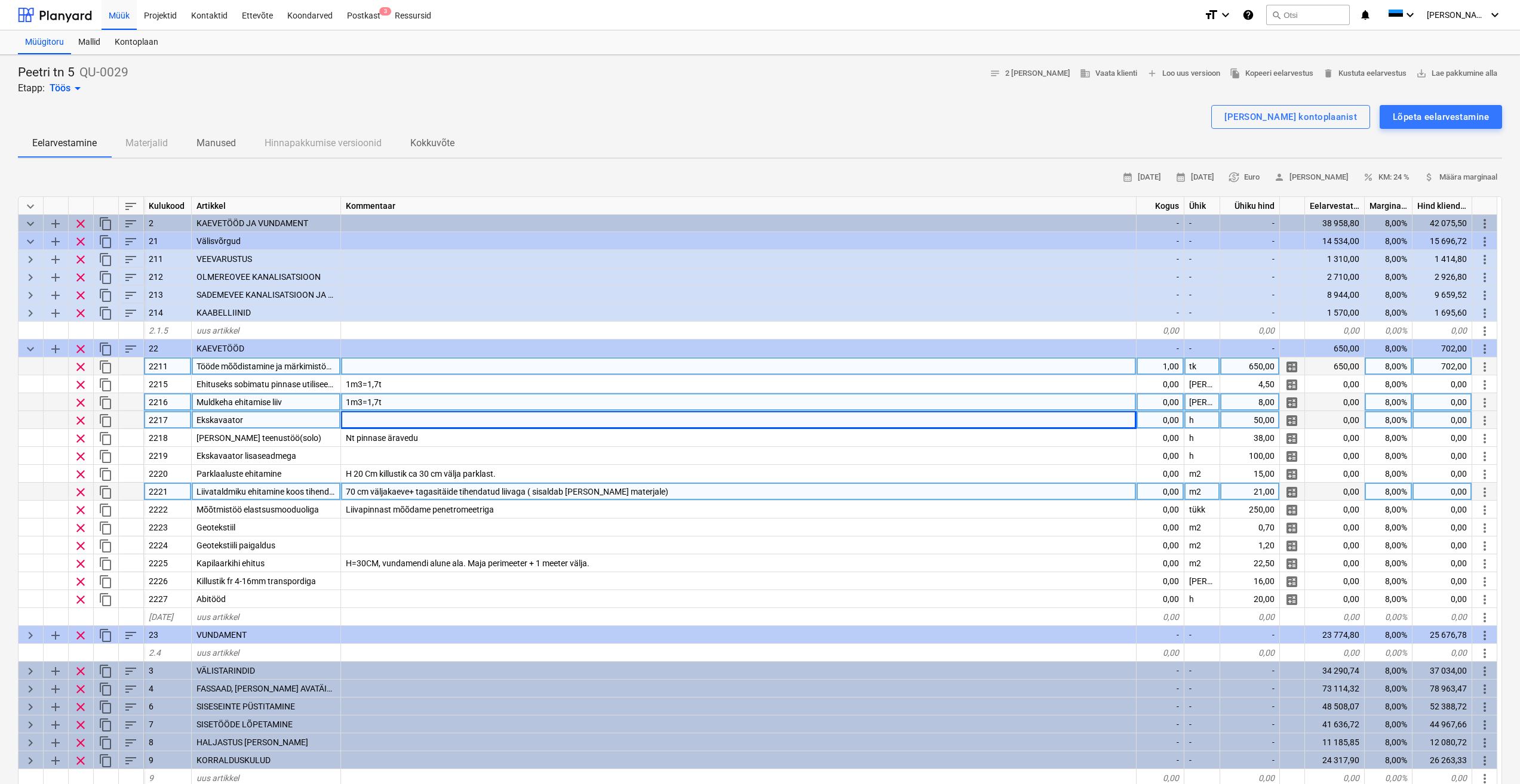
click at [434, 394] on div "1m3=1,7t" at bounding box center [738, 402] width 796 height 18
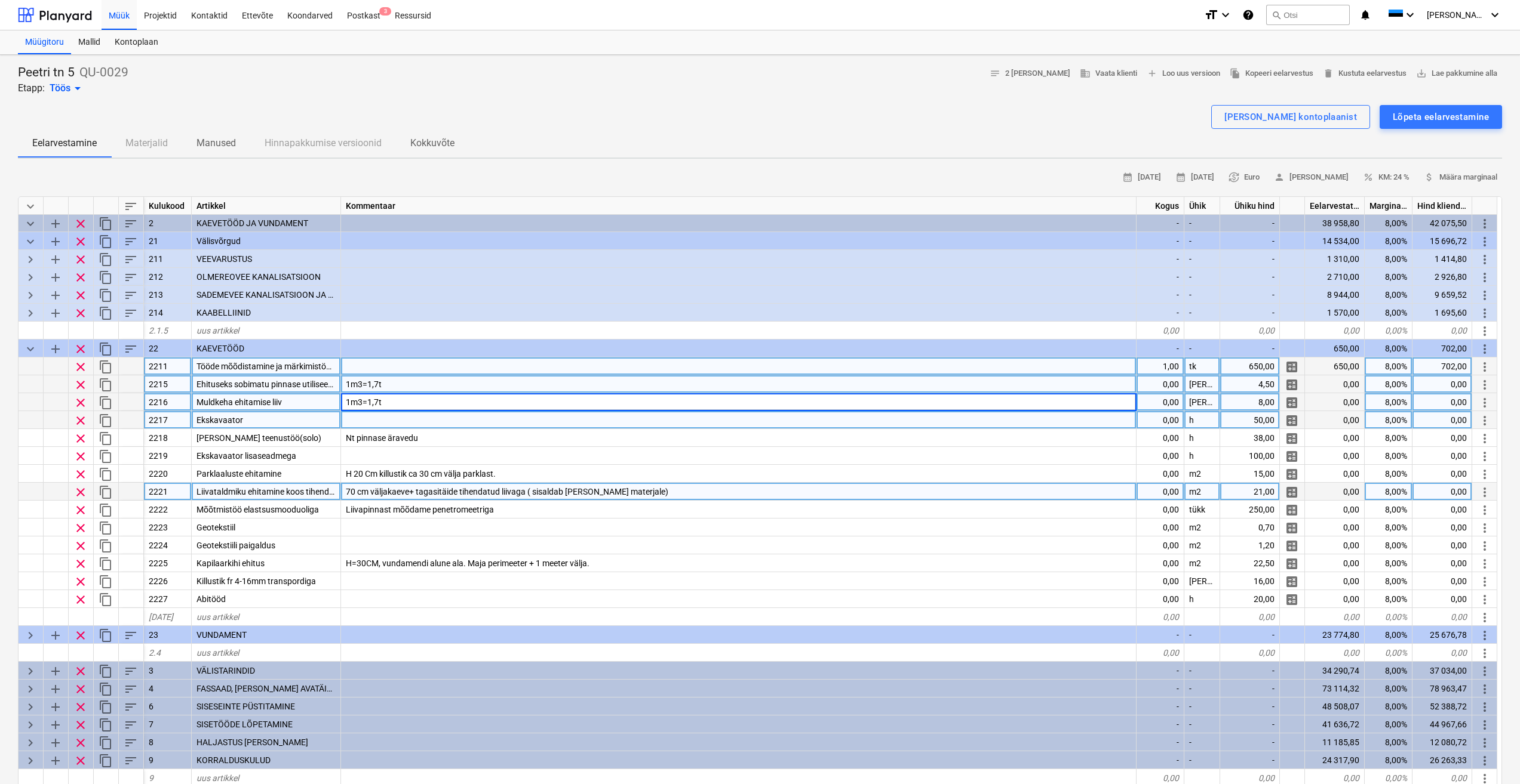
click at [291, 382] on span "Ehituseks sobimatu pinnase utiliseerimine" at bounding box center [273, 384] width 154 height 9
click at [297, 402] on div "Muldkeha ehitamise liiv" at bounding box center [266, 402] width 149 height 18
click at [170, 383] on div "2215" at bounding box center [168, 384] width 48 height 18
click at [229, 388] on span "Ehituseks sobimatu pinnase utiliseerimine" at bounding box center [273, 384] width 154 height 9
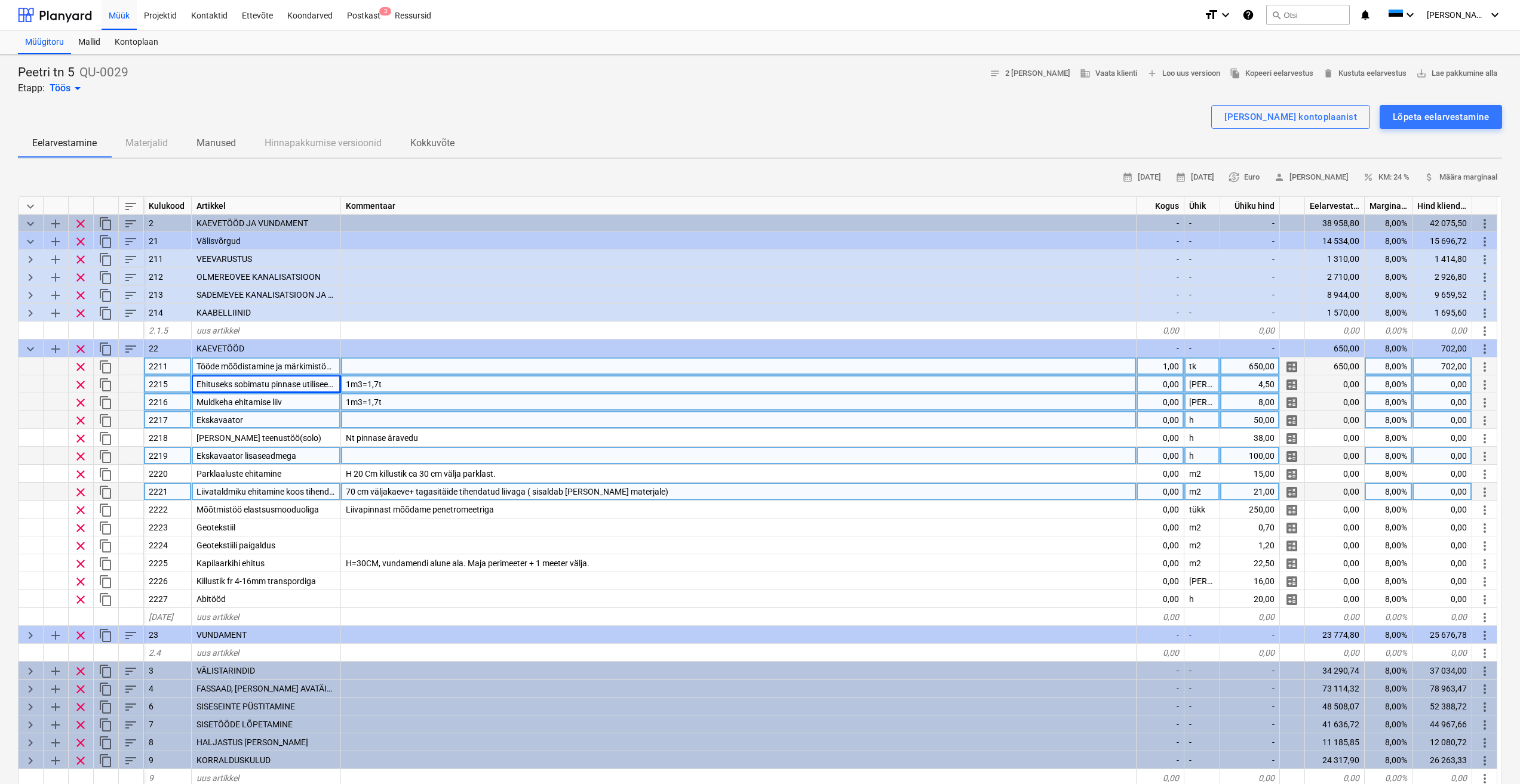
click at [387, 449] on div at bounding box center [738, 455] width 796 height 18
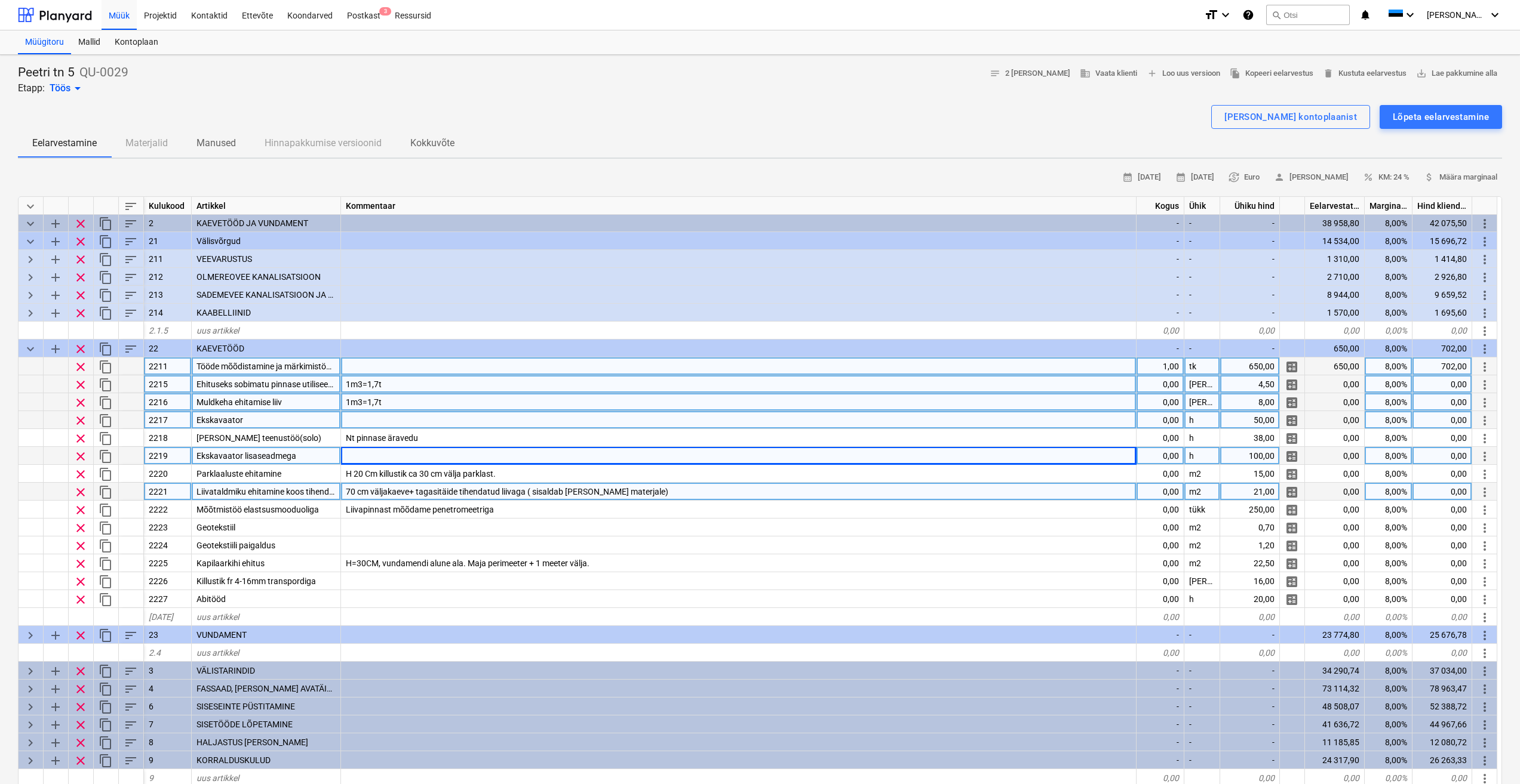
click at [467, 407] on div "1m3=1,7t" at bounding box center [738, 402] width 796 height 18
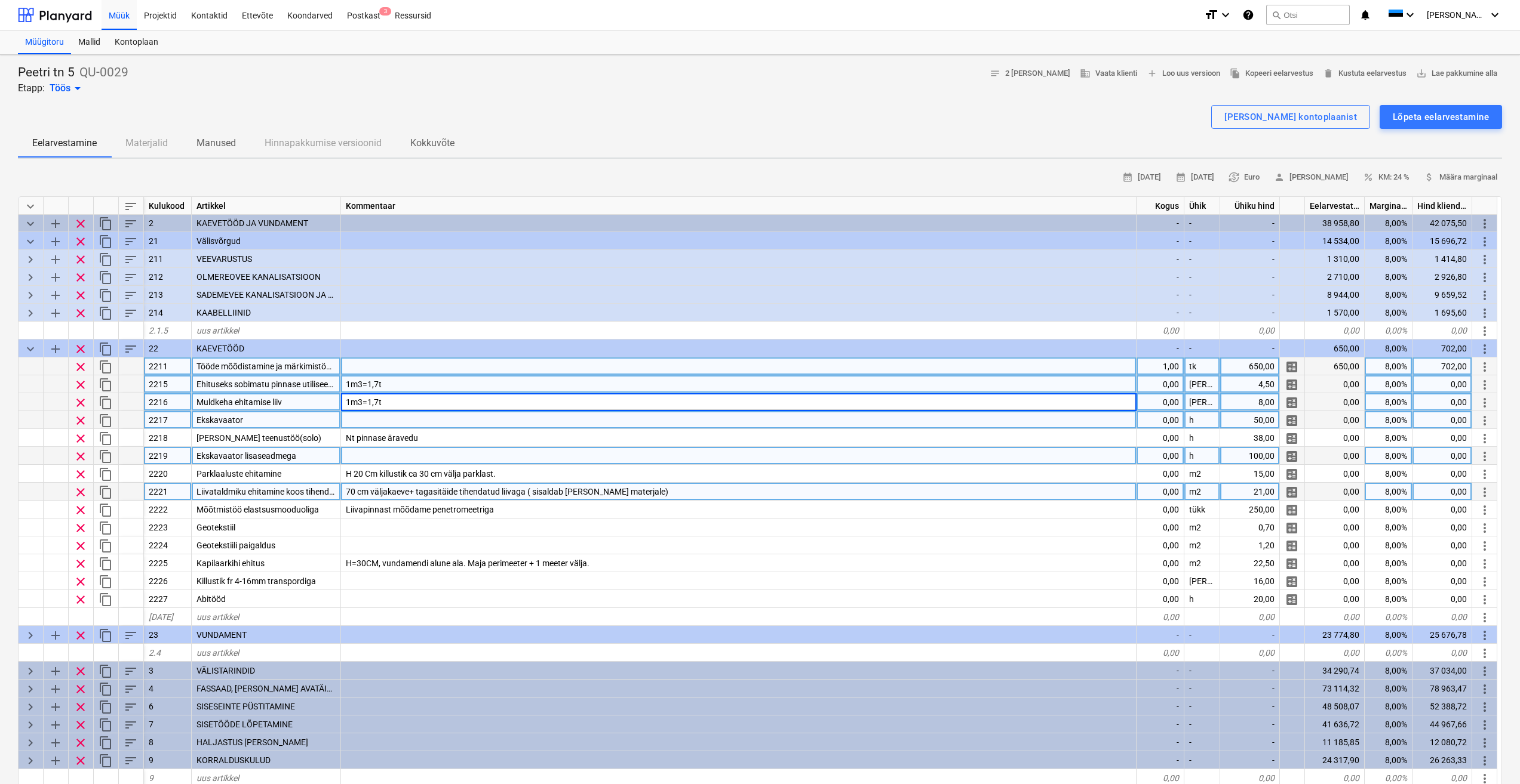
click at [325, 422] on div "Ekskavaator" at bounding box center [266, 419] width 149 height 18
click at [398, 419] on div at bounding box center [738, 419] width 796 height 18
click at [324, 448] on div "Ekskavaator lisaseadmega" at bounding box center [266, 455] width 149 height 18
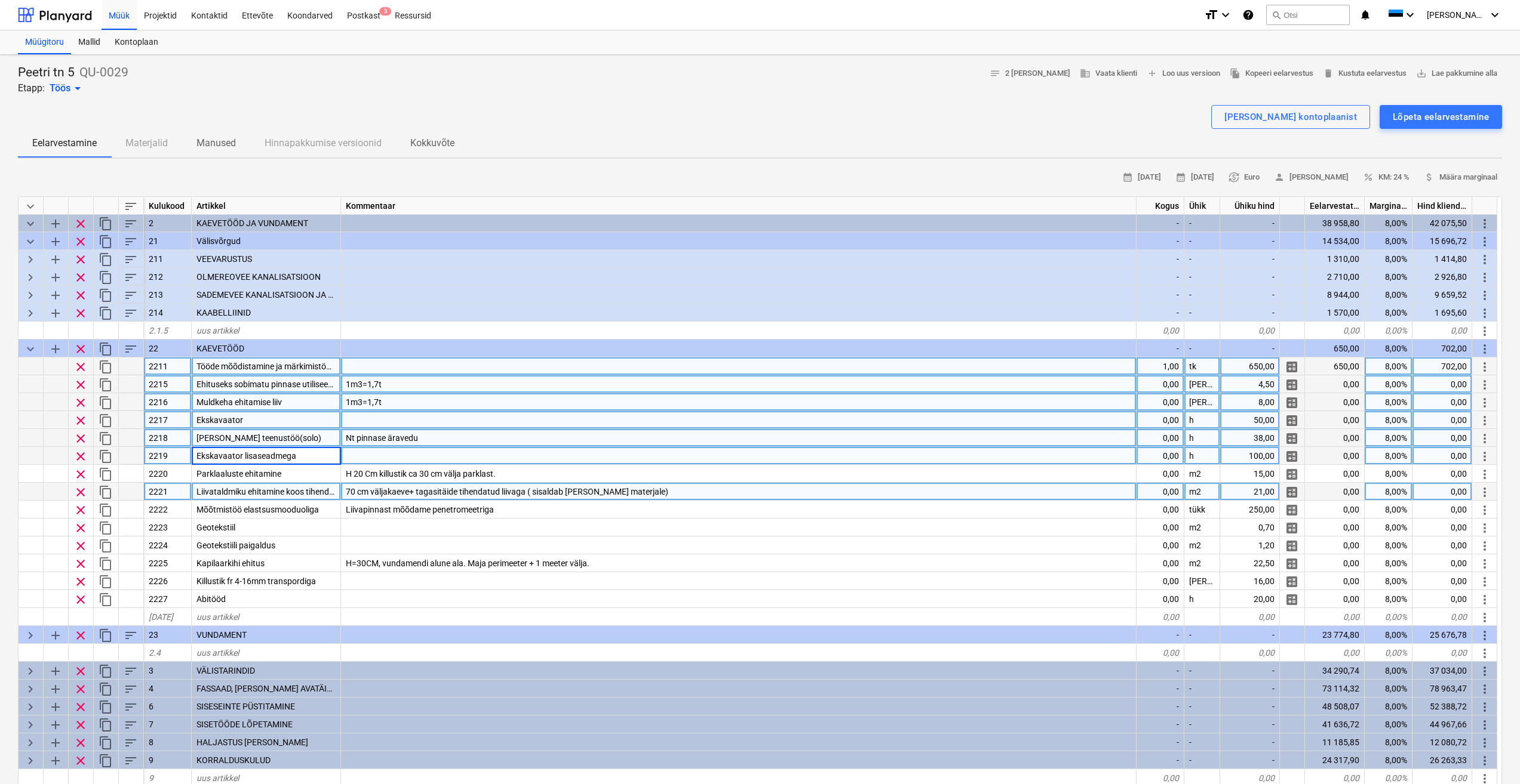
click at [307, 440] on div "Kalluri teenustöö(solo)" at bounding box center [266, 437] width 149 height 18
click at [402, 452] on div at bounding box center [738, 455] width 796 height 18
click at [271, 450] on div "Ekskavaator lisaseadmega" at bounding box center [266, 455] width 149 height 18
click at [386, 446] on div "Nt pinnase äravedu" at bounding box center [738, 437] width 796 height 18
click at [309, 439] on div "Kalluri teenustöö(solo)" at bounding box center [266, 437] width 149 height 18
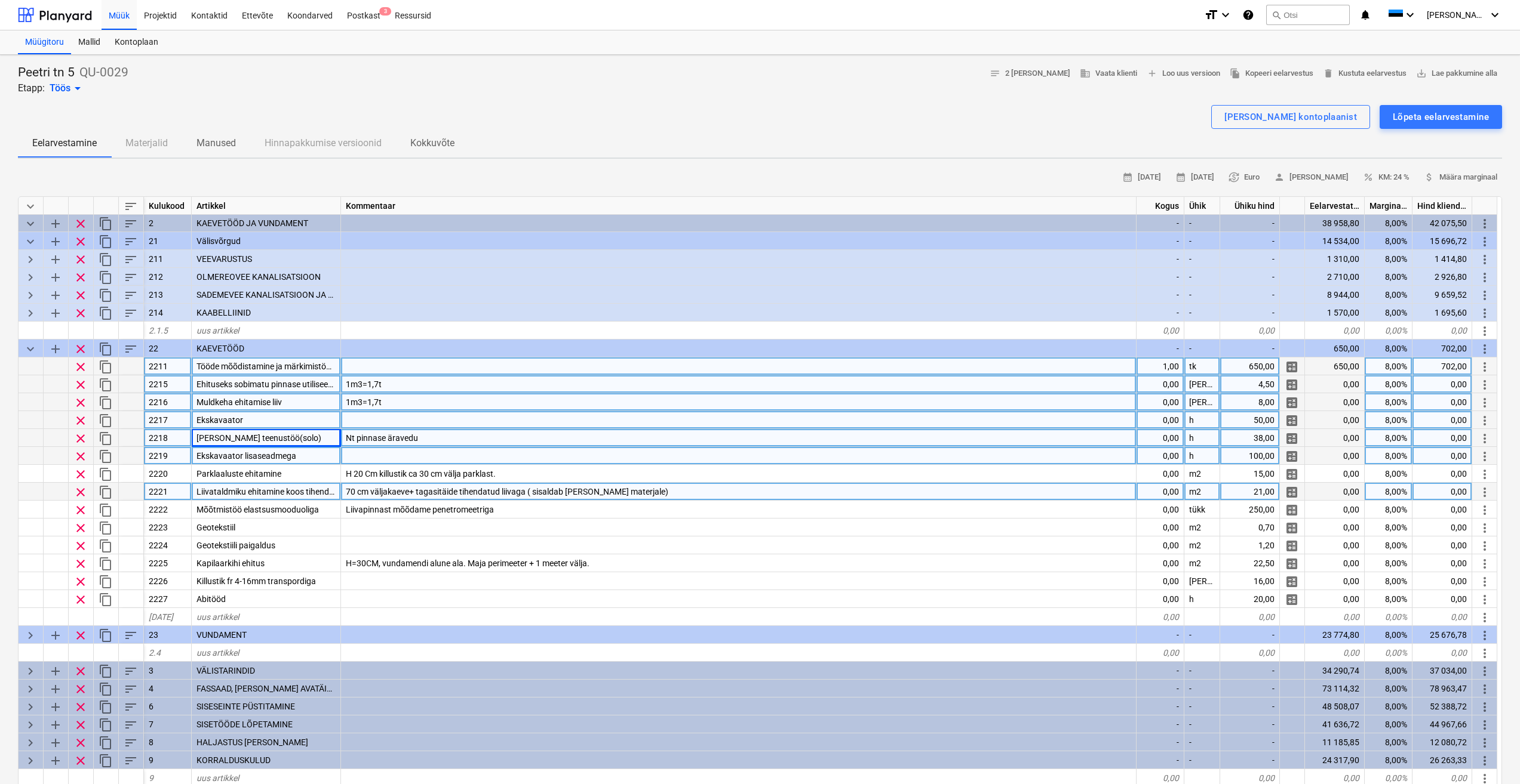
click at [1168, 437] on div "0,00" at bounding box center [1160, 437] width 48 height 18
type input "16"
type textarea "x"
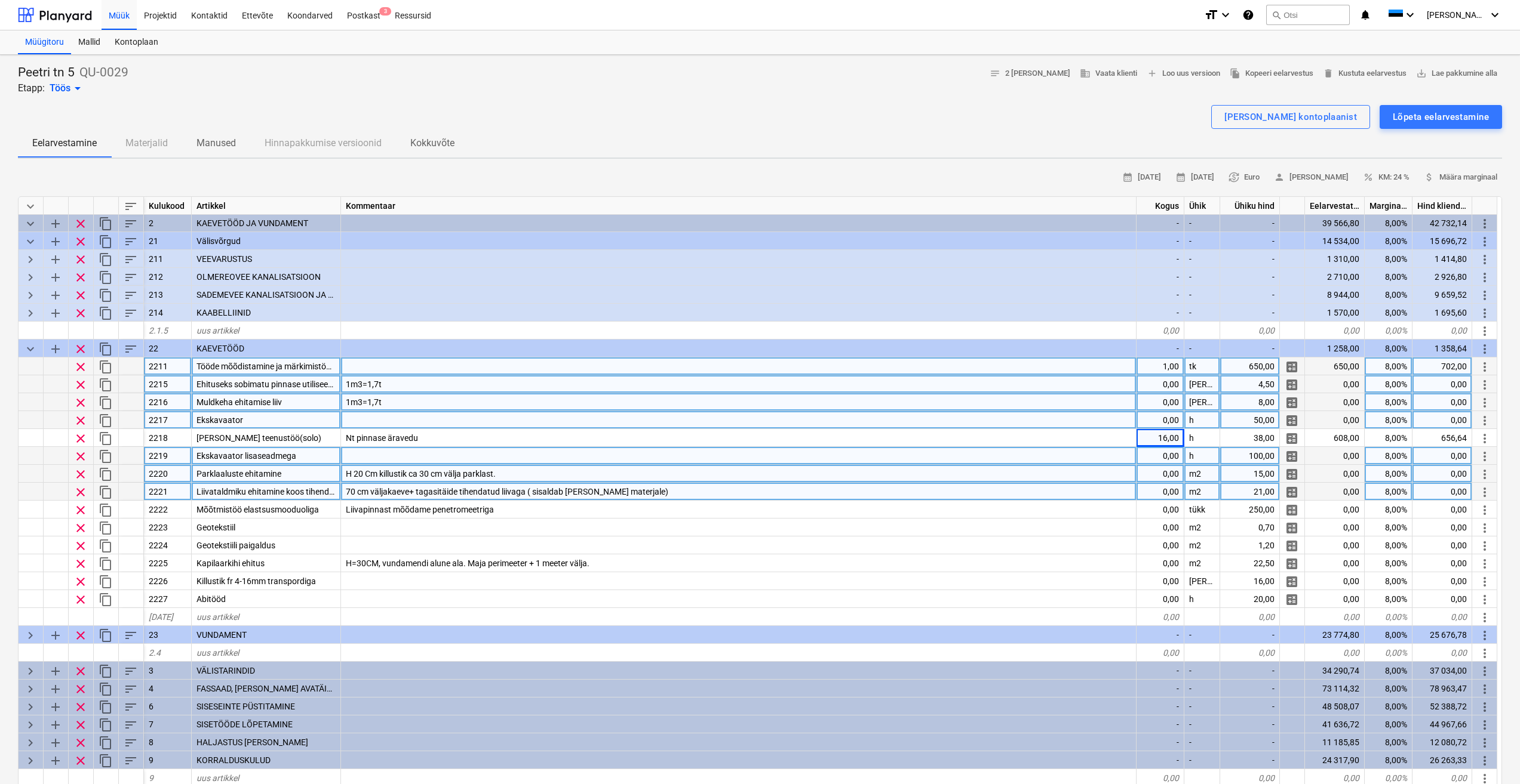
click at [1080, 474] on div "H 20 Cm killustik ca 30 cm välja parklast." at bounding box center [738, 473] width 796 height 18
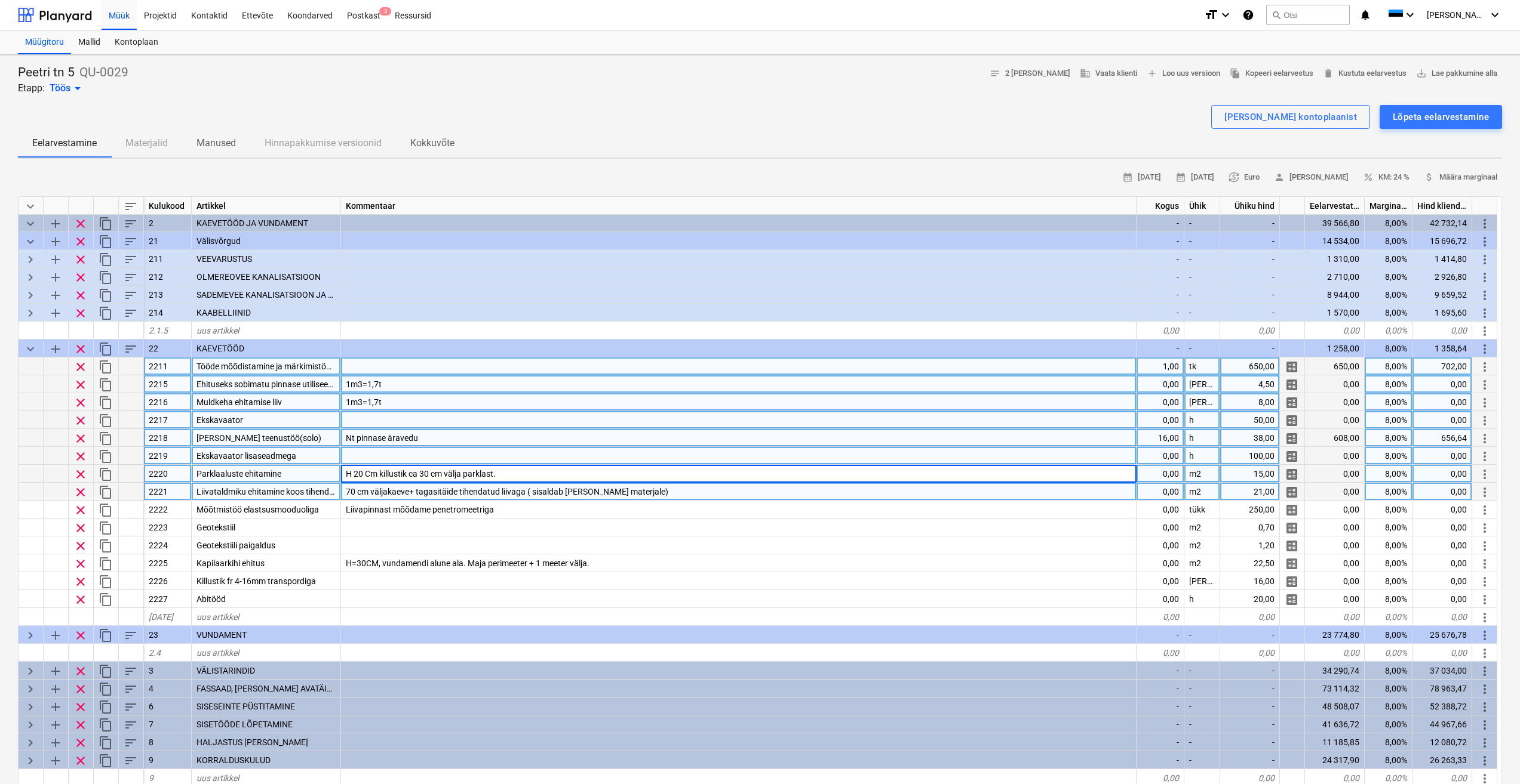
click at [907, 437] on div "Nt pinnase äravedu" at bounding box center [738, 437] width 796 height 18
click at [553, 447] on div "Nt pinnase äravedu" at bounding box center [738, 437] width 796 height 18
click at [530, 460] on div at bounding box center [738, 455] width 796 height 18
click at [454, 459] on input at bounding box center [738, 455] width 795 height 17
click at [288, 435] on div "Kalluri teenustöö(solo)" at bounding box center [266, 437] width 149 height 18
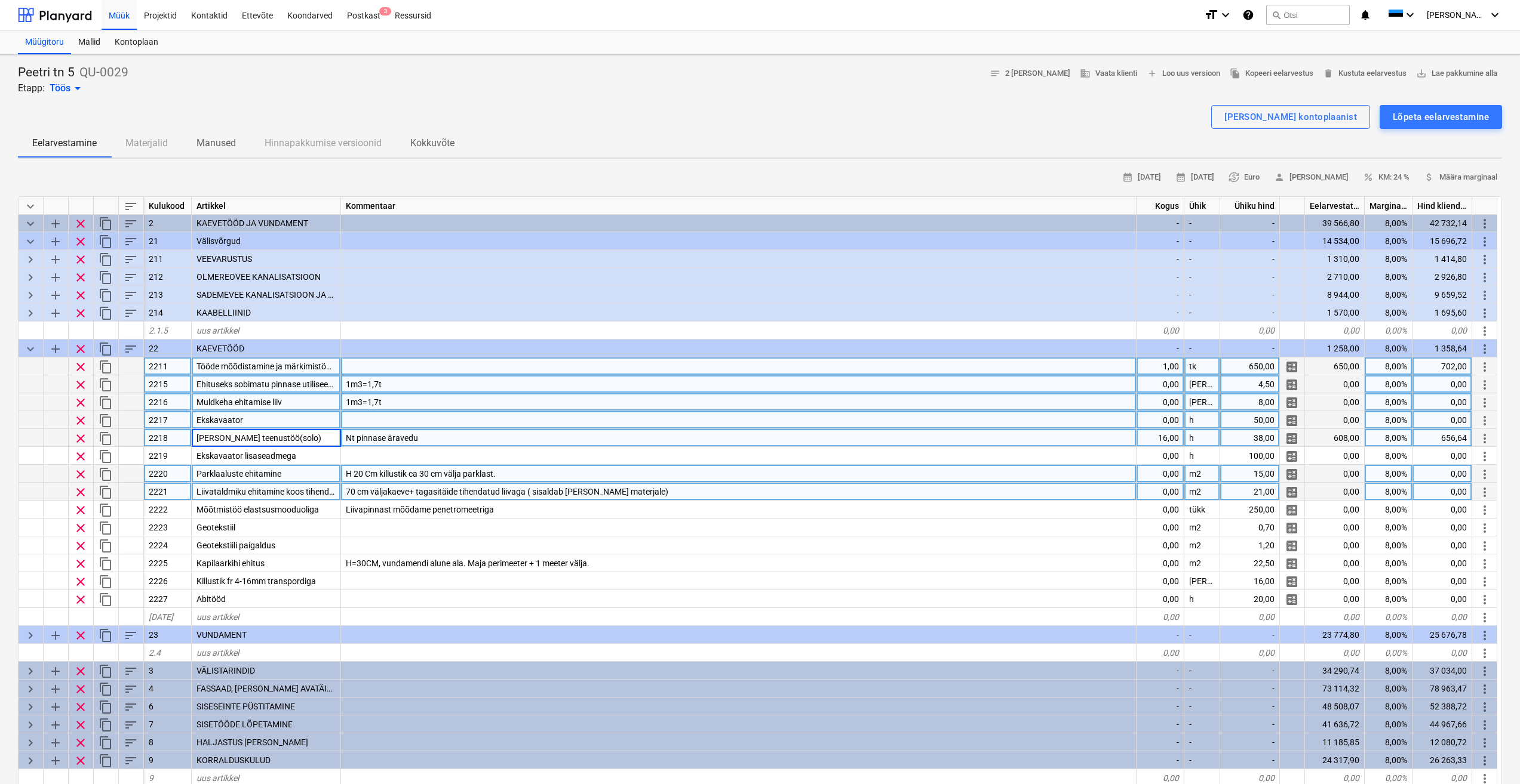
click at [295, 437] on input "Kalluri teenustöö(solo)" at bounding box center [266, 437] width 149 height 17
type input "[PERSON_NAME] teenustöö"
type textarea "x"
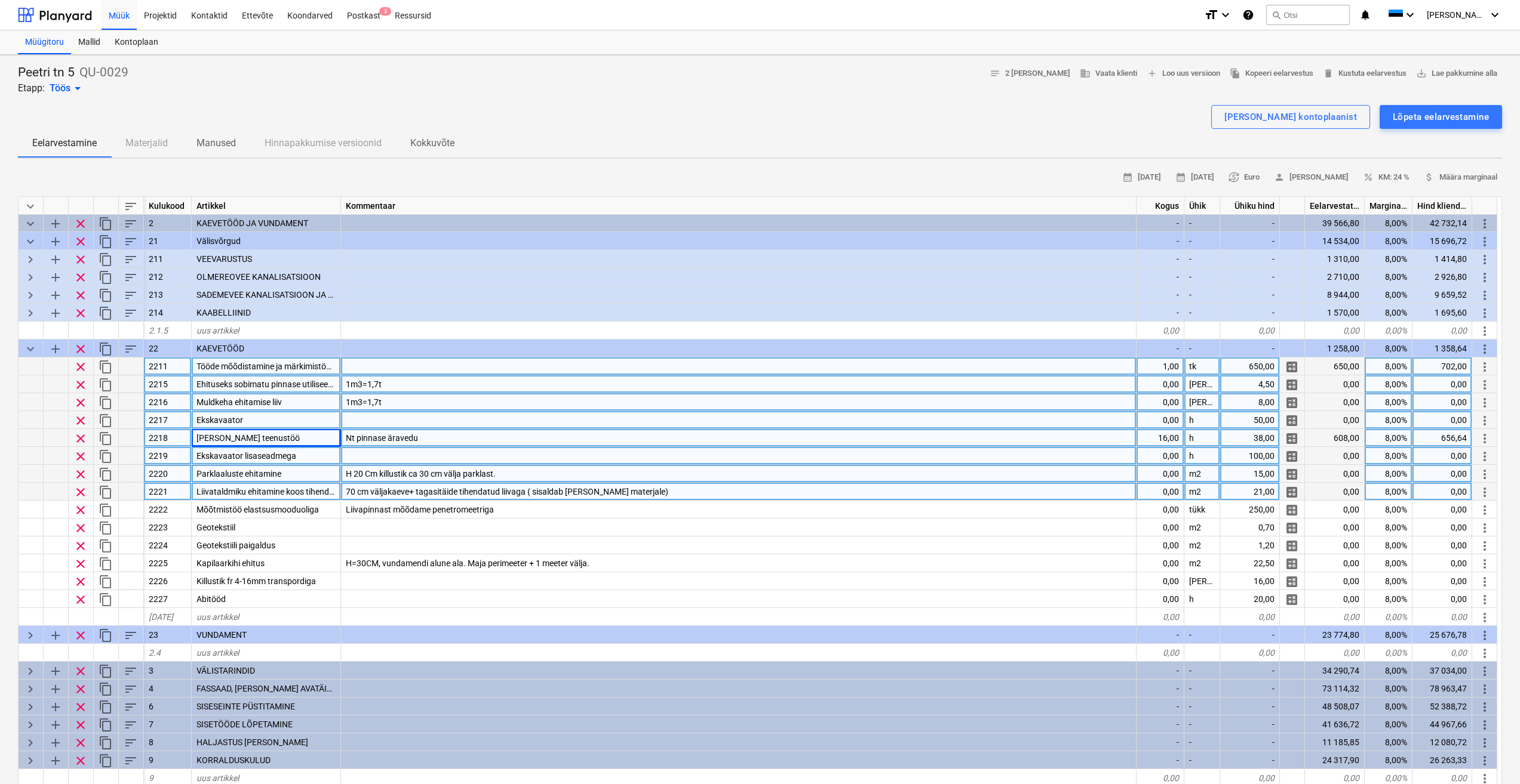
click at [428, 451] on div at bounding box center [738, 455] width 796 height 18
click at [296, 433] on div "[PERSON_NAME] teenustöö" at bounding box center [266, 437] width 149 height 18
click at [295, 438] on input "[PERSON_NAME] teenustöö" at bounding box center [266, 437] width 149 height 17
type input "[PERSON_NAME] teenustöö (solo)"
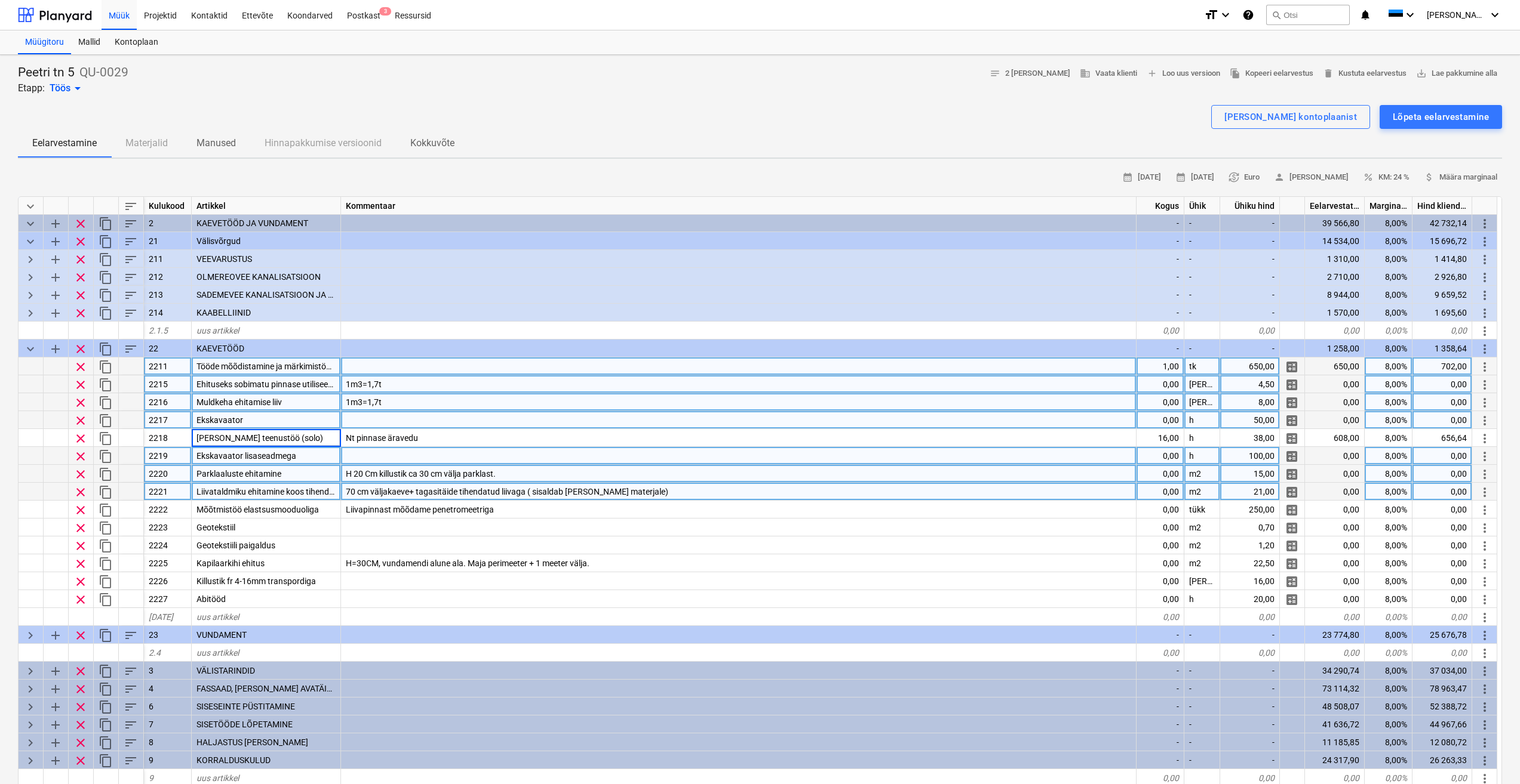
click at [516, 453] on div at bounding box center [738, 455] width 796 height 18
type textarea "x"
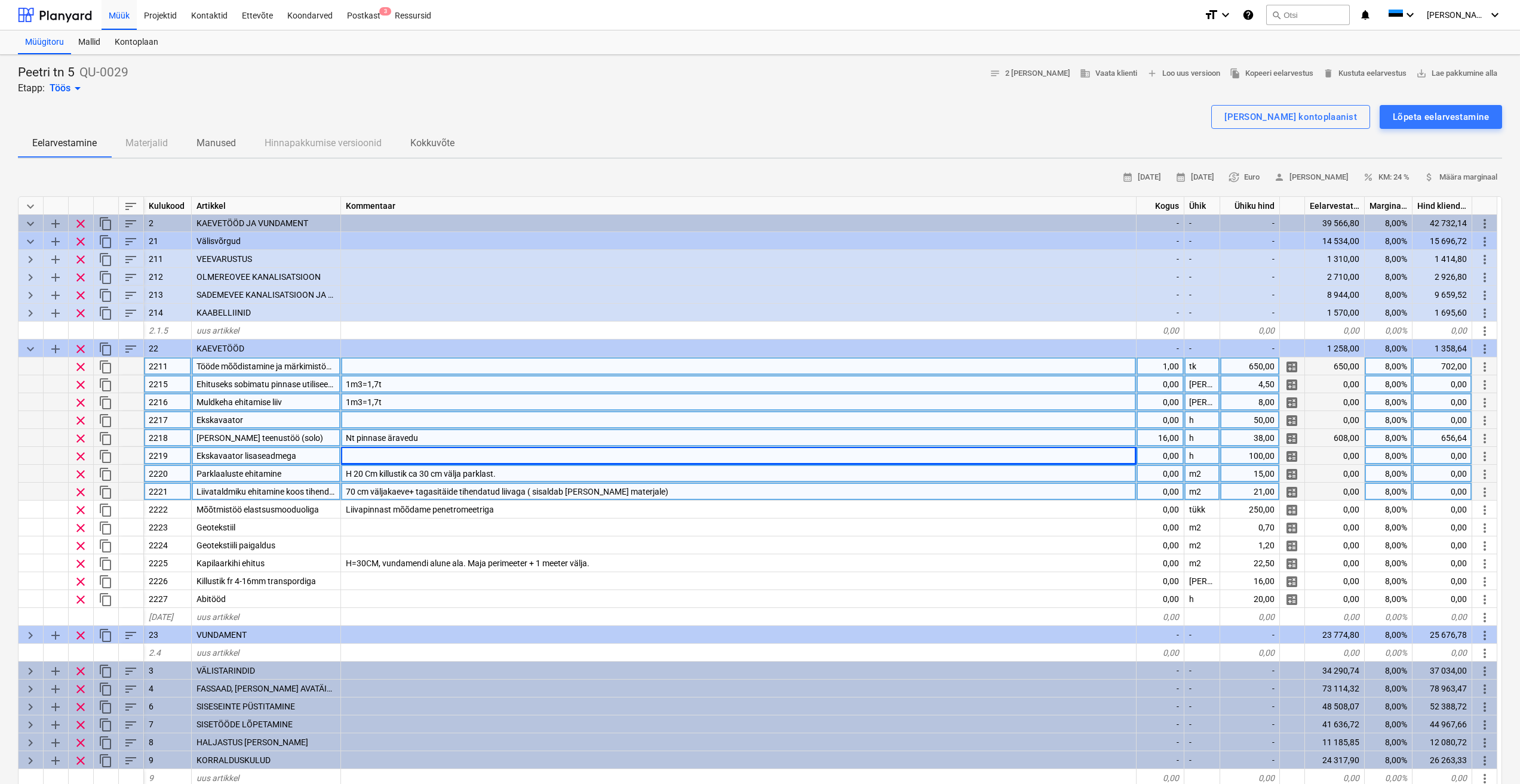
click at [505, 442] on div "Nt pinnase äravedu" at bounding box center [738, 437] width 796 height 18
click at [479, 454] on div at bounding box center [738, 455] width 796 height 18
click at [473, 419] on div at bounding box center [738, 419] width 796 height 18
click at [1173, 419] on div "0,00" at bounding box center [1160, 419] width 48 height 18
type input "1"
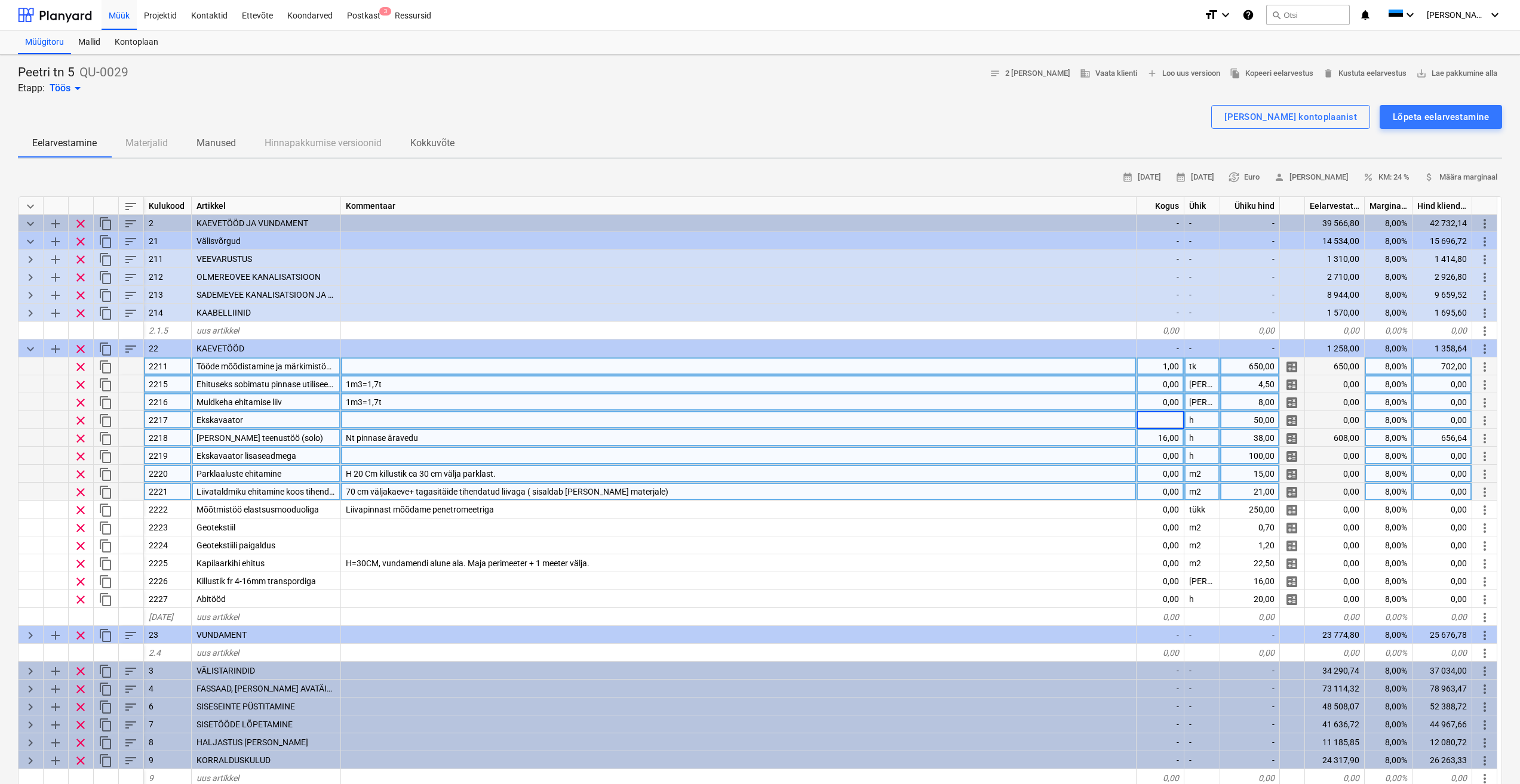
click at [1118, 437] on div "Nt pinnase äravedu" at bounding box center [738, 437] width 796 height 18
click at [1154, 420] on div "0,00" at bounding box center [1160, 419] width 48 height 18
type input "16"
click at [945, 442] on div "Nt pinnase äravedu" at bounding box center [738, 437] width 796 height 18
click at [456, 419] on div at bounding box center [738, 419] width 796 height 18
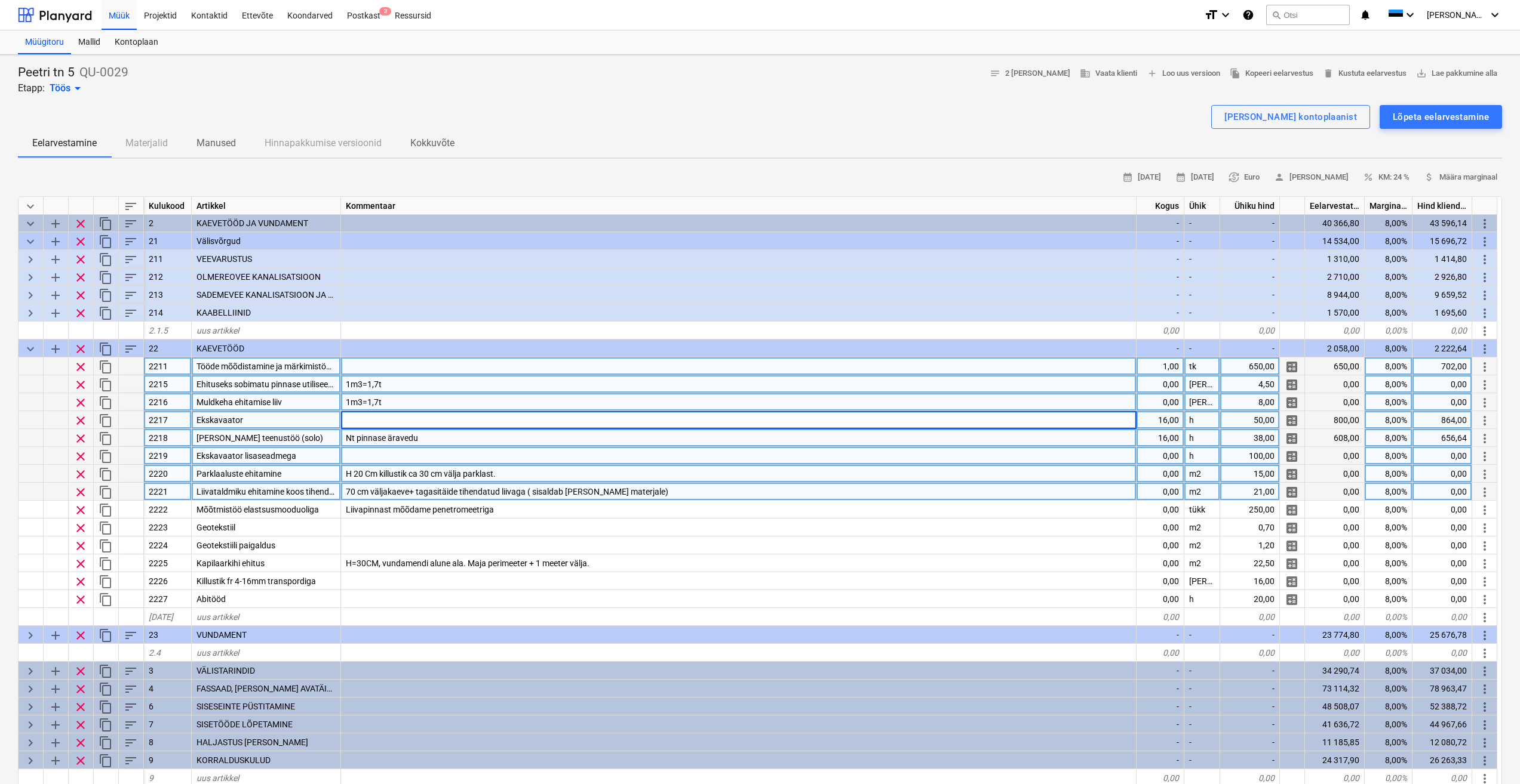
click at [480, 437] on div "Nt pinnase äravedu" at bounding box center [738, 437] width 796 height 18
click at [425, 415] on div at bounding box center [738, 419] width 796 height 18
click at [420, 389] on div "1m3=1,7t" at bounding box center [738, 384] width 796 height 18
click at [403, 402] on div "1m3=1,7t" at bounding box center [738, 402] width 796 height 18
click at [418, 415] on div at bounding box center [738, 419] width 796 height 18
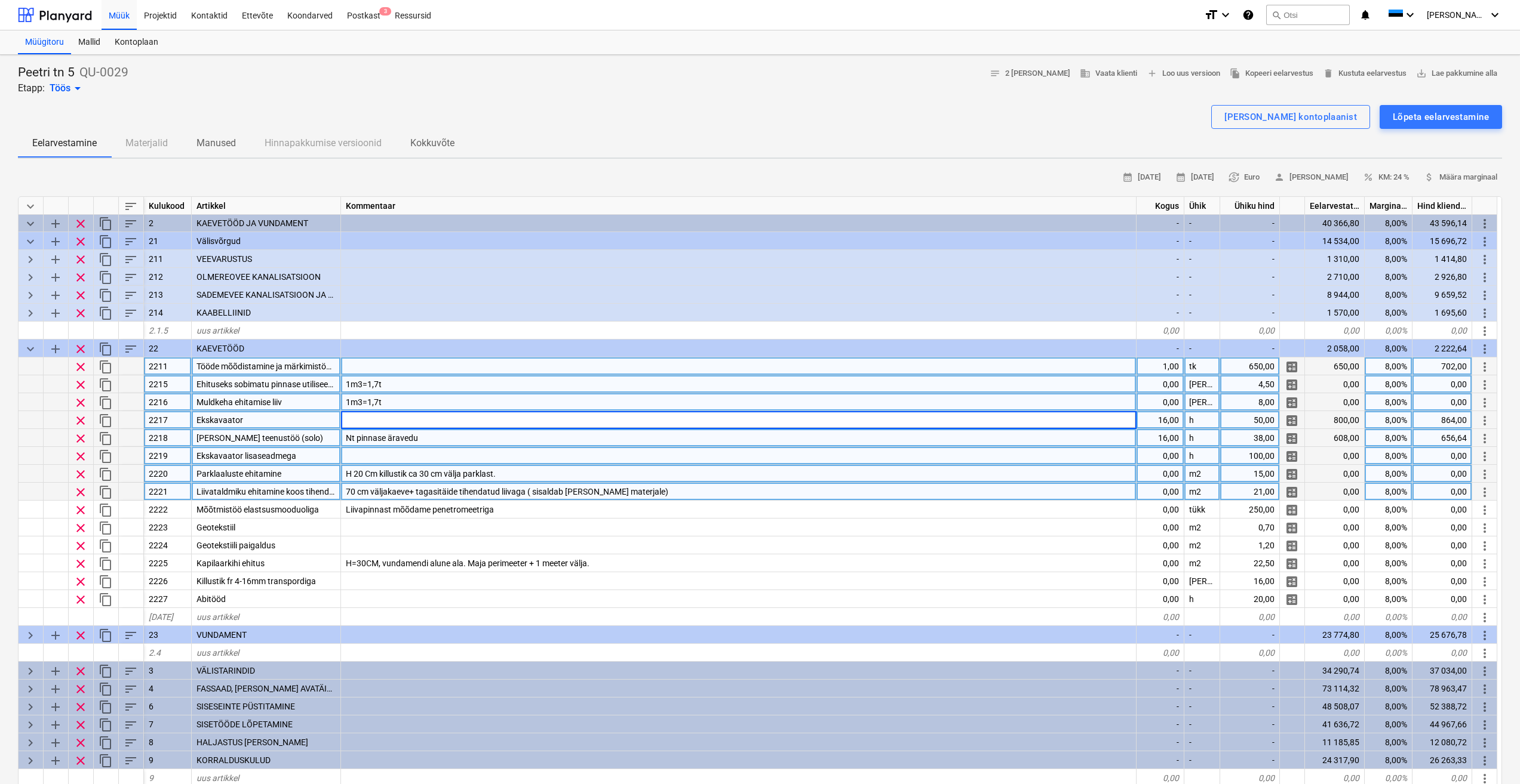
click at [421, 397] on div "1m3=1,7t" at bounding box center [738, 402] width 796 height 18
click at [423, 420] on div at bounding box center [738, 419] width 796 height 18
click at [453, 438] on div "Nt pinnase äravedu" at bounding box center [738, 437] width 796 height 18
click at [405, 458] on div at bounding box center [738, 455] width 796 height 18
click at [516, 472] on div "H 20 Cm killustik ca 30 cm välja parklast." at bounding box center [738, 473] width 796 height 18
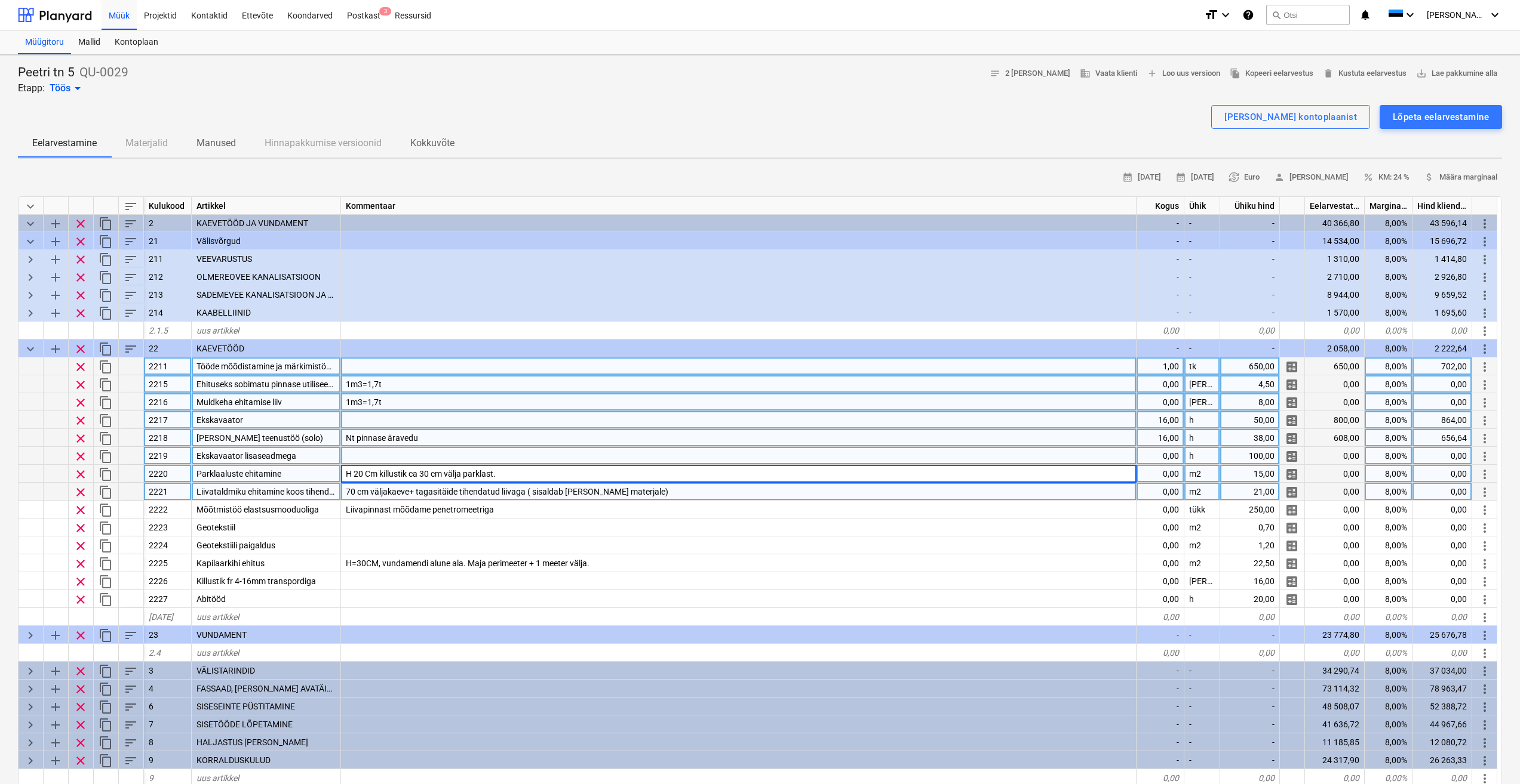
click at [349, 456] on div at bounding box center [738, 455] width 796 height 18
click at [31, 264] on span "keyboard_arrow_right" at bounding box center [30, 259] width 15 height 15
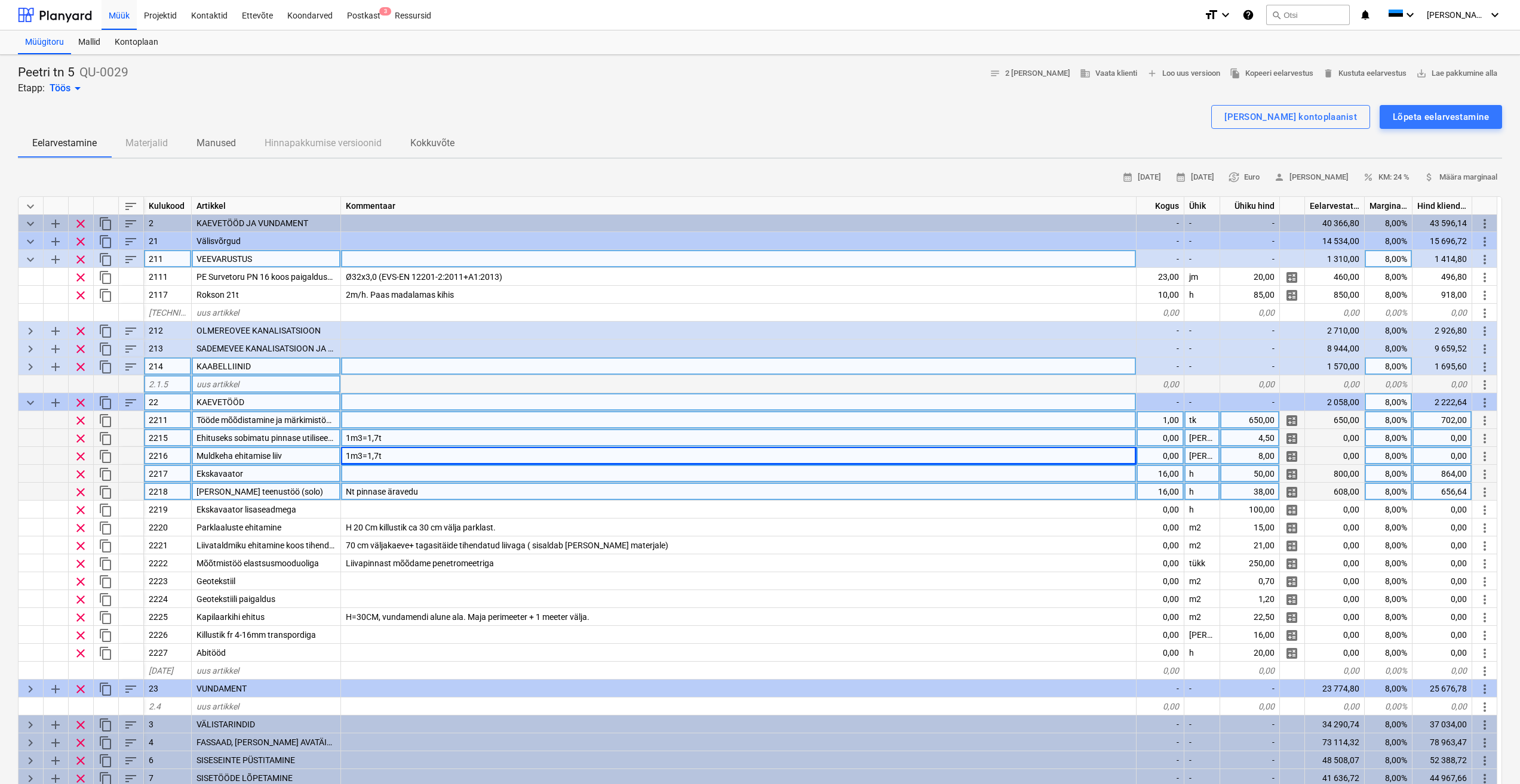
click at [31, 264] on span "keyboard_arrow_down" at bounding box center [30, 259] width 15 height 15
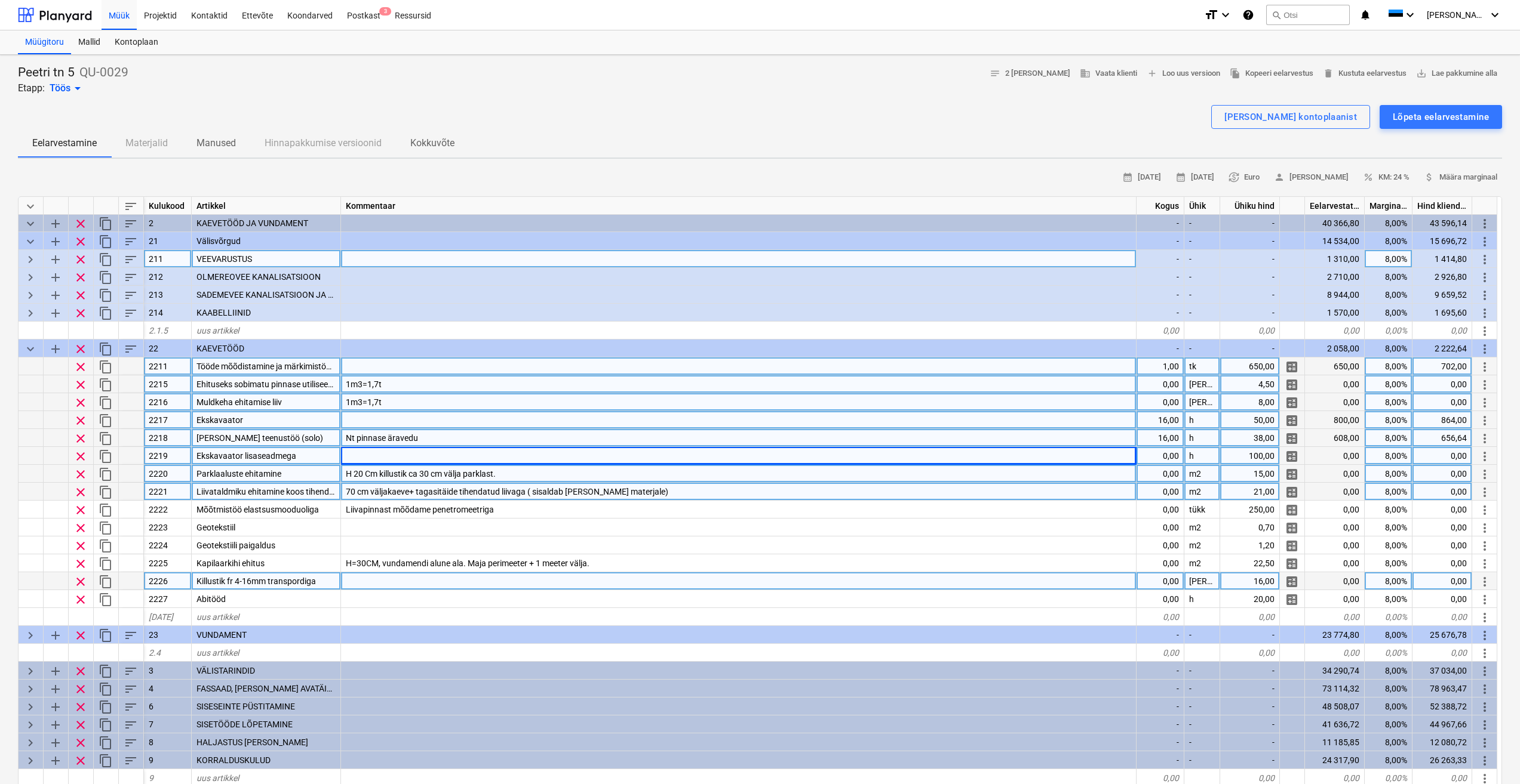
click at [474, 587] on div at bounding box center [738, 581] width 796 height 18
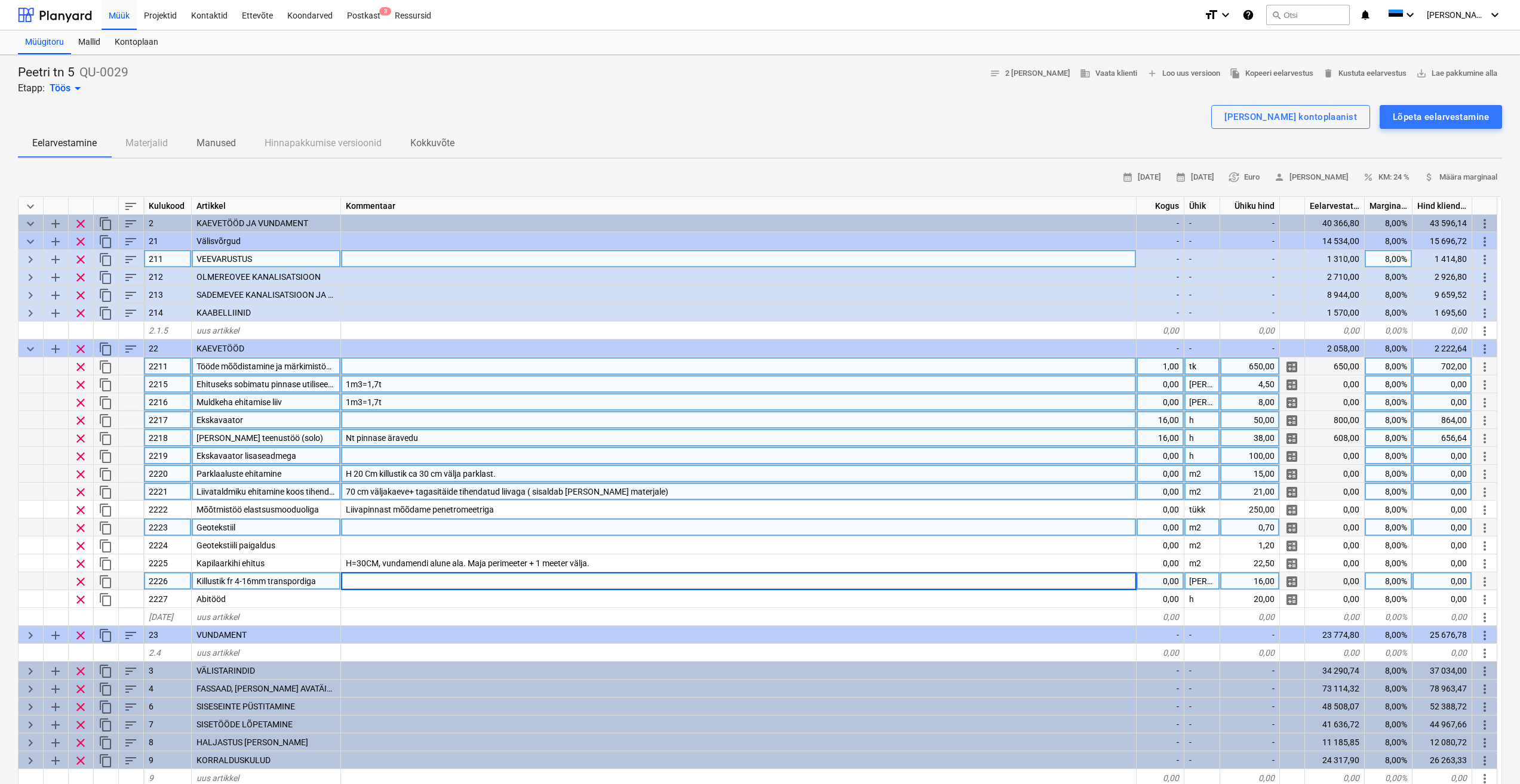
click at [387, 536] on div at bounding box center [738, 527] width 796 height 18
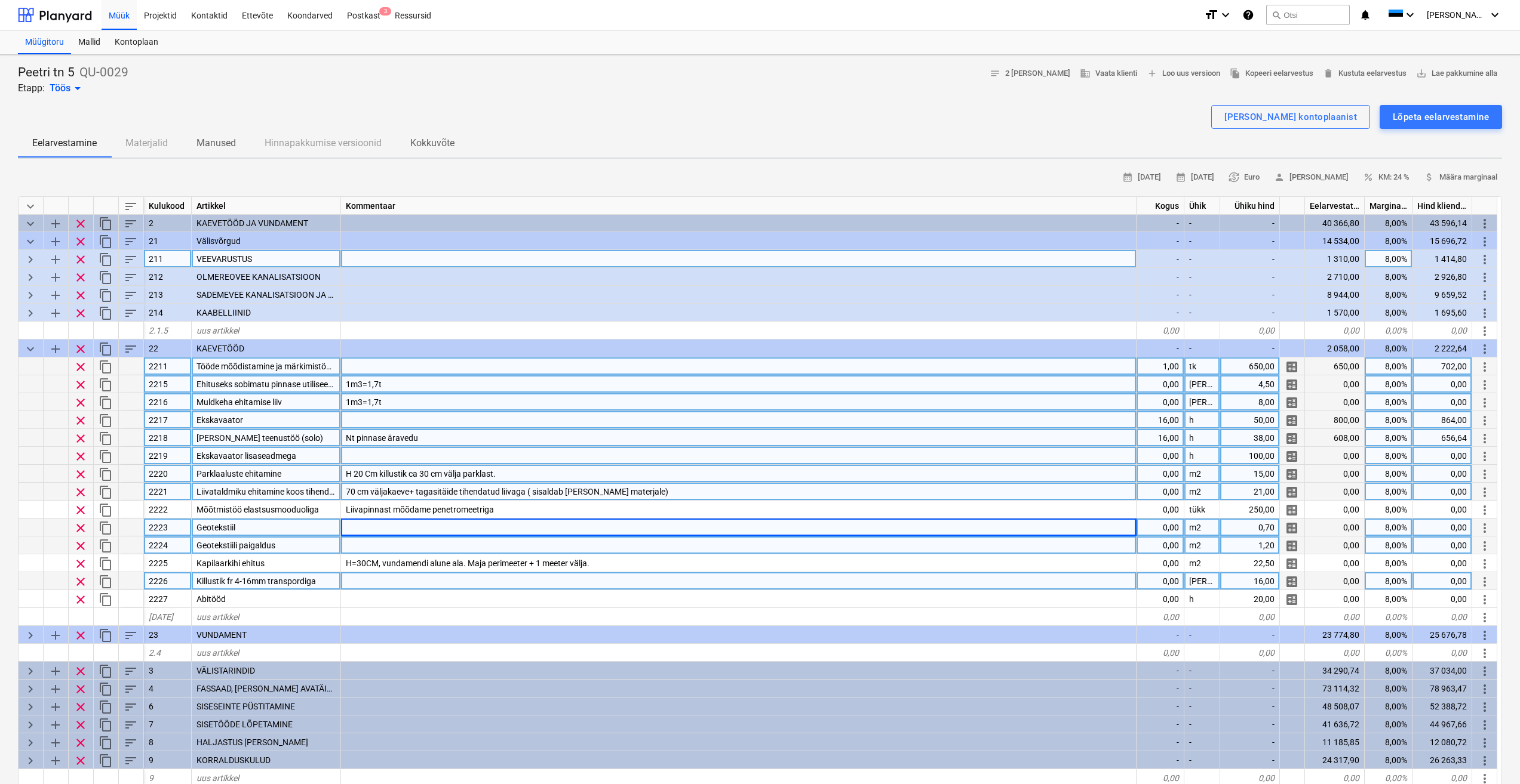
click at [391, 549] on div at bounding box center [738, 545] width 796 height 18
click at [447, 454] on div at bounding box center [738, 455] width 796 height 18
click at [409, 454] on input at bounding box center [738, 455] width 795 height 17
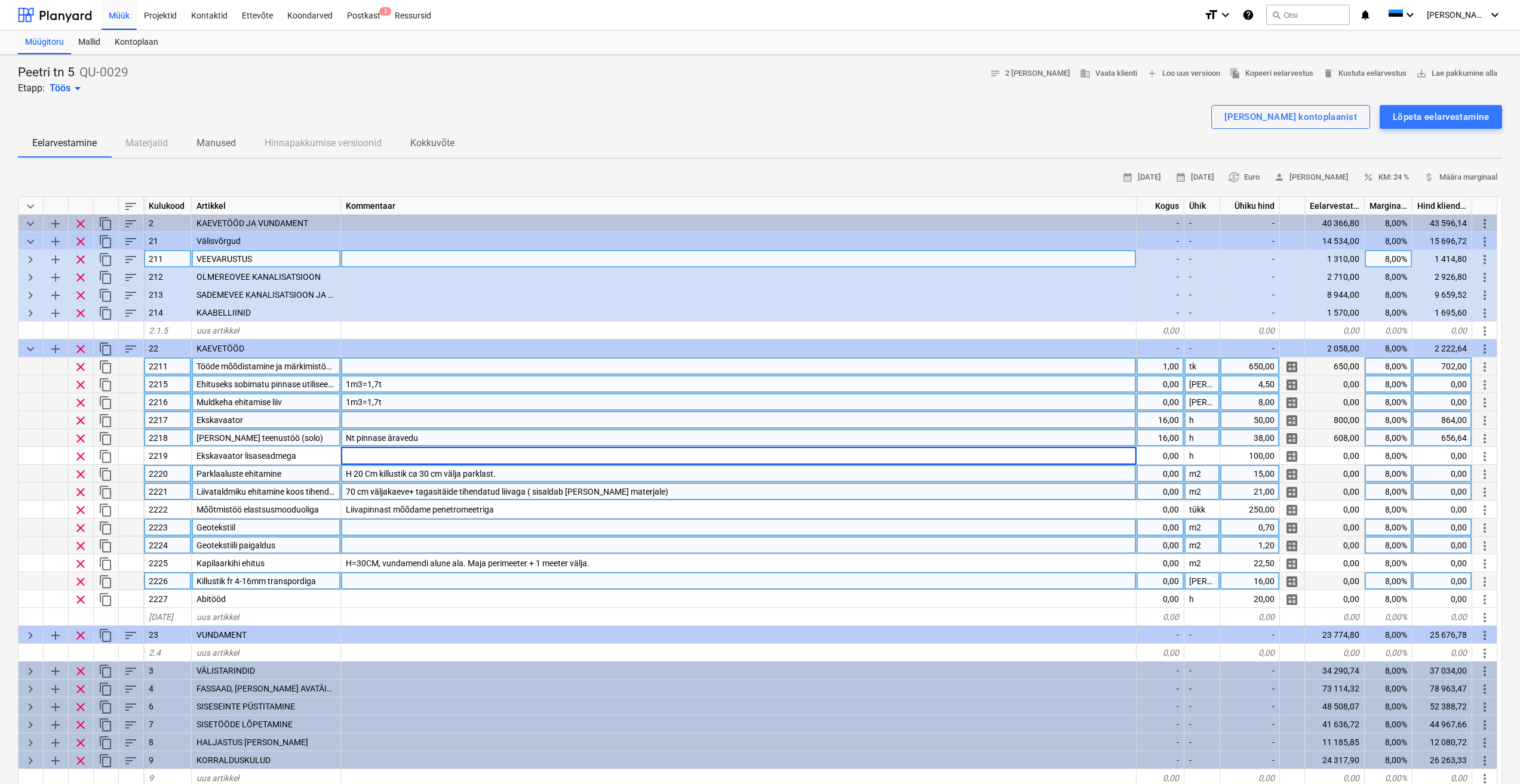
click at [443, 437] on div "Nt pinnase äravedu" at bounding box center [738, 437] width 796 height 18
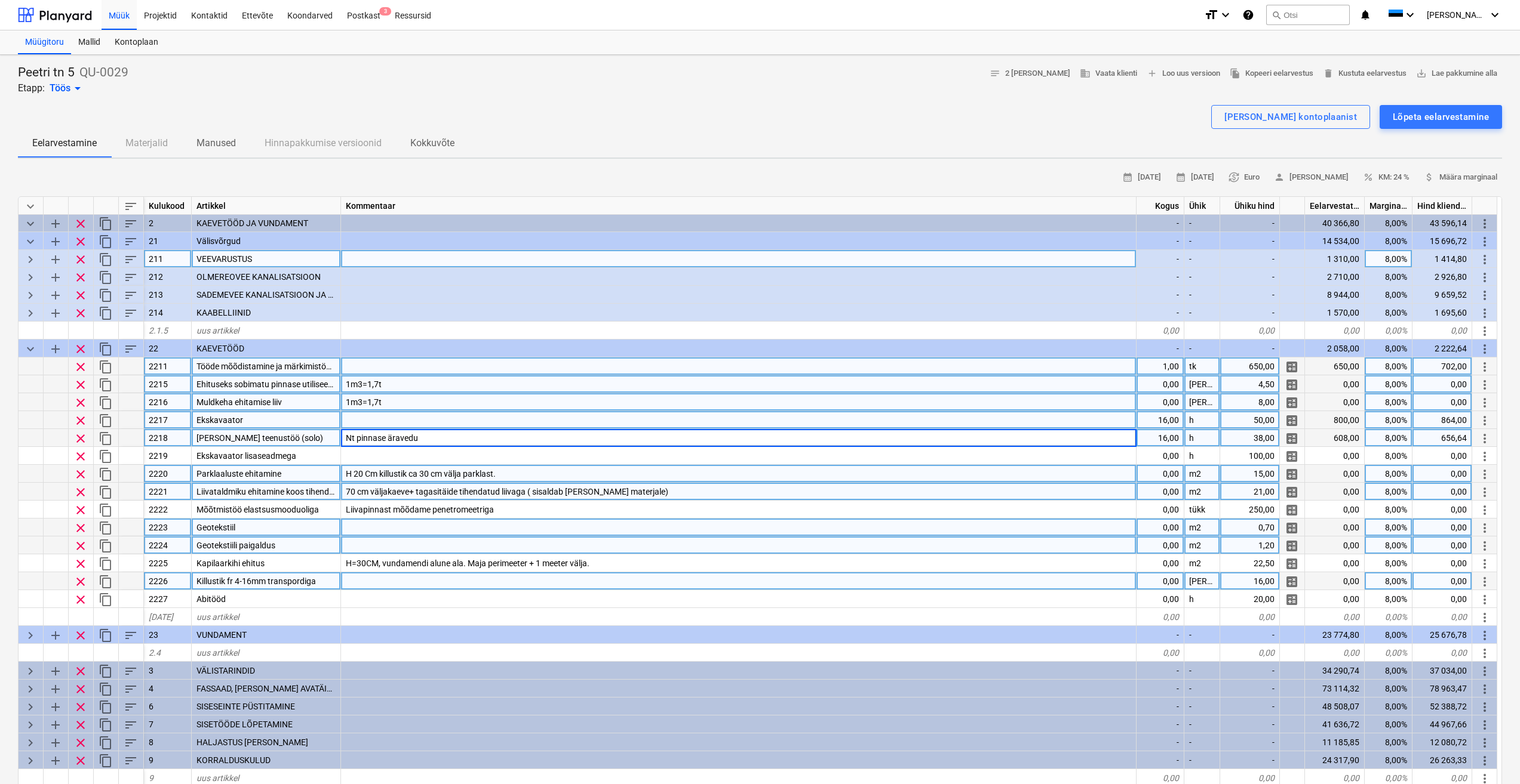
click at [1290, 387] on span "calculate" at bounding box center [1291, 384] width 15 height 15
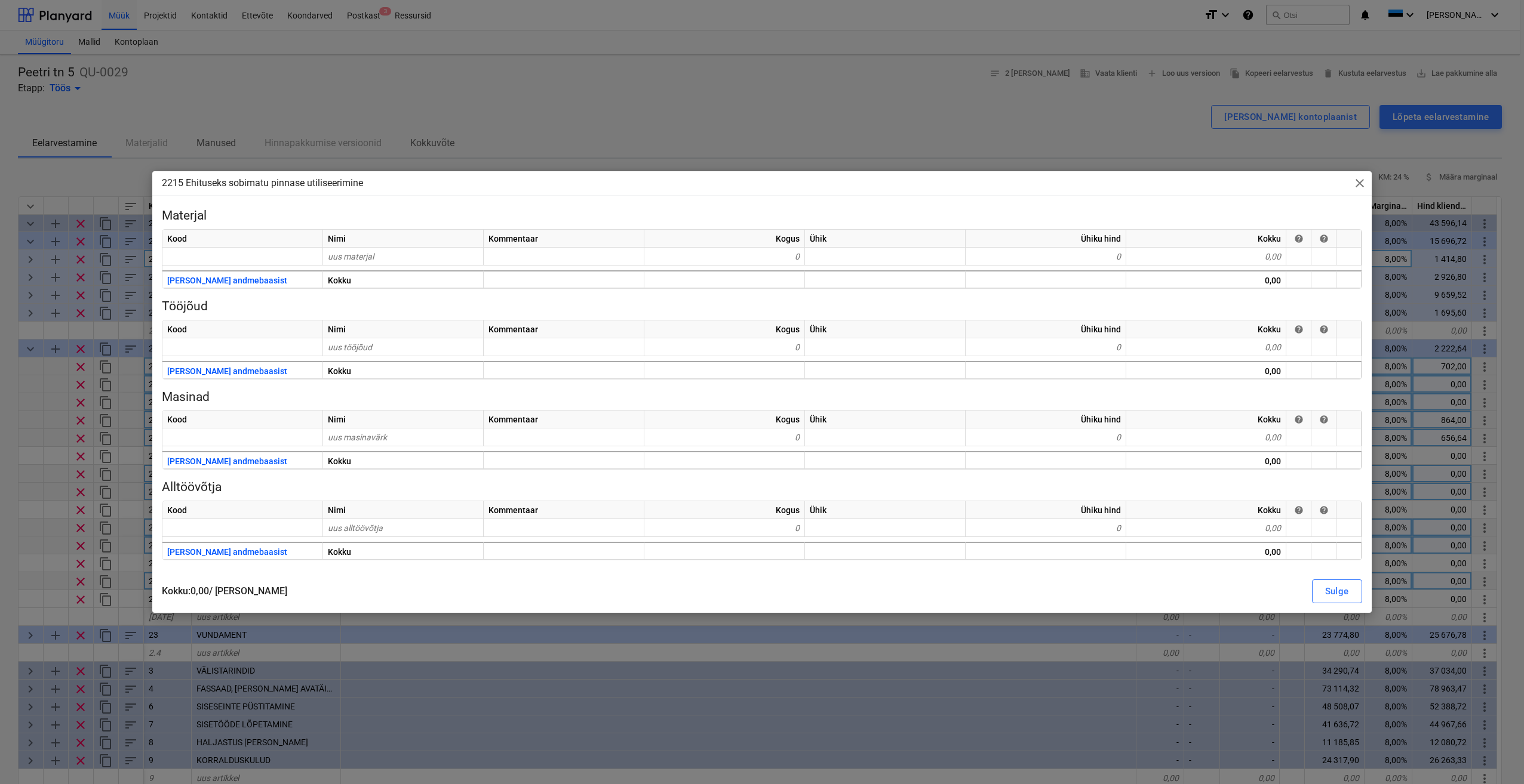
click at [1359, 183] on span "close" at bounding box center [1359, 183] width 15 height 15
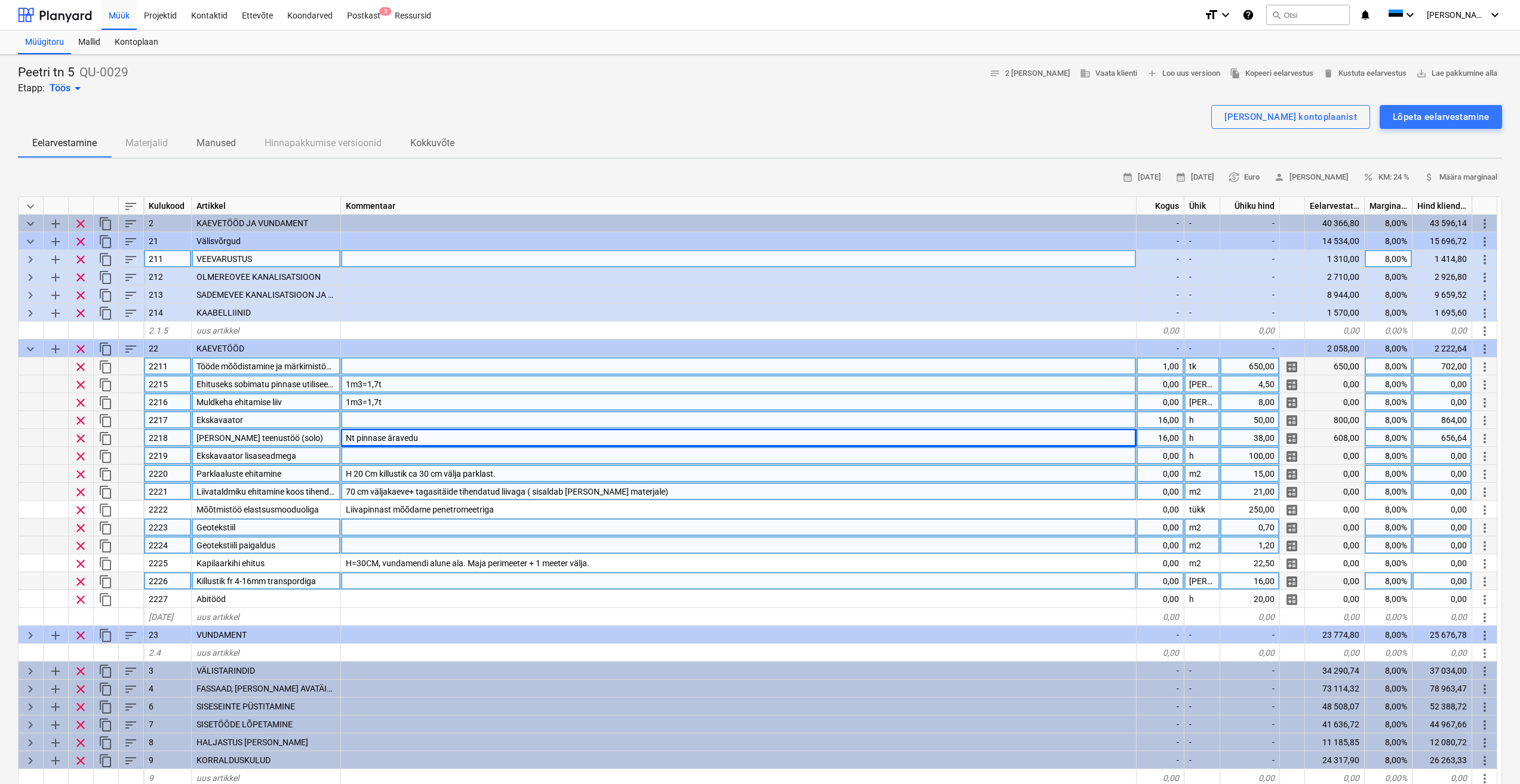
click at [482, 455] on div at bounding box center [738, 455] width 796 height 18
click at [465, 412] on div at bounding box center [738, 419] width 796 height 18
click at [433, 398] on div "1m3=1,7t" at bounding box center [738, 402] width 796 height 18
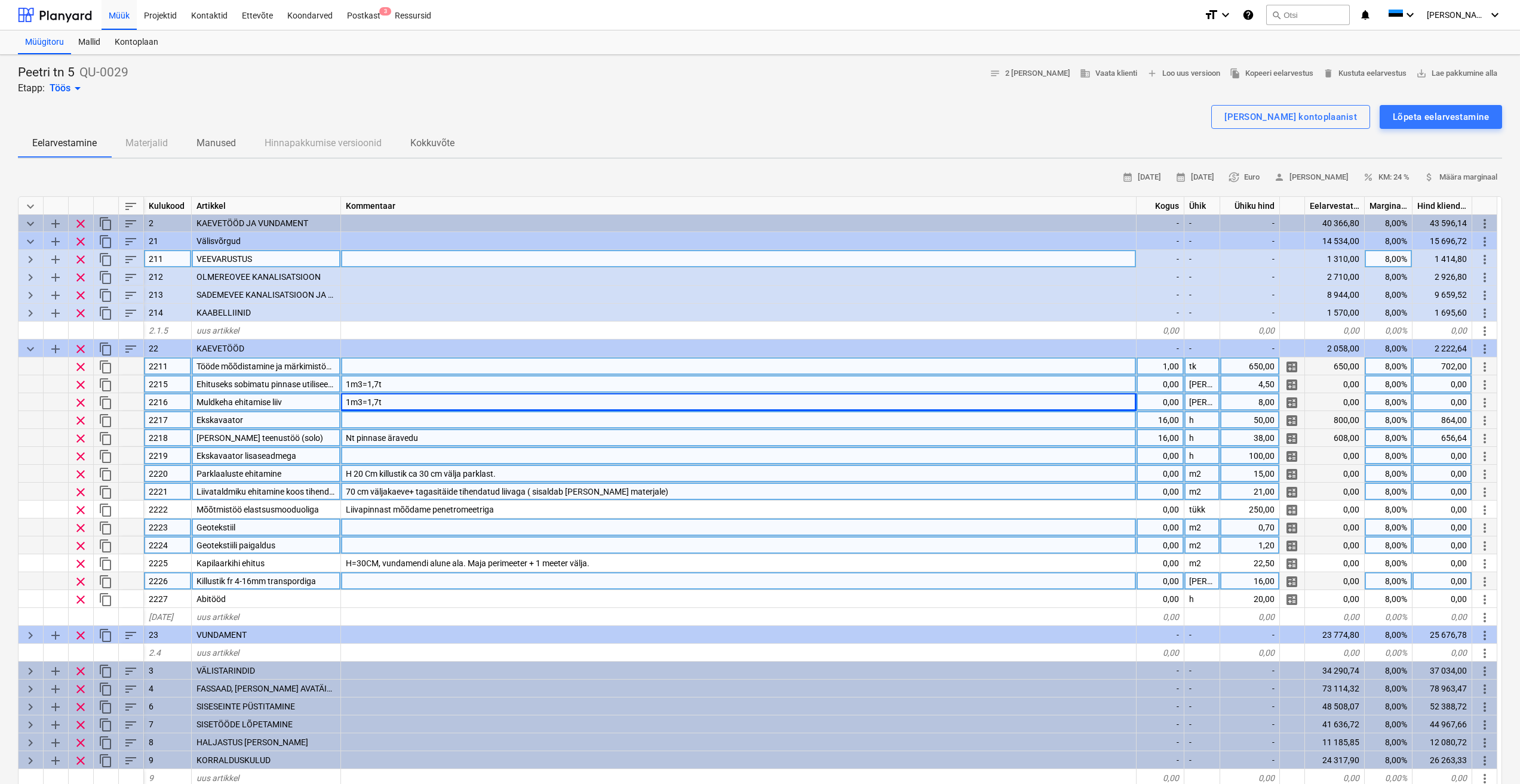
click at [423, 417] on div at bounding box center [738, 419] width 796 height 18
click at [403, 421] on input at bounding box center [738, 419] width 795 height 17
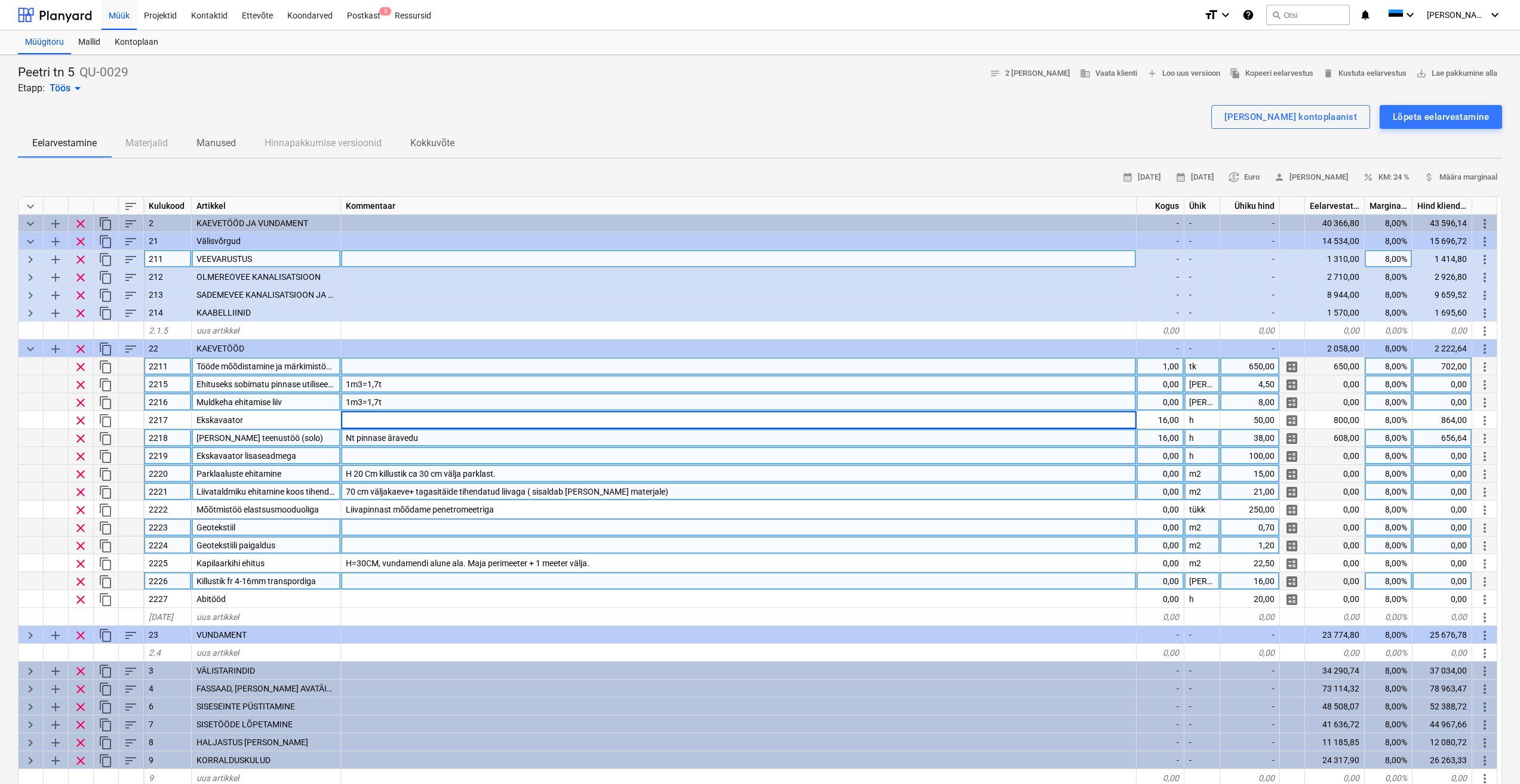
click at [480, 439] on div "Nt pinnase äravedu" at bounding box center [738, 437] width 796 height 18
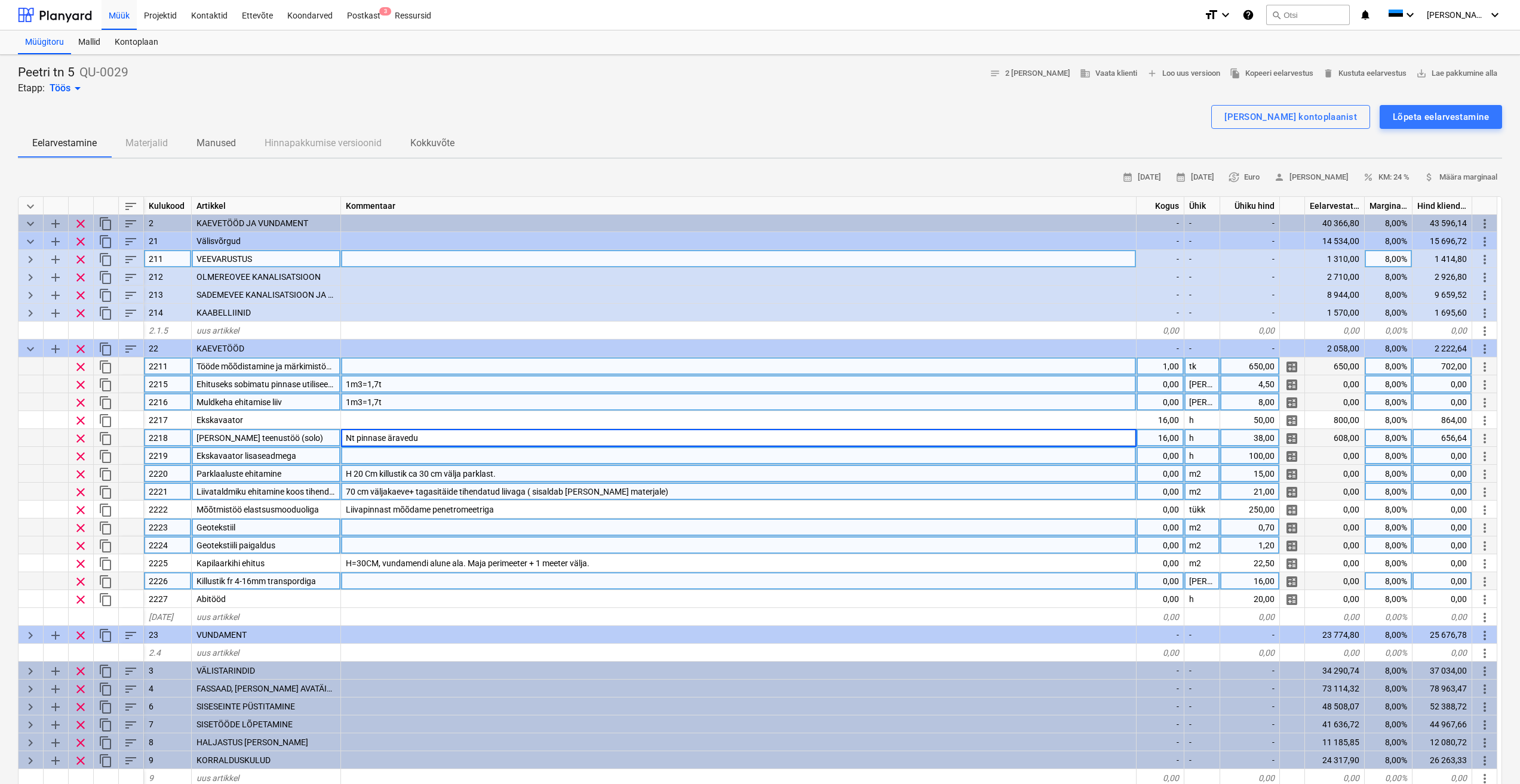
click at [462, 454] on div at bounding box center [738, 455] width 796 height 18
click at [516, 477] on div "H 20 Cm killustik ca 30 cm välja parklast." at bounding box center [738, 473] width 796 height 18
click at [535, 450] on div at bounding box center [738, 455] width 796 height 18
click at [445, 438] on div "Nt pinnase äravedu" at bounding box center [738, 437] width 796 height 18
click at [438, 395] on div "1m3=1,7t" at bounding box center [738, 402] width 796 height 18
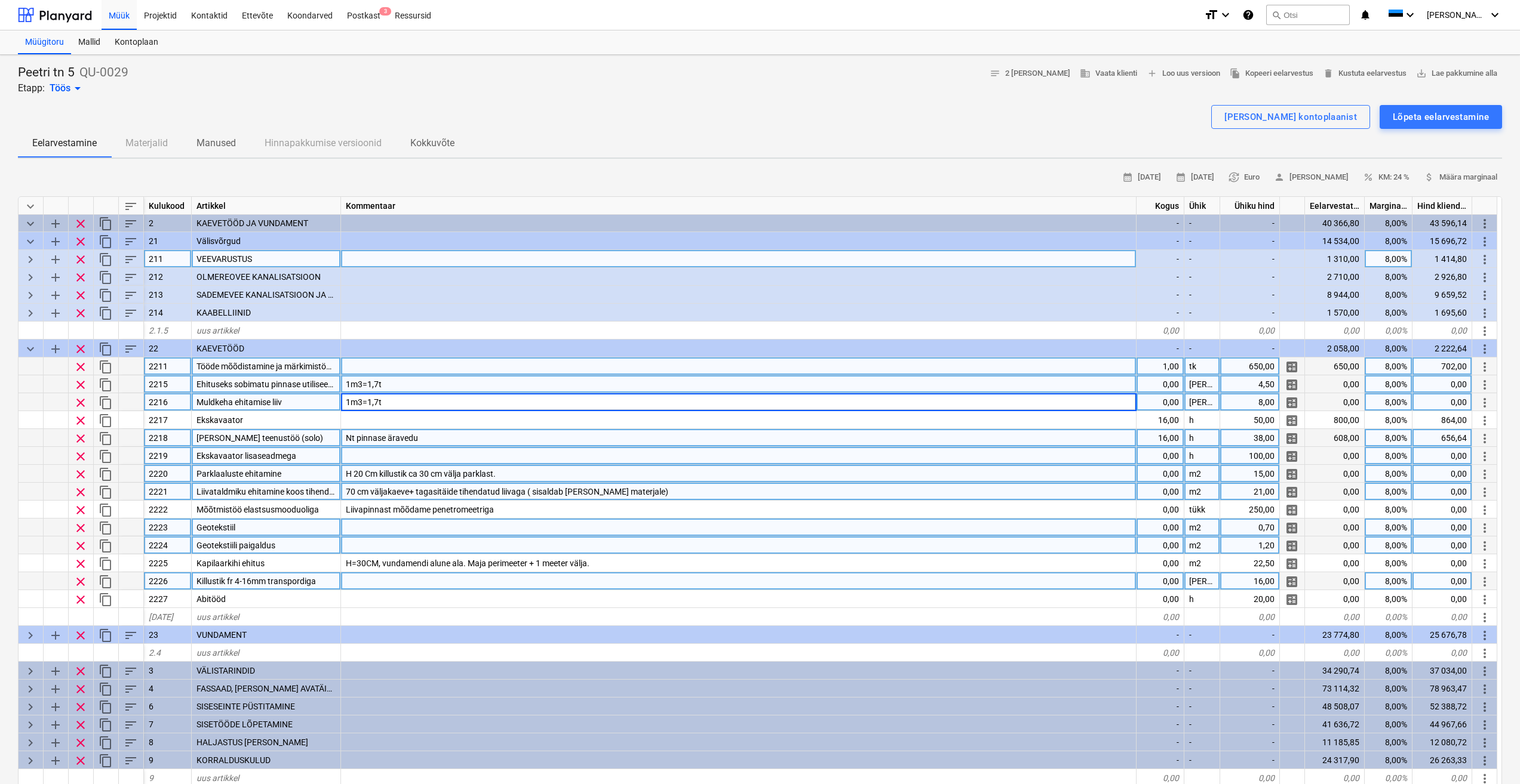
click at [82, 401] on span "clear" at bounding box center [80, 402] width 15 height 15
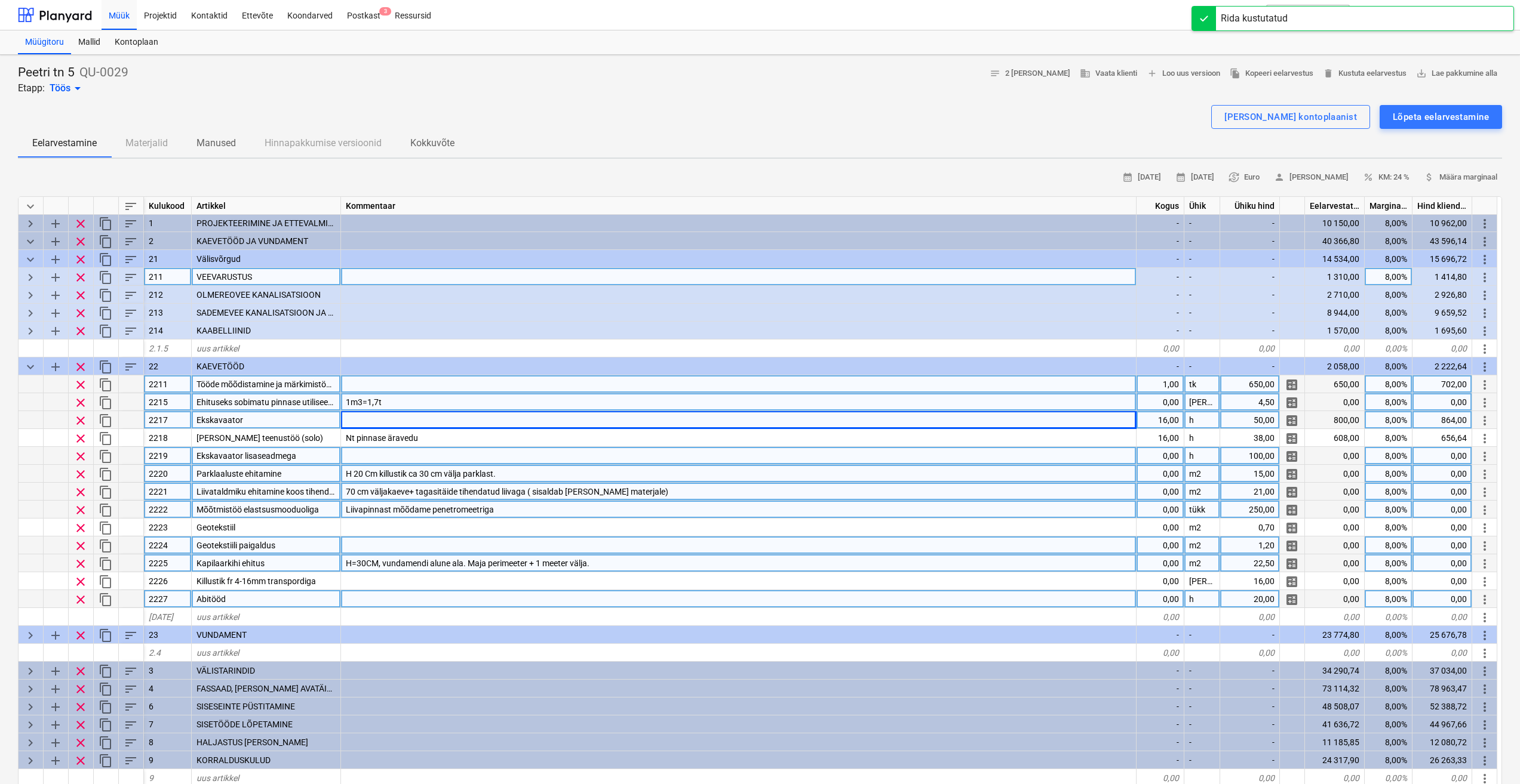
scroll to position [1, 0]
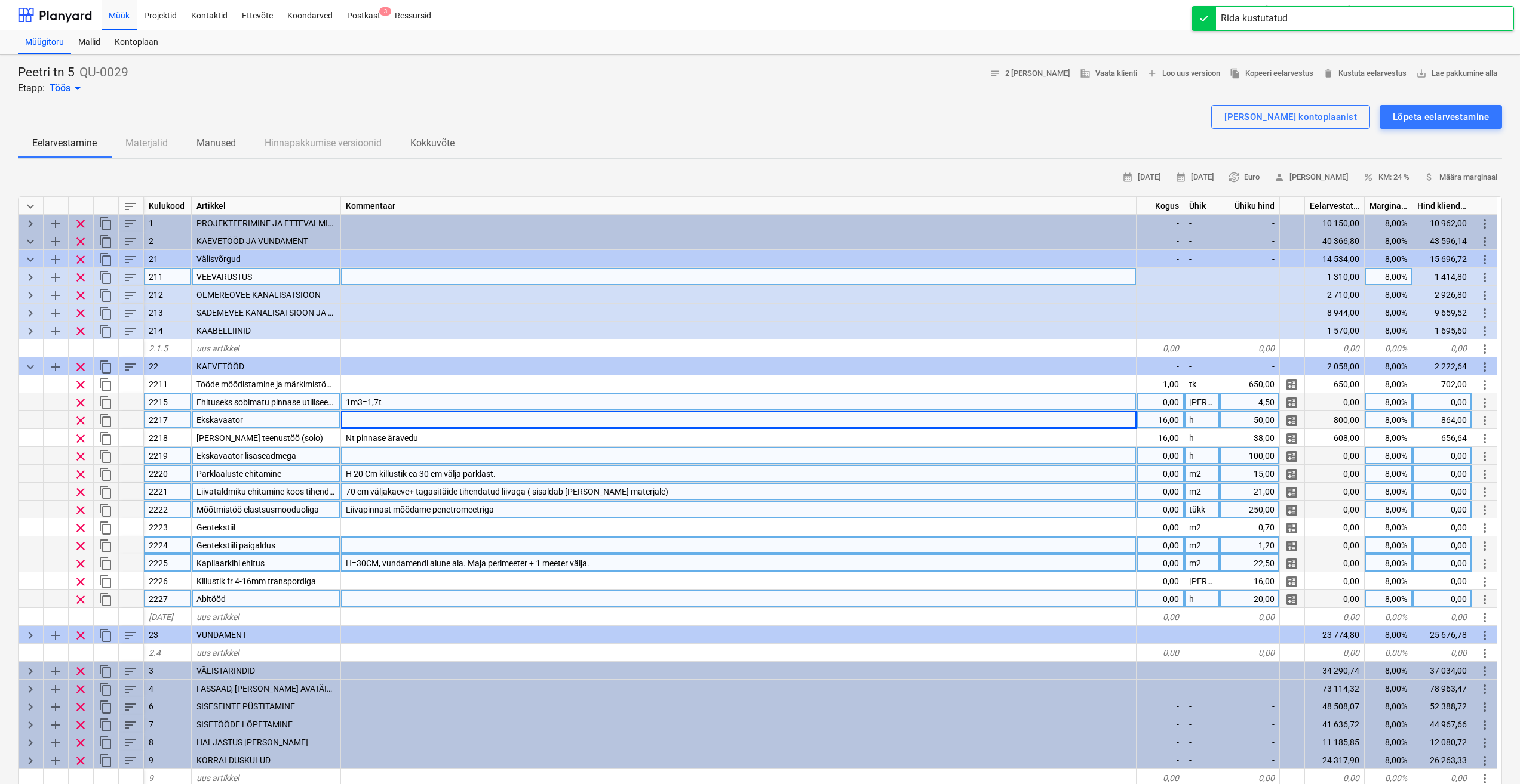
click at [77, 400] on span "clear" at bounding box center [80, 402] width 15 height 15
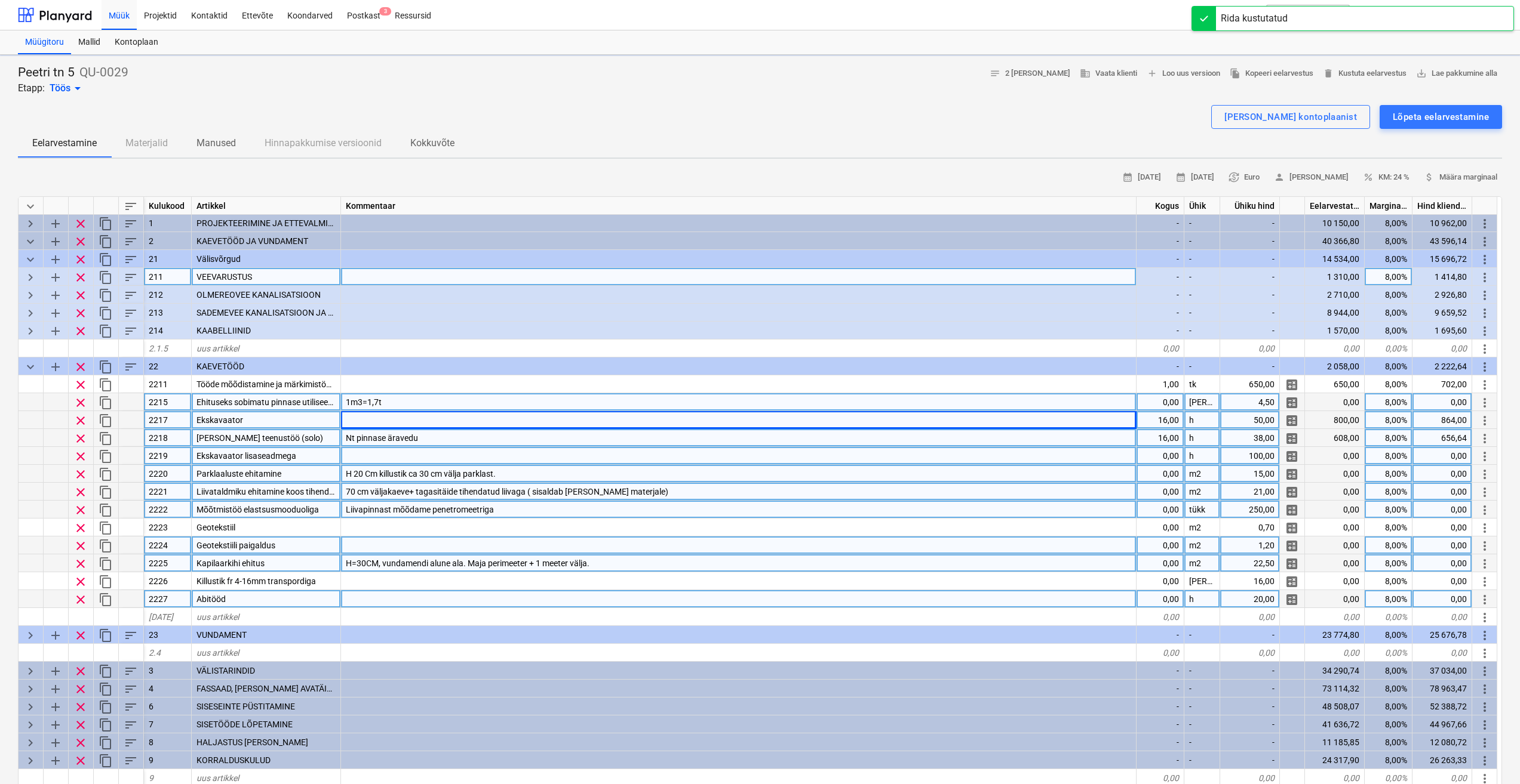
type textarea "x"
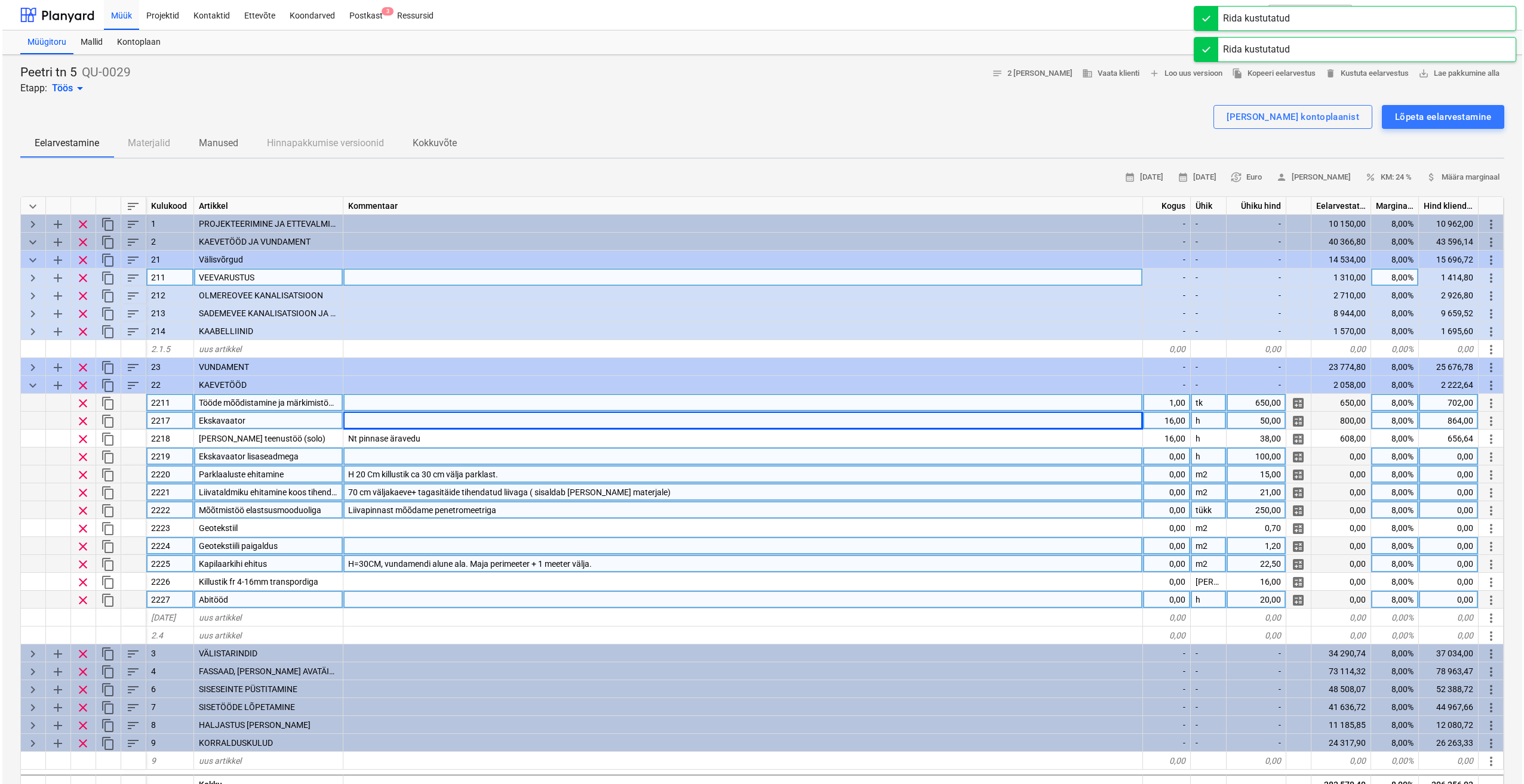
scroll to position [0, 0]
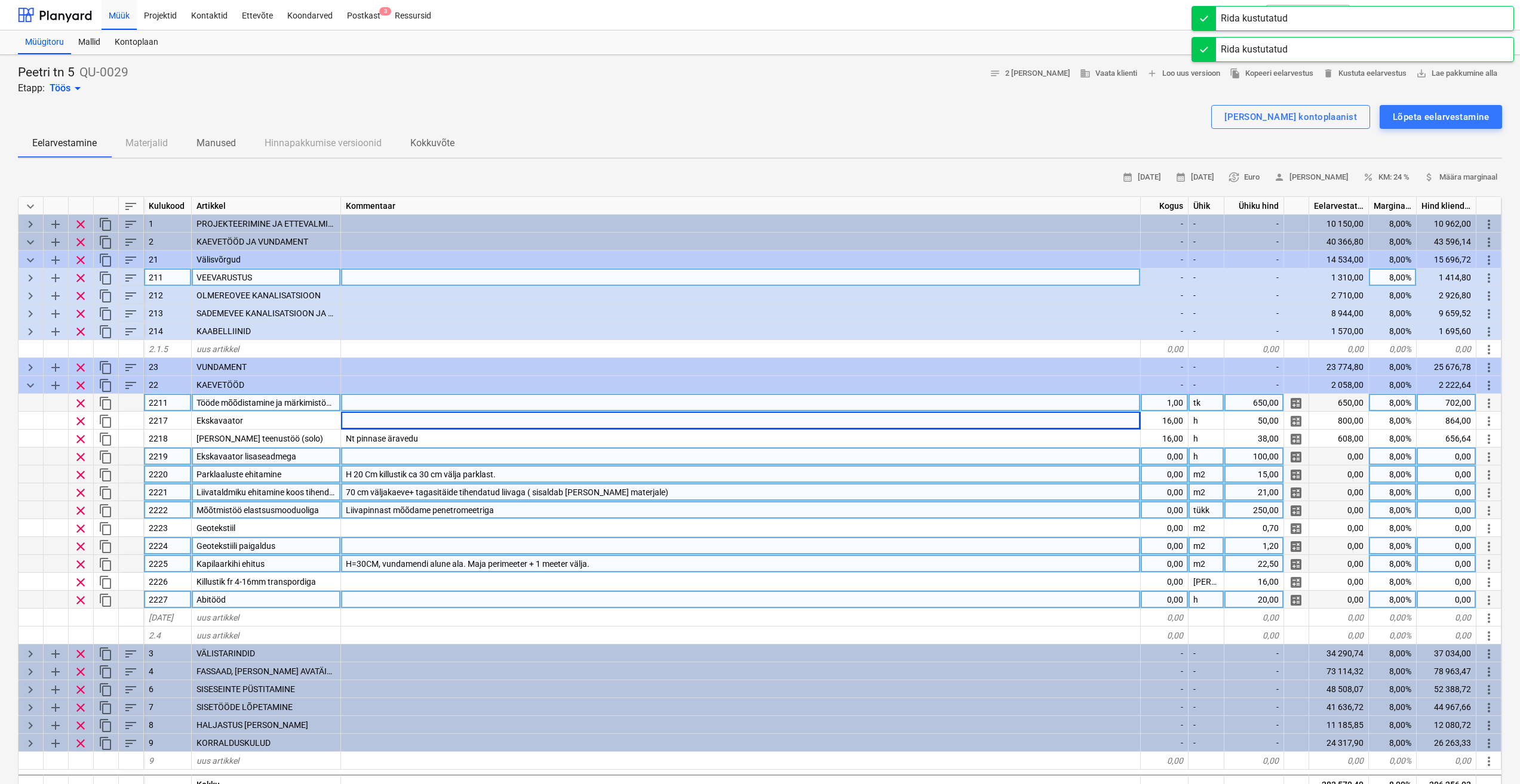
click at [414, 459] on div at bounding box center [741, 456] width 800 height 18
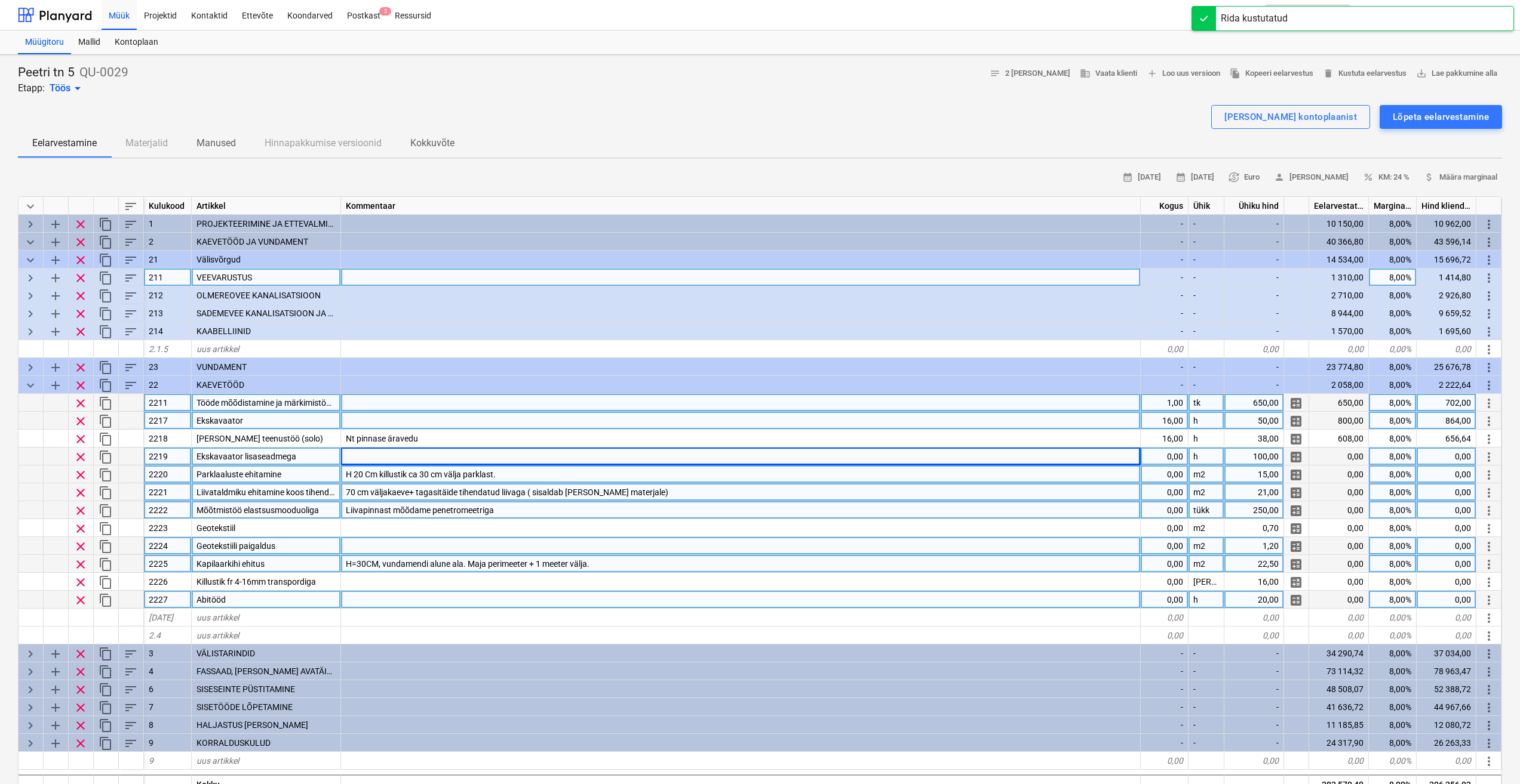
click at [403, 421] on div at bounding box center [741, 420] width 800 height 18
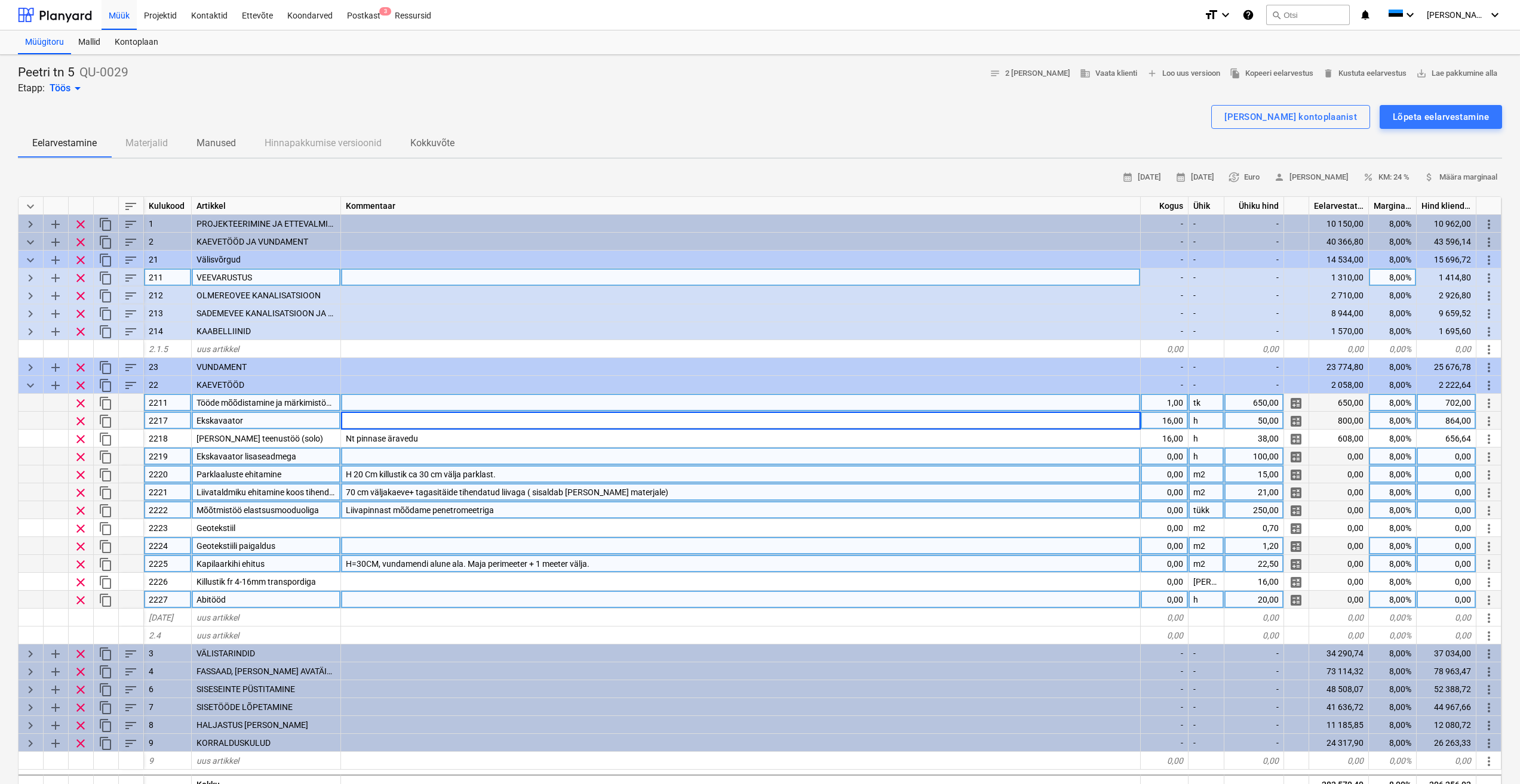
click at [384, 455] on div at bounding box center [741, 456] width 800 height 18
click at [397, 456] on input at bounding box center [740, 456] width 799 height 17
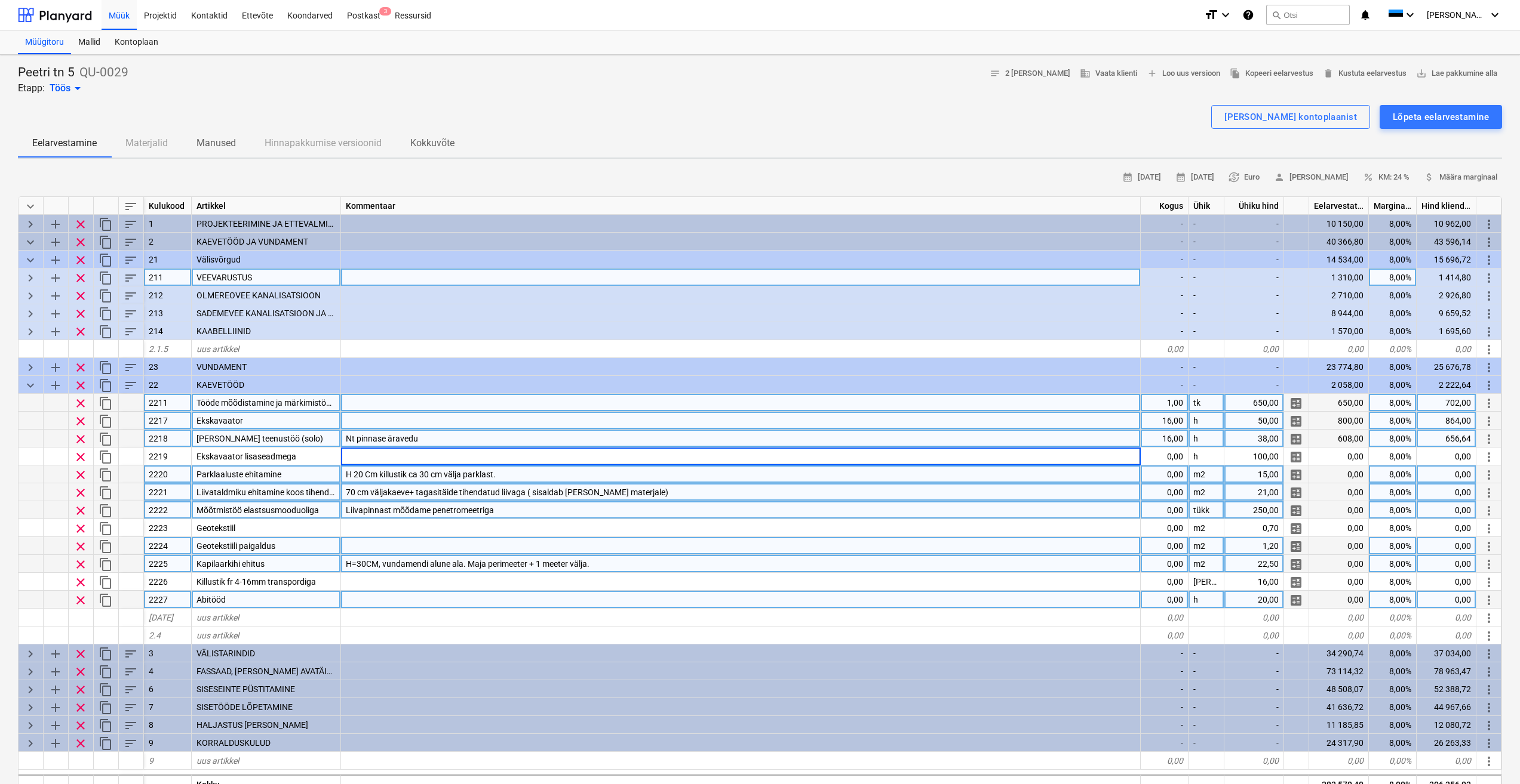
click at [312, 439] on div "[PERSON_NAME] teenustöö (solo)" at bounding box center [266, 438] width 149 height 18
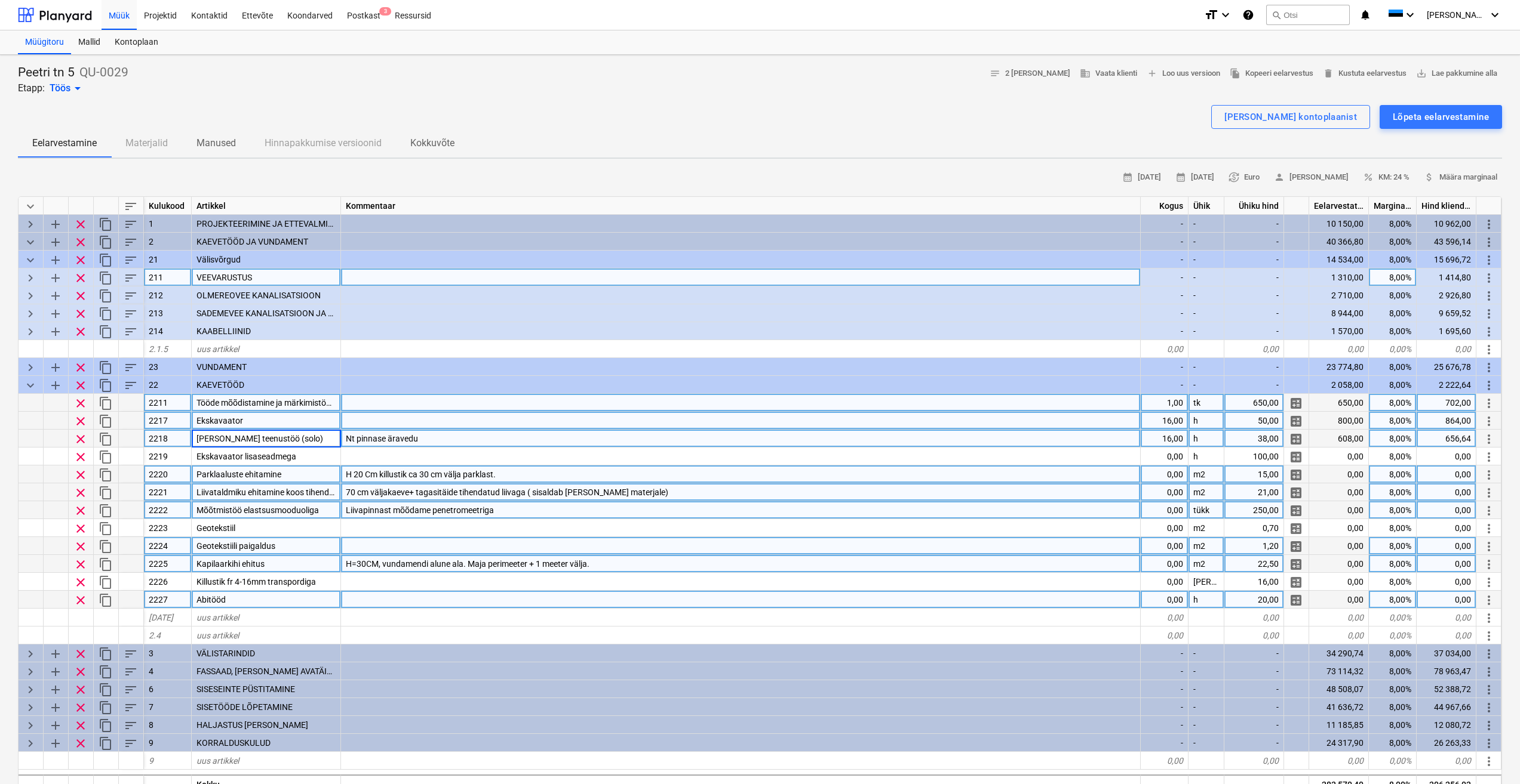
click at [312, 439] on input "[PERSON_NAME] teenustöö (solo)" at bounding box center [266, 438] width 149 height 17
click at [313, 437] on input "[PERSON_NAME] teenustöö (solo)" at bounding box center [266, 438] width 149 height 17
type input "[PERSON_NAME] teenustöö"
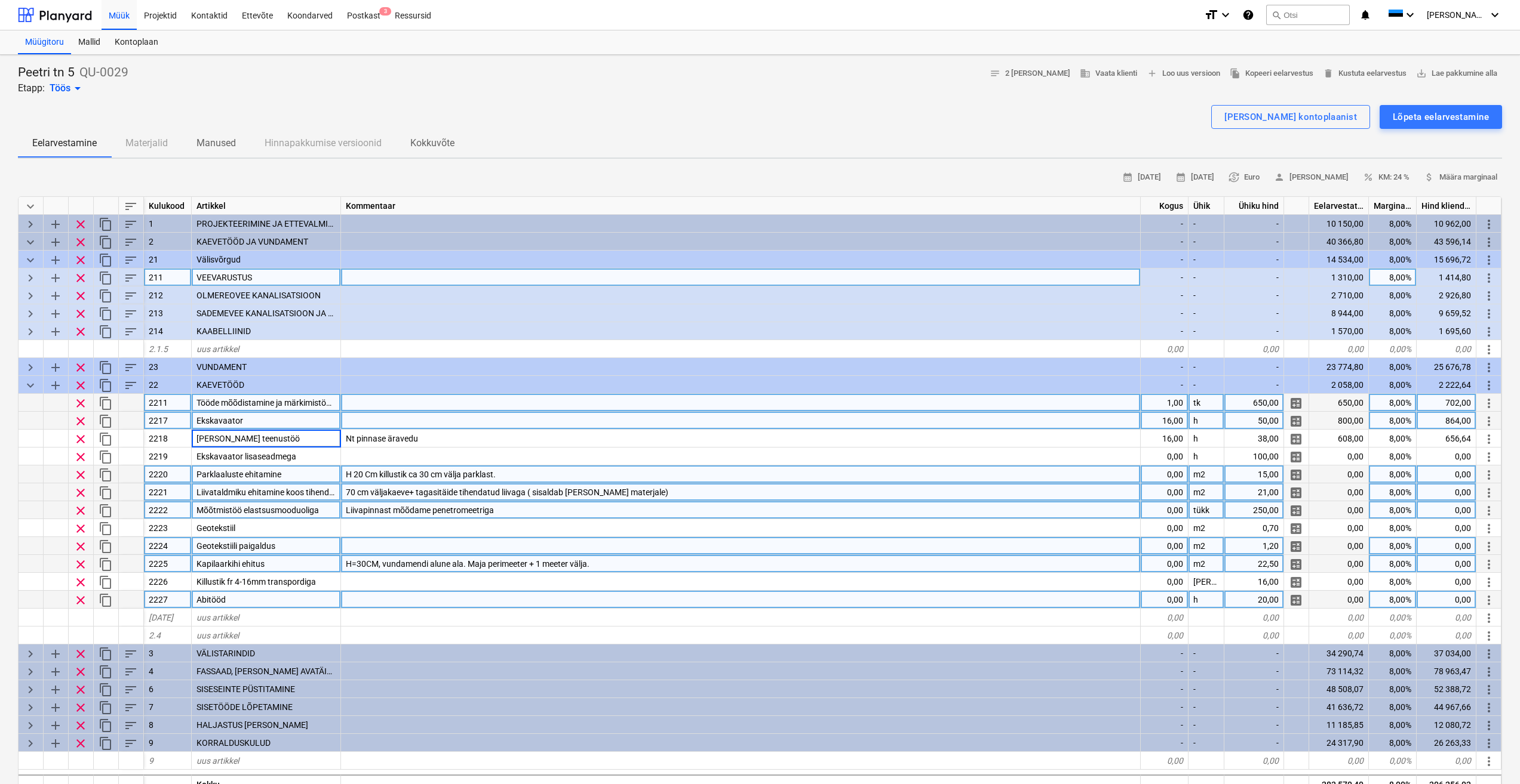
click at [464, 467] on div "H 20 Cm killustik ca 30 cm välja parklast." at bounding box center [741, 474] width 800 height 18
type textarea "x"
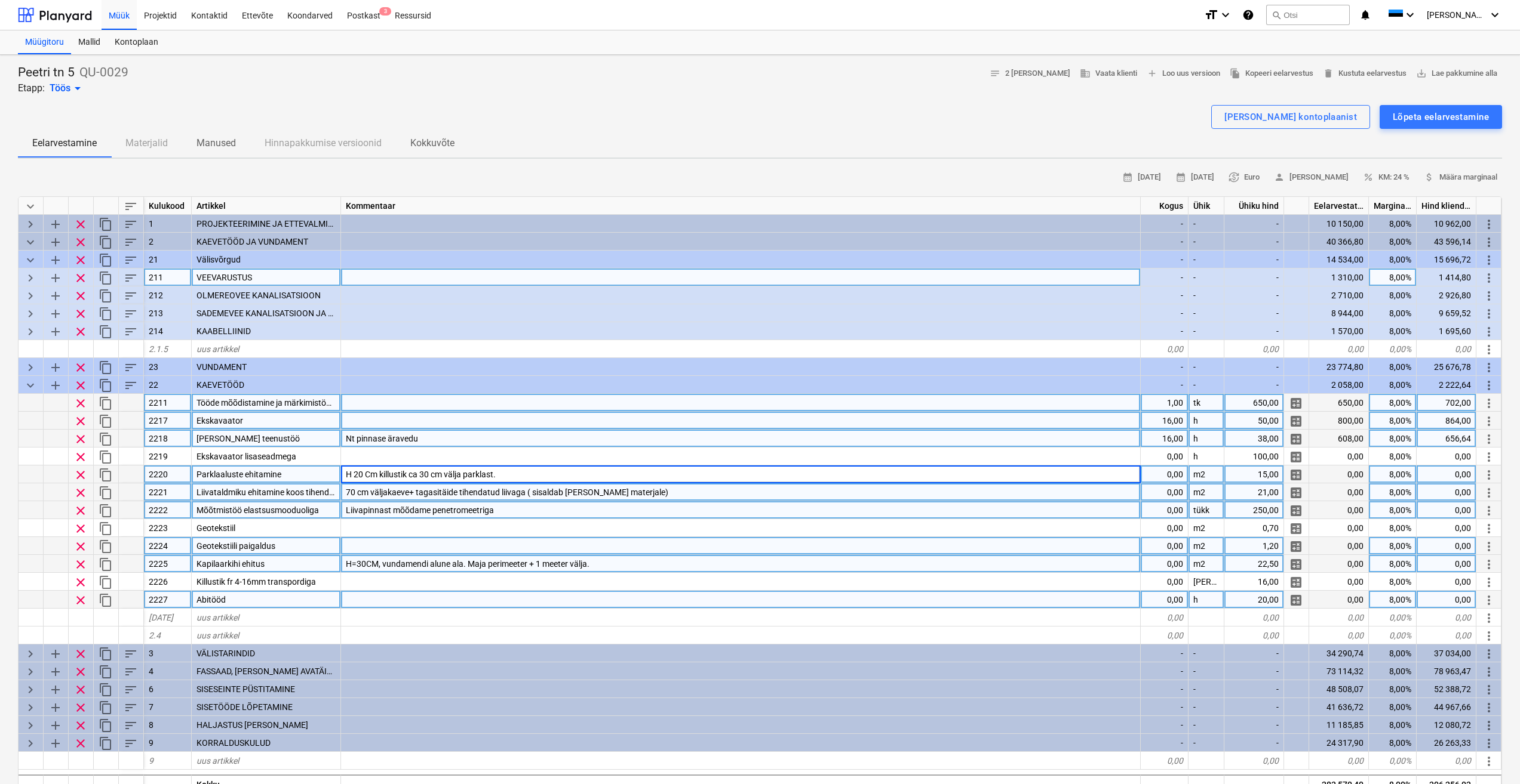
click at [1257, 441] on div "38,00" at bounding box center [1255, 438] width 60 height 18
type input "50"
click at [707, 101] on div at bounding box center [760, 100] width 1484 height 9
click at [402, 403] on div at bounding box center [741, 402] width 800 height 18
click at [404, 406] on input at bounding box center [740, 402] width 799 height 17
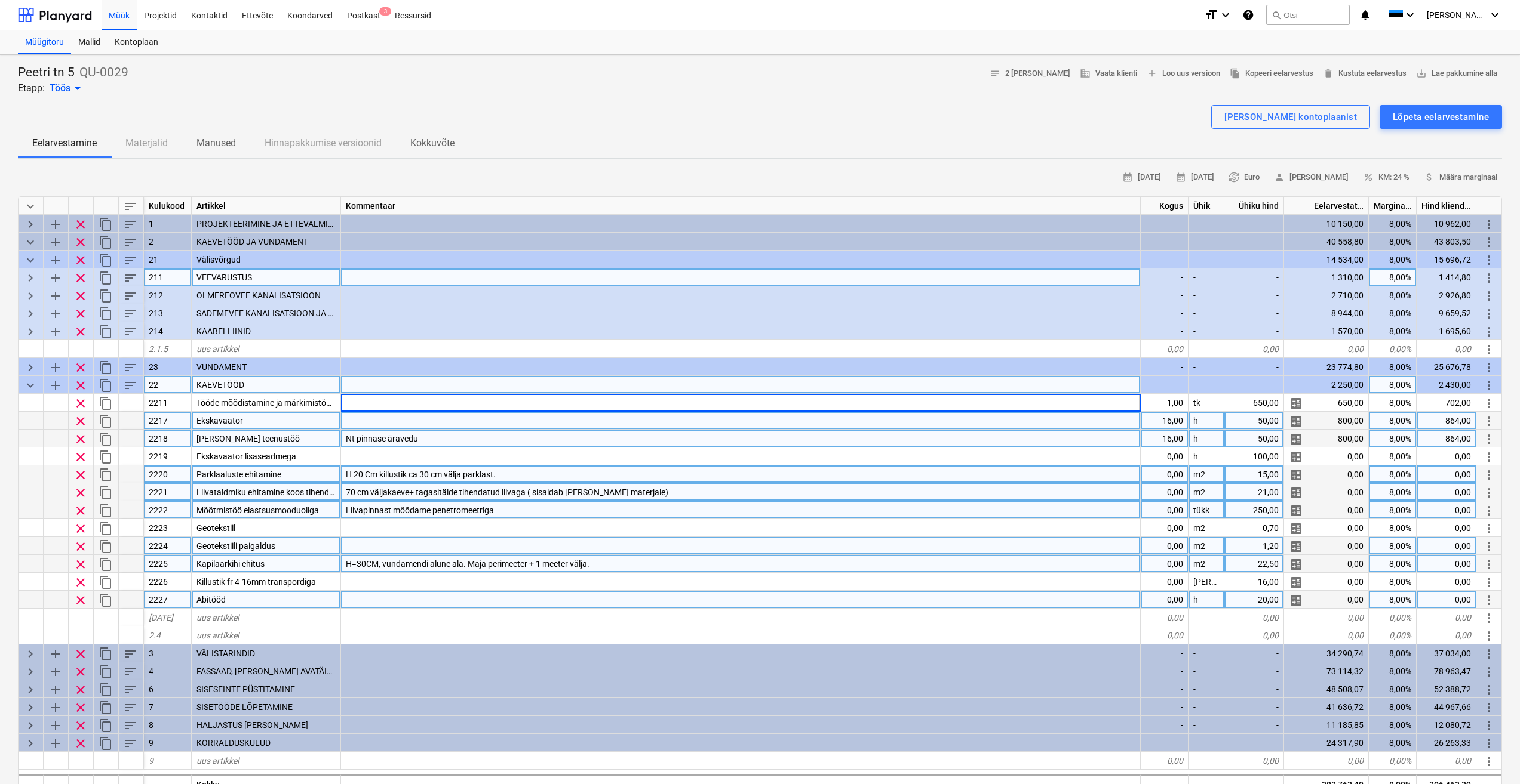
click at [1488, 389] on span "more_vert" at bounding box center [1488, 385] width 15 height 15
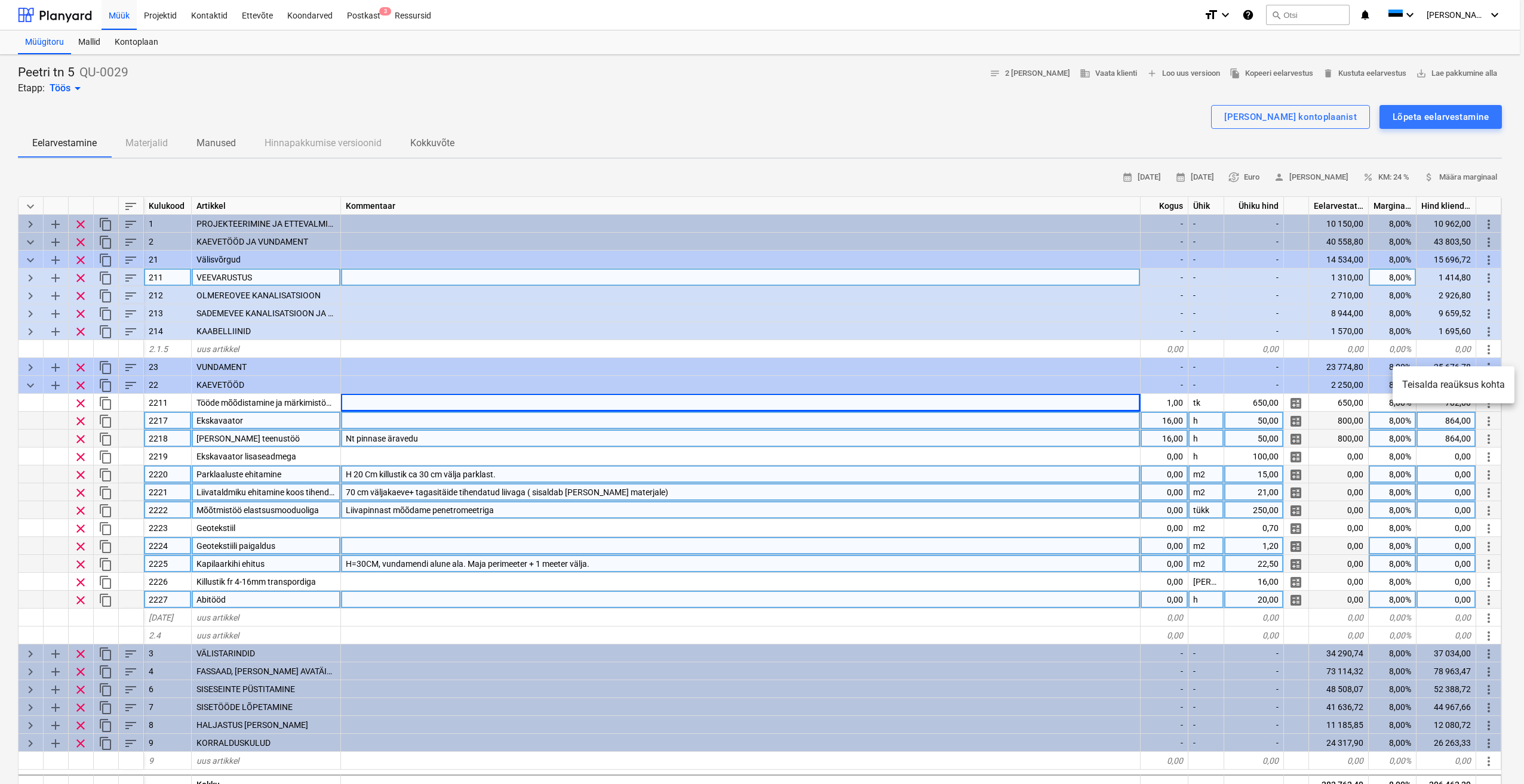
click at [1474, 382] on li "Teisalda reaüksus kohta" at bounding box center [1453, 385] width 122 height 27
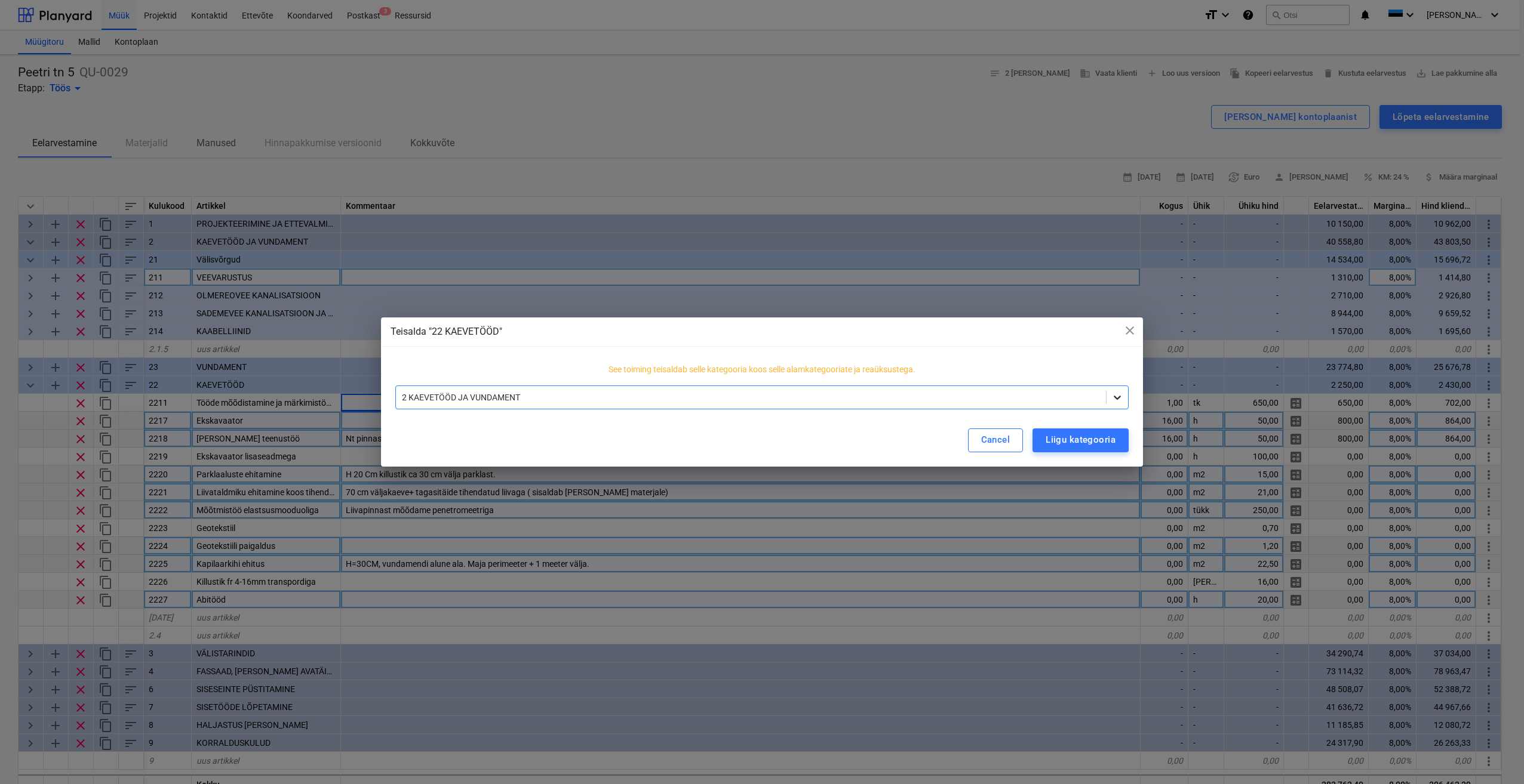
click at [1122, 400] on icon at bounding box center [1117, 397] width 12 height 12
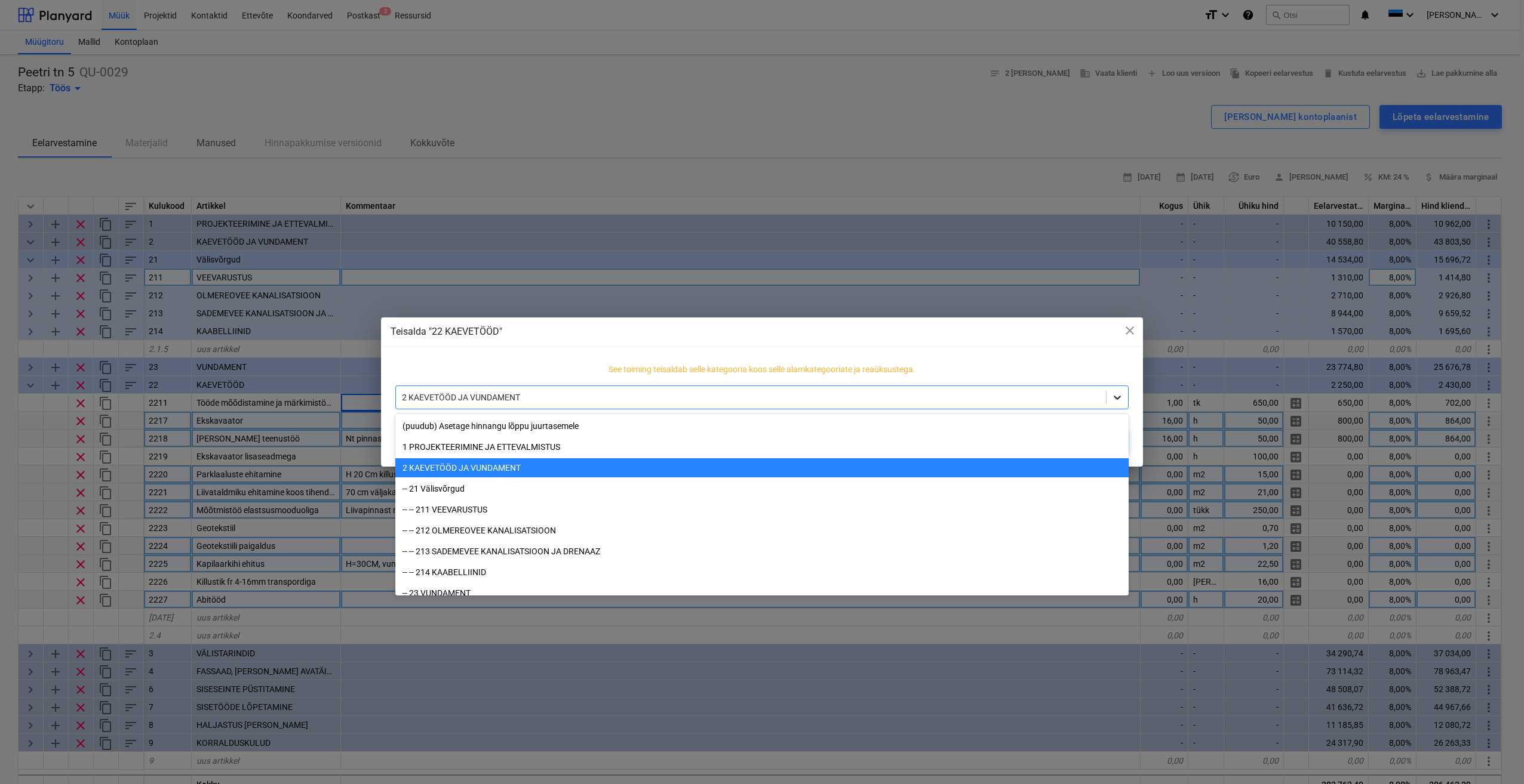
scroll to position [42, 0]
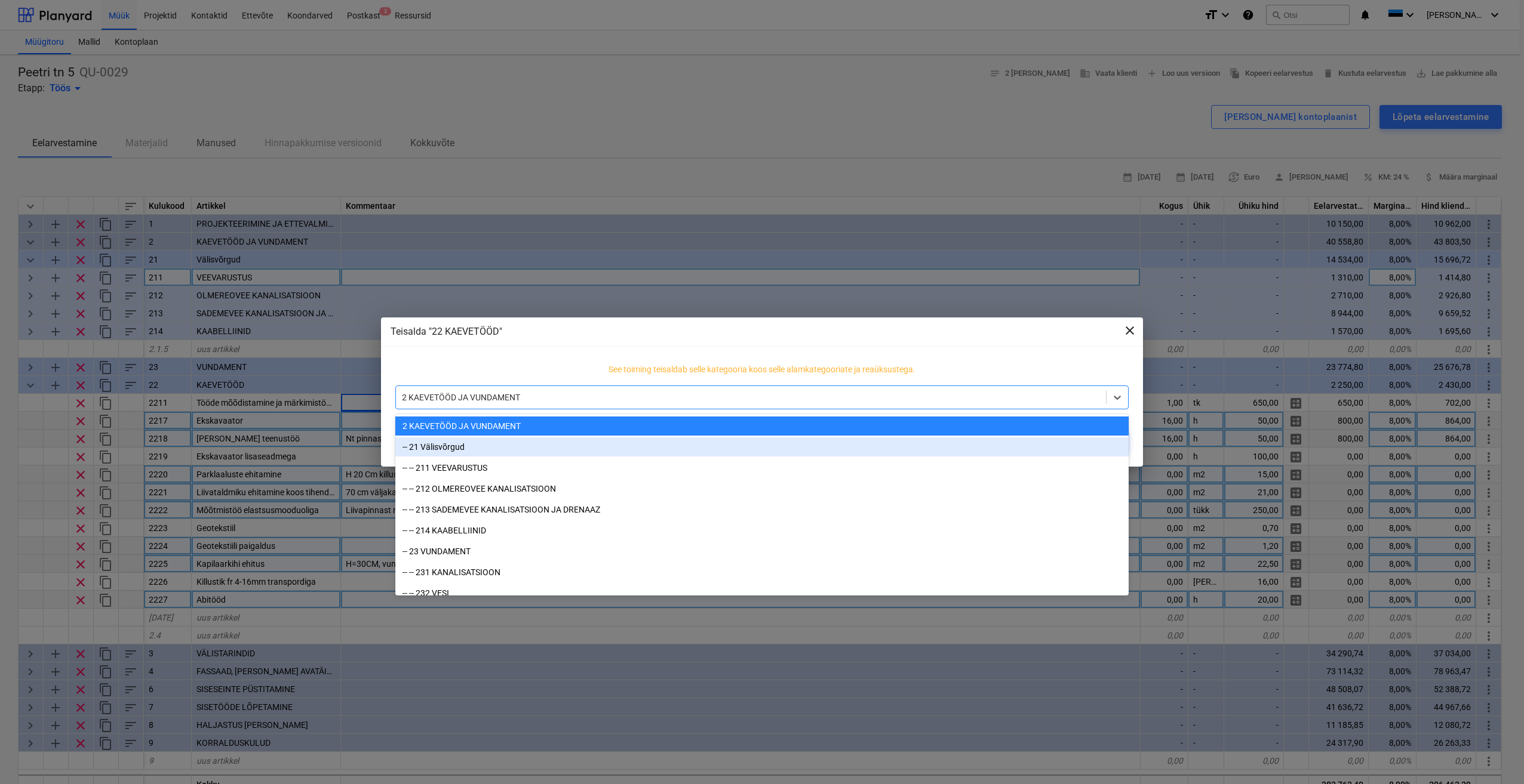
click at [1127, 327] on span "close" at bounding box center [1129, 330] width 15 height 15
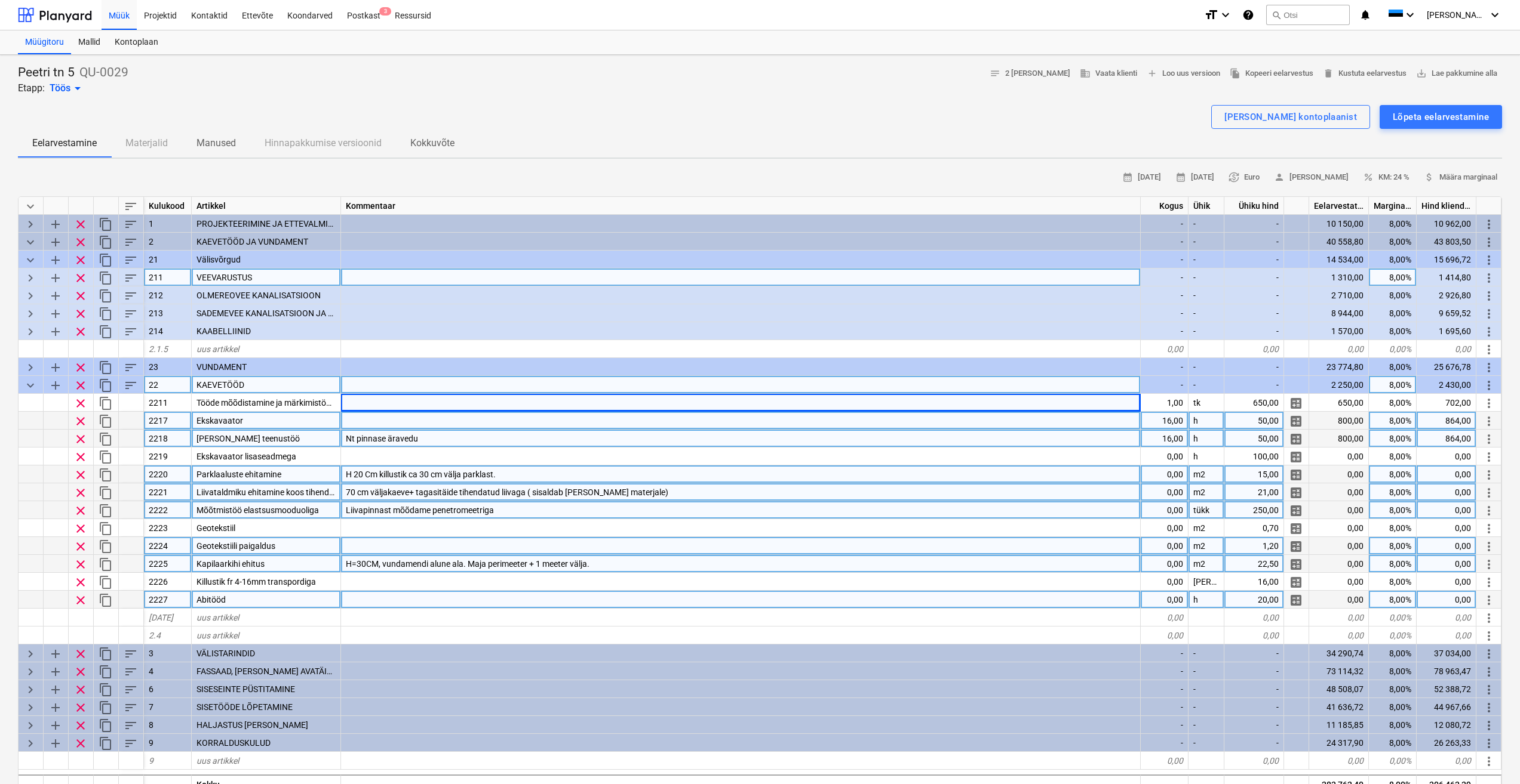
click at [131, 383] on span "sort" at bounding box center [130, 385] width 15 height 15
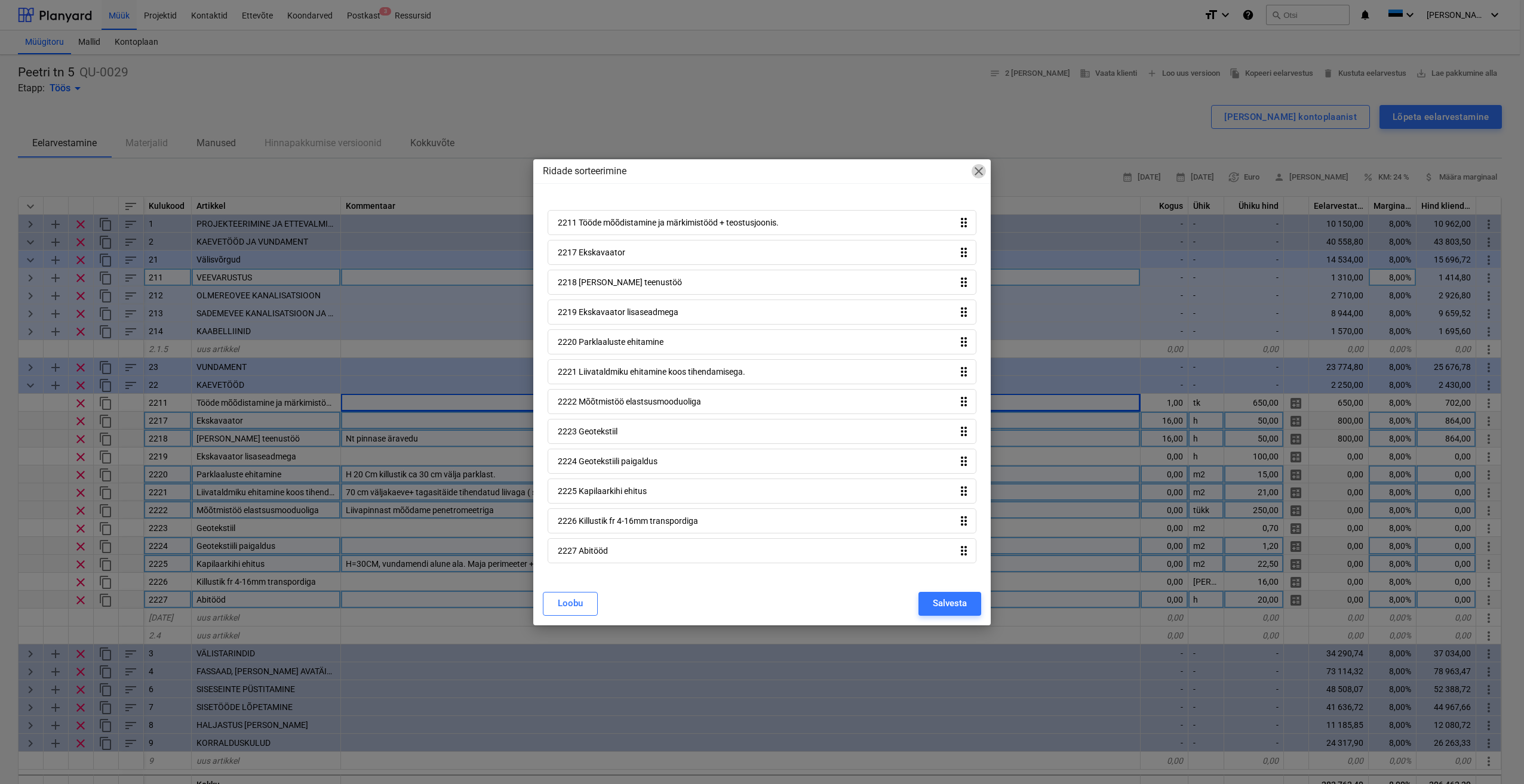
click at [983, 175] on span "close" at bounding box center [979, 171] width 15 height 15
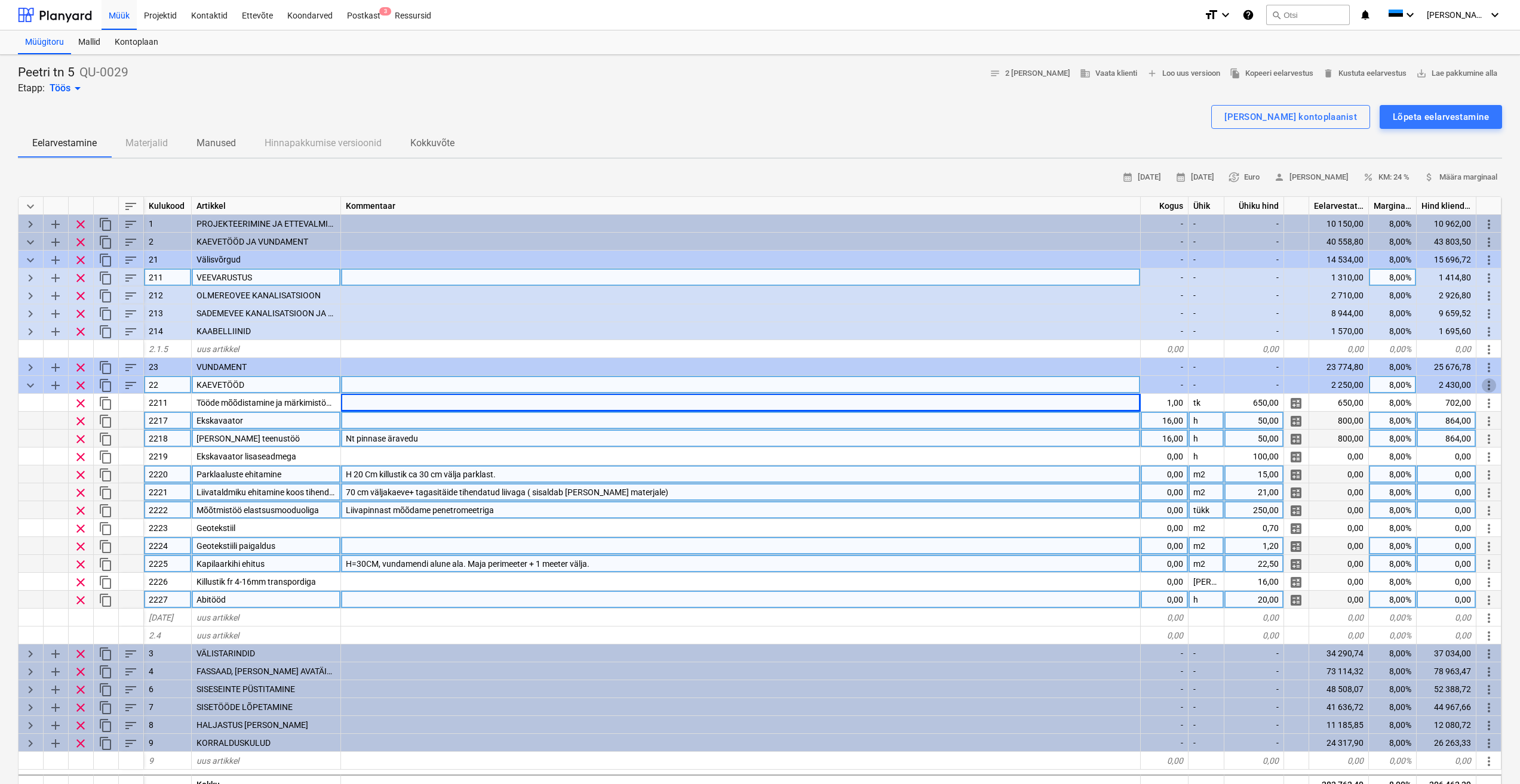
click at [1488, 385] on span "more_vert" at bounding box center [1488, 385] width 15 height 15
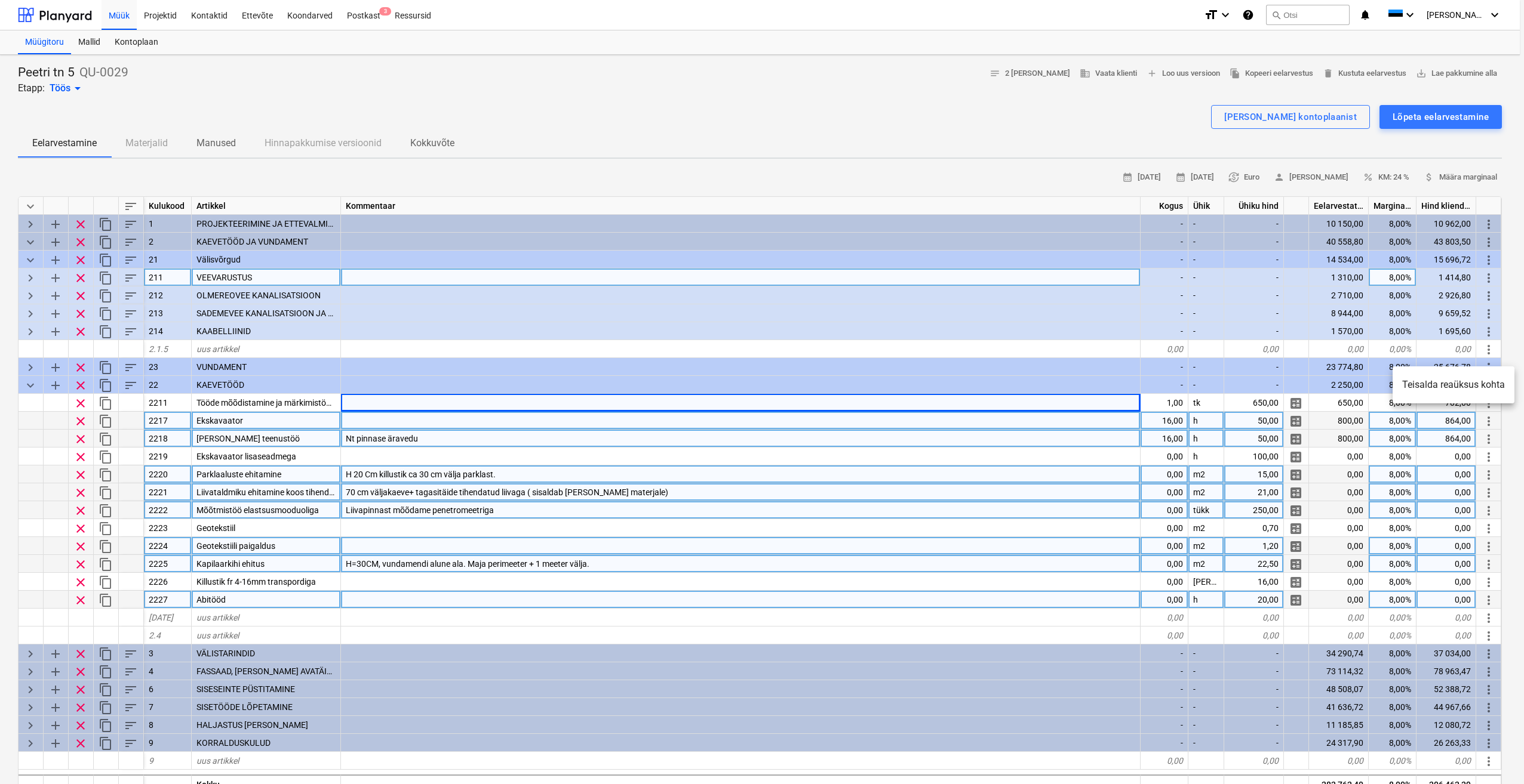
click at [1429, 379] on li "Teisalda reaüksus kohta" at bounding box center [1453, 385] width 122 height 27
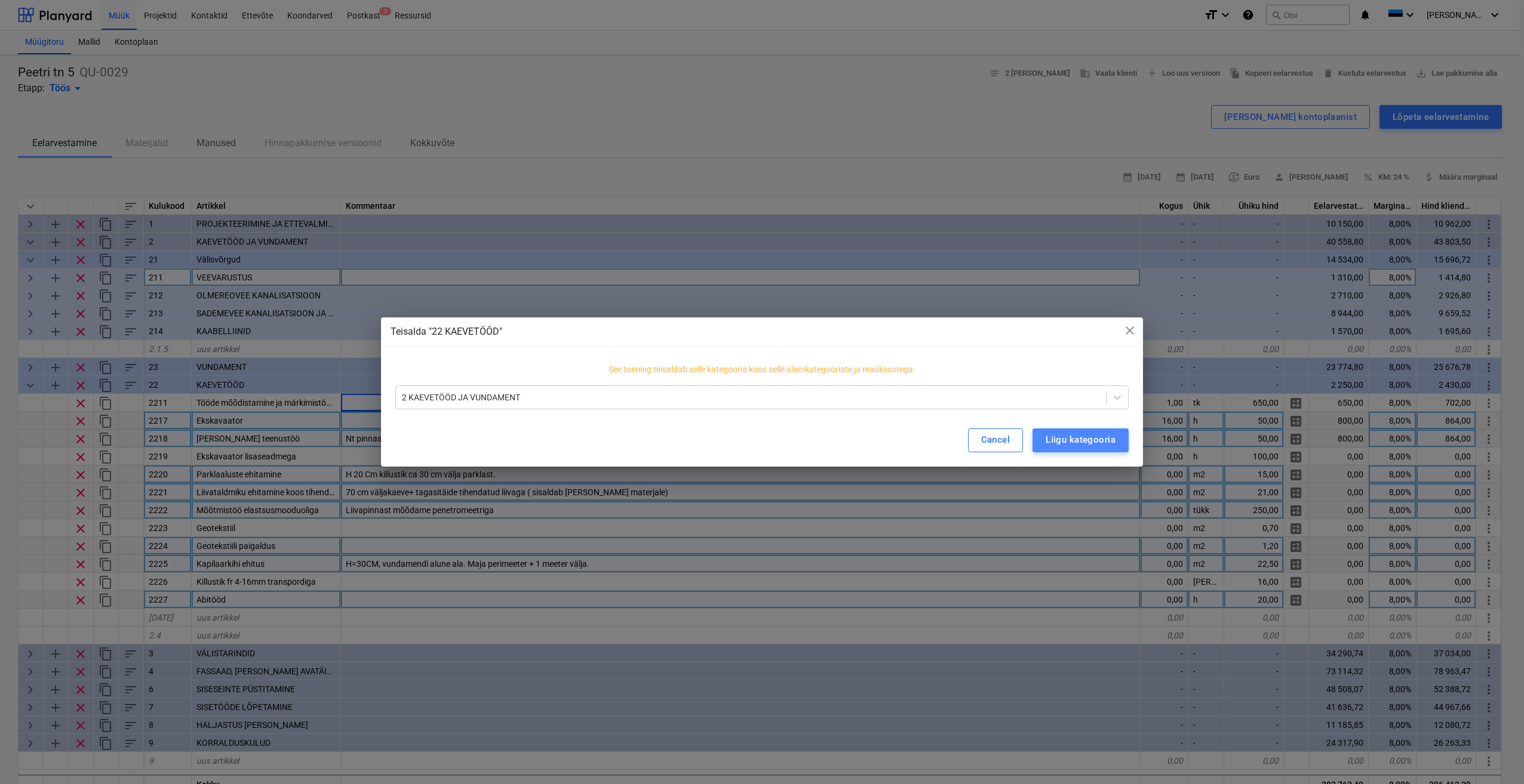
click at [1084, 439] on div "Liigu kategooria" at bounding box center [1080, 440] width 70 height 15
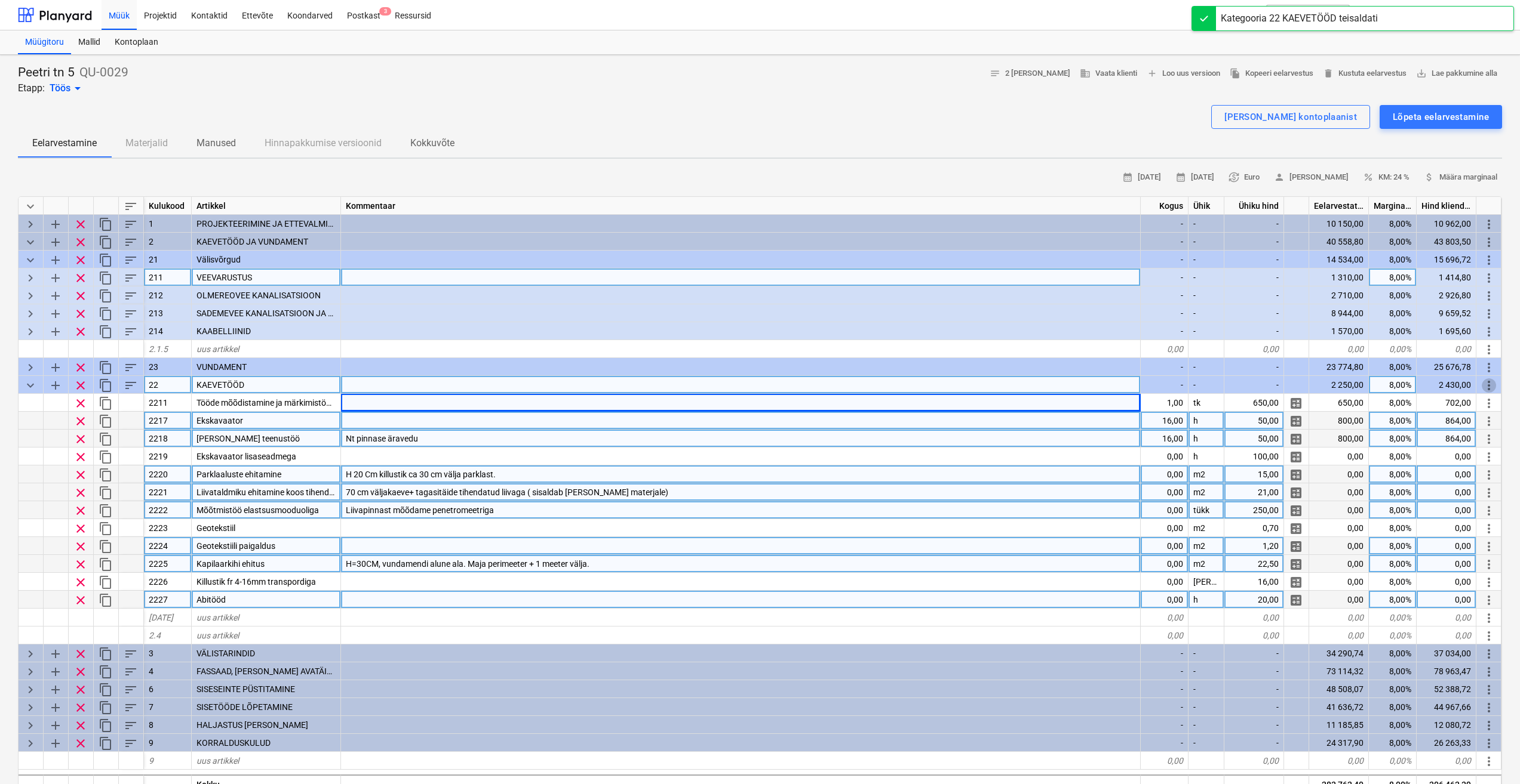
click at [1487, 383] on span "more_vert" at bounding box center [1488, 385] width 15 height 15
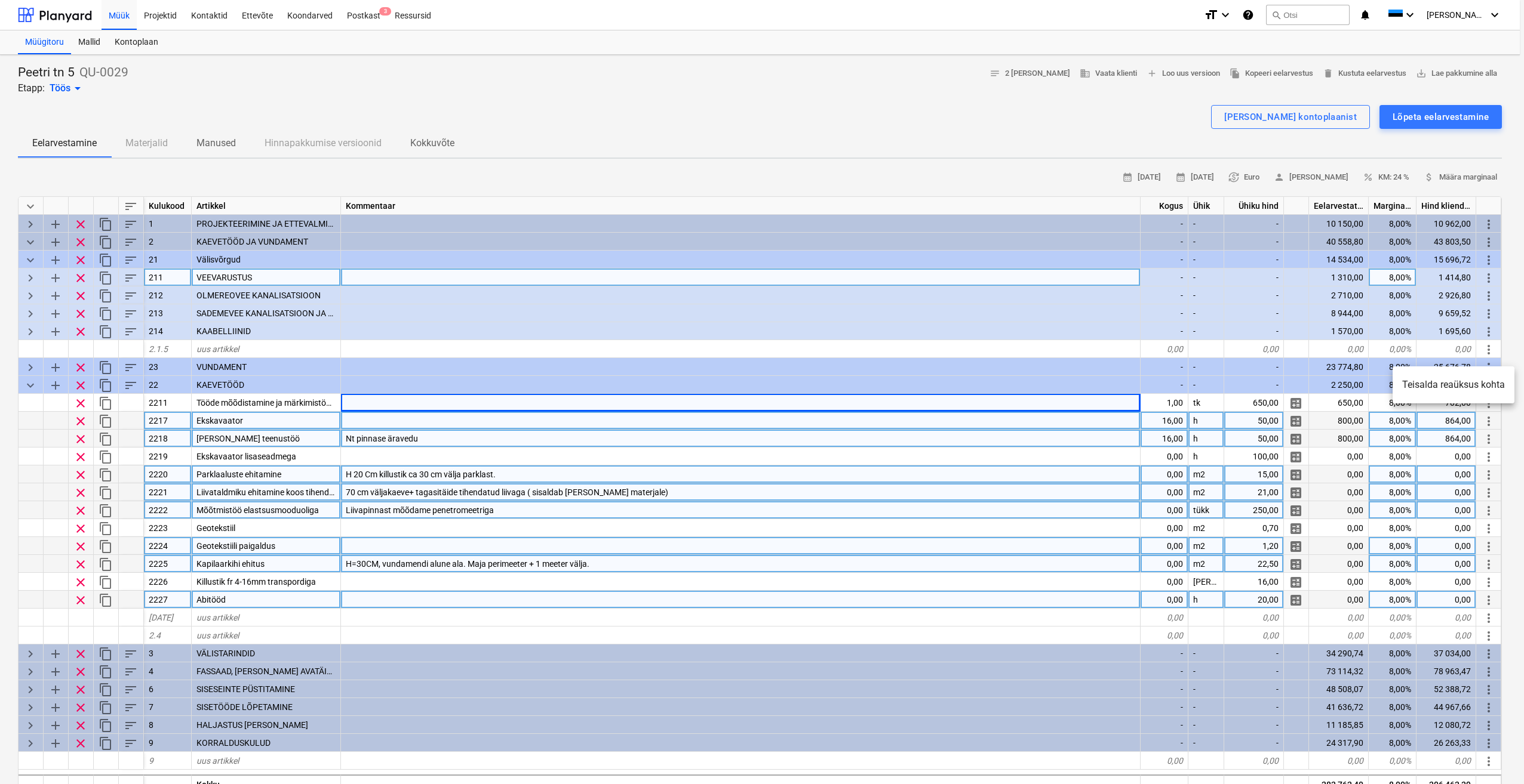
click at [1432, 383] on li "Teisalda reaüksus kohta" at bounding box center [1453, 385] width 122 height 27
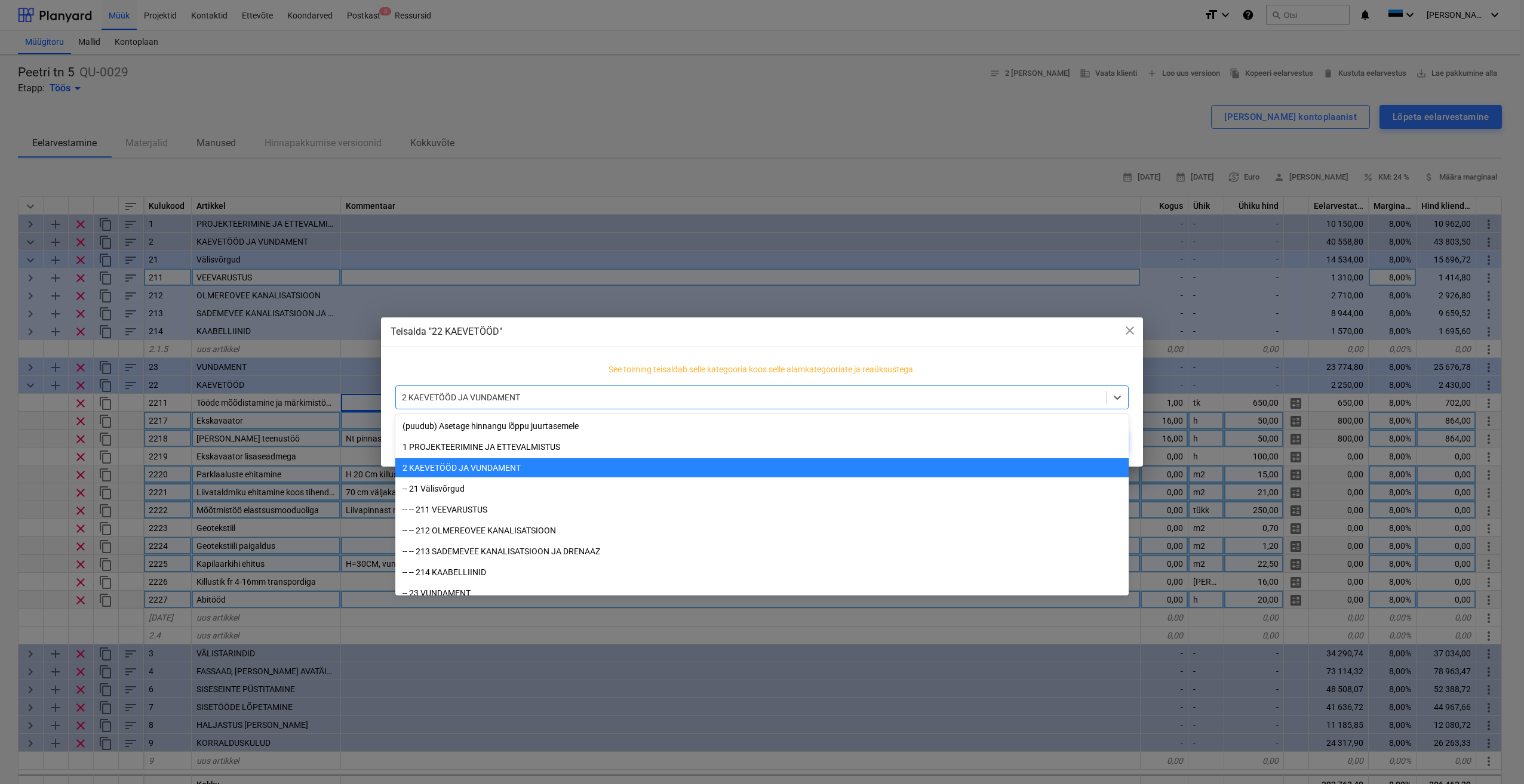
click at [774, 395] on div at bounding box center [750, 397] width 698 height 12
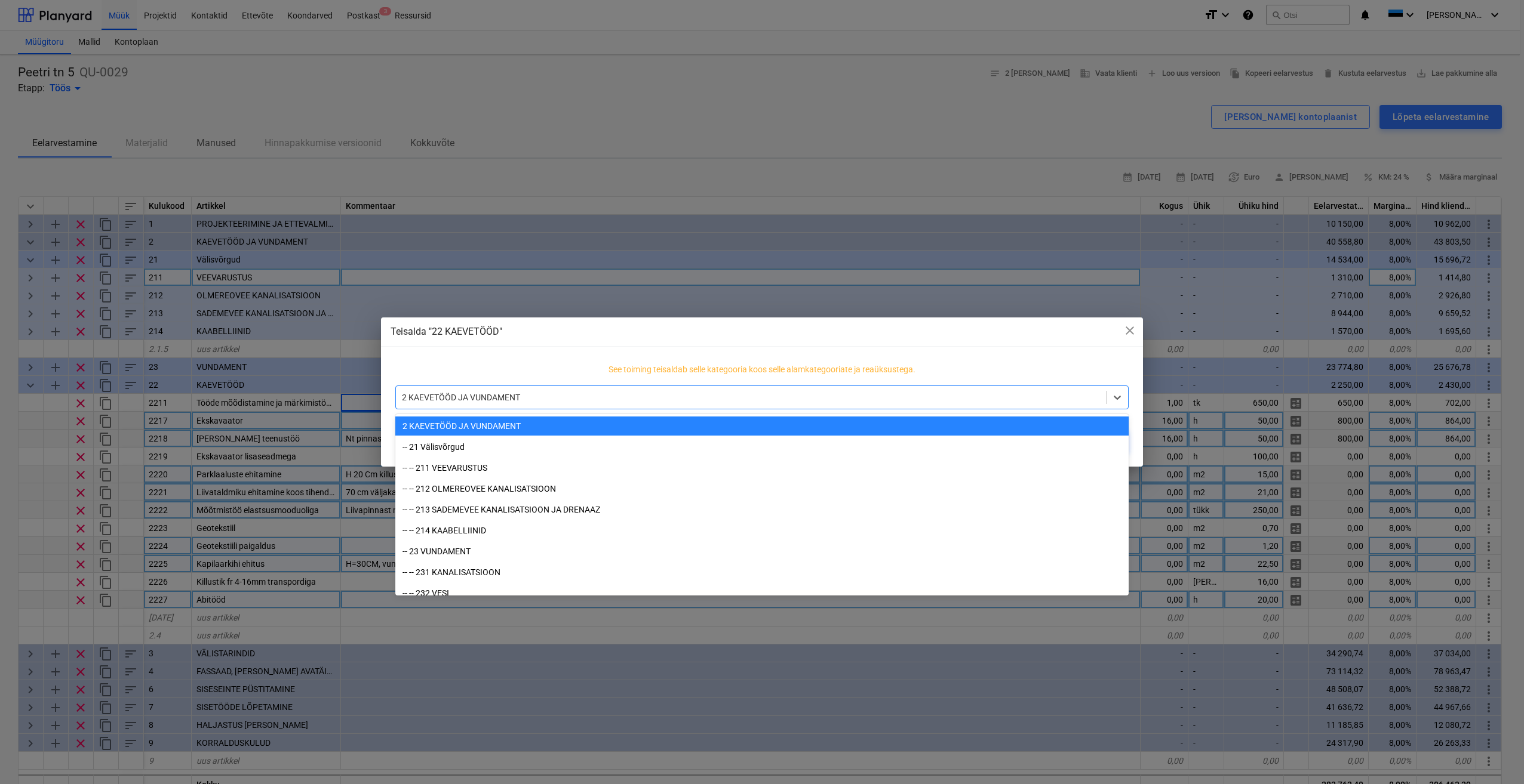
click at [490, 424] on div "2 KAEVETÖÖD JA VUNDAMENT" at bounding box center [762, 426] width 733 height 19
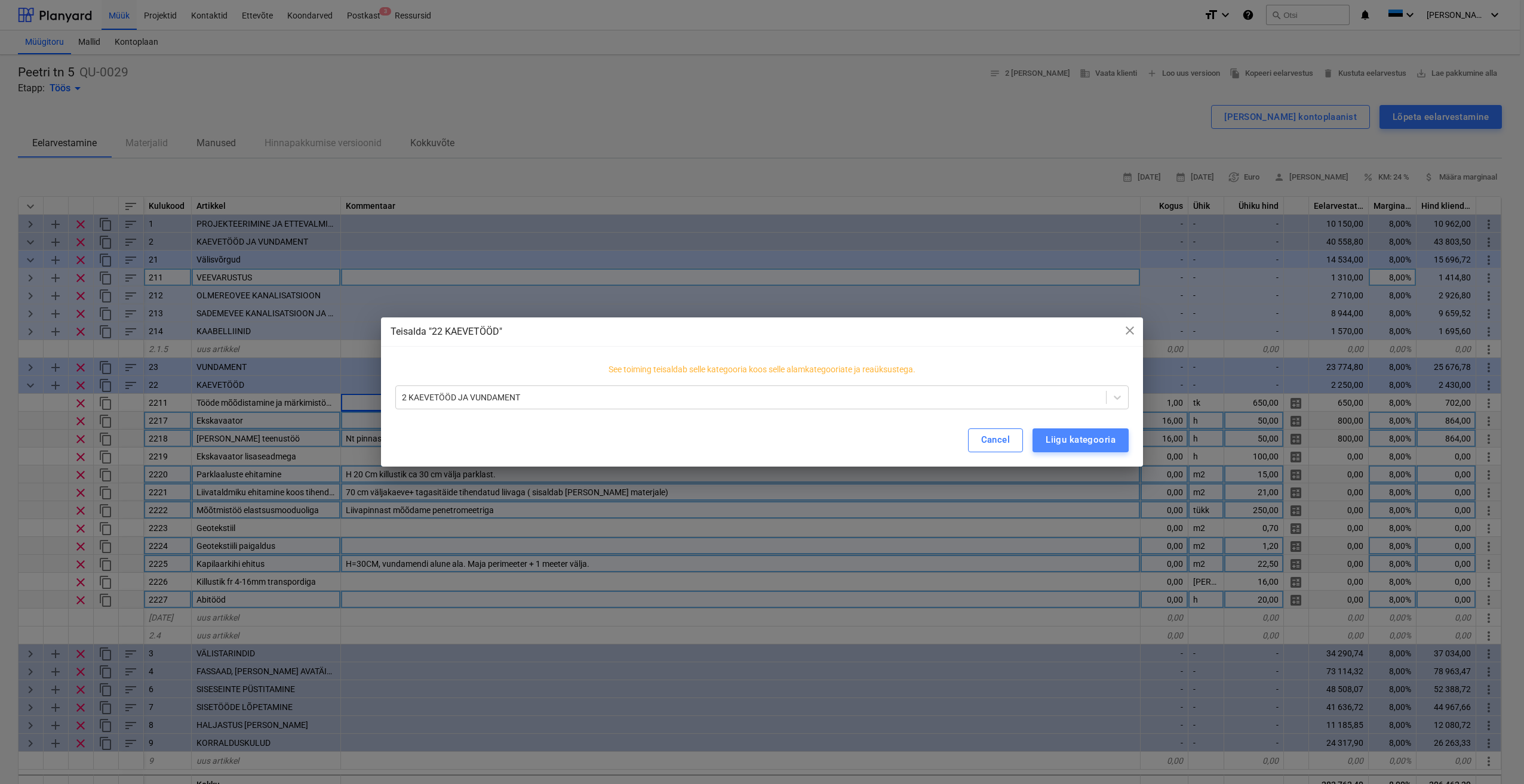
click at [1082, 443] on div "Liigu kategooria" at bounding box center [1080, 440] width 70 height 15
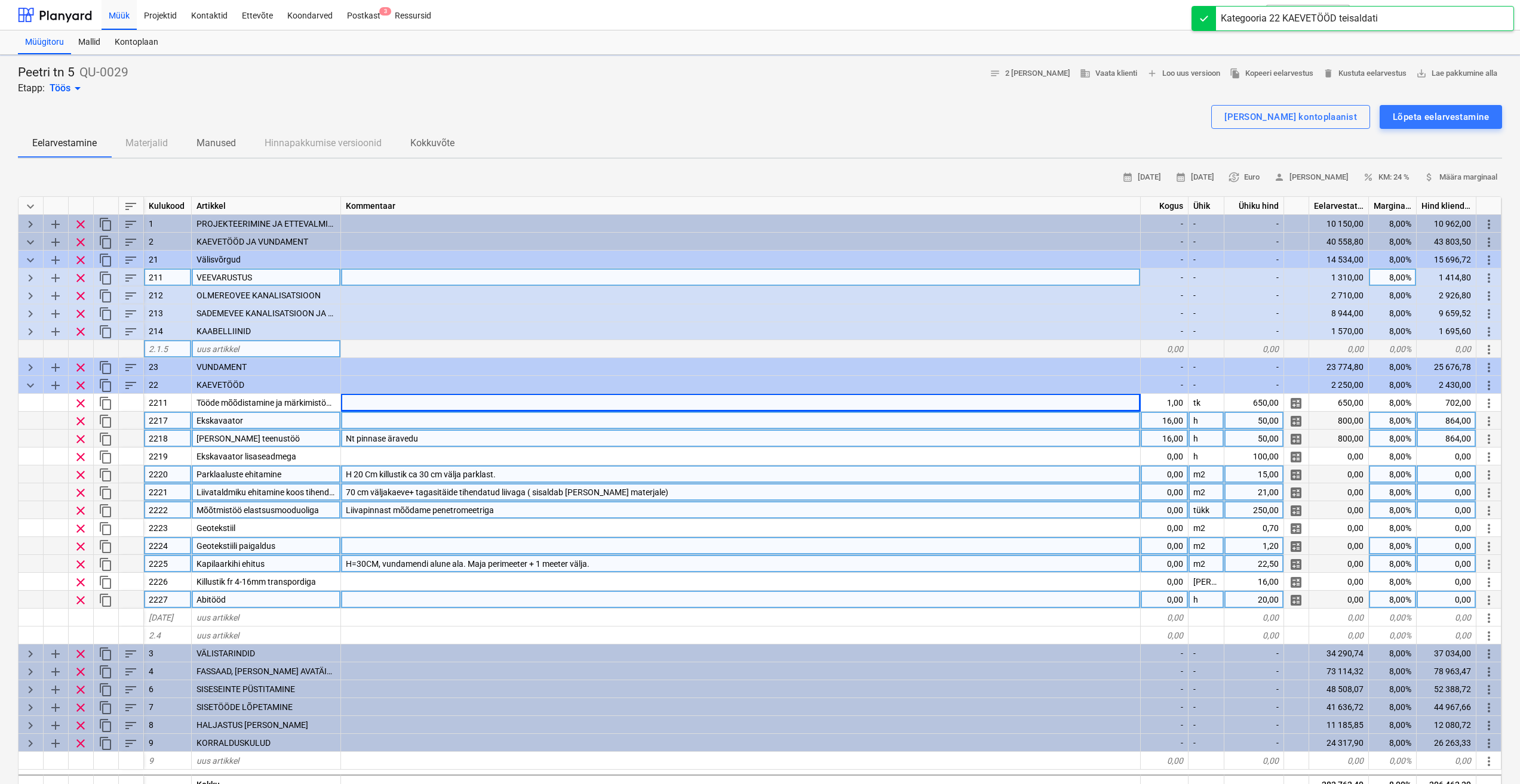
type textarea "x"
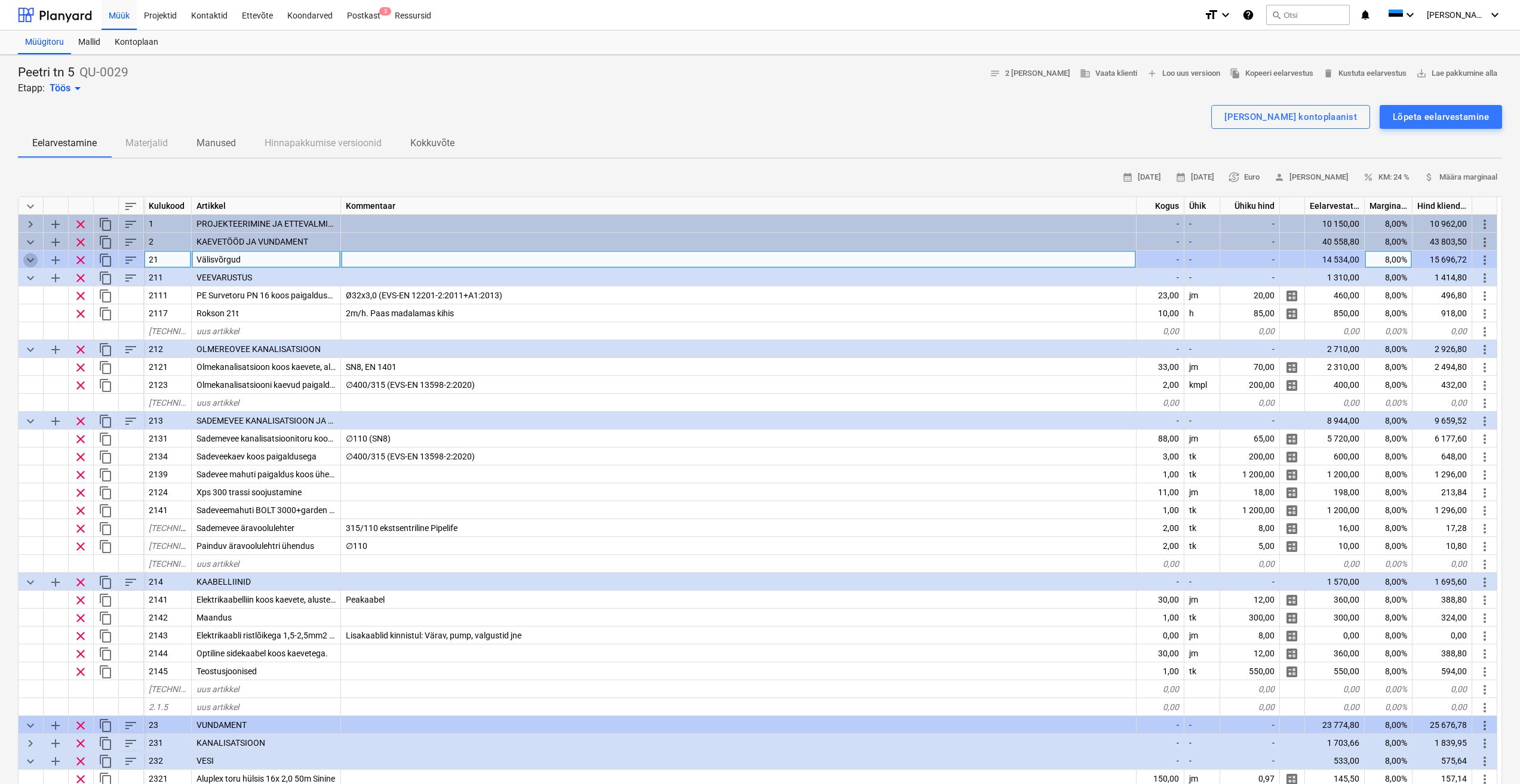
click at [27, 259] on span "keyboard_arrow_down" at bounding box center [30, 260] width 15 height 15
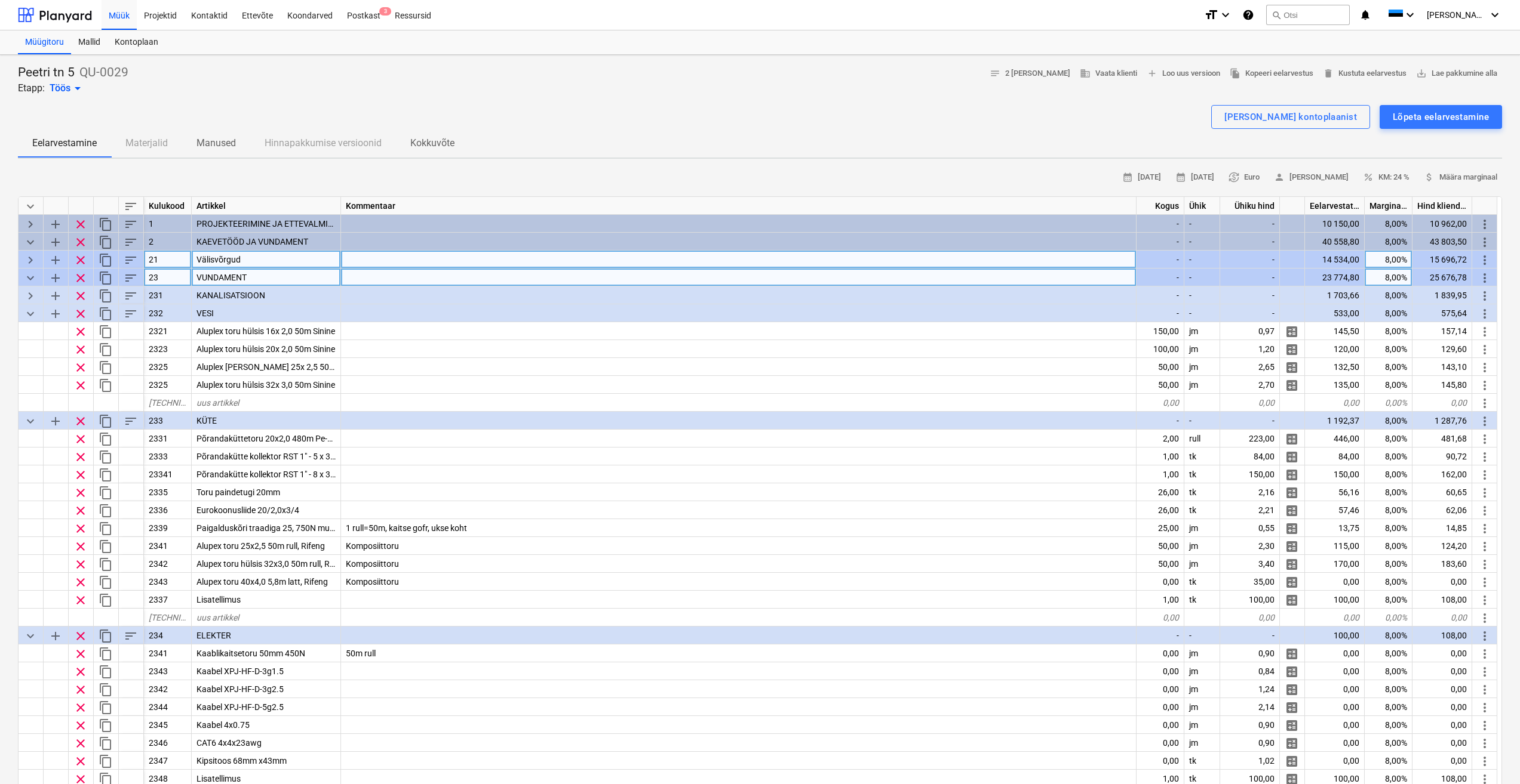
click at [29, 280] on span "keyboard_arrow_down" at bounding box center [30, 278] width 15 height 15
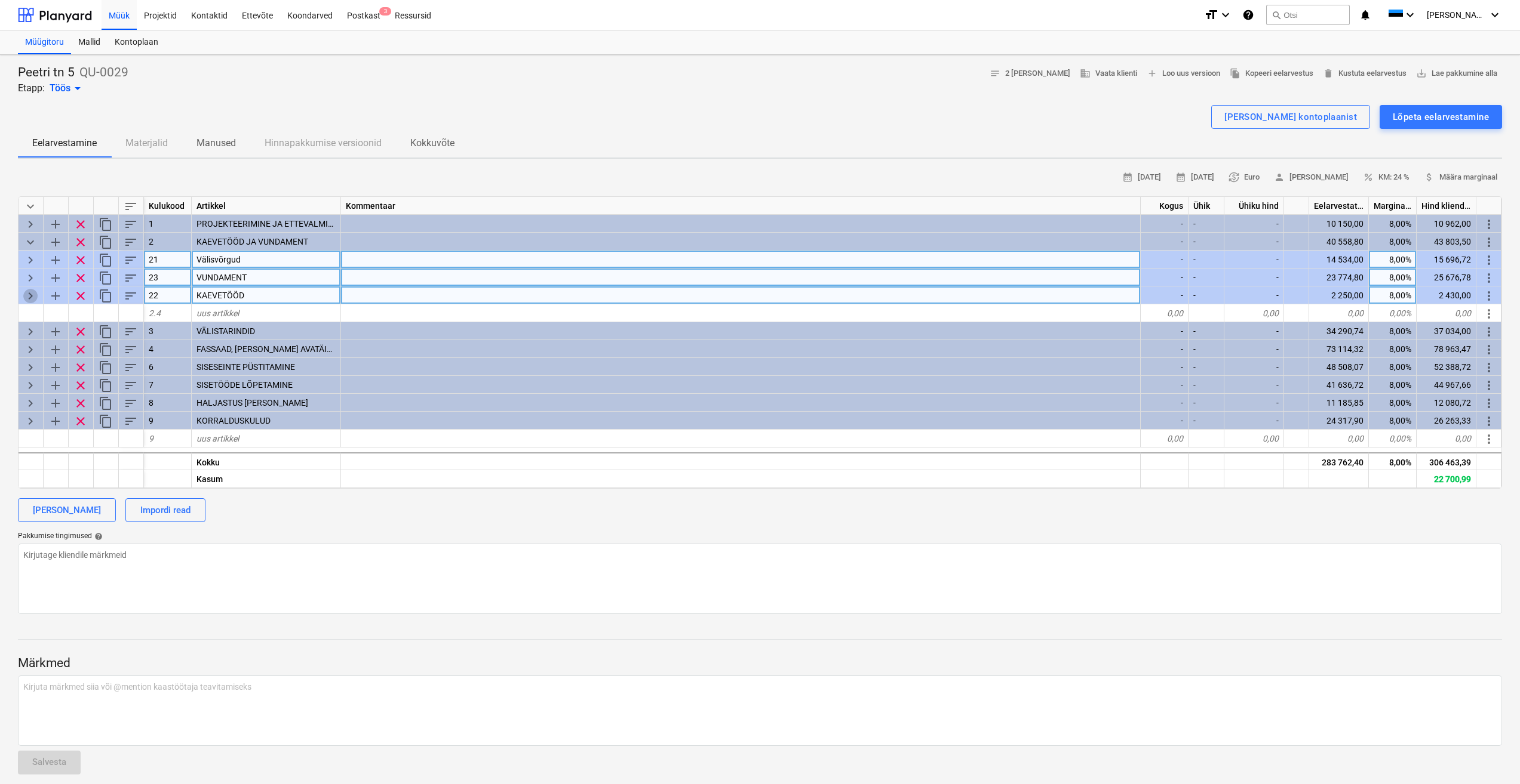
click at [33, 297] on span "keyboard_arrow_right" at bounding box center [30, 296] width 15 height 15
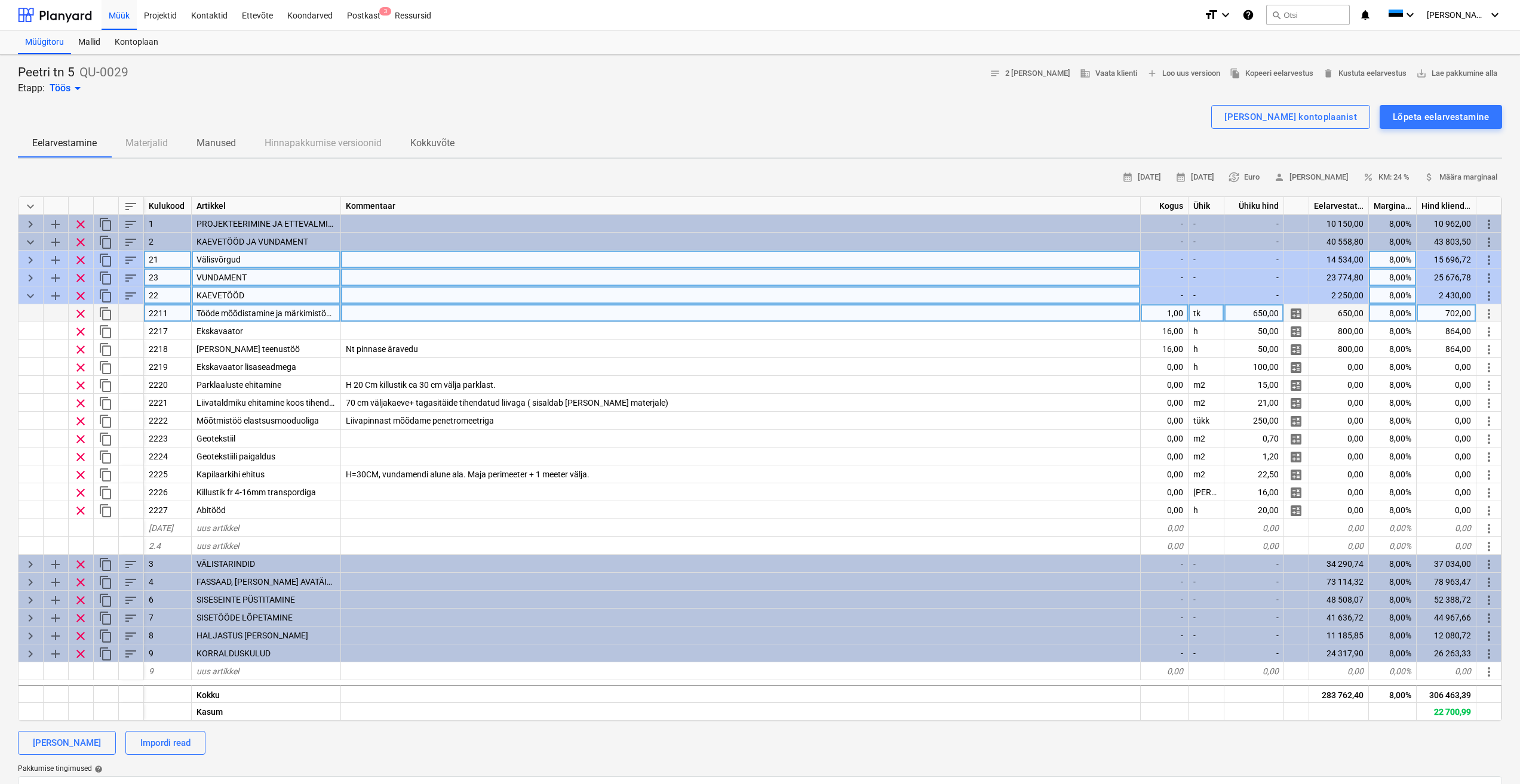
click at [32, 296] on span "keyboard_arrow_down" at bounding box center [30, 296] width 15 height 15
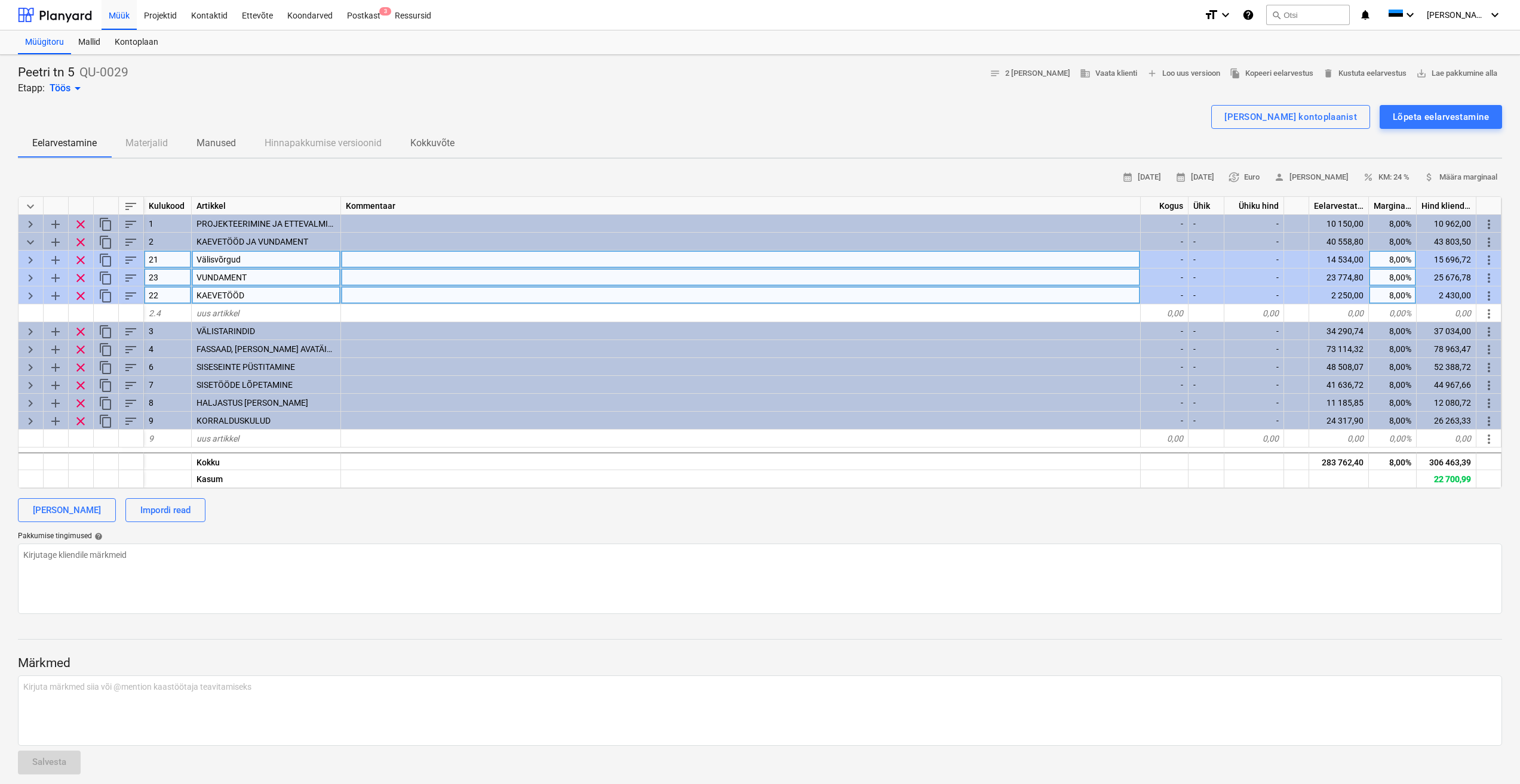
click at [1491, 291] on span "more_vert" at bounding box center [1488, 296] width 15 height 15
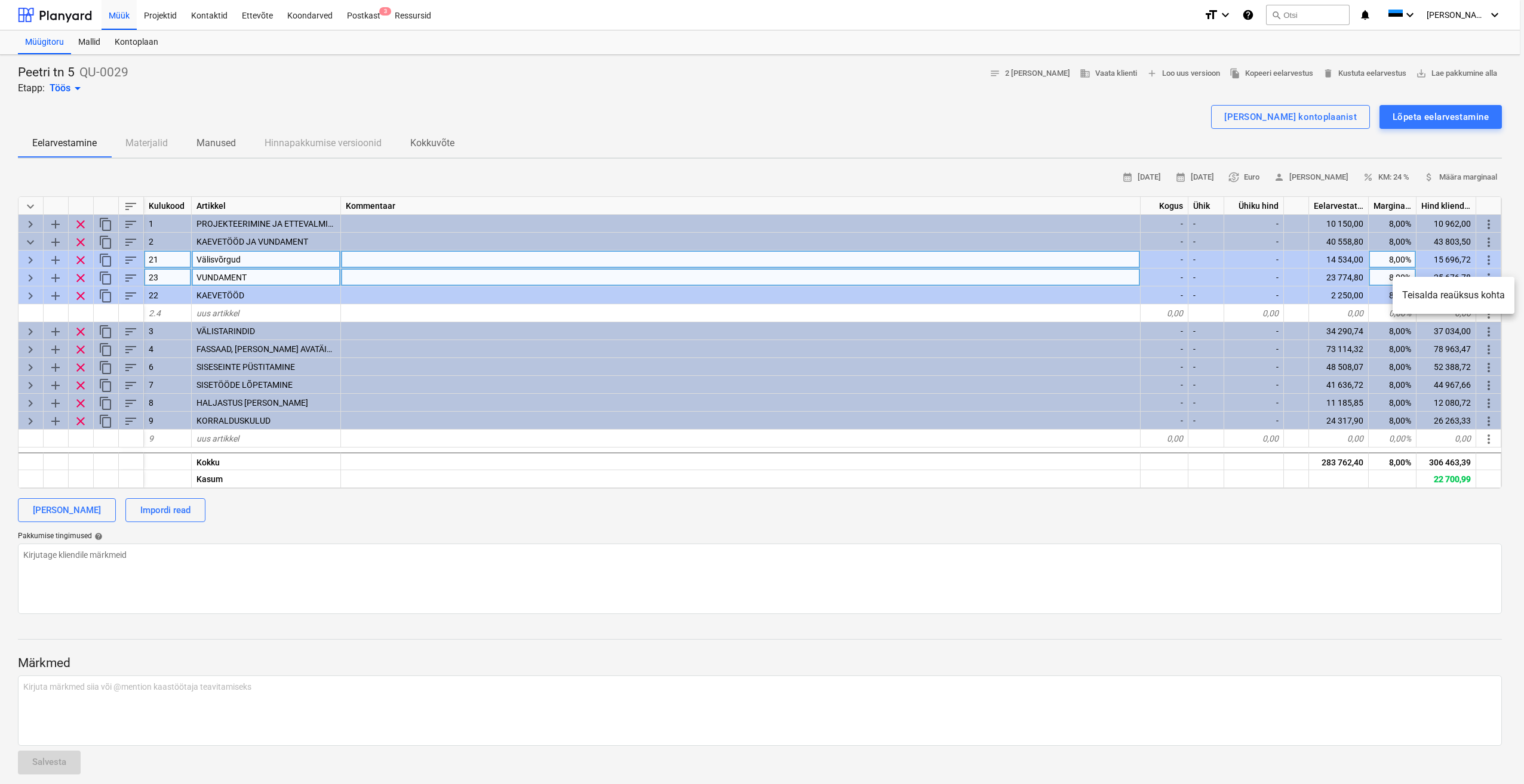
click at [1476, 297] on li "Teisalda reaüksus kohta" at bounding box center [1453, 295] width 122 height 27
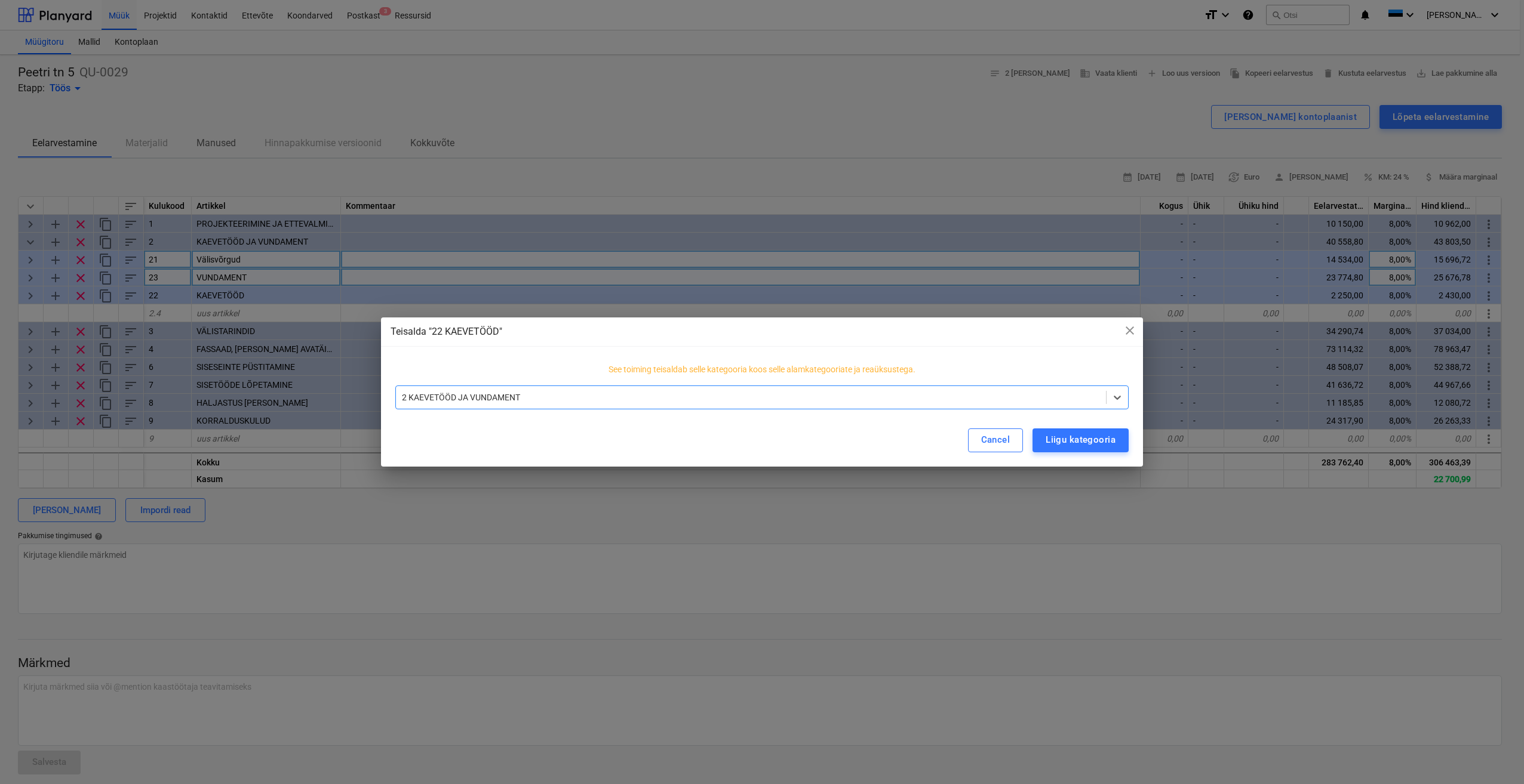
click at [675, 394] on div at bounding box center [750, 397] width 698 height 12
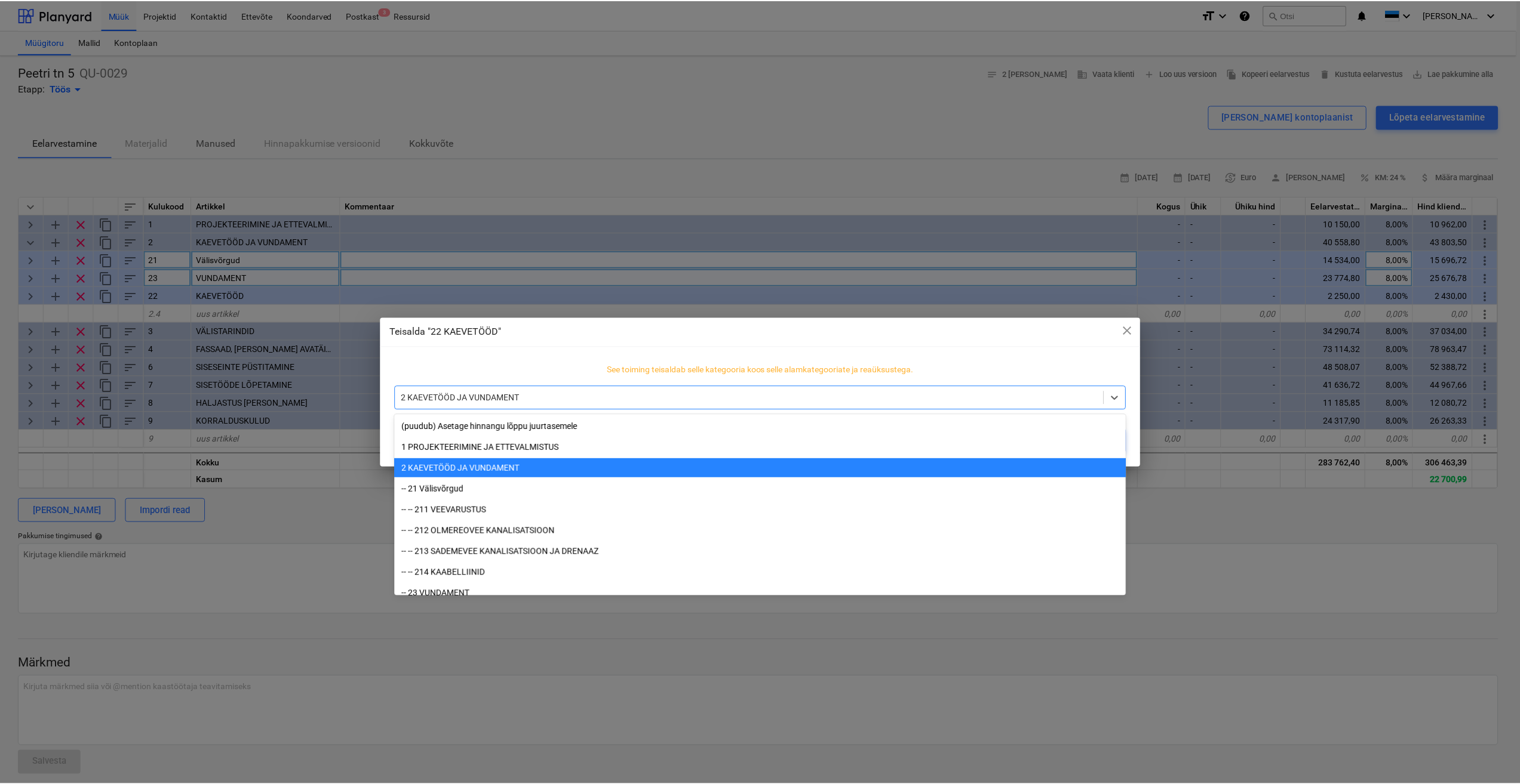
scroll to position [42, 0]
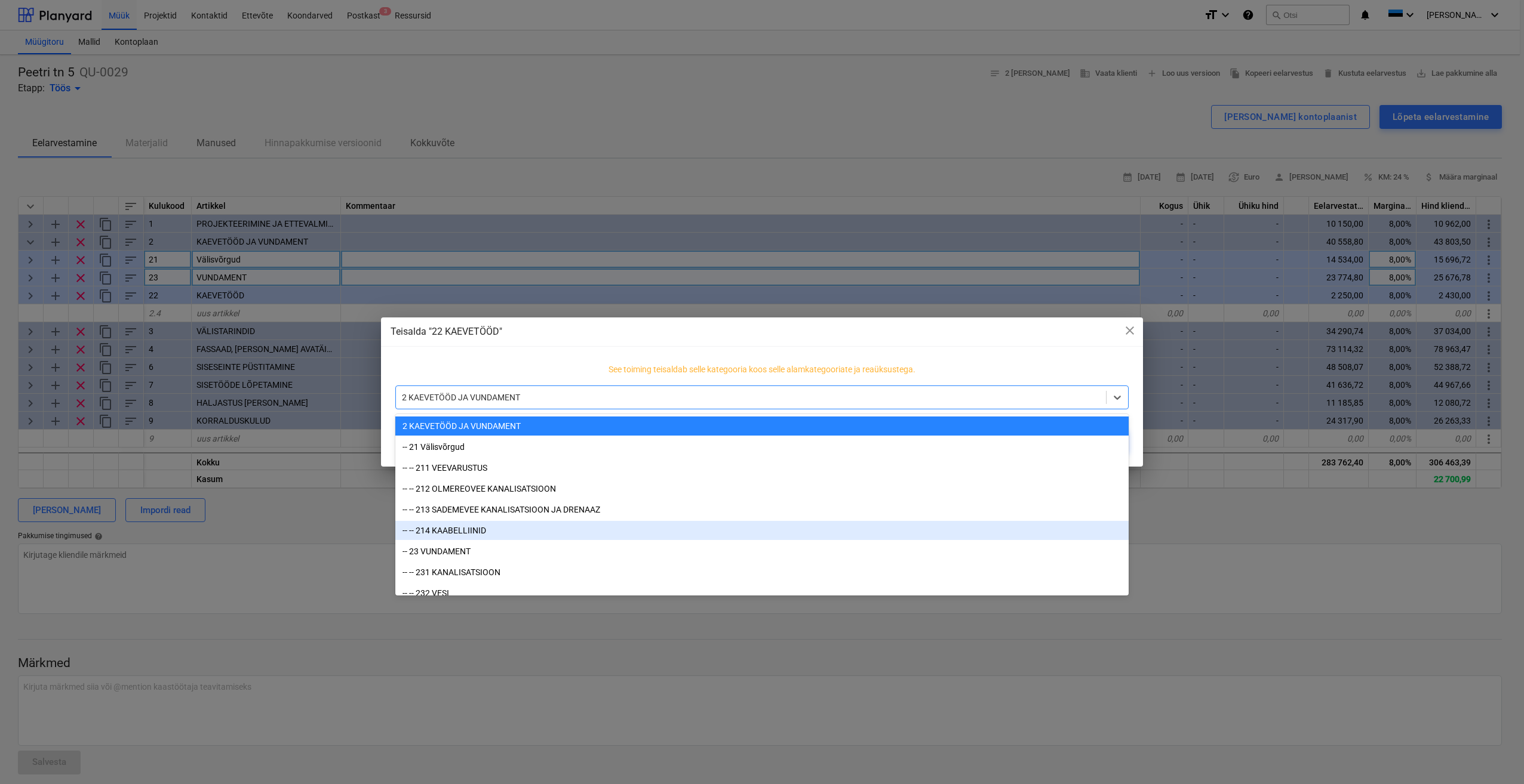
click at [472, 533] on div "-- -- 214 KAABELLIINID" at bounding box center [762, 531] width 733 height 19
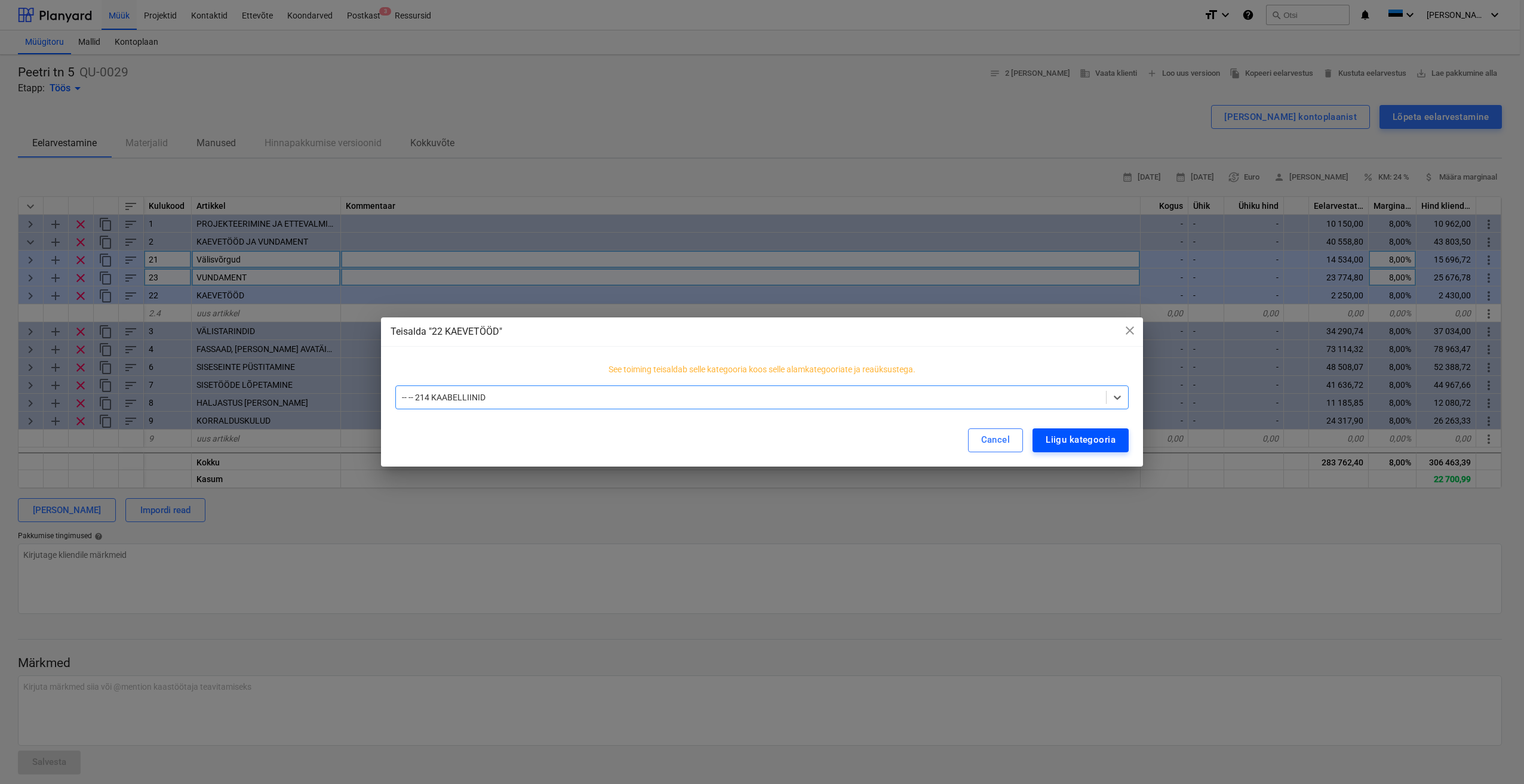
click at [1087, 442] on div "Liigu kategooria" at bounding box center [1080, 440] width 70 height 15
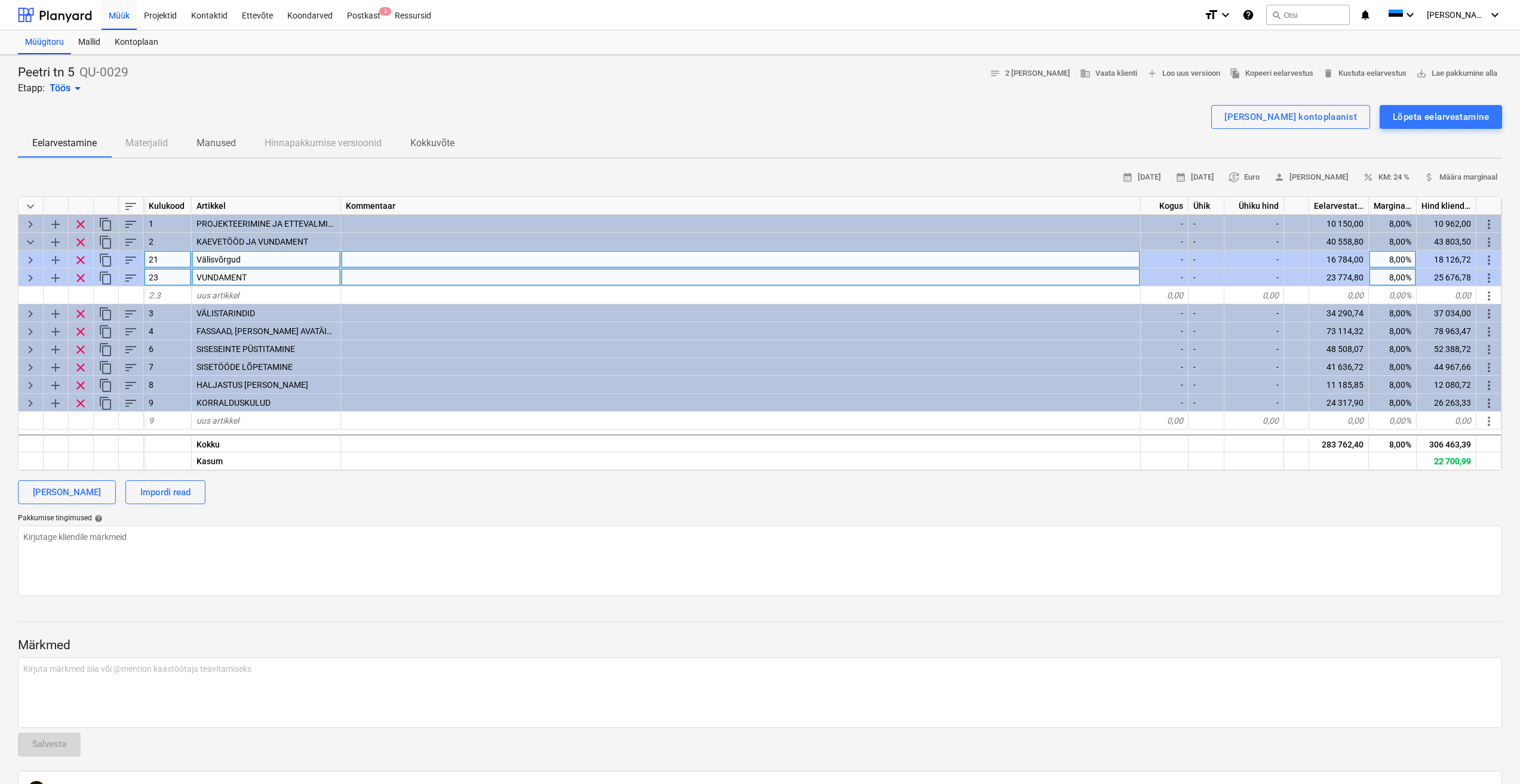
click at [28, 261] on span "keyboard_arrow_right" at bounding box center [30, 260] width 15 height 15
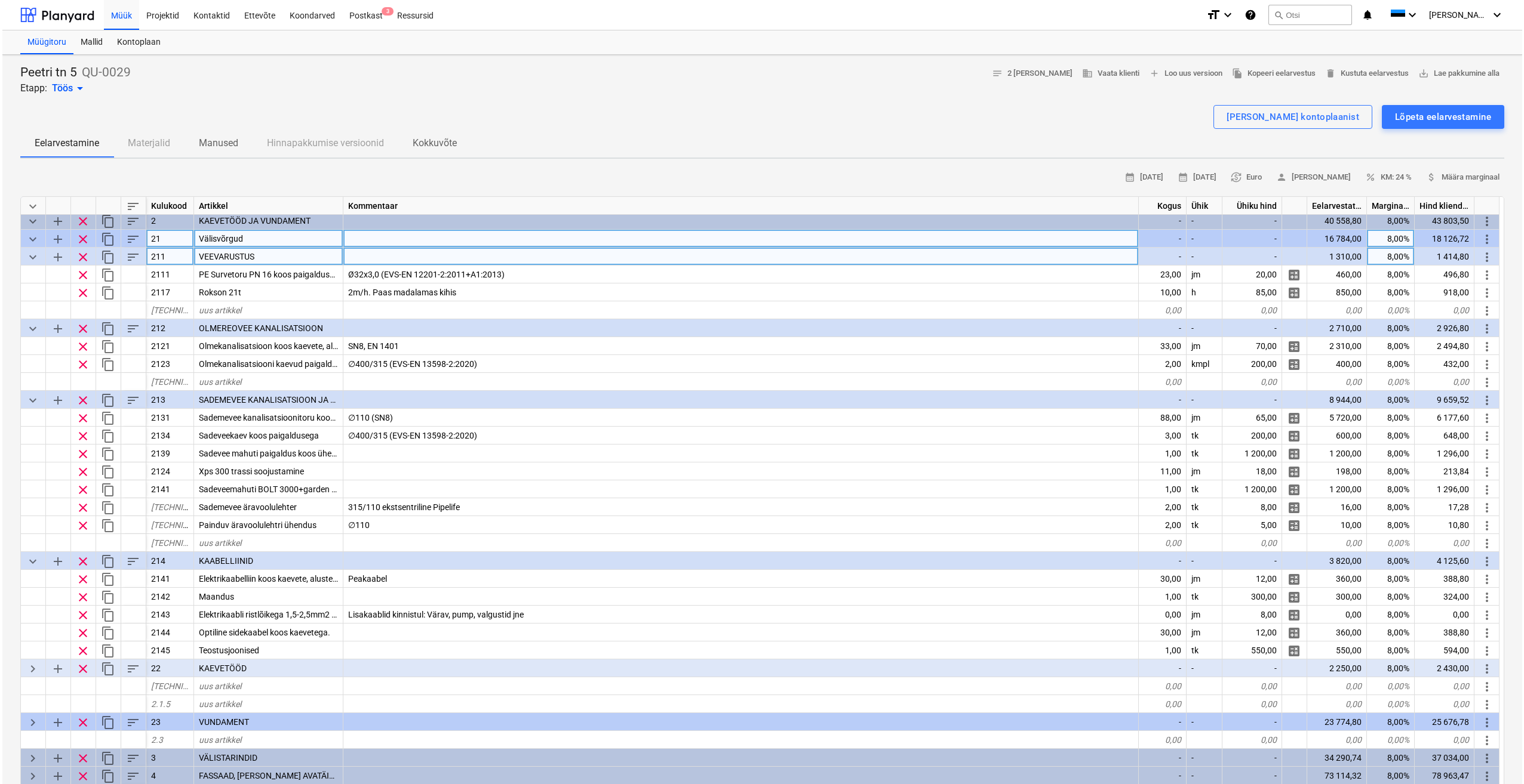
scroll to position [0, 0]
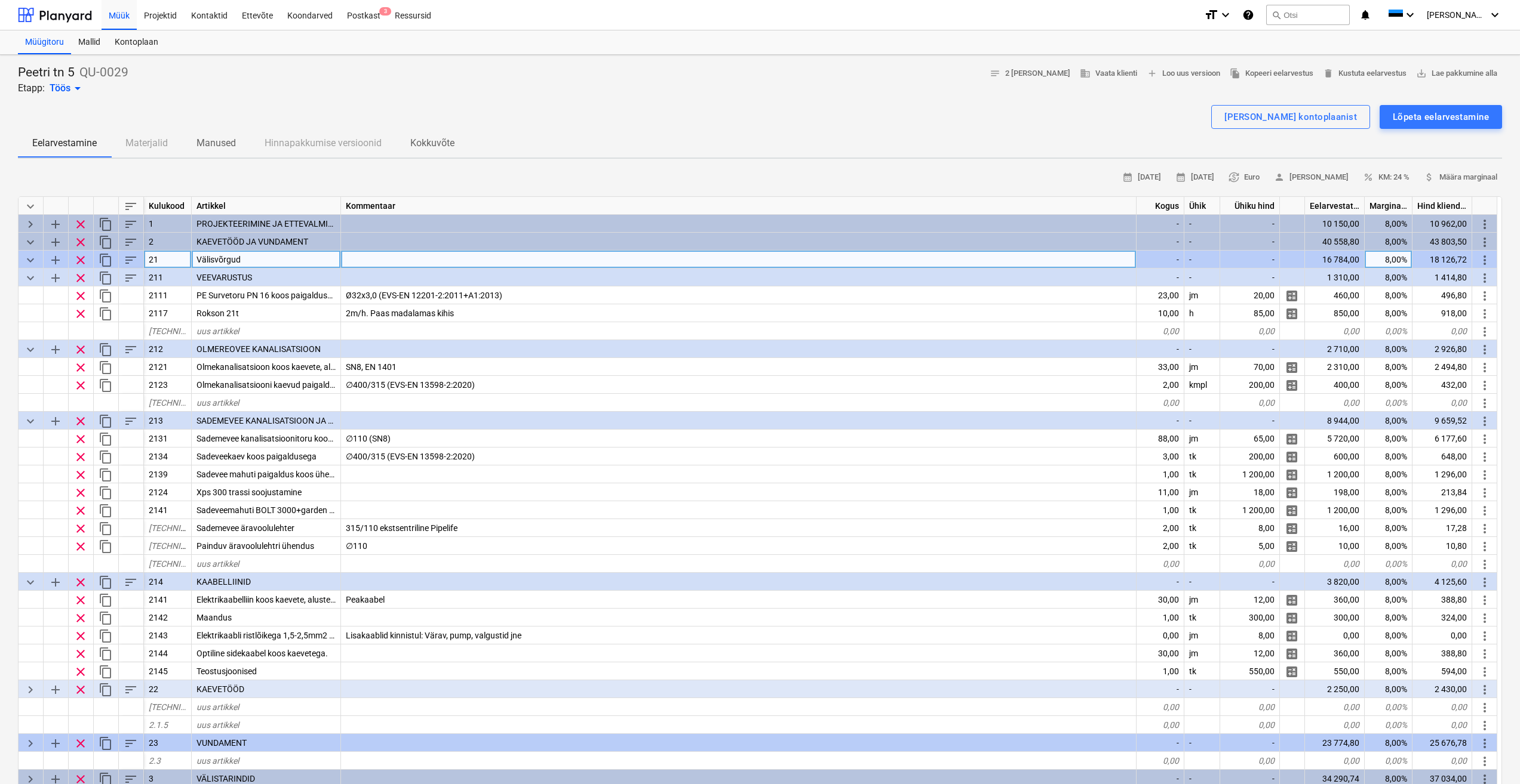
click at [32, 261] on span "keyboard_arrow_down" at bounding box center [30, 260] width 15 height 15
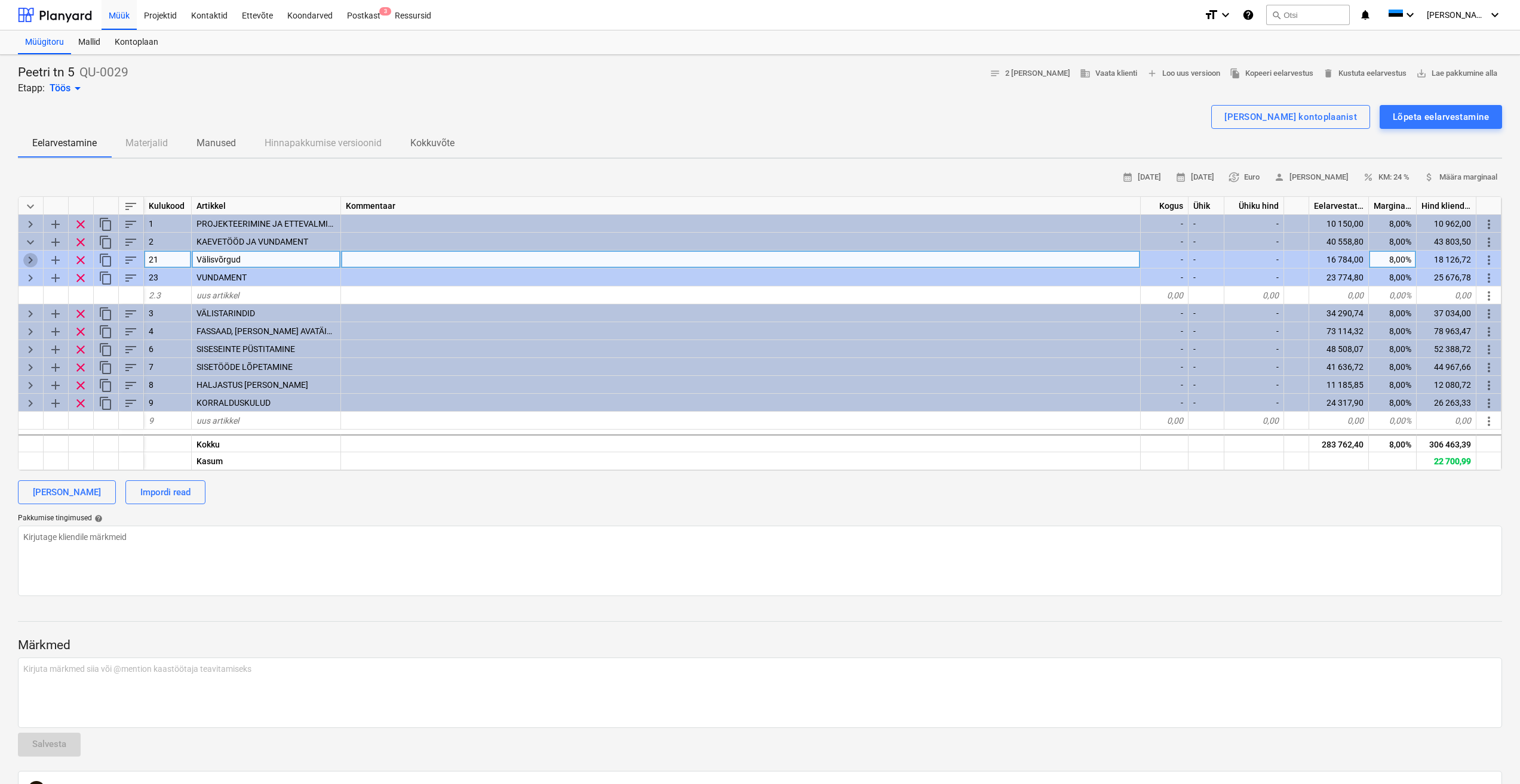
click at [32, 261] on span "keyboard_arrow_right" at bounding box center [30, 260] width 15 height 15
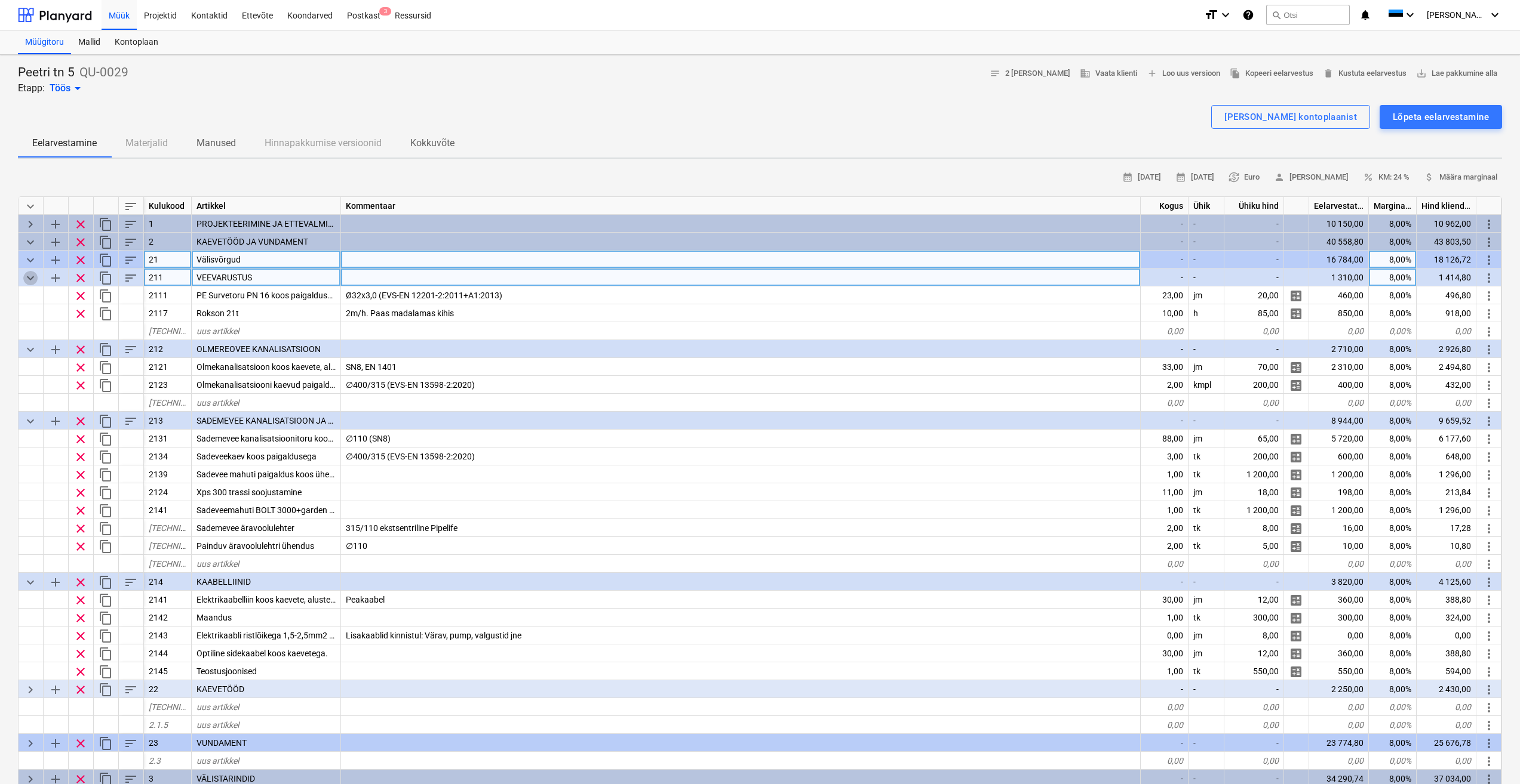
drag, startPoint x: 33, startPoint y: 270, endPoint x: 31, endPoint y: 287, distance: 17.1
click at [33, 275] on span "keyboard_arrow_down" at bounding box center [30, 278] width 15 height 15
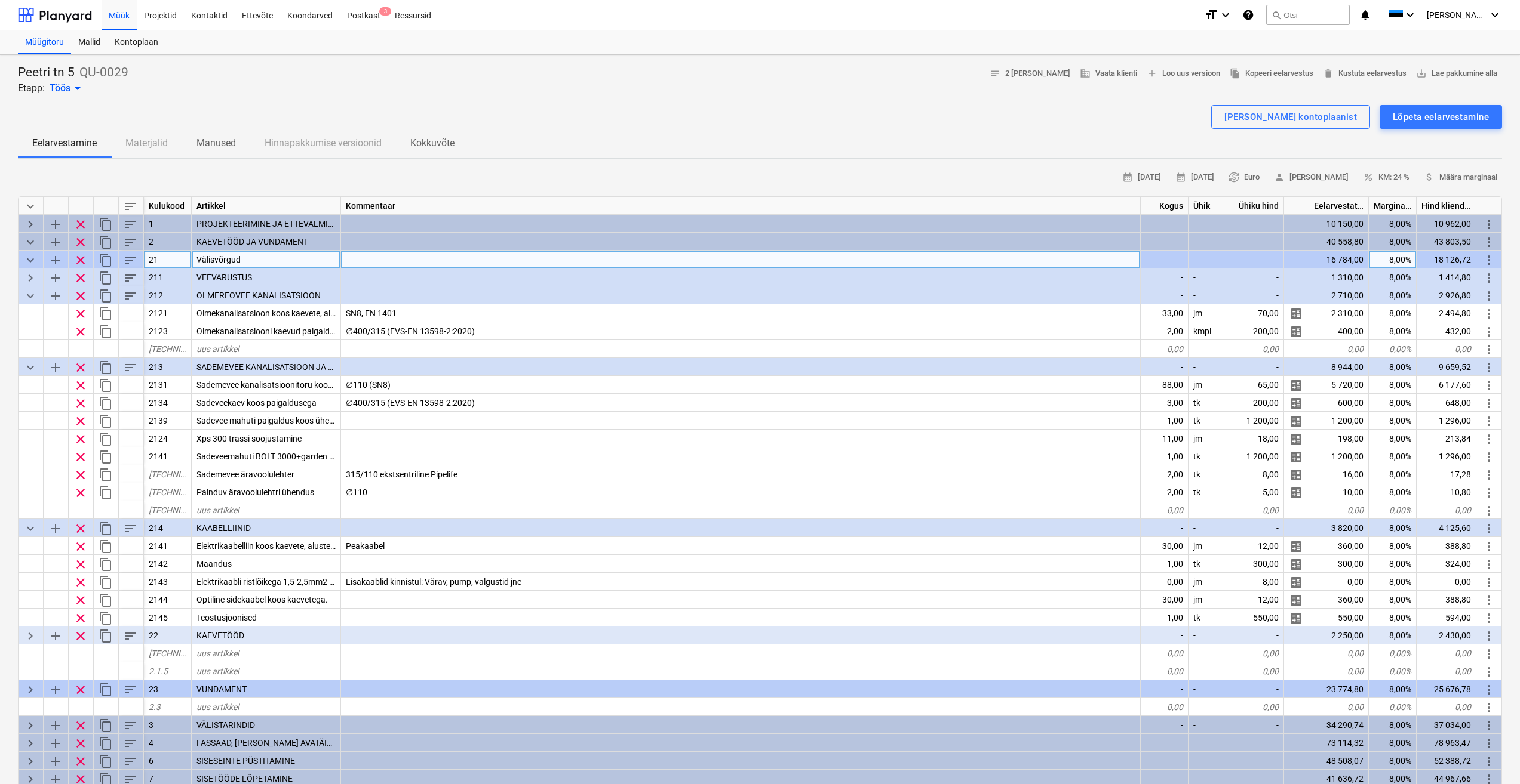
click at [31, 297] on span "keyboard_arrow_down" at bounding box center [30, 296] width 15 height 15
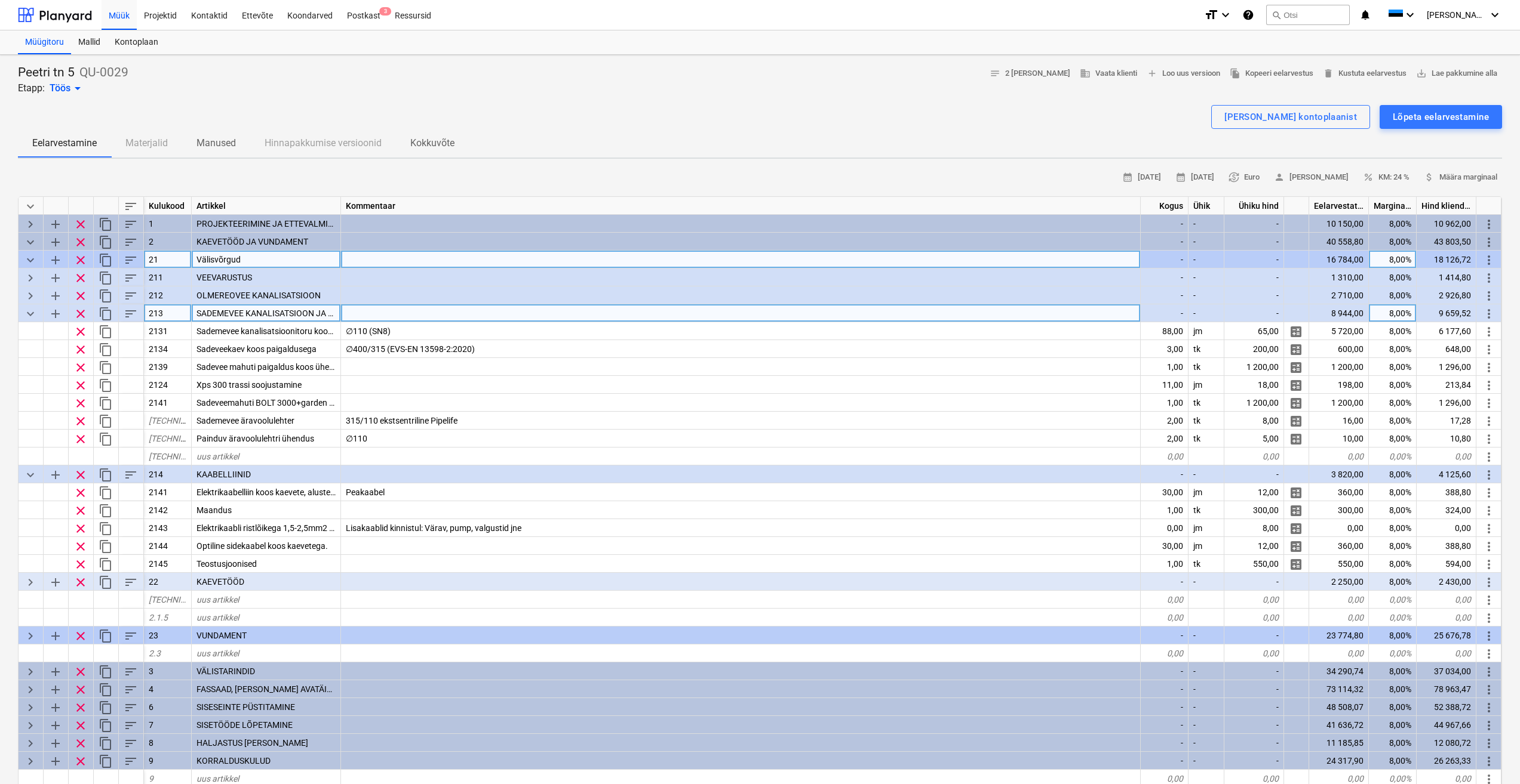
click at [28, 317] on span "keyboard_arrow_down" at bounding box center [30, 313] width 15 height 15
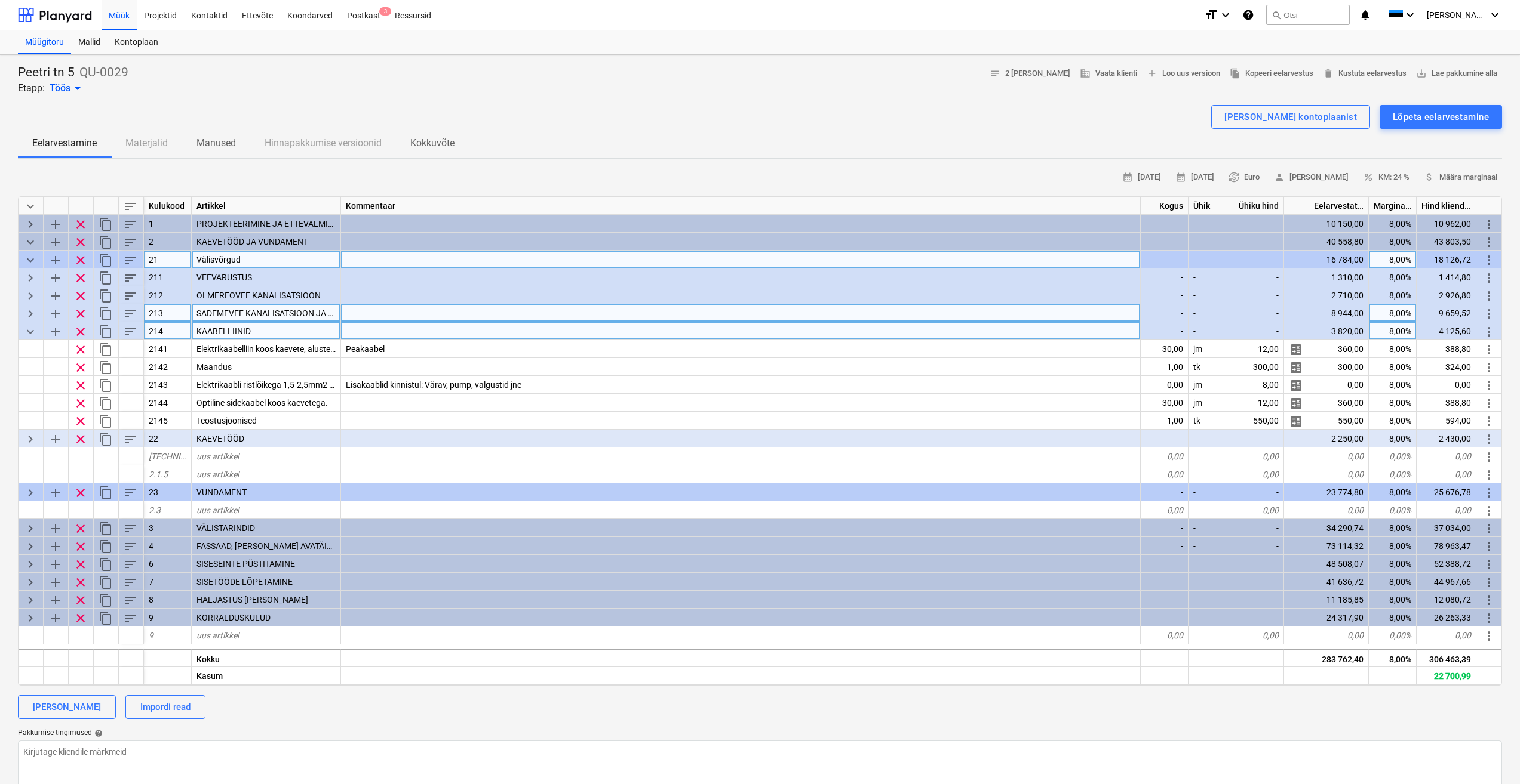
click at [28, 333] on span "keyboard_arrow_down" at bounding box center [30, 331] width 15 height 15
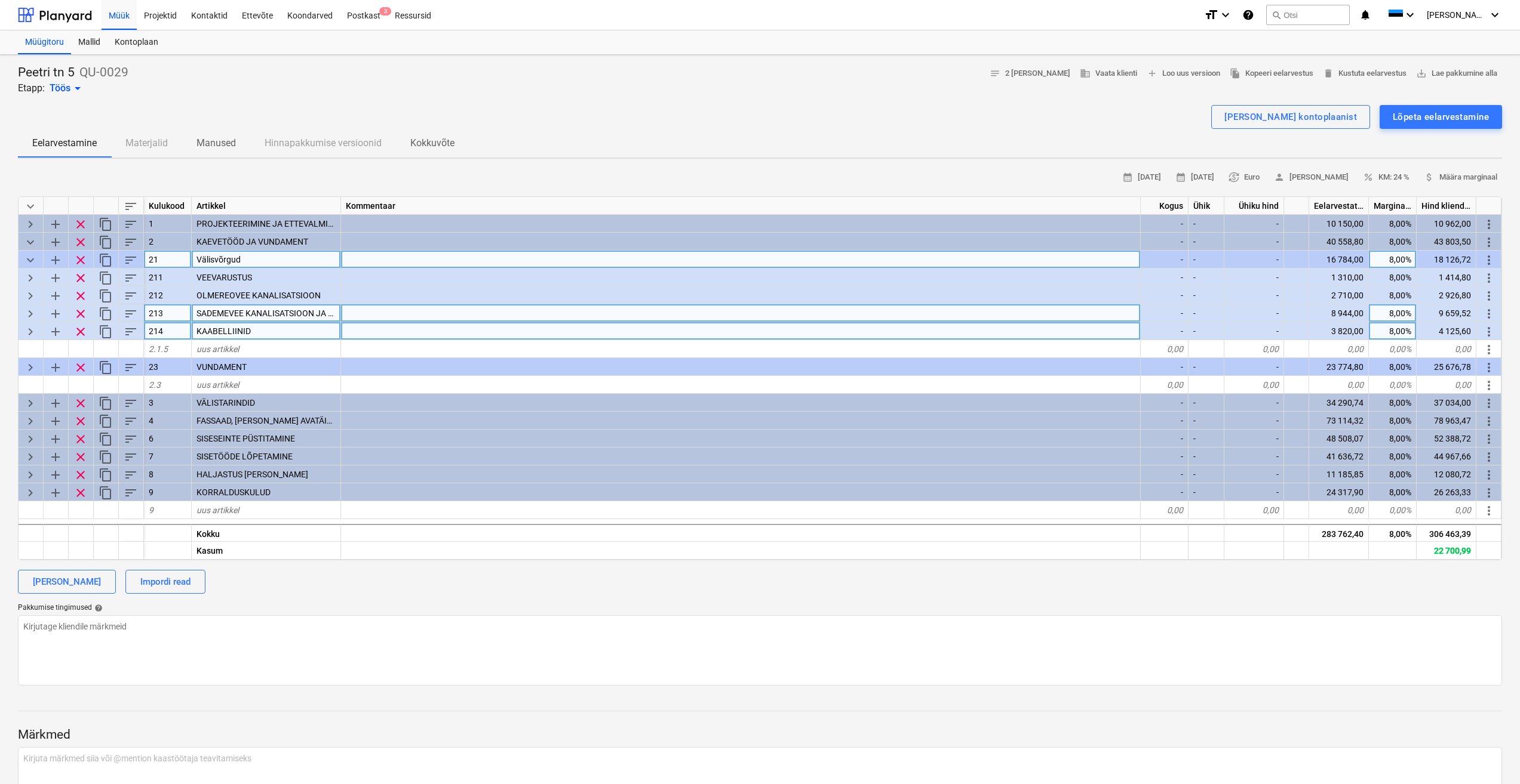
click at [31, 331] on span "keyboard_arrow_right" at bounding box center [30, 331] width 15 height 15
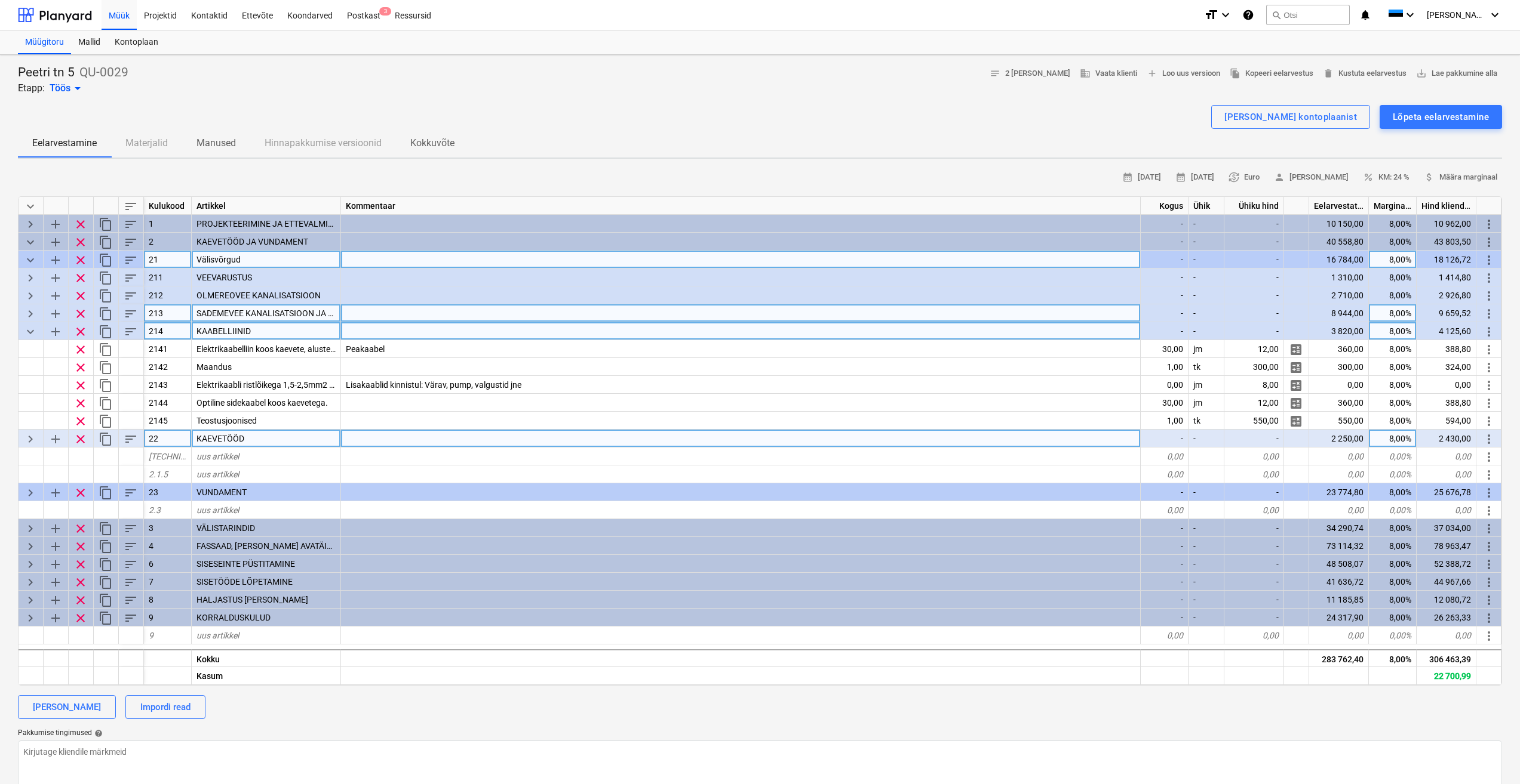
click at [1482, 441] on span "more_vert" at bounding box center [1488, 439] width 15 height 15
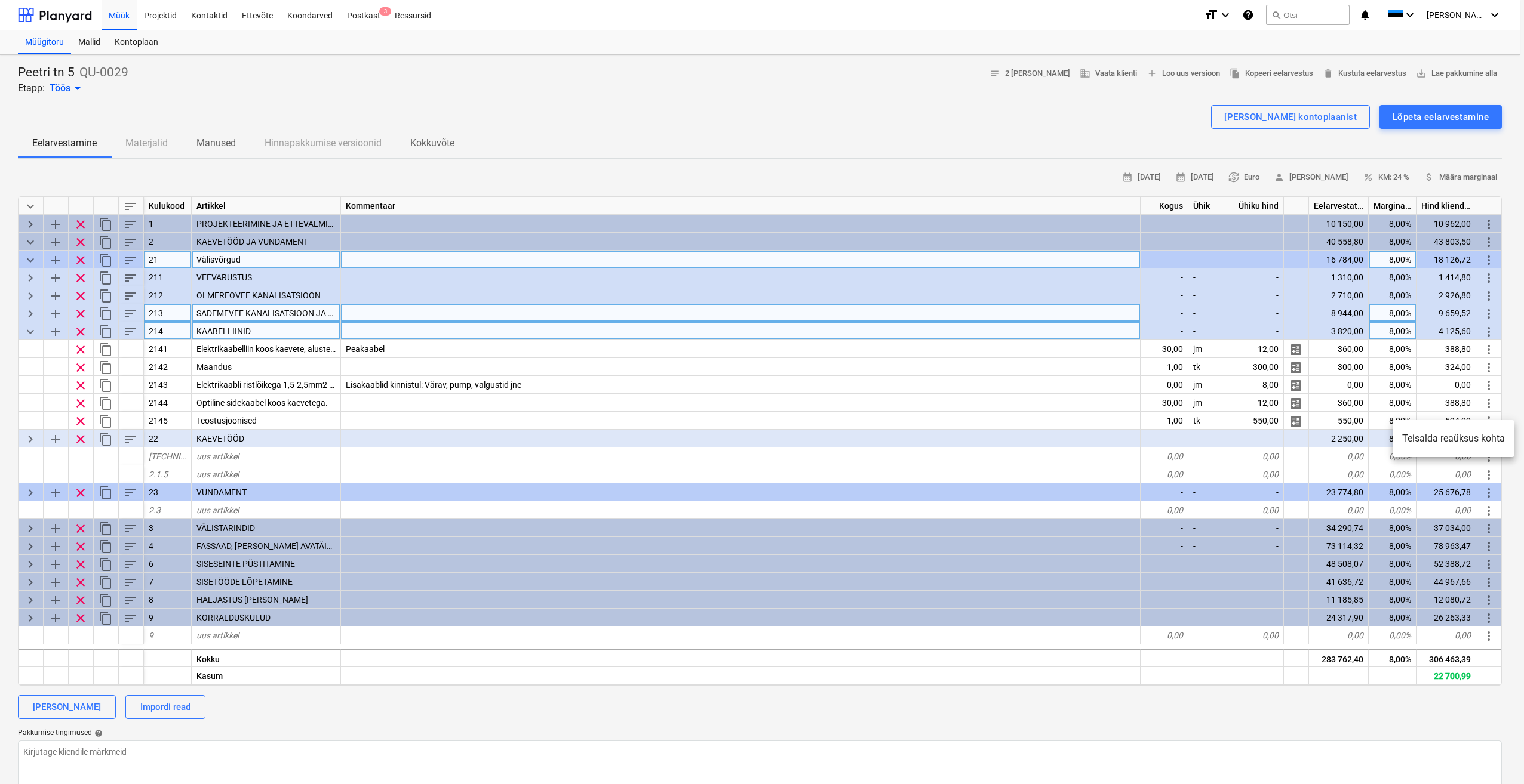
click at [1467, 442] on li "Teisalda reaüksus kohta" at bounding box center [1453, 438] width 122 height 27
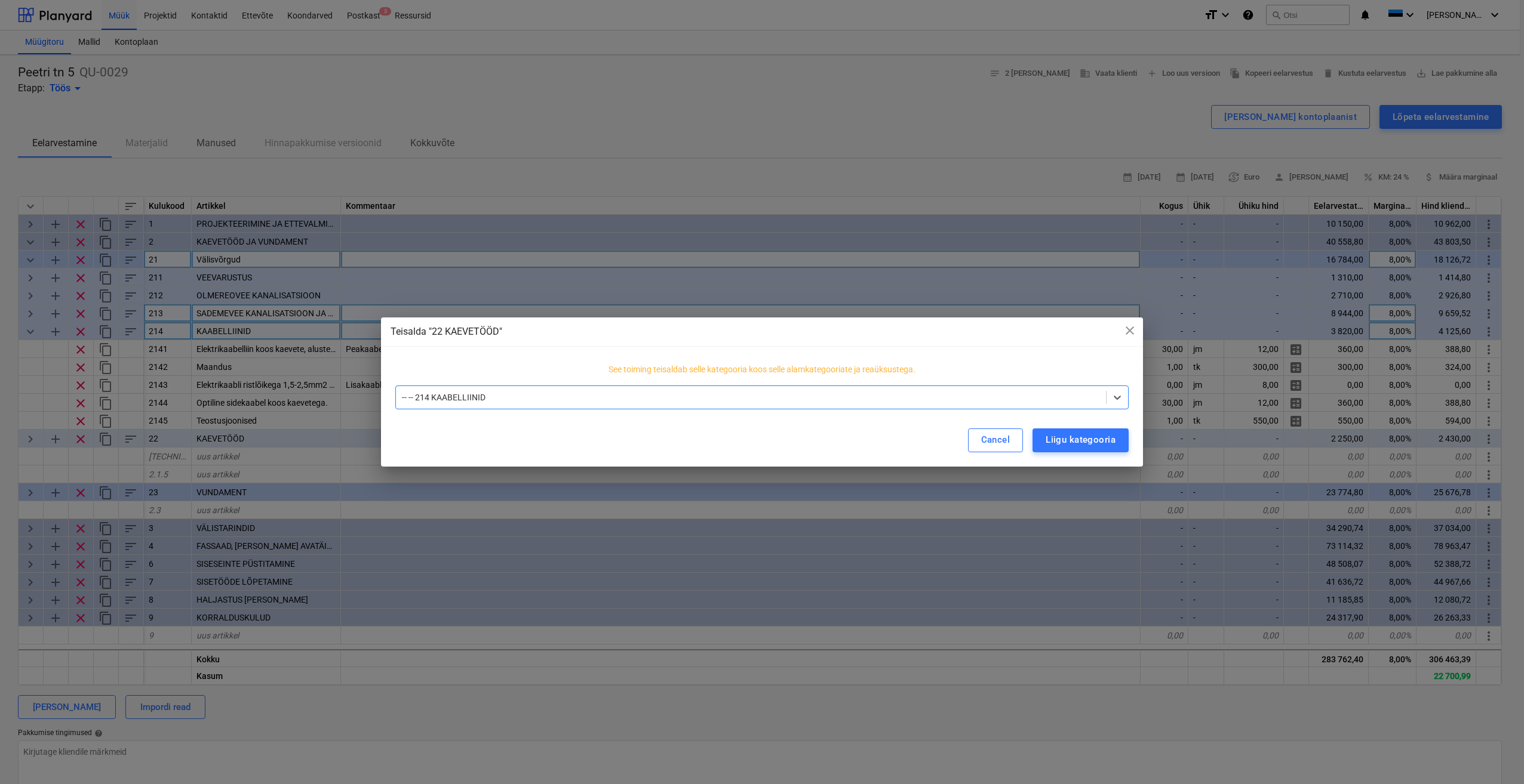
click at [896, 399] on div at bounding box center [750, 397] width 698 height 12
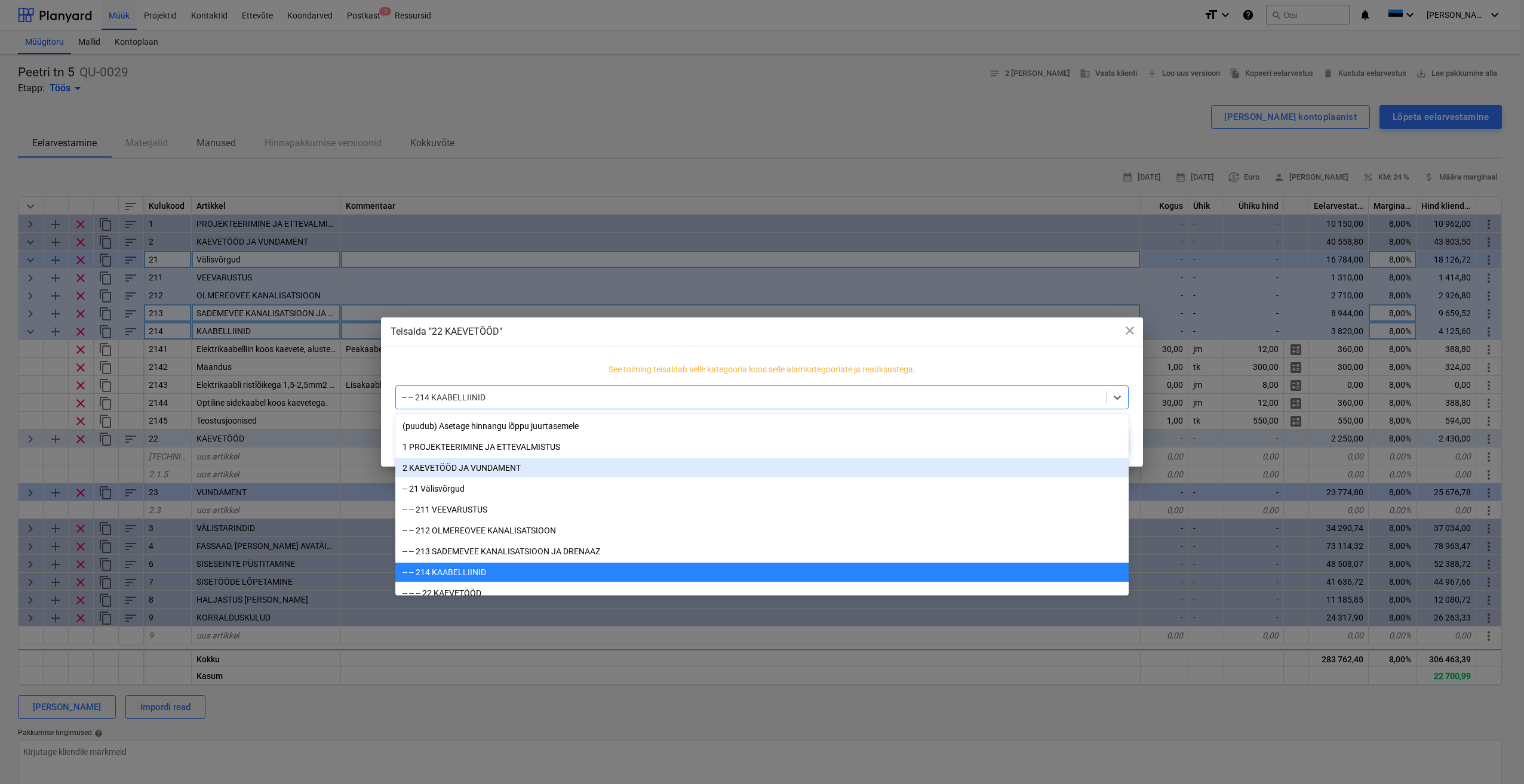
click at [468, 466] on div "2 KAEVETÖÖD JA VUNDAMENT" at bounding box center [762, 468] width 733 height 19
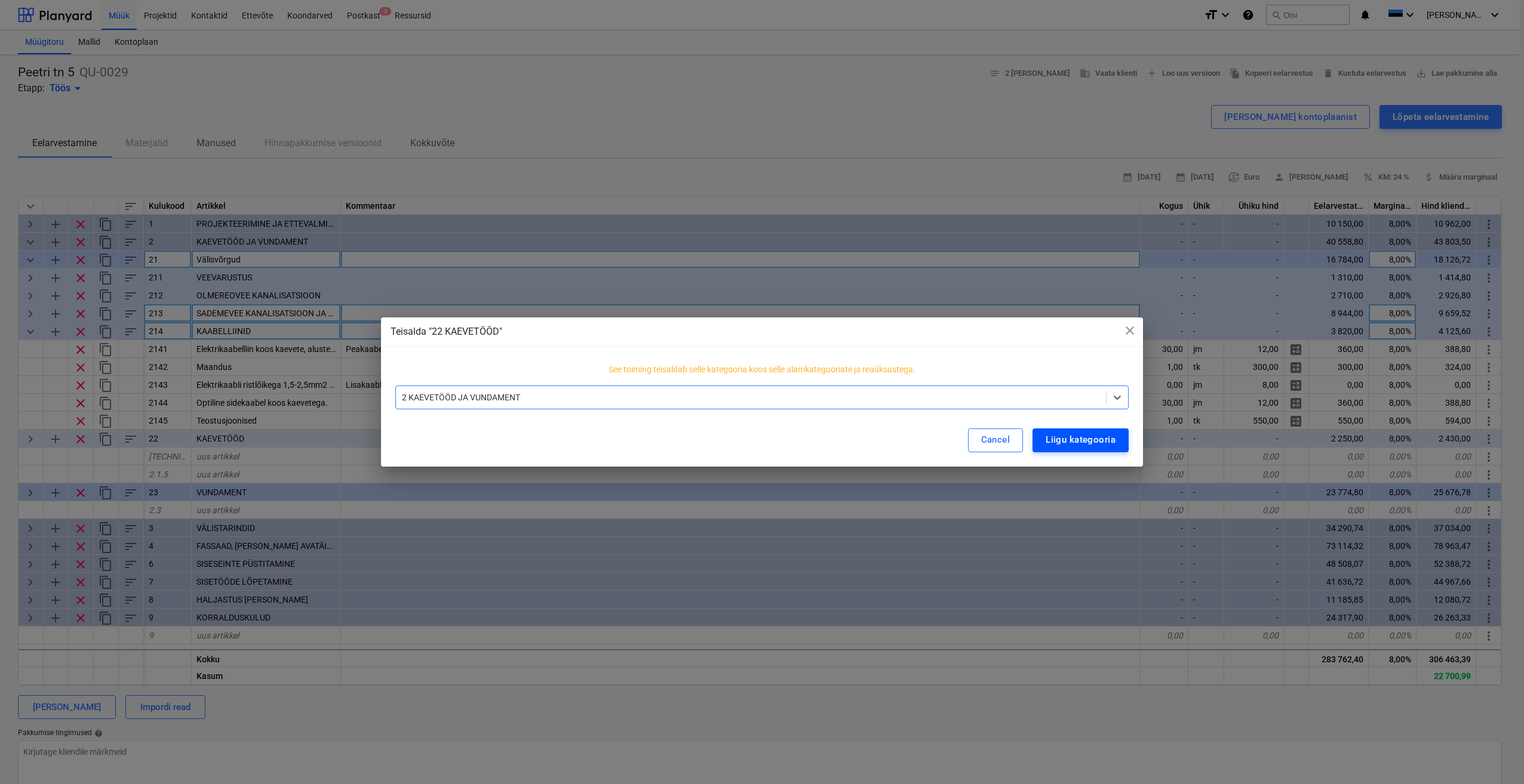
click at [1069, 437] on div "Liigu kategooria" at bounding box center [1080, 440] width 70 height 15
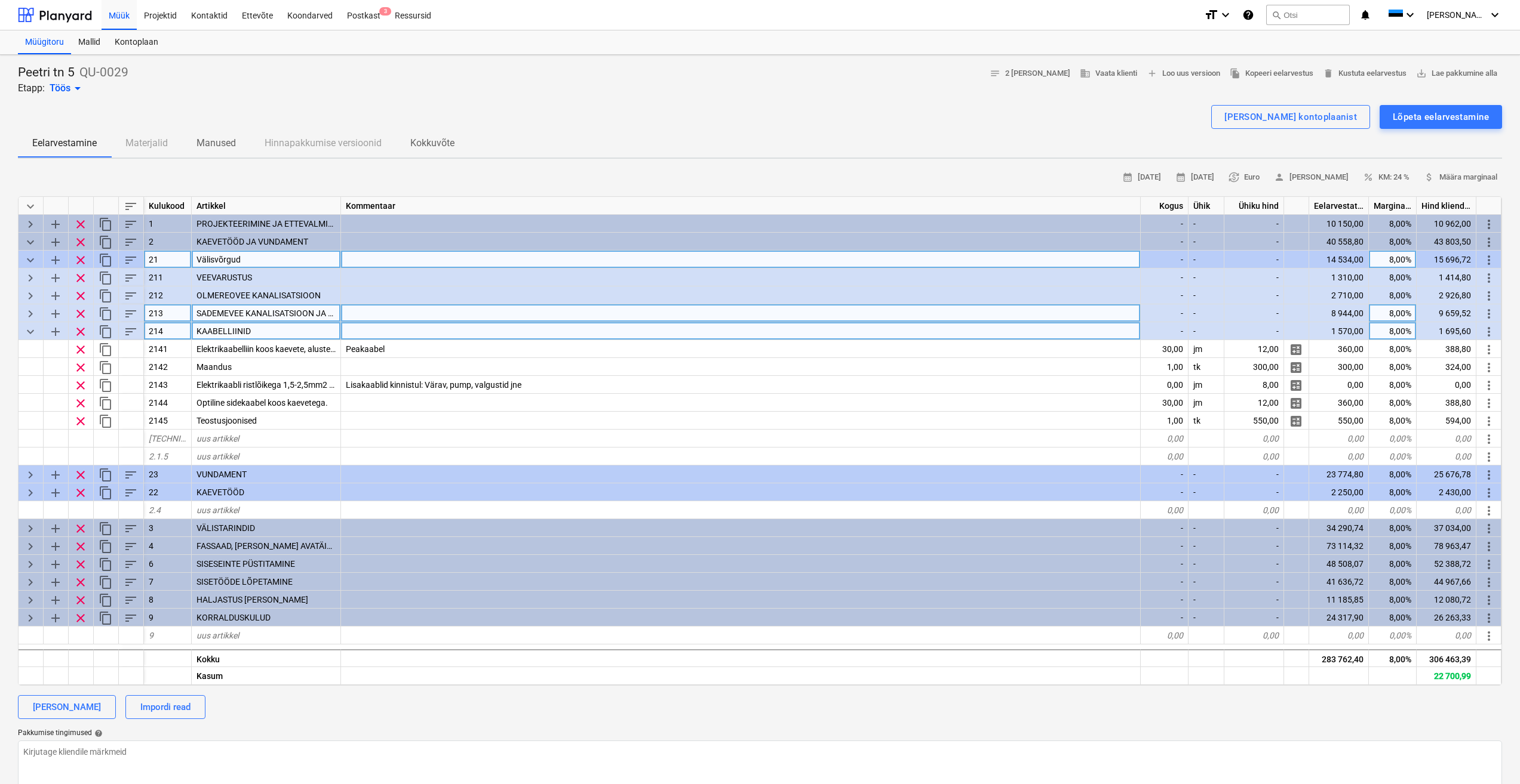
drag, startPoint x: 28, startPoint y: 260, endPoint x: 25, endPoint y: 268, distance: 8.5
click at [28, 260] on span "keyboard_arrow_down" at bounding box center [30, 260] width 15 height 15
type textarea "x"
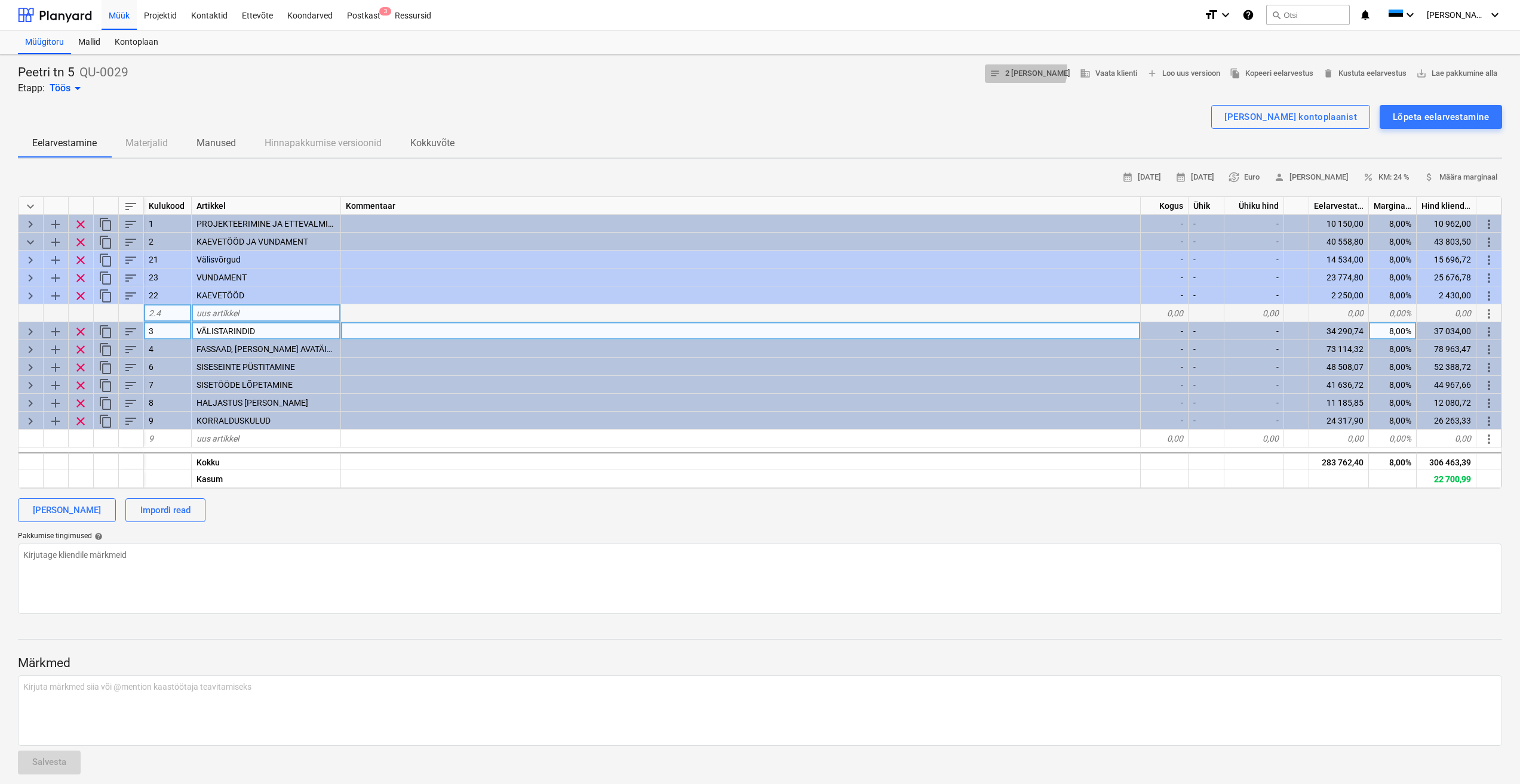
click at [1053, 70] on span "notes 2 [PERSON_NAME]" at bounding box center [1029, 74] width 80 height 14
click at [1481, 74] on span "save_alt Lae pakkumine alla" at bounding box center [1456, 74] width 81 height 14
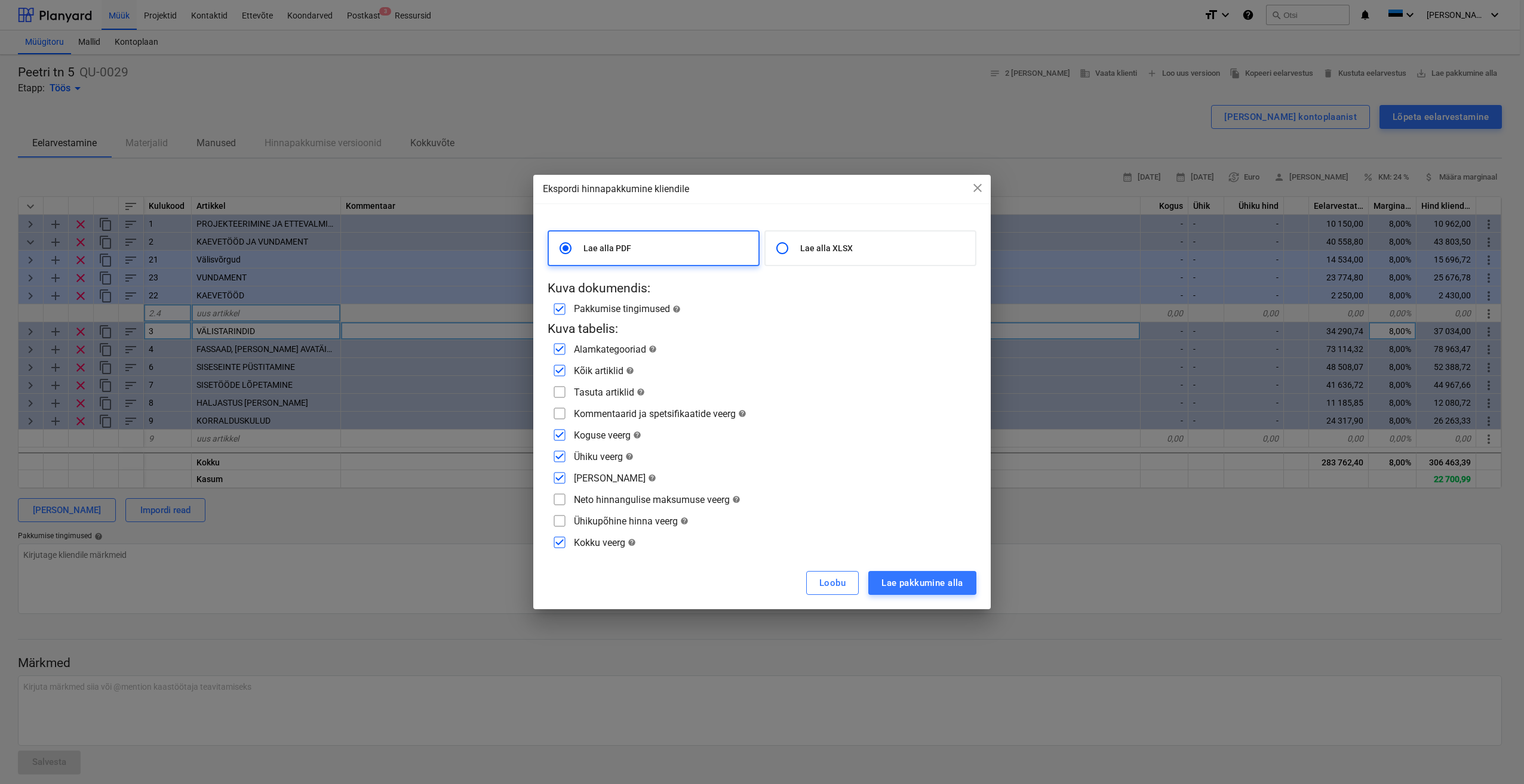
click at [825, 251] on p "Lae alla XLSX" at bounding box center [884, 248] width 170 height 12
radio input "false"
radio input "true"
checkbox input "false"
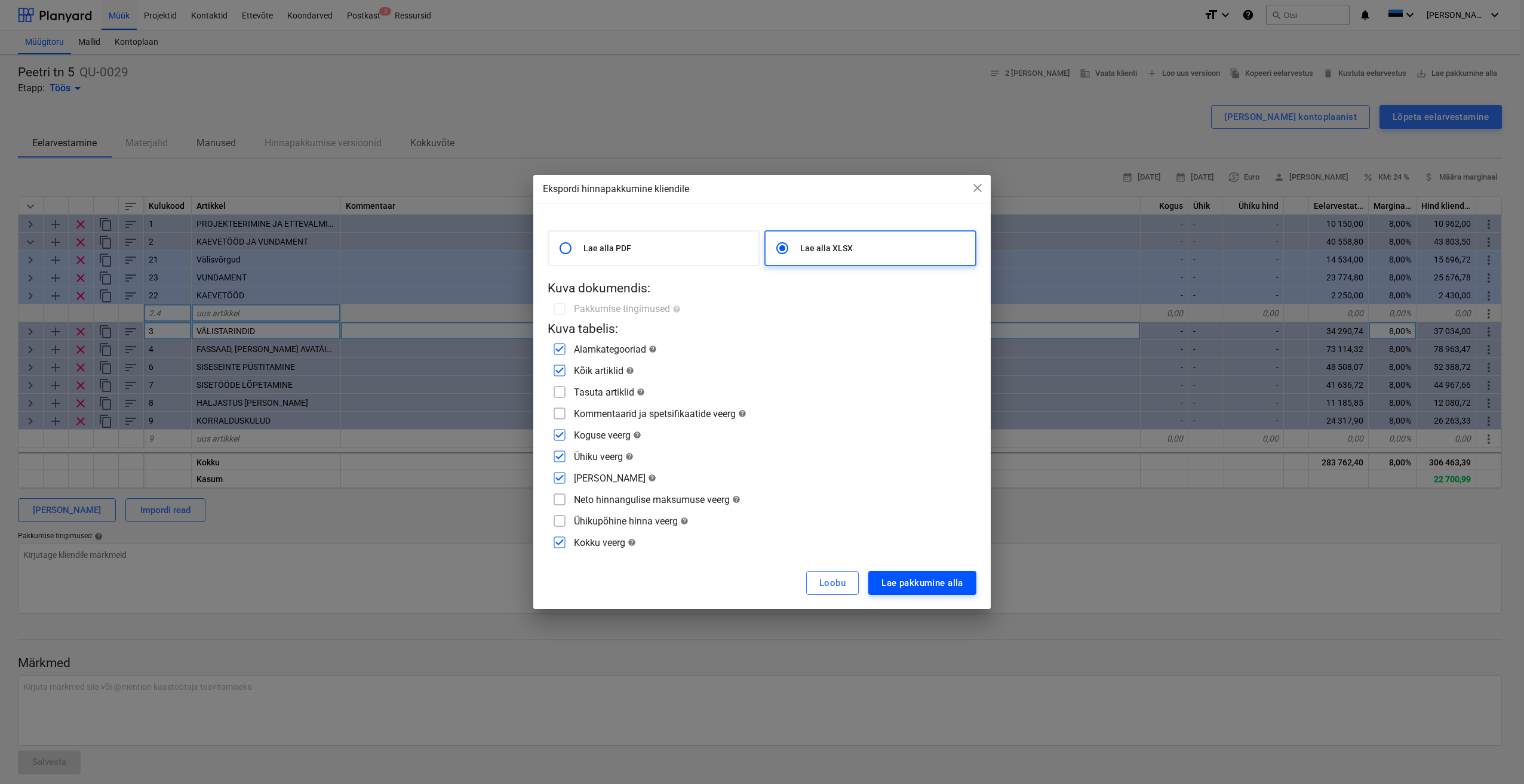
click at [928, 582] on div "Lae pakkumine alla" at bounding box center [922, 583] width 82 height 15
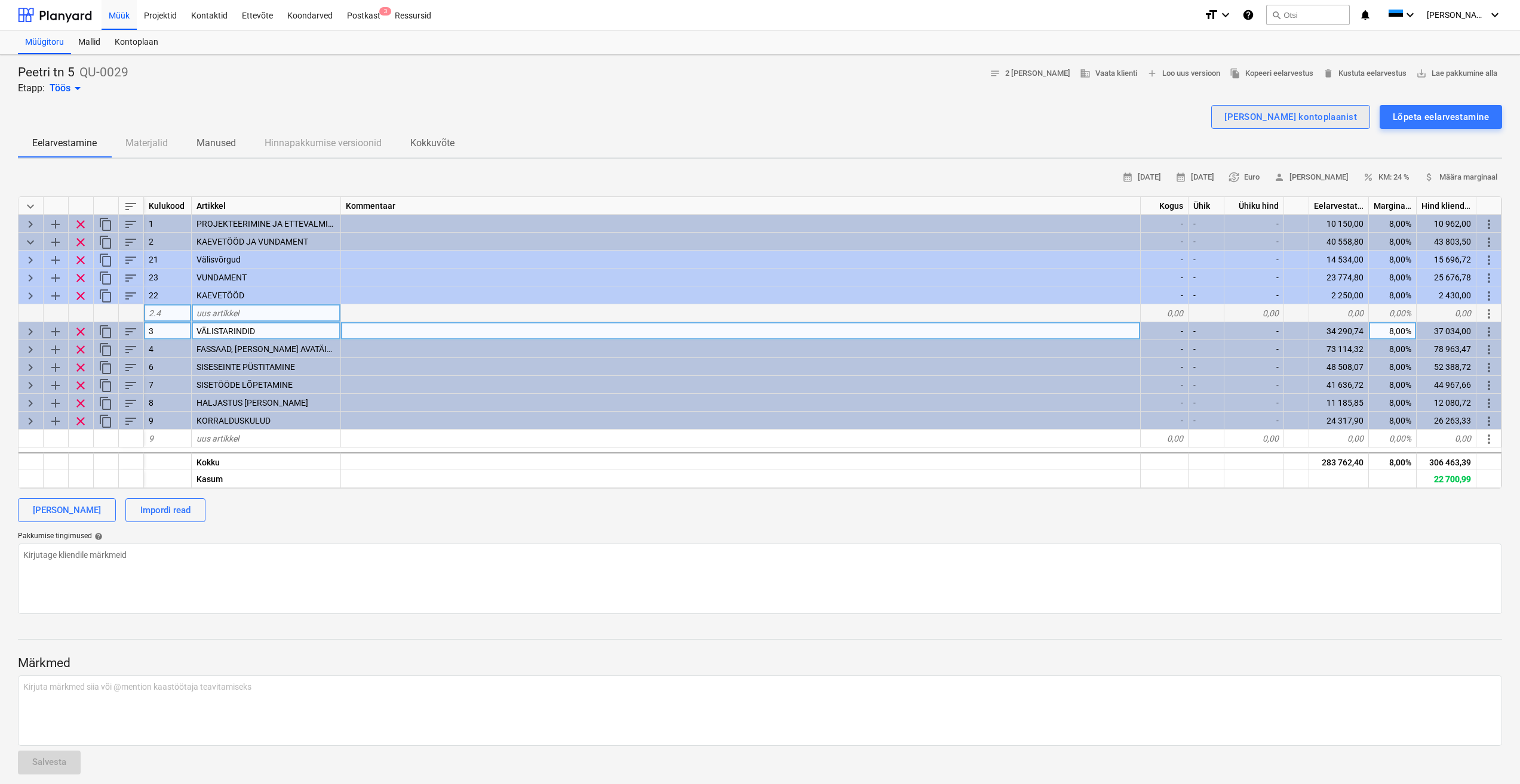
click at [1301, 119] on div "[PERSON_NAME] kontoplaanist" at bounding box center [1291, 117] width 133 height 15
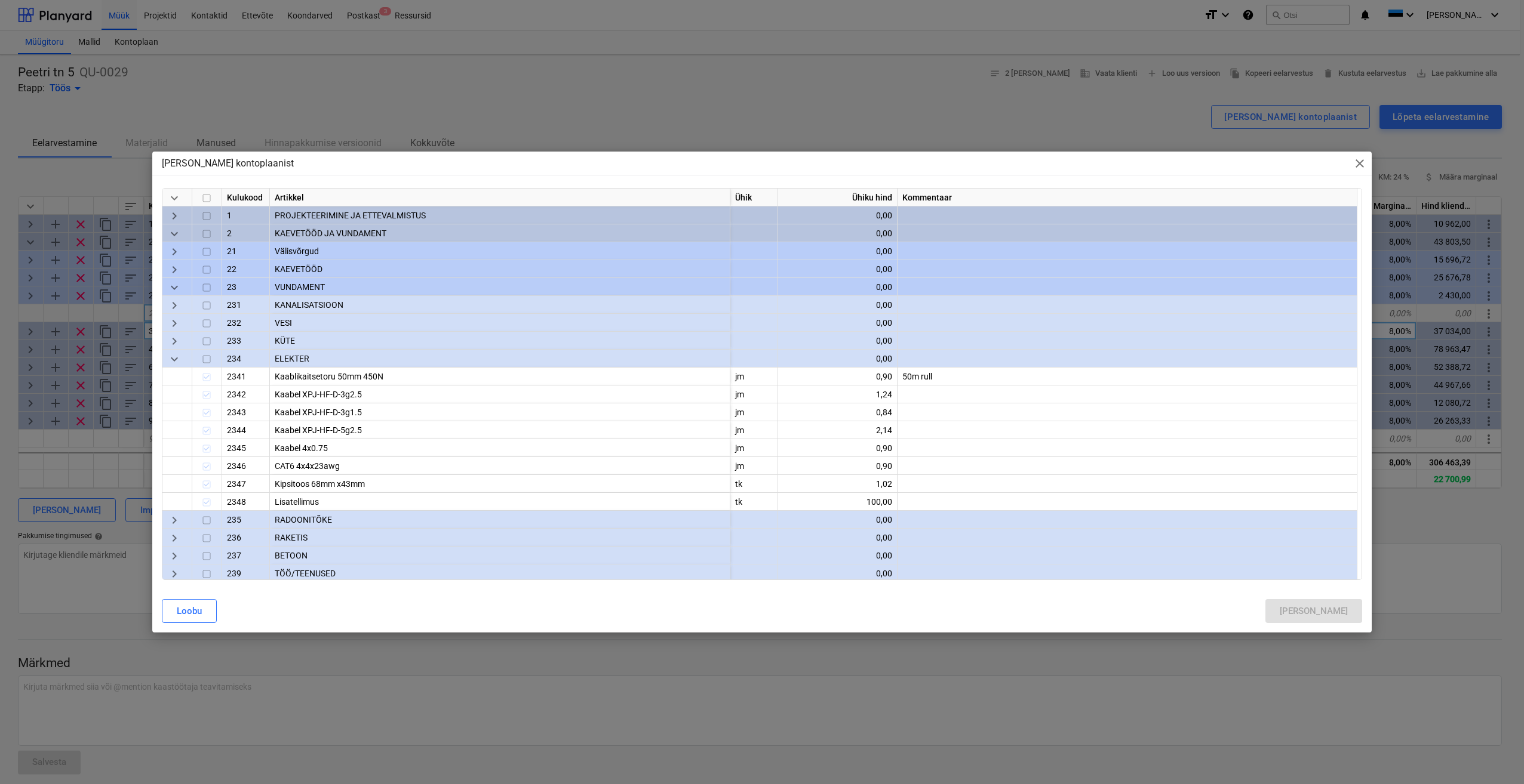
click at [1360, 163] on span "close" at bounding box center [1359, 163] width 15 height 15
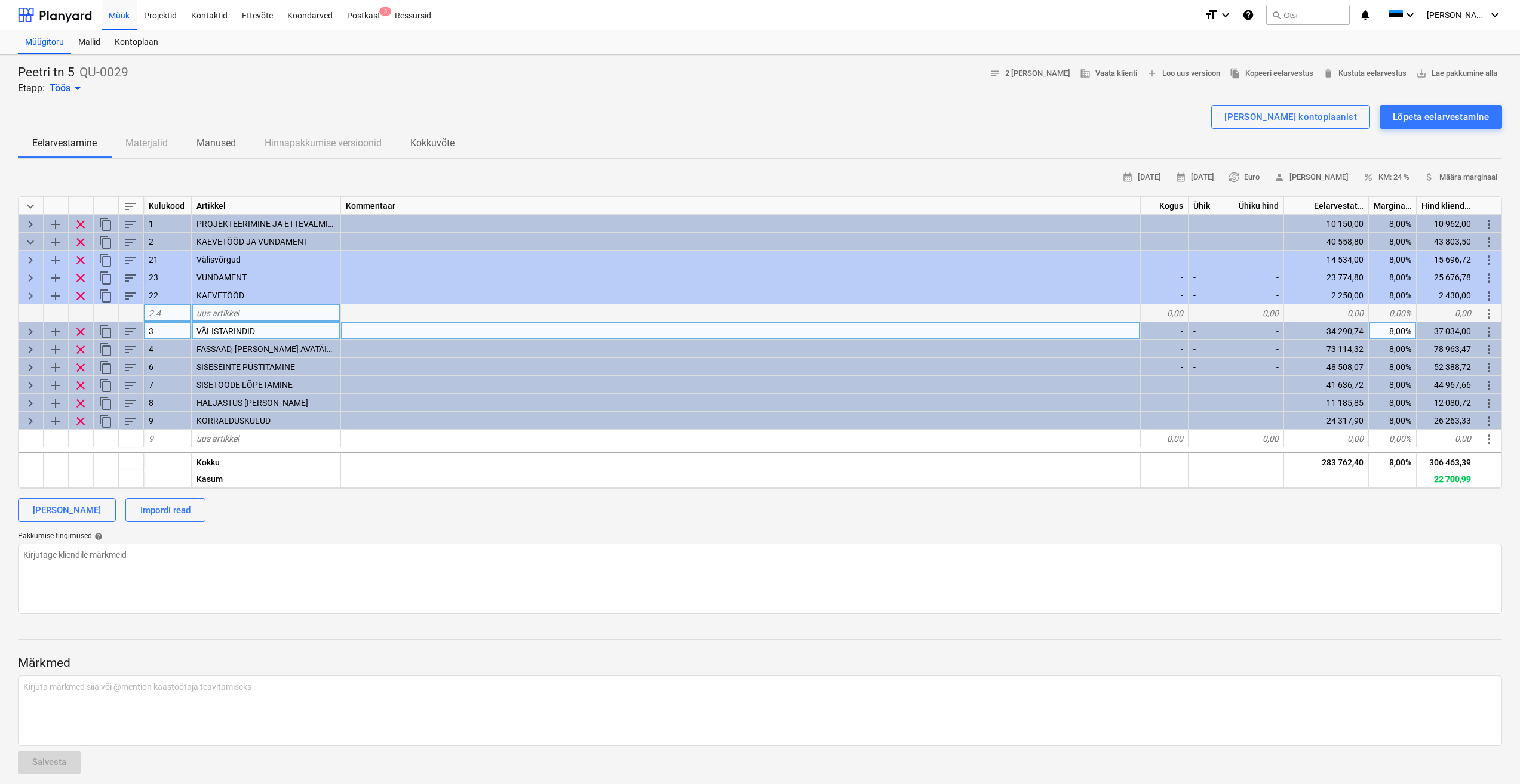
click at [1040, 125] on div "[PERSON_NAME] kontoplaanist Lõpeta eelarvestamine" at bounding box center [760, 117] width 1484 height 24
click at [31, 294] on span "keyboard_arrow_right" at bounding box center [30, 296] width 15 height 15
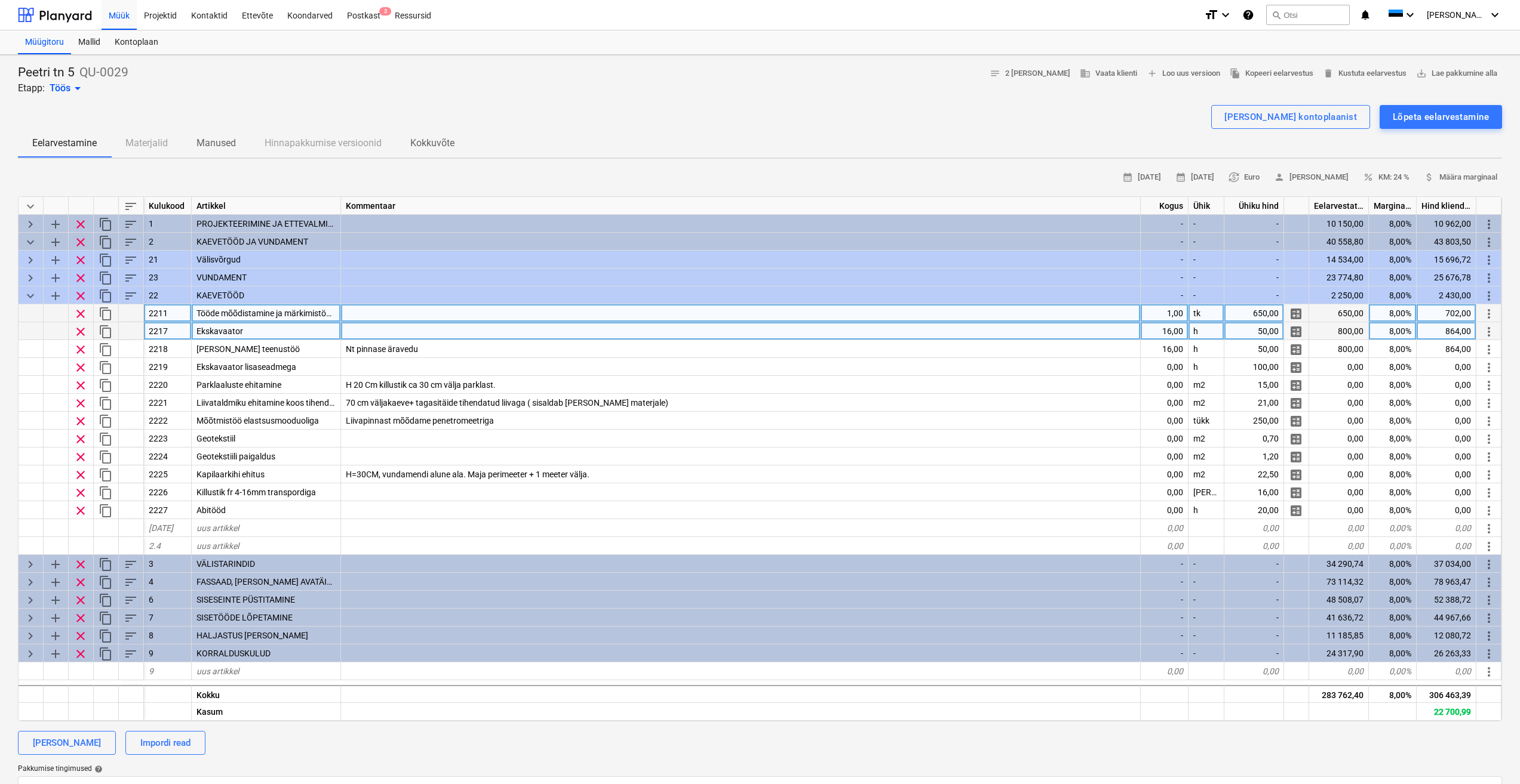
click at [386, 326] on div at bounding box center [741, 331] width 800 height 18
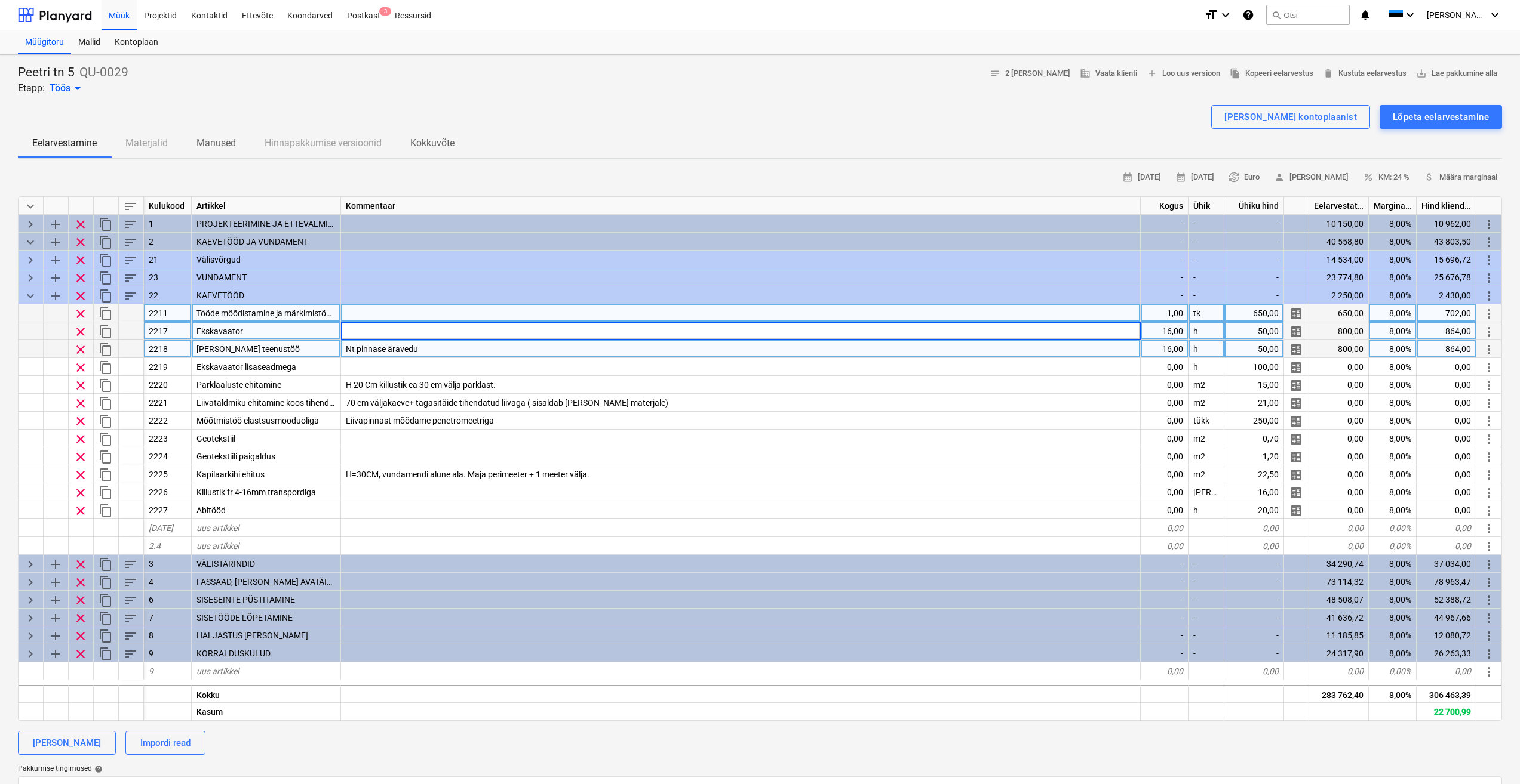
click at [488, 356] on div "Nt pinnase äravedu" at bounding box center [741, 348] width 800 height 18
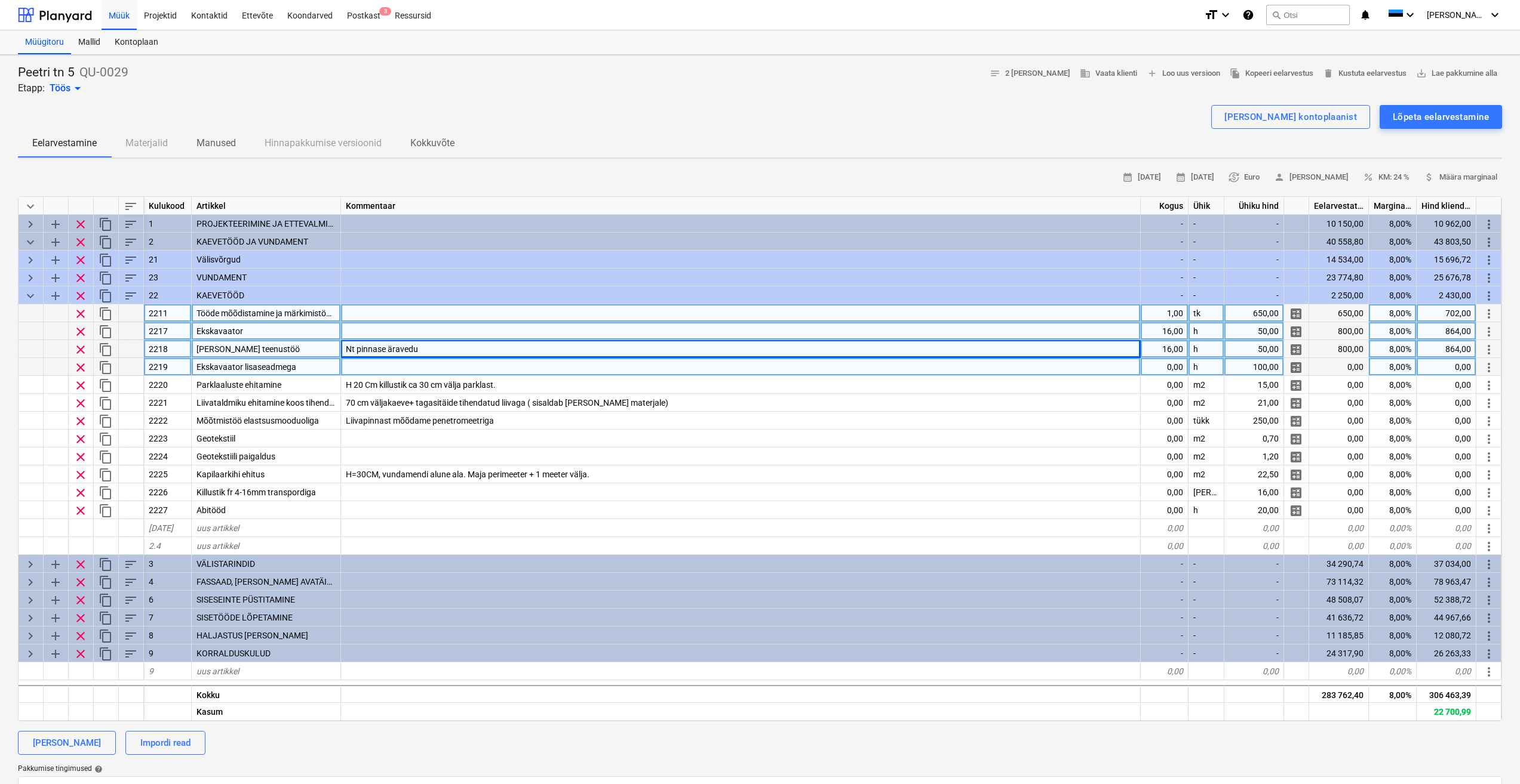
click at [475, 363] on div at bounding box center [741, 366] width 800 height 18
click at [420, 338] on div at bounding box center [741, 331] width 800 height 18
click at [1313, 116] on div "[PERSON_NAME] kontoplaanist" at bounding box center [1291, 117] width 133 height 15
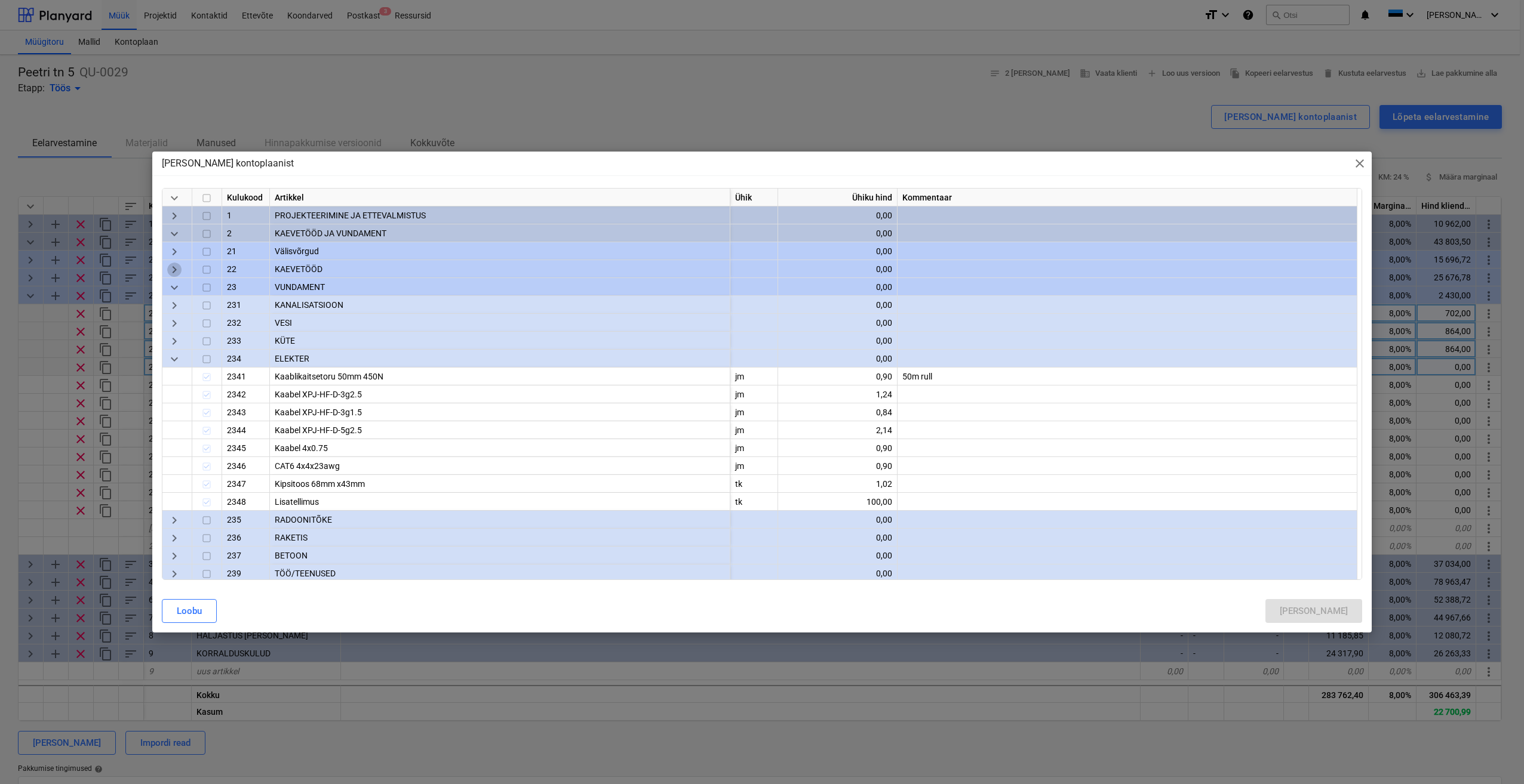
click at [175, 270] on span "keyboard_arrow_right" at bounding box center [174, 270] width 15 height 15
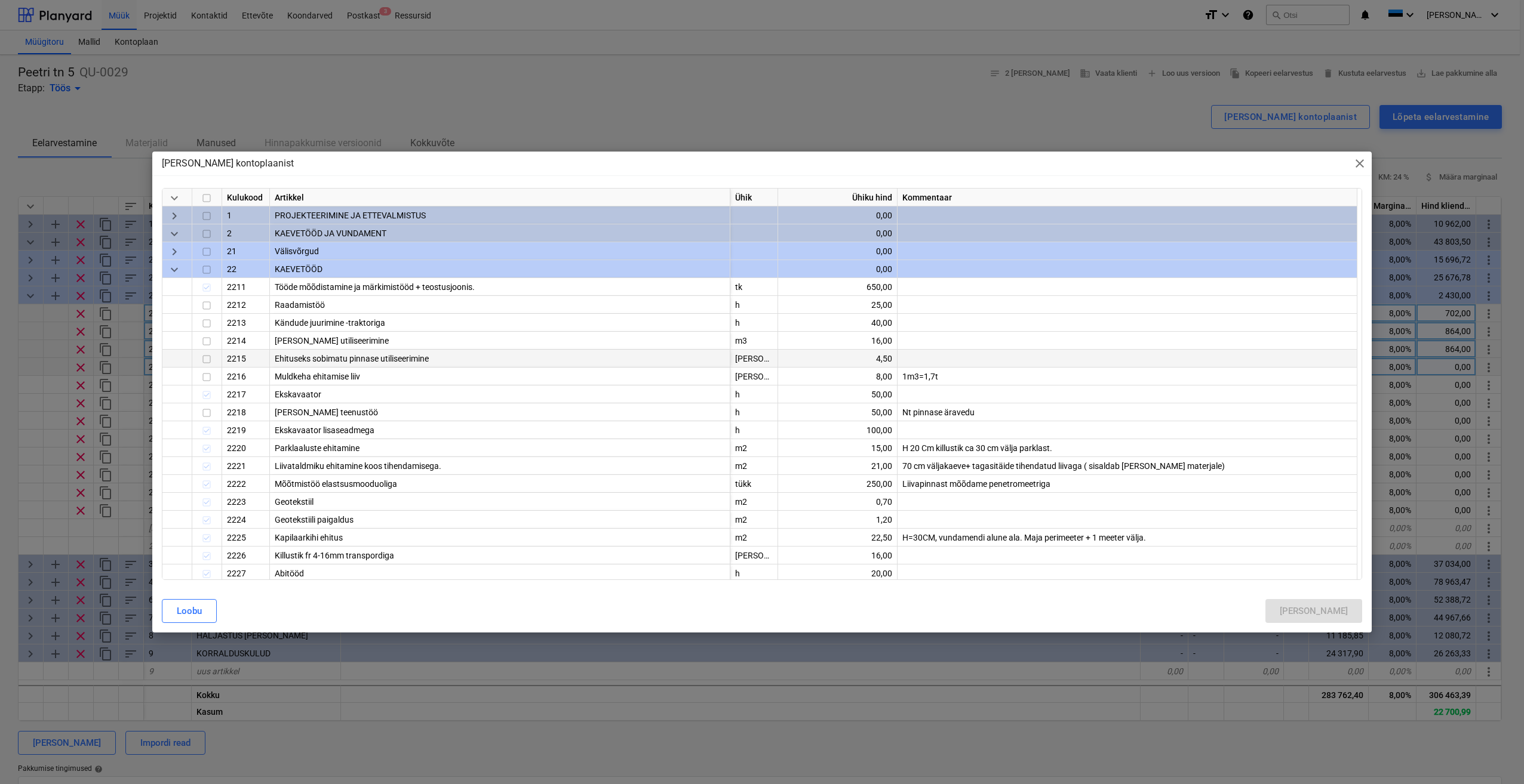
click at [207, 358] on input "checkbox" at bounding box center [206, 359] width 15 height 15
click at [204, 377] on input "checkbox" at bounding box center [206, 377] width 15 height 15
click at [1340, 613] on div "[PERSON_NAME]" at bounding box center [1313, 611] width 68 height 15
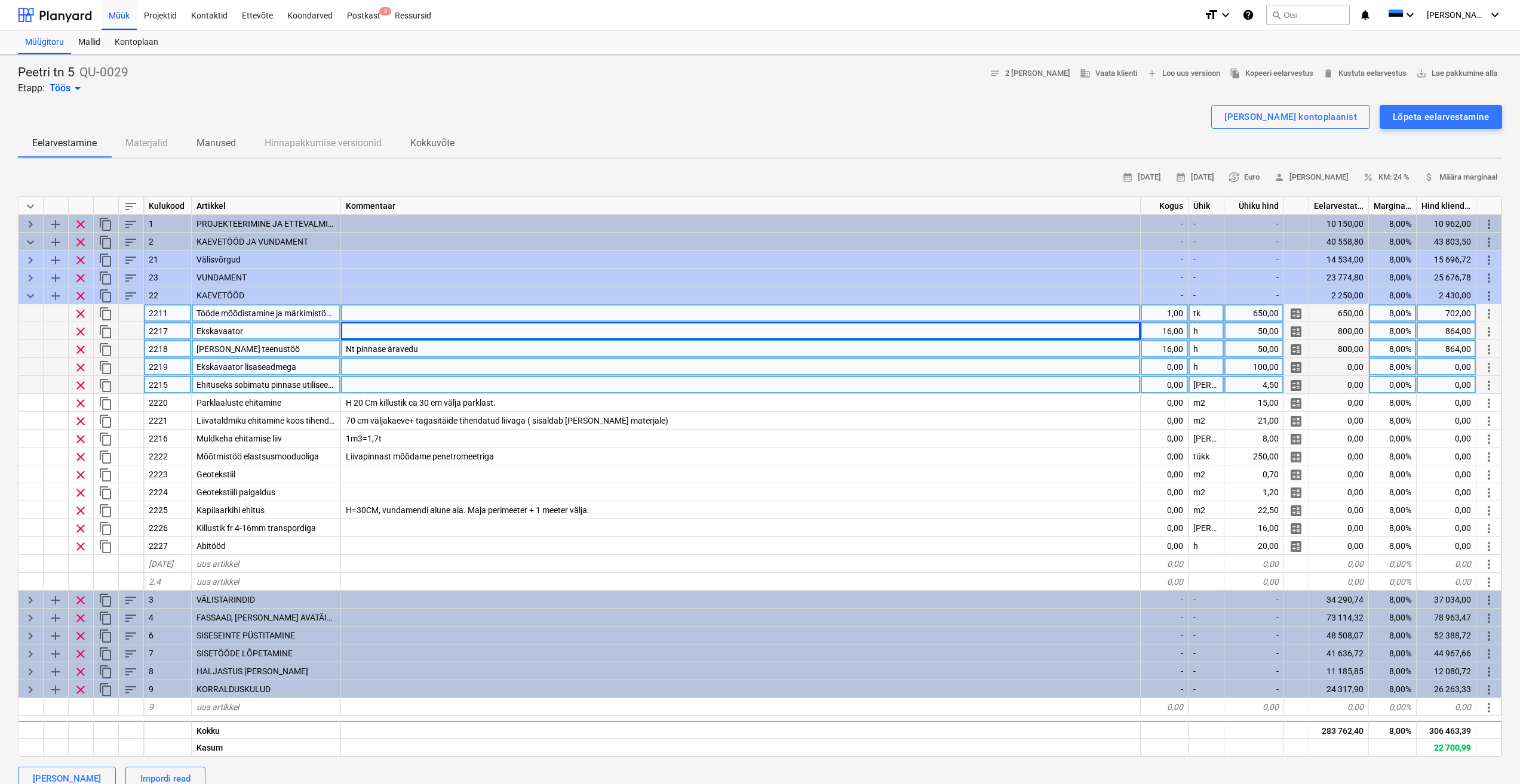
click at [439, 377] on div at bounding box center [741, 384] width 800 height 18
click at [283, 333] on div "Ekskavaator" at bounding box center [266, 331] width 149 height 18
click at [303, 363] on div "Ekskavaator lisaseadmega" at bounding box center [266, 366] width 149 height 18
click at [390, 382] on div at bounding box center [741, 384] width 800 height 18
click at [396, 366] on div at bounding box center [741, 366] width 800 height 18
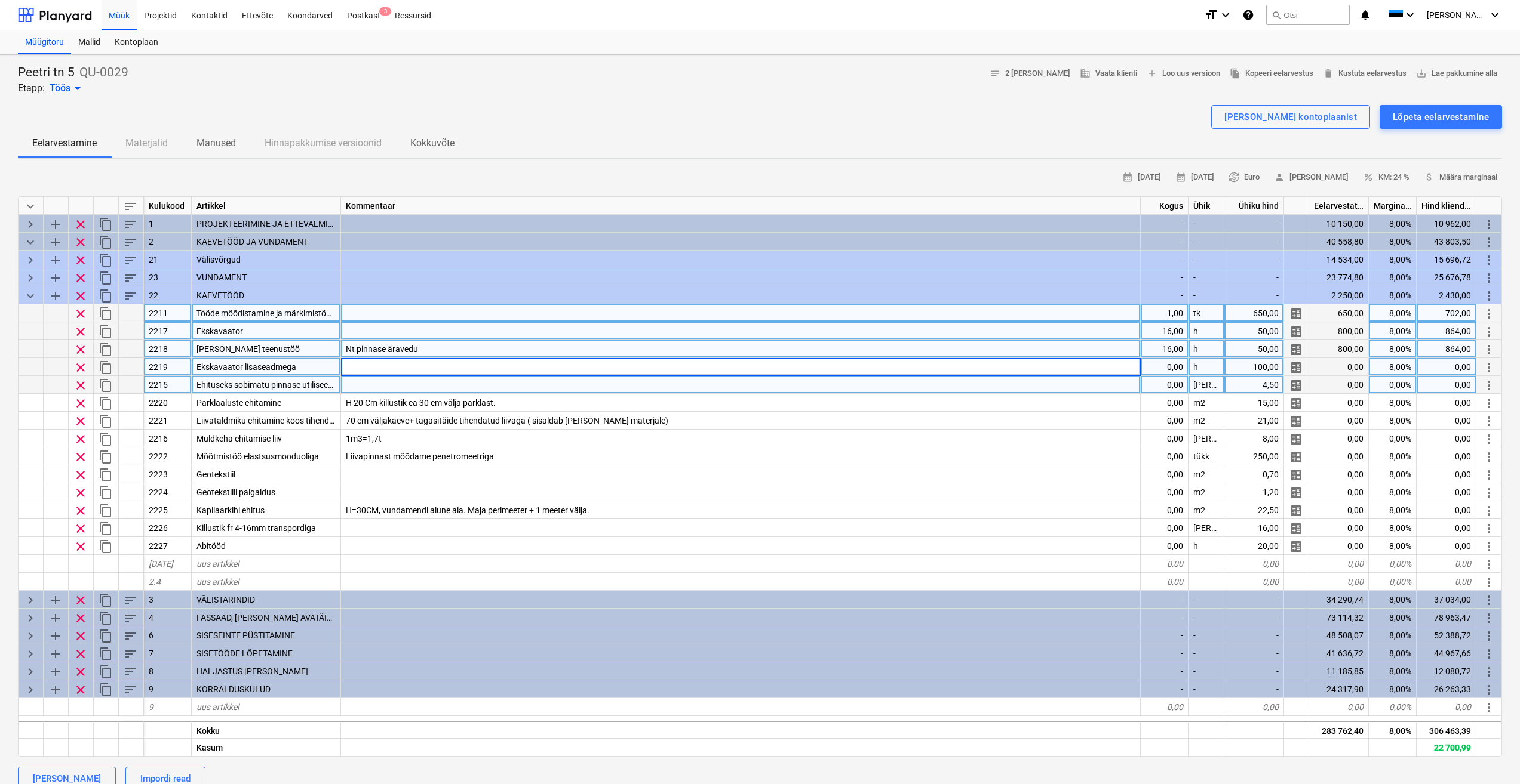
click at [83, 366] on span "clear" at bounding box center [80, 367] width 15 height 15
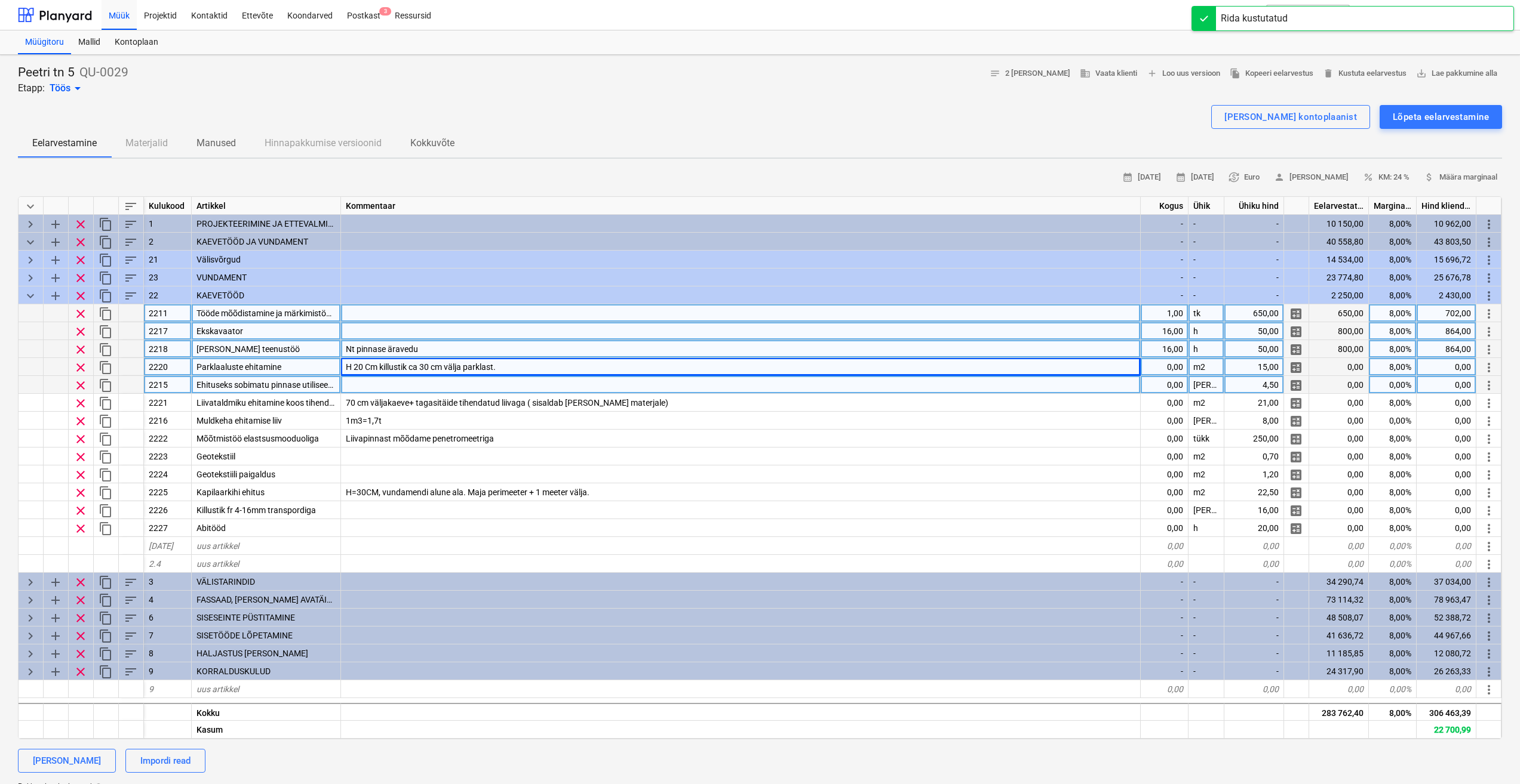
click at [271, 383] on span "Ehituseks sobimatu pinnase utiliseerimine" at bounding box center [273, 384] width 154 height 9
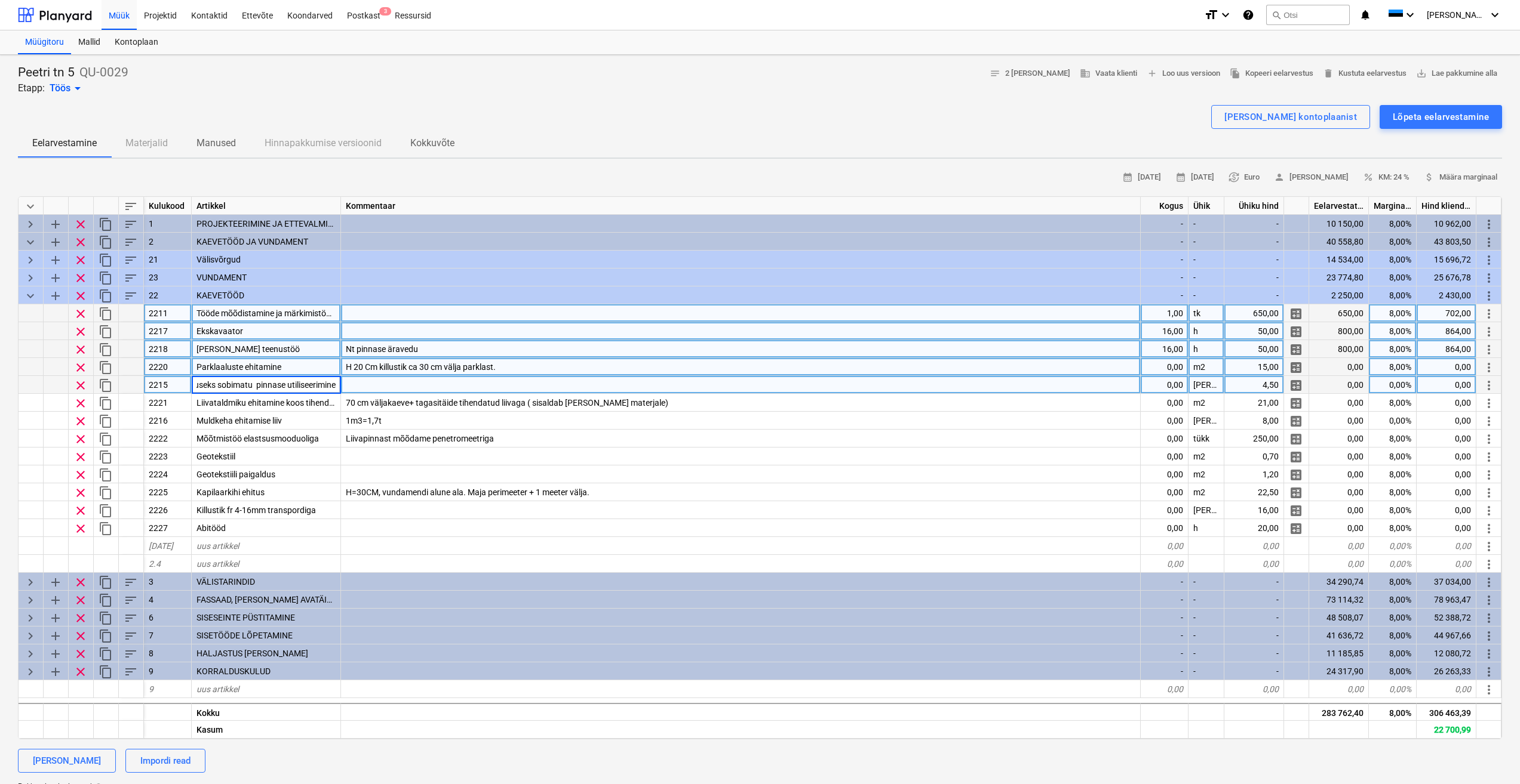
click at [396, 385] on div at bounding box center [741, 384] width 800 height 18
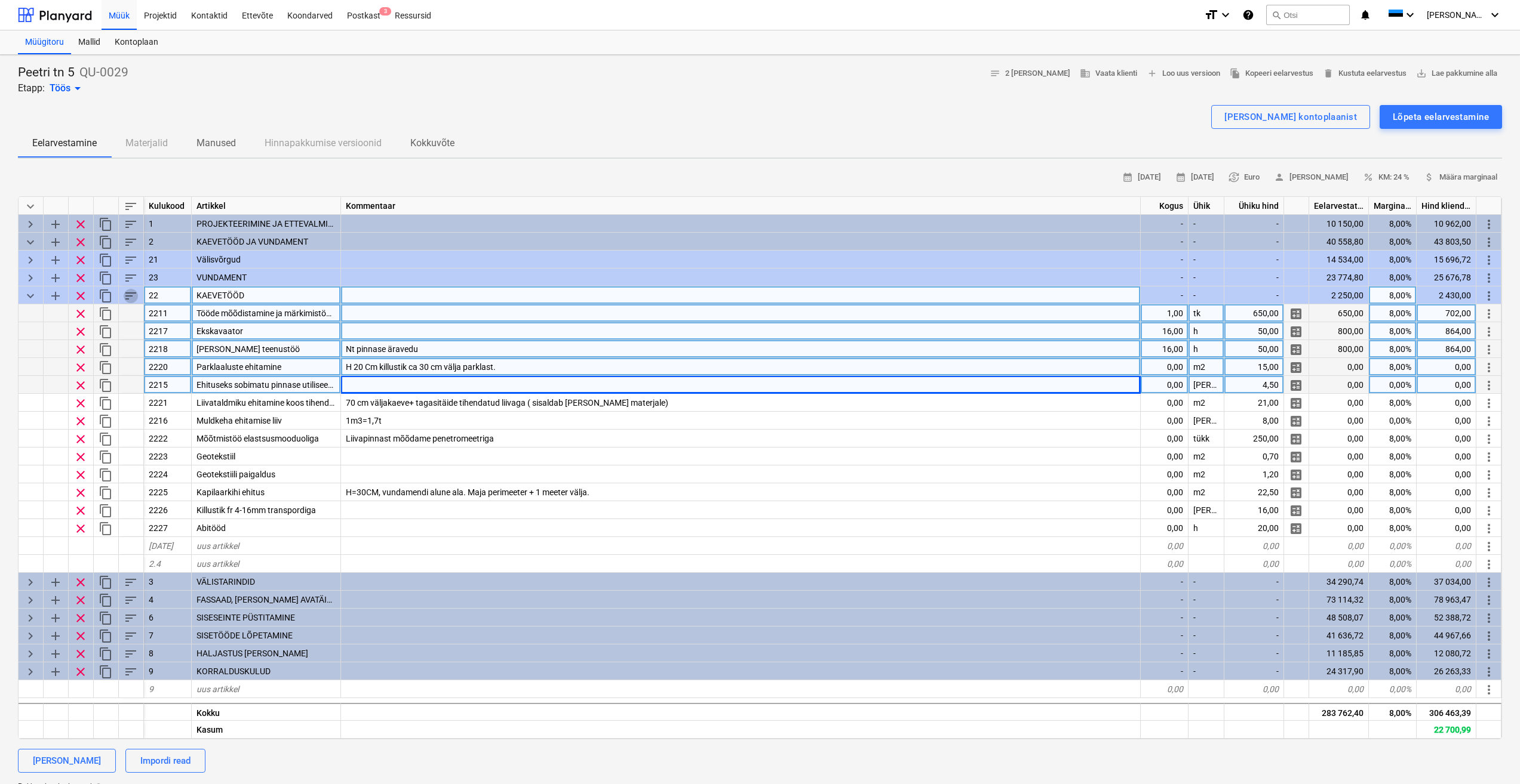
click at [129, 298] on span "sort" at bounding box center [130, 296] width 15 height 15
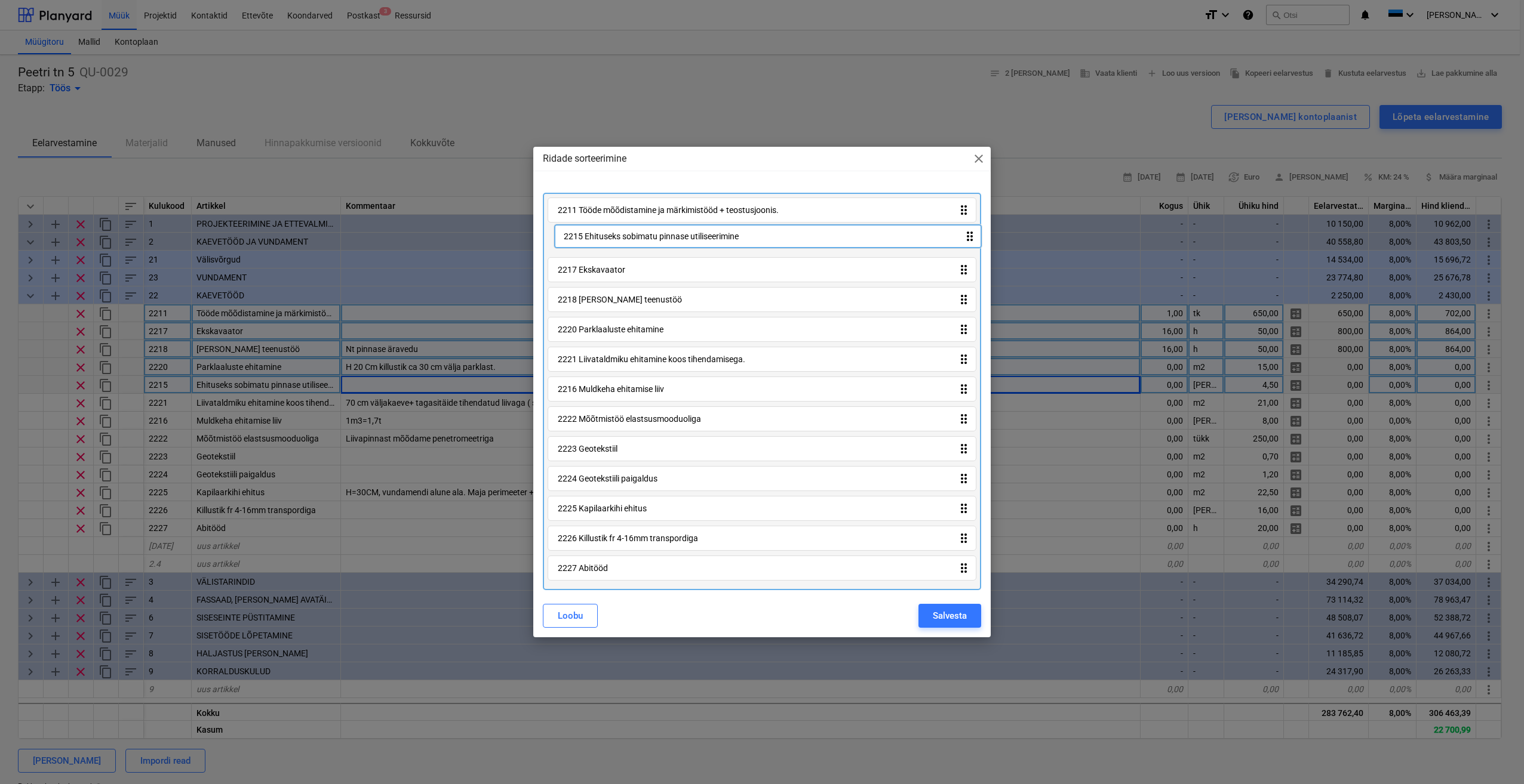
drag, startPoint x: 969, startPoint y: 336, endPoint x: 975, endPoint y: 237, distance: 99.2
click at [975, 237] on div "2211 Tööde mõõdistamine ja märkimistööd + teostusjoonis. drag_indicator 2217 Ek…" at bounding box center [762, 391] width 438 height 397
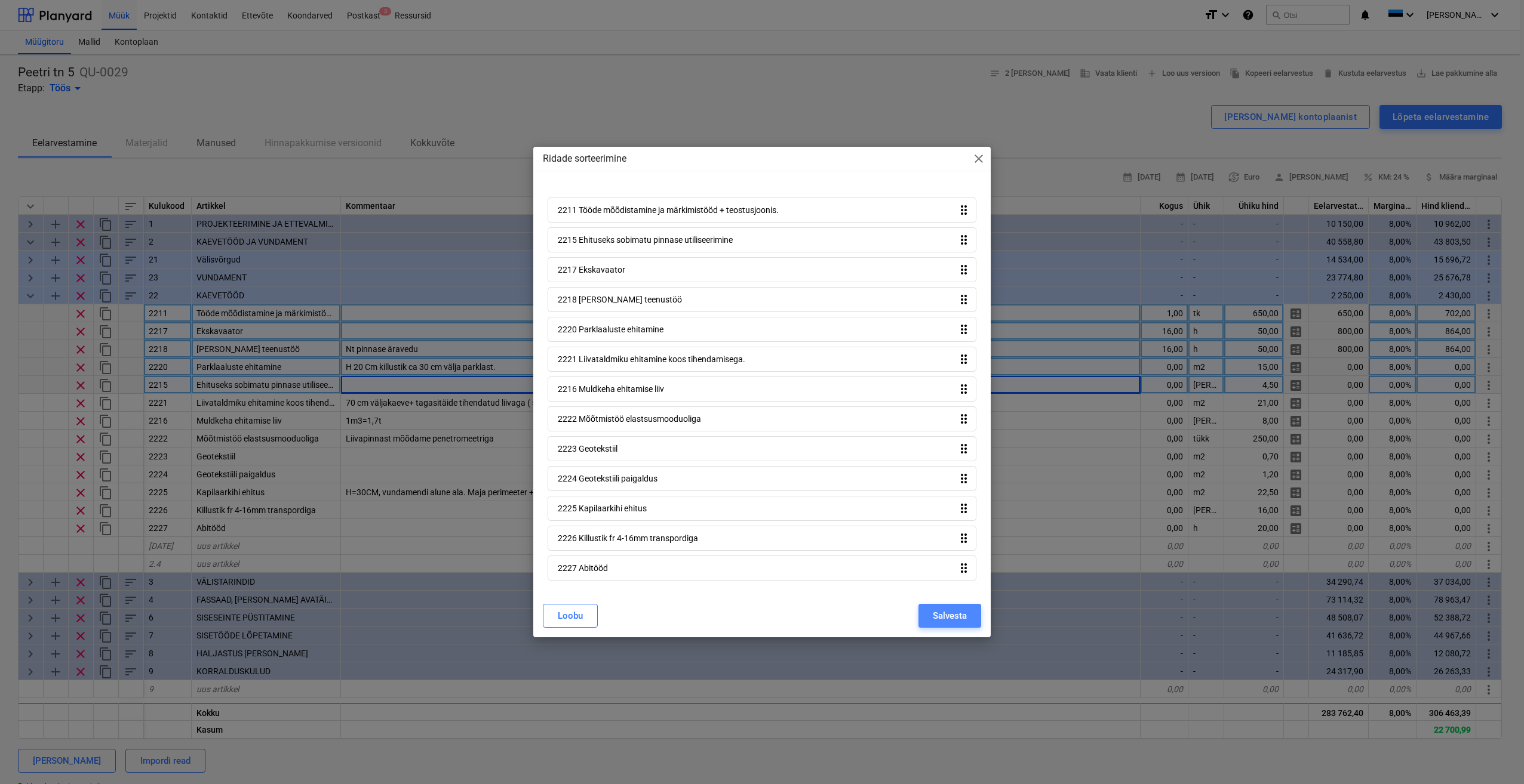
click at [951, 616] on div "Salvesta" at bounding box center [950, 616] width 34 height 15
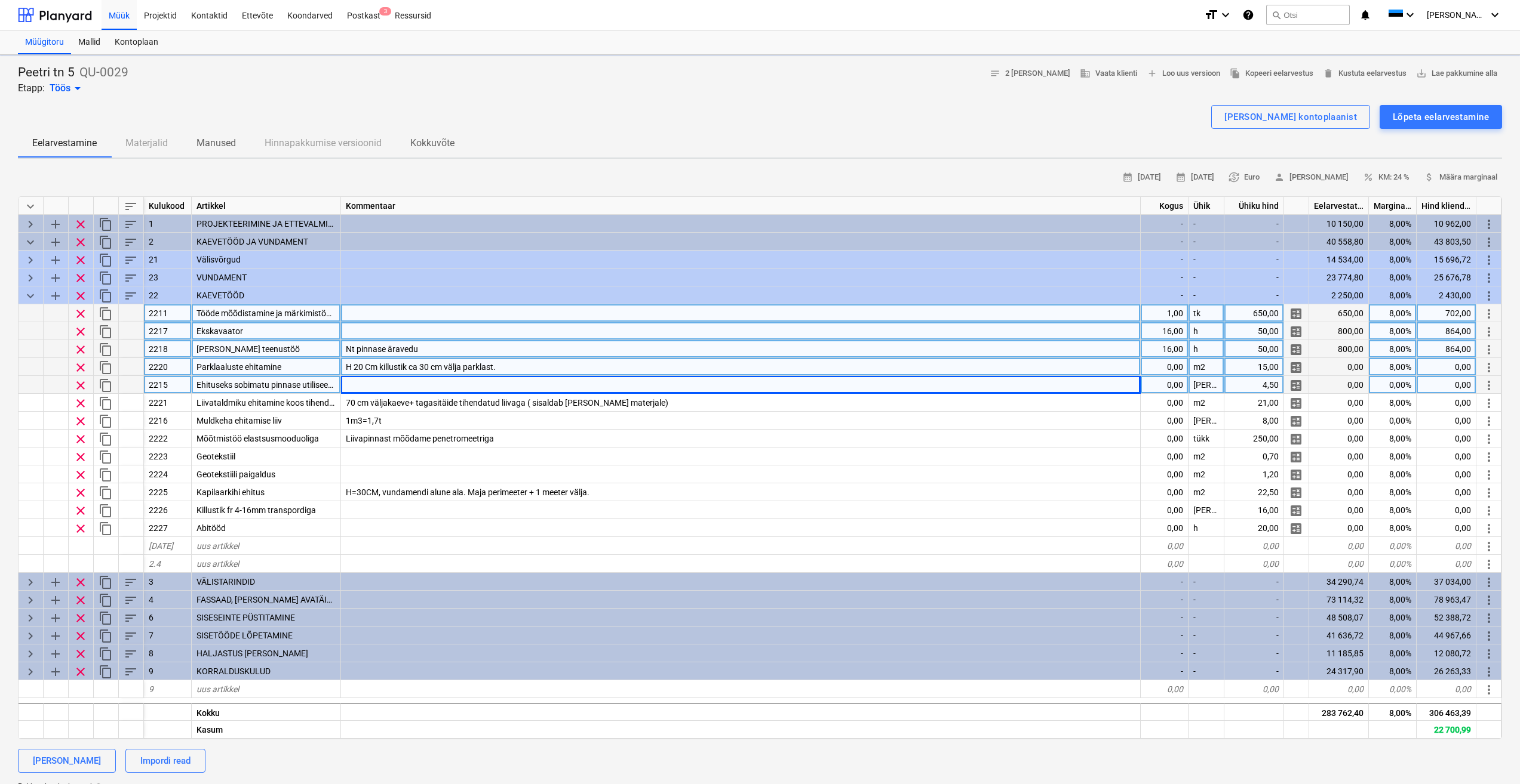
type textarea "x"
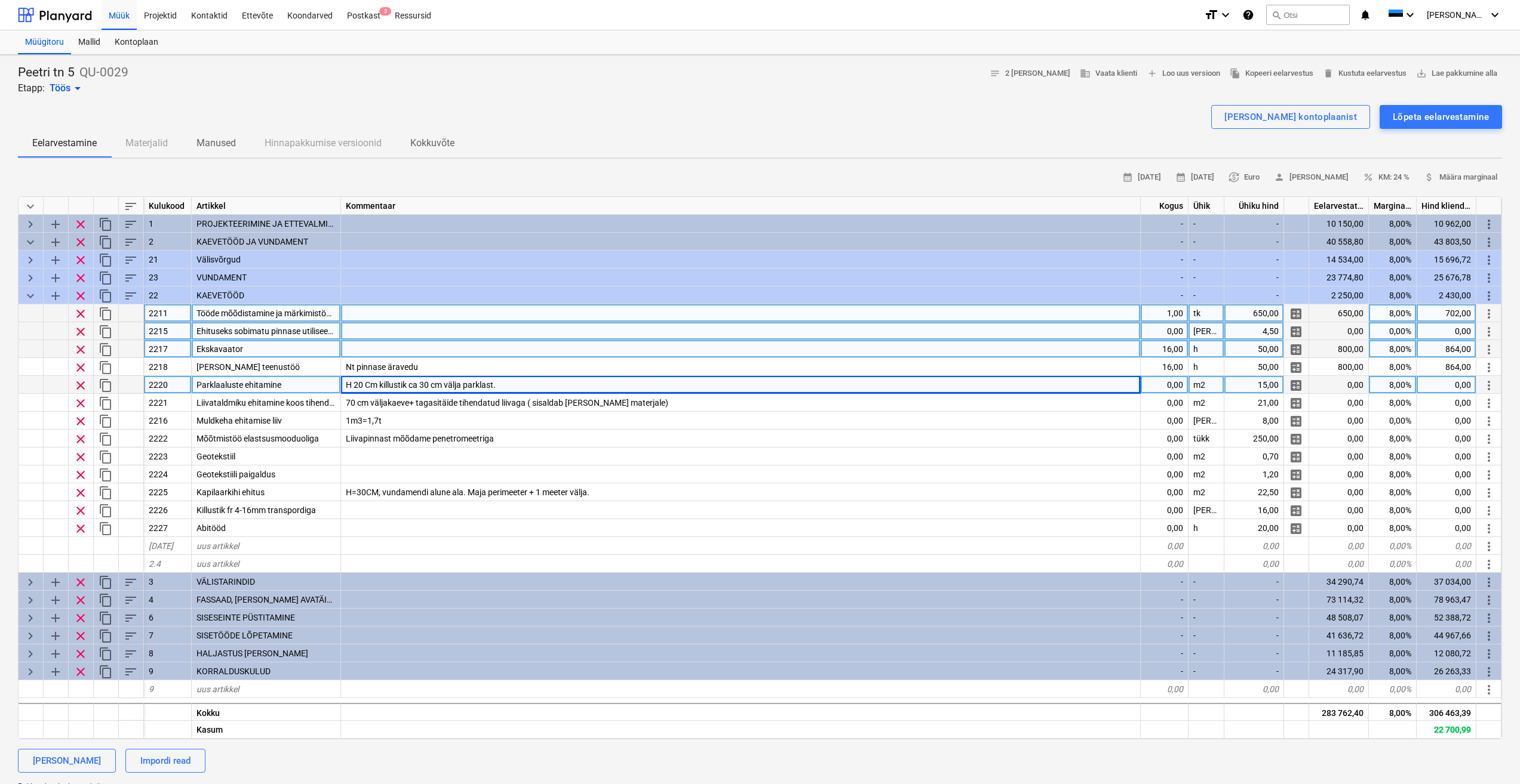
click at [293, 330] on span "Ehituseks sobimatu pinnase utiliseerimine" at bounding box center [273, 330] width 154 height 9
click at [1165, 328] on div "0,00" at bounding box center [1165, 331] width 48 height 18
type input "400"
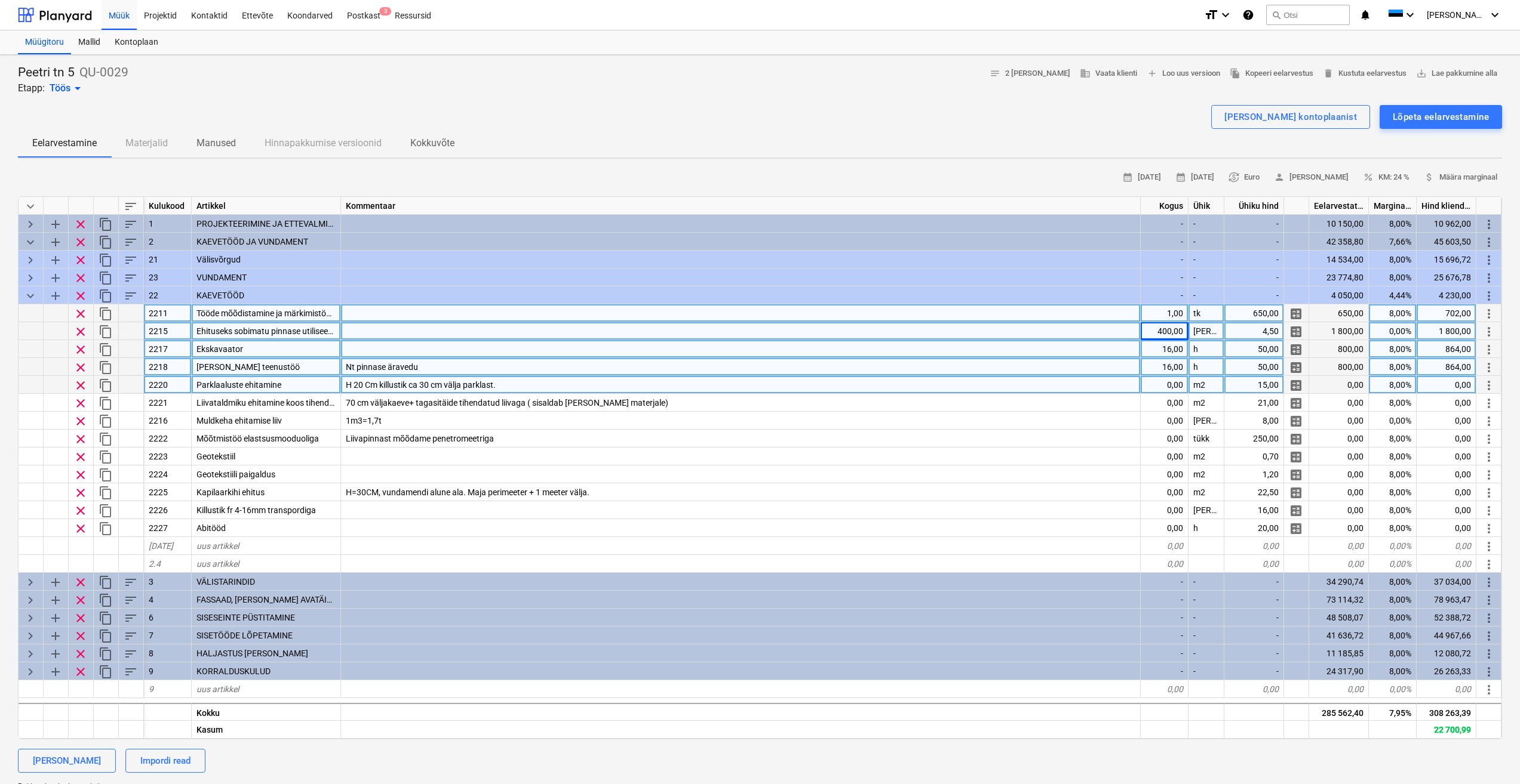
click at [1136, 361] on div "Nt pinnase äravedu" at bounding box center [741, 366] width 800 height 18
click at [1130, 348] on div at bounding box center [741, 348] width 800 height 18
click at [1078, 362] on div "Nt pinnase äravedu" at bounding box center [741, 366] width 800 height 18
click at [1049, 382] on div "H 20 Cm killustik ca 30 cm välja parklast." at bounding box center [741, 384] width 800 height 18
click at [461, 352] on div at bounding box center [741, 348] width 800 height 18
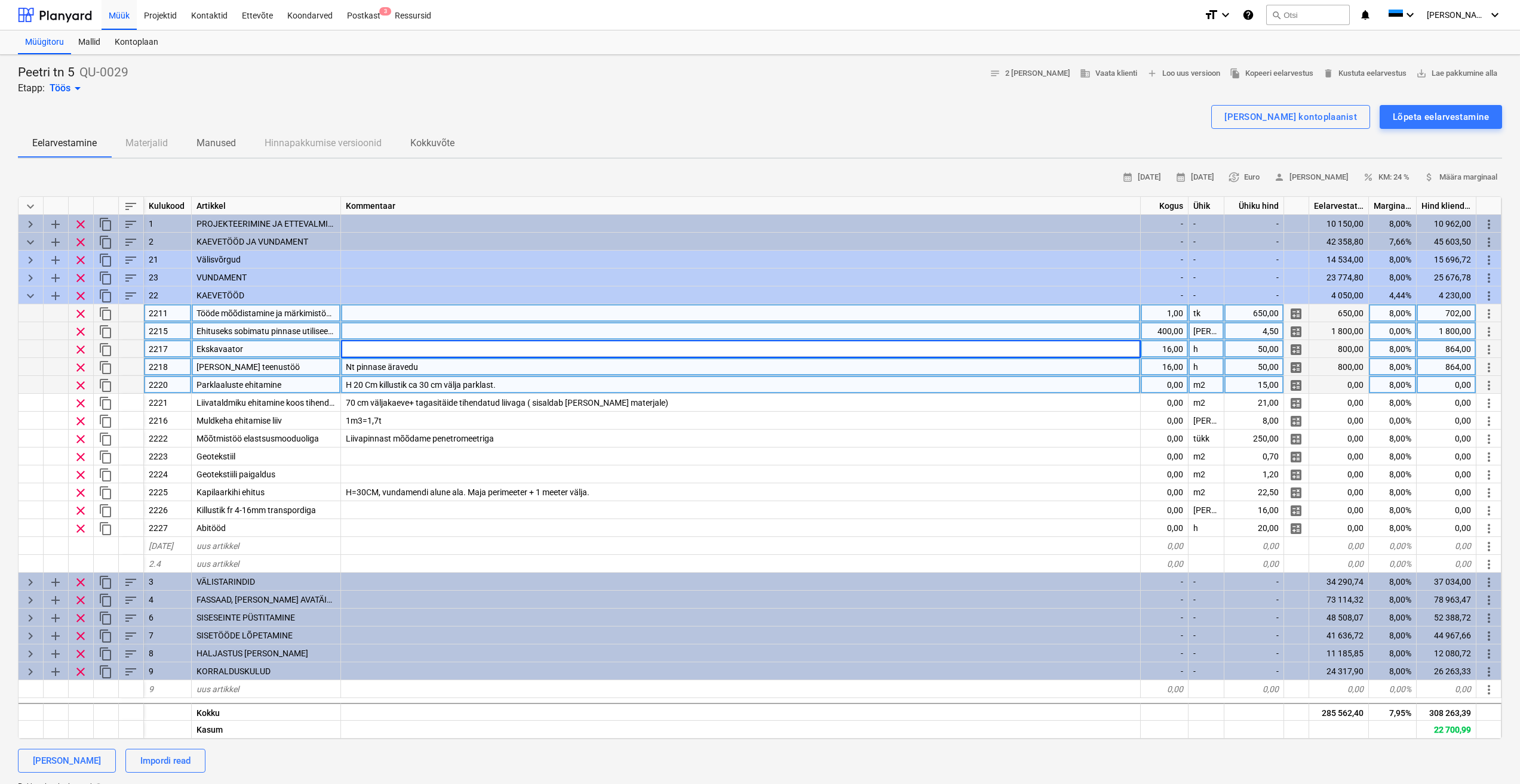
click at [296, 370] on div "[PERSON_NAME] teenustöö" at bounding box center [266, 366] width 149 height 18
click at [438, 370] on div "Nt pinnase äravedu" at bounding box center [741, 366] width 800 height 18
click at [526, 385] on div "H 20 Cm killustik ca 30 cm välja parklast." at bounding box center [741, 384] width 800 height 18
click at [301, 346] on div "Ekskavaator" at bounding box center [266, 348] width 149 height 18
click at [400, 343] on div at bounding box center [741, 348] width 800 height 18
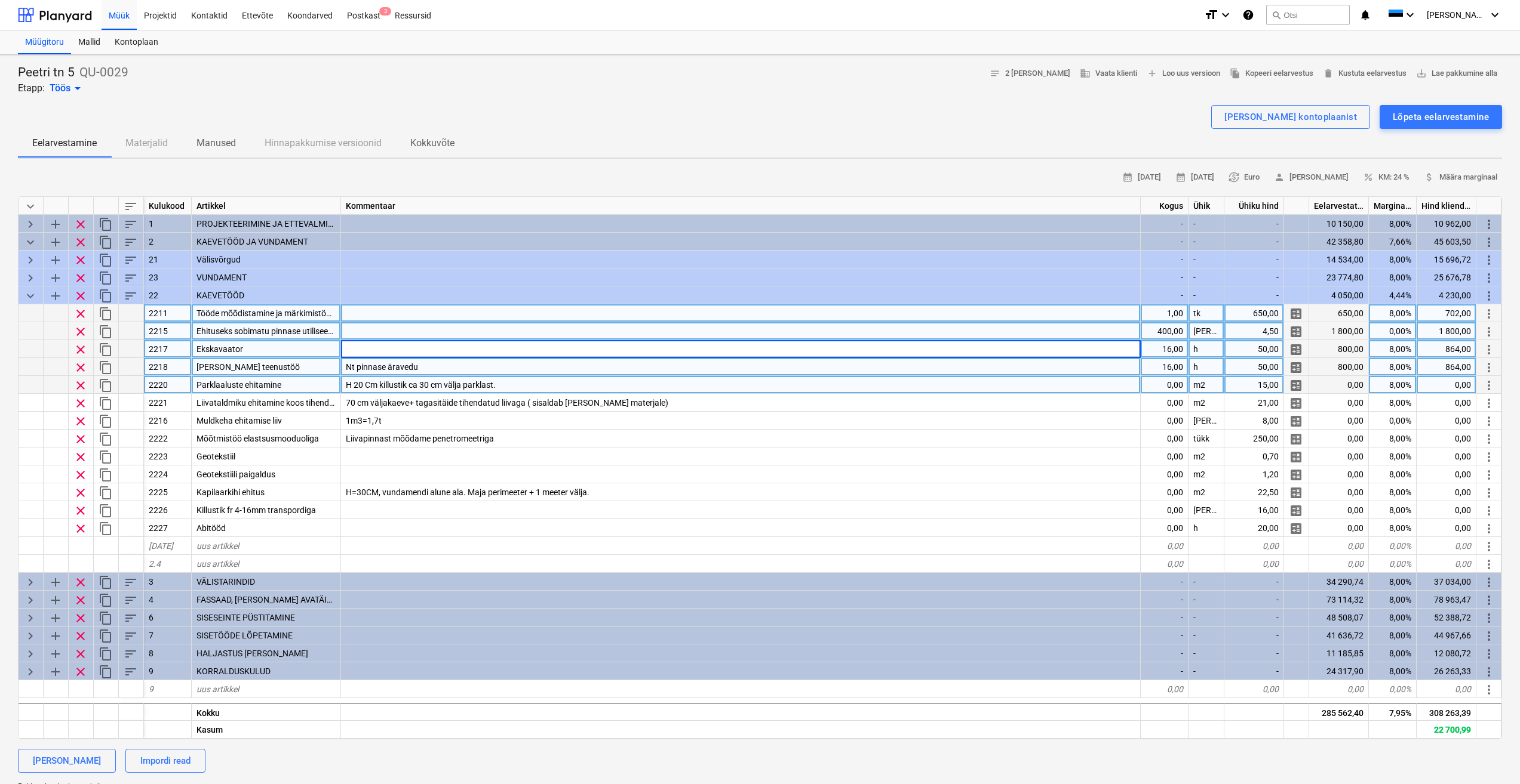
click at [289, 368] on div "[PERSON_NAME] teenustöö" at bounding box center [266, 366] width 149 height 18
click at [290, 383] on div "Parklaaluste ehitamine" at bounding box center [266, 384] width 149 height 18
click at [492, 382] on span "H 20 Cm killustik ca 30 cm välja parklast." at bounding box center [420, 384] width 150 height 9
click at [301, 387] on div "Parklaaluste ehitamine" at bounding box center [266, 384] width 149 height 18
click at [466, 388] on span "H 20 Cm killustik ca 30 cm välja parklast." at bounding box center [420, 384] width 150 height 9
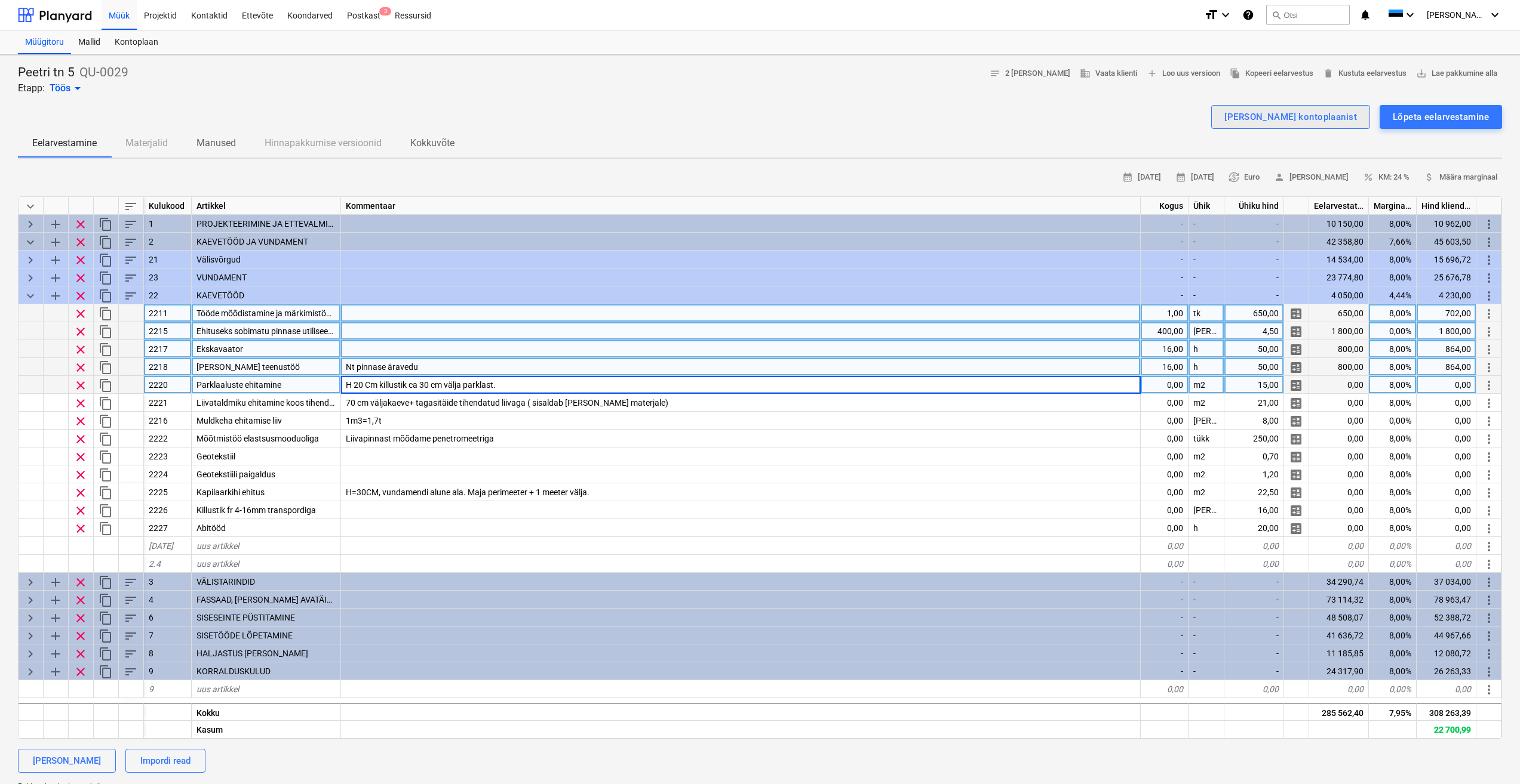
click at [1315, 116] on div "[PERSON_NAME] kontoplaanist" at bounding box center [1291, 117] width 133 height 15
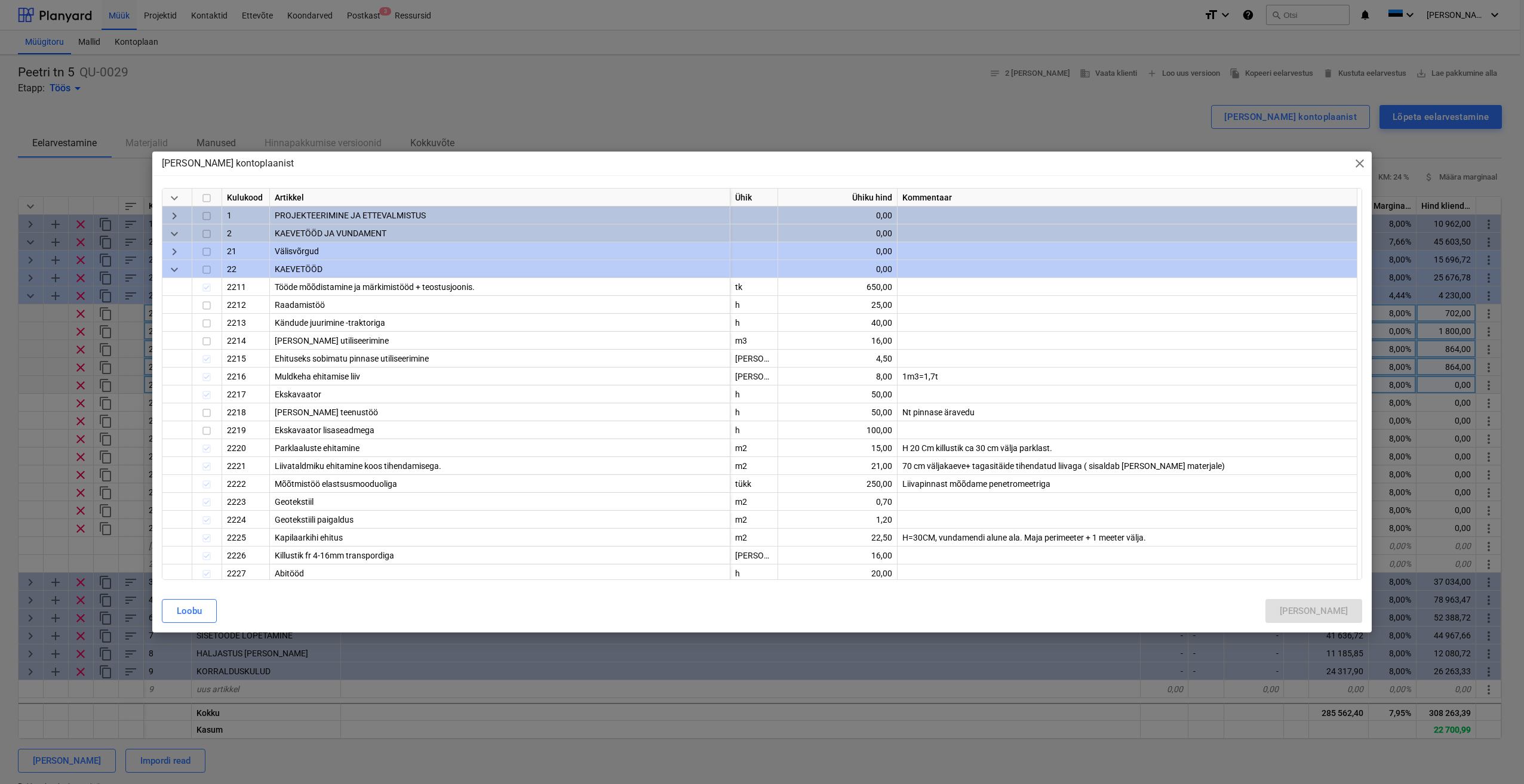
click at [1364, 163] on span "close" at bounding box center [1359, 163] width 15 height 15
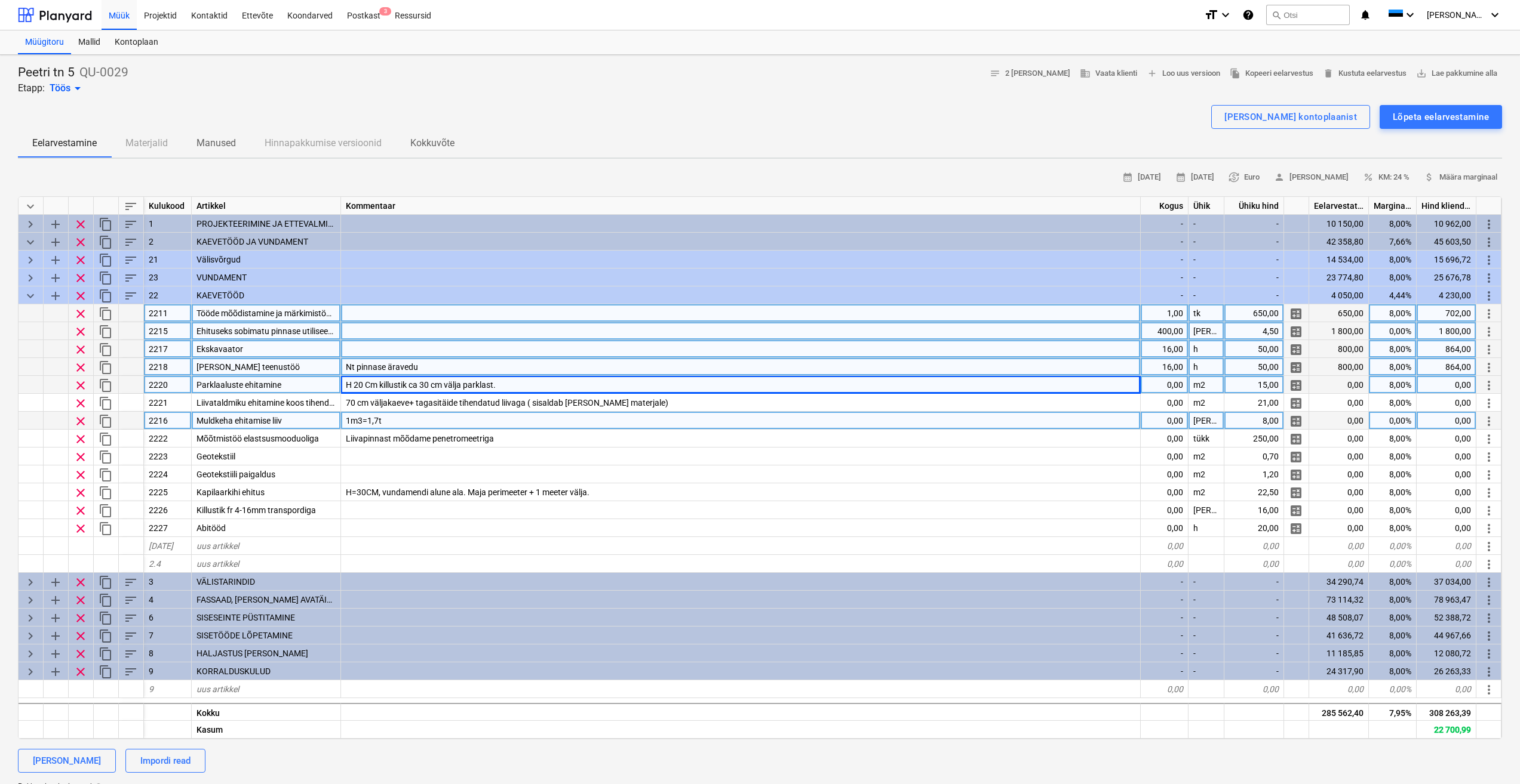
click at [246, 424] on span "Muldkeha ehitamise liiv" at bounding box center [239, 420] width 86 height 9
click at [297, 419] on input "Muldkeha ehitamise liiv" at bounding box center [266, 420] width 149 height 17
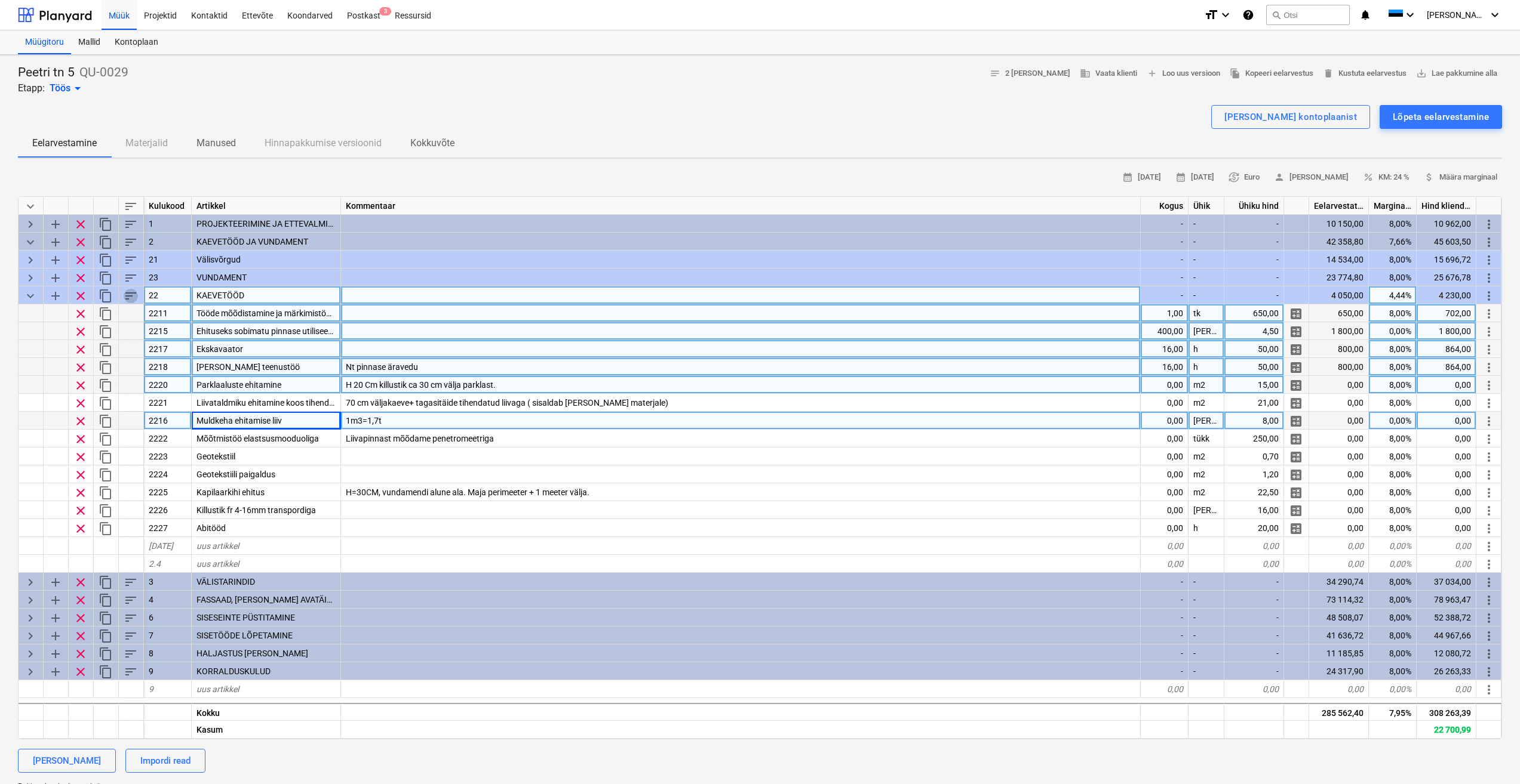
click at [126, 296] on span "sort" at bounding box center [130, 296] width 15 height 15
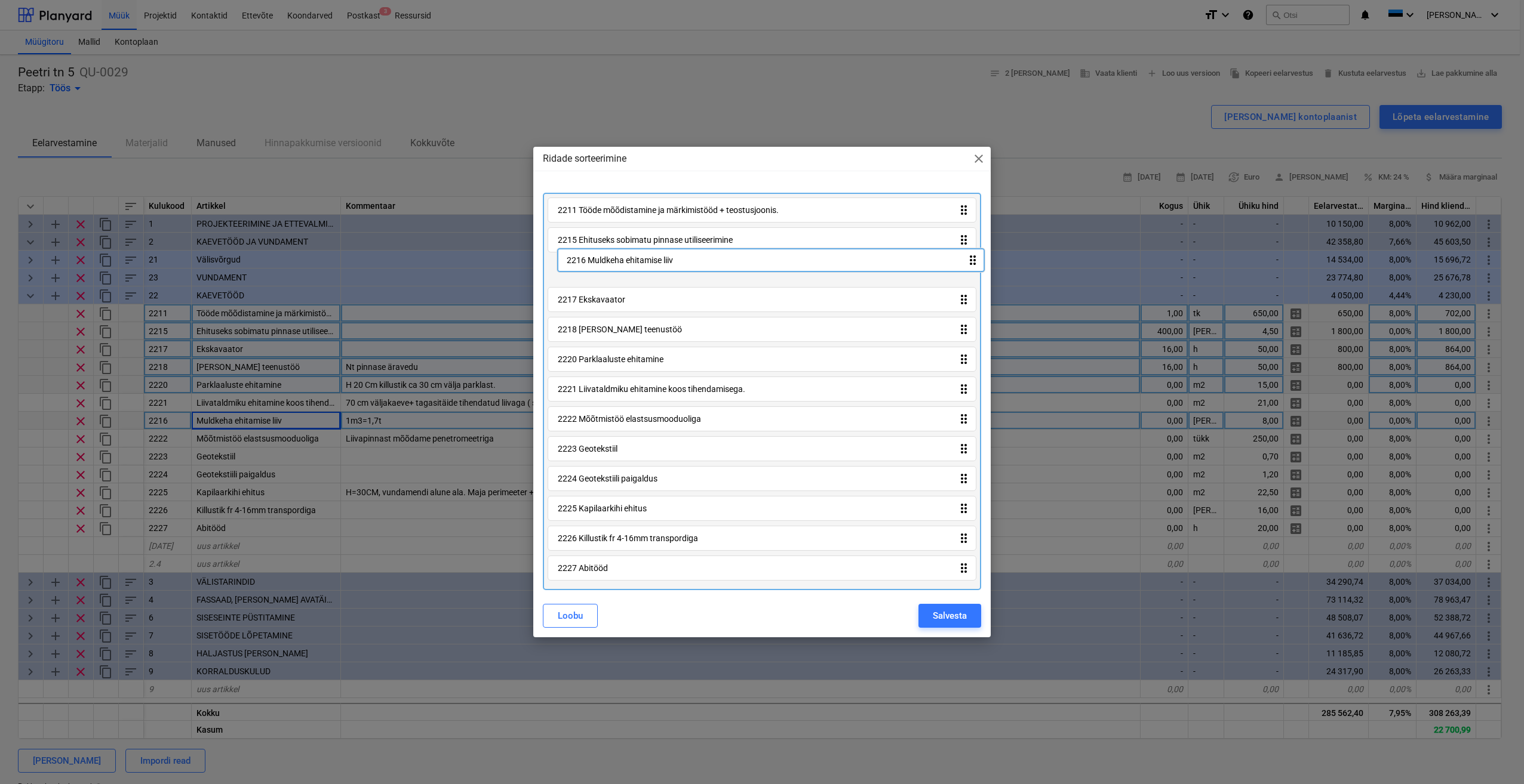
drag, startPoint x: 969, startPoint y: 394, endPoint x: 975, endPoint y: 254, distance: 140.1
click at [975, 254] on div "2211 Tööde mõõdistamine ja märkimistööd + teostusjoonis. drag_indicator 2215 Eh…" at bounding box center [762, 391] width 438 height 397
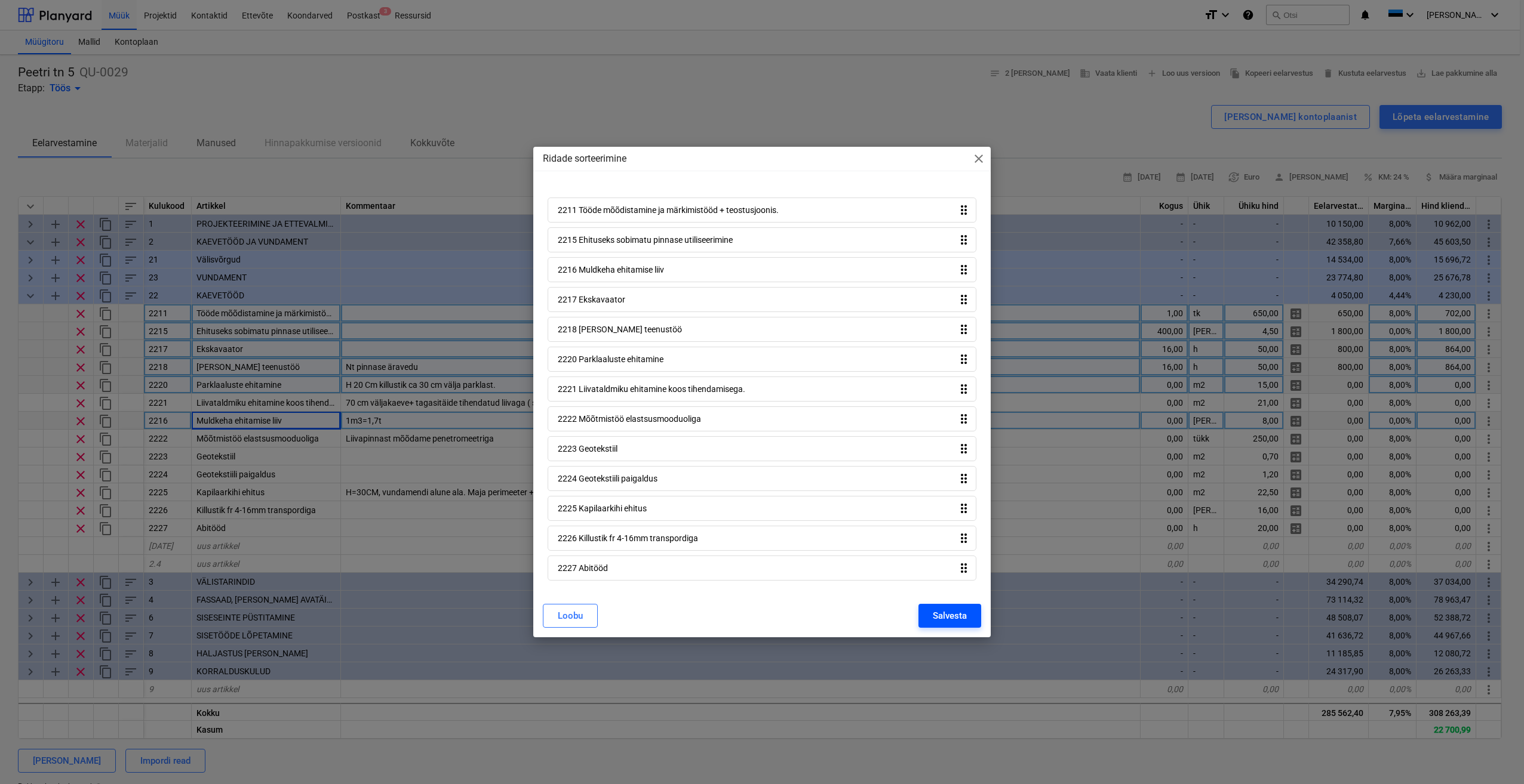
click at [942, 616] on div "Salvesta" at bounding box center [950, 616] width 34 height 15
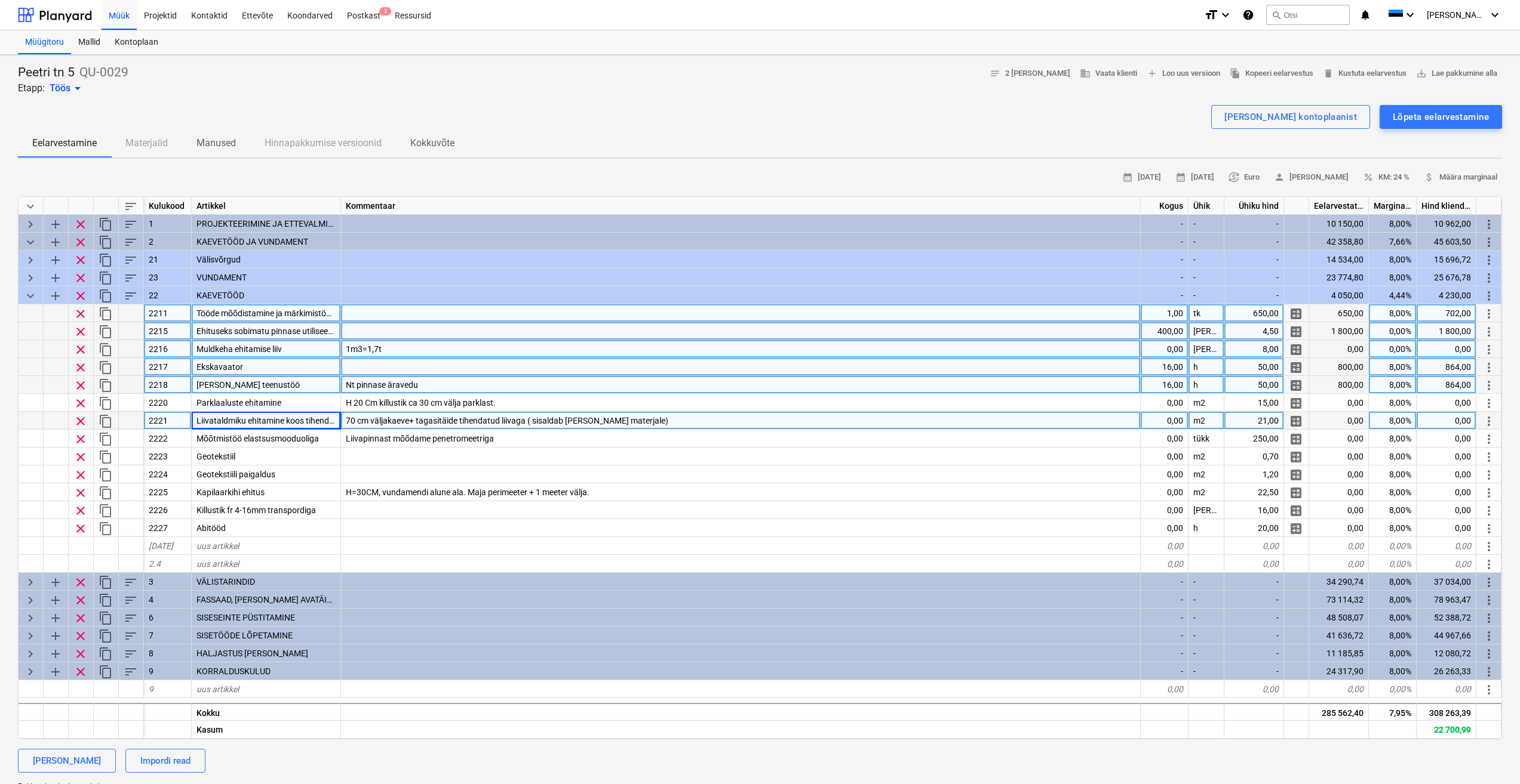
click at [501, 369] on div at bounding box center [741, 366] width 800 height 18
click at [286, 347] on div "Muldkeha ehitamise liiv" at bounding box center [266, 348] width 149 height 18
click at [415, 349] on div "1m3=1,7t" at bounding box center [741, 348] width 800 height 18
click at [291, 364] on div "Ekskavaator" at bounding box center [266, 366] width 149 height 18
click at [321, 350] on div "Muldkeha ehitamise liiv" at bounding box center [266, 348] width 149 height 18
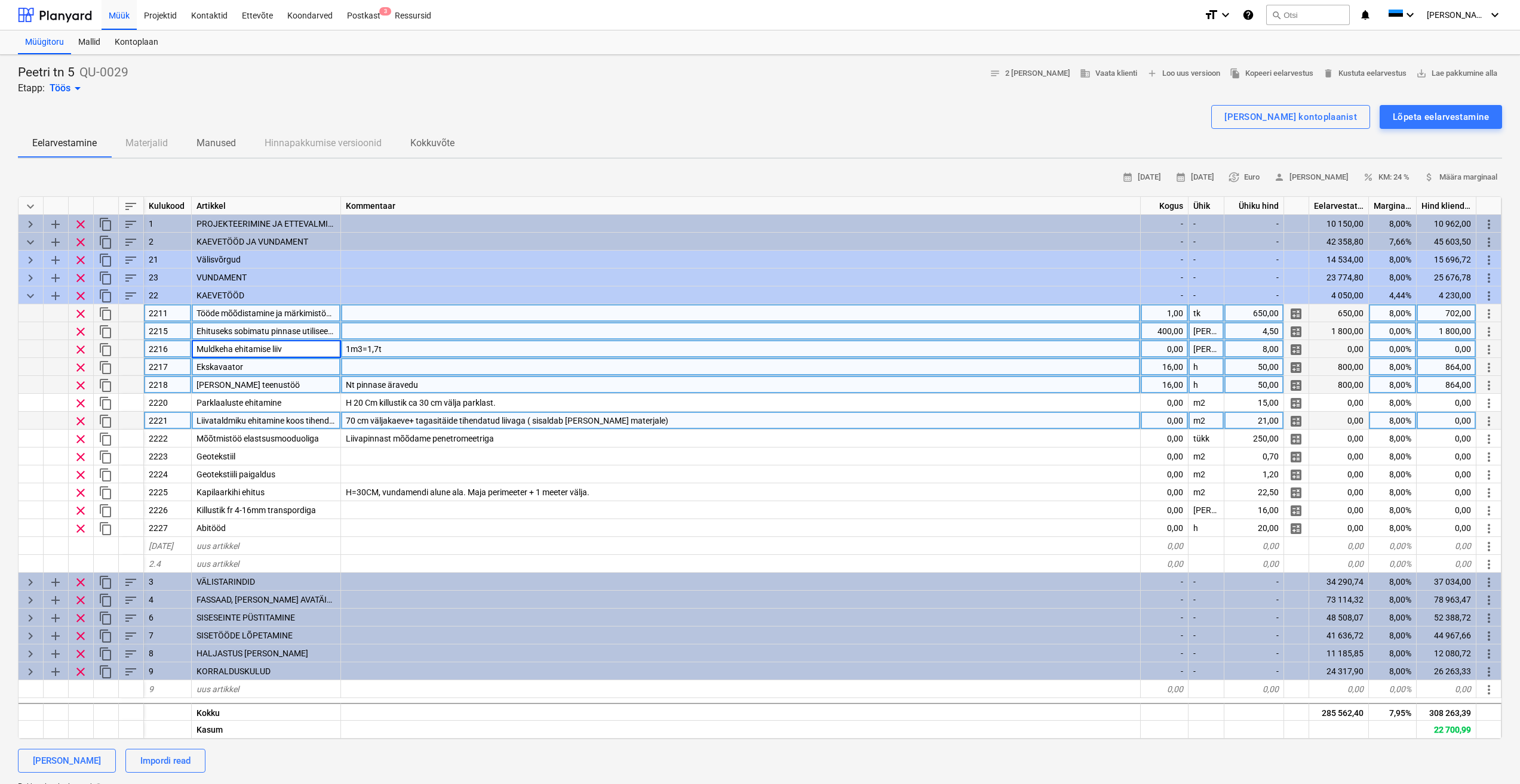
click at [443, 343] on div "1m3=1,7t" at bounding box center [741, 348] width 800 height 18
click at [295, 365] on div "Ekskavaator" at bounding box center [266, 366] width 149 height 18
click at [313, 329] on span "Ehituseks sobimatu pinnase utiliseerimine" at bounding box center [273, 330] width 154 height 9
click at [299, 349] on div "Muldkeha ehitamise liiv" at bounding box center [266, 348] width 149 height 18
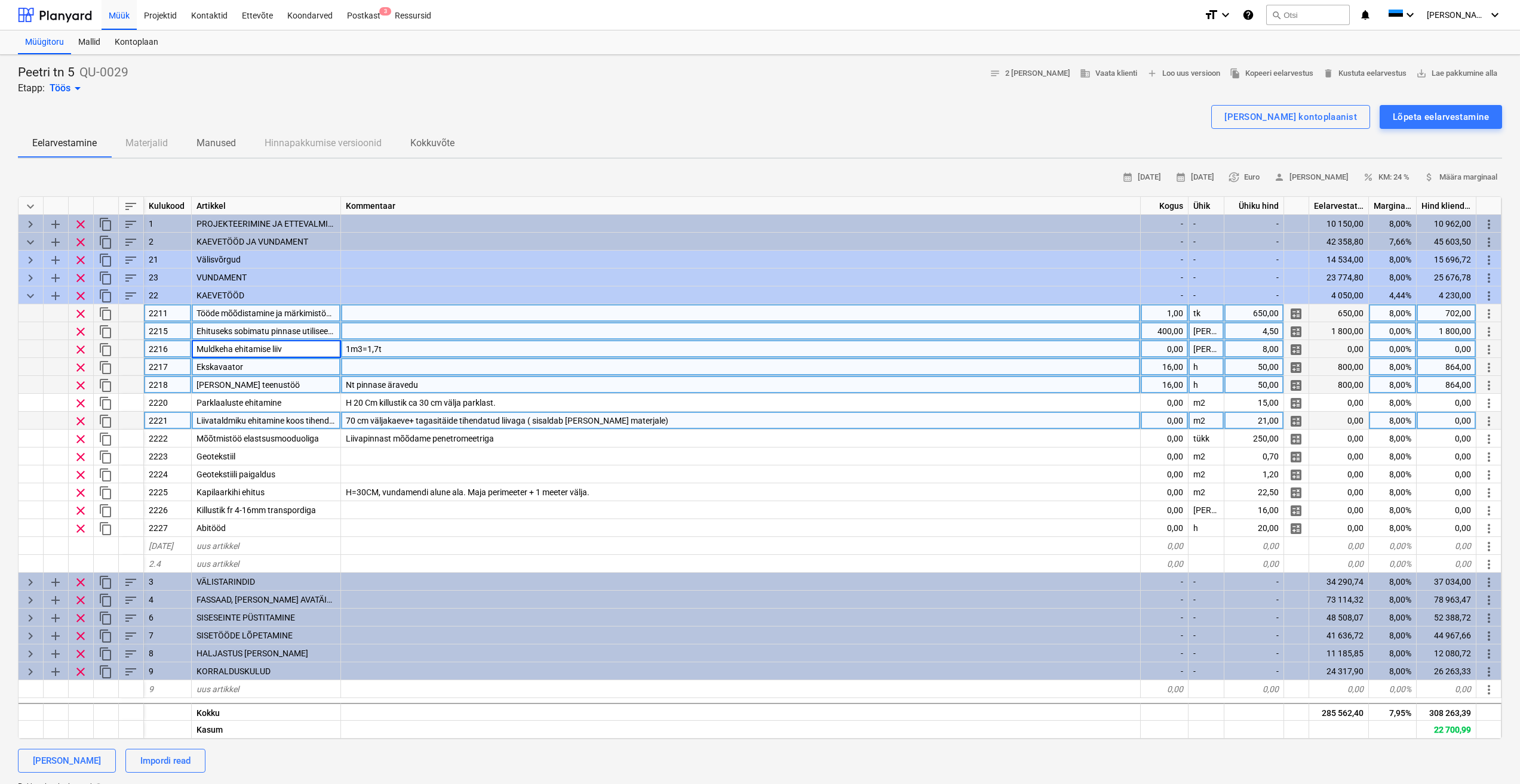
click at [289, 370] on div "Ekskavaator" at bounding box center [266, 366] width 149 height 18
click at [310, 387] on div "[PERSON_NAME] teenustöö" at bounding box center [266, 384] width 149 height 18
click at [313, 362] on div "Ekskavaator" at bounding box center [266, 366] width 149 height 18
click at [425, 371] on div at bounding box center [741, 366] width 800 height 18
click at [408, 344] on div "1m3=1,7t" at bounding box center [741, 348] width 800 height 18
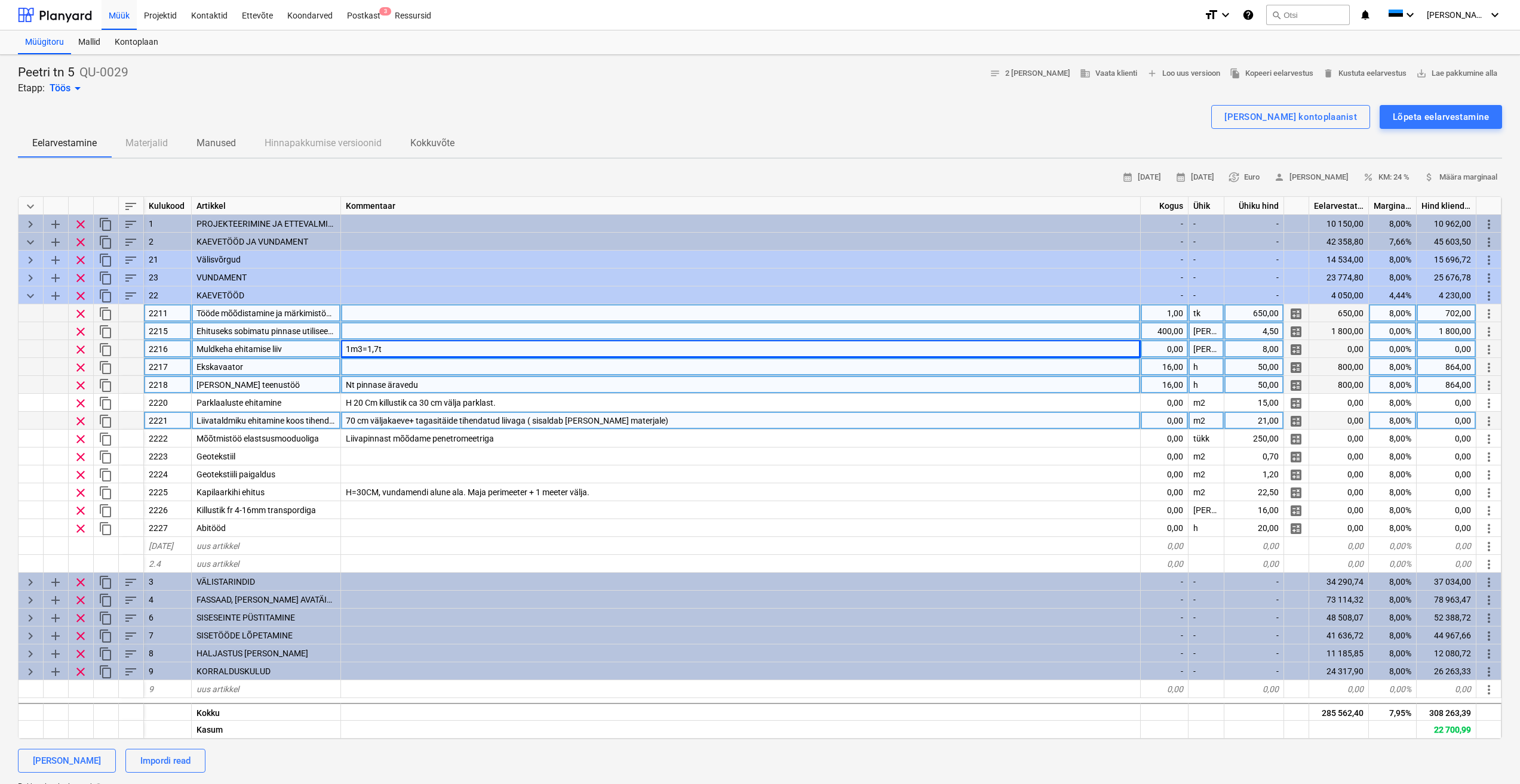
click at [467, 364] on div at bounding box center [741, 366] width 800 height 18
click at [446, 350] on div "1m3=1,7t" at bounding box center [741, 348] width 800 height 18
click at [420, 350] on input "1m3=1,7t" at bounding box center [740, 348] width 799 height 17
drag, startPoint x: 33, startPoint y: 258, endPoint x: 39, endPoint y: 265, distance: 9.2
click at [33, 258] on span "keyboard_arrow_right" at bounding box center [30, 260] width 15 height 15
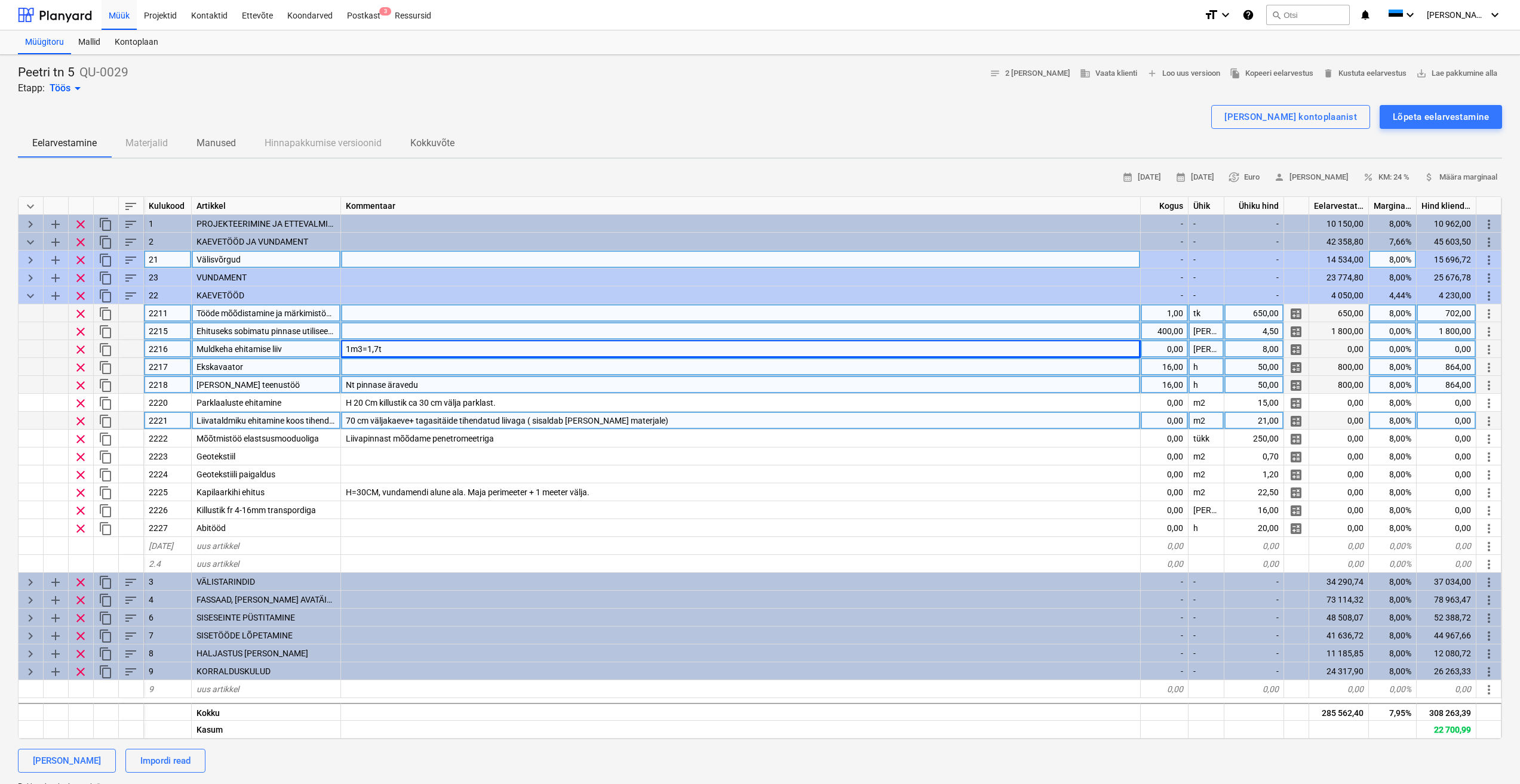
type textarea "x"
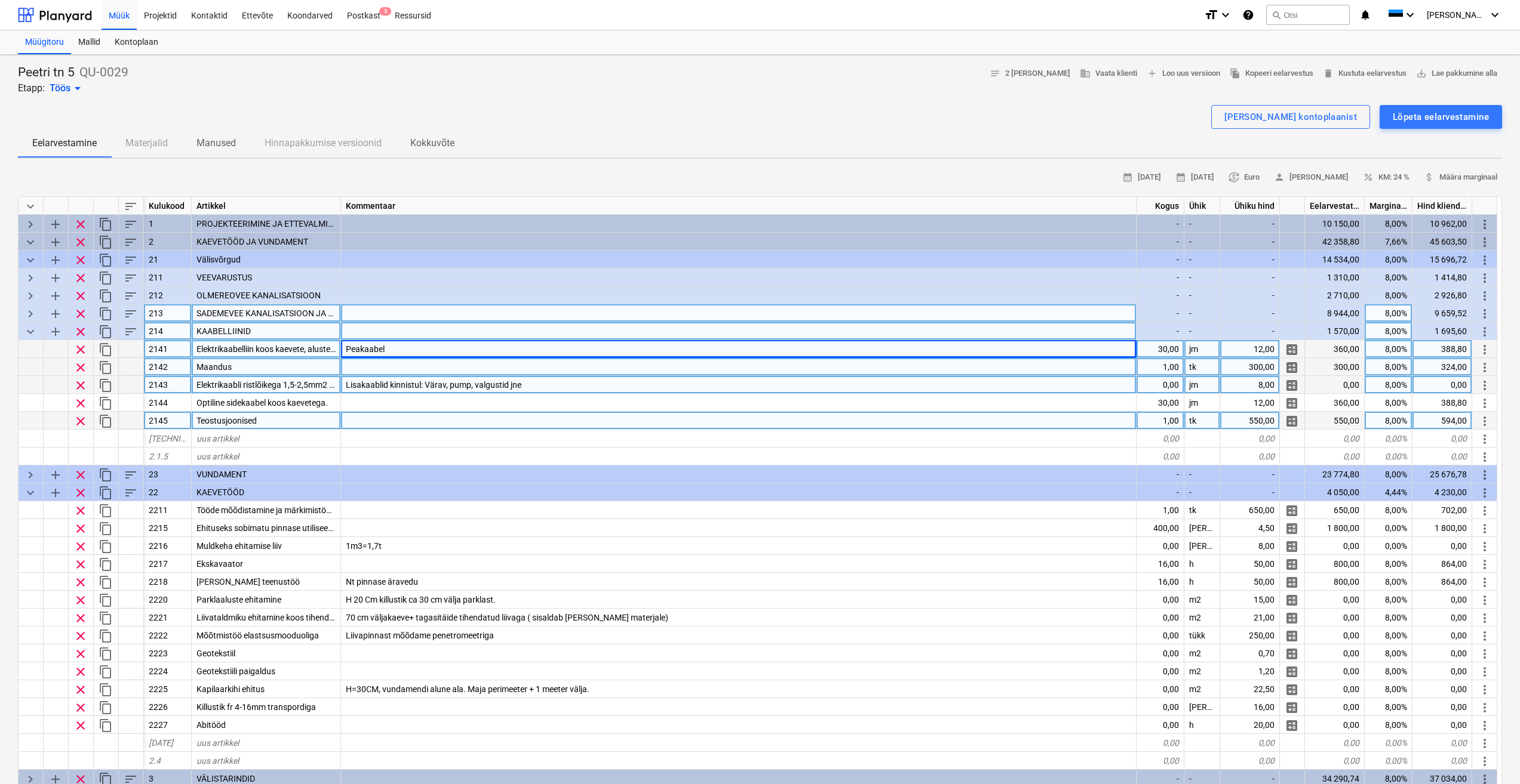
click at [364, 384] on span "Lisakaablid kinnistul: Värav, pump, valgustid jne" at bounding box center [433, 384] width 176 height 9
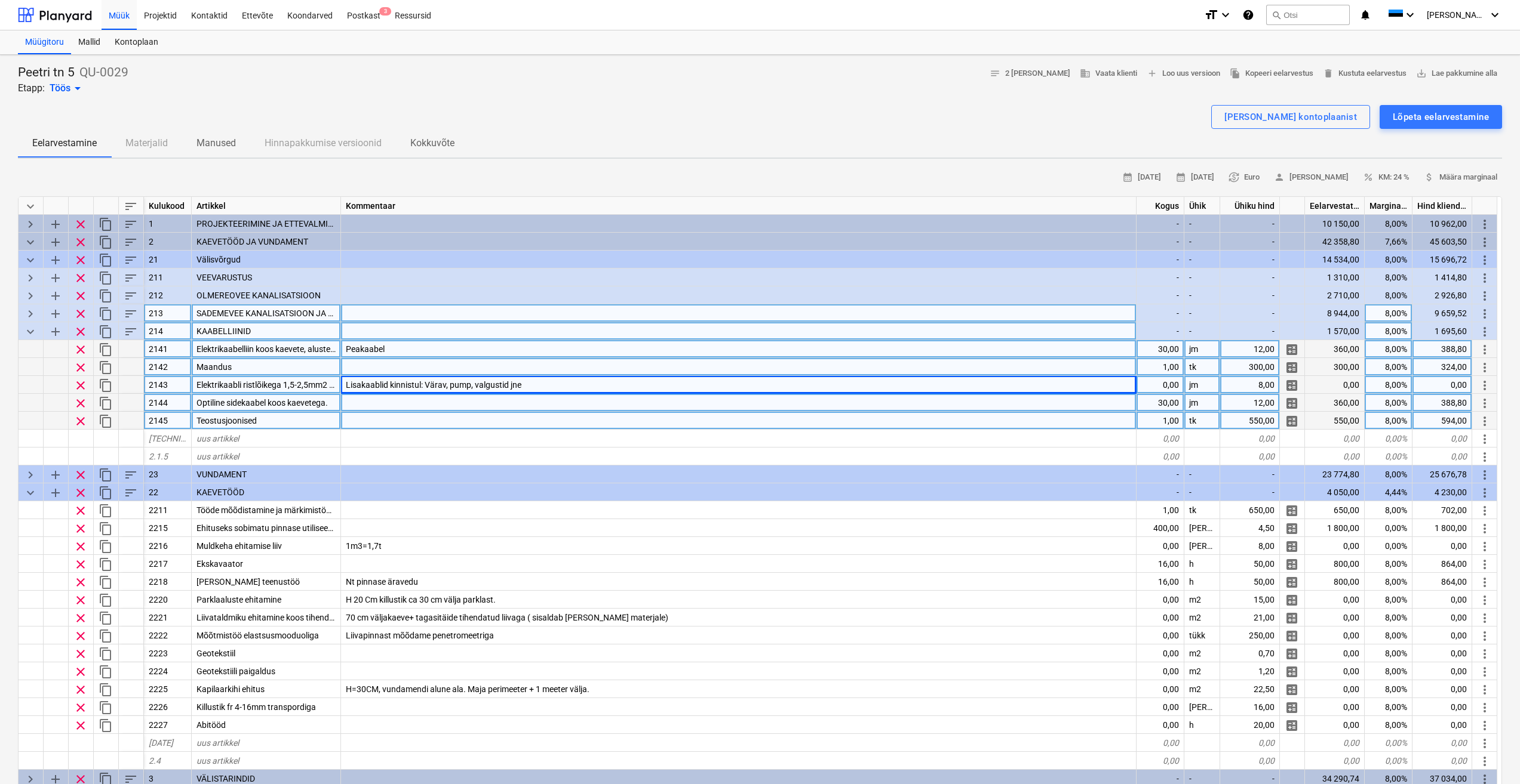
drag, startPoint x: 1408, startPoint y: 406, endPoint x: 1445, endPoint y: 398, distance: 37.9
click at [1408, 405] on div "8,00%" at bounding box center [1388, 402] width 48 height 18
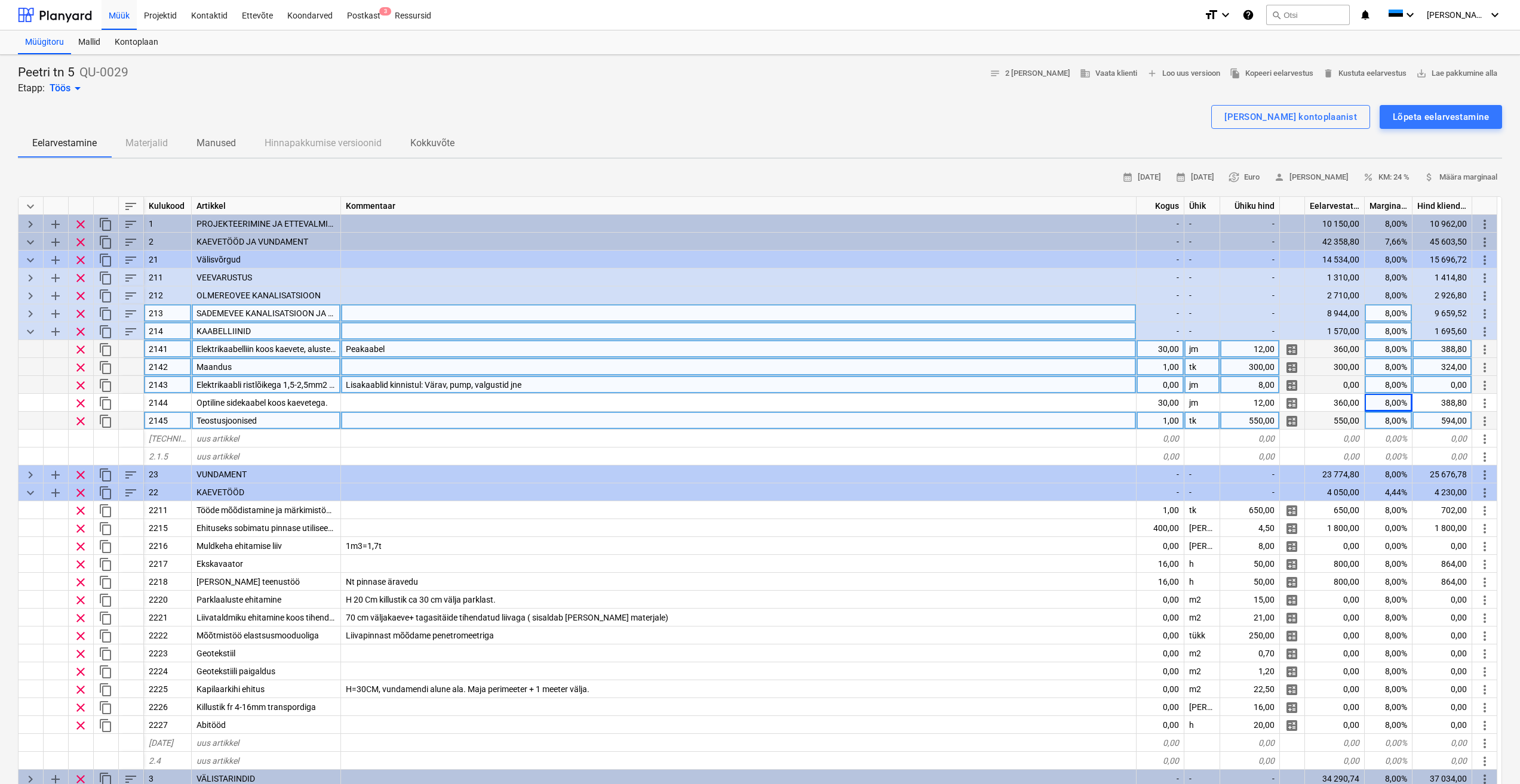
click at [1181, 383] on div "0,00" at bounding box center [1160, 384] width 48 height 18
type input "16"
type textarea "x"
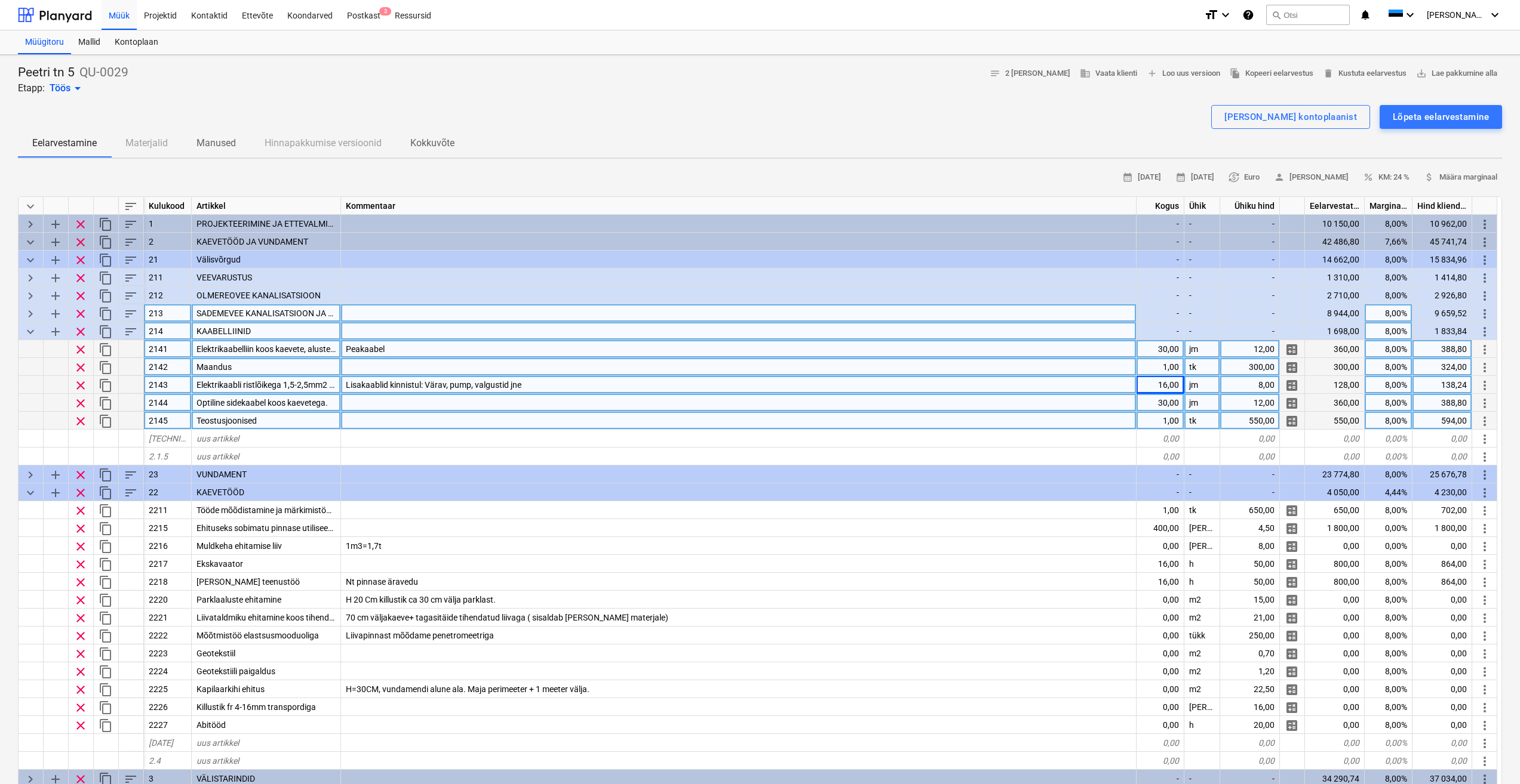
click at [1066, 402] on div at bounding box center [738, 402] width 796 height 18
click at [1164, 380] on div "16,00" at bounding box center [1160, 384] width 48 height 18
type input "22"
type textarea "x"
click at [1112, 401] on div at bounding box center [738, 402] width 796 height 18
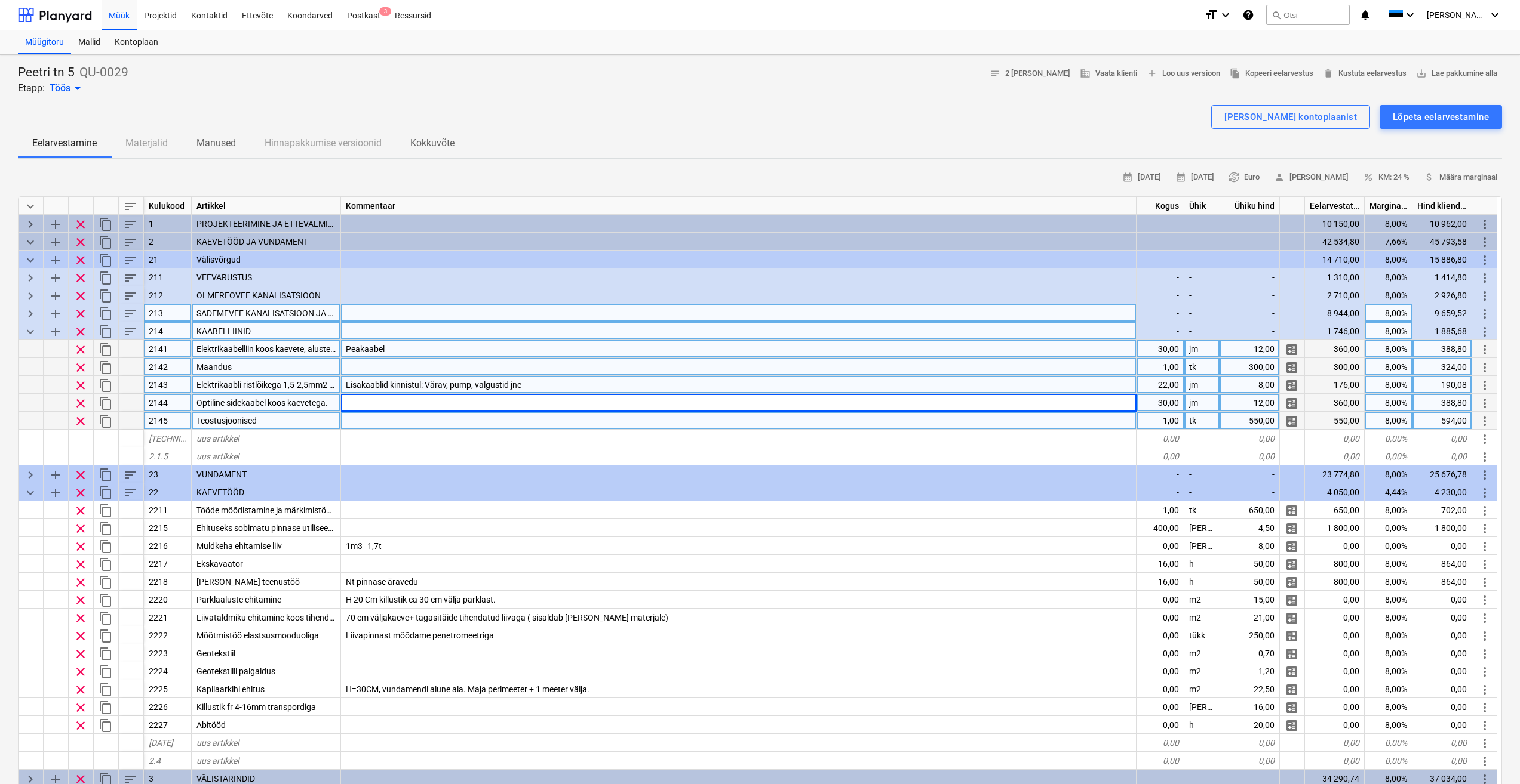
click at [762, 386] on div "Lisakaablid kinnistul: Värav, pump, valgustid jne" at bounding box center [738, 384] width 796 height 18
click at [759, 388] on input "Lisakaablid kinnistul: Värav, pump, valgustid jne" at bounding box center [738, 384] width 795 height 17
click at [1068, 406] on div at bounding box center [738, 402] width 796 height 18
click at [1165, 386] on div "22,00" at bounding box center [1160, 384] width 48 height 18
type input "60"
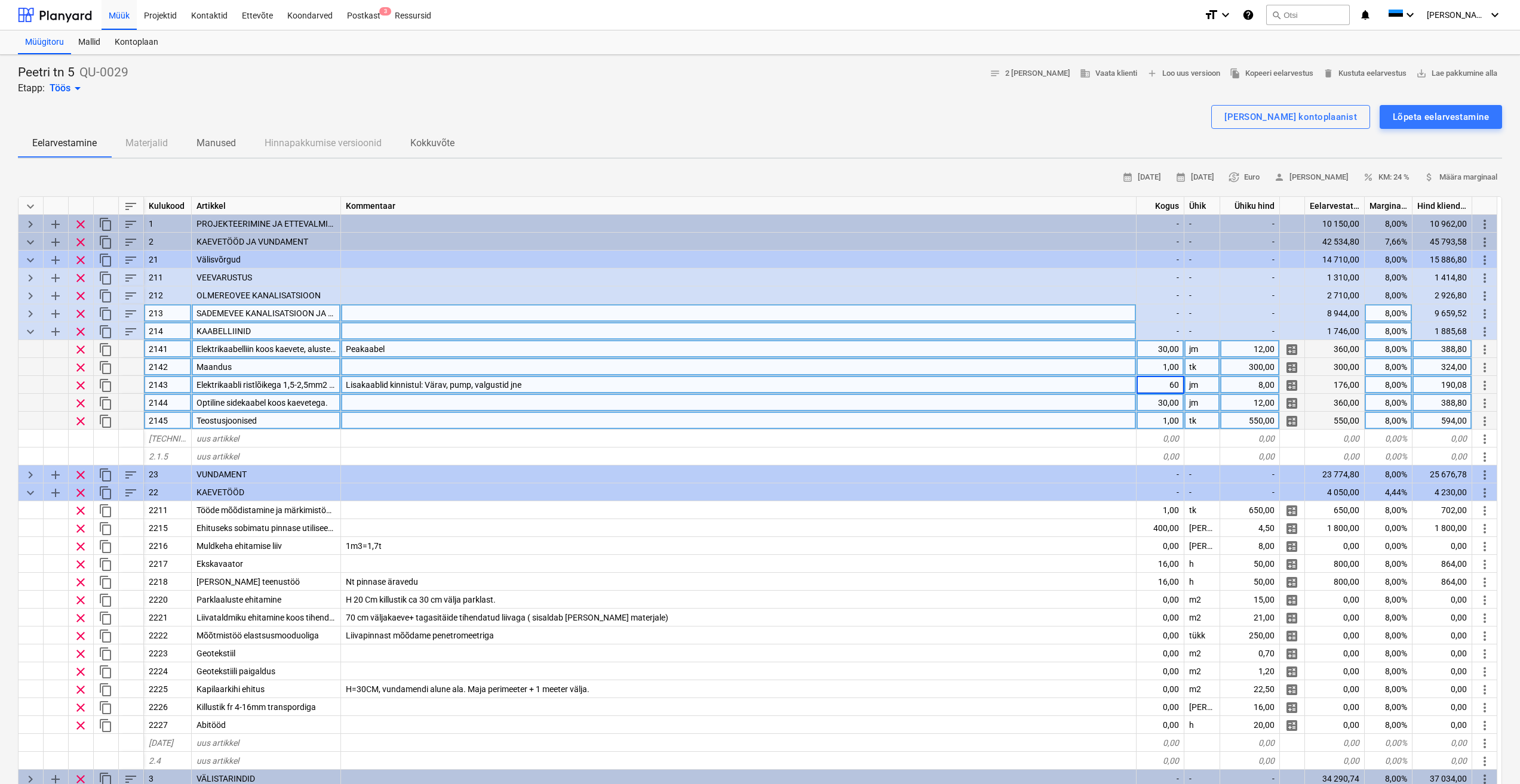
type textarea "x"
click at [1007, 399] on div at bounding box center [738, 402] width 796 height 18
click at [1166, 403] on div "30,00" at bounding box center [1160, 402] width 48 height 18
type input "74"
type textarea "x"
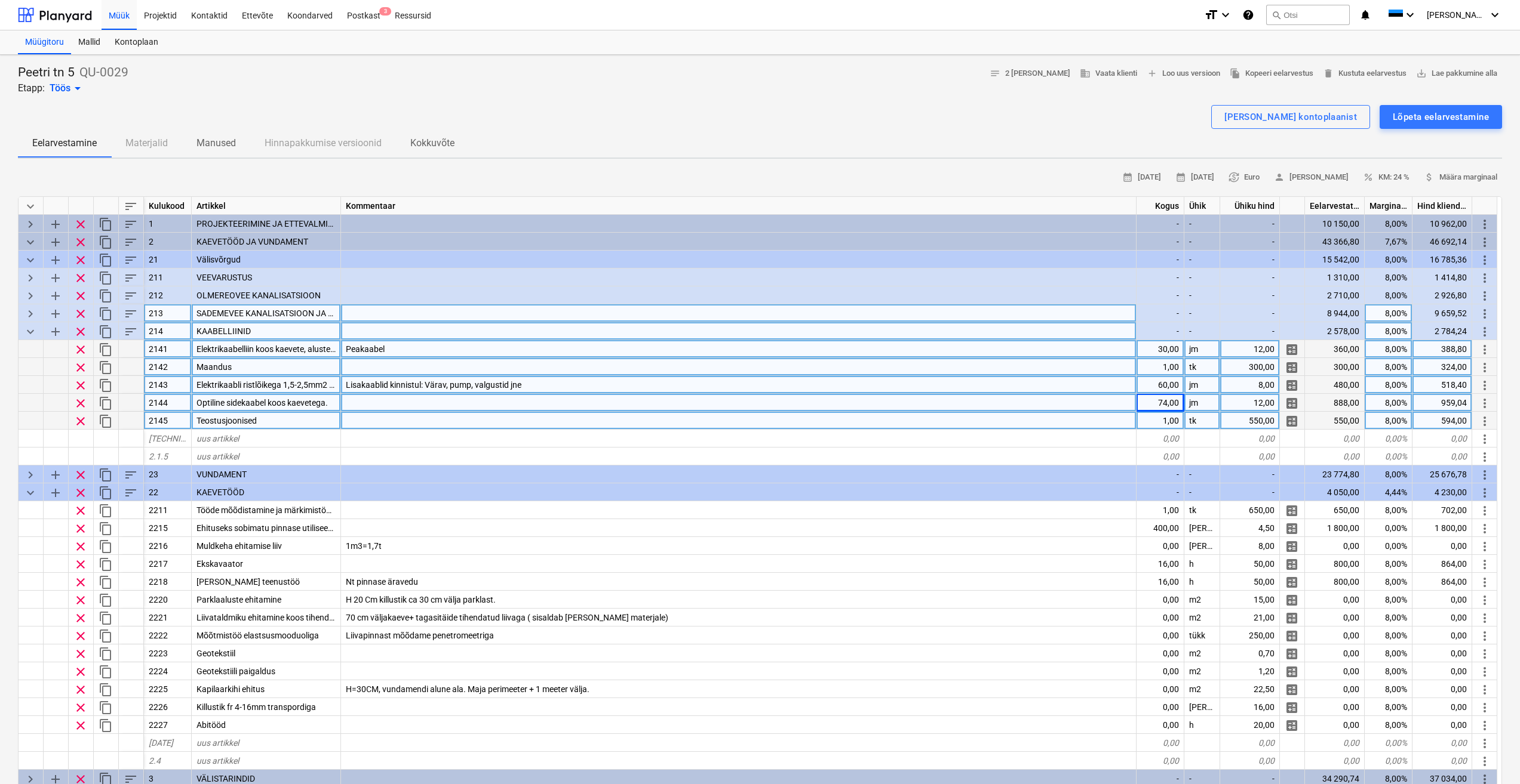
click at [1108, 422] on div at bounding box center [738, 420] width 796 height 18
click at [1025, 397] on div at bounding box center [738, 402] width 796 height 18
click at [1100, 419] on div at bounding box center [738, 420] width 796 height 18
click at [1070, 397] on div at bounding box center [738, 402] width 796 height 18
click at [1106, 385] on div "Lisakaablid kinnistul: Värav, pump, valgustid jne" at bounding box center [738, 384] width 796 height 18
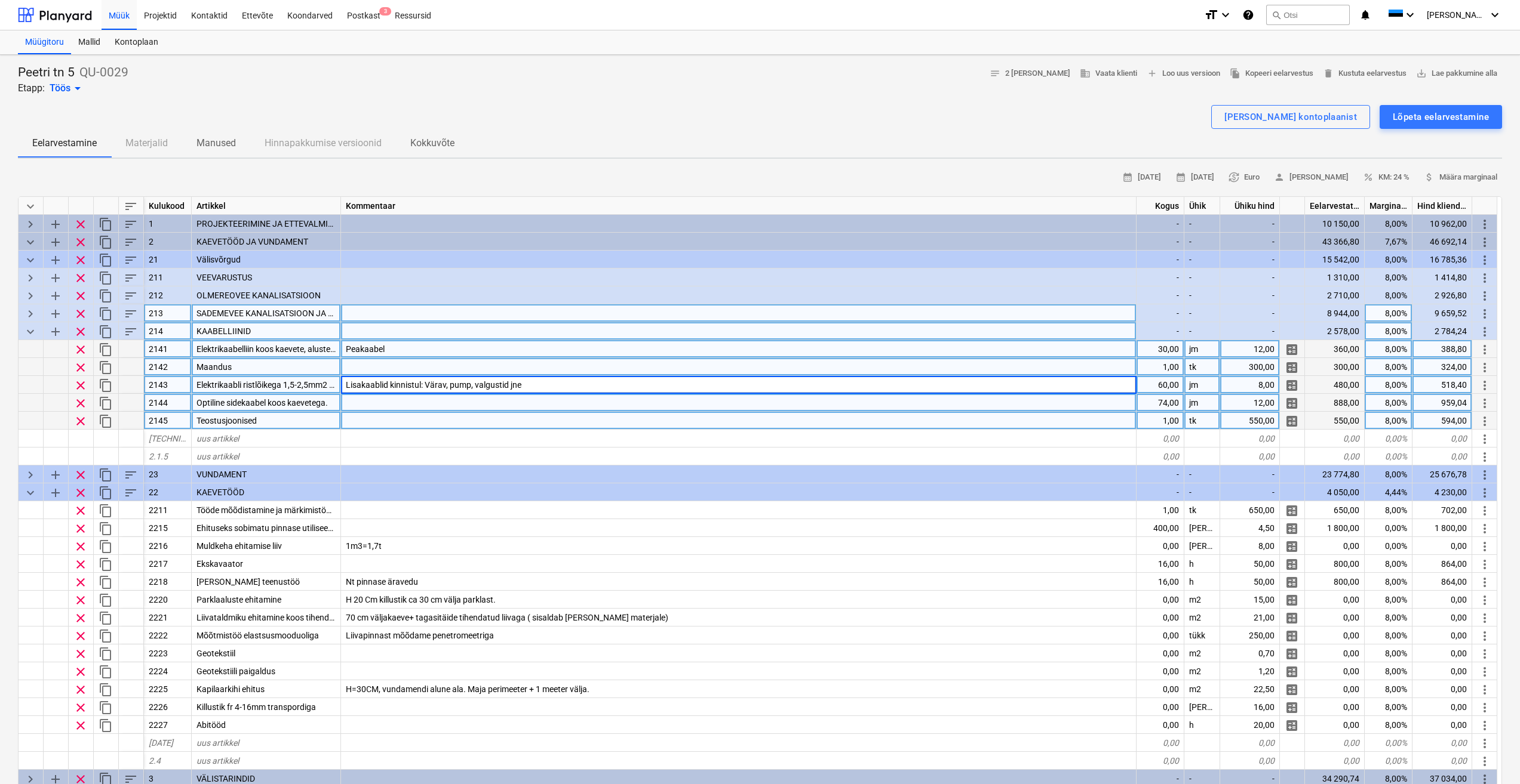
click at [1163, 383] on div "60,00" at bounding box center [1160, 384] width 48 height 18
click at [1137, 403] on div "74,00" at bounding box center [1160, 402] width 48 height 18
type input "30"
type textarea "x"
click at [1094, 413] on div at bounding box center [738, 420] width 796 height 18
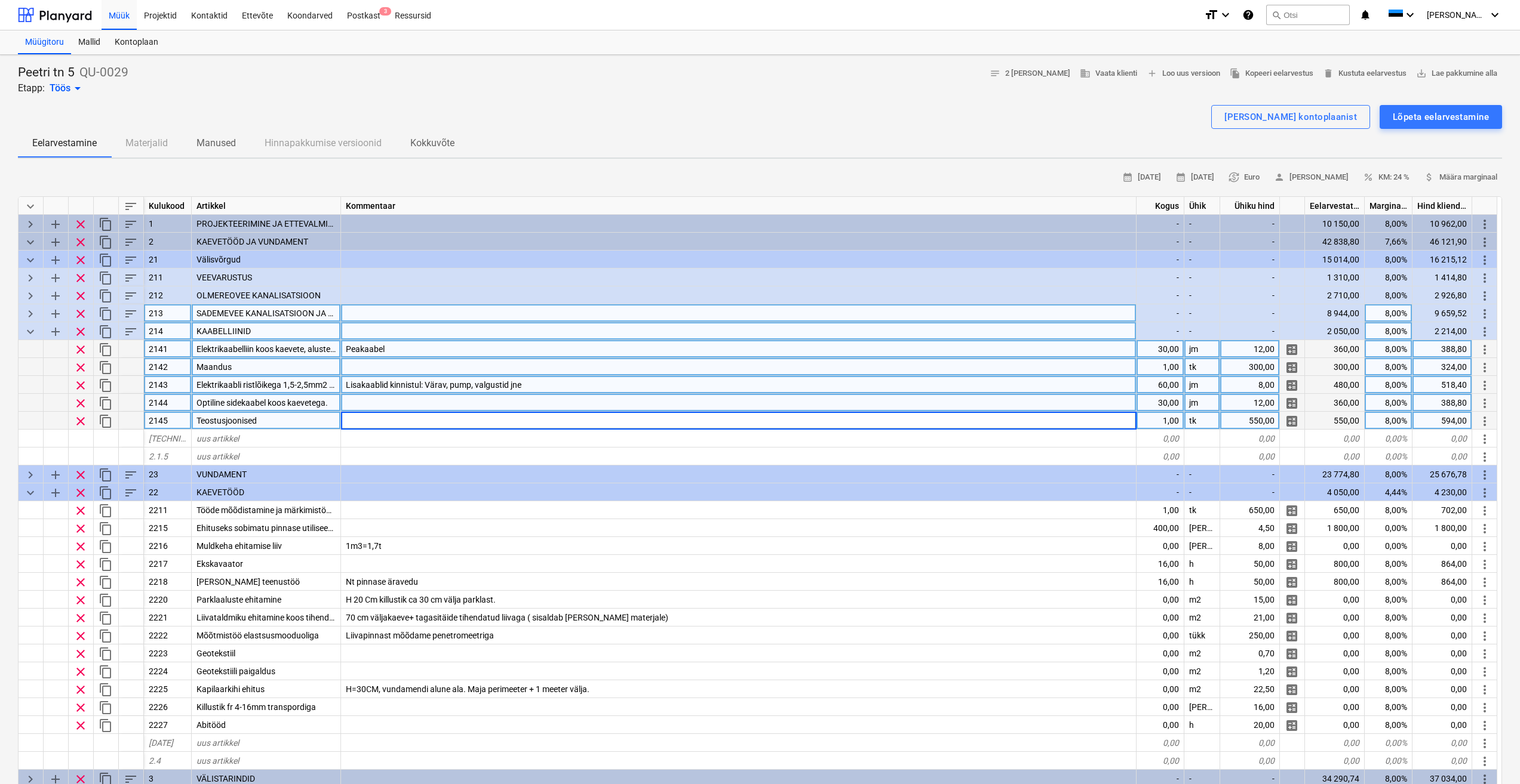
click at [1161, 380] on div "60,00" at bounding box center [1160, 384] width 48 height 18
type input "104"
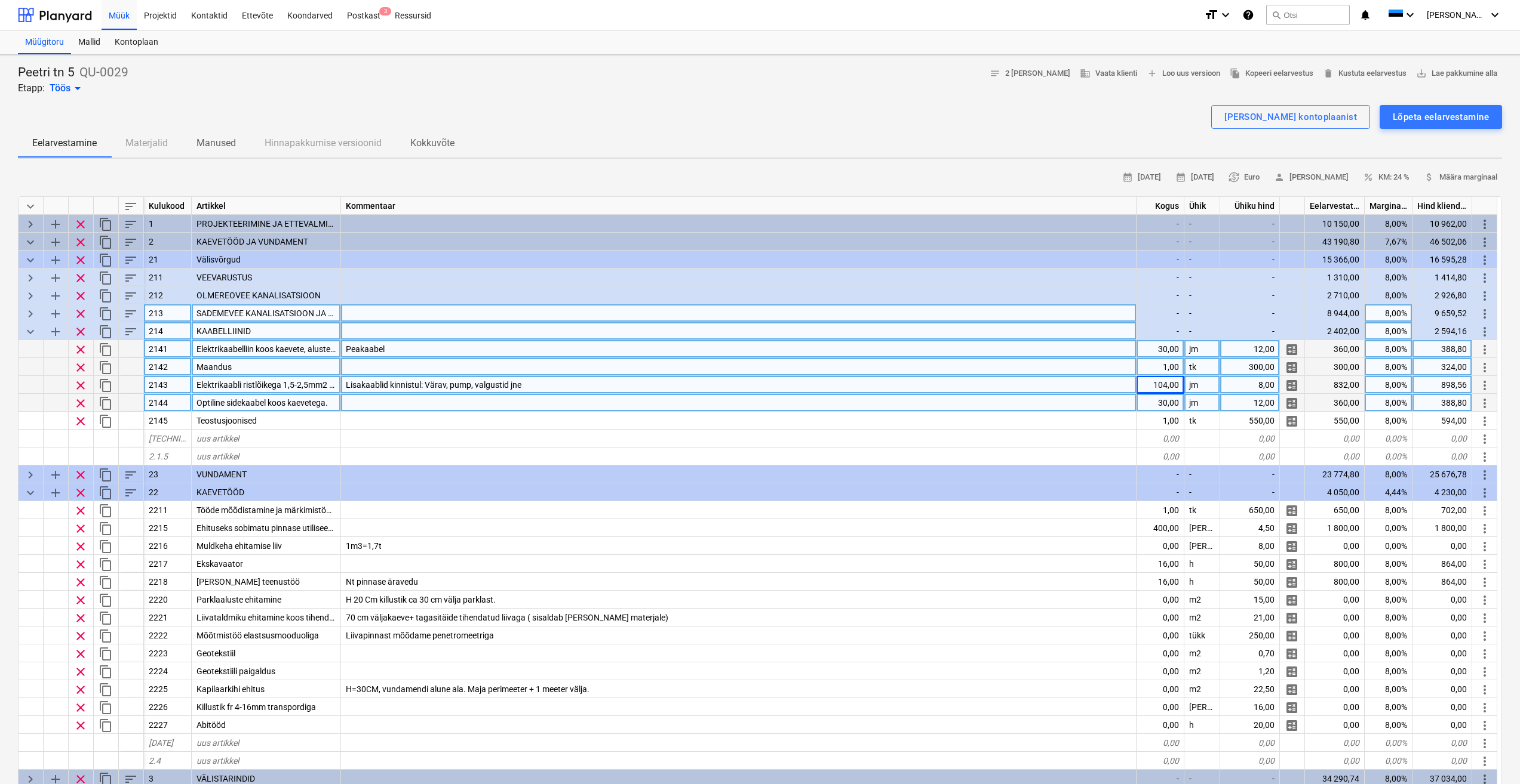
click at [1118, 401] on div at bounding box center [738, 402] width 796 height 18
click at [1125, 379] on div "Lisakaablid kinnistul: Värav, pump, valgustid jne" at bounding box center [738, 384] width 796 height 18
click at [1090, 409] on div at bounding box center [738, 402] width 796 height 18
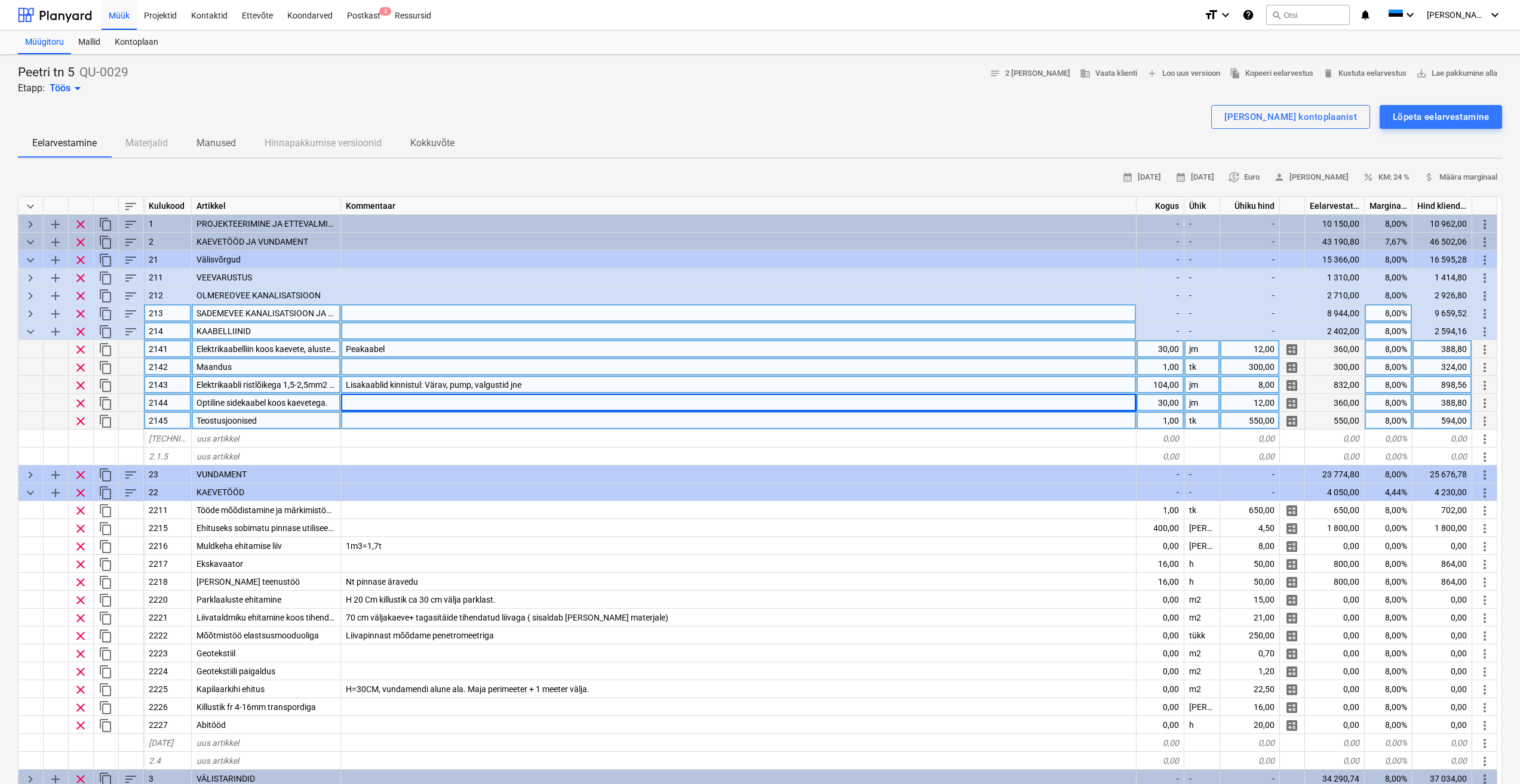
click at [936, 419] on div at bounding box center [738, 420] width 796 height 18
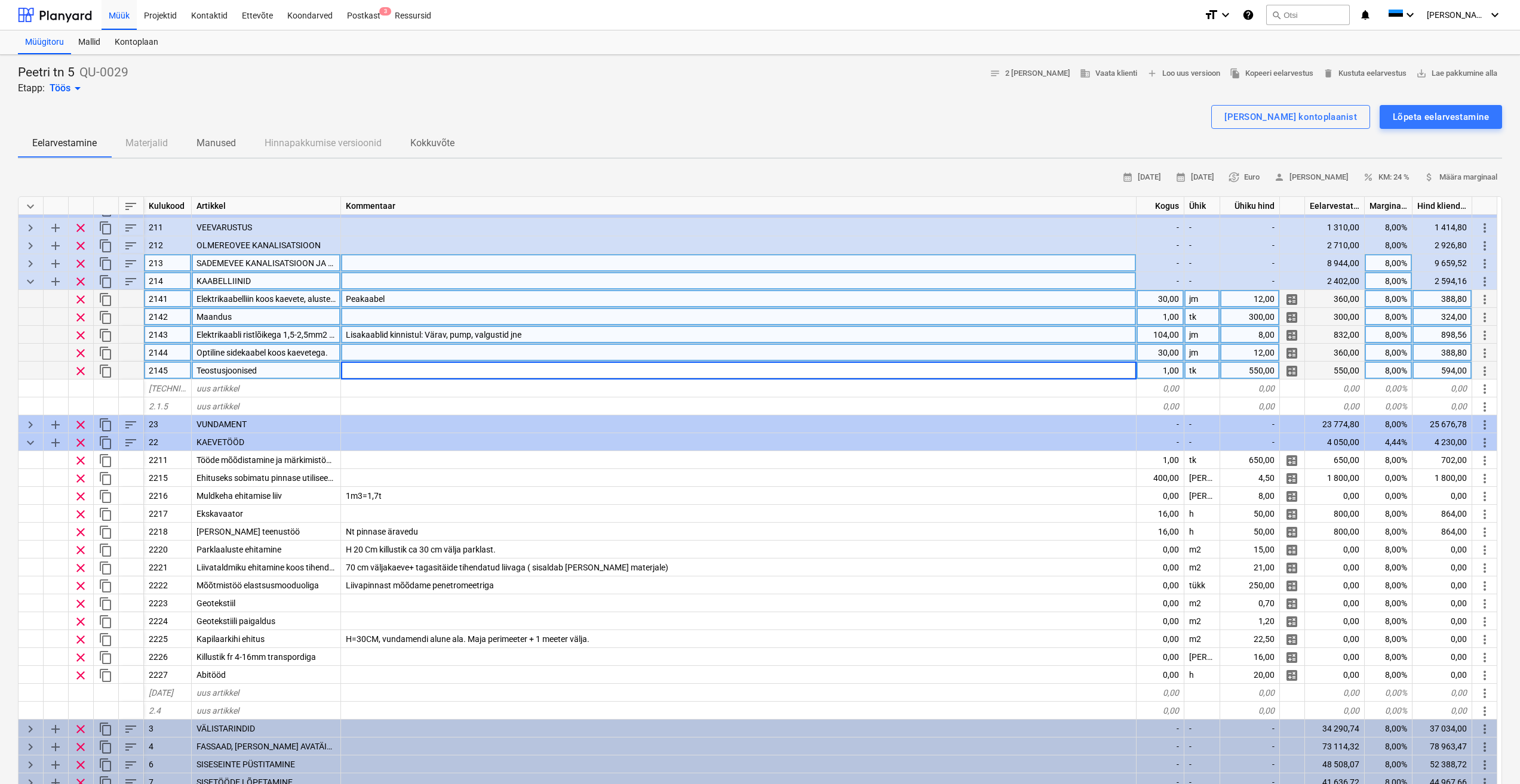
scroll to position [0, 0]
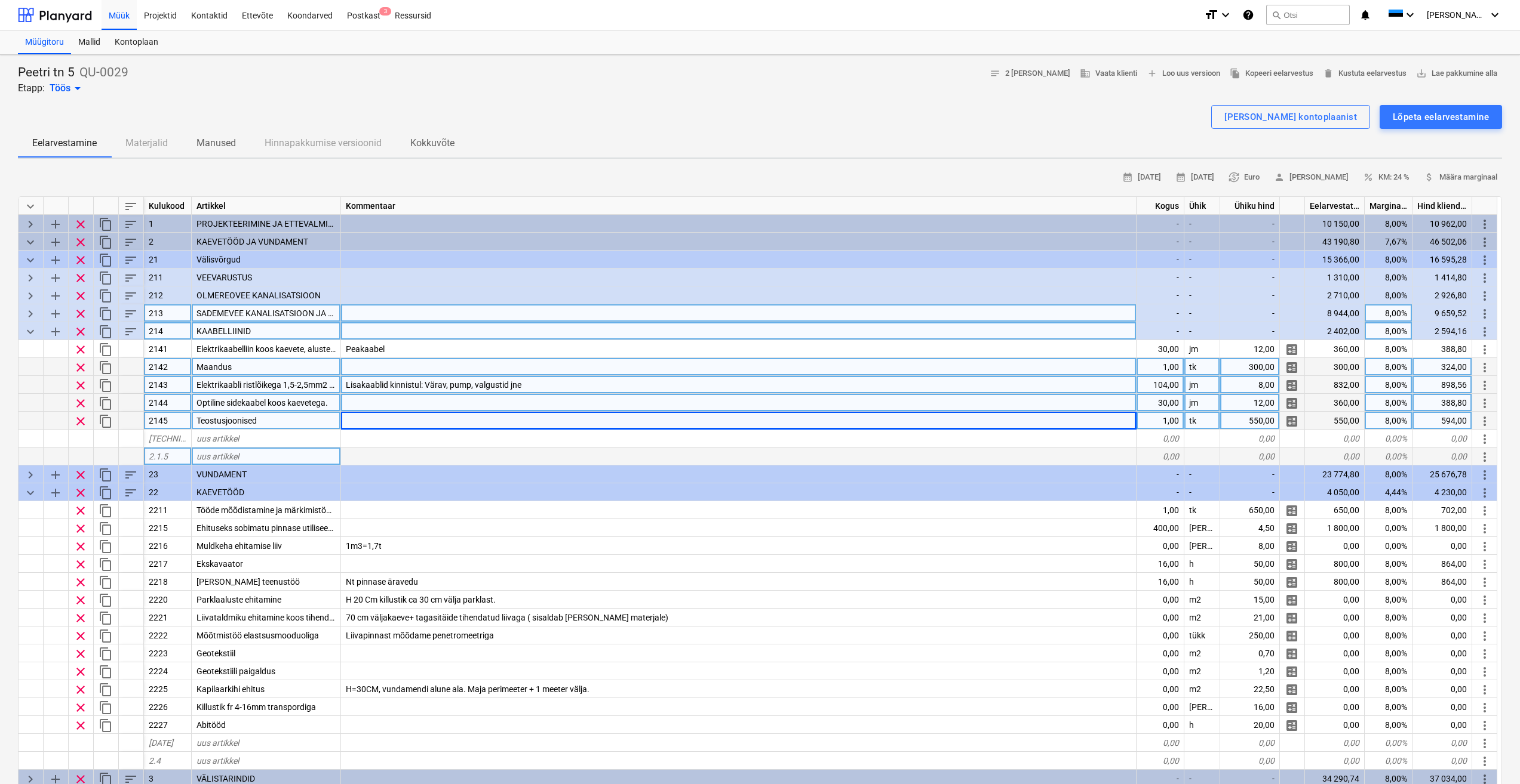
click at [164, 462] on div "2.1.5" at bounding box center [168, 456] width 48 height 18
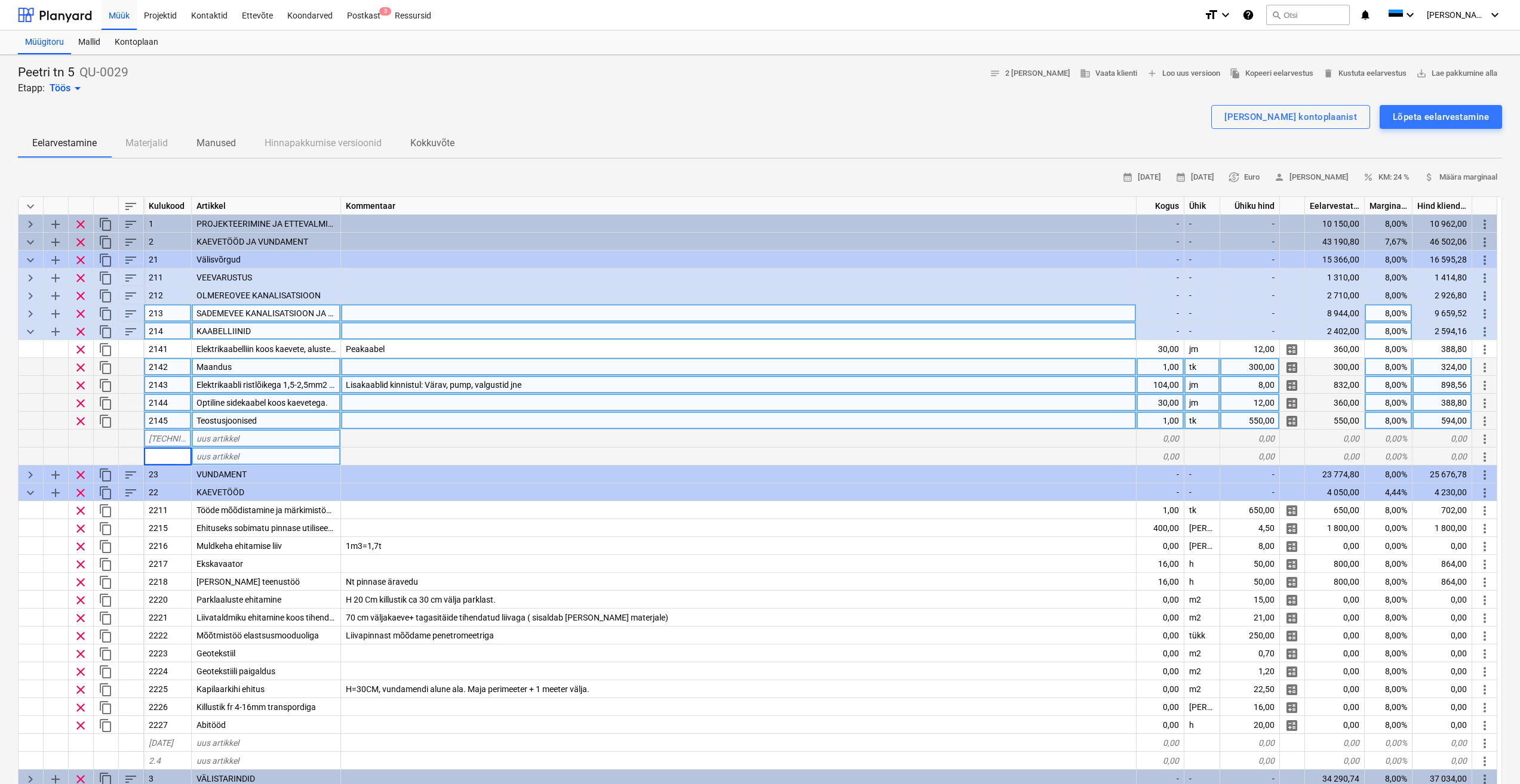
click at [234, 441] on span "uus artikkel" at bounding box center [218, 438] width 43 height 9
click at [279, 458] on div "uus artikkel" at bounding box center [266, 456] width 149 height 18
click at [32, 312] on span "keyboard_arrow_right" at bounding box center [30, 313] width 15 height 15
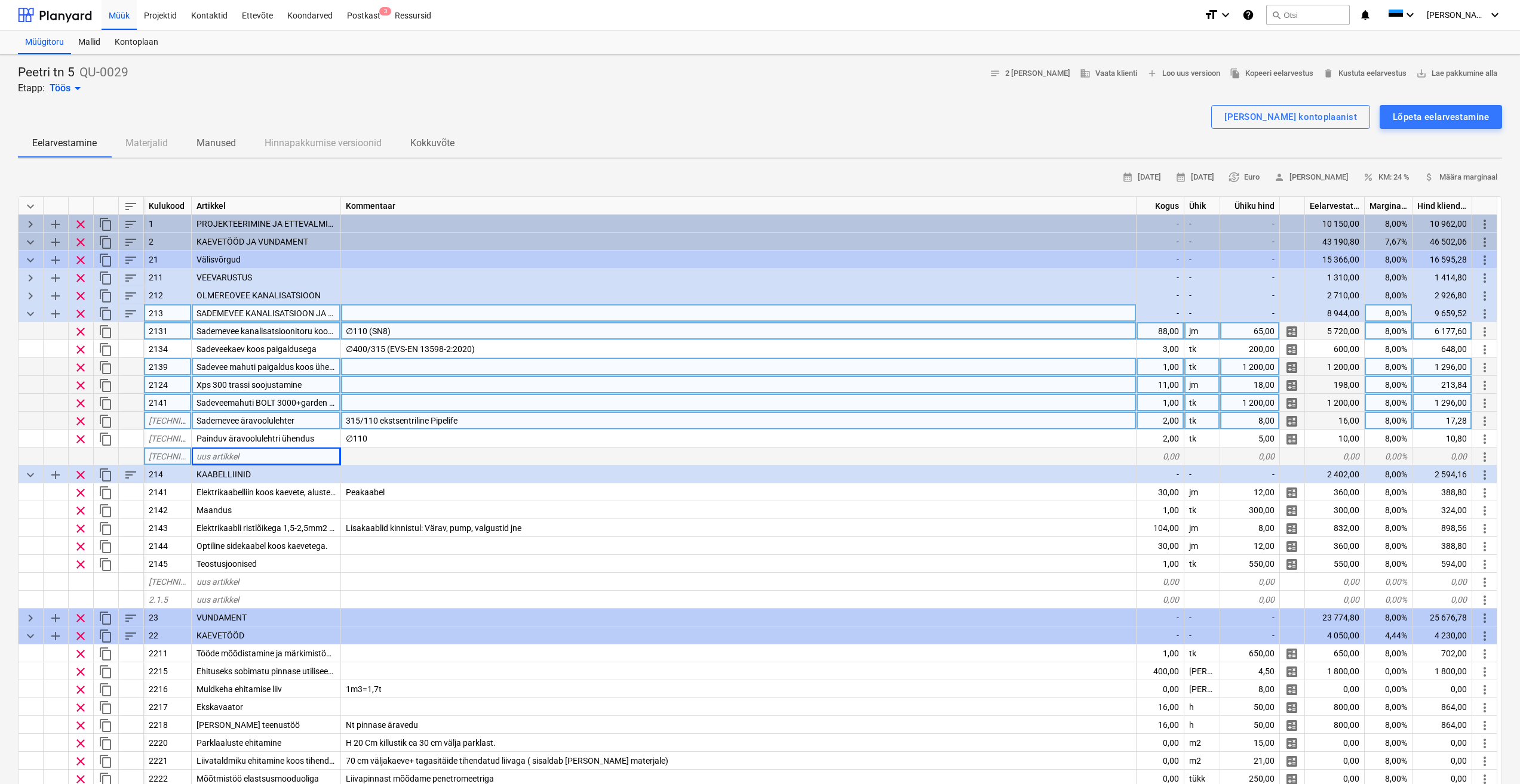
click at [32, 312] on span "keyboard_arrow_down" at bounding box center [30, 313] width 15 height 15
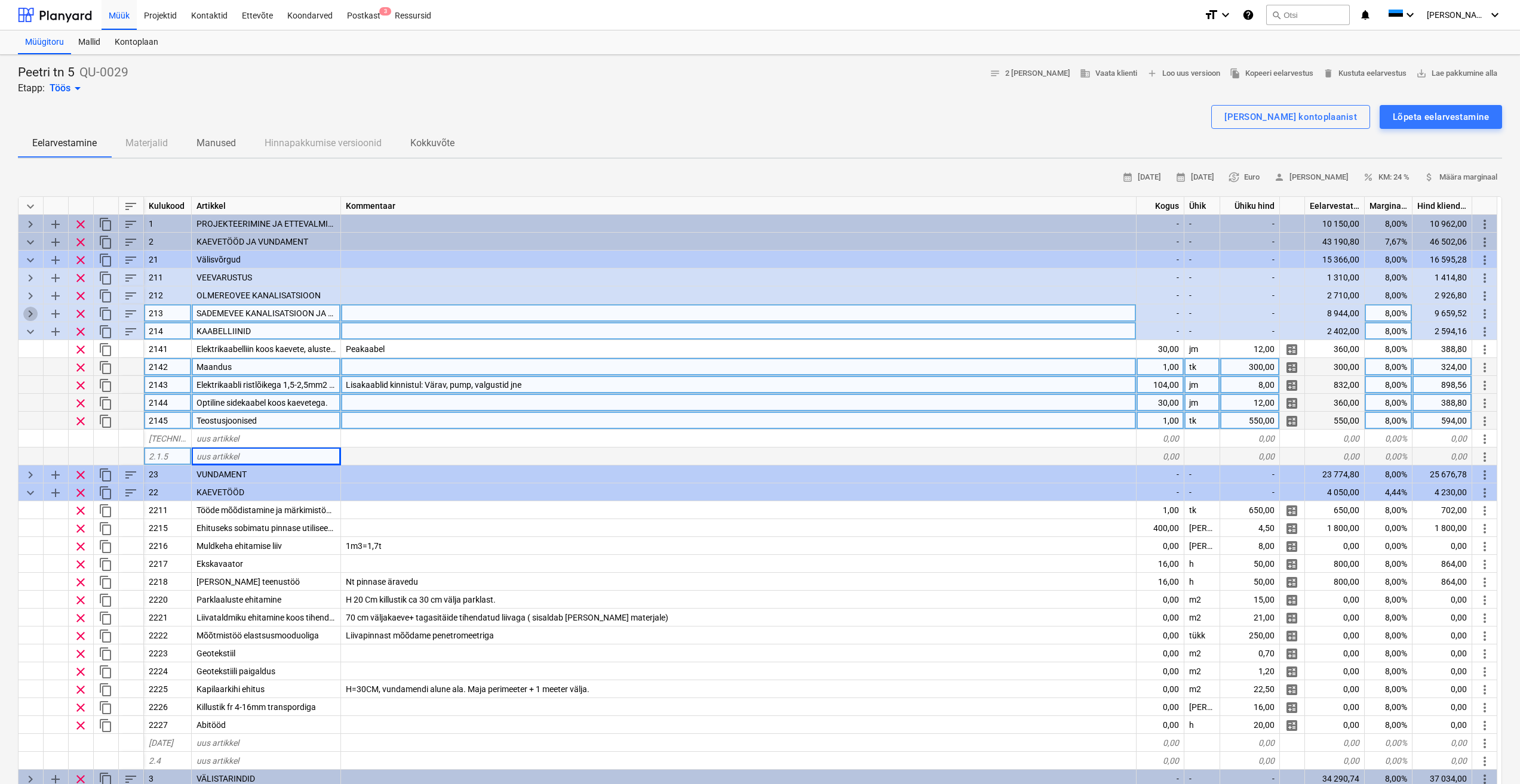
click at [32, 312] on span "keyboard_arrow_right" at bounding box center [30, 313] width 15 height 15
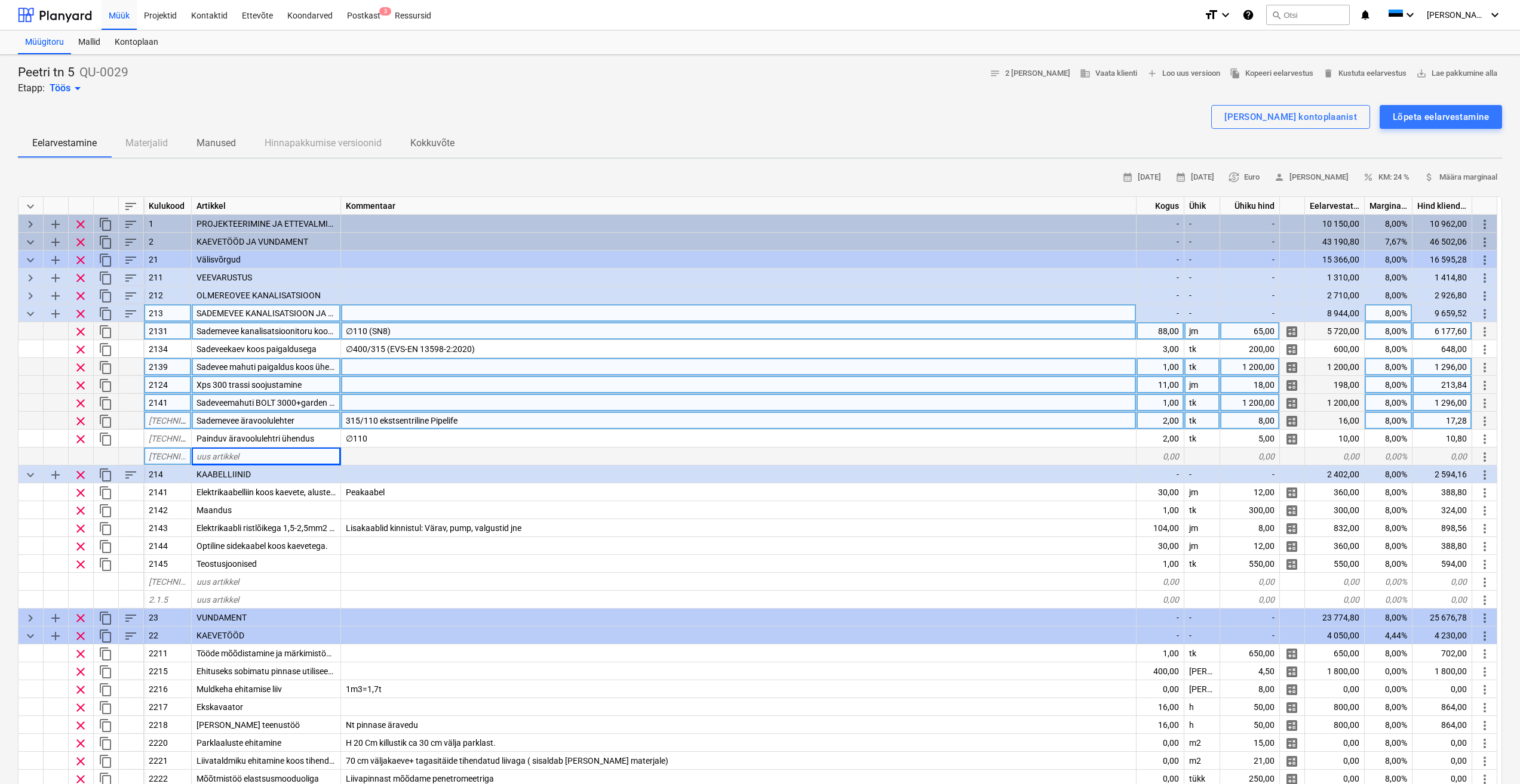
click at [28, 313] on span "keyboard_arrow_down" at bounding box center [30, 313] width 15 height 15
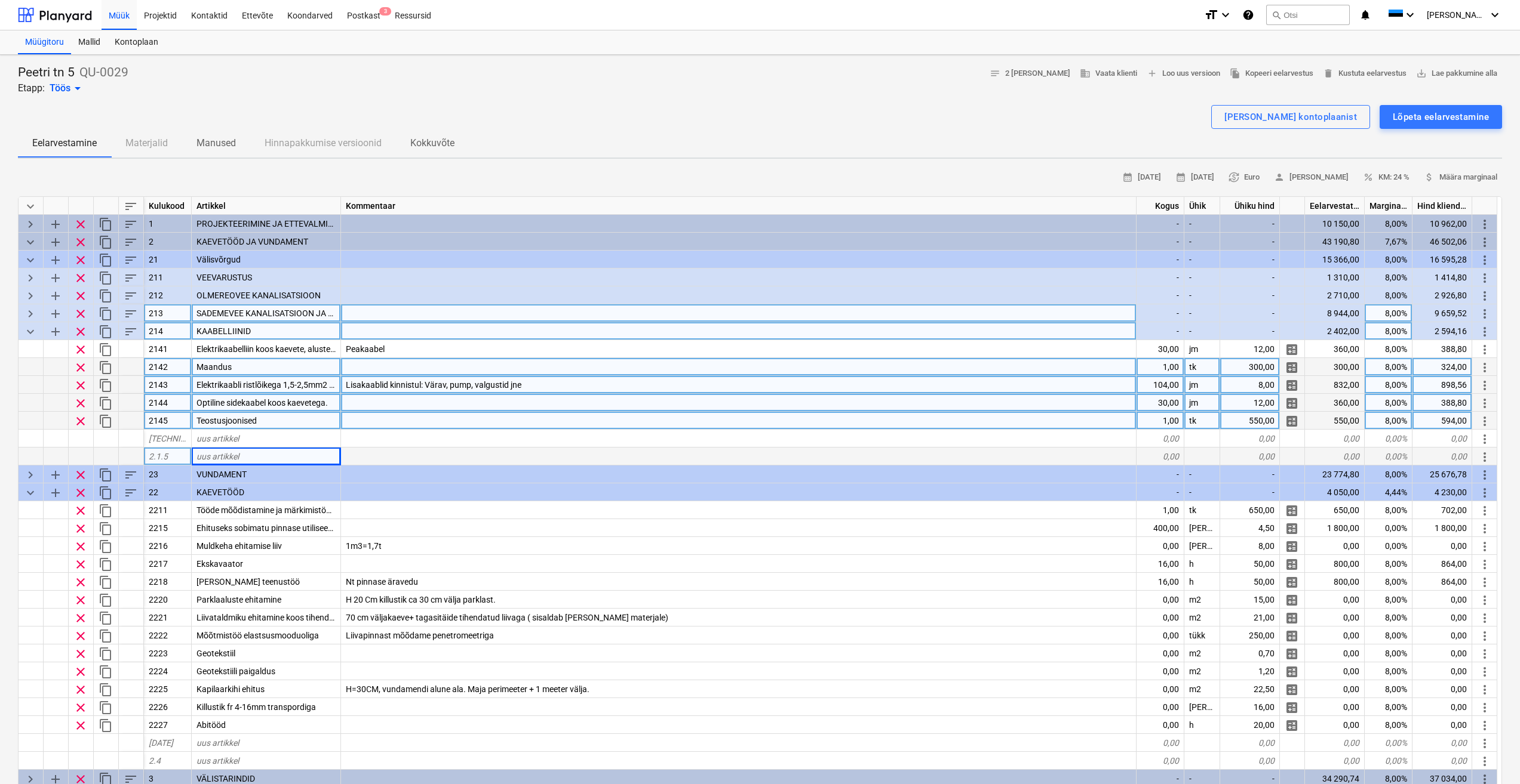
click at [31, 332] on span "keyboard_arrow_down" at bounding box center [30, 331] width 15 height 15
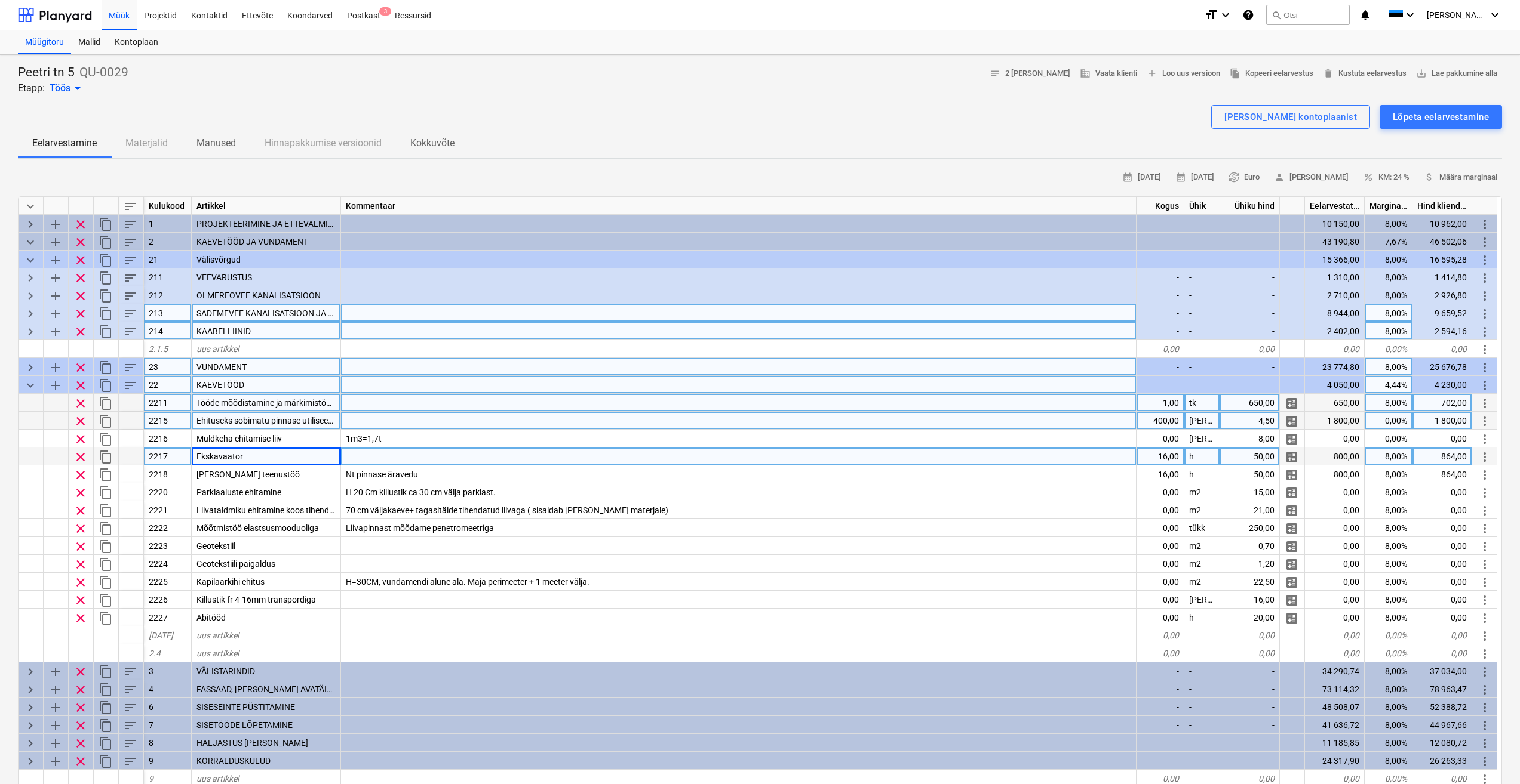
click at [389, 454] on div at bounding box center [738, 456] width 796 height 18
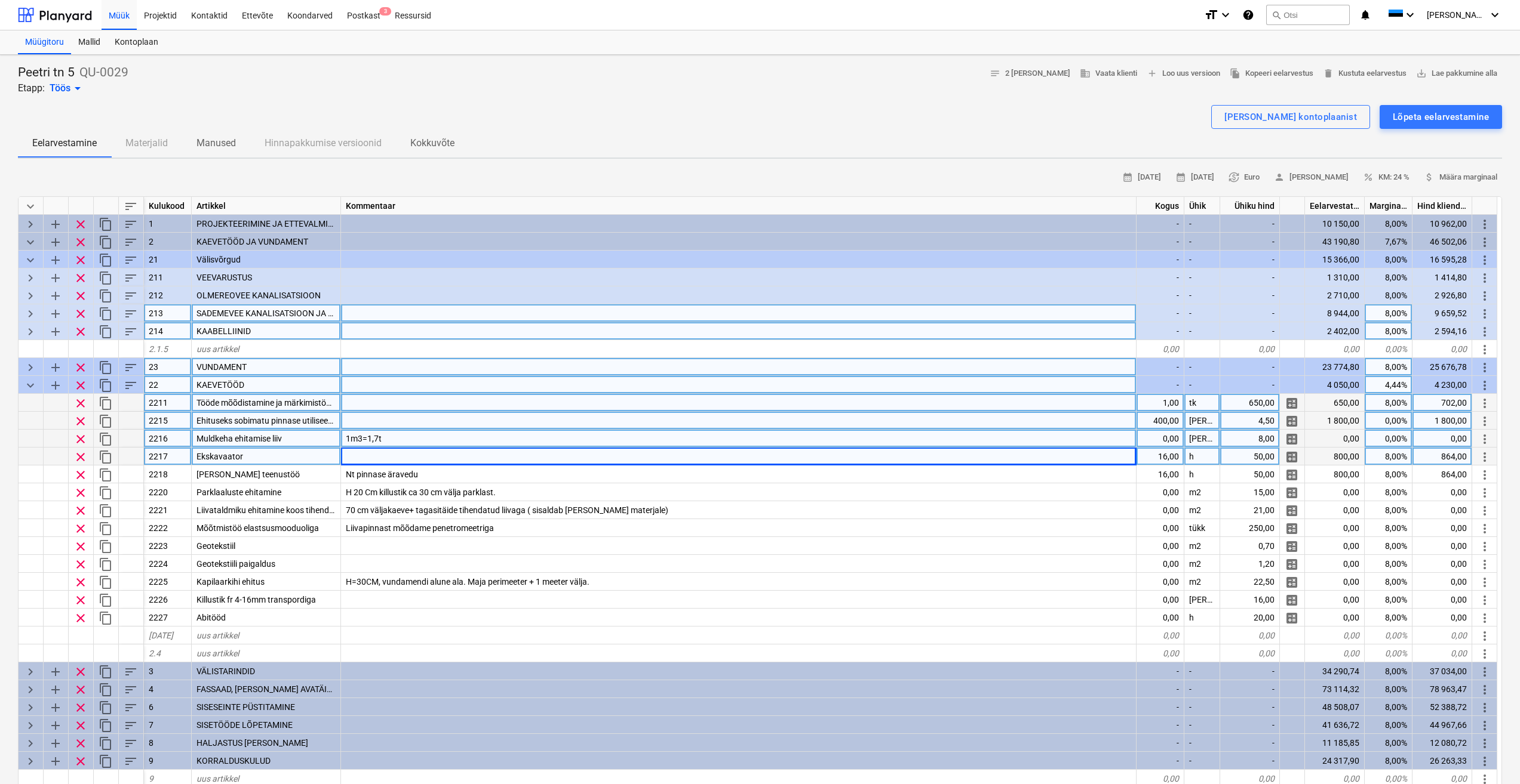
click at [414, 438] on div "1m3=1,7t" at bounding box center [738, 438] width 796 height 18
click at [409, 459] on div at bounding box center [738, 456] width 796 height 18
click at [430, 437] on div "1m3=1,7t" at bounding box center [738, 438] width 796 height 18
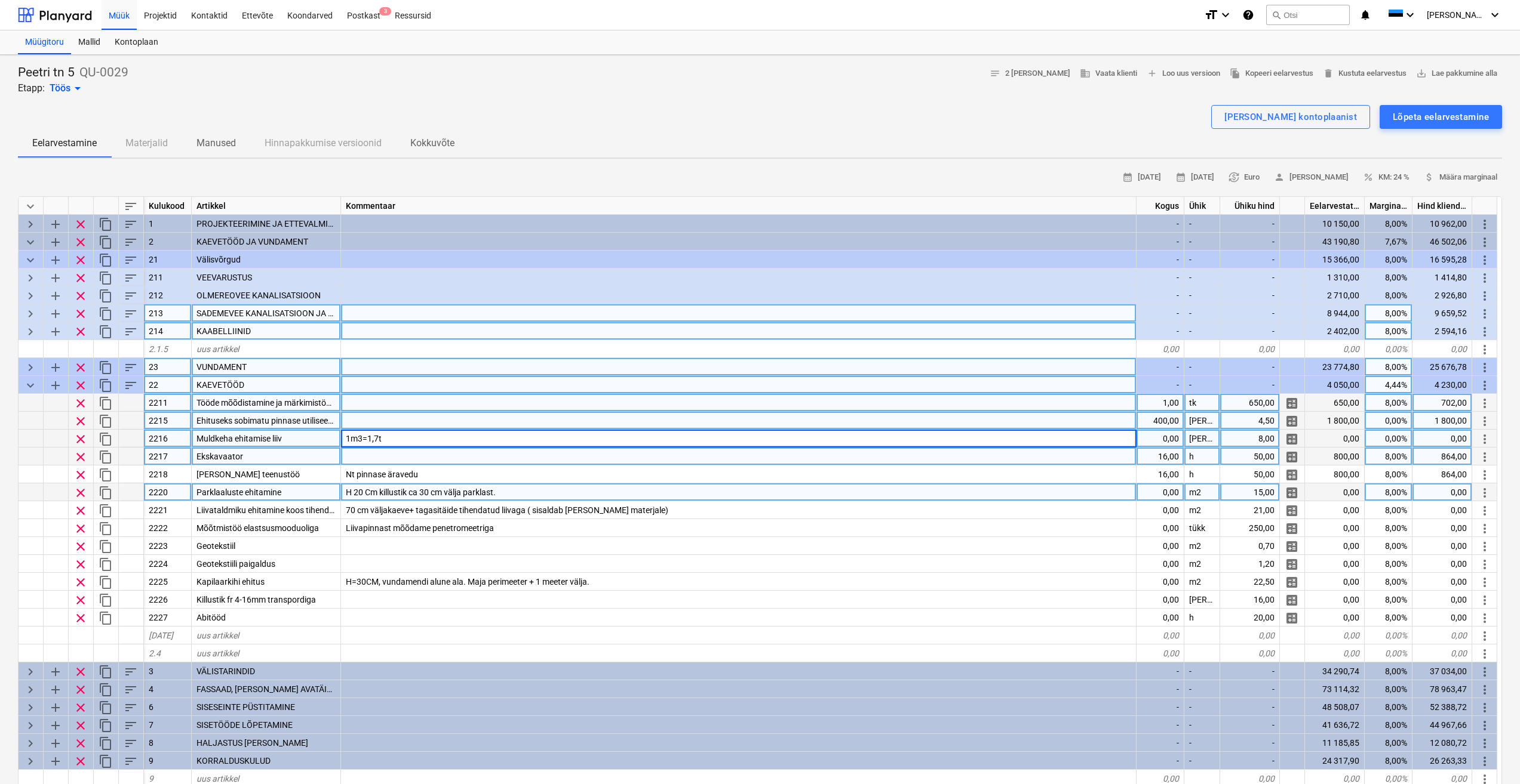
click at [514, 492] on div "H 20 Cm killustik ca 30 cm välja parklast." at bounding box center [738, 492] width 796 height 18
click at [519, 490] on input "H 20 Cm killustik ca 30 cm välja parklast." at bounding box center [738, 492] width 795 height 17
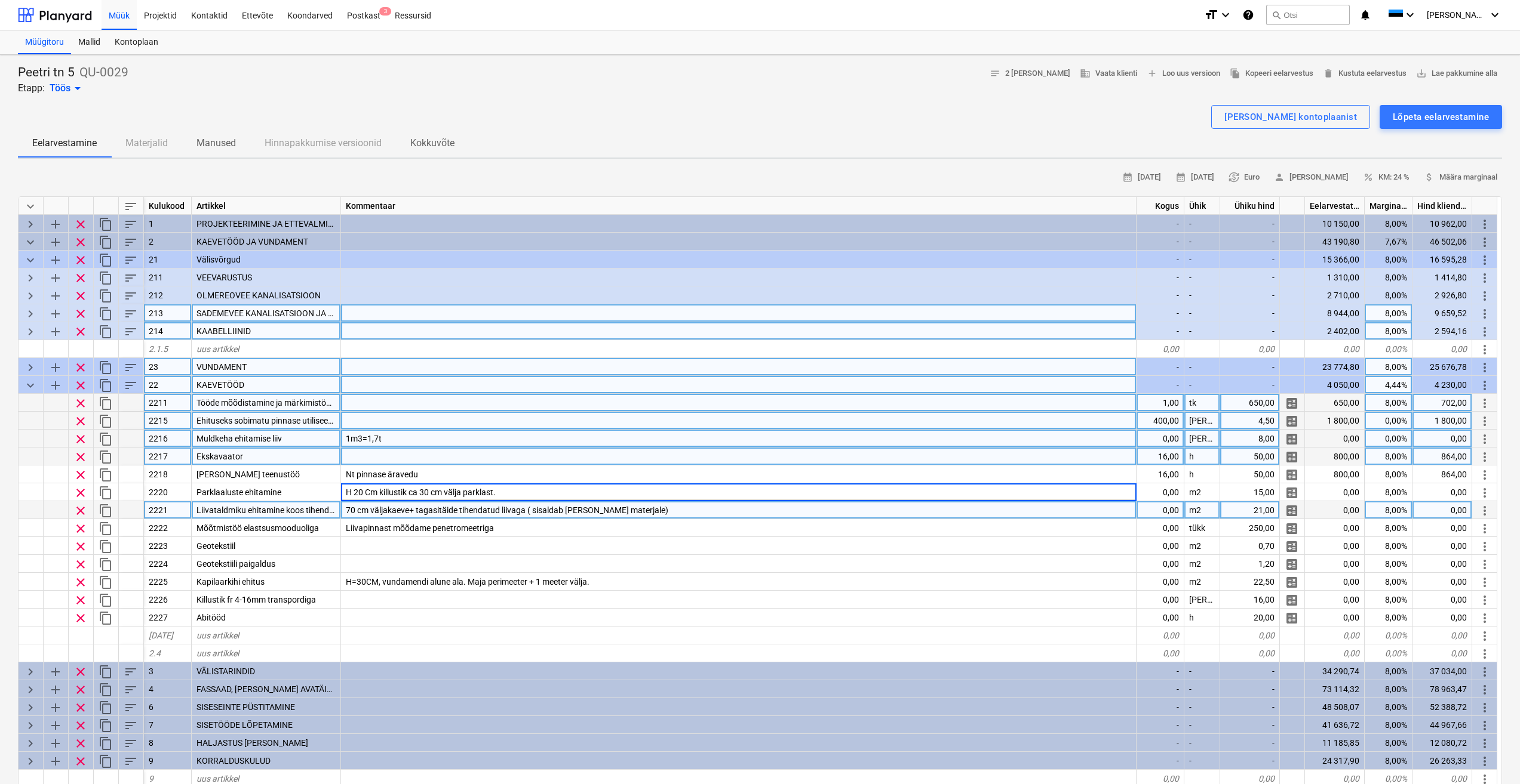
click at [661, 512] on div "70 cm väljakaeve+ tagasitäide tihendatud liivaga ( sisaldab [PERSON_NAME] mater…" at bounding box center [738, 510] width 796 height 18
click at [512, 491] on div "H 20 Cm killustik ca 30 cm välja parklast." at bounding box center [738, 492] width 796 height 18
click at [495, 502] on div "70 cm väljakaeve+ tagasitäide tihendatud liivaga ( sisaldab [PERSON_NAME] mater…" at bounding box center [738, 510] width 796 height 18
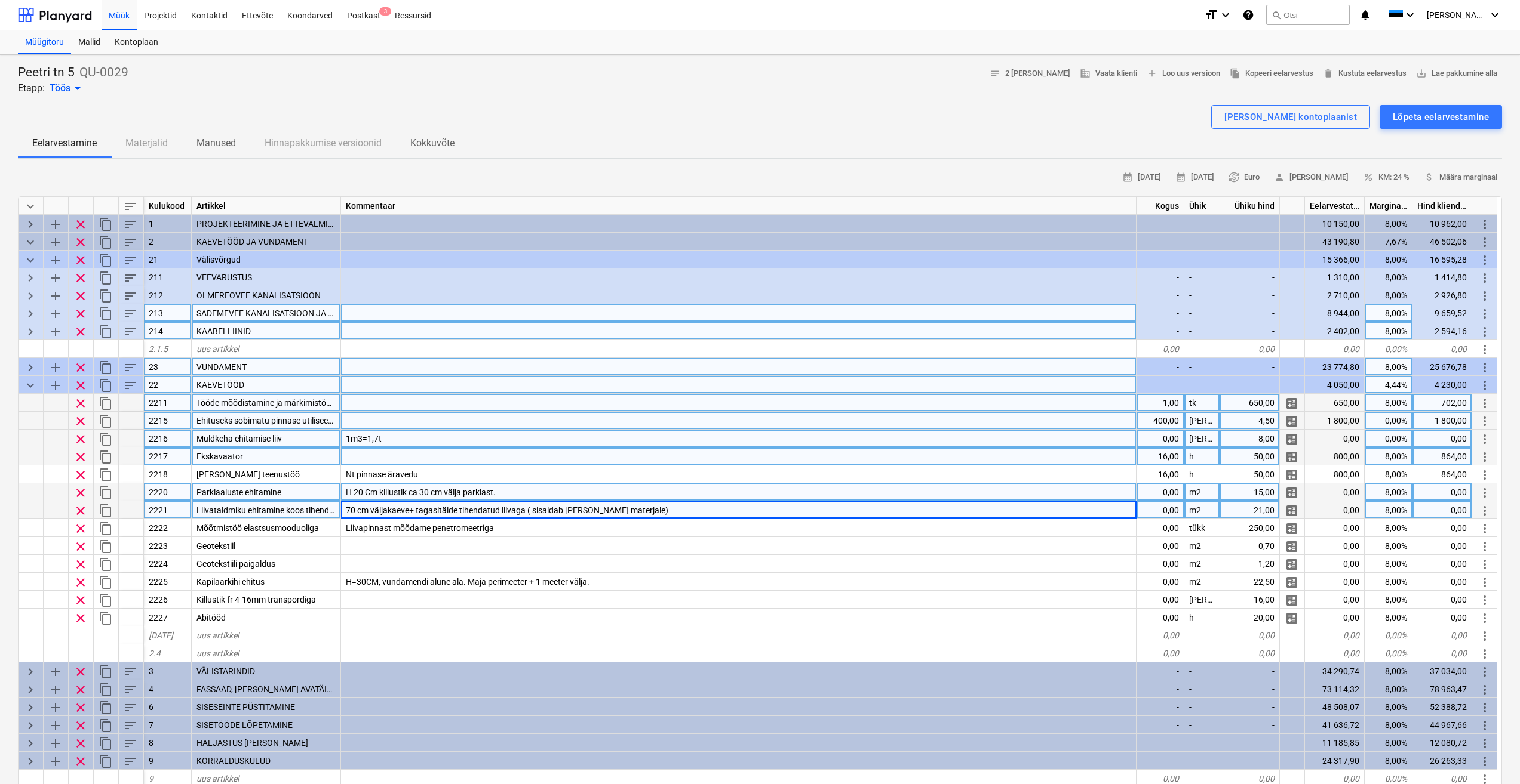
click at [511, 490] on div "H 20 Cm killustik ca 30 cm välja parklast." at bounding box center [738, 492] width 796 height 18
click at [287, 514] on span "Liivataldmiku ehitamine koos tihendamisega." at bounding box center [279, 510] width 167 height 9
click at [394, 510] on span "70 cm väljakaeve+ tagasitäide tihendatud liivaga ( sisaldab [PERSON_NAME] mater…" at bounding box center [507, 510] width 323 height 9
click at [551, 504] on input "70 cm väljakaeve+ tagasitäide tihendatud liivaga ( sisaldab [PERSON_NAME] mater…" at bounding box center [738, 510] width 795 height 17
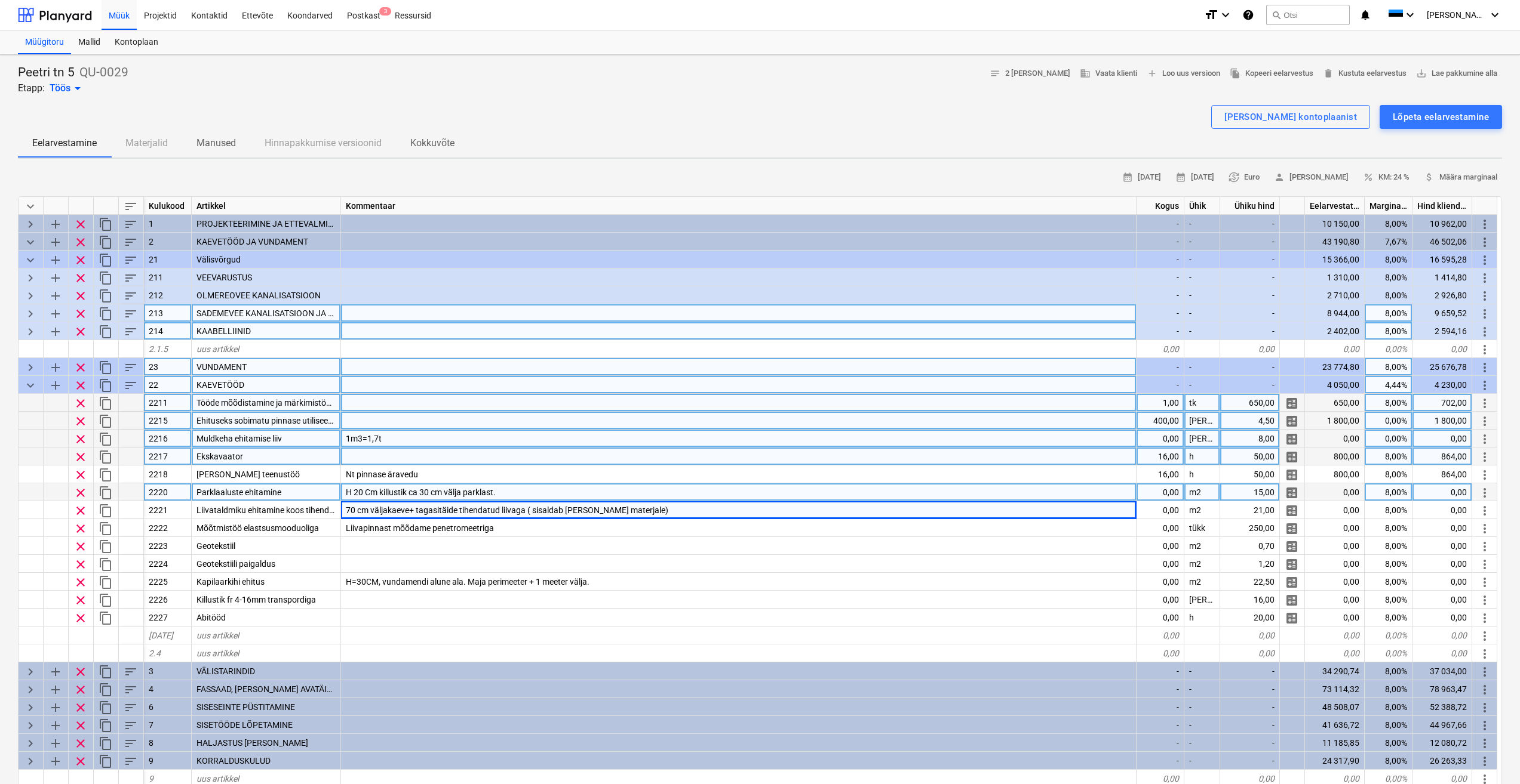
click at [548, 492] on div "H 20 Cm killustik ca 30 cm välja parklast." at bounding box center [738, 492] width 796 height 18
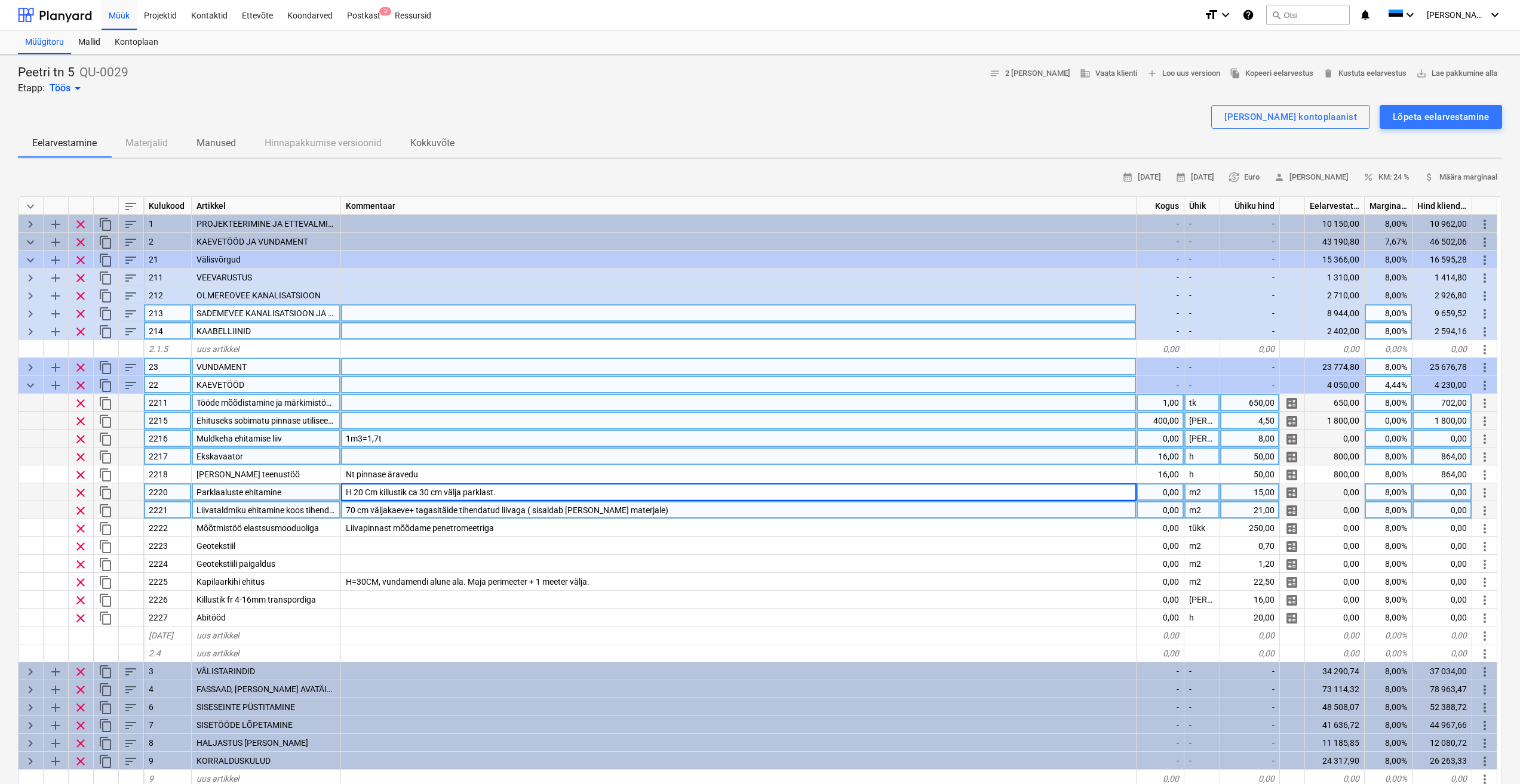
click at [484, 515] on div "70 cm väljakaeve+ tagasitäide tihendatud liivaga ( sisaldab [PERSON_NAME] mater…" at bounding box center [738, 510] width 796 height 18
click at [511, 486] on div "H 20 Cm killustik ca 30 cm välja parklast." at bounding box center [738, 492] width 796 height 18
click at [498, 510] on span "70 cm väljakaeve+ tagasitäide tihendatud liivaga ( sisaldab [PERSON_NAME] mater…" at bounding box center [507, 510] width 323 height 9
click at [537, 488] on div "H 20 Cm killustik ca 30 cm välja parklast." at bounding box center [738, 492] width 796 height 18
click at [518, 508] on span "70 cm väljakaeve+ tagasitäide tihendatud liivaga ( sisaldab [PERSON_NAME] mater…" at bounding box center [507, 510] width 323 height 9
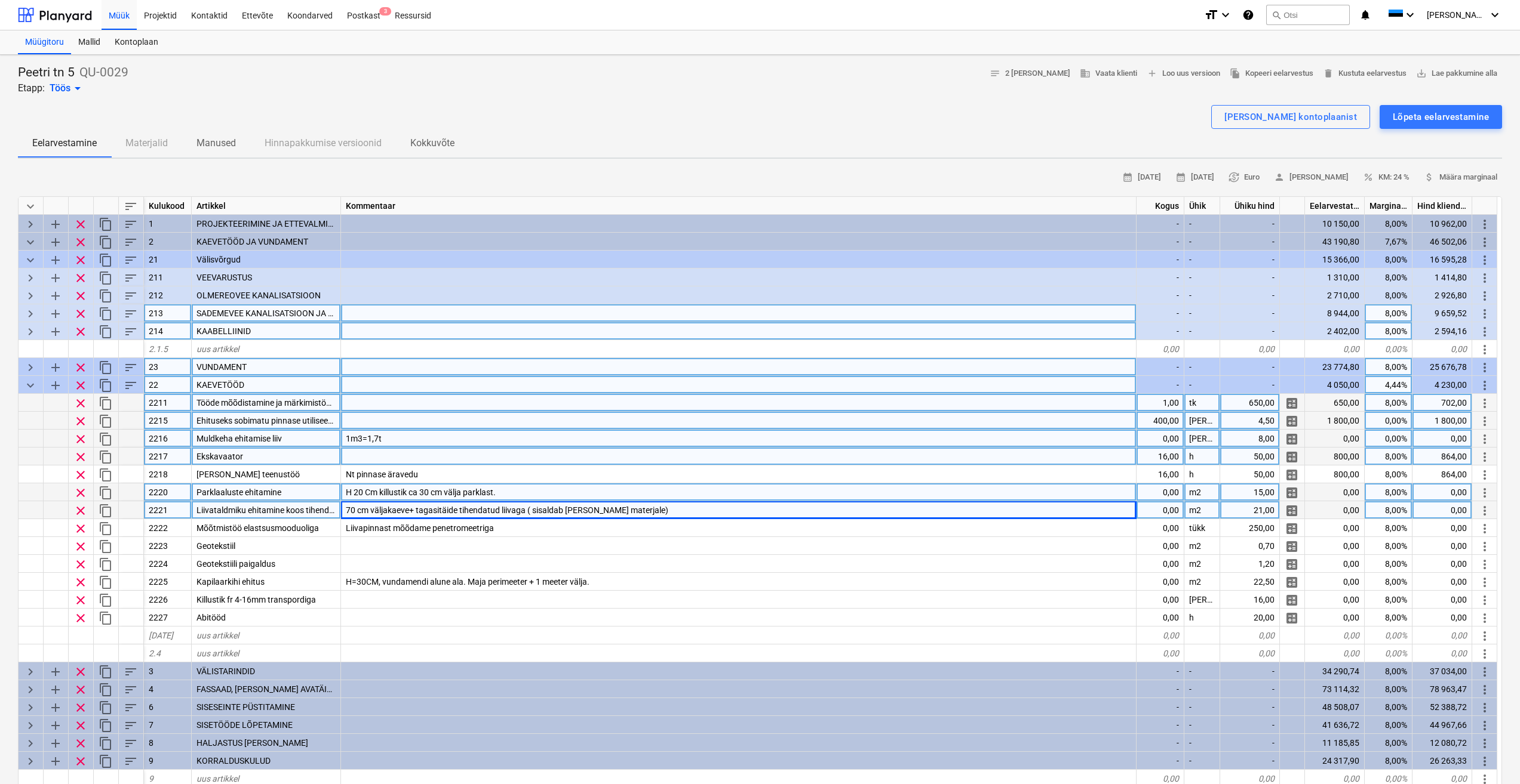
click at [526, 492] on div "H 20 Cm killustik ca 30 cm välja parklast." at bounding box center [738, 492] width 796 height 18
click at [541, 508] on span "70 cm väljakaeve+ tagasitäide tihendatud liivaga ( sisaldab [PERSON_NAME] mater…" at bounding box center [507, 510] width 323 height 9
click at [268, 508] on span "Liivataldmiku ehitamine koos tihendamisega." at bounding box center [279, 510] width 167 height 9
click at [382, 514] on span "70 cm väljakaeve+ tagasitäide tihendatud liivaga ( sisaldab [PERSON_NAME] mater…" at bounding box center [507, 510] width 323 height 9
click at [373, 512] on input "70 cm väljakaeve+ tagasitäide tihendatud liivaga ( sisaldab [PERSON_NAME] mater…" at bounding box center [738, 510] width 795 height 17
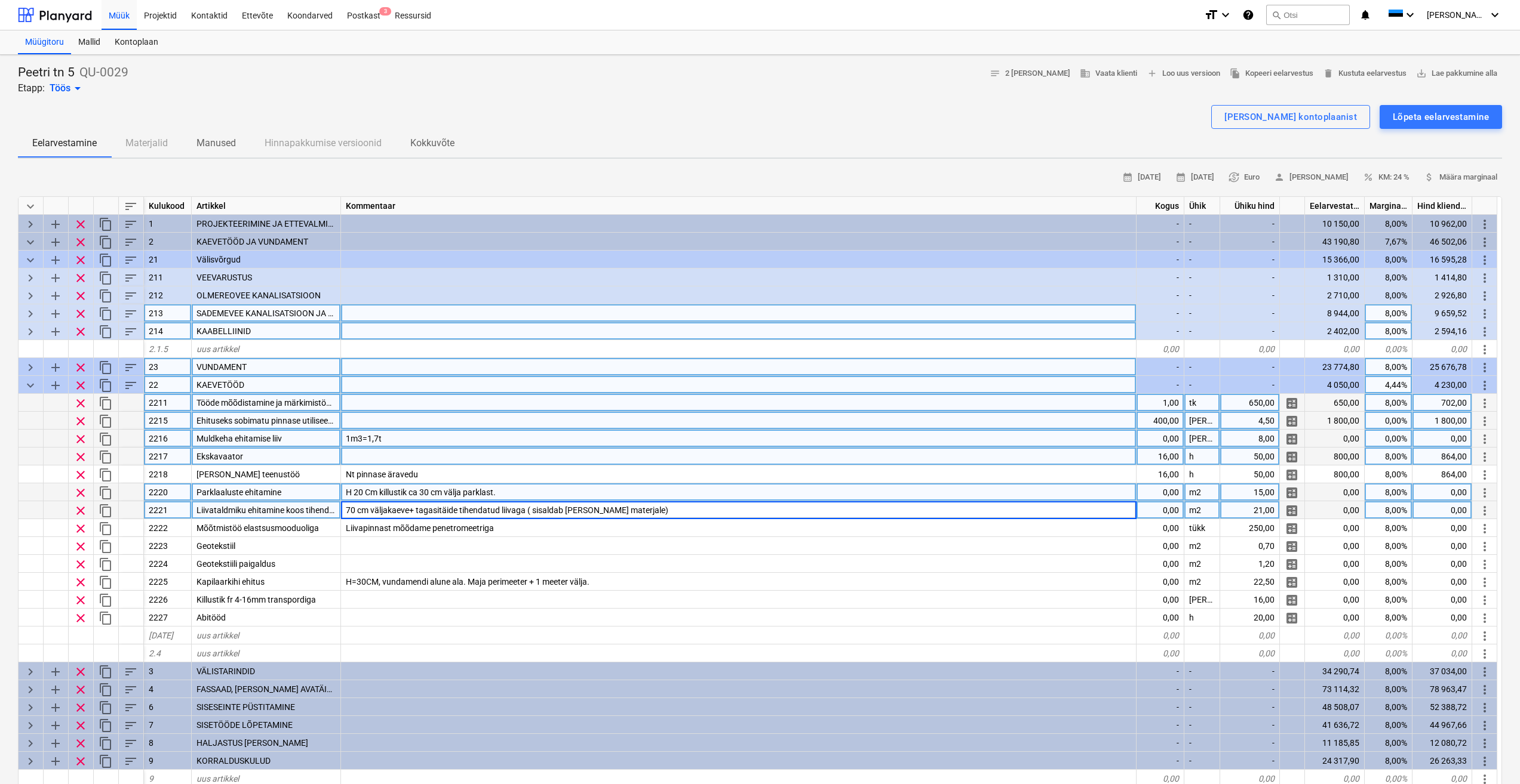
click at [400, 510] on input "70 cm väljakaeve+ tagasitäide tihendatud liivaga ( sisaldab [PERSON_NAME] mater…" at bounding box center [738, 510] width 795 height 17
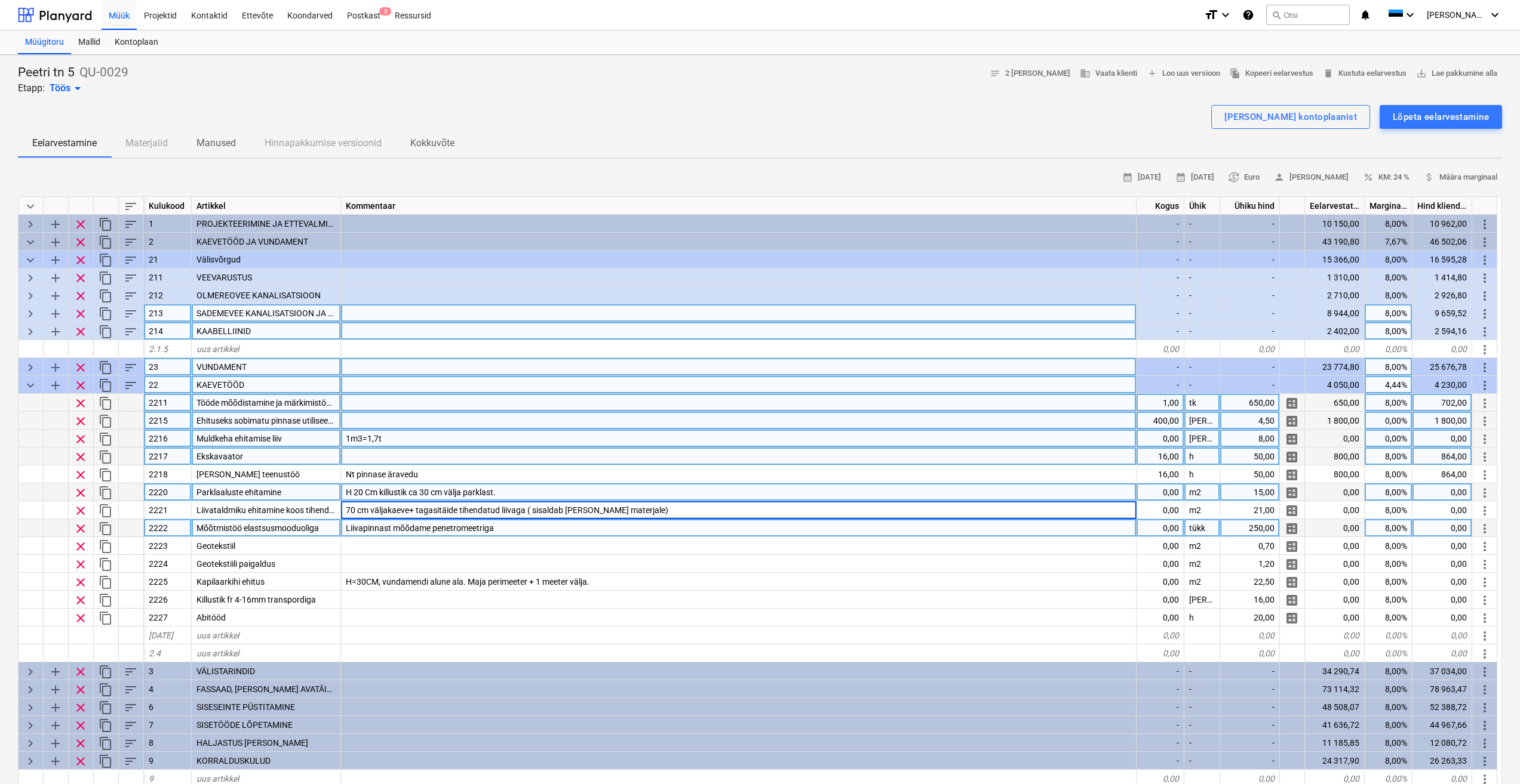
click at [575, 526] on div "Liivapinnast mõõdame penetromeetriga" at bounding box center [738, 528] width 796 height 18
click at [482, 508] on span "70 cm väljakaeve+ tagasitäide tihendatud liivaga ( sisaldab [PERSON_NAME] mater…" at bounding box center [507, 510] width 323 height 9
click at [283, 441] on div "Muldkeha ehitamise liiv" at bounding box center [266, 438] width 149 height 18
click at [427, 438] on div "1m3=1,7t" at bounding box center [738, 438] width 796 height 18
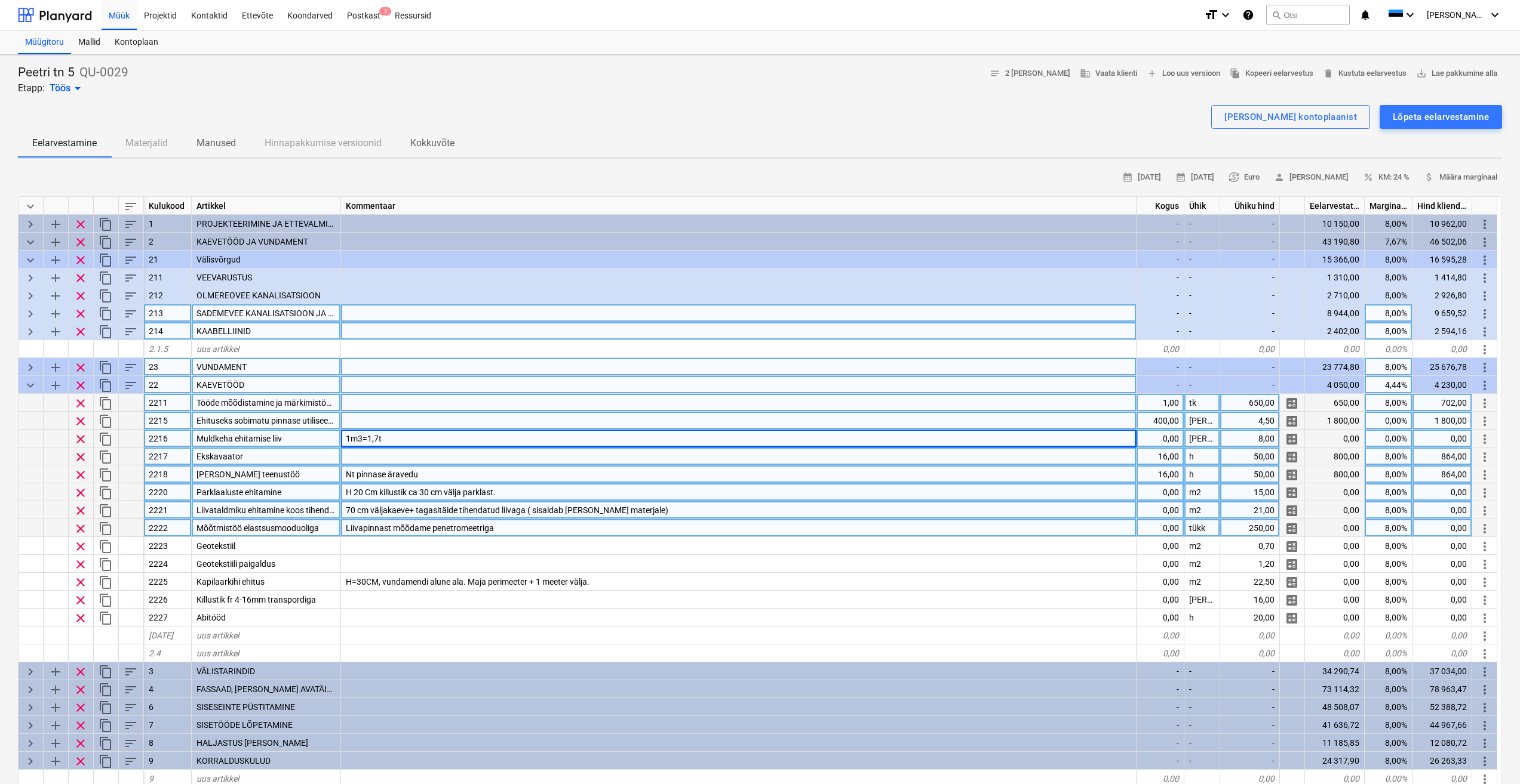
click at [311, 482] on div "[PERSON_NAME] teenustöö" at bounding box center [266, 474] width 149 height 18
click at [271, 507] on span "Liivataldmiku ehitamine koos tihendamisega." at bounding box center [279, 510] width 167 height 9
click at [419, 512] on span "70 cm väljakaeve+ tagasitäide tihendatud liivaga ( sisaldab [PERSON_NAME] mater…" at bounding box center [507, 510] width 323 height 9
click at [301, 508] on span "Liivataldmiku ehitamine koos tihendamisega." at bounding box center [279, 510] width 167 height 9
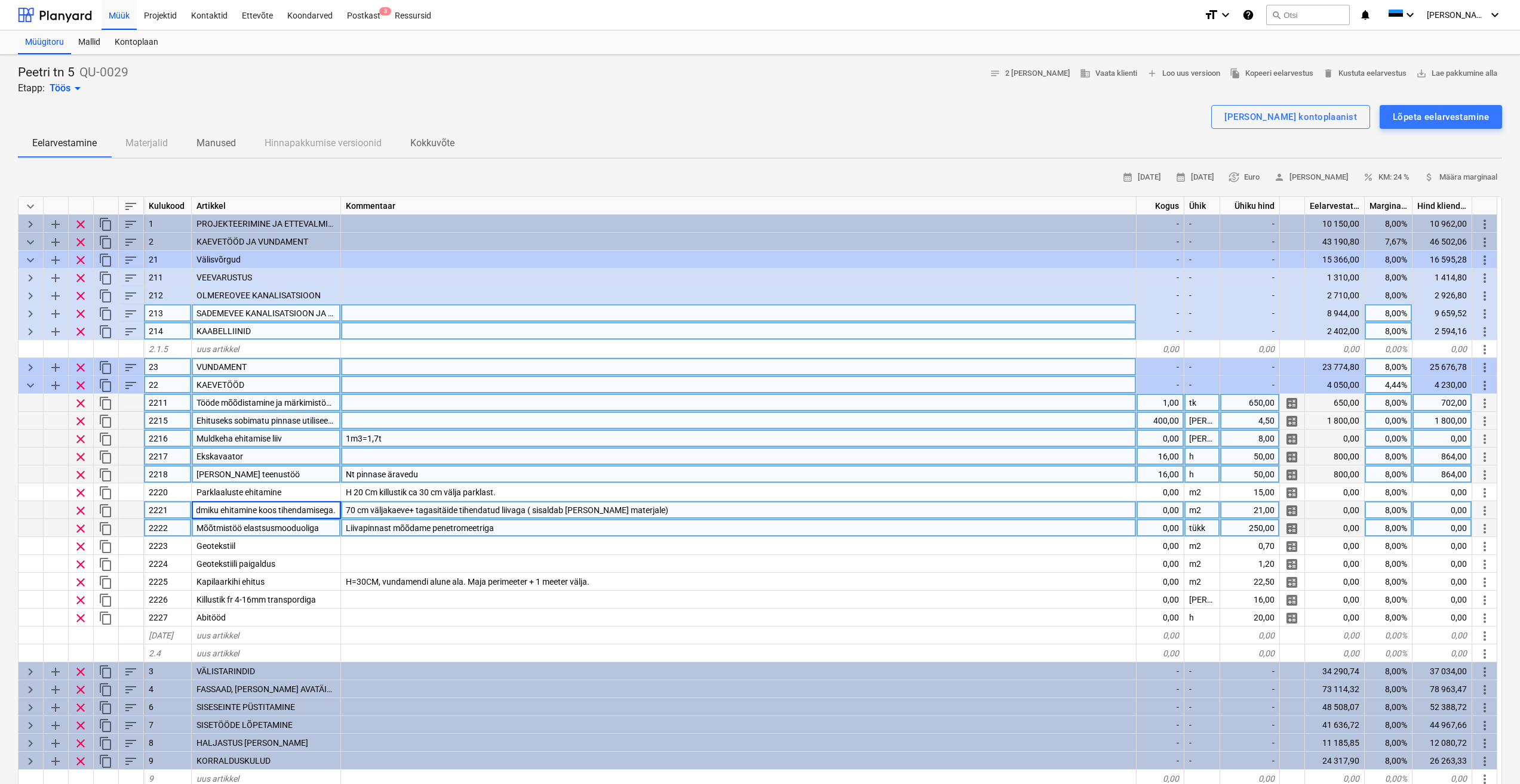
click at [304, 437] on div "Muldkeha ehitamise liiv" at bounding box center [266, 438] width 149 height 18
click at [308, 510] on span "Liivataldmiku ehitamine koos tihendamisega." at bounding box center [279, 510] width 167 height 9
click at [560, 530] on div "Liivapinnast mõõdame penetromeetriga" at bounding box center [738, 528] width 796 height 18
click at [305, 507] on span "Liivataldmiku ehitamine koos tihendamisega." at bounding box center [279, 510] width 167 height 9
click at [773, 527] on div "Liivapinnast mõõdame penetromeetriga" at bounding box center [738, 528] width 796 height 18
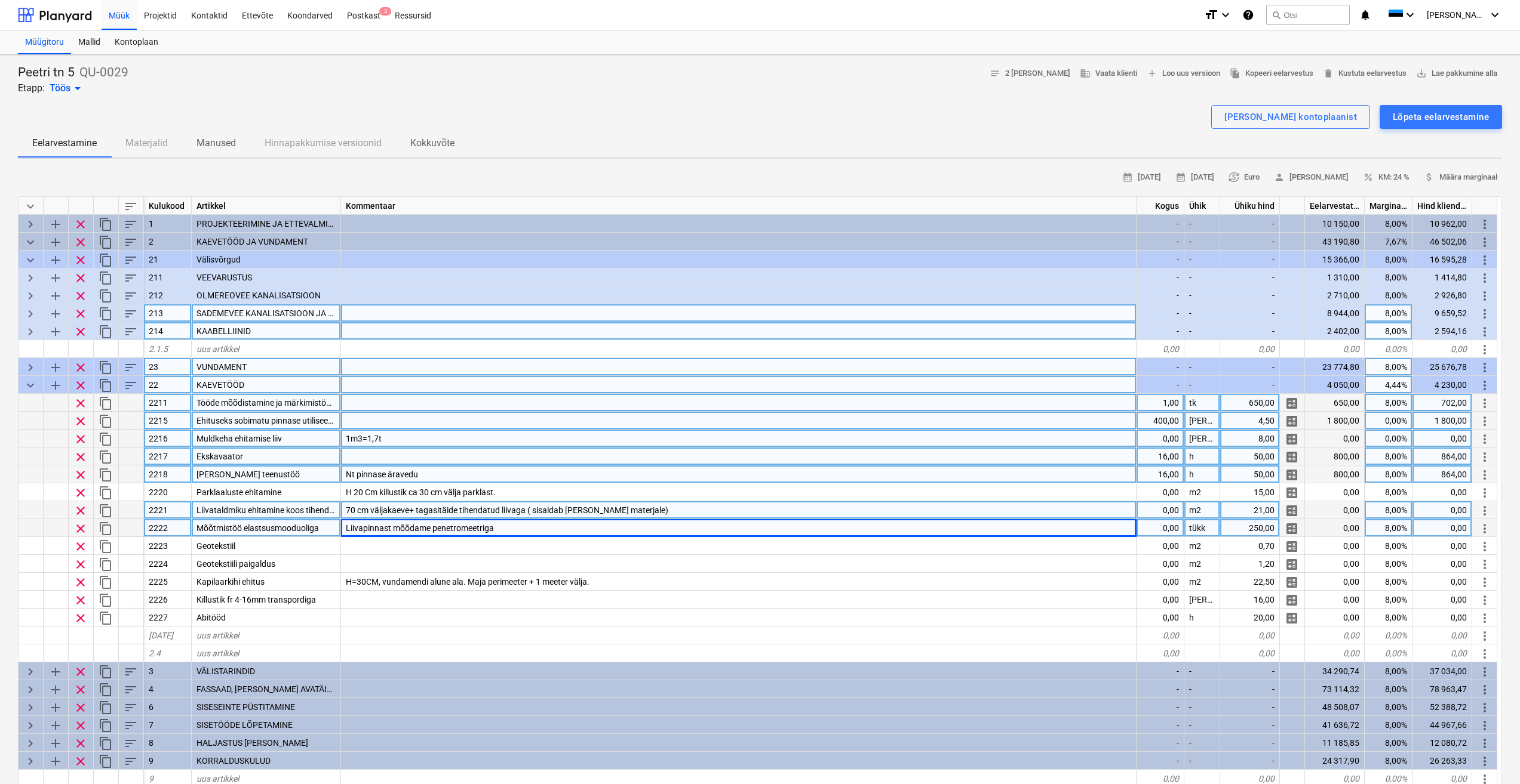
click at [516, 509] on span "70 cm väljakaeve+ tagasitäide tihendatud liivaga ( sisaldab [PERSON_NAME] mater…" at bounding box center [507, 510] width 323 height 9
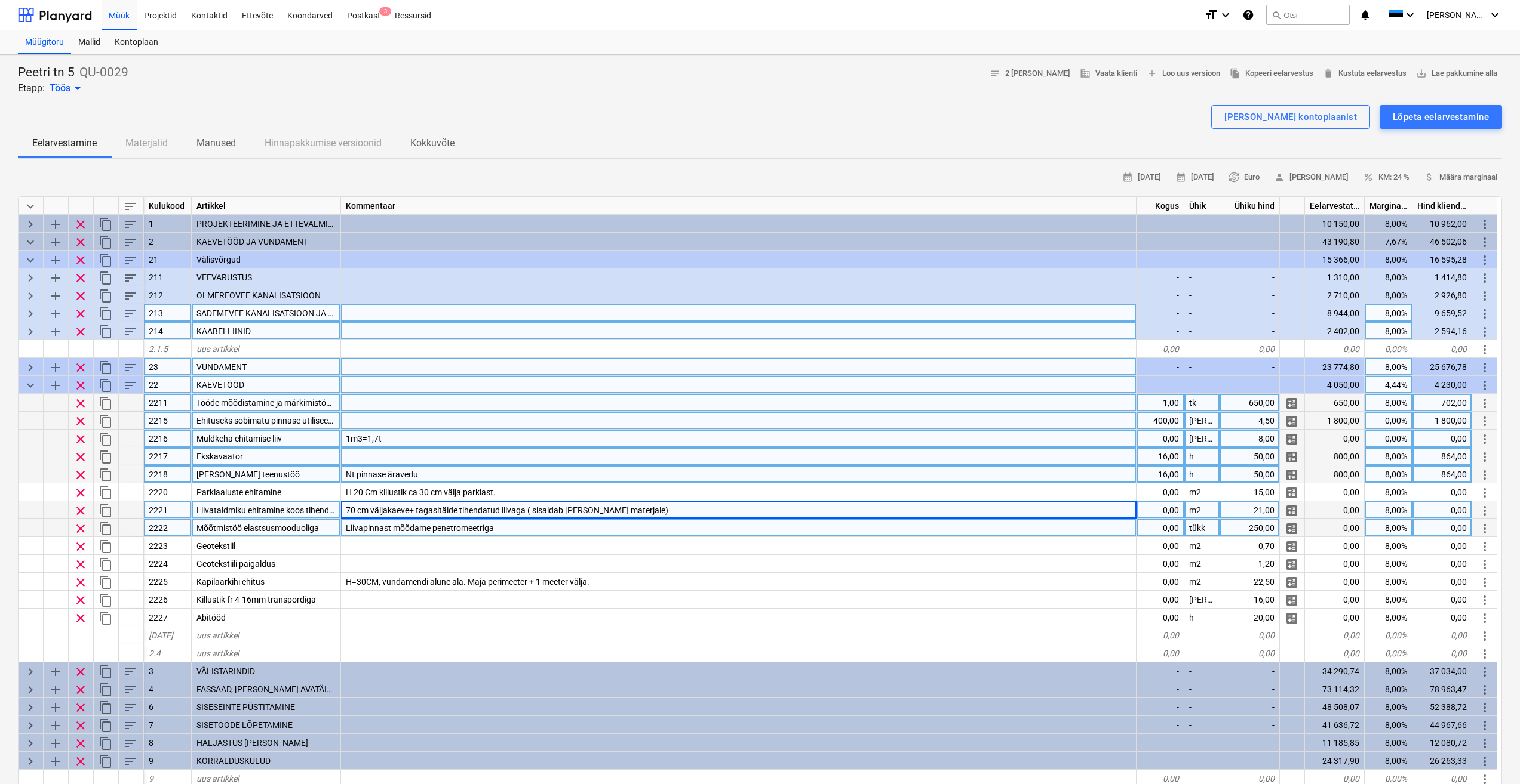
click at [295, 512] on span "Liivataldmiku ehitamine koos tihendamisega." at bounding box center [279, 510] width 167 height 9
click at [370, 508] on span "70 cm väljakaeve+ tagasitäide tihendatud liivaga ( sisaldab [PERSON_NAME] mater…" at bounding box center [507, 510] width 323 height 9
click at [617, 536] on div "Liivapinnast mõõdame penetromeetriga" at bounding box center [738, 528] width 796 height 18
click at [295, 509] on span "Liivataldmiku ehitamine koos tihendamisega." at bounding box center [279, 510] width 167 height 9
click at [557, 504] on div "70 cm väljakaeve+ tagasitäide tihendatud liivaga ( sisaldab [PERSON_NAME] mater…" at bounding box center [738, 510] width 796 height 18
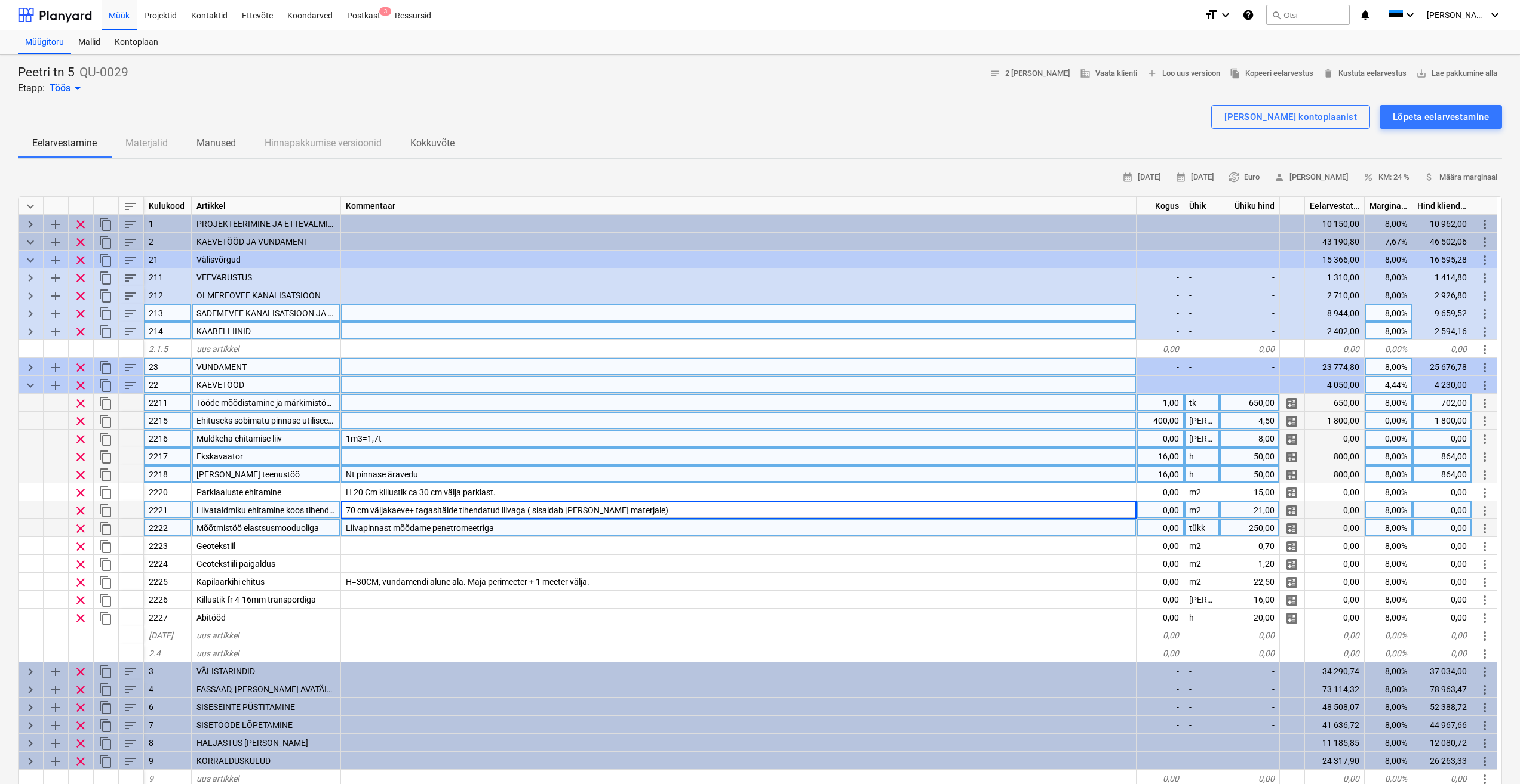
click at [790, 532] on div "Liivapinnast mõõdame penetromeetriga" at bounding box center [738, 528] width 796 height 18
click at [800, 508] on div "70 cm väljakaeve+ tagasitäide tihendatud liivaga ( sisaldab [PERSON_NAME] mater…" at bounding box center [738, 510] width 796 height 18
click at [545, 470] on div "Nt pinnase äravedu" at bounding box center [738, 474] width 796 height 18
click at [438, 431] on div "1m3=1,7t" at bounding box center [738, 438] width 796 height 18
click at [392, 454] on div at bounding box center [738, 456] width 796 height 18
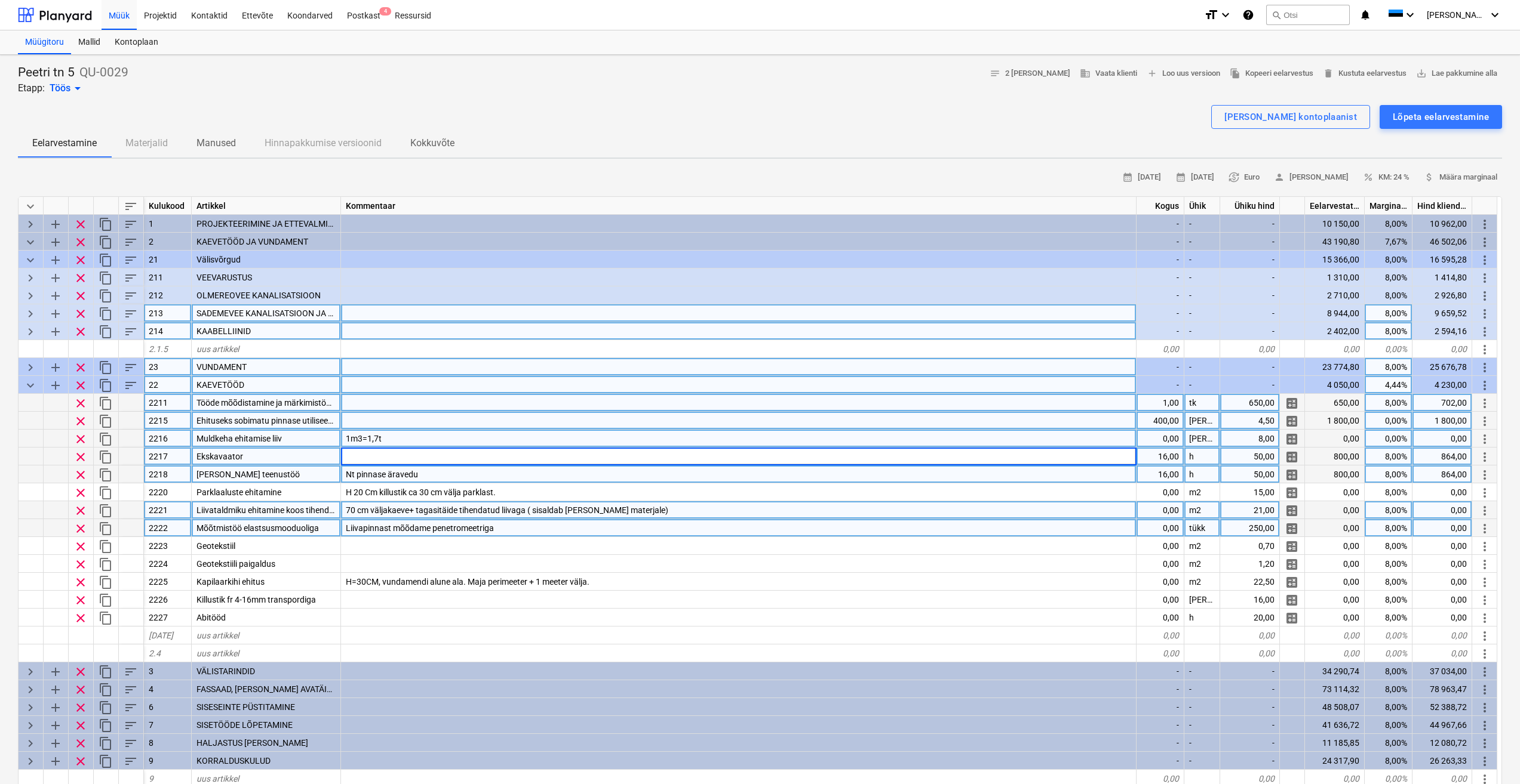
click at [396, 450] on input at bounding box center [738, 456] width 795 height 17
click at [424, 437] on div "1m3=1,7t" at bounding box center [738, 438] width 796 height 18
click at [420, 460] on div at bounding box center [738, 456] width 796 height 18
click at [80, 441] on span "clear" at bounding box center [80, 439] width 15 height 15
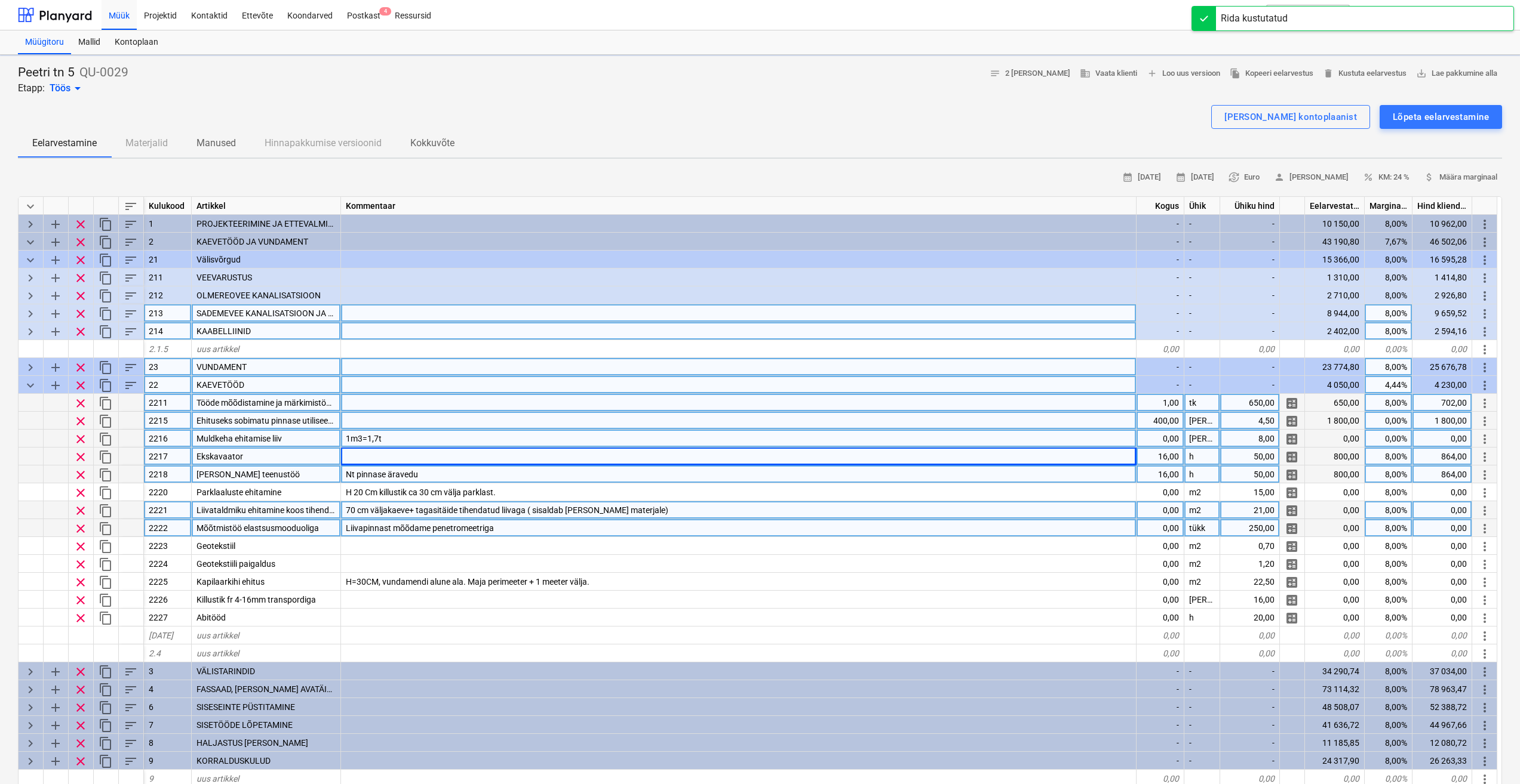
type textarea "x"
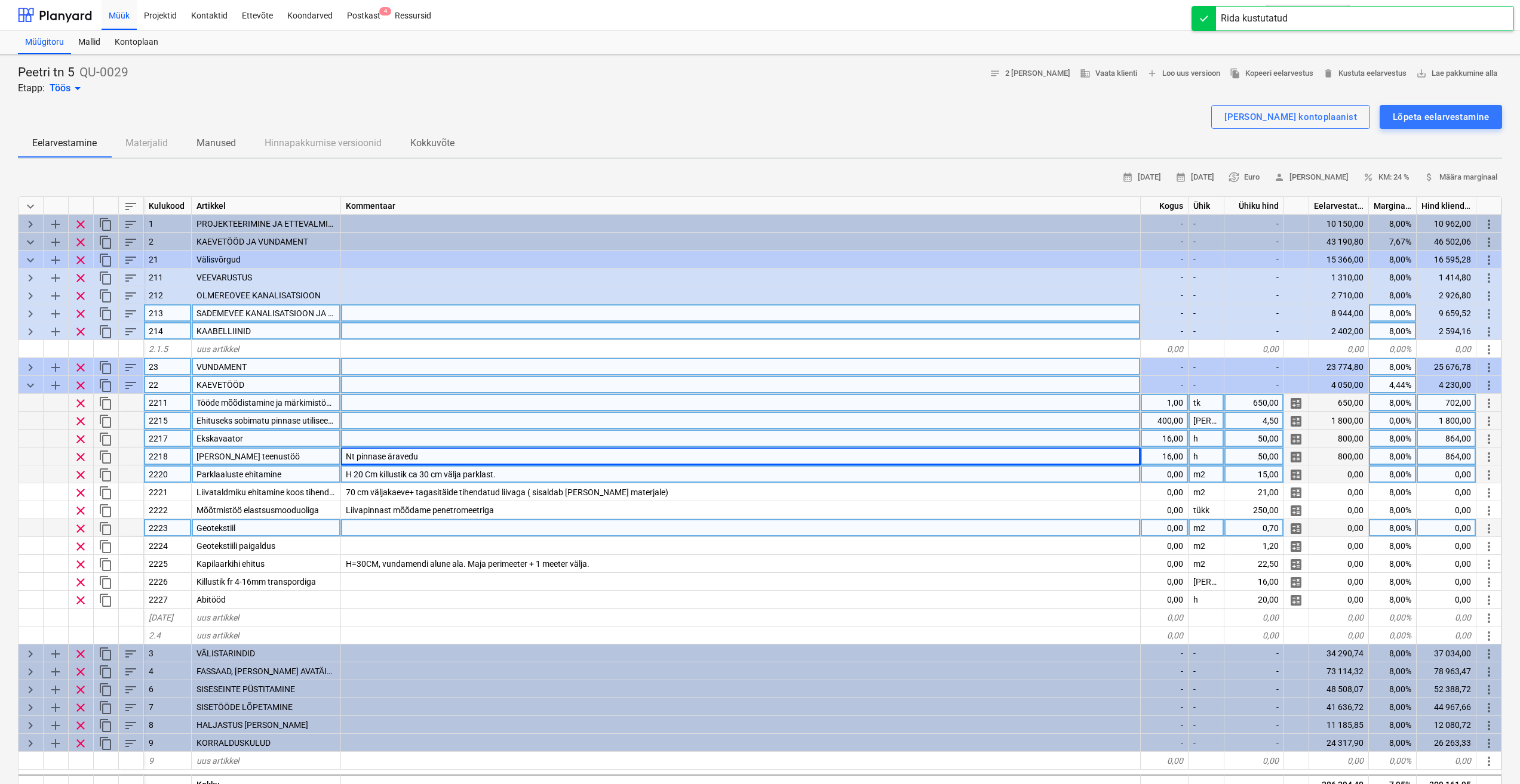
click at [385, 431] on div at bounding box center [741, 438] width 800 height 18
click at [471, 458] on div "Nt pinnase äravedu" at bounding box center [741, 456] width 800 height 18
click at [482, 475] on span "H 20 Cm killustik ca 30 cm välja parklast." at bounding box center [420, 474] width 150 height 9
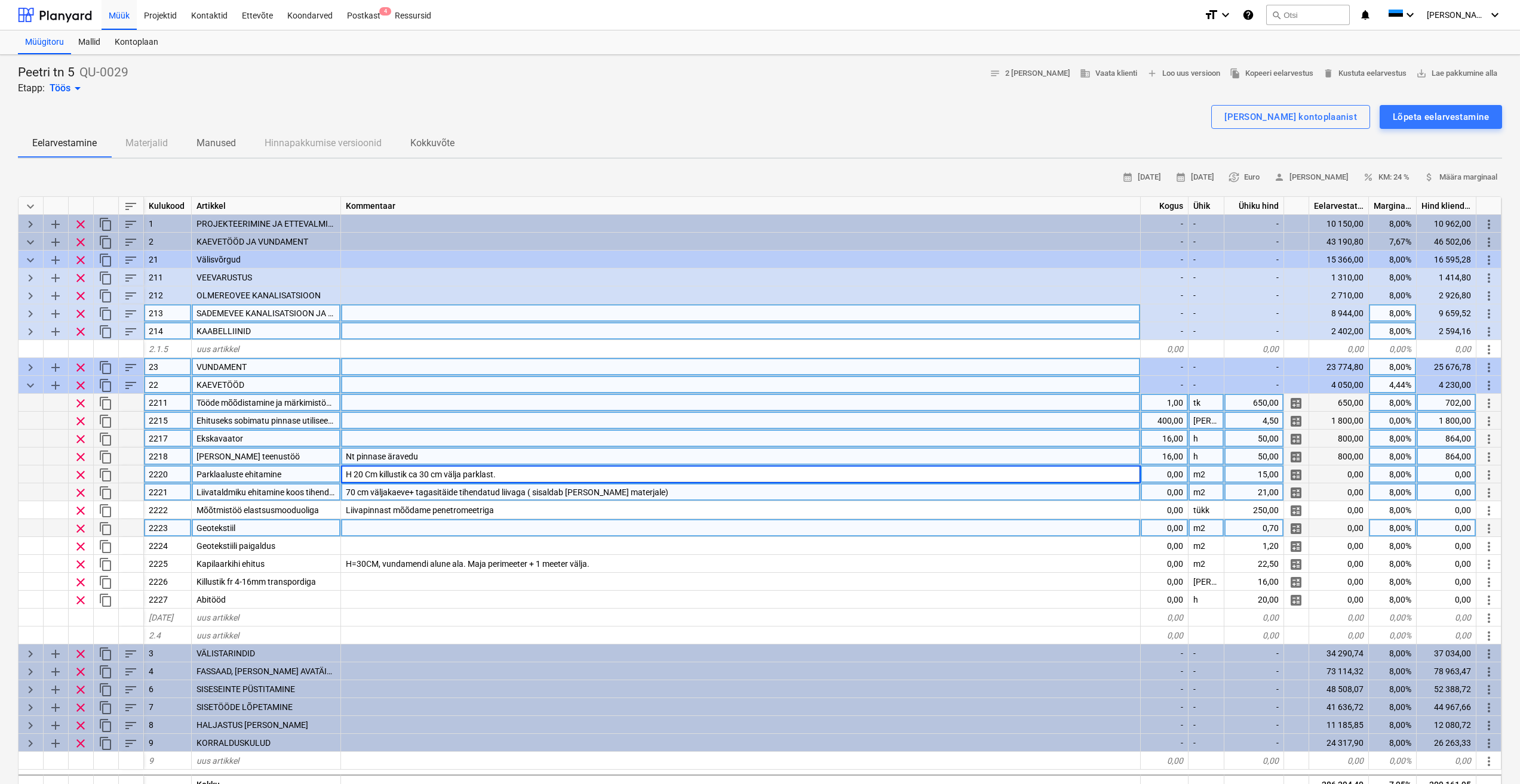
click at [301, 496] on span "Liivataldmiku ehitamine koos tihendamisega." at bounding box center [279, 492] width 167 height 9
click at [490, 495] on span "70 cm väljakaeve+ tagasitäide tihendatud liivaga ( sisaldab [PERSON_NAME] mater…" at bounding box center [507, 492] width 323 height 9
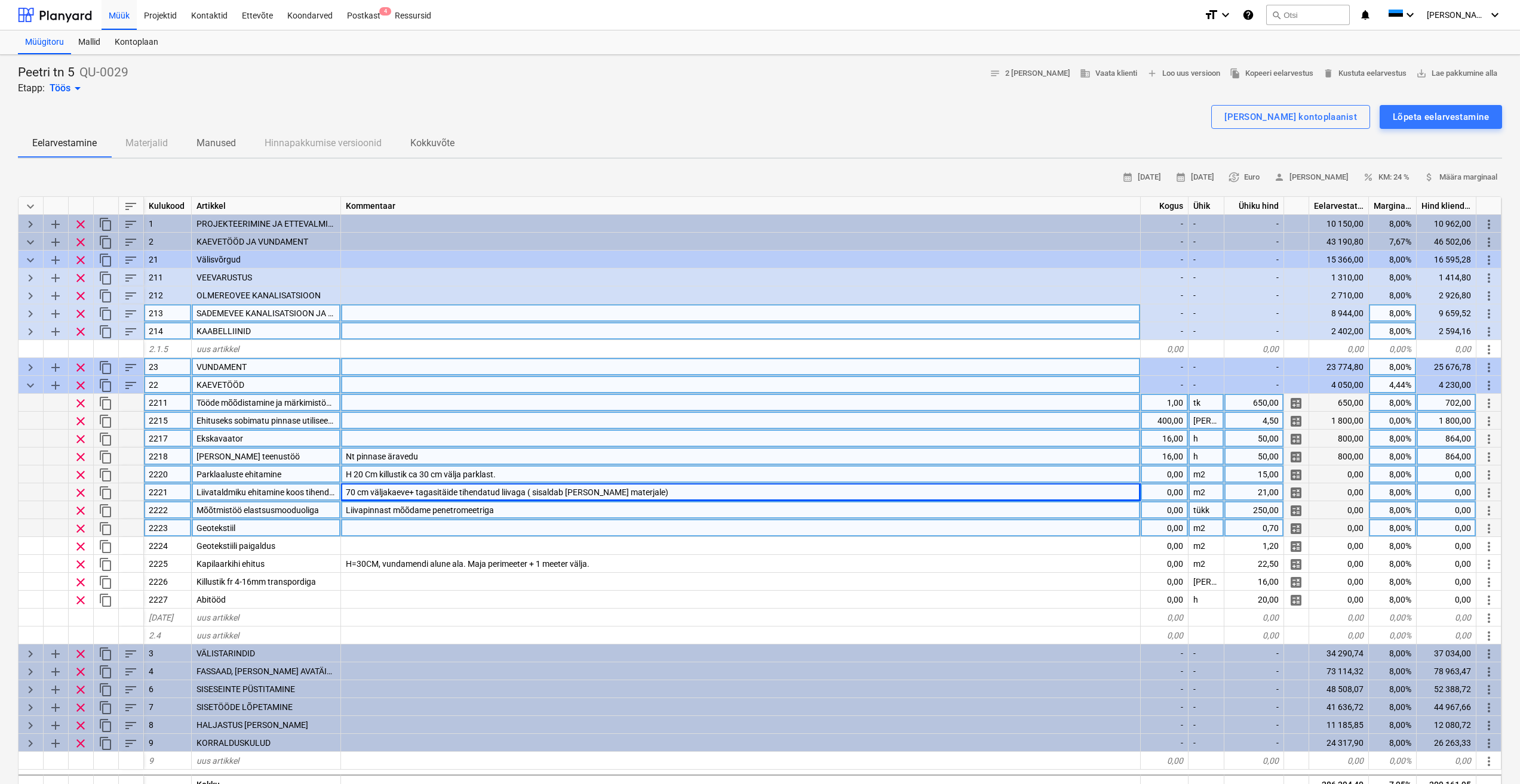
click at [694, 508] on div "Liivapinnast mõõdame penetromeetriga" at bounding box center [741, 510] width 800 height 18
click at [488, 489] on span "70 cm väljakaeve+ tagasitäide tihendatud liivaga ( sisaldab [PERSON_NAME] mater…" at bounding box center [507, 492] width 323 height 9
click at [519, 513] on div "Liivapinnast mõõdame penetromeetriga" at bounding box center [741, 510] width 800 height 18
click at [289, 412] on div "Ehituseks sobimatu pinnase utiliseerimine" at bounding box center [266, 420] width 149 height 18
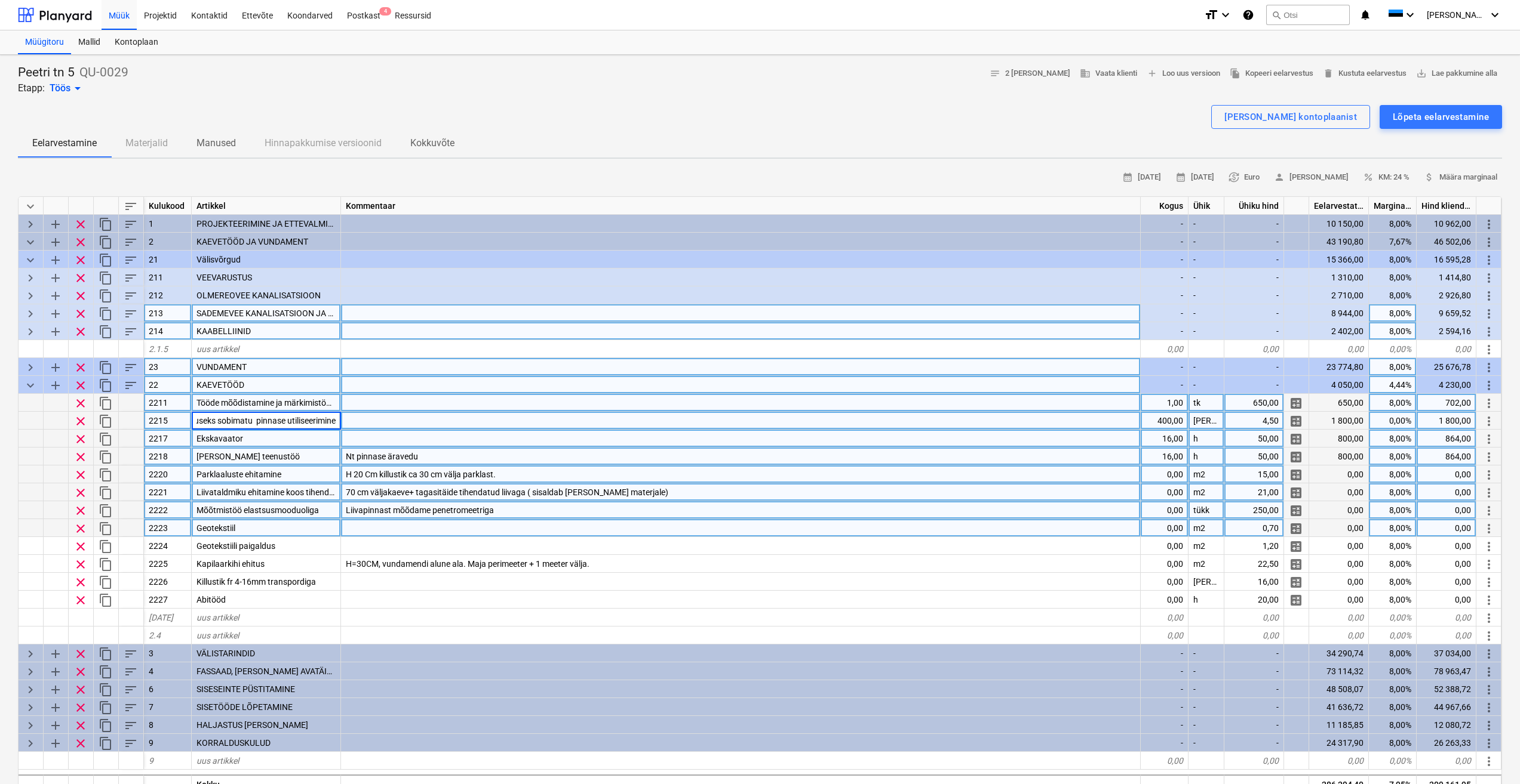
click at [366, 433] on div at bounding box center [741, 438] width 800 height 18
click at [301, 435] on div "Ekskavaator" at bounding box center [266, 438] width 149 height 18
click at [301, 459] on div "[PERSON_NAME] teenustöö" at bounding box center [266, 456] width 149 height 18
click at [492, 476] on span "H 20 Cm killustik ca 30 cm välja parklast." at bounding box center [420, 474] width 150 height 9
click at [480, 496] on span "70 cm väljakaeve+ tagasitäide tihendatud liivaga ( sisaldab [PERSON_NAME] mater…" at bounding box center [507, 492] width 323 height 9
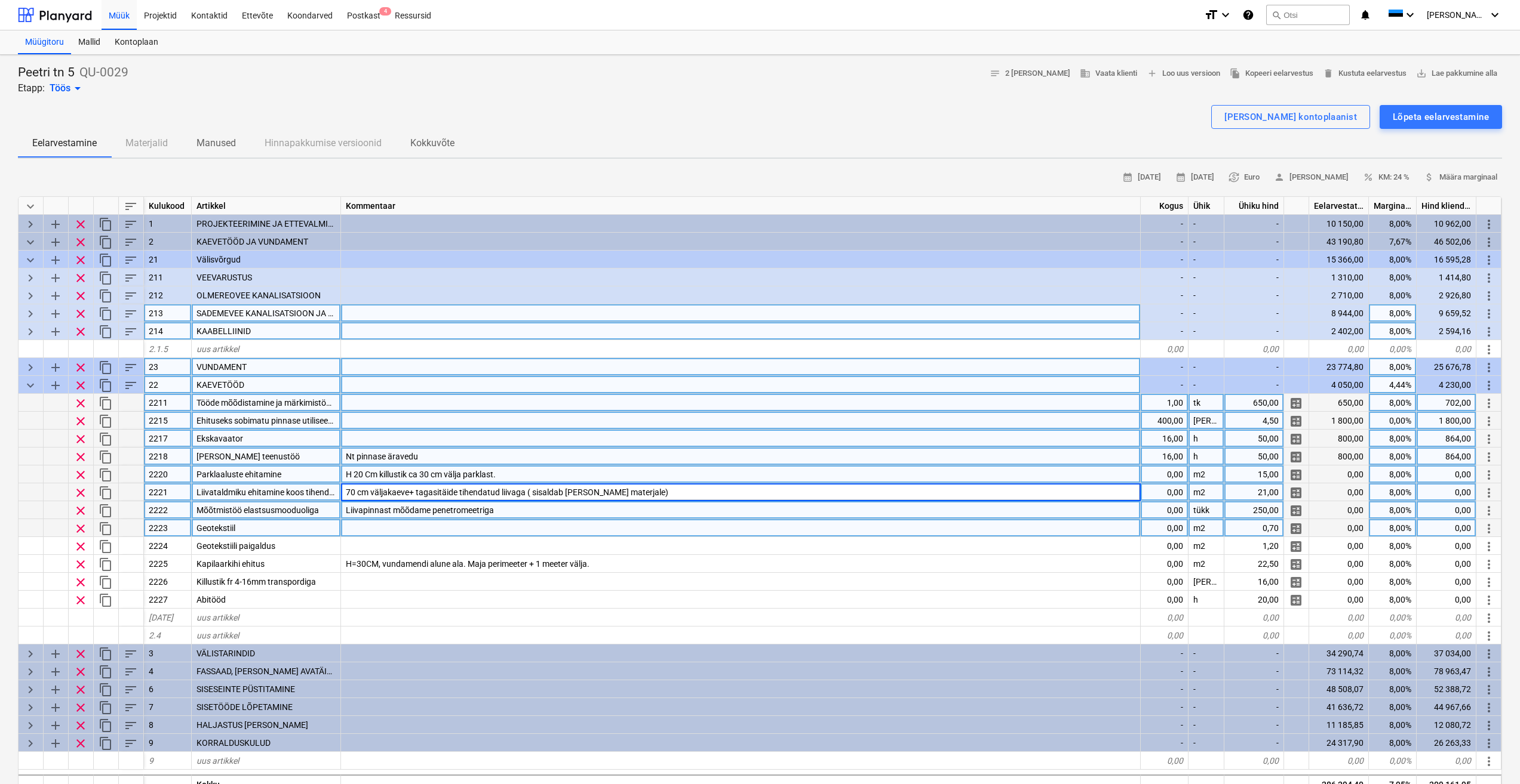
click at [501, 510] on div "Liivapinnast mõõdame penetromeetriga" at bounding box center [741, 510] width 800 height 18
click at [307, 525] on div "Geotekstiil" at bounding box center [266, 528] width 149 height 18
click at [329, 492] on span "Liivataldmiku ehitamine koos tihendamisega." at bounding box center [279, 492] width 167 height 9
click at [573, 492] on span "70 cm väljakaeve+ tagasitäide tihendatud liivaga ( sisaldab [PERSON_NAME] mater…" at bounding box center [507, 492] width 323 height 9
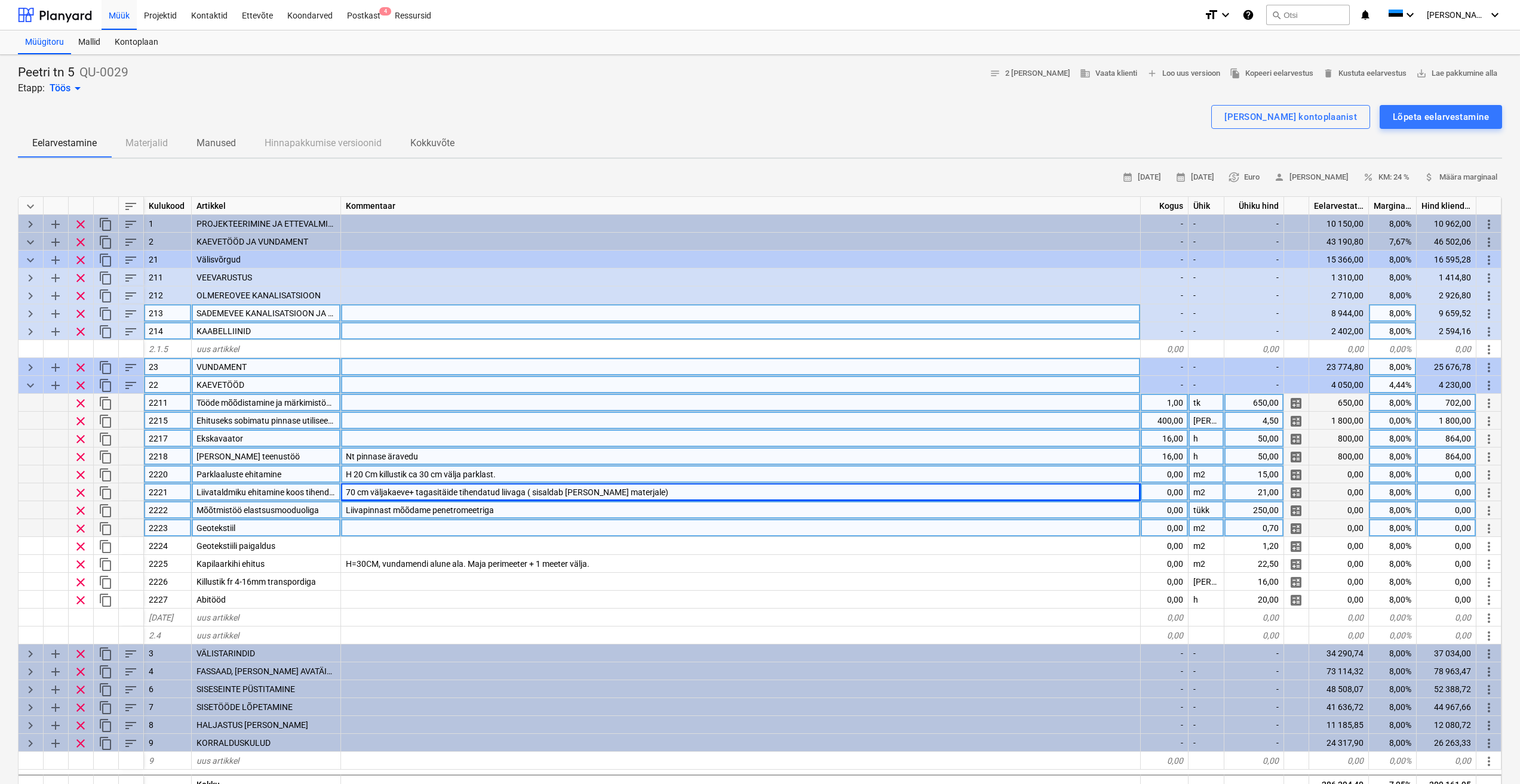
click at [1177, 490] on div "0,00" at bounding box center [1165, 492] width 48 height 18
type input "220"
type textarea "x"
click at [1177, 512] on div "0,00" at bounding box center [1165, 510] width 48 height 18
click at [1171, 492] on div "220,00" at bounding box center [1165, 492] width 48 height 18
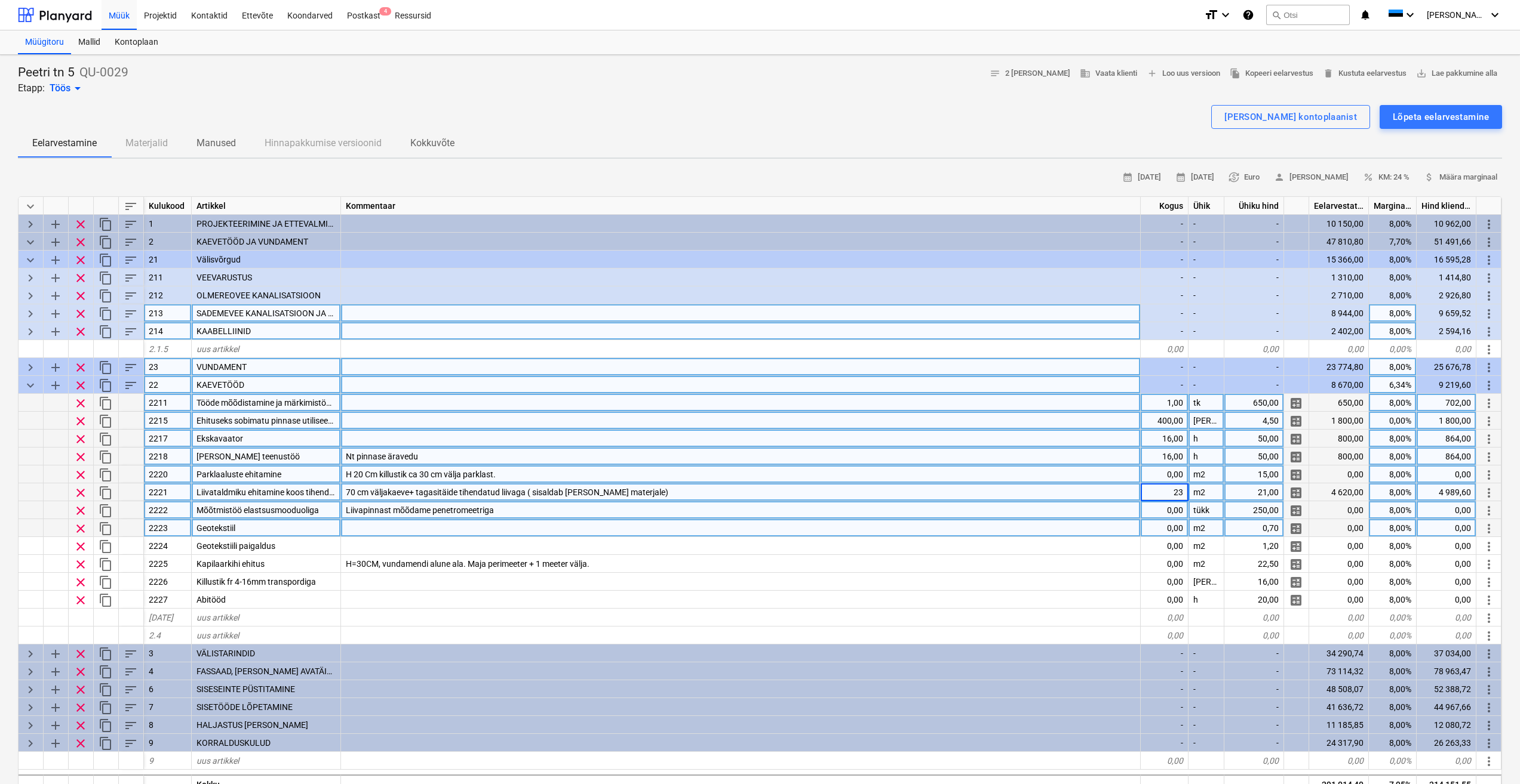
type input "230"
type textarea "x"
click at [1151, 510] on div "0,00" at bounding box center [1165, 510] width 48 height 18
click at [1165, 487] on div "230,00" at bounding box center [1165, 492] width 48 height 18
click at [1084, 506] on div "Liivapinnast mõõdame penetromeetriga" at bounding box center [741, 510] width 800 height 18
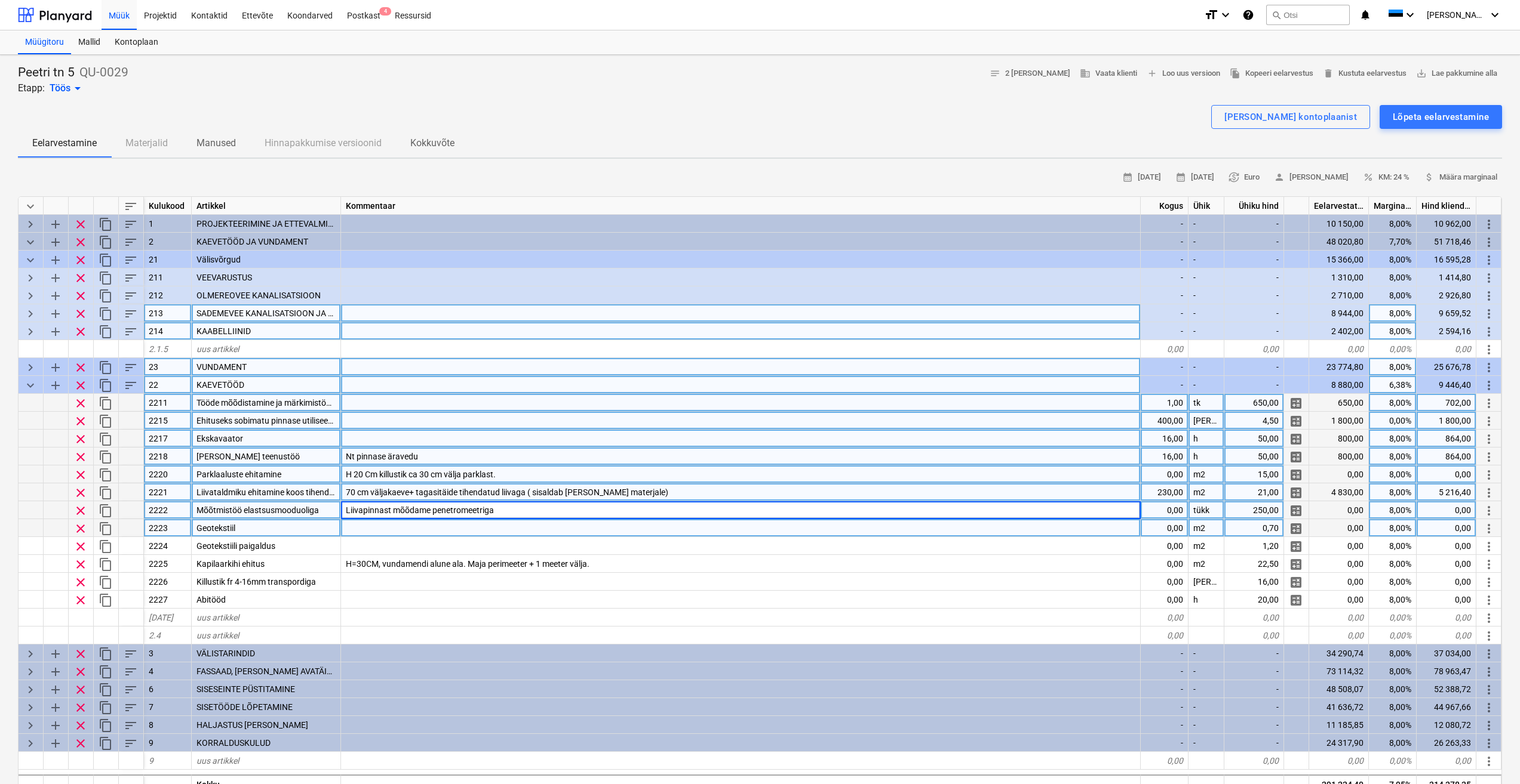
click at [1023, 490] on div "70 cm väljakaeve+ tagasitäide tihendatud liivaga ( sisaldab [PERSON_NAME] mater…" at bounding box center [741, 492] width 800 height 18
click at [288, 476] on div "Parklaaluste ehitamine" at bounding box center [266, 474] width 149 height 18
click at [618, 492] on span "70 cm väljakaeve+ tagasitäide tihendatud liivaga ( sisaldab [PERSON_NAME] mater…" at bounding box center [507, 492] width 323 height 9
click at [1166, 492] on div "230,00" at bounding box center [1165, 492] width 48 height 18
type input "423"
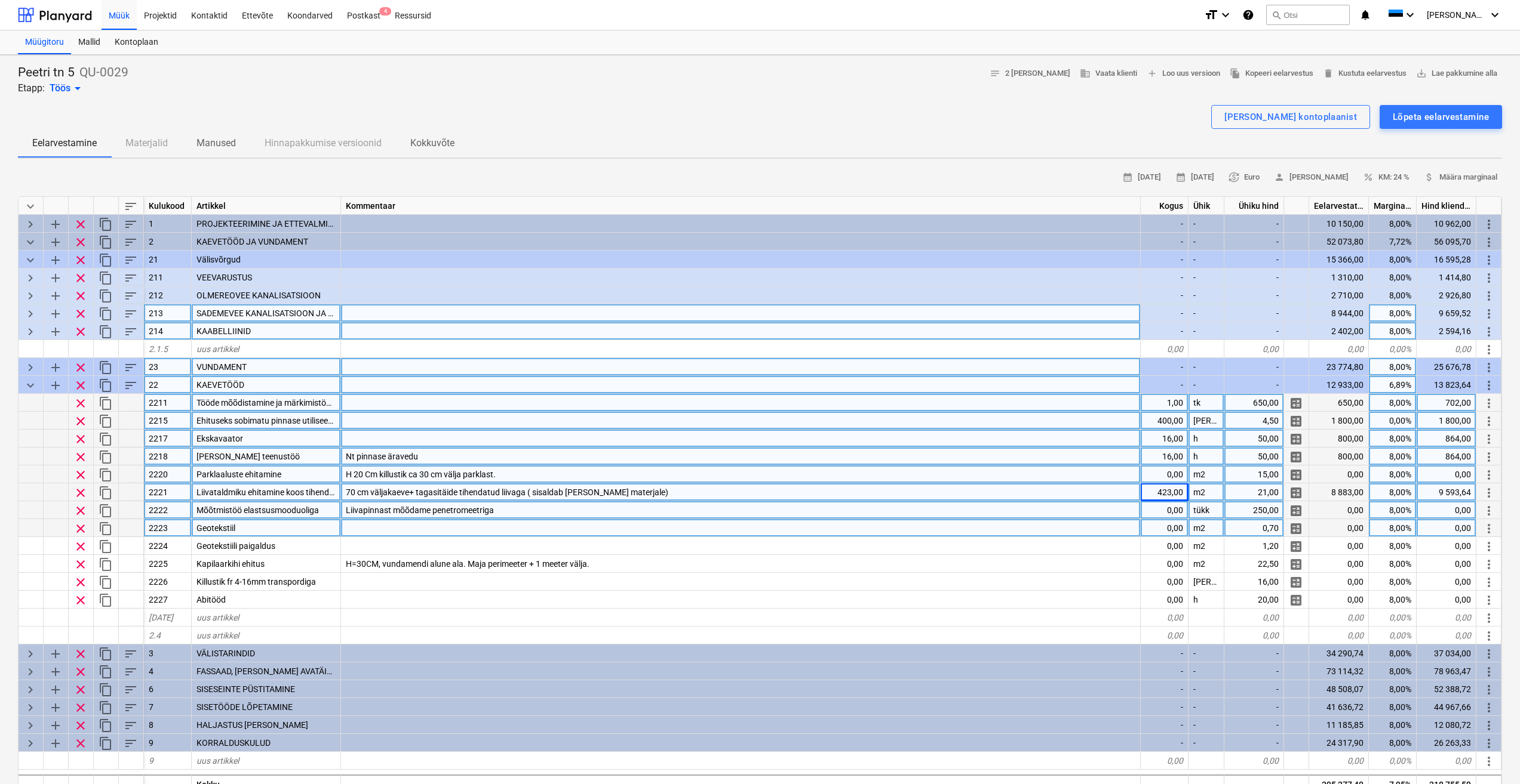
type textarea "x"
click at [1175, 508] on div "0,00" at bounding box center [1165, 510] width 48 height 18
click at [1082, 489] on div "70 cm väljakaeve+ tagasitäide tihendatud liivaga ( sisaldab [PERSON_NAME] mater…" at bounding box center [741, 492] width 800 height 18
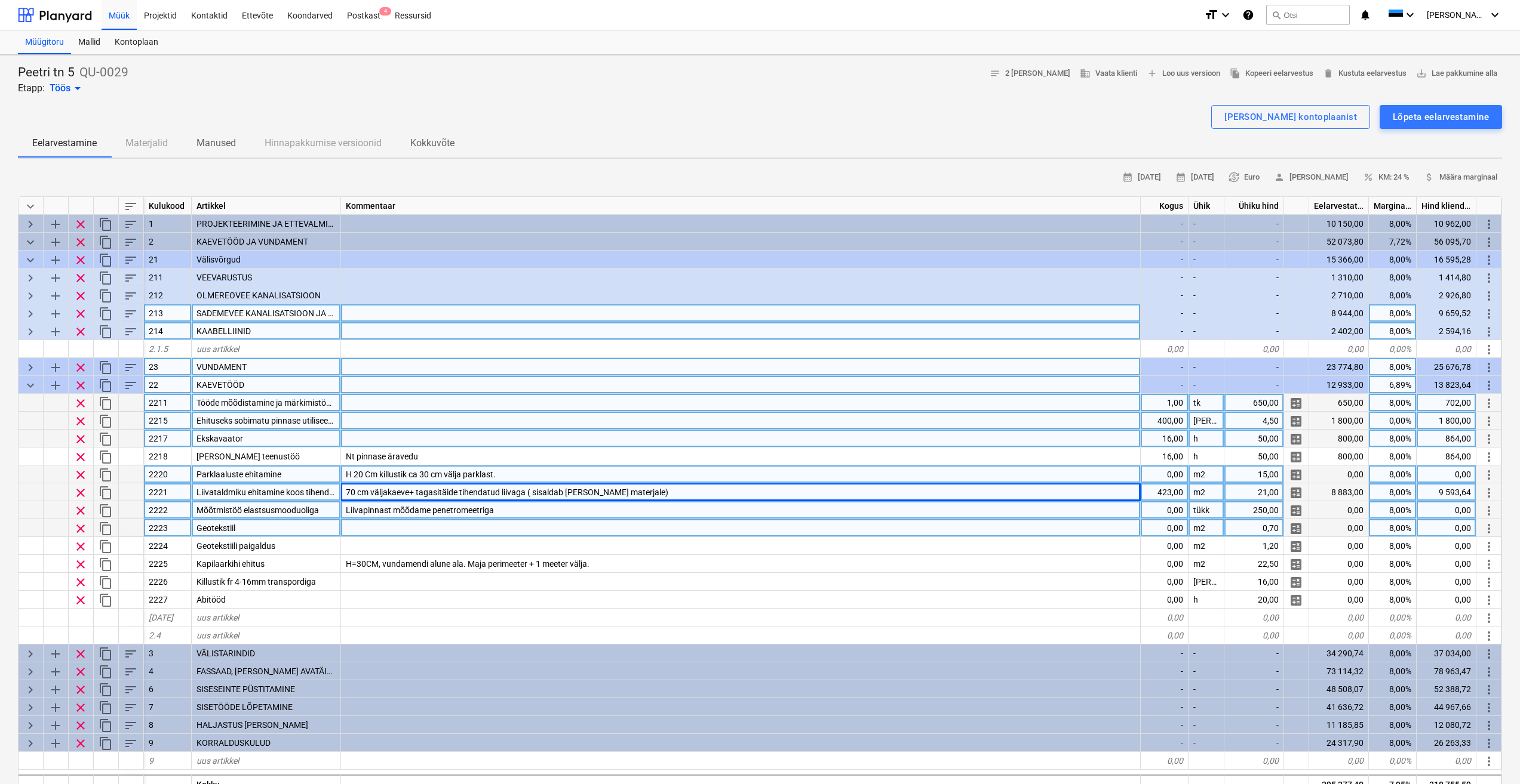
click at [1025, 510] on div "Liivapinnast mõõdame penetromeetriga" at bounding box center [741, 510] width 800 height 18
click at [1064, 484] on div "70 cm väljakaeve+ tagasitäide tihendatud liivaga ( sisaldab [PERSON_NAME] mater…" at bounding box center [741, 492] width 800 height 18
click at [1163, 492] on div "423,00" at bounding box center [1165, 492] width 48 height 18
type input "440"
type textarea "x"
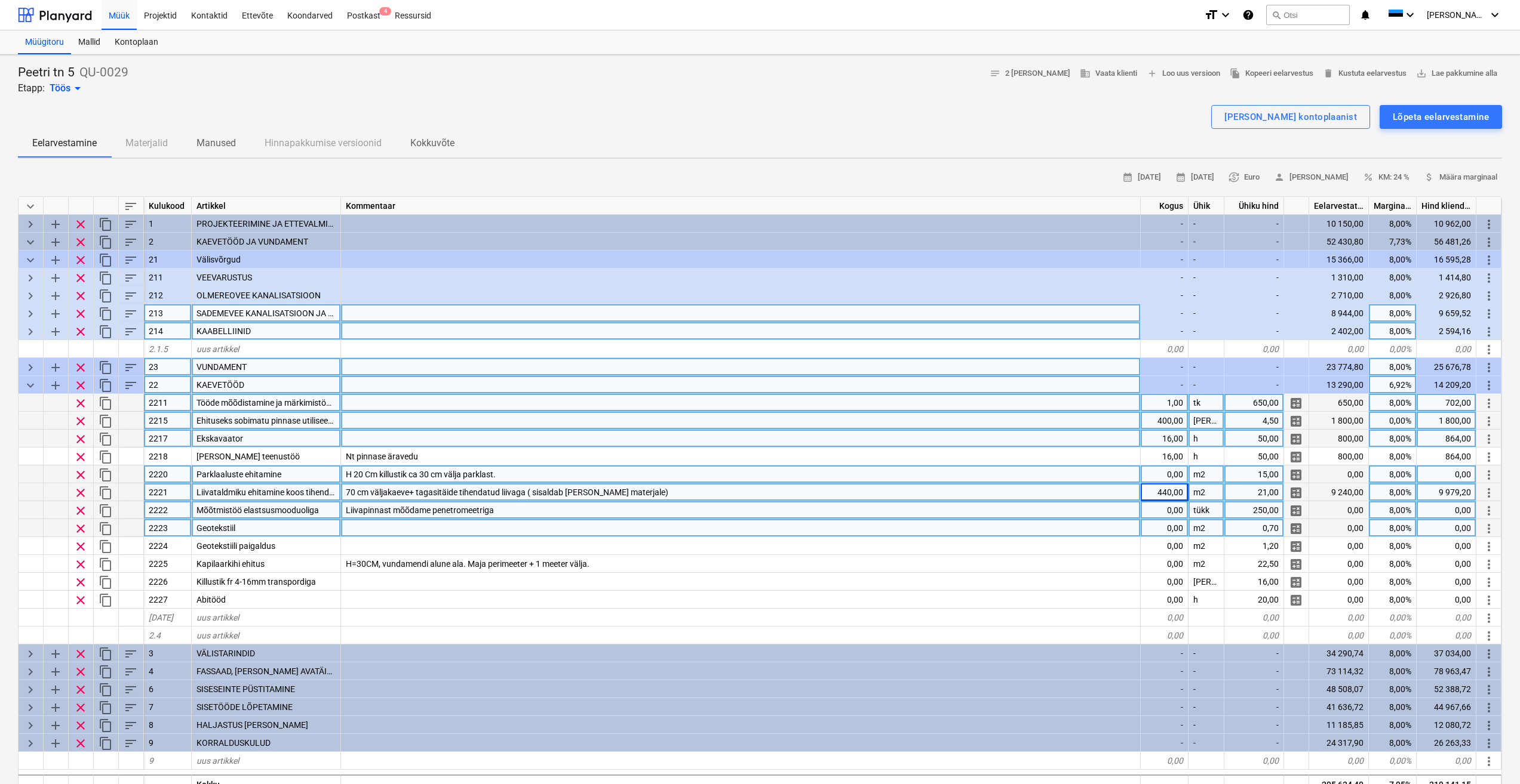
click at [1137, 515] on div "Liivapinnast mõõdame penetromeetriga" at bounding box center [741, 510] width 800 height 18
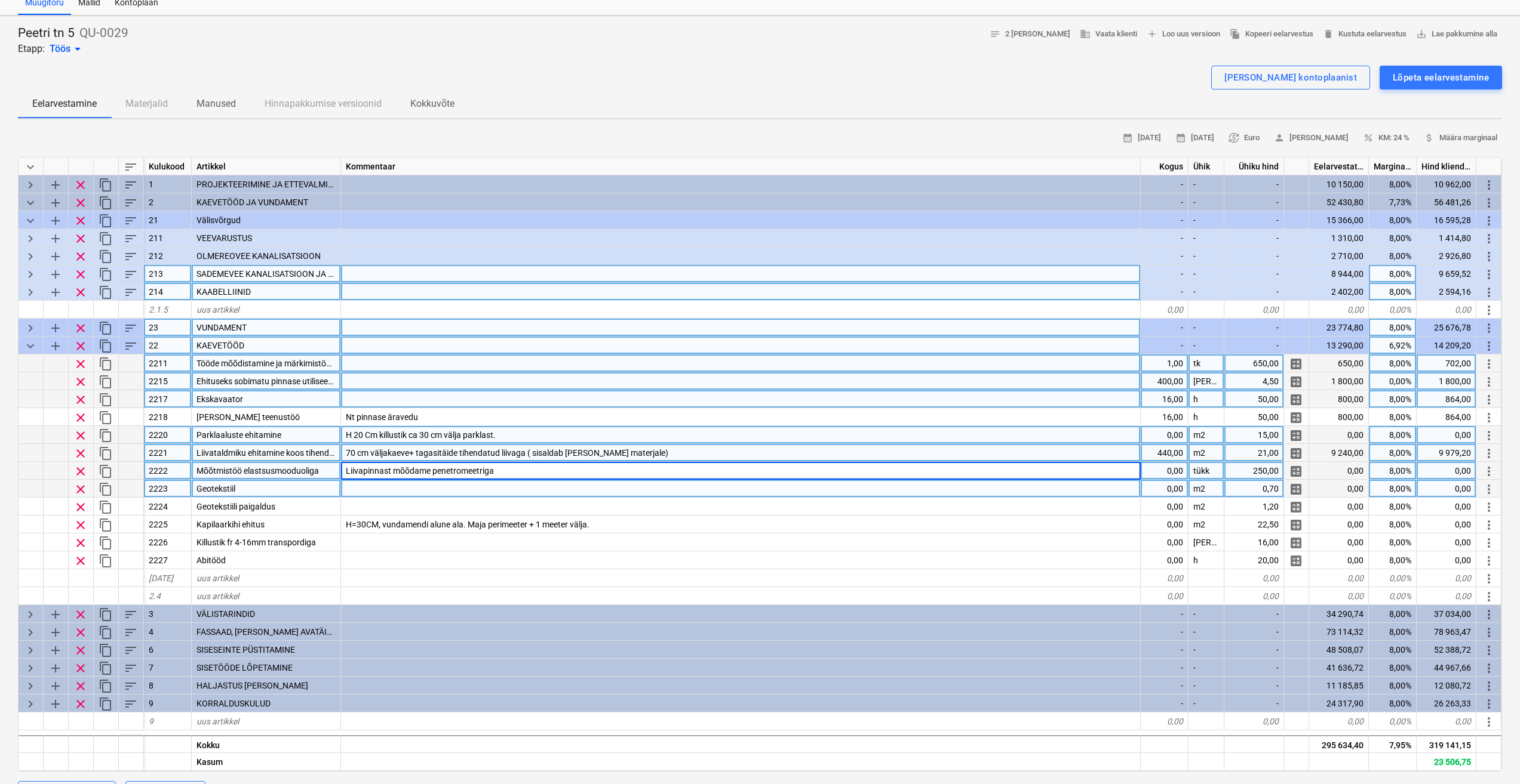
scroll to position [60, 0]
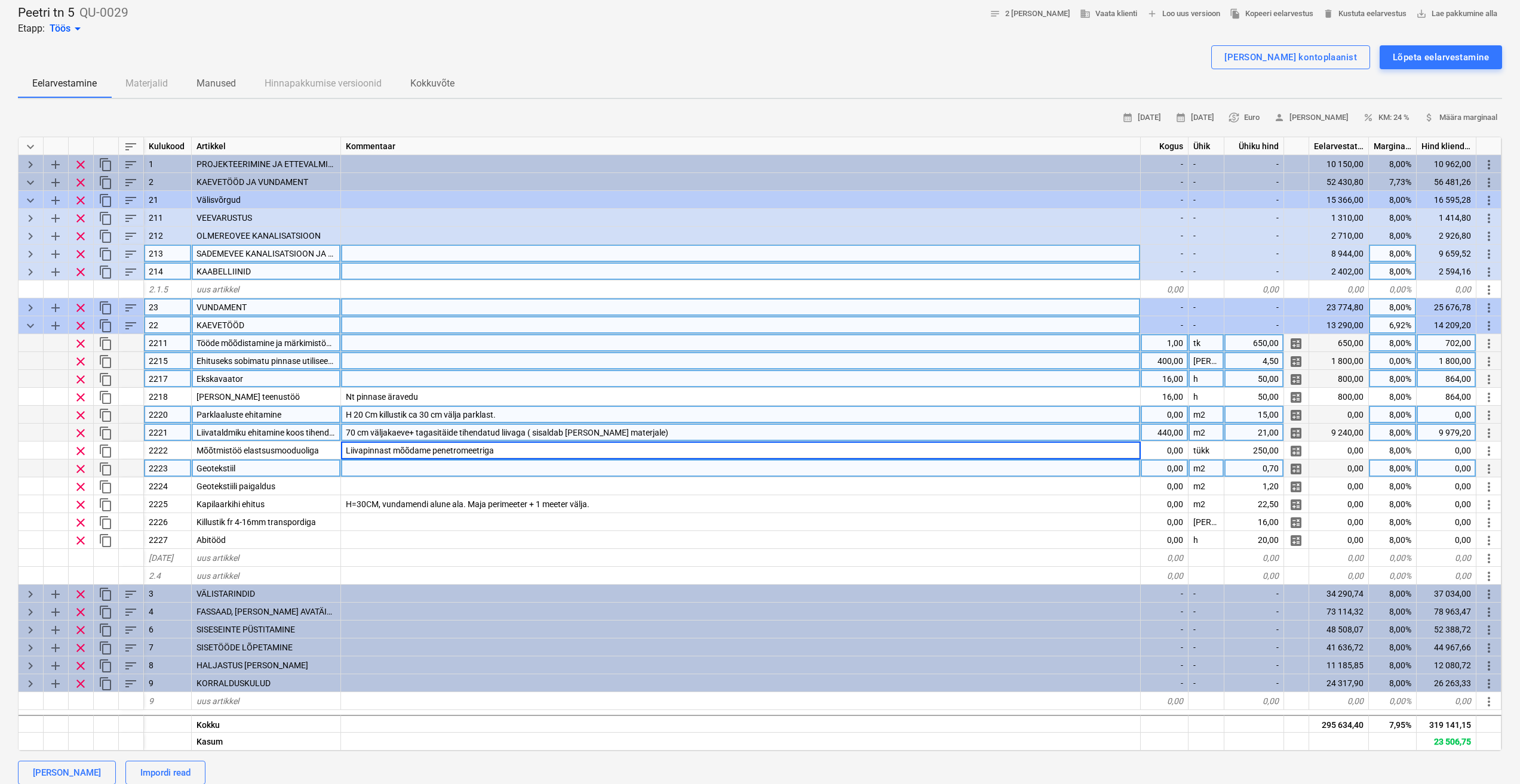
click at [1098, 435] on div "70 cm väljakaeve+ tagasitäide tihendatud liivaga ( sisaldab [PERSON_NAME] mater…" at bounding box center [741, 432] width 800 height 18
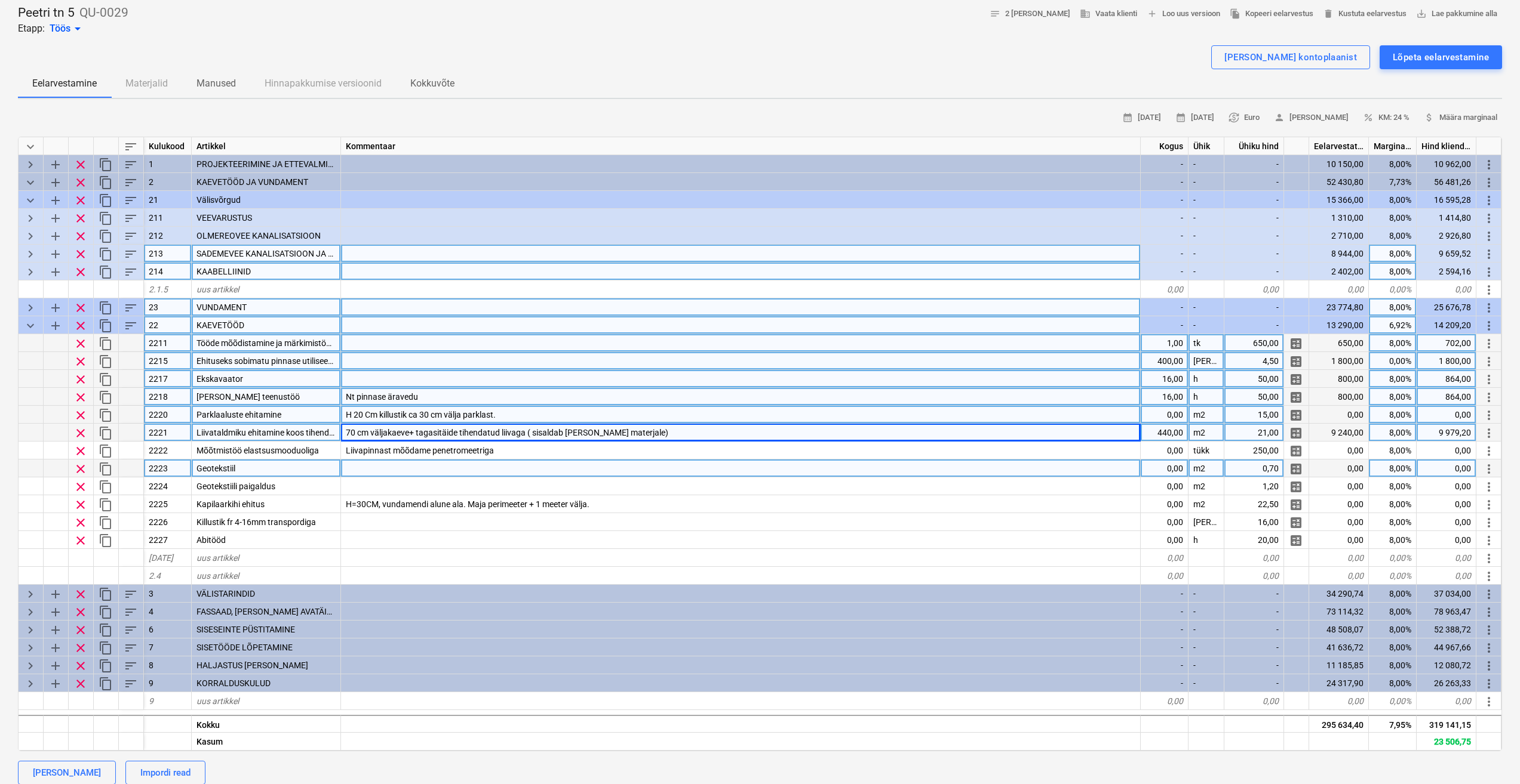
click at [562, 395] on div "Nt pinnase äravedu" at bounding box center [741, 396] width 800 height 18
click at [683, 422] on div "H 20 Cm killustik ca 30 cm välja parklast." at bounding box center [741, 414] width 800 height 18
click at [479, 431] on span "70 cm väljakaeve+ tagasitäide tihendatud liivaga ( sisaldab [PERSON_NAME] mater…" at bounding box center [507, 432] width 323 height 9
click at [680, 427] on input "70 cm väljakaeve+ tagasitäide tihendatud liivaga ( sisaldab [PERSON_NAME] mater…" at bounding box center [740, 432] width 799 height 17
click at [255, 435] on span "Liivataldmiku ehitamine koos tihendamisega." at bounding box center [279, 432] width 167 height 9
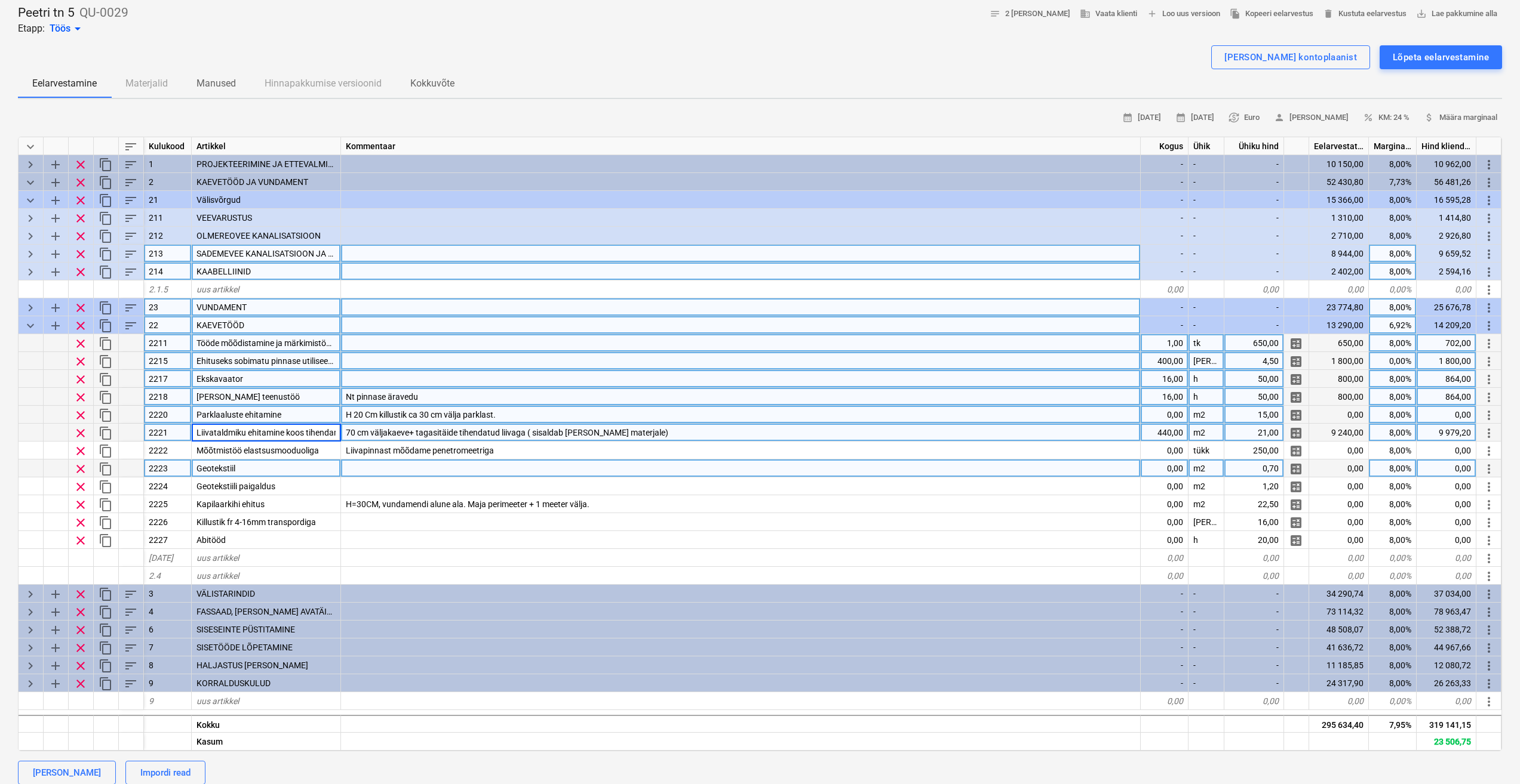
scroll to position [0, 28]
